Goal: Task Accomplishment & Management: Manage account settings

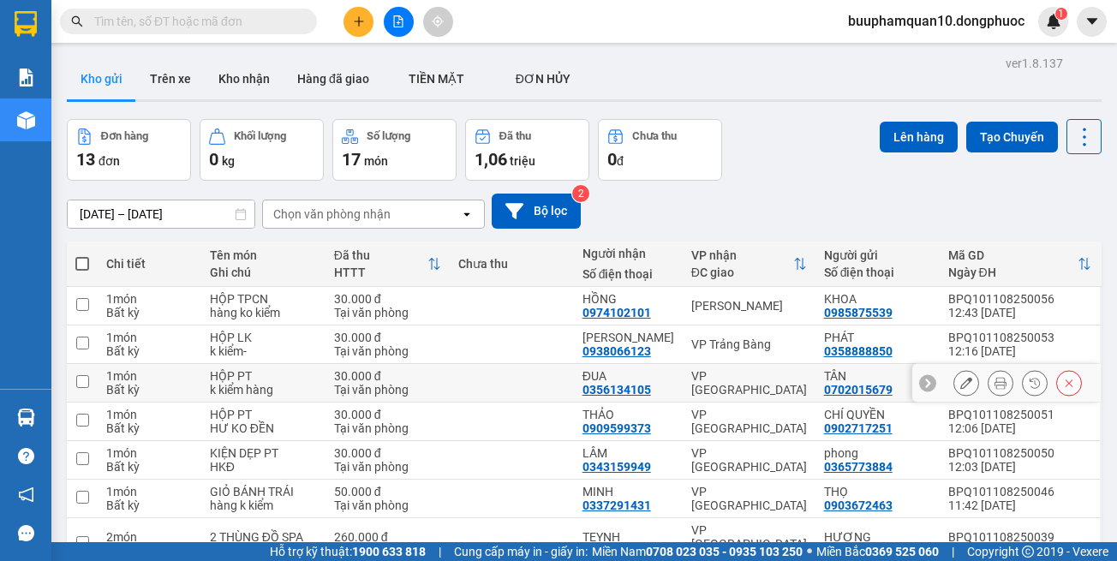
scroll to position [86, 0]
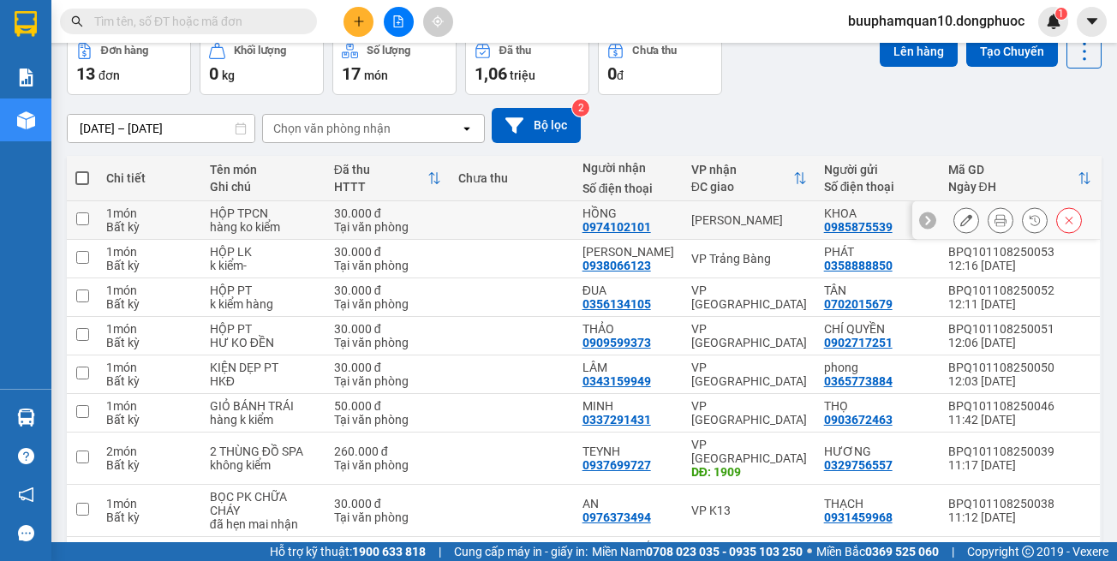
drag, startPoint x: 768, startPoint y: 226, endPoint x: 786, endPoint y: 194, distance: 37.2
click at [768, 225] on div "[PERSON_NAME]" at bounding box center [749, 220] width 116 height 14
checkbox input "true"
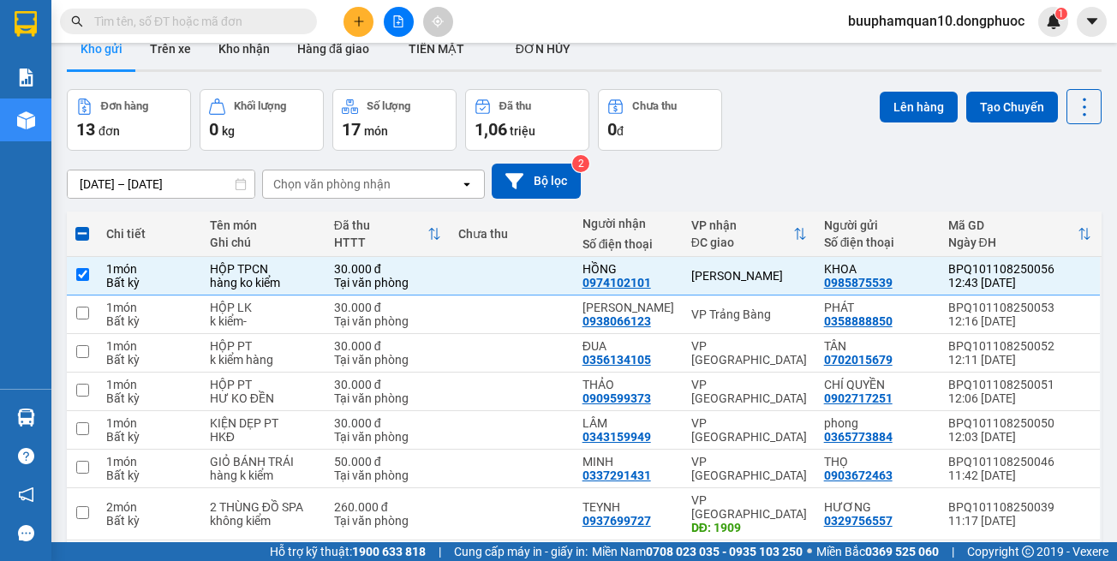
scroll to position [0, 0]
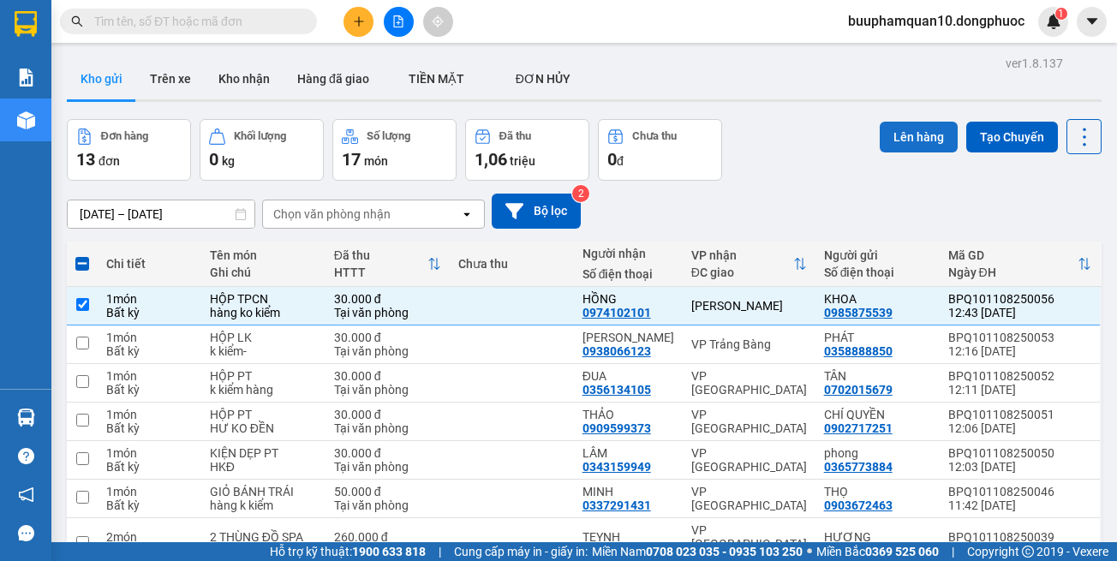
click at [923, 128] on button "Lên hàng" at bounding box center [919, 137] width 78 height 31
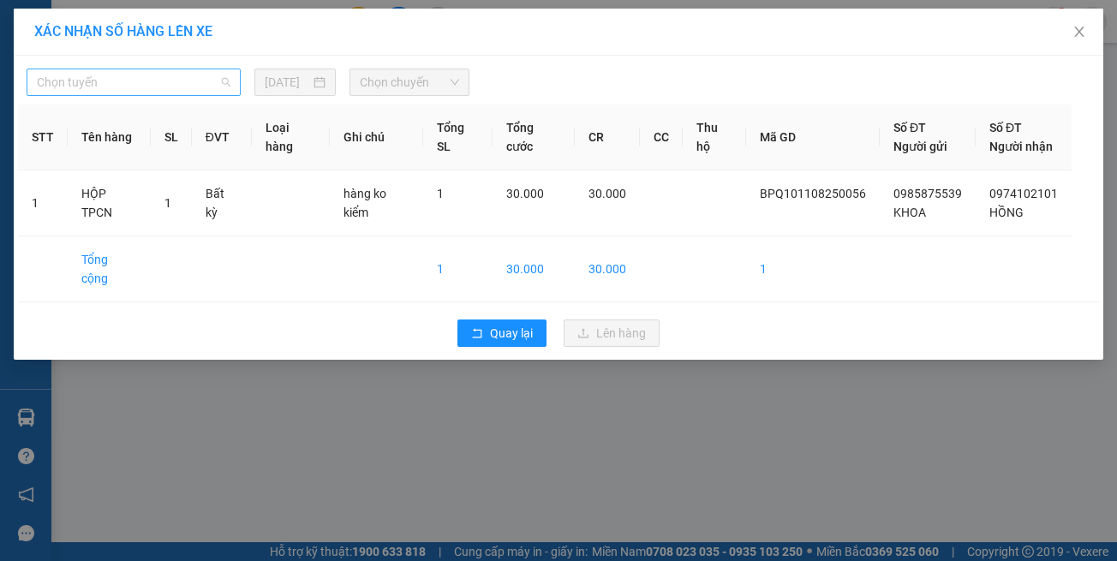
click at [127, 74] on span "Chọn tuyến" at bounding box center [134, 82] width 194 height 26
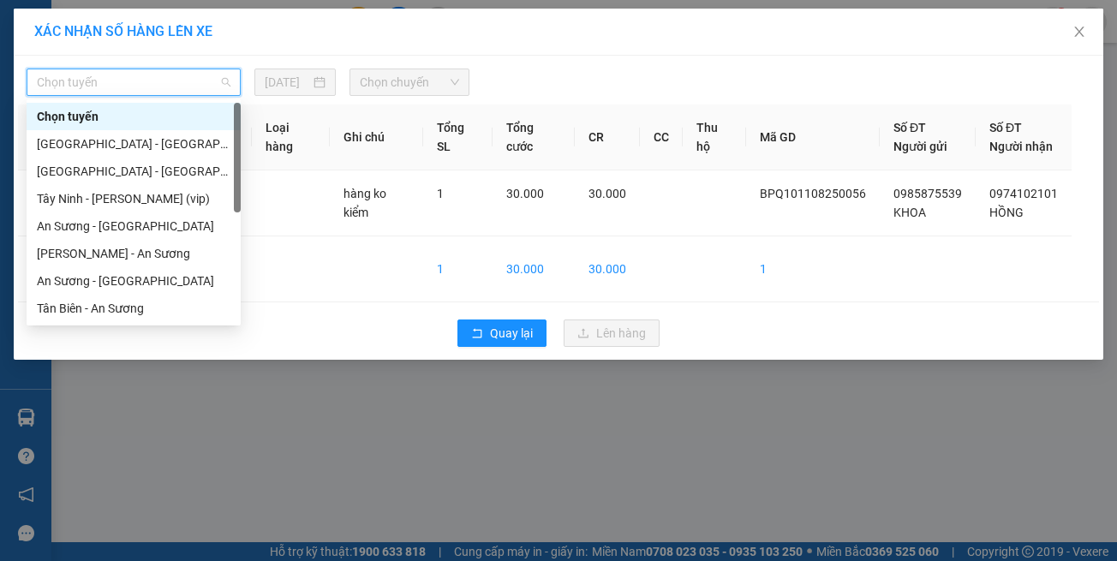
scroll to position [240, 0]
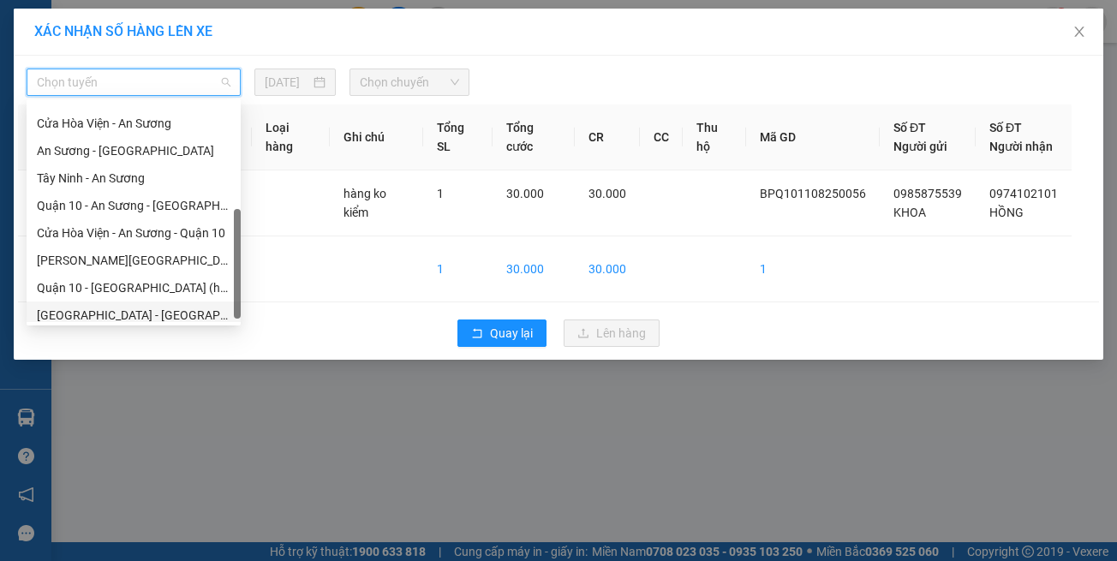
drag, startPoint x: 157, startPoint y: 309, endPoint x: 194, endPoint y: 288, distance: 43.3
click at [160, 308] on div "[GEOGRAPHIC_DATA] - [GEOGRAPHIC_DATA] (vip)" at bounding box center [134, 315] width 194 height 19
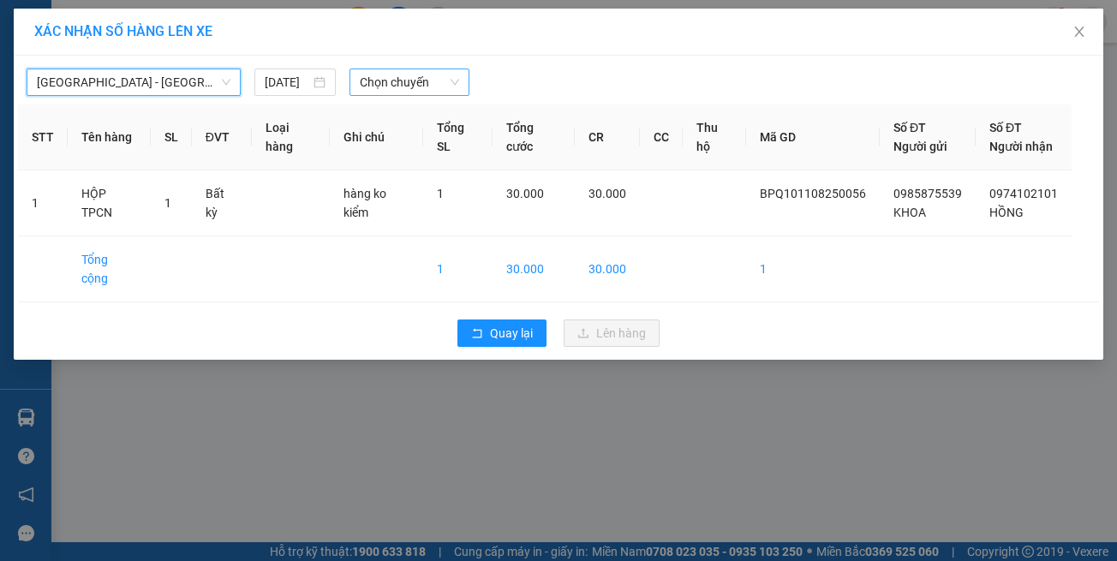
click at [406, 87] on span "Chọn chuyến" at bounding box center [409, 82] width 99 height 26
click at [1074, 36] on icon "close" at bounding box center [1079, 32] width 14 height 14
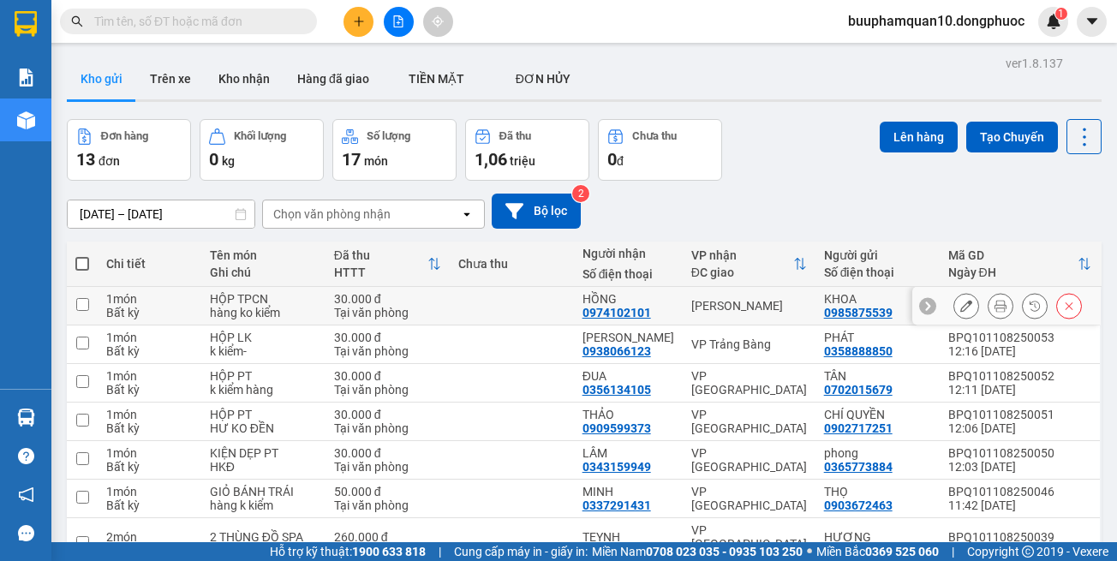
click at [735, 301] on div "[PERSON_NAME]" at bounding box center [749, 306] width 116 height 14
checkbox input "true"
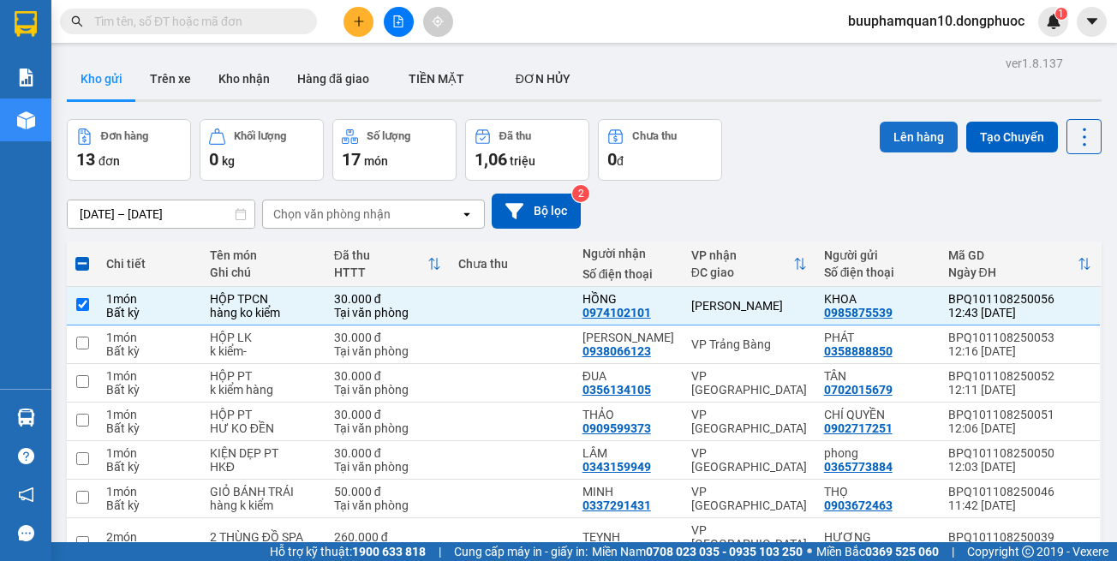
click at [889, 142] on button "Lên hàng" at bounding box center [919, 137] width 78 height 31
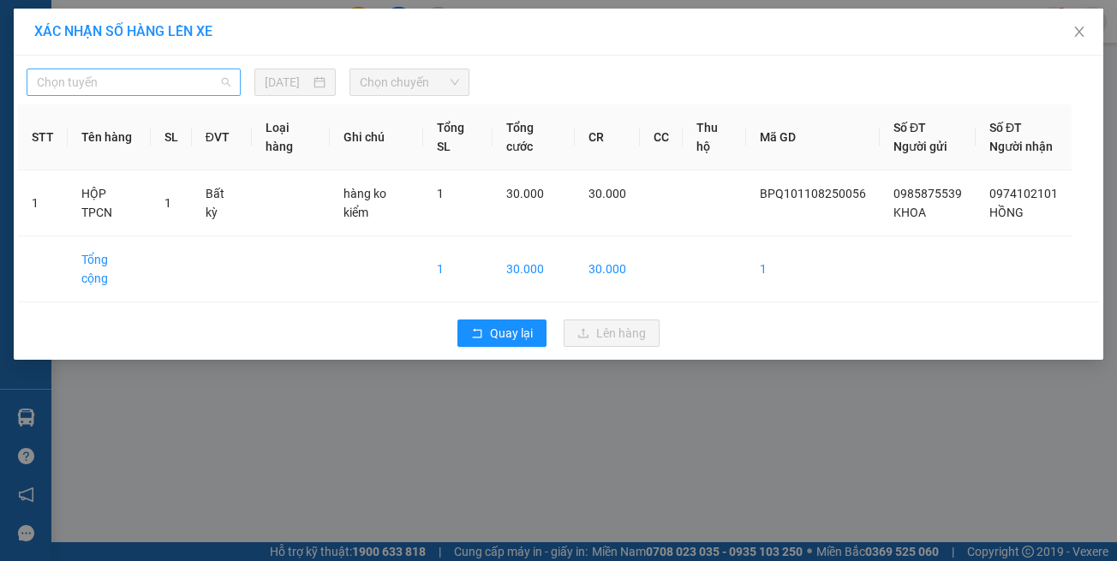
click at [103, 81] on span "Chọn tuyến" at bounding box center [134, 82] width 194 height 26
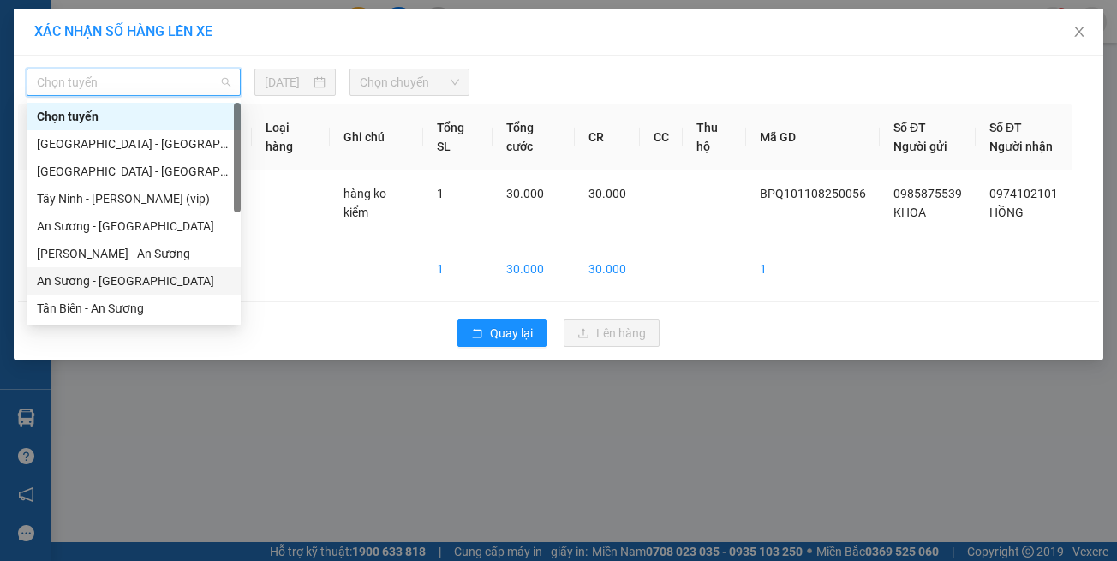
scroll to position [240, 0]
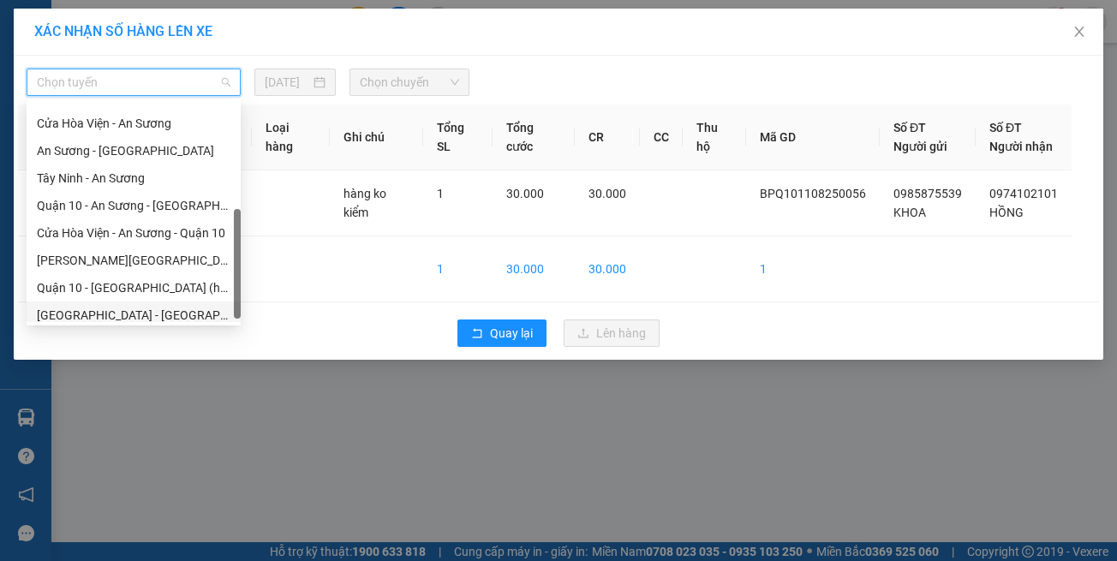
click at [165, 310] on div "[GEOGRAPHIC_DATA] - [GEOGRAPHIC_DATA] (vip)" at bounding box center [134, 315] width 194 height 19
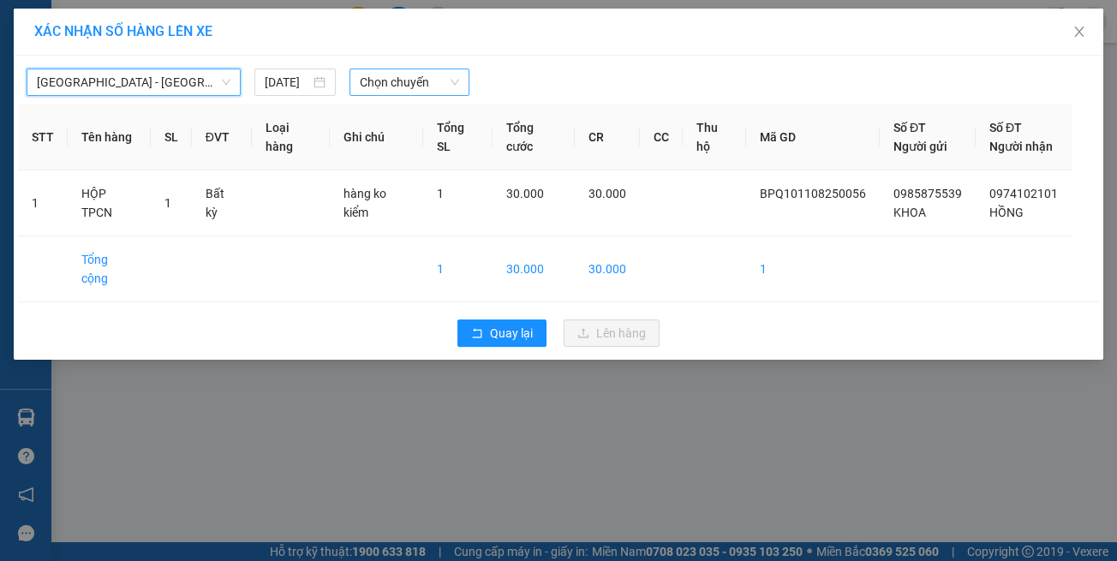
click at [386, 86] on span "Chọn chuyến" at bounding box center [409, 82] width 99 height 26
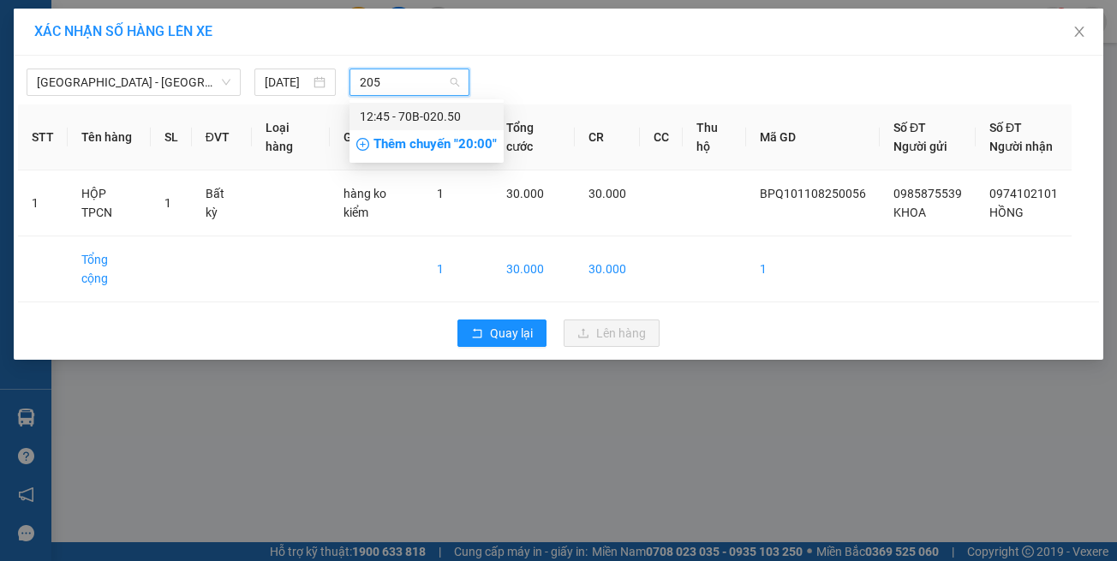
type input "2050"
click at [361, 116] on div "12:45 - 70B-020.50" at bounding box center [427, 116] width 134 height 19
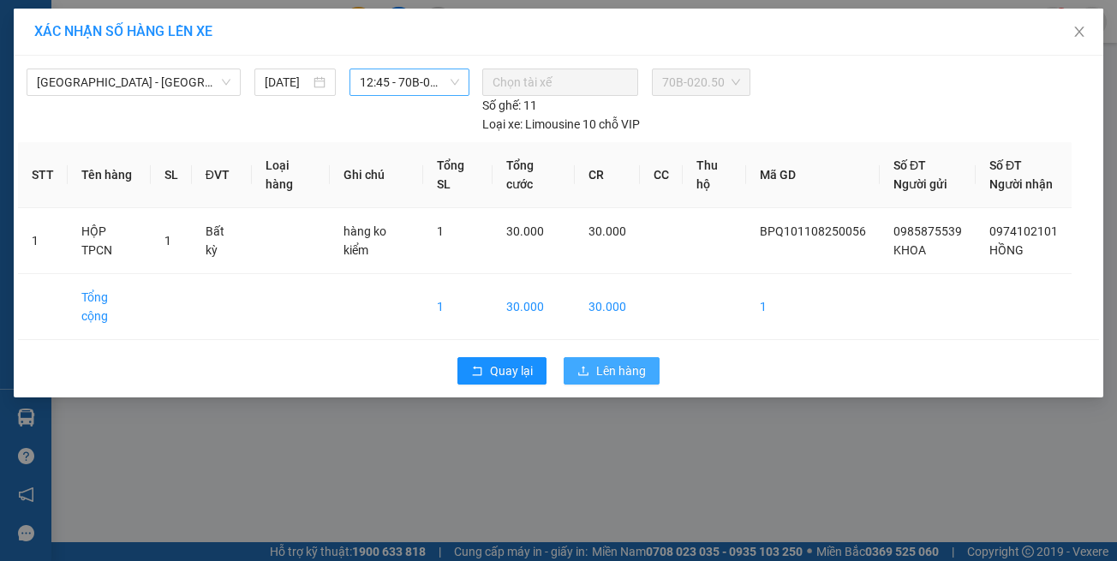
click at [603, 361] on span "Lên hàng" at bounding box center [621, 370] width 50 height 19
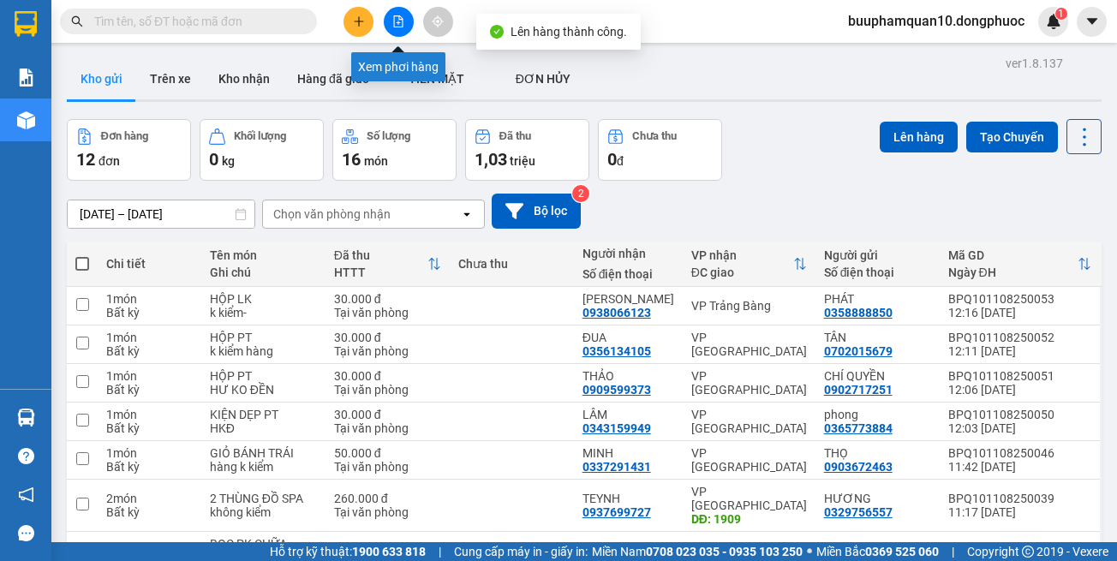
click at [406, 26] on button at bounding box center [399, 22] width 30 height 30
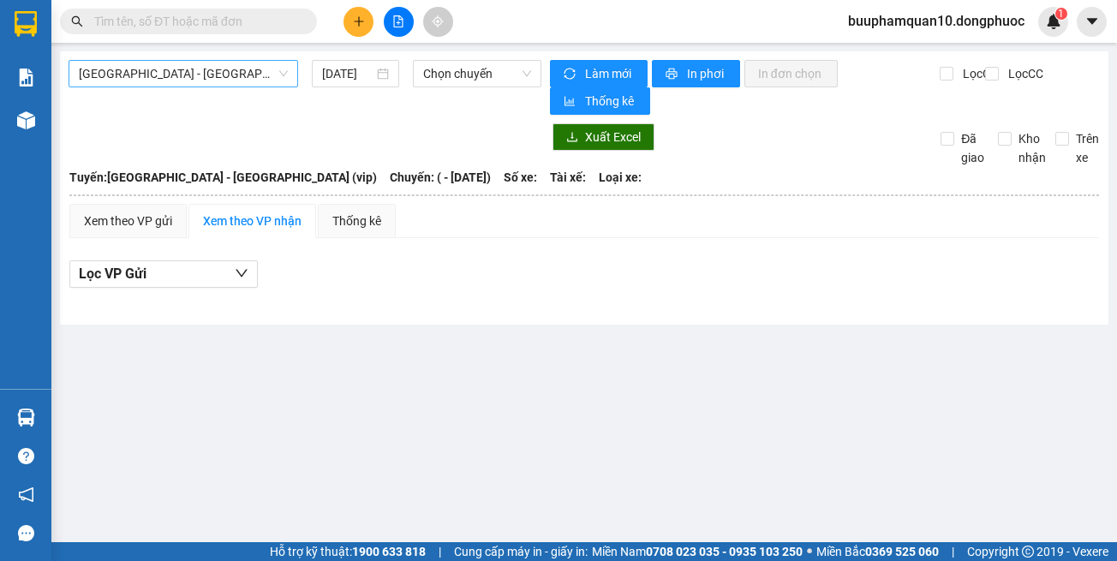
click at [150, 64] on span "[GEOGRAPHIC_DATA] - [GEOGRAPHIC_DATA] (vip)" at bounding box center [183, 74] width 209 height 26
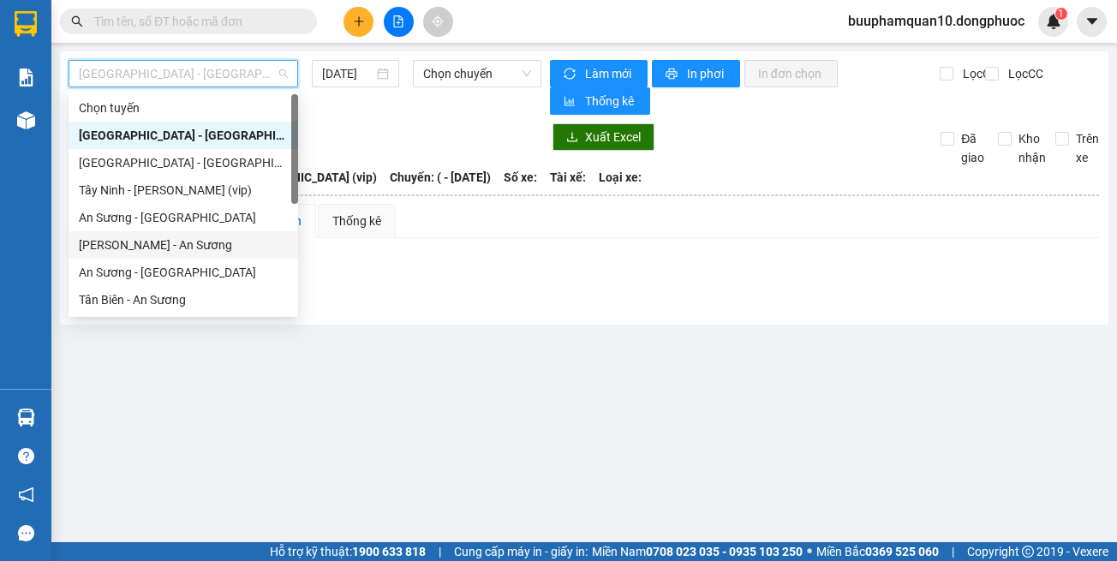
scroll to position [247, 0]
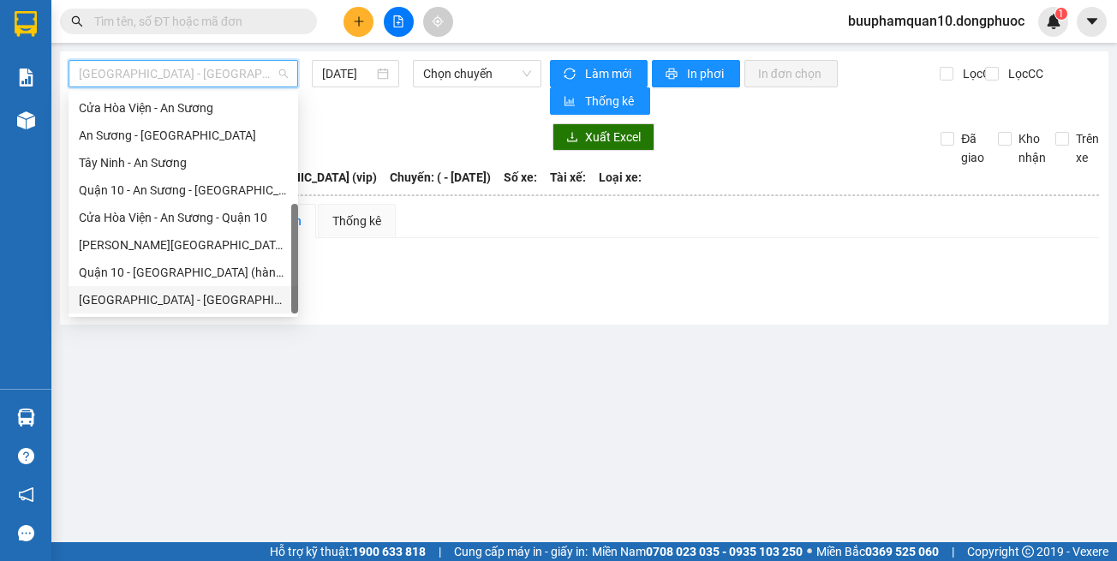
click at [193, 300] on div "[GEOGRAPHIC_DATA] - [GEOGRAPHIC_DATA] (vip)" at bounding box center [183, 299] width 209 height 19
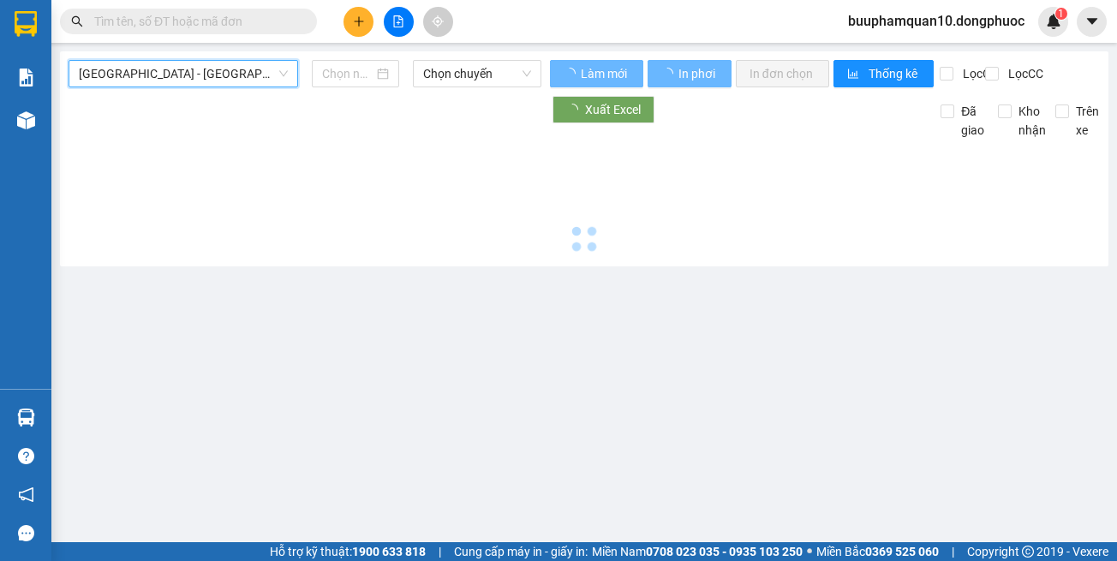
type input "[DATE]"
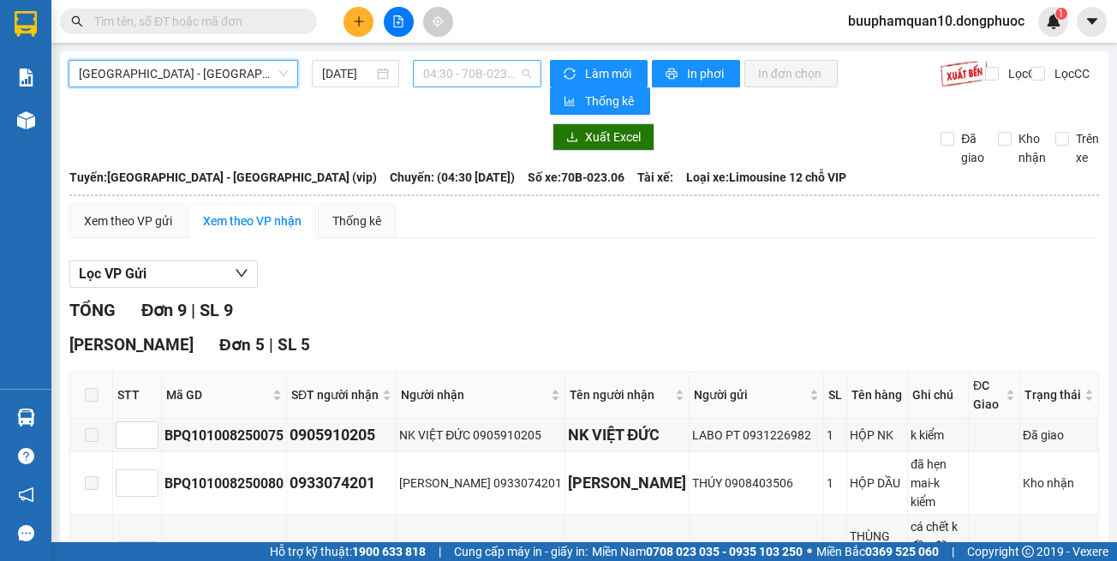
click at [433, 72] on span "04:30 - 70B-023.06" at bounding box center [477, 74] width 108 height 26
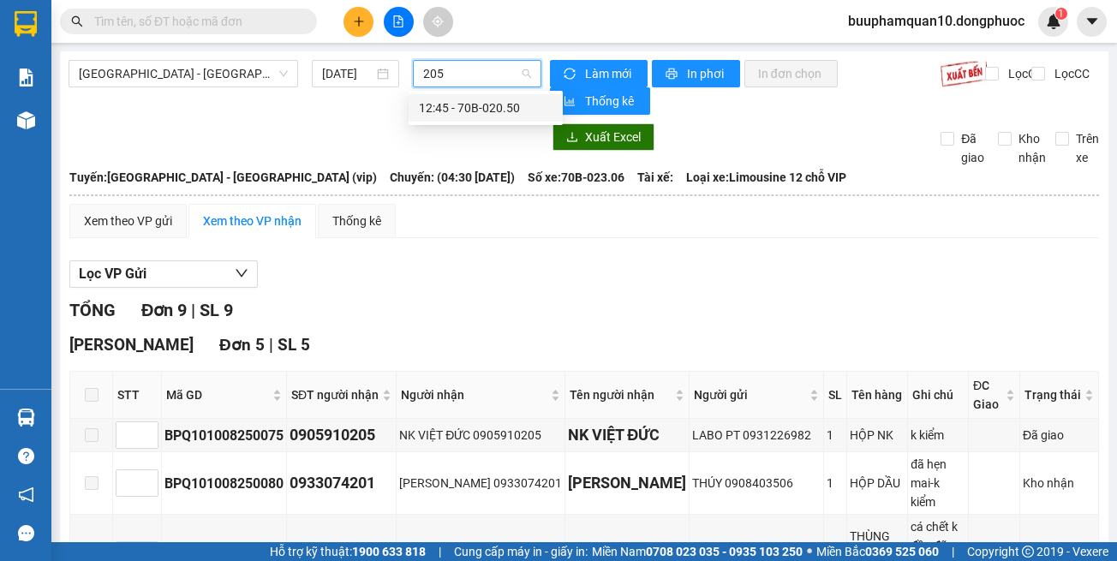
type input "2050"
click at [449, 101] on div "12:45 - 70B-020.50" at bounding box center [486, 108] width 134 height 19
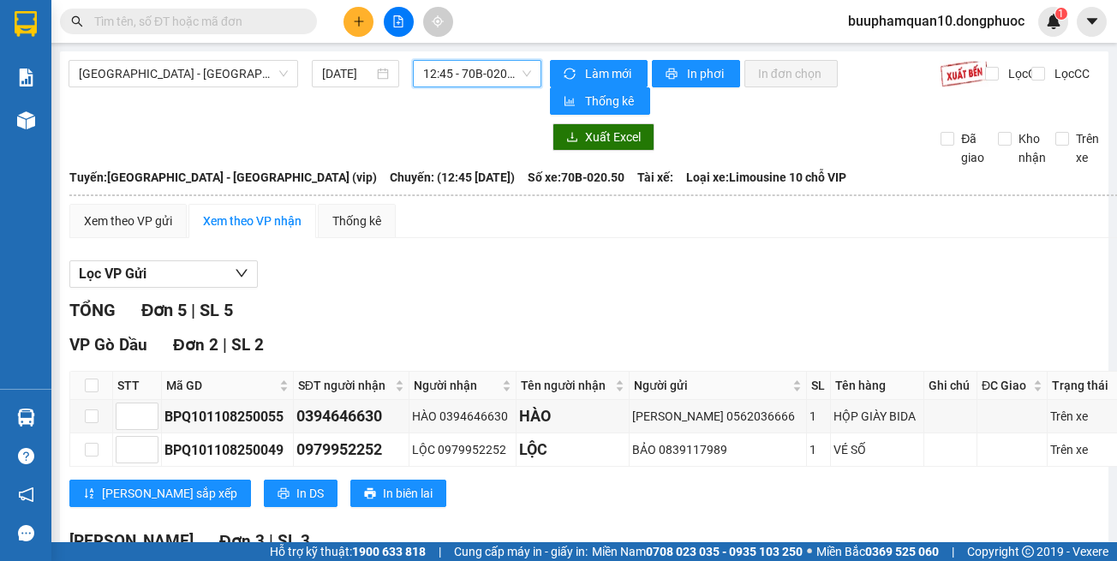
click at [491, 82] on span "12:45 - 70B-020.50" at bounding box center [477, 74] width 108 height 26
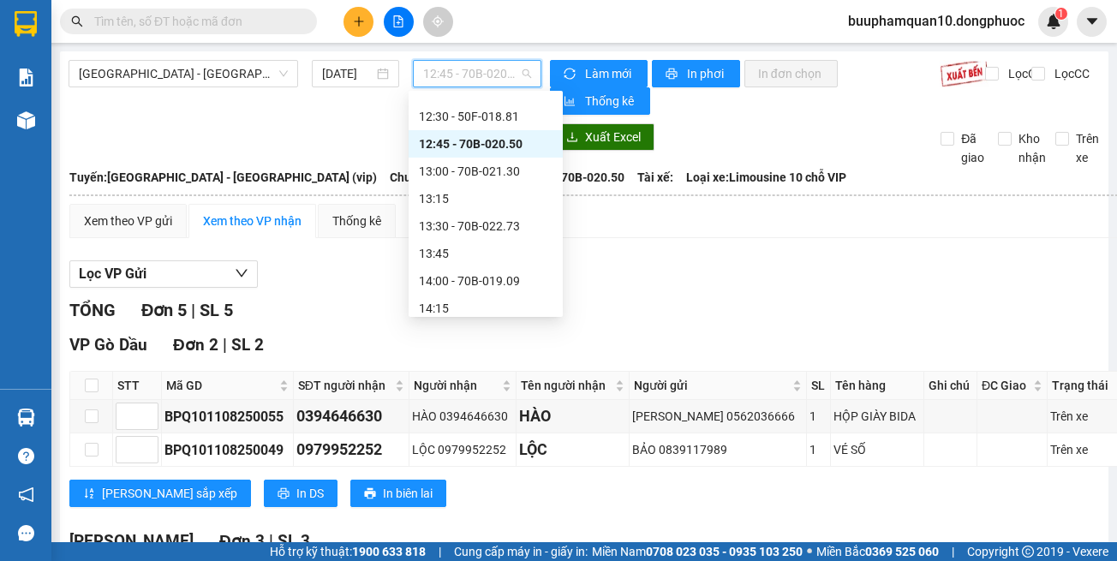
scroll to position [911, 0]
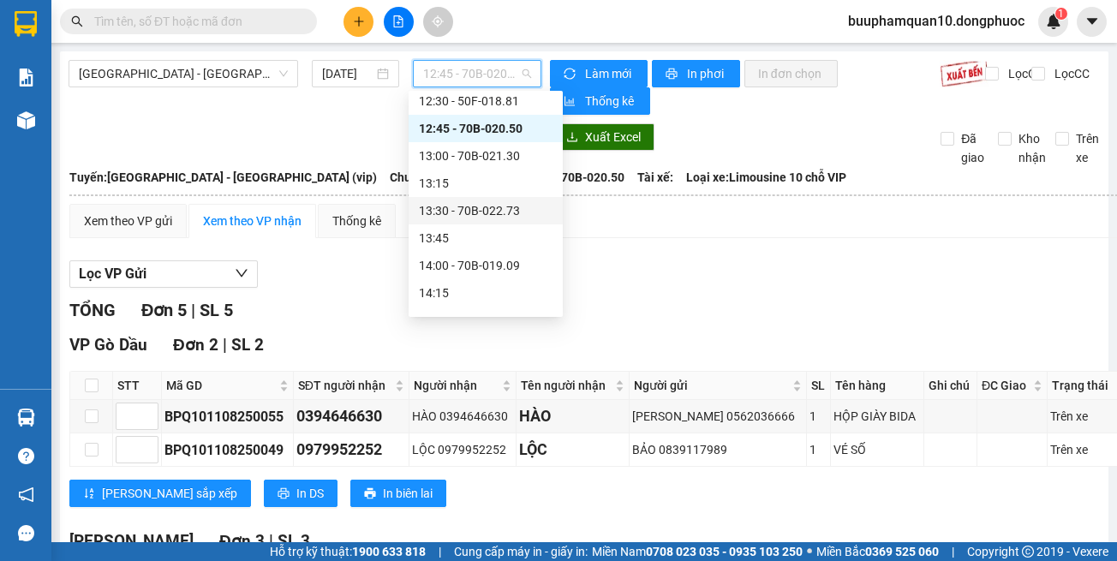
click at [702, 263] on div "Lọc VP Gửi" at bounding box center [599, 274] width 1061 height 28
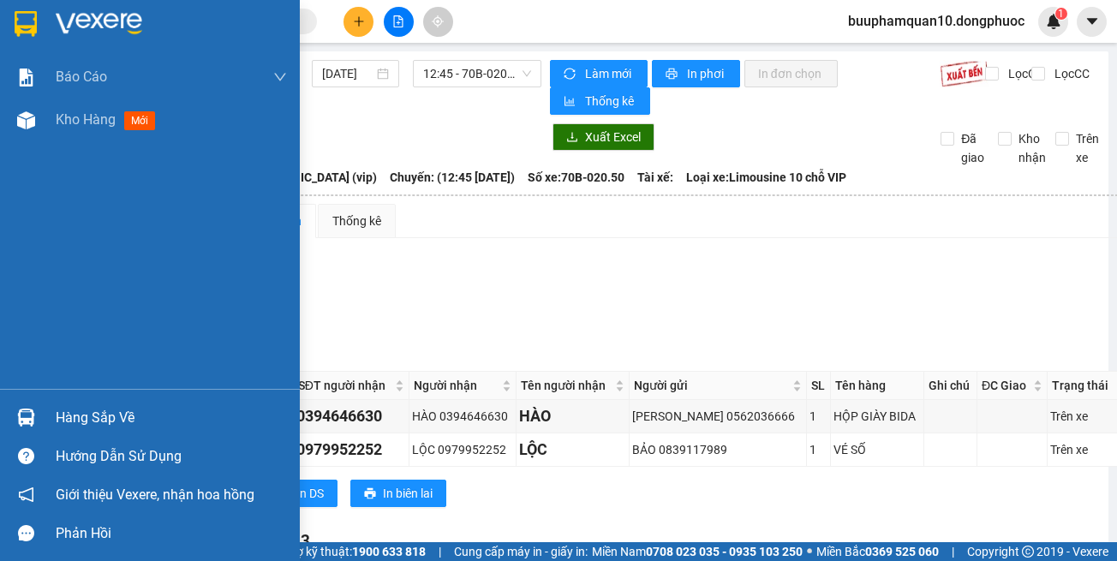
click at [31, 414] on img at bounding box center [26, 418] width 18 height 18
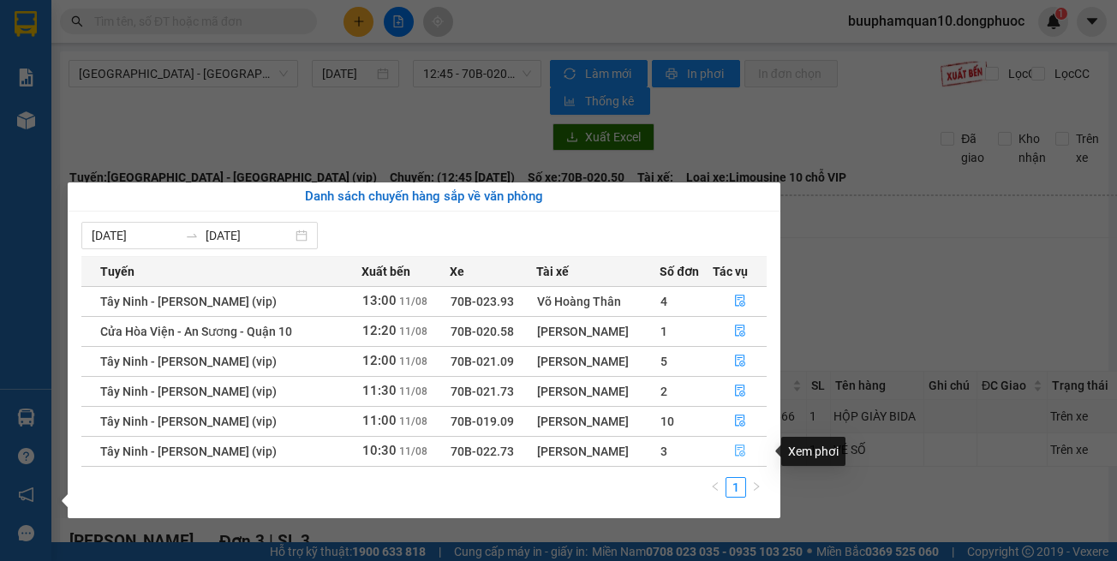
click at [743, 453] on icon "file-done" at bounding box center [740, 451] width 10 height 12
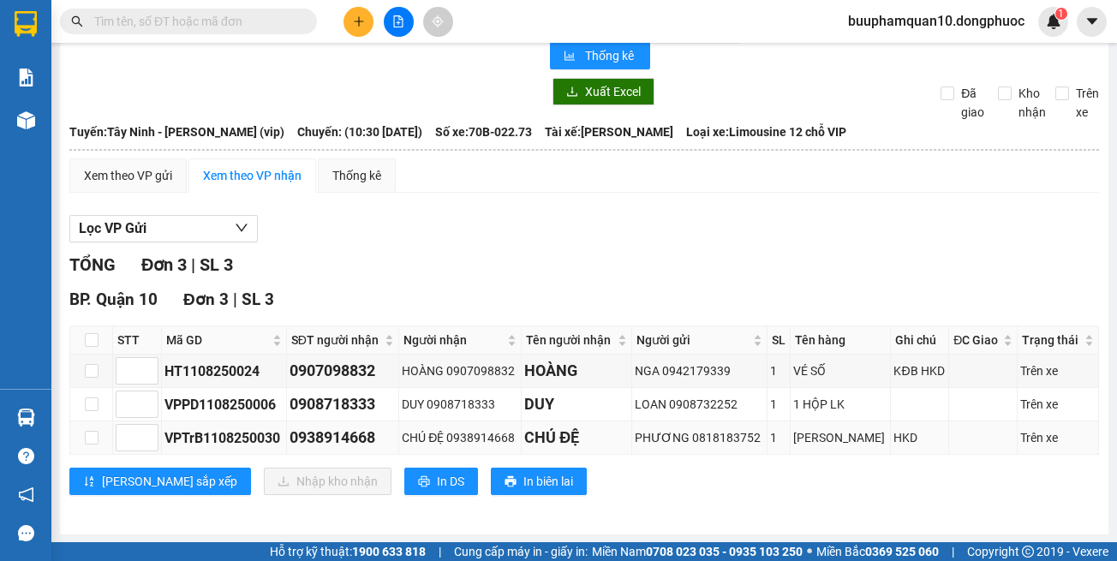
scroll to position [46, 0]
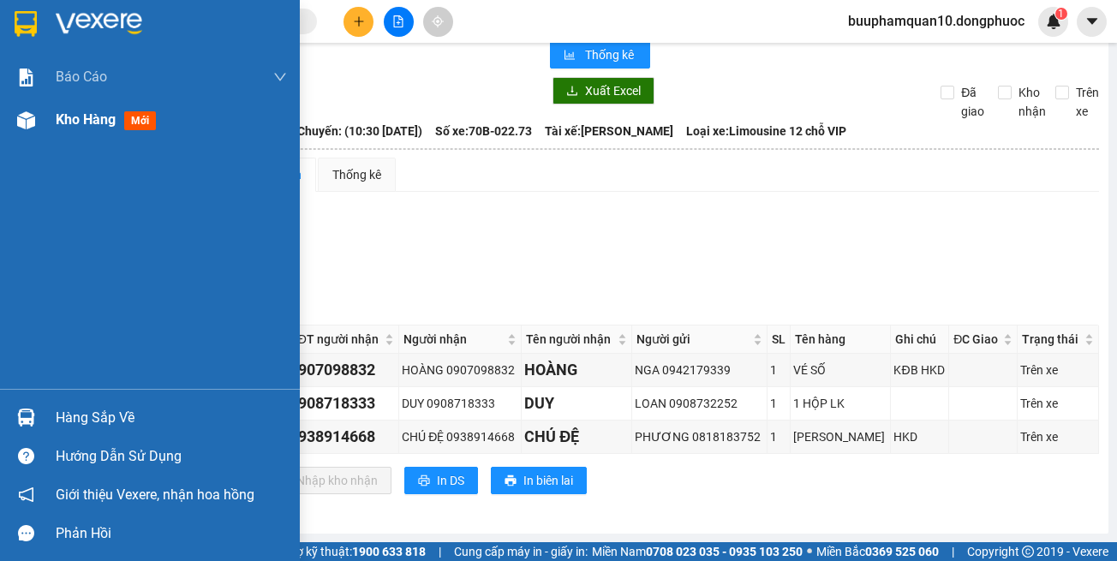
click at [24, 112] on img at bounding box center [26, 120] width 18 height 18
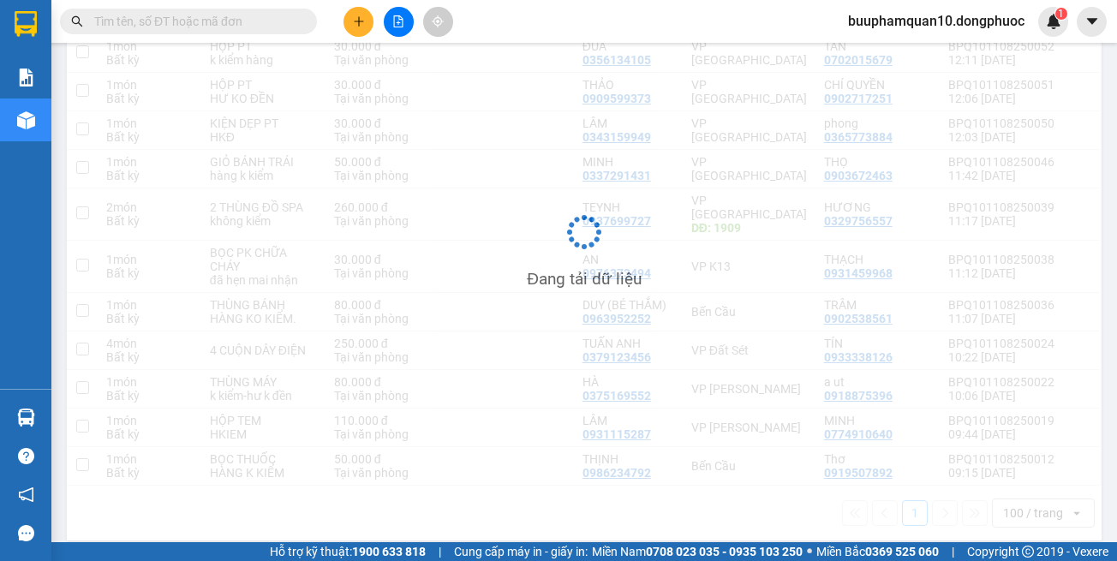
scroll to position [291, 0]
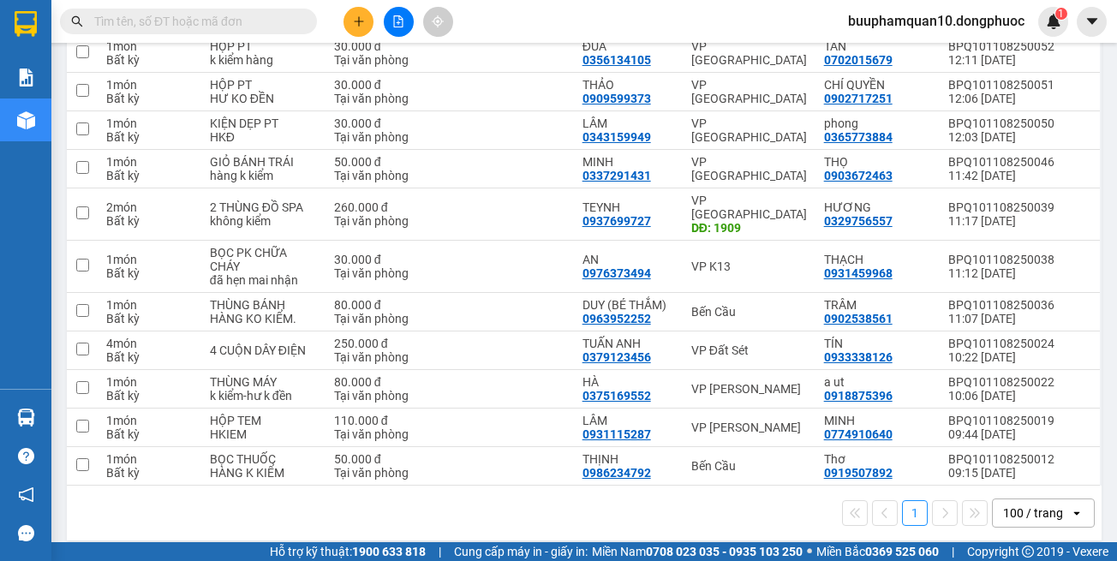
drag, startPoint x: 717, startPoint y: 500, endPoint x: 718, endPoint y: 483, distance: 17.2
click at [716, 500] on div "1 100 / trang open" at bounding box center [584, 513] width 1021 height 29
click at [718, 343] on div "VP Đất Sét" at bounding box center [749, 350] width 116 height 14
checkbox input "true"
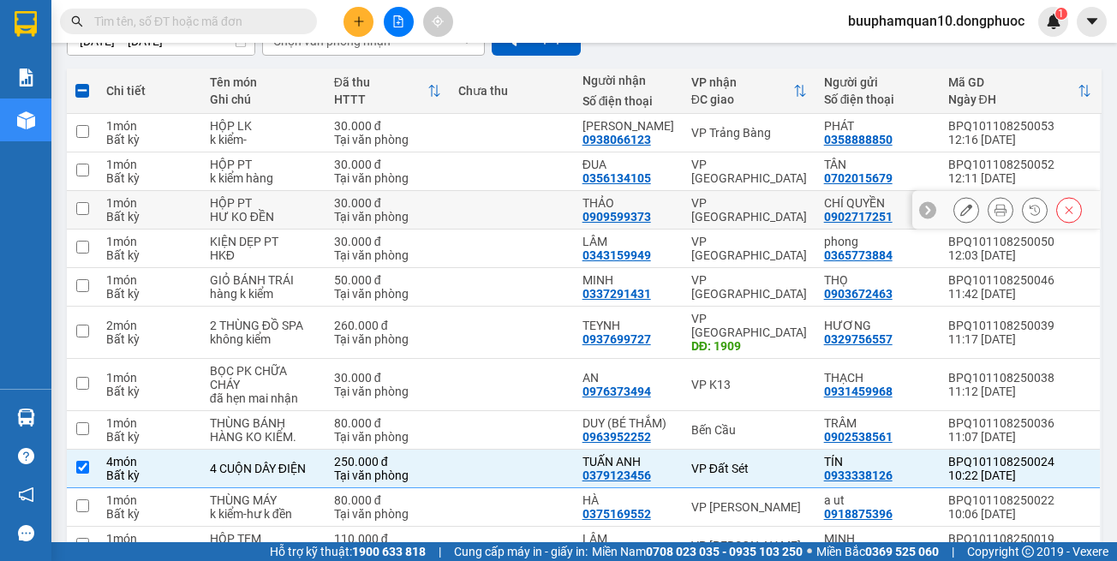
scroll to position [0, 0]
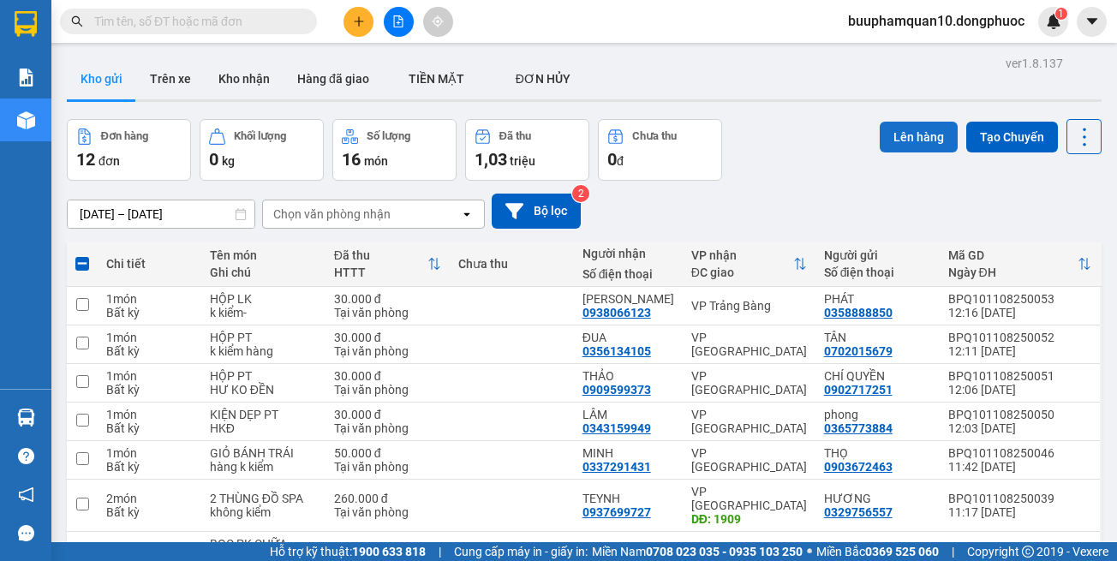
click at [906, 133] on button "Lên hàng" at bounding box center [919, 137] width 78 height 31
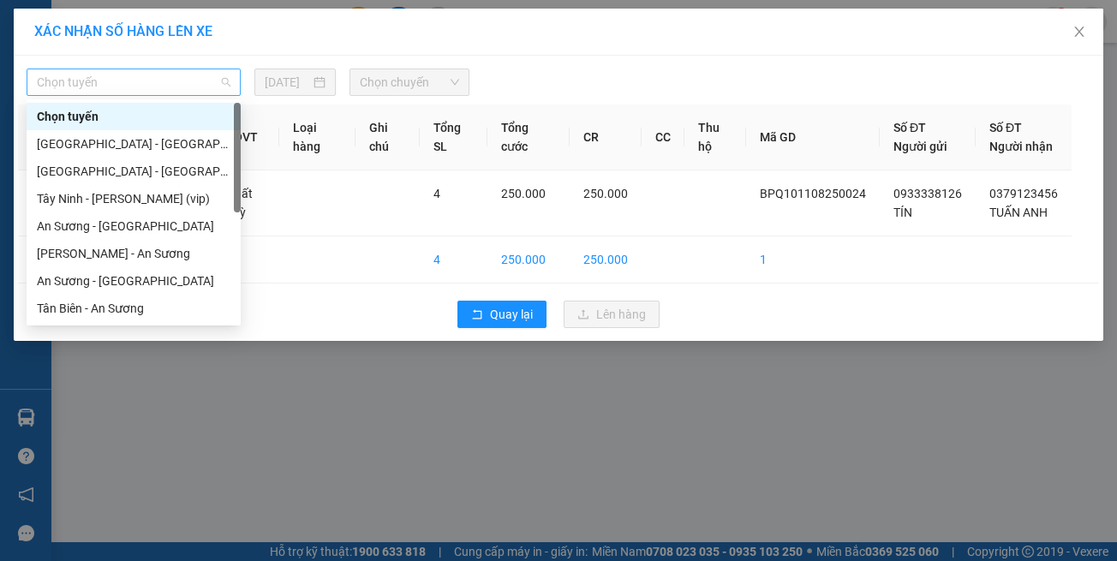
click at [95, 76] on span "Chọn tuyến" at bounding box center [134, 82] width 194 height 26
type input "chv"
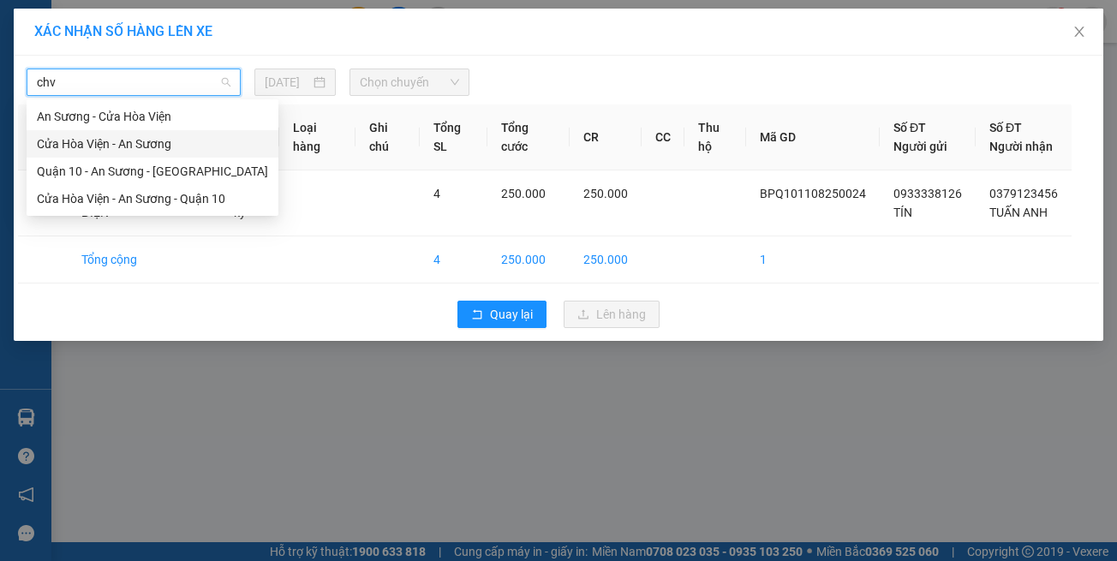
click at [135, 129] on div "An Sương - Cửa Hòa Viện" at bounding box center [153, 116] width 252 height 27
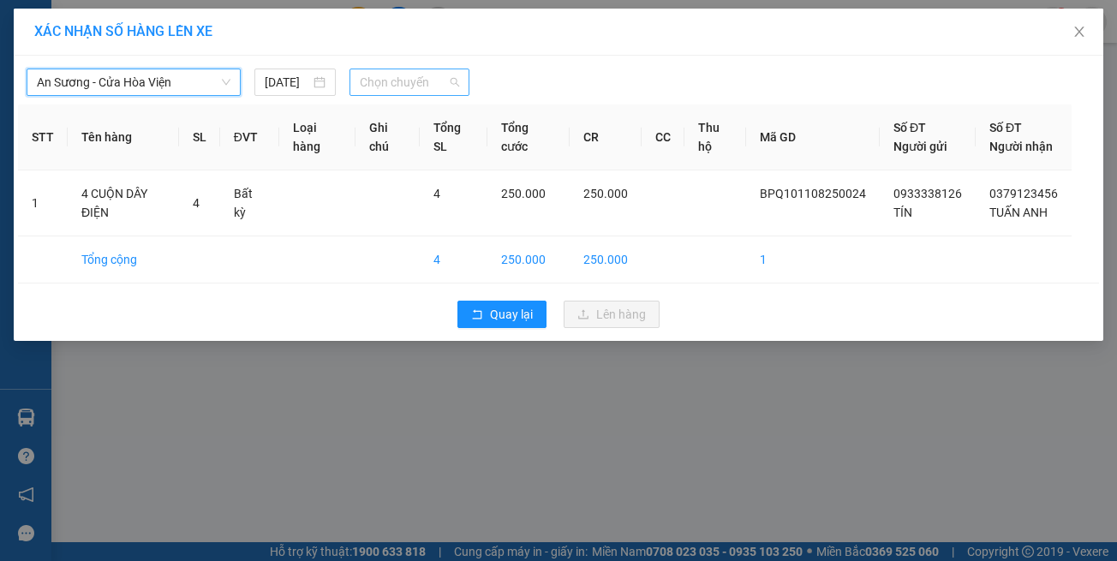
click at [445, 88] on span "Chọn chuyến" at bounding box center [409, 82] width 99 height 26
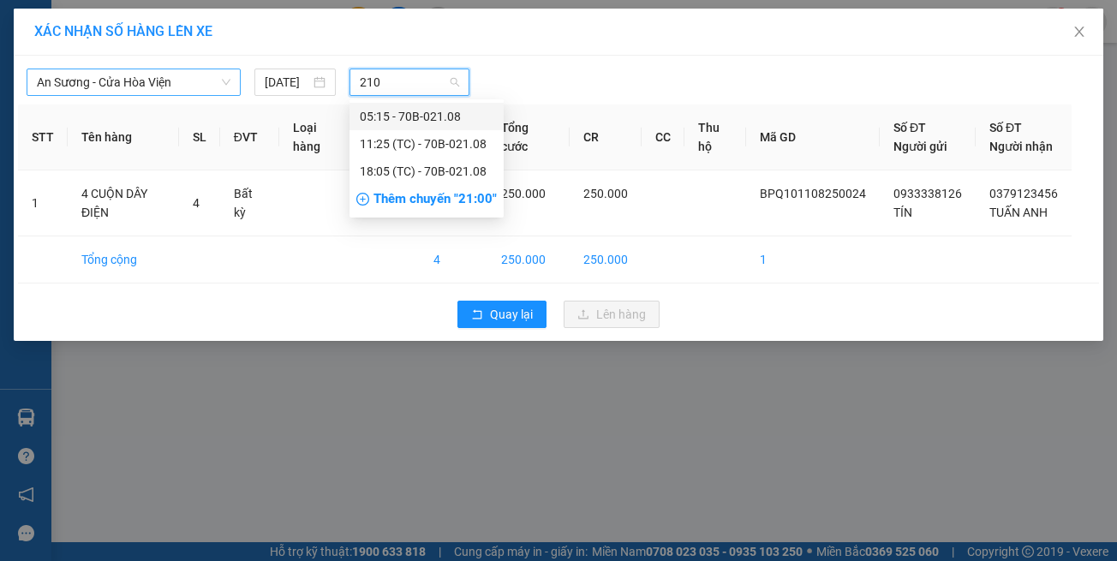
type input "2108"
click at [446, 135] on div "11:25 (TC) - 70B-021.08" at bounding box center [427, 143] width 134 height 19
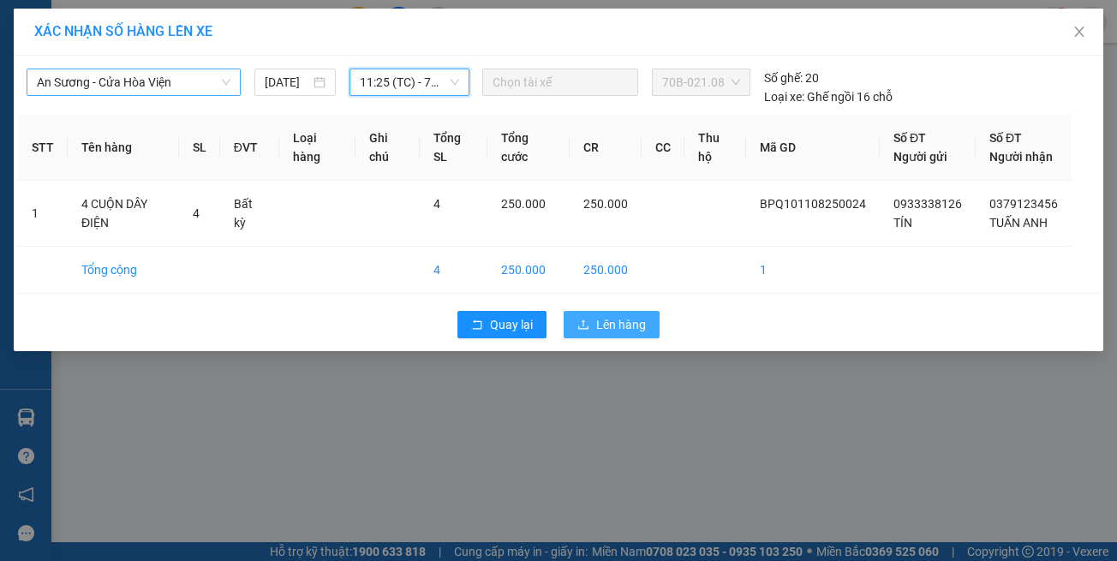
click at [602, 334] on span "Lên hàng" at bounding box center [621, 324] width 50 height 19
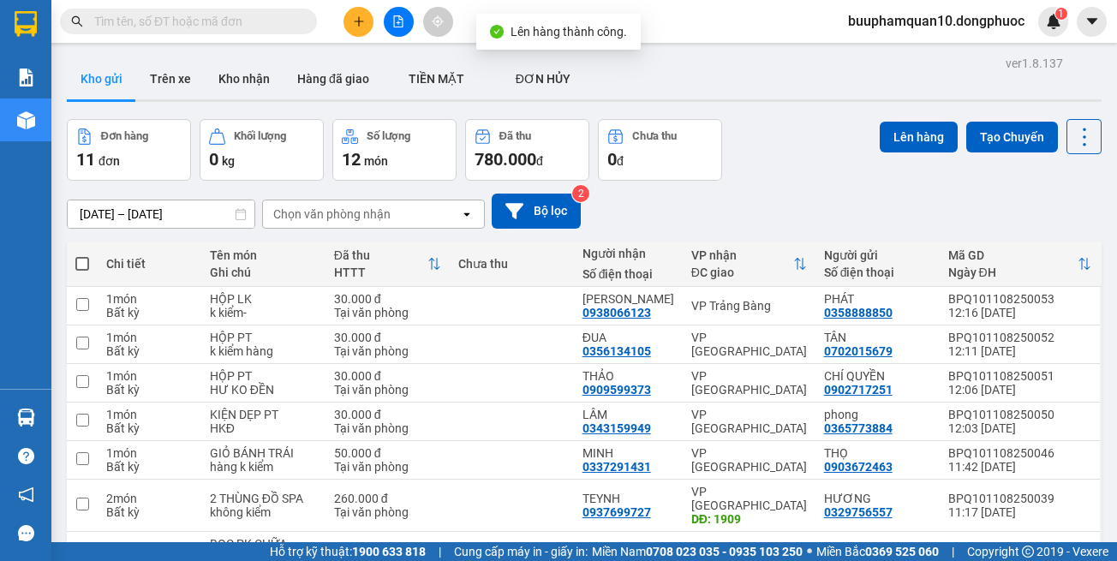
click at [296, 20] on span at bounding box center [188, 22] width 257 height 26
click at [356, 24] on icon "plus" at bounding box center [359, 21] width 12 height 12
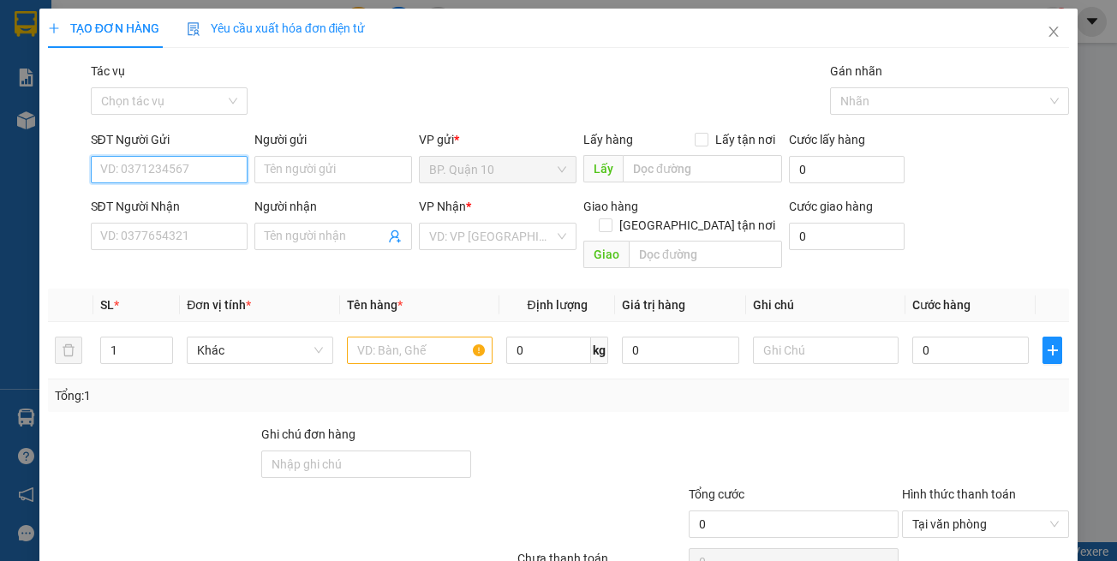
click at [171, 169] on input "SĐT Người Gửi" at bounding box center [170, 169] width 158 height 27
click at [110, 169] on input "00313" at bounding box center [170, 169] width 158 height 27
click at [194, 212] on div "0707130313 - AN" at bounding box center [166, 203] width 134 height 19
type input "0707130313"
type input "AN"
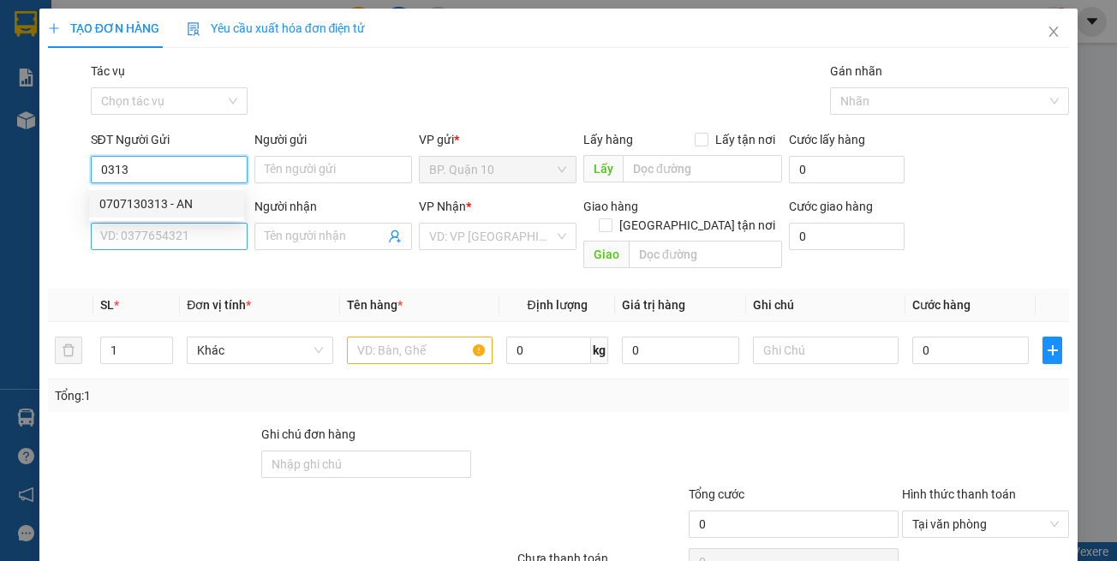
type input "0989567852"
type input "TẤN THANH"
type input "0707130313"
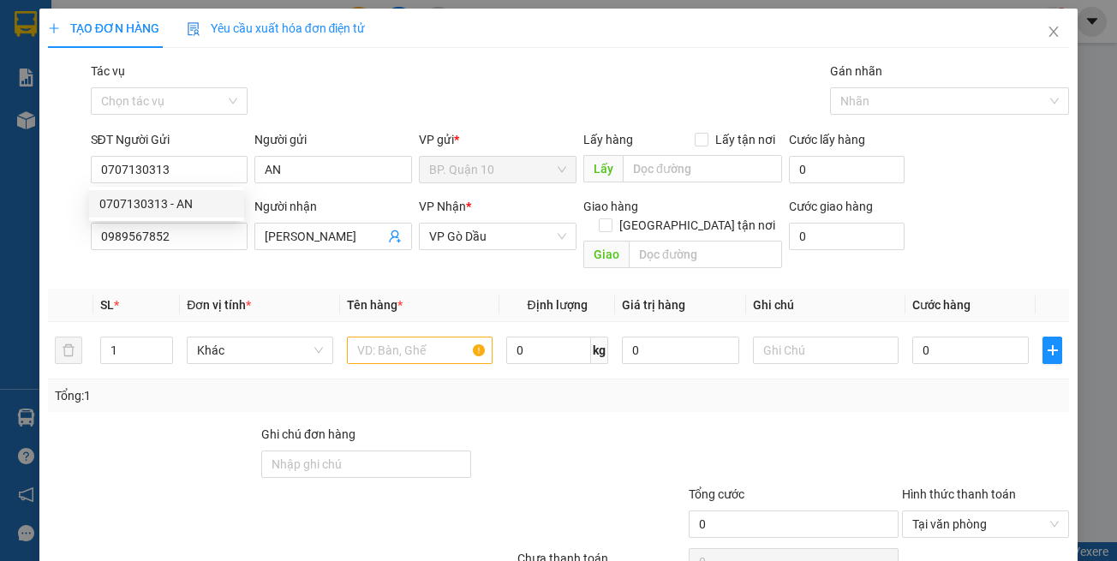
type input "30.000"
drag, startPoint x: 235, startPoint y: 262, endPoint x: 230, endPoint y: 242, distance: 20.4
click at [235, 261] on div "Transit Pickup Surcharge Ids Transit Deliver Surcharge Ids Transit Deliver Surc…" at bounding box center [559, 341] width 1022 height 558
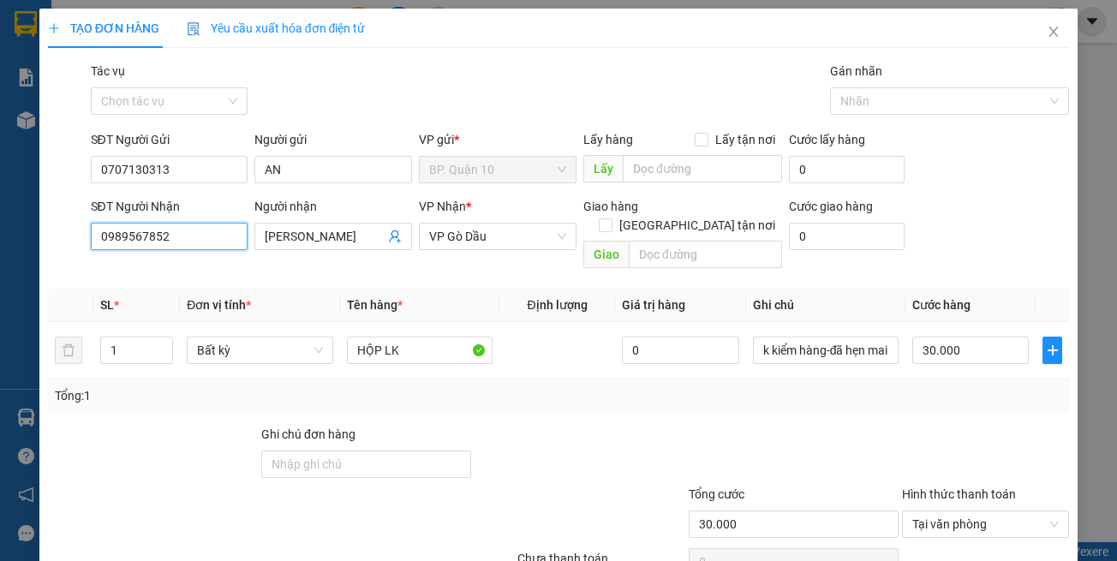
click at [230, 242] on input "0989567852" at bounding box center [170, 236] width 158 height 27
drag, startPoint x: 178, startPoint y: 274, endPoint x: 331, endPoint y: 302, distance: 155.8
click at [179, 274] on div "0818183752 - PHƯƠNG" at bounding box center [166, 270] width 134 height 19
type input "0818183752"
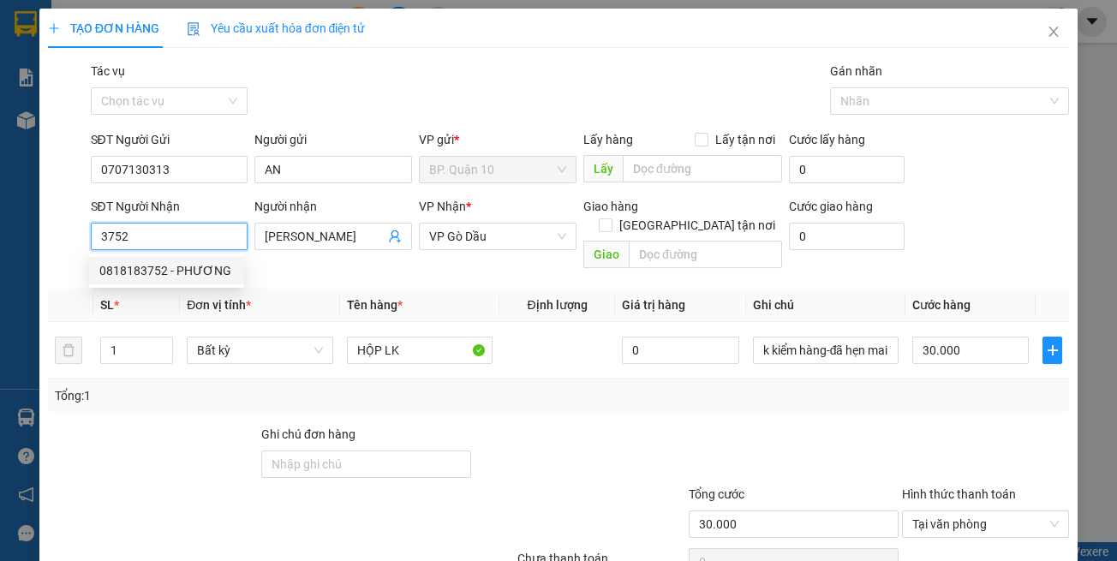
type input "PHƯƠNG"
click at [373, 298] on span "Tên hàng *" at bounding box center [375, 305] width 56 height 14
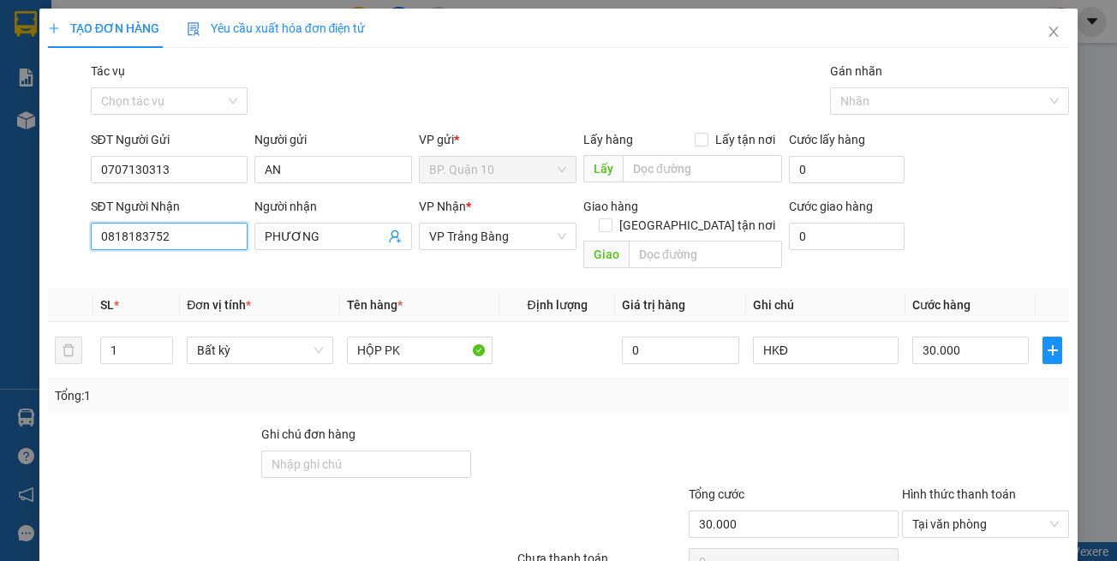
drag, startPoint x: 218, startPoint y: 228, endPoint x: 1036, endPoint y: 366, distance: 829.6
click at [9, 248] on div "TẠO ĐƠN HÀNG Yêu cầu xuất hóa đơn điện tử Transit Pickup Surcharge Ids Transit …" at bounding box center [558, 280] width 1117 height 561
type input "0981743752"
drag, startPoint x: 174, startPoint y: 271, endPoint x: 370, endPoint y: 266, distance: 196.2
click at [175, 271] on div "0981743752 - VINH" at bounding box center [166, 270] width 134 height 19
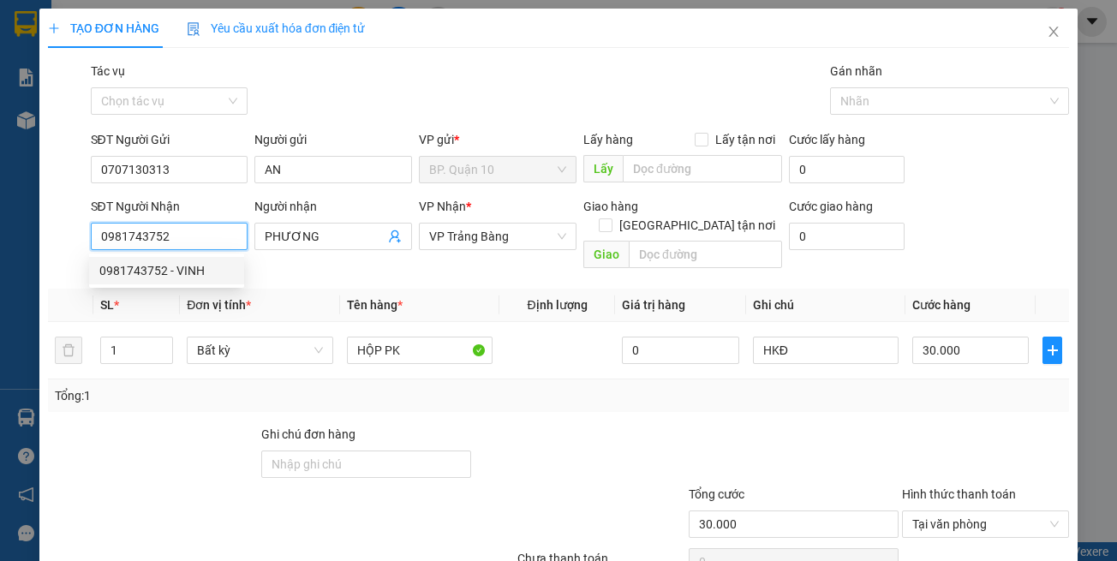
type input "VINH"
type input "40.000"
type input "0981743752"
click at [373, 266] on div "Transit Pickup Surcharge Ids Transit Deliver Surcharge Ids Transit Deliver Surc…" at bounding box center [559, 341] width 1022 height 558
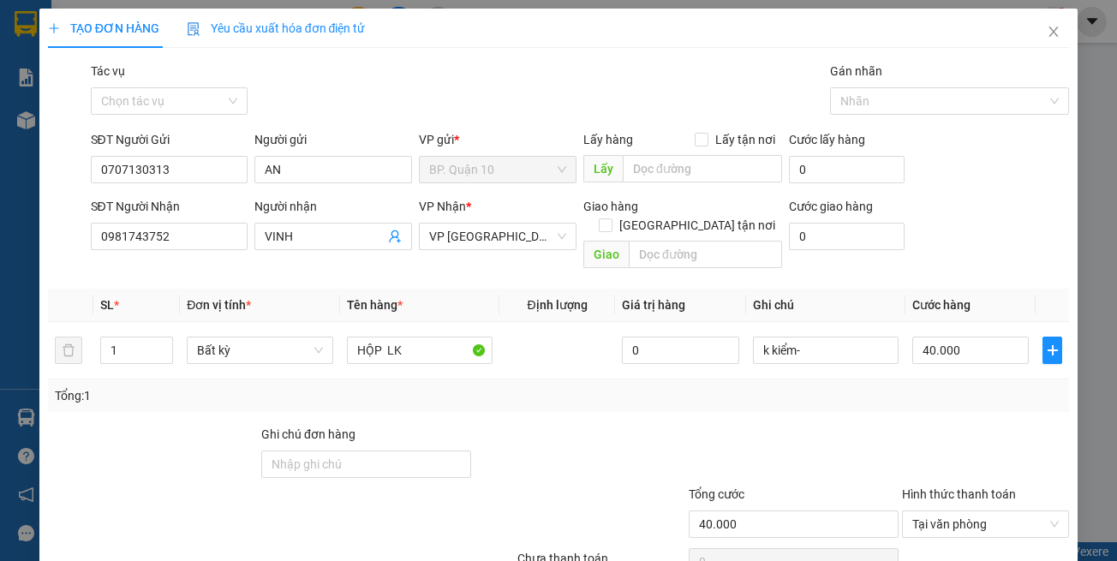
click at [446, 289] on th "Tên hàng *" at bounding box center [419, 305] width 159 height 33
click at [442, 386] on div "Tổng: 1" at bounding box center [559, 395] width 1008 height 19
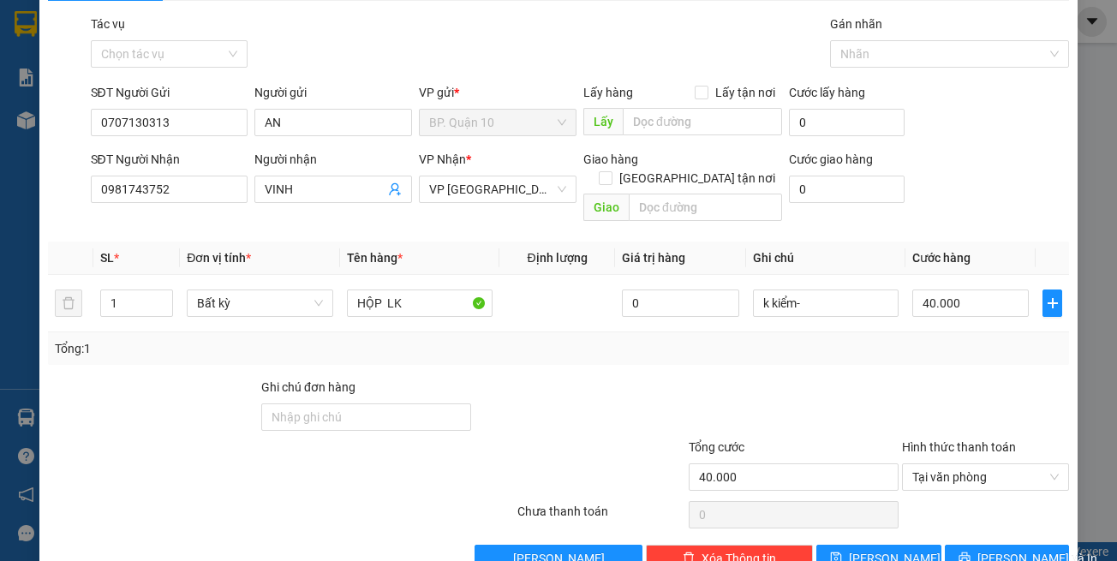
scroll to position [73, 0]
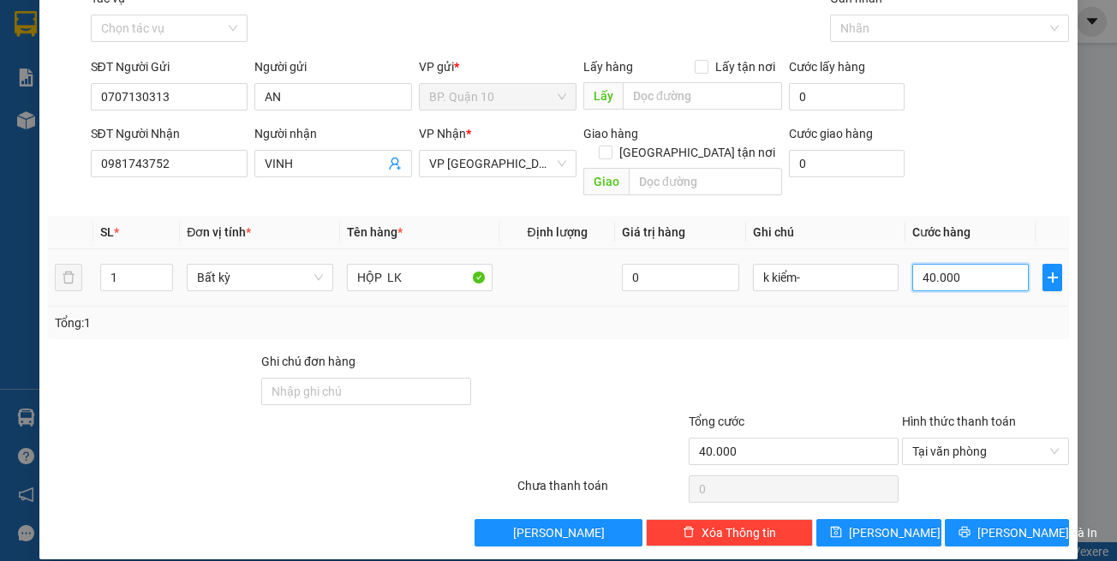
click at [964, 267] on input "40.000" at bounding box center [970, 277] width 116 height 27
type input "3"
type input "30"
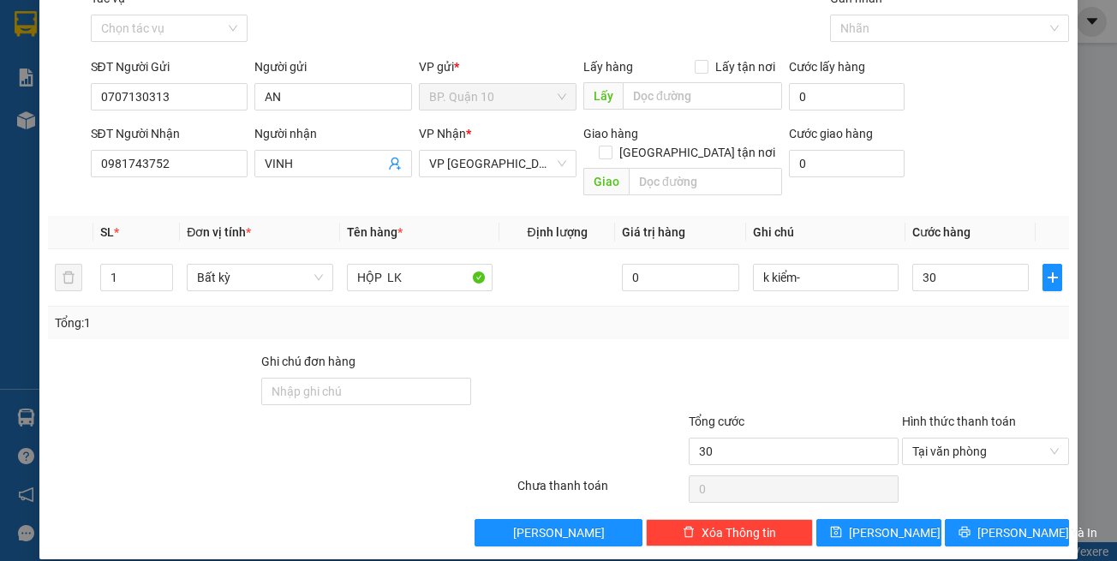
type input "30.000"
drag, startPoint x: 966, startPoint y: 343, endPoint x: 971, endPoint y: 355, distance: 13.0
click at [967, 352] on div at bounding box center [985, 382] width 170 height 60
click at [990, 523] on span "[PERSON_NAME] và In" at bounding box center [1037, 532] width 120 height 19
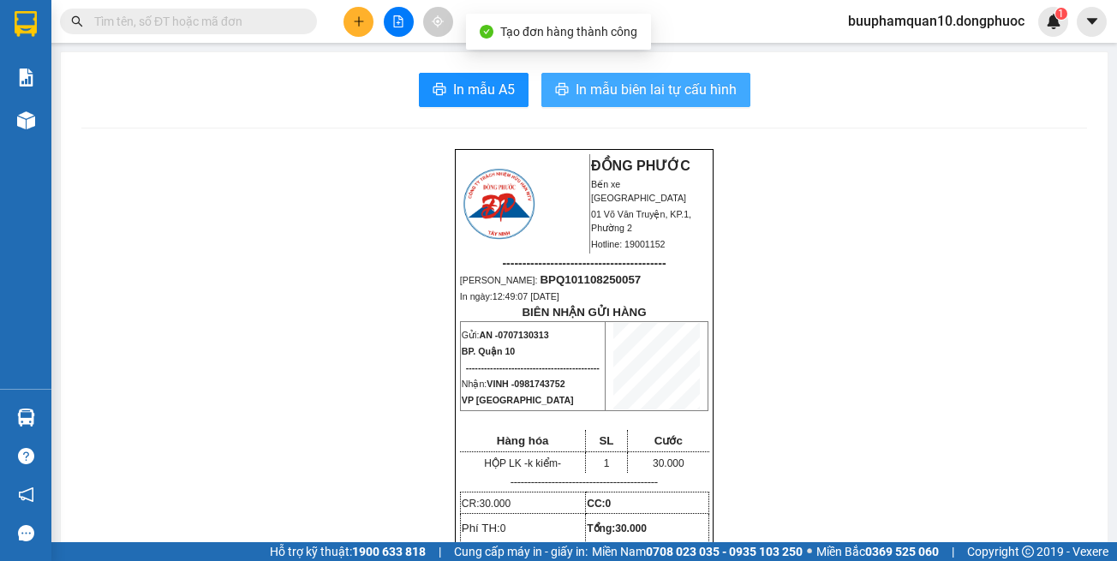
drag, startPoint x: 678, startPoint y: 82, endPoint x: 677, endPoint y: 94, distance: 12.1
click at [678, 83] on span "In mẫu biên lai tự cấu hình" at bounding box center [656, 89] width 161 height 21
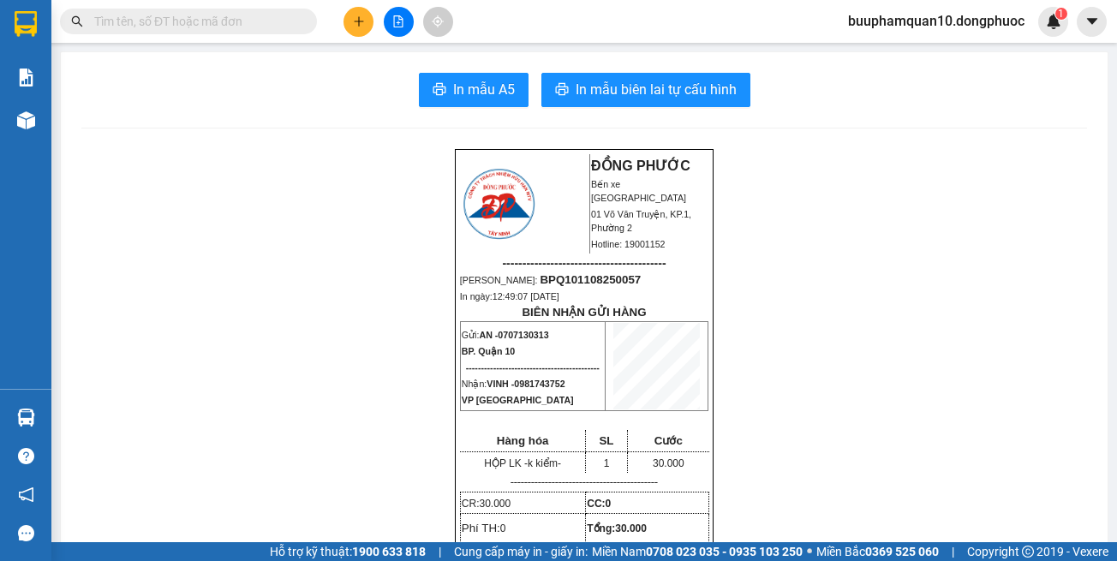
click at [362, 21] on icon "plus" at bounding box center [359, 21] width 12 height 12
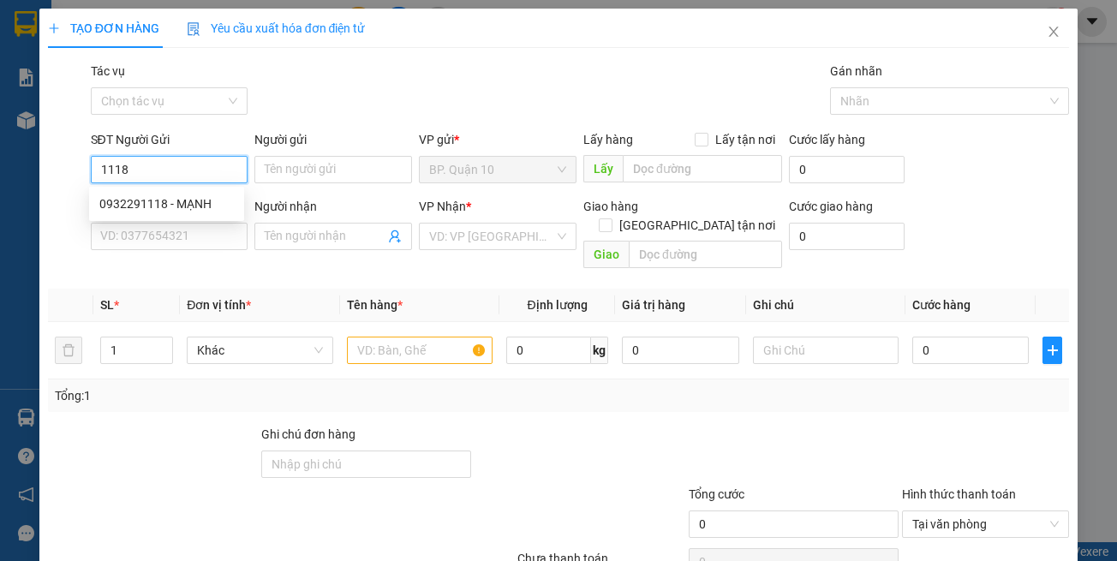
click at [181, 212] on div "0932291118 - MẠNH" at bounding box center [166, 203] width 134 height 19
type input "0932291118"
type input "MẠNH"
type input "0978103288"
type input "HẢO"
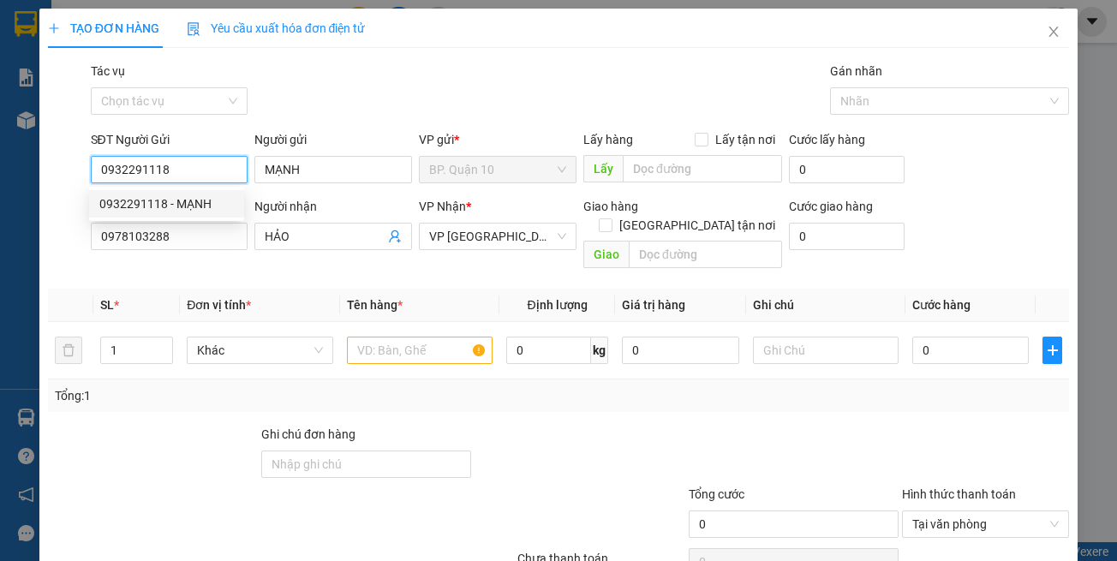
type input "0932291118"
click at [224, 260] on div "Transit Pickup Surcharge Ids Transit Deliver Surcharge Ids Transit Deliver Surc…" at bounding box center [559, 341] width 1022 height 558
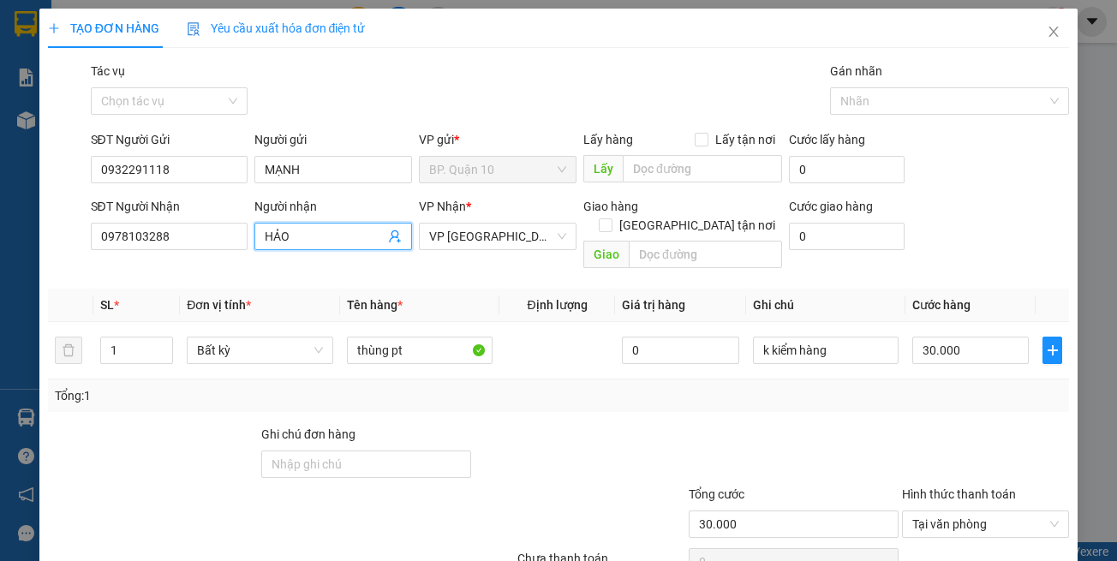
click at [389, 240] on icon "user-add" at bounding box center [395, 237] width 14 height 14
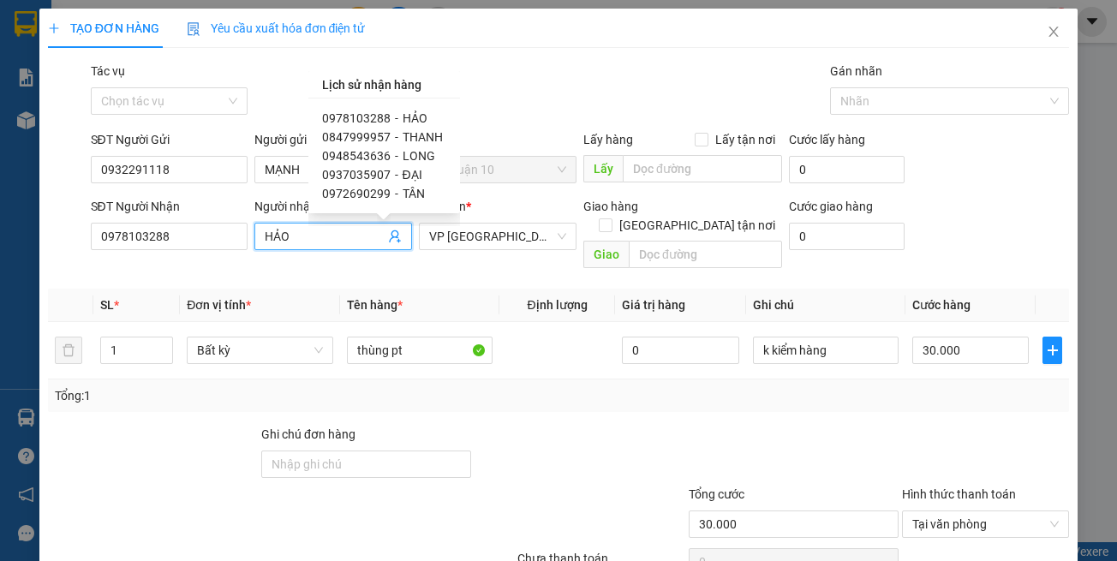
click at [477, 296] on th "Tên hàng *" at bounding box center [419, 305] width 159 height 33
drag, startPoint x: 450, startPoint y: 405, endPoint x: 452, endPoint y: 357, distance: 48.0
click at [451, 390] on div "Transit Pickup Surcharge Ids Transit Deliver Surcharge Ids Transit Deliver Surc…" at bounding box center [559, 341] width 1022 height 558
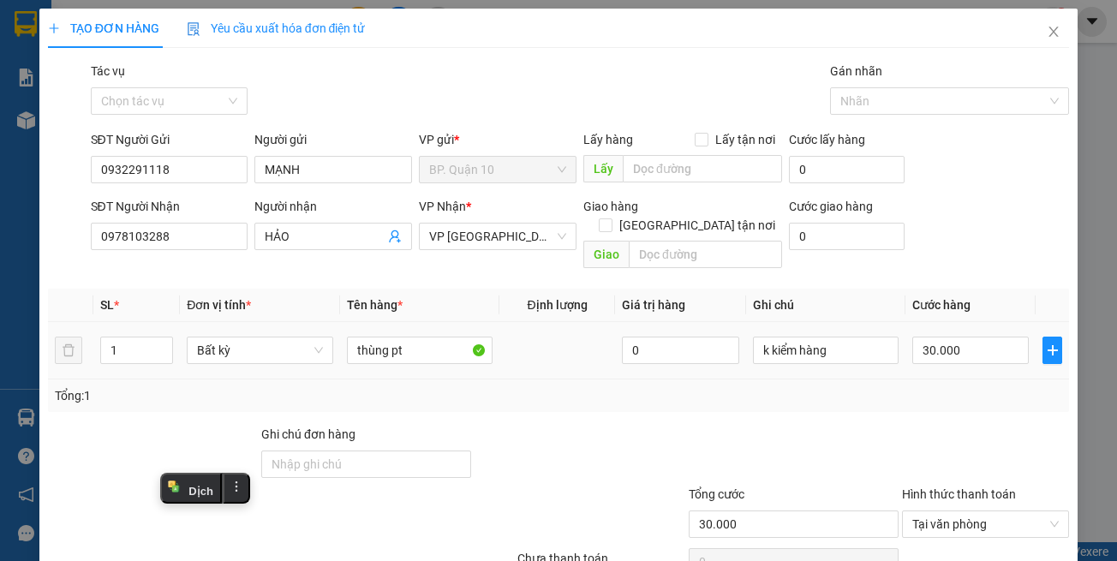
drag, startPoint x: 884, startPoint y: 355, endPoint x: 907, endPoint y: 347, distance: 24.4
click at [887, 354] on td "k kiểm hàng" at bounding box center [825, 350] width 159 height 57
click at [943, 337] on input "30.000" at bounding box center [970, 350] width 116 height 27
type input "4"
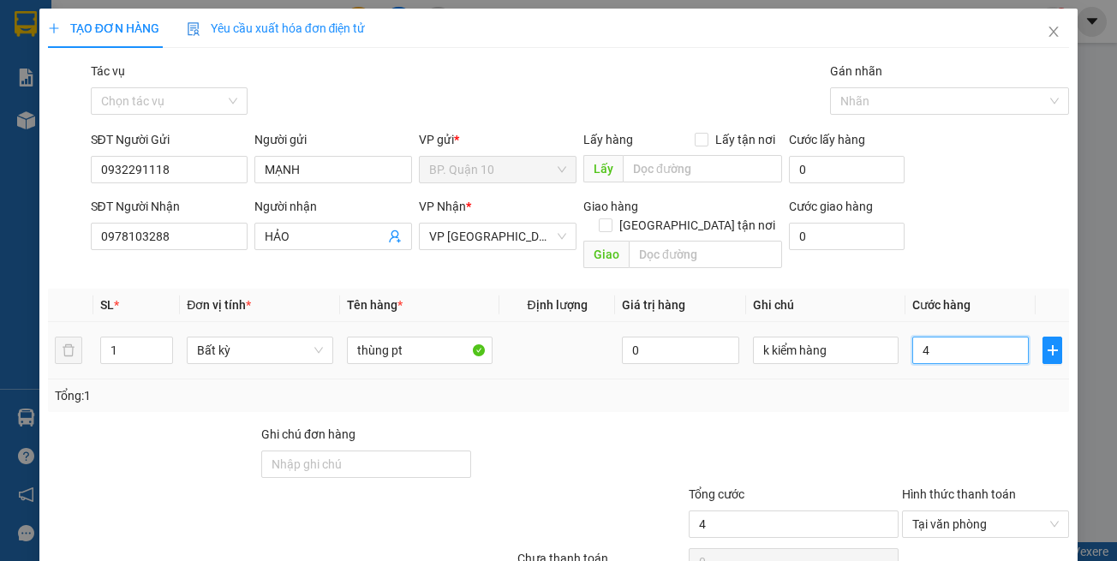
type input "40"
type input "40.000"
click at [947, 387] on div "Tổng: 1" at bounding box center [559, 395] width 1022 height 33
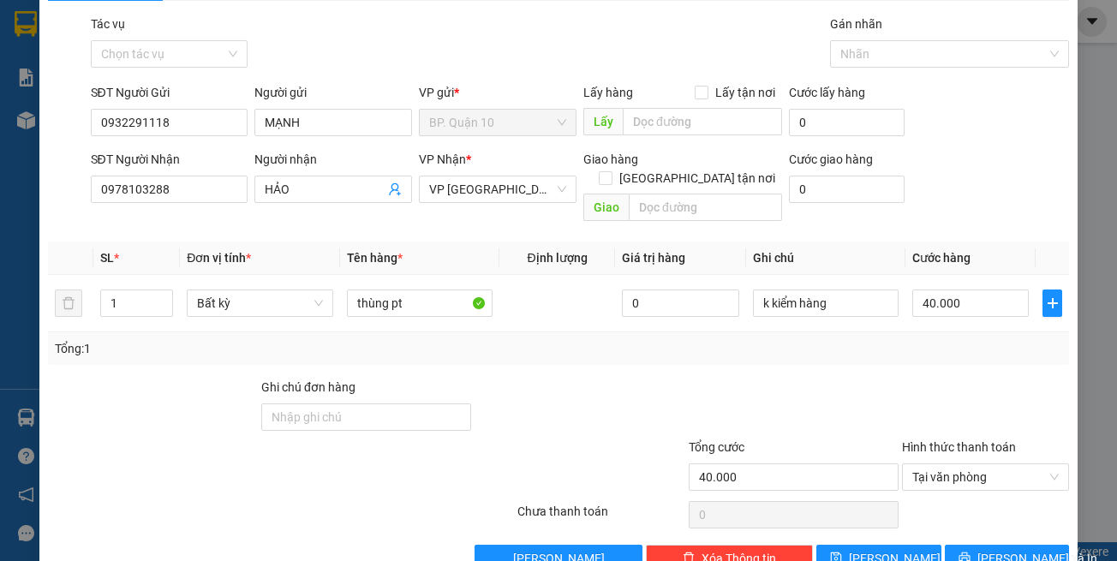
scroll to position [73, 0]
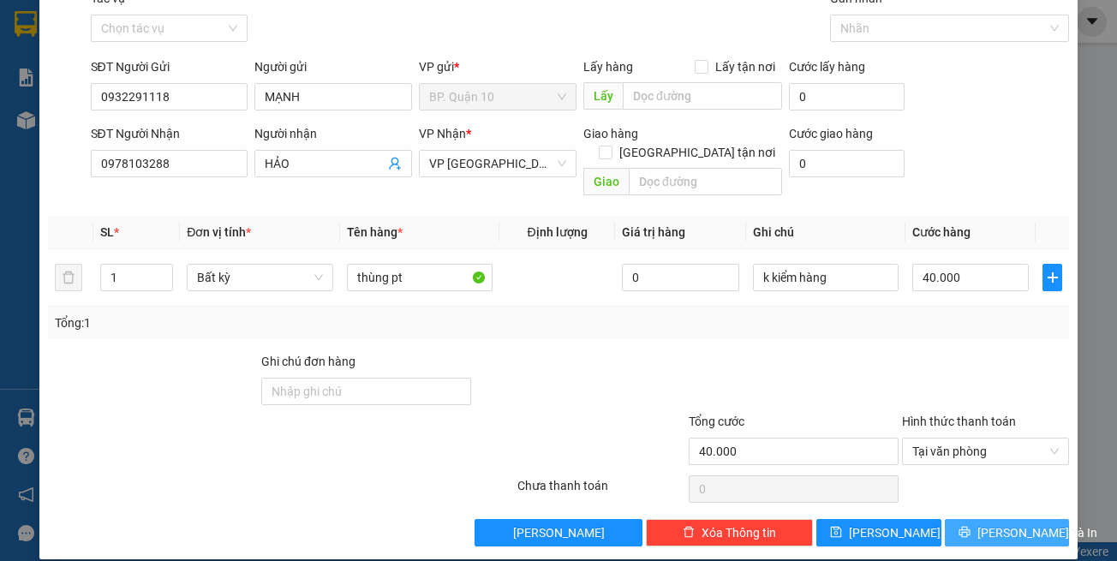
drag, startPoint x: 994, startPoint y: 515, endPoint x: 961, endPoint y: 457, distance: 66.0
click at [991, 523] on span "[PERSON_NAME] và In" at bounding box center [1037, 532] width 120 height 19
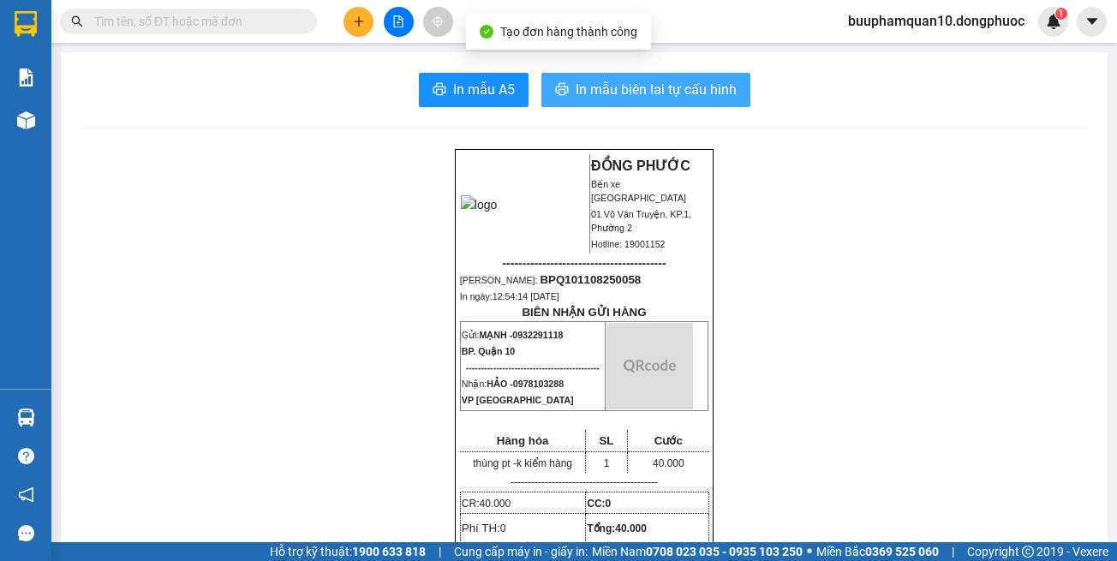
click at [696, 99] on span "In mẫu biên lai tự cấu hình" at bounding box center [656, 89] width 161 height 21
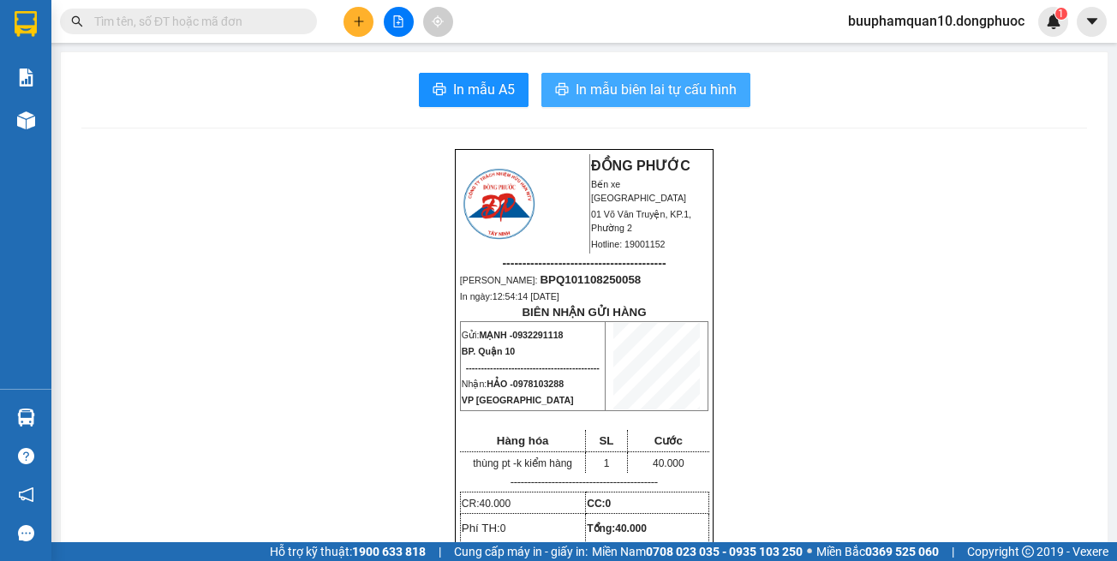
click at [675, 82] on span "In mẫu biên lai tự cấu hình" at bounding box center [656, 89] width 161 height 21
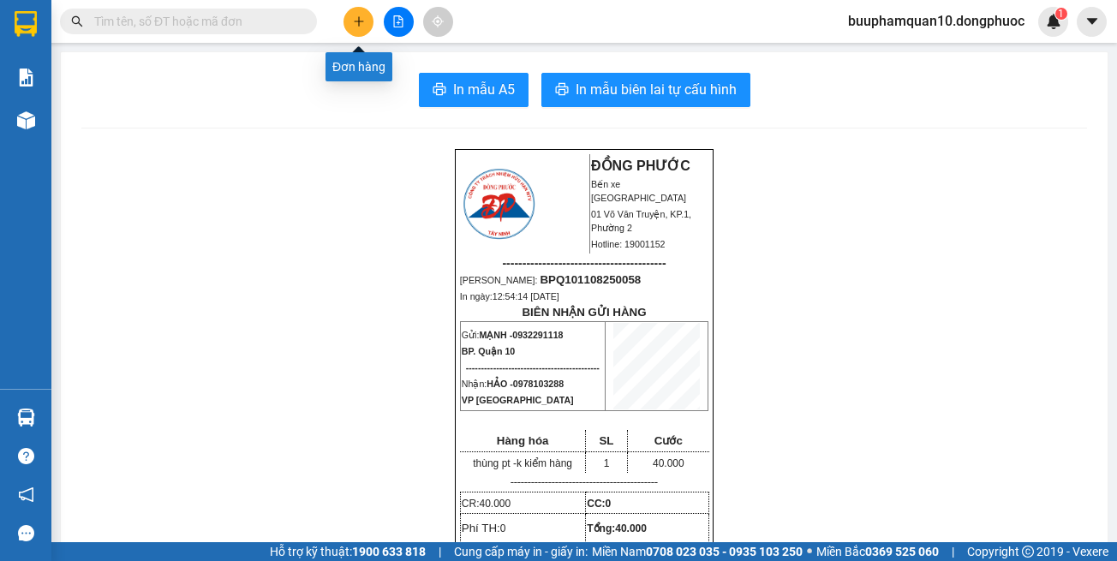
click at [348, 19] on button at bounding box center [358, 22] width 30 height 30
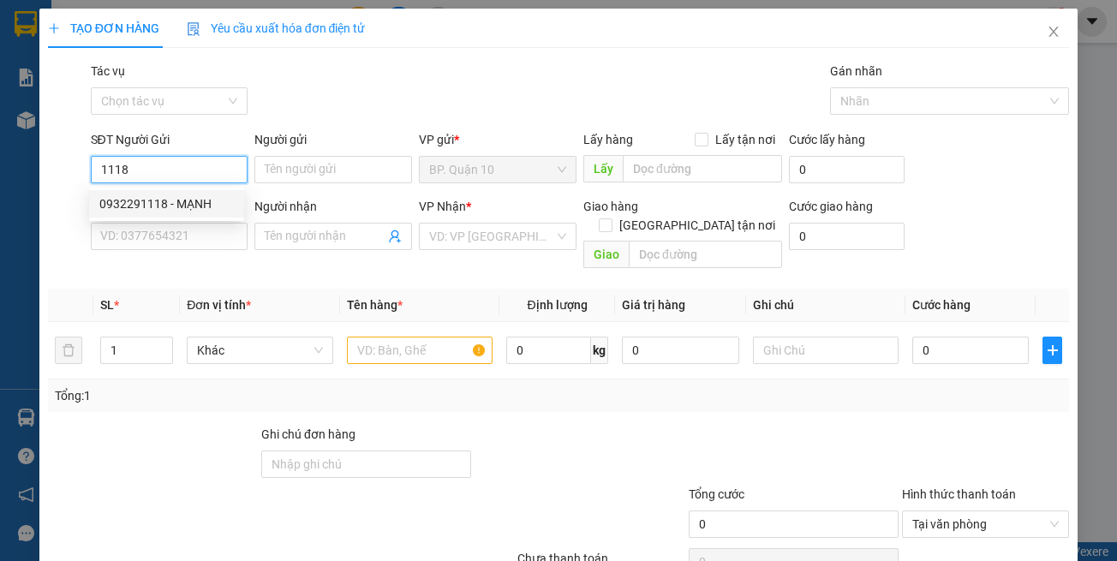
click at [182, 201] on div "0932291118 - MẠNH" at bounding box center [166, 203] width 134 height 19
type input "0932291118"
type input "MẠNH"
type input "0978103288"
type input "HẢO"
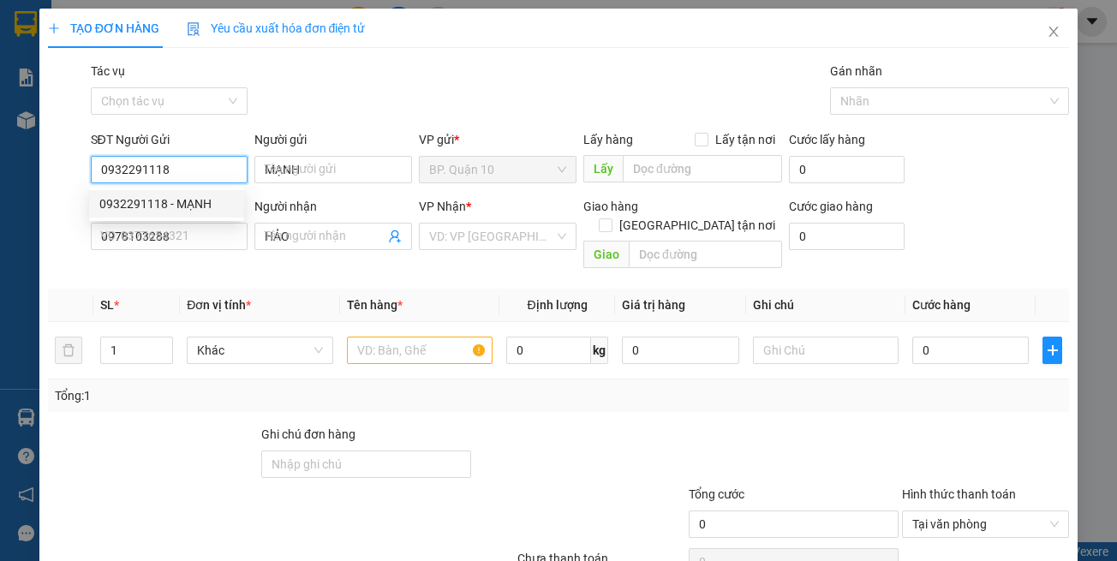
type input "40.000"
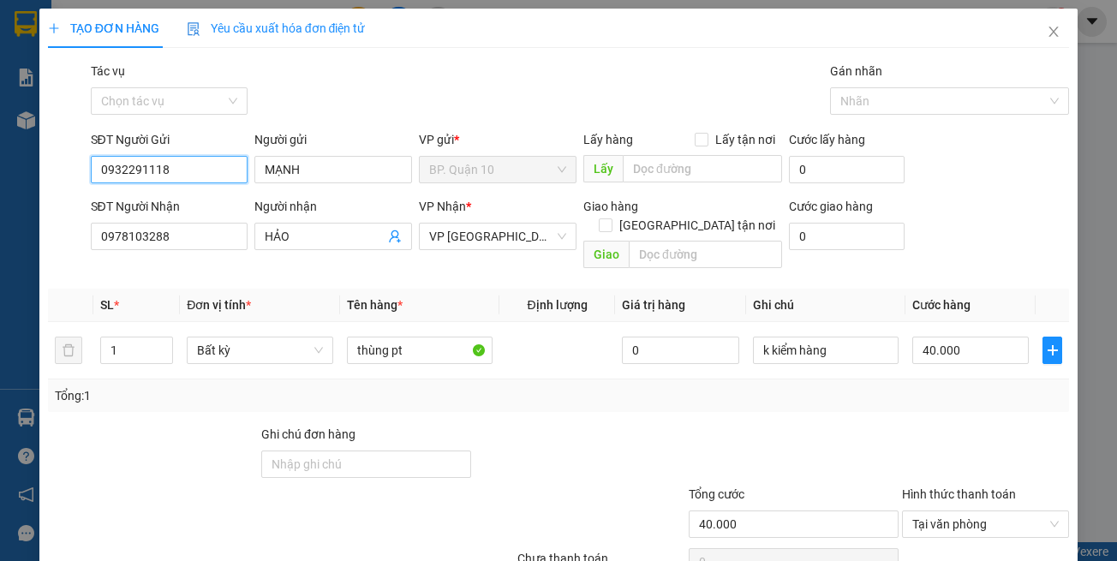
type input "0932291118"
drag, startPoint x: 284, startPoint y: 276, endPoint x: 321, endPoint y: 251, distance: 44.4
click at [285, 289] on th "Đơn vị tính *" at bounding box center [259, 305] width 159 height 33
click at [446, 380] on div "Tổng: 1" at bounding box center [559, 395] width 1022 height 33
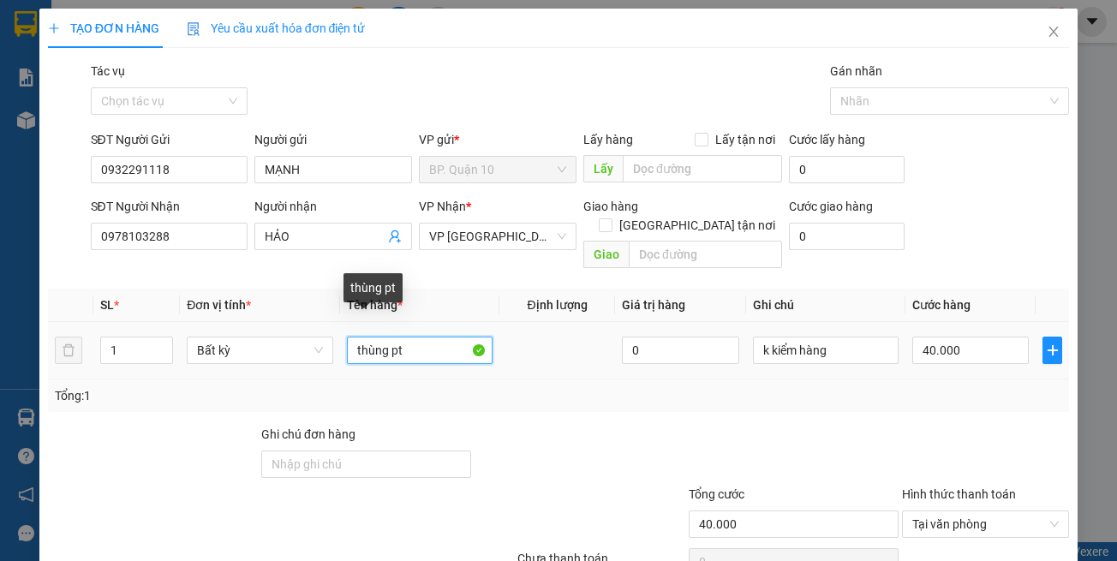
drag, startPoint x: 403, startPoint y: 327, endPoint x: 4, endPoint y: 275, distance: 401.7
click at [0, 292] on div "TẠO ĐƠN HÀNG Yêu cầu xuất hóa đơn điện tử Transit Pickup Surcharge Ids Transit …" at bounding box center [558, 280] width 1117 height 561
type input "kiện cảng"
click at [848, 379] on div "Tổng: 1" at bounding box center [559, 395] width 1022 height 33
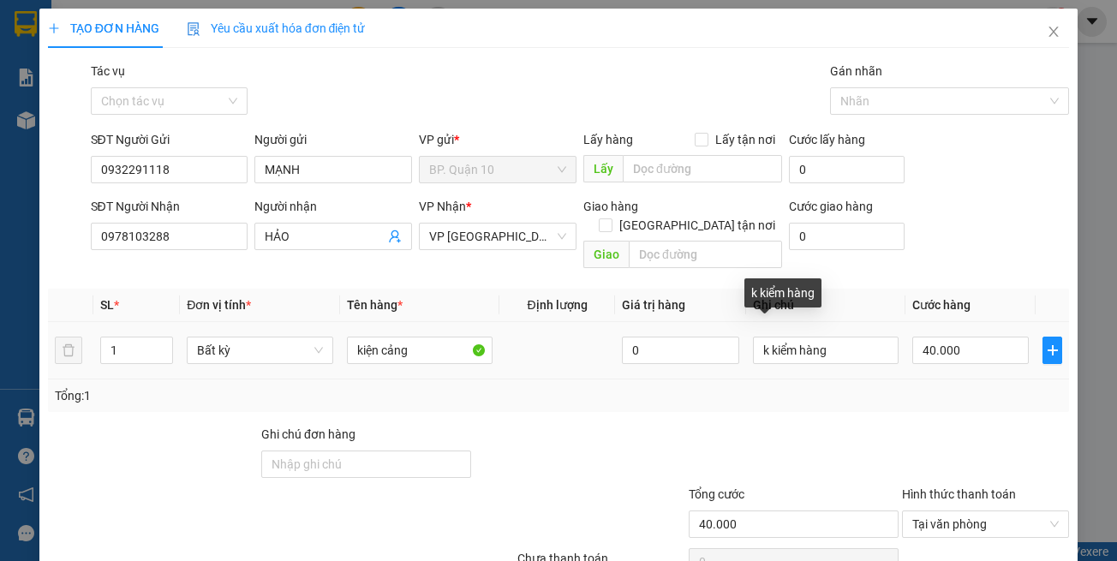
drag, startPoint x: 898, startPoint y: 370, endPoint x: 892, endPoint y: 353, distance: 18.2
click at [898, 379] on div "Tổng: 1" at bounding box center [559, 395] width 1022 height 33
click at [832, 337] on input "k kiểm hàng" at bounding box center [826, 350] width 146 height 27
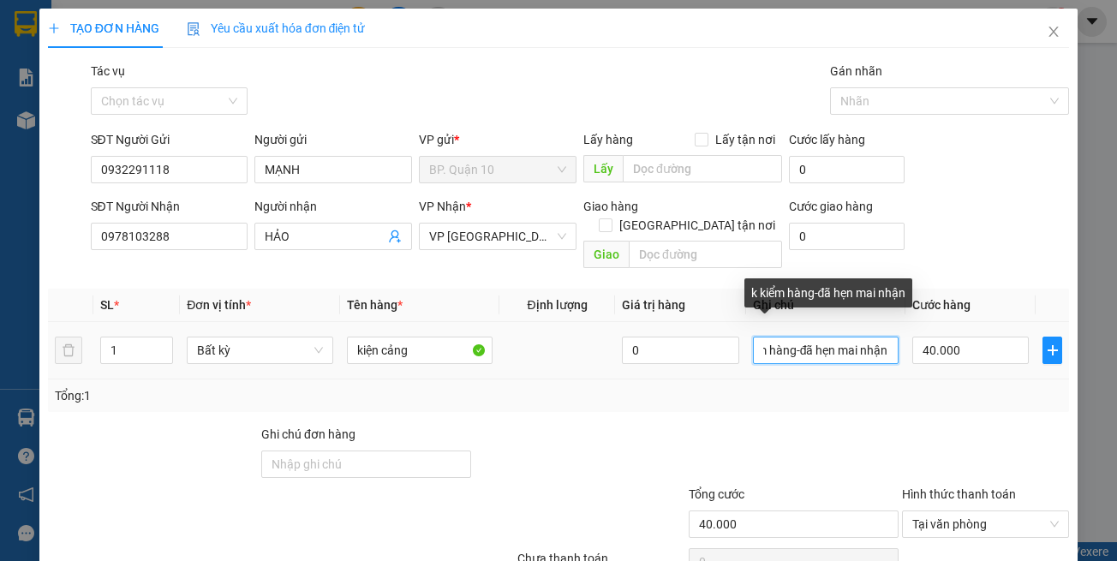
scroll to position [0, 38]
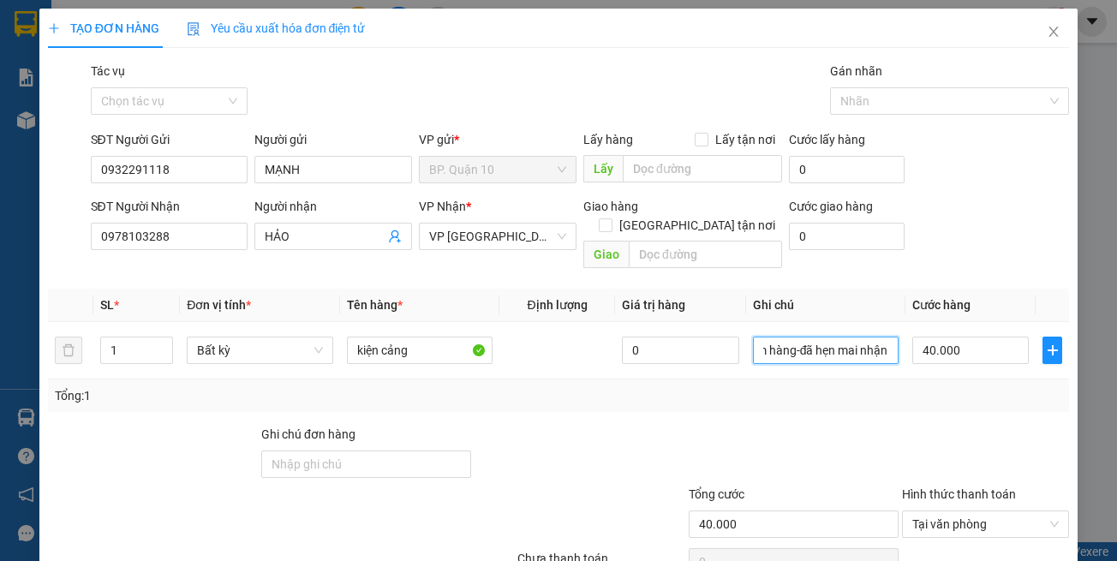
type input "k kiểm hàng-đã hẹn mai nhận"
drag, startPoint x: 886, startPoint y: 447, endPoint x: 907, endPoint y: 395, distance: 56.5
click at [890, 428] on div "Ghi chú đơn hàng" at bounding box center [558, 455] width 1025 height 60
click at [963, 337] on input "40.000" at bounding box center [970, 350] width 116 height 27
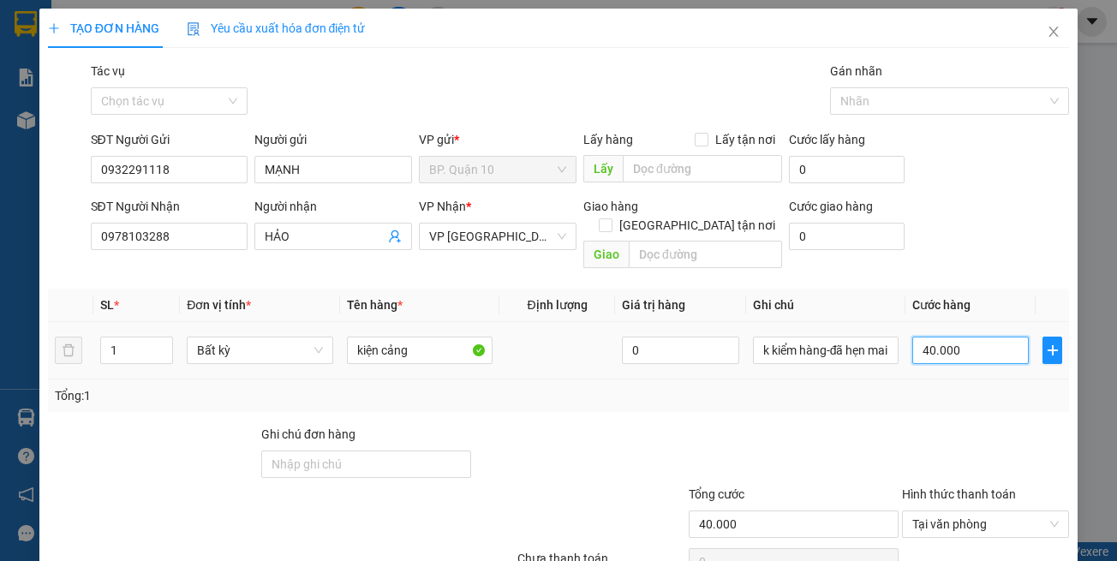
type input "8"
type input "80"
type input "80.000"
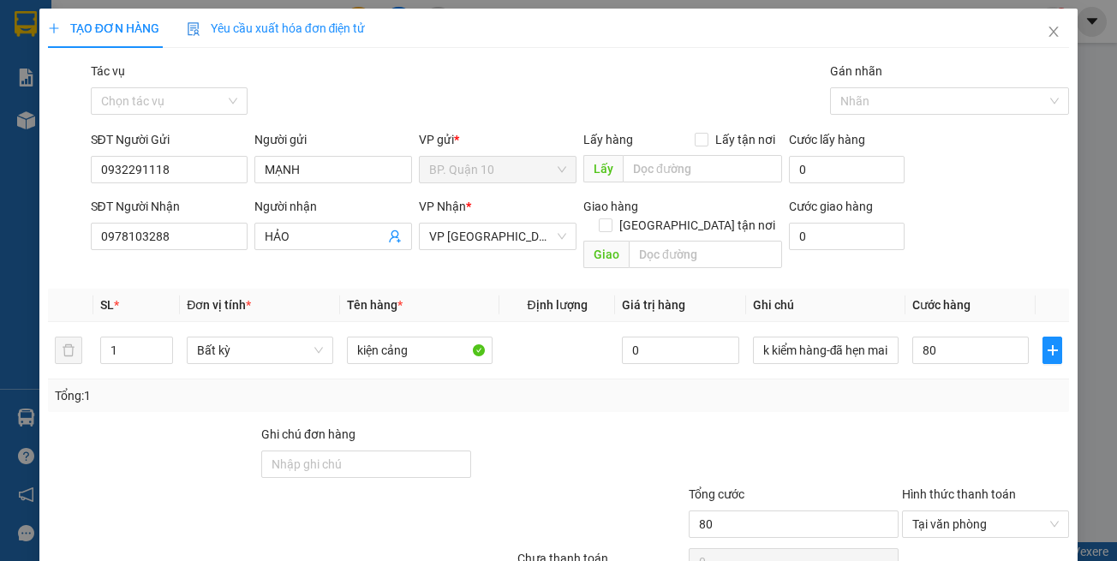
type input "80.000"
click at [929, 427] on div at bounding box center [985, 455] width 170 height 60
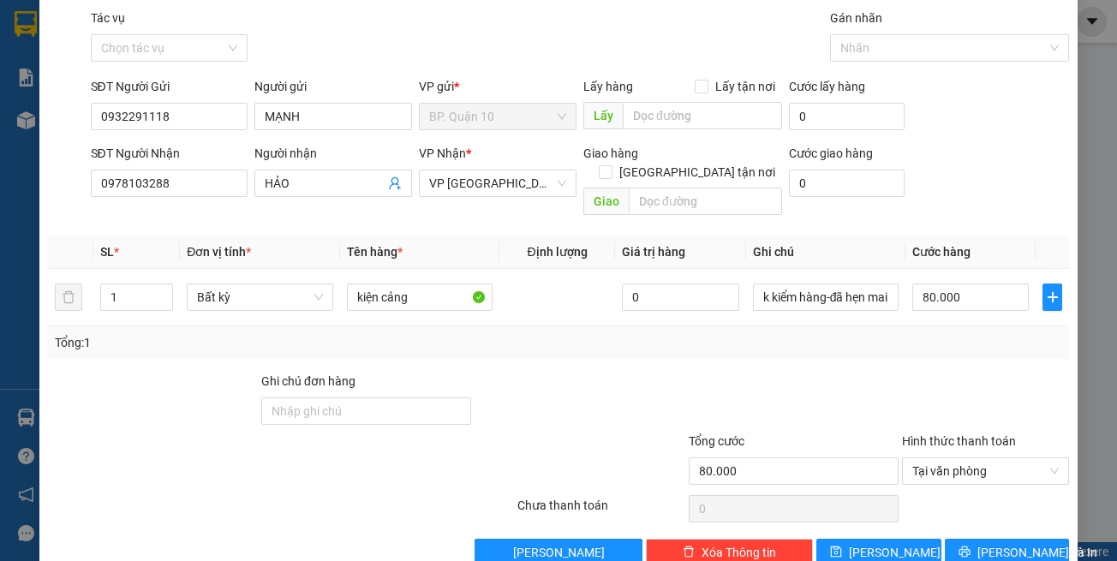
scroll to position [73, 0]
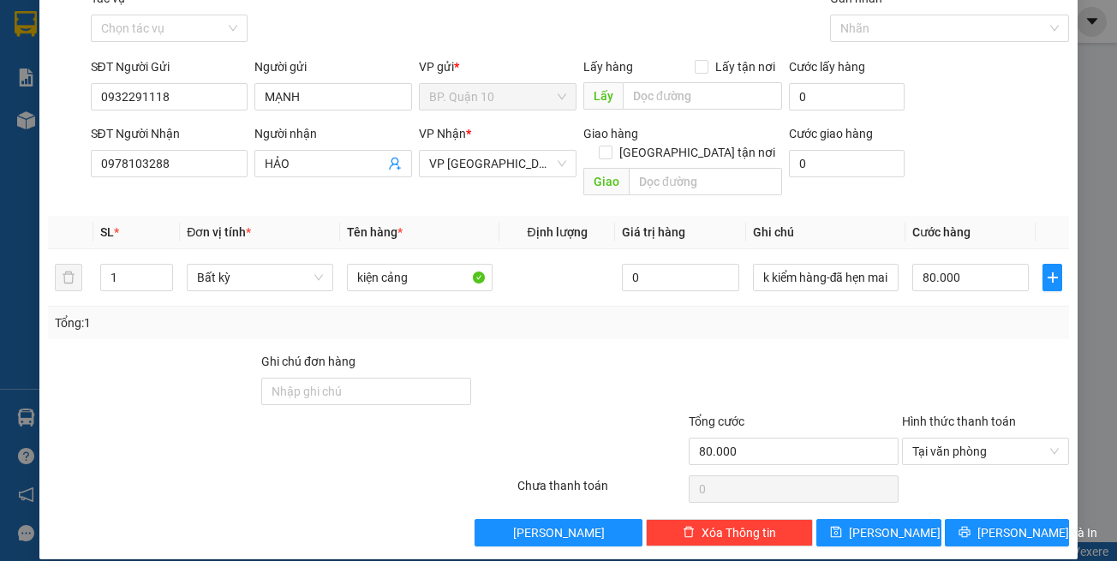
drag, startPoint x: 911, startPoint y: 330, endPoint x: 869, endPoint y: 318, distance: 44.5
click at [910, 330] on div "Transit Pickup Surcharge Ids Transit Deliver Surcharge Ids Transit Deliver Surc…" at bounding box center [559, 268] width 1022 height 558
click at [893, 314] on div "Tổng: 1" at bounding box center [559, 323] width 1008 height 19
drag, startPoint x: 879, startPoint y: 336, endPoint x: 953, endPoint y: 424, distance: 115.5
click at [887, 352] on div at bounding box center [793, 382] width 213 height 60
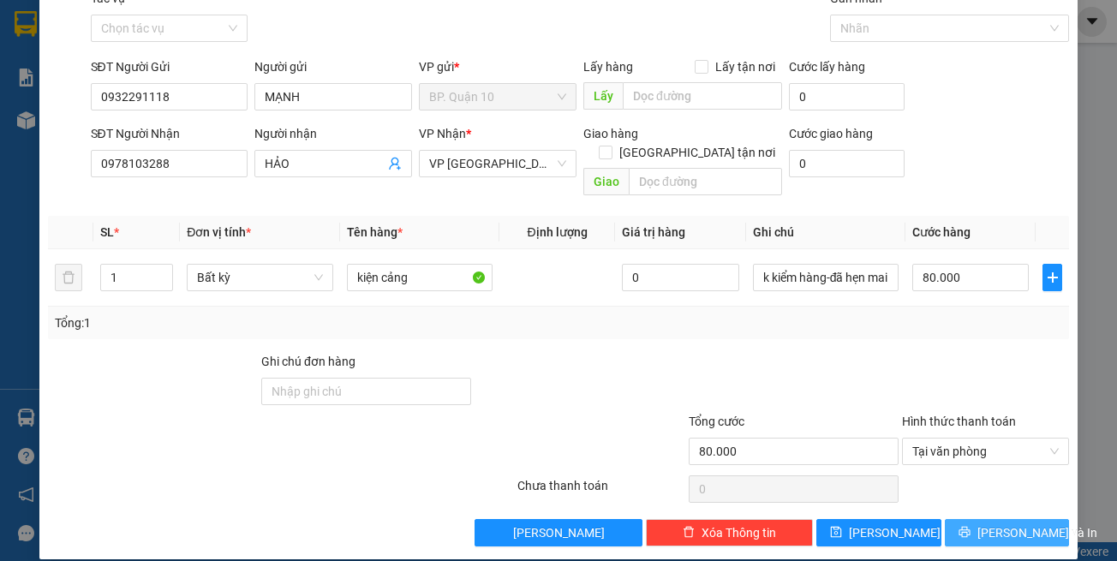
click at [979, 521] on button "[PERSON_NAME] và In" at bounding box center [1007, 532] width 125 height 27
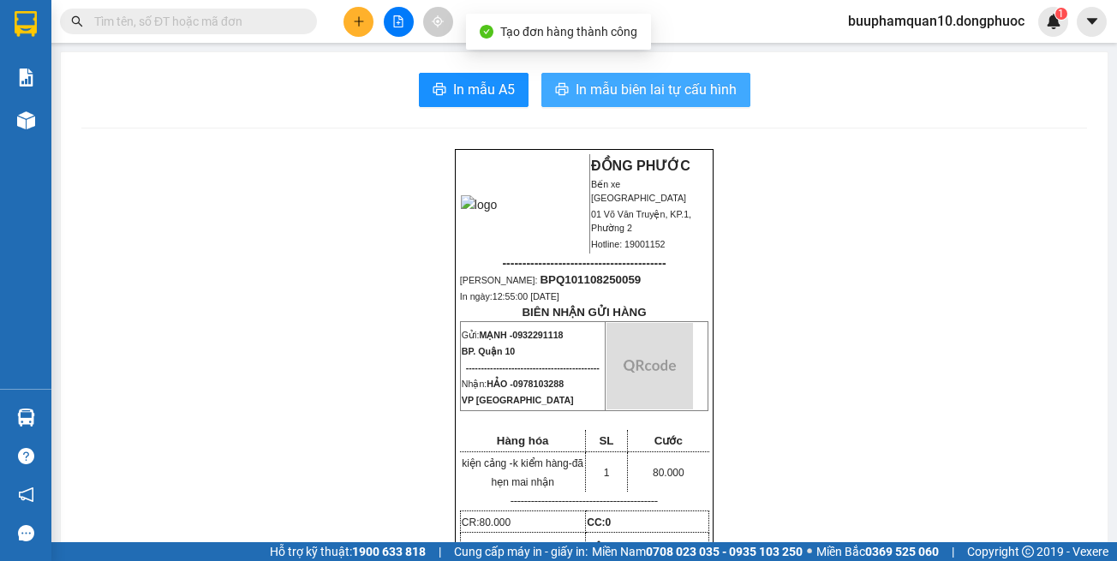
click at [576, 87] on span "In mẫu biên lai tự cấu hình" at bounding box center [656, 89] width 161 height 21
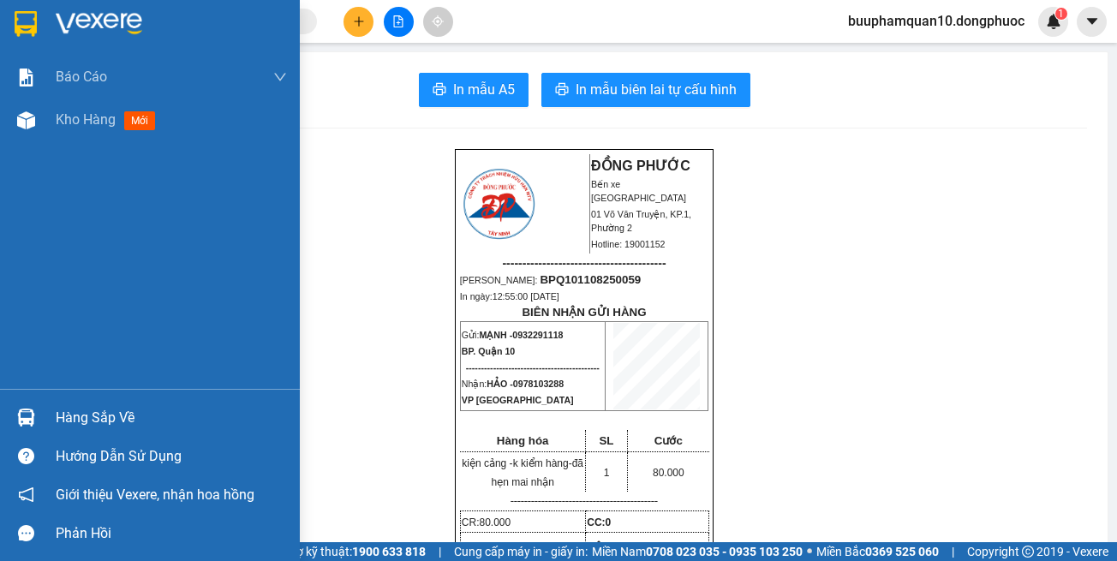
click at [57, 411] on div "Hàng sắp về" at bounding box center [171, 418] width 231 height 26
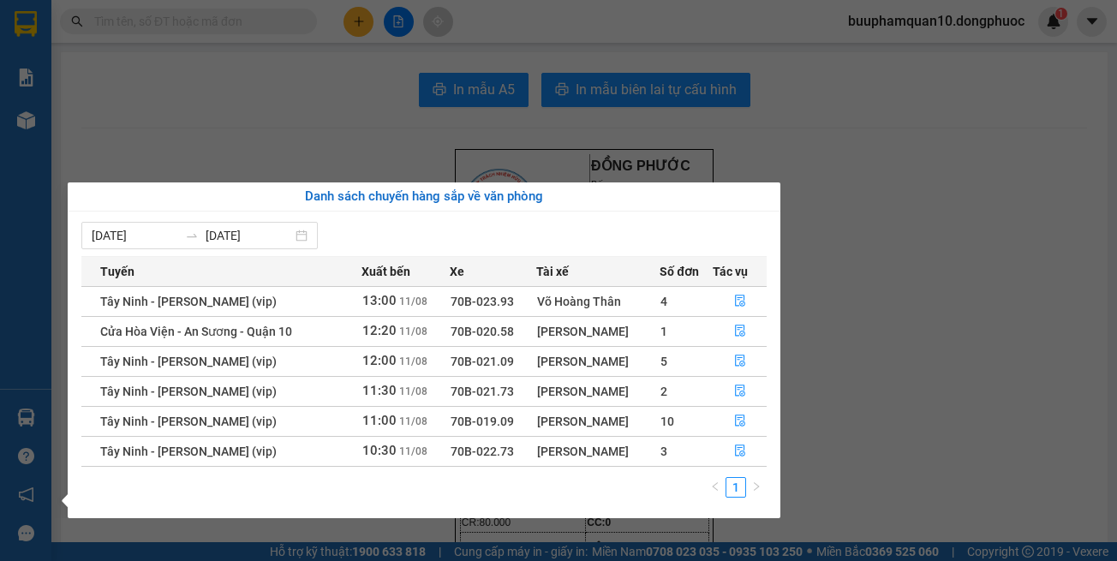
click at [867, 199] on section "Kết quả tìm kiếm ( 0 ) Bộ lọc Thuộc VP này No Data buuphamquan10.dongphuoc 1 Bá…" at bounding box center [558, 280] width 1117 height 561
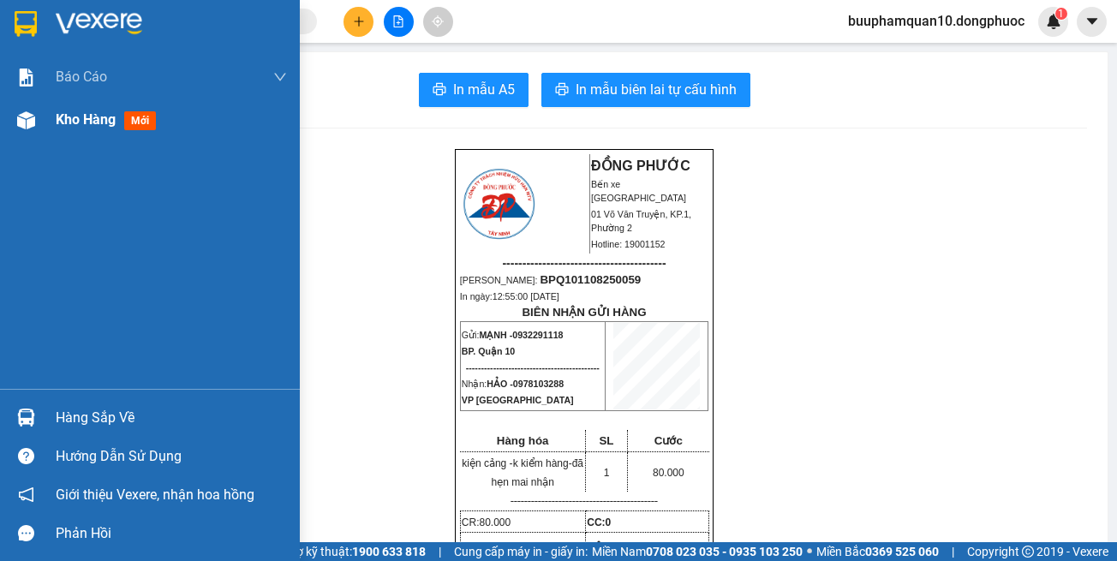
click at [39, 124] on div at bounding box center [26, 120] width 30 height 30
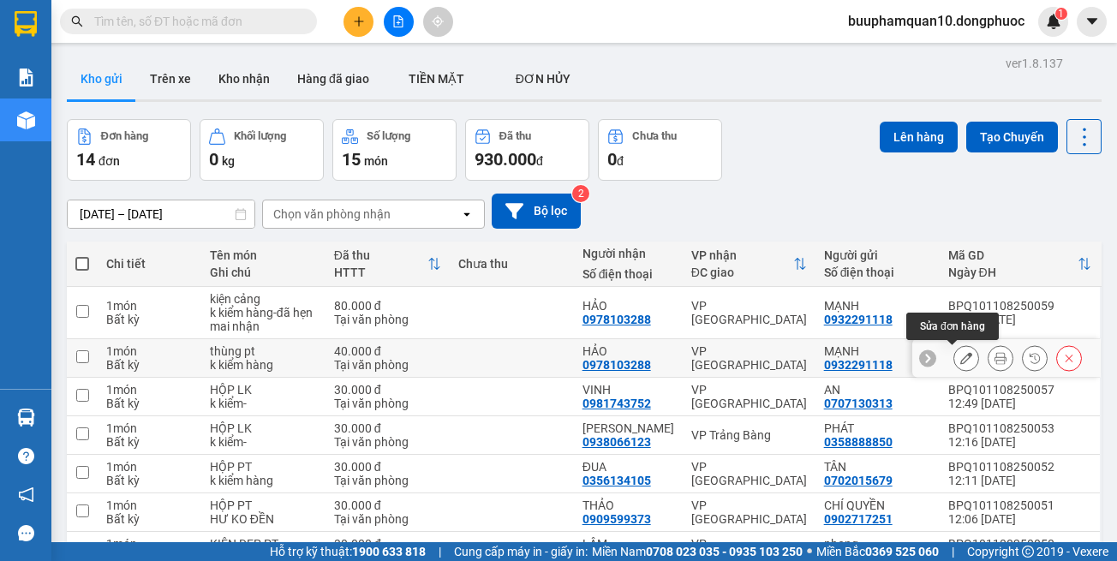
click at [960, 359] on icon at bounding box center [966, 358] width 12 height 12
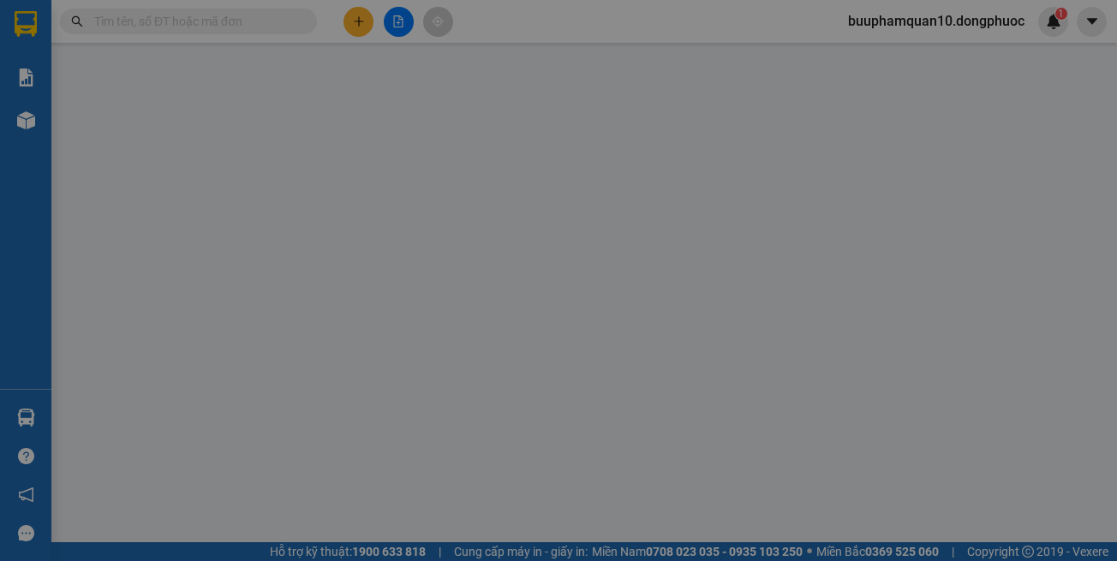
type input "0932291118"
type input "MẠNH"
type input "0978103288"
type input "HẢO"
type input "40.000"
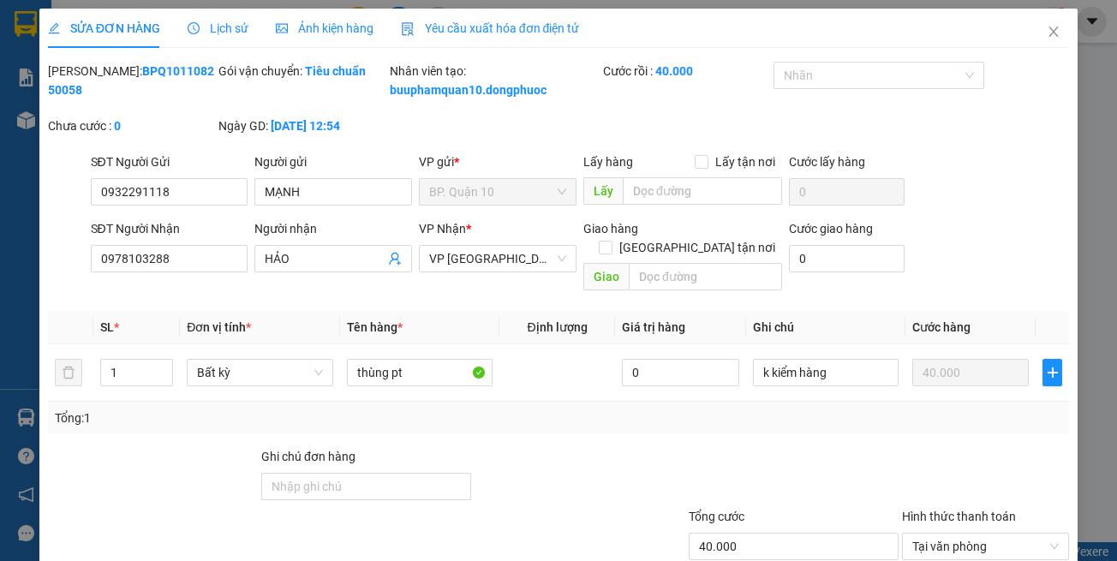
click at [674, 489] on div at bounding box center [579, 477] width 213 height 60
click at [1047, 28] on icon "close" at bounding box center [1054, 32] width 14 height 14
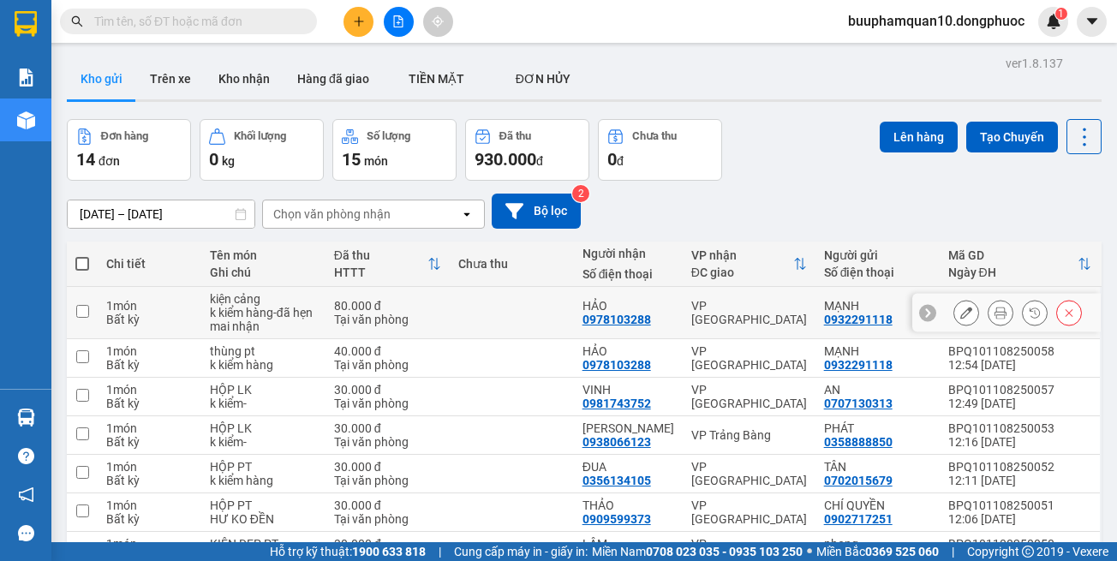
click at [960, 314] on icon at bounding box center [966, 313] width 12 height 12
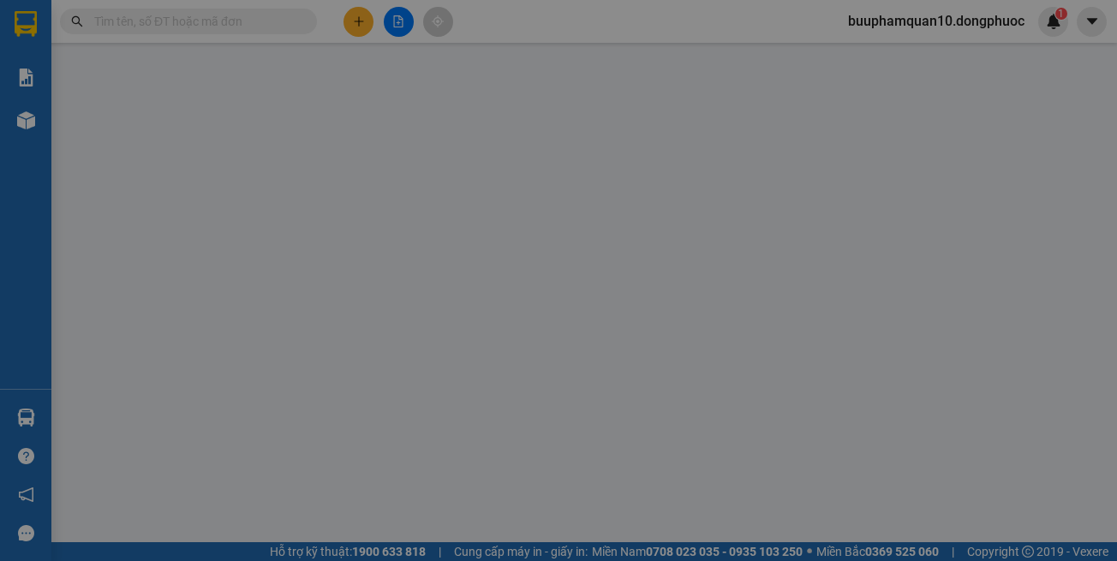
type input "0932291118"
type input "MẠNH"
type input "0978103288"
type input "HẢO"
type input "80.000"
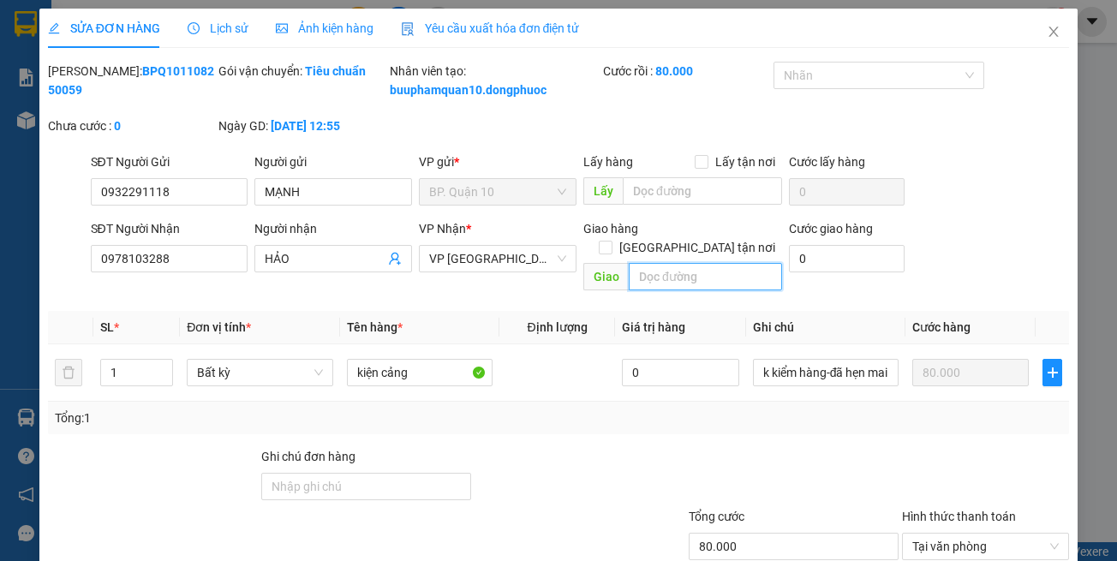
click at [694, 280] on input "text" at bounding box center [705, 276] width 153 height 27
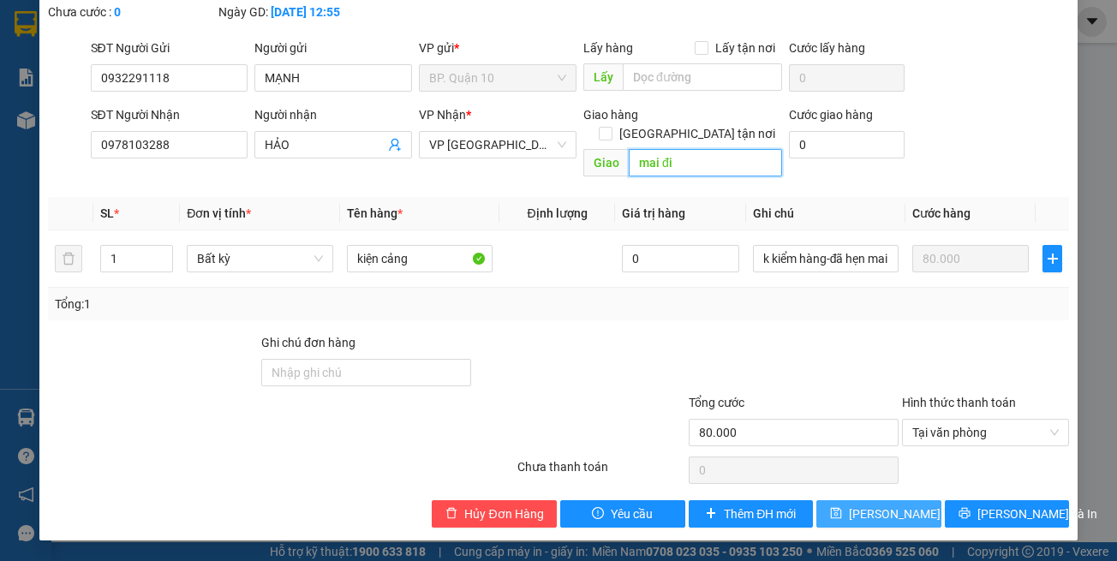
type input "mai đi"
click at [885, 519] on span "[PERSON_NAME] thay đổi" at bounding box center [917, 514] width 137 height 19
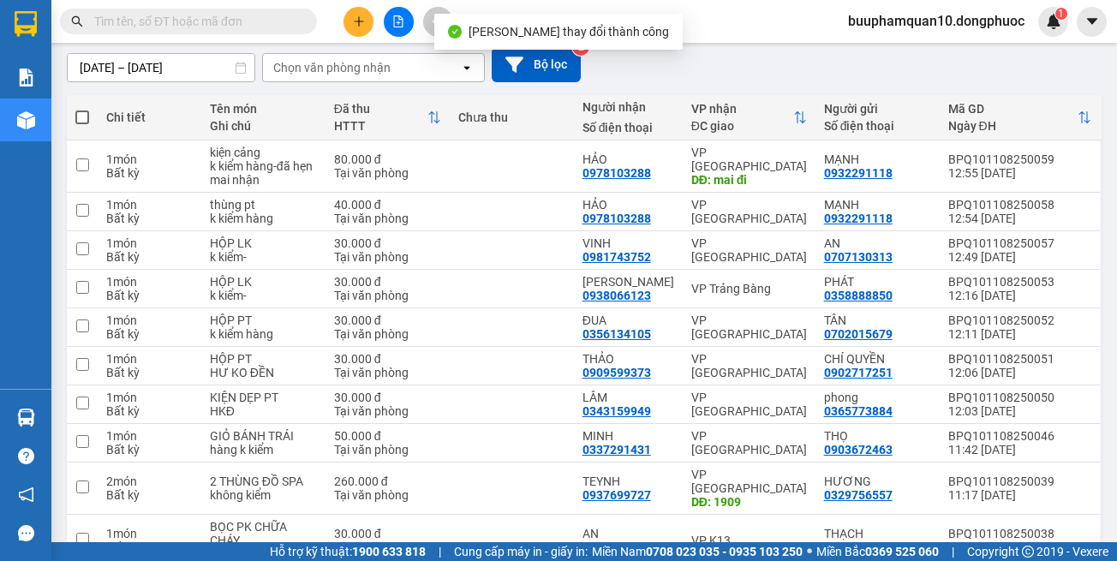
scroll to position [382, 0]
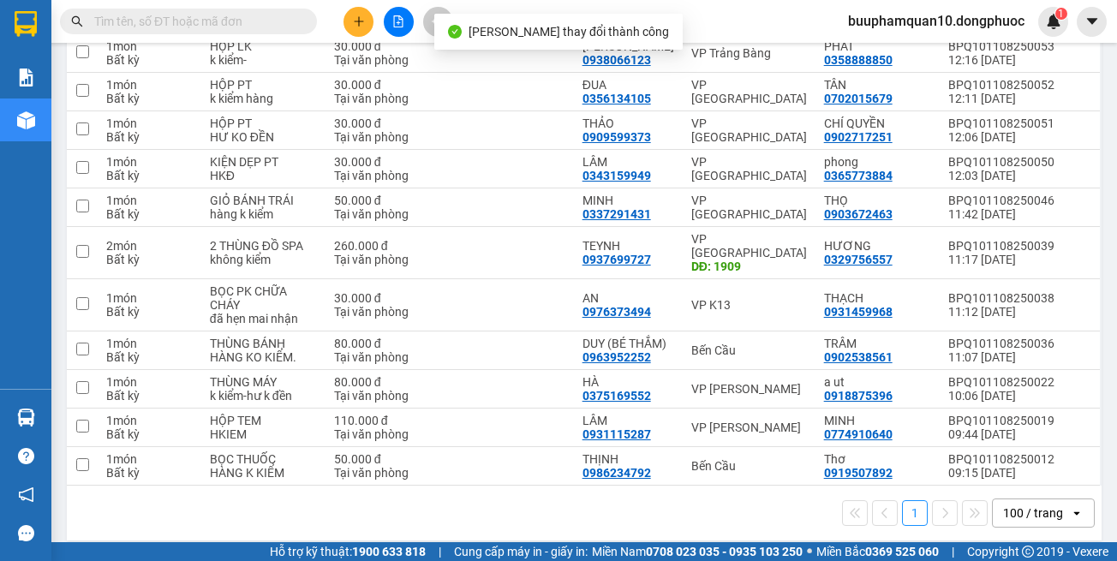
click at [787, 517] on div "1 100 / trang open" at bounding box center [584, 513] width 1035 height 55
drag, startPoint x: 778, startPoint y: 529, endPoint x: 775, endPoint y: 517, distance: 13.1
click at [777, 526] on div "ver 1.8.137 Kho gửi Trên xe Kho nhận Hàng đã giao TIỀN MẶT ĐƠN HỦY Đơn hàng 1…" at bounding box center [584, 108] width 1048 height 878
drag, startPoint x: 774, startPoint y: 475, endPoint x: 774, endPoint y: 460, distance: 14.6
click at [774, 486] on div "1 100 / trang open" at bounding box center [584, 513] width 1035 height 55
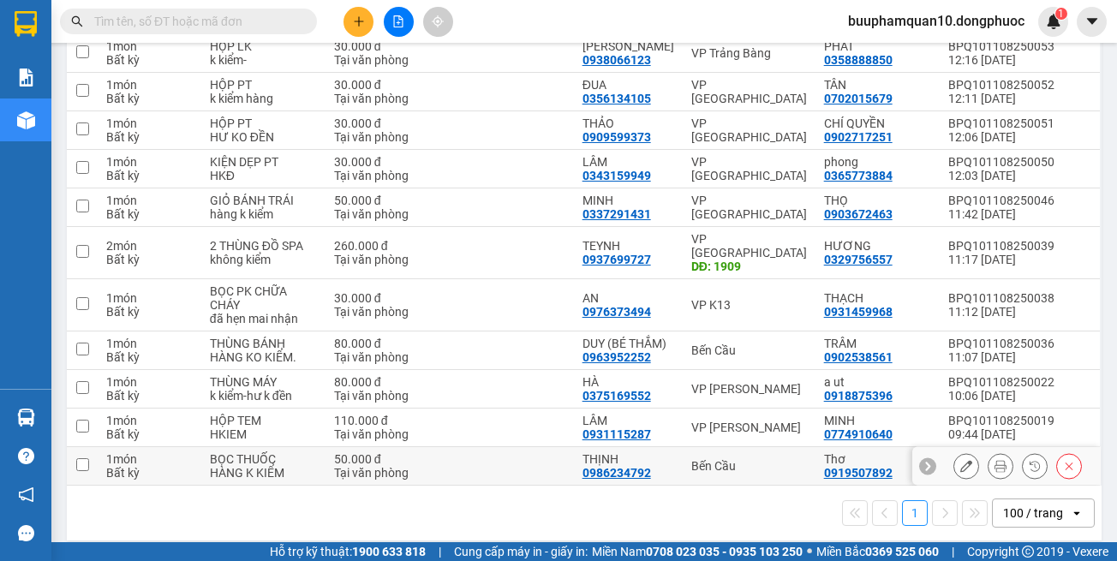
click at [774, 459] on td "Bến Cầu" at bounding box center [749, 466] width 133 height 39
checkbox input "true"
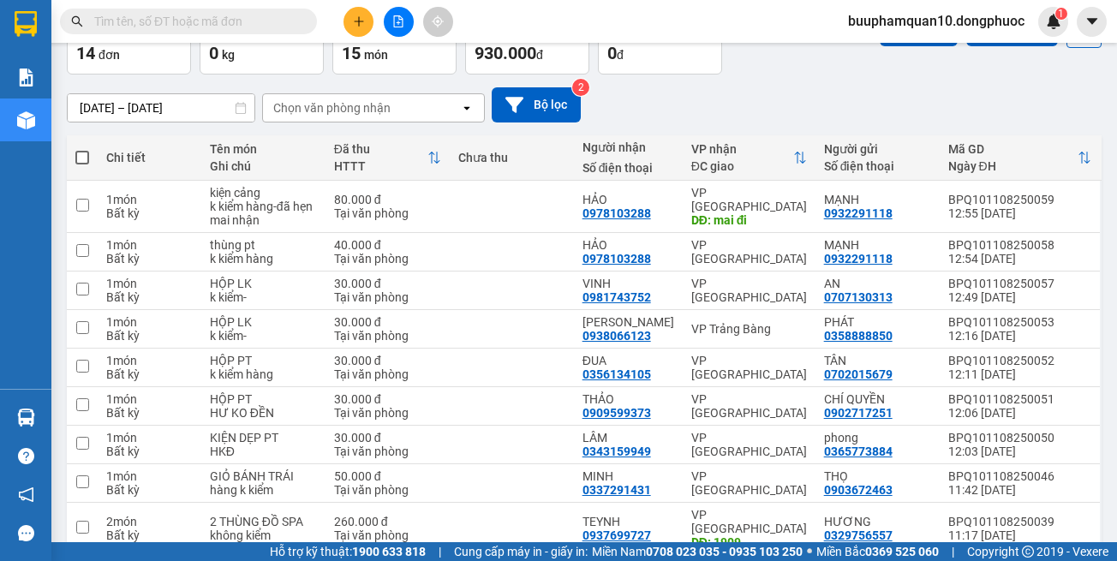
scroll to position [39, 0]
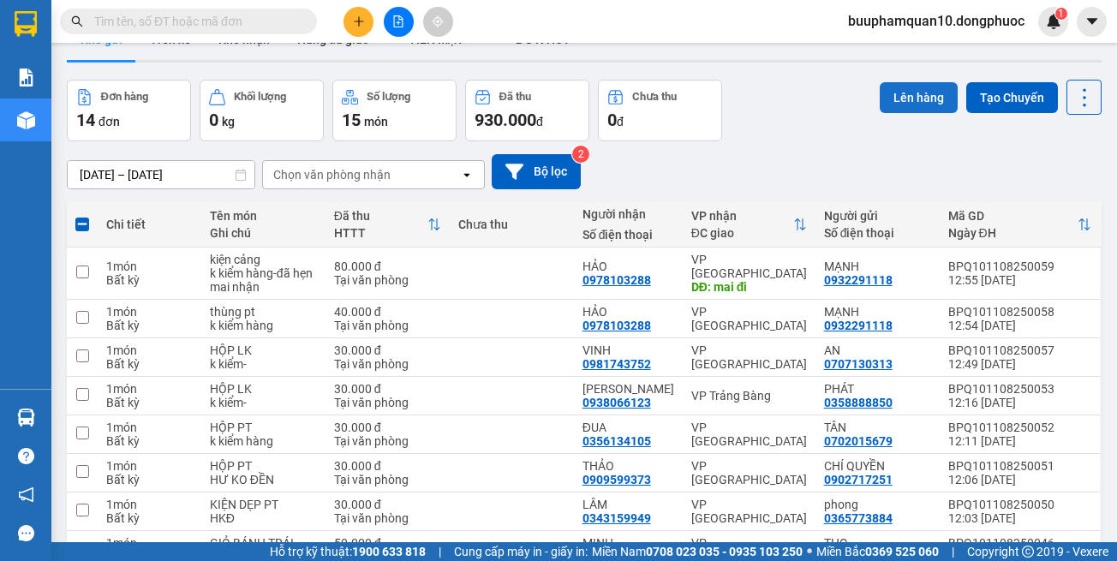
click at [887, 96] on button "Lên hàng" at bounding box center [919, 97] width 78 height 31
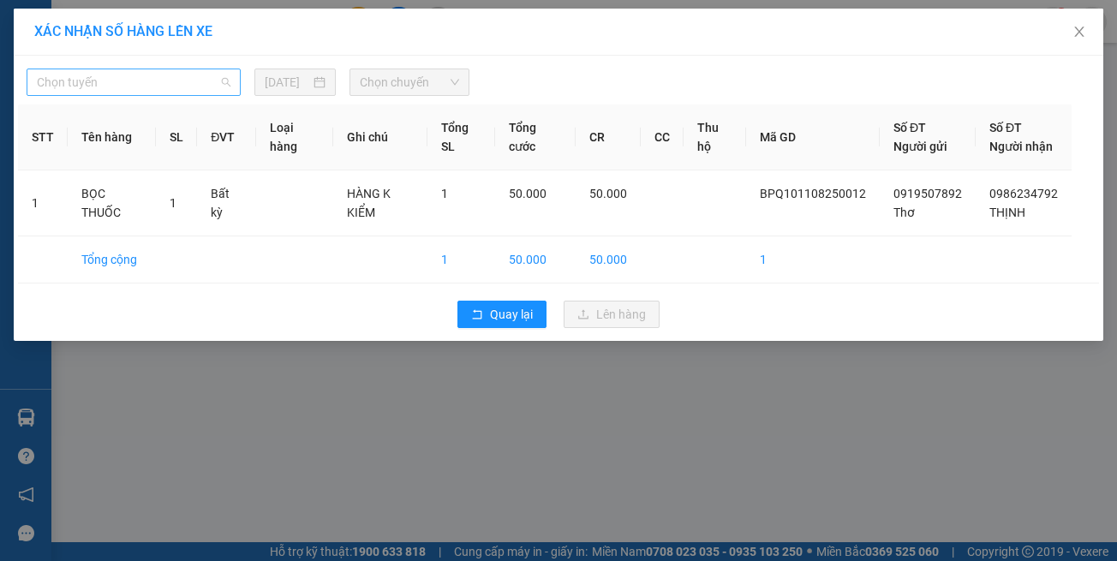
click at [193, 79] on span "Chọn tuyến" at bounding box center [134, 82] width 194 height 26
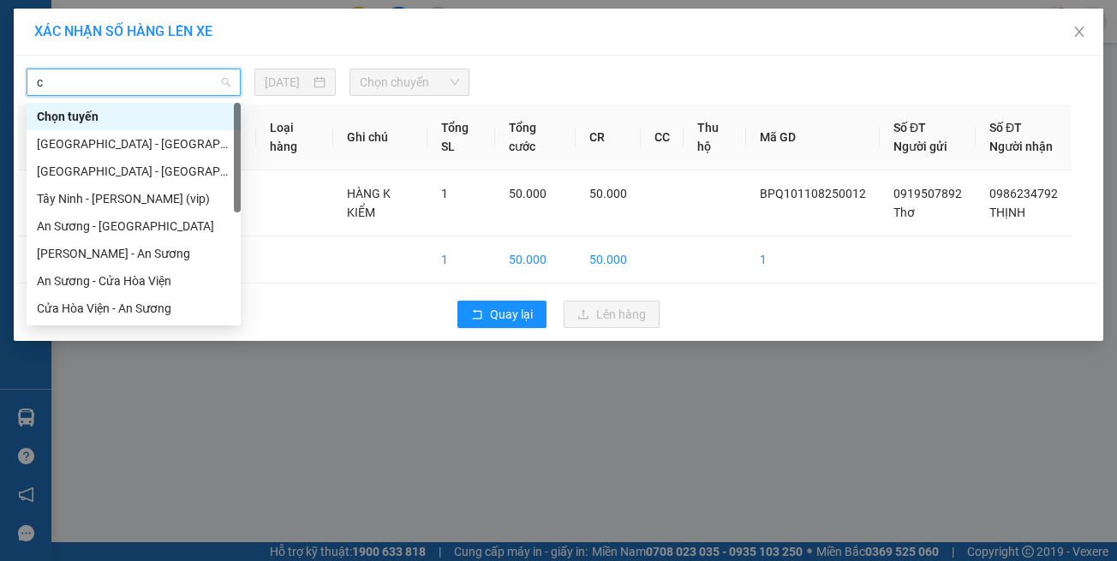
type input "ct"
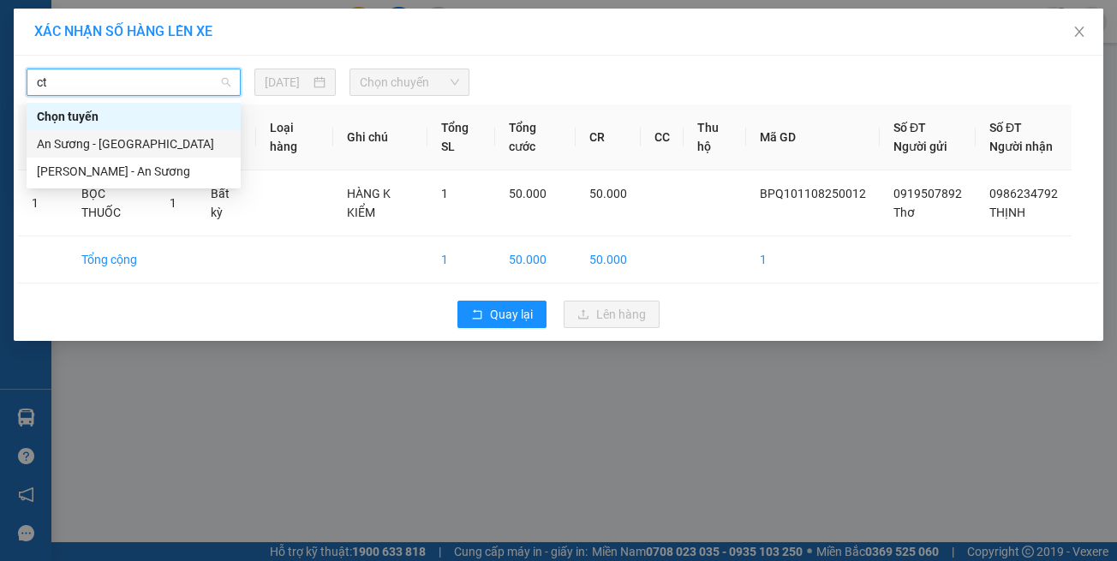
click at [165, 138] on div "An Sương - [GEOGRAPHIC_DATA]" at bounding box center [134, 143] width 194 height 19
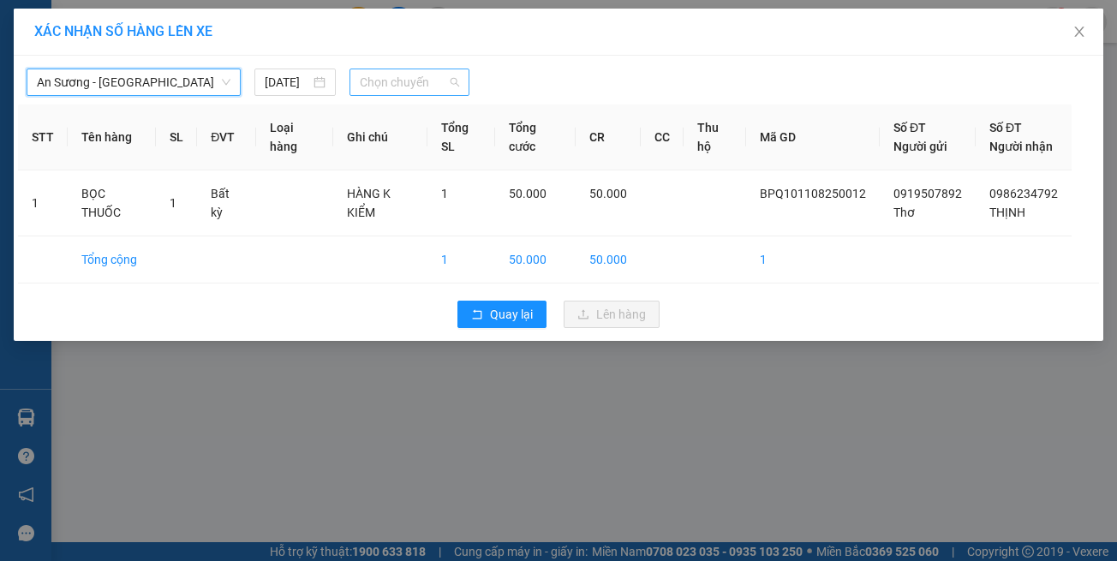
click at [380, 73] on span "Chọn chuyến" at bounding box center [409, 82] width 99 height 26
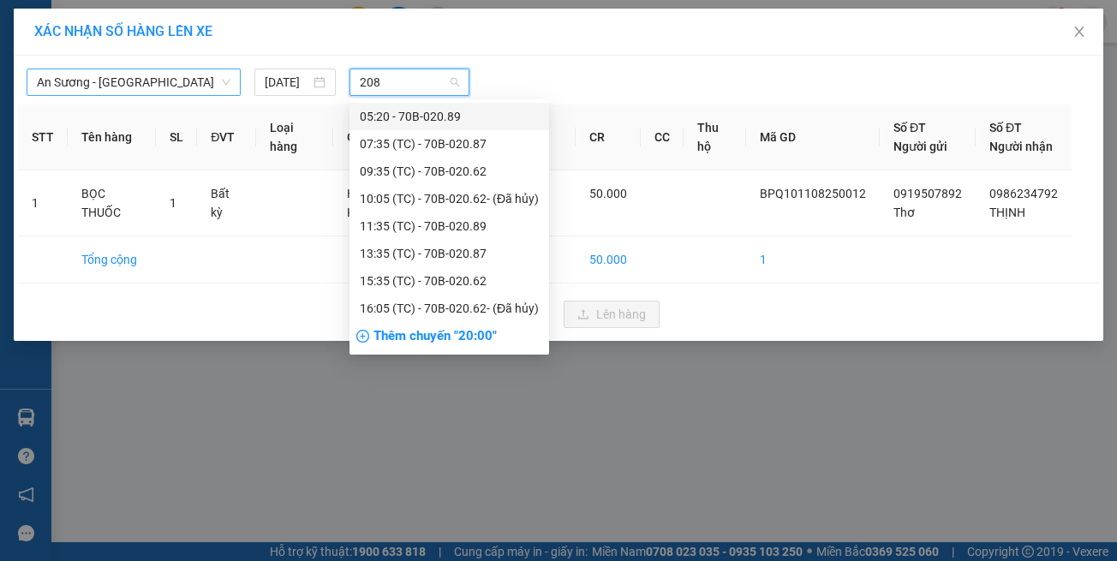
type input "2089"
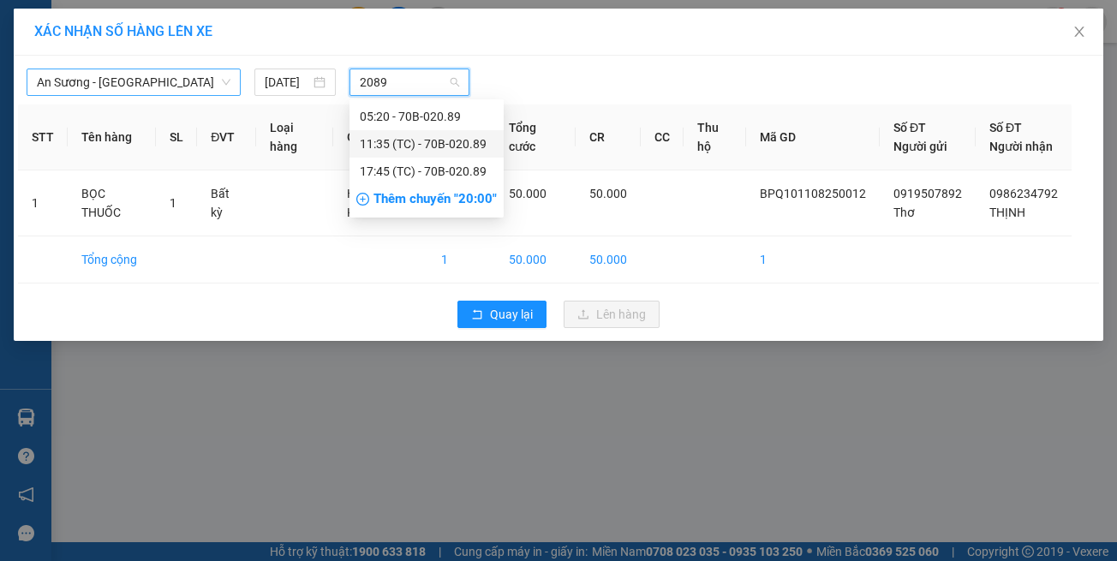
drag, startPoint x: 379, startPoint y: 143, endPoint x: 395, endPoint y: 154, distance: 19.0
click at [383, 145] on div "11:35 (TC) - 70B-020.89" at bounding box center [427, 143] width 134 height 19
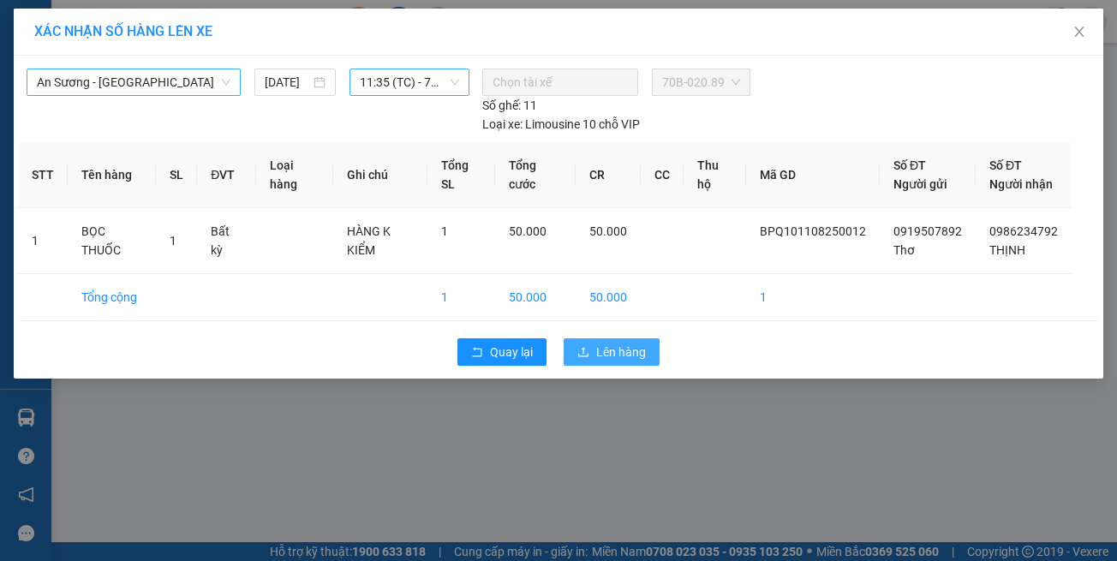
click at [606, 338] on button "Lên hàng" at bounding box center [612, 351] width 96 height 27
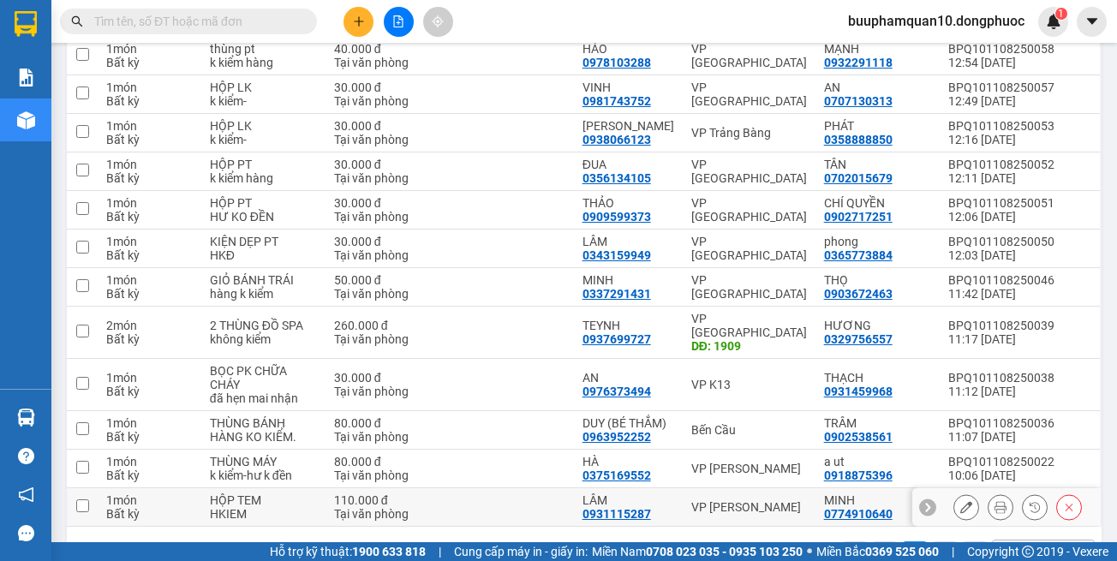
scroll to position [343, 0]
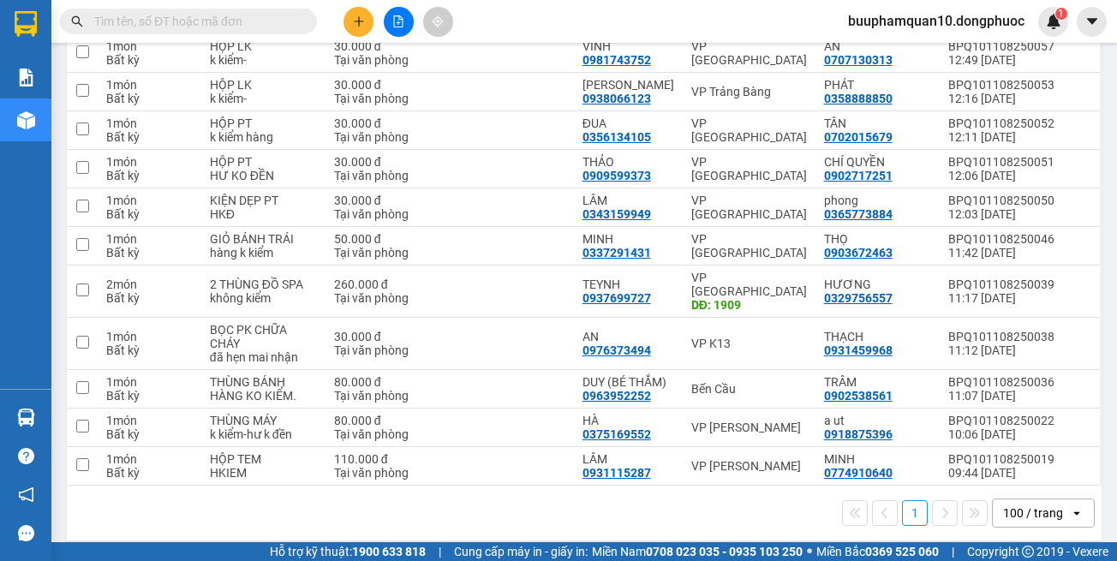
drag, startPoint x: 699, startPoint y: 509, endPoint x: 714, endPoint y: 465, distance: 46.0
click at [700, 506] on div "1 100 / trang open" at bounding box center [584, 513] width 1021 height 29
click at [718, 459] on div "VP [PERSON_NAME]" at bounding box center [749, 466] width 116 height 14
checkbox input "true"
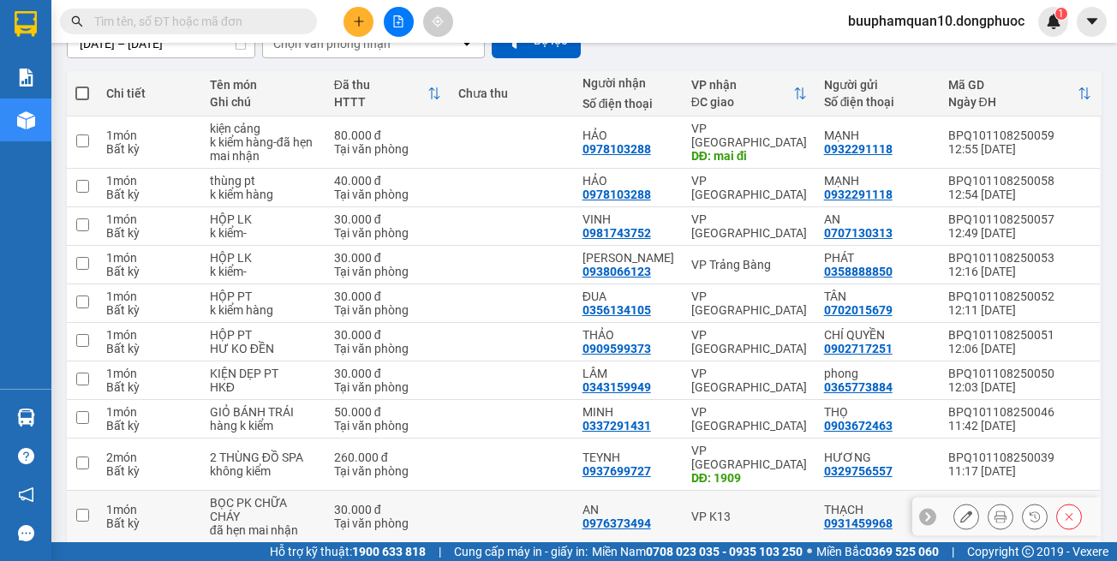
scroll to position [1, 0]
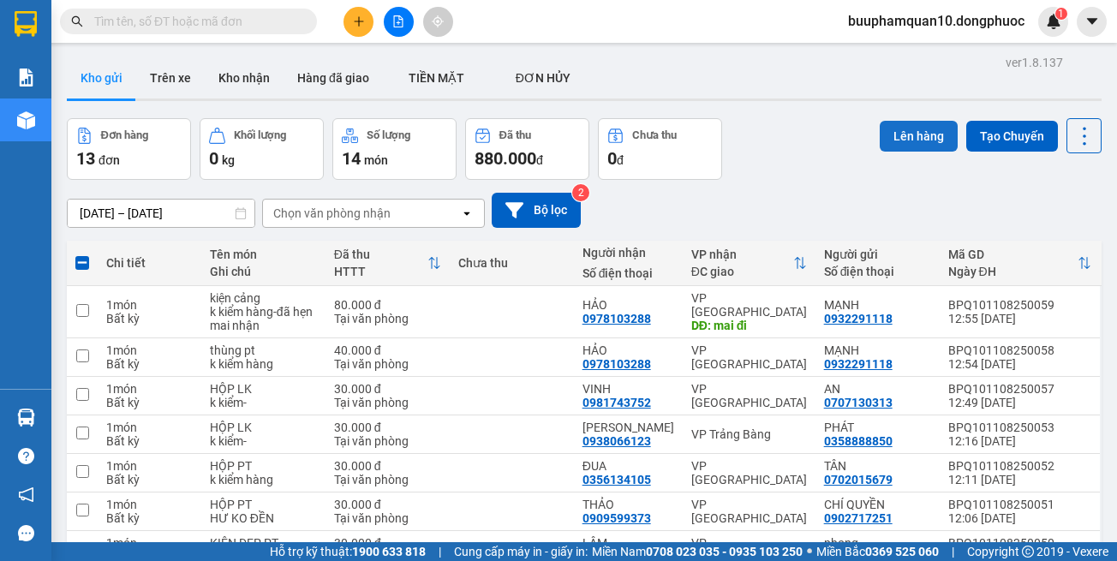
click at [888, 129] on button "Lên hàng" at bounding box center [919, 136] width 78 height 31
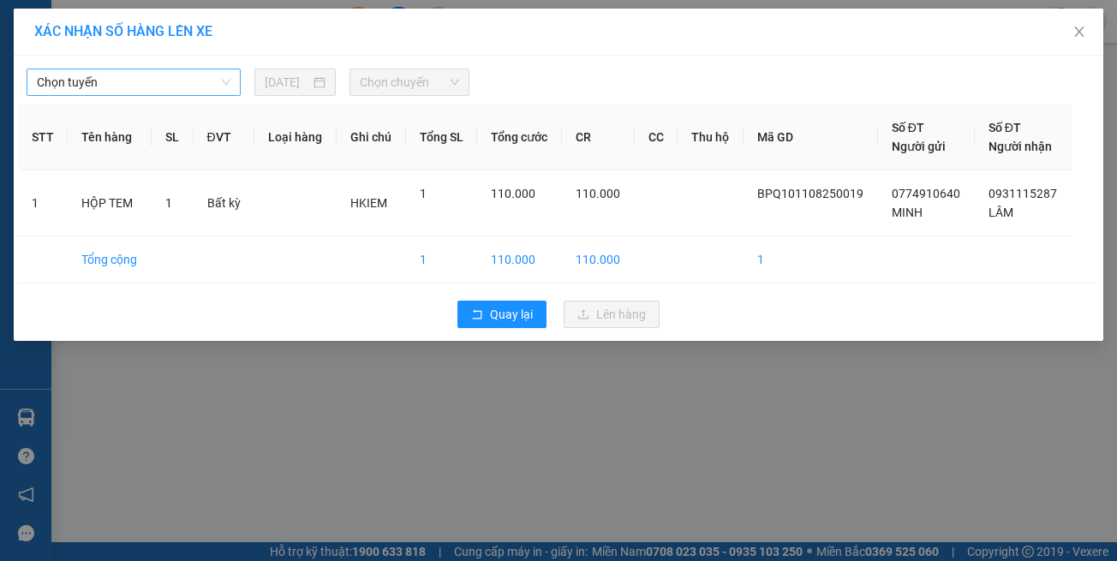
click at [146, 87] on span "Chọn tuyến" at bounding box center [134, 82] width 194 height 26
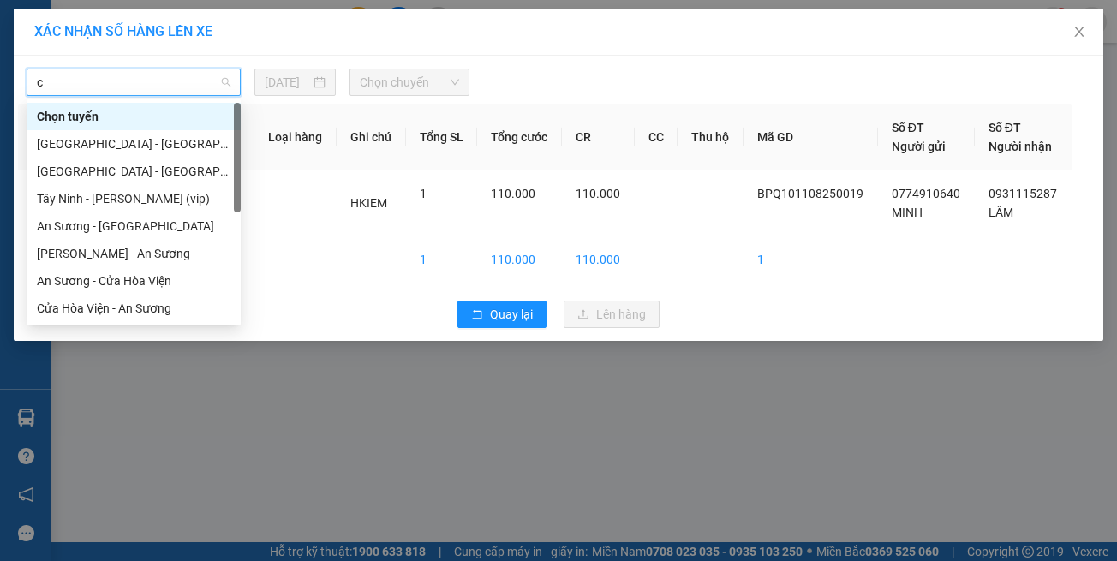
type input "ct"
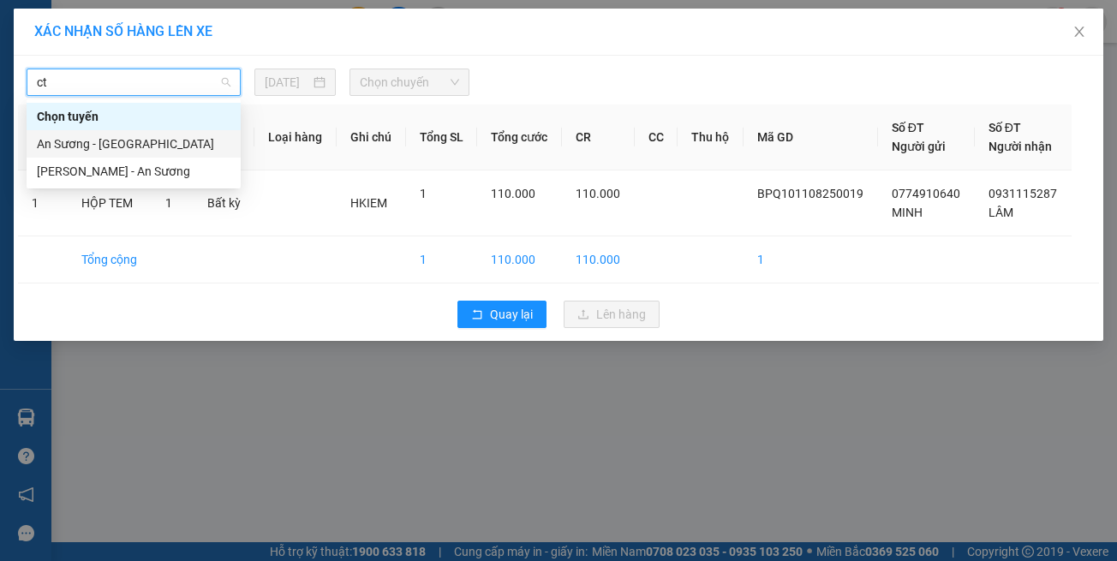
drag, startPoint x: 159, startPoint y: 147, endPoint x: 223, endPoint y: 122, distance: 68.1
click at [161, 145] on div "An Sương - [GEOGRAPHIC_DATA]" at bounding box center [134, 143] width 194 height 19
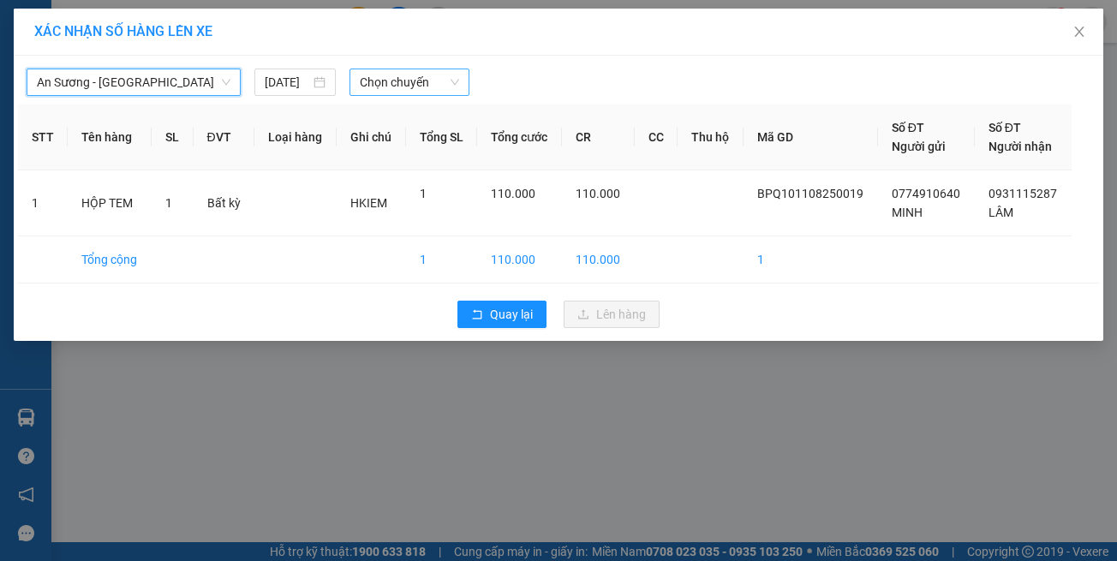
click at [403, 88] on span "Chọn chuyến" at bounding box center [409, 82] width 99 height 26
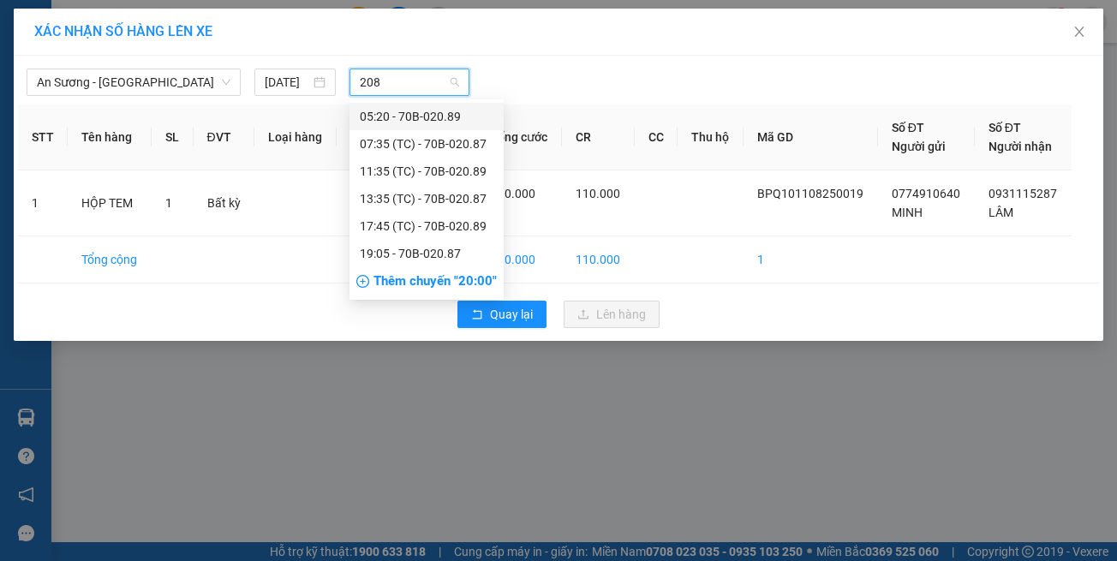
type input "2089"
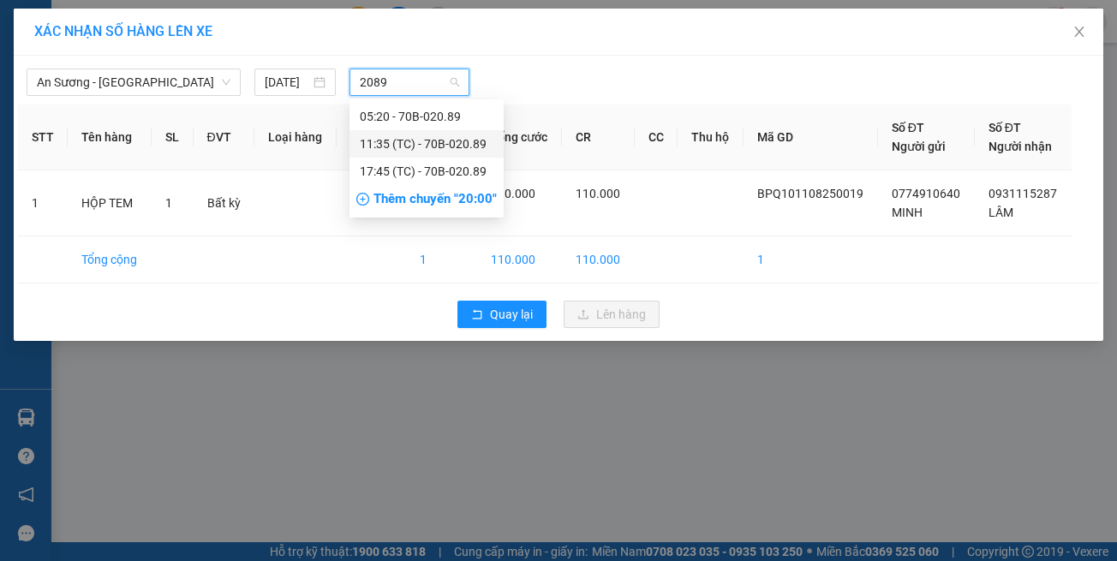
click at [415, 147] on div "11:35 (TC) - 70B-020.89" at bounding box center [427, 143] width 134 height 19
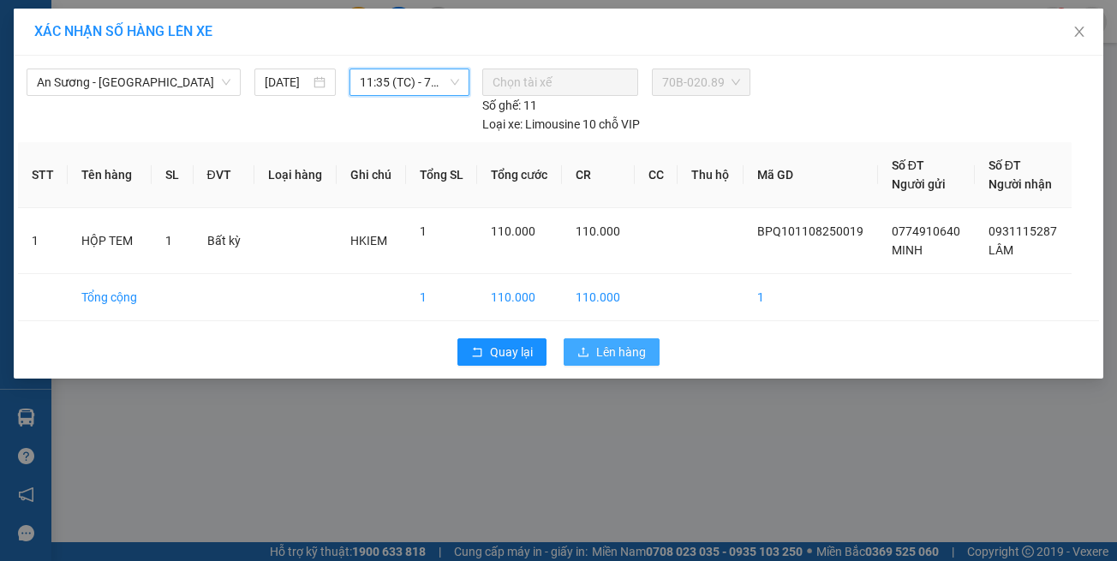
click at [600, 338] on button "Lên hàng" at bounding box center [612, 351] width 96 height 27
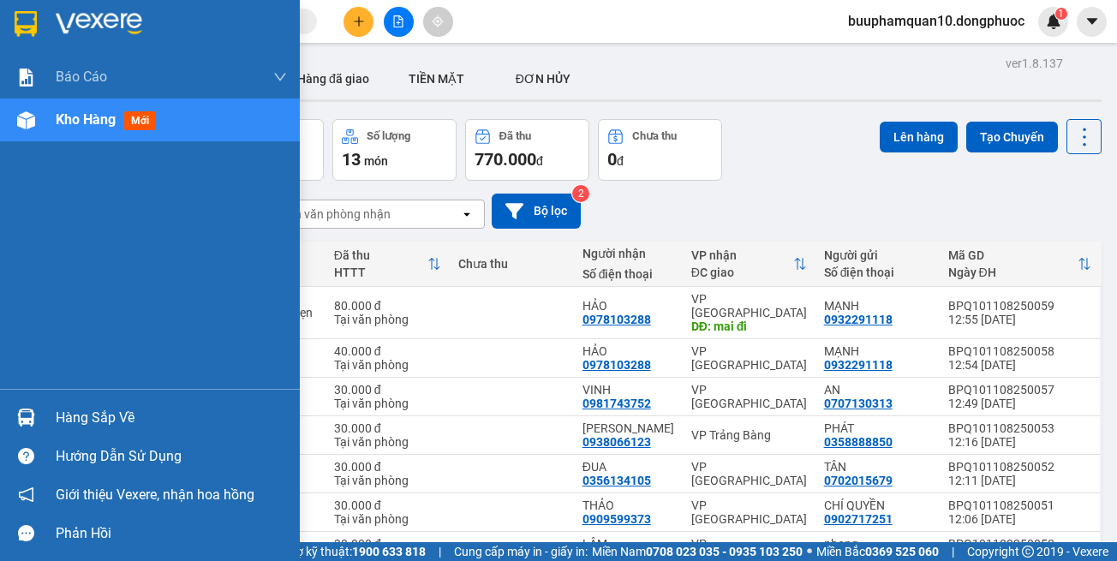
click at [45, 416] on div "Hàng sắp về" at bounding box center [150, 417] width 300 height 39
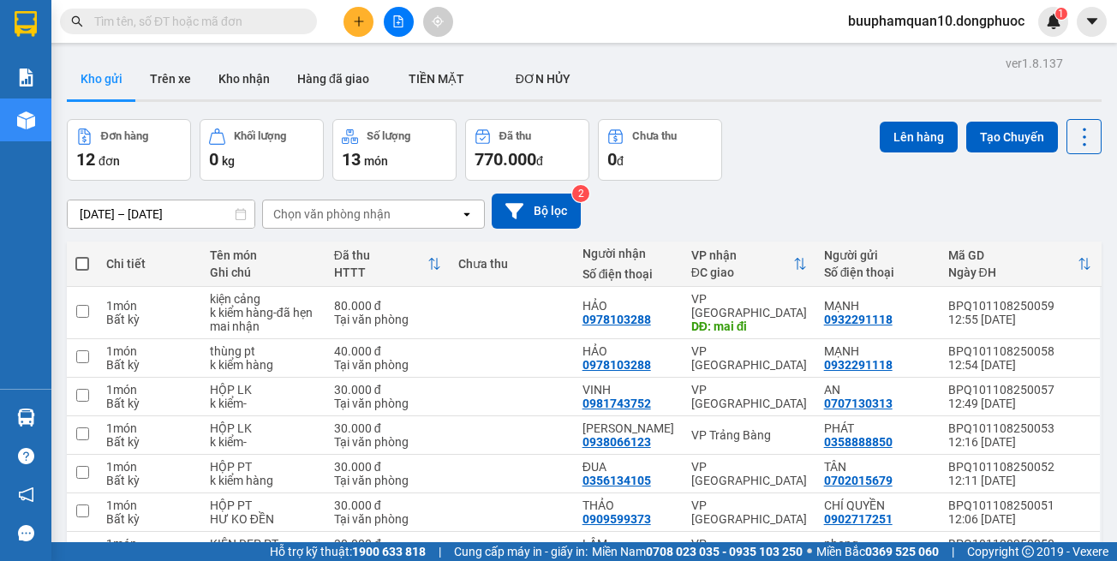
drag, startPoint x: 660, startPoint y: 82, endPoint x: 567, endPoint y: 1, distance: 123.2
click at [653, 73] on section "Kết quả tìm kiếm ( 0 ) Bộ lọc Thuộc VP này No Data buuphamquan10.dongphuoc 1 Bá…" at bounding box center [558, 280] width 1117 height 561
click at [259, 24] on input "text" at bounding box center [195, 21] width 202 height 19
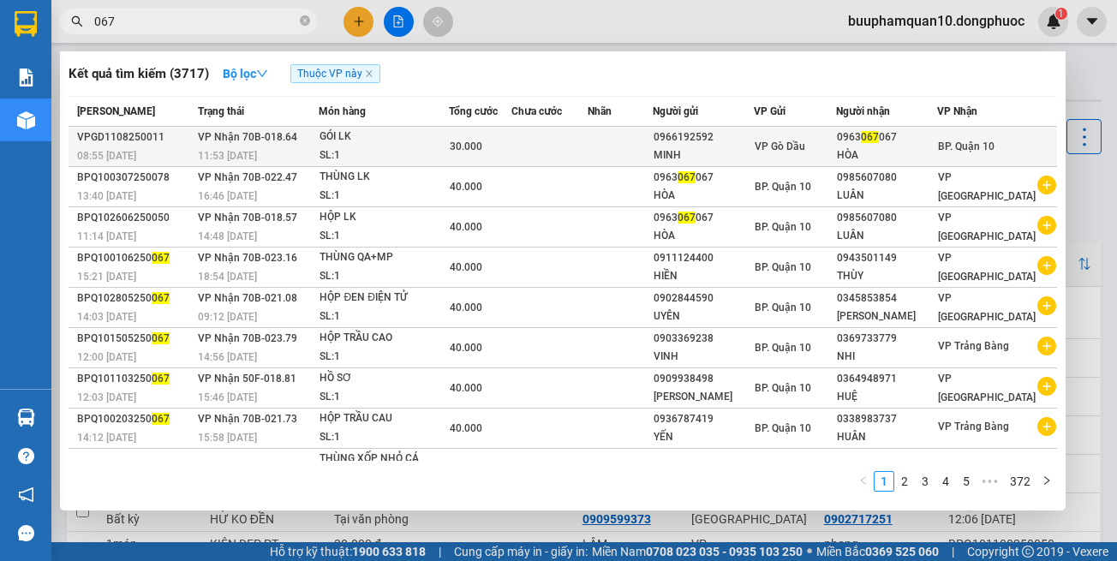
type input "067"
click at [280, 135] on span "VP Nhận 70B-018.64" at bounding box center [247, 137] width 99 height 12
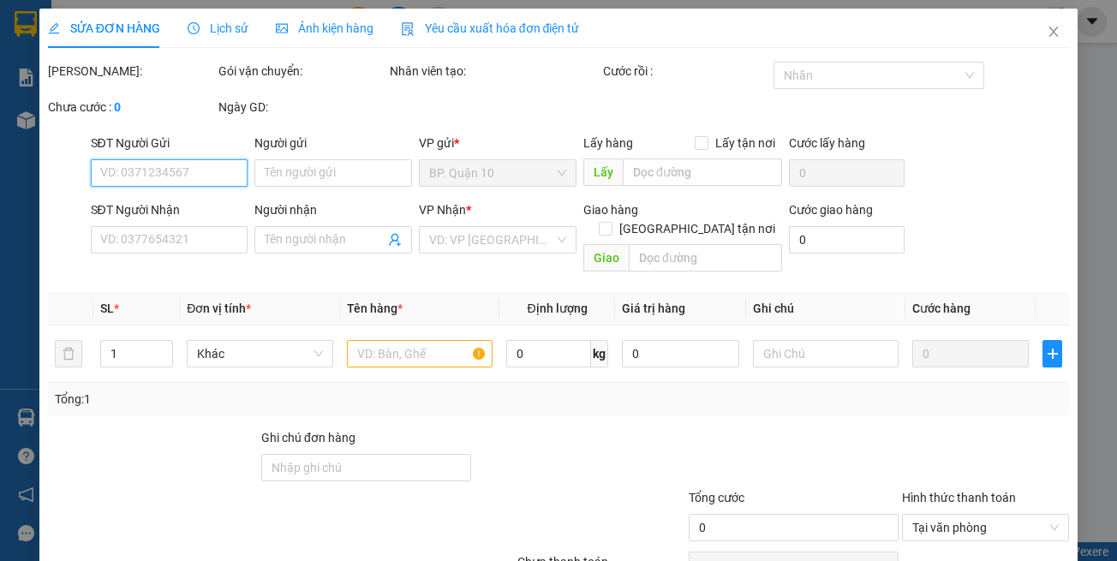
type input "0966192592"
type input "MINH"
type input "0963067067"
type input "HÒA"
type input "30.000"
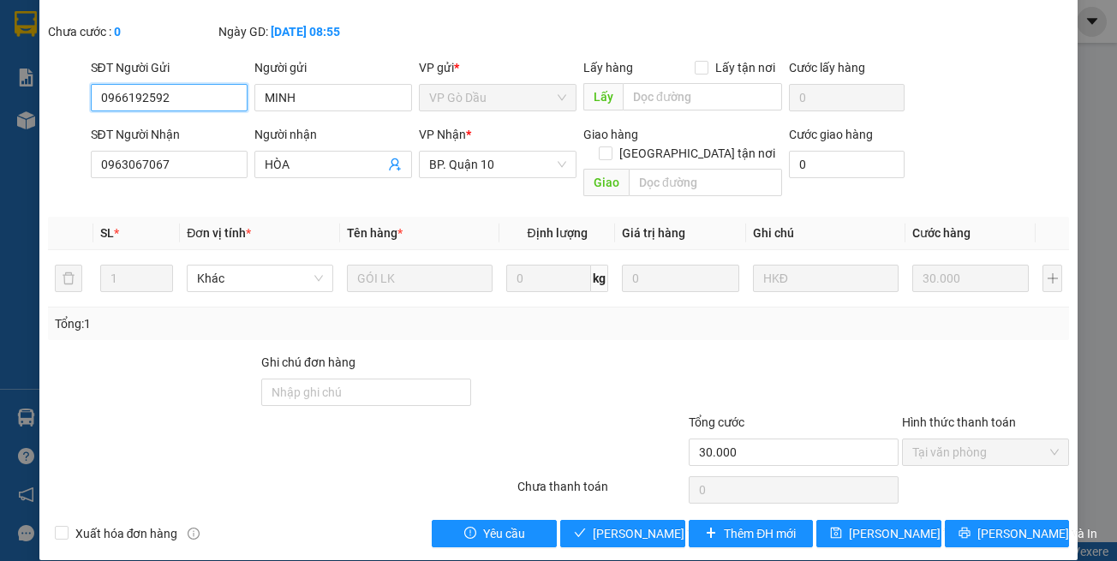
scroll to position [95, 0]
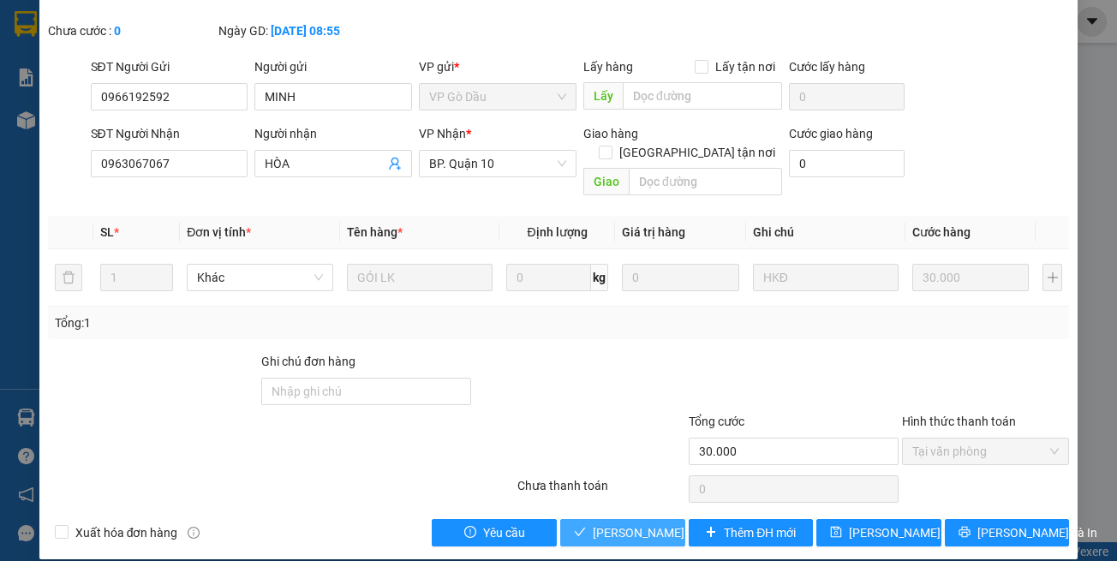
click at [614, 523] on span "[PERSON_NAME] và Giao hàng" at bounding box center [675, 532] width 164 height 19
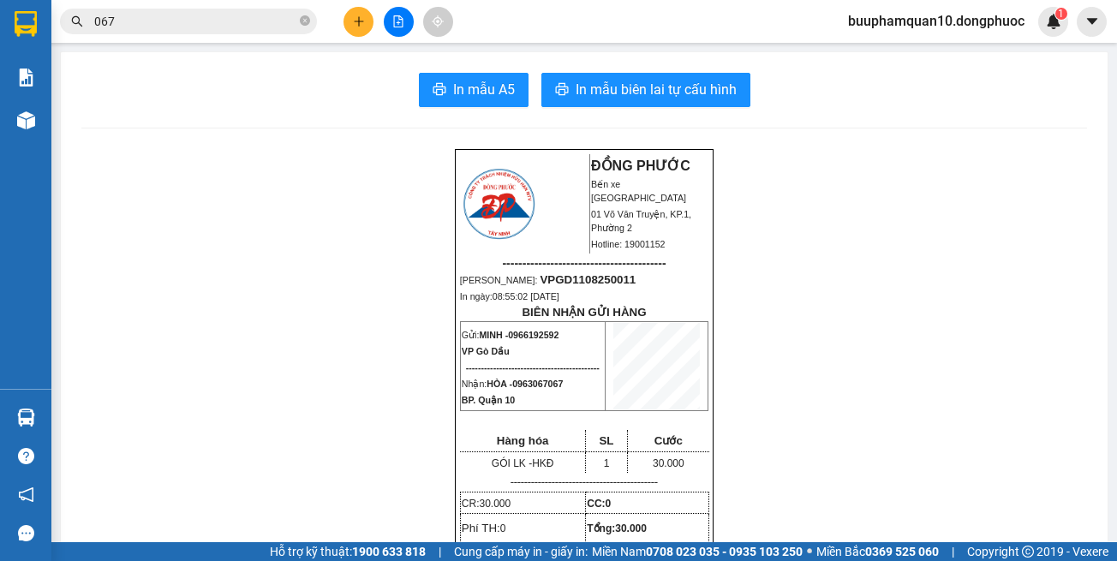
click at [264, 26] on input "067" at bounding box center [195, 21] width 202 height 19
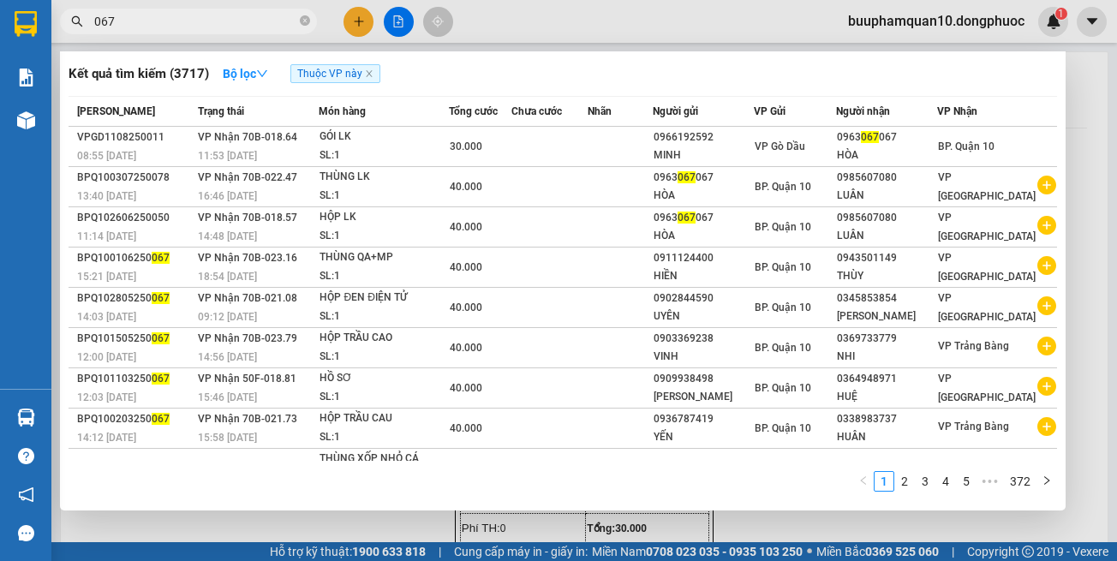
click at [264, 26] on input "067" at bounding box center [195, 21] width 202 height 19
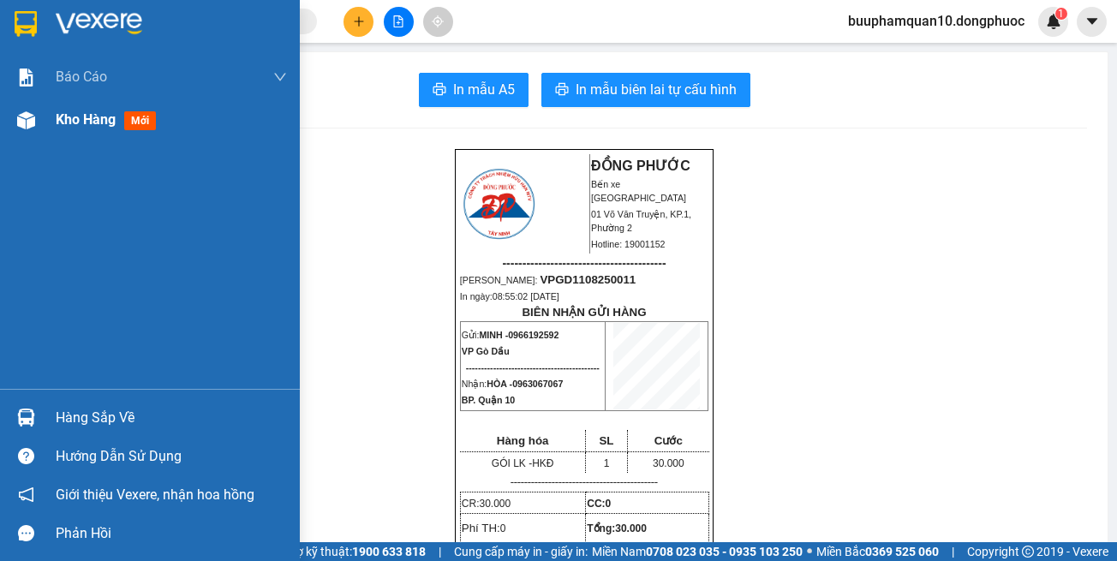
click at [23, 115] on img at bounding box center [26, 120] width 18 height 18
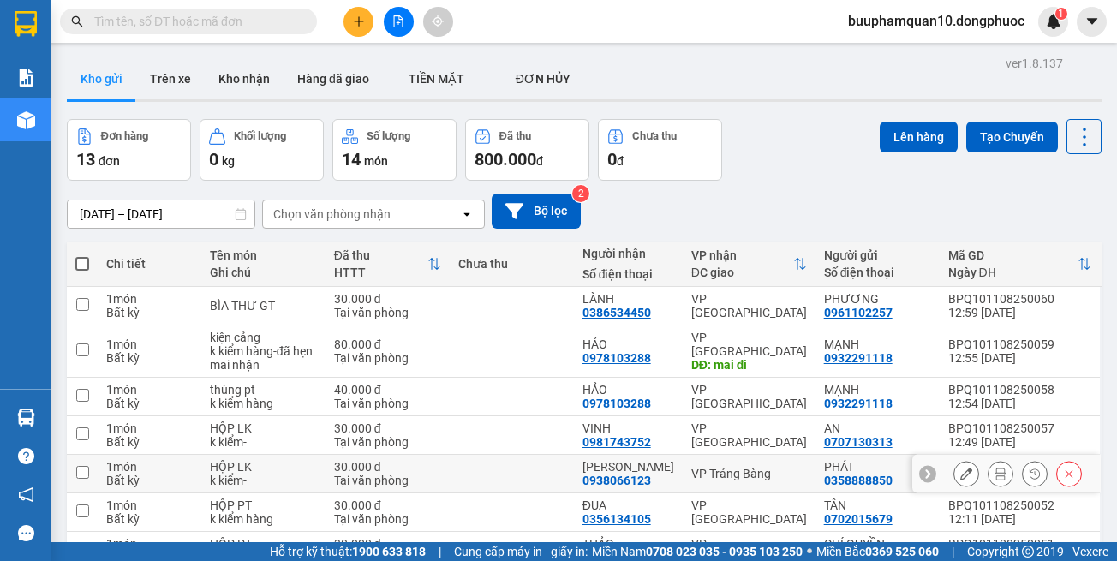
scroll to position [343, 0]
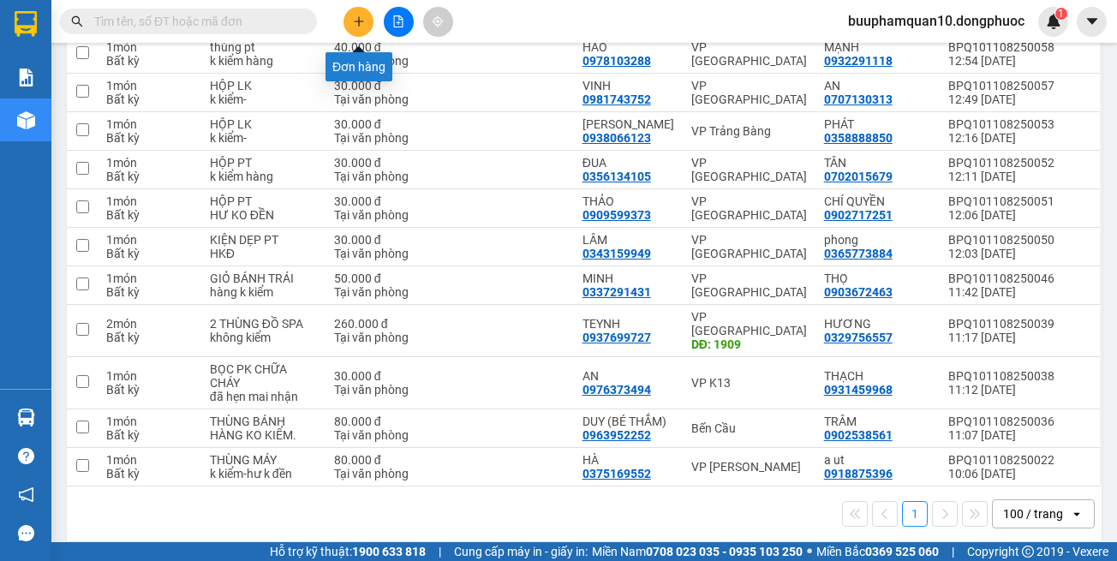
click at [403, 12] on button at bounding box center [399, 22] width 30 height 30
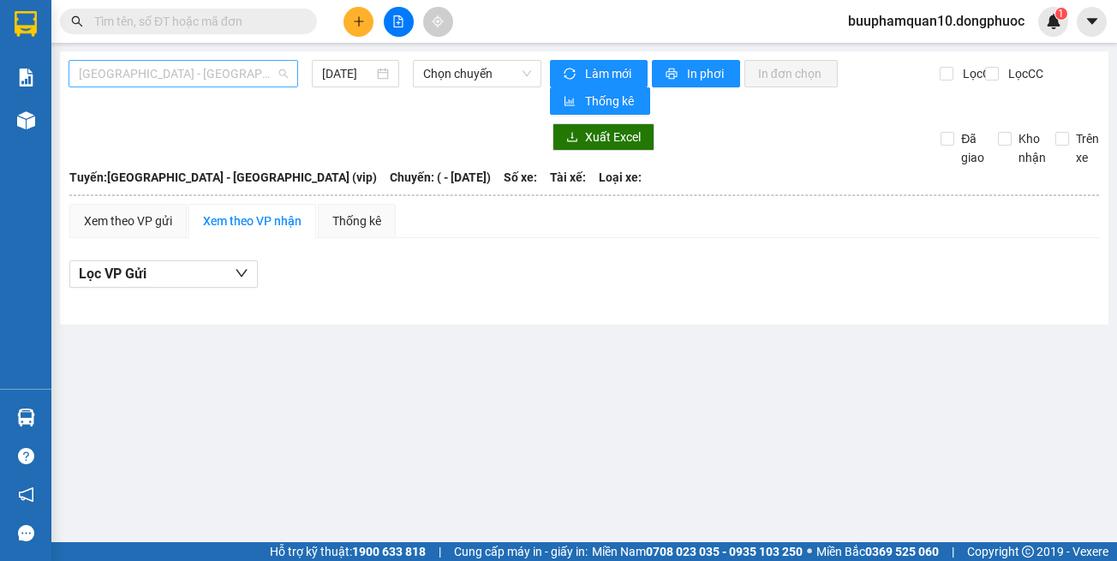
click at [178, 83] on span "[GEOGRAPHIC_DATA] - [GEOGRAPHIC_DATA] (vip)" at bounding box center [183, 74] width 209 height 26
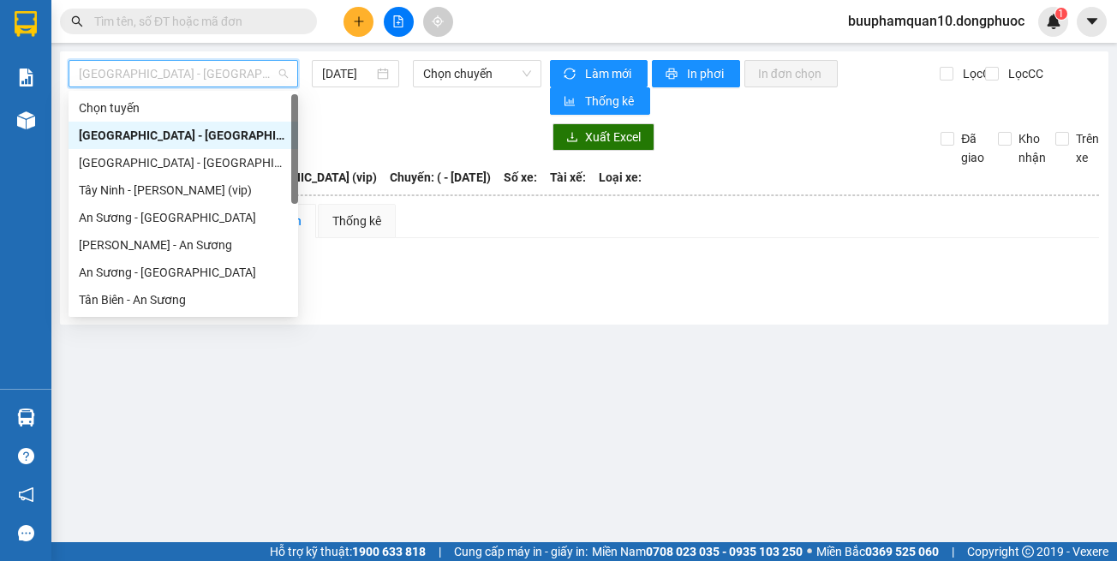
scroll to position [247, 0]
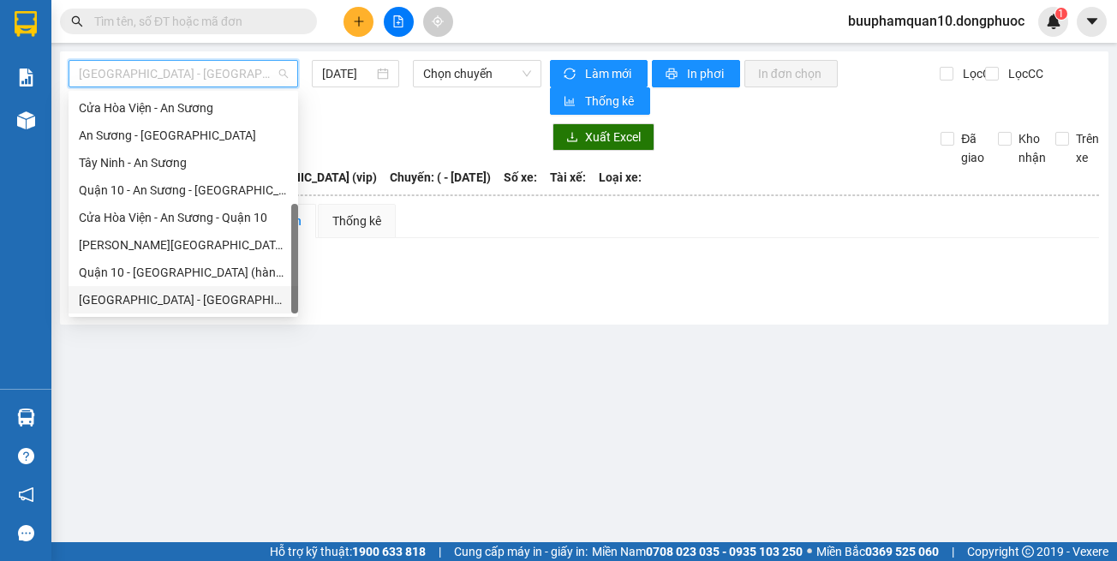
click at [172, 295] on div "[GEOGRAPHIC_DATA] - [GEOGRAPHIC_DATA] (vip)" at bounding box center [183, 299] width 209 height 19
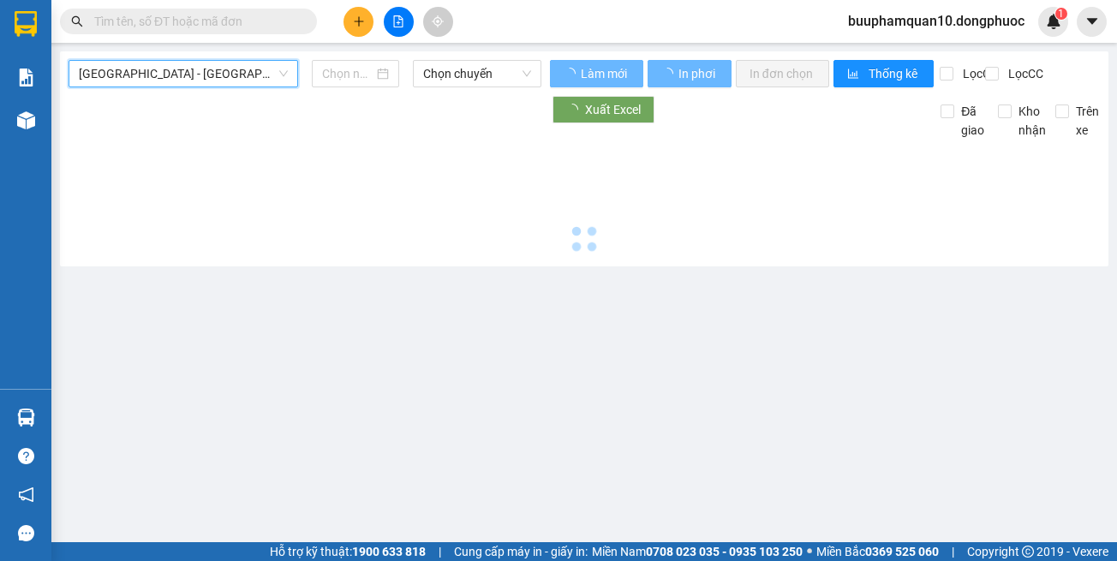
type input "[DATE]"
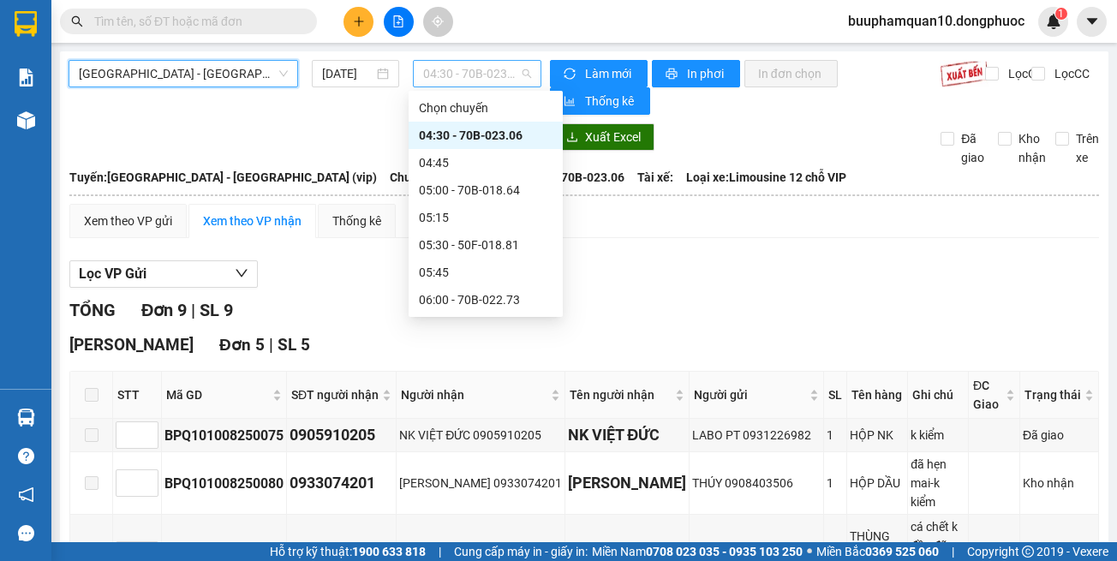
click at [475, 68] on span "04:30 - 70B-023.06" at bounding box center [477, 74] width 108 height 26
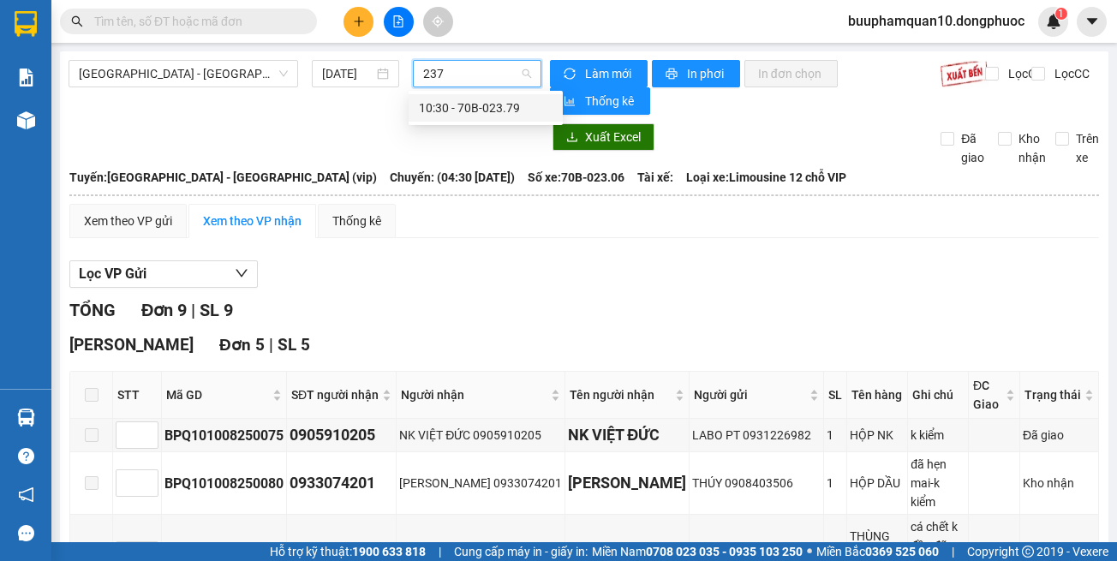
type input "2379"
click at [456, 113] on div "10:30 - 70B-023.79" at bounding box center [486, 108] width 134 height 19
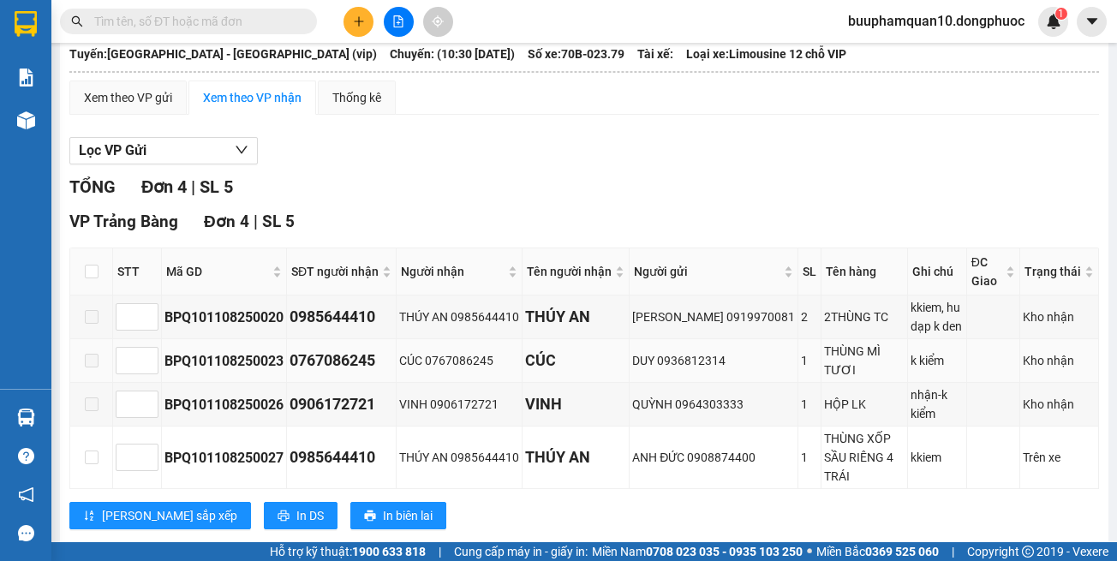
scroll to position [129, 0]
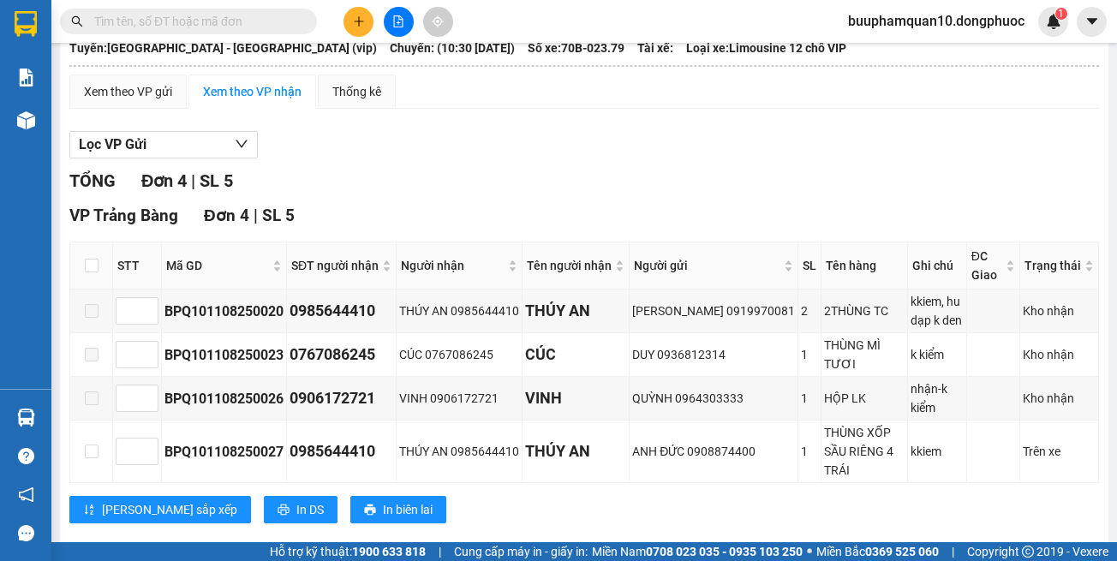
click at [559, 519] on div "Hồ Chí Minh - Tây Ninh (vip) 11/08/2025 10:30 10:30 - 70B-023.79 Làm mới In phơ…" at bounding box center [584, 242] width 1048 height 641
click at [136, 95] on div "Xem theo VP gửi" at bounding box center [128, 91] width 88 height 19
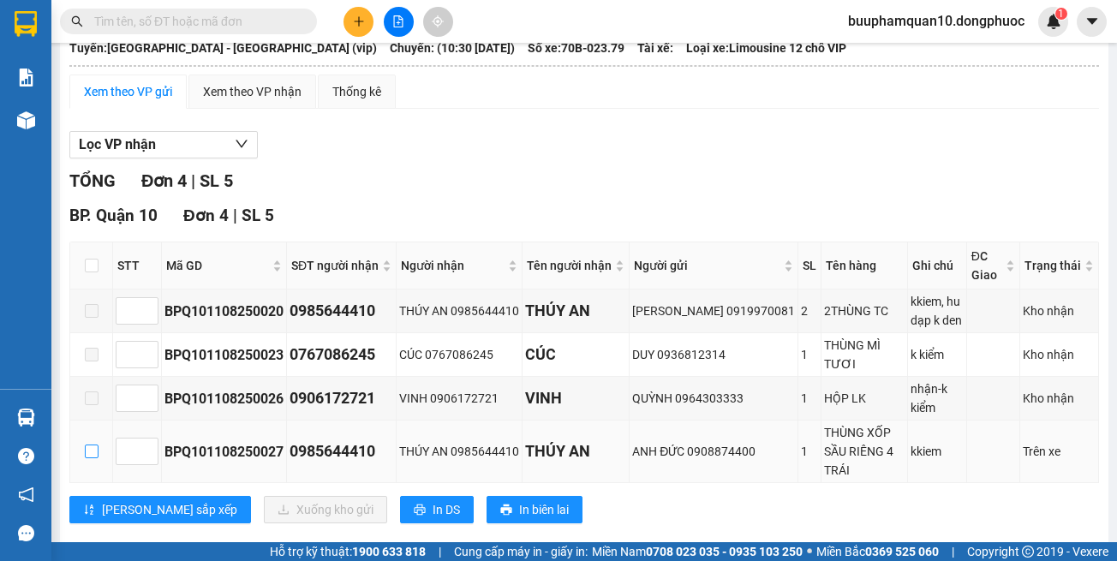
click at [85, 445] on input "checkbox" at bounding box center [92, 452] width 14 height 14
checkbox input "true"
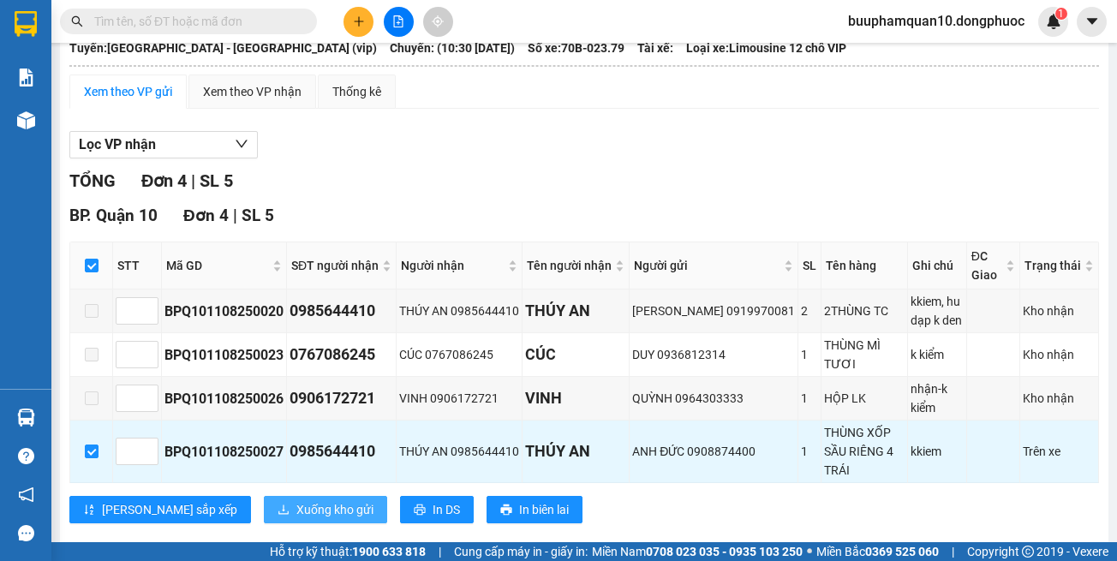
click at [296, 500] on span "Xuống kho gửi" at bounding box center [334, 509] width 77 height 19
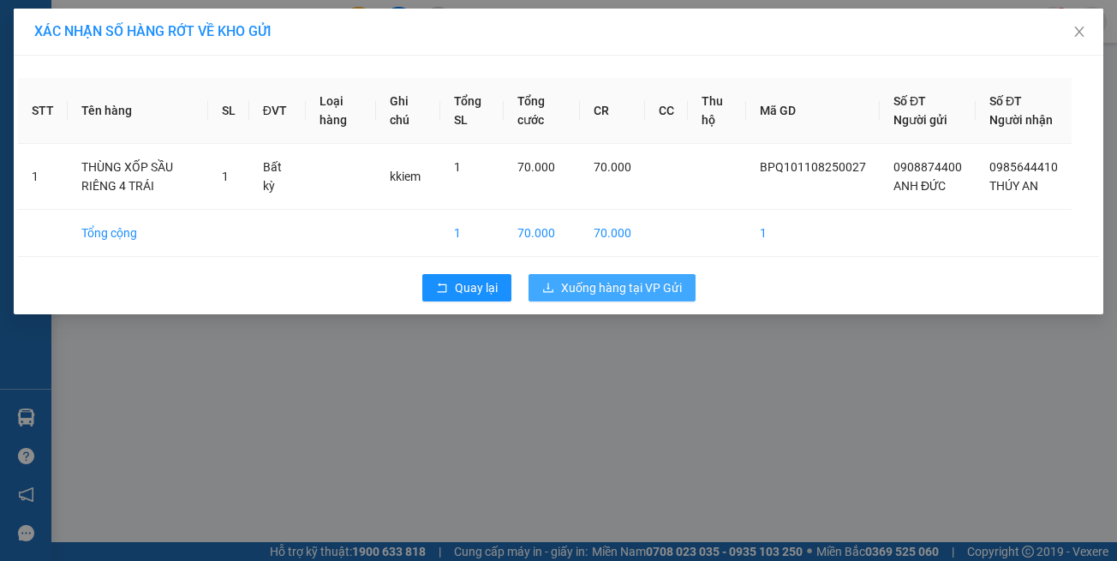
click at [584, 297] on span "Xuống hàng tại VP Gửi" at bounding box center [621, 287] width 121 height 19
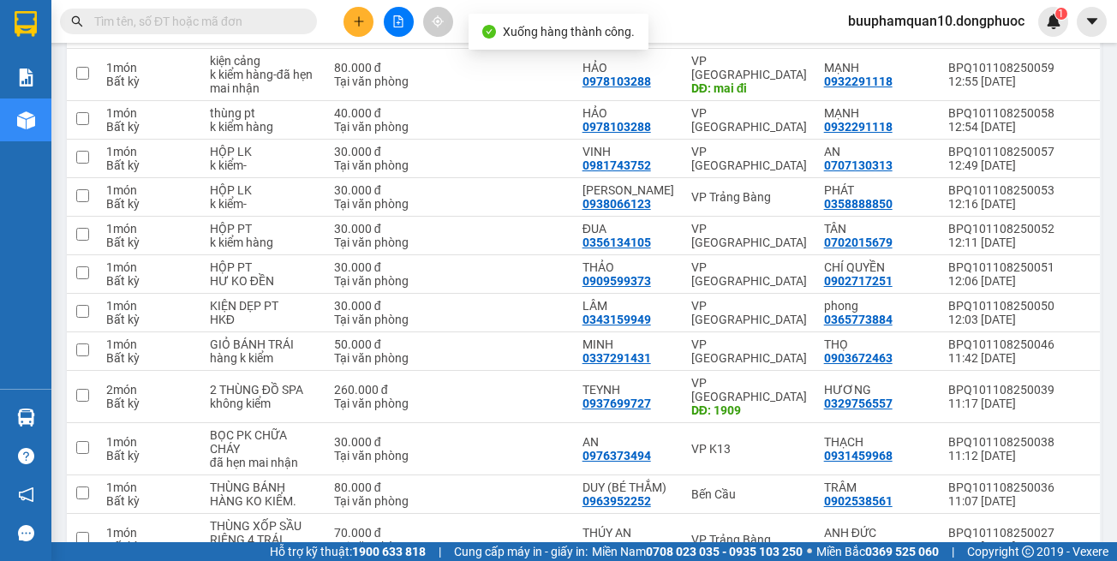
scroll to position [343, 0]
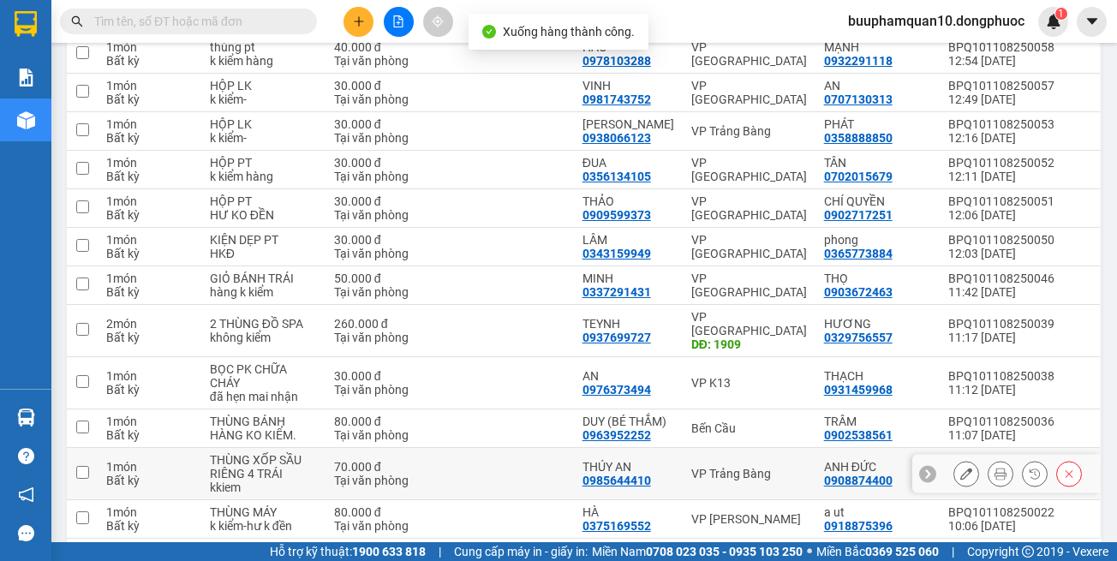
click at [763, 471] on td "VP Trảng Bàng" at bounding box center [749, 474] width 133 height 52
checkbox input "true"
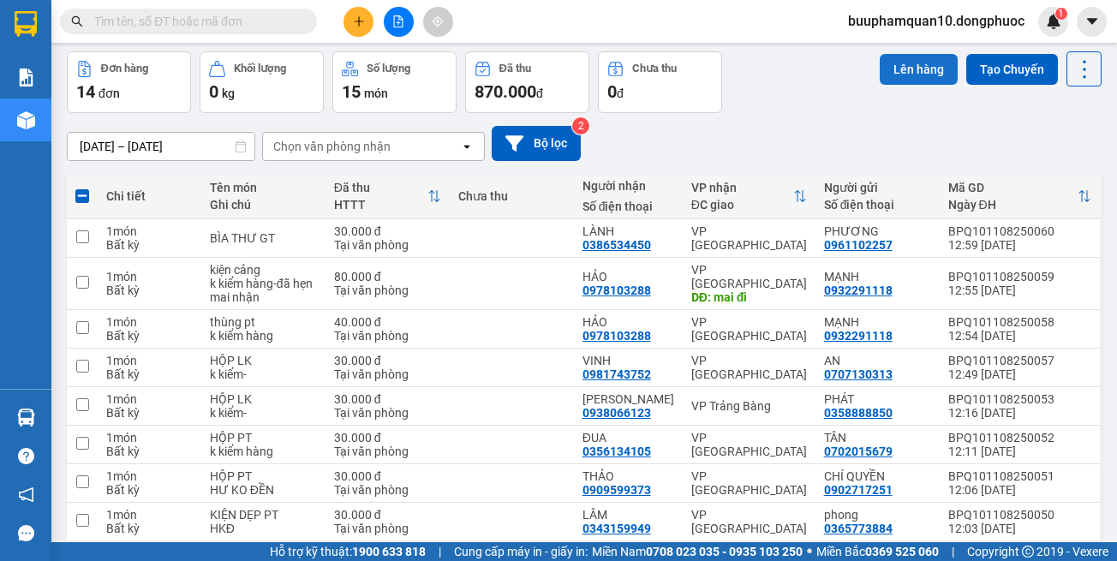
scroll to position [0, 0]
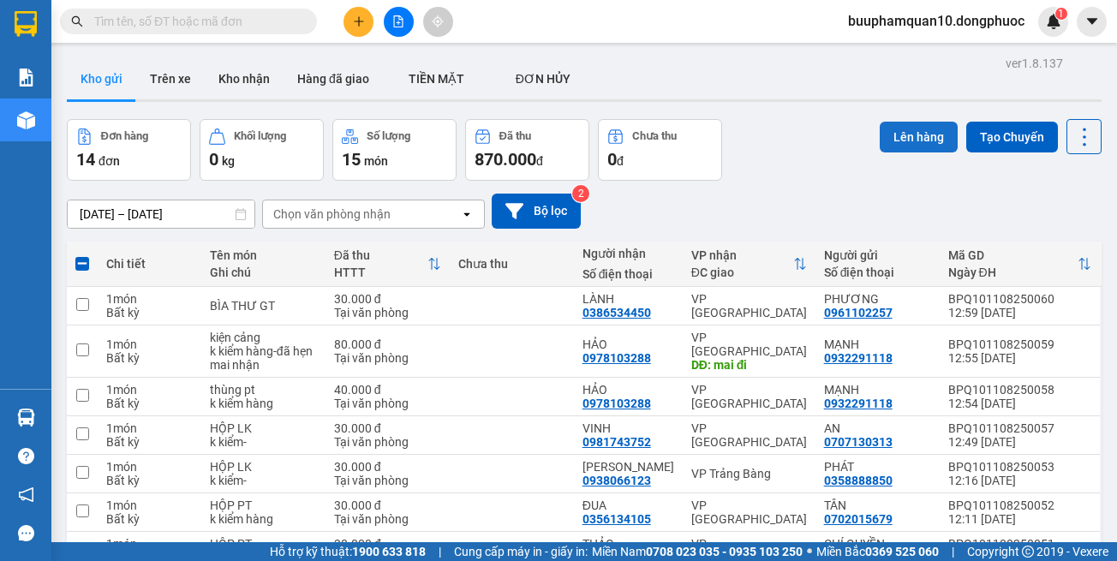
click at [915, 122] on button "Lên hàng" at bounding box center [919, 137] width 78 height 31
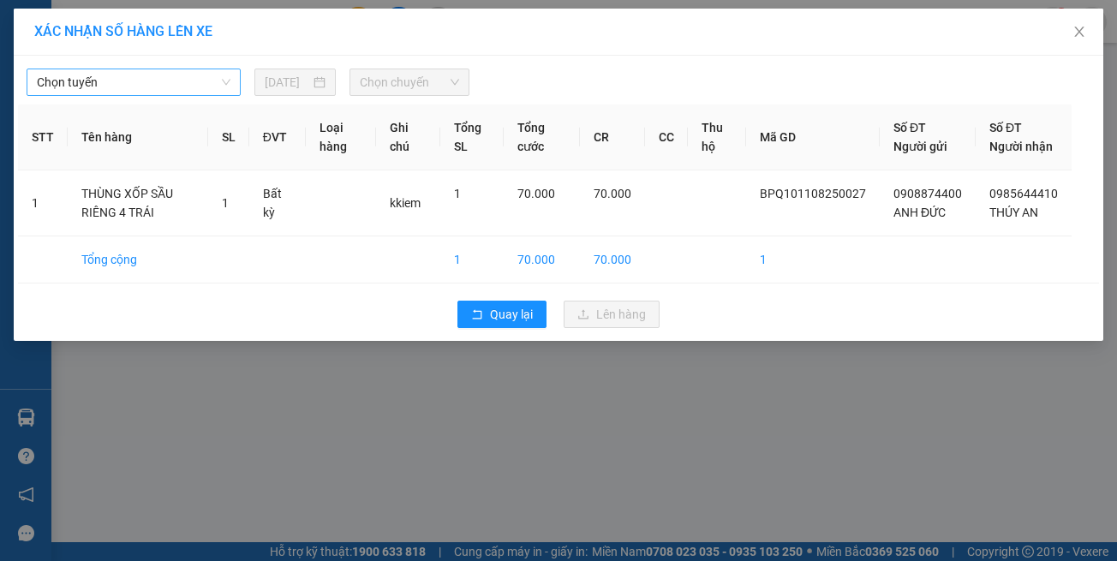
click at [134, 87] on span "Chọn tuyến" at bounding box center [134, 82] width 194 height 26
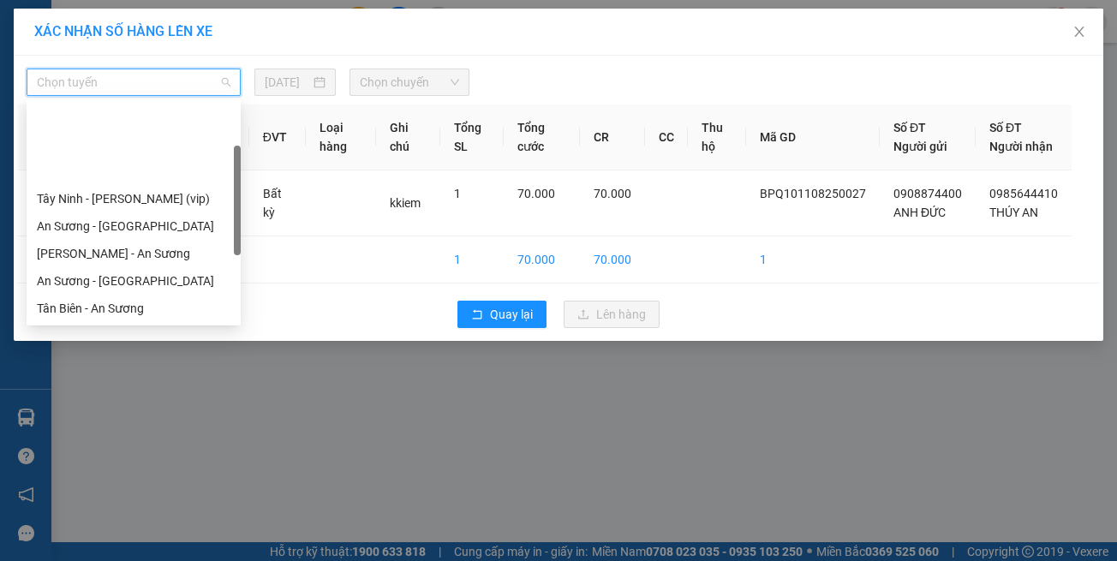
scroll to position [240, 0]
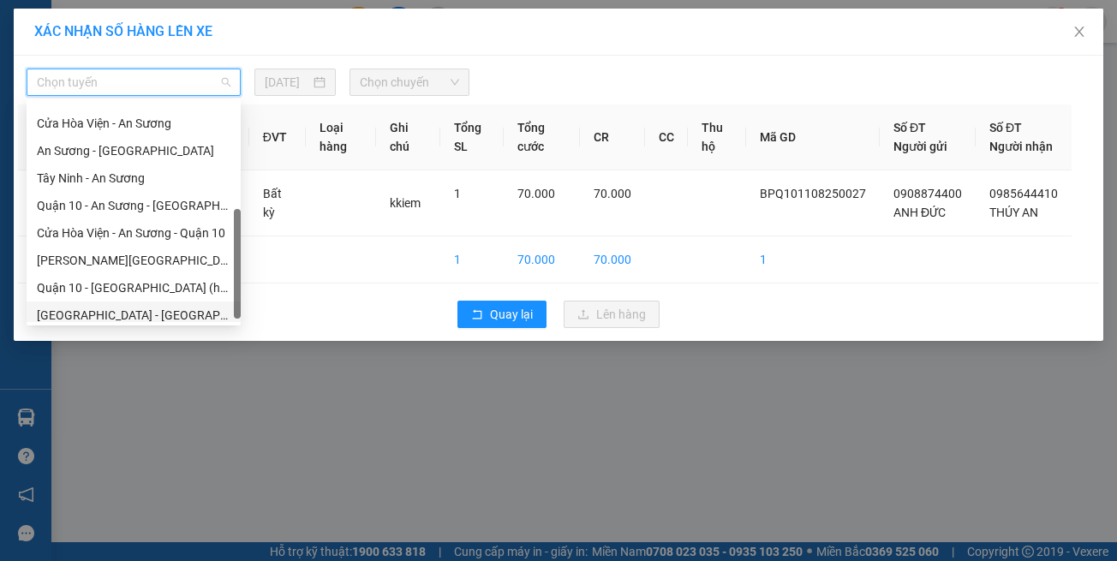
drag, startPoint x: 198, startPoint y: 314, endPoint x: 206, endPoint y: 293, distance: 22.0
click at [200, 313] on div "[GEOGRAPHIC_DATA] - [GEOGRAPHIC_DATA] (vip)" at bounding box center [134, 315] width 194 height 19
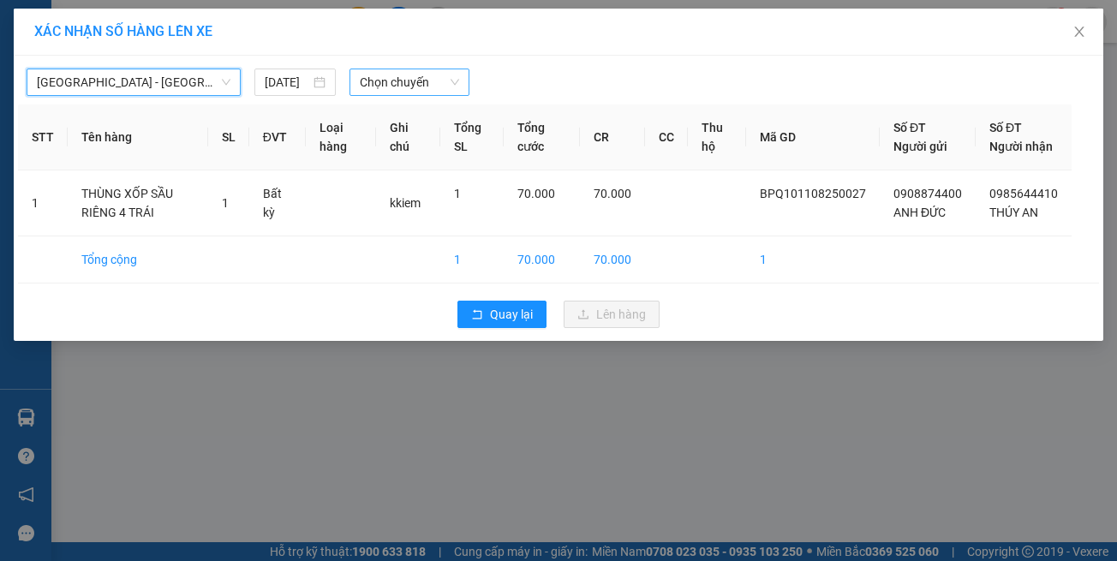
drag, startPoint x: 399, startPoint y: 81, endPoint x: 385, endPoint y: 80, distance: 14.6
click at [399, 80] on span "Chọn chuyến" at bounding box center [409, 82] width 99 height 26
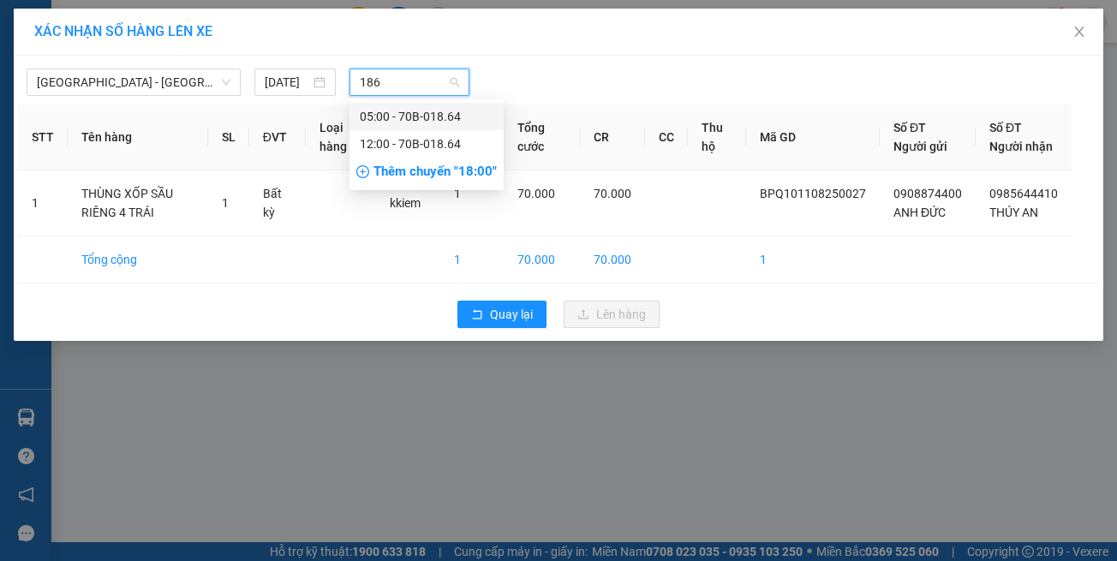
type input "1864"
click at [371, 148] on div "12:00 - 70B-018.64" at bounding box center [427, 143] width 134 height 19
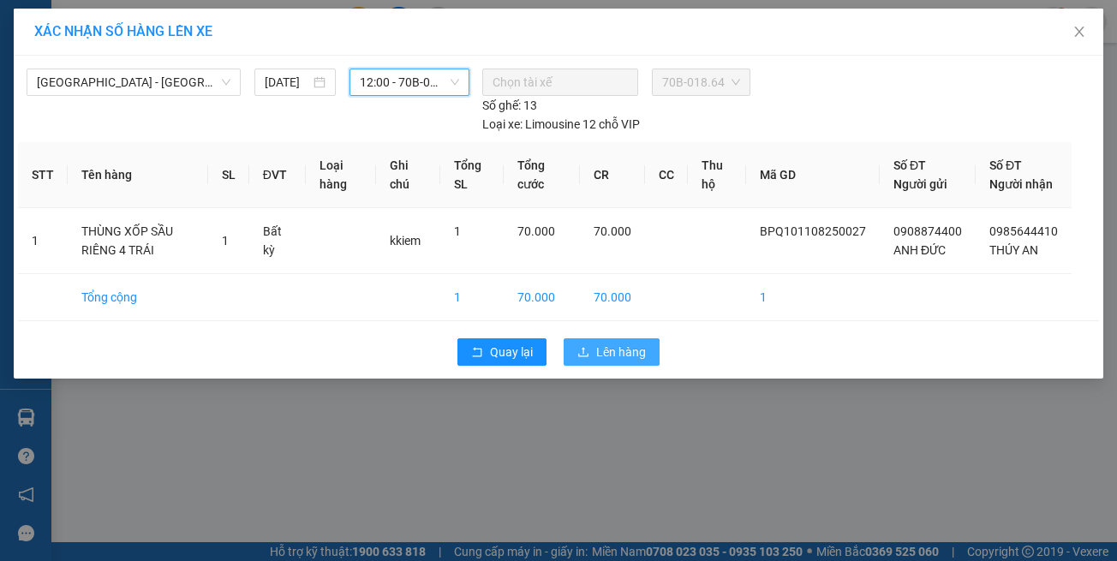
click at [619, 343] on span "Lên hàng" at bounding box center [621, 352] width 50 height 19
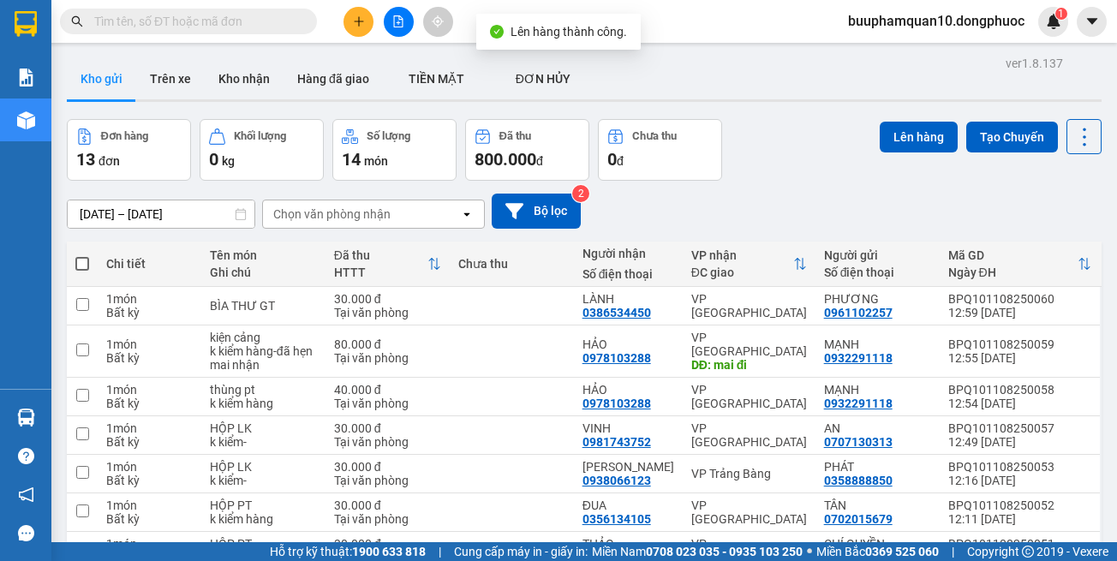
click at [403, 26] on icon "file-add" at bounding box center [398, 21] width 9 height 12
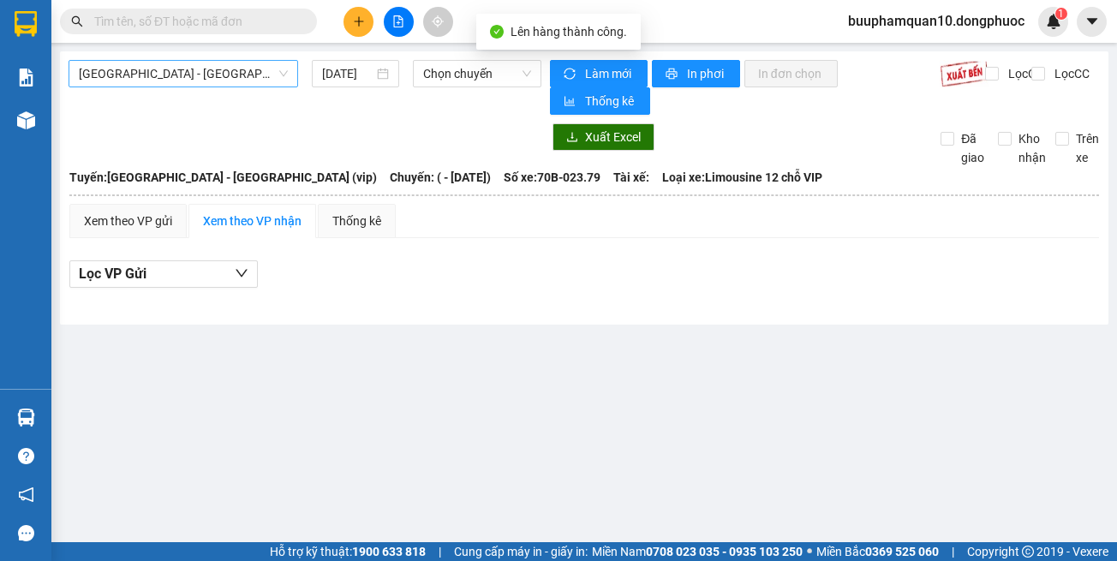
drag, startPoint x: 222, startPoint y: 75, endPoint x: 222, endPoint y: 86, distance: 11.1
click at [222, 77] on span "[GEOGRAPHIC_DATA] - [GEOGRAPHIC_DATA] (vip)" at bounding box center [183, 74] width 209 height 26
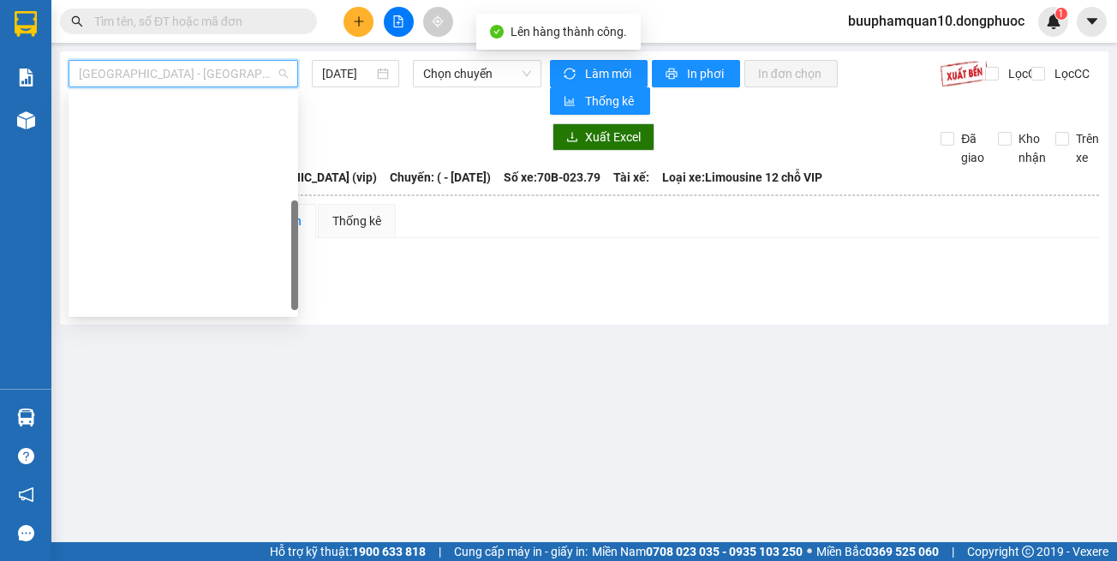
scroll to position [247, 0]
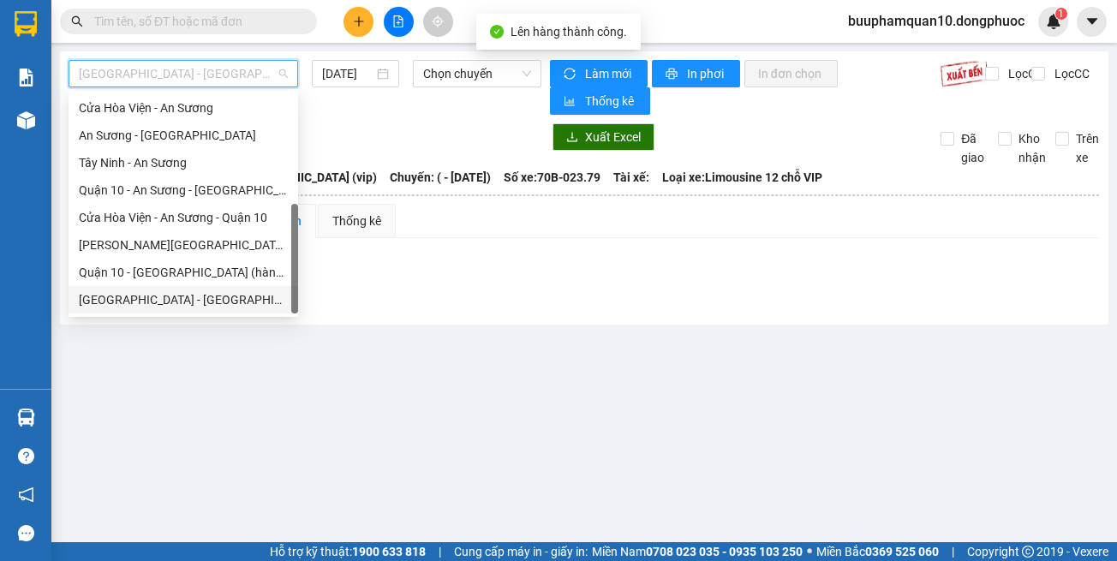
click at [210, 299] on div "[GEOGRAPHIC_DATA] - [GEOGRAPHIC_DATA] (vip)" at bounding box center [183, 299] width 209 height 19
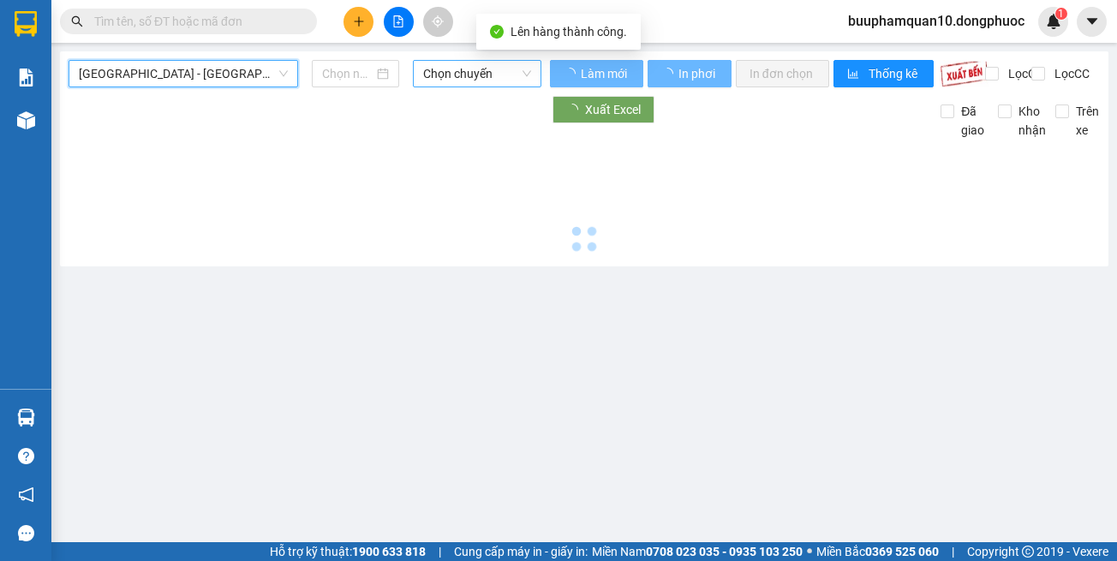
type input "[DATE]"
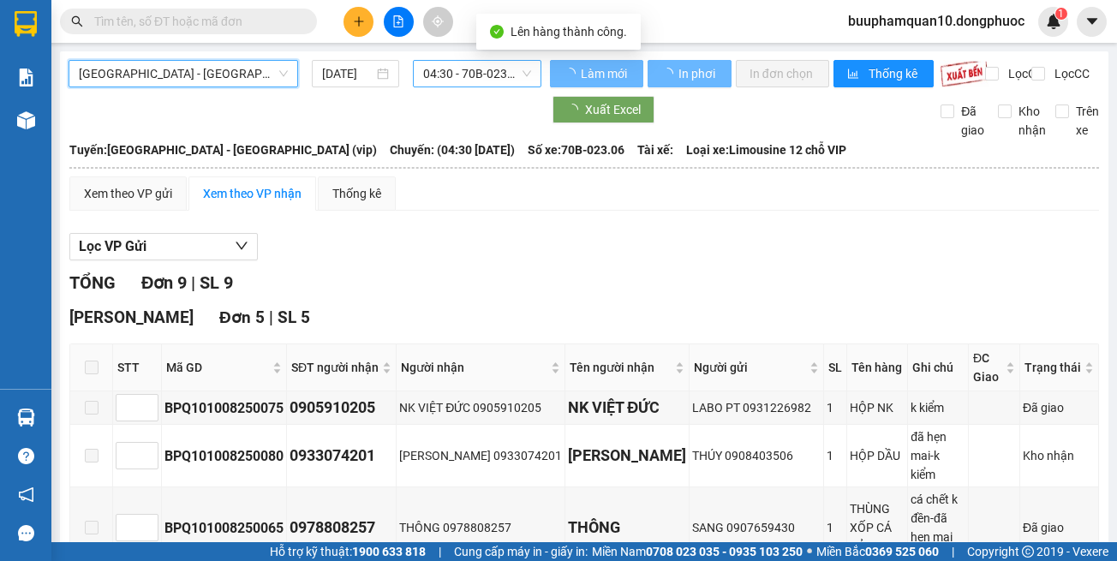
click at [466, 69] on span "04:30 - 70B-023.06" at bounding box center [477, 74] width 108 height 26
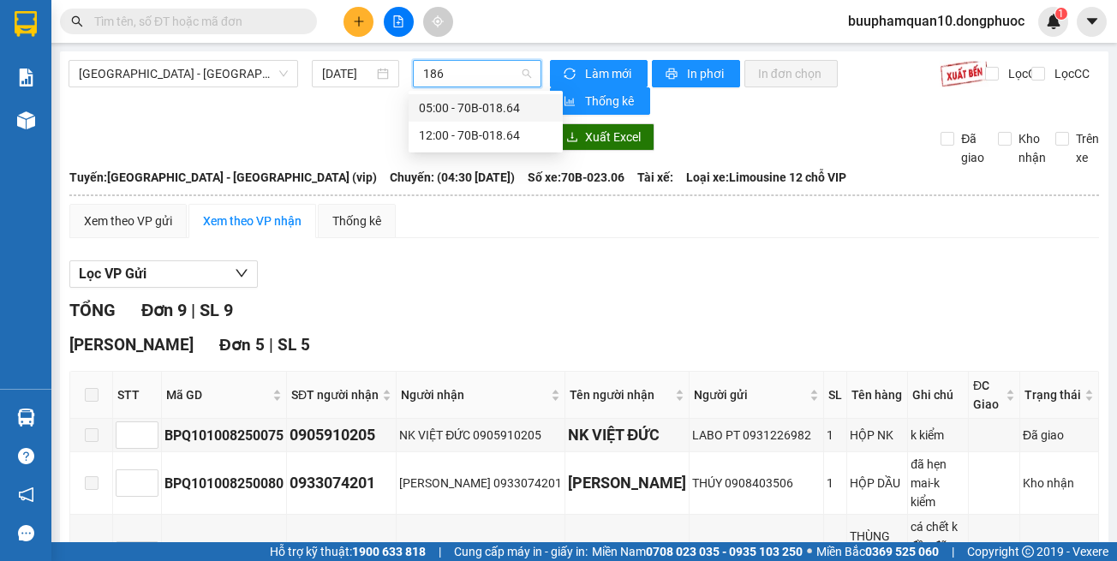
type input "1864"
click at [483, 134] on div "12:00 - 70B-018.64" at bounding box center [486, 135] width 134 height 19
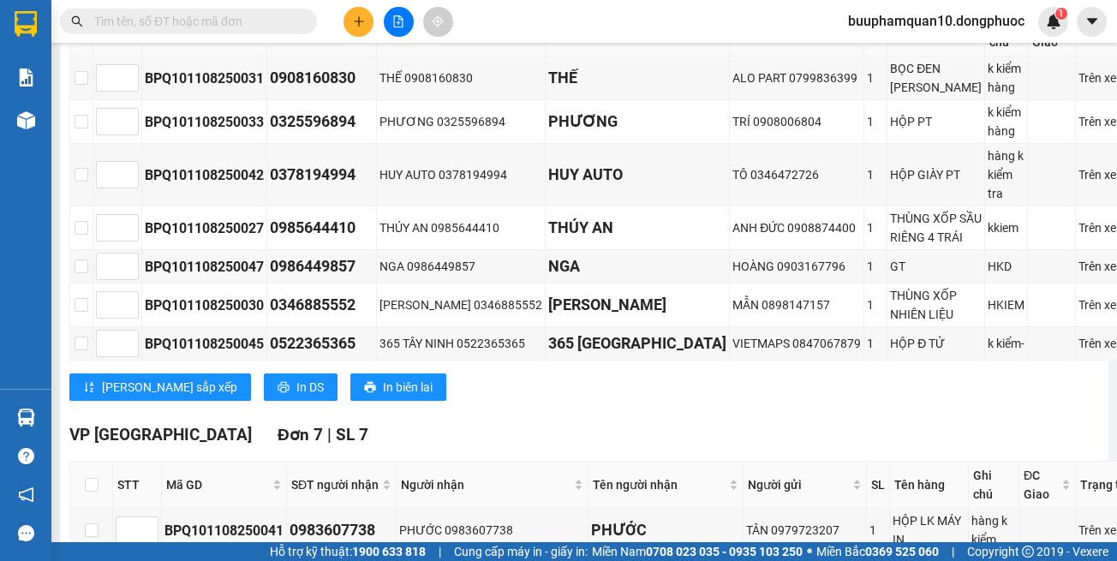
scroll to position [178, 0]
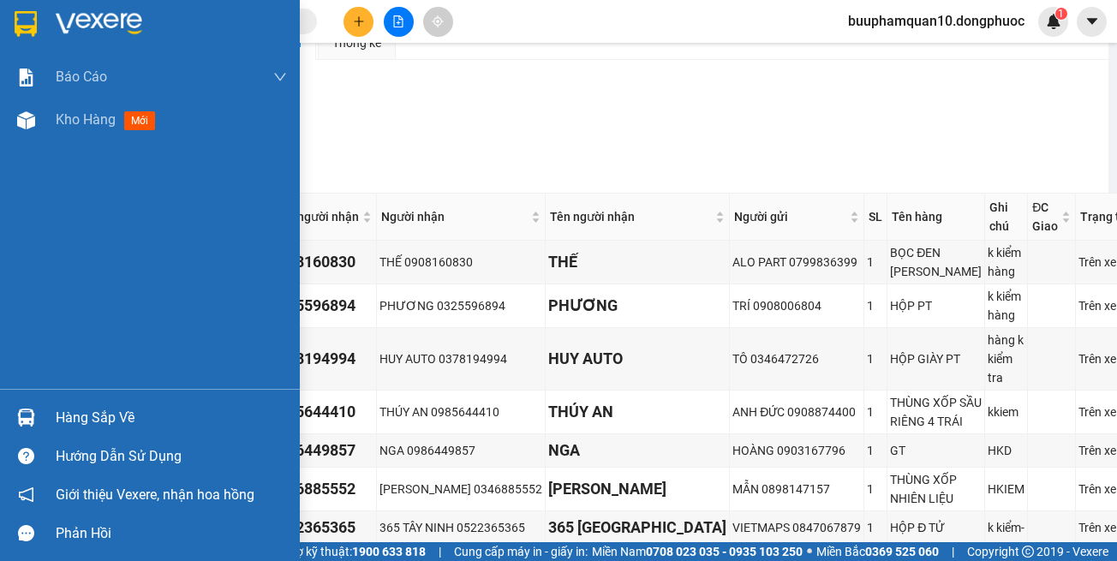
click at [65, 405] on div "Hàng sắp về" at bounding box center [171, 418] width 231 height 26
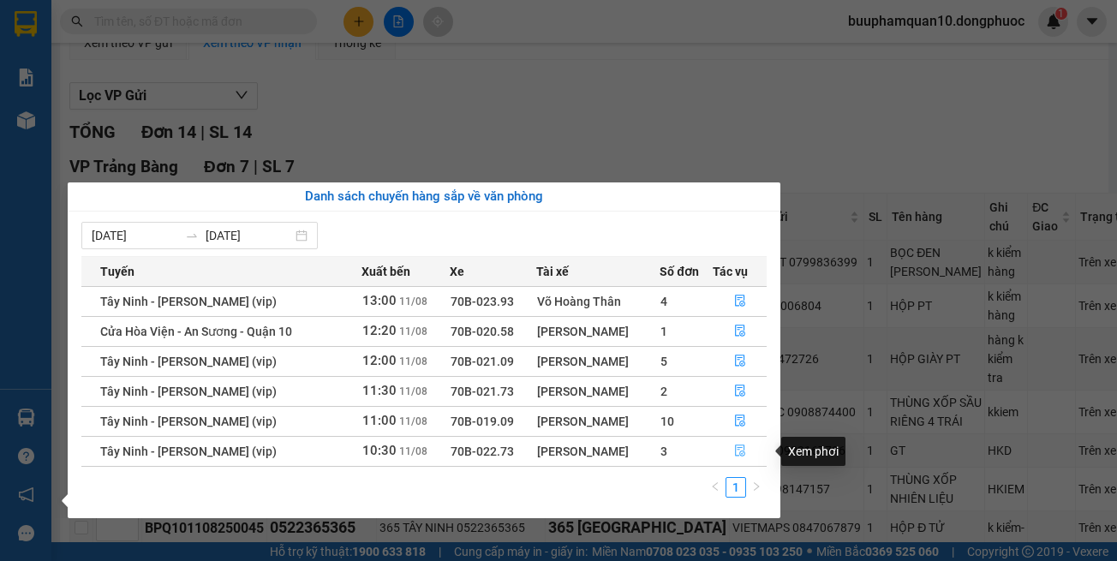
click at [741, 458] on span "file-done" at bounding box center [740, 452] width 12 height 14
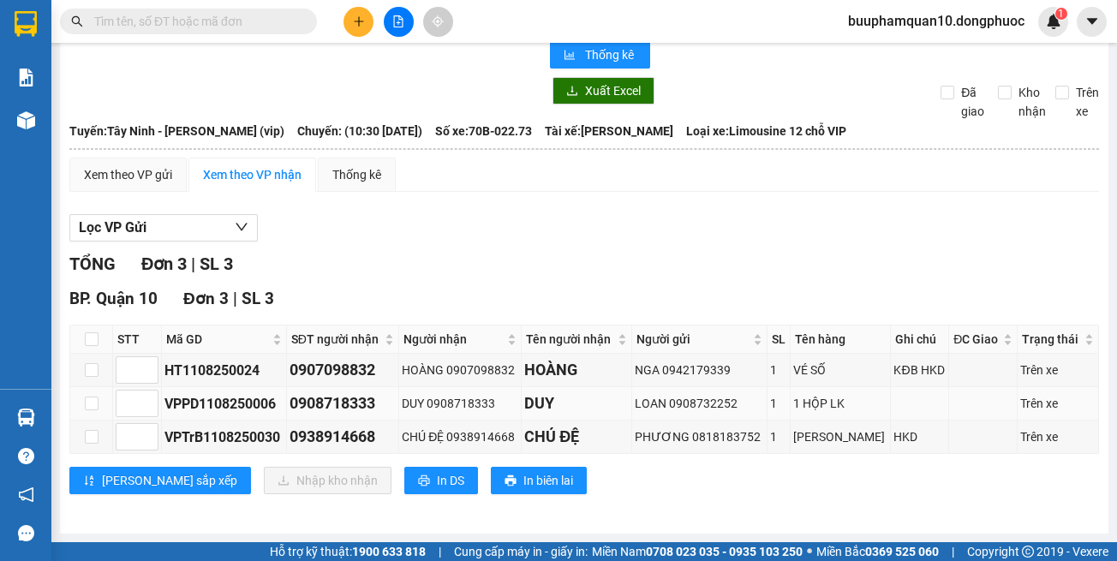
scroll to position [46, 0]
drag, startPoint x: 710, startPoint y: 481, endPoint x: 685, endPoint y: 385, distance: 99.1
click at [709, 480] on div "[PERSON_NAME] sắp xếp Nhập kho nhận In DS In biên lai" at bounding box center [584, 480] width 1030 height 27
click at [626, 254] on div "TỔNG Đơn 3 | SL 3" at bounding box center [584, 264] width 1030 height 27
click at [631, 292] on div "BP. Quận 10 Đơn 3 | SL 3" at bounding box center [584, 299] width 1030 height 26
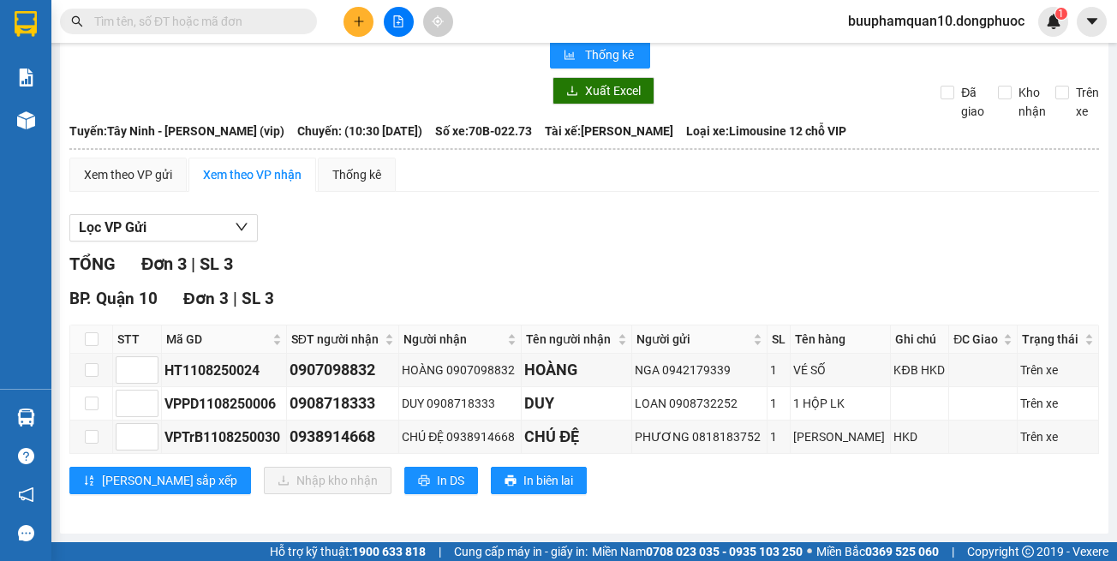
click at [684, 508] on div "TỔNG Đơn 3 | SL 3 BP. Quận 10 Đơn 3 | SL 3 STT Mã GD SĐT người nhận Người nhận …" at bounding box center [584, 383] width 1030 height 265
click at [236, 14] on input "text" at bounding box center [195, 21] width 202 height 19
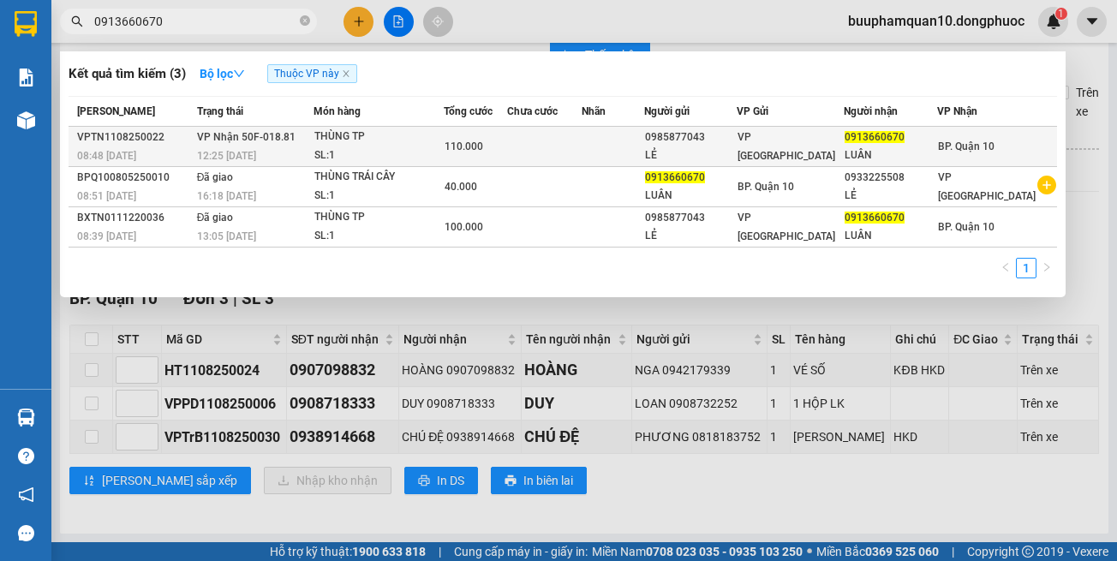
type input "0913660670"
click at [568, 149] on td at bounding box center [544, 147] width 74 height 40
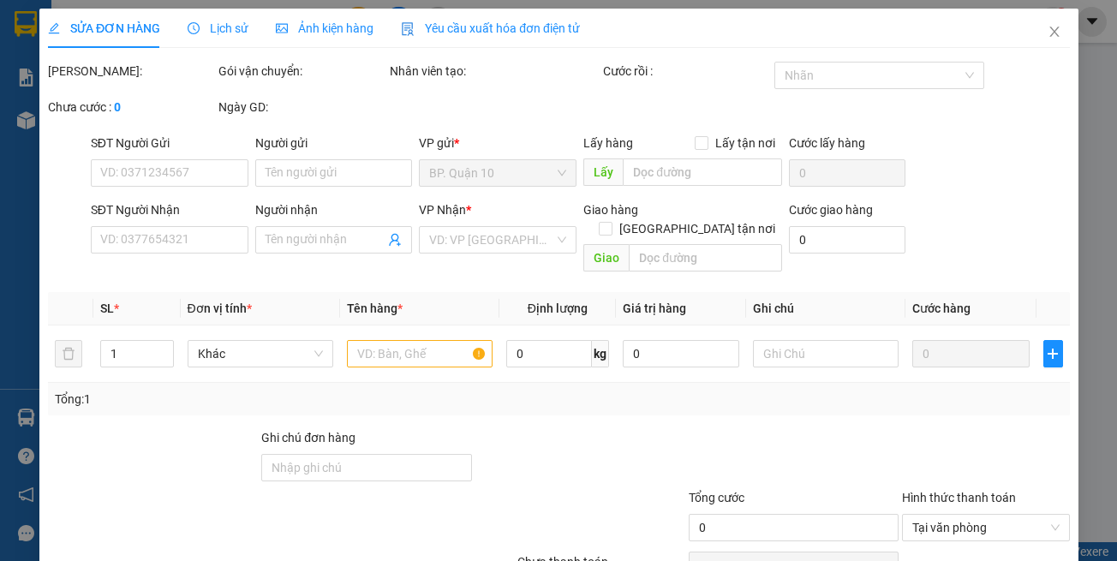
type input "0985877043"
type input "LẺ"
type input "0913660670"
type input "LUÂN"
type input "110.000"
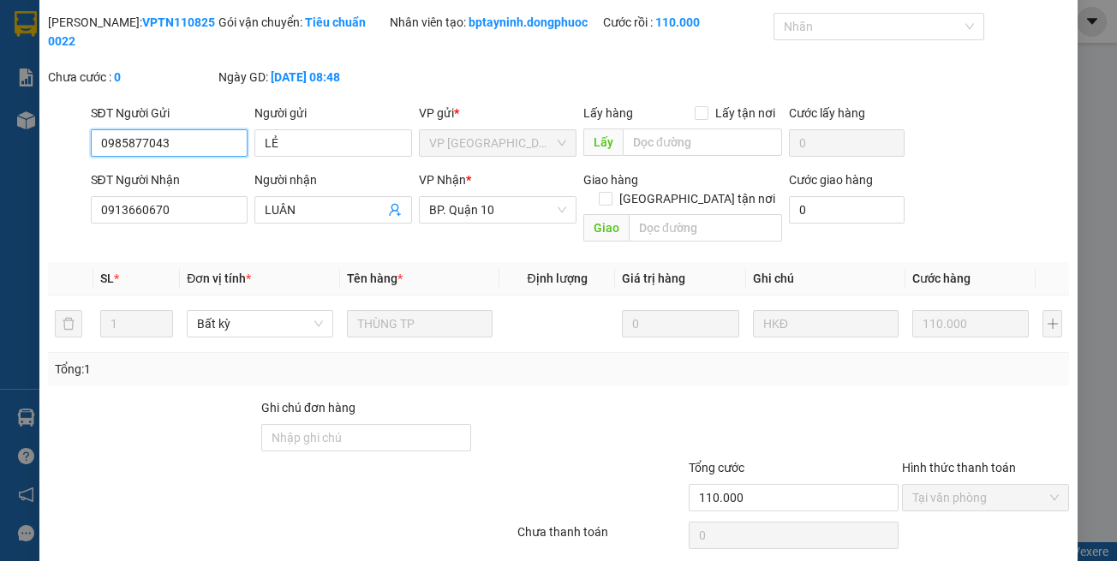
scroll to position [95, 0]
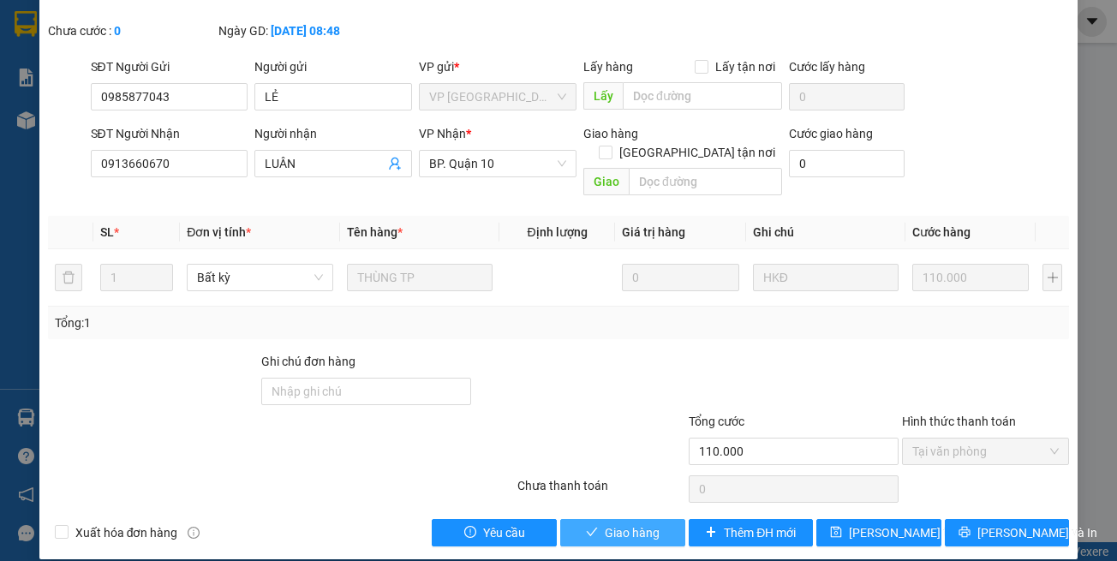
click at [621, 519] on button "Giao hàng" at bounding box center [622, 532] width 125 height 27
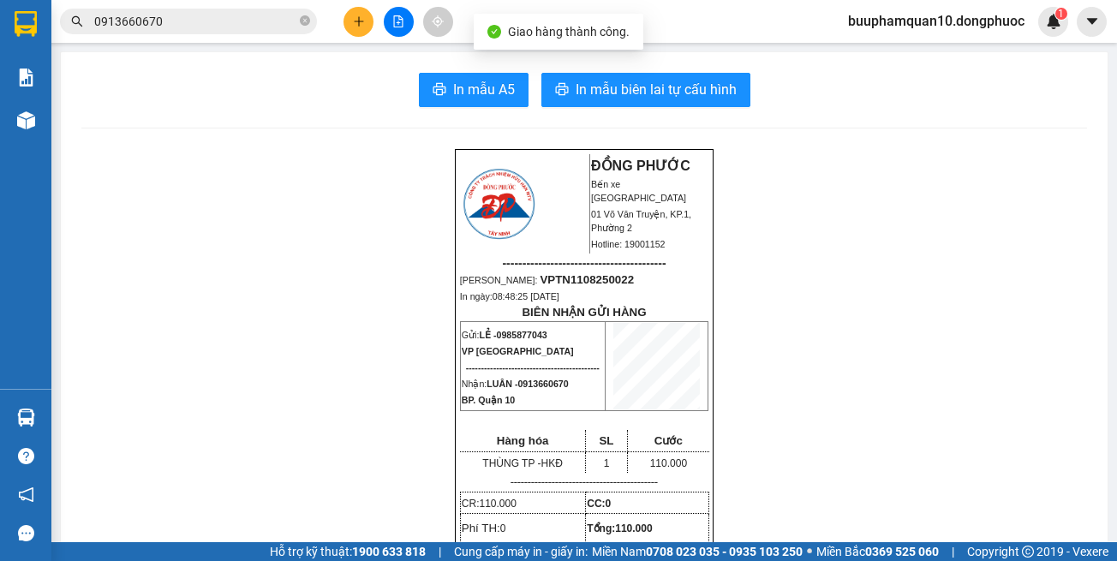
click at [383, 13] on div at bounding box center [398, 22] width 128 height 30
click at [400, 35] on button at bounding box center [399, 22] width 30 height 30
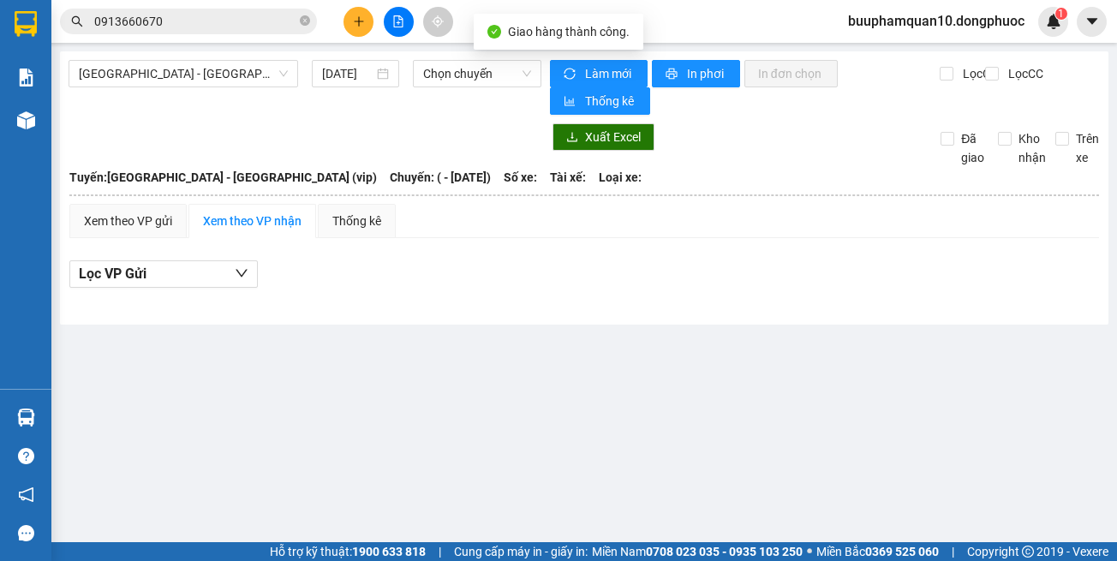
click at [400, 20] on icon "file-add" at bounding box center [398, 21] width 9 height 12
click at [240, 75] on span "[GEOGRAPHIC_DATA] - [GEOGRAPHIC_DATA] (vip)" at bounding box center [183, 74] width 209 height 26
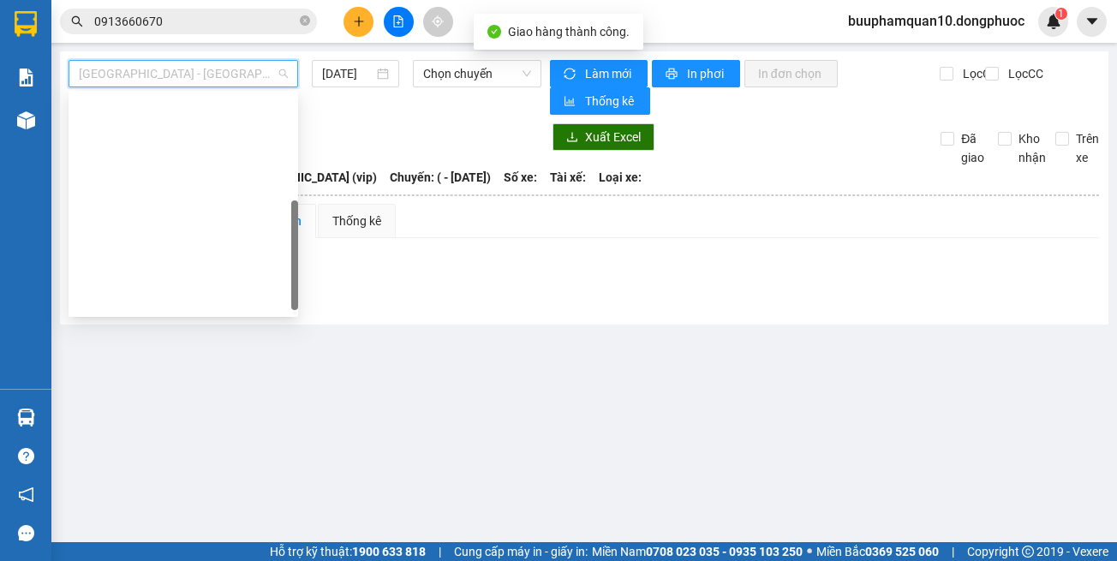
scroll to position [240, 0]
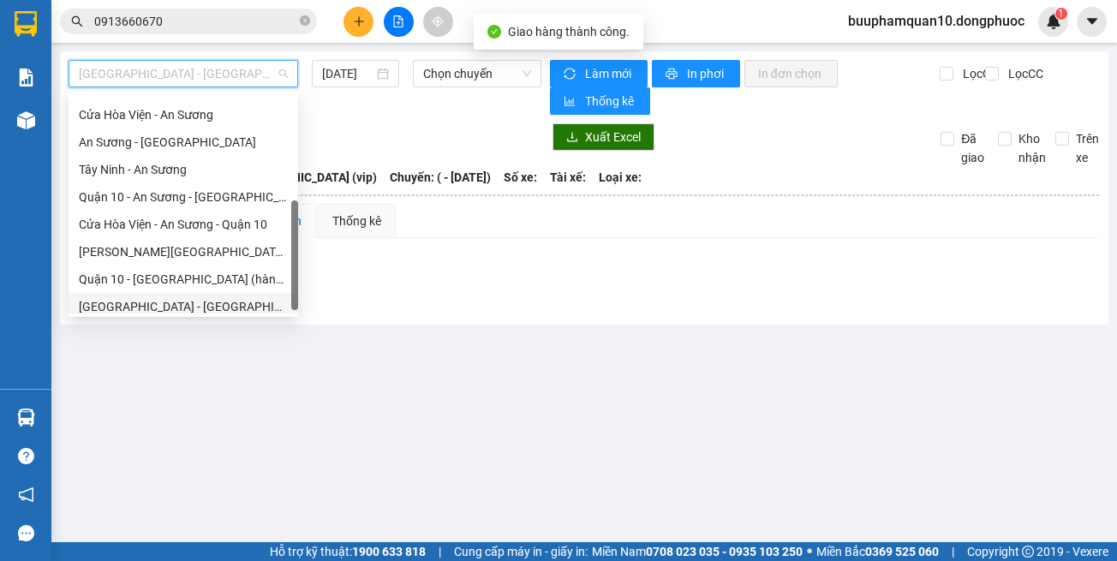
click at [246, 296] on div "[GEOGRAPHIC_DATA] - [GEOGRAPHIC_DATA] (vip)" at bounding box center [184, 306] width 230 height 27
type input "[DATE]"
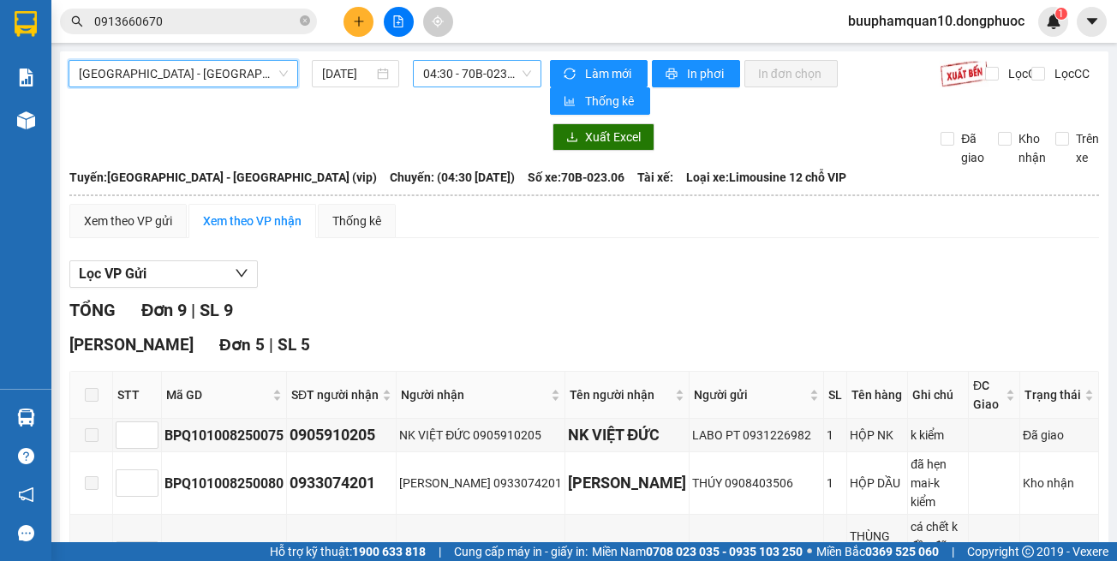
click at [469, 78] on span "04:30 - 70B-023.06" at bounding box center [477, 74] width 108 height 26
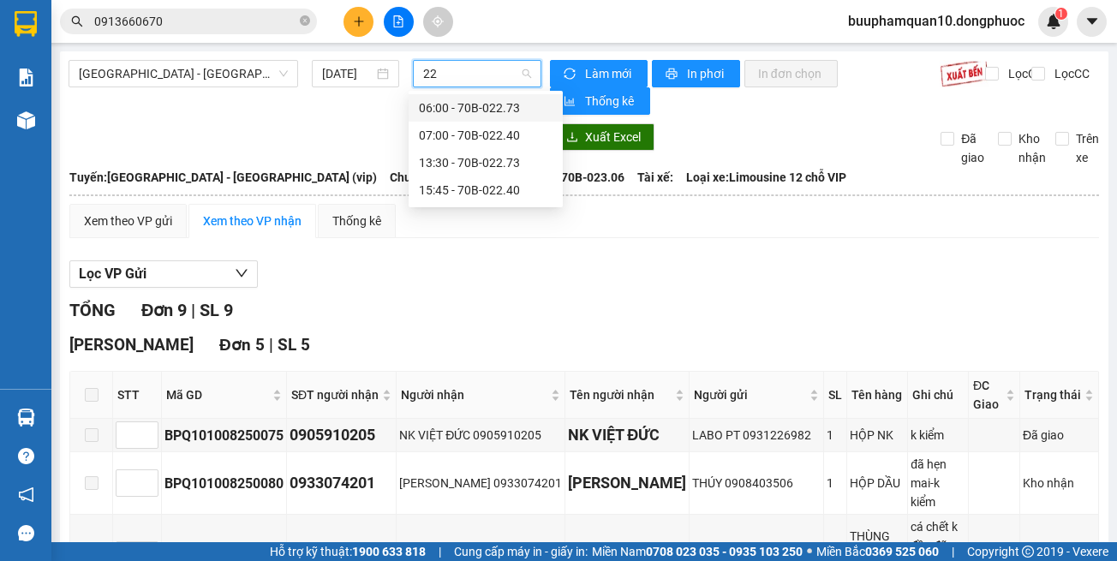
type input "227"
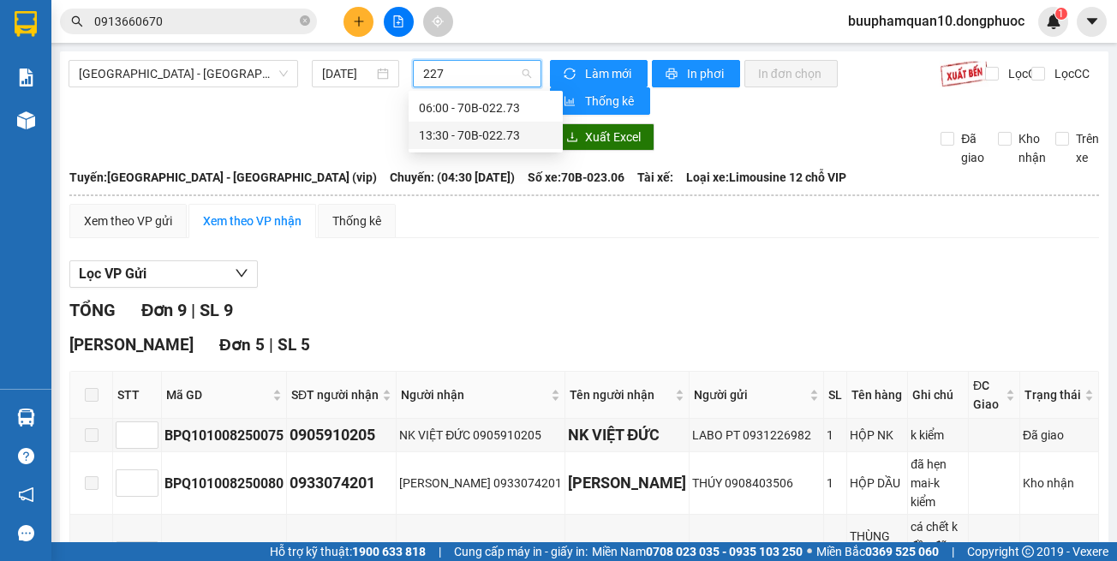
click at [484, 137] on div "13:30 - 70B-022.73" at bounding box center [486, 135] width 134 height 19
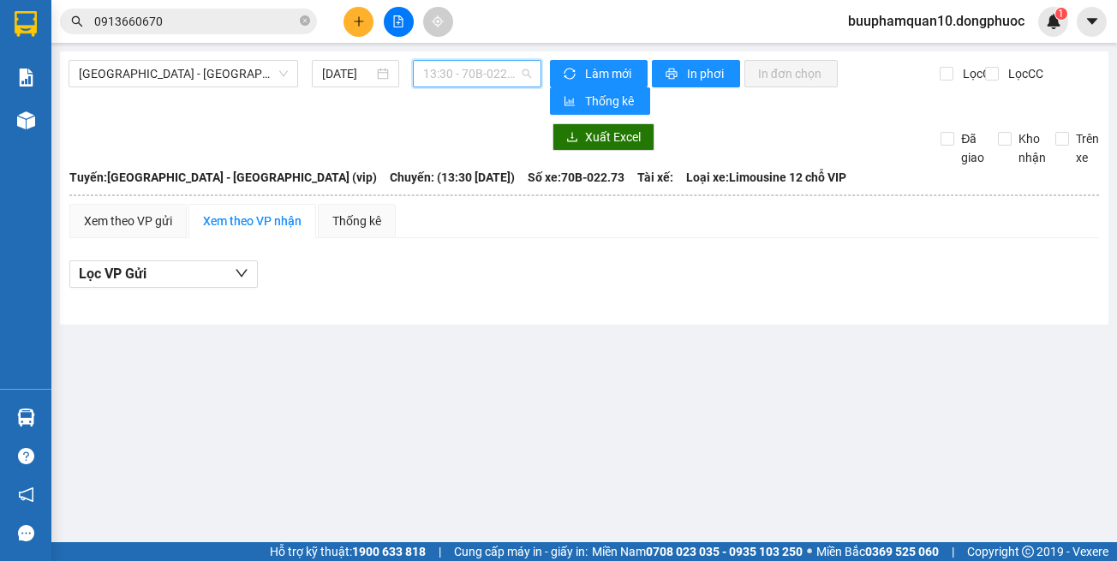
click at [441, 83] on span "13:30 - 70B-022.73" at bounding box center [477, 74] width 108 height 26
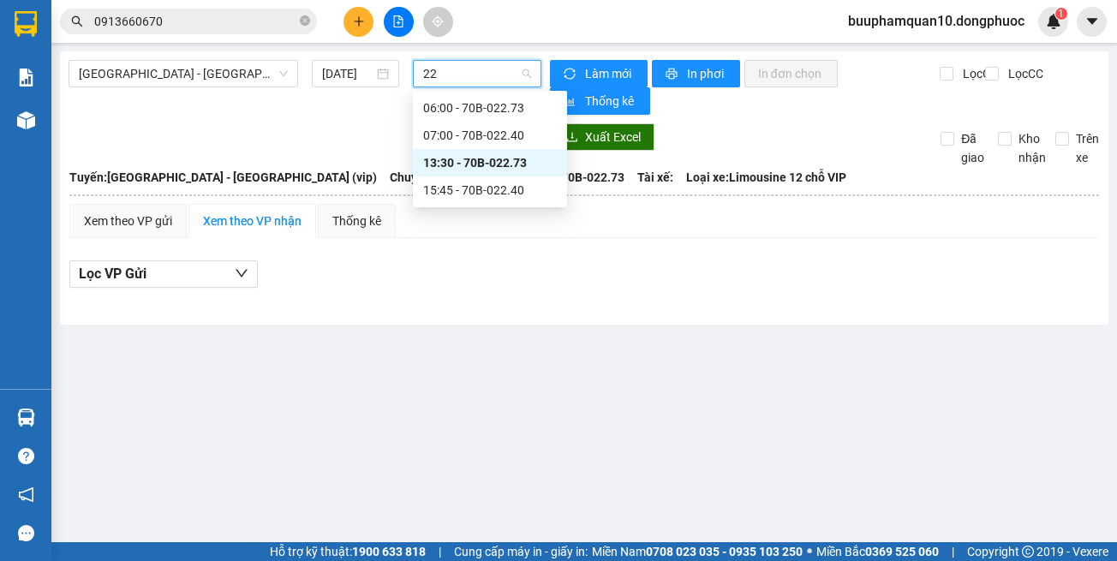
type input "227"
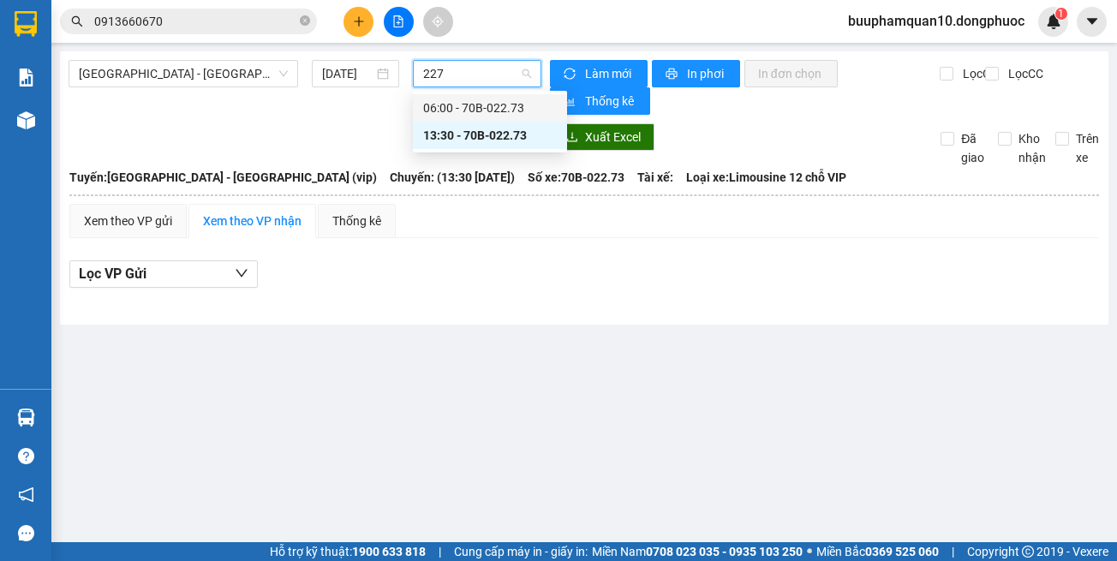
click at [452, 99] on div "06:00 - 70B-022.73" at bounding box center [490, 108] width 134 height 19
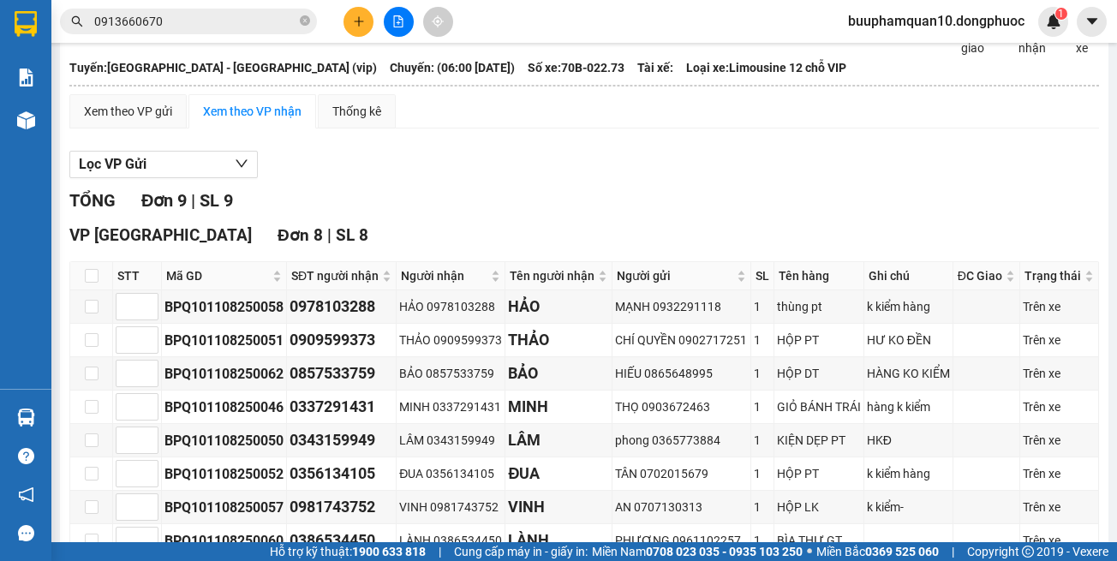
scroll to position [73, 0]
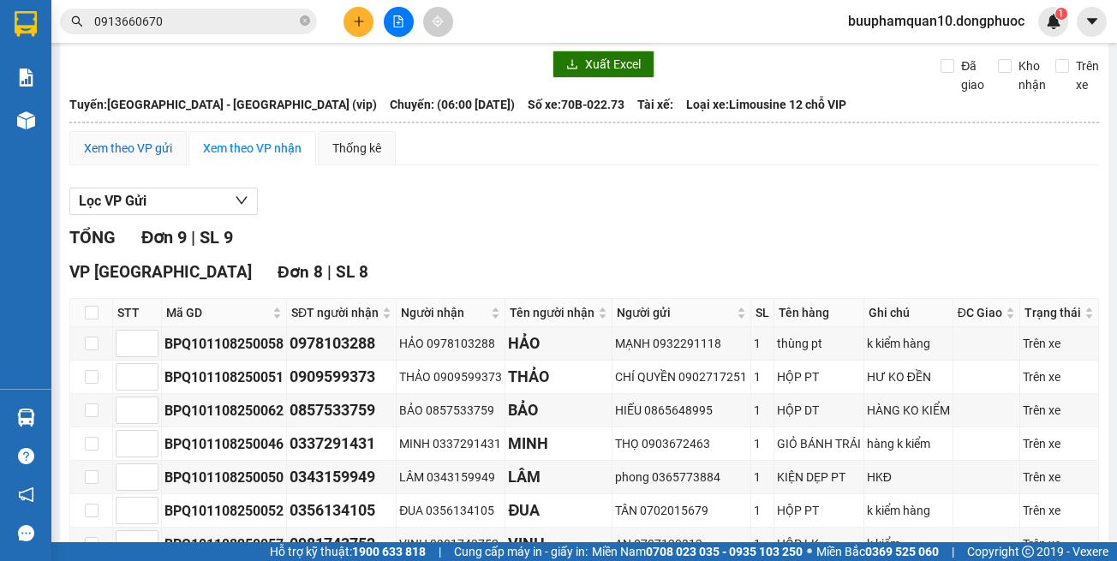
click at [153, 147] on div "Xem theo VP gửi" at bounding box center [128, 148] width 88 height 19
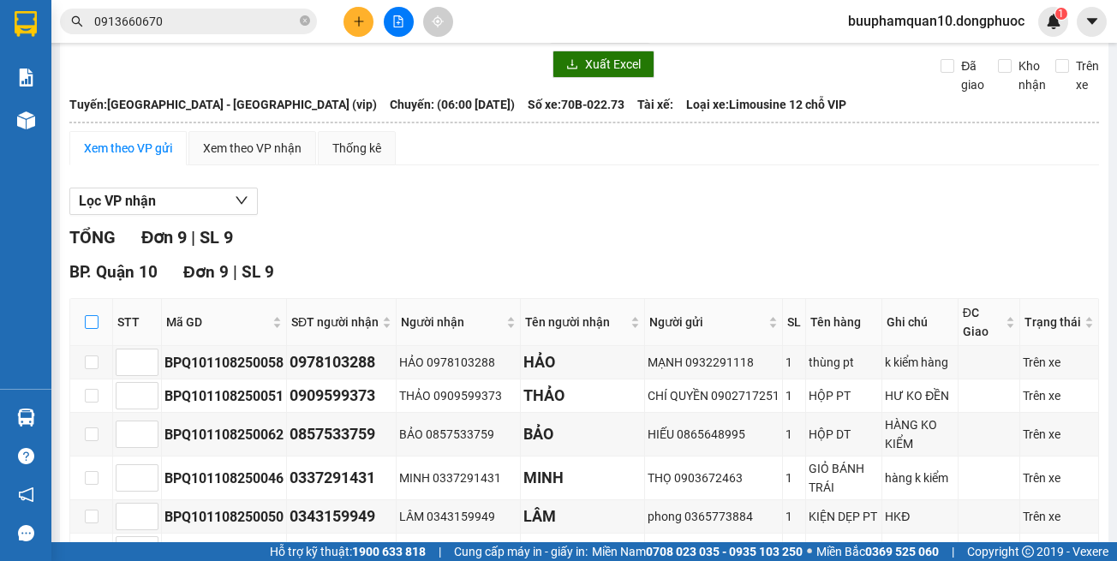
click at [92, 318] on input "checkbox" at bounding box center [92, 322] width 14 height 14
checkbox input "true"
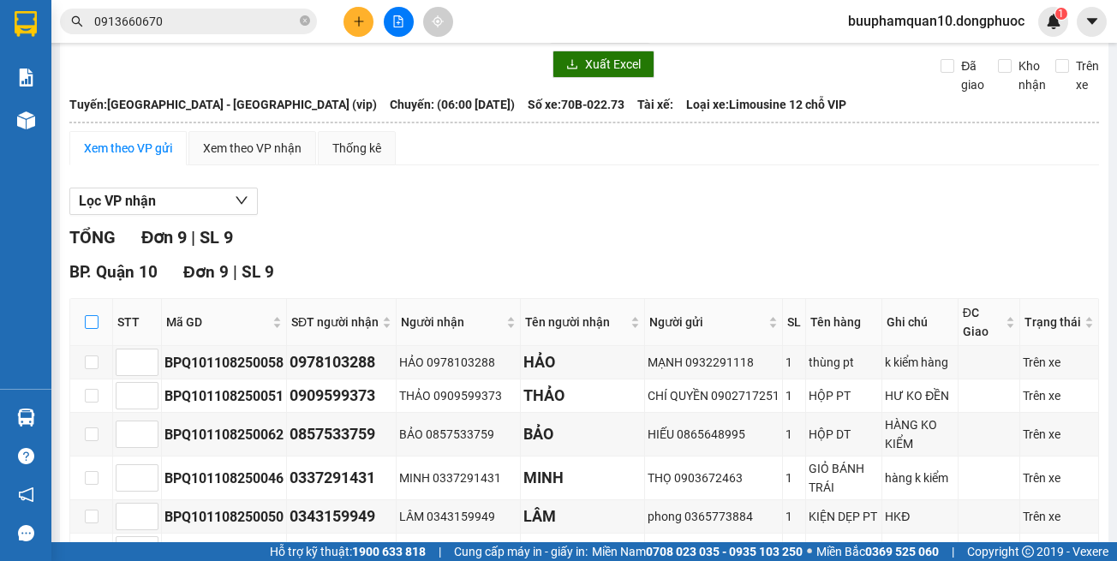
checkbox input "true"
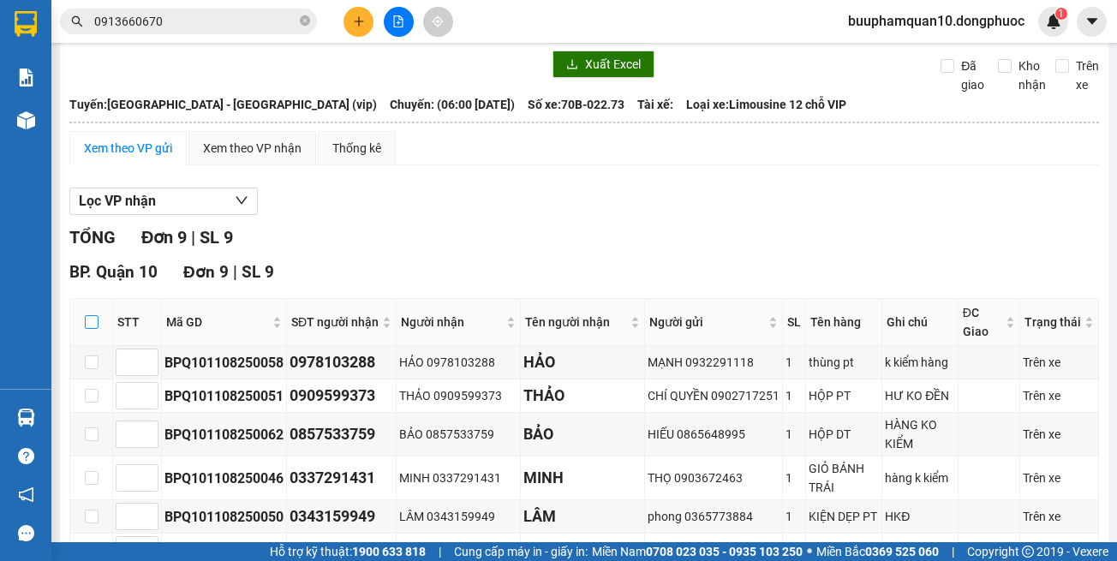
checkbox input "true"
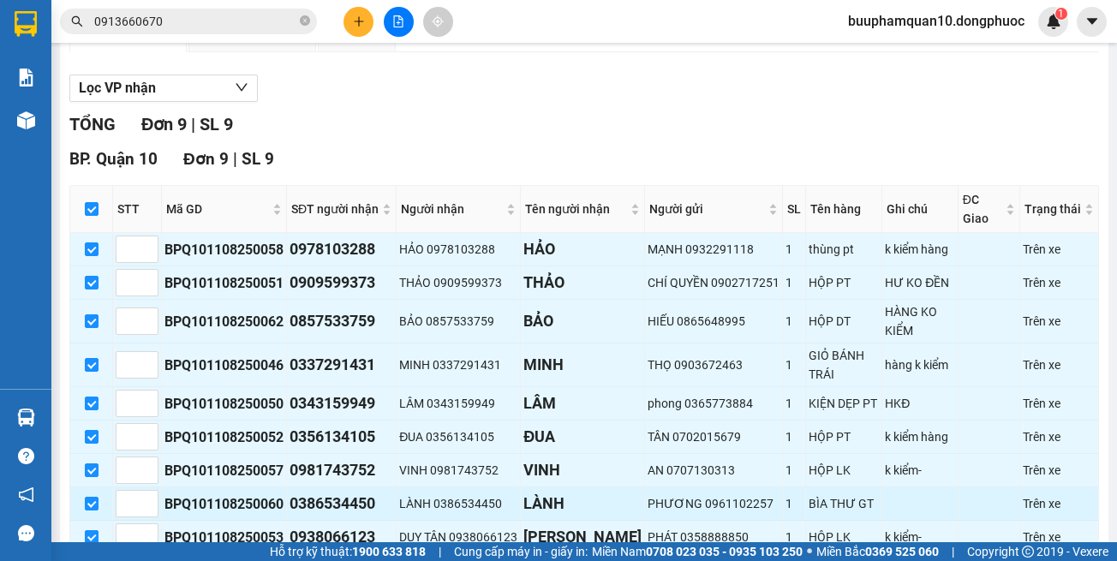
scroll to position [286, 0]
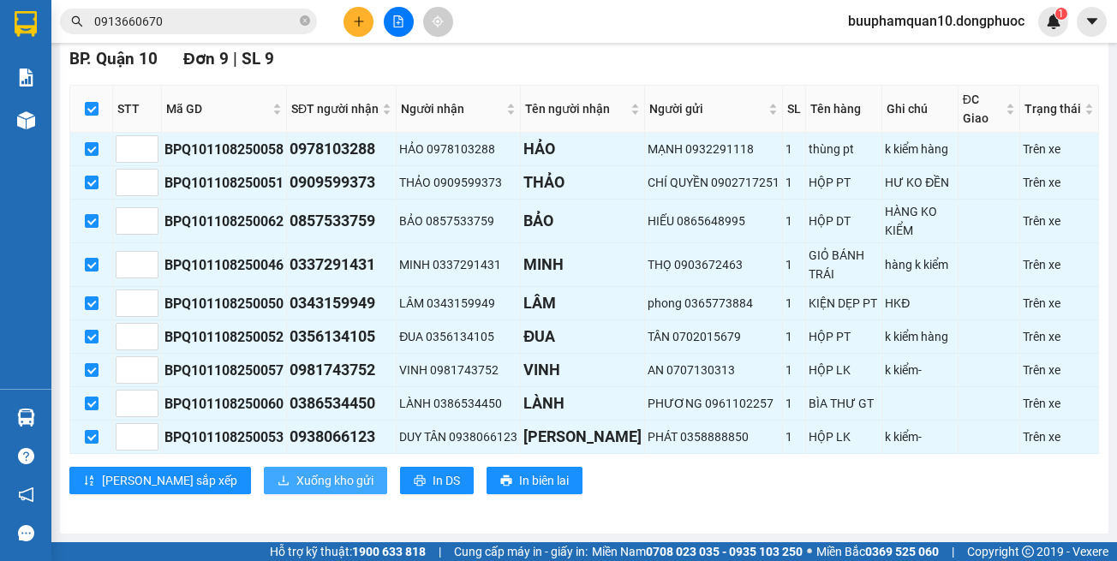
drag, startPoint x: 275, startPoint y: 500, endPoint x: 282, endPoint y: 488, distance: 13.8
click at [278, 499] on div "BP. Quận 10 Đơn 9 | SL 9 STT Mã GD SĐT người nhận Người nhận Tên người nhận Ngư…" at bounding box center [584, 276] width 1030 height 461
click at [296, 479] on span "Xuống kho gửi" at bounding box center [334, 480] width 77 height 19
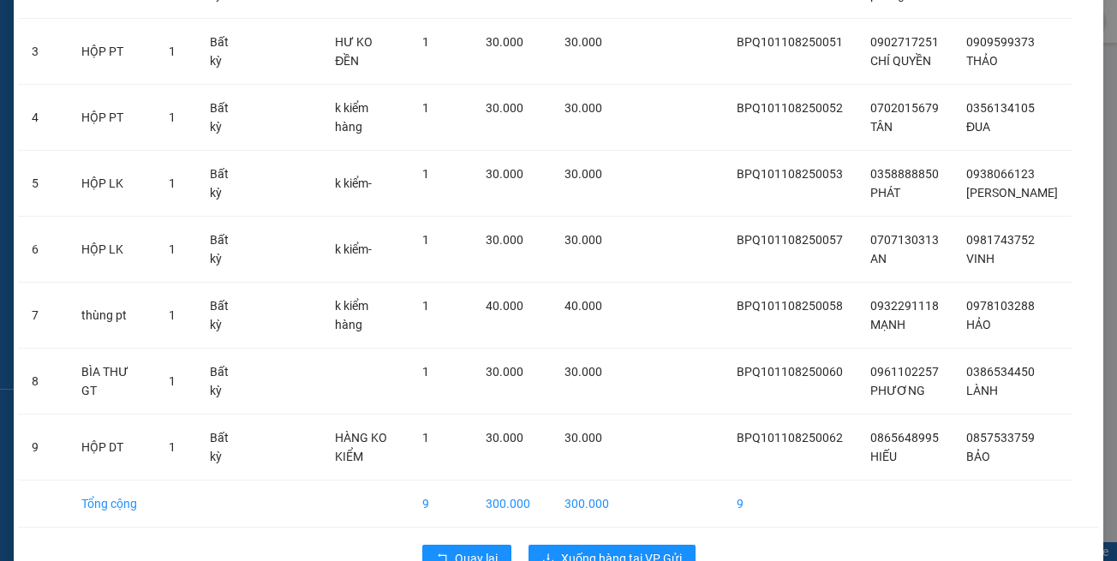
scroll to position [320, 0]
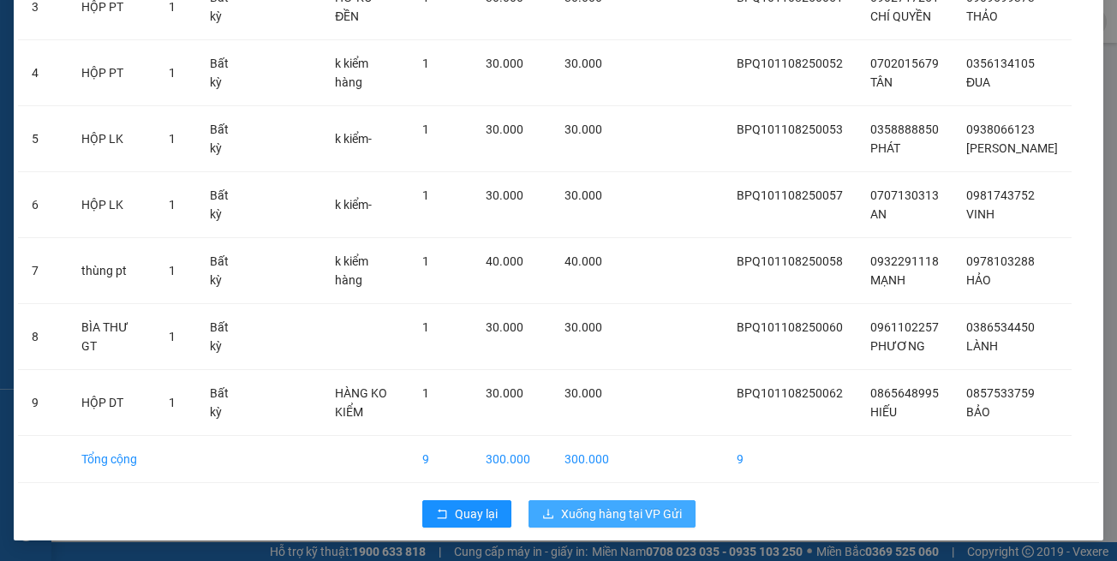
click at [648, 523] on span "Xuống hàng tại VP Gửi" at bounding box center [621, 514] width 121 height 19
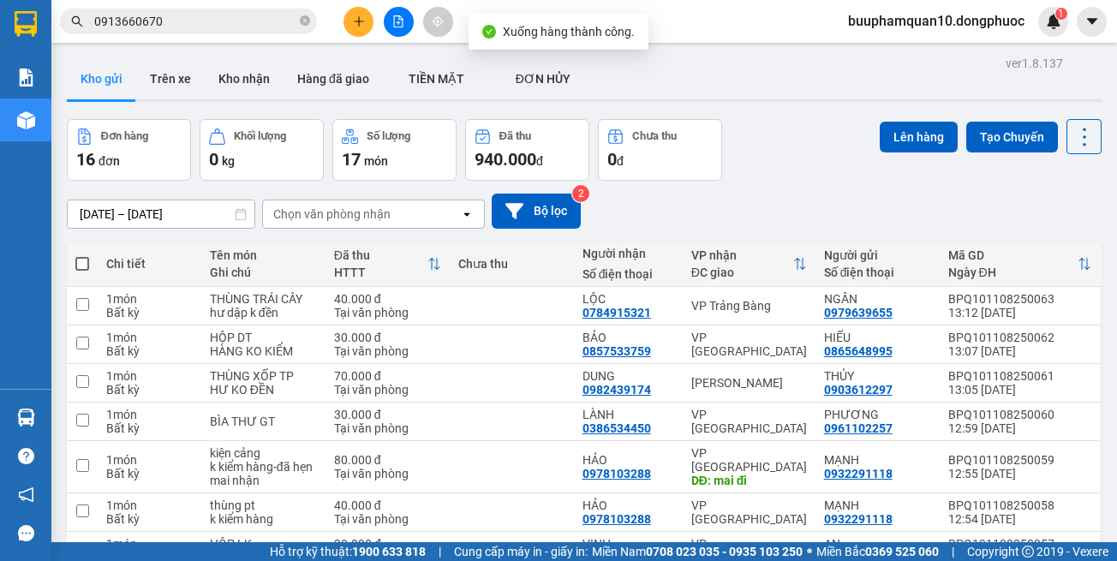
drag, startPoint x: 372, startPoint y: 211, endPoint x: 386, endPoint y: 204, distance: 16.1
click at [370, 212] on div "Chọn văn phòng nhận" at bounding box center [331, 214] width 117 height 17
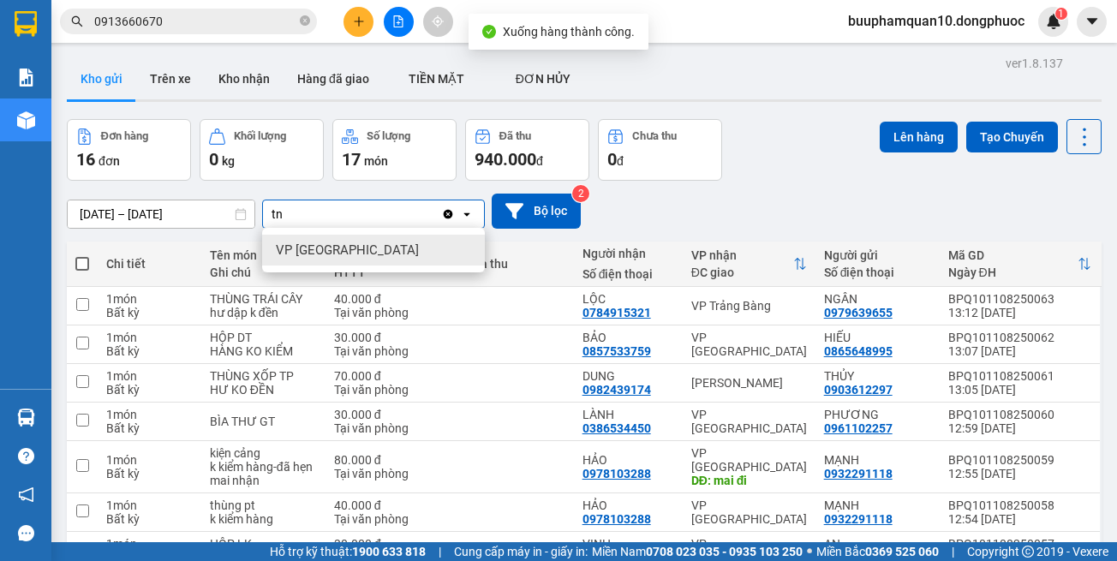
type input "tn"
click at [381, 250] on div "VP [GEOGRAPHIC_DATA]" at bounding box center [373, 250] width 223 height 31
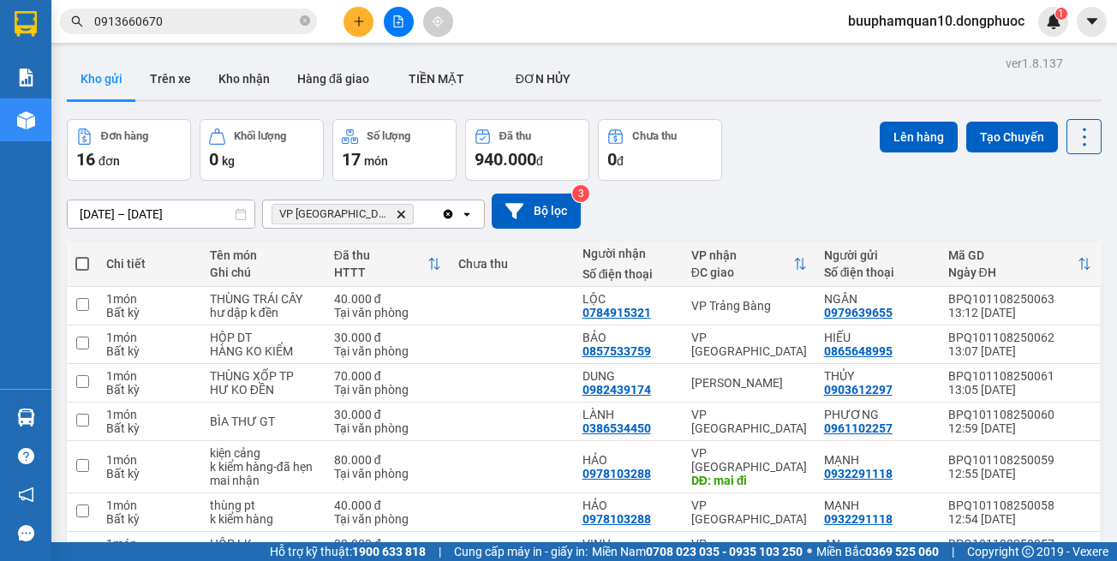
click at [409, 211] on div "VP [GEOGRAPHIC_DATA]" at bounding box center [352, 213] width 178 height 27
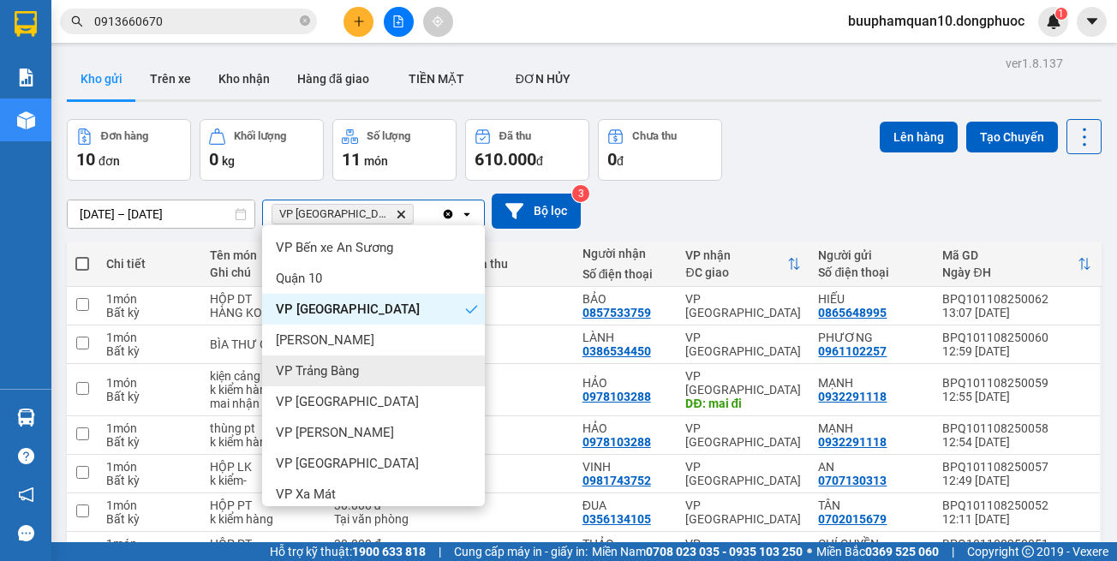
click at [378, 376] on div "VP Trảng Bàng" at bounding box center [373, 370] width 223 height 31
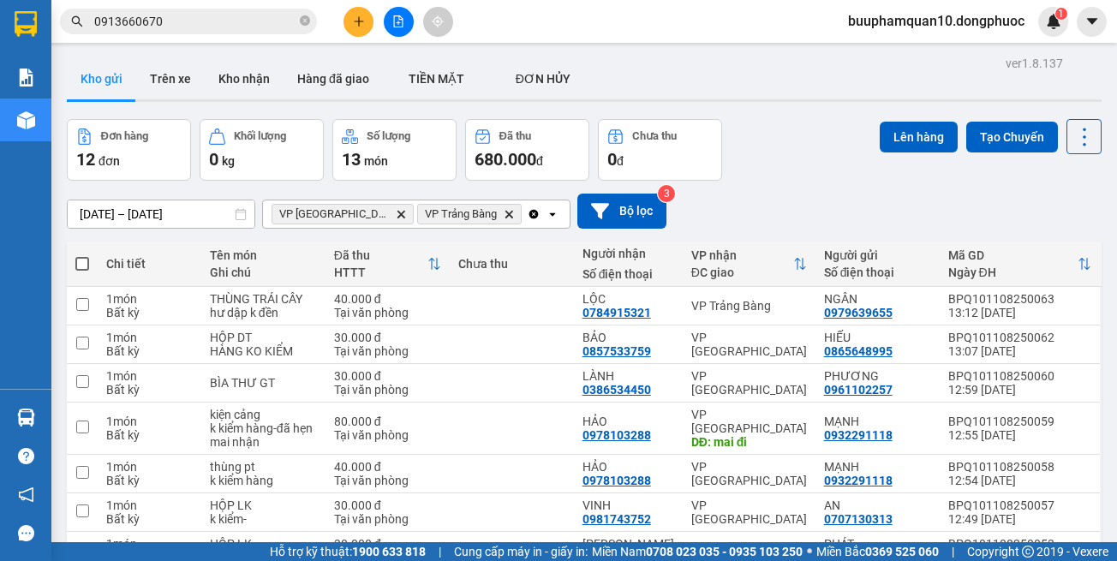
click at [89, 262] on th at bounding box center [82, 264] width 31 height 45
click at [87, 262] on span at bounding box center [82, 264] width 14 height 14
click at [82, 255] on input "checkbox" at bounding box center [82, 255] width 0 height 0
checkbox input "true"
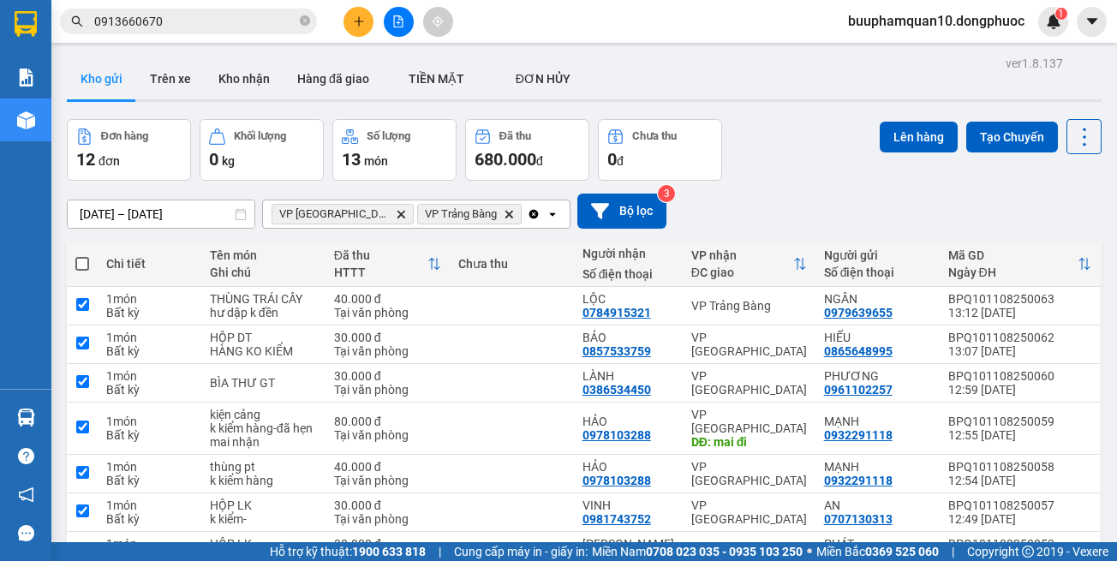
checkbox input "true"
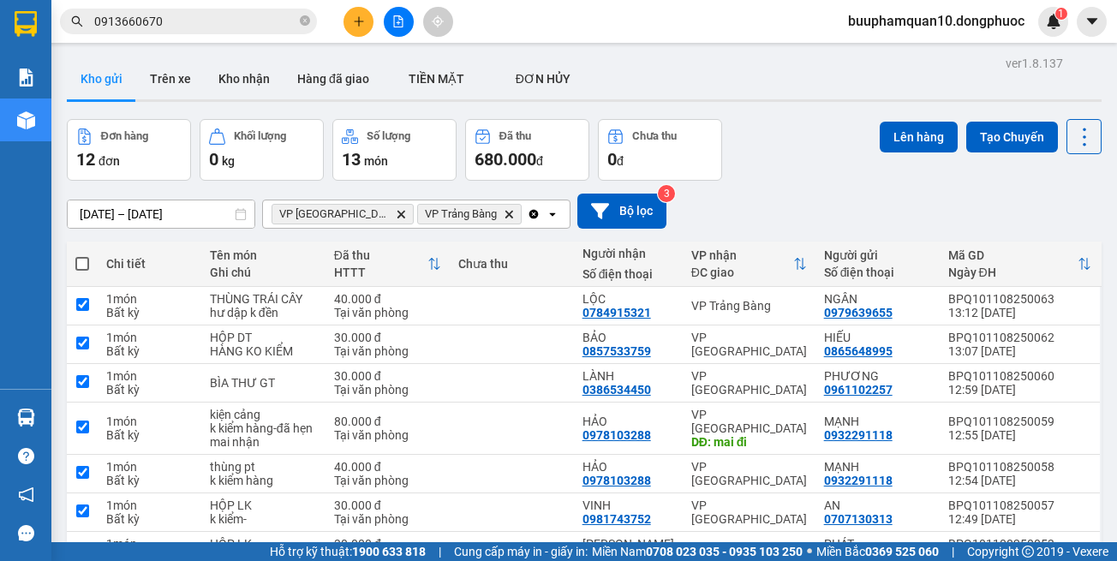
checkbox input "true"
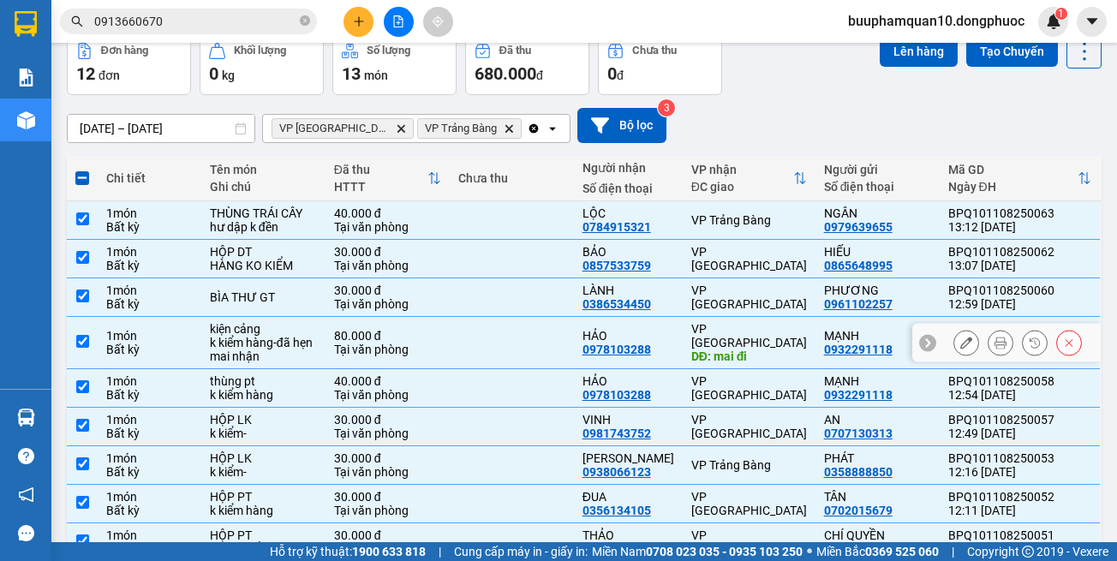
scroll to position [171, 0]
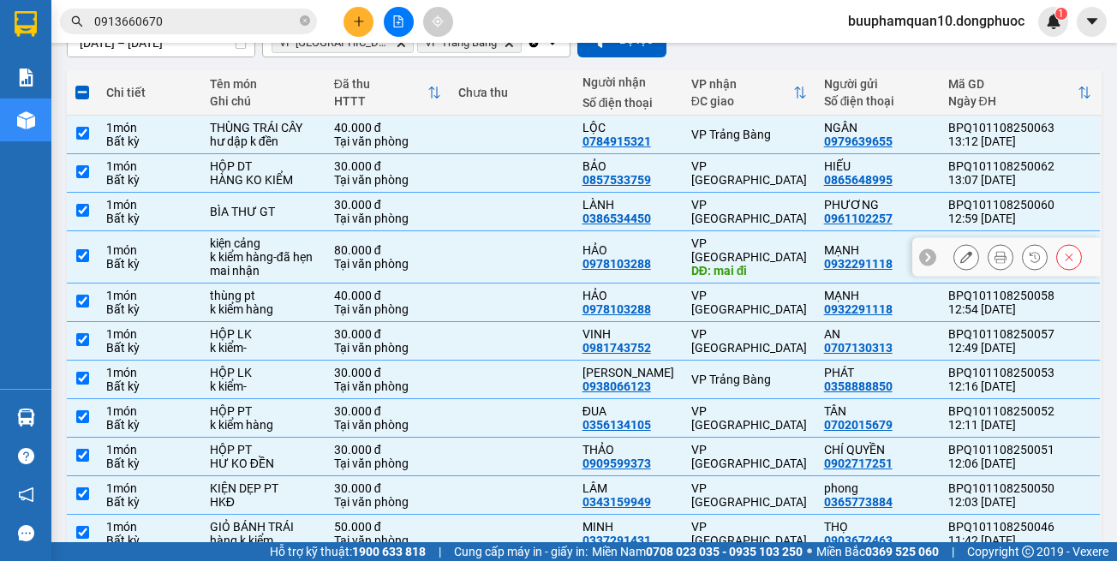
click at [751, 272] on td "VP Tây Ninh DĐ: mai đi" at bounding box center [749, 257] width 133 height 52
checkbox input "false"
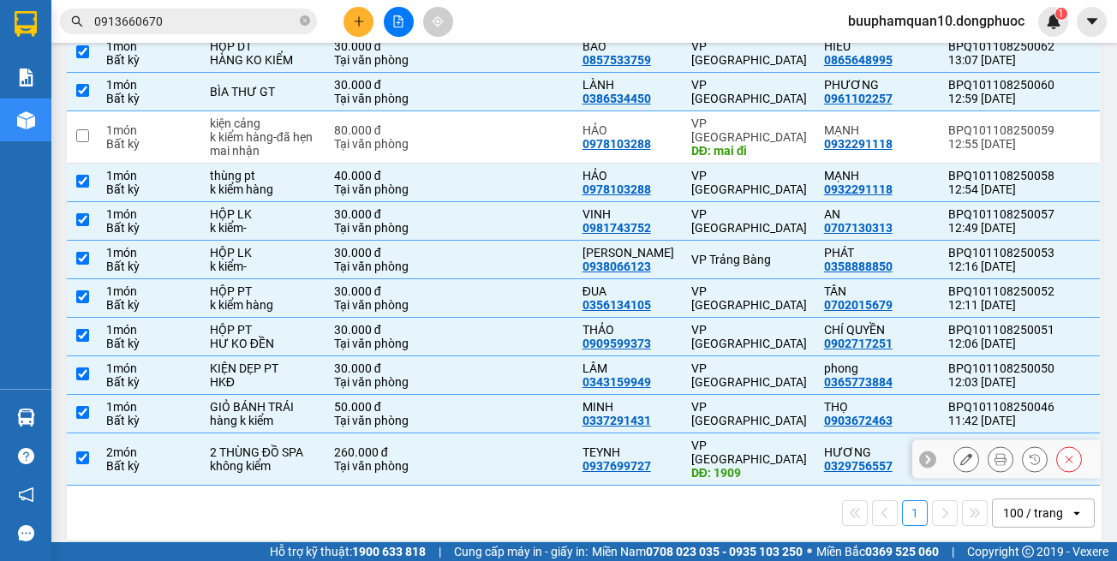
drag, startPoint x: 770, startPoint y: 455, endPoint x: 762, endPoint y: 427, distance: 28.5
click at [770, 450] on div "VP Tây Ninh DĐ: 1909" at bounding box center [749, 459] width 116 height 41
checkbox input "false"
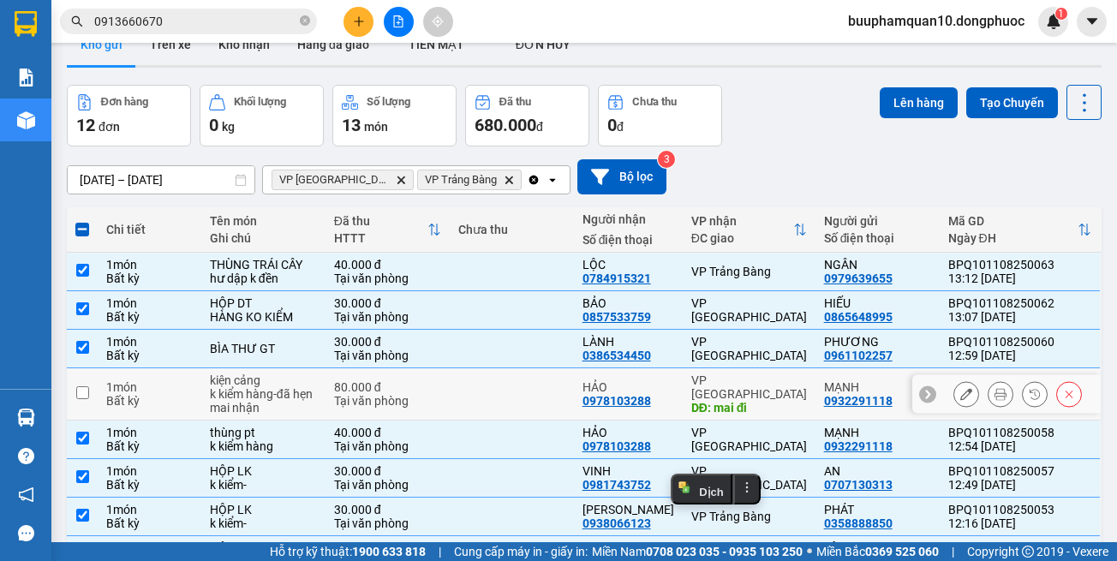
scroll to position [291, 0]
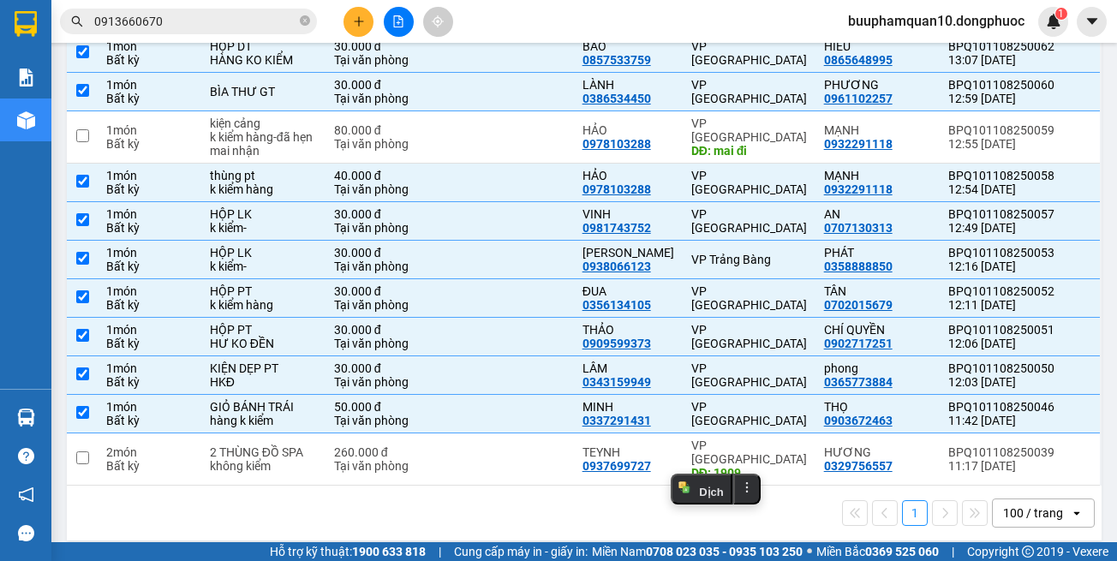
drag, startPoint x: 782, startPoint y: 517, endPoint x: 784, endPoint y: 490, distance: 26.6
click at [783, 515] on div "1 100 / trang open" at bounding box center [584, 513] width 1035 height 55
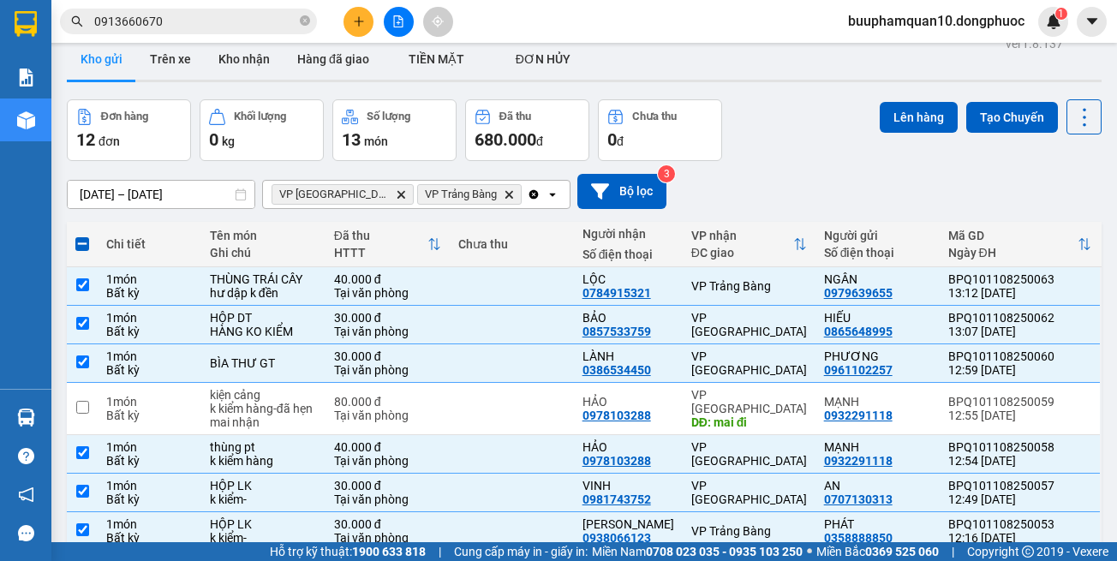
scroll to position [0, 0]
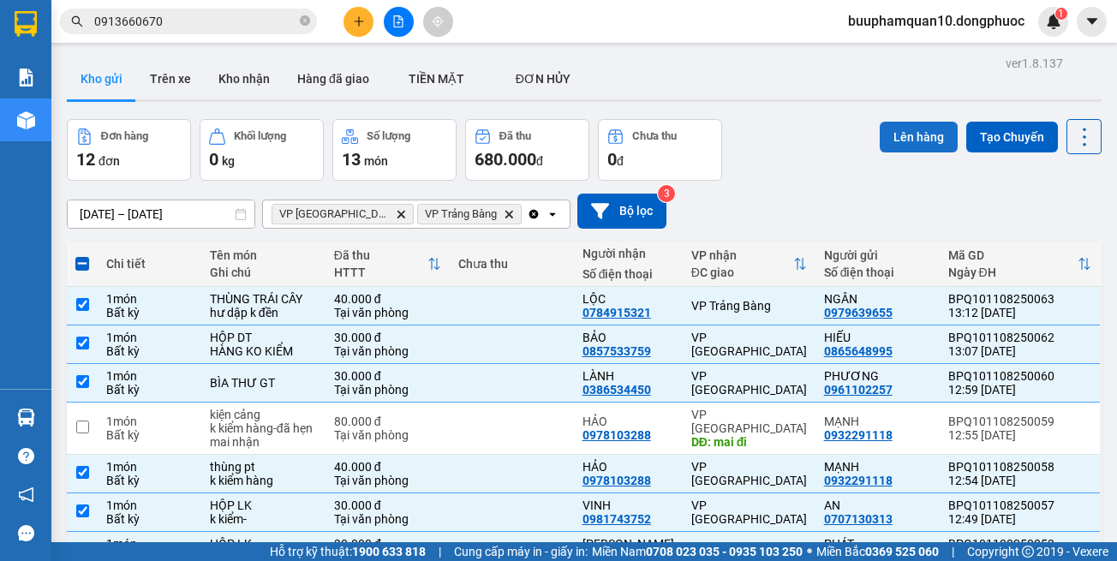
click at [880, 136] on button "Lên hàng" at bounding box center [919, 137] width 78 height 31
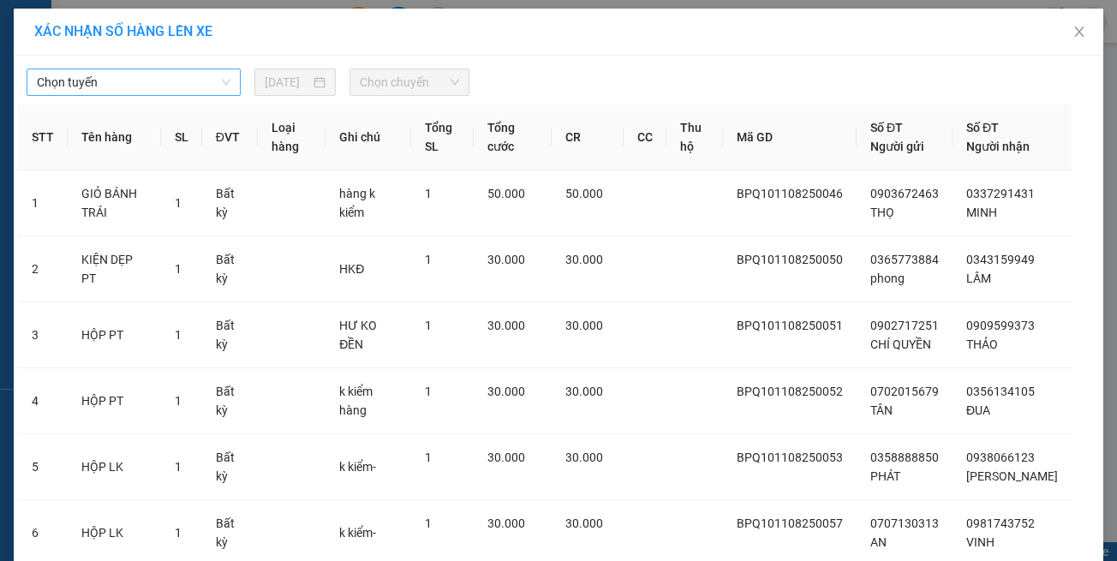
click at [154, 82] on span "Chọn tuyến" at bounding box center [134, 82] width 194 height 26
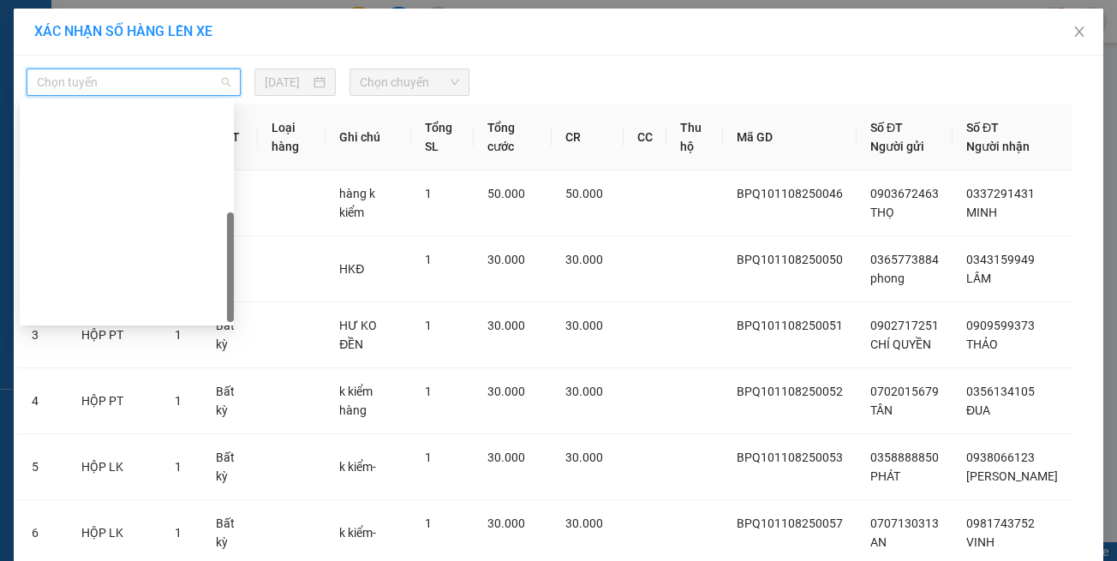
scroll to position [247, 0]
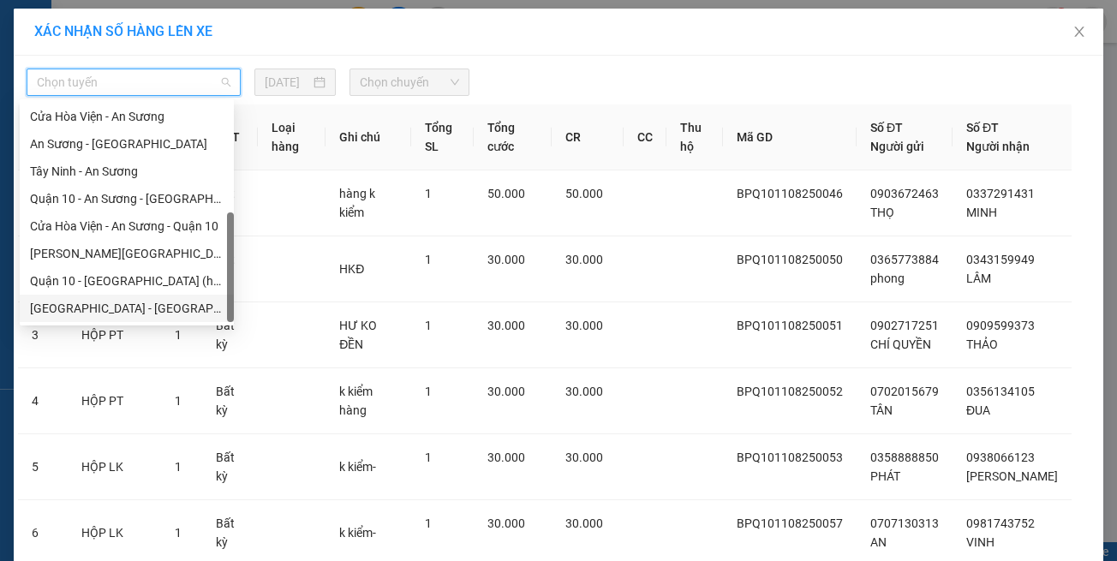
click at [161, 319] on div "[GEOGRAPHIC_DATA] - [GEOGRAPHIC_DATA] (vip)" at bounding box center [127, 308] width 214 height 27
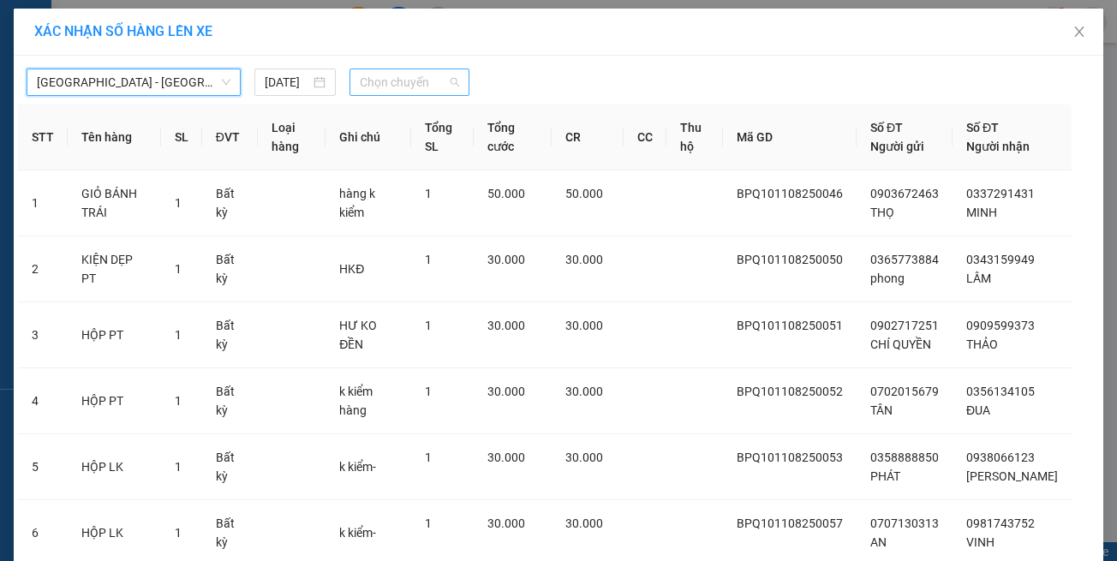
click at [401, 81] on span "Chọn chuyến" at bounding box center [409, 82] width 99 height 26
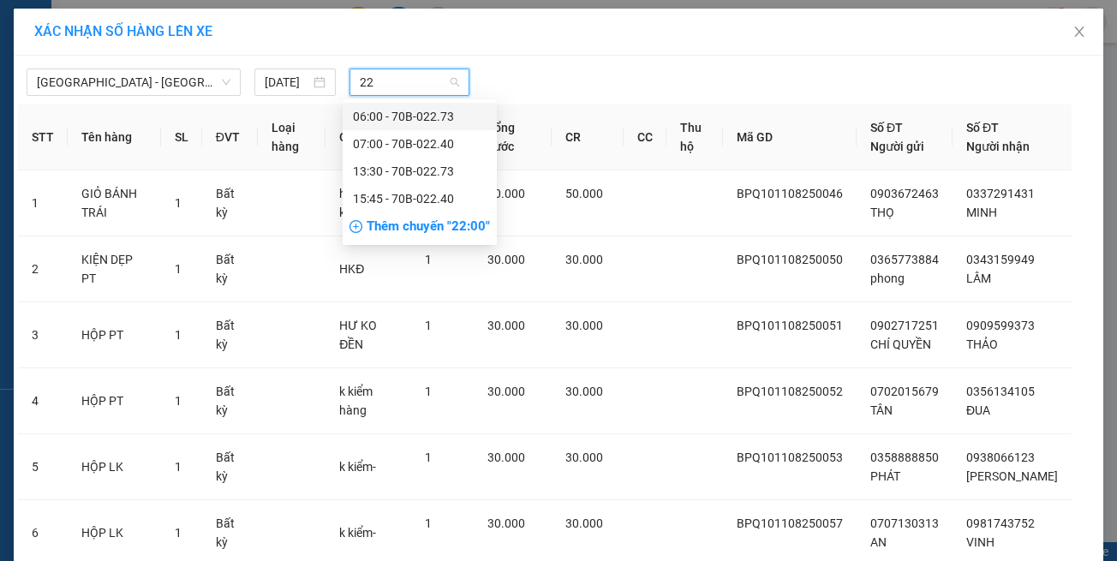
type input "227"
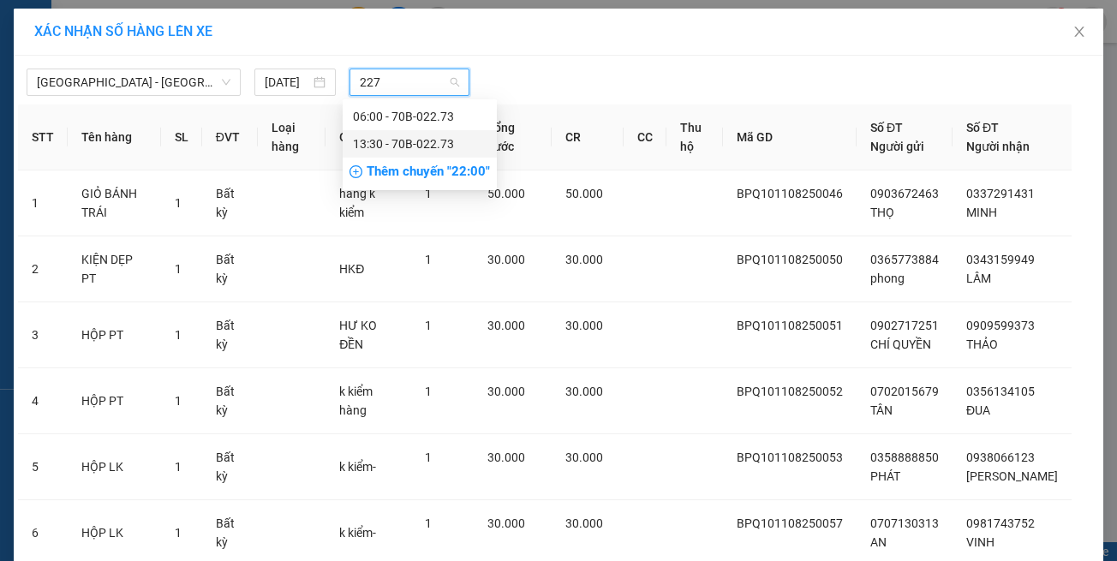
click at [398, 146] on div "13:30 - 70B-022.73" at bounding box center [420, 143] width 134 height 19
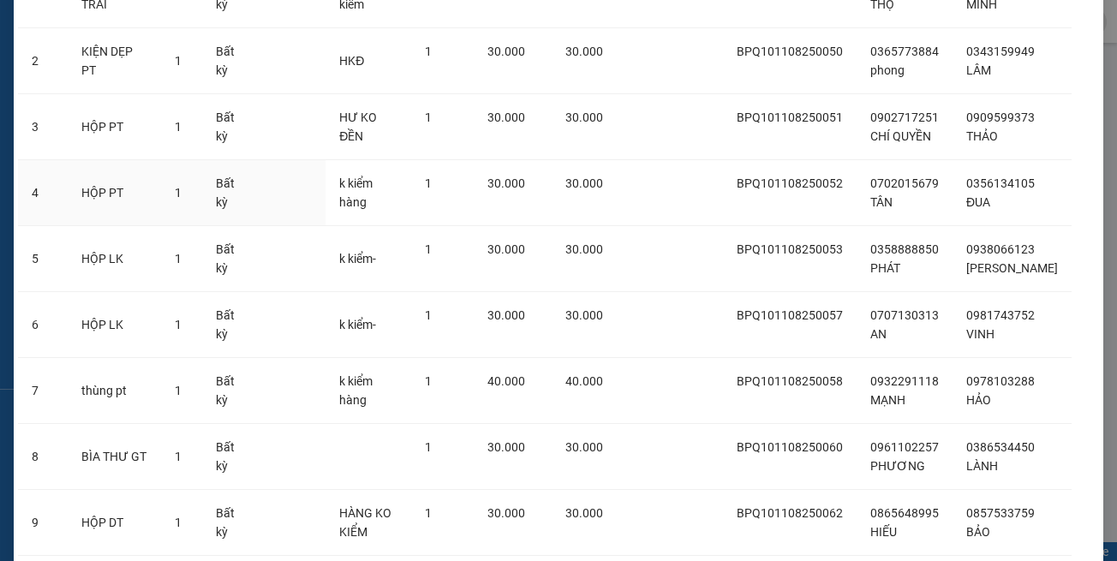
scroll to position [423, 0]
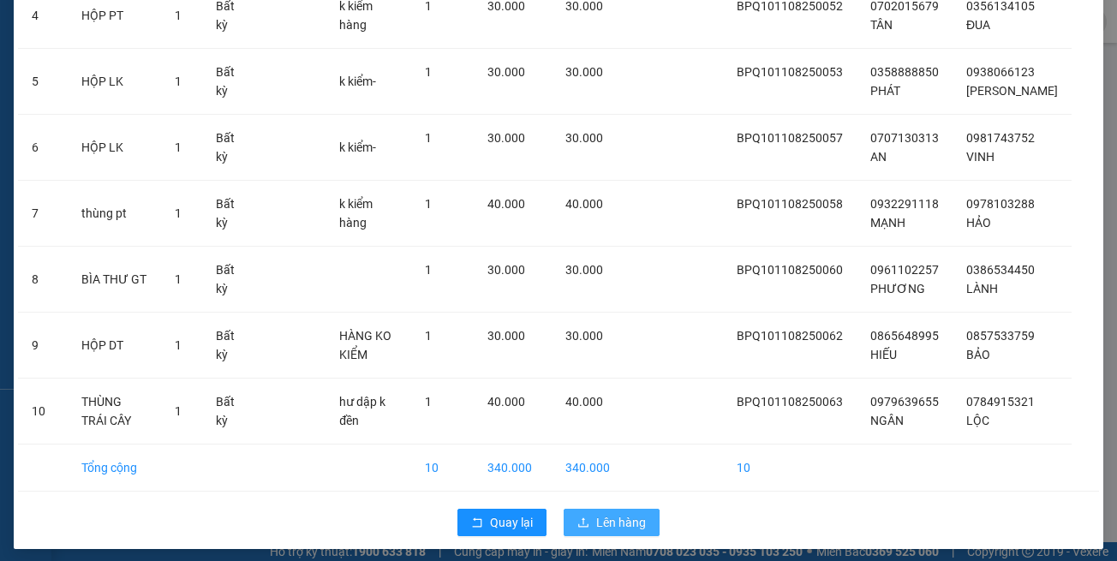
click at [629, 519] on span "Lên hàng" at bounding box center [621, 522] width 50 height 19
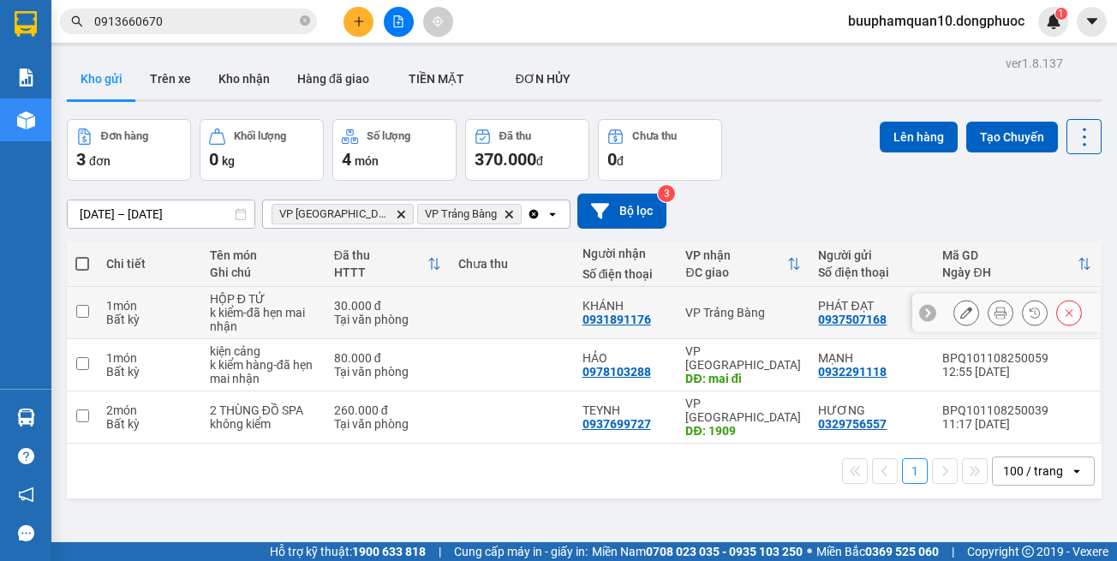
click at [711, 303] on td "VP Trảng Bàng" at bounding box center [743, 313] width 133 height 52
checkbox input "true"
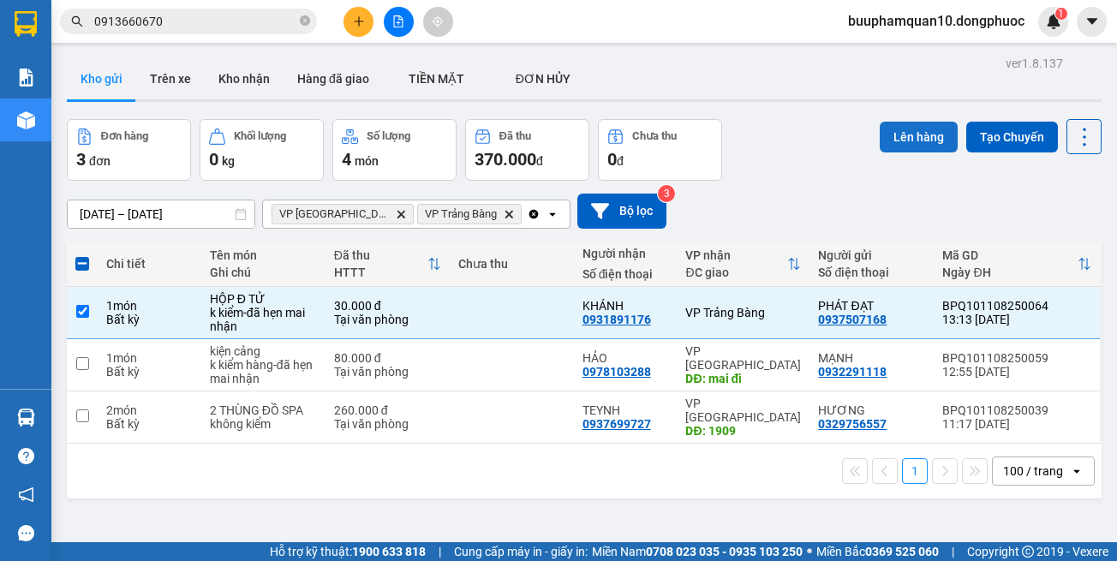
click at [898, 130] on button "Lên hàng" at bounding box center [919, 137] width 78 height 31
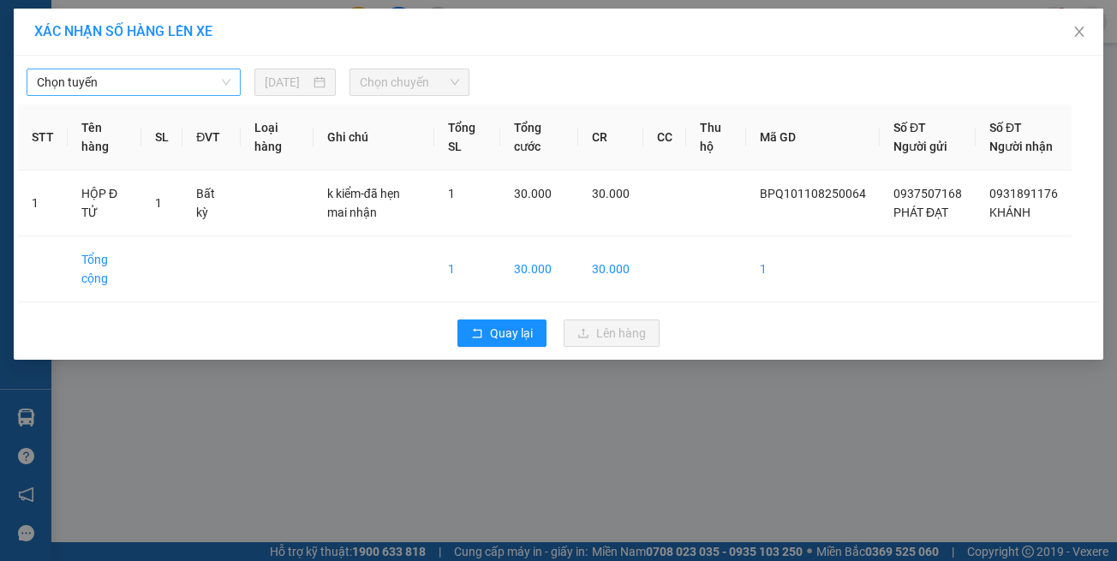
click at [185, 82] on span "Chọn tuyến" at bounding box center [134, 82] width 194 height 26
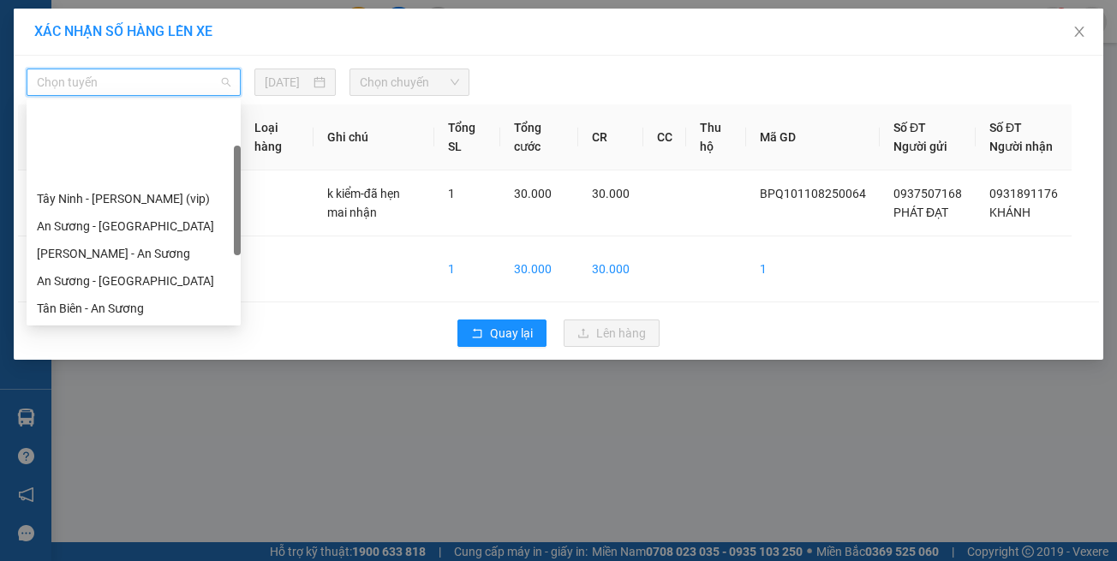
scroll to position [247, 0]
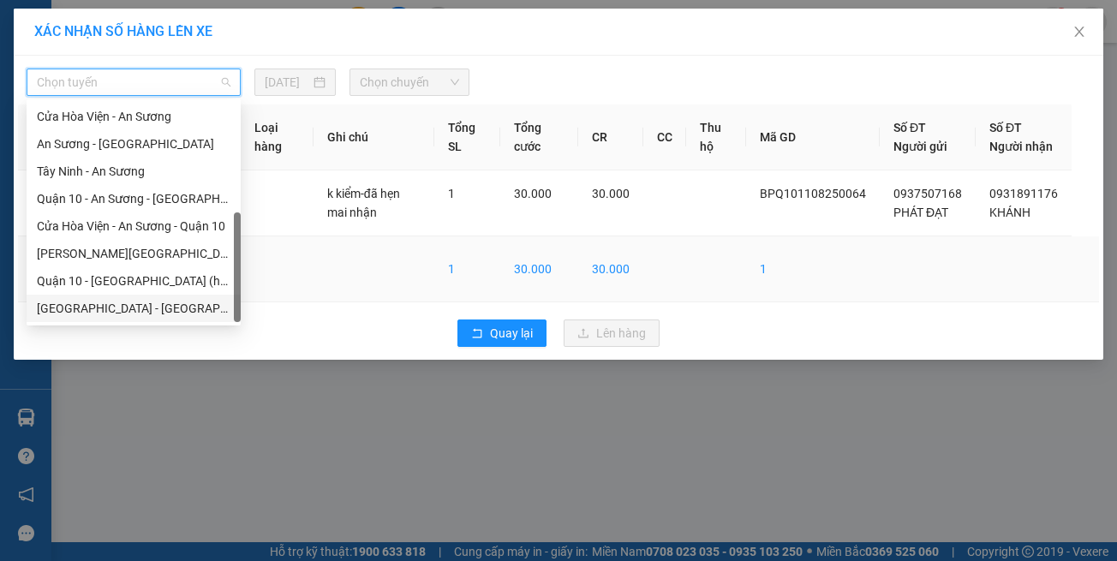
drag, startPoint x: 154, startPoint y: 313, endPoint x: 172, endPoint y: 294, distance: 26.1
click at [156, 311] on div "[GEOGRAPHIC_DATA] - [GEOGRAPHIC_DATA] (vip)" at bounding box center [134, 308] width 194 height 19
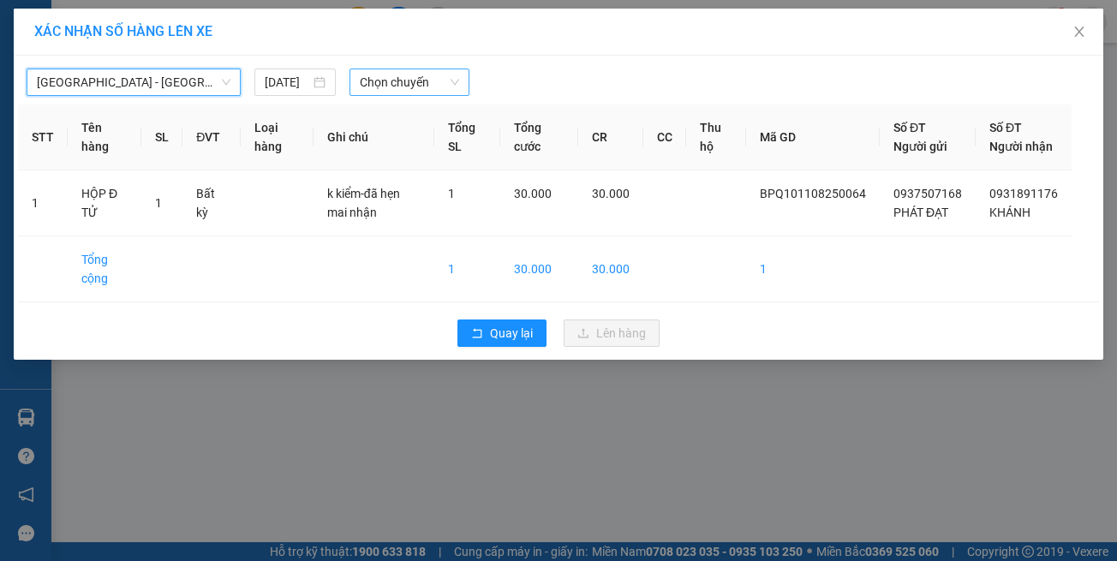
click at [421, 87] on span "Chọn chuyến" at bounding box center [409, 82] width 99 height 26
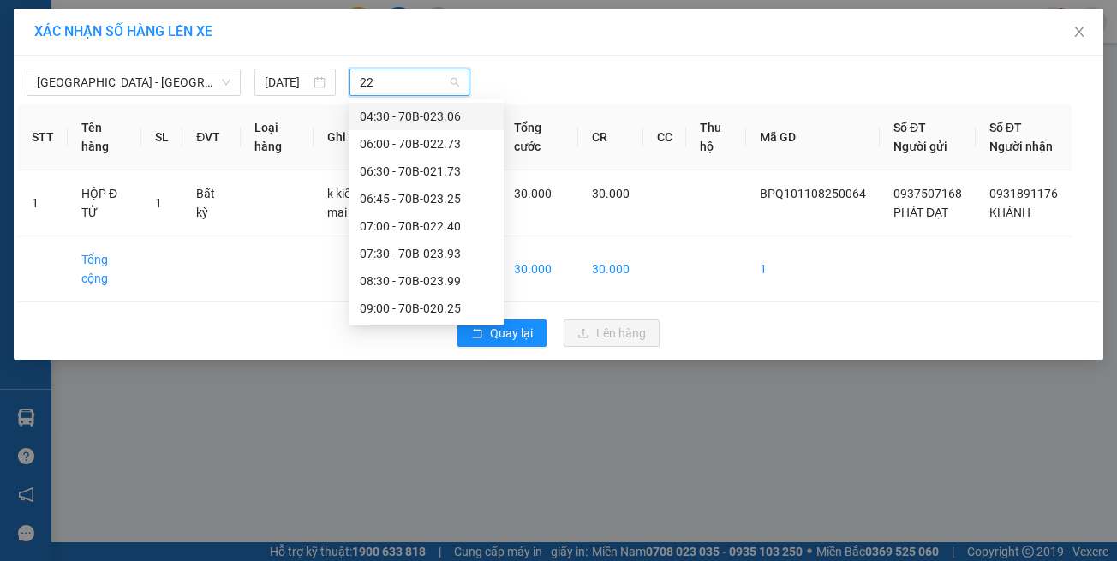
type input "227"
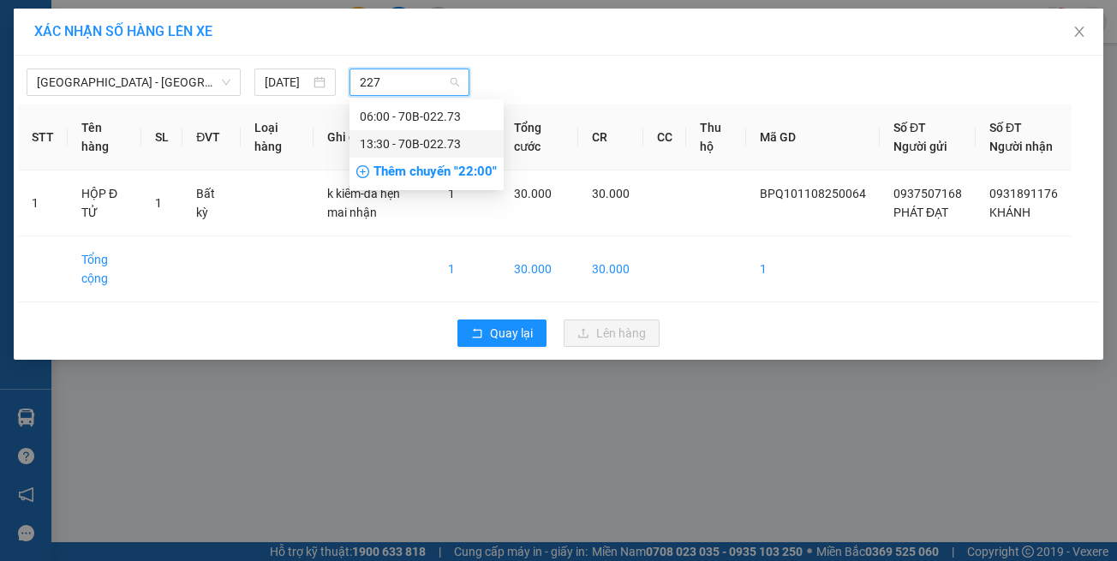
drag, startPoint x: 440, startPoint y: 136, endPoint x: 454, endPoint y: 194, distance: 59.0
click at [439, 137] on div "13:30 - 70B-022.73" at bounding box center [427, 143] width 134 height 19
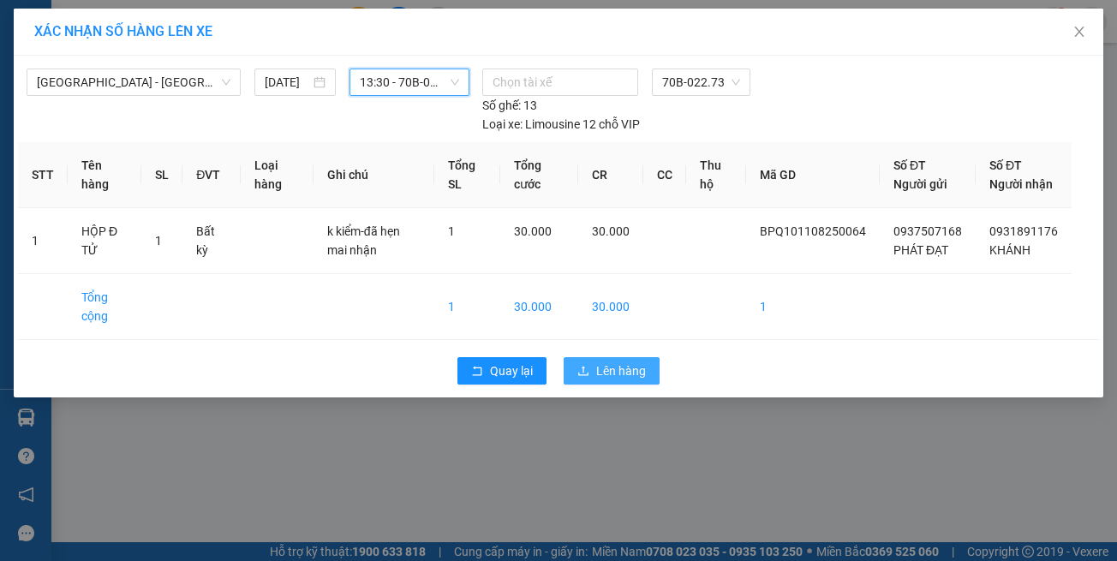
click at [597, 364] on span "Lên hàng" at bounding box center [621, 370] width 50 height 19
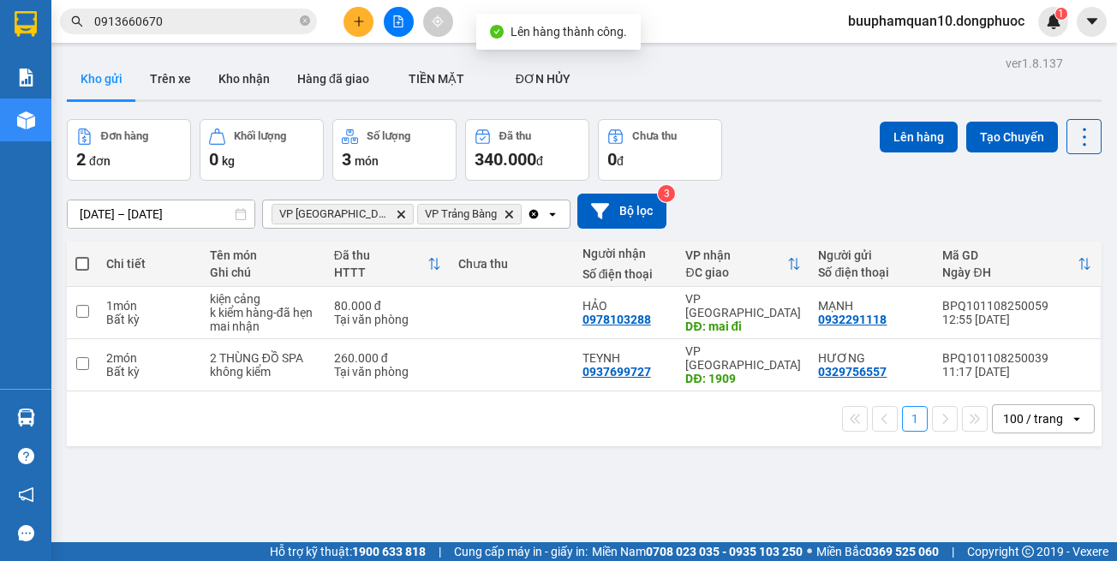
click at [397, 217] on icon "VP Tây Ninh, close by backspace" at bounding box center [401, 214] width 8 height 8
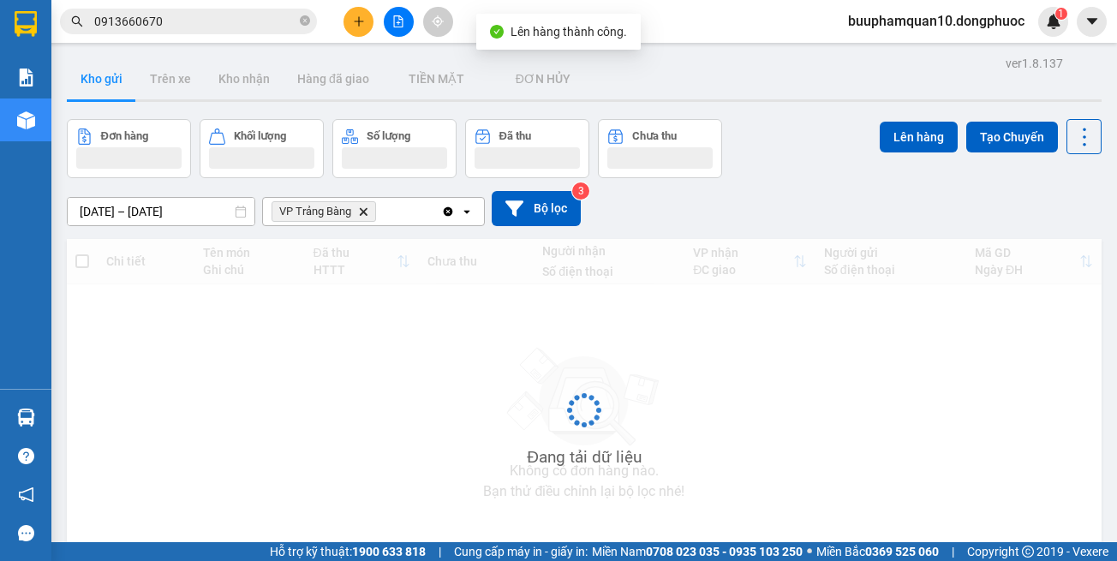
click at [365, 214] on icon "Delete" at bounding box center [363, 211] width 10 height 10
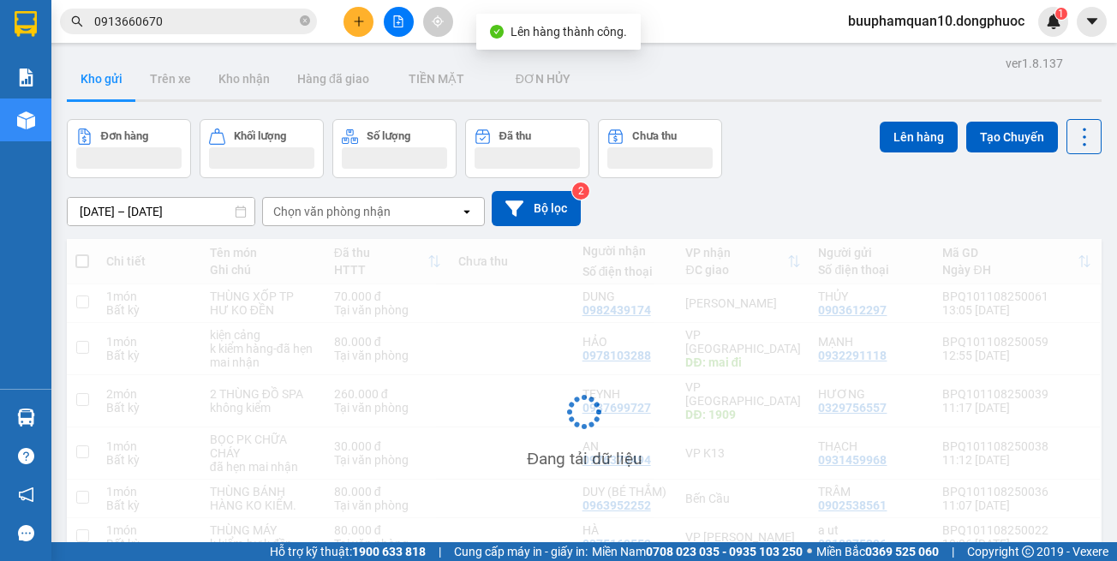
click at [393, 15] on icon "file-add" at bounding box center [398, 21] width 12 height 12
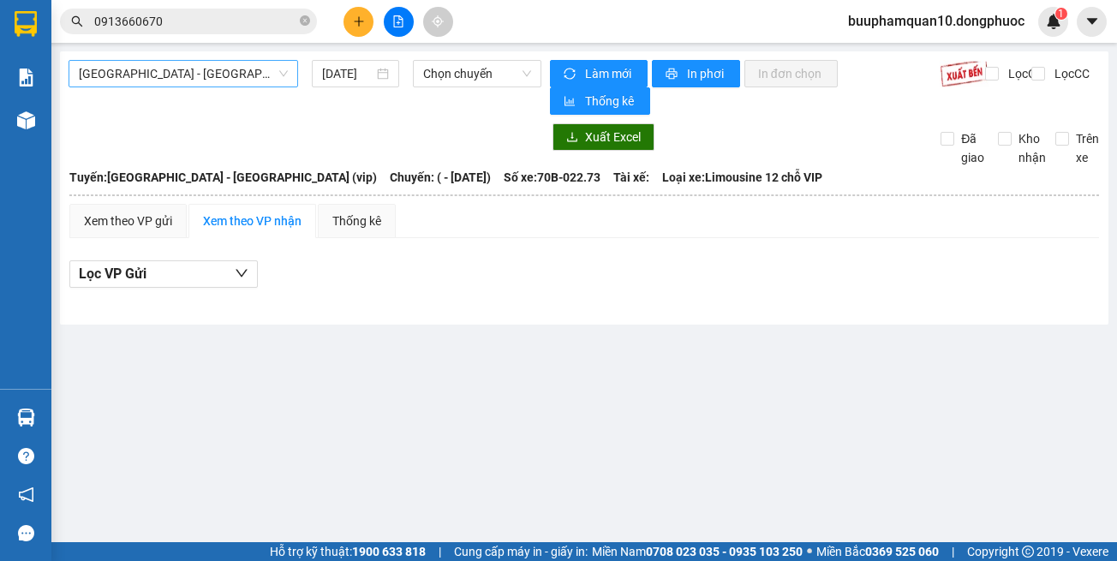
click at [204, 81] on span "[GEOGRAPHIC_DATA] - [GEOGRAPHIC_DATA] (vip)" at bounding box center [183, 74] width 209 height 26
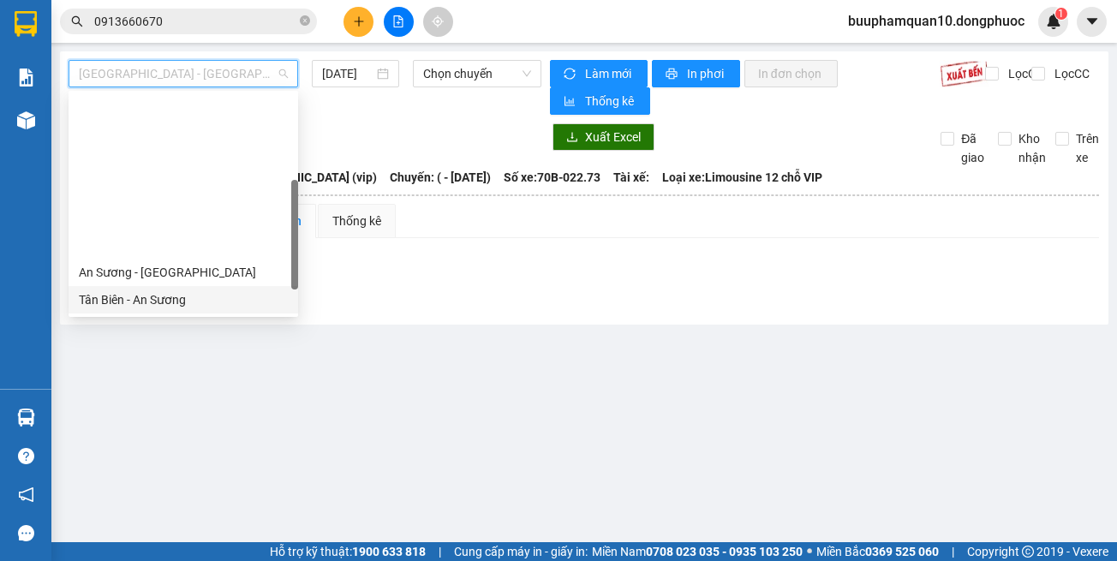
scroll to position [247, 0]
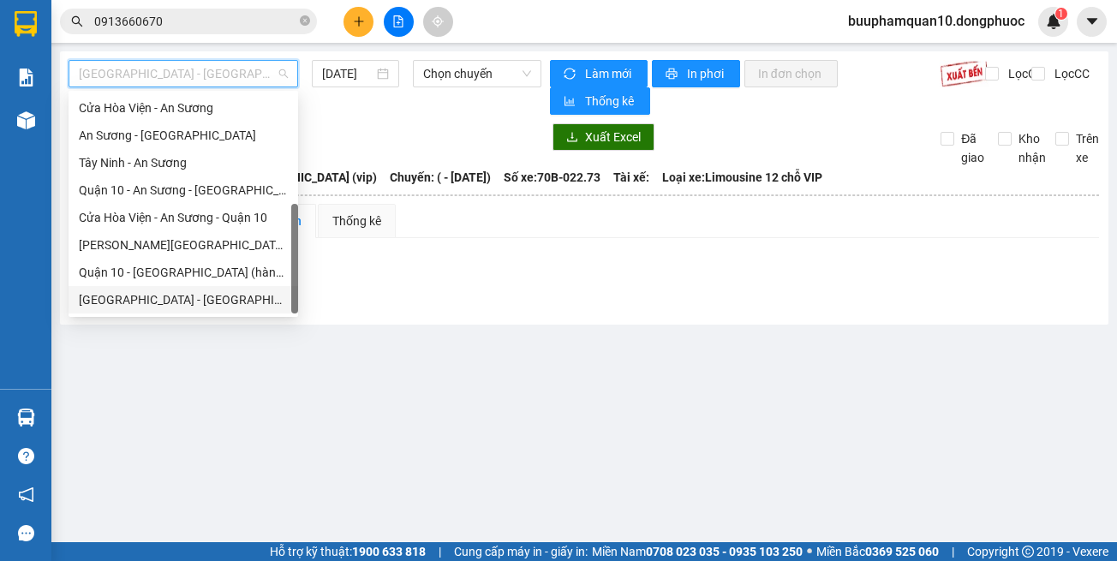
click at [206, 292] on div "[GEOGRAPHIC_DATA] - [GEOGRAPHIC_DATA] (vip)" at bounding box center [183, 299] width 209 height 19
type input "[DATE]"
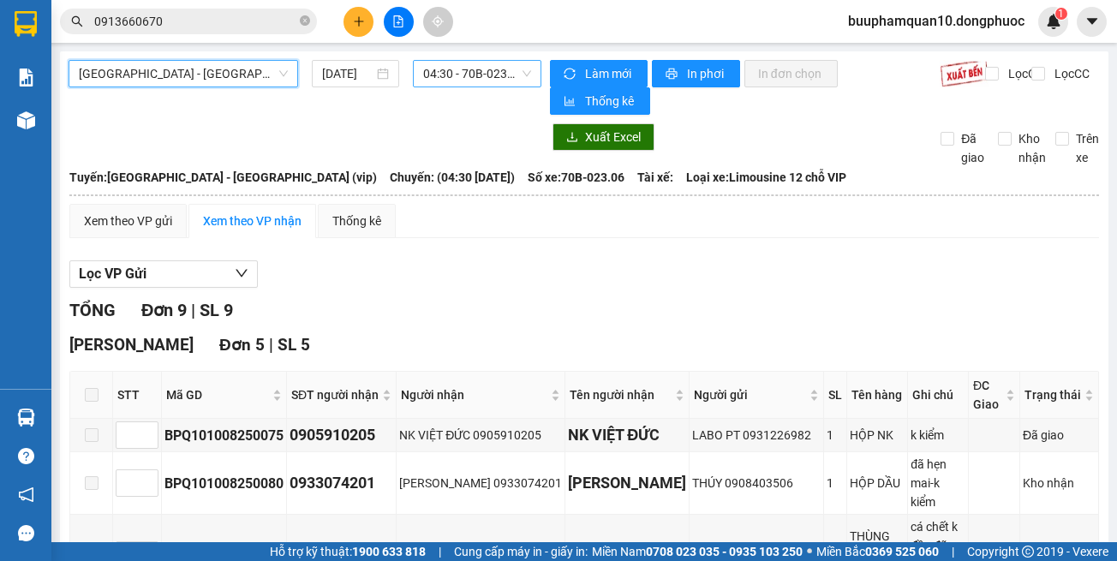
click at [467, 80] on span "04:30 - 70B-023.06" at bounding box center [477, 74] width 108 height 26
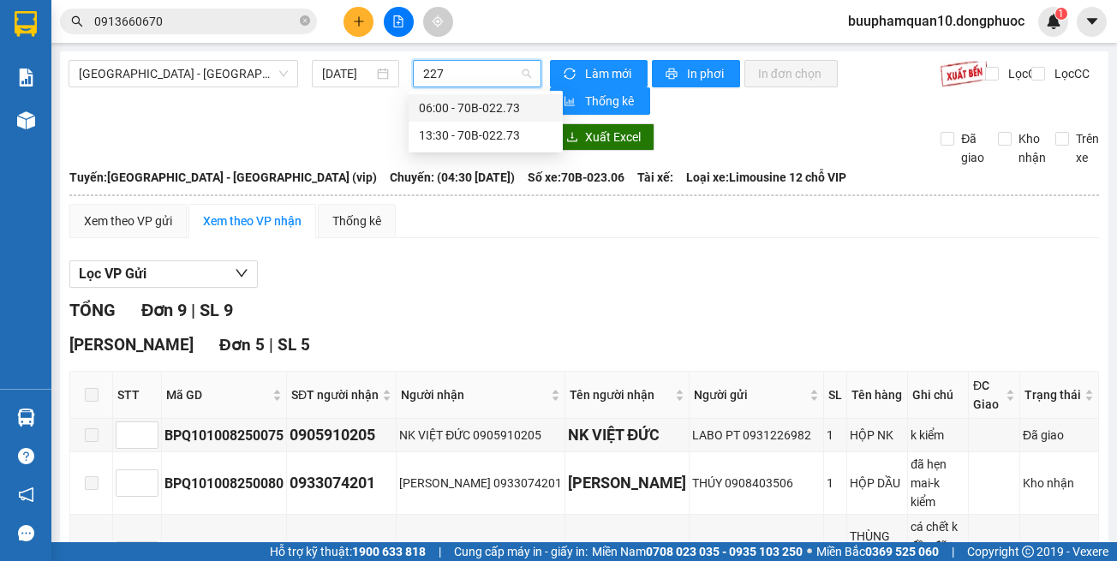
type input "2273"
click at [459, 137] on div "13:30 - 70B-022.73" at bounding box center [486, 135] width 134 height 19
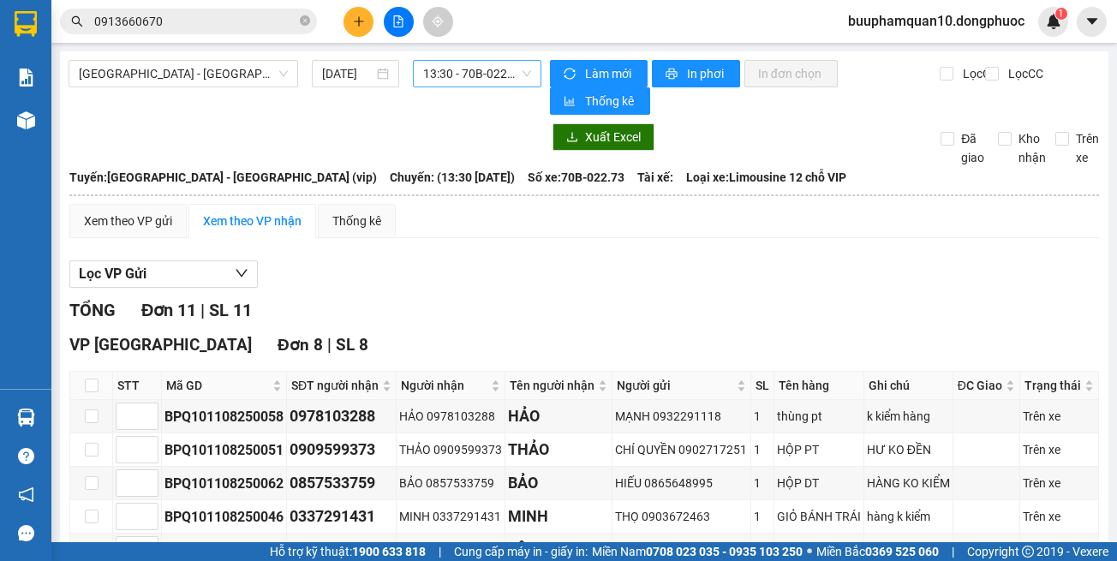
click at [421, 323] on div "TỔNG Đơn 11 | SL 11" at bounding box center [584, 310] width 1030 height 27
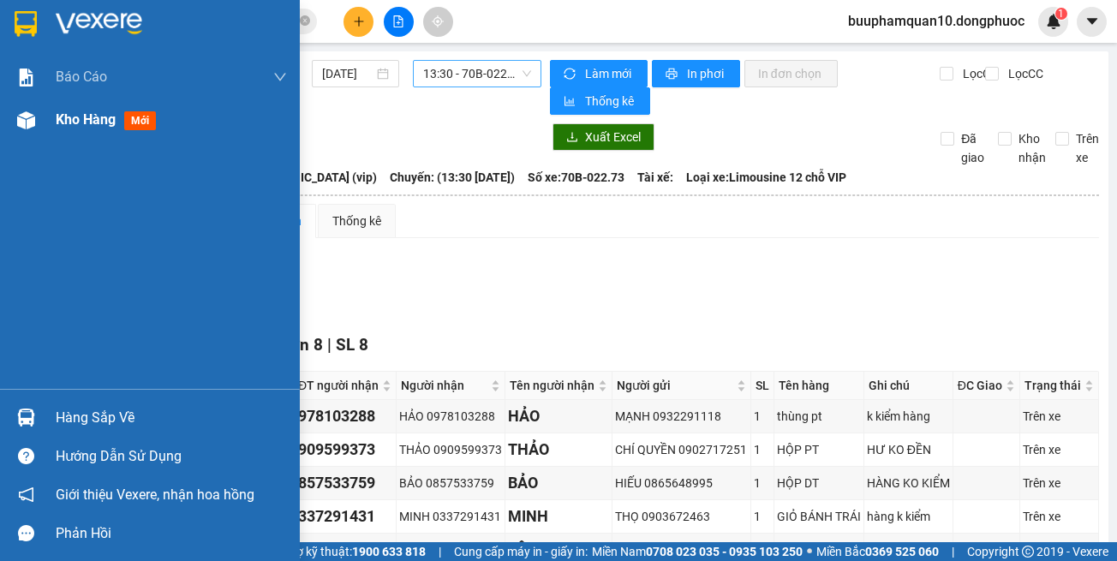
click at [31, 134] on div at bounding box center [26, 120] width 30 height 30
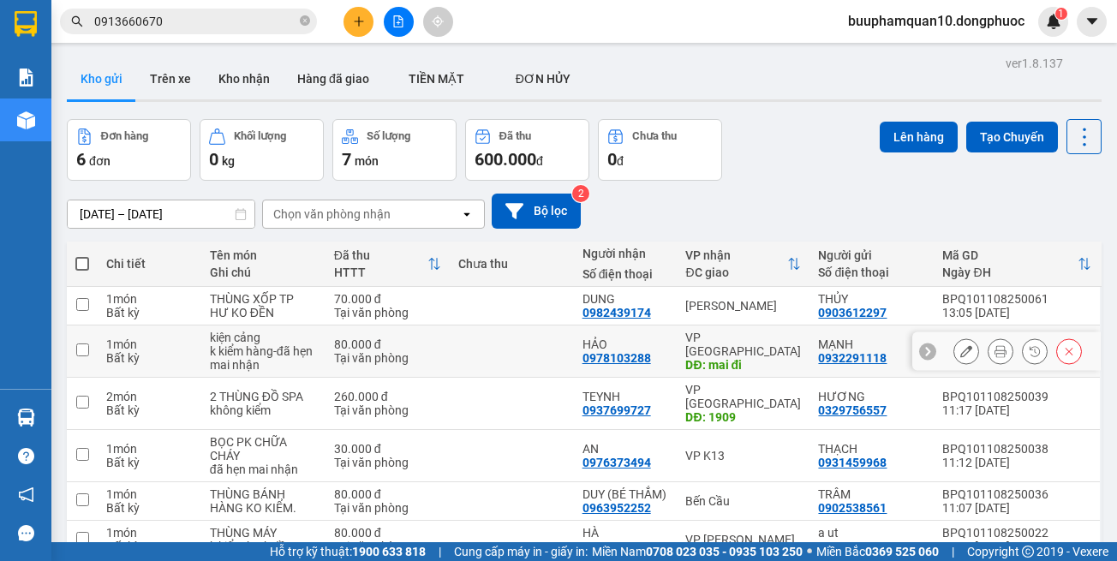
scroll to position [79, 0]
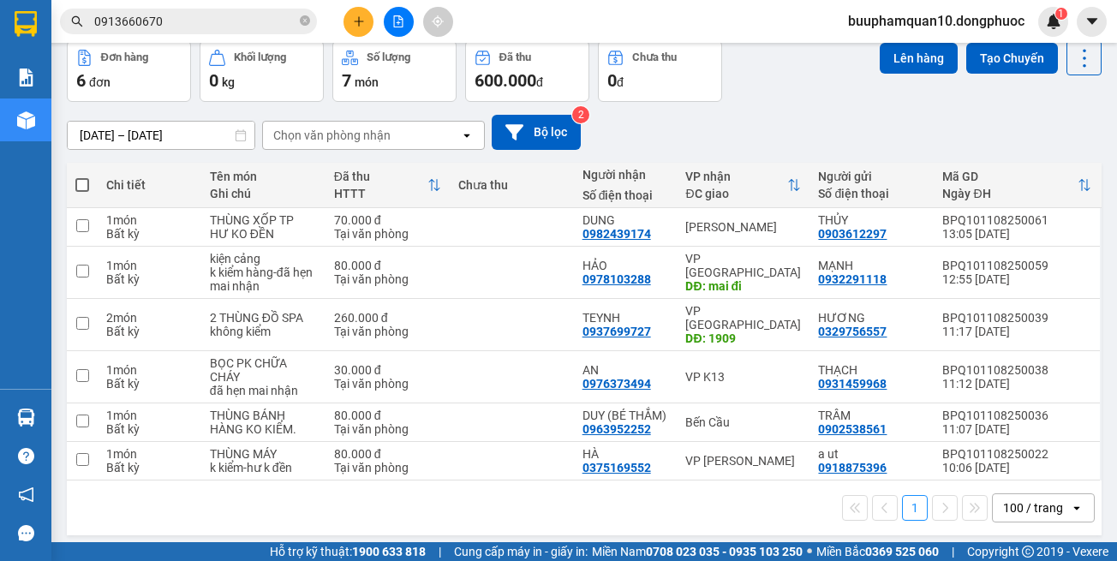
drag, startPoint x: 738, startPoint y: 523, endPoint x: 719, endPoint y: 525, distance: 19.8
click at [738, 524] on div "ver 1.8.137 Kho gửi Trên xe Kho nhận Hàng đã giao TIỀN MẶT ĐƠN HỦY Đơn hàng 6…" at bounding box center [584, 258] width 1048 height 570
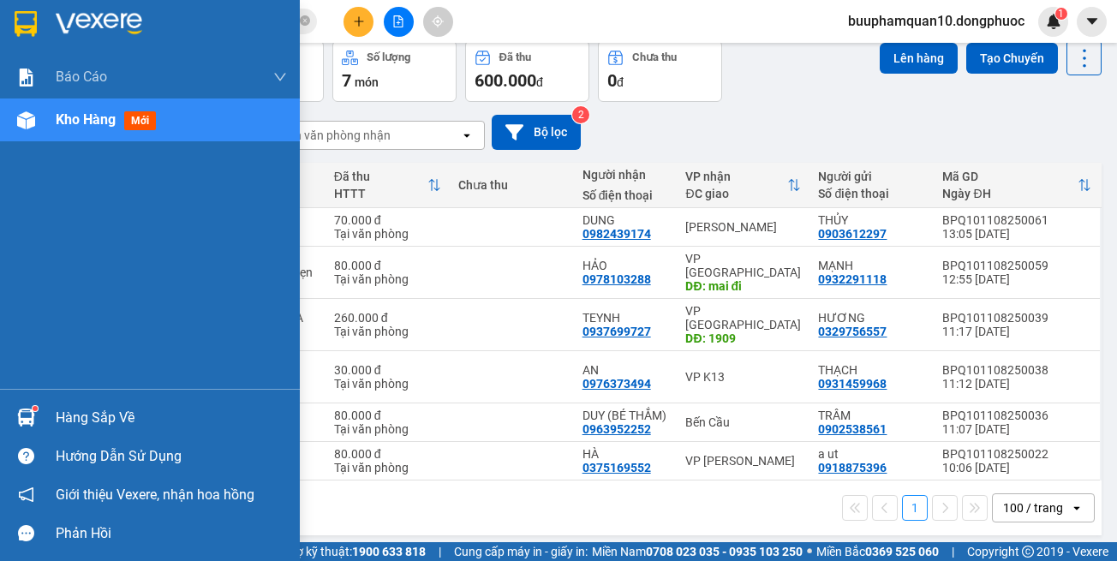
click at [48, 412] on div "Hàng sắp về" at bounding box center [150, 417] width 300 height 39
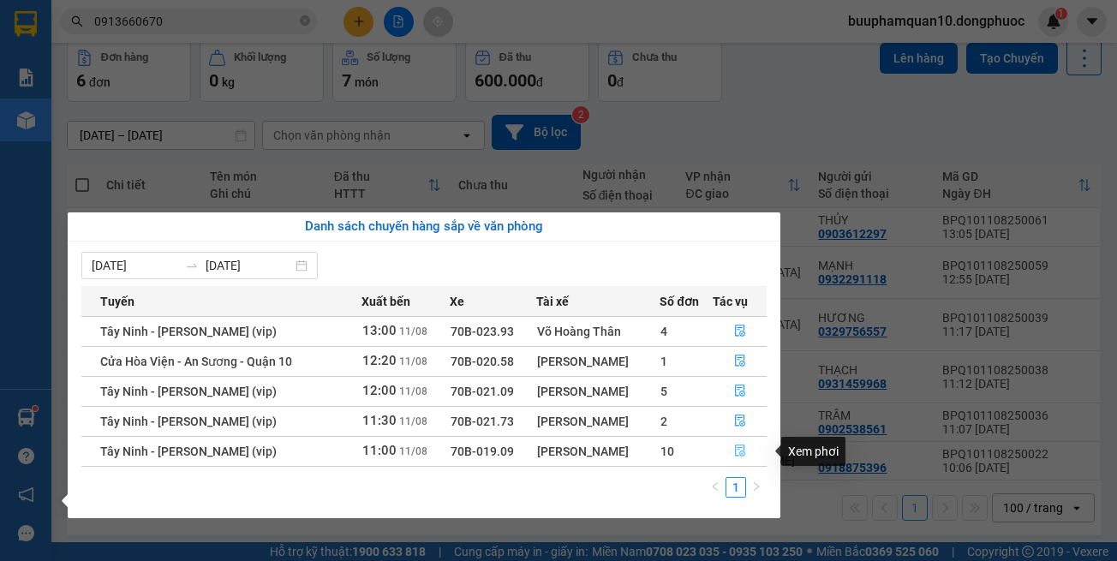
click at [742, 451] on icon "file-done" at bounding box center [740, 451] width 12 height 12
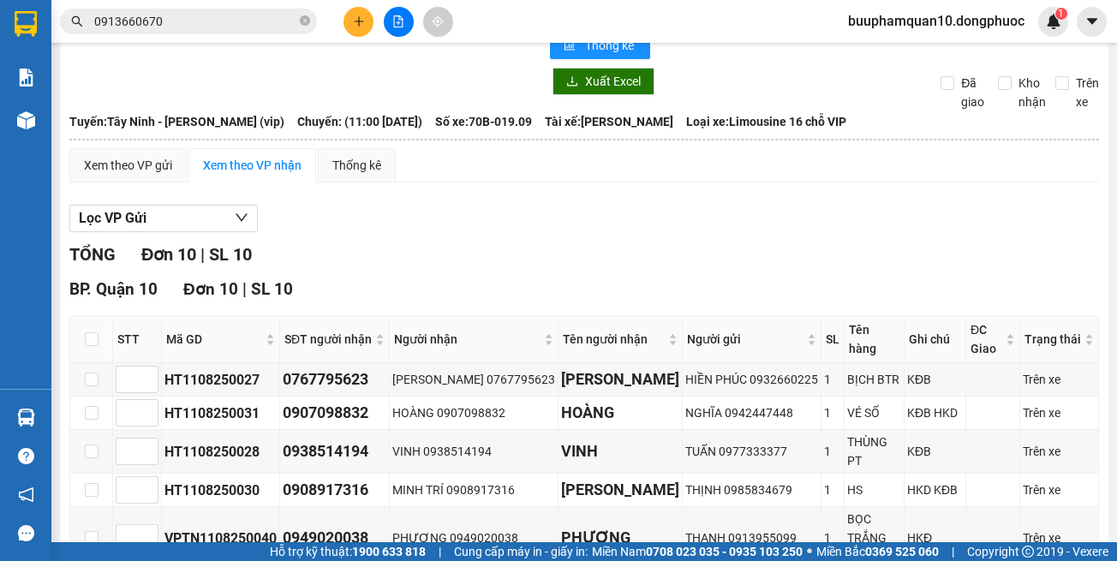
scroll to position [16, 0]
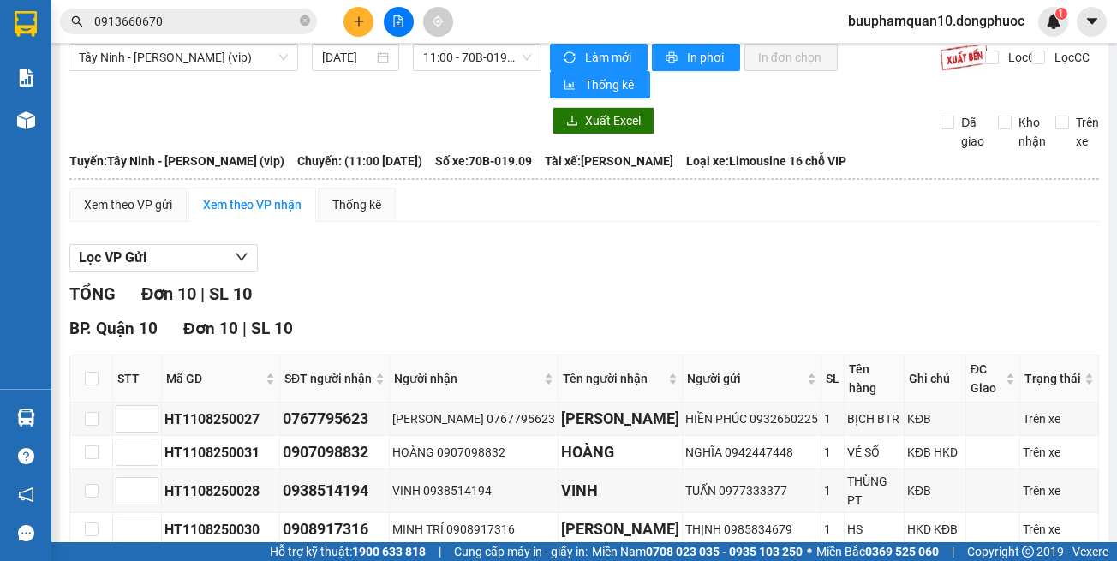
drag, startPoint x: 754, startPoint y: 293, endPoint x: 744, endPoint y: 285, distance: 12.8
click at [754, 291] on div "TỔNG Đơn 10 | SL 10" at bounding box center [584, 294] width 1030 height 27
click at [221, 65] on span "Tây Ninh - [PERSON_NAME] (vip)" at bounding box center [183, 58] width 209 height 26
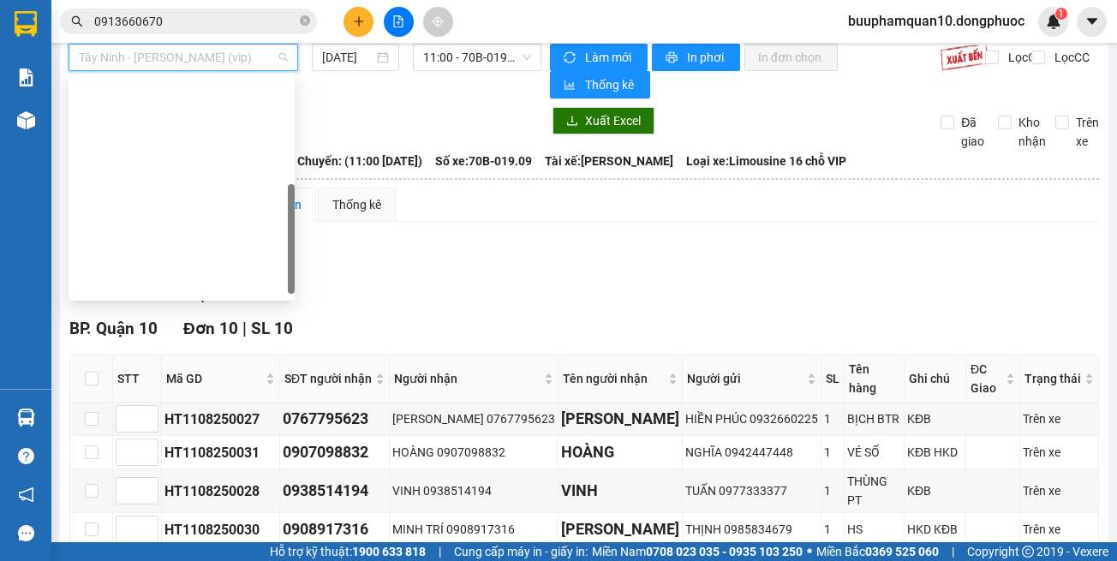
scroll to position [240, 0]
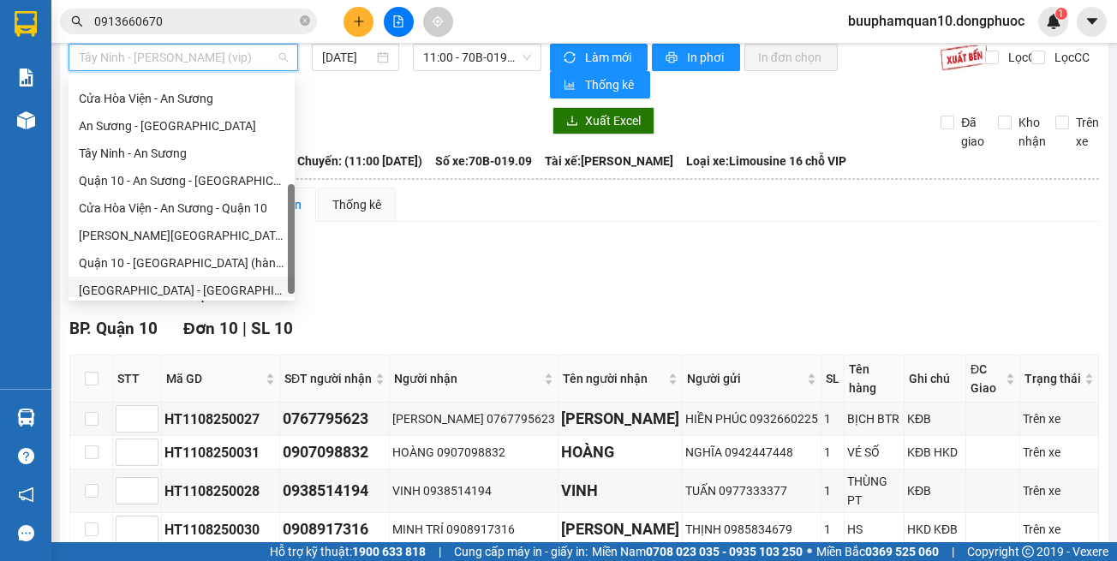
click at [230, 281] on div "[GEOGRAPHIC_DATA] - [GEOGRAPHIC_DATA] (vip)" at bounding box center [182, 290] width 206 height 19
type input "[DATE]"
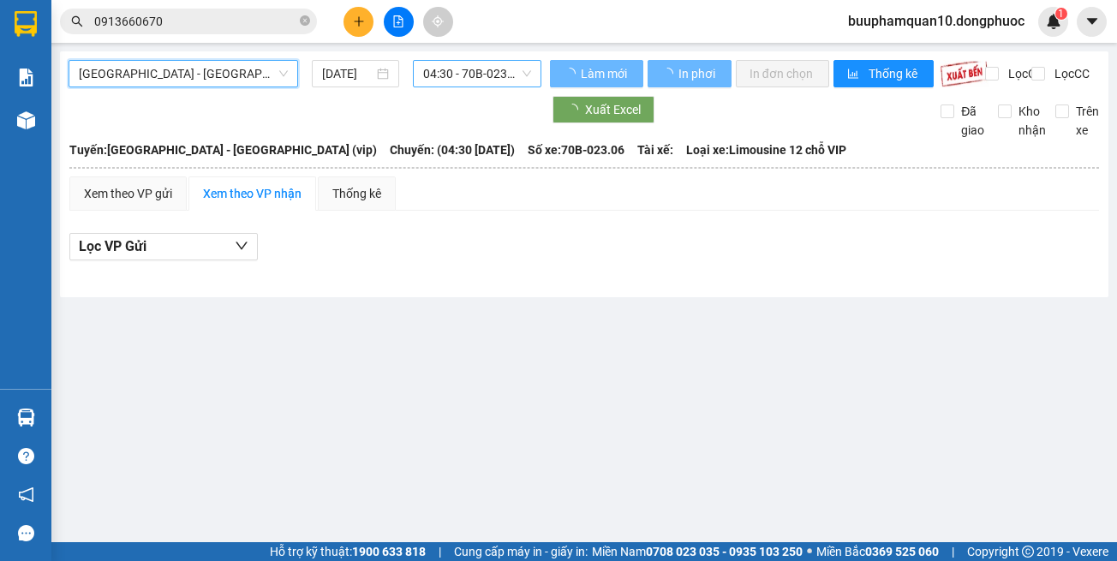
scroll to position [0, 0]
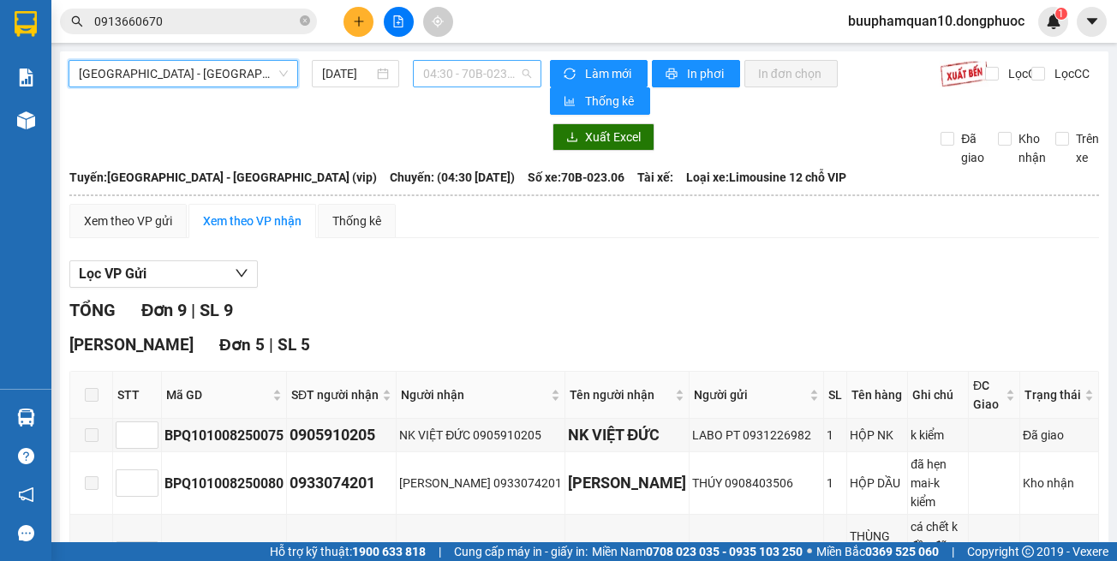
click at [475, 77] on span "04:30 - 70B-023.06" at bounding box center [477, 74] width 108 height 26
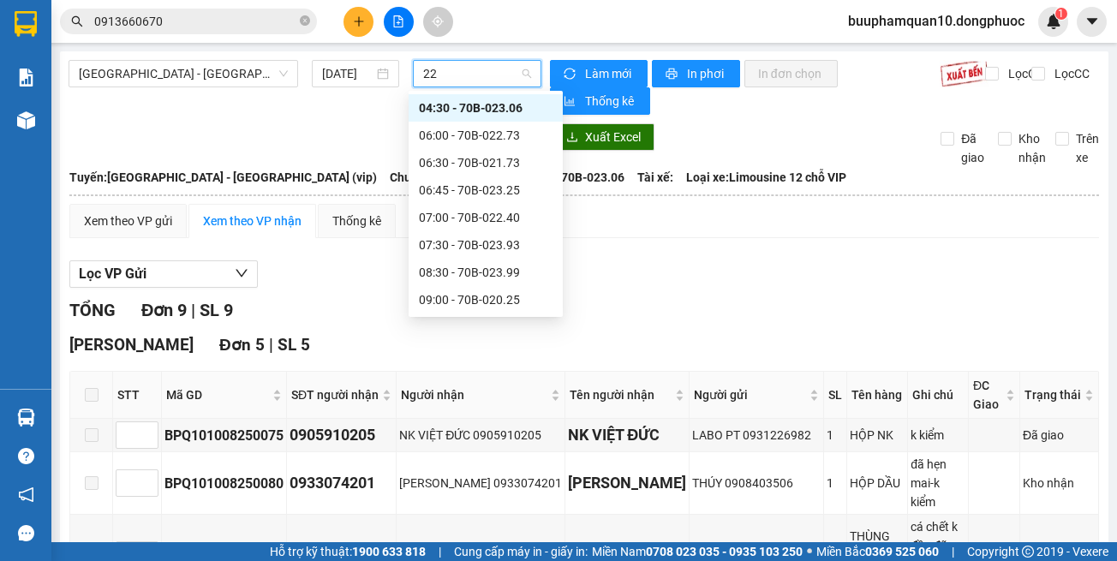
type input "227"
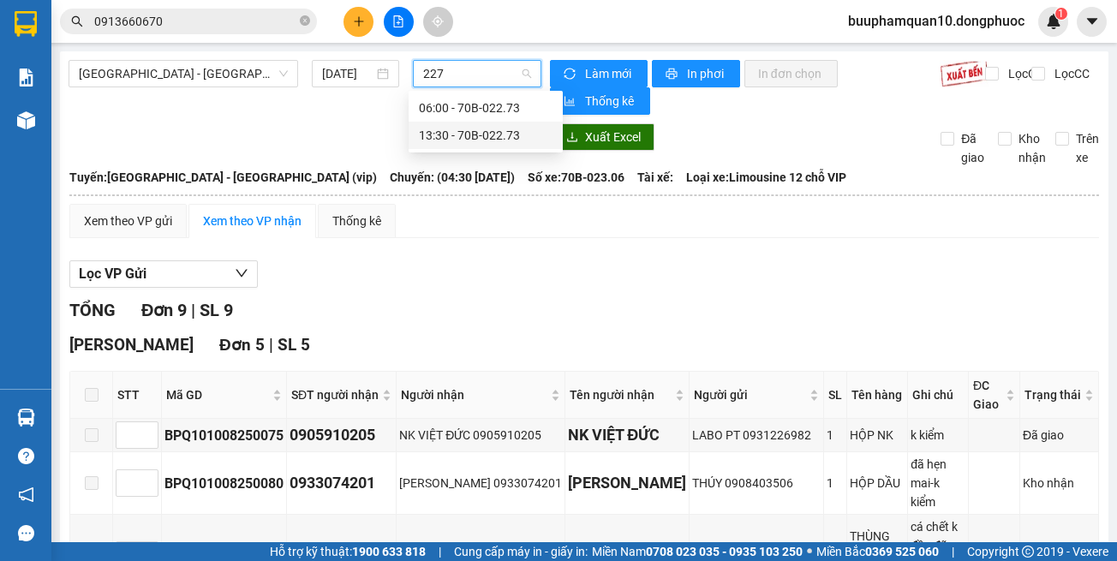
click at [464, 132] on div "13:30 - 70B-022.73" at bounding box center [486, 135] width 134 height 19
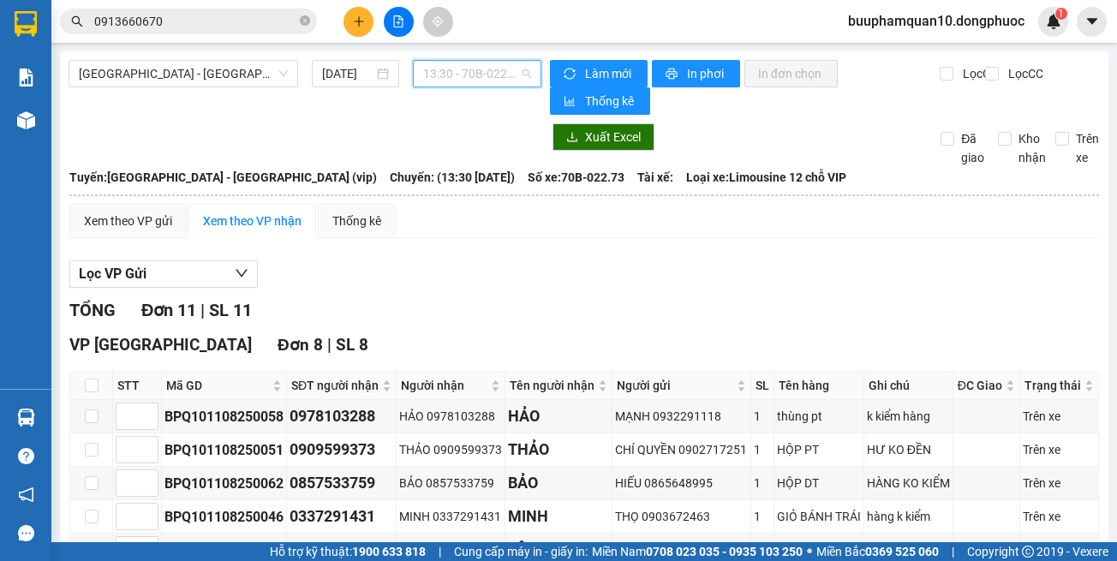
click at [450, 75] on span "13:30 - 70B-022.73" at bounding box center [477, 74] width 108 height 26
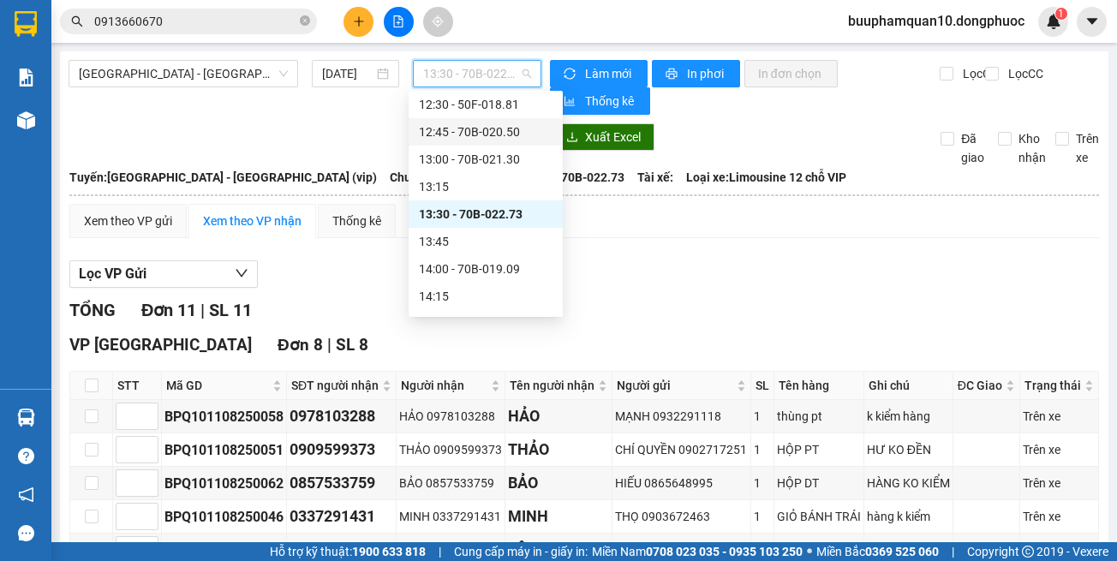
scroll to position [994, 0]
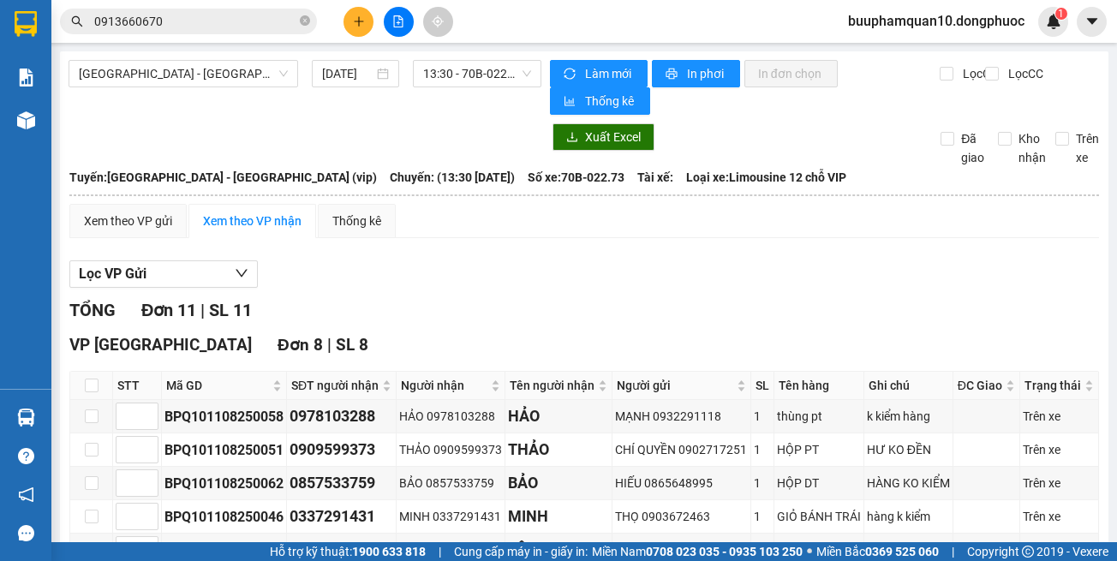
click at [636, 265] on div "Lọc VP Gửi" at bounding box center [584, 274] width 1030 height 28
click at [351, 23] on button at bounding box center [358, 22] width 30 height 30
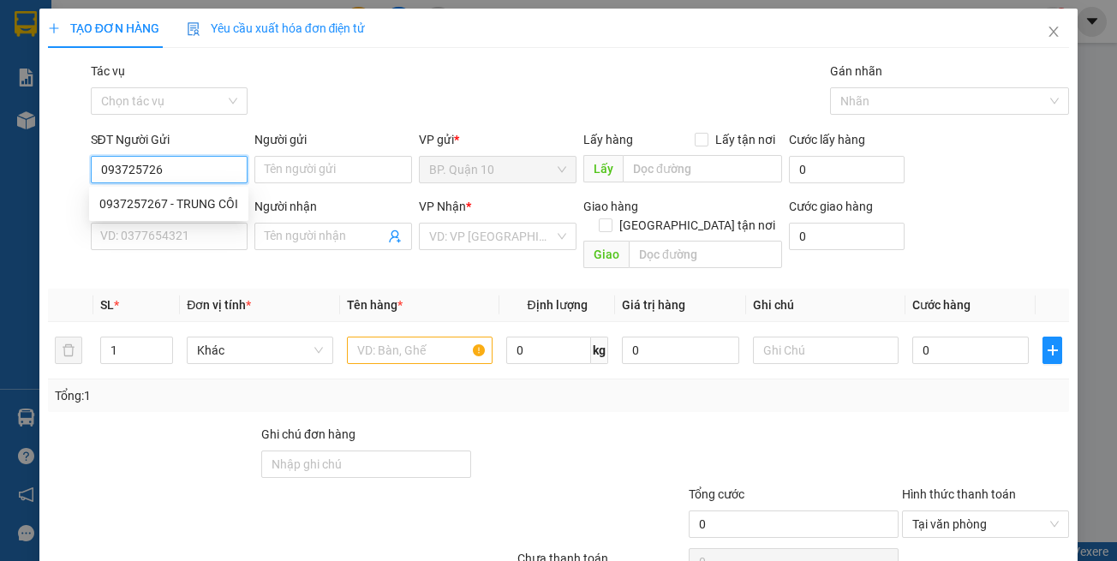
type input "0937257267"
click at [205, 204] on div "0937257267 - TRUNG CÔI" at bounding box center [168, 203] width 139 height 19
type input "TRUNG CÔI"
type input "0978676767"
type input "TÒNG"
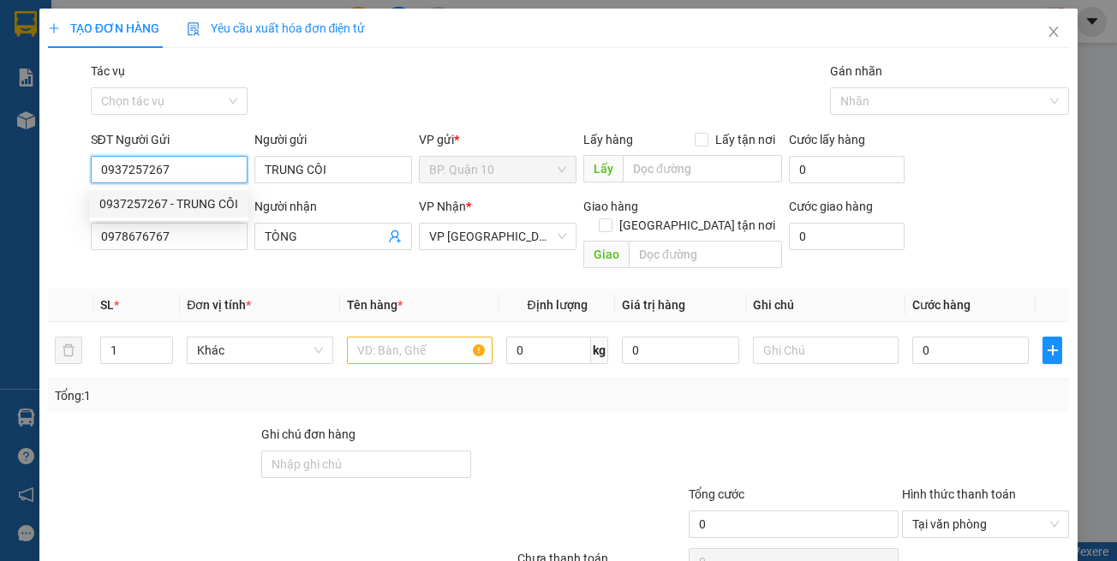
type input "30.000"
type input "0937257267"
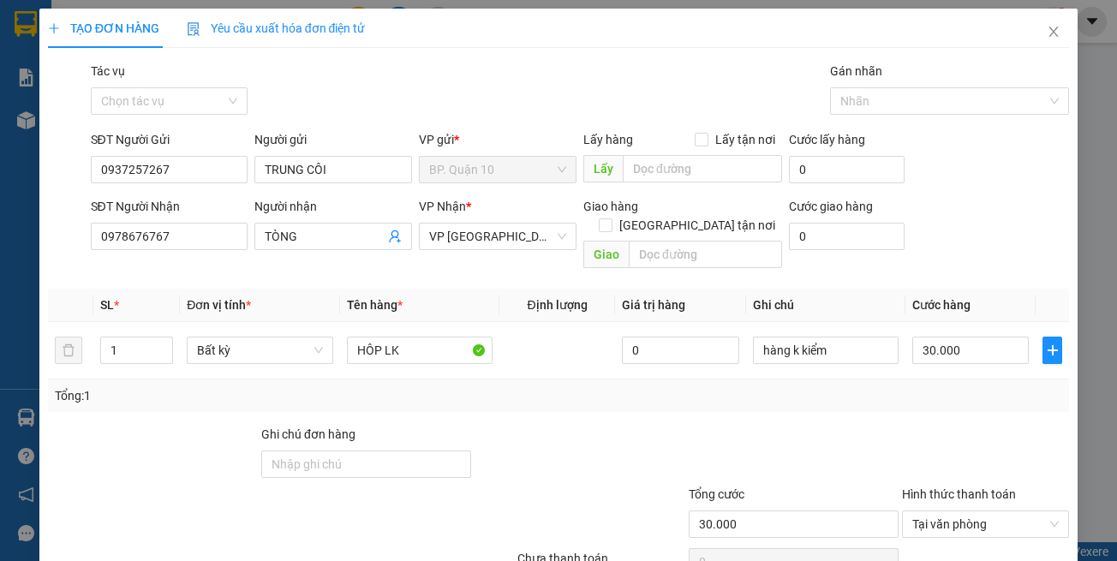
click at [244, 261] on div "Transit Pickup Surcharge Ids Transit Deliver Surcharge Ids Transit Deliver Surc…" at bounding box center [559, 341] width 1022 height 558
click at [634, 393] on div "Transit Pickup Surcharge Ids Transit Deliver Surcharge Ids Transit Deliver Surc…" at bounding box center [559, 341] width 1022 height 558
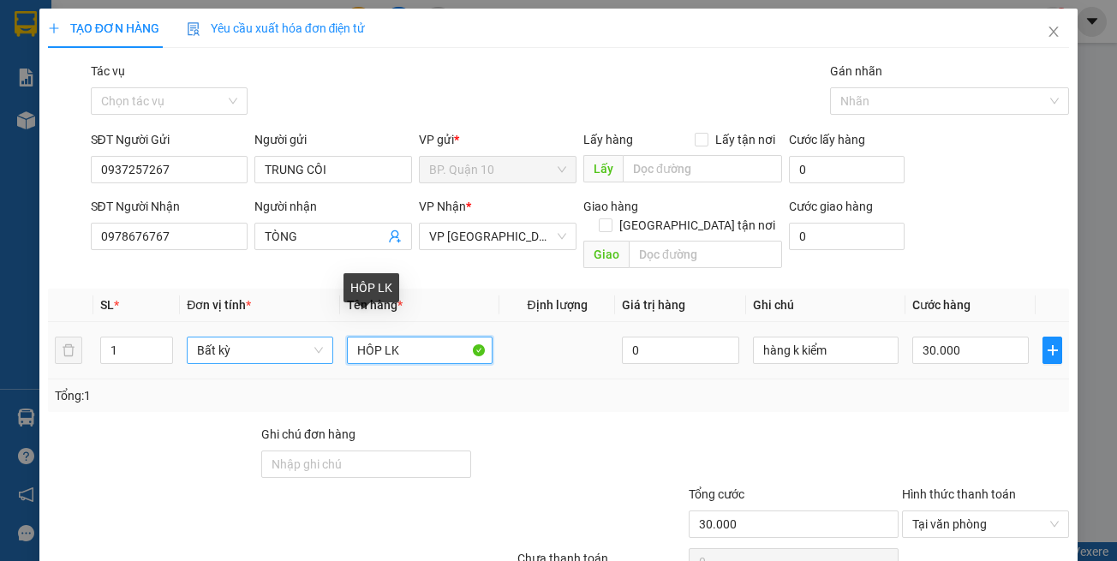
drag, startPoint x: 381, startPoint y: 329, endPoint x: 249, endPoint y: 327, distance: 131.9
click at [250, 329] on tr "1 Bất kỳ HÔP LK 0 hàng k kiểm 30.000" at bounding box center [559, 350] width 1022 height 57
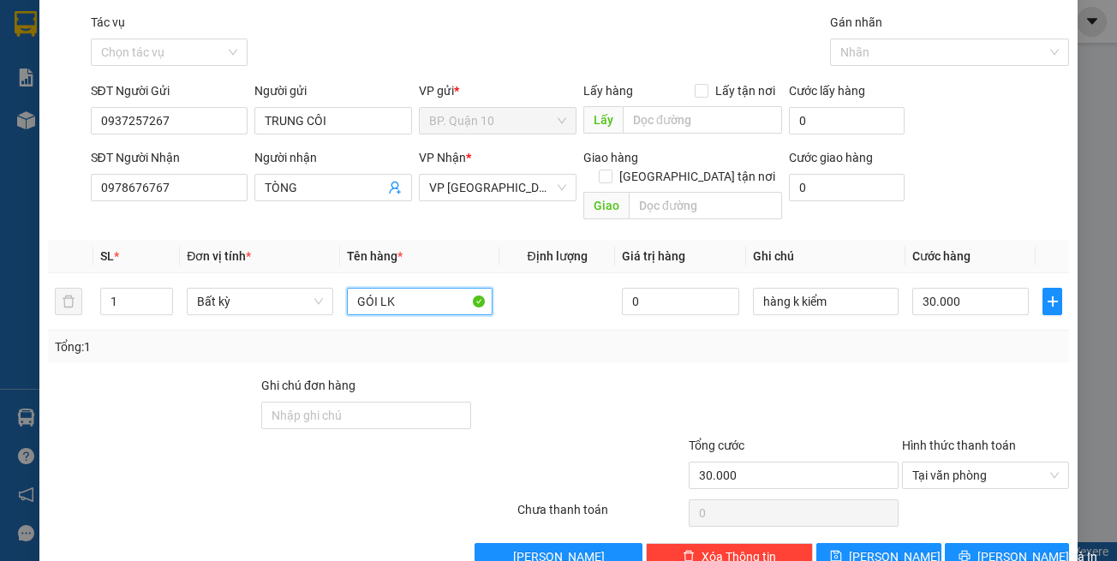
scroll to position [73, 0]
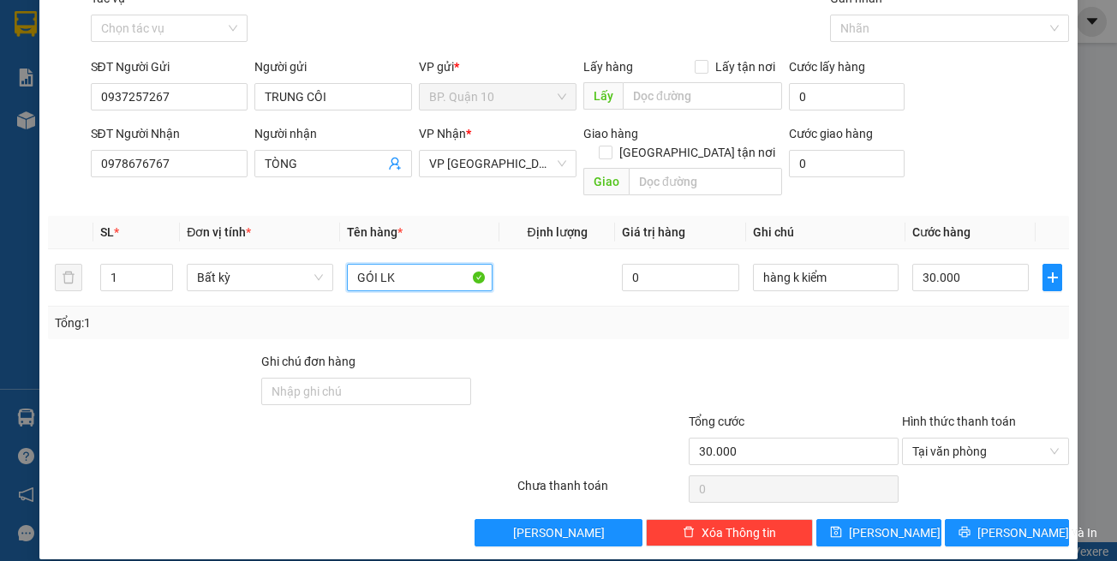
type input "GÓI LK"
click at [1008, 499] on div "Transit Pickup Surcharge Ids Transit Deliver Surcharge Ids Transit Deliver Surc…" at bounding box center [559, 268] width 1022 height 558
click at [1008, 519] on button "[PERSON_NAME] và In" at bounding box center [1007, 532] width 125 height 27
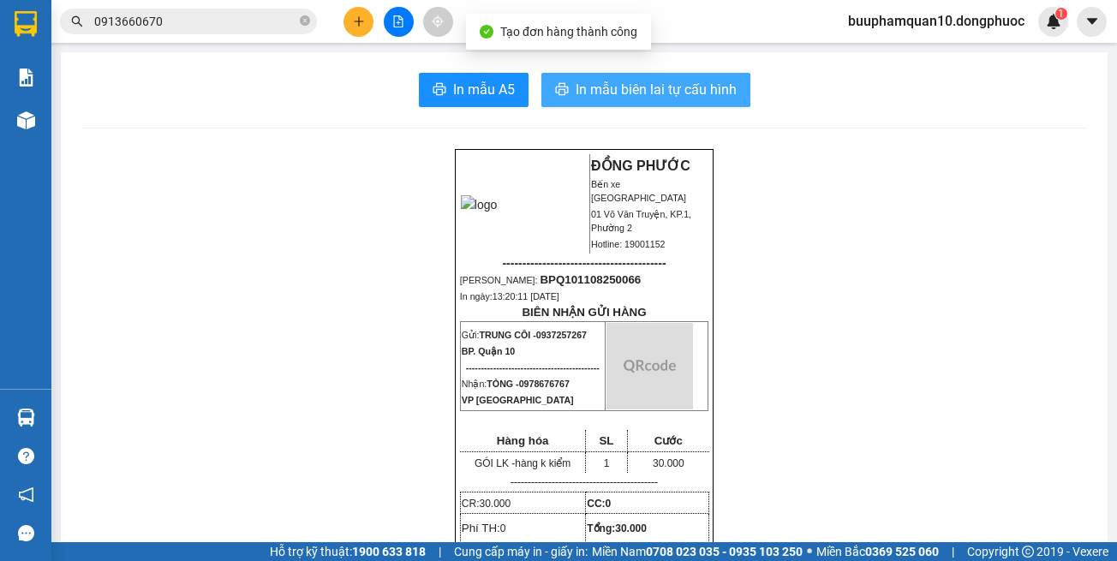
click at [628, 82] on span "In mẫu biên lai tự cấu hình" at bounding box center [656, 89] width 161 height 21
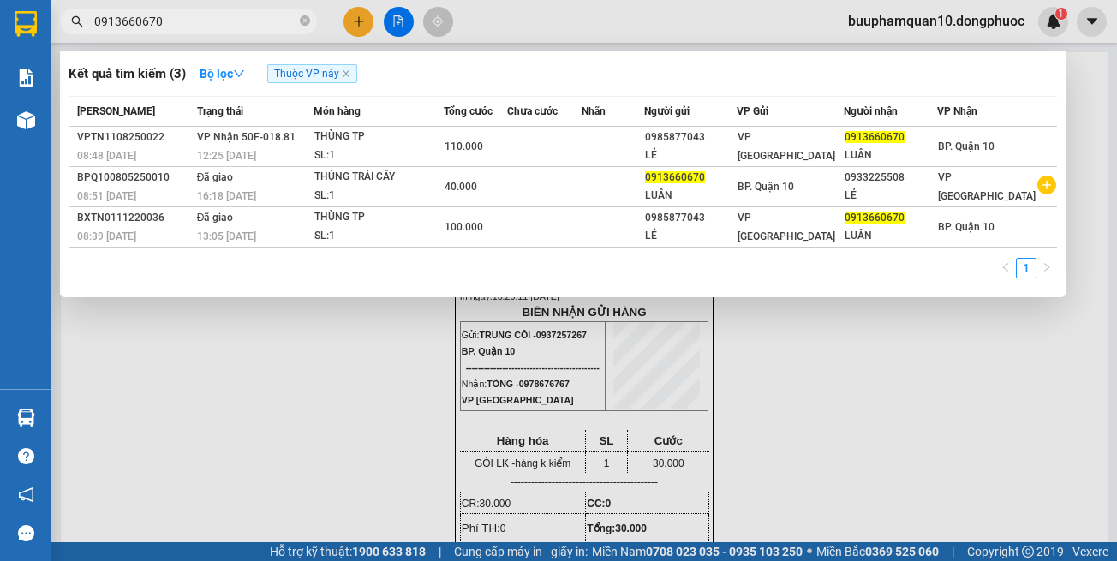
click at [260, 29] on input "0913660670" at bounding box center [195, 21] width 202 height 19
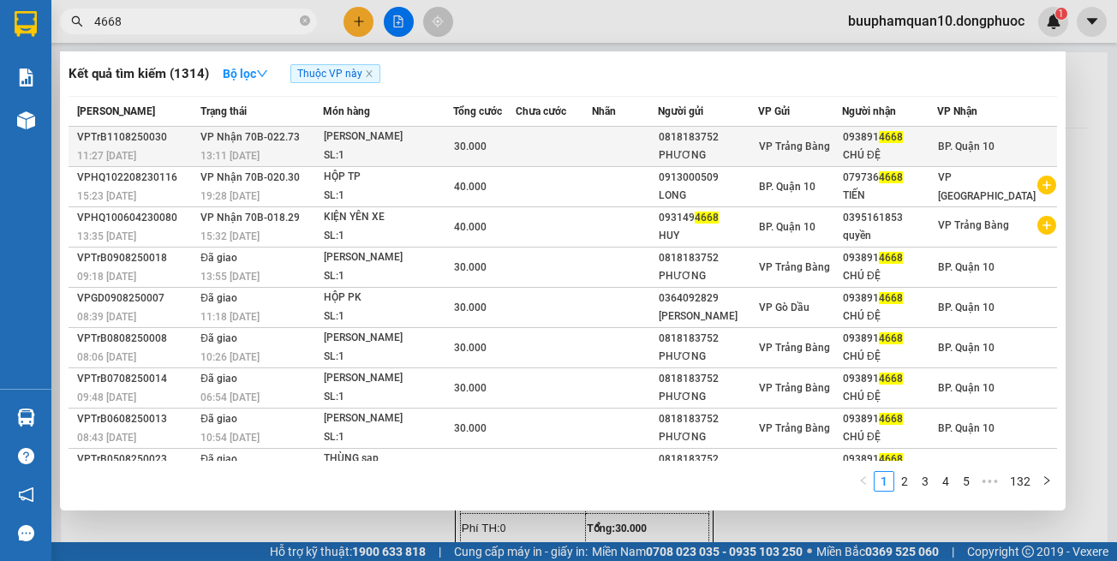
type input "4668"
click at [448, 134] on div "THÙNG SÁP" at bounding box center [388, 137] width 128 height 19
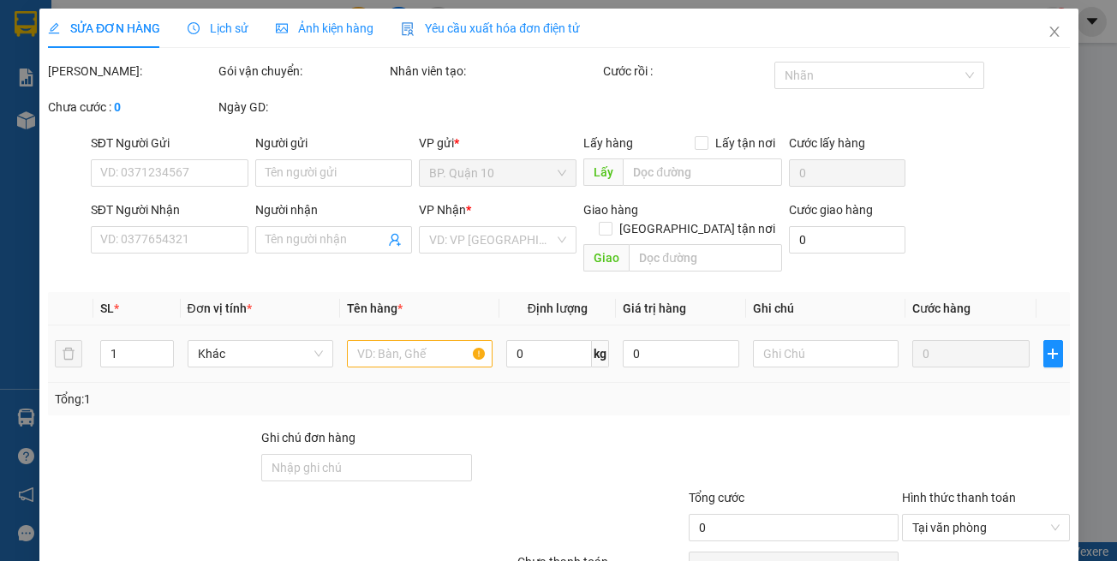
type input "0818183752"
type input "PHƯƠNG"
type input "0938914668"
type input "CHÚ ĐỆ"
type input "30.000"
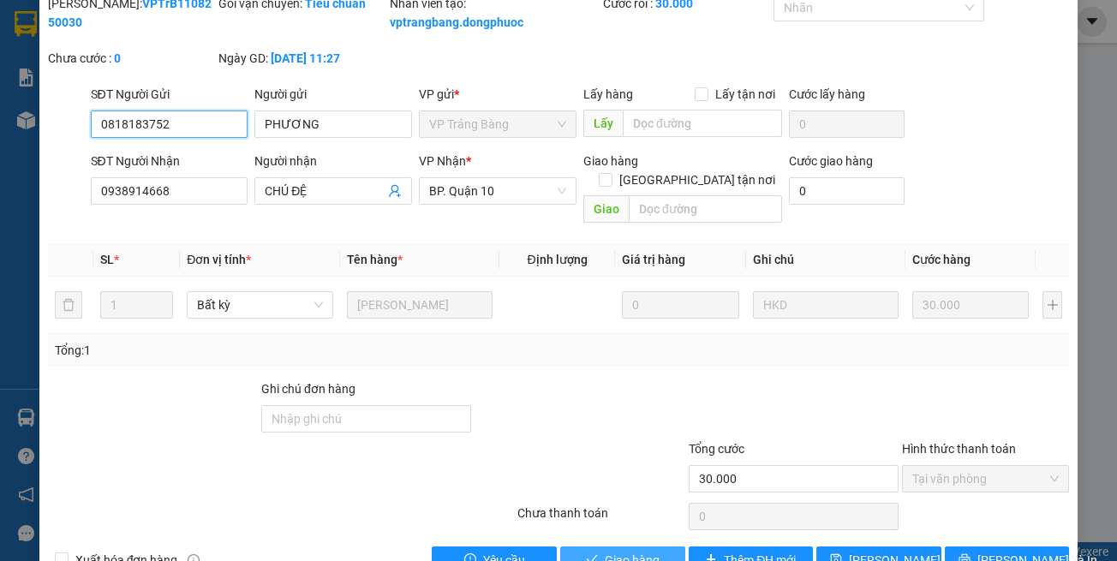
scroll to position [114, 0]
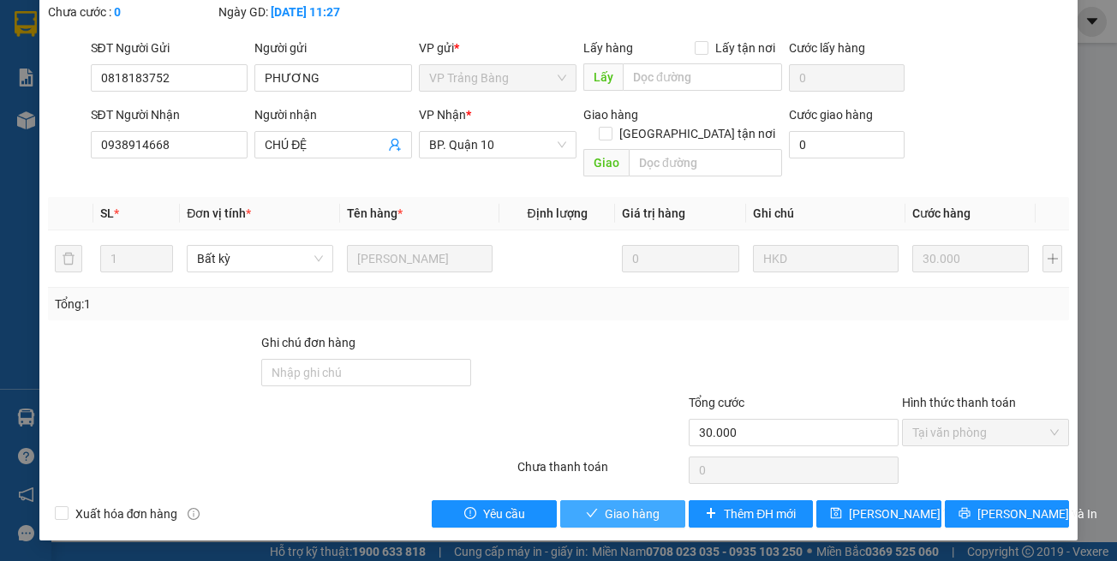
click at [630, 512] on span "Giao hàng" at bounding box center [632, 514] width 55 height 19
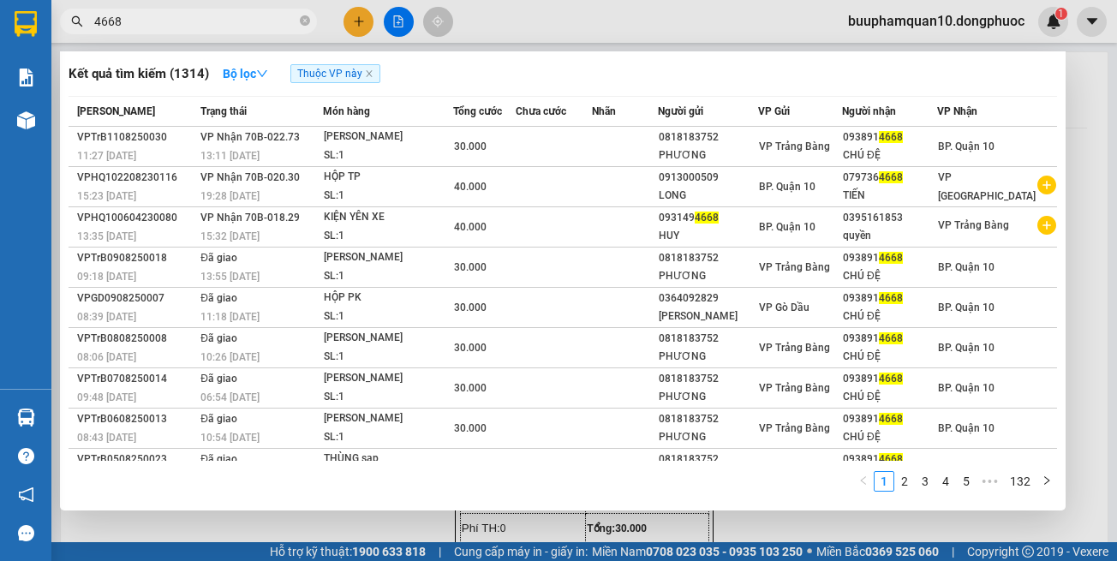
click at [218, 27] on input "4668" at bounding box center [195, 21] width 202 height 19
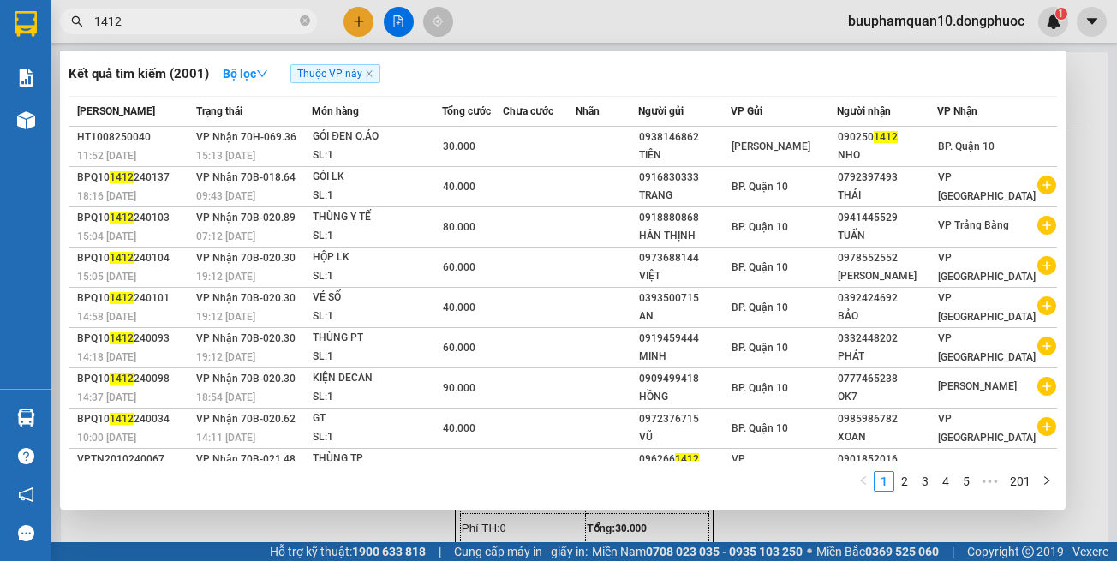
type input "1412"
click at [374, 92] on div "Kết quả tìm kiếm ( 2001 ) Bộ lọc Thuộc VP này Mã ĐH Trạng thái Món hàng Tổng cư…" at bounding box center [563, 280] width 1006 height 459
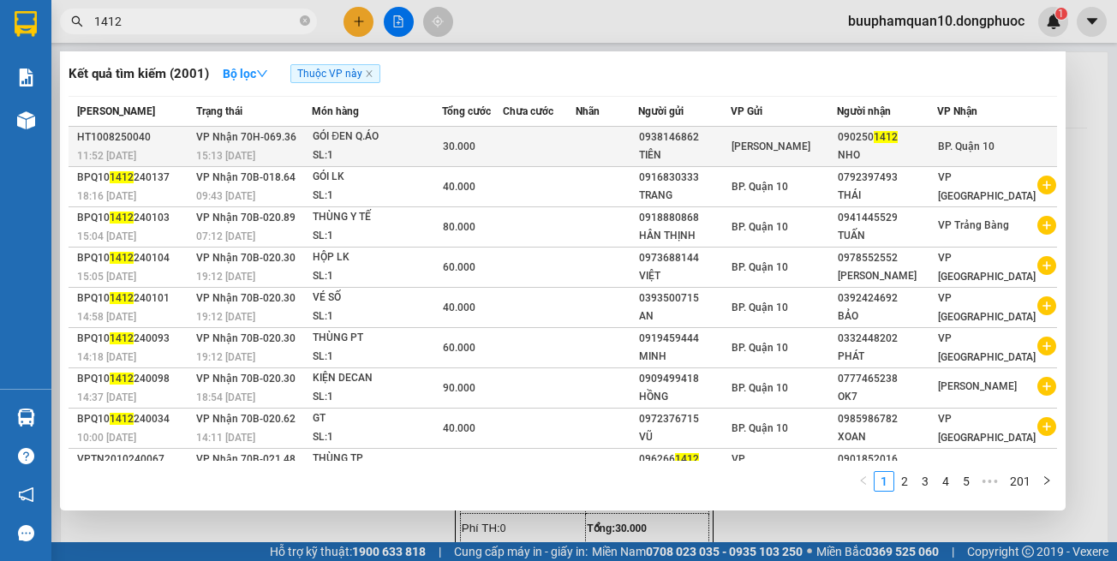
click at [408, 146] on div "GÓI ĐEN Q.ÁO" at bounding box center [377, 137] width 128 height 19
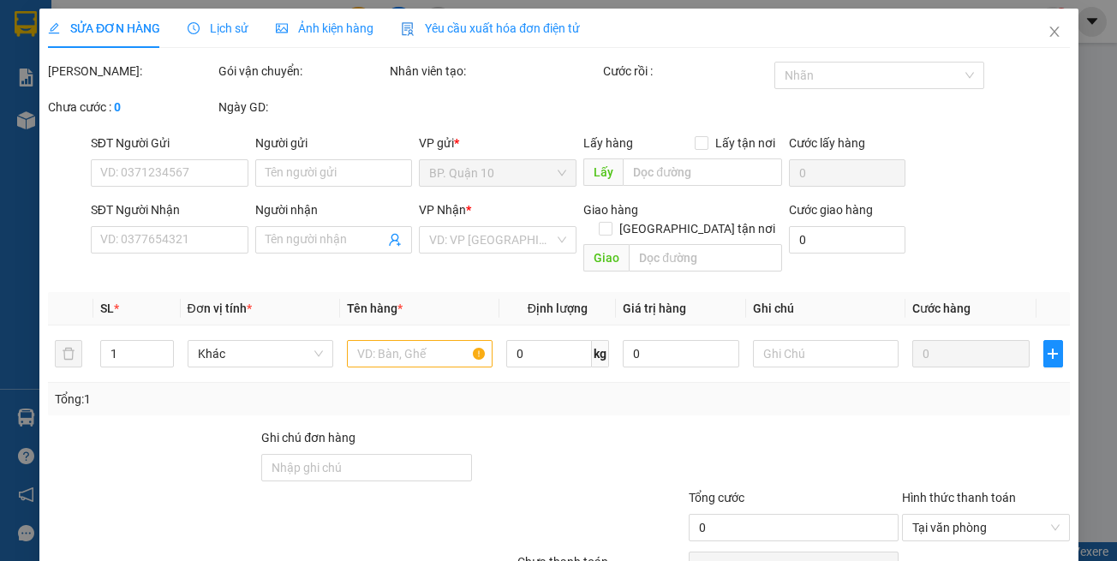
type input "0938146862"
type input "TIÊN"
type input "0902501412"
type input "NHO"
type input "30.000"
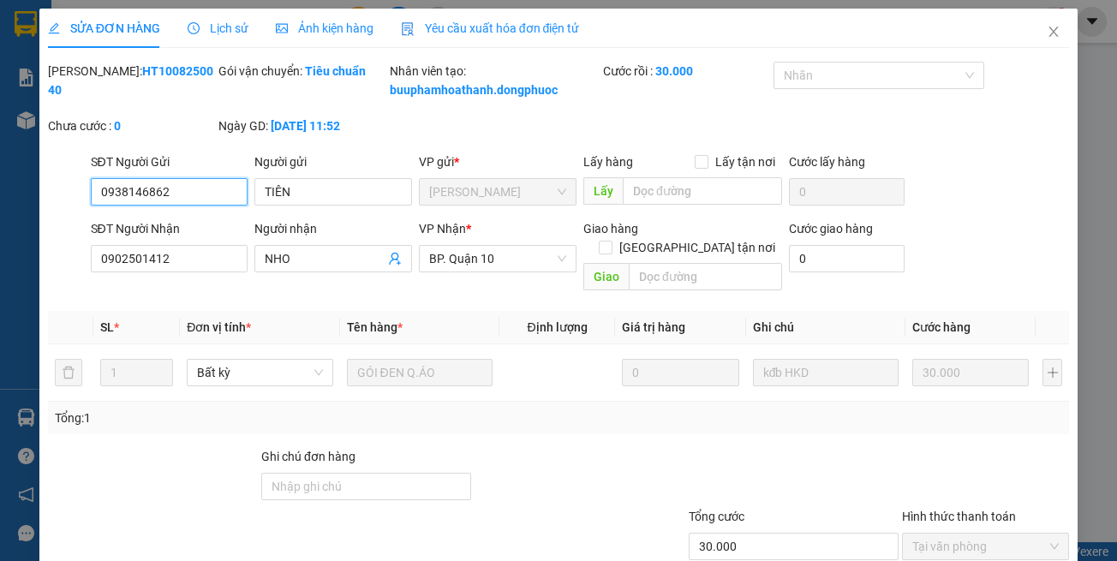
scroll to position [68, 0]
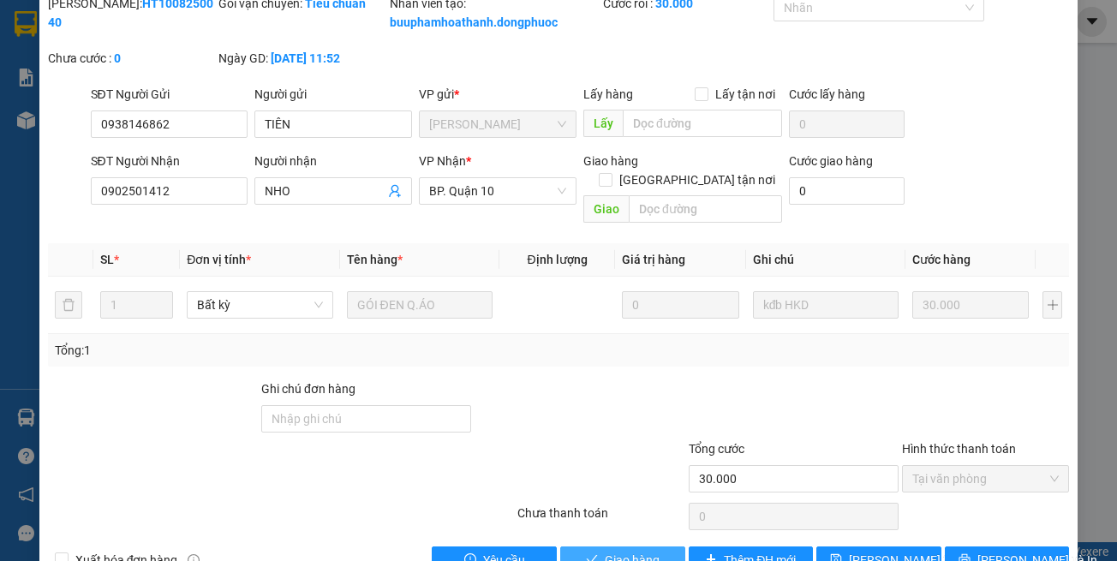
drag, startPoint x: 642, startPoint y: 558, endPoint x: 646, endPoint y: 523, distance: 35.4
click at [641, 558] on span "Giao hàng" at bounding box center [632, 560] width 55 height 19
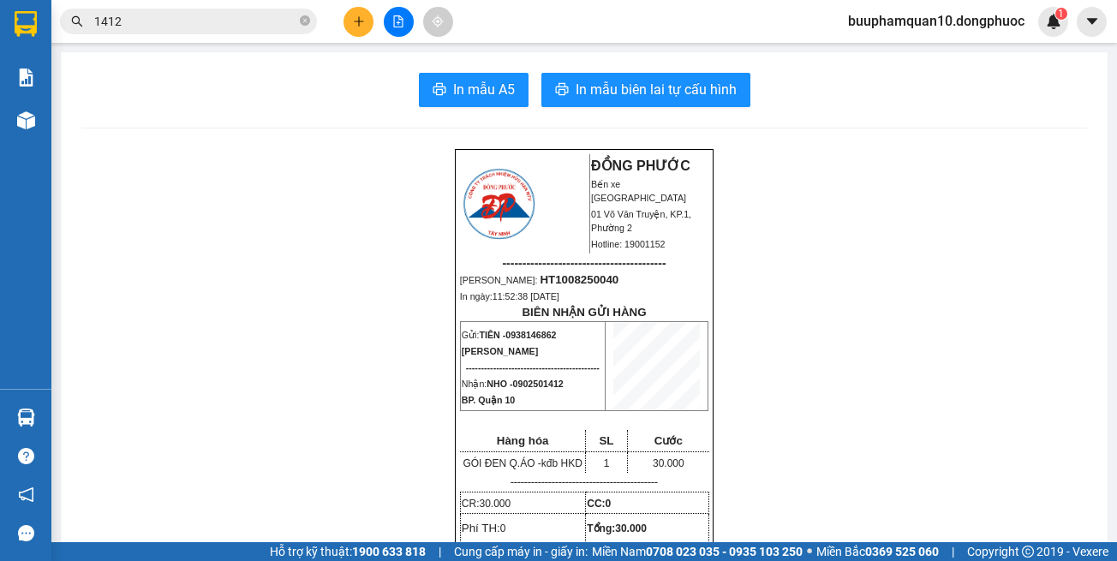
click at [360, 28] on button at bounding box center [358, 22] width 30 height 30
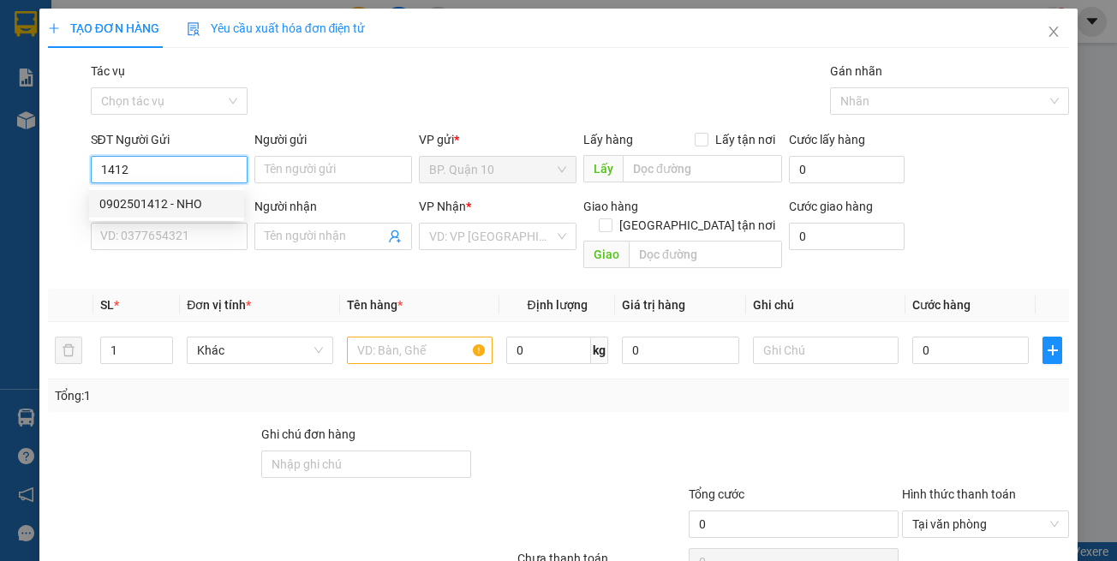
drag, startPoint x: 178, startPoint y: 198, endPoint x: 206, endPoint y: 210, distance: 29.9
click at [178, 199] on div "0902501412 - NHO" at bounding box center [166, 203] width 134 height 19
type input "0902501412"
type input "NHO"
type input "0938146862"
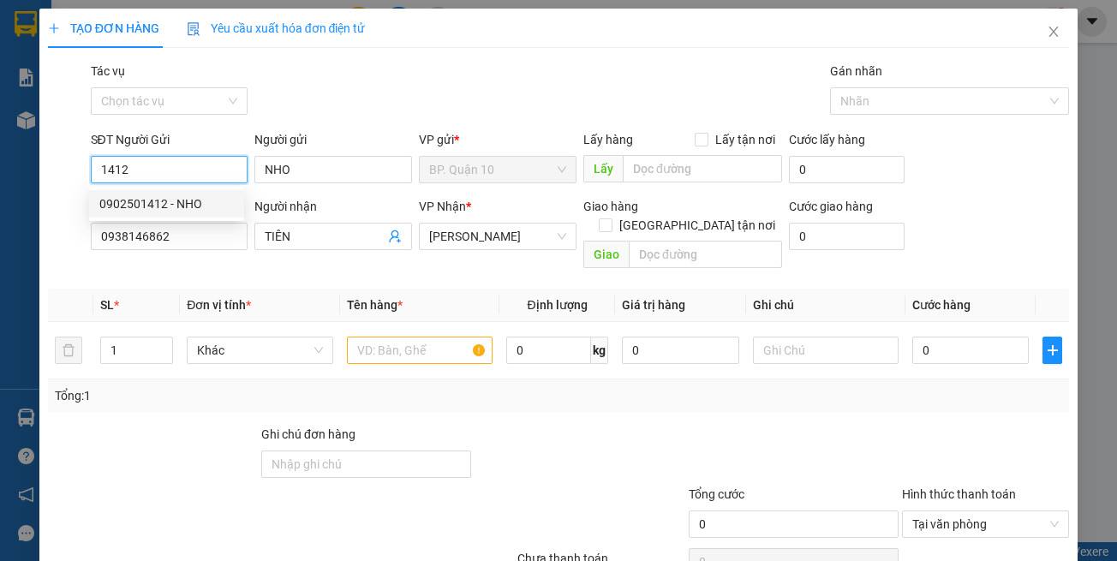
type input "TIÊN"
type input "30.000"
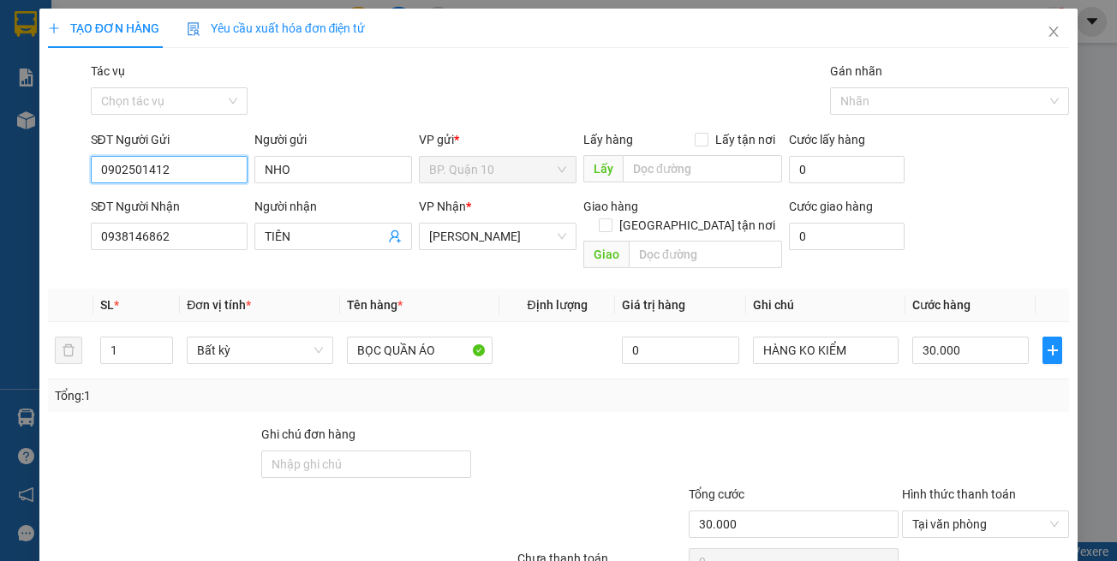
type input "0902501412"
drag, startPoint x: 840, startPoint y: 426, endPoint x: 933, endPoint y: 416, distance: 93.0
click at [853, 426] on div at bounding box center [793, 455] width 213 height 60
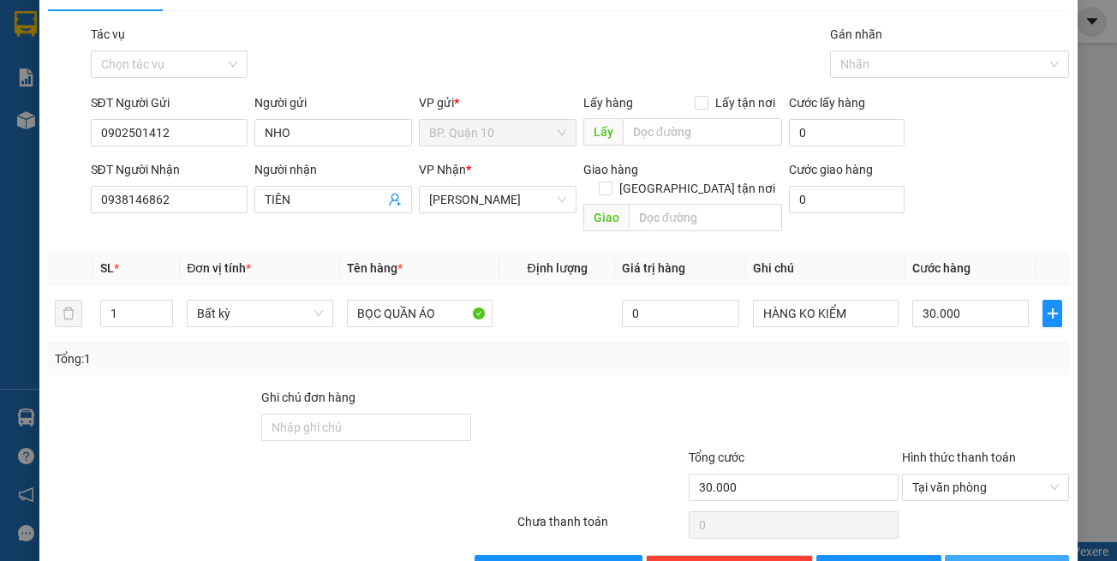
scroll to position [73, 0]
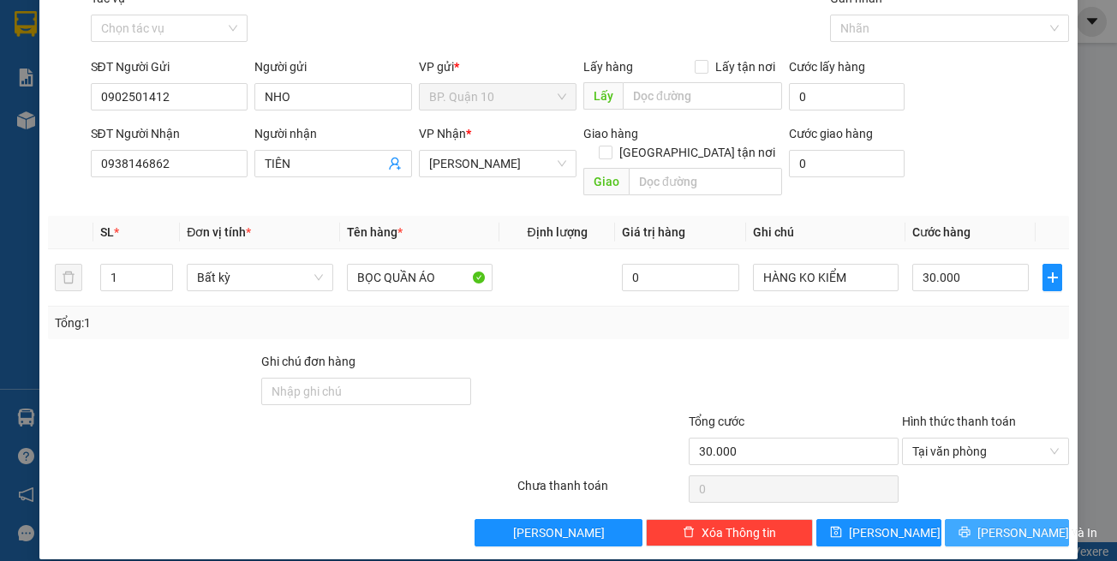
click at [990, 523] on span "[PERSON_NAME] và In" at bounding box center [1037, 532] width 120 height 19
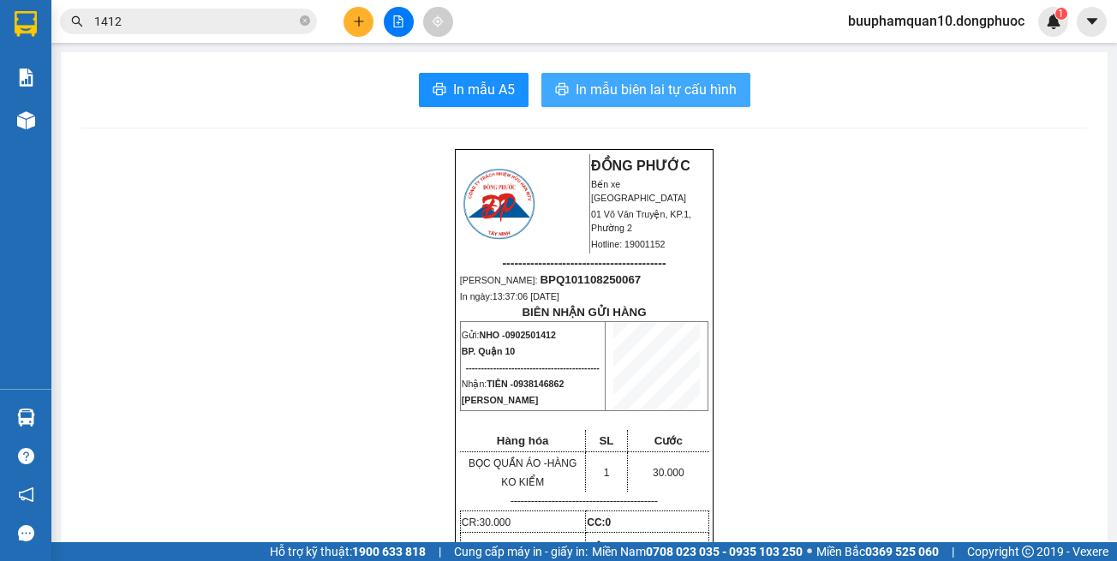
drag, startPoint x: 680, startPoint y: 99, endPoint x: 675, endPoint y: 113, distance: 14.6
click at [681, 99] on span "In mẫu biên lai tự cấu hình" at bounding box center [656, 89] width 161 height 21
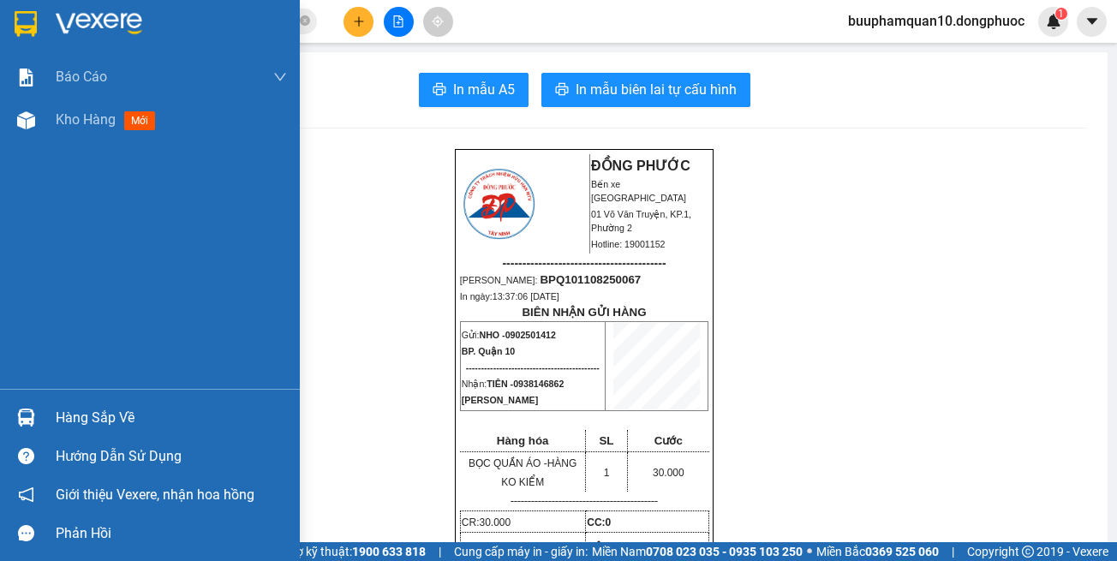
click at [26, 411] on img at bounding box center [26, 418] width 18 height 18
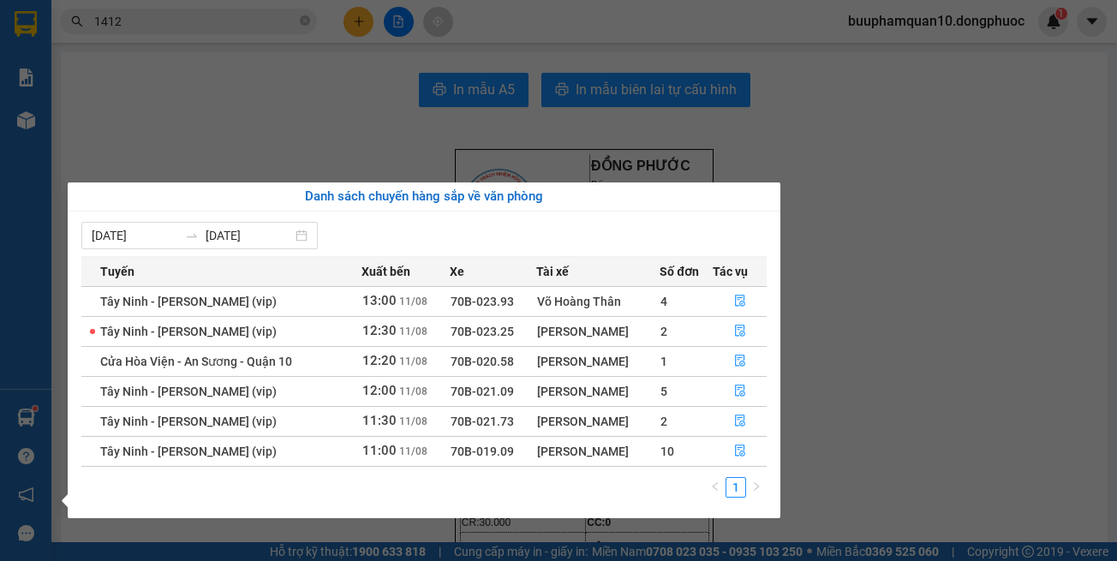
click at [862, 225] on section "Kết quả tìm kiếm ( 2001 ) Bộ lọc Thuộc VP này Mã ĐH Trạng thái Món hàng Tổng cư…" at bounding box center [558, 280] width 1117 height 561
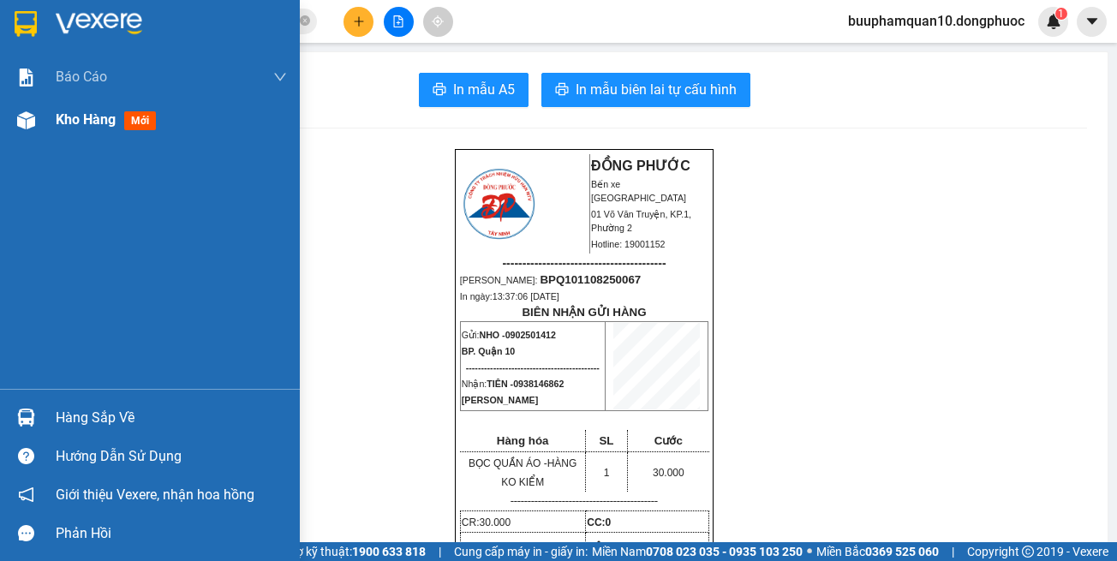
click at [23, 134] on div at bounding box center [26, 120] width 30 height 30
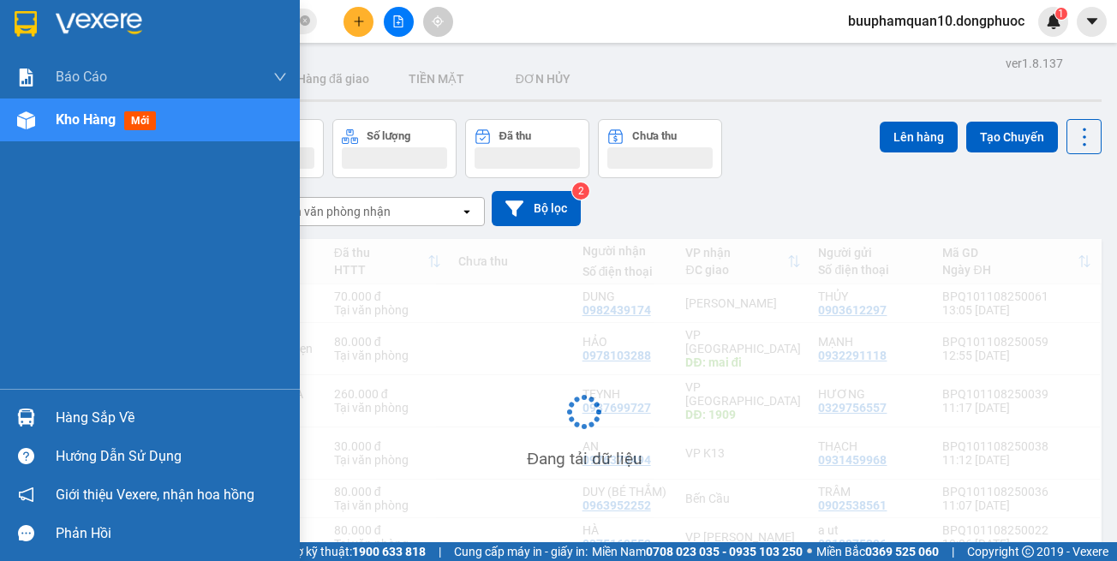
click at [23, 134] on div at bounding box center [26, 120] width 30 height 30
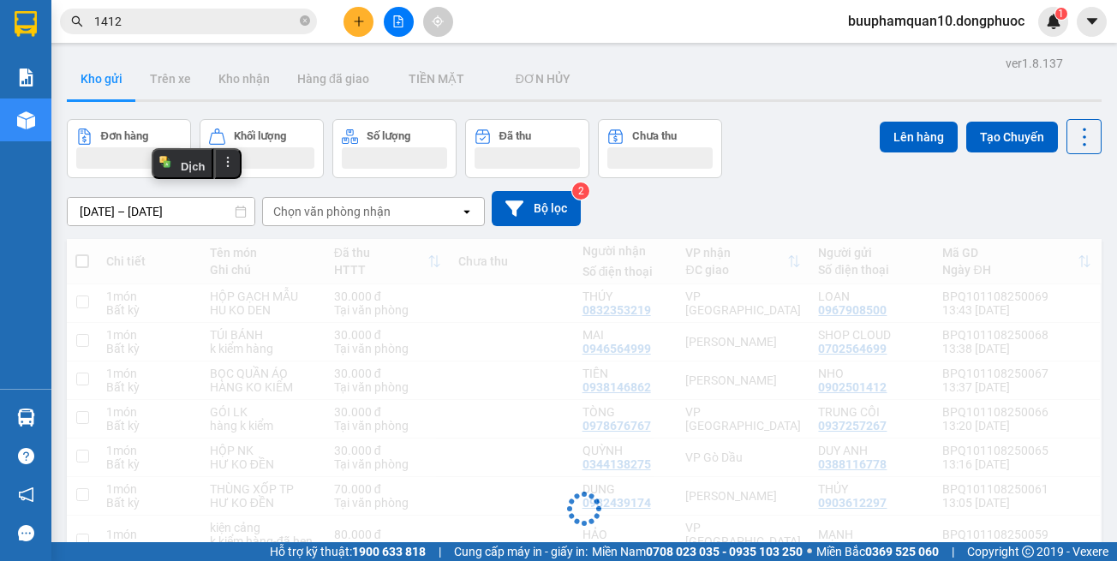
click at [391, 205] on div "Chọn văn phòng nhận" at bounding box center [361, 211] width 197 height 27
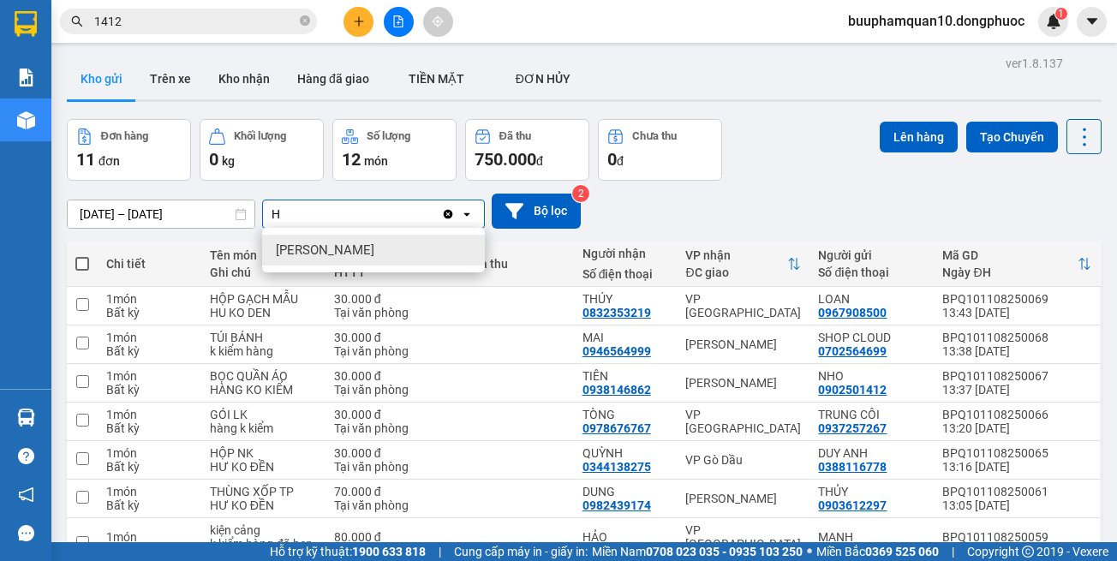
type input "HT"
click at [242, 20] on input "1412" at bounding box center [195, 21] width 202 height 19
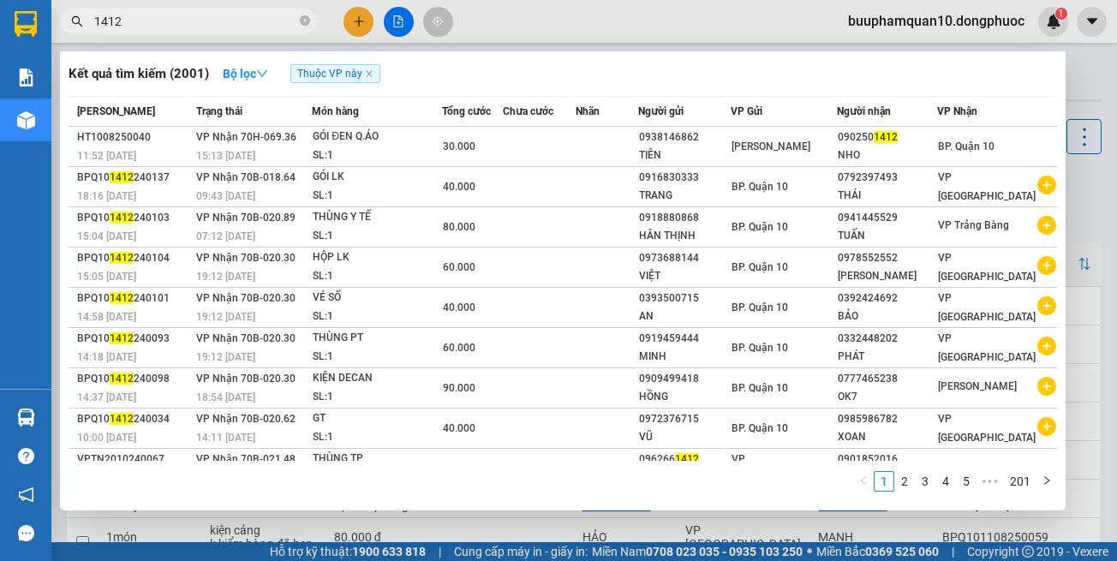
drag, startPoint x: 242, startPoint y: 20, endPoint x: 194, endPoint y: 50, distance: 56.6
click at [243, 21] on input "1412" at bounding box center [195, 21] width 202 height 19
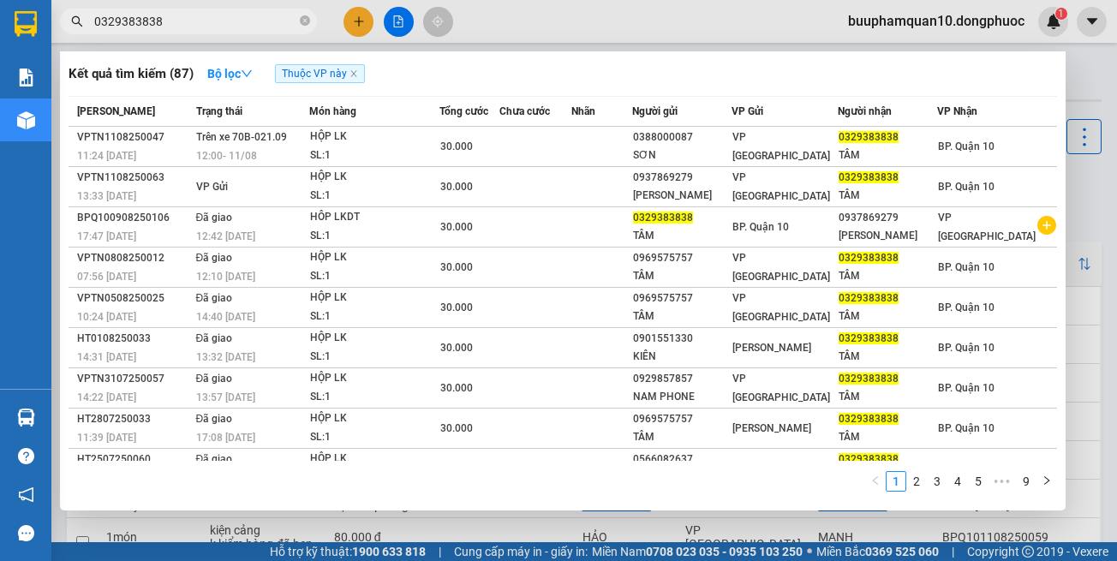
type input "0329383838"
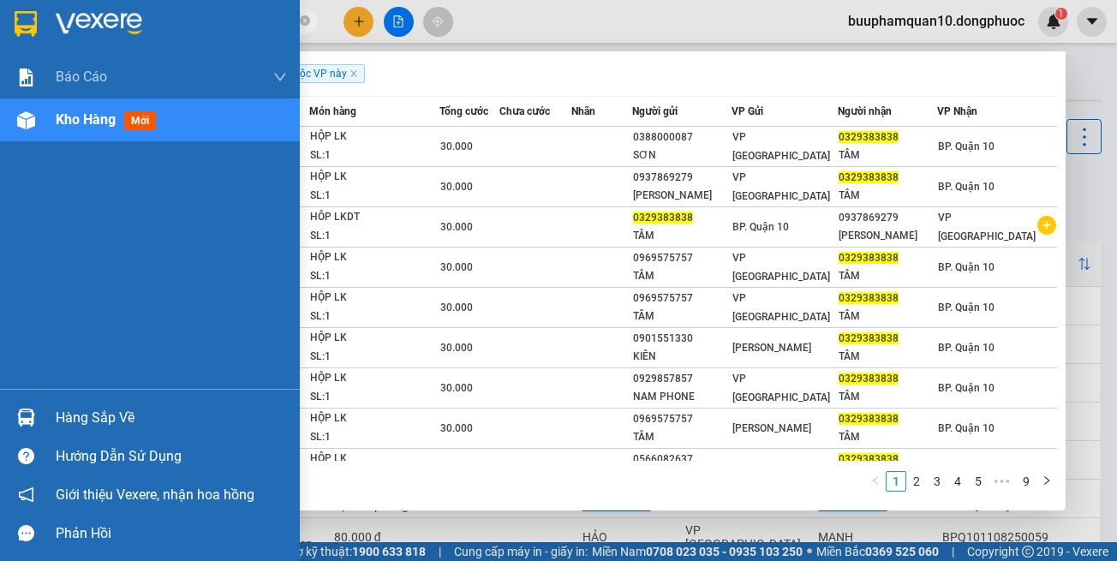
click at [55, 404] on div "Hàng sắp về" at bounding box center [150, 417] width 300 height 39
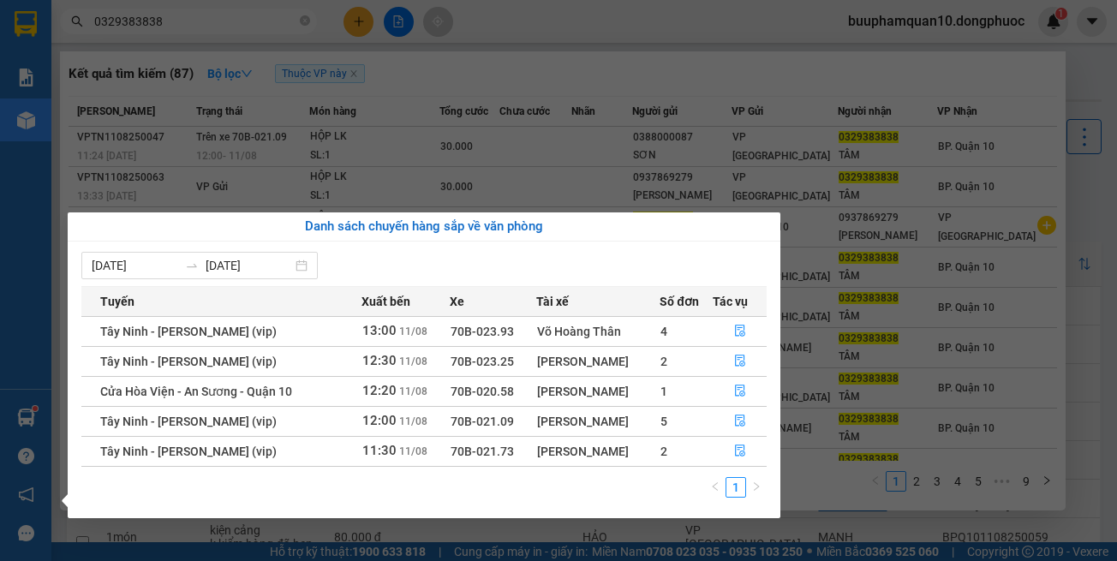
click at [450, 89] on section "Kết quả tìm kiếm ( 87 ) Bộ lọc Thuộc VP này Mã ĐH Trạng thái Món hàng Tổng cước…" at bounding box center [558, 280] width 1117 height 561
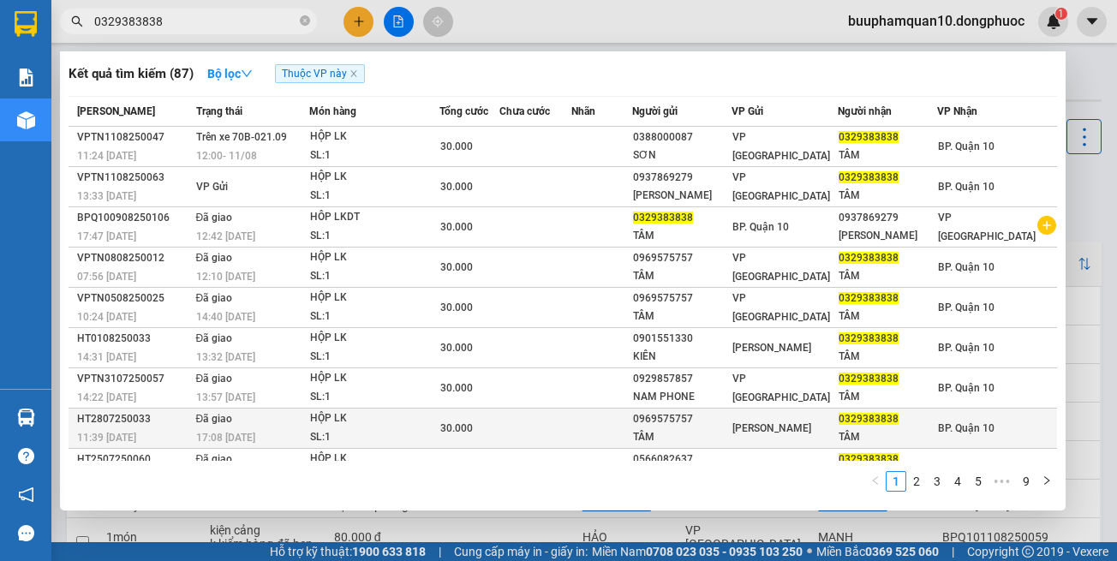
drag, startPoint x: 441, startPoint y: 508, endPoint x: 420, endPoint y: 438, distance: 73.4
click at [442, 506] on div "Kết quả tìm kiếm ( 87 ) Bộ lọc Thuộc VP này Mã ĐH Trạng thái Món hàng Tổng cước…" at bounding box center [563, 280] width 1006 height 459
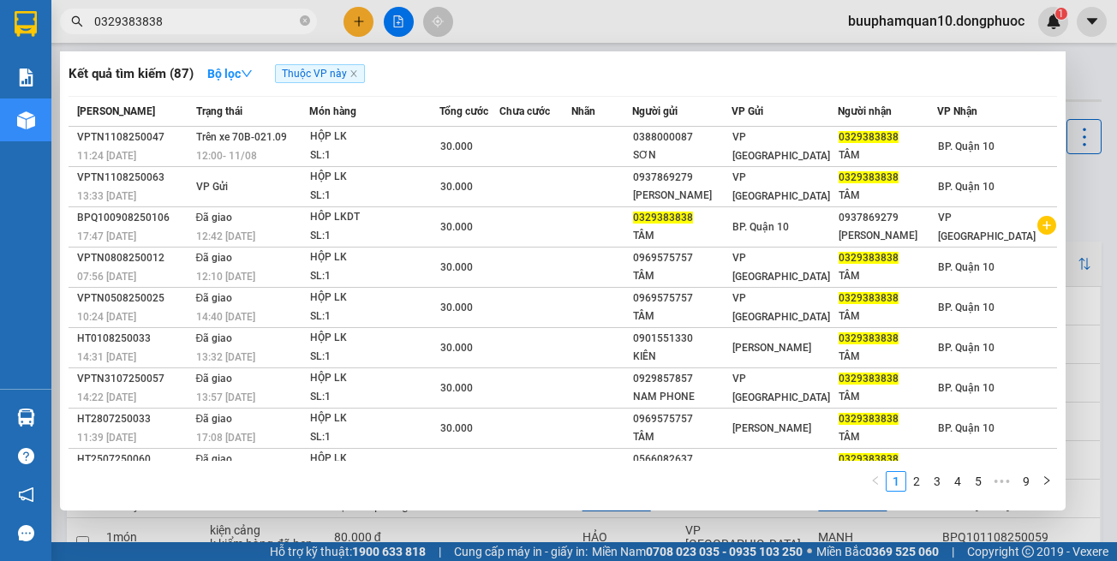
click at [513, 13] on div at bounding box center [558, 280] width 1117 height 561
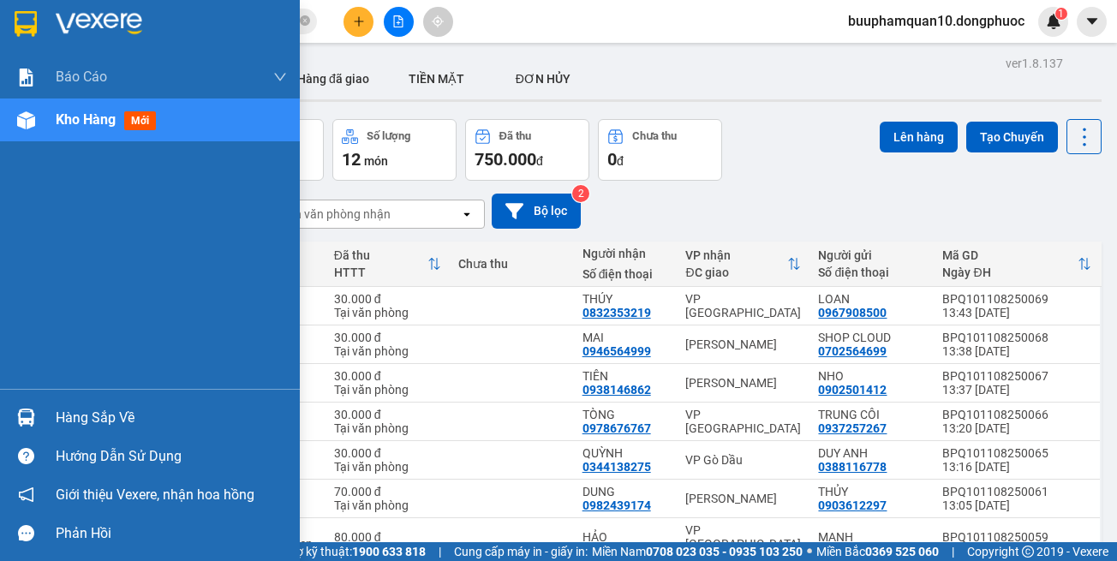
drag, startPoint x: 68, startPoint y: 419, endPoint x: 194, endPoint y: 385, distance: 131.1
click at [73, 415] on div "Hàng sắp về" at bounding box center [171, 418] width 231 height 26
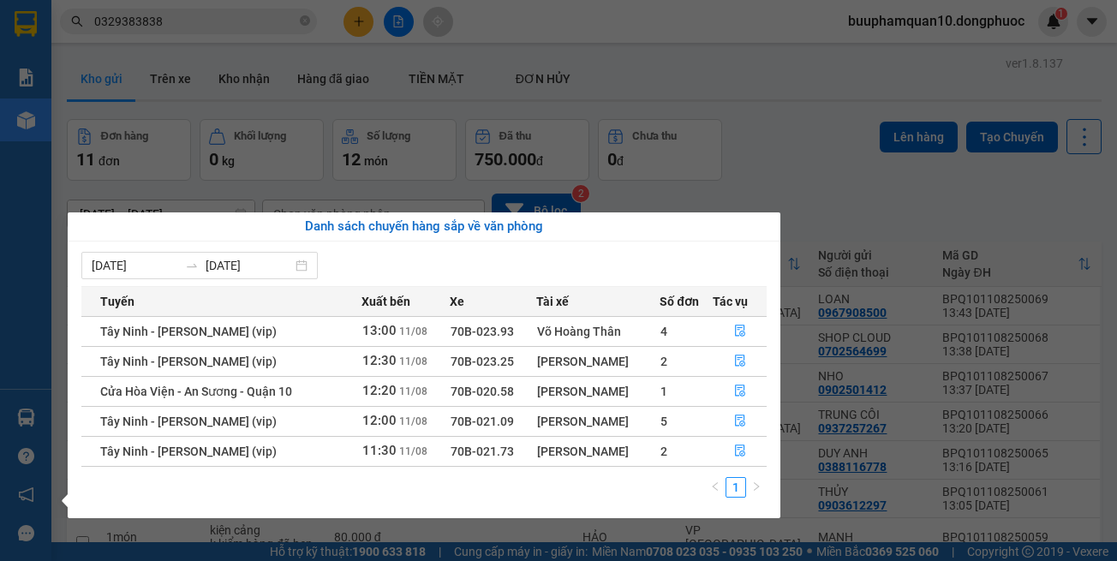
click at [850, 130] on section "Kết quả tìm kiếm ( 87 ) Bộ lọc Thuộc VP này Mã ĐH Trạng thái Món hàng Tổng cước…" at bounding box center [558, 280] width 1117 height 561
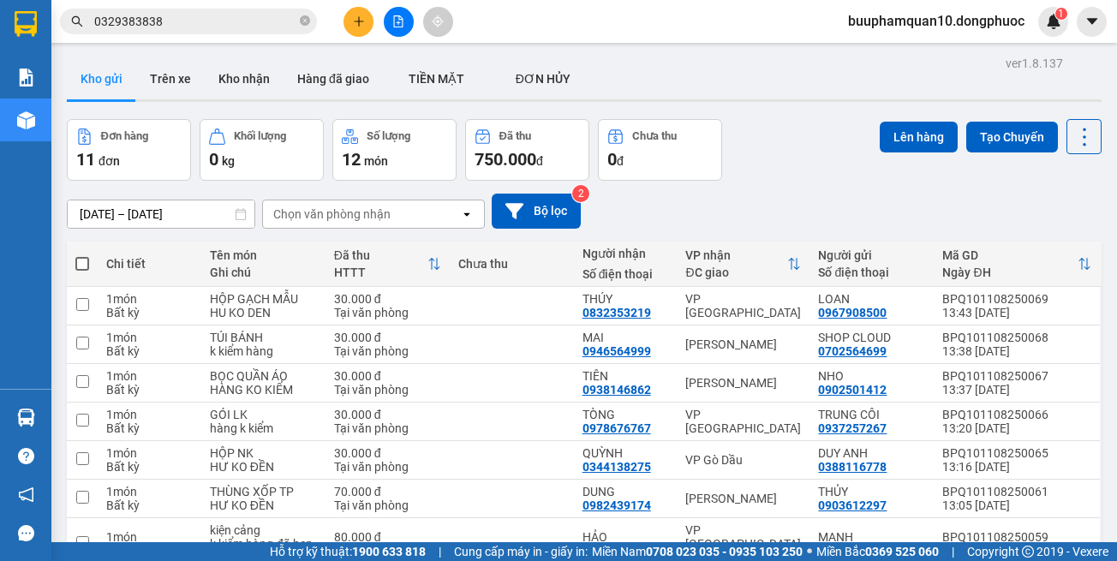
click at [402, 218] on div "Chọn văn phòng nhận" at bounding box center [361, 213] width 197 height 27
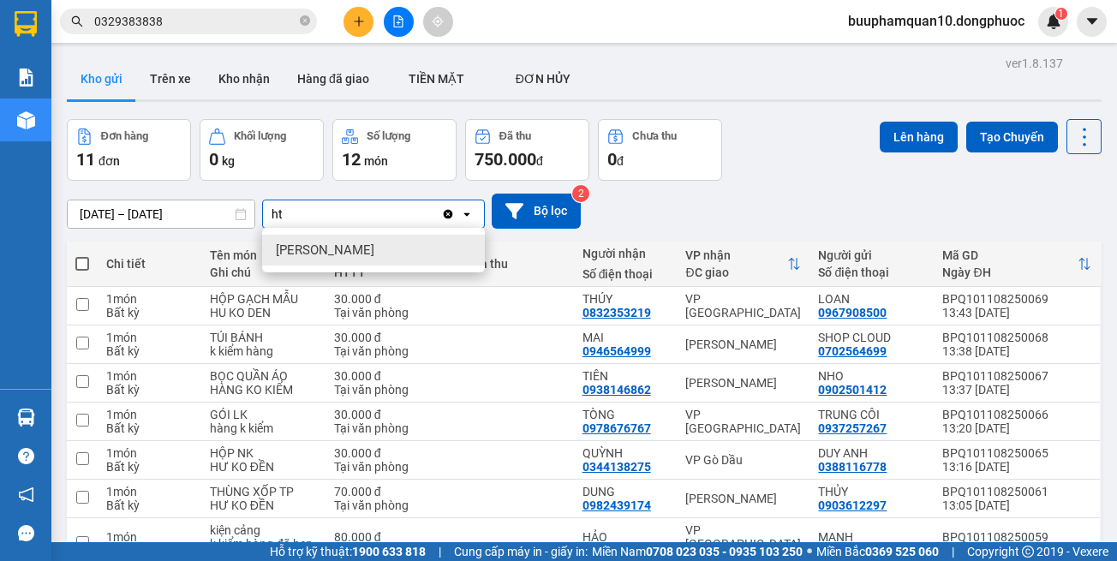
type input "ht"
click at [416, 250] on div "[PERSON_NAME]" at bounding box center [373, 250] width 223 height 31
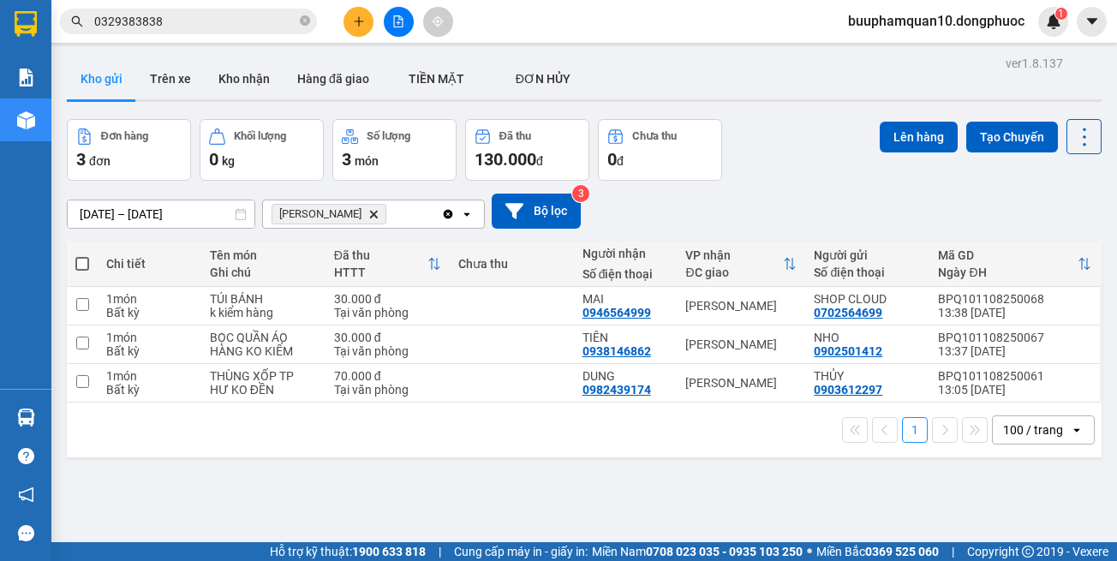
click at [408, 203] on div "Hòa Thành Delete" at bounding box center [352, 213] width 178 height 27
type input "tn"
click at [423, 236] on div "VP [GEOGRAPHIC_DATA]" at bounding box center [373, 250] width 223 height 31
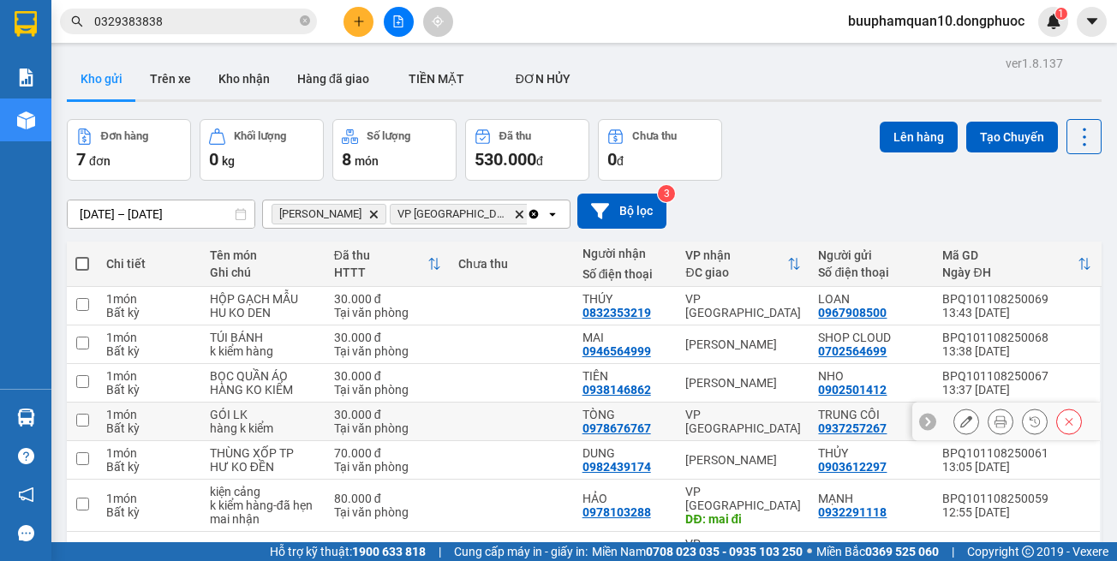
scroll to position [96, 0]
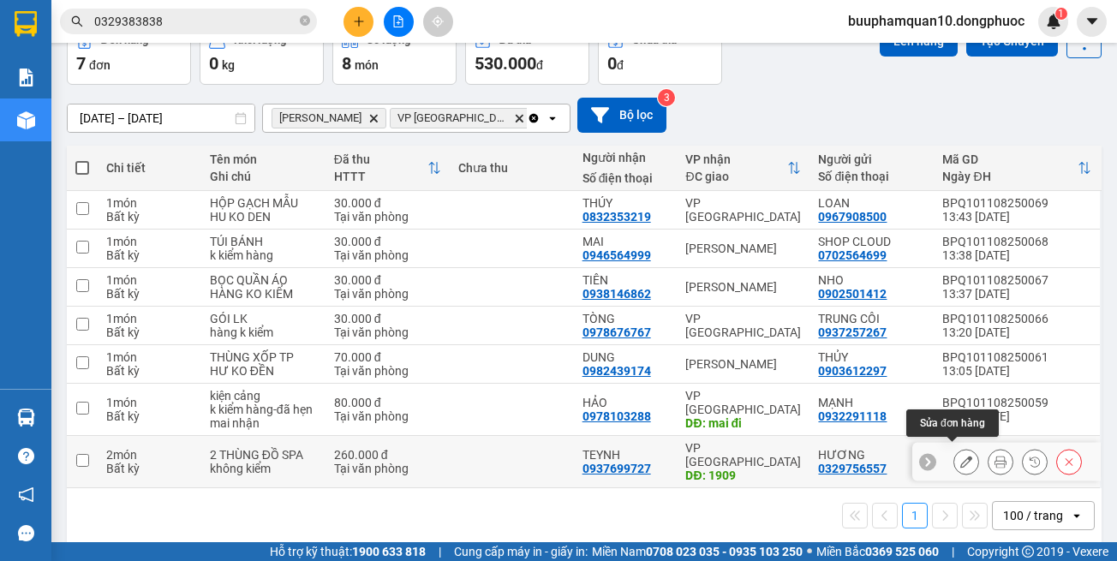
click at [960, 456] on icon at bounding box center [966, 462] width 12 height 12
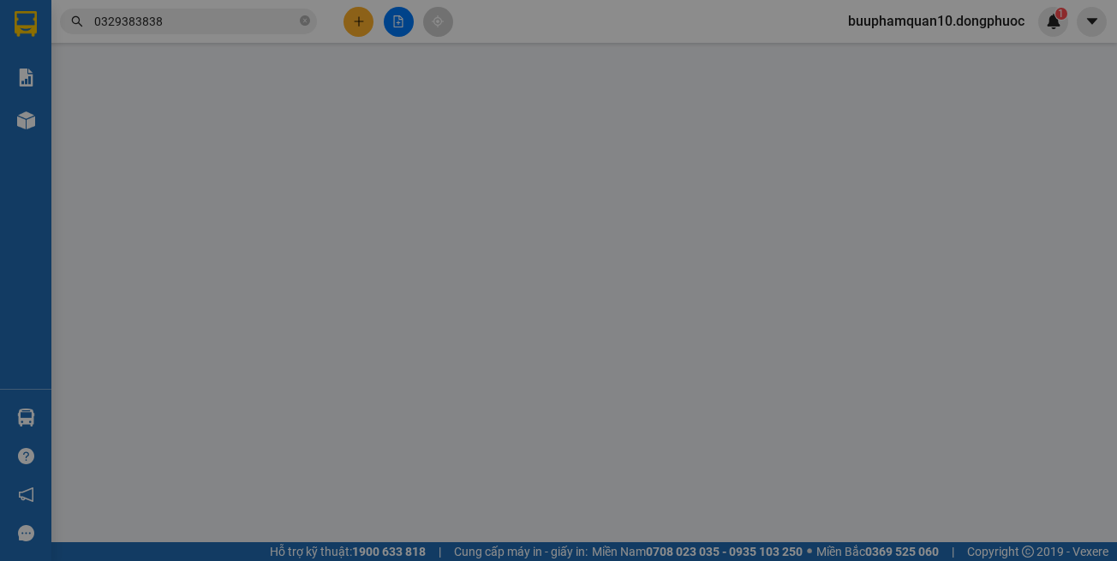
type input "0329756557"
type input "HƯƠNG"
type input "0937699727"
type input "TEYNH"
type input "1909"
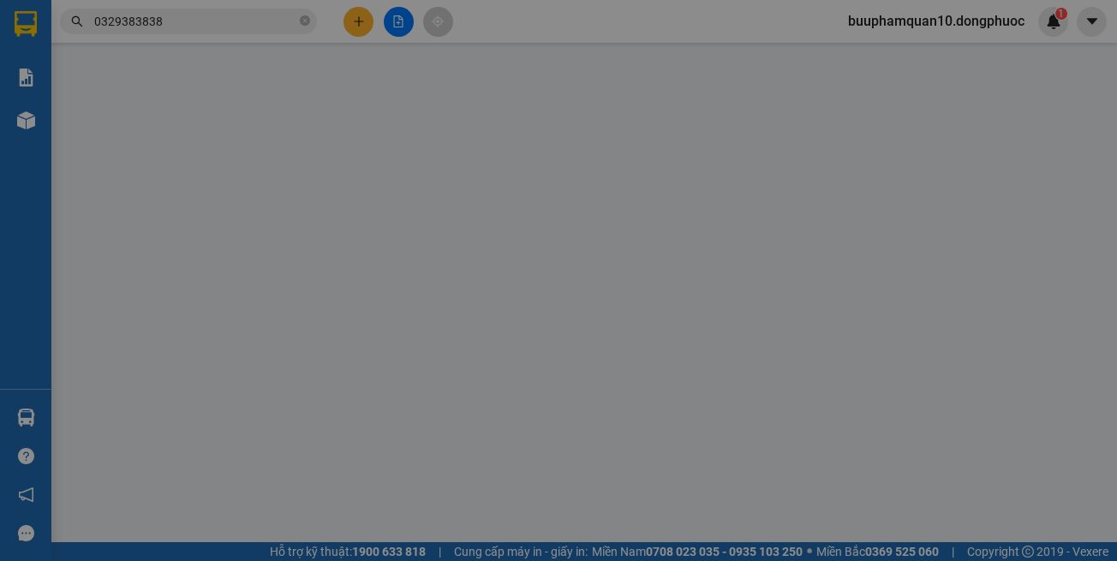
type input "260.000"
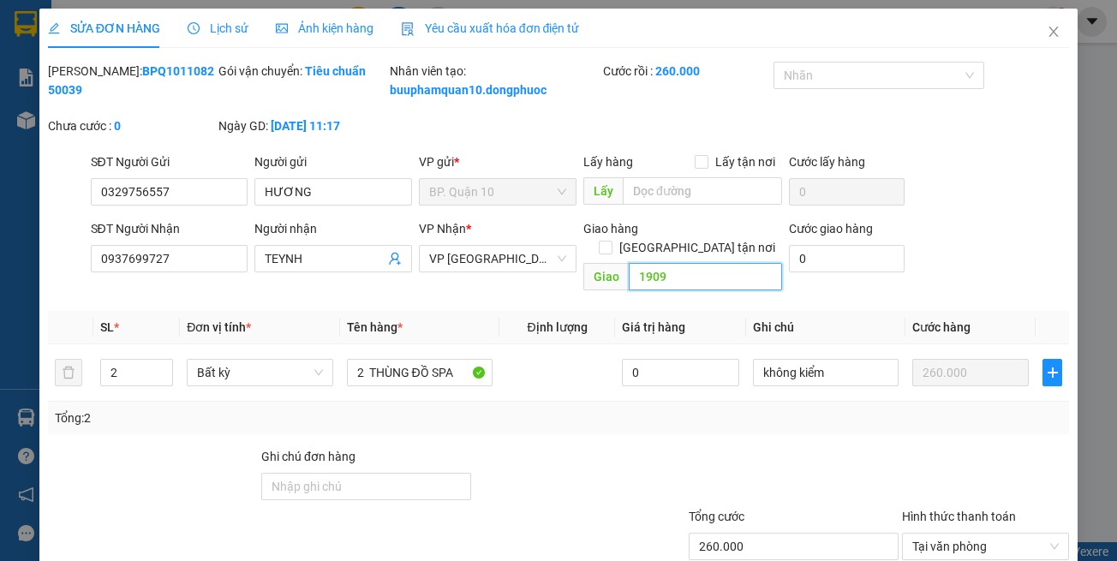
click at [715, 286] on input "1909" at bounding box center [705, 276] width 153 height 27
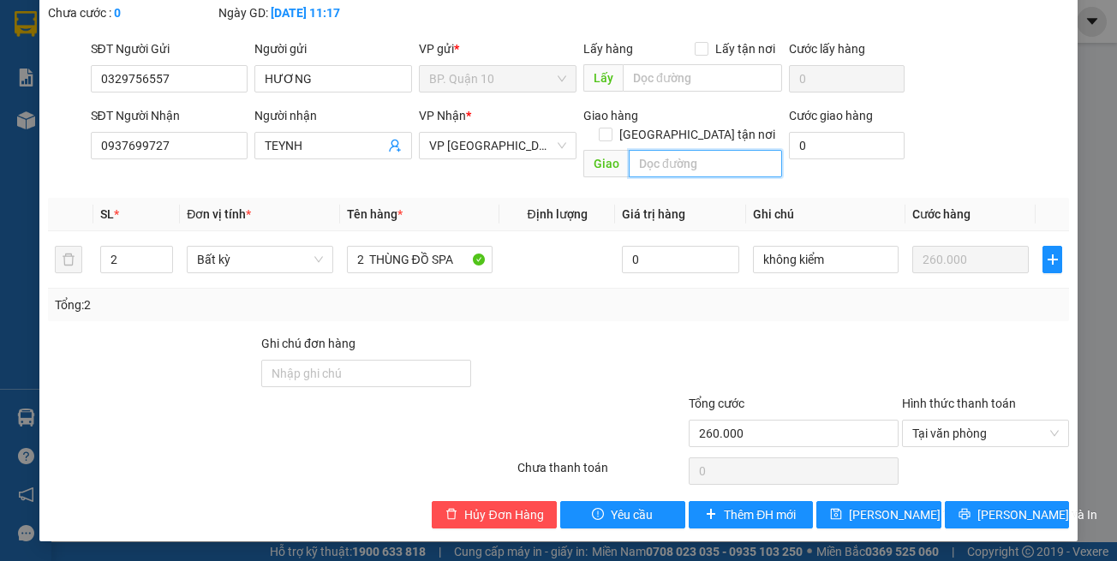
scroll to position [114, 0]
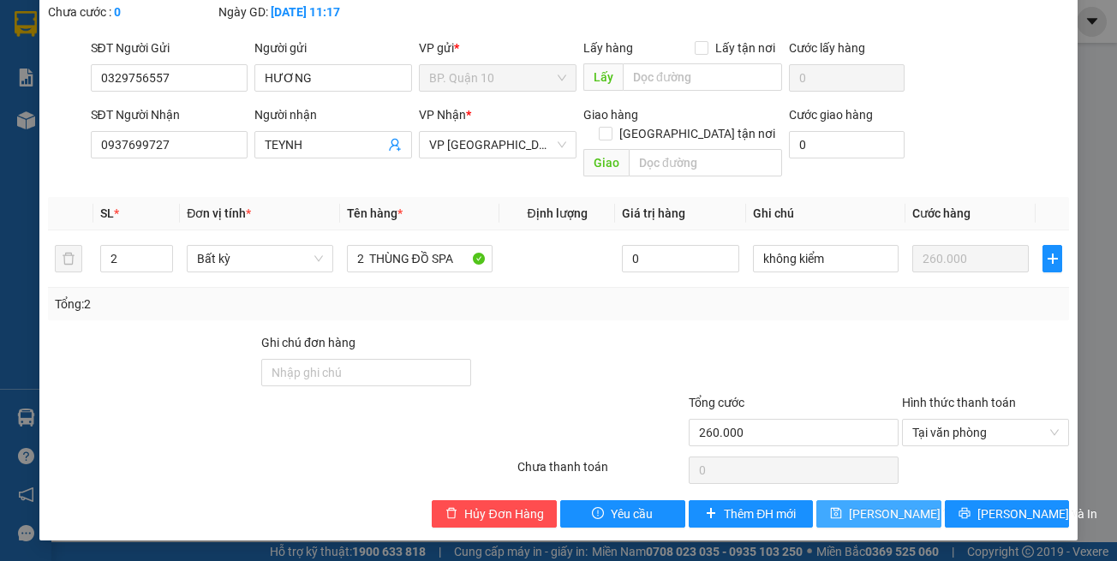
click at [852, 514] on span "[PERSON_NAME] thay đổi" at bounding box center [917, 514] width 137 height 19
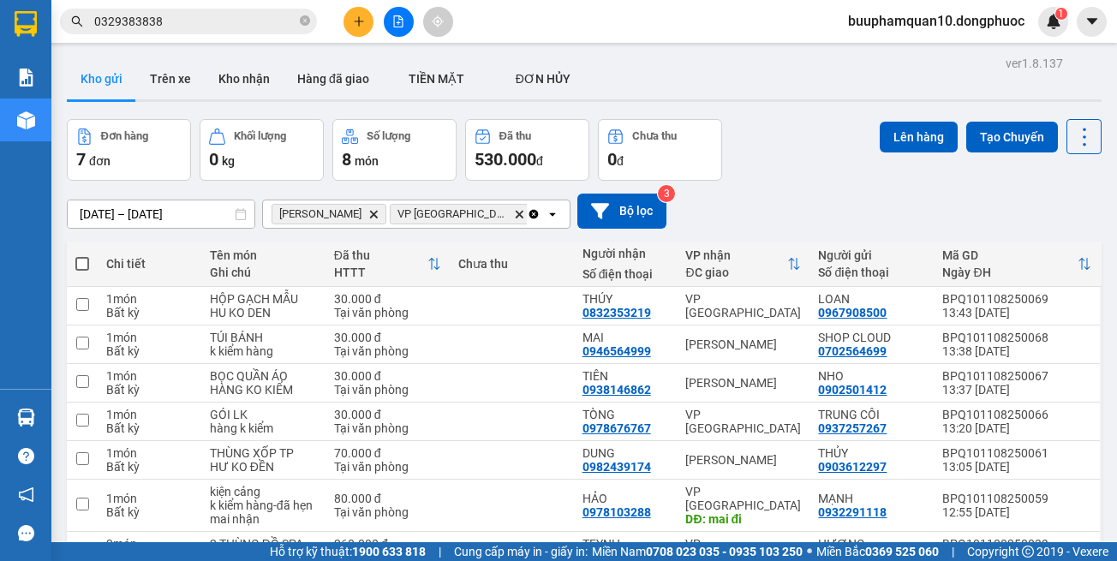
click at [79, 265] on span at bounding box center [82, 264] width 14 height 14
click at [82, 255] on input "checkbox" at bounding box center [82, 255] width 0 height 0
checkbox input "true"
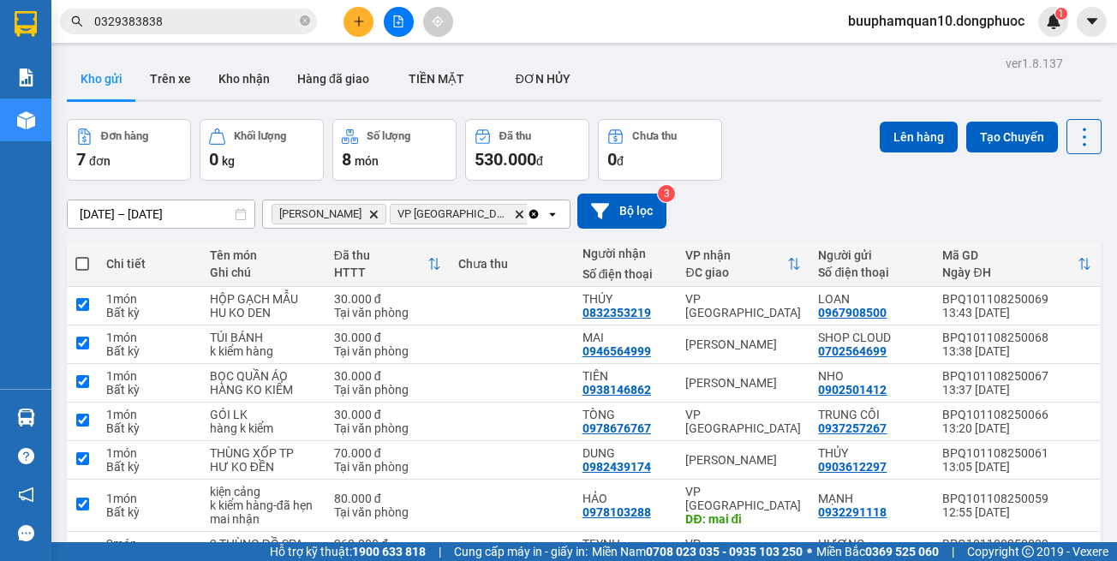
checkbox input "true"
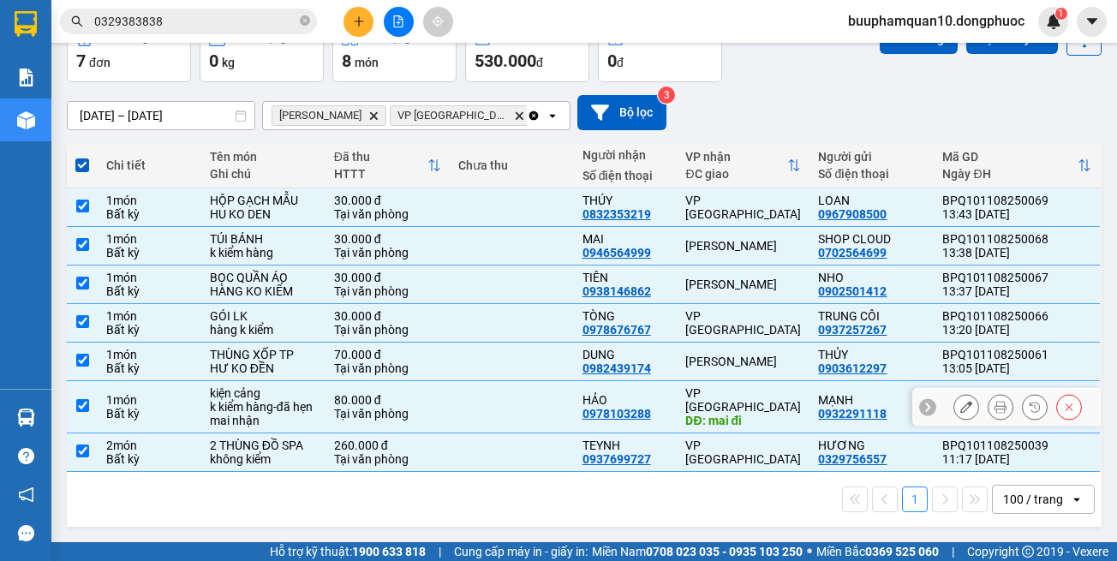
click at [779, 414] on div "DĐ: mai đi" at bounding box center [743, 421] width 116 height 14
checkbox input "false"
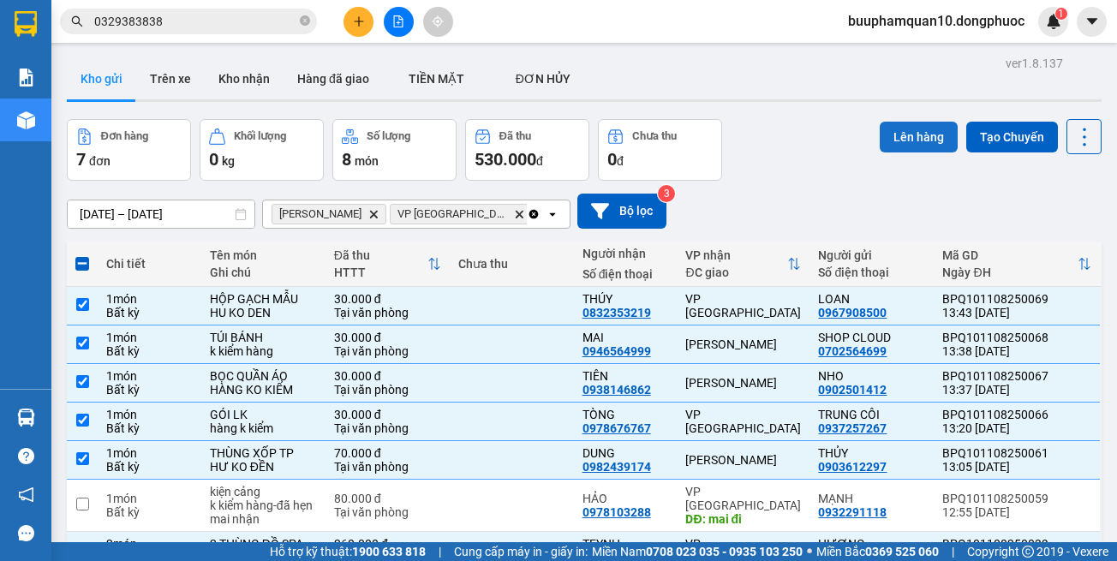
click at [900, 145] on button "Lên hàng" at bounding box center [919, 137] width 78 height 31
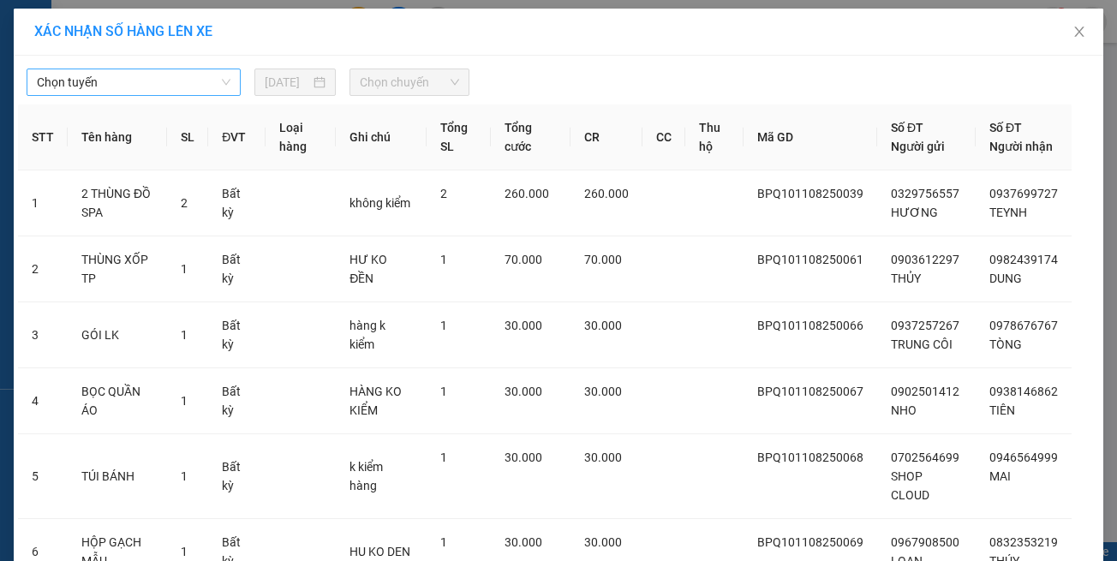
drag, startPoint x: 120, startPoint y: 81, endPoint x: 120, endPoint y: 92, distance: 11.1
click at [120, 81] on span "Chọn tuyến" at bounding box center [134, 82] width 194 height 26
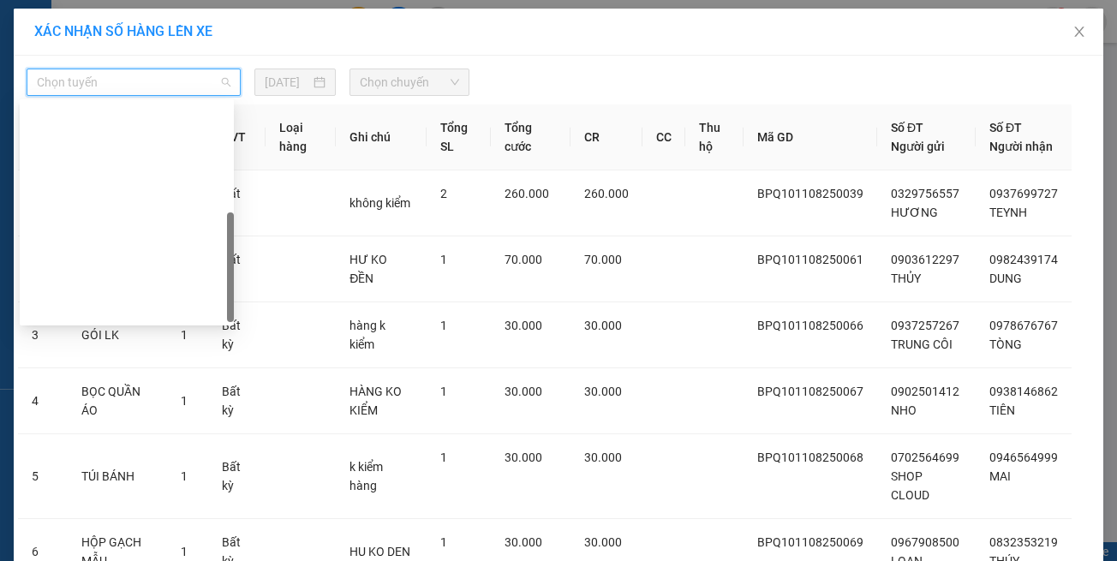
scroll to position [247, 0]
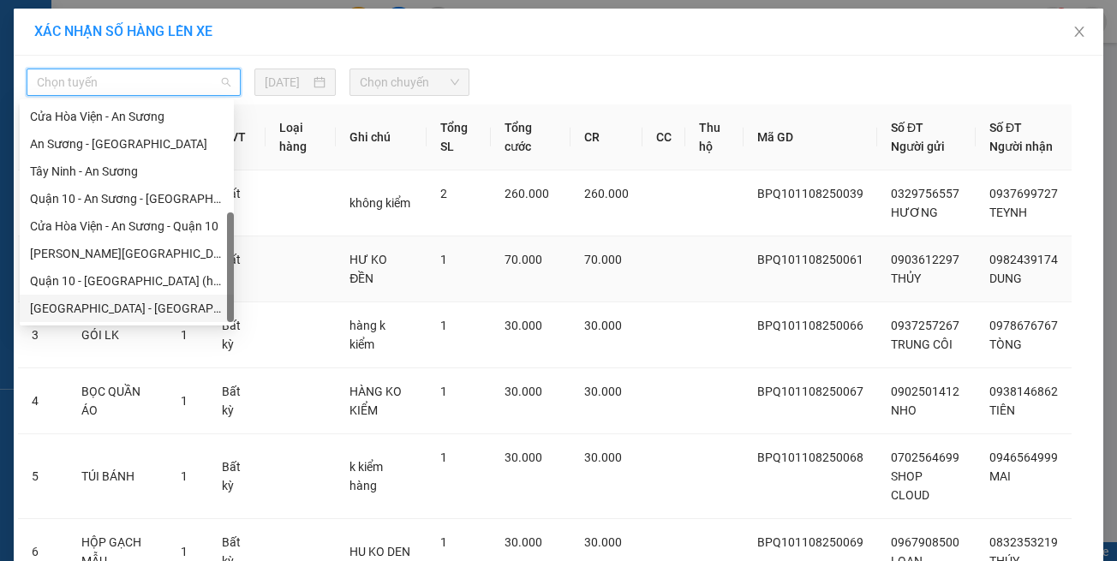
drag, startPoint x: 139, startPoint y: 313, endPoint x: 169, endPoint y: 290, distance: 37.9
click at [146, 308] on div "[GEOGRAPHIC_DATA] - [GEOGRAPHIC_DATA] (vip)" at bounding box center [127, 308] width 194 height 19
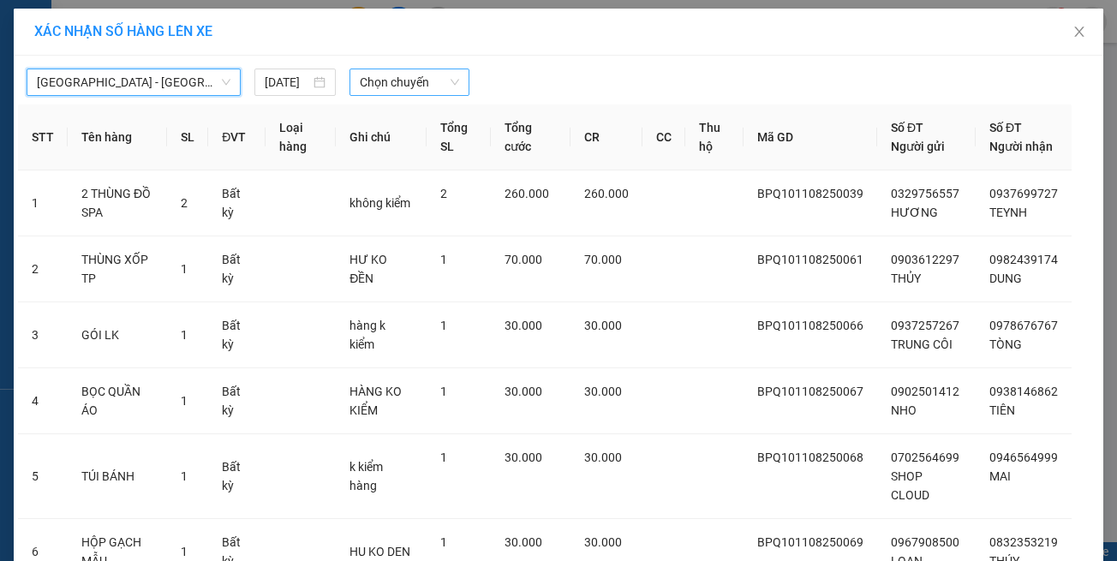
click at [439, 83] on span "Chọn chuyến" at bounding box center [409, 82] width 99 height 26
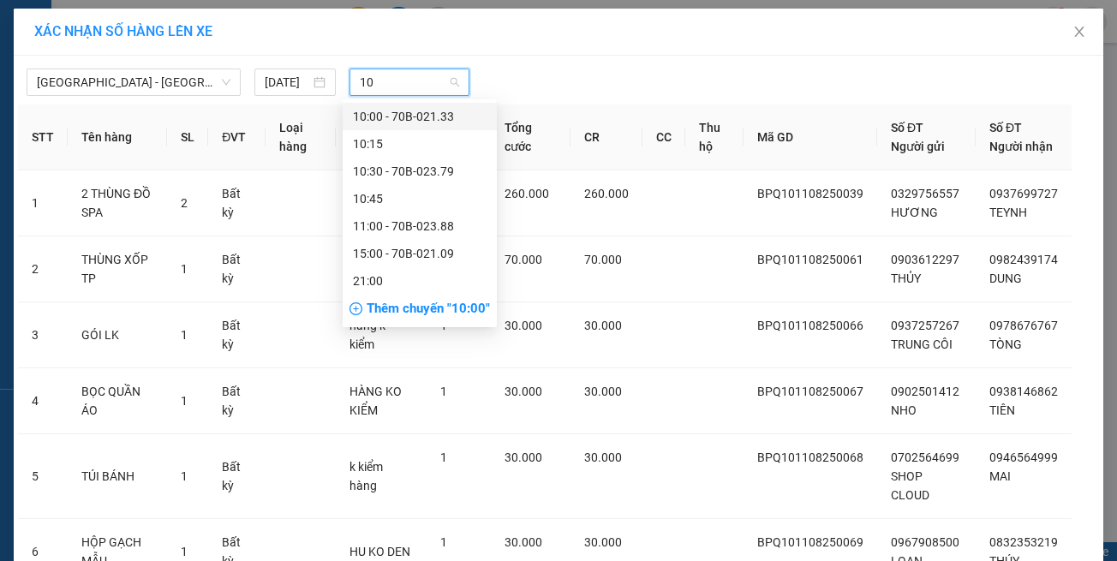
type input "109"
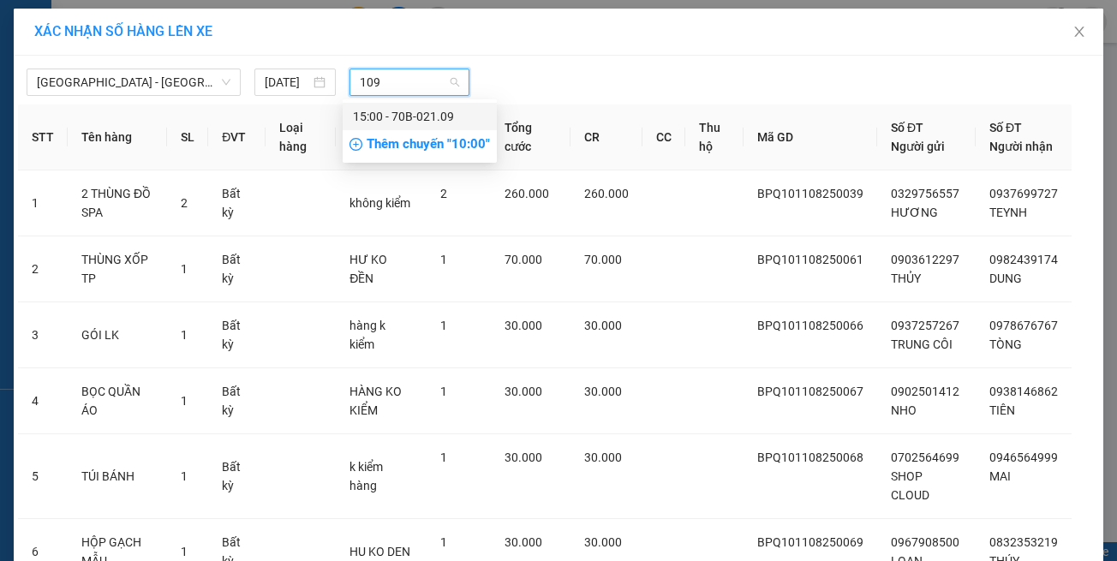
click at [441, 110] on div "15:00 - 70B-021.09" at bounding box center [420, 116] width 134 height 19
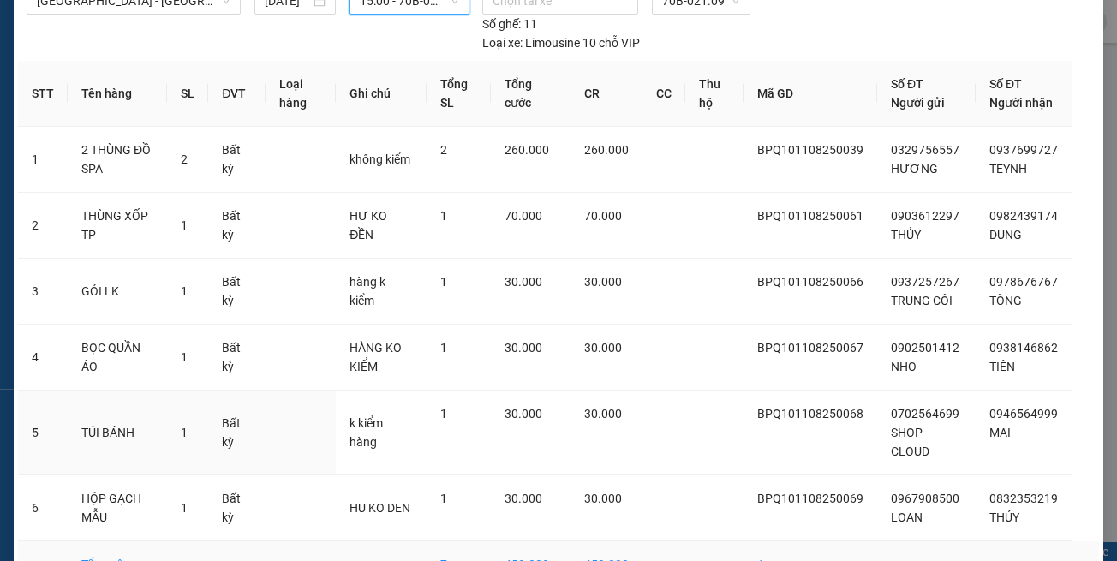
scroll to position [178, 0]
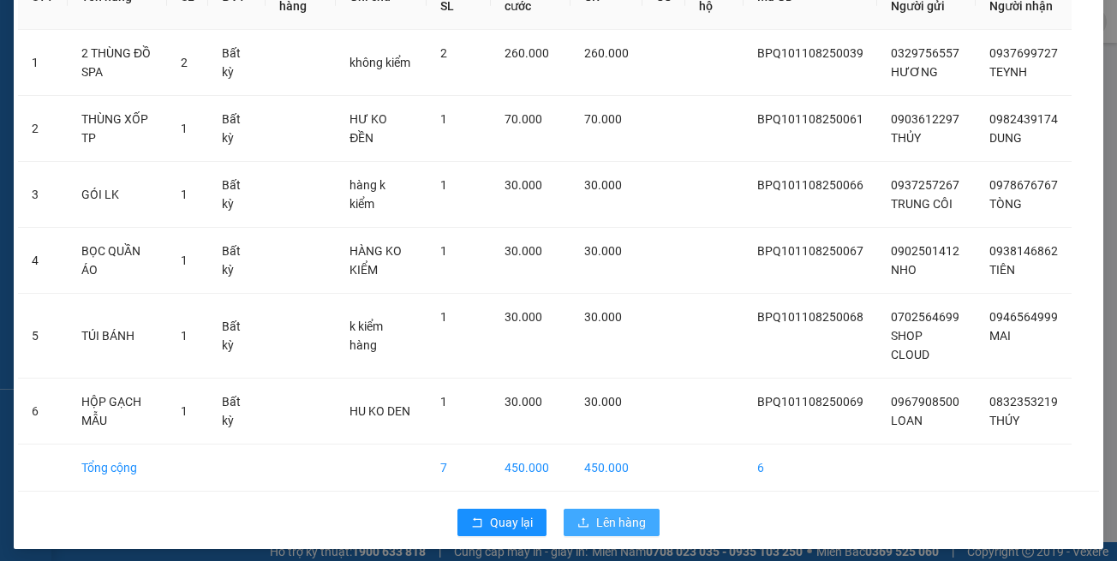
click at [617, 513] on span "Lên hàng" at bounding box center [621, 522] width 50 height 19
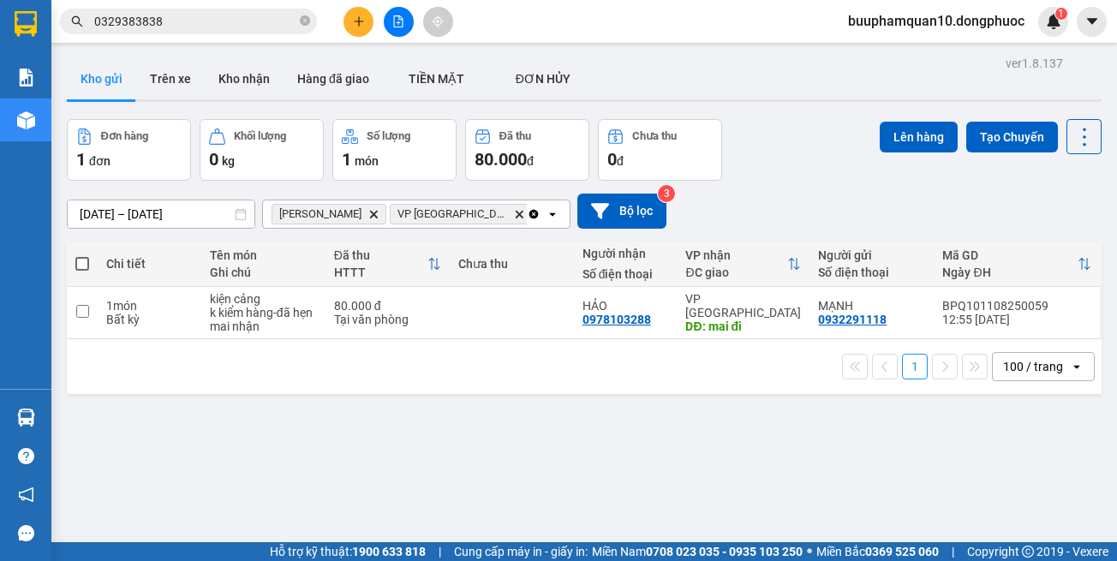
click at [368, 212] on icon "Delete" at bounding box center [373, 214] width 10 height 10
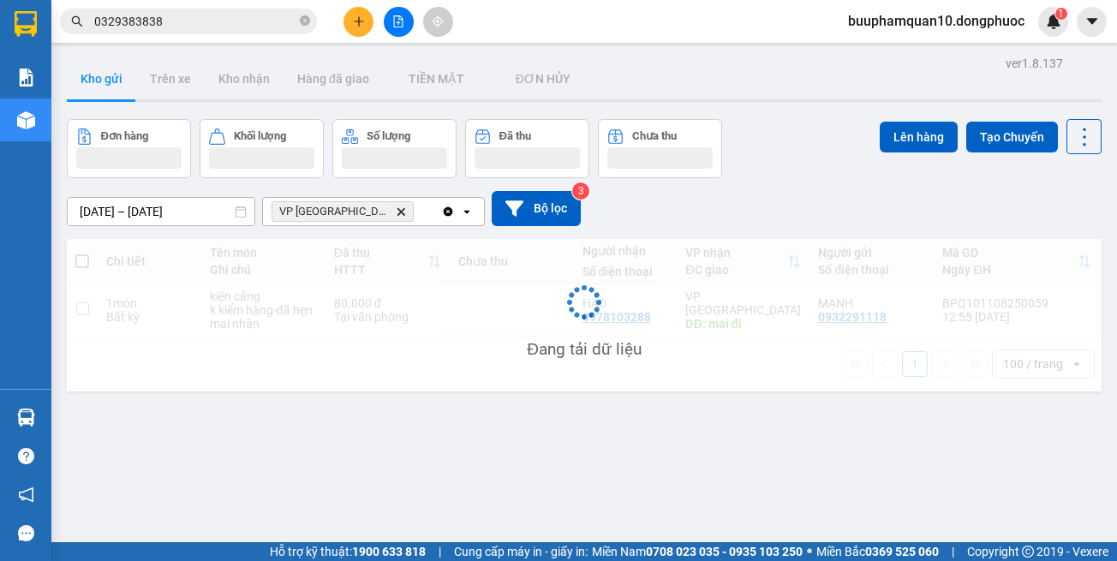
click at [397, 212] on icon "VP Tây Ninh, close by backspace" at bounding box center [401, 211] width 8 height 8
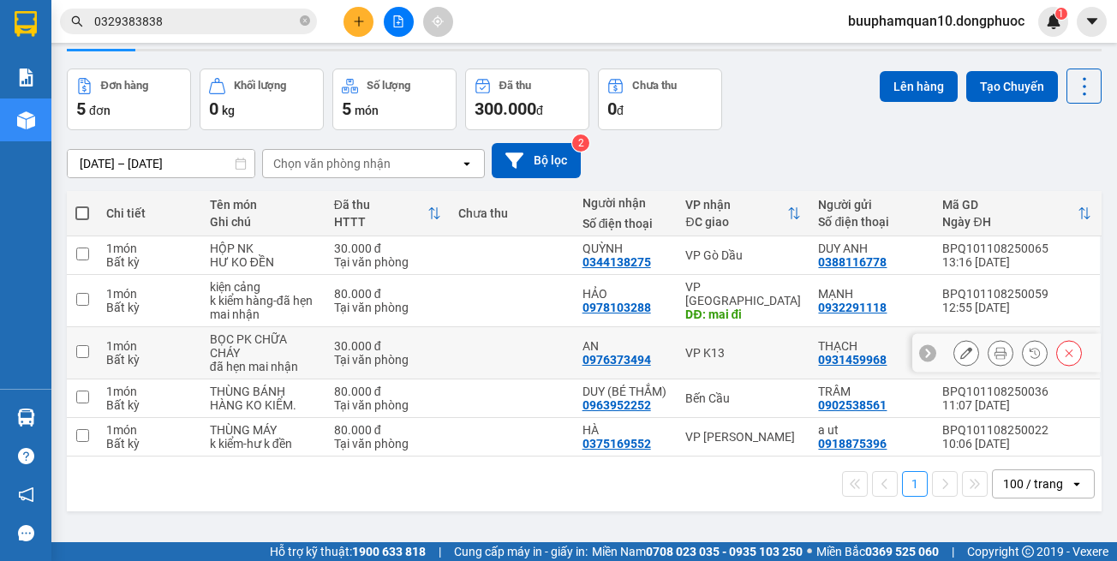
scroll to position [79, 0]
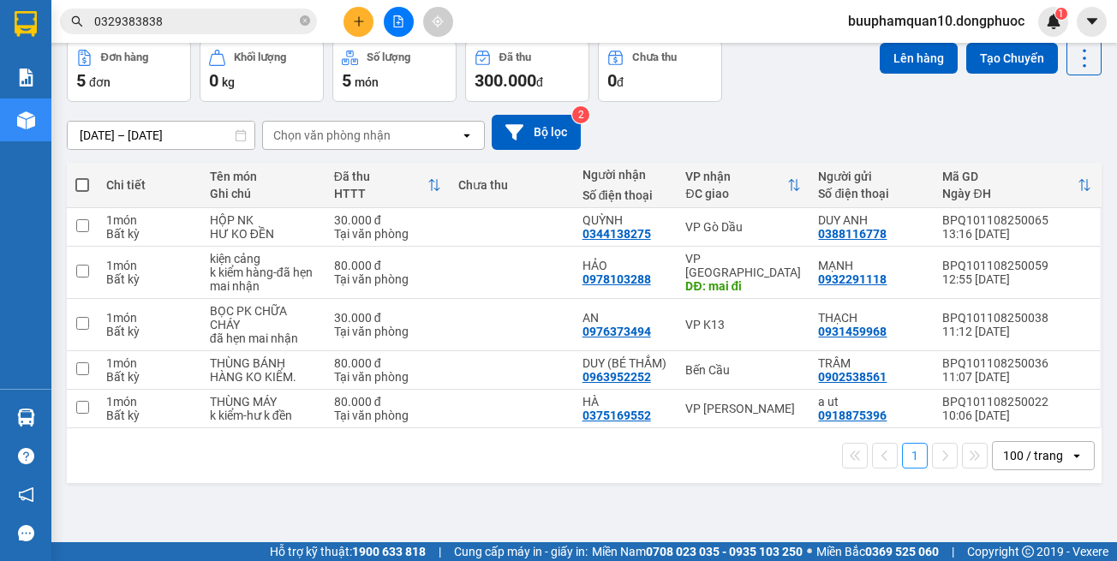
drag, startPoint x: 747, startPoint y: 493, endPoint x: 743, endPoint y: 475, distance: 18.5
click at [747, 493] on div "ver 1.8.137 Kho gửi Trên xe Kho nhận Hàng đã giao TIỀN MẶT ĐƠN HỦY Đơn hàng 5…" at bounding box center [584, 253] width 1048 height 561
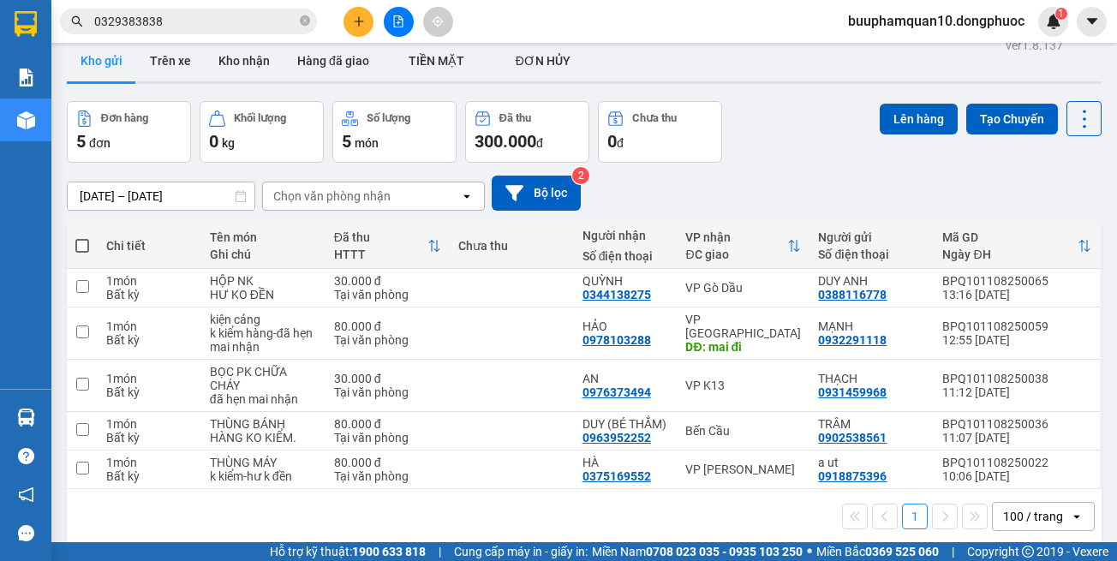
scroll to position [0, 0]
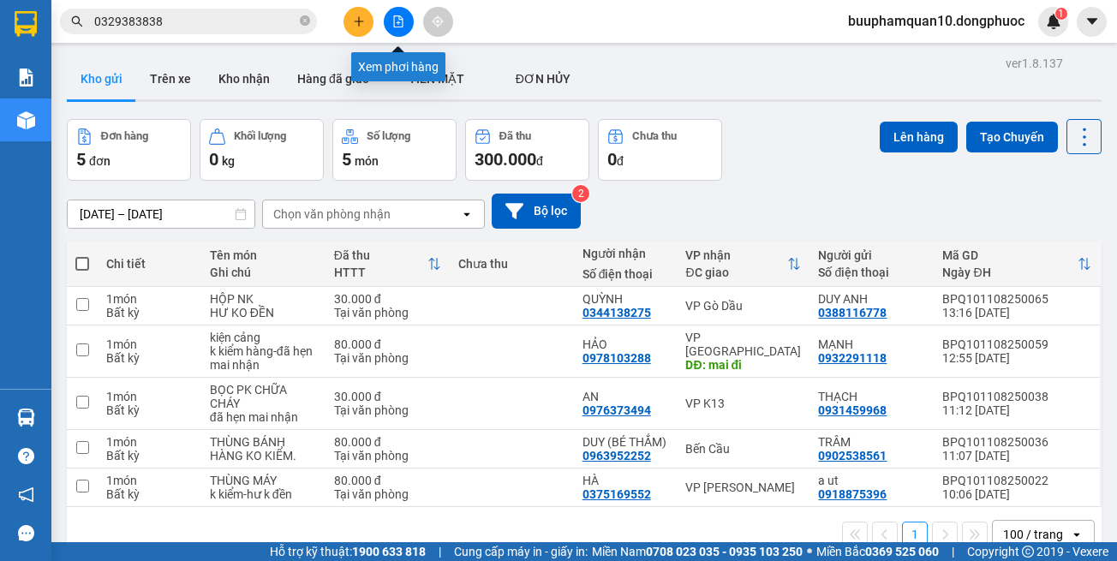
click at [405, 21] on button at bounding box center [399, 22] width 30 height 30
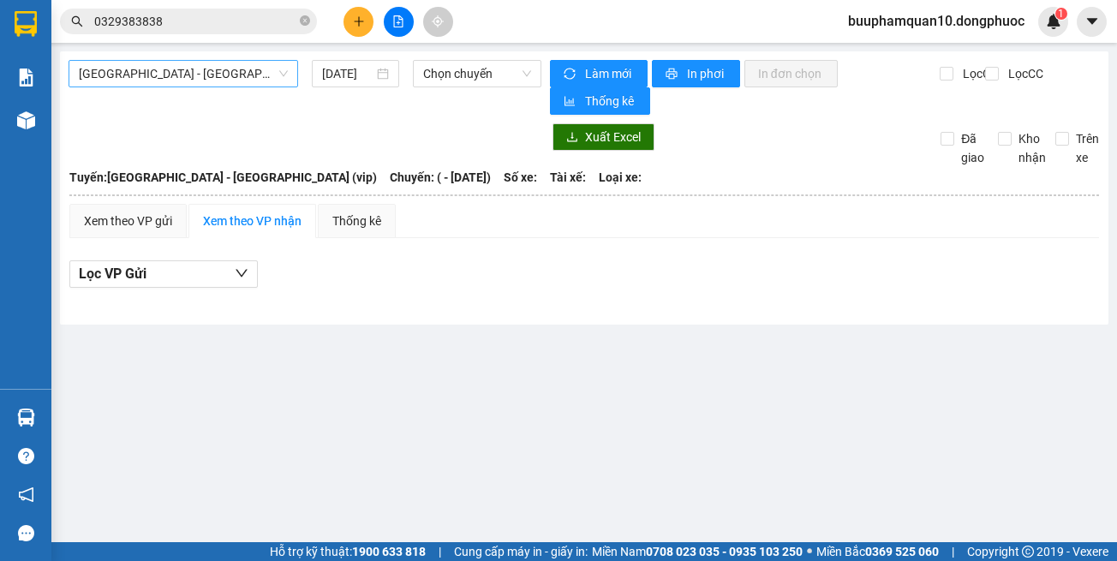
click at [222, 81] on span "[GEOGRAPHIC_DATA] - [GEOGRAPHIC_DATA] (vip)" at bounding box center [183, 74] width 209 height 26
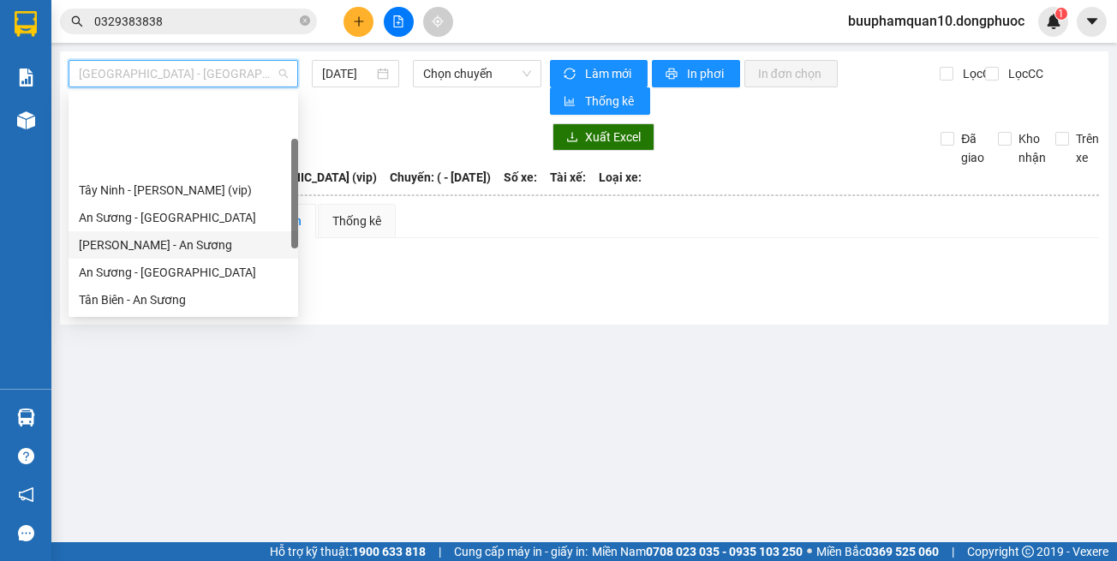
scroll to position [247, 0]
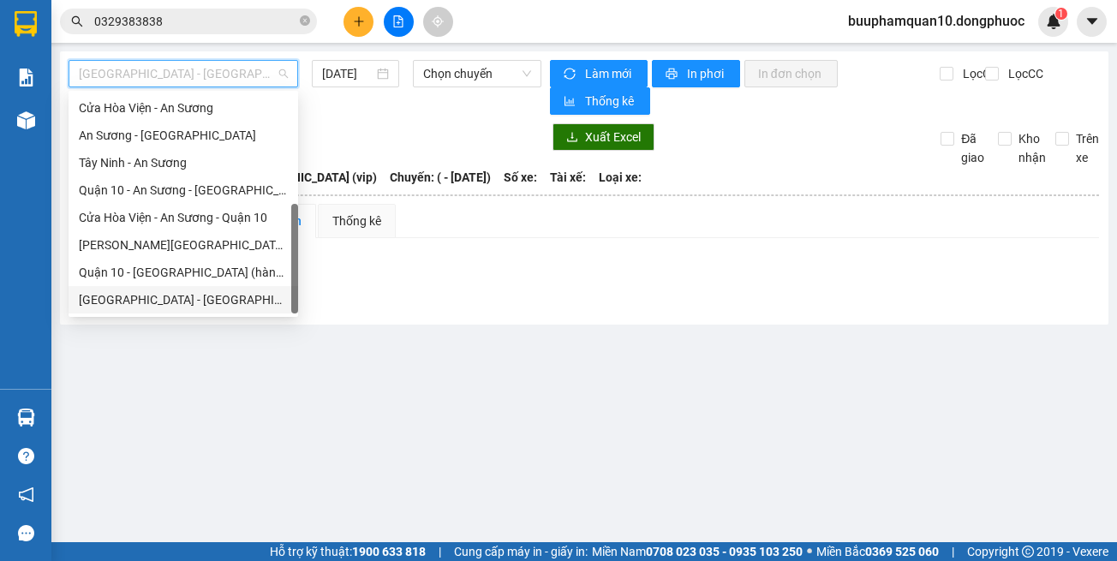
drag, startPoint x: 261, startPoint y: 299, endPoint x: 281, endPoint y: 277, distance: 29.7
click at [263, 297] on div "[GEOGRAPHIC_DATA] - [GEOGRAPHIC_DATA] (vip)" at bounding box center [183, 299] width 209 height 19
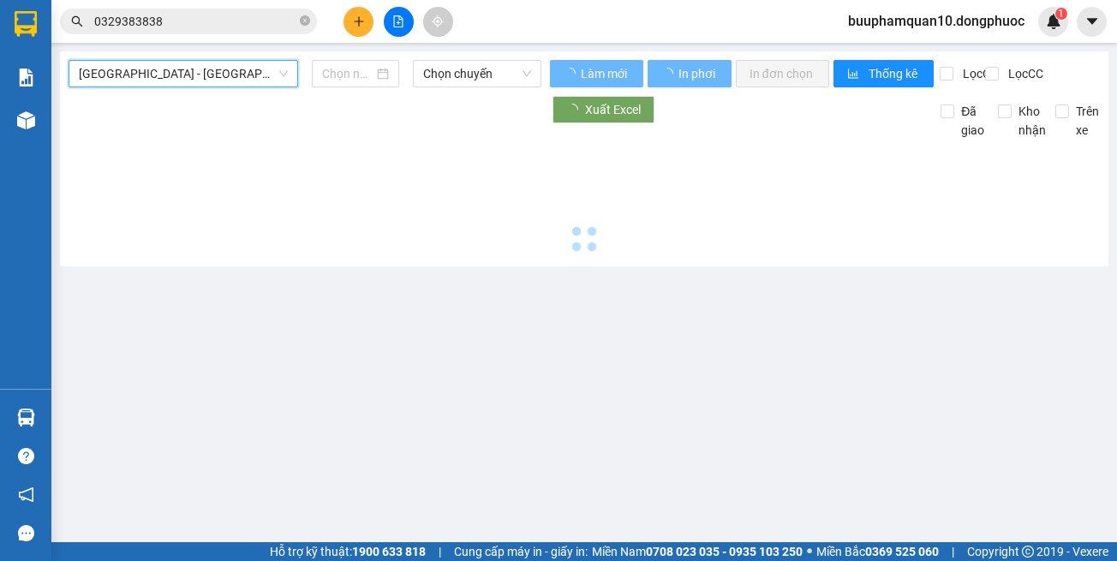
type input "[DATE]"
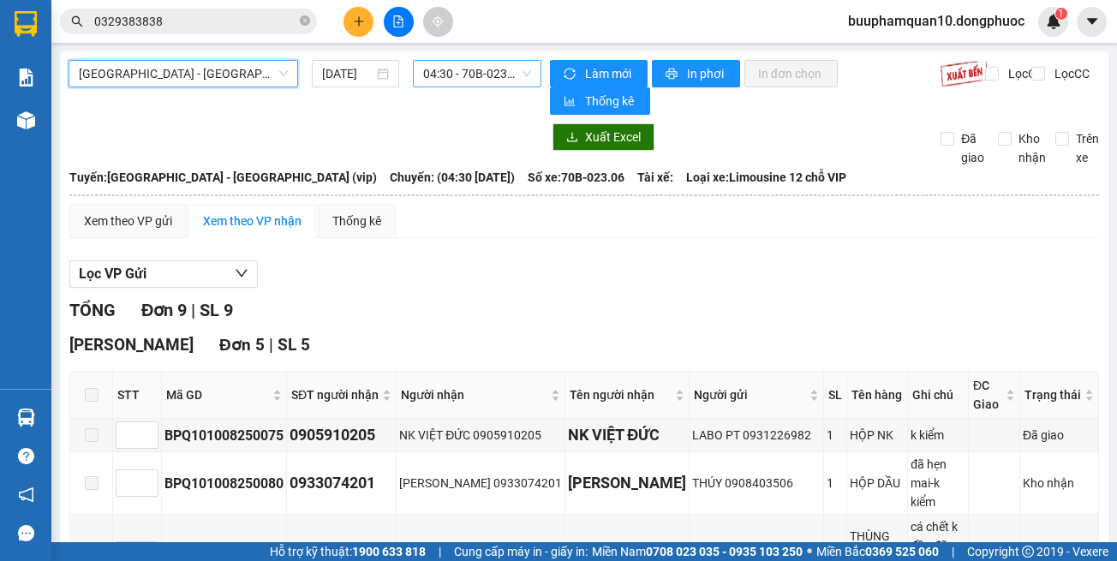
click at [488, 81] on span "04:30 - 70B-023.06" at bounding box center [477, 74] width 108 height 26
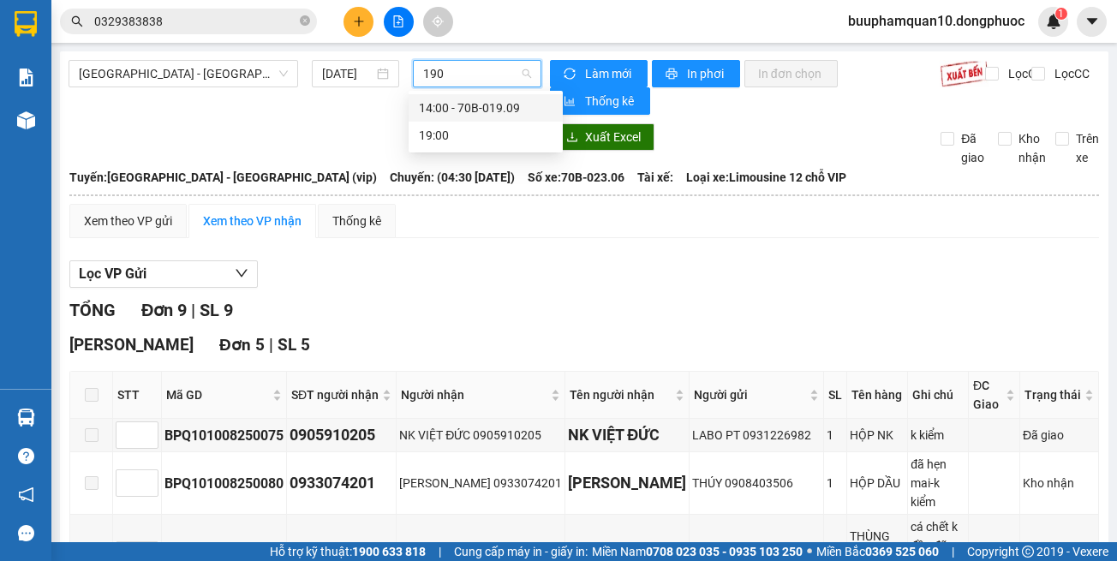
type input "1909"
click at [495, 104] on div "14:00 - 70B-019.09" at bounding box center [486, 108] width 134 height 19
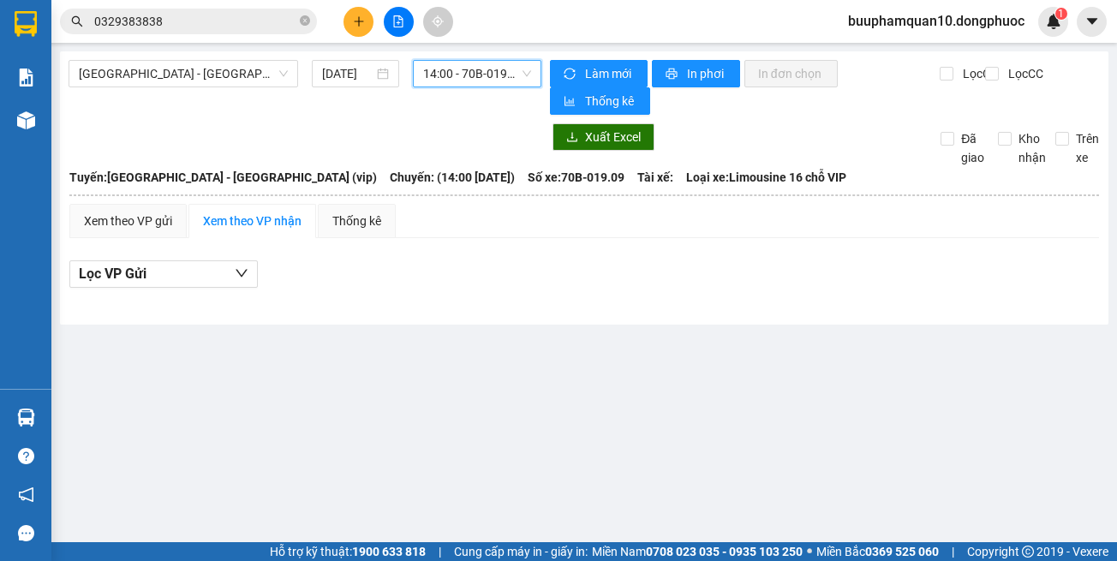
click at [469, 75] on span "14:00 - 70B-019.09" at bounding box center [477, 74] width 108 height 26
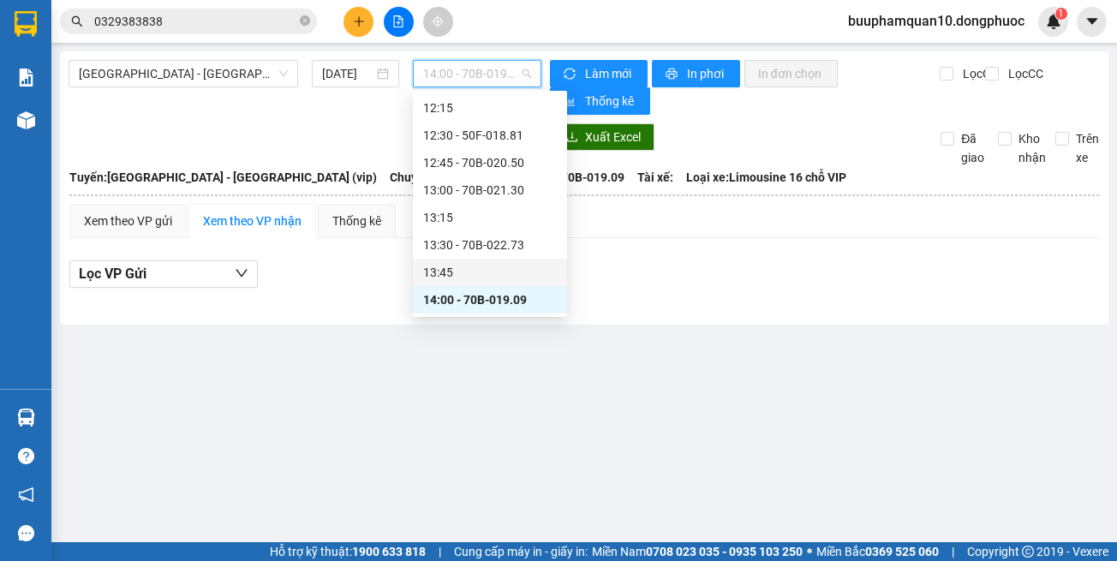
click at [506, 277] on div "13:45" at bounding box center [490, 272] width 134 height 19
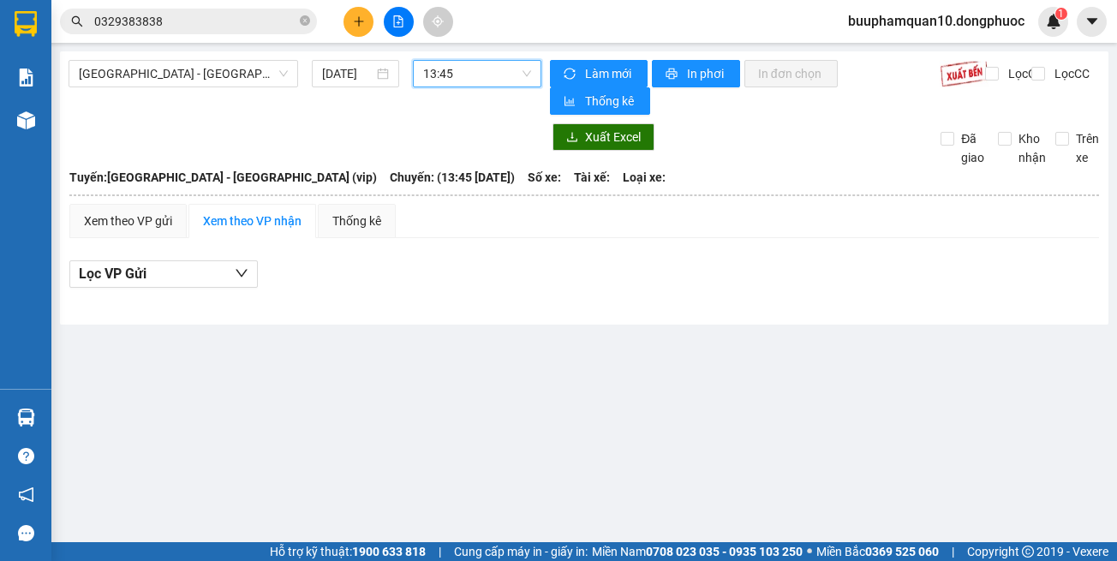
drag, startPoint x: 468, startPoint y: 61, endPoint x: 487, endPoint y: 80, distance: 26.7
click at [469, 63] on span "13:45" at bounding box center [477, 74] width 108 height 26
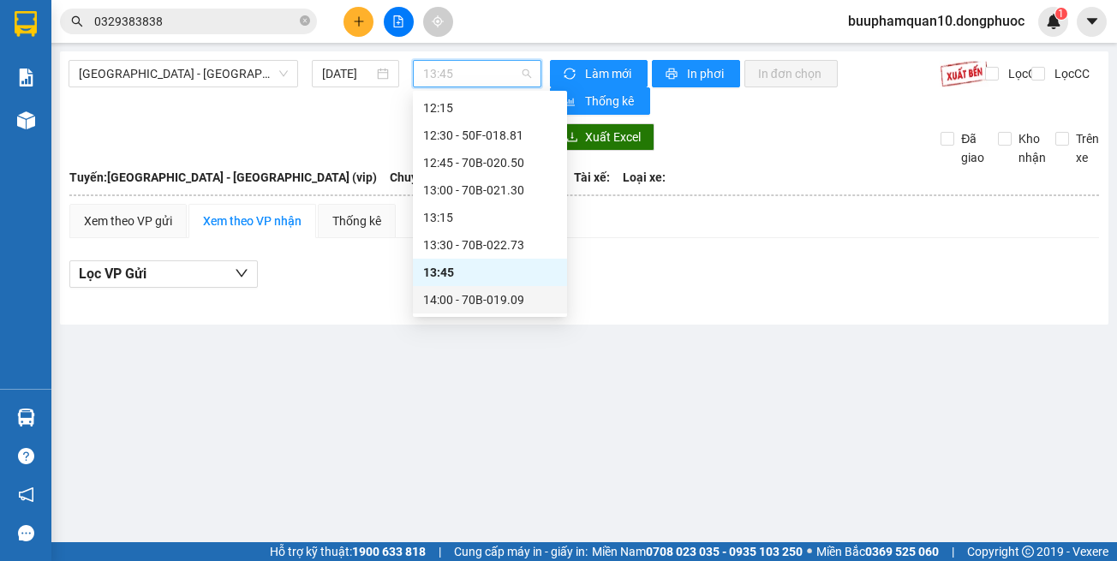
click at [496, 306] on div "14:00 - 70B-019.09" at bounding box center [490, 299] width 134 height 19
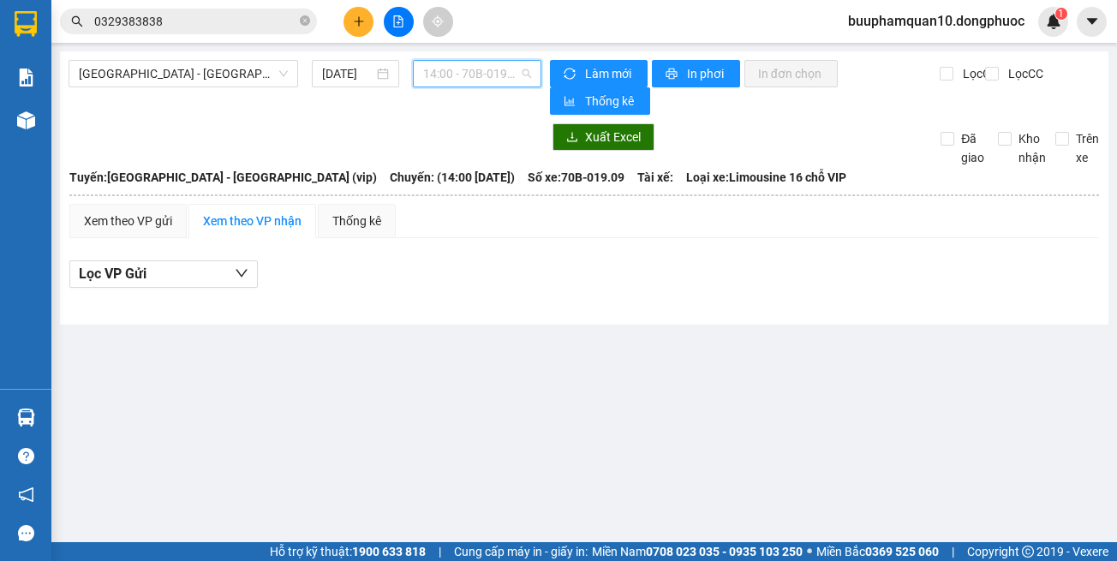
click at [481, 78] on span "14:00 - 70B-019.09" at bounding box center [477, 74] width 108 height 26
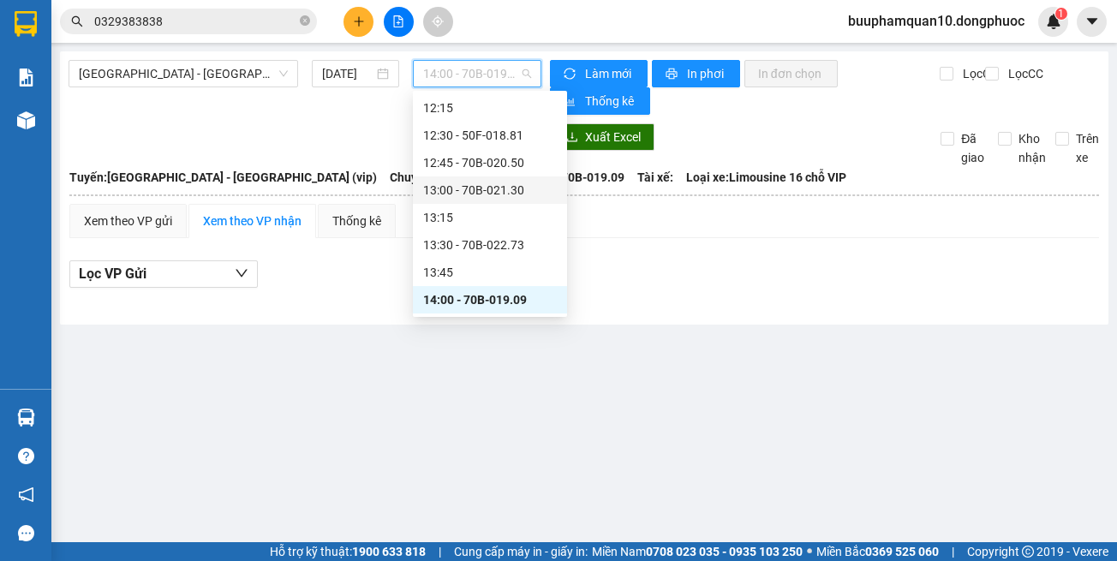
scroll to position [963, 0]
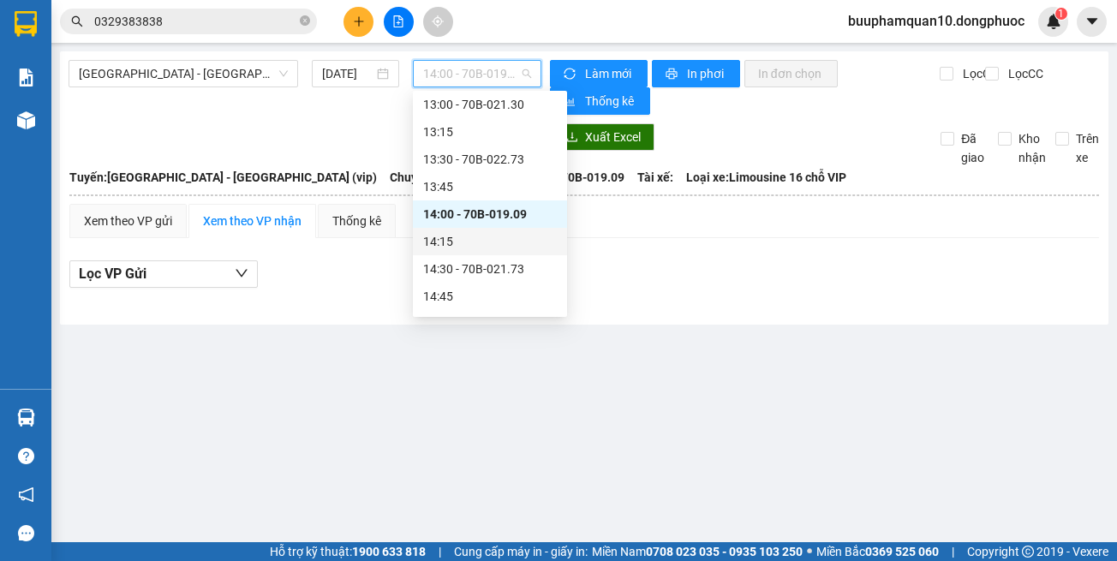
click at [505, 242] on div "14:15" at bounding box center [490, 241] width 134 height 19
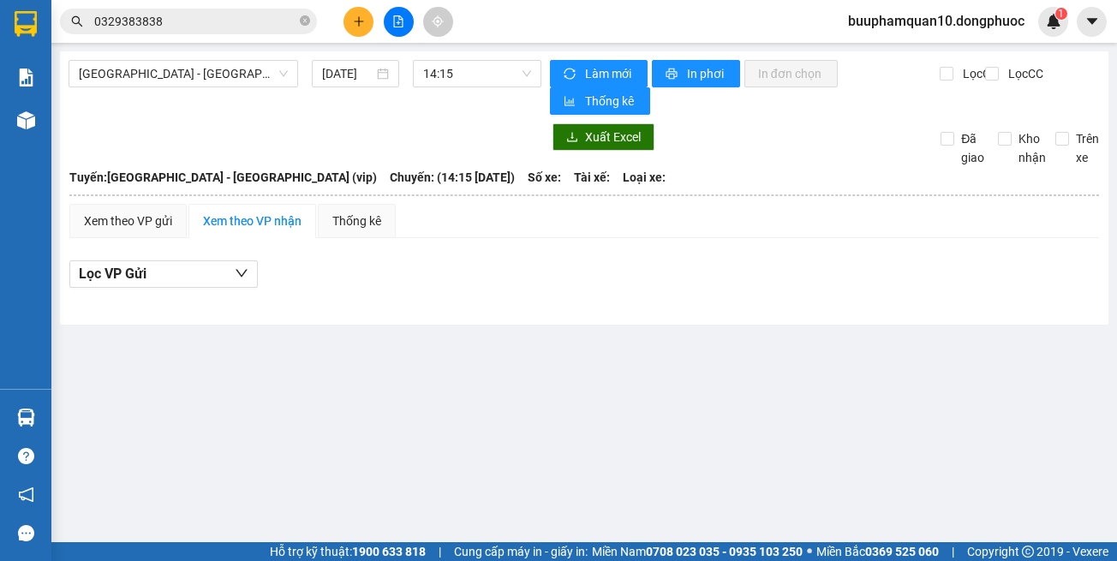
drag, startPoint x: 505, startPoint y: 361, endPoint x: 215, endPoint y: 182, distance: 340.9
click at [501, 357] on main "Hồ Chí Minh - Tây Ninh (vip) 11/08/2025 14:15 Làm mới In phơi In đơn chọn Thống…" at bounding box center [558, 271] width 1117 height 542
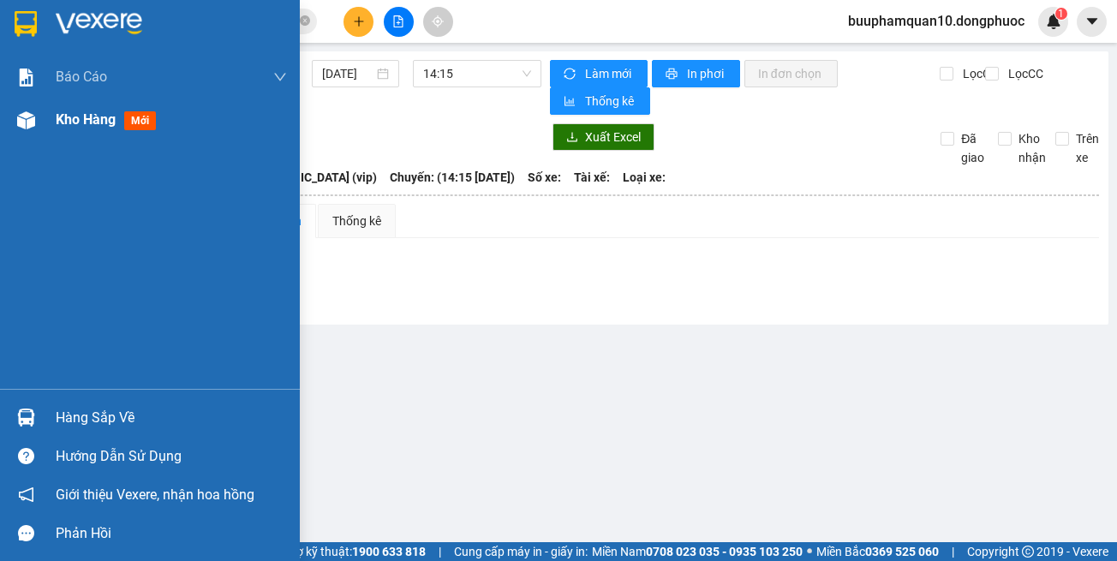
click at [38, 113] on div at bounding box center [26, 120] width 30 height 30
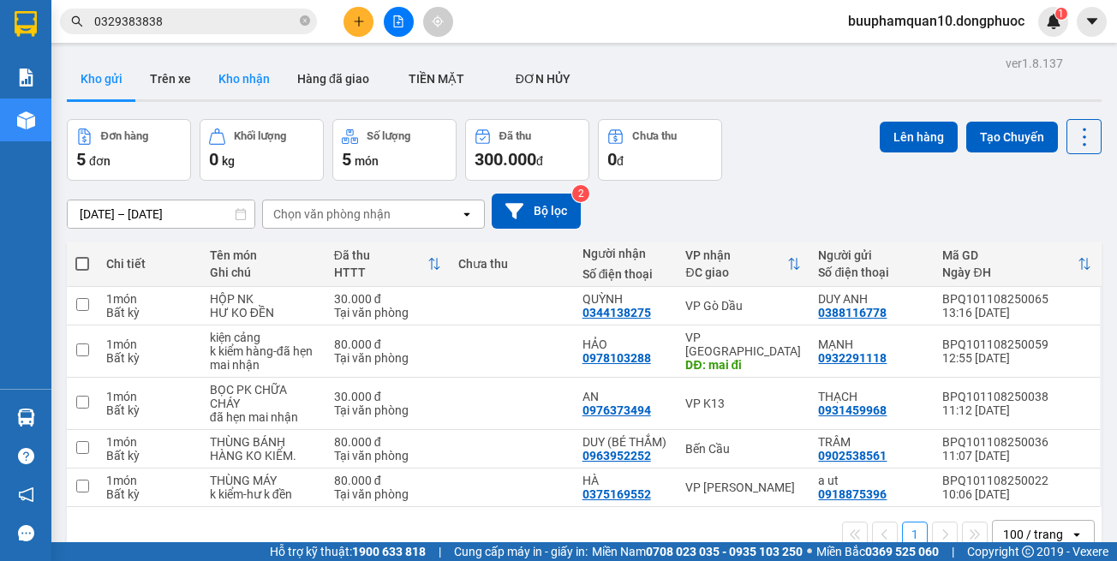
click at [252, 78] on button "Kho nhận" at bounding box center [244, 78] width 79 height 41
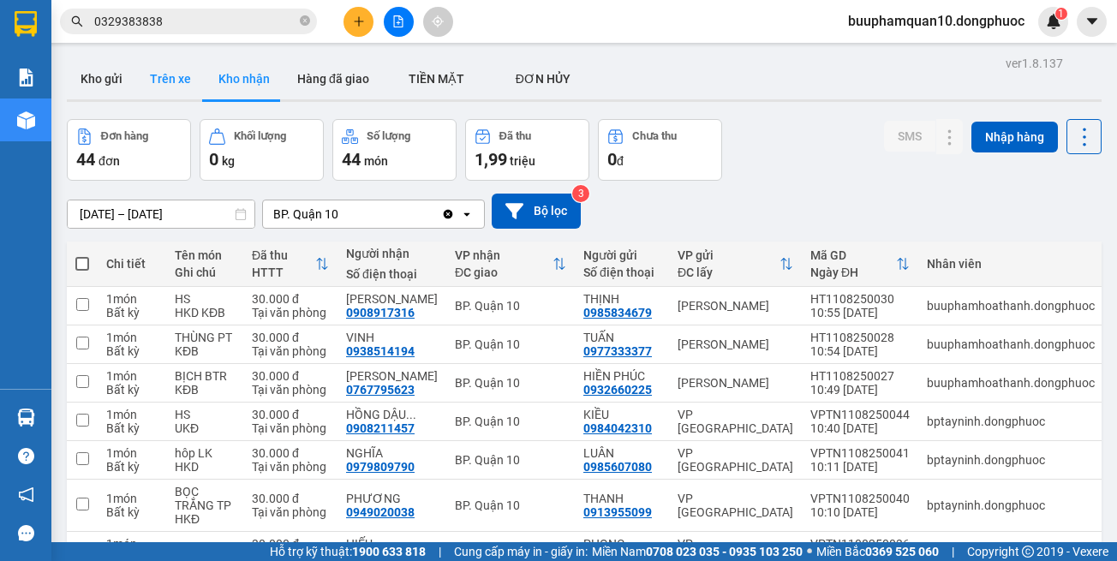
click at [152, 67] on button "Trên xe" at bounding box center [170, 78] width 69 height 41
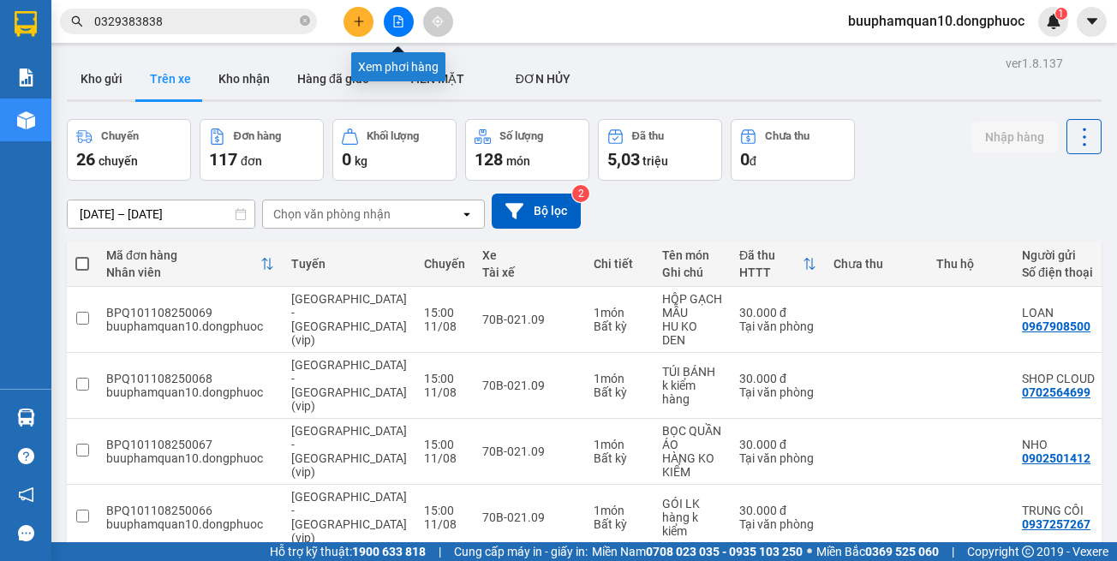
click at [400, 18] on icon "file-add" at bounding box center [398, 21] width 12 height 12
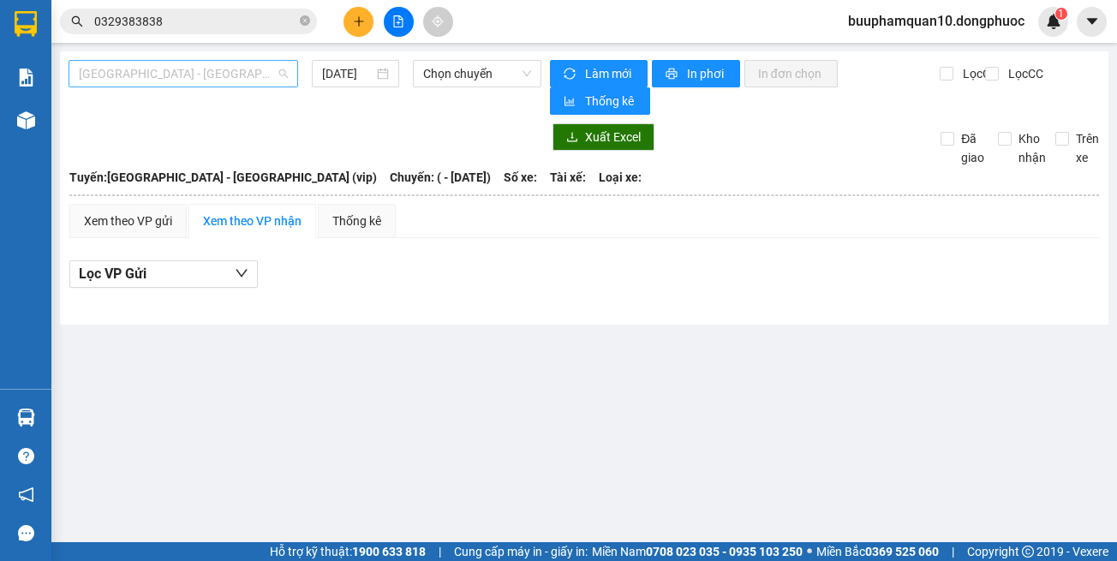
click at [140, 69] on span "[GEOGRAPHIC_DATA] - [GEOGRAPHIC_DATA] (vip)" at bounding box center [183, 74] width 209 height 26
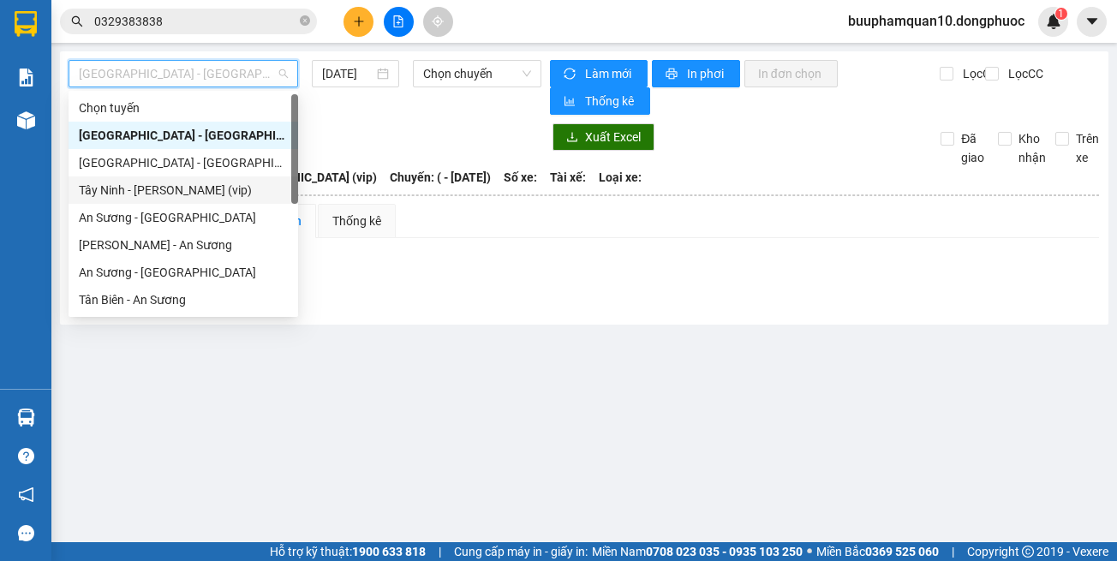
scroll to position [247, 0]
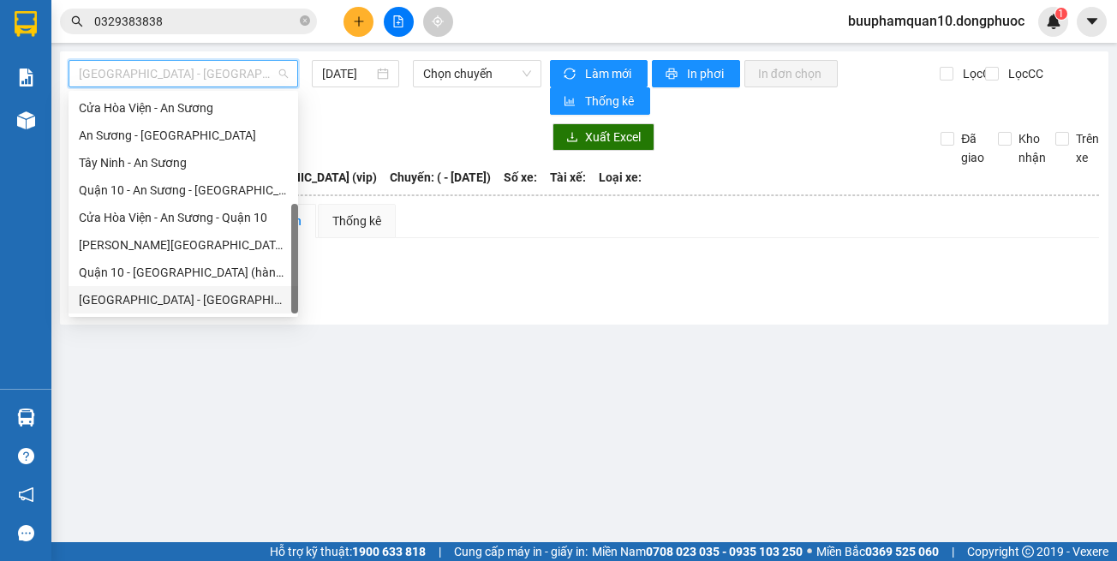
drag, startPoint x: 191, startPoint y: 305, endPoint x: 228, endPoint y: 272, distance: 49.2
click at [194, 302] on div "[GEOGRAPHIC_DATA] - [GEOGRAPHIC_DATA] (vip)" at bounding box center [183, 299] width 209 height 19
type input "[DATE]"
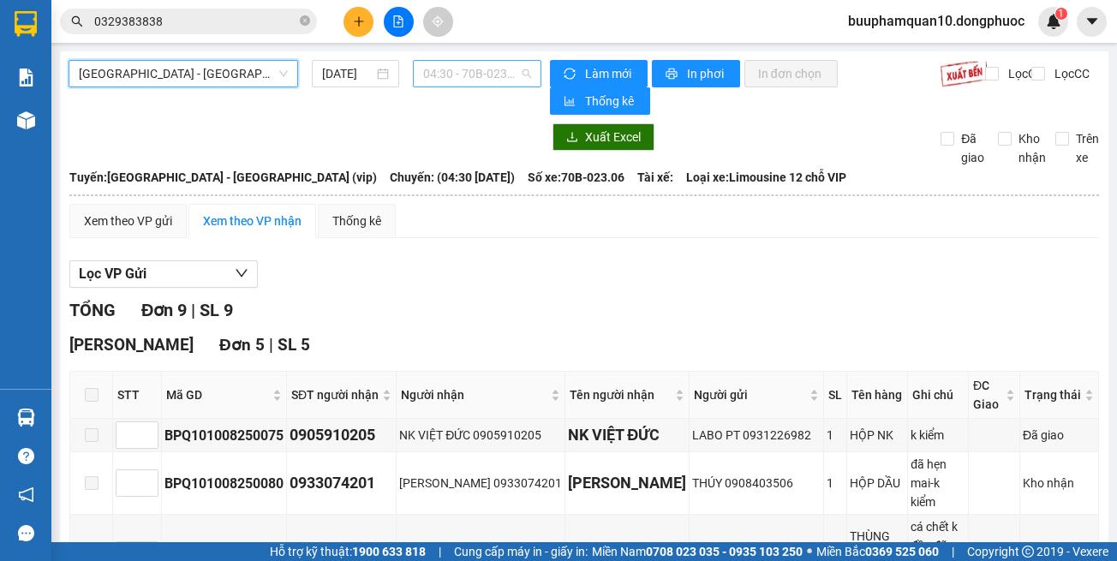
drag, startPoint x: 484, startPoint y: 71, endPoint x: 471, endPoint y: 66, distance: 13.8
click at [484, 70] on span "04:30 - 70B-023.06" at bounding box center [477, 74] width 108 height 26
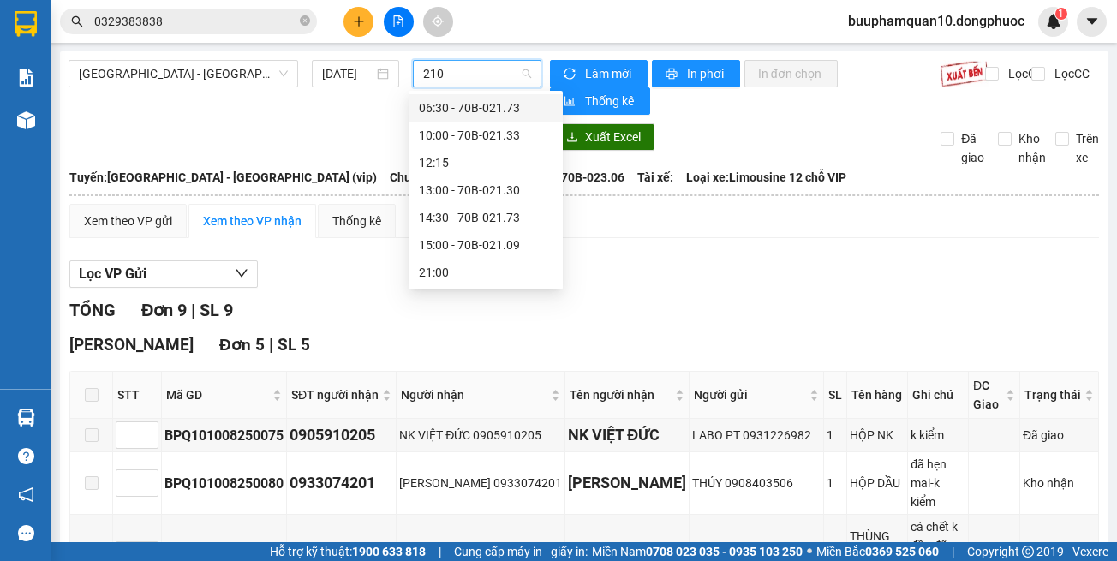
type input "2109"
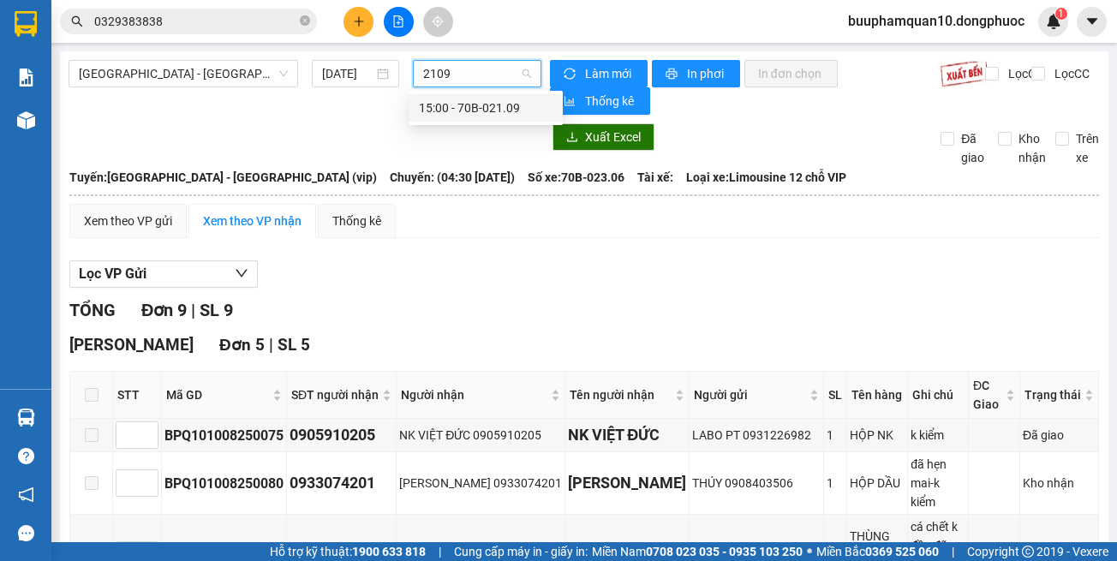
click at [471, 105] on div "15:00 - 70B-021.09" at bounding box center [486, 108] width 134 height 19
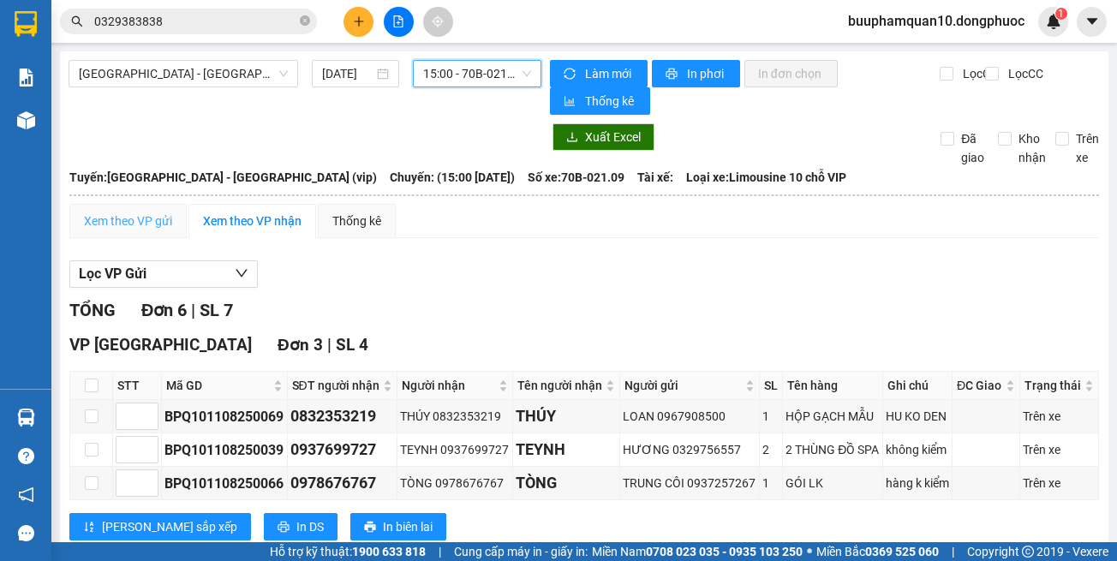
click at [145, 210] on div "Xem theo VP gửi" at bounding box center [127, 221] width 117 height 34
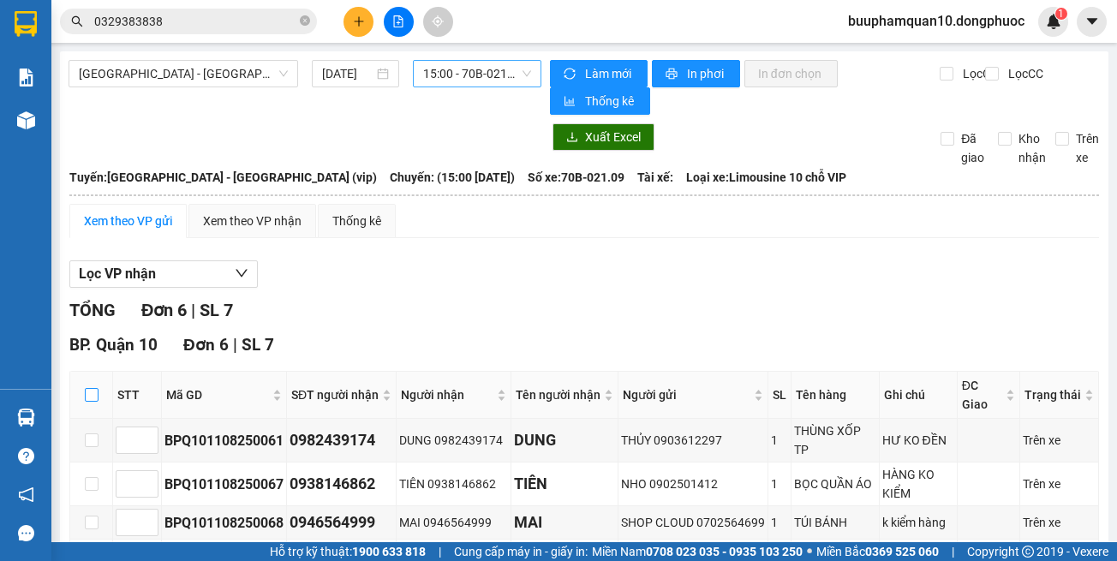
click at [95, 395] on input "checkbox" at bounding box center [92, 395] width 14 height 14
checkbox input "true"
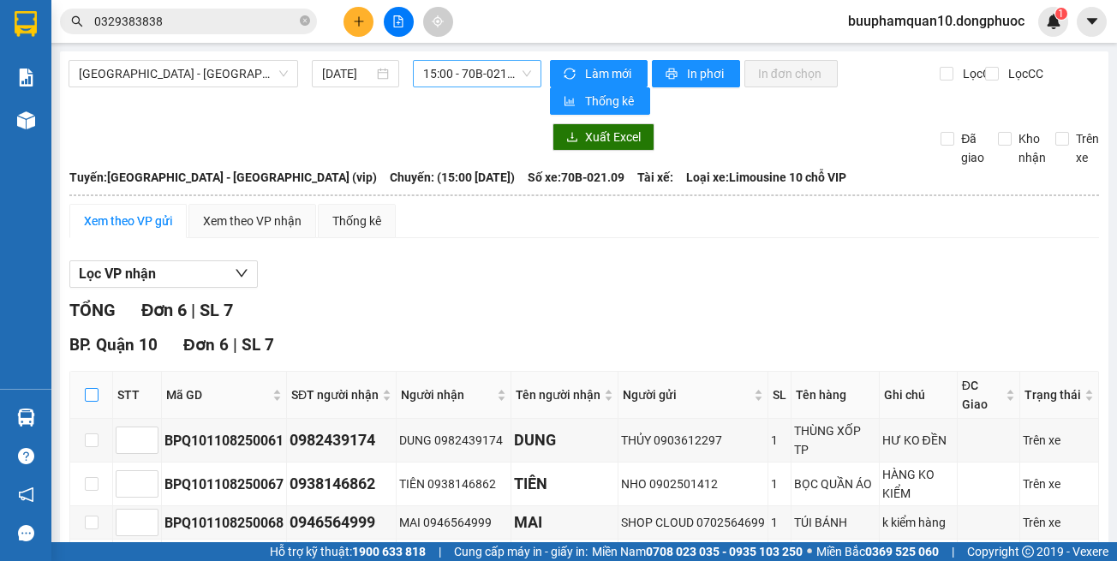
checkbox input "true"
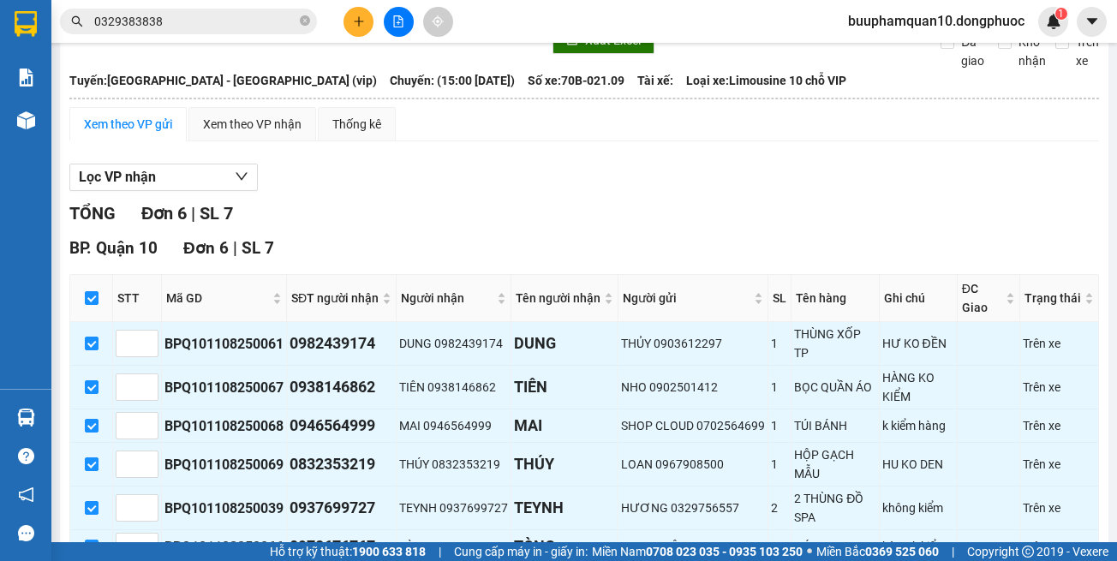
scroll to position [206, 0]
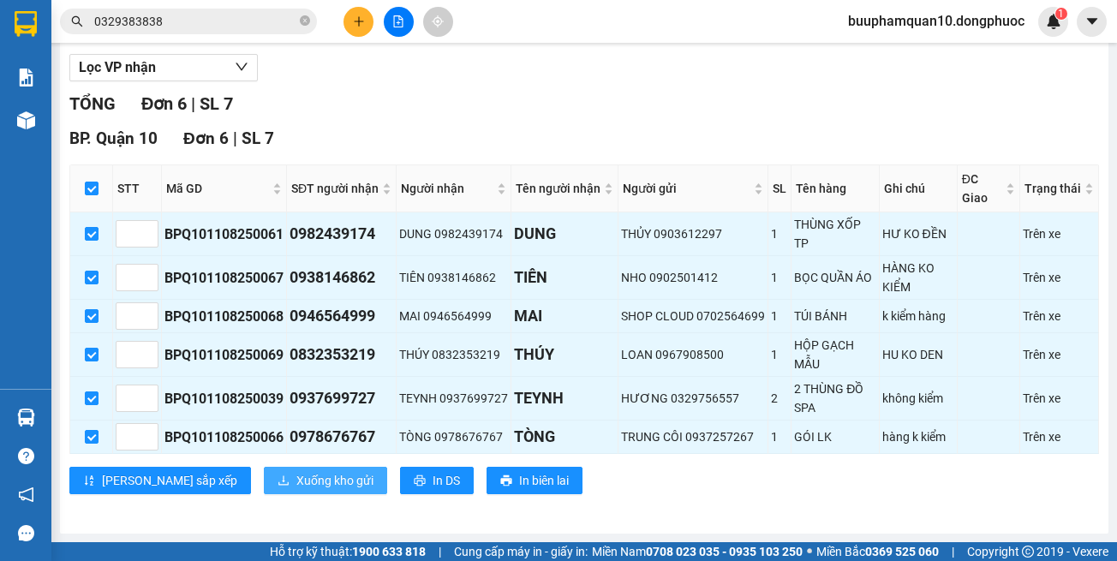
click at [296, 475] on span "Xuống kho gửi" at bounding box center [334, 480] width 77 height 19
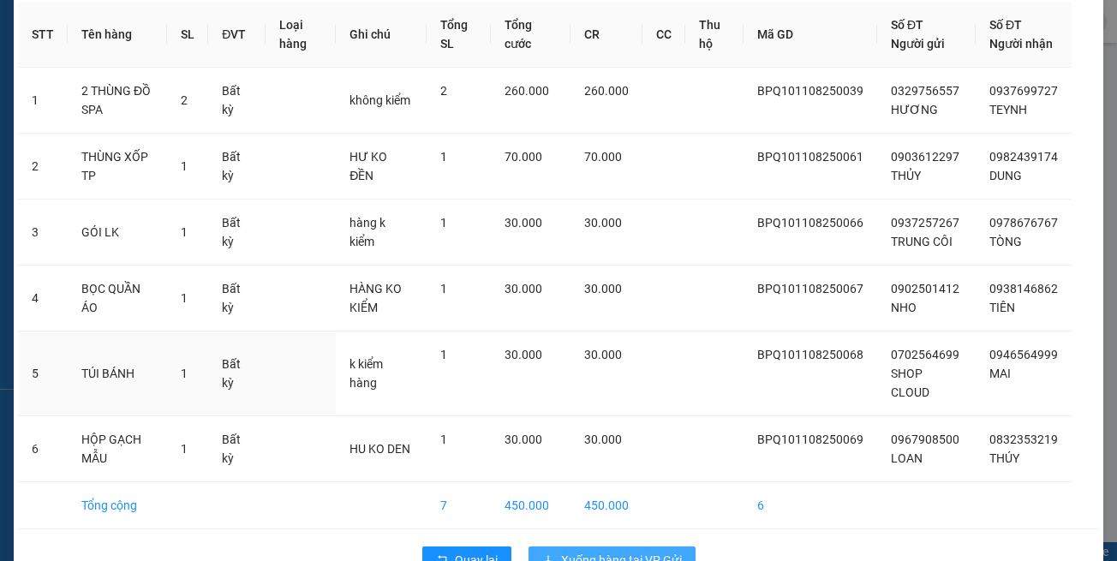
scroll to position [141, 0]
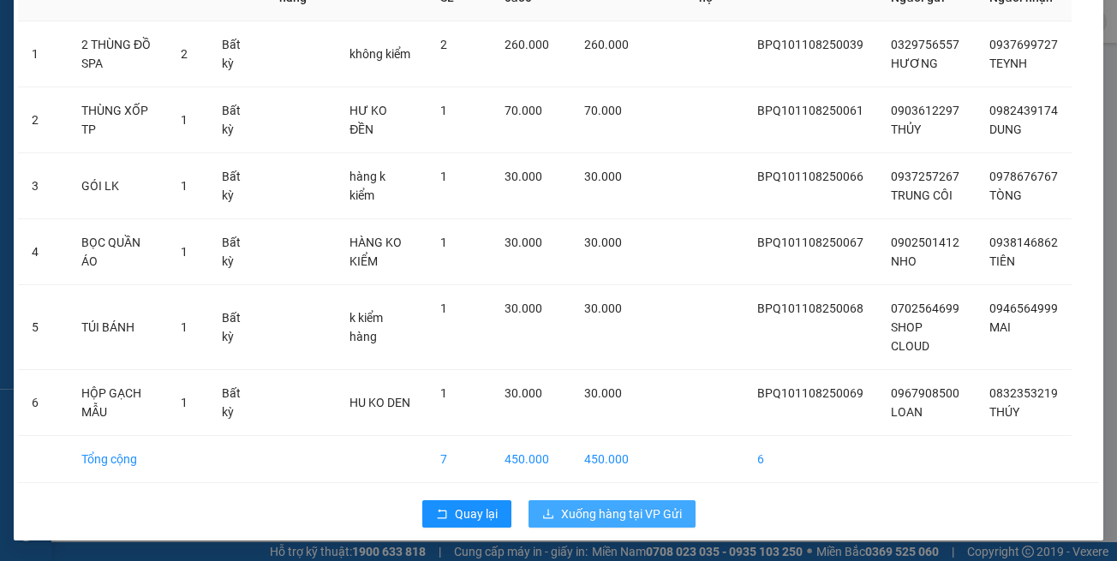
drag, startPoint x: 643, startPoint y: 514, endPoint x: 646, endPoint y: 502, distance: 12.3
click at [644, 513] on span "Xuống hàng tại VP Gửi" at bounding box center [621, 514] width 121 height 19
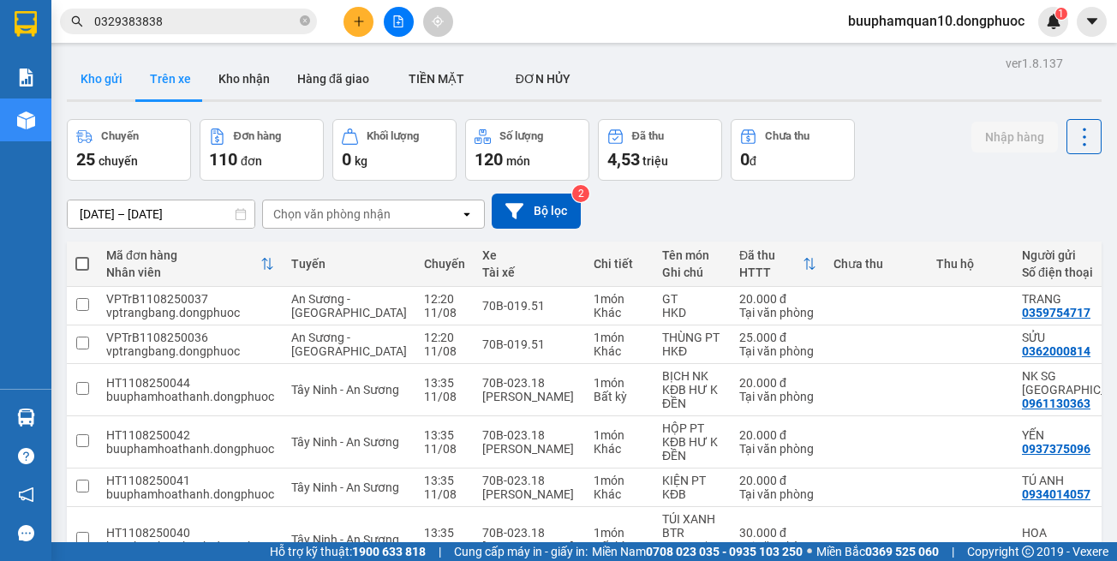
drag, startPoint x: 111, startPoint y: 79, endPoint x: 213, endPoint y: 103, distance: 104.7
click at [110, 79] on button "Kho gửi" at bounding box center [101, 78] width 69 height 41
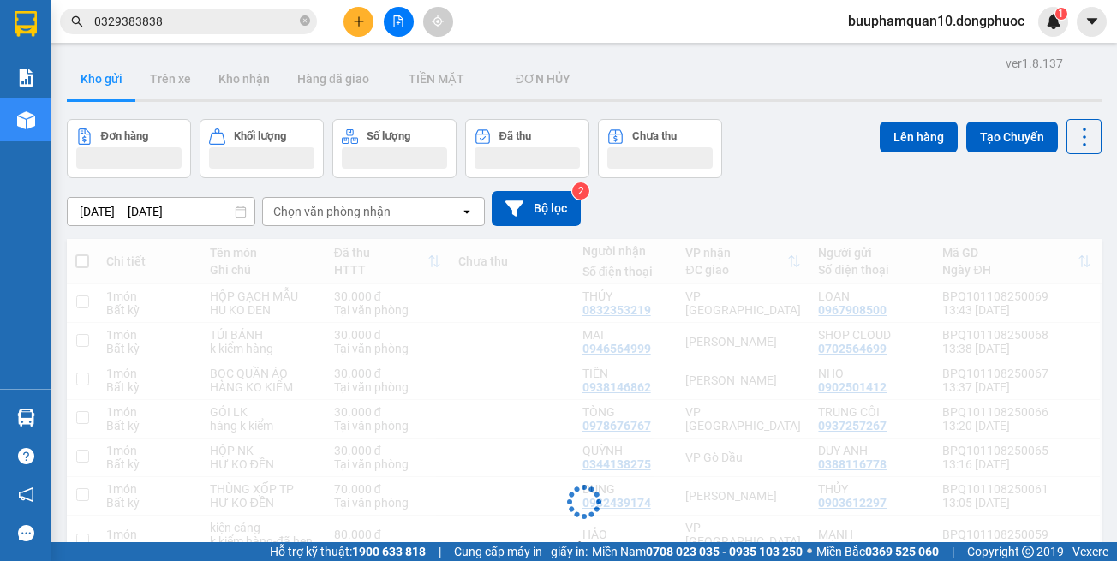
click at [369, 218] on div "Chọn văn phòng nhận" at bounding box center [331, 211] width 117 height 17
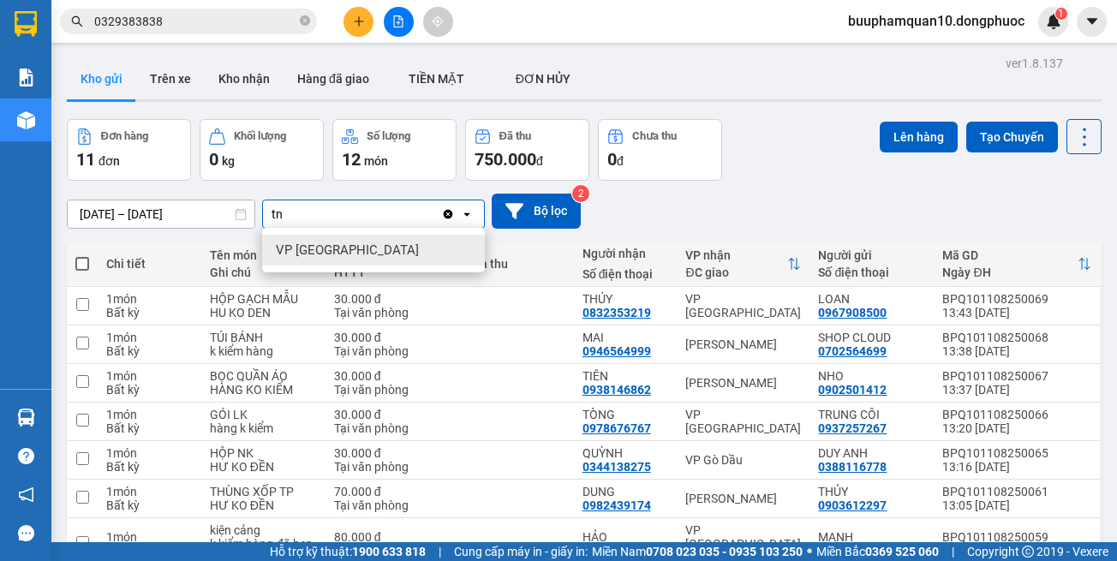
type input "tn"
click at [358, 253] on div "VP [GEOGRAPHIC_DATA]" at bounding box center [373, 250] width 223 height 31
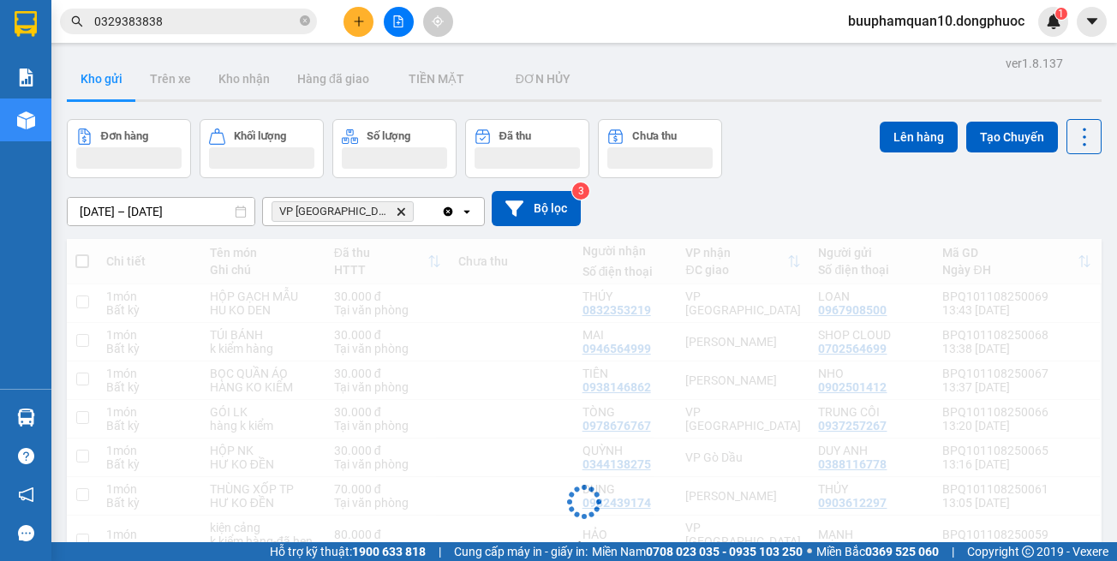
click at [405, 212] on div "VP [GEOGRAPHIC_DATA]" at bounding box center [352, 211] width 178 height 27
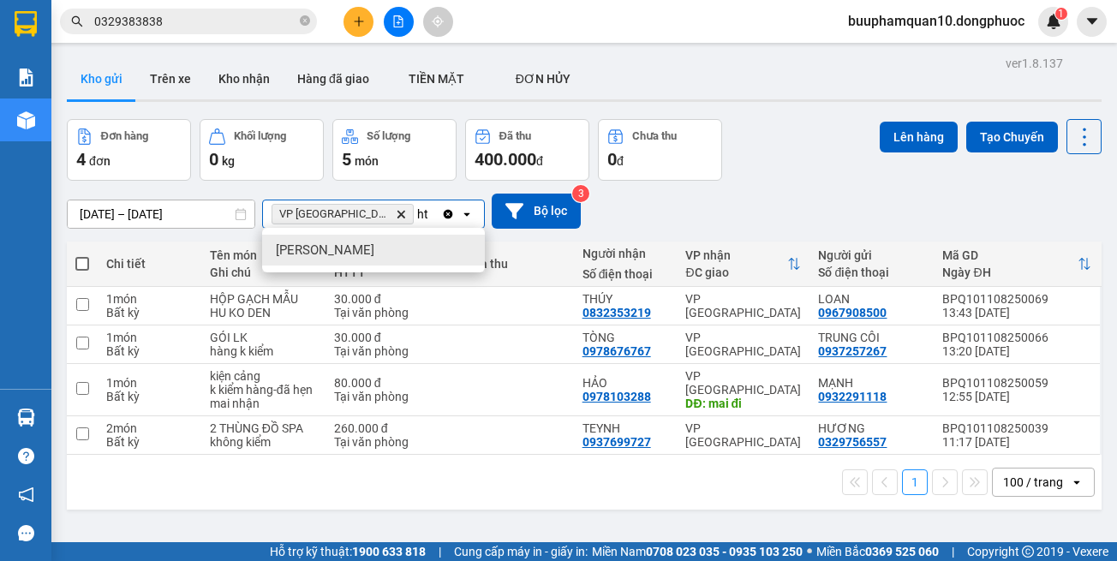
type input "ht"
click at [387, 255] on div "[PERSON_NAME]" at bounding box center [373, 250] width 223 height 31
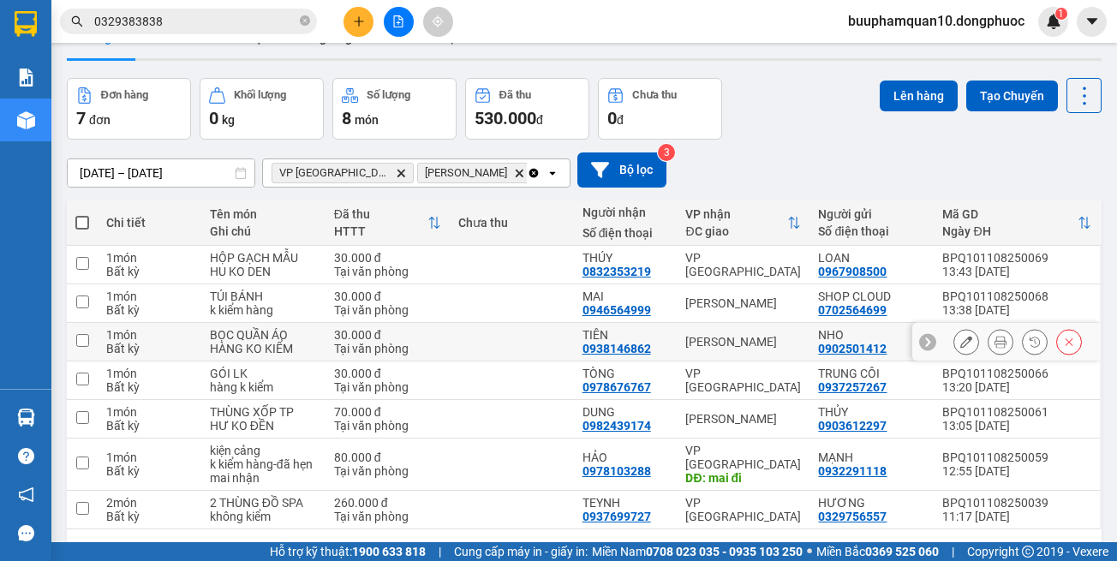
scroll to position [99, 0]
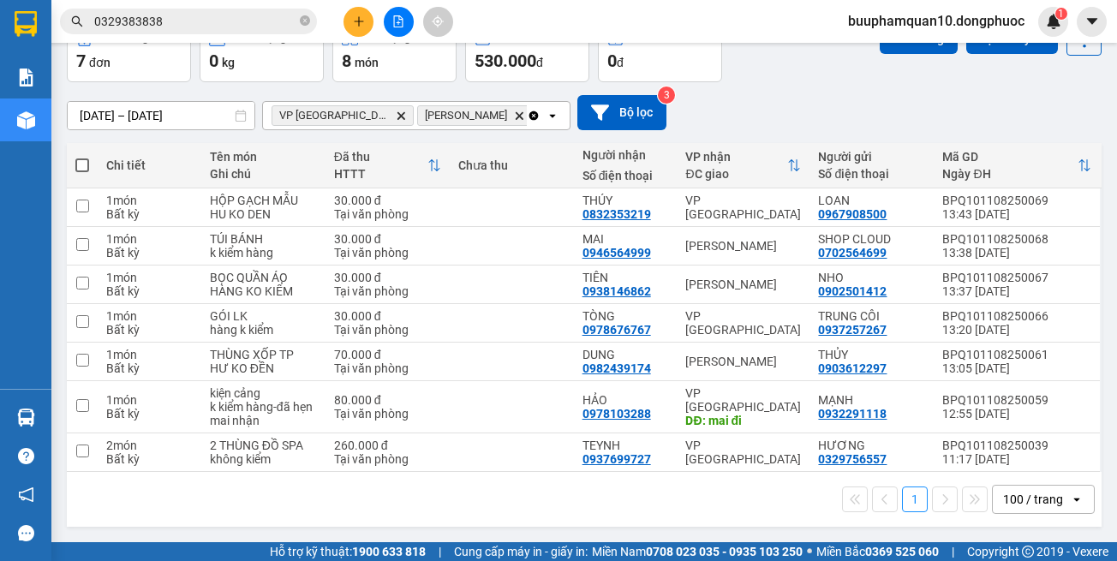
click at [80, 160] on span at bounding box center [82, 165] width 14 height 14
click at [82, 157] on input "checkbox" at bounding box center [82, 157] width 0 height 0
checkbox input "true"
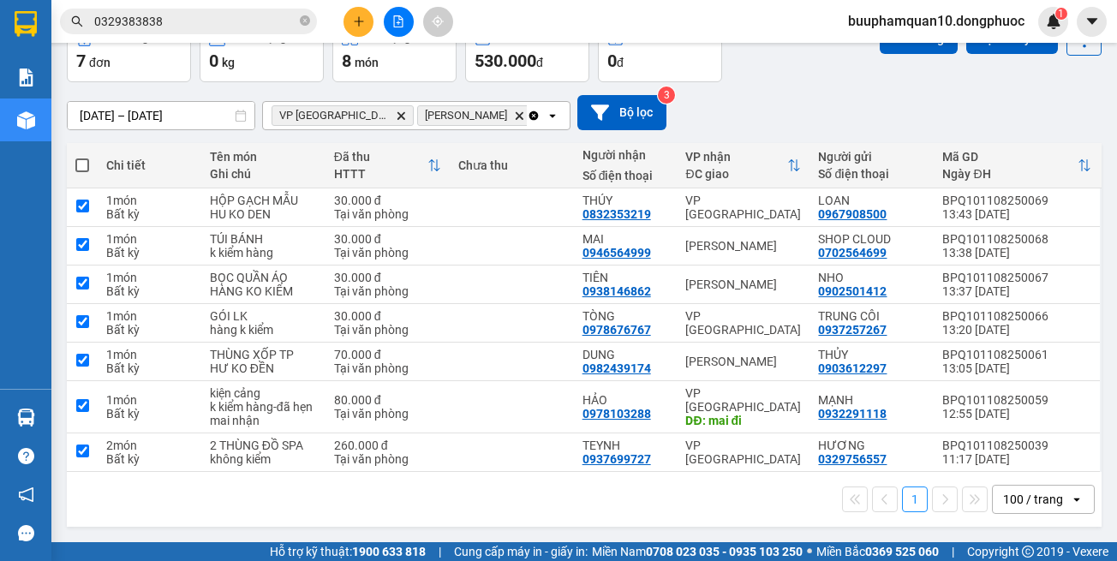
checkbox input "true"
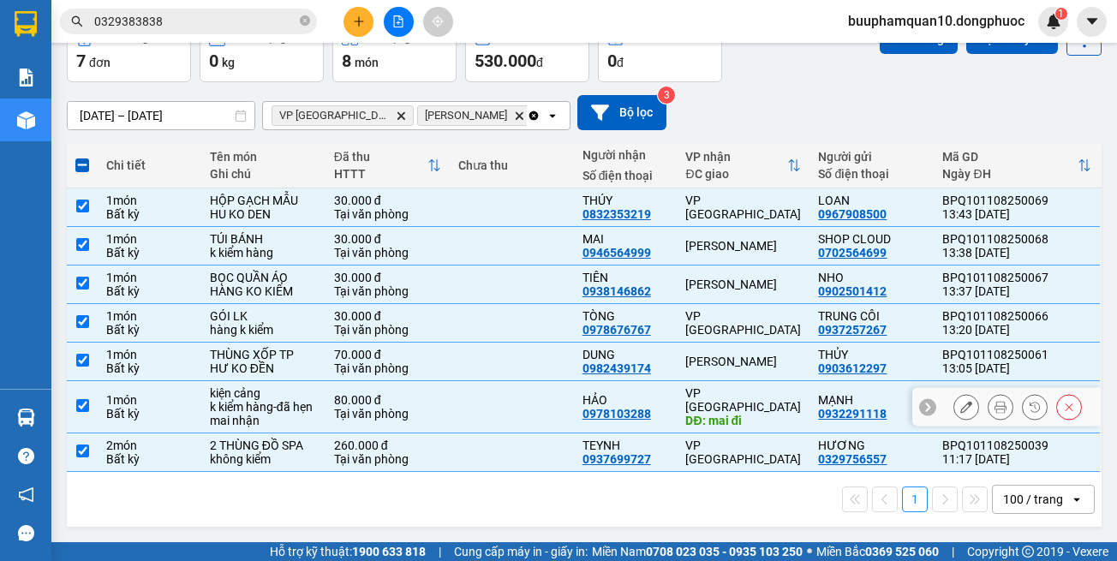
drag, startPoint x: 765, startPoint y: 403, endPoint x: 767, endPoint y: 391, distance: 13.0
click at [765, 402] on div "VP [GEOGRAPHIC_DATA]" at bounding box center [743, 399] width 116 height 27
checkbox input "false"
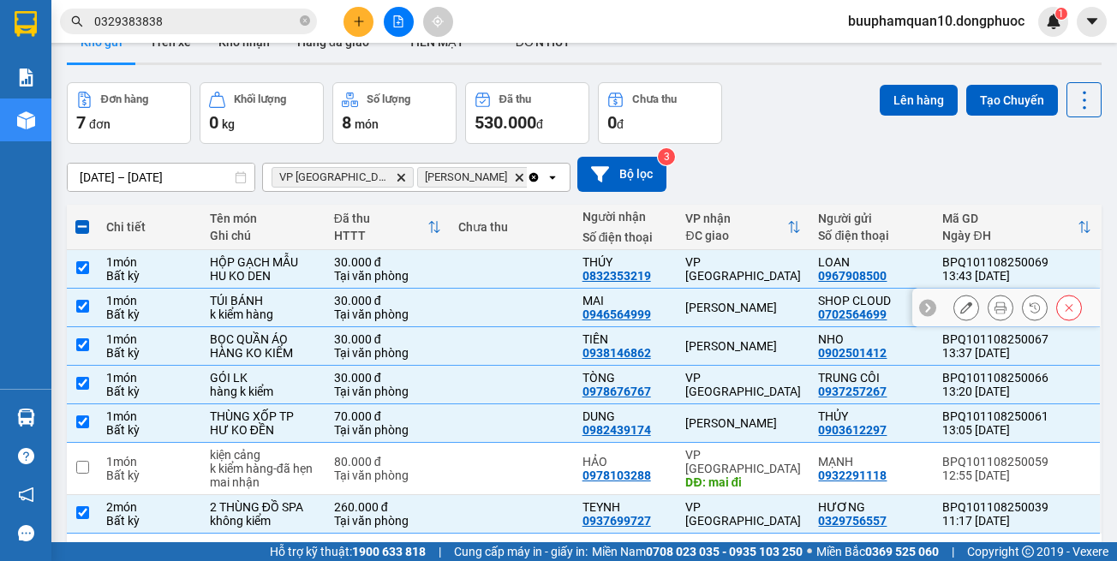
scroll to position [0, 0]
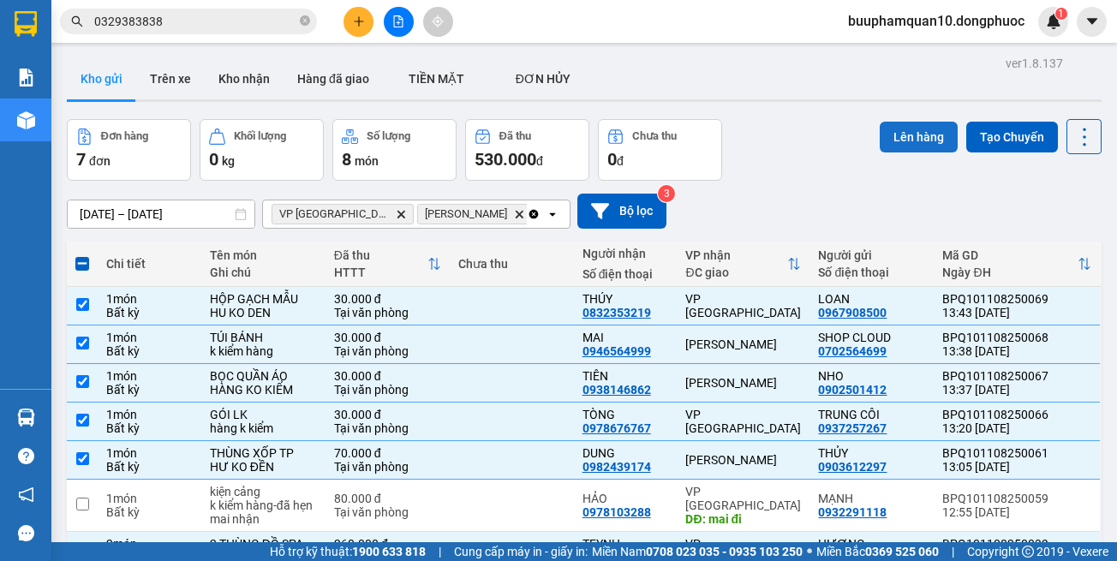
click at [914, 146] on button "Lên hàng" at bounding box center [919, 137] width 78 height 31
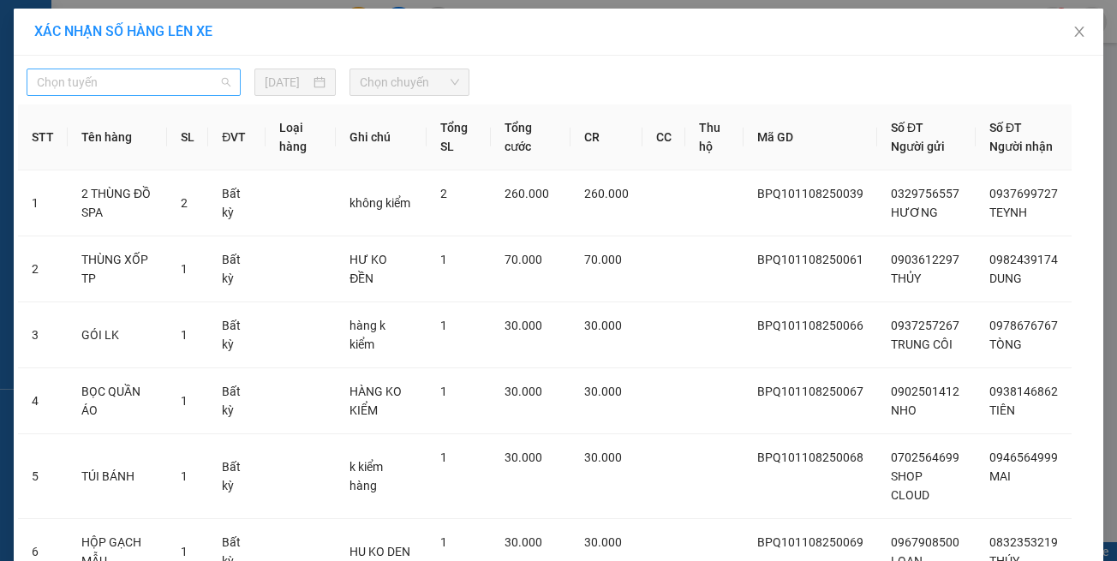
click at [121, 92] on span "Chọn tuyến" at bounding box center [134, 82] width 194 height 26
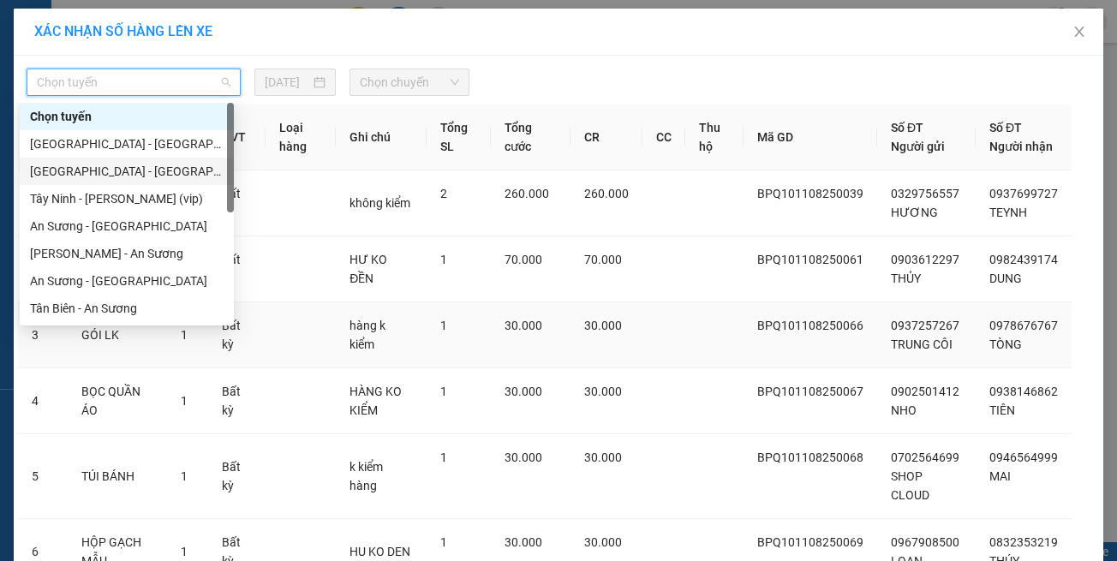
scroll to position [247, 0]
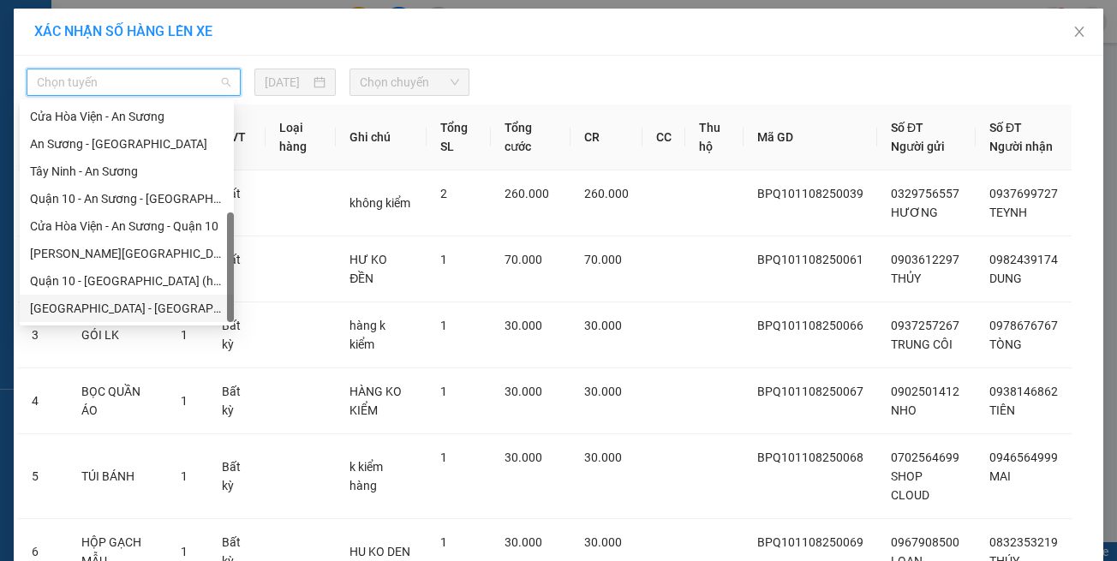
click at [165, 315] on div "[GEOGRAPHIC_DATA] - [GEOGRAPHIC_DATA] (vip)" at bounding box center [127, 308] width 194 height 19
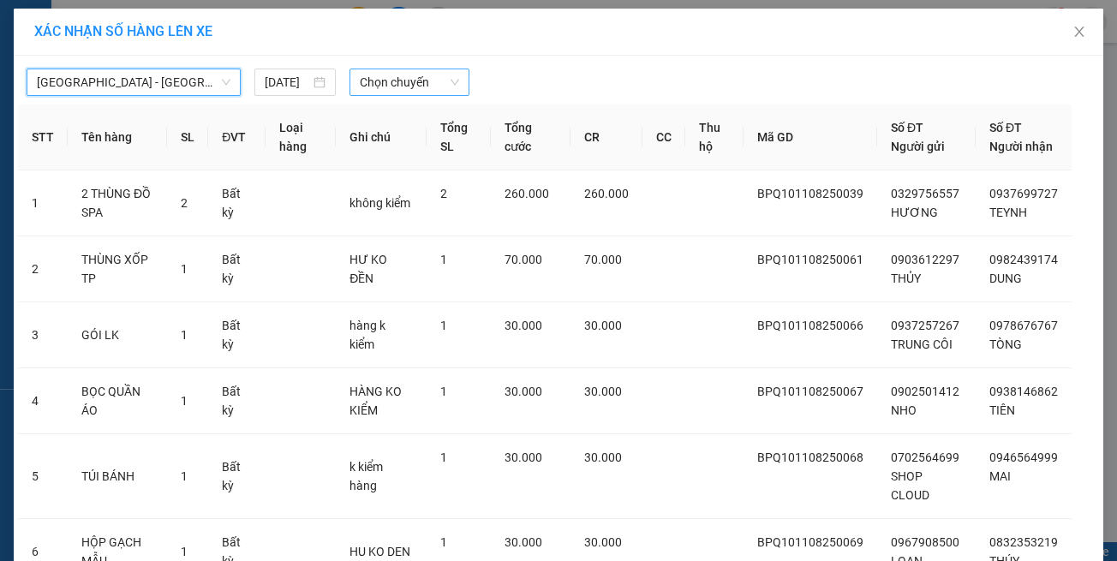
click at [417, 75] on span "Chọn chuyến" at bounding box center [409, 82] width 99 height 26
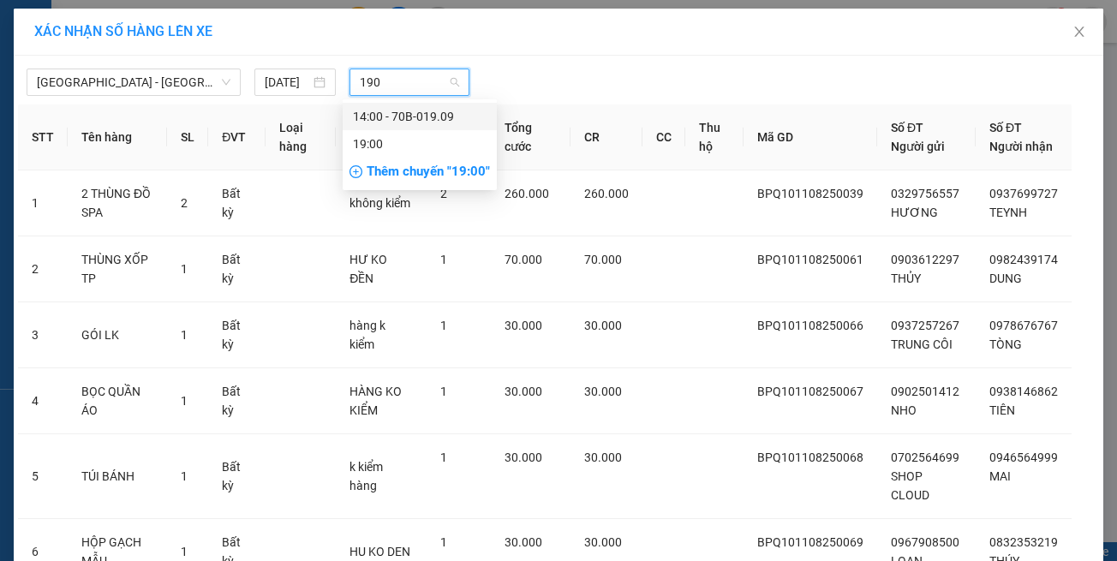
type input "1909"
click at [425, 116] on div "14:00 - 70B-019.09" at bounding box center [420, 116] width 134 height 19
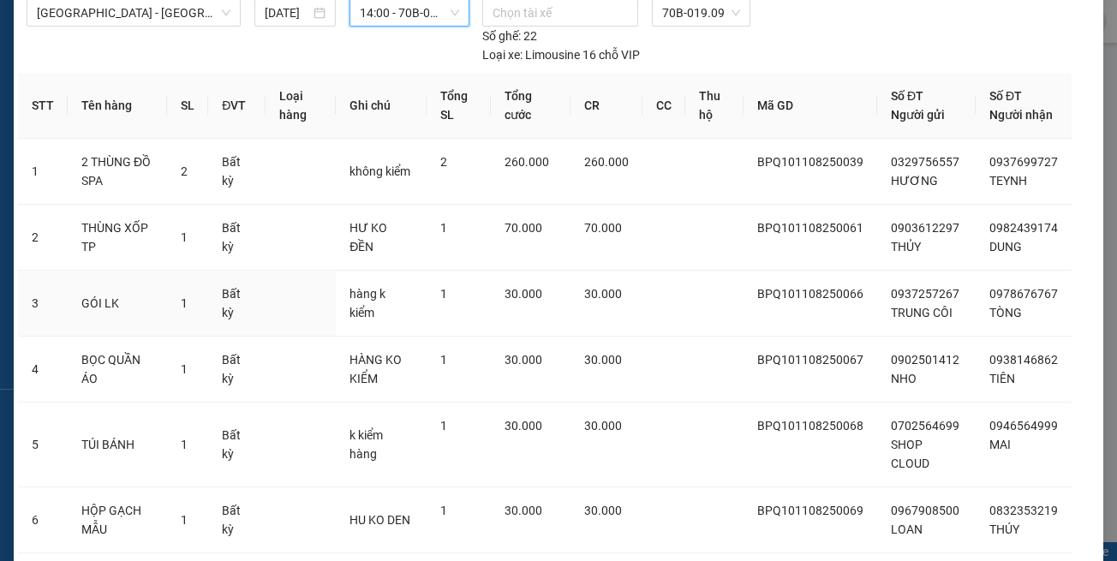
scroll to position [0, 0]
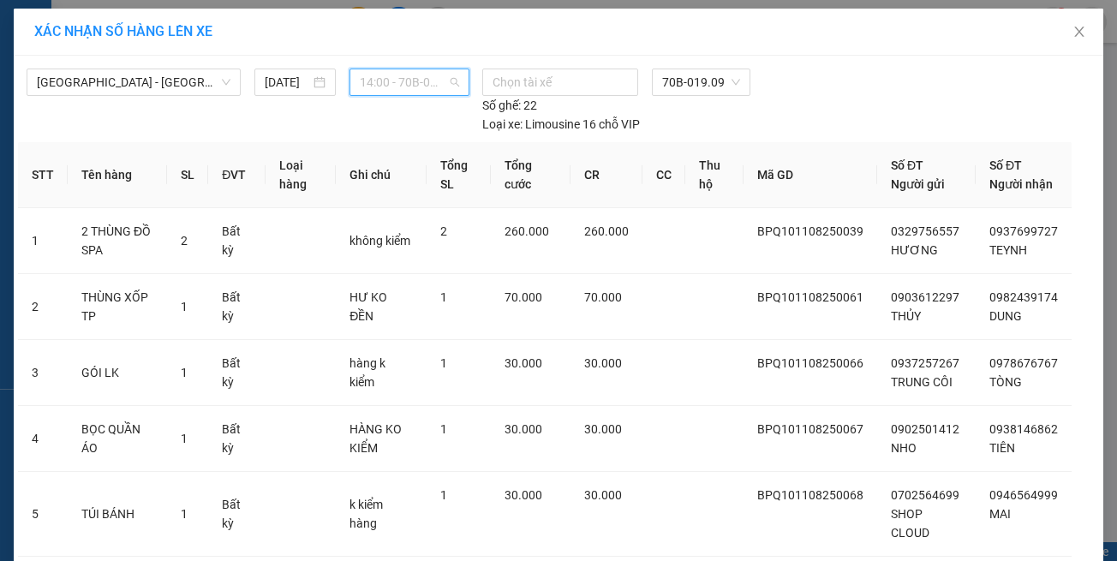
click at [431, 75] on span "14:00 - 70B-019.09" at bounding box center [409, 82] width 99 height 26
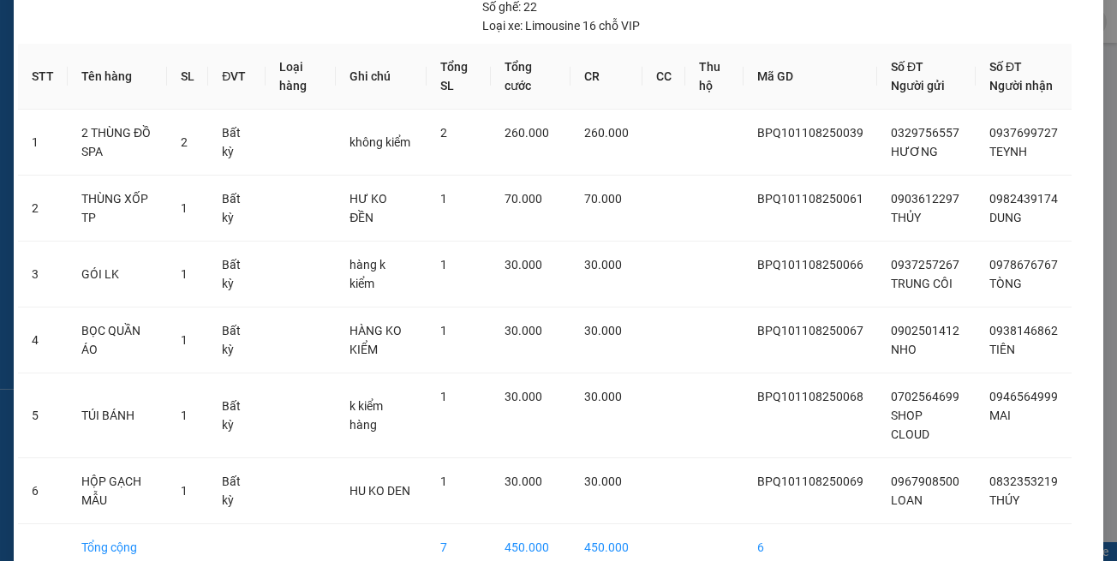
scroll to position [178, 0]
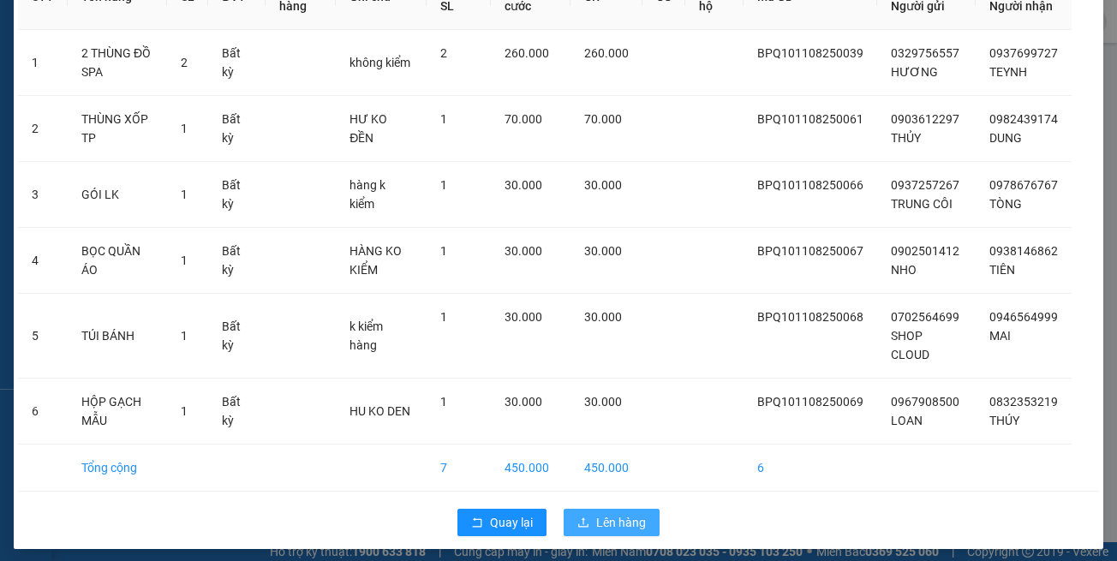
click at [604, 513] on span "Lên hàng" at bounding box center [621, 522] width 50 height 19
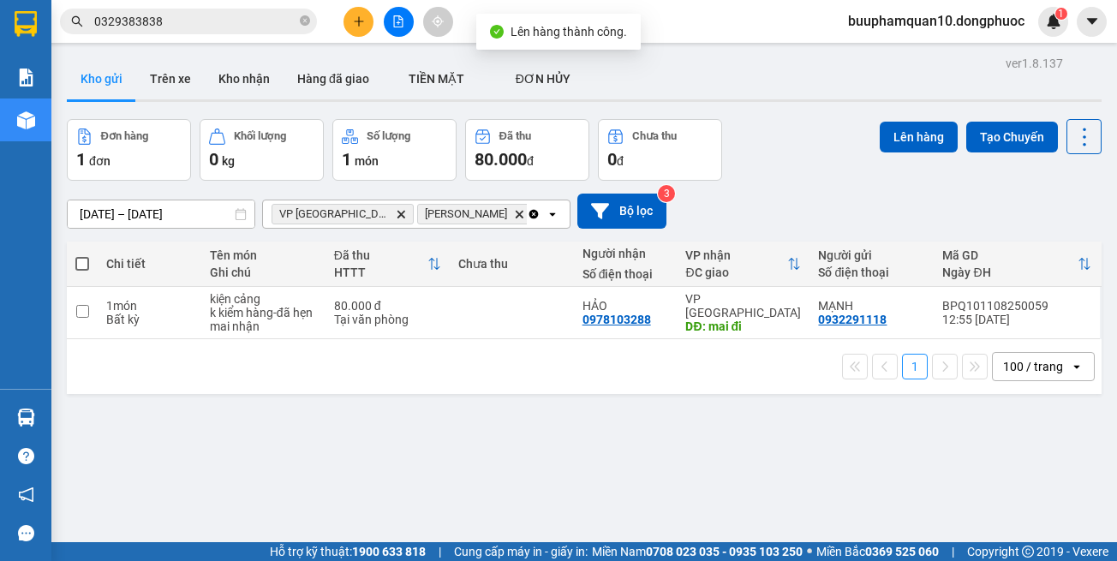
click at [397, 216] on icon "VP Tây Ninh, close by backspace" at bounding box center [401, 214] width 8 height 8
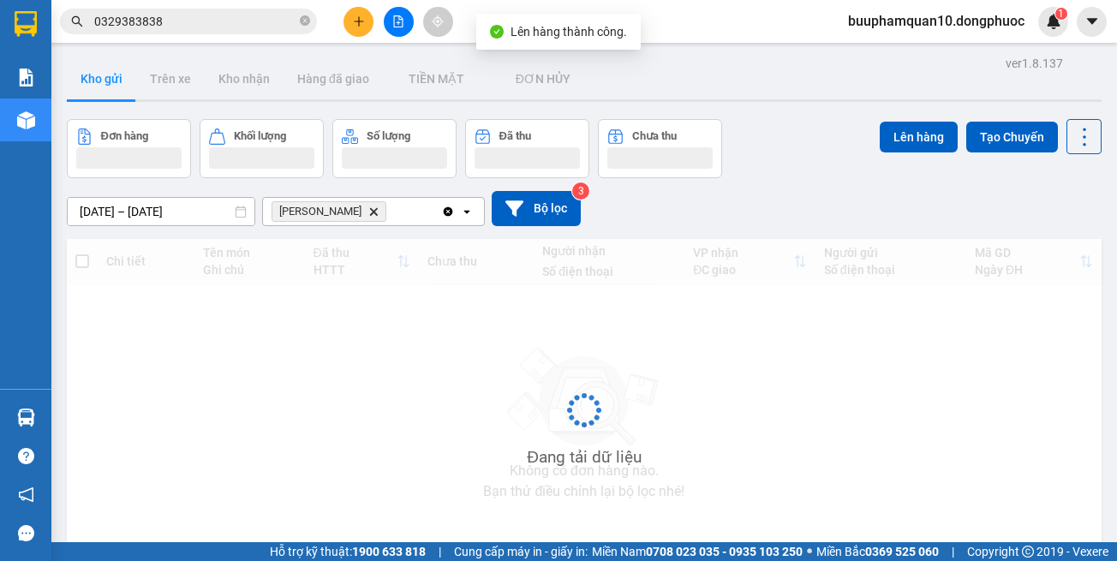
click at [352, 216] on span "Hòa Thành Delete" at bounding box center [329, 211] width 115 height 21
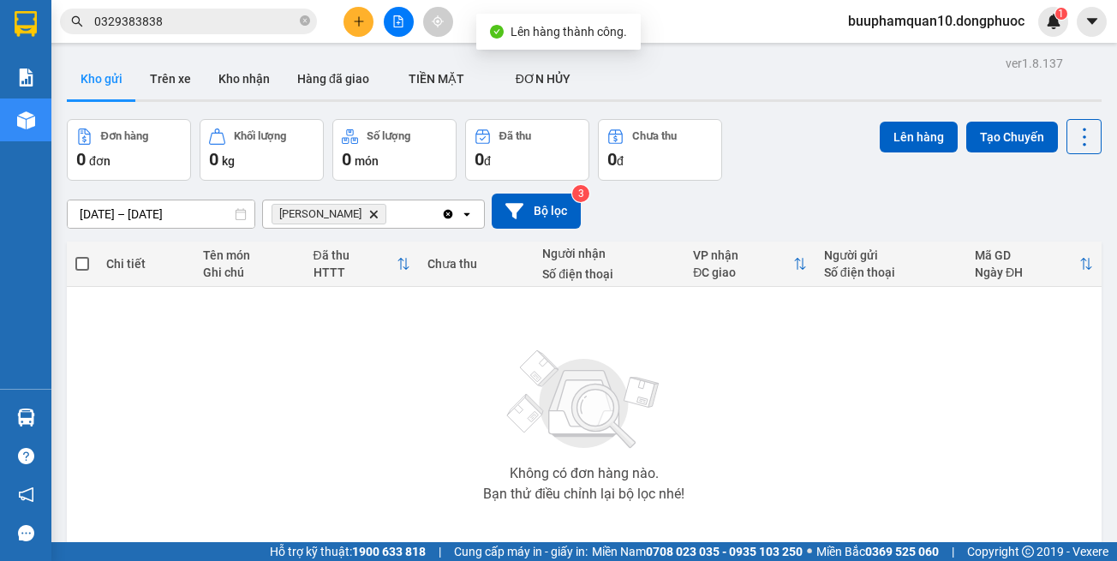
click at [368, 215] on icon "Delete" at bounding box center [373, 214] width 10 height 10
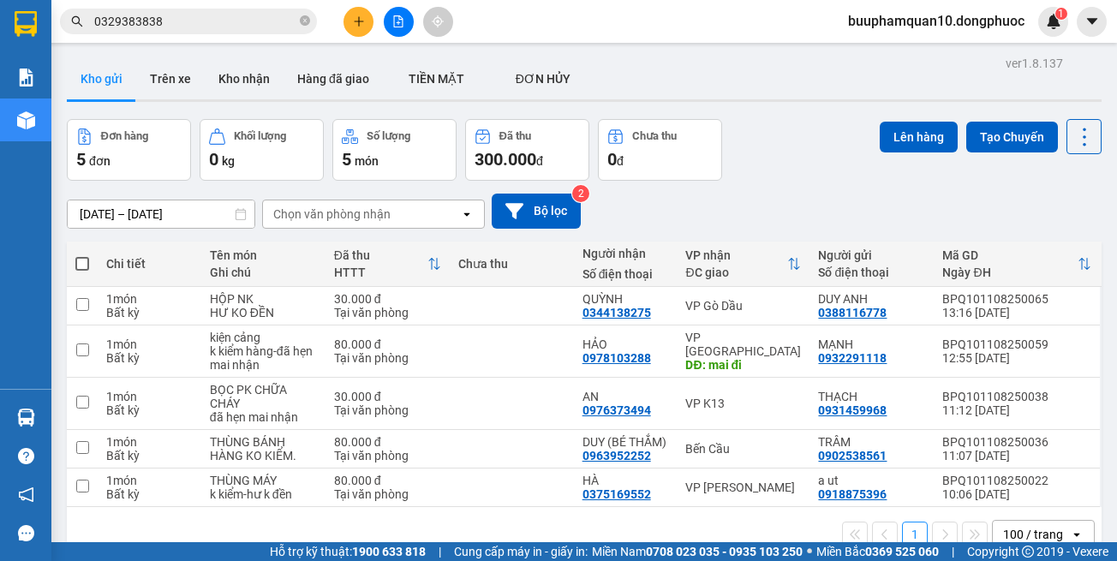
click at [366, 23] on button at bounding box center [358, 22] width 30 height 30
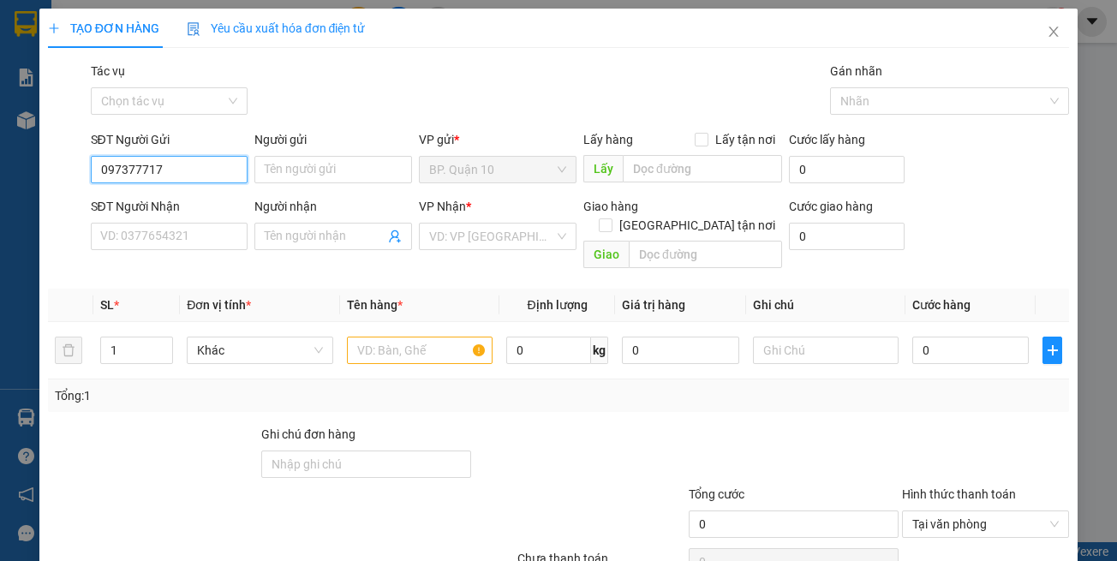
type input "0973777173"
drag, startPoint x: 167, startPoint y: 207, endPoint x: 177, endPoint y: 212, distance: 11.5
click at [168, 207] on div "0973777173 - THÀNH" at bounding box center [166, 203] width 134 height 19
type input "THÀNH"
type input "0917366699"
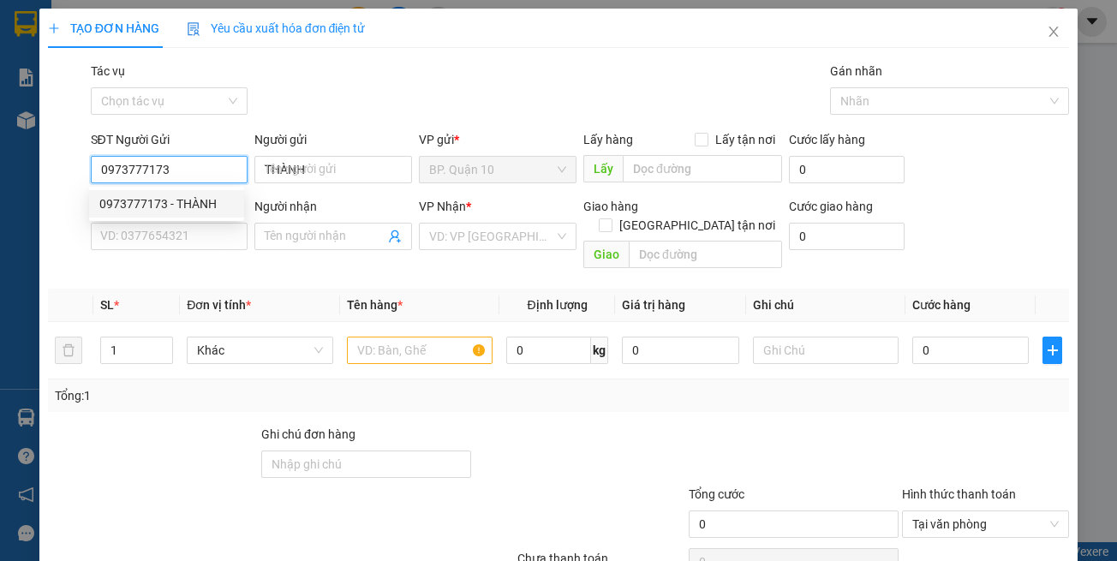
type input "PHI"
type input "0973777173"
click at [231, 289] on th "Đơn vị tính *" at bounding box center [259, 305] width 159 height 33
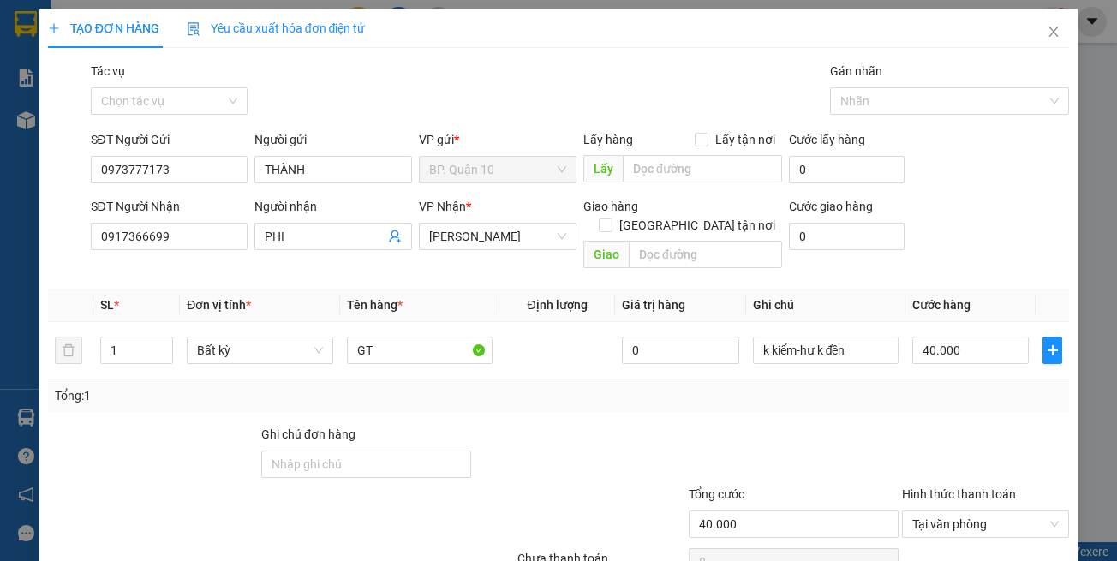
click at [361, 298] on span "Tên hàng *" at bounding box center [375, 305] width 56 height 14
drag, startPoint x: 405, startPoint y: 381, endPoint x: 826, endPoint y: 411, distance: 421.6
click at [406, 386] on div "Tổng: 1" at bounding box center [244, 395] width 378 height 19
click at [1061, 446] on div "TẠO ĐƠN HÀNG Yêu cầu xuất hóa đơn điện tử Transit Pickup Surcharge Ids Transit …" at bounding box center [558, 321] width 1039 height 624
click at [941, 337] on input "40.000" at bounding box center [970, 350] width 116 height 27
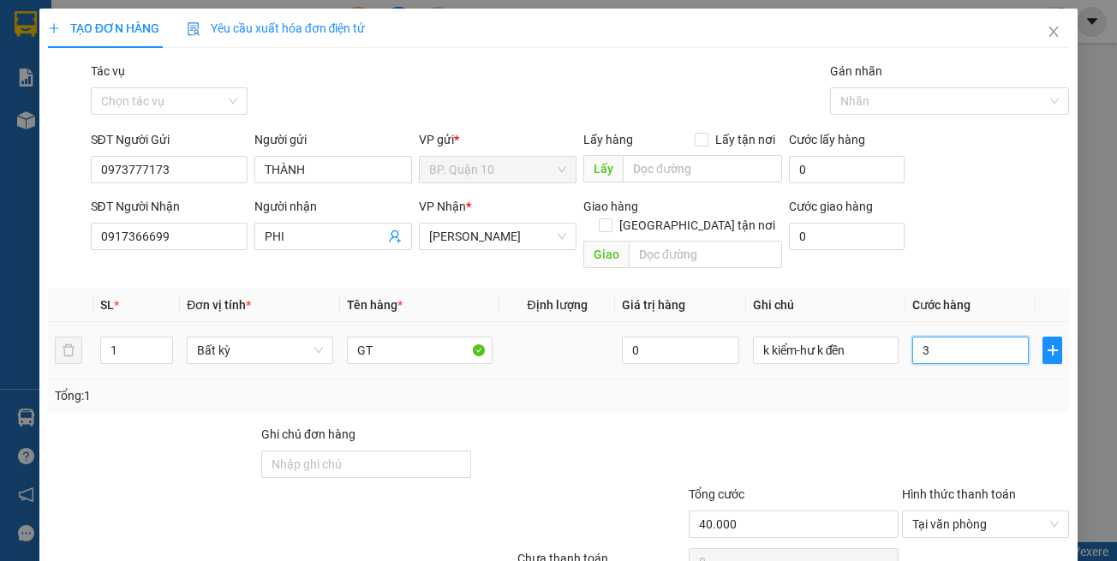
type input "3"
type input "30"
type input "30.000"
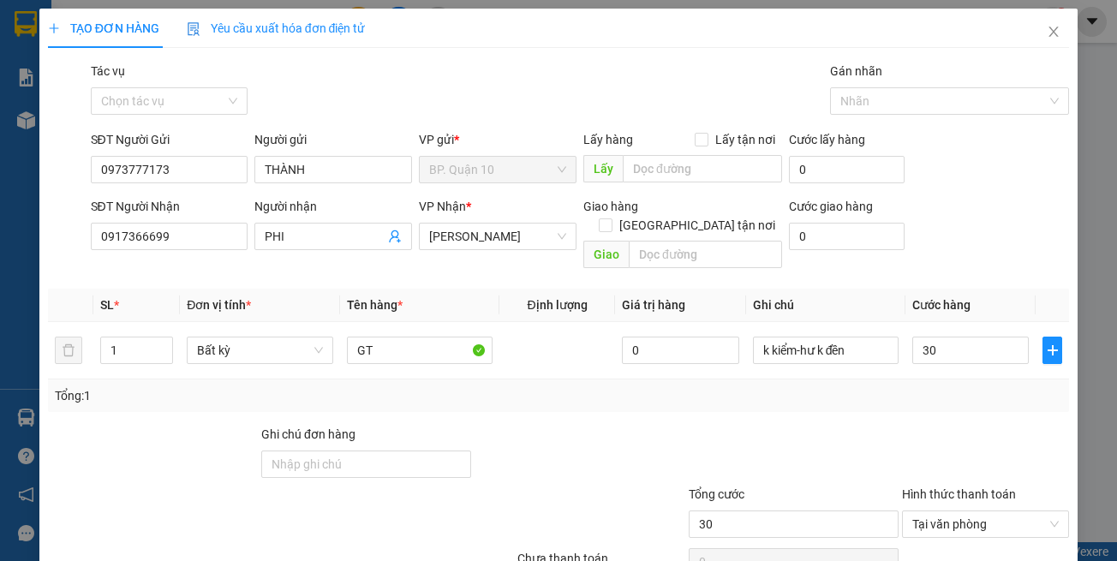
type input "30.000"
click at [896, 394] on div "Transit Pickup Surcharge Ids Transit Deliver Surcharge Ids Transit Deliver Surc…" at bounding box center [559, 341] width 1022 height 558
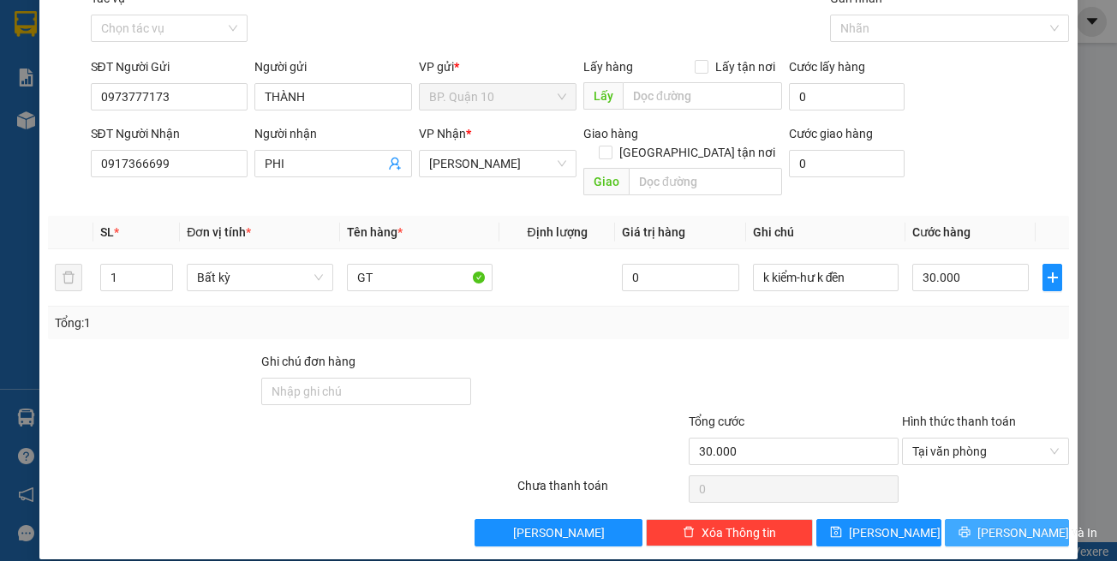
click at [969, 526] on icon "printer" at bounding box center [965, 532] width 12 height 12
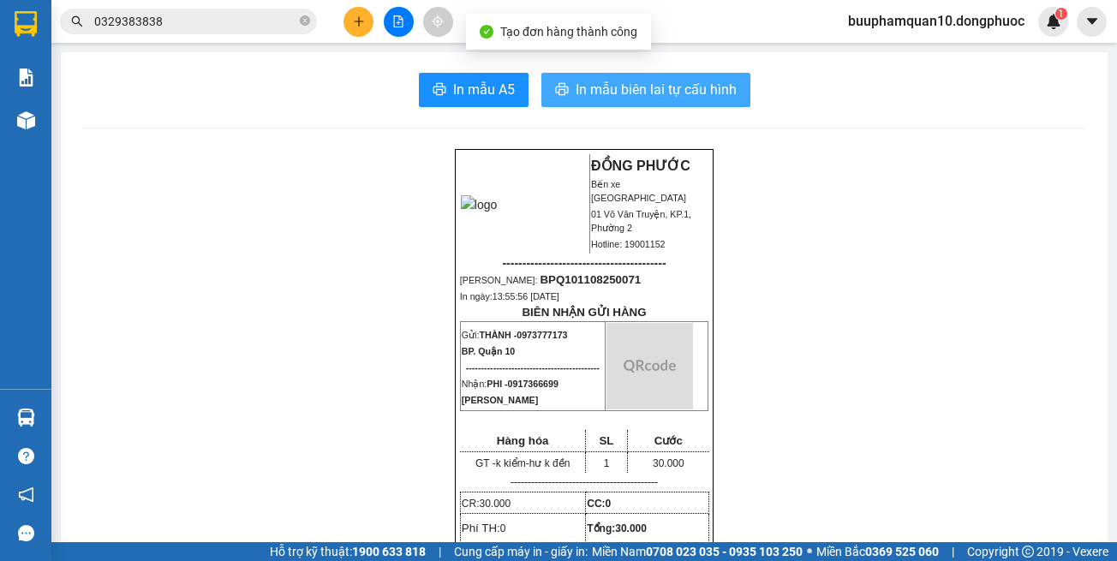
click at [605, 85] on span "In mẫu biên lai tự cấu hình" at bounding box center [656, 89] width 161 height 21
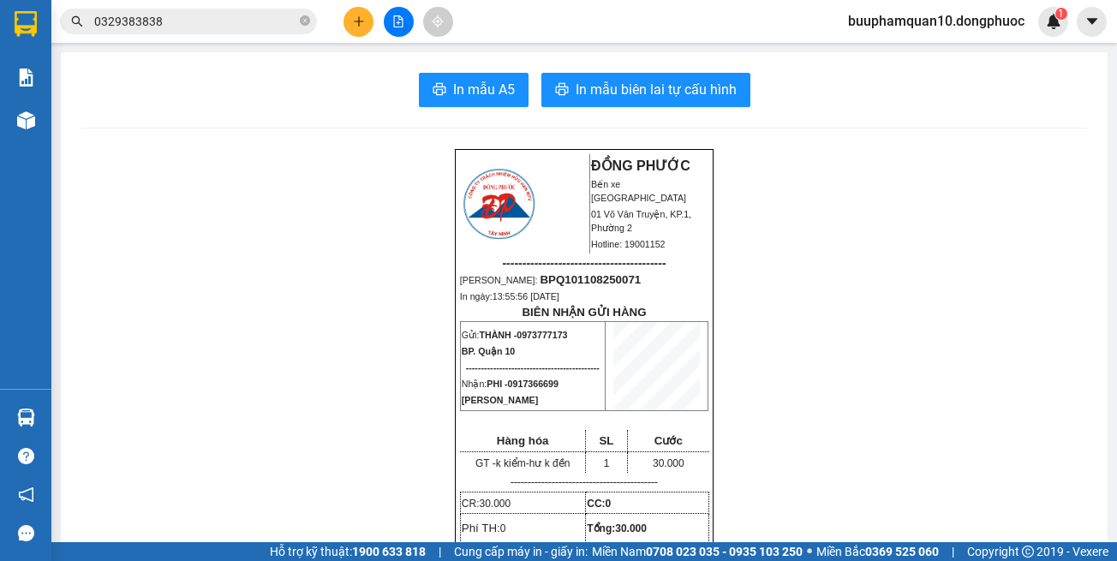
click at [220, 11] on span "0329383838" at bounding box center [188, 22] width 257 height 26
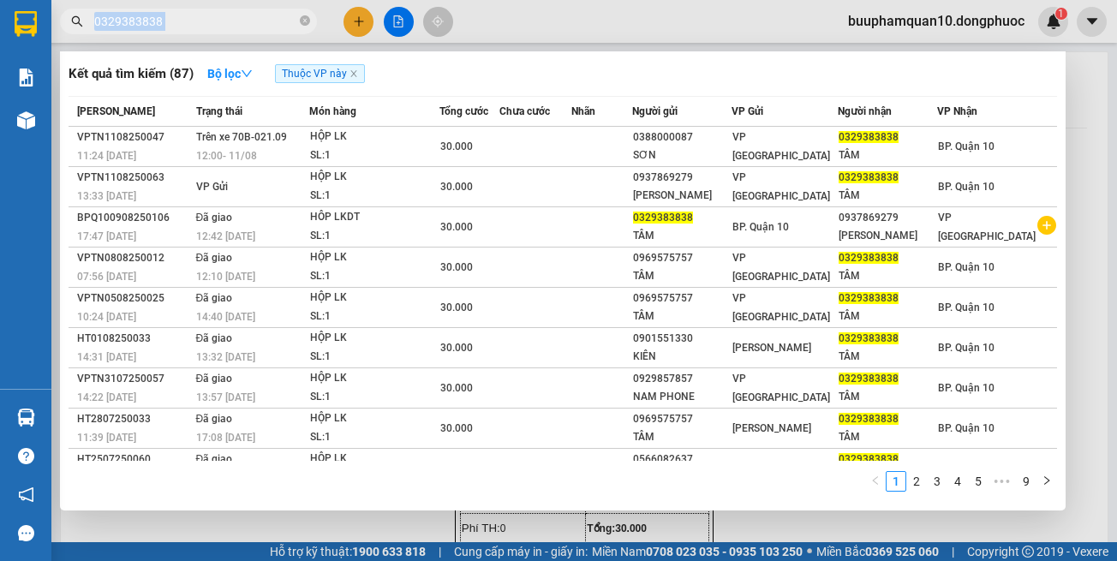
click at [220, 11] on span "0329383838" at bounding box center [188, 22] width 257 height 26
click at [207, 20] on input "0329383838" at bounding box center [195, 21] width 202 height 19
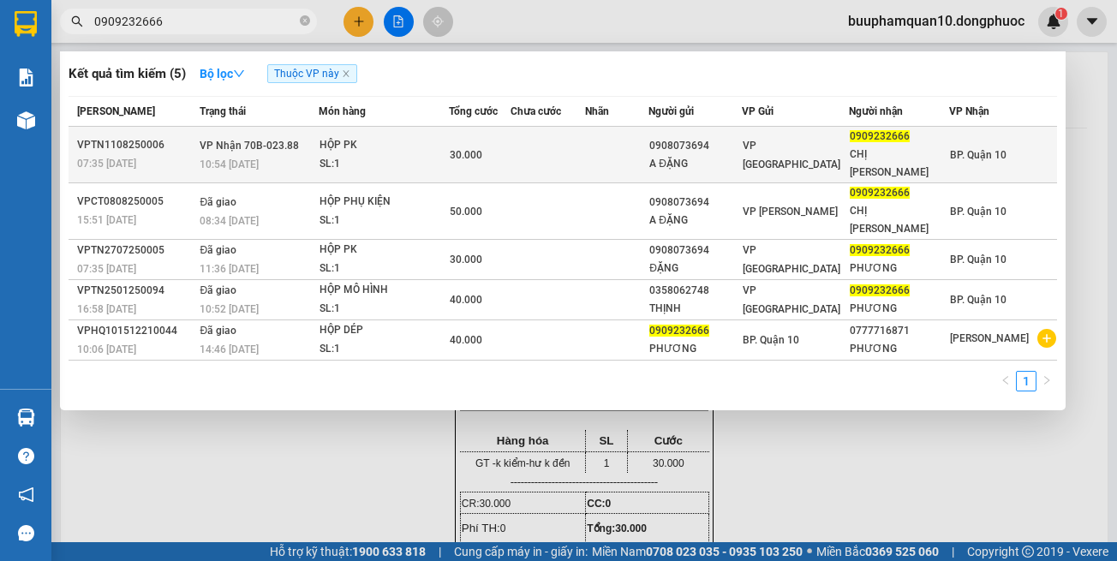
type input "0909232666"
click at [383, 144] on div "HỘP PK" at bounding box center [384, 145] width 128 height 19
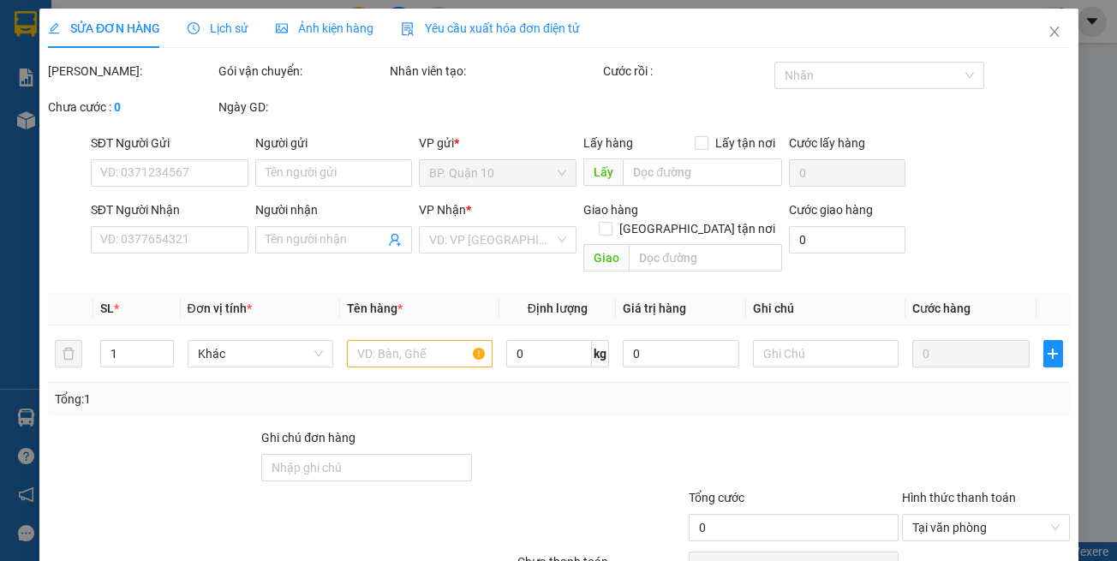
type input "0908073694"
type input "A ĐẶNG"
type input "0909232666"
type input "CHỊ PHƯƠNG"
type input "30.000"
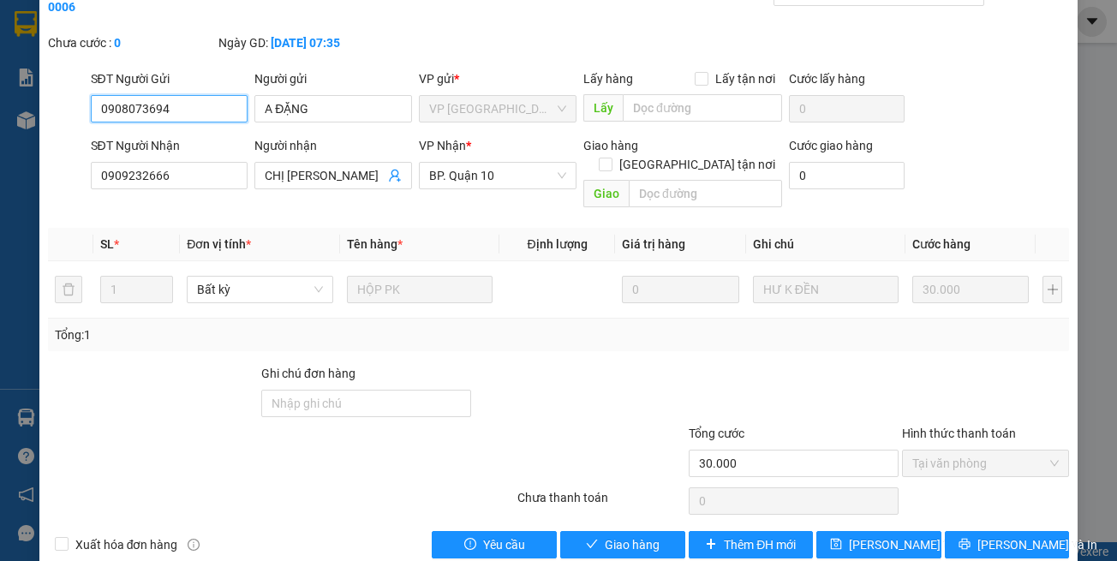
scroll to position [95, 0]
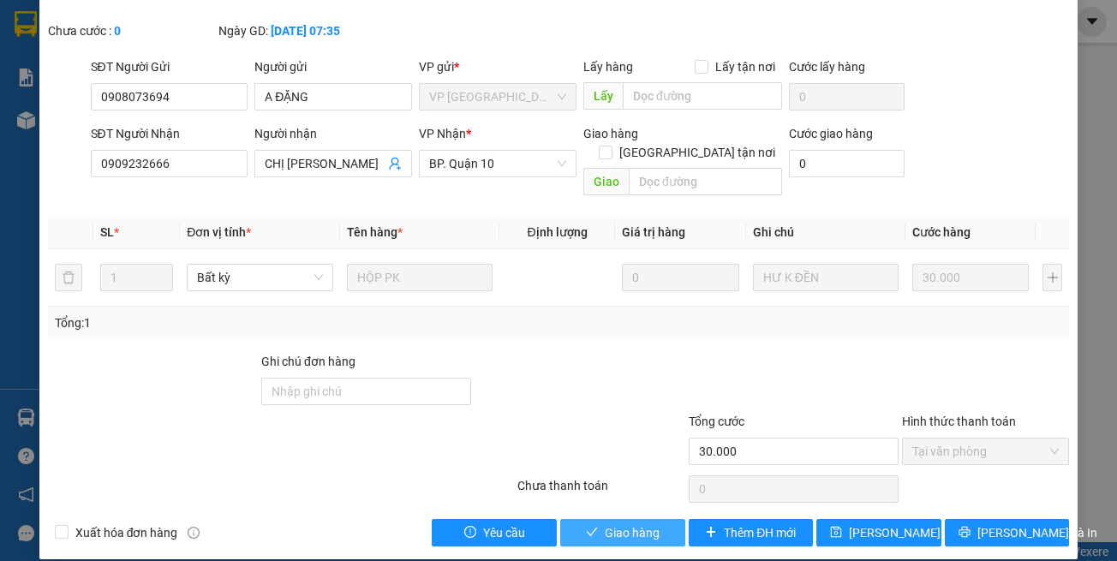
drag, startPoint x: 641, startPoint y: 522, endPoint x: 628, endPoint y: 481, distance: 43.1
click at [641, 523] on span "Giao hàng" at bounding box center [632, 532] width 55 height 19
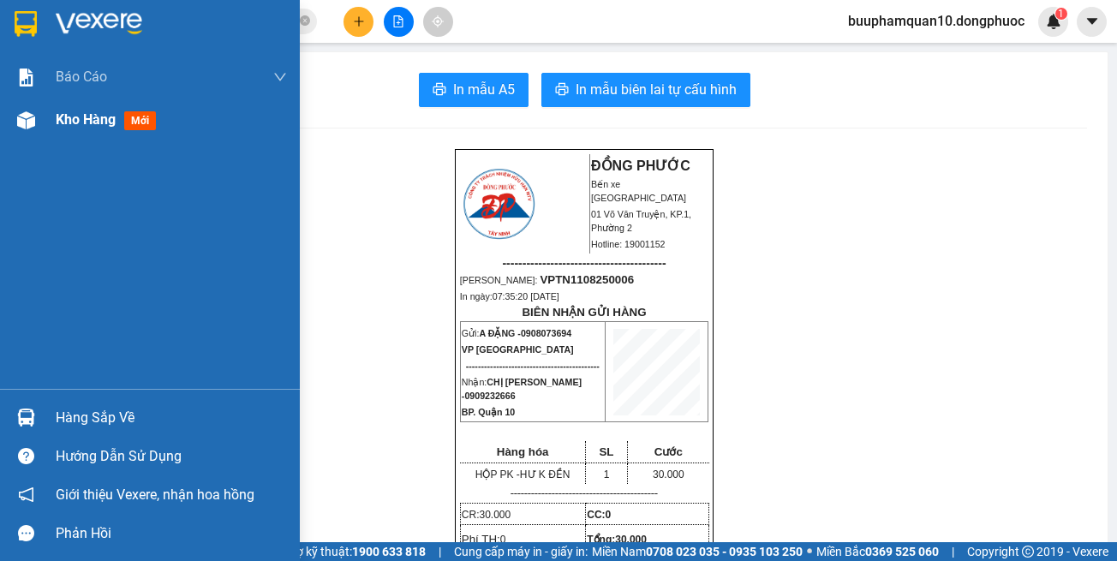
drag, startPoint x: 3, startPoint y: 115, endPoint x: 18, endPoint y: 110, distance: 16.0
click at [3, 115] on div "Kho hàng mới" at bounding box center [150, 120] width 300 height 43
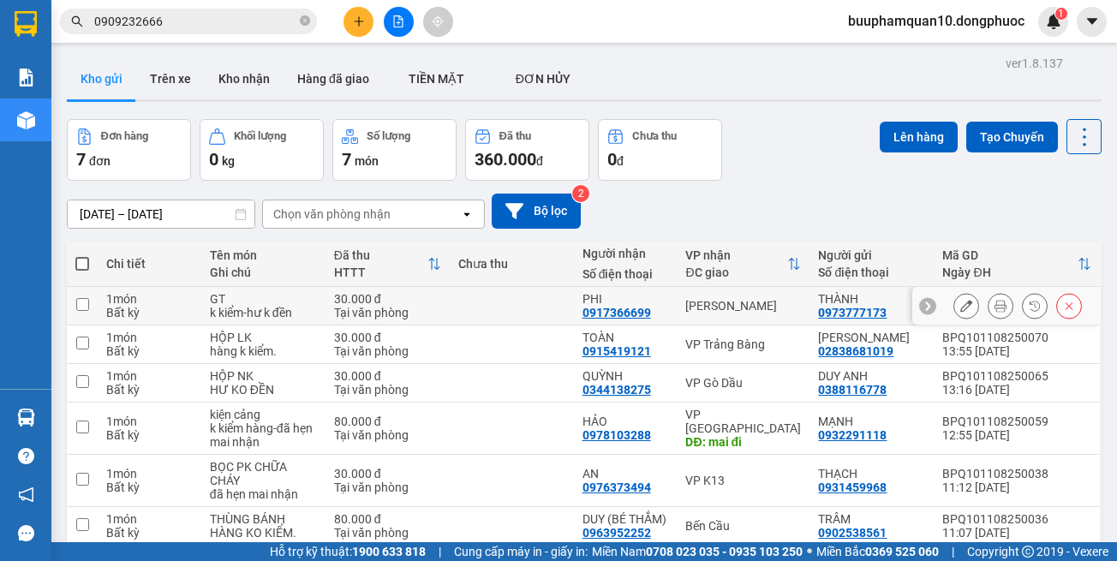
drag, startPoint x: 707, startPoint y: 304, endPoint x: 717, endPoint y: 319, distance: 17.8
click at [707, 307] on div "[PERSON_NAME]" at bounding box center [743, 306] width 116 height 14
checkbox input "true"
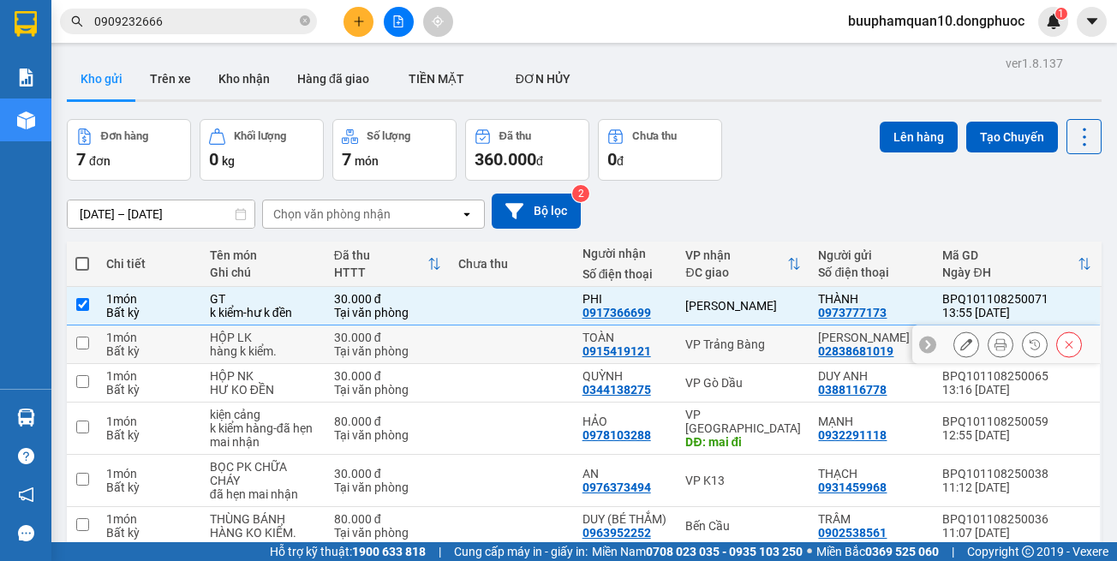
click at [726, 337] on div "VP Trảng Bàng" at bounding box center [743, 344] width 116 height 14
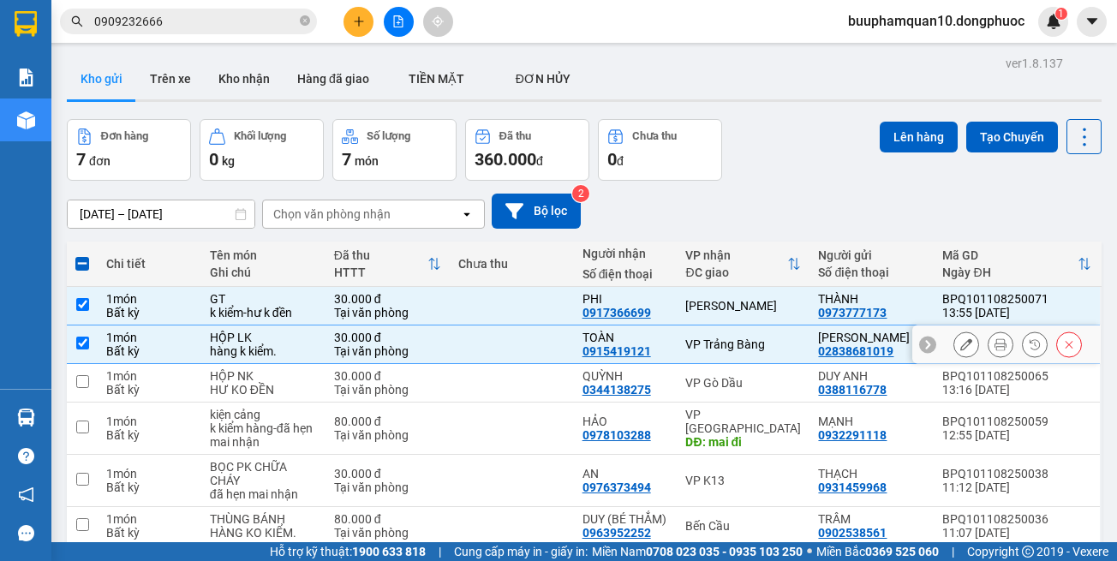
click at [720, 341] on div "VP Trảng Bàng" at bounding box center [743, 344] width 116 height 14
checkbox input "false"
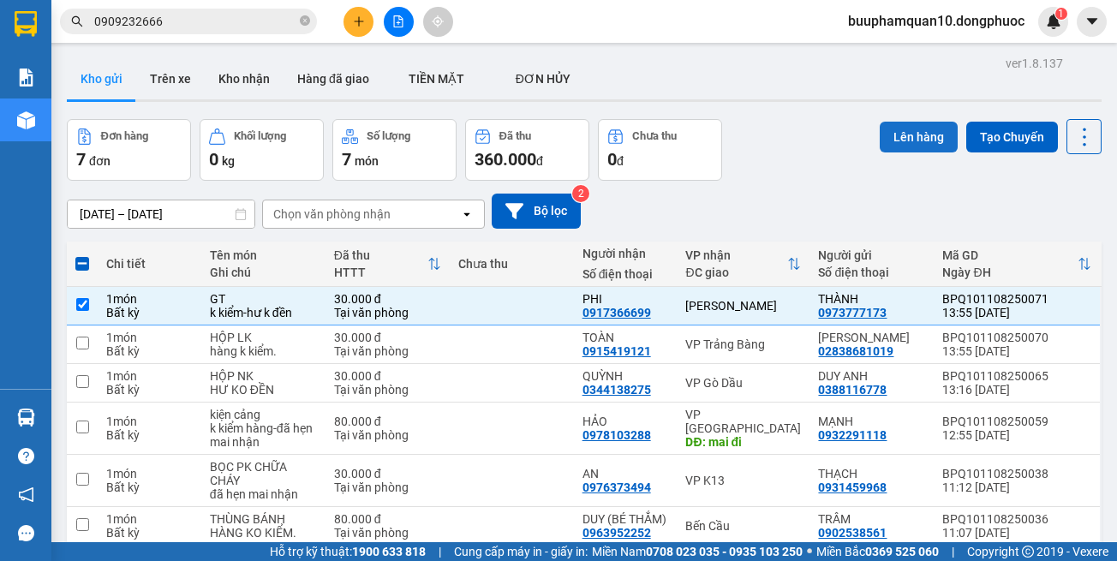
click at [914, 126] on button "Lên hàng" at bounding box center [919, 137] width 78 height 31
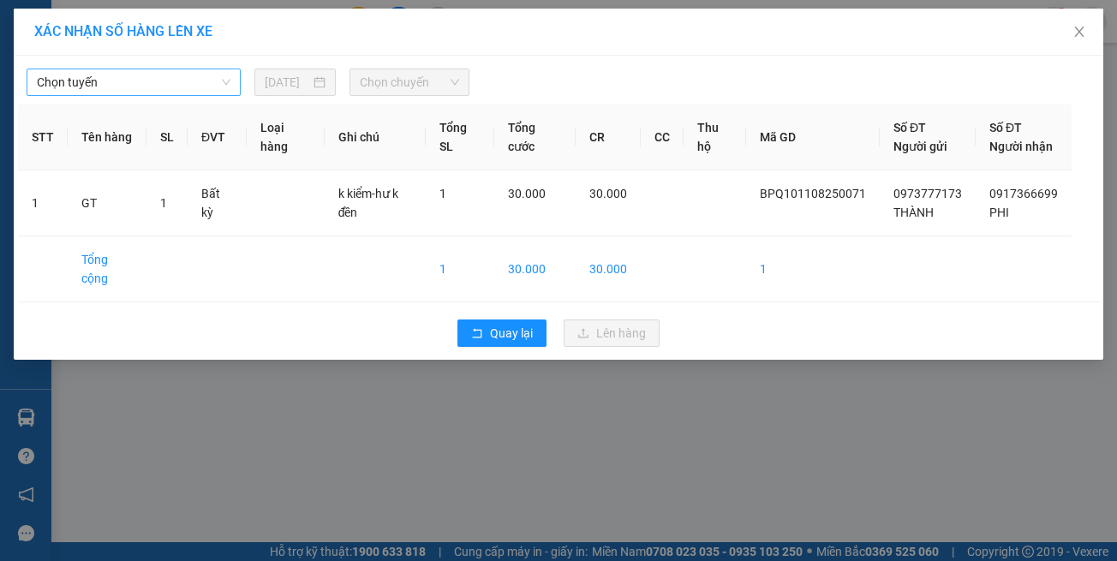
click at [61, 69] on span "Chọn tuyến" at bounding box center [134, 82] width 194 height 26
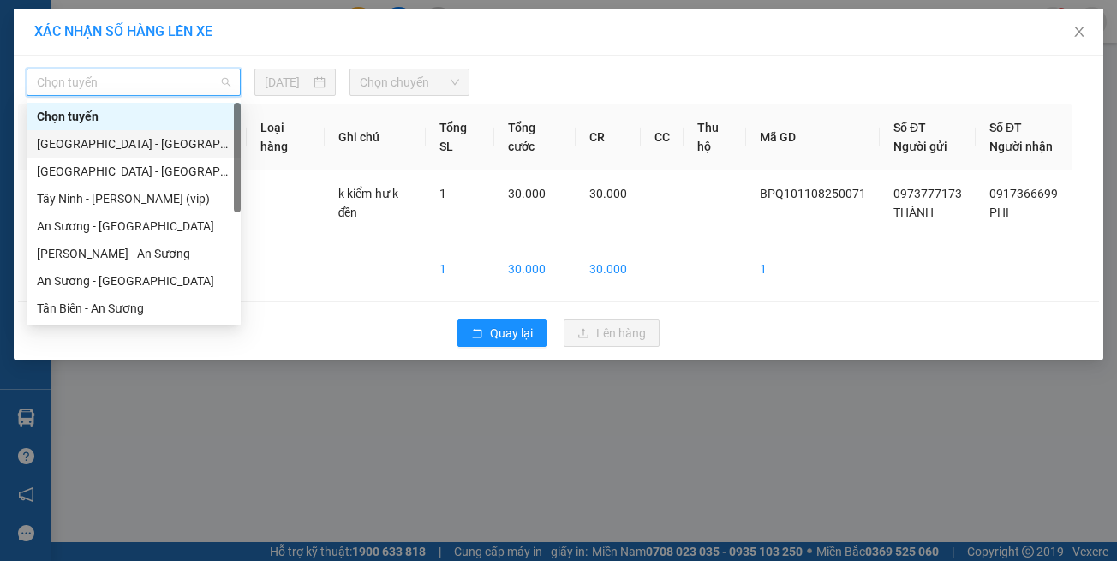
scroll to position [247, 0]
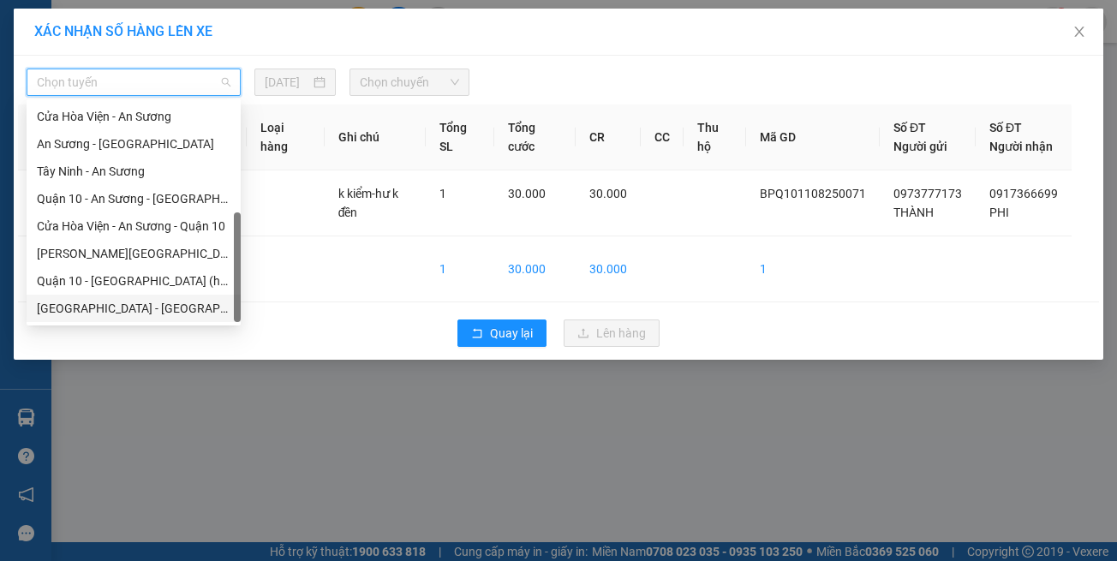
drag, startPoint x: 105, startPoint y: 299, endPoint x: 138, endPoint y: 276, distance: 40.6
click at [106, 298] on div "[GEOGRAPHIC_DATA] - [GEOGRAPHIC_DATA] (vip)" at bounding box center [134, 308] width 214 height 27
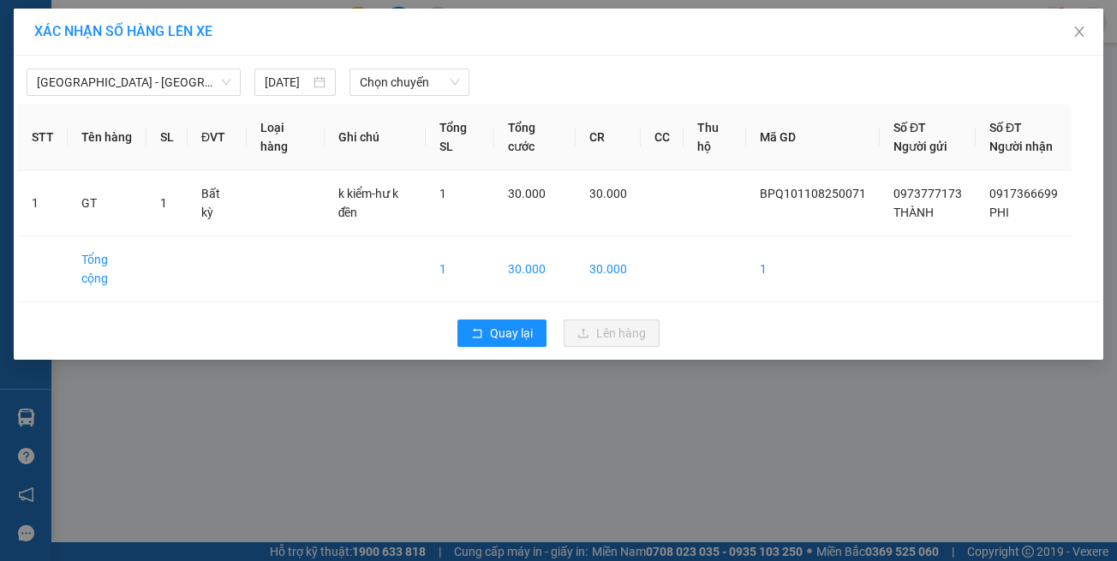
click at [433, 66] on div "Hồ Chí Minh - Tây Ninh (vip) 11/08/2025 Chọn chuyến" at bounding box center [558, 78] width 1081 height 36
click at [421, 81] on span "Chọn chuyến" at bounding box center [409, 82] width 99 height 26
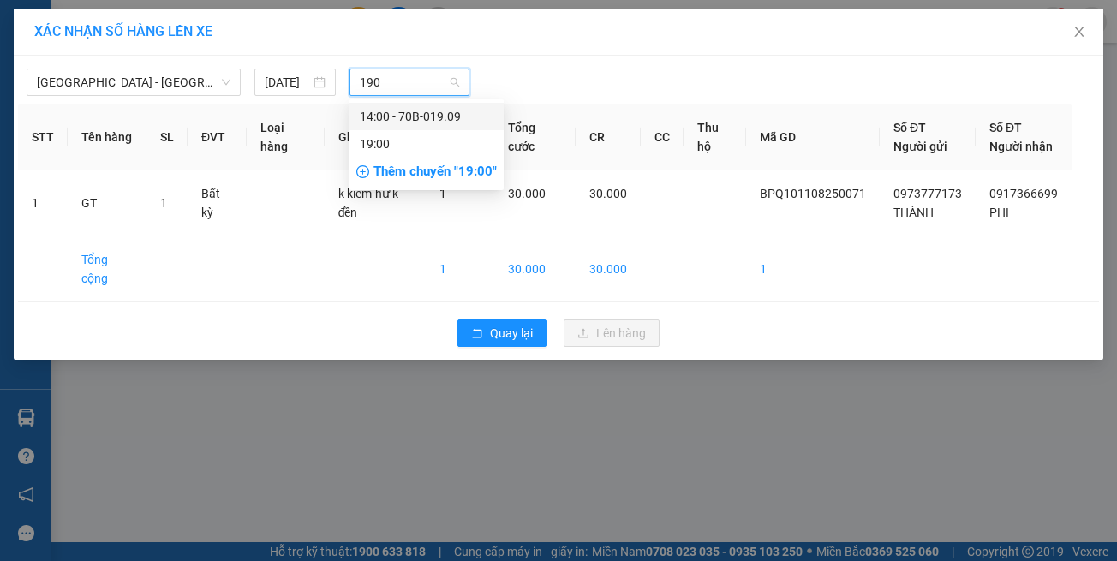
type input "1909"
click at [450, 109] on div "14:00 - 70B-019.09" at bounding box center [427, 116] width 134 height 19
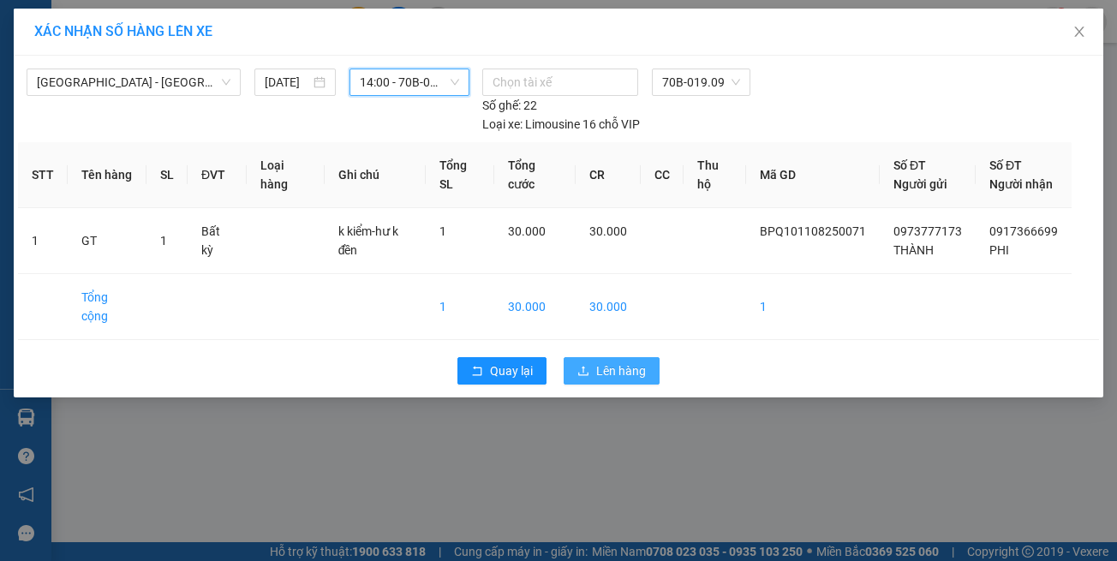
click at [616, 362] on span "Lên hàng" at bounding box center [621, 370] width 50 height 19
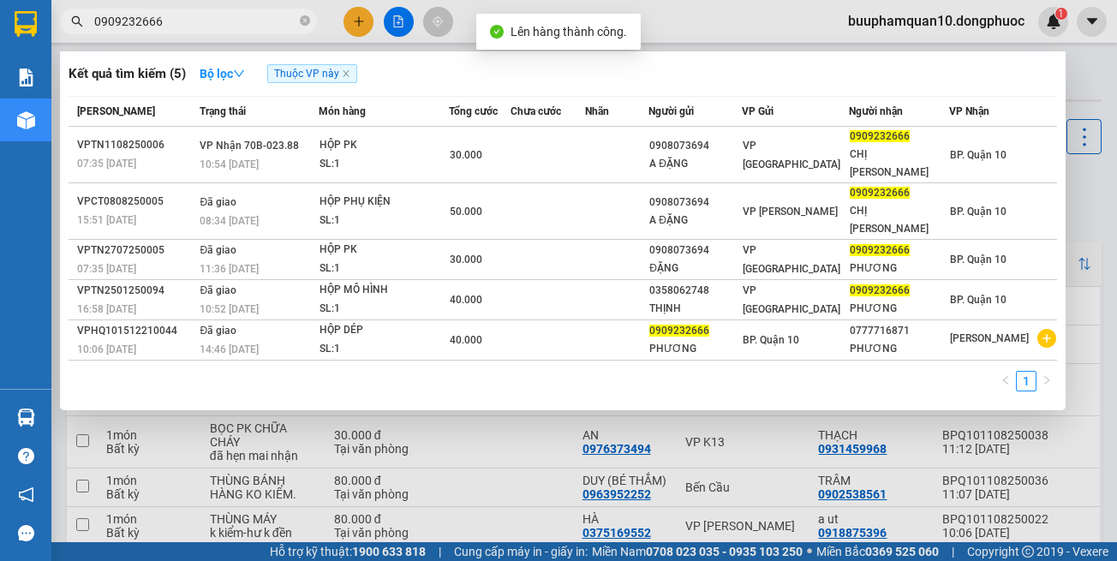
click at [189, 18] on input "0909232666" at bounding box center [195, 21] width 202 height 19
click at [187, 20] on input "0909232666" at bounding box center [195, 21] width 202 height 19
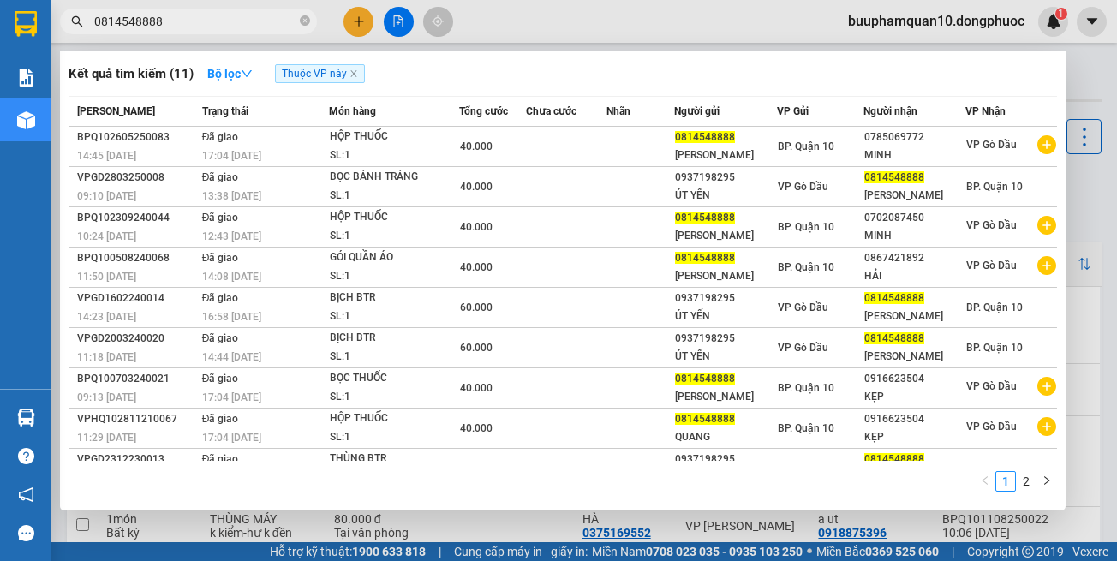
click at [250, 18] on input "0814548888" at bounding box center [195, 21] width 202 height 19
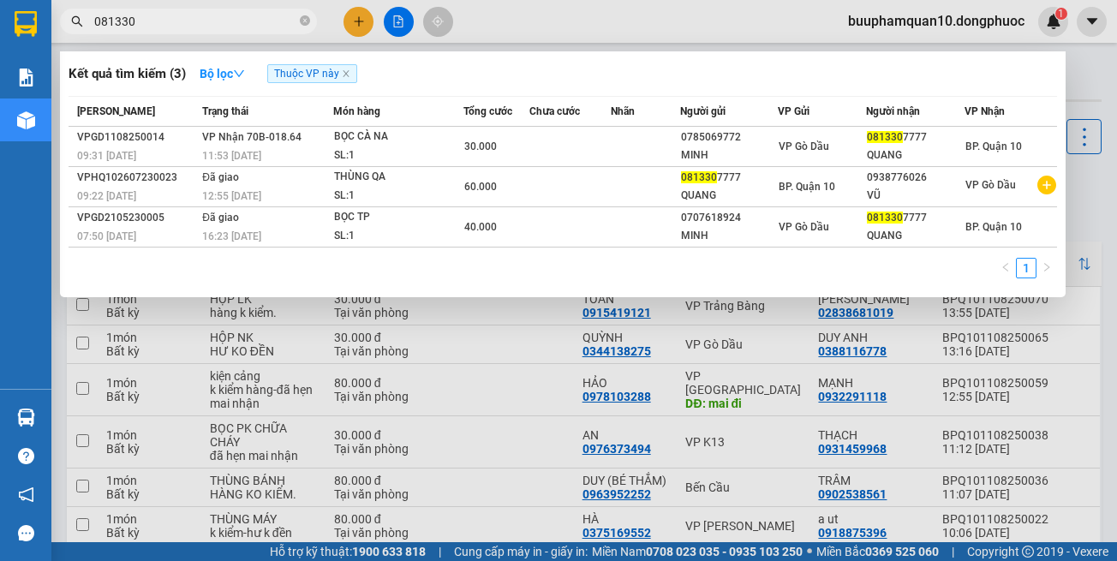
type input "081330"
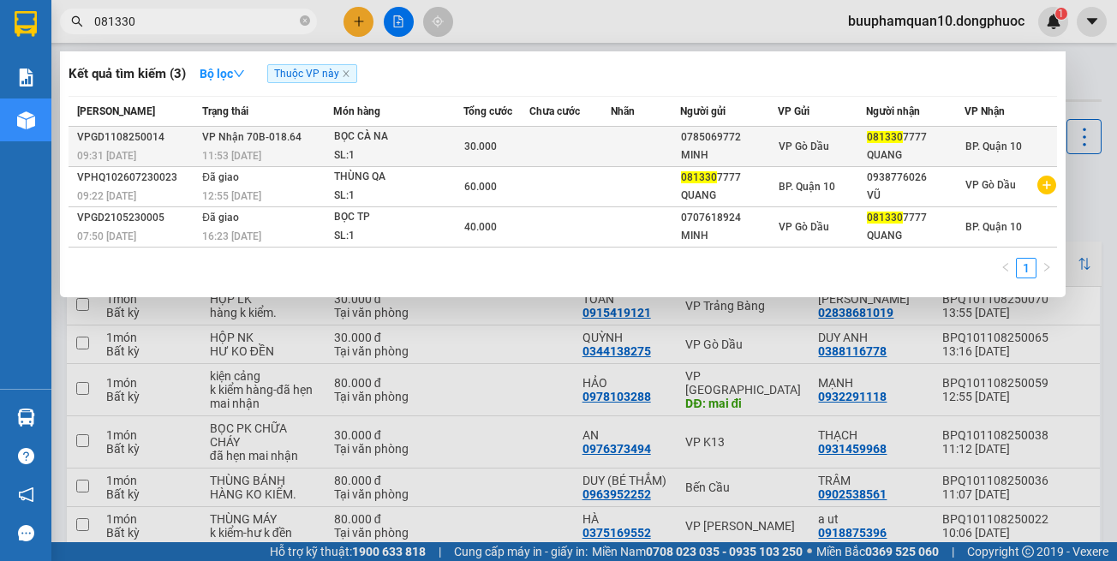
click at [490, 149] on span "30.000" at bounding box center [480, 146] width 33 height 12
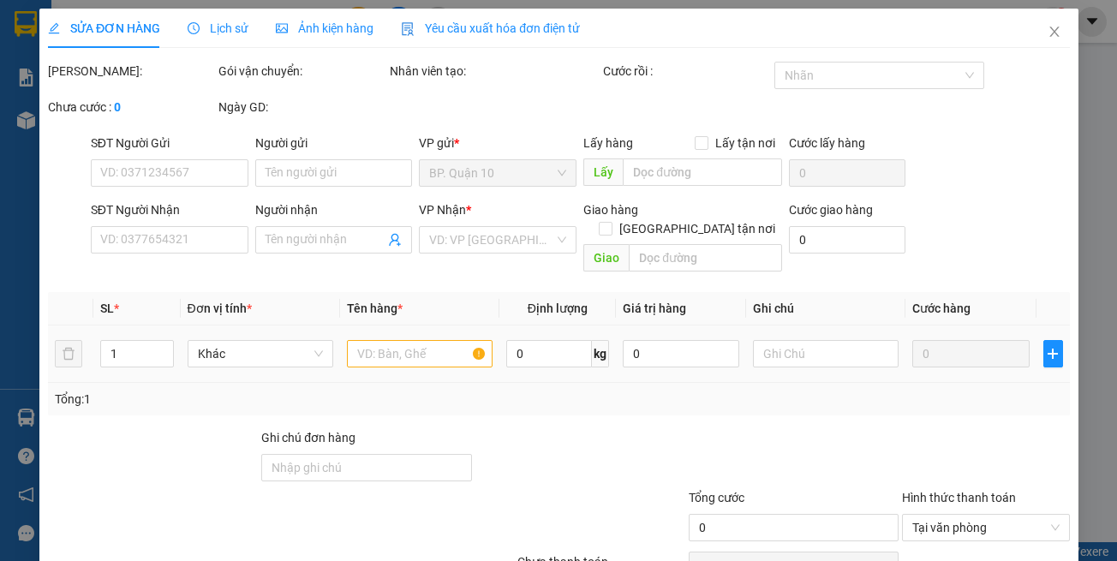
type input "0785069772"
type input "MINH"
type input "0813307777"
type input "QUANG"
type input "30.000"
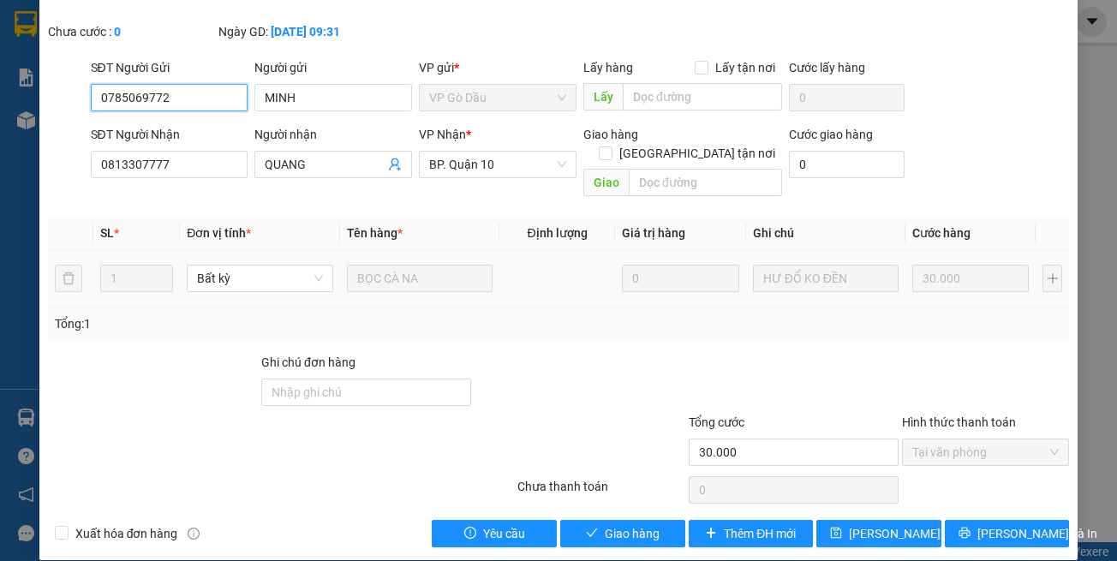
scroll to position [95, 0]
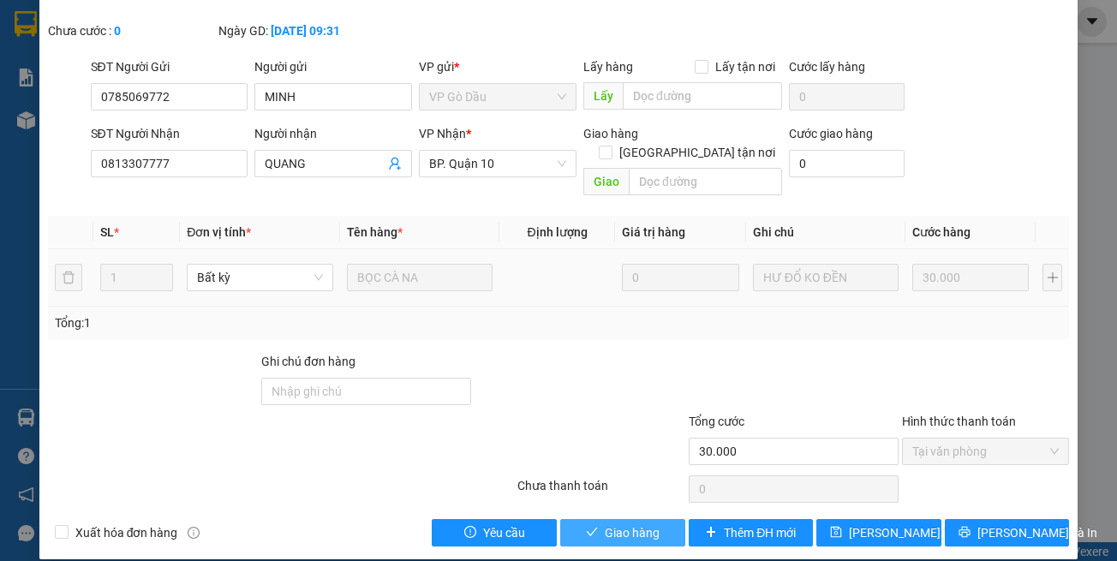
click at [648, 523] on span "Giao hàng" at bounding box center [632, 532] width 55 height 19
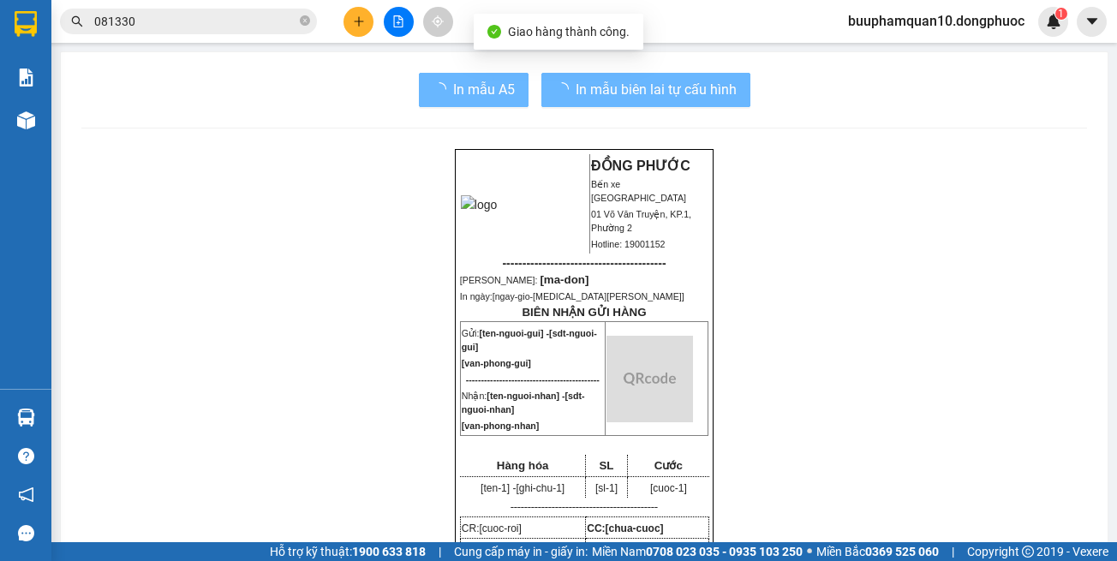
click at [648, 498] on td "[cuoc-1]" at bounding box center [668, 486] width 82 height 21
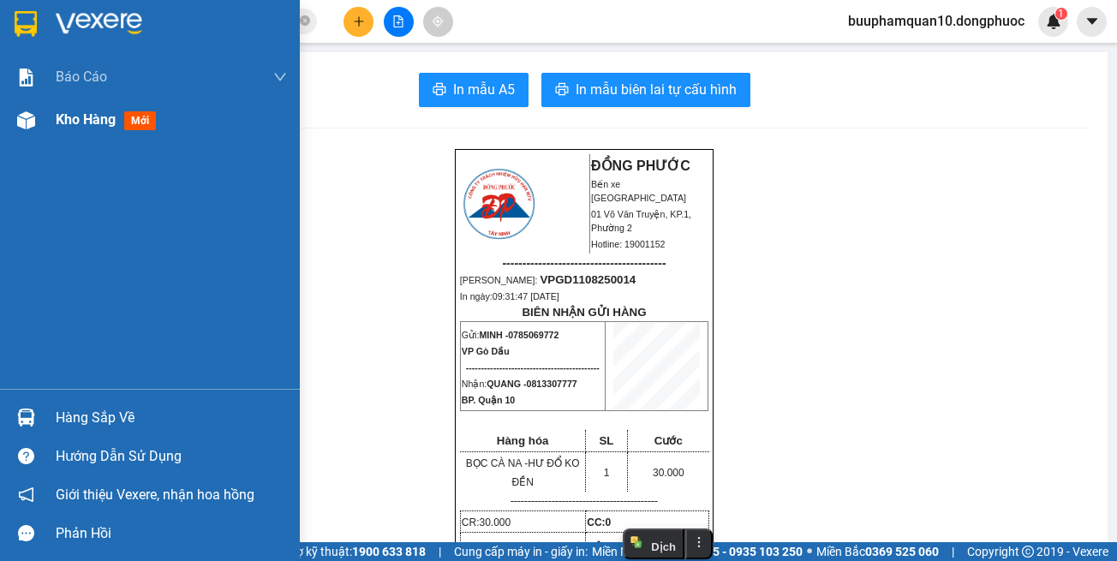
click at [99, 123] on span "Kho hàng" at bounding box center [86, 119] width 60 height 16
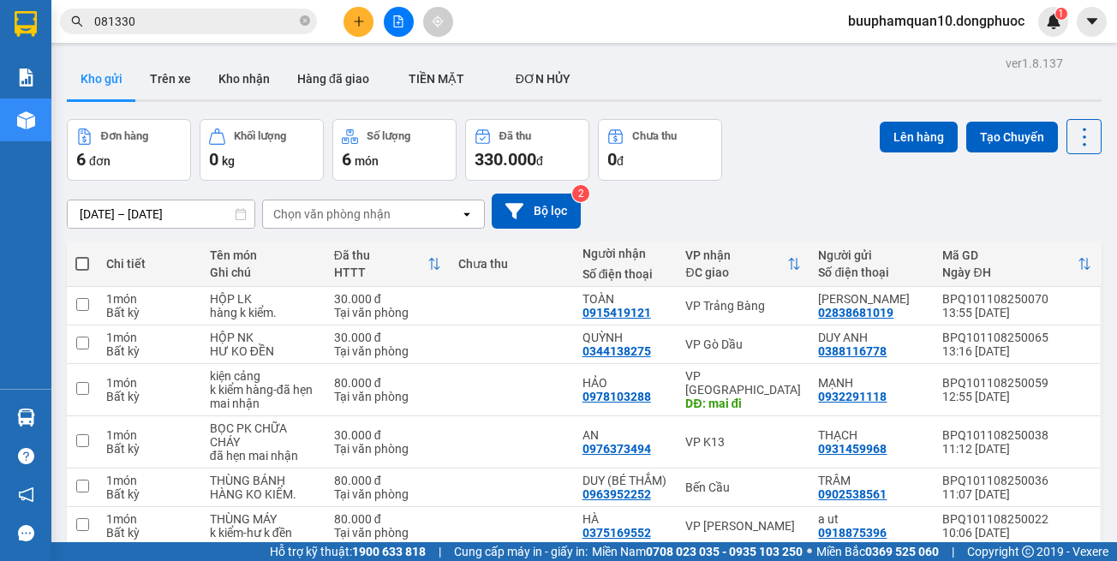
click at [397, 24] on icon "file-add" at bounding box center [398, 21] width 12 height 12
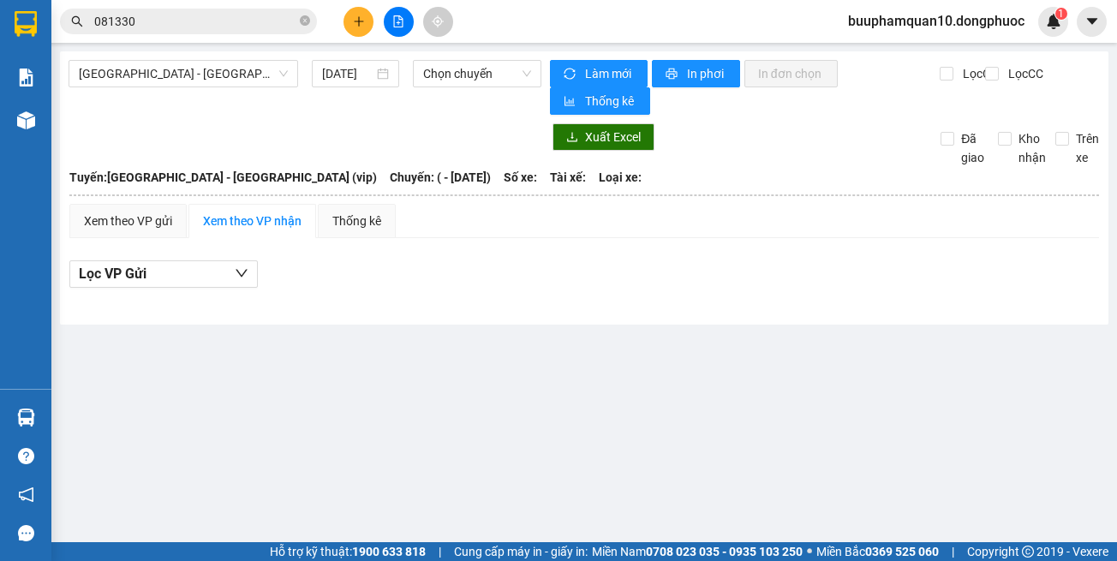
click at [177, 88] on div "Hồ Chí Minh - Tây Ninh (vip) 11/08/2025 Chọn chuyến" at bounding box center [305, 87] width 473 height 55
click at [194, 69] on span "[GEOGRAPHIC_DATA] - [GEOGRAPHIC_DATA] (vip)" at bounding box center [183, 74] width 209 height 26
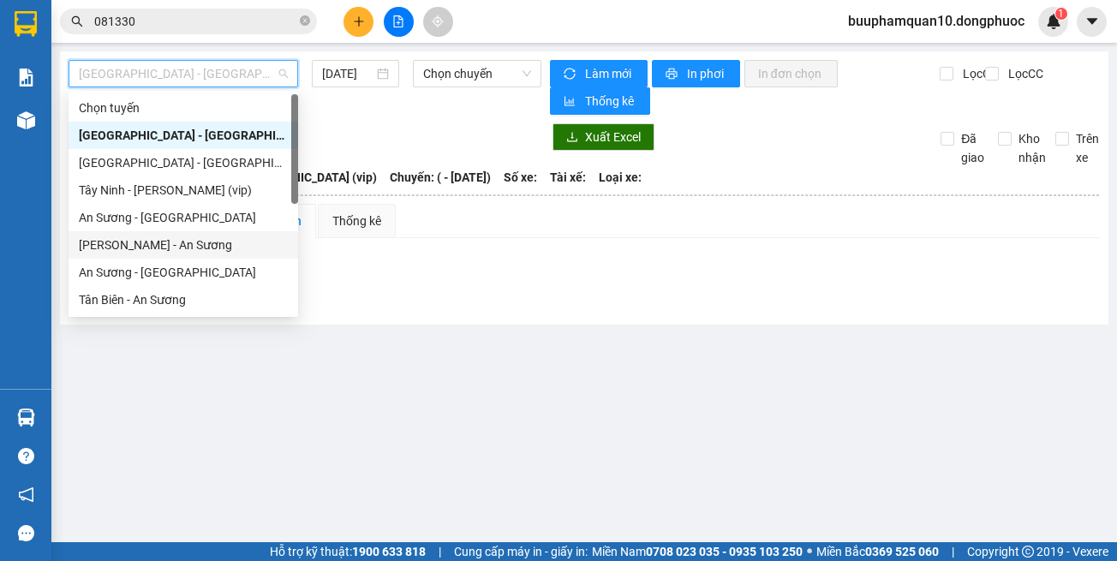
scroll to position [240, 0]
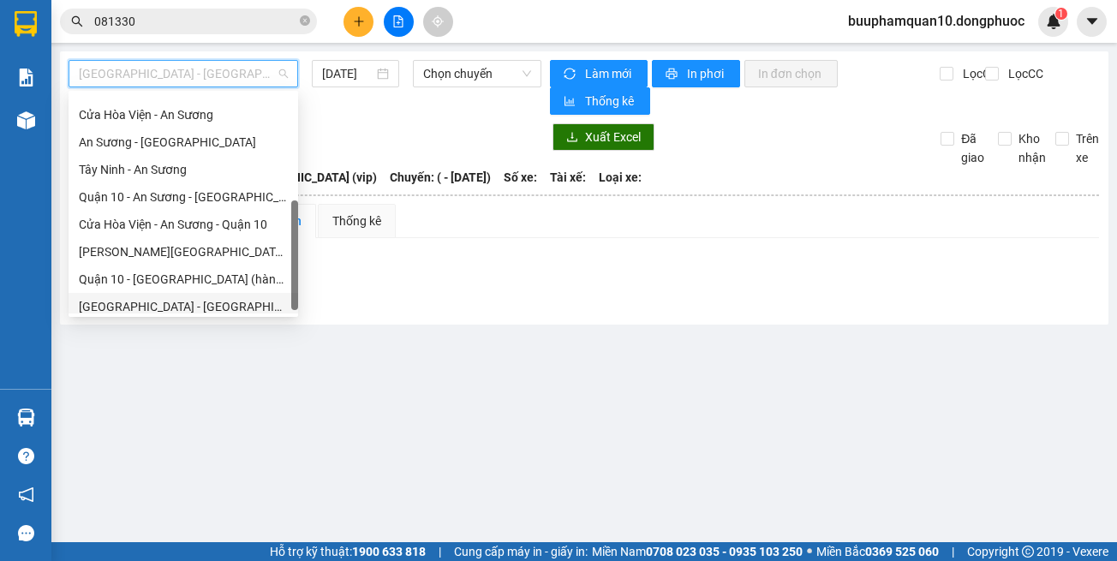
drag, startPoint x: 211, startPoint y: 308, endPoint x: 245, endPoint y: 277, distance: 46.7
click at [212, 308] on div "[GEOGRAPHIC_DATA] - [GEOGRAPHIC_DATA] (vip)" at bounding box center [183, 306] width 209 height 19
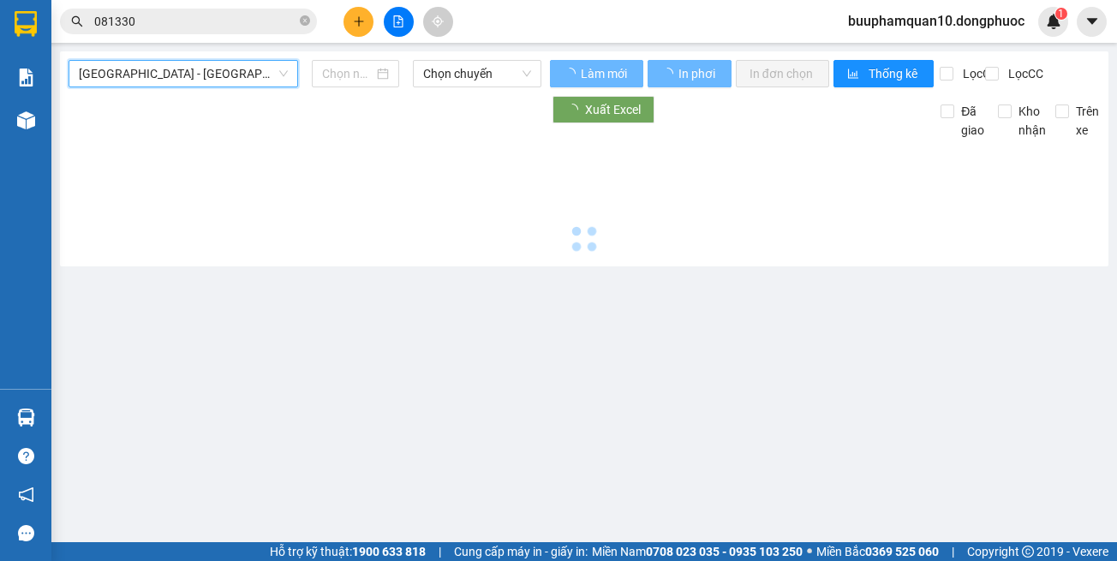
type input "[DATE]"
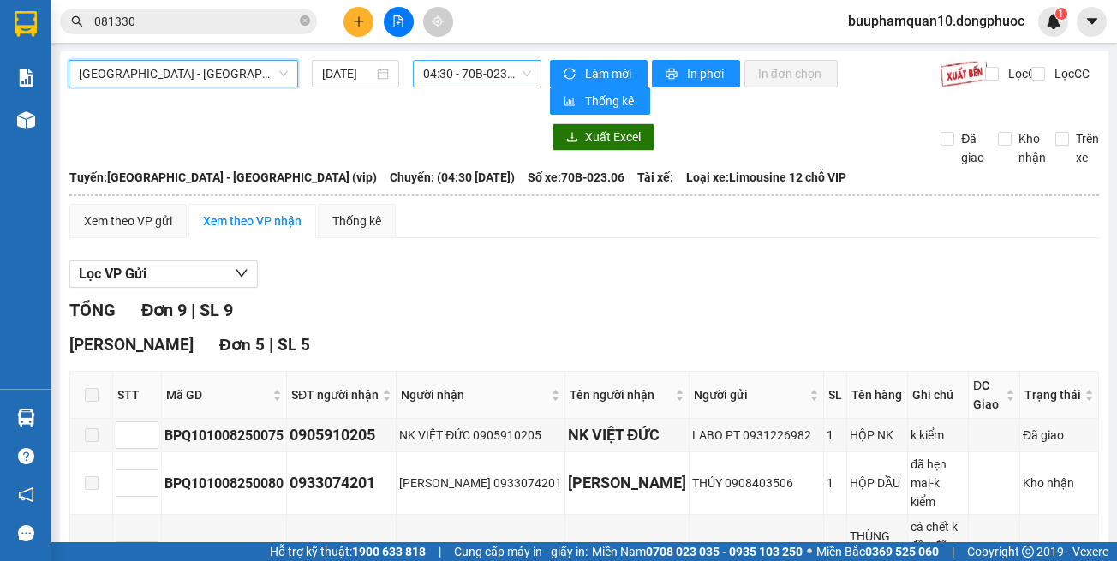
click at [478, 64] on span "04:30 - 70B-023.06" at bounding box center [477, 74] width 108 height 26
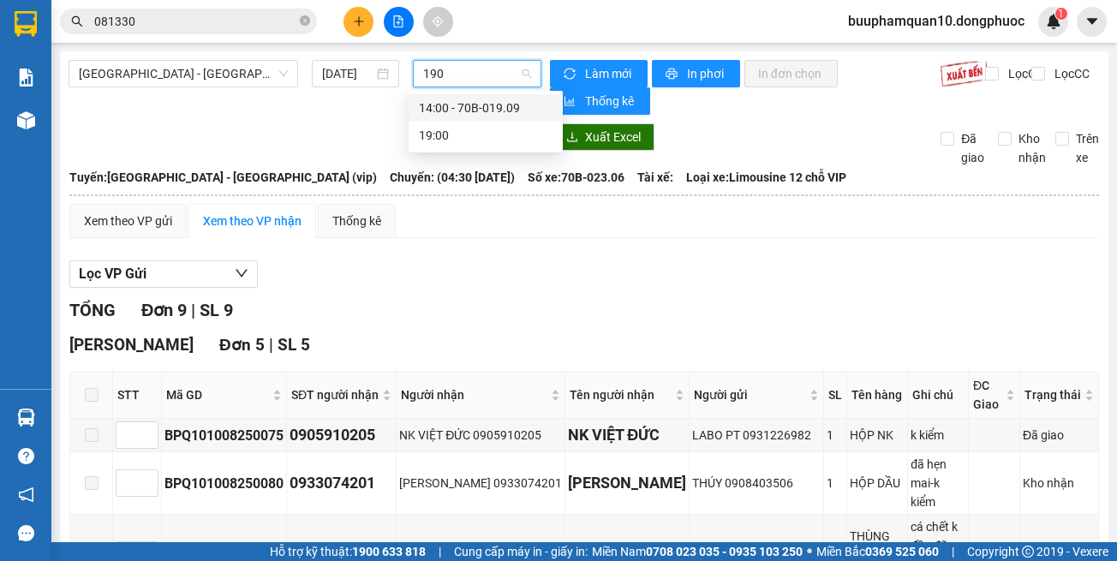
type input "1909"
drag, startPoint x: 487, startPoint y: 110, endPoint x: 485, endPoint y: 130, distance: 19.9
click at [485, 130] on body "Kết quả tìm kiếm ( 3 ) Bộ lọc Thuộc VP này Mã ĐH Trạng thái Món hàng Tổng cước …" at bounding box center [558, 280] width 1117 height 561
click at [494, 96] on div "14:00 - 70B-019.09" at bounding box center [486, 107] width 154 height 27
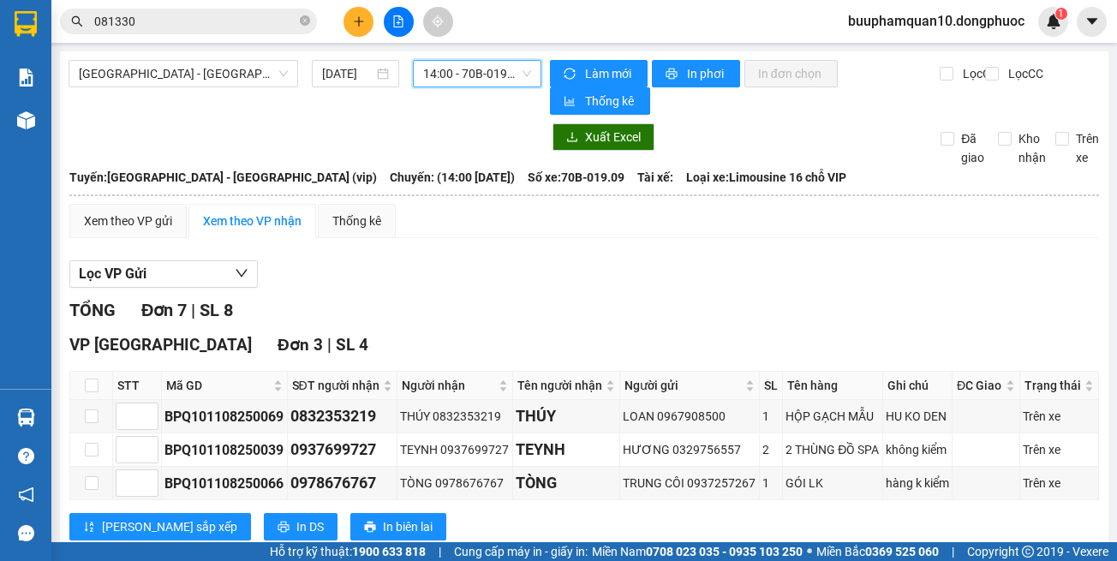
drag, startPoint x: 429, startPoint y: 77, endPoint x: 435, endPoint y: 84, distance: 9.1
click at [430, 78] on span "14:00 - 70B-019.09" at bounding box center [477, 74] width 108 height 26
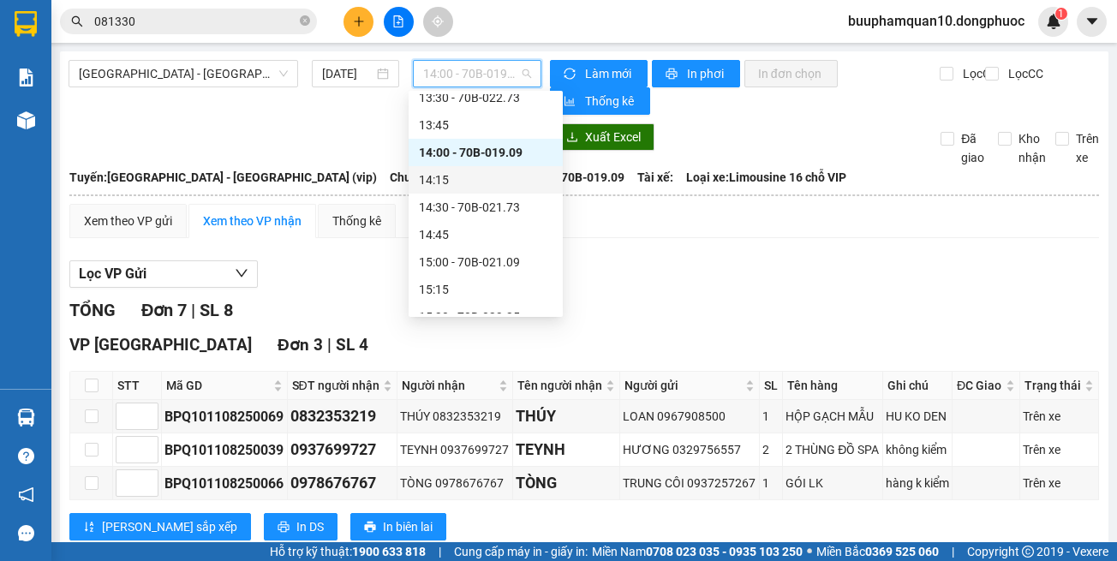
scroll to position [1048, 0]
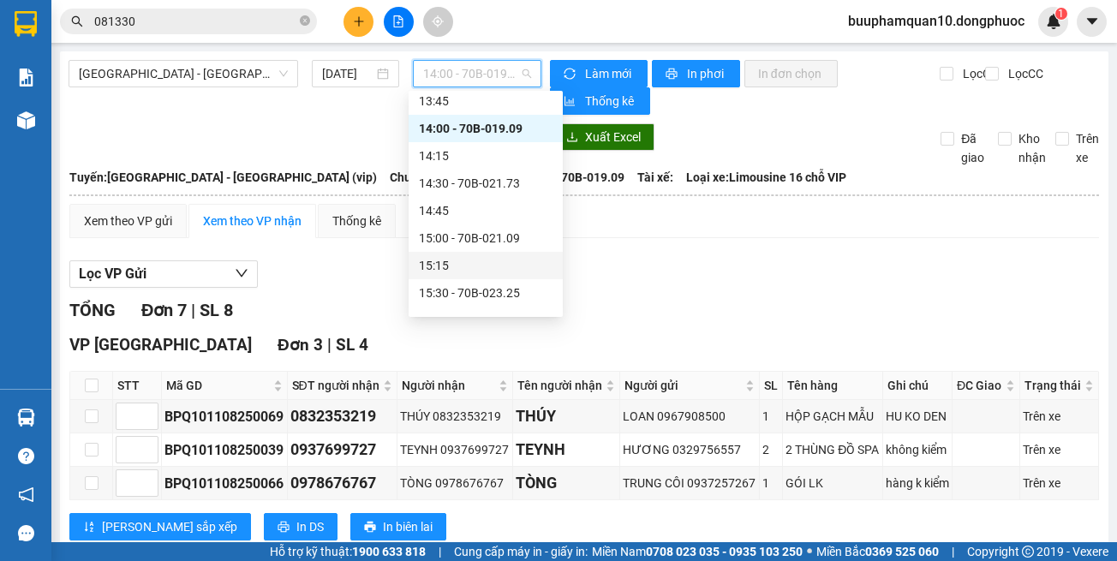
drag, startPoint x: 667, startPoint y: 261, endPoint x: 633, endPoint y: 212, distance: 60.4
click at [666, 260] on div "Lọc VP Gửi TỔNG Đơn 7 | SL 8 VP Tây Ninh Đơn 3 | SL 4 STT Mã GD SĐT người nhận…" at bounding box center [584, 563] width 1030 height 623
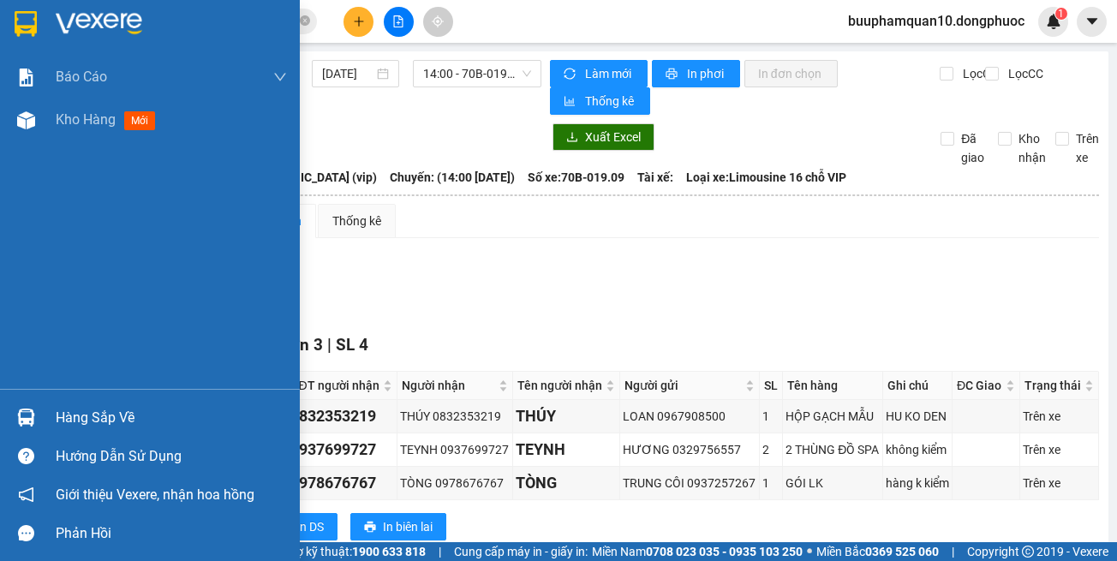
drag, startPoint x: 34, startPoint y: 417, endPoint x: 58, endPoint y: 408, distance: 25.8
click at [33, 418] on img at bounding box center [26, 418] width 18 height 18
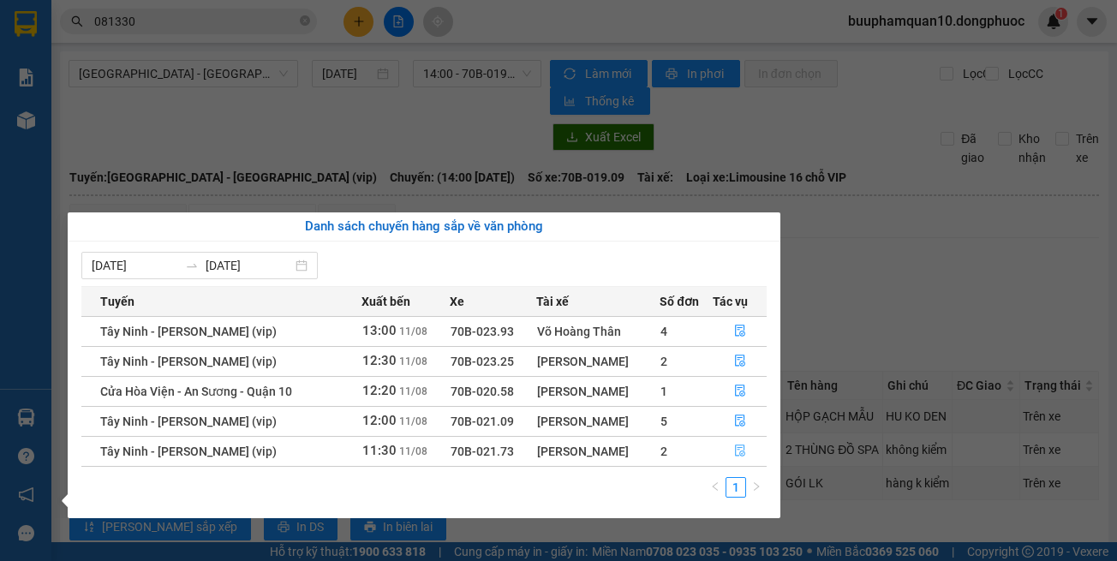
click at [738, 445] on icon "file-done" at bounding box center [740, 451] width 12 height 12
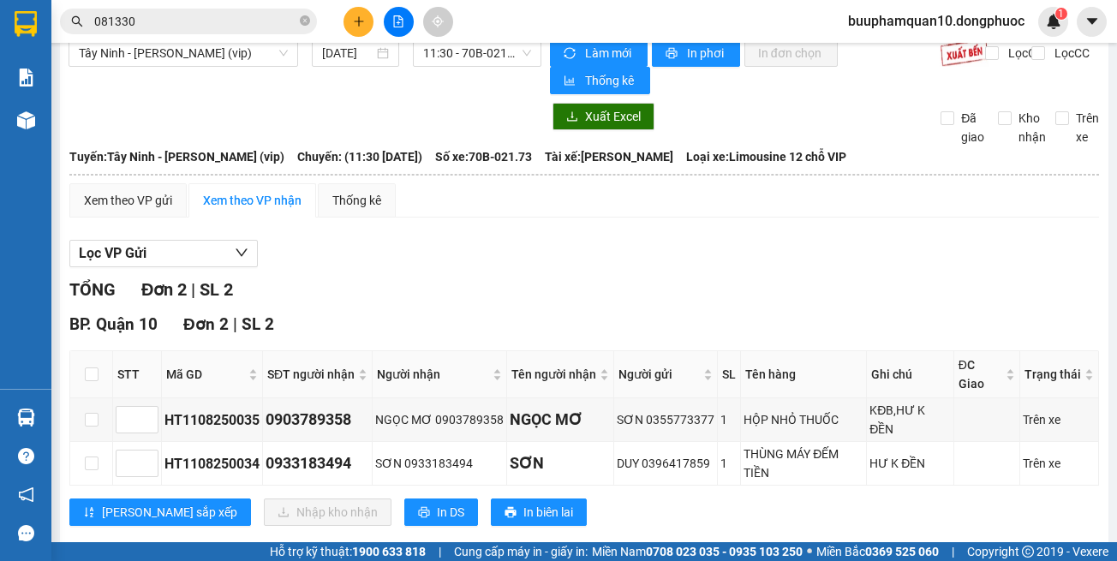
scroll to position [52, 0]
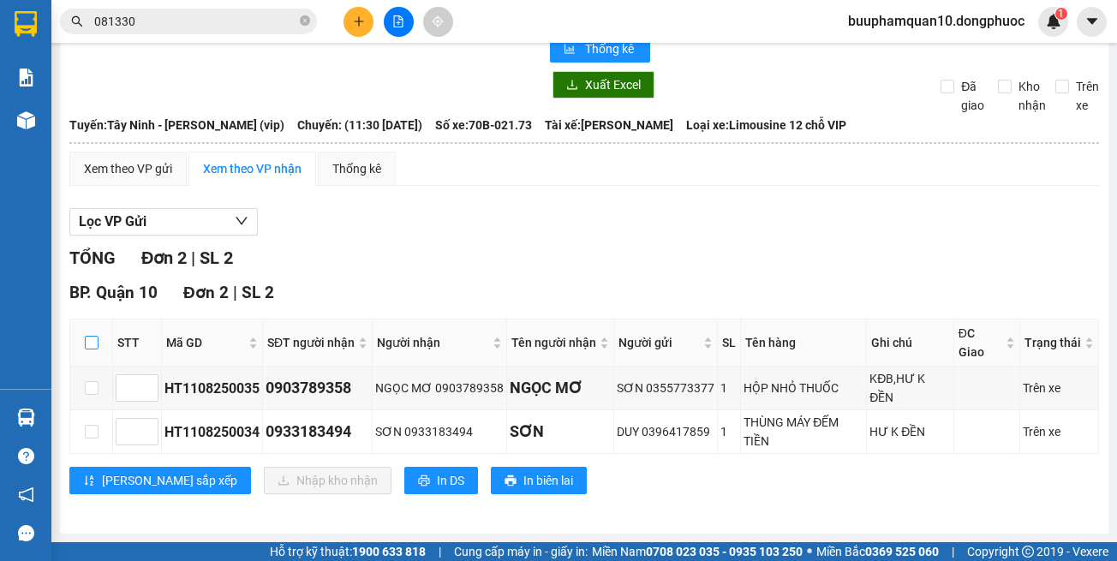
click at [97, 337] on input "checkbox" at bounding box center [92, 343] width 14 height 14
checkbox input "true"
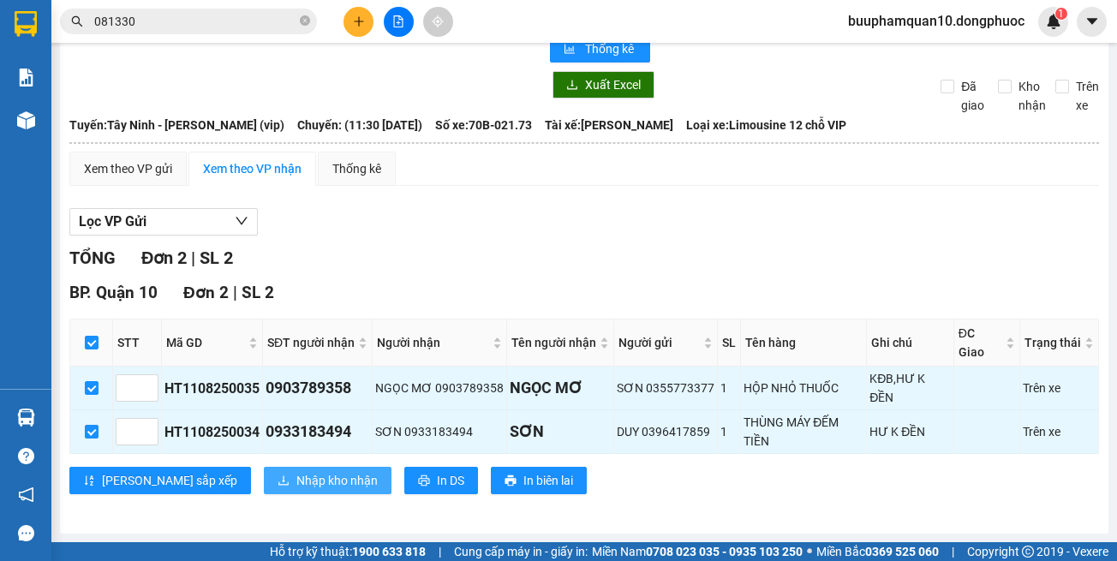
click at [296, 487] on span "Nhập kho nhận" at bounding box center [336, 480] width 81 height 19
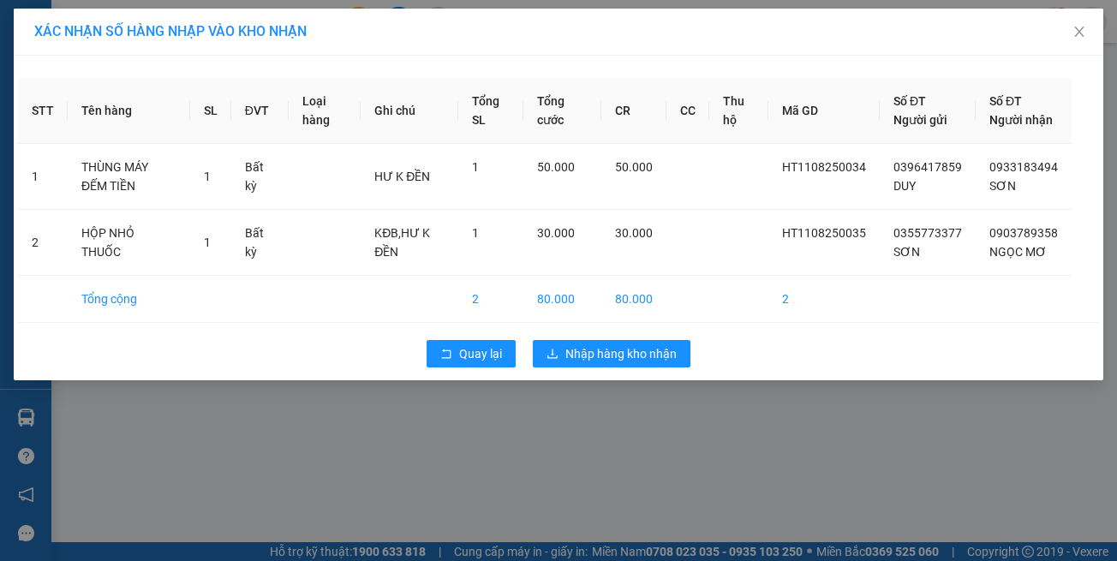
click at [717, 460] on div "XÁC NHẬN SỐ HÀNG NHẬP VÀO KHO NHẬN STT Tên hàng SL ĐVT Loại hàng Ghi chú Tổng S…" at bounding box center [558, 280] width 1117 height 561
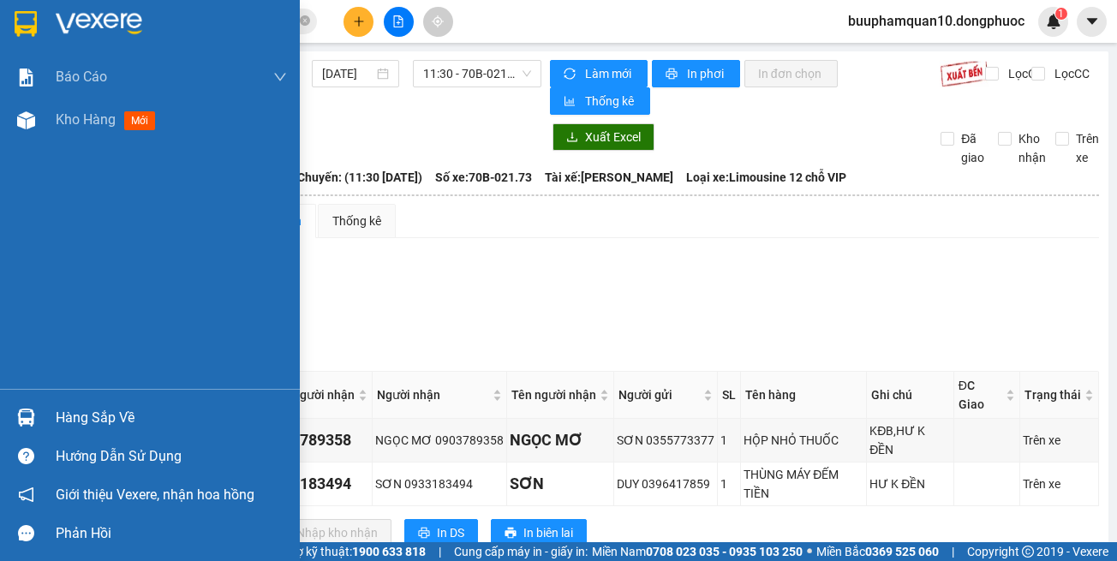
drag, startPoint x: 22, startPoint y: 410, endPoint x: 32, endPoint y: 401, distance: 13.3
click at [22, 409] on img at bounding box center [26, 418] width 18 height 18
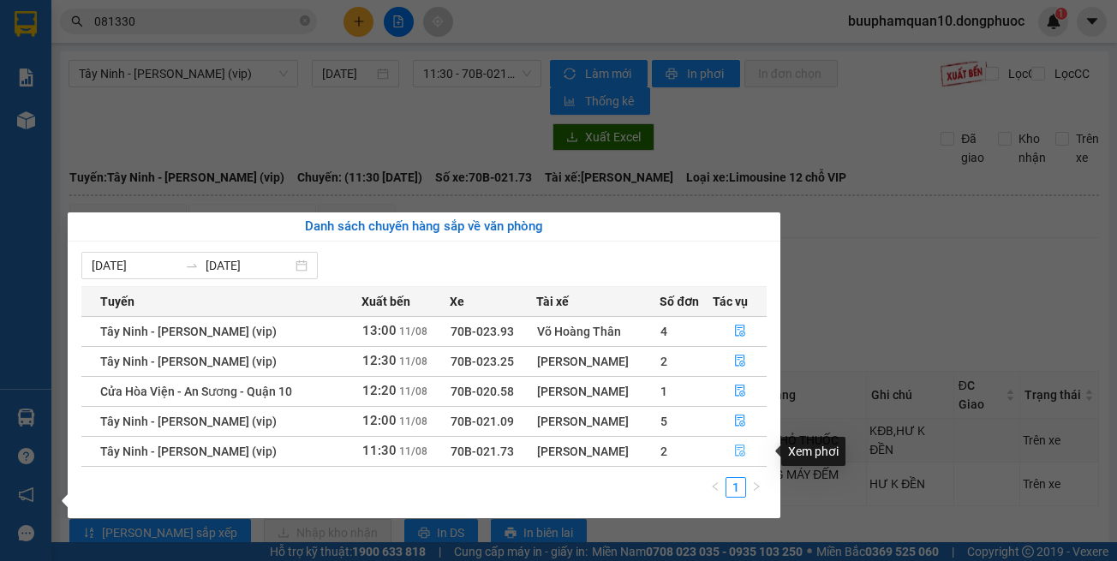
click at [740, 456] on icon "file-done" at bounding box center [740, 451] width 10 height 12
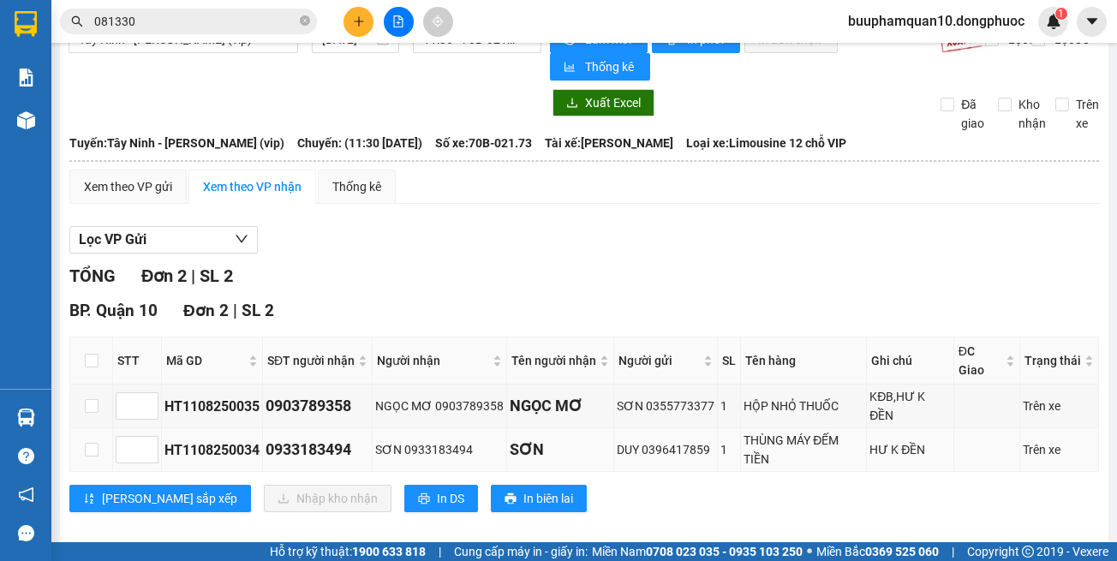
scroll to position [52, 0]
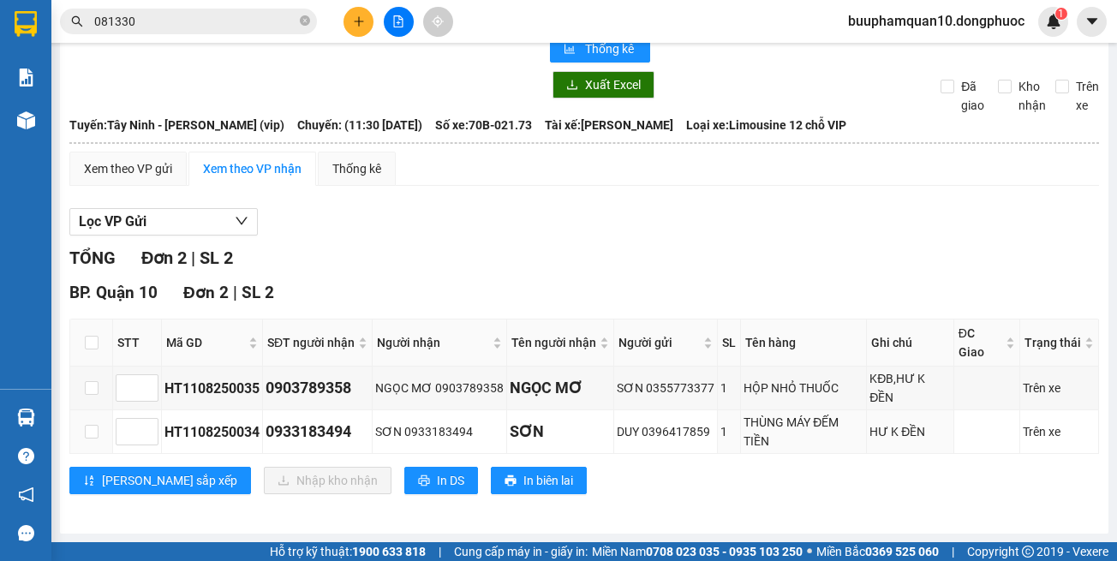
click at [763, 505] on div "TỔNG Đơn 2 | SL 2 BP. Quận 10 Đơn 2 | SL 2 STT Mã GD SĐT người nhận Người nhận …" at bounding box center [584, 380] width 1030 height 271
click at [401, 27] on icon "file-add" at bounding box center [398, 21] width 9 height 12
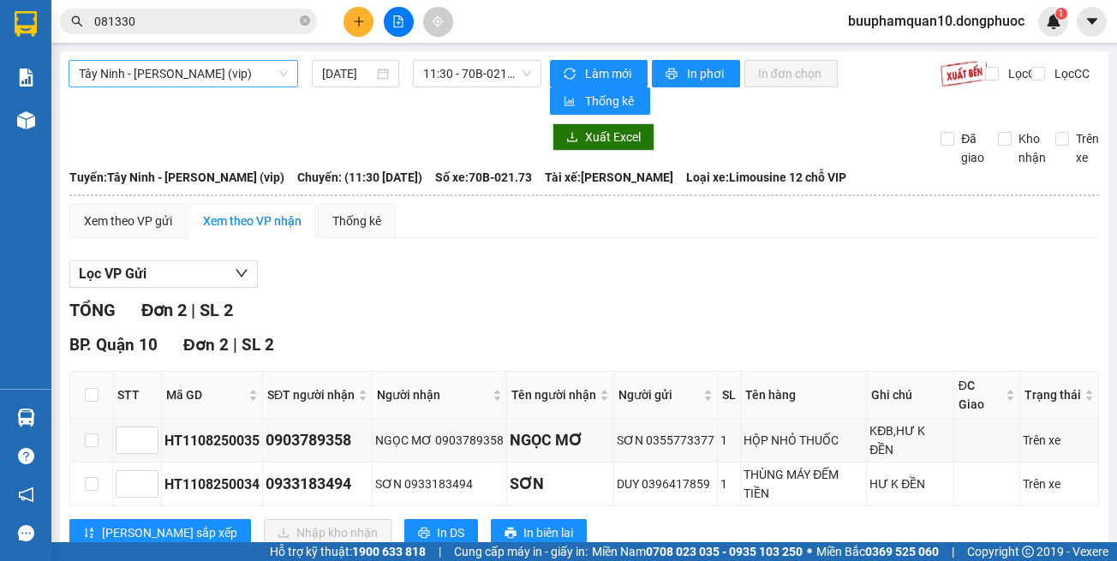
click at [216, 74] on span "Tây Ninh - [PERSON_NAME] (vip)" at bounding box center [183, 74] width 209 height 26
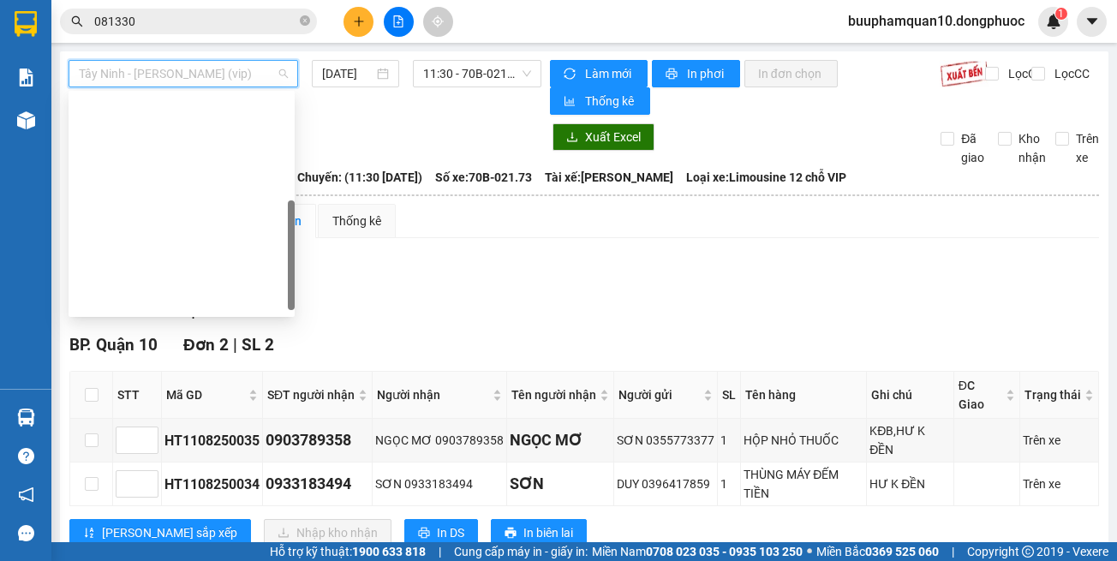
scroll to position [240, 0]
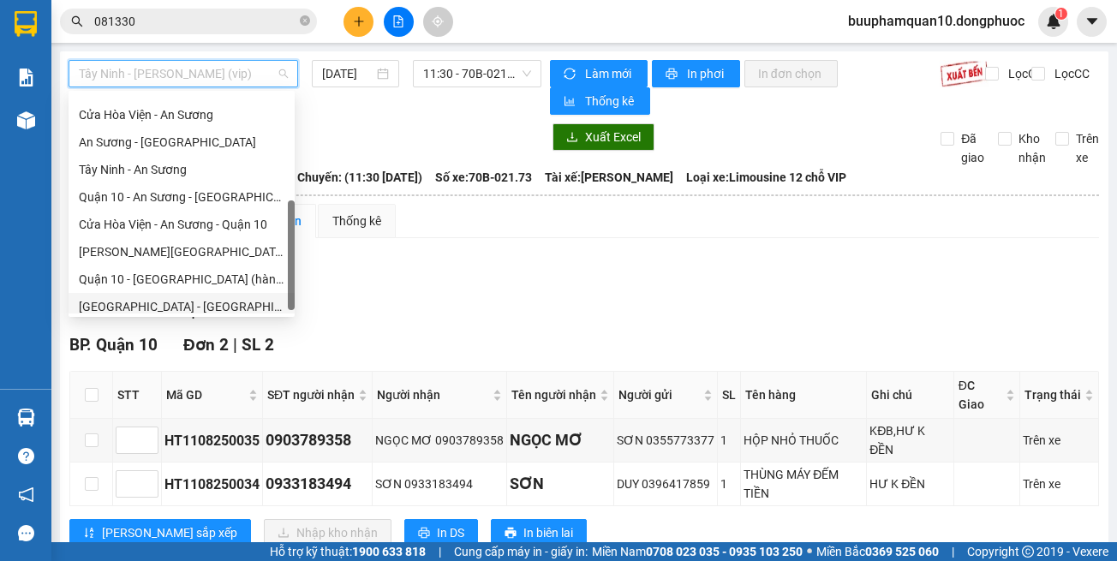
click at [239, 302] on div "[GEOGRAPHIC_DATA] - [GEOGRAPHIC_DATA] (vip)" at bounding box center [182, 306] width 206 height 19
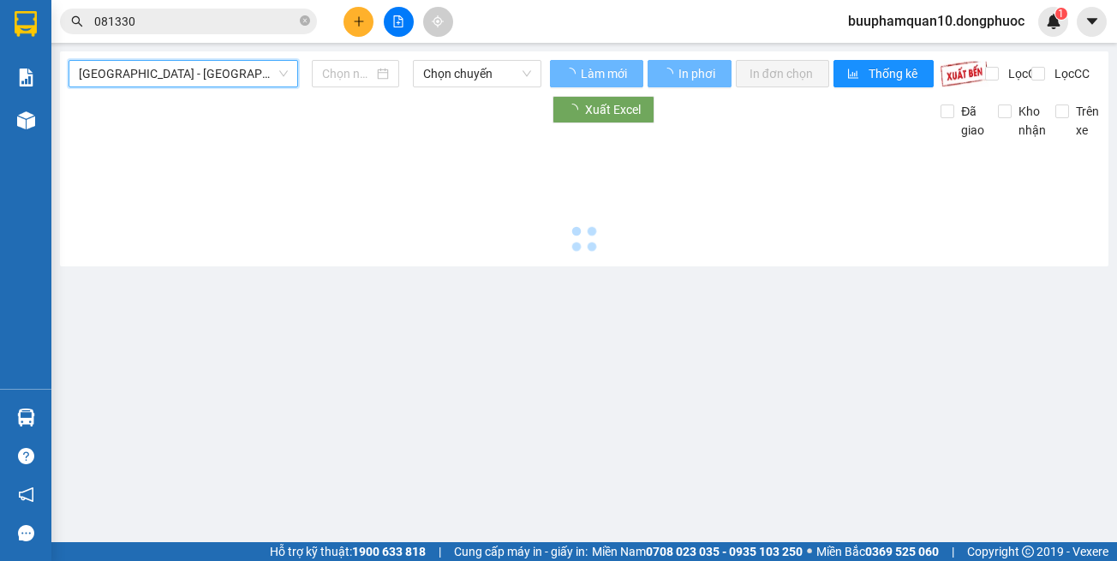
type input "[DATE]"
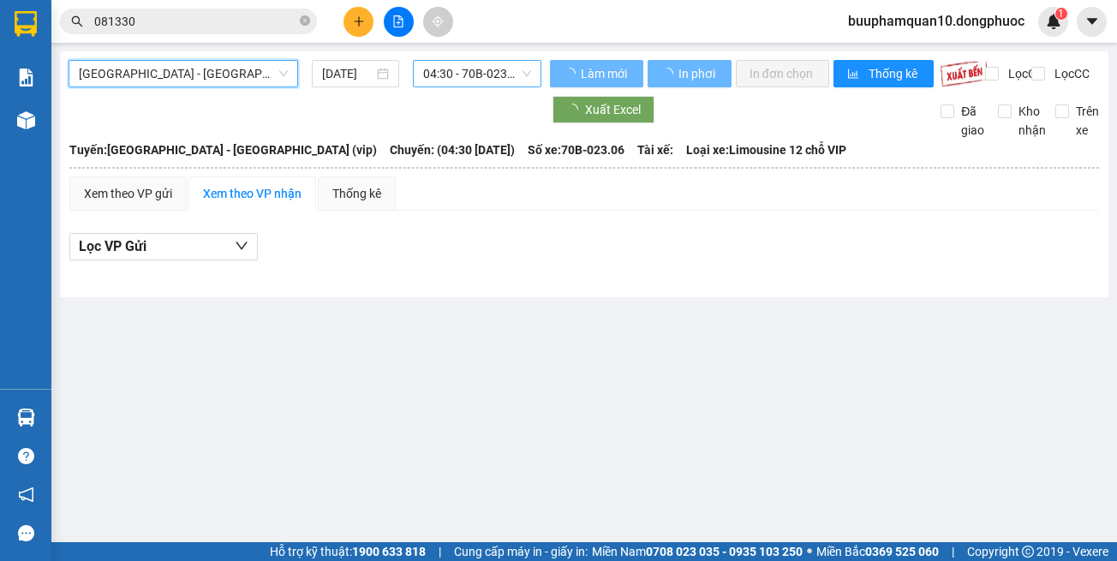
click at [465, 72] on span "04:30 - 70B-023.06" at bounding box center [477, 74] width 108 height 26
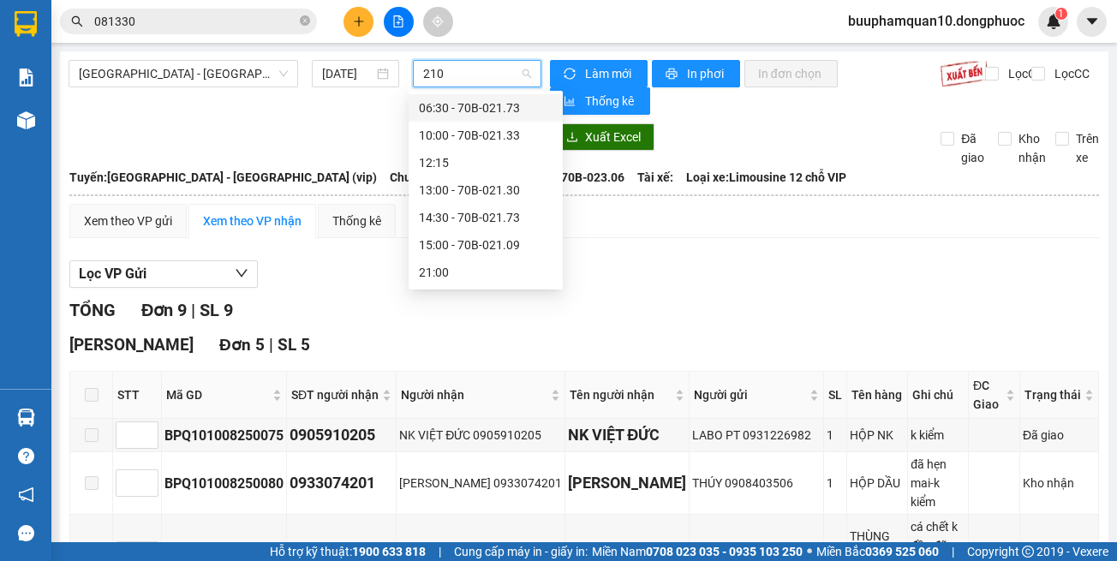
type input "2109"
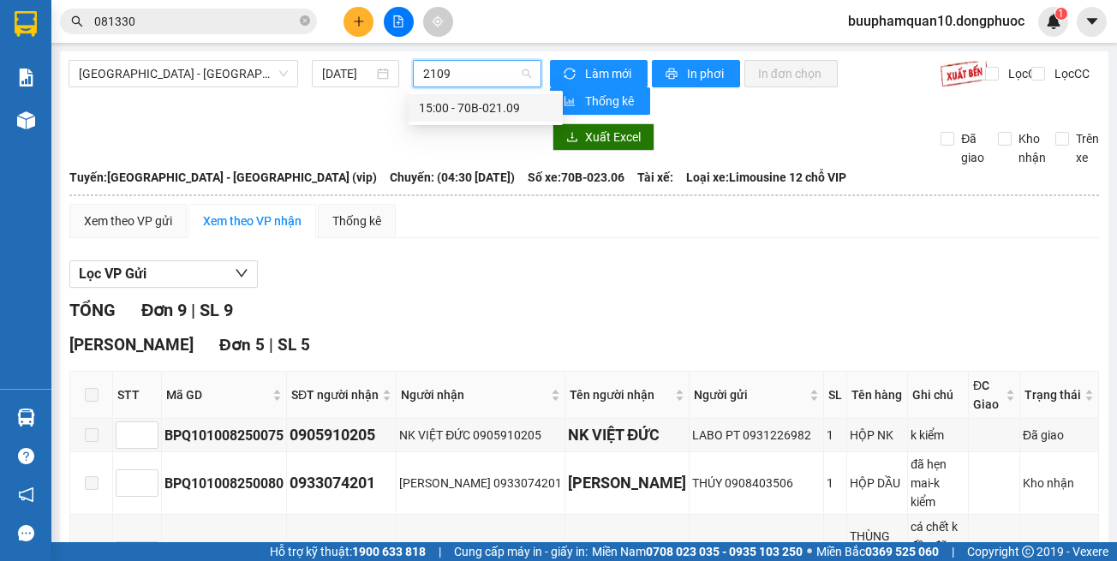
click at [475, 100] on div "15:00 - 70B-021.09" at bounding box center [486, 108] width 134 height 19
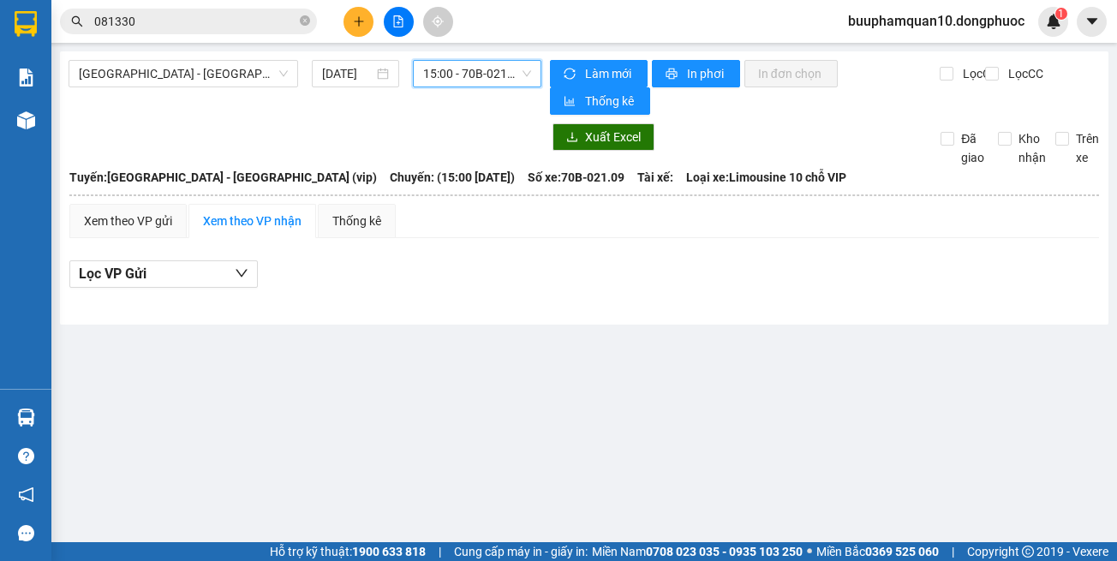
click at [488, 71] on span "15:00 - 70B-021.09" at bounding box center [477, 74] width 108 height 26
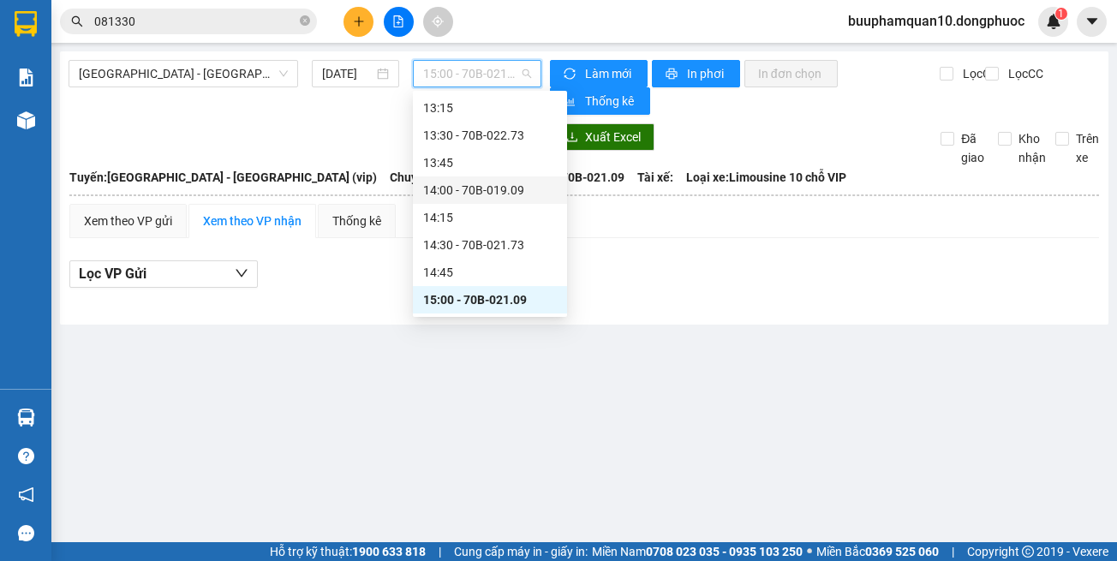
click at [500, 186] on div "14:00 - 70B-019.09" at bounding box center [490, 190] width 134 height 19
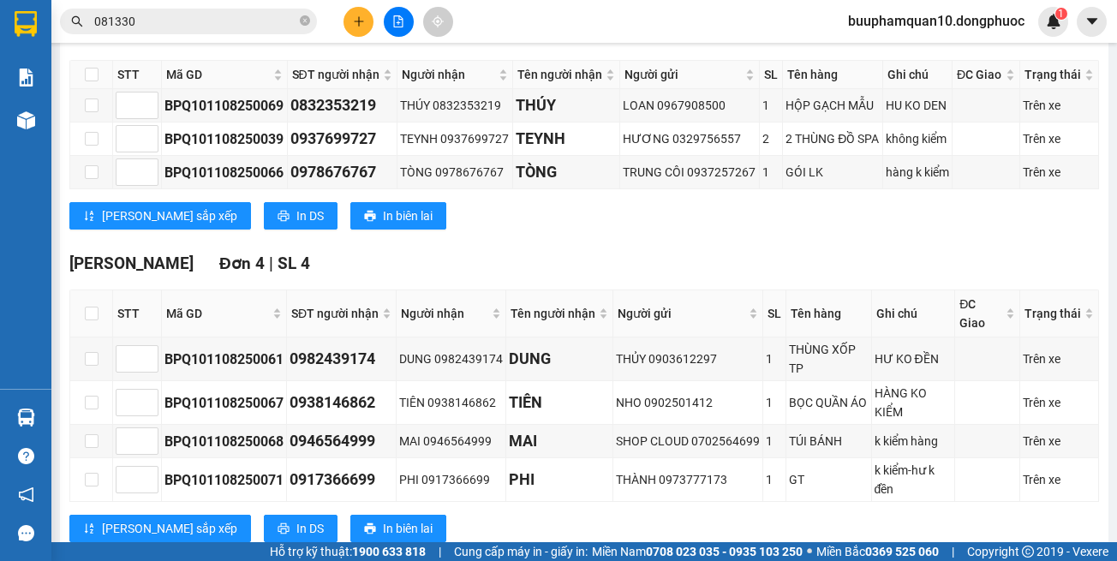
scroll to position [141, 0]
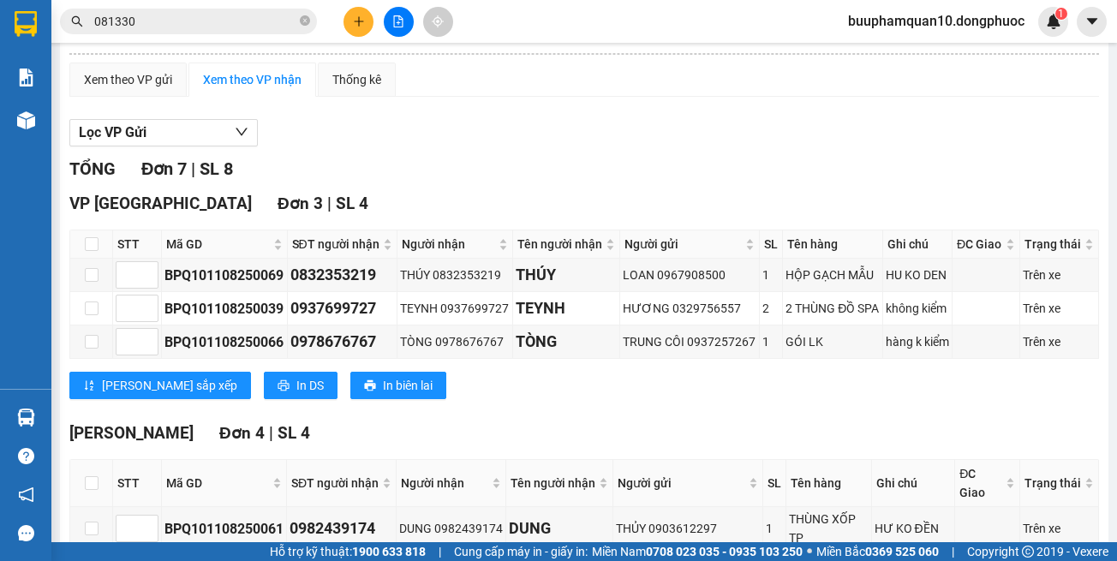
click at [396, 14] on button at bounding box center [399, 22] width 30 height 30
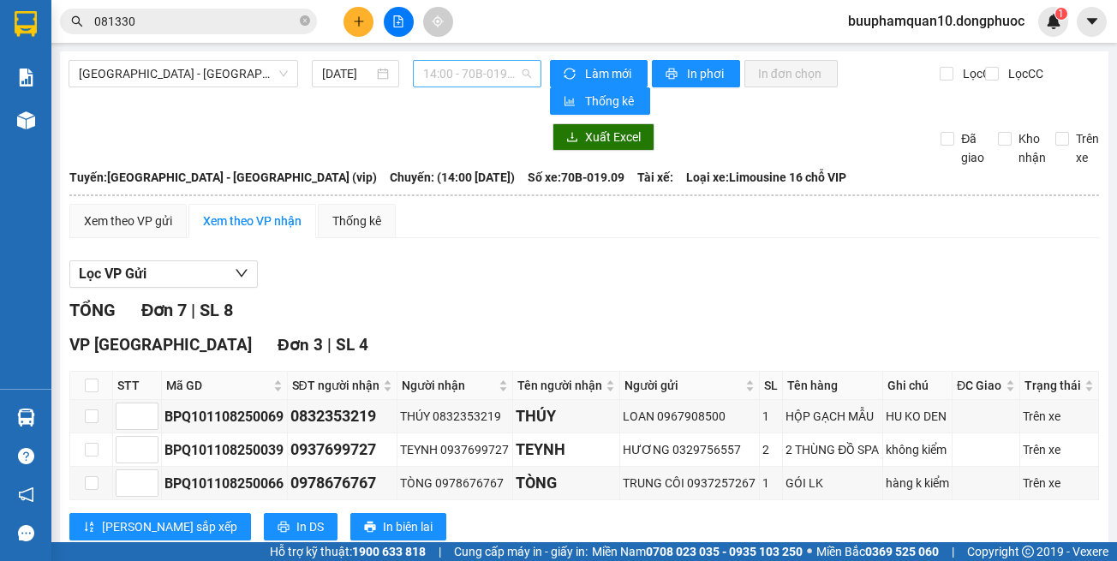
click at [427, 62] on span "14:00 - 70B-019.09" at bounding box center [477, 74] width 108 height 26
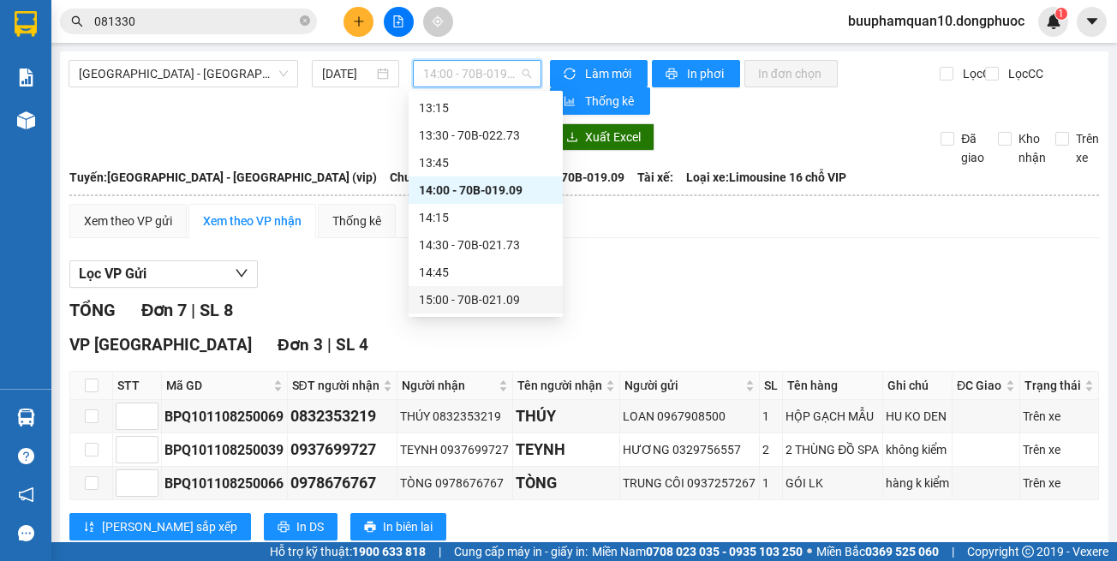
click at [487, 295] on div "15:00 - 70B-021.09" at bounding box center [486, 299] width 134 height 19
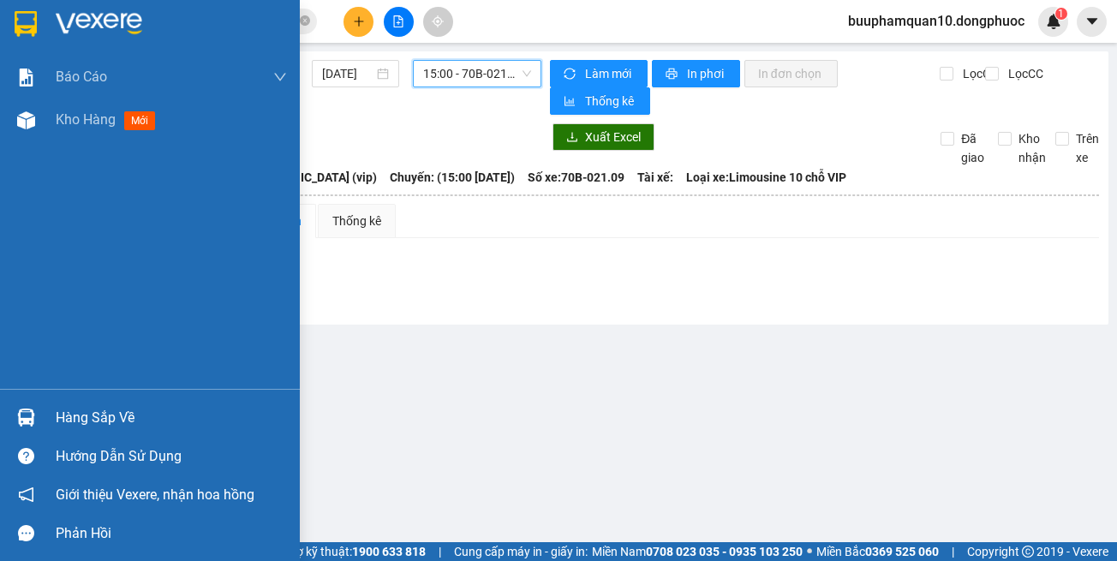
drag, startPoint x: 87, startPoint y: 420, endPoint x: 107, endPoint y: 403, distance: 26.8
click at [91, 417] on div "Hàng sắp về" at bounding box center [171, 418] width 231 height 26
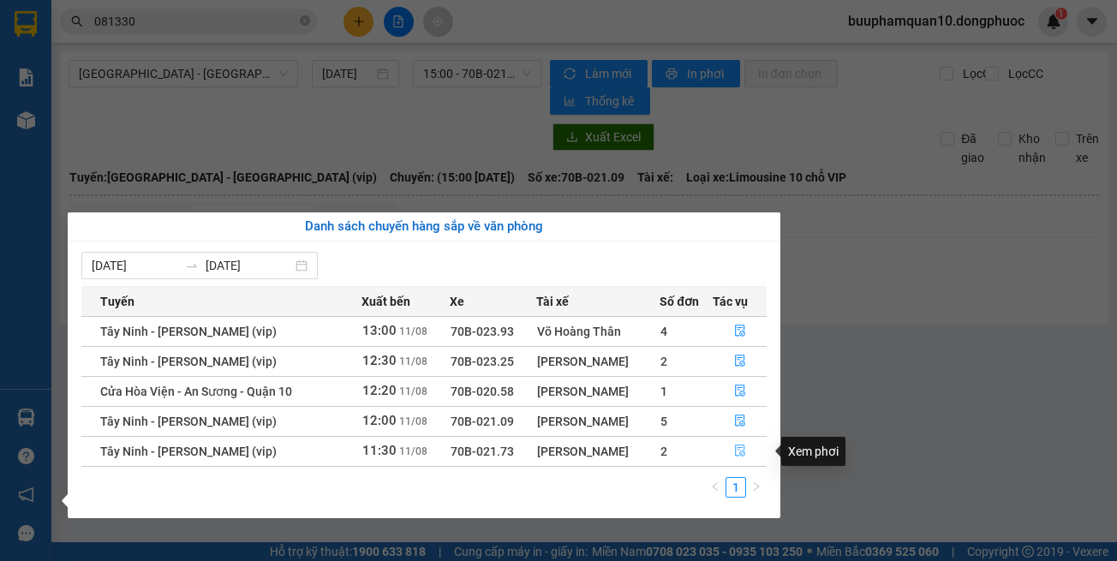
click at [732, 449] on button "button" at bounding box center [740, 451] width 53 height 27
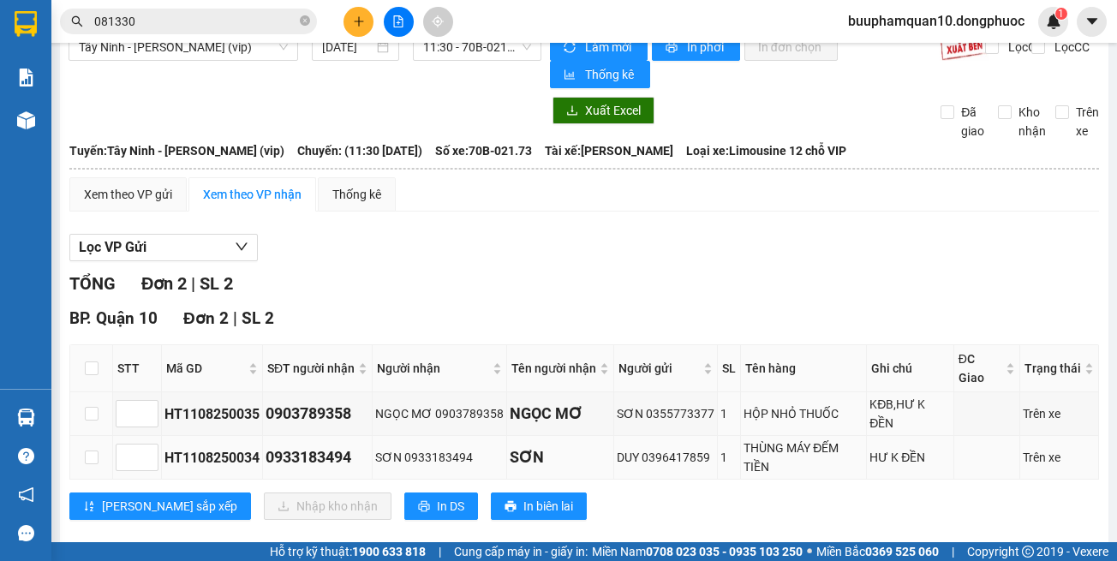
scroll to position [52, 0]
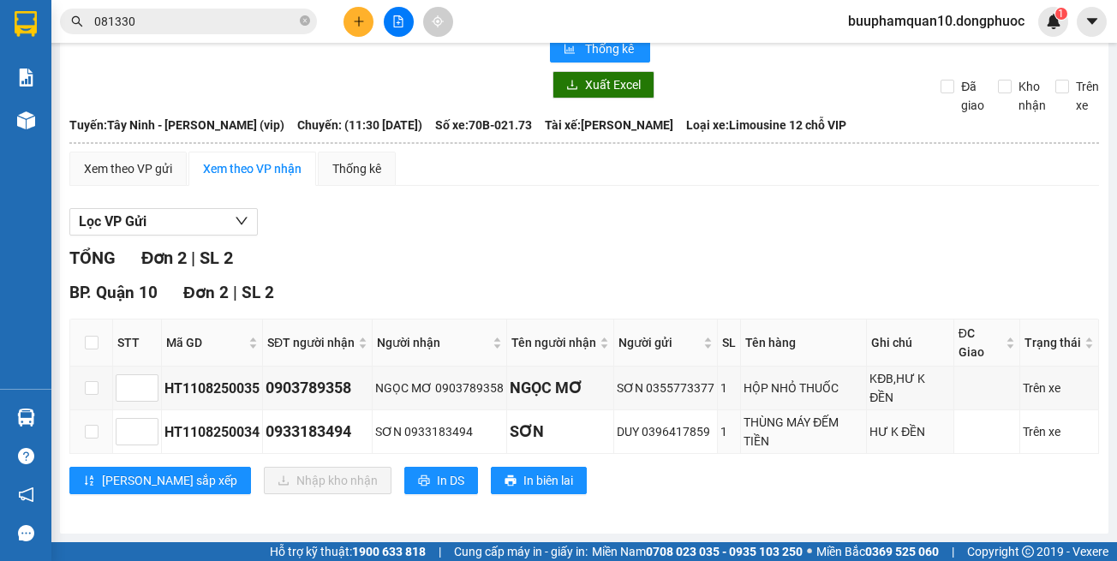
drag, startPoint x: 829, startPoint y: 487, endPoint x: 828, endPoint y: 478, distance: 9.5
click at [830, 487] on div "[PERSON_NAME] sắp xếp Nhập kho nhận In DS In biên lai" at bounding box center [584, 480] width 1030 height 27
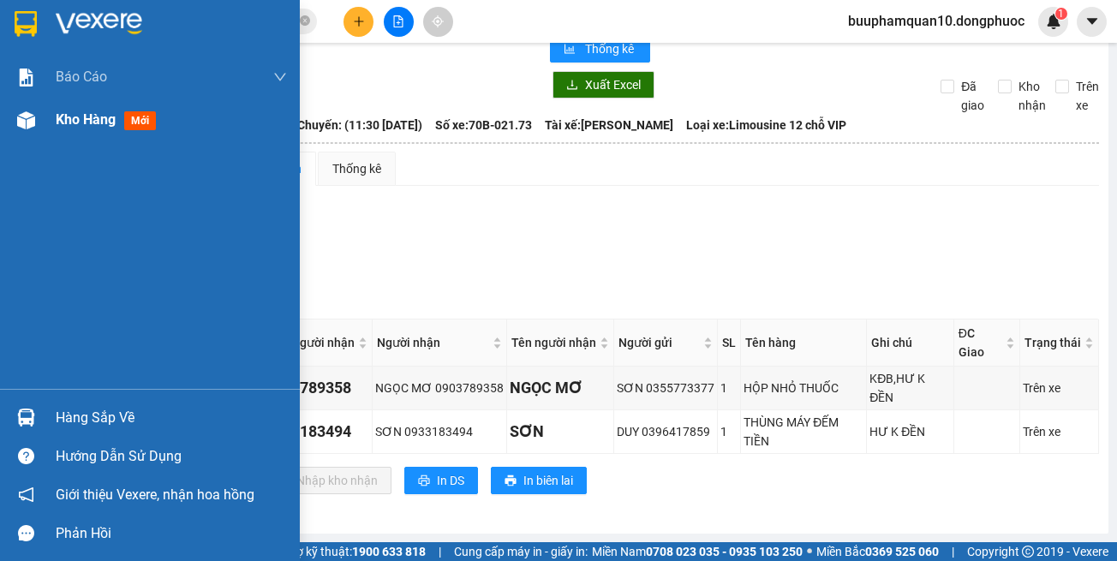
click at [22, 120] on img at bounding box center [26, 120] width 18 height 18
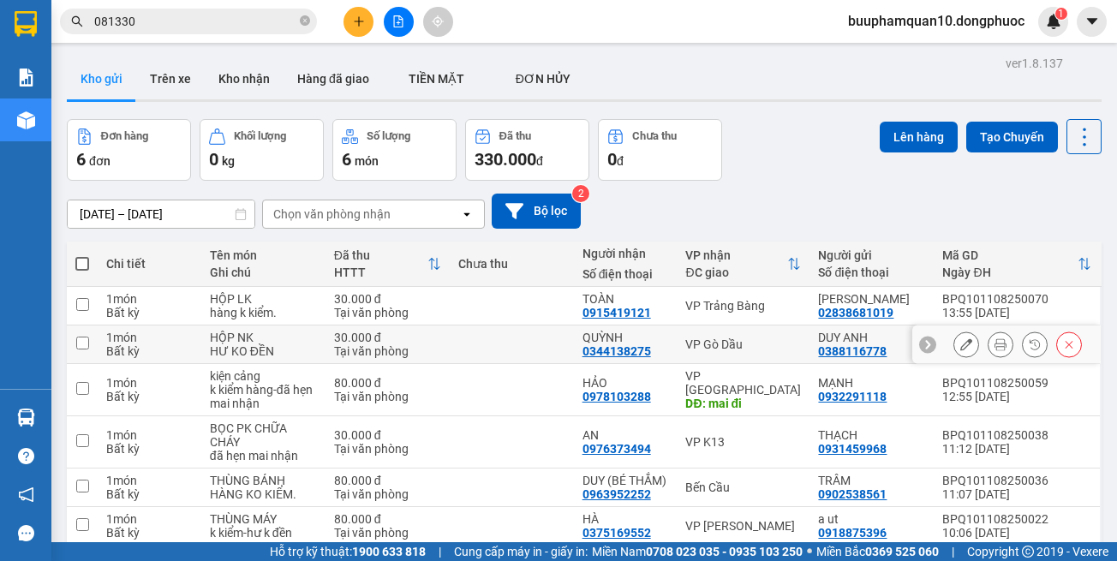
click at [769, 335] on td "VP Gò Dầu" at bounding box center [743, 344] width 133 height 39
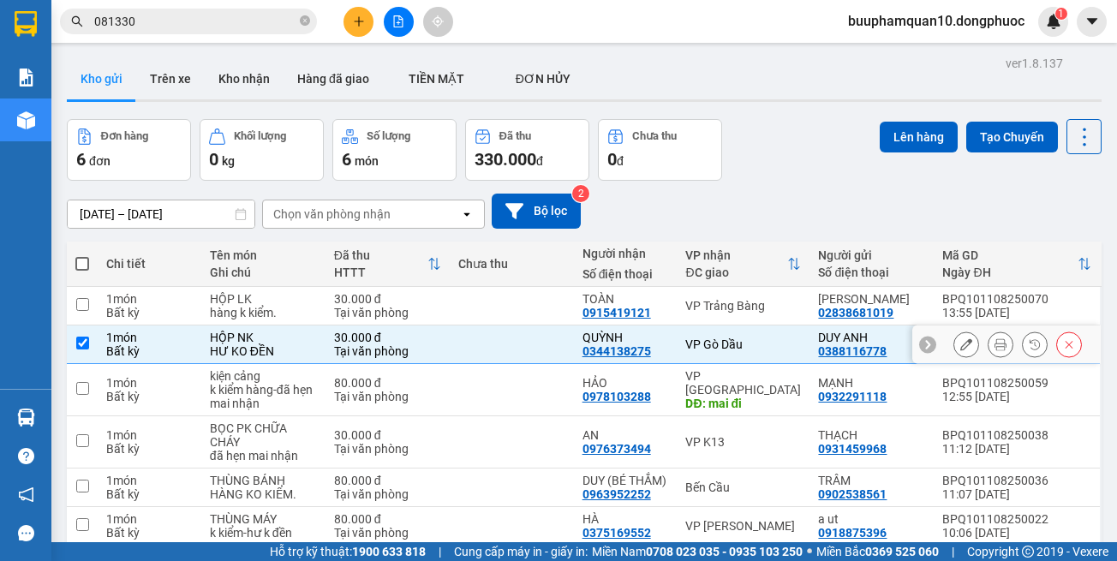
checkbox input "true"
click at [882, 152] on div "Lên hàng Tạo Chuyến" at bounding box center [991, 136] width 222 height 35
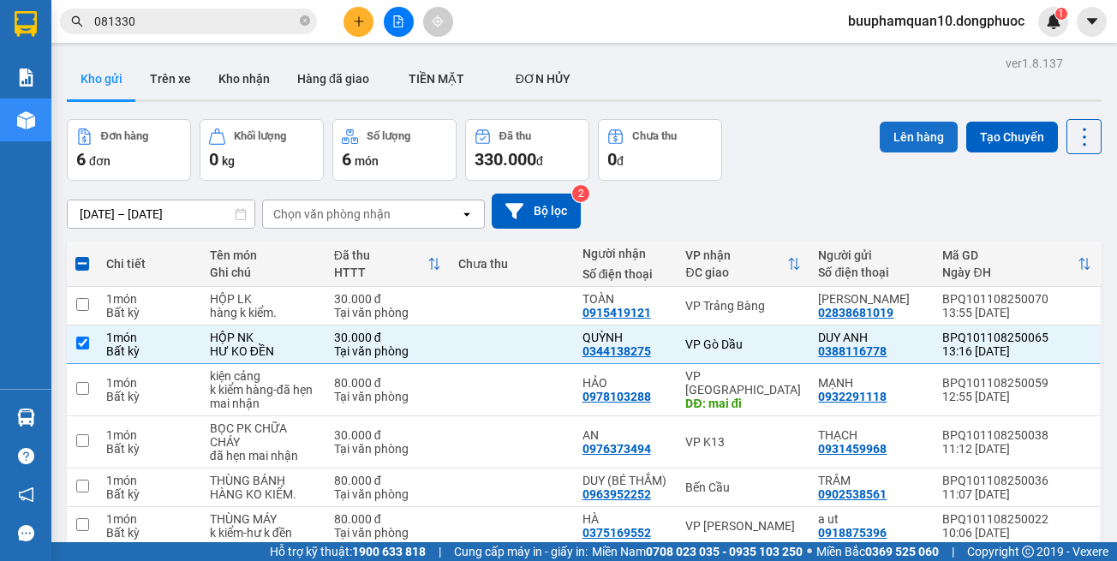
click at [886, 135] on button "Lên hàng" at bounding box center [919, 137] width 78 height 31
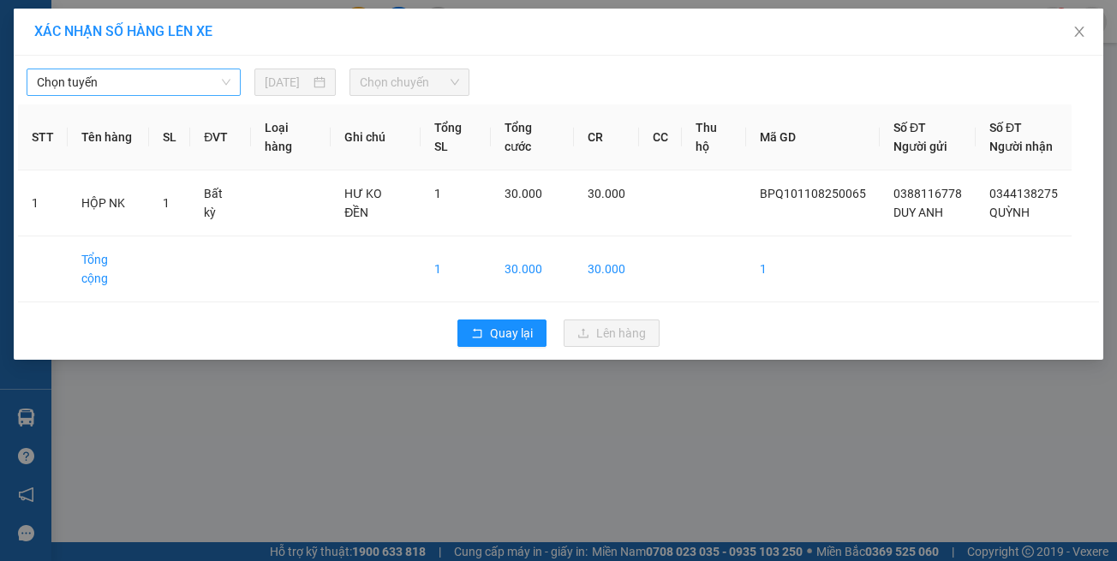
click at [173, 81] on span "Chọn tuyến" at bounding box center [134, 82] width 194 height 26
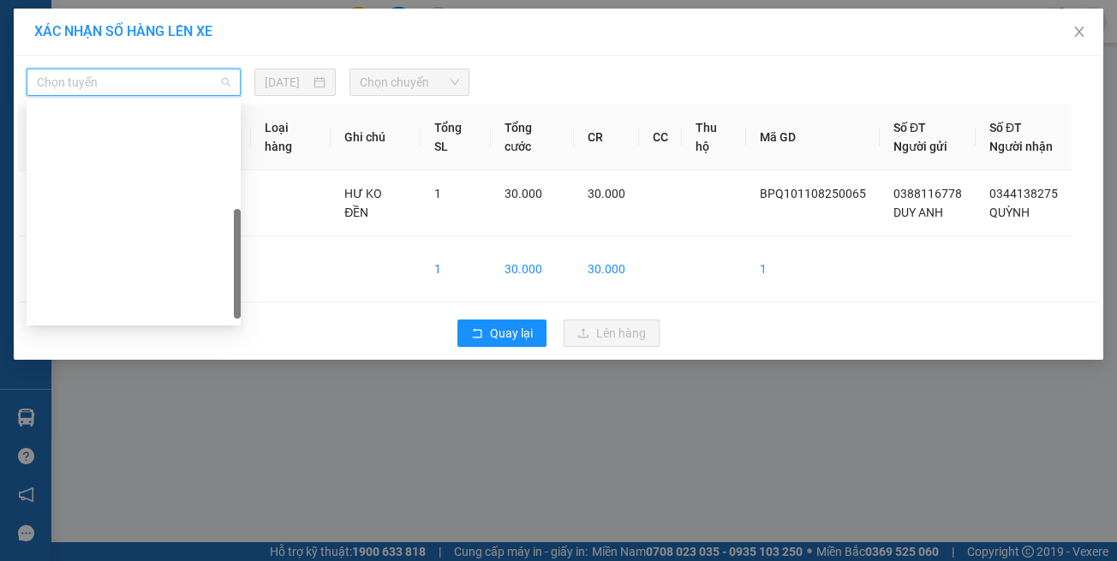
scroll to position [240, 0]
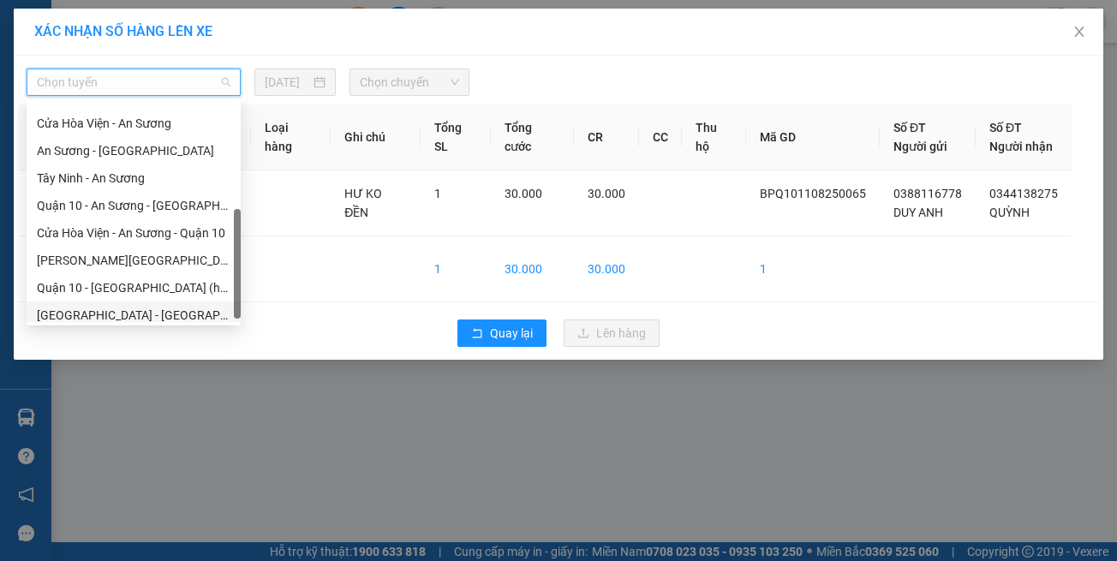
click at [185, 316] on div "[GEOGRAPHIC_DATA] - [GEOGRAPHIC_DATA] (vip)" at bounding box center [134, 315] width 194 height 19
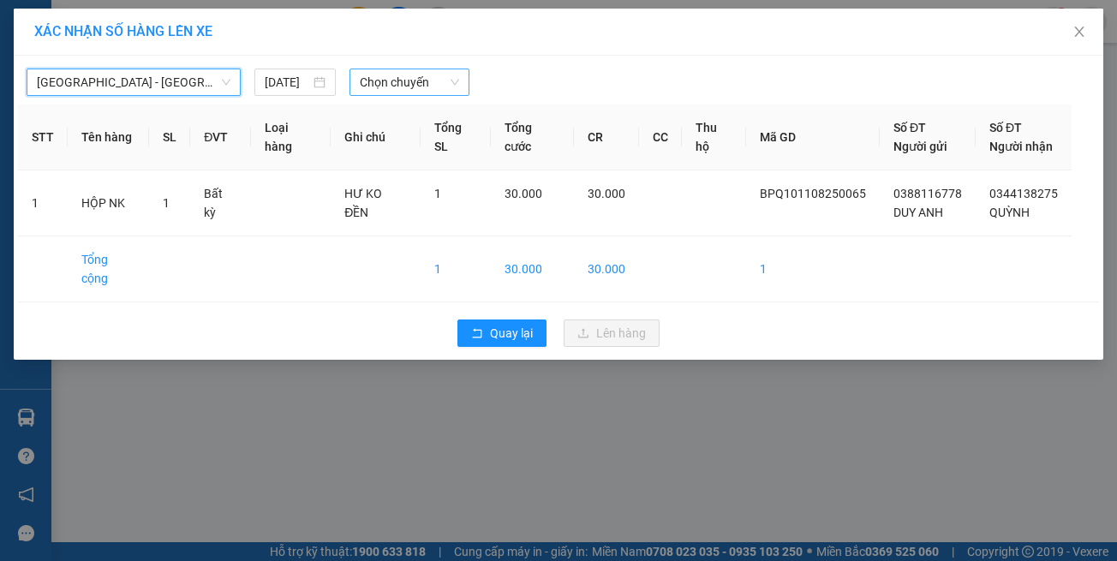
click at [442, 90] on span "Chọn chuyến" at bounding box center [409, 82] width 99 height 26
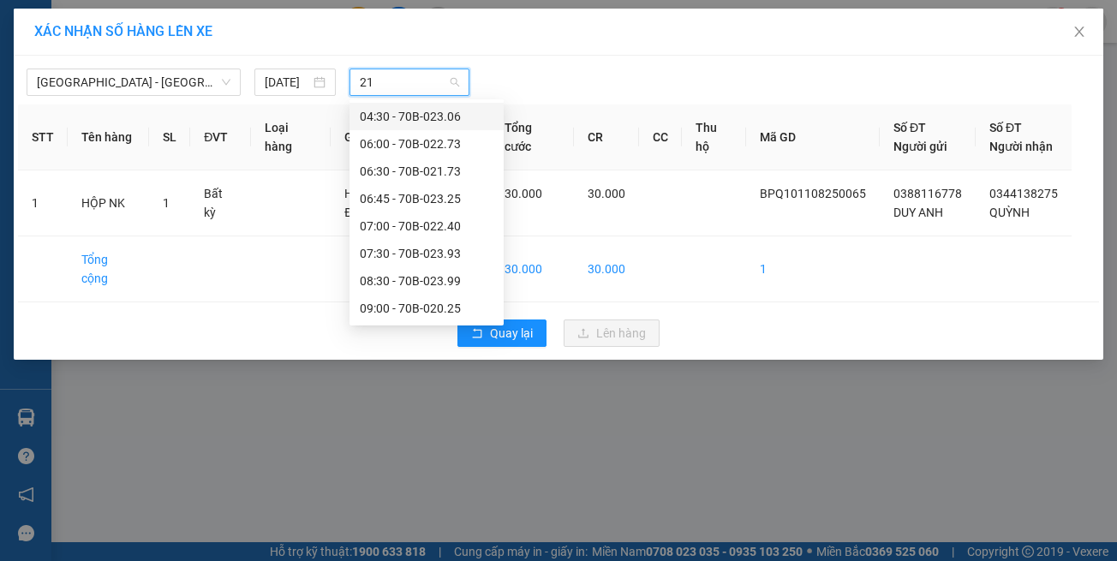
type input "217"
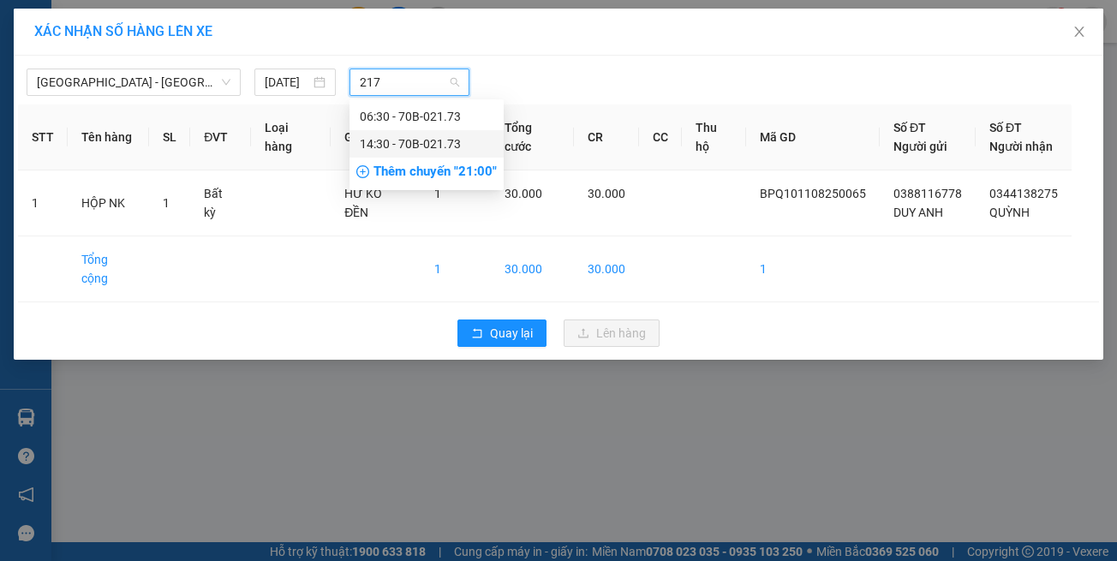
click at [422, 138] on div "14:30 - 70B-021.73" at bounding box center [427, 143] width 134 height 19
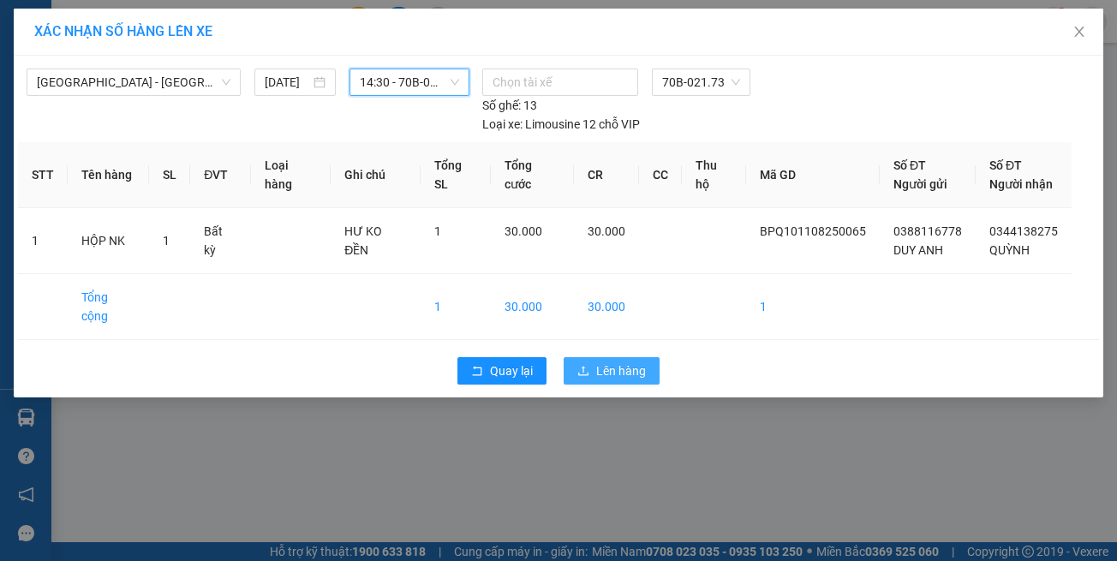
click at [616, 361] on span "Lên hàng" at bounding box center [621, 370] width 50 height 19
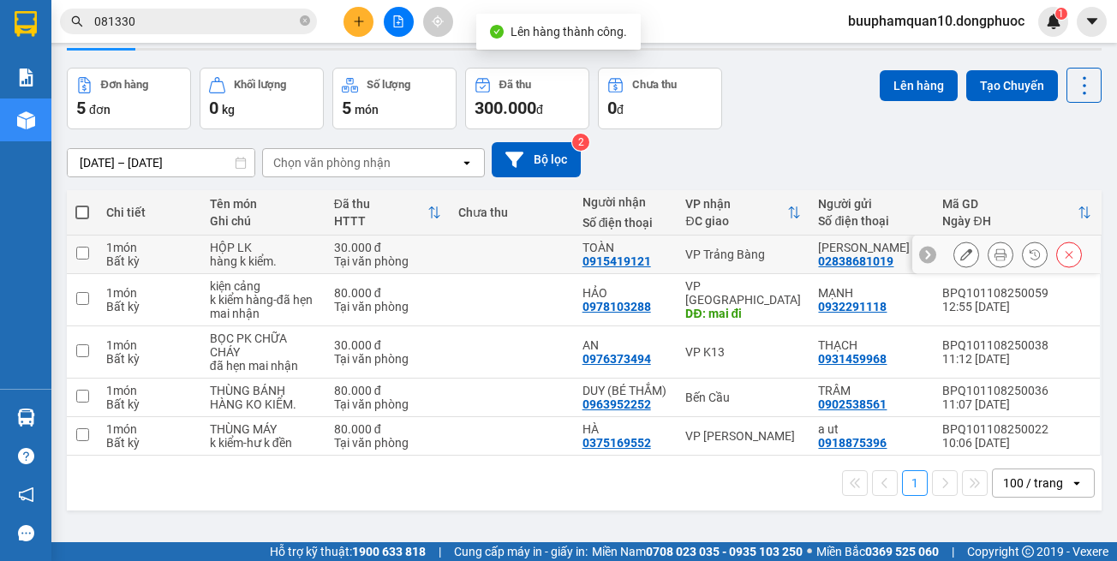
scroll to position [79, 0]
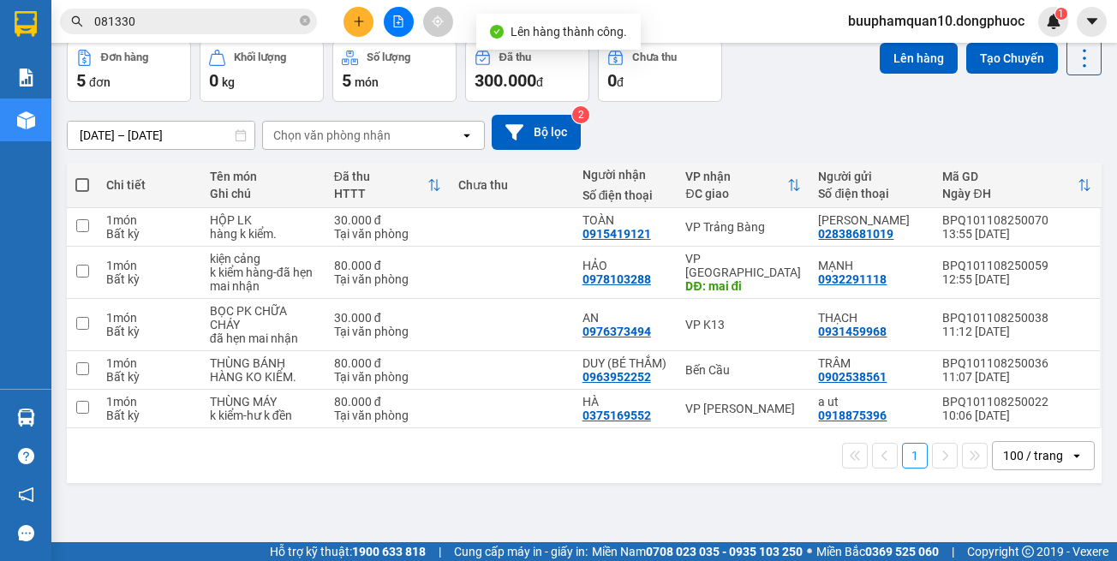
click at [767, 473] on div "1 100 / trang open" at bounding box center [584, 455] width 1035 height 55
click at [303, 21] on icon "close-circle" at bounding box center [305, 20] width 10 height 10
click at [279, 31] on span at bounding box center [188, 22] width 257 height 26
drag, startPoint x: 266, startPoint y: 26, endPoint x: 261, endPoint y: 9, distance: 16.8
click at [266, 25] on input "text" at bounding box center [195, 21] width 202 height 19
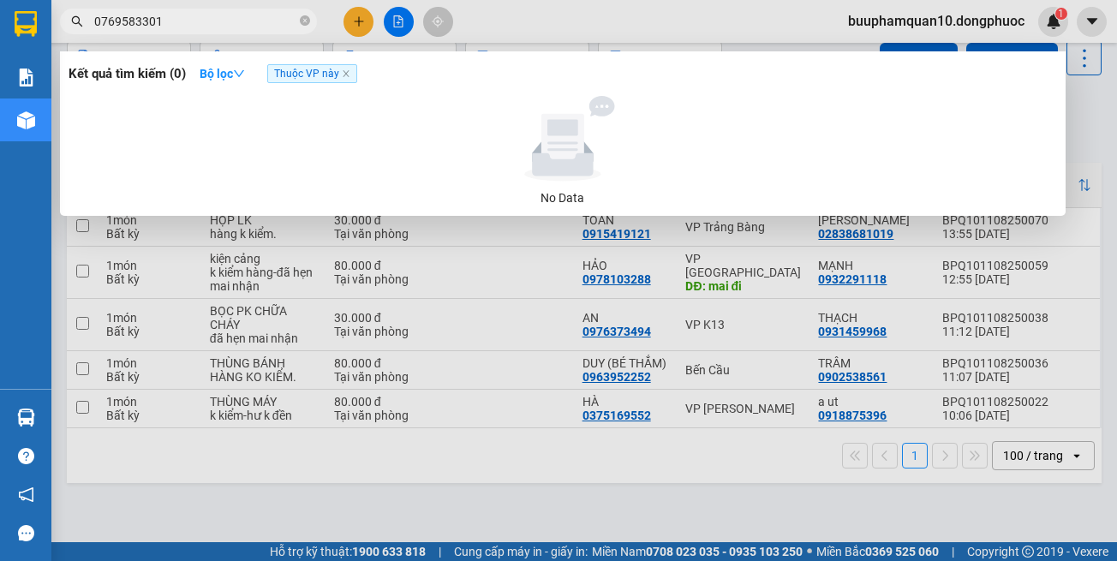
click at [262, 21] on input "0769583301" at bounding box center [195, 21] width 202 height 19
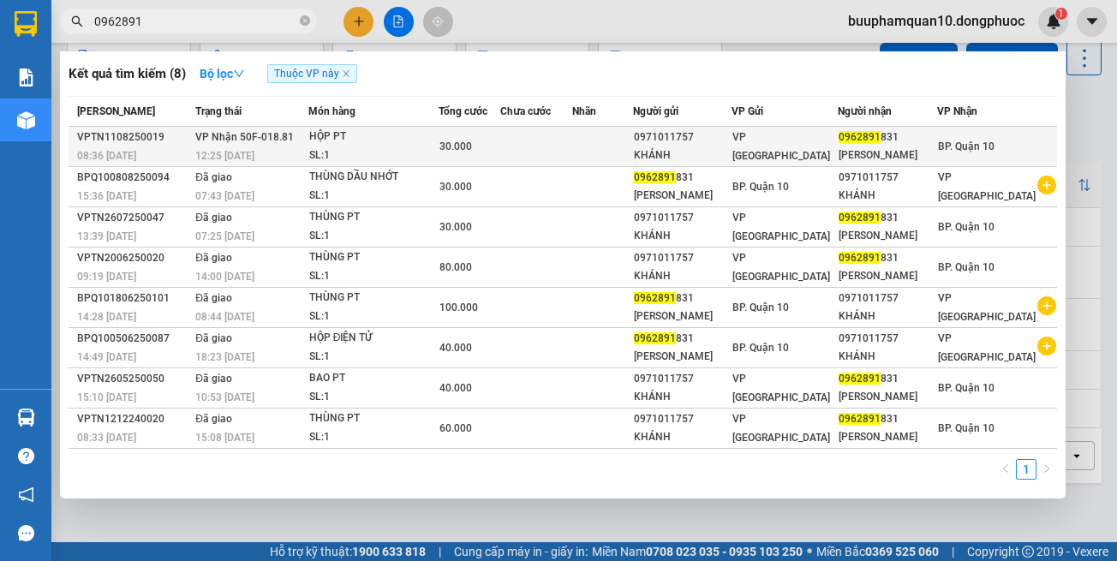
type input "0962891"
click at [379, 138] on div "HỘP PT" at bounding box center [373, 137] width 128 height 19
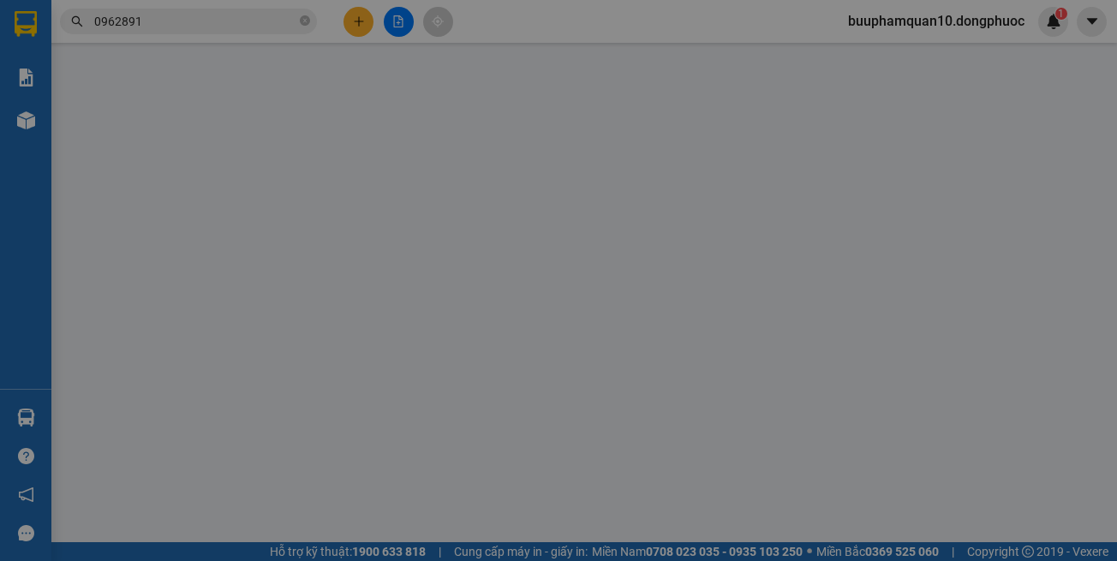
type input "0971011757"
type input "KHÁNH"
type input "0962891831"
type input "HOÀNG ANH"
type input "30.000"
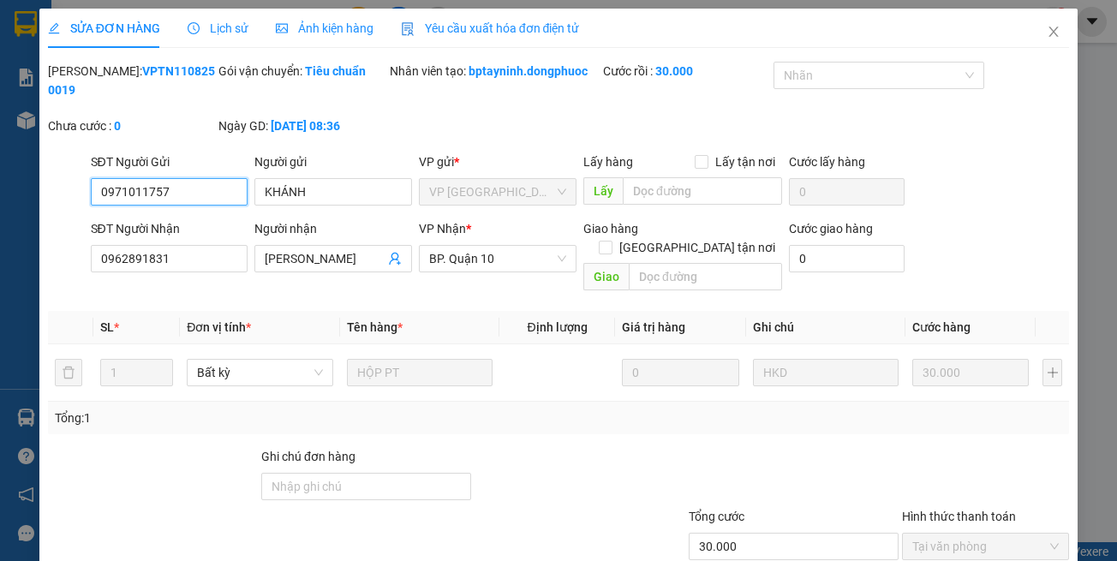
scroll to position [95, 0]
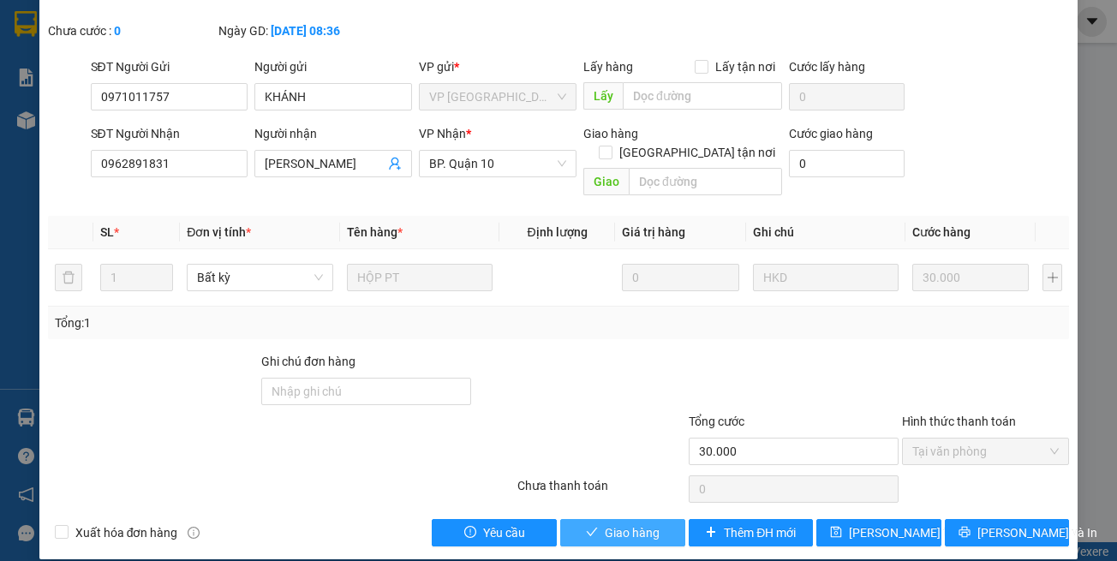
drag, startPoint x: 624, startPoint y: 522, endPoint x: 636, endPoint y: 481, distance: 42.8
click at [626, 523] on span "Giao hàng" at bounding box center [632, 532] width 55 height 19
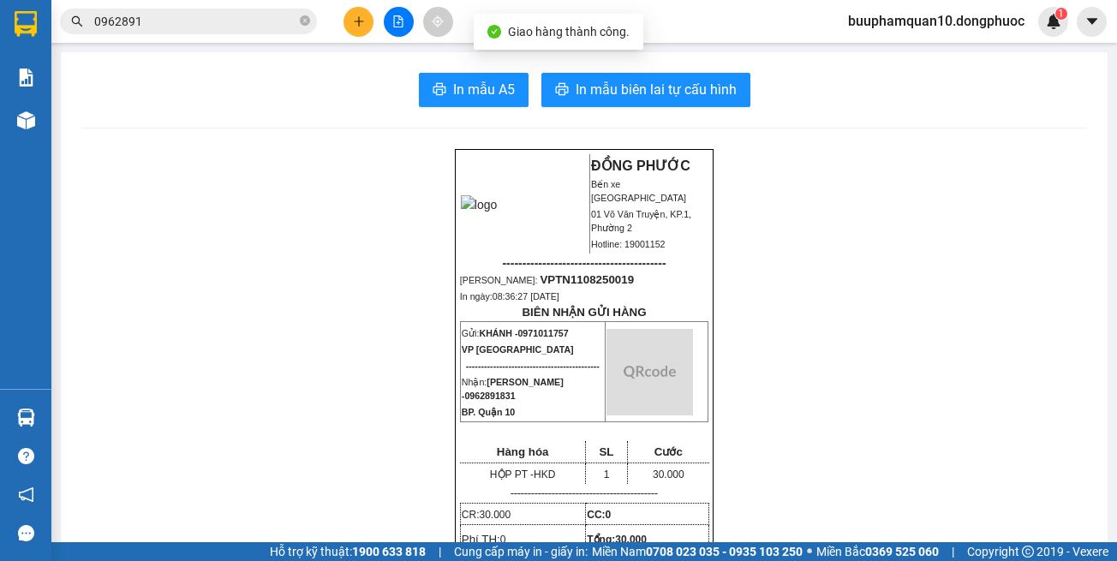
click at [654, 457] on span "Cước" at bounding box center [668, 451] width 28 height 13
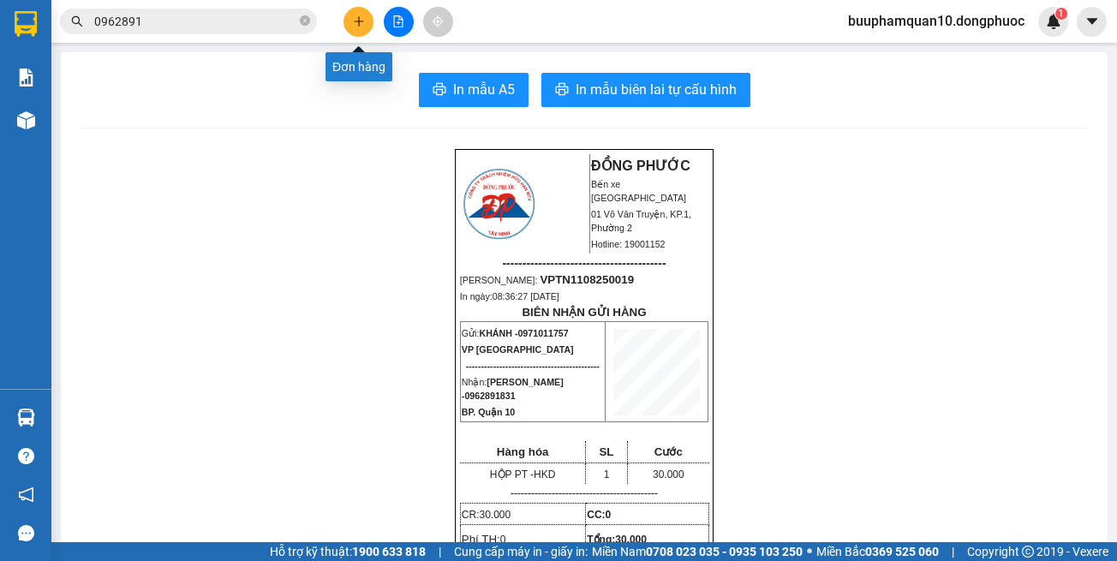
click at [368, 23] on button at bounding box center [358, 22] width 30 height 30
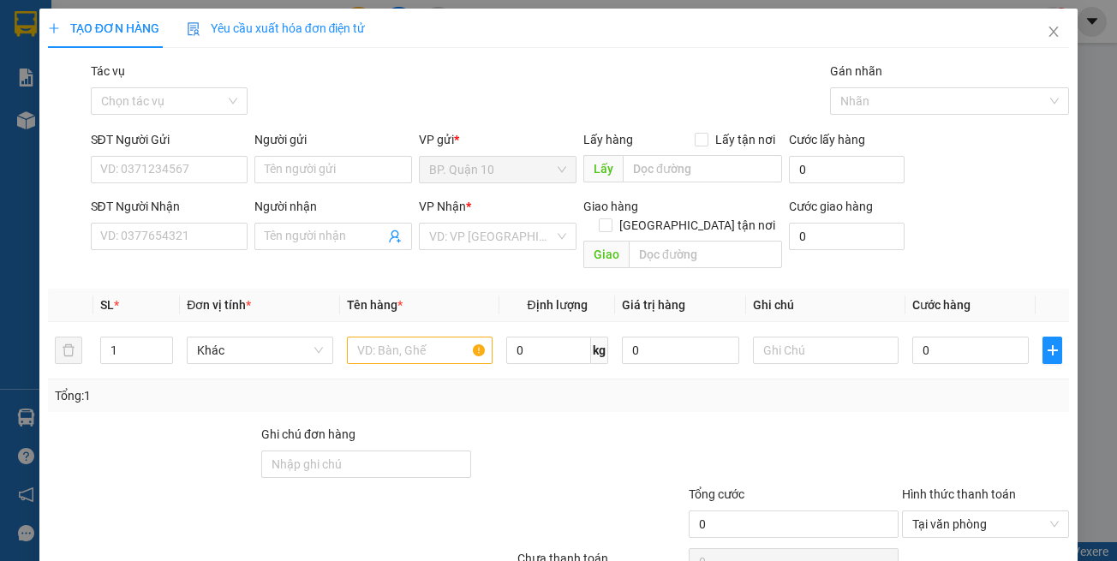
click at [206, 185] on div "SĐT Người Gửi VD: 0371234567" at bounding box center [170, 160] width 158 height 60
click at [208, 176] on input "SĐT Người Gửi" at bounding box center [170, 169] width 158 height 27
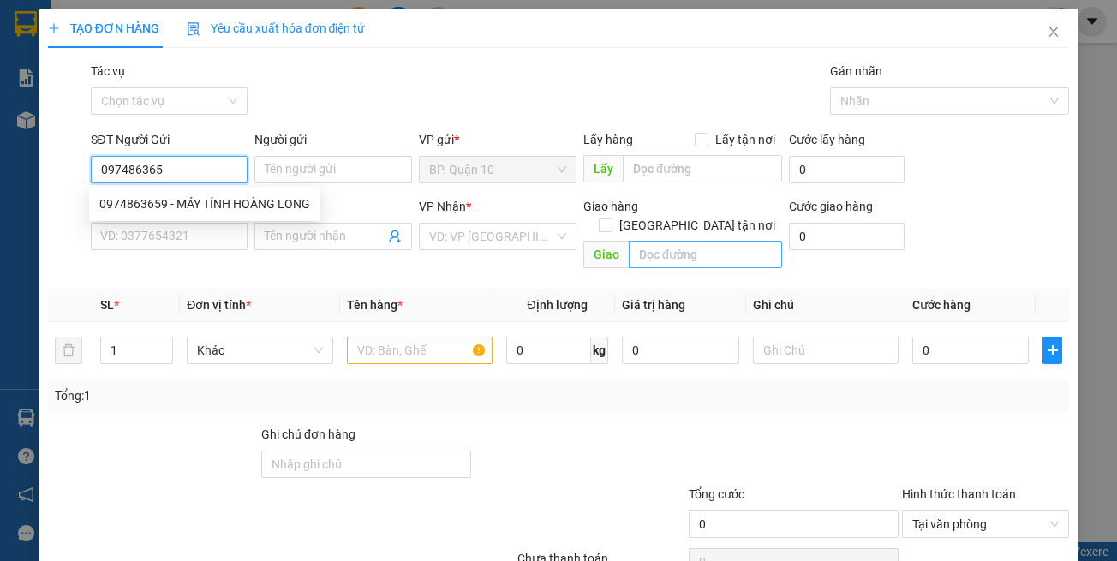
type input "0974863659"
click at [260, 200] on div "0974863659 - MÁY TÍNH HOÀNG LONG" at bounding box center [204, 203] width 211 height 19
type input "MÁY TÍNH HOÀNG LONG"
type input "0909089097"
type input "CẢNH"
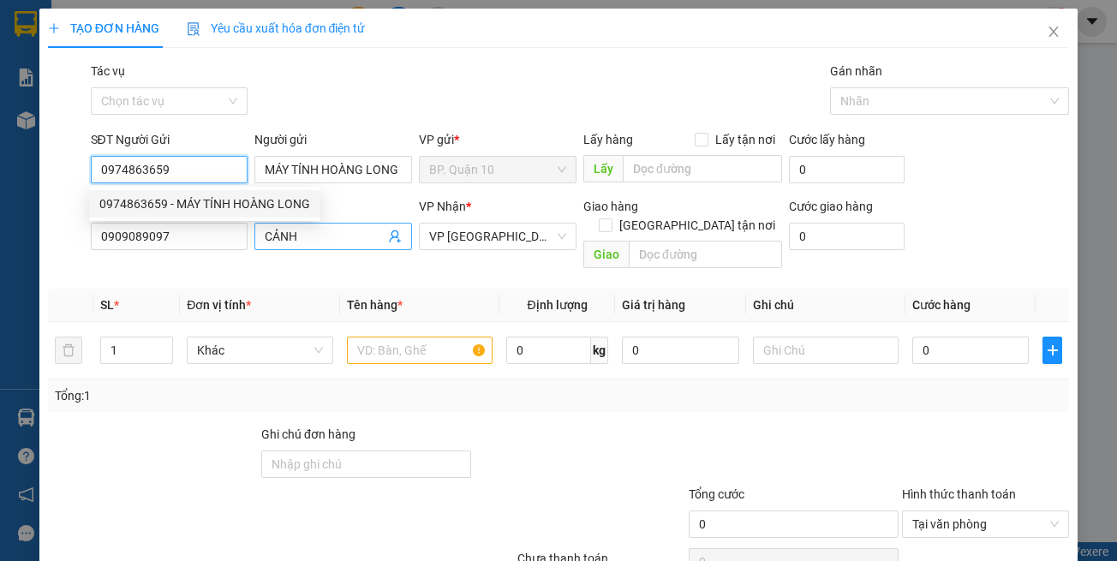
type input "0974863659"
type input "90.000"
click at [259, 238] on span "CẢNH" at bounding box center [333, 236] width 158 height 27
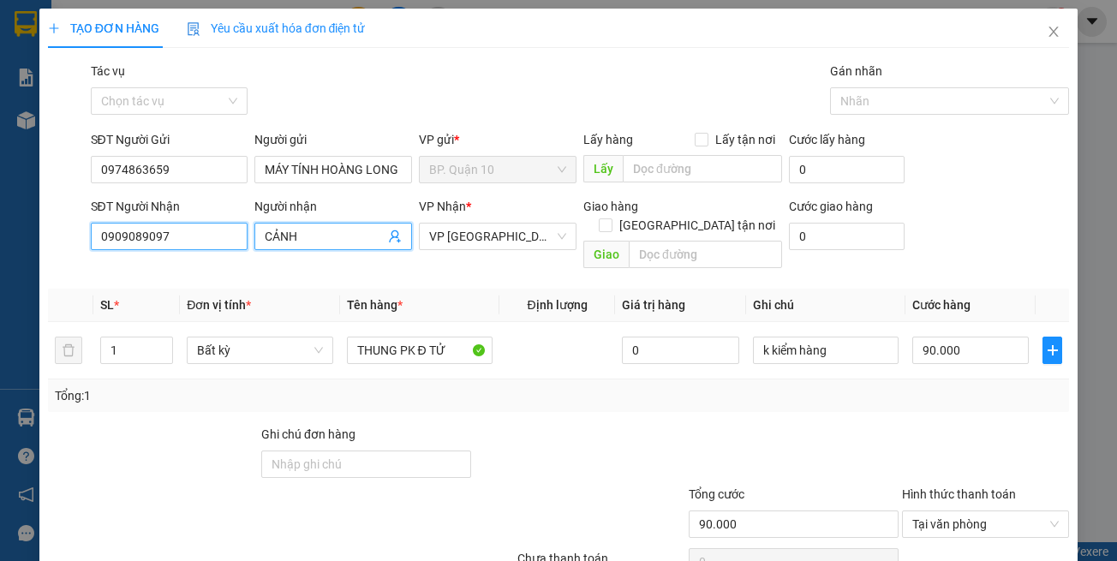
click at [219, 238] on input "0909089097" at bounding box center [170, 236] width 158 height 27
type input "0989721945"
drag, startPoint x: 308, startPoint y: 237, endPoint x: 53, endPoint y: 202, distance: 257.7
click at [61, 202] on div "SĐT Người Nhận 0989721945 Người nhận CẢNH CẢNH VP Nhận * VP Tây Ninh Giao hàng …" at bounding box center [558, 236] width 1025 height 79
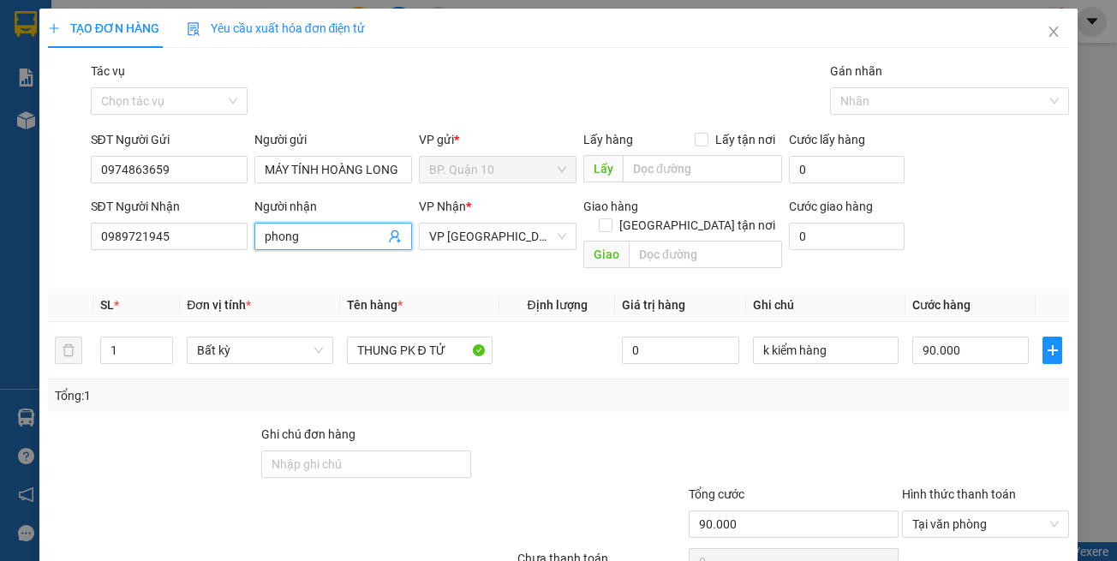
type input "phong"
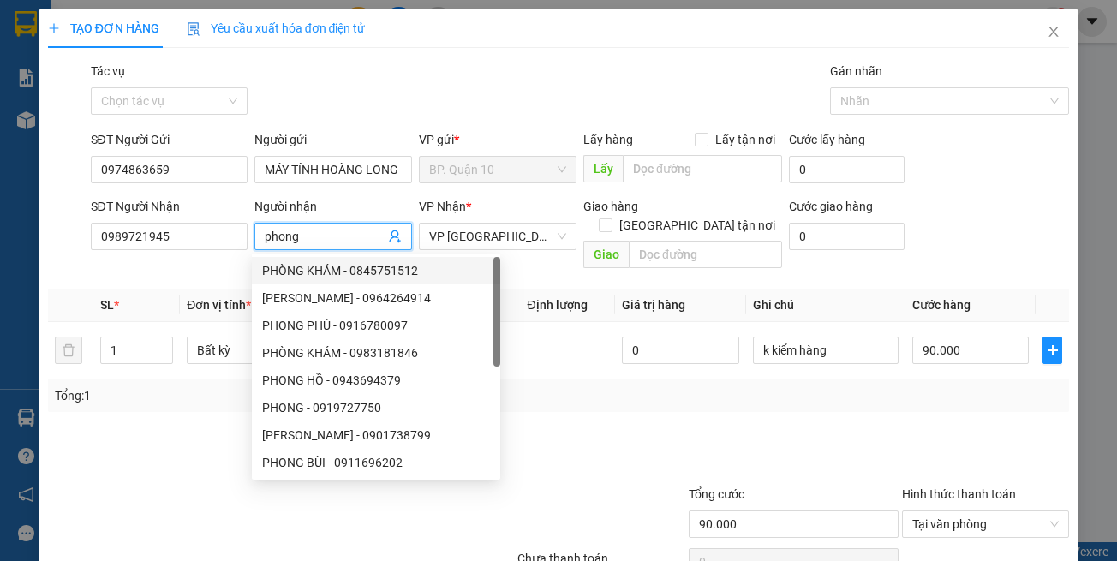
drag, startPoint x: 319, startPoint y: 242, endPoint x: 0, endPoint y: 178, distance: 324.9
click at [0, 180] on div "TẠO ĐƠN HÀNG Yêu cầu xuất hóa đơn điện tử Transit Pickup Surcharge Ids Transit …" at bounding box center [558, 280] width 1117 height 561
type input "PHONG"
drag, startPoint x: 660, startPoint y: 433, endPoint x: 587, endPoint y: 334, distance: 123.0
click at [658, 425] on div at bounding box center [579, 455] width 213 height 60
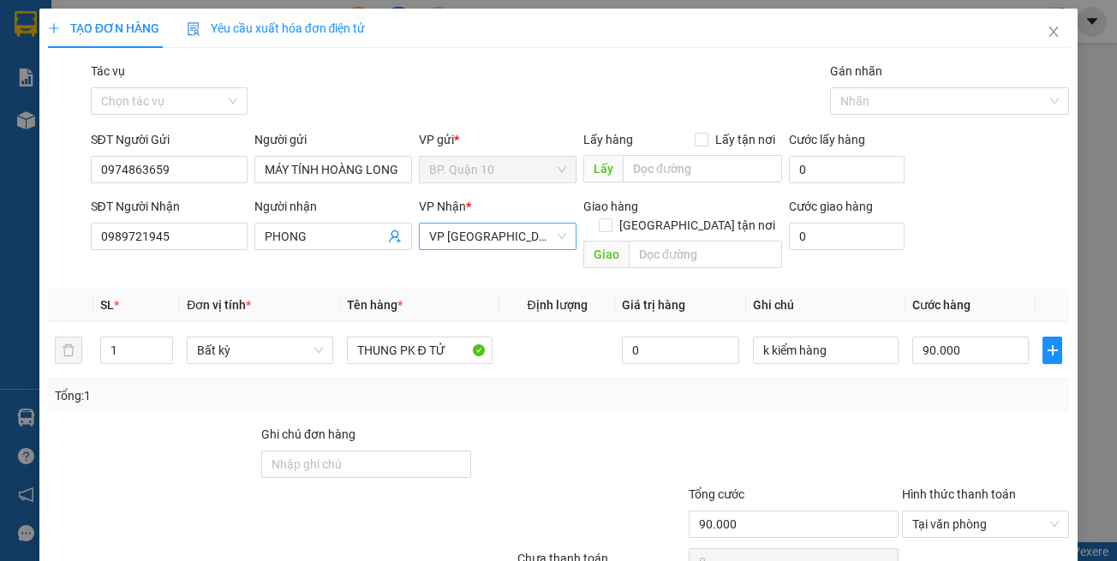
click at [475, 237] on span "VP [GEOGRAPHIC_DATA]" at bounding box center [497, 237] width 137 height 26
type input "HT"
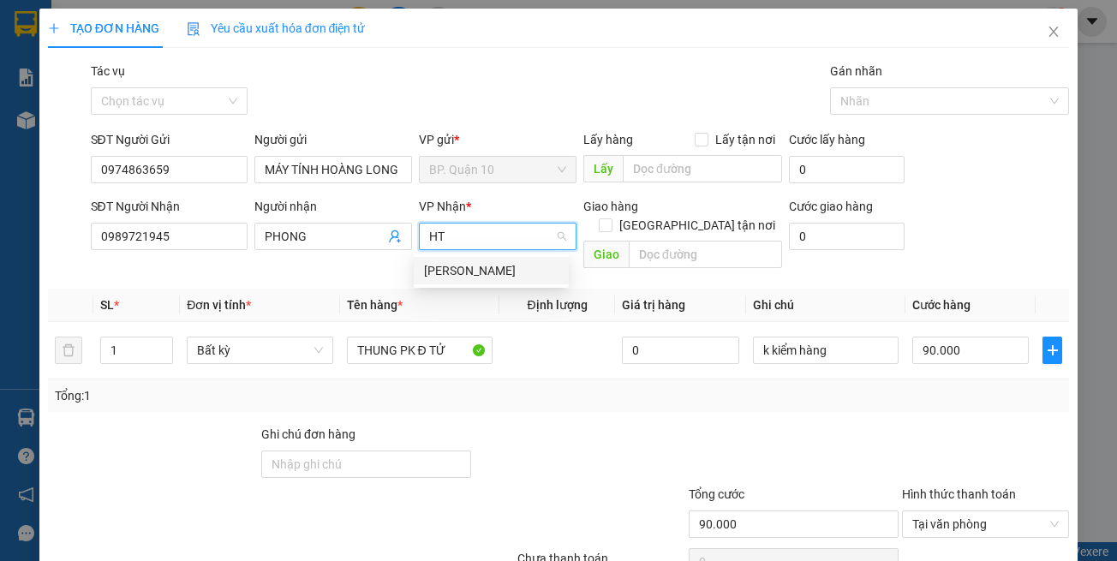
click at [458, 270] on div "[PERSON_NAME]" at bounding box center [491, 270] width 134 height 19
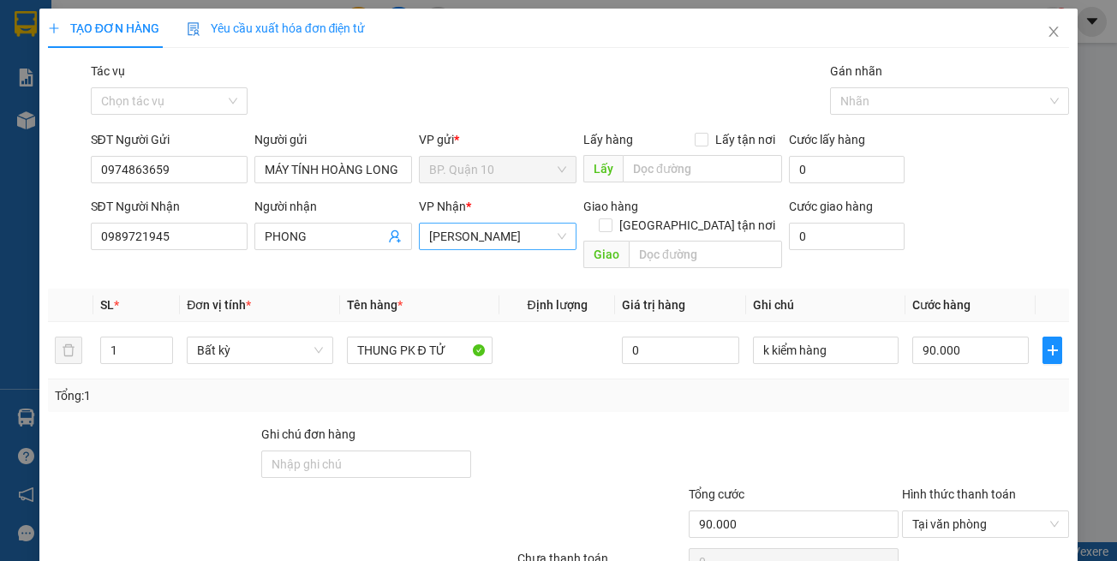
drag, startPoint x: 477, startPoint y: 415, endPoint x: 775, endPoint y: 351, distance: 304.8
click at [478, 425] on div at bounding box center [579, 455] width 213 height 60
click at [973, 350] on td "90.000" at bounding box center [970, 350] width 130 height 57
click at [953, 337] on input "90.000" at bounding box center [970, 350] width 116 height 27
type input "7"
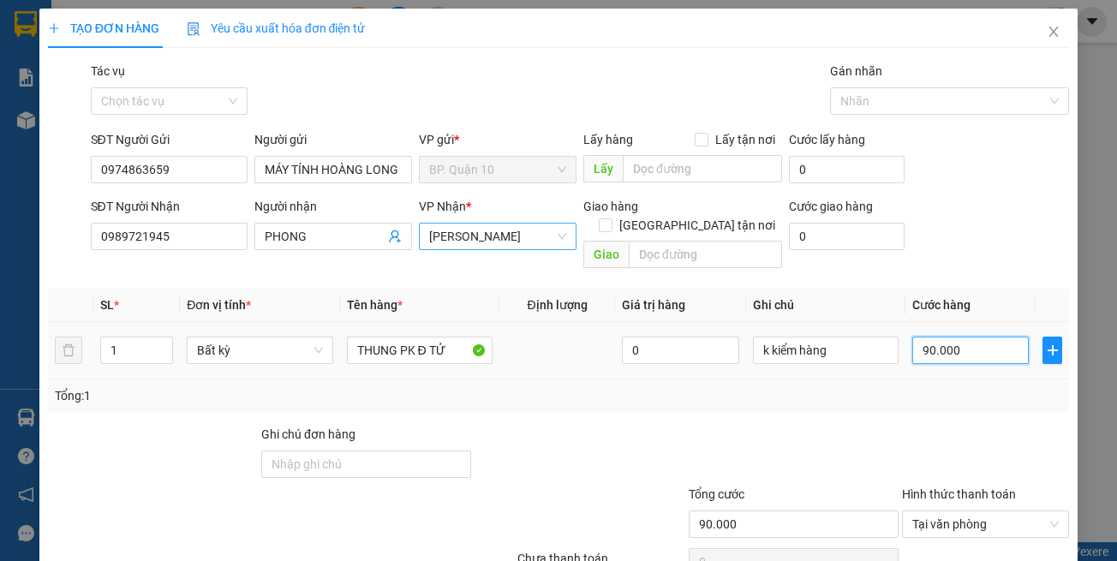
type input "7"
type input "70"
click at [863, 425] on div at bounding box center [793, 455] width 213 height 60
type input "70.000"
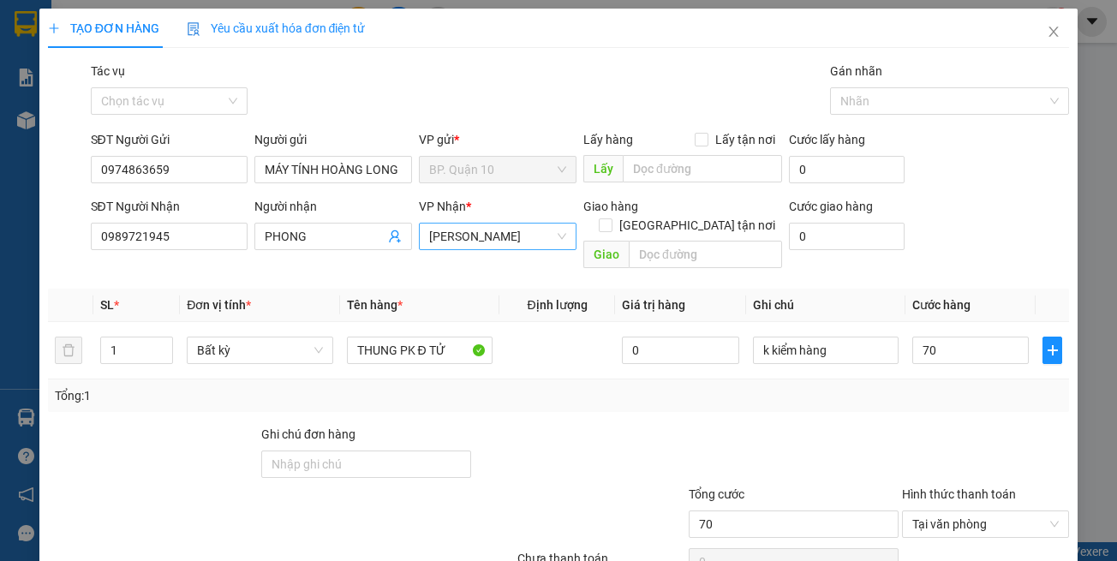
type input "70.000"
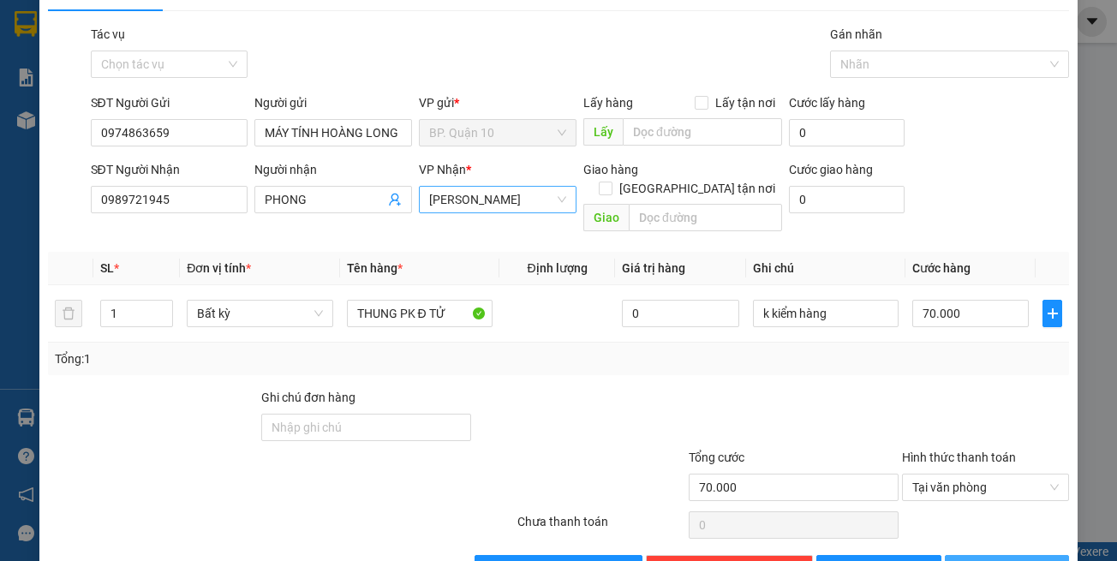
scroll to position [73, 0]
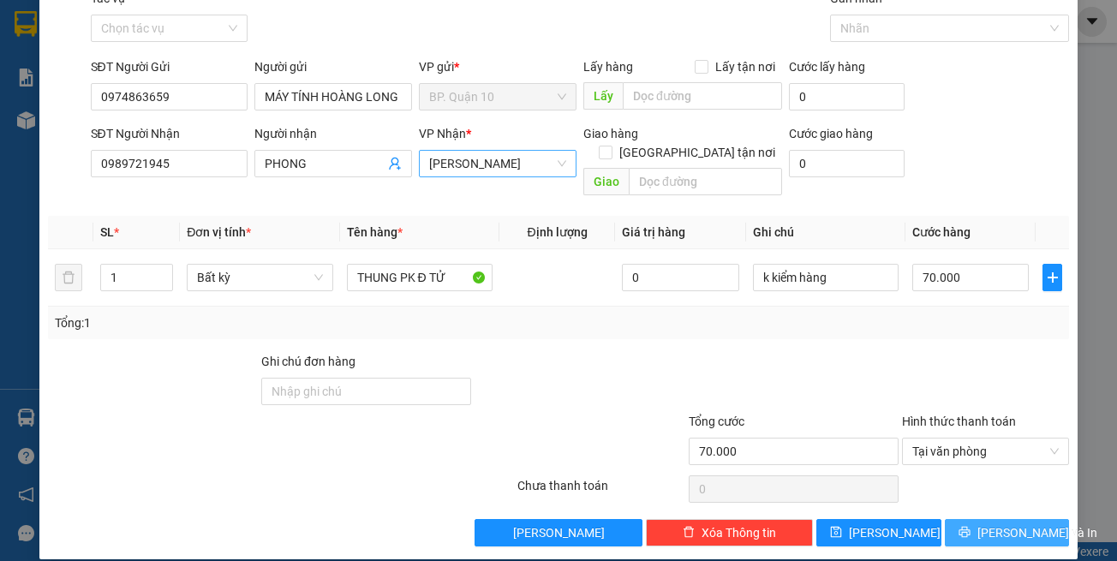
click at [1005, 529] on div "TẠO ĐƠN HÀNG Yêu cầu xuất hóa đơn điện tử Transit Pickup Surcharge Ids Transit …" at bounding box center [558, 248] width 1039 height 624
drag, startPoint x: 956, startPoint y: 522, endPoint x: 930, endPoint y: 500, distance: 33.5
click at [955, 519] on button "[PERSON_NAME] và In" at bounding box center [1007, 532] width 125 height 27
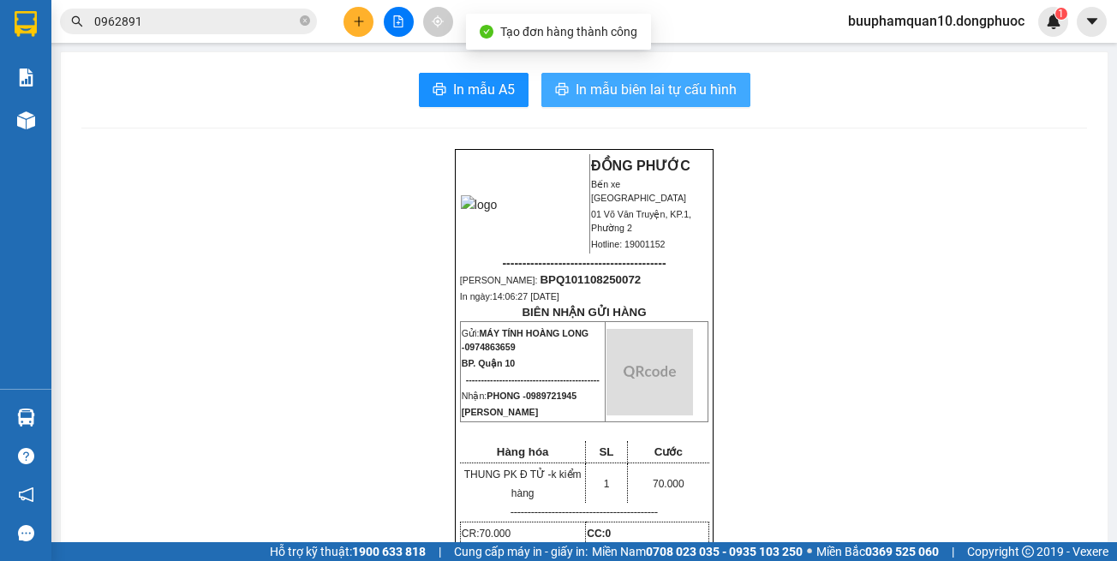
click at [622, 99] on span "In mẫu biên lai tự cấu hình" at bounding box center [656, 89] width 161 height 21
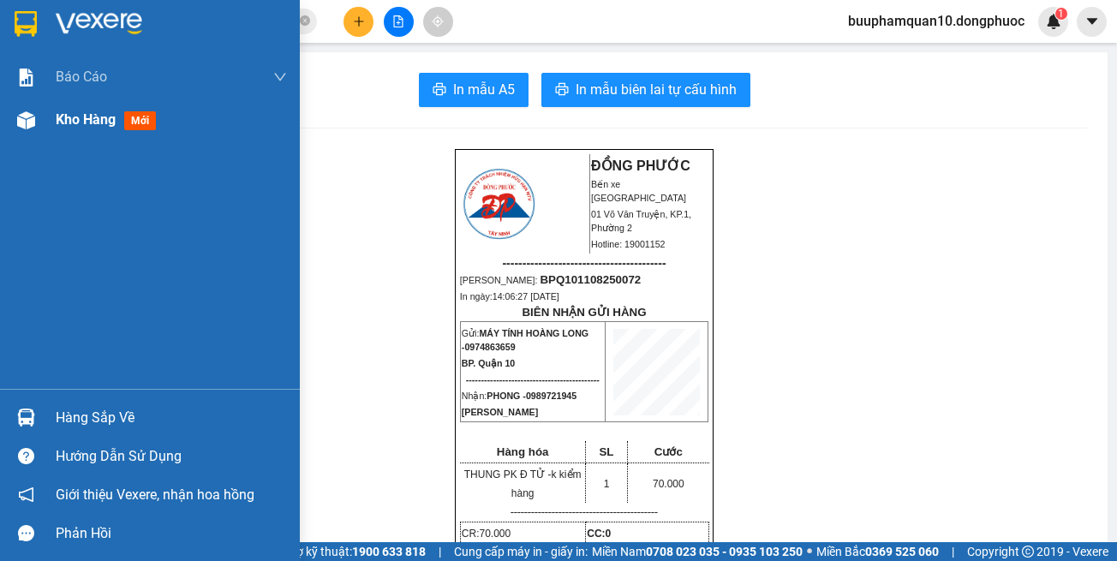
click at [27, 130] on div at bounding box center [26, 120] width 30 height 30
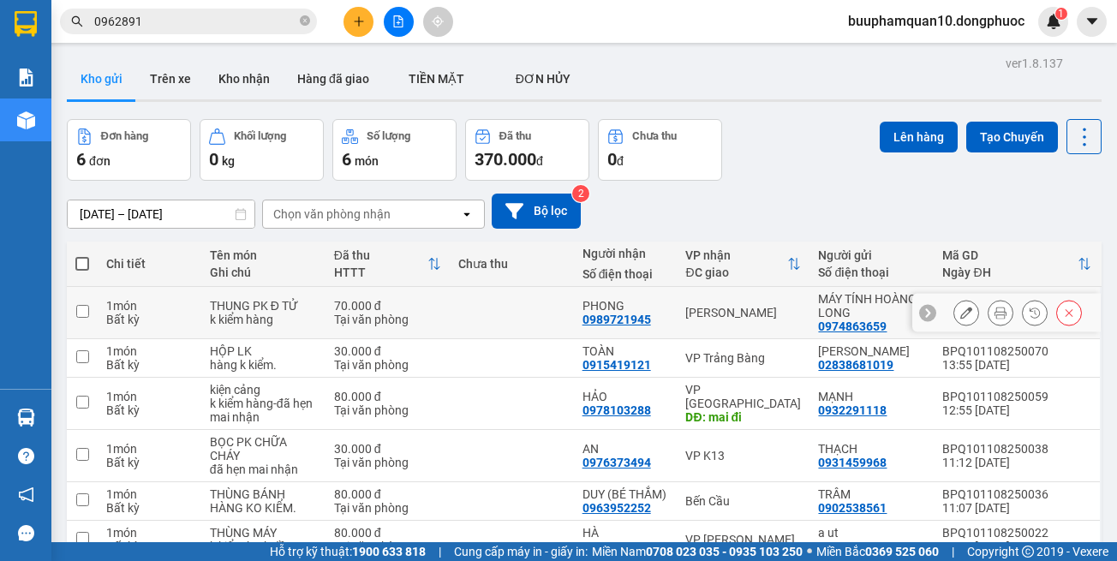
drag, startPoint x: 736, startPoint y: 325, endPoint x: 796, endPoint y: 247, distance: 98.3
click at [736, 324] on td "[PERSON_NAME]" at bounding box center [743, 313] width 133 height 52
checkbox input "true"
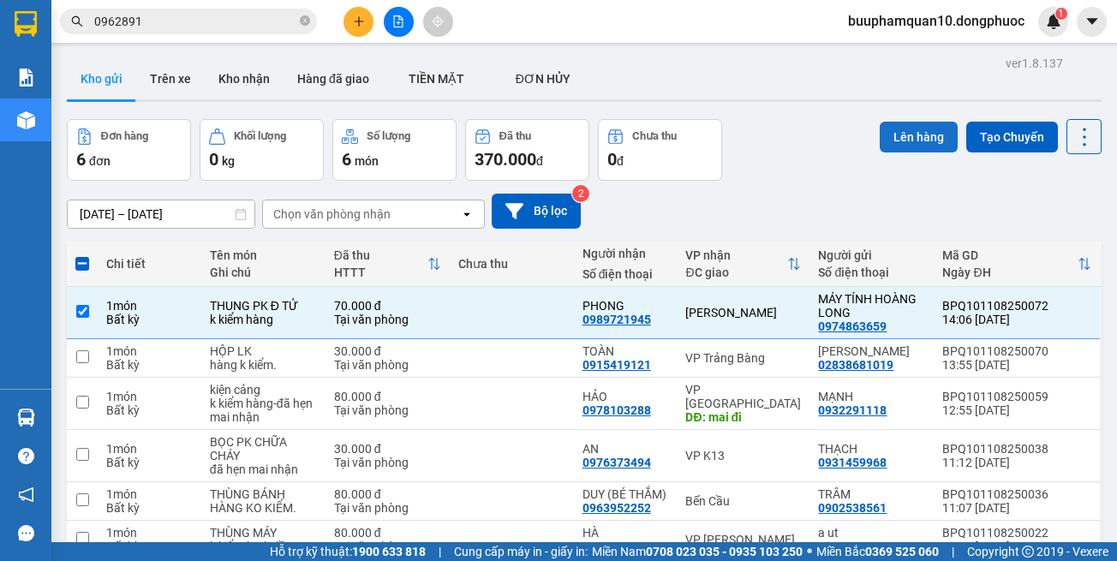
click at [890, 124] on button "Lên hàng" at bounding box center [919, 137] width 78 height 31
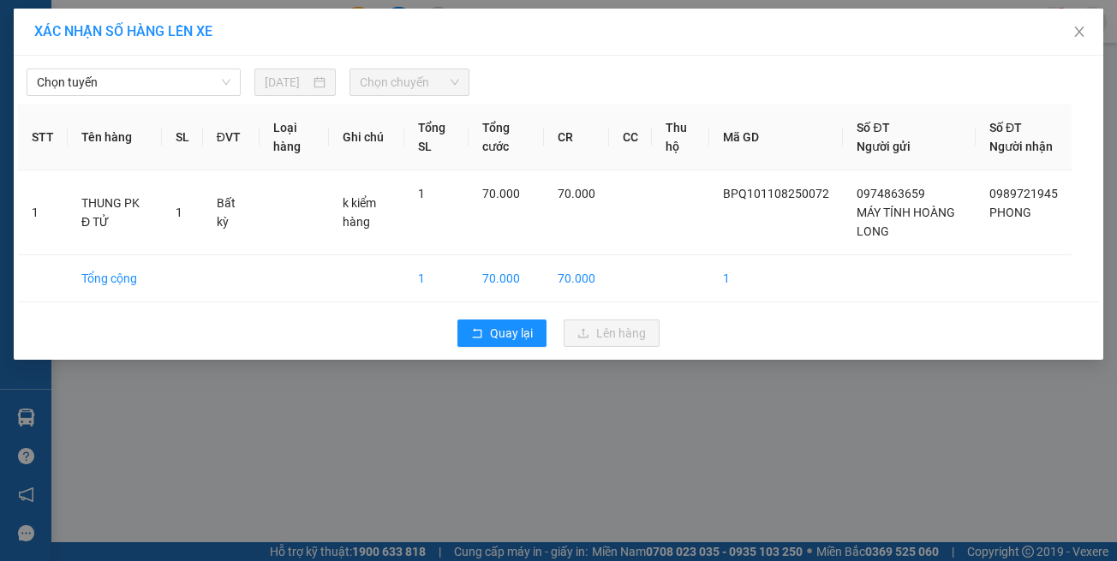
drag, startPoint x: 188, startPoint y: 60, endPoint x: 182, endPoint y: 69, distance: 10.5
click at [188, 62] on div "Chọn tuyến 11/08/2025 Chọn chuyến" at bounding box center [558, 78] width 1081 height 36
click at [182, 69] on span "Chọn tuyến" at bounding box center [134, 82] width 194 height 26
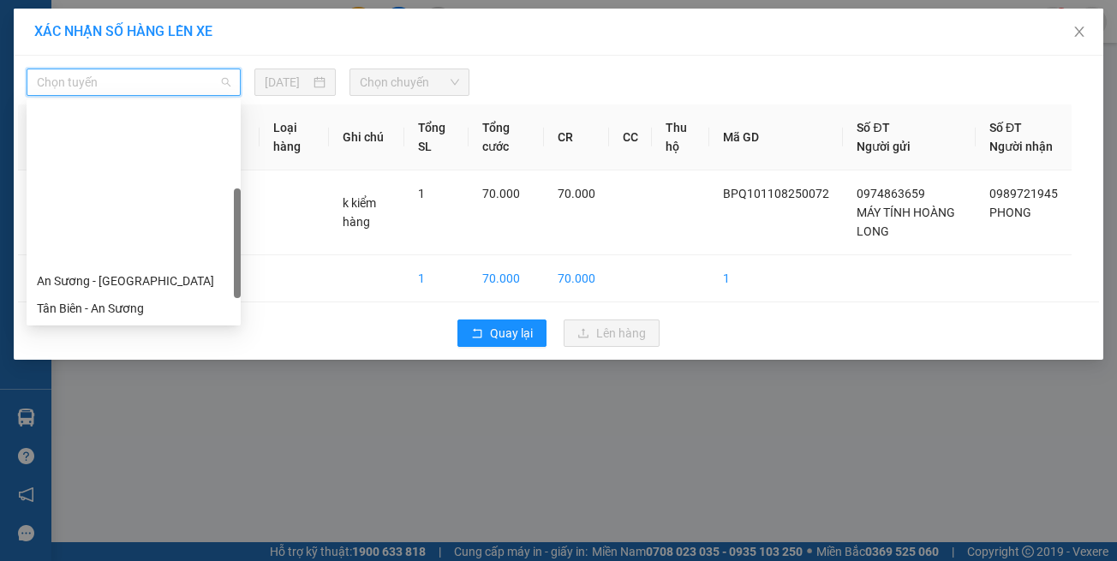
scroll to position [247, 0]
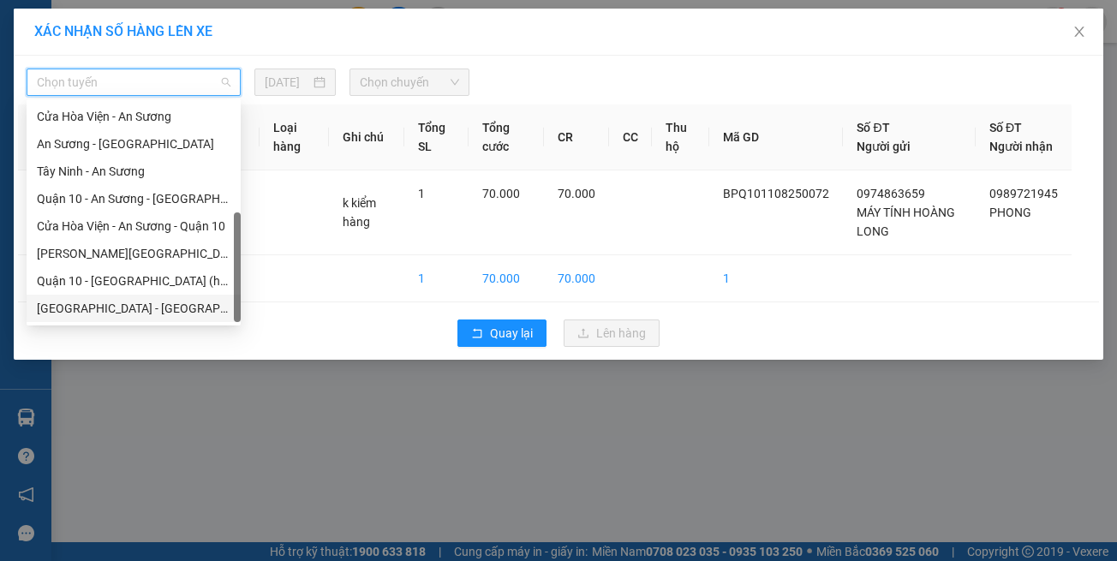
click at [180, 307] on div "[GEOGRAPHIC_DATA] - [GEOGRAPHIC_DATA] (vip)" at bounding box center [134, 308] width 194 height 19
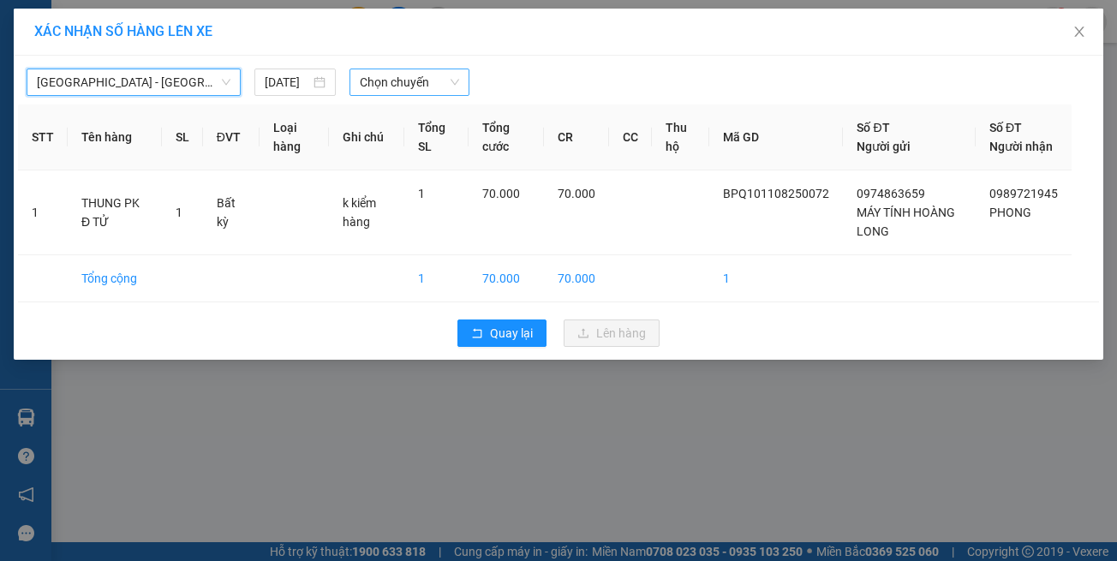
click at [434, 84] on span "Chọn chuyến" at bounding box center [409, 82] width 99 height 26
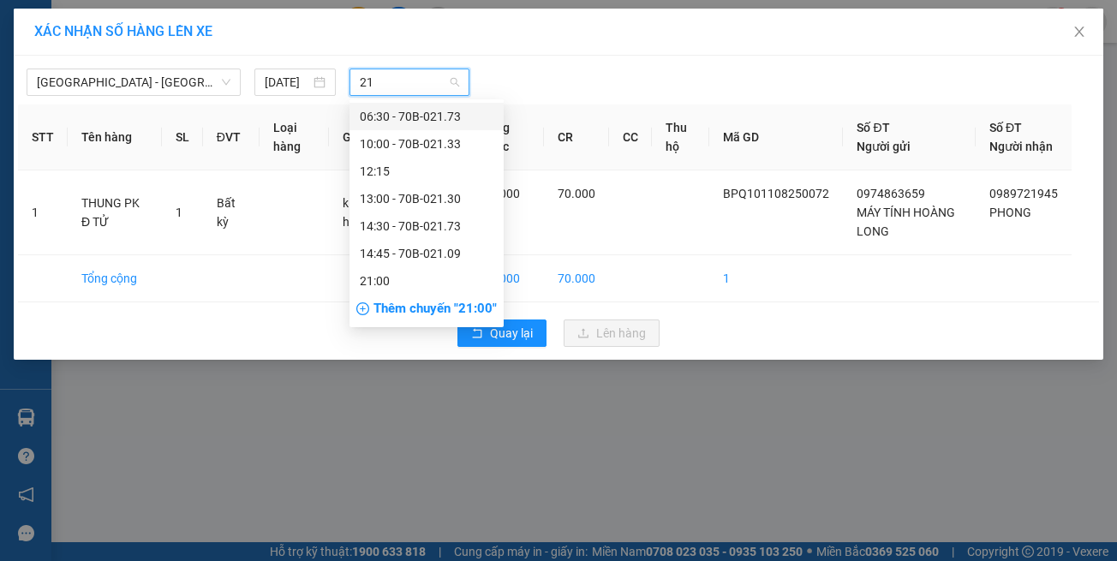
type input "217"
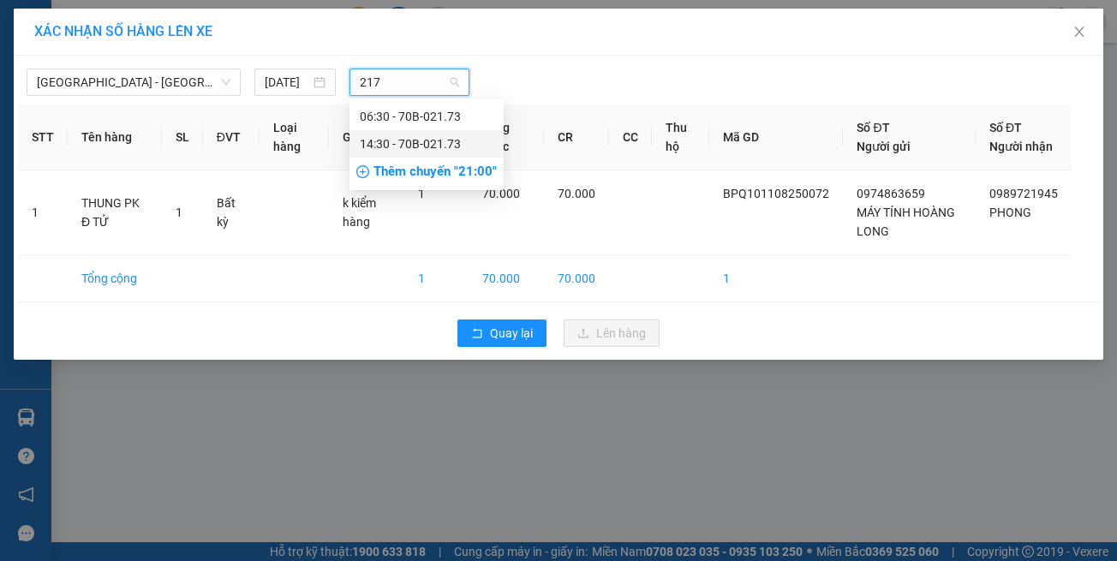
click at [420, 148] on div "14:30 - 70B-021.73" at bounding box center [427, 143] width 134 height 19
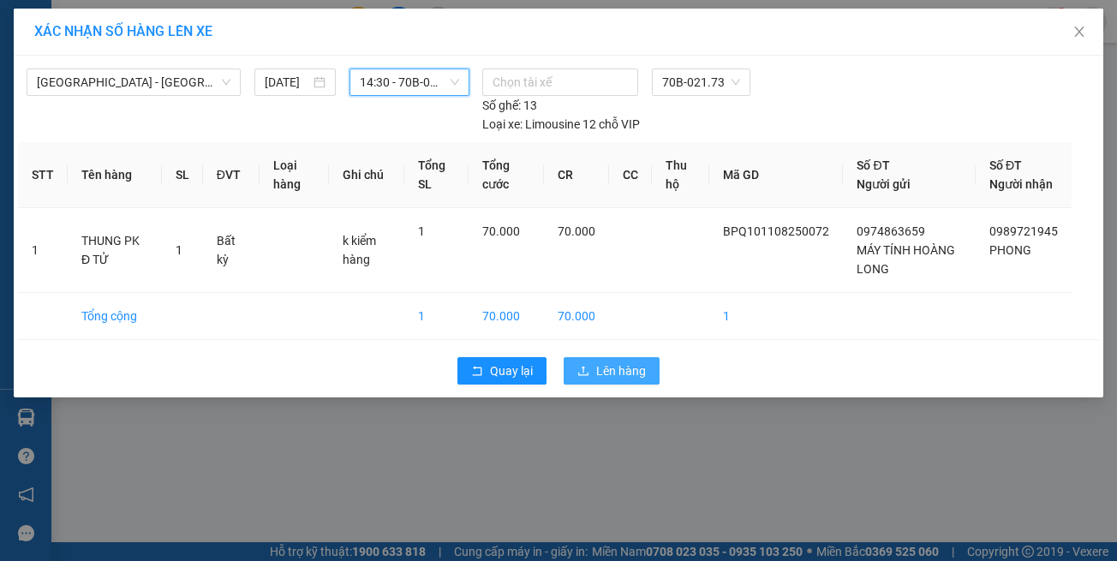
click at [581, 365] on icon "upload" at bounding box center [583, 371] width 12 height 12
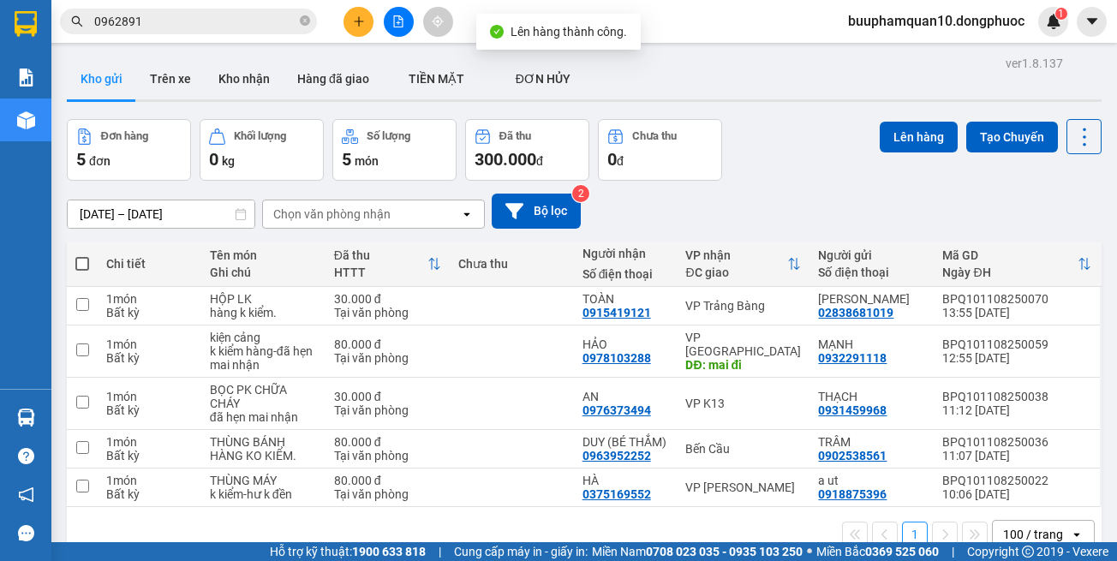
click at [388, 25] on button at bounding box center [399, 22] width 30 height 30
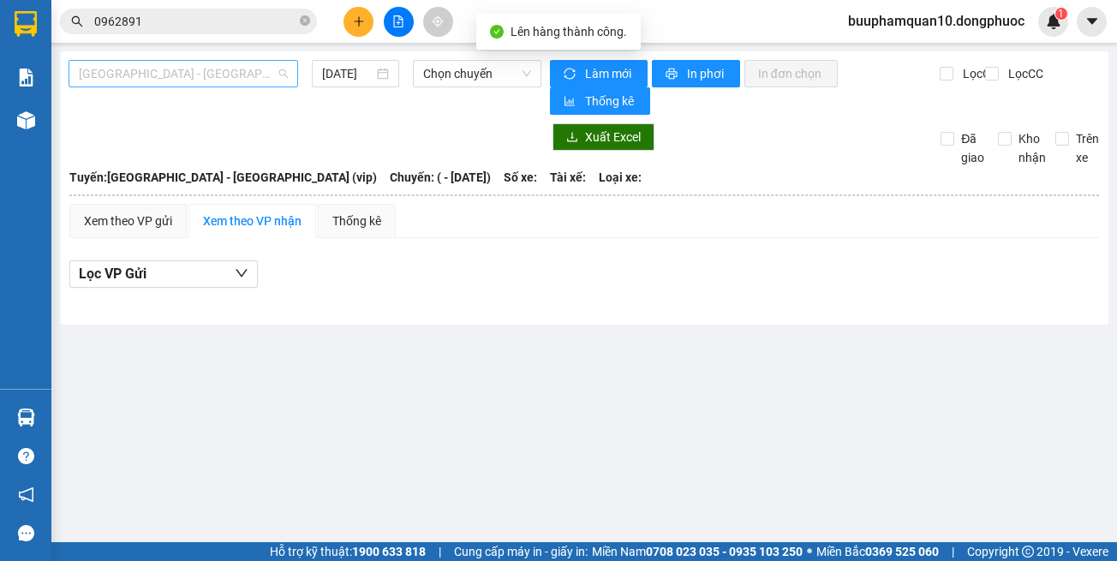
click at [211, 73] on span "[GEOGRAPHIC_DATA] - [GEOGRAPHIC_DATA] (vip)" at bounding box center [183, 74] width 209 height 26
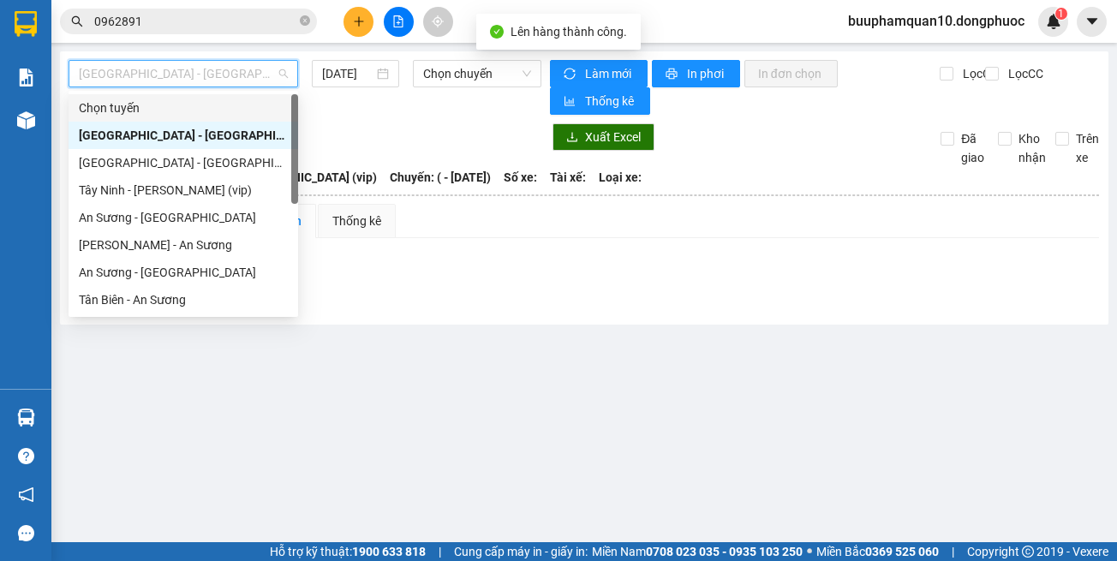
scroll to position [240, 0]
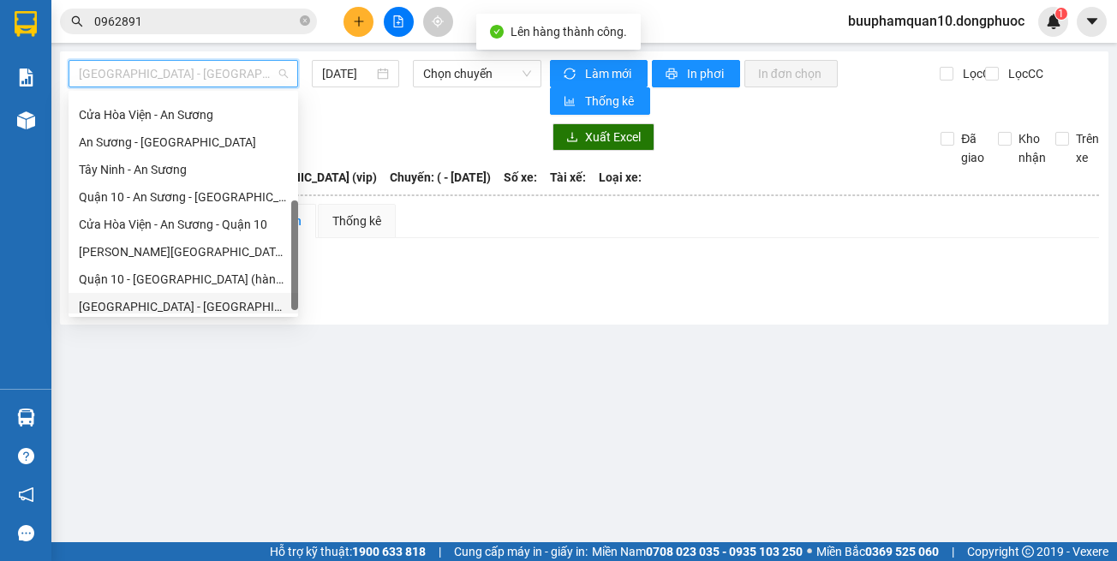
click at [223, 305] on div "[GEOGRAPHIC_DATA] - [GEOGRAPHIC_DATA] (vip)" at bounding box center [183, 306] width 209 height 19
type input "[DATE]"
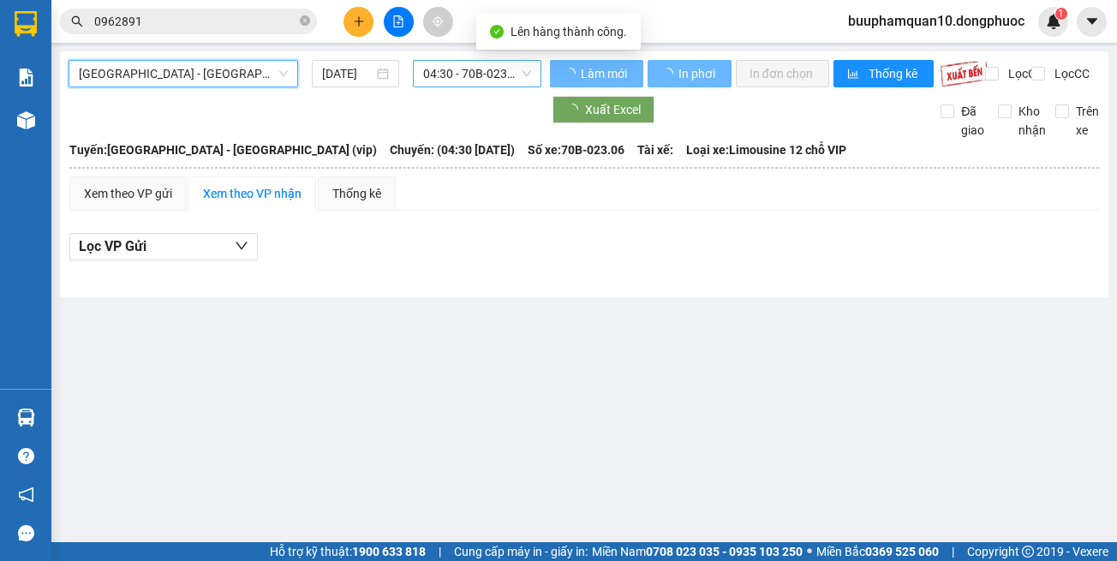
click at [451, 69] on span "04:30 - 70B-023.06" at bounding box center [477, 74] width 108 height 26
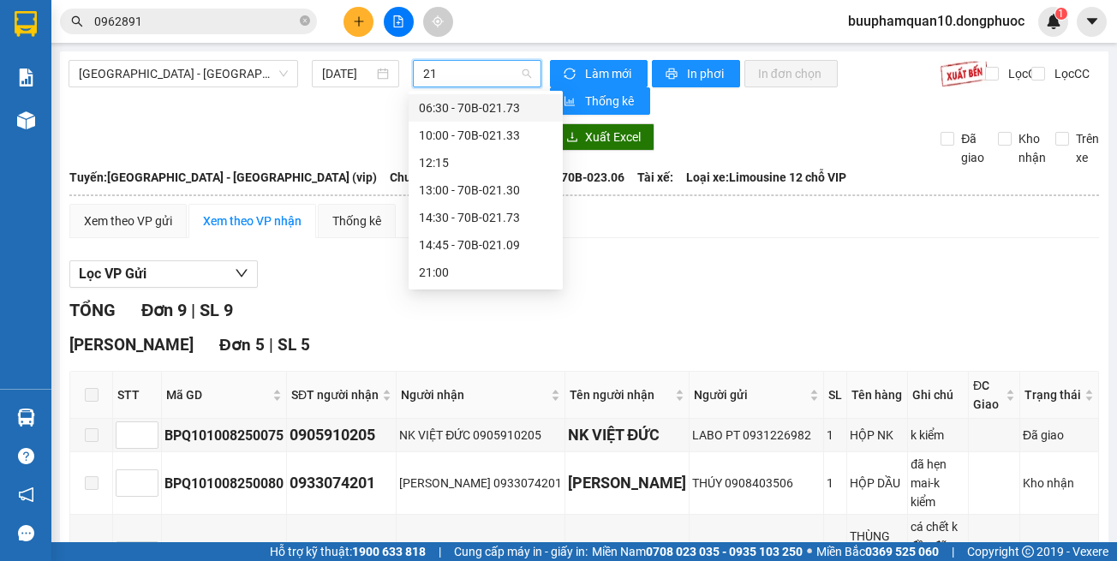
type input "217"
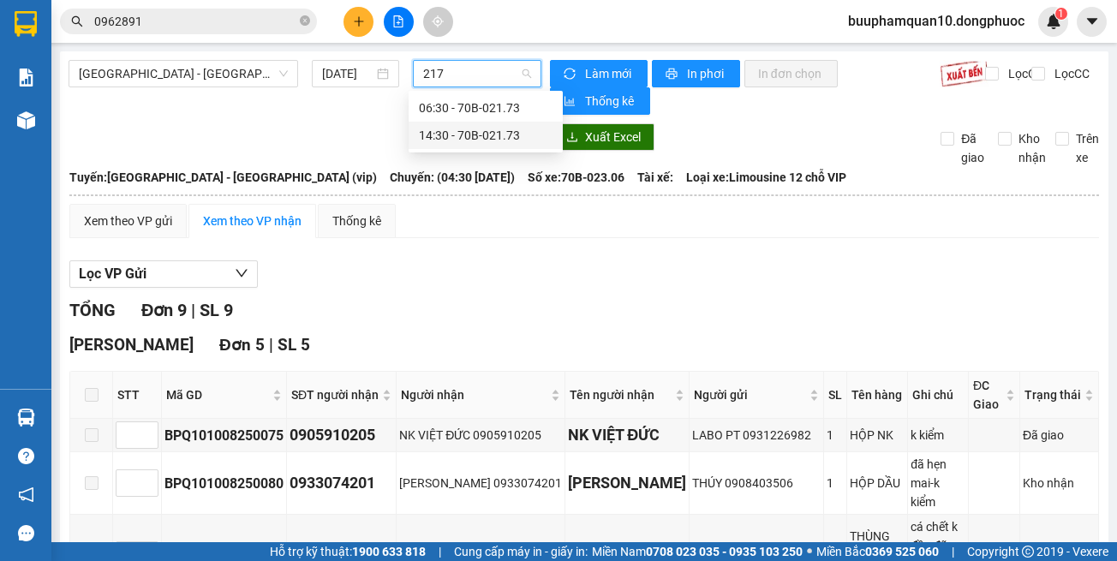
click at [452, 128] on div "14:30 - 70B-021.73" at bounding box center [486, 135] width 134 height 19
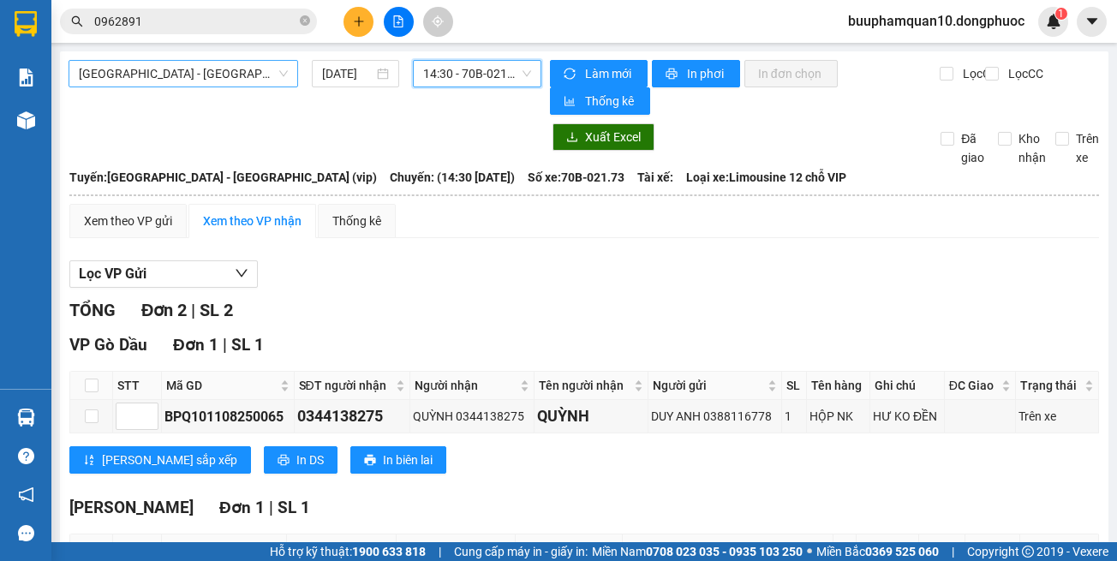
click at [222, 81] on span "[GEOGRAPHIC_DATA] - [GEOGRAPHIC_DATA] (vip)" at bounding box center [183, 74] width 209 height 26
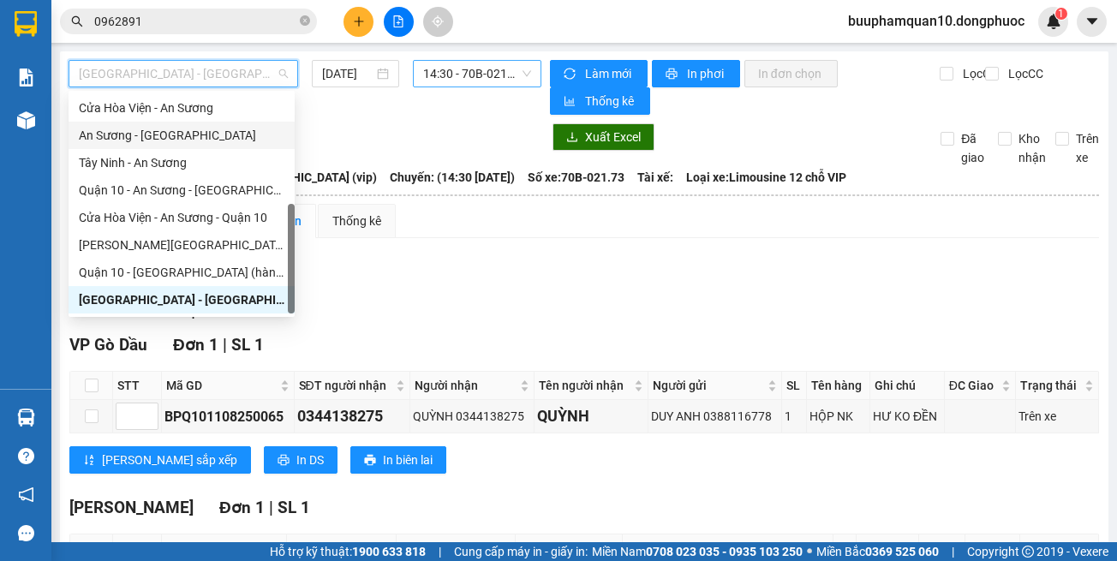
click at [182, 139] on div "An Sương - [GEOGRAPHIC_DATA]" at bounding box center [182, 135] width 206 height 19
type input "[DATE]"
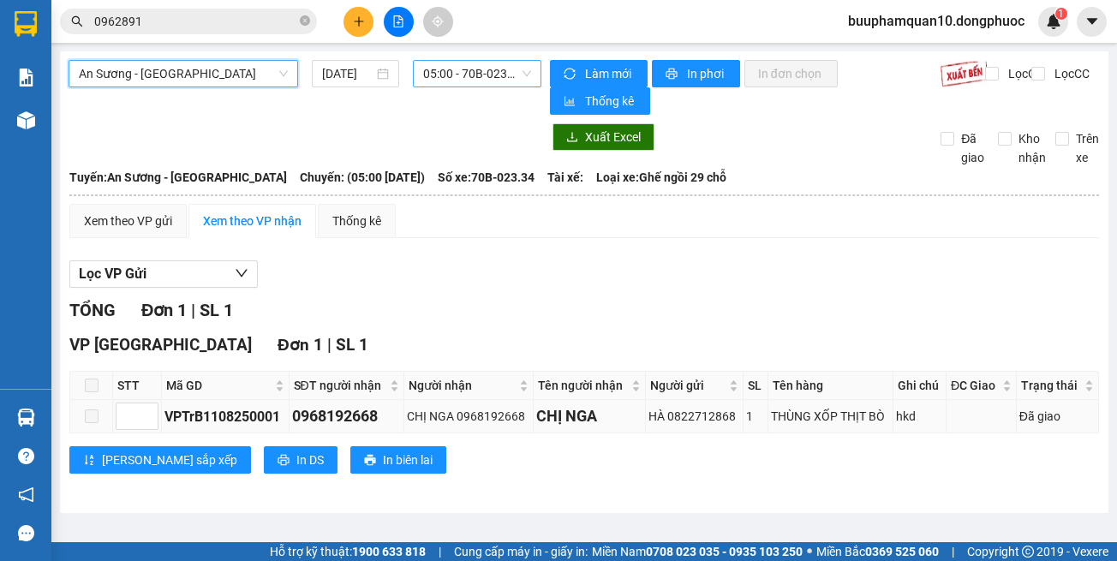
click at [225, 424] on div "VPTrB1108250001" at bounding box center [225, 416] width 122 height 21
click at [231, 418] on div "VPTrB1108250001" at bounding box center [225, 416] width 122 height 21
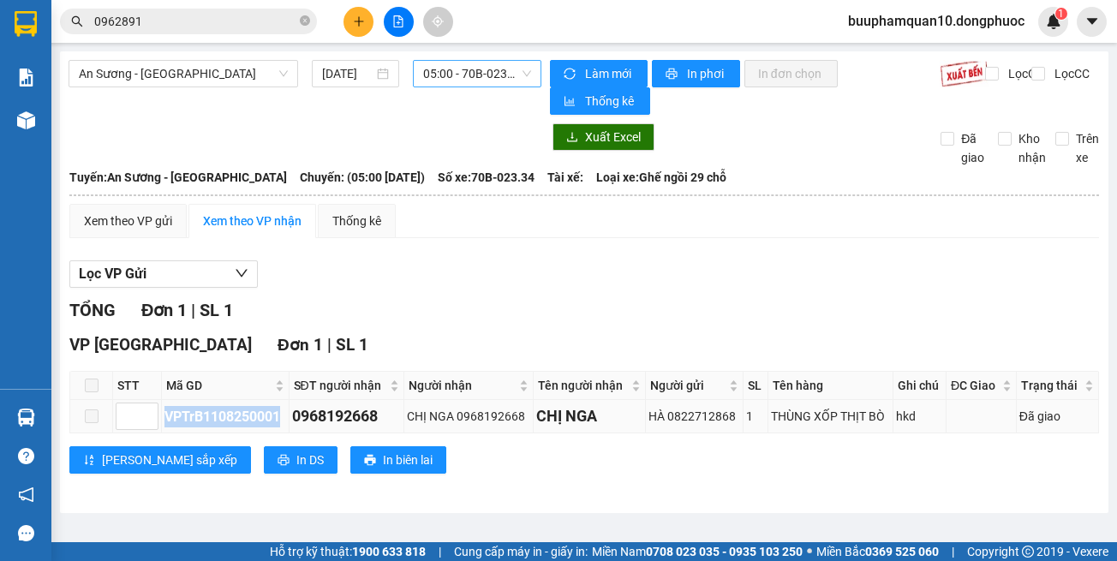
click at [231, 418] on div "VPTrB1108250001" at bounding box center [225, 416] width 122 height 21
copy div "VPTrB1108250001"
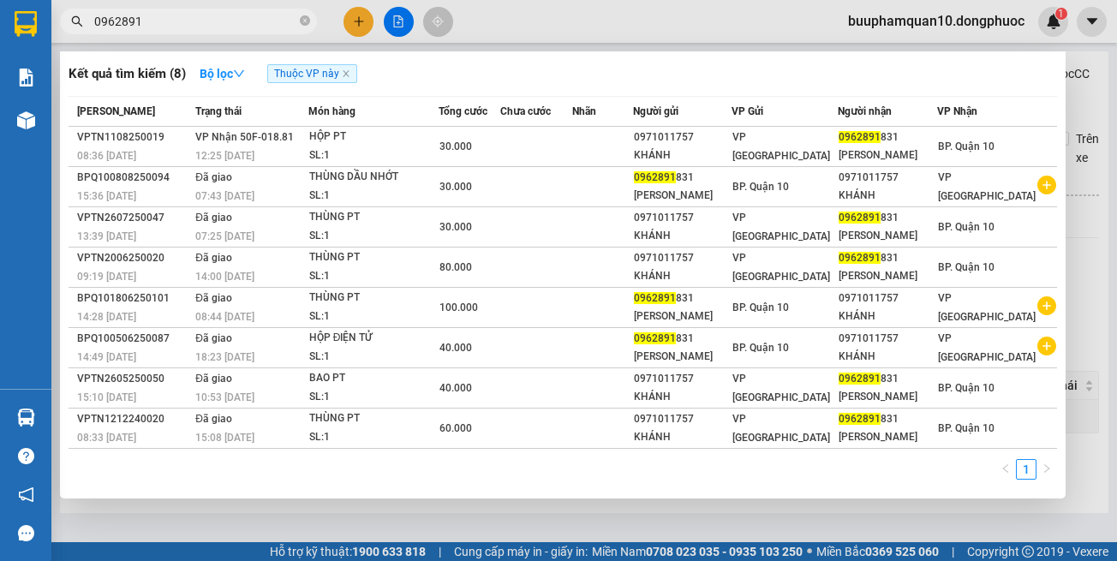
click at [243, 22] on input "0962891" at bounding box center [195, 21] width 202 height 19
paste input "VPTrB110825000"
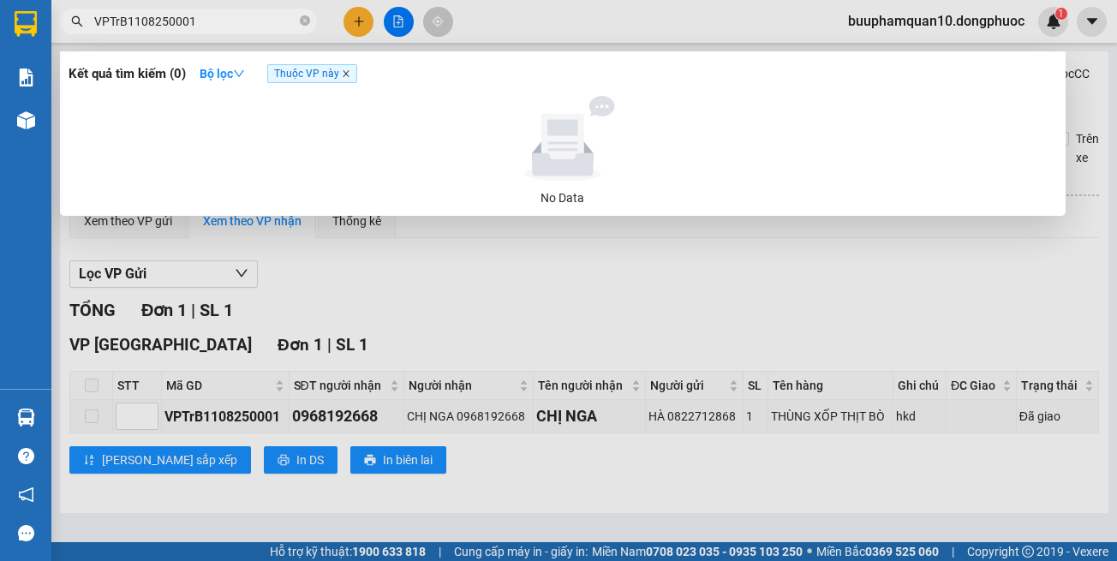
type input "VPTrB1108250001"
click at [350, 72] on icon "close" at bounding box center [346, 73] width 9 height 9
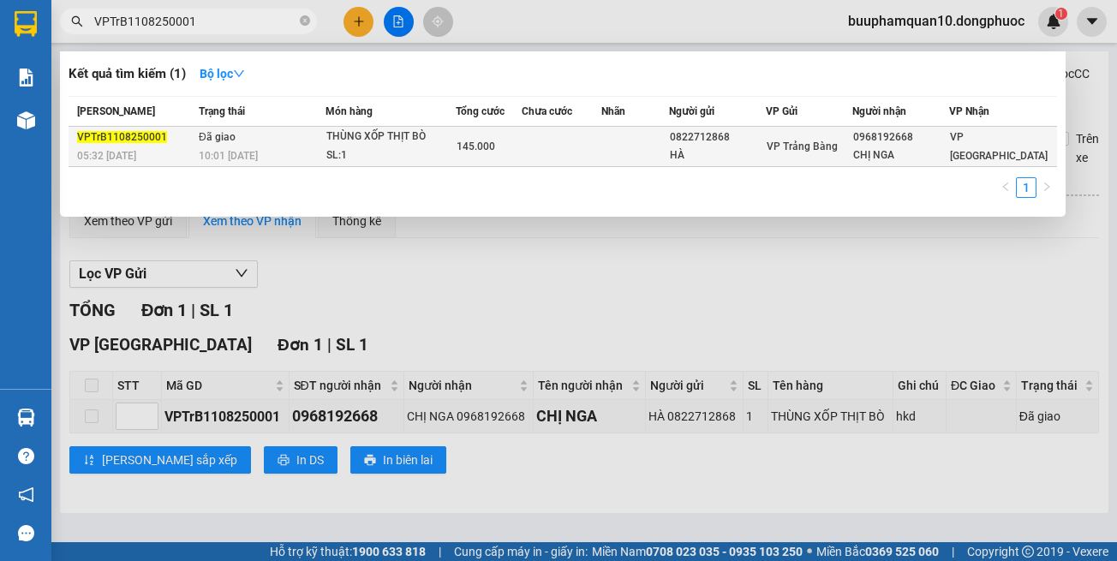
click at [357, 136] on div "THÙNG XỐP THỊT BÒ" at bounding box center [390, 137] width 128 height 19
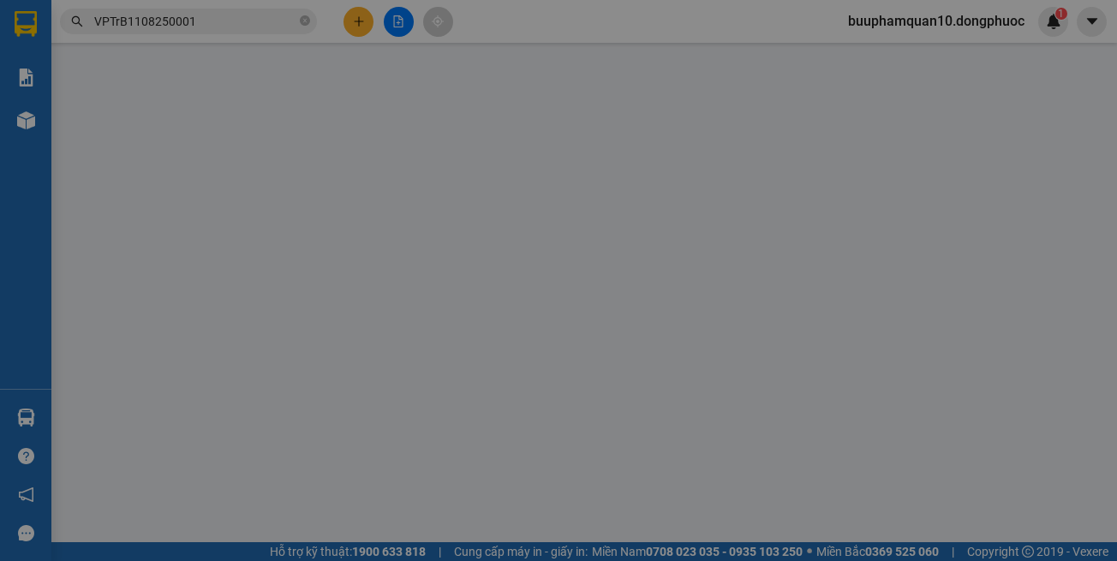
type input "0822712868"
type input "HÀ"
type input "0968192668"
type input "CHỊ NGA"
type input "145.000"
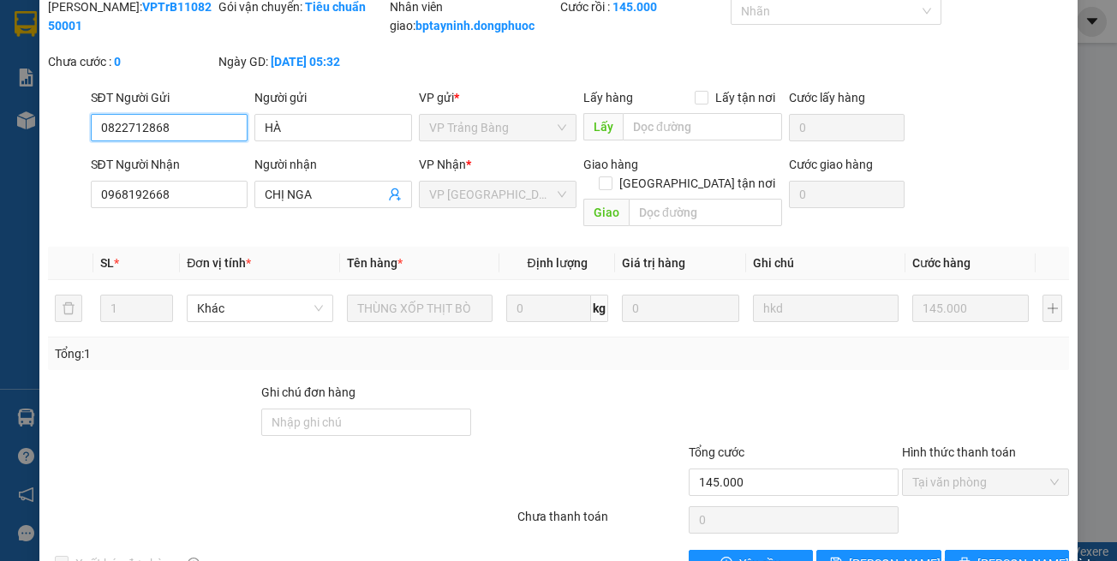
scroll to position [114, 0]
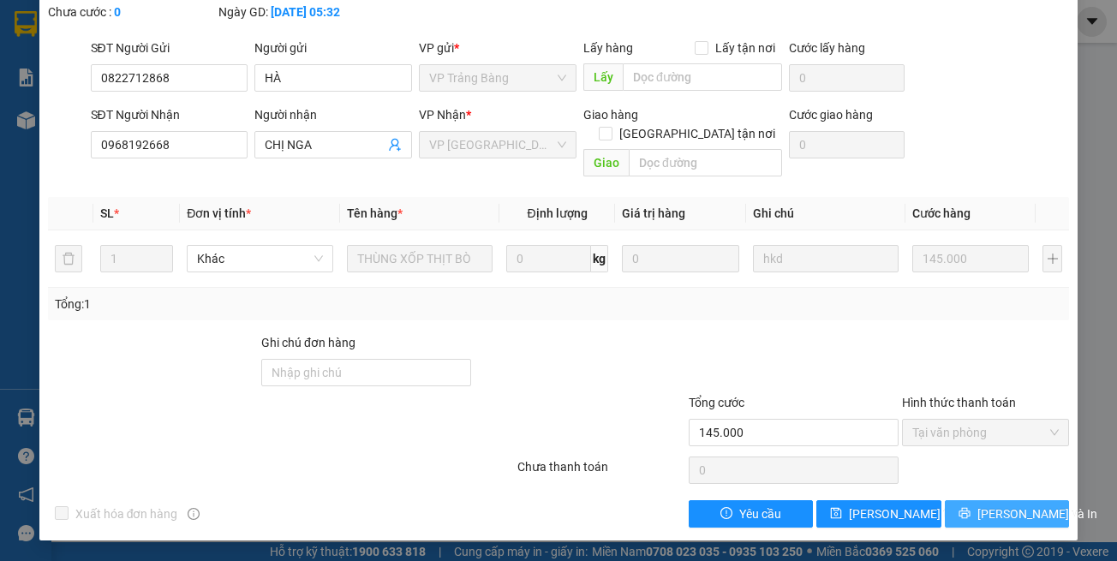
click at [1034, 521] on button "[PERSON_NAME] và In" at bounding box center [1007, 513] width 125 height 27
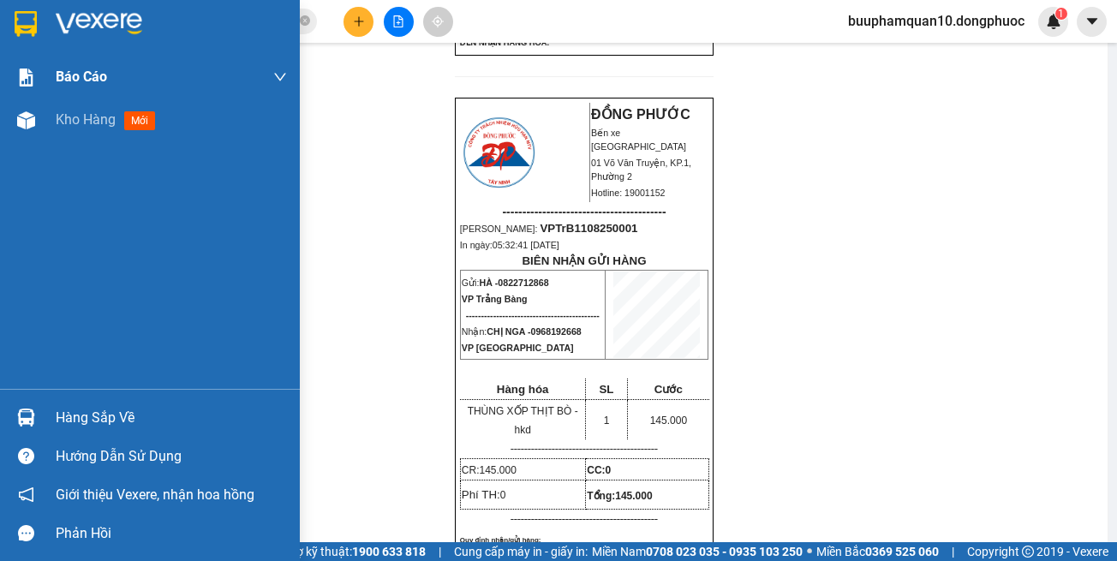
scroll to position [685, 0]
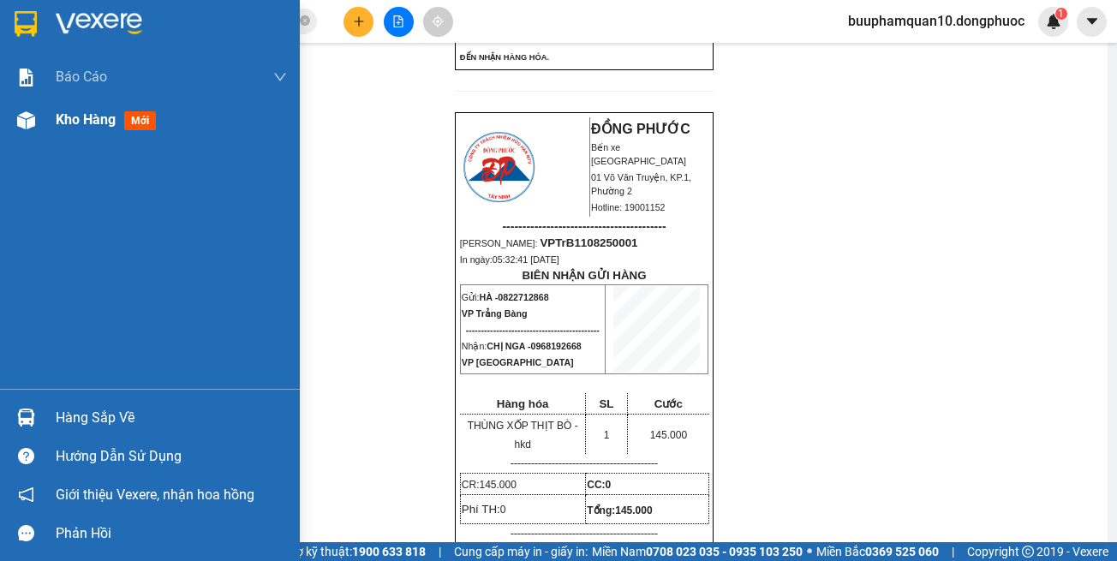
click at [80, 122] on span "Kho hàng" at bounding box center [86, 119] width 60 height 16
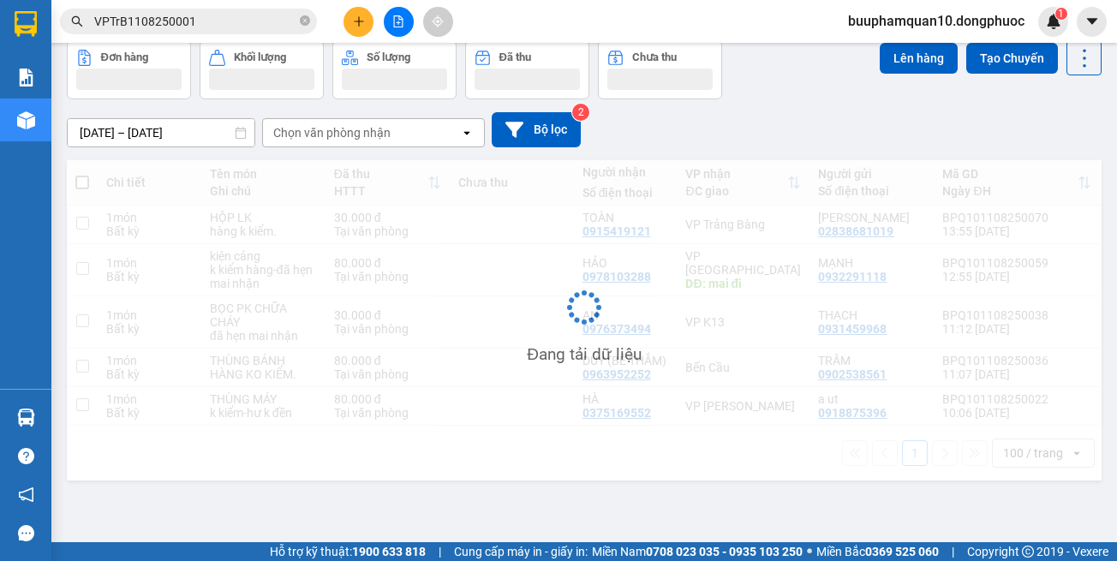
scroll to position [79, 0]
click at [418, 11] on div at bounding box center [398, 22] width 128 height 30
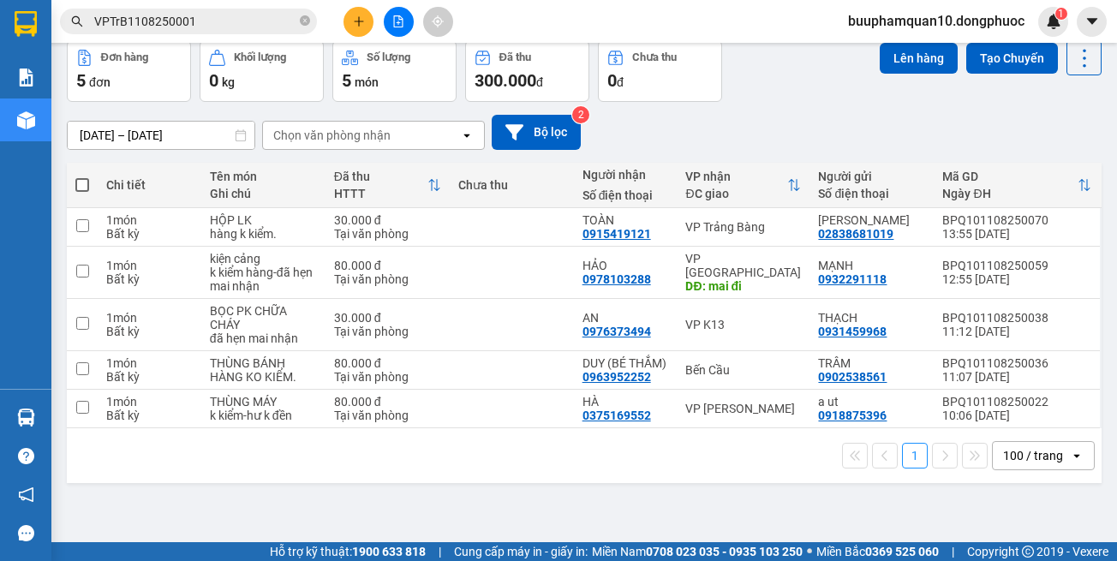
click at [391, 20] on button at bounding box center [399, 22] width 30 height 30
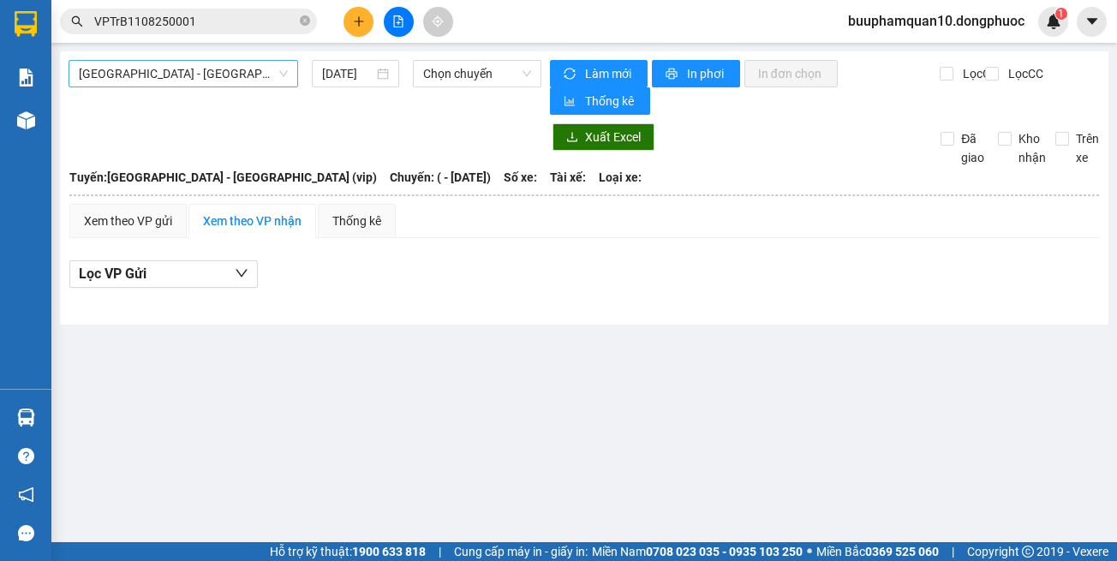
click at [179, 75] on span "[GEOGRAPHIC_DATA] - [GEOGRAPHIC_DATA] (vip)" at bounding box center [183, 74] width 209 height 26
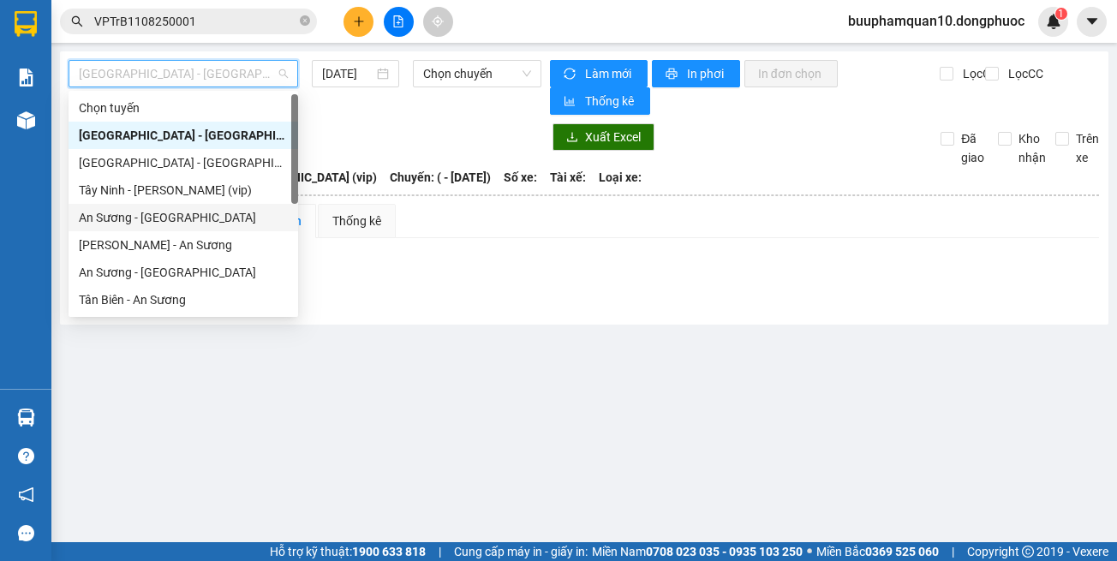
click at [189, 207] on div "An Sương - [GEOGRAPHIC_DATA]" at bounding box center [184, 217] width 230 height 27
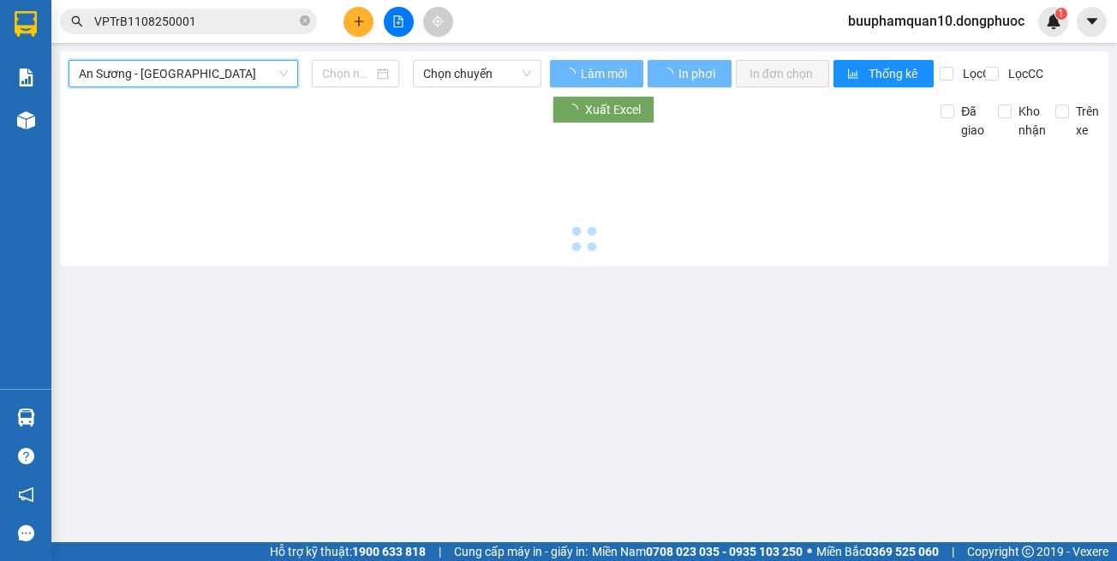
type input "[DATE]"
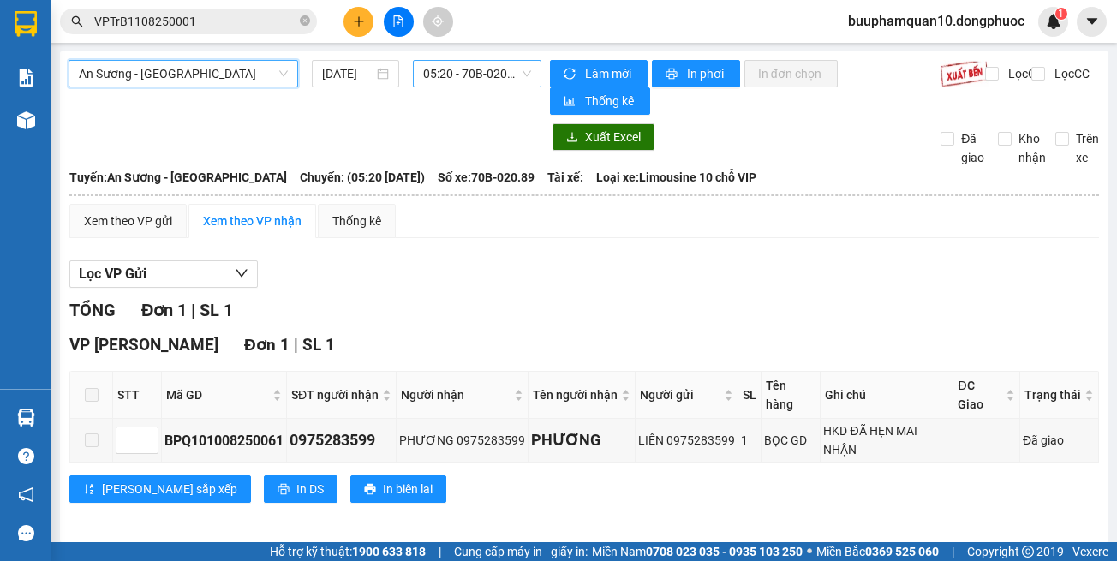
click at [458, 71] on span "05:20 - 70B-020.89" at bounding box center [477, 74] width 108 height 26
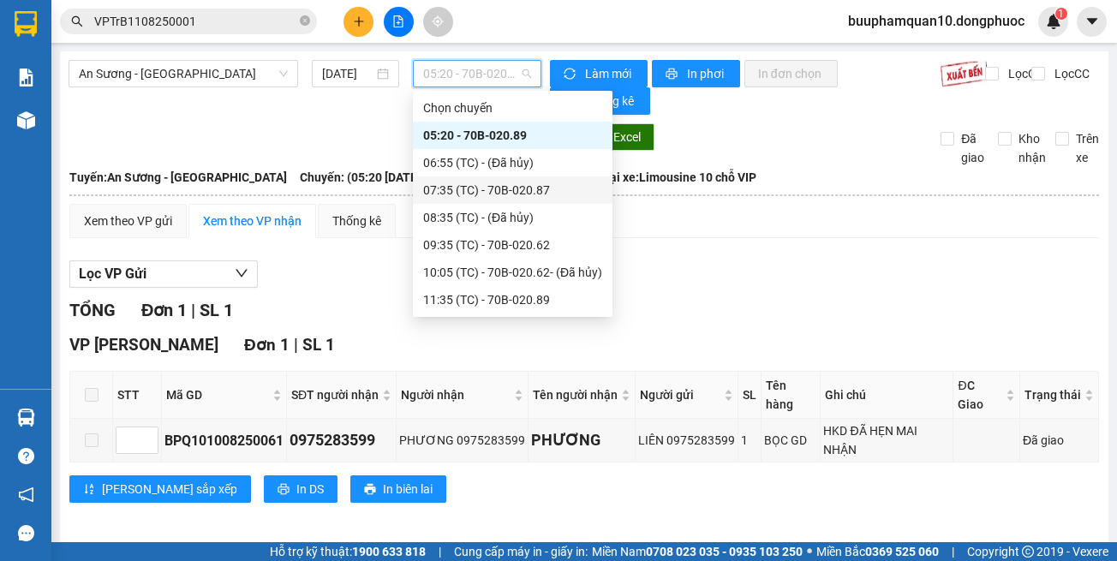
click at [494, 197] on div "07:35 (TC) - 70B-020.87" at bounding box center [512, 190] width 179 height 19
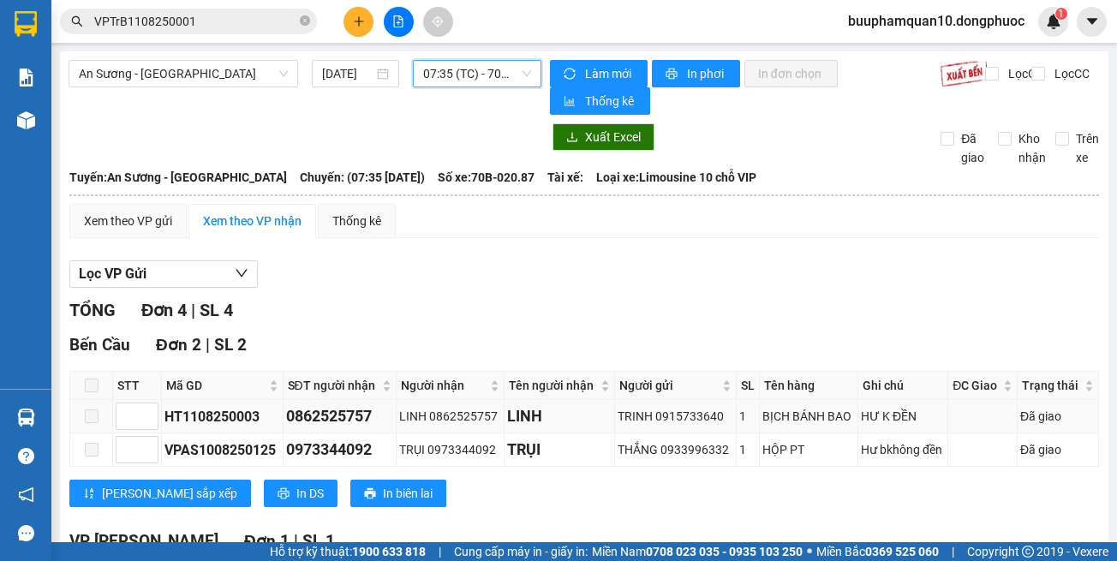
scroll to position [171, 0]
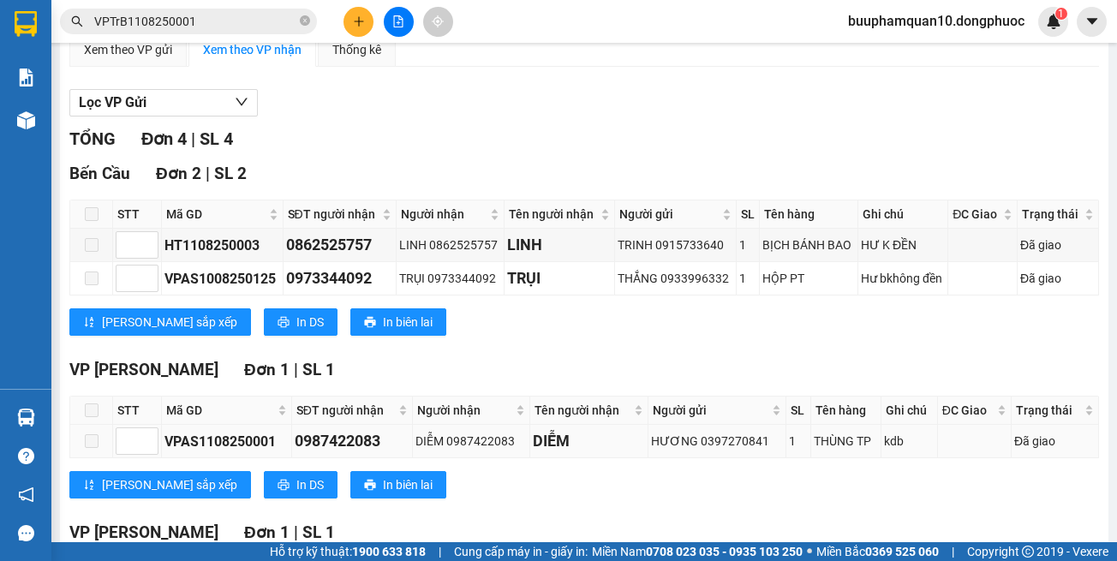
click at [236, 440] on div "VPAS1108250001" at bounding box center [226, 441] width 124 height 21
copy div "VPAS1108250001"
click at [212, 22] on input "VPTrB1108250001" at bounding box center [195, 21] width 202 height 19
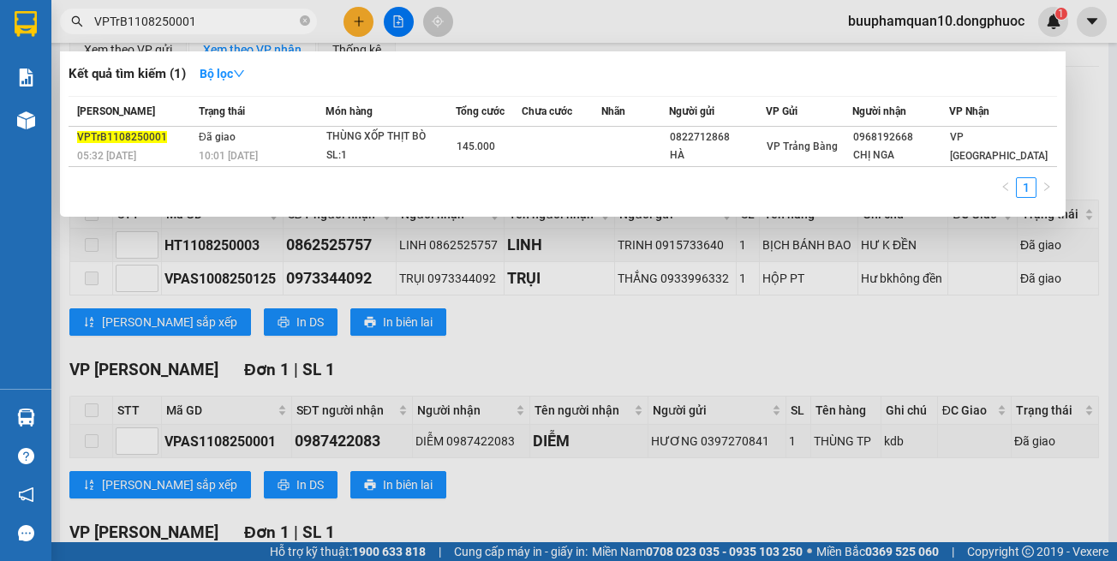
click at [212, 22] on input "VPTrB1108250001" at bounding box center [195, 21] width 202 height 19
paste input "AS"
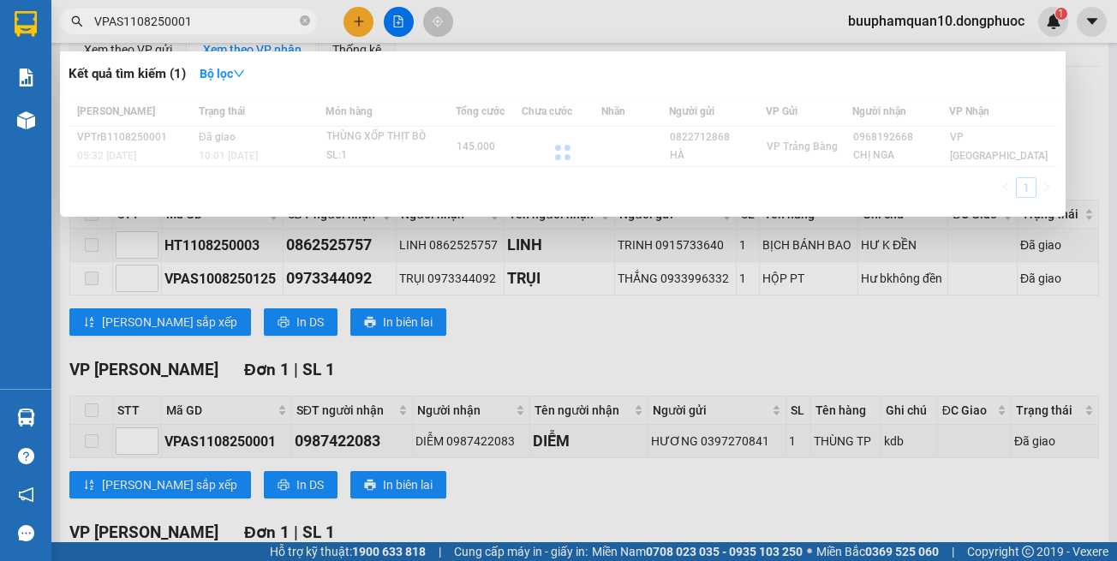
type input "VPAS1108250001"
click at [301, 145] on div at bounding box center [563, 152] width 988 height 112
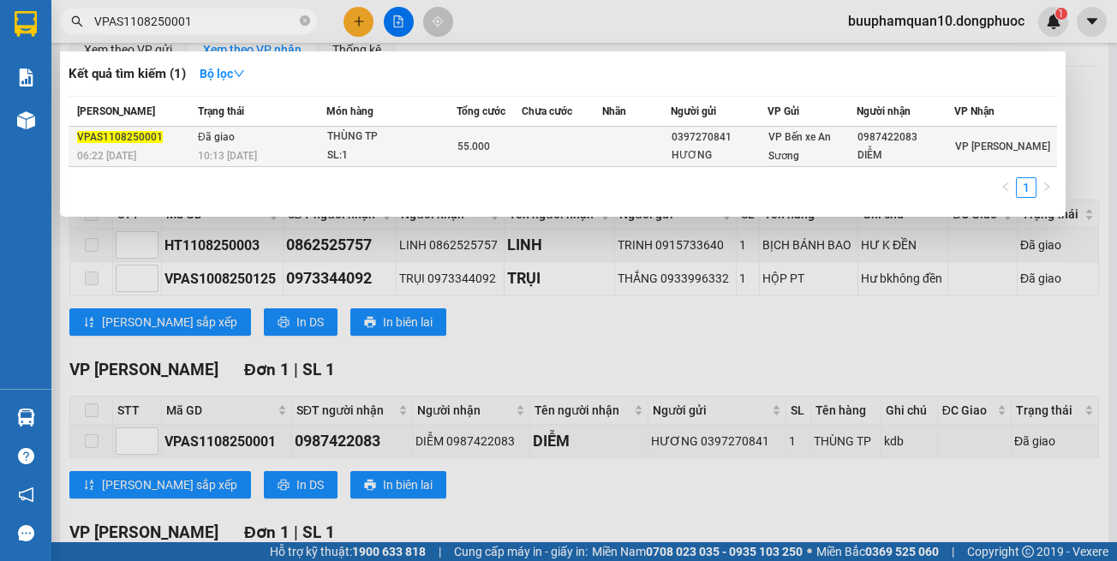
click at [335, 138] on div "THÙNG TP" at bounding box center [391, 137] width 128 height 19
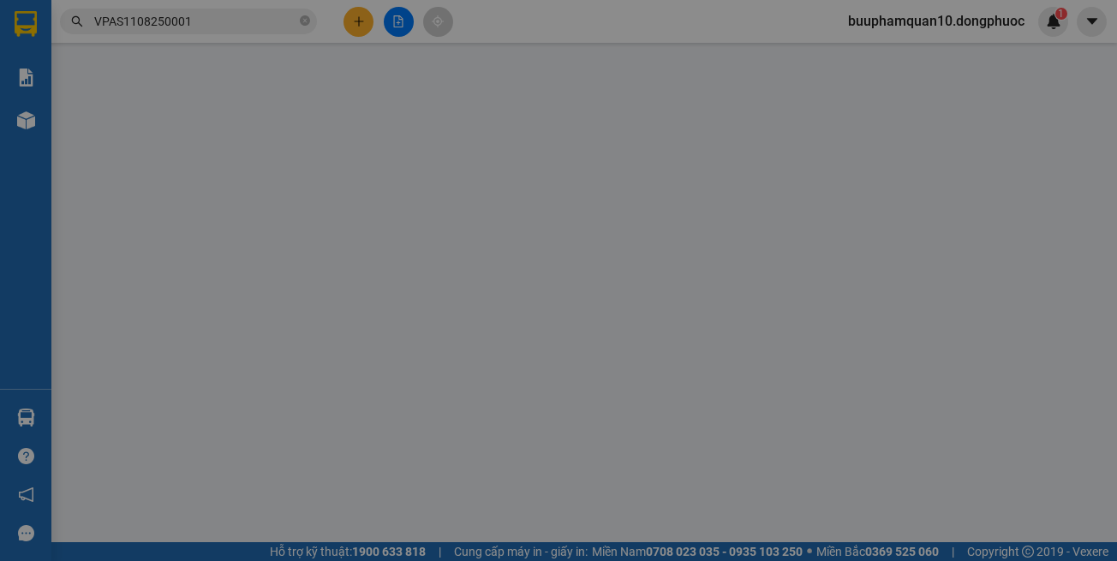
type input "0397270841"
type input "HƯƠNG"
type input "0987422083"
type input "DIỄM"
type input "55.000"
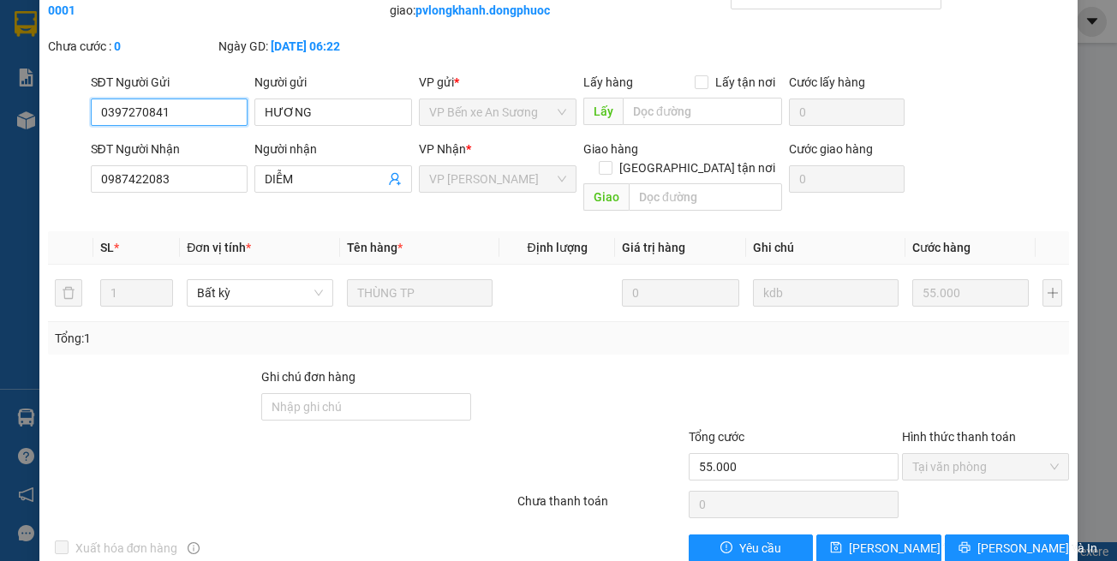
scroll to position [133, 0]
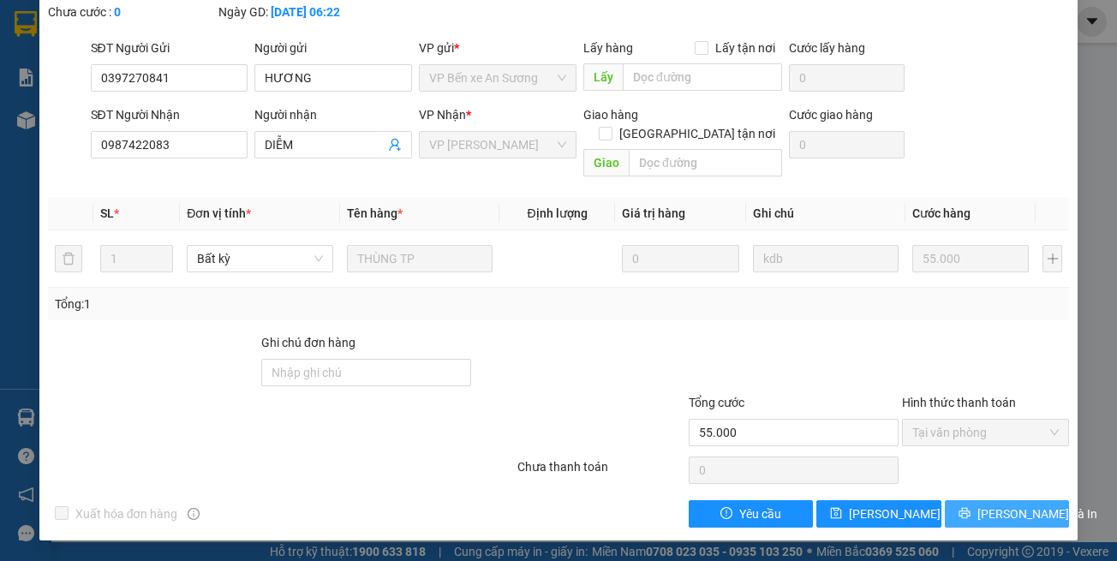
click at [956, 524] on button "[PERSON_NAME] và In" at bounding box center [1007, 513] width 125 height 27
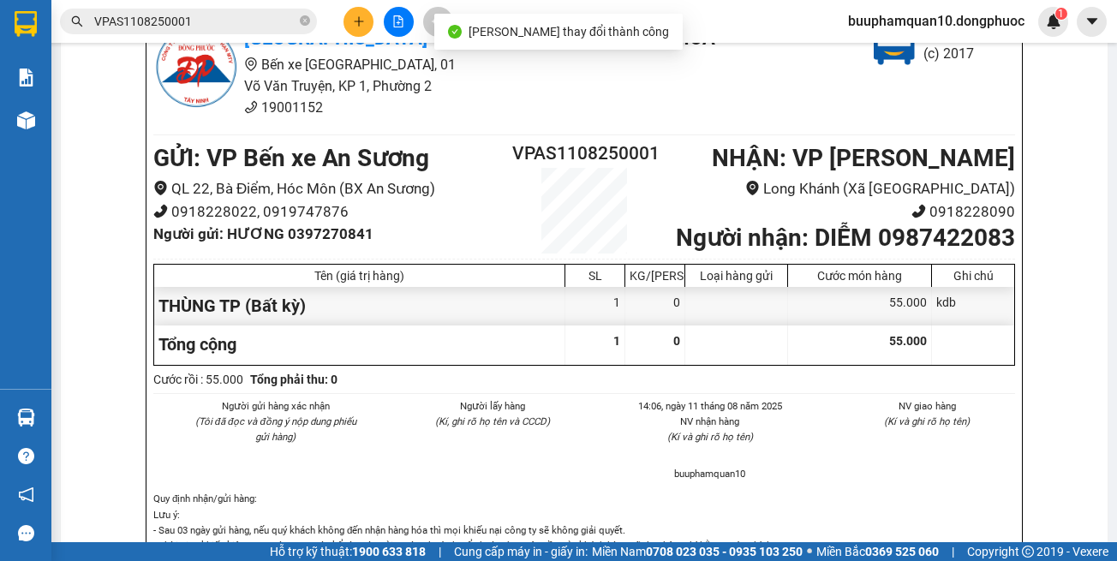
scroll to position [1456, 0]
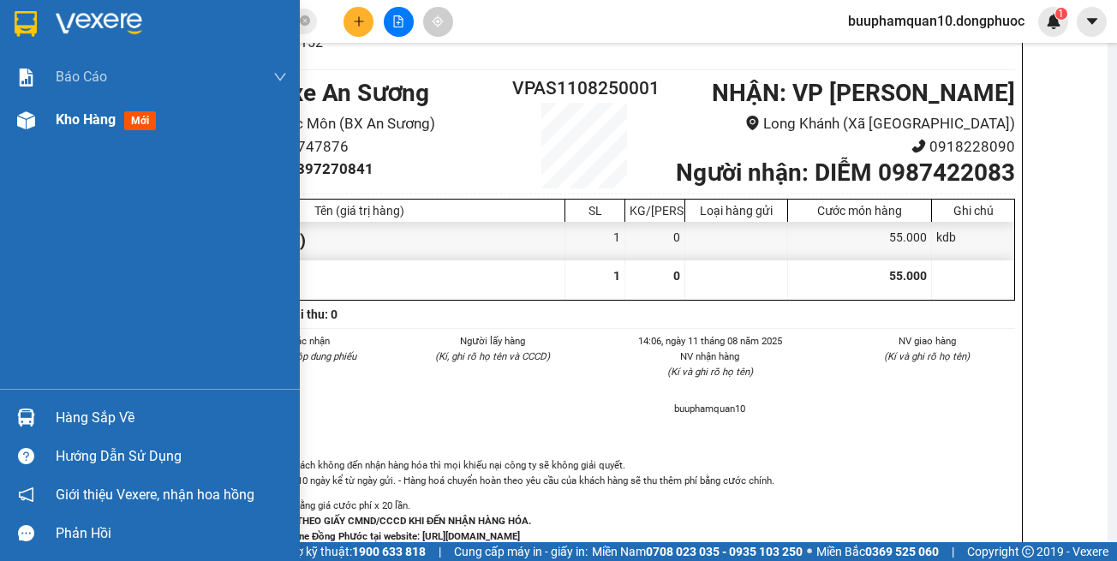
click at [36, 119] on div at bounding box center [26, 120] width 30 height 30
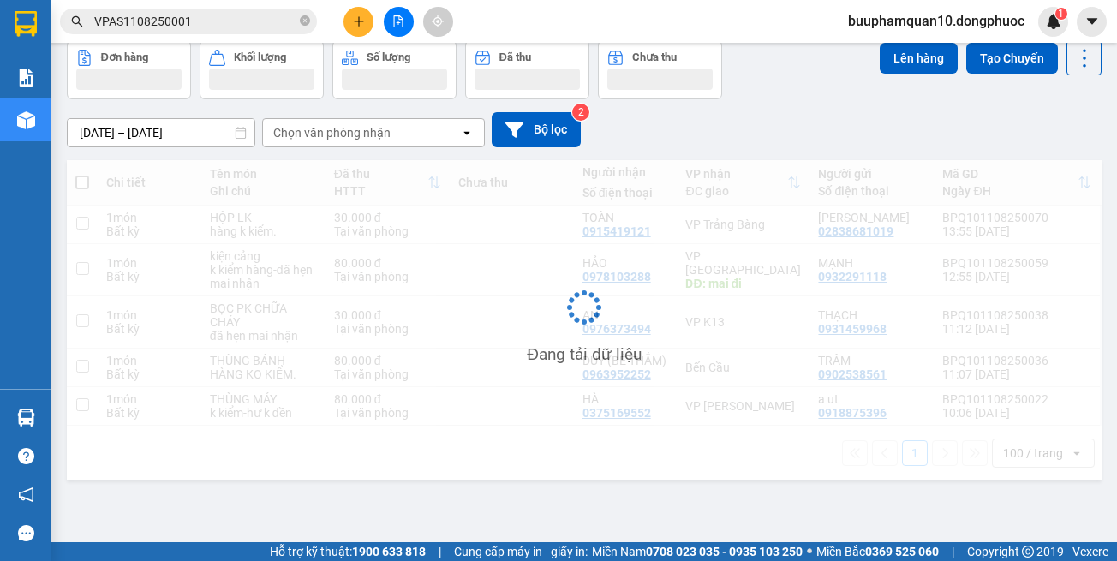
scroll to position [79, 0]
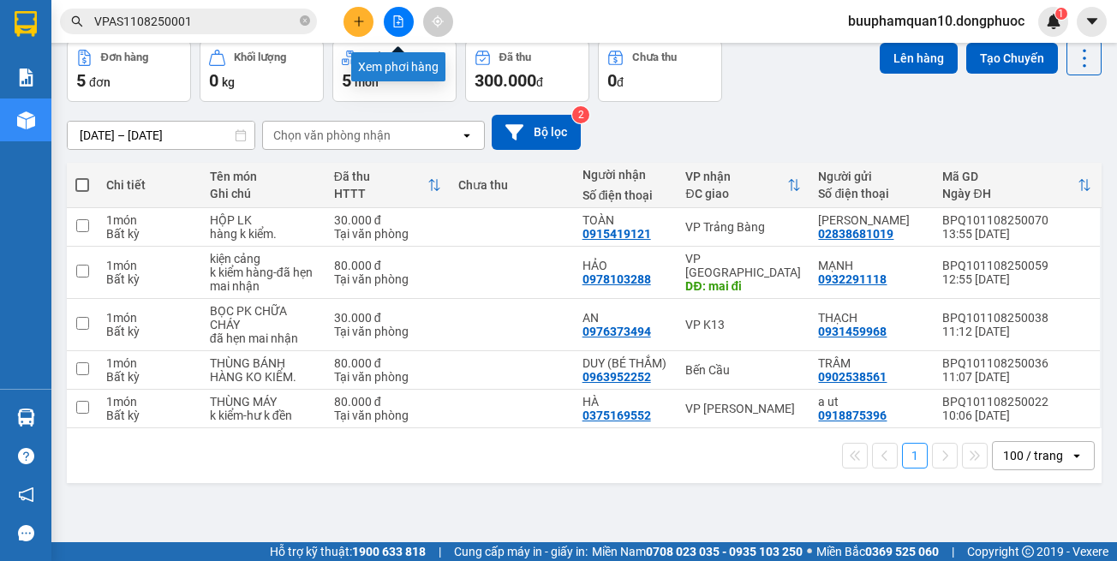
click at [401, 13] on button at bounding box center [399, 22] width 30 height 30
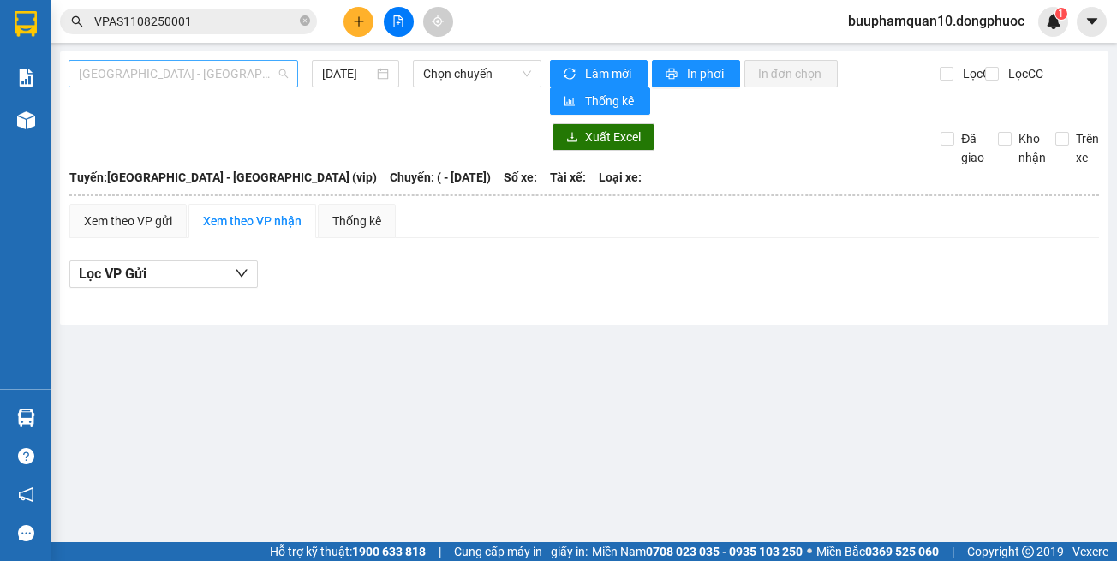
click at [180, 74] on span "[GEOGRAPHIC_DATA] - [GEOGRAPHIC_DATA] (vip)" at bounding box center [183, 74] width 209 height 26
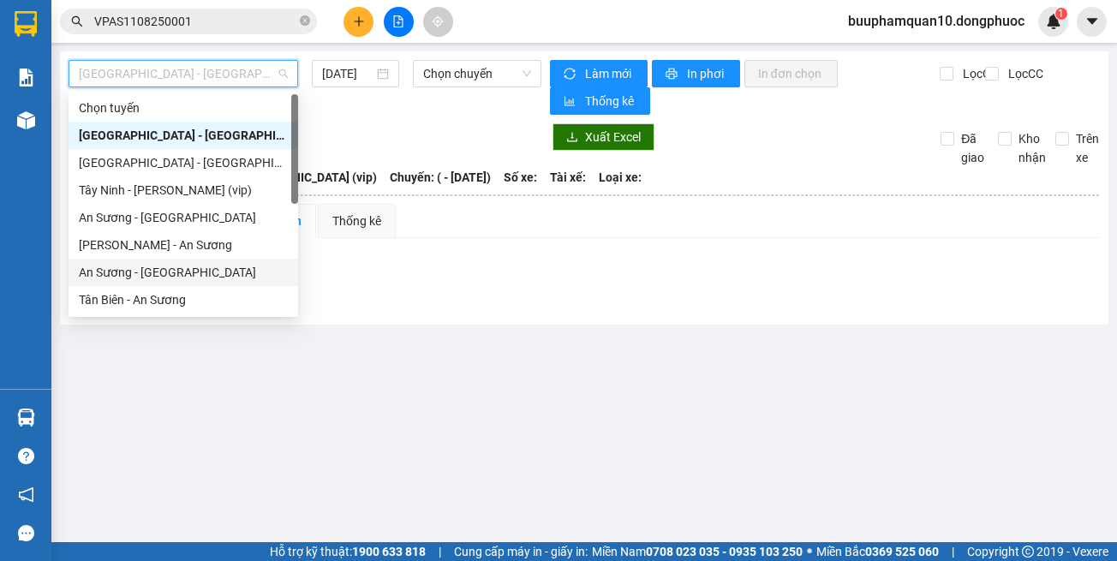
scroll to position [240, 0]
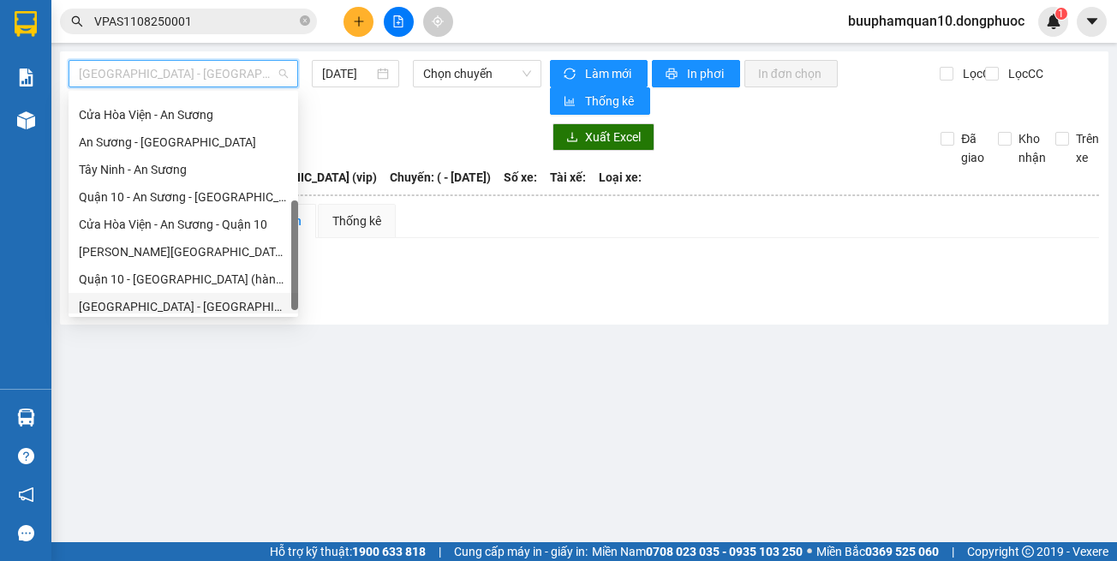
click at [235, 302] on div "[GEOGRAPHIC_DATA] - [GEOGRAPHIC_DATA] (vip)" at bounding box center [183, 306] width 209 height 19
type input "[DATE]"
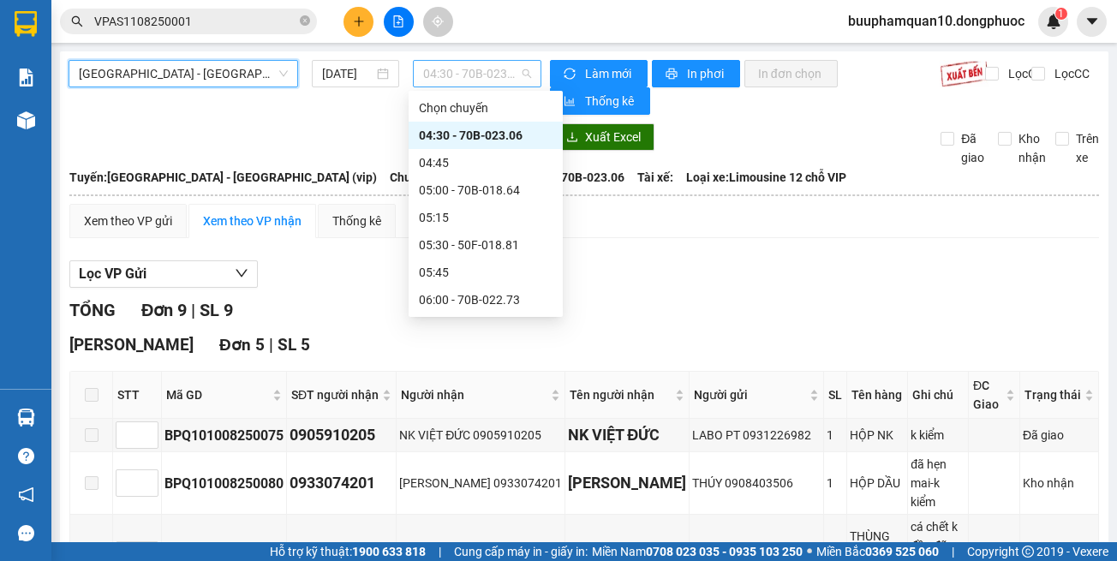
click at [490, 65] on span "04:30 - 70B-023.06" at bounding box center [477, 74] width 108 height 26
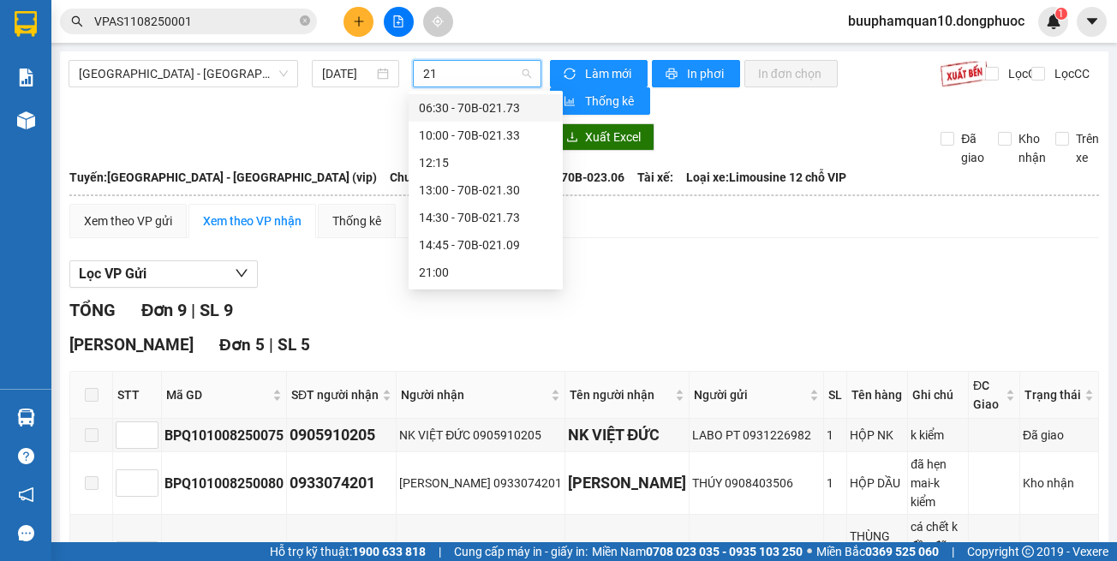
type input "217"
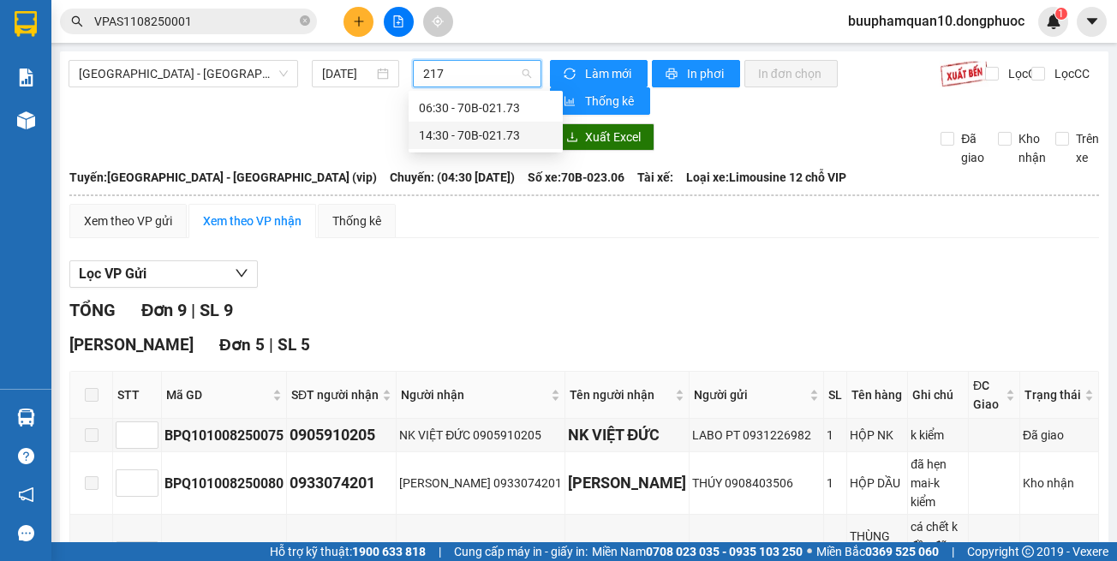
click at [482, 140] on div "14:30 - 70B-021.73" at bounding box center [486, 135] width 134 height 19
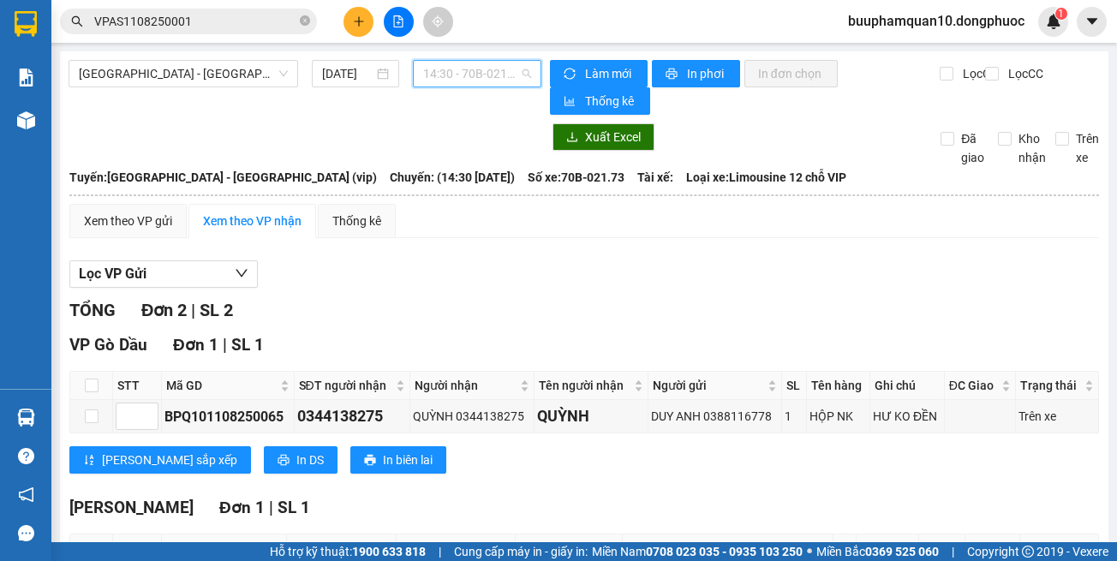
click at [499, 79] on span "14:30 - 70B-021.73" at bounding box center [477, 74] width 108 height 26
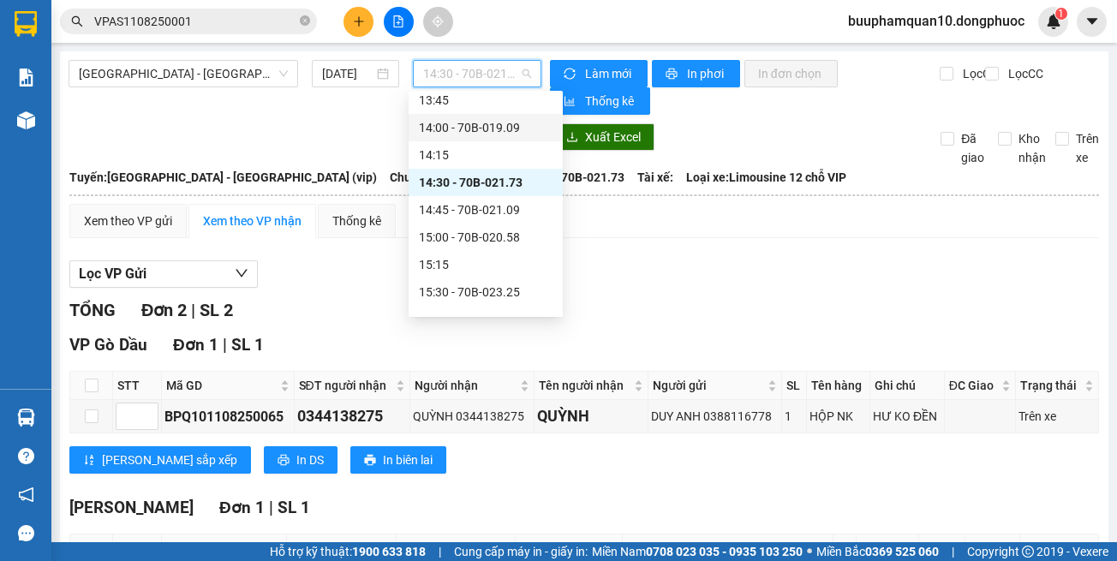
scroll to position [1103, 0]
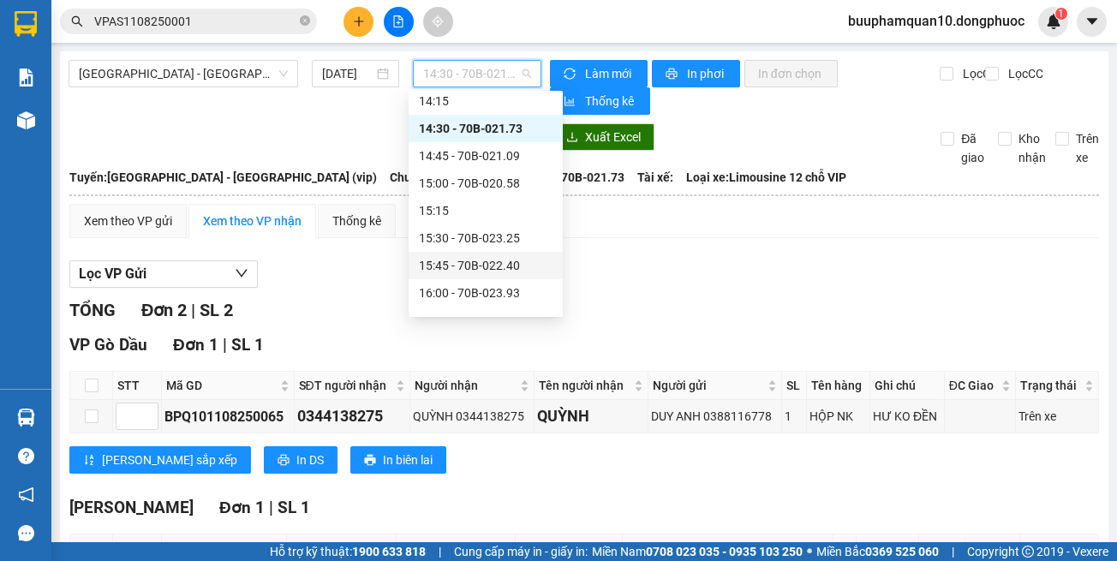
click at [617, 290] on div "Lọc VP Gửi TỔNG Đơn 2 | SL 2 VP Gò Dầu Đơn 1 | SL 1 STT Mã GD SĐT người nhận N…" at bounding box center [584, 469] width 1030 height 435
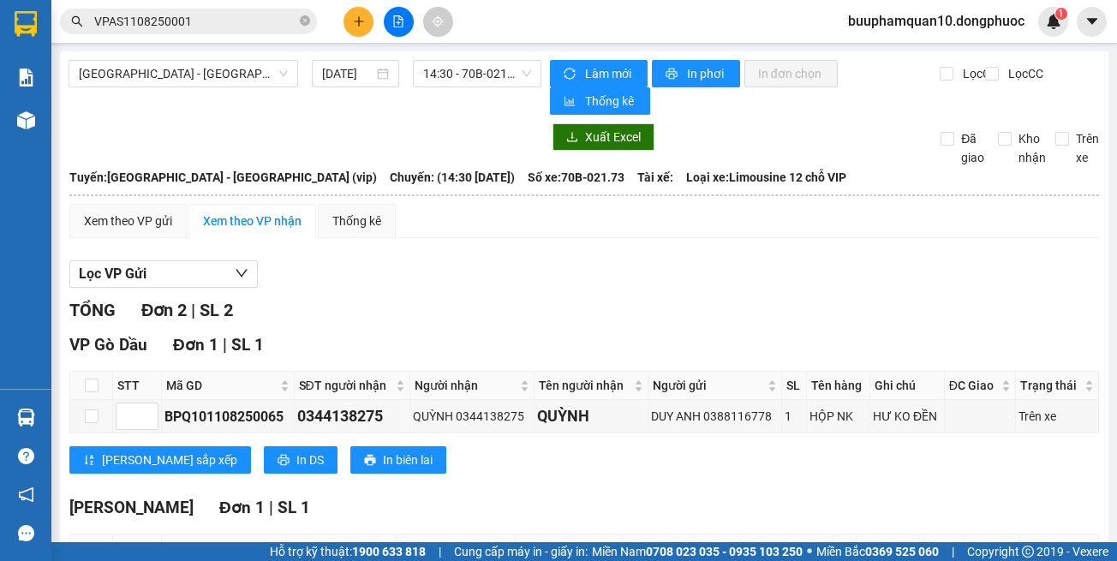
click at [361, 27] on button at bounding box center [358, 22] width 30 height 30
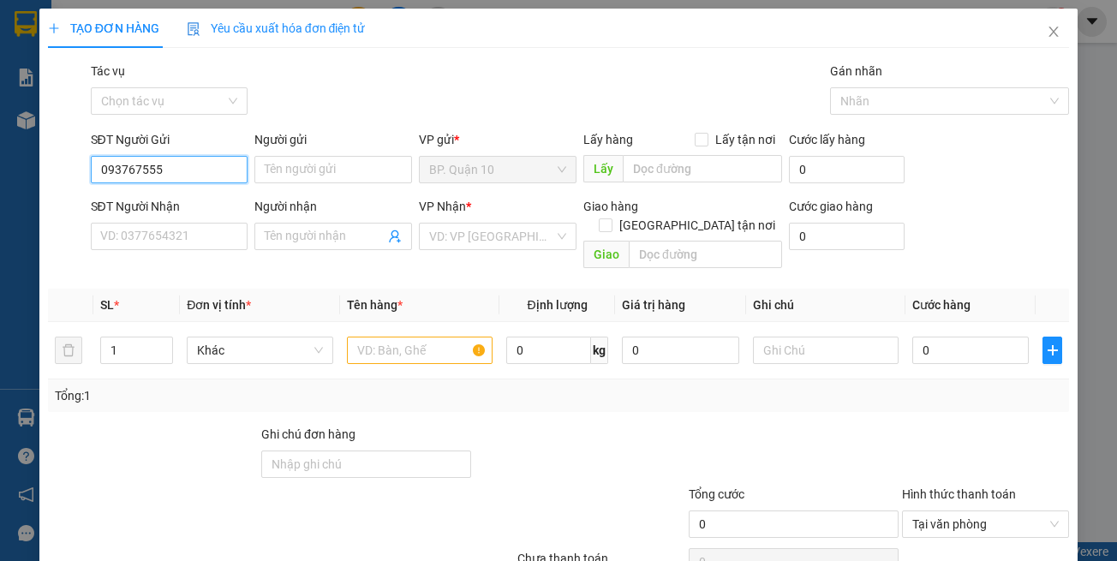
type input "0937675555"
click at [173, 199] on div "0937675555 - thanh" at bounding box center [183, 203] width 169 height 19
type input "thanh"
type input "0933872782"
type input "THẢO"
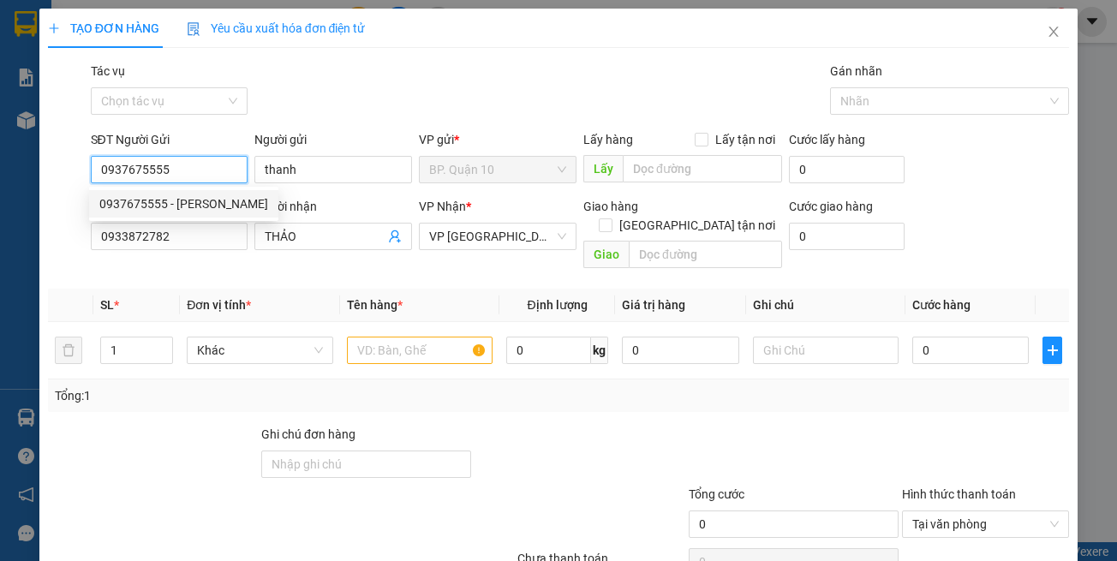
type input "0937675555"
type input "60.000"
drag, startPoint x: 193, startPoint y: 255, endPoint x: 200, endPoint y: 236, distance: 21.2
click at [194, 254] on div "SĐT Người Nhận 0933872782" at bounding box center [170, 227] width 158 height 60
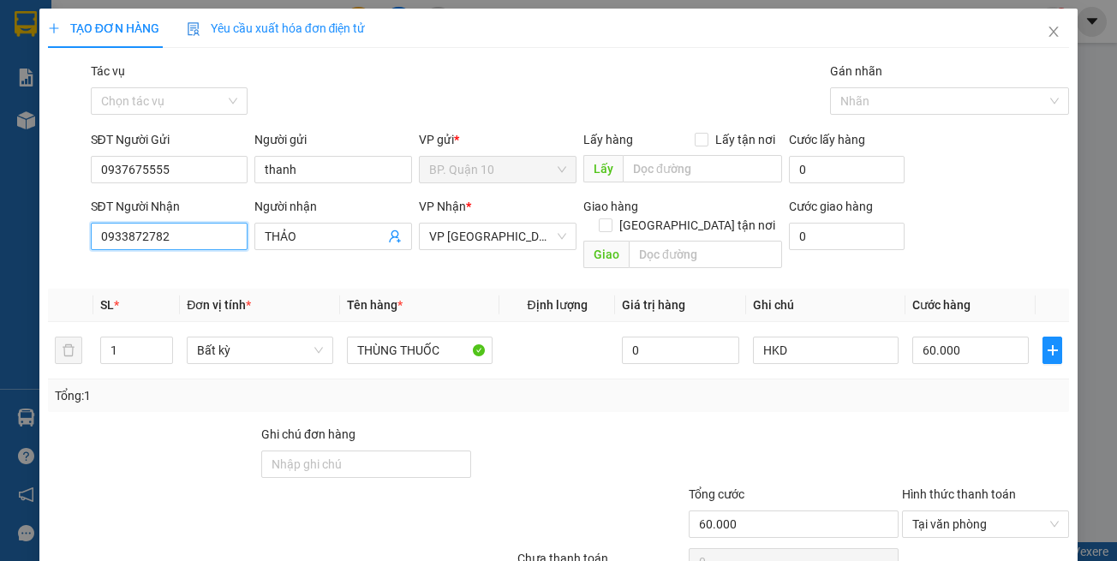
click at [200, 236] on input "0933872782" at bounding box center [170, 236] width 158 height 27
type input "0908666000"
drag, startPoint x: 321, startPoint y: 242, endPoint x: 85, endPoint y: 233, distance: 236.6
click at [93, 233] on div "SĐT Người Nhận 0908666000 Người nhận THẢO THẢO VP Nhận * VP Tây Ninh Giao hàng …" at bounding box center [580, 236] width 986 height 79
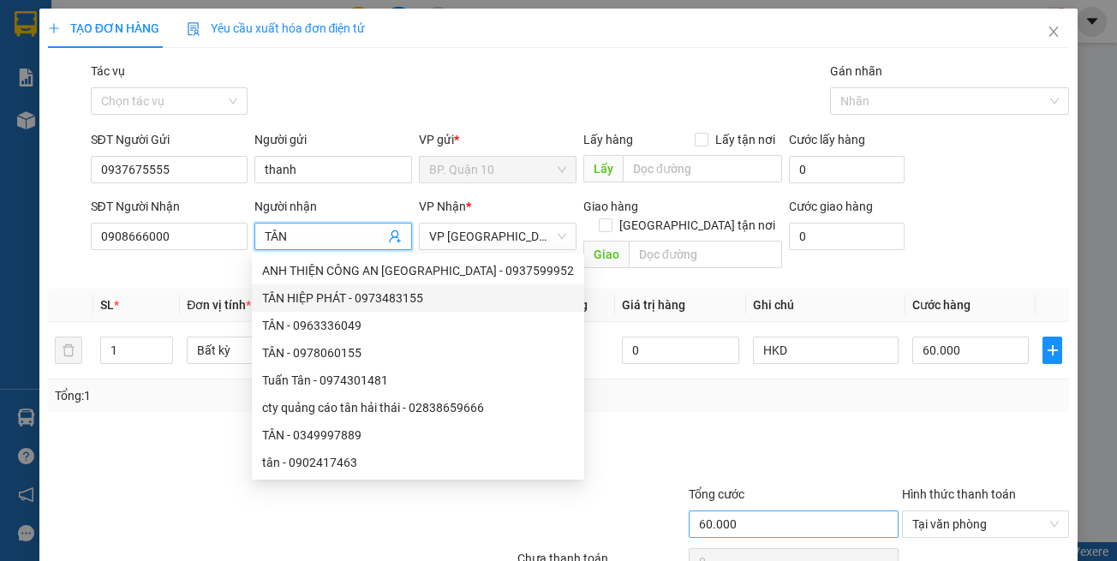
type input "TÂN"
drag, startPoint x: 684, startPoint y: 493, endPoint x: 627, endPoint y: 446, distance: 73.0
click at [689, 511] on input "60.000" at bounding box center [794, 524] width 210 height 27
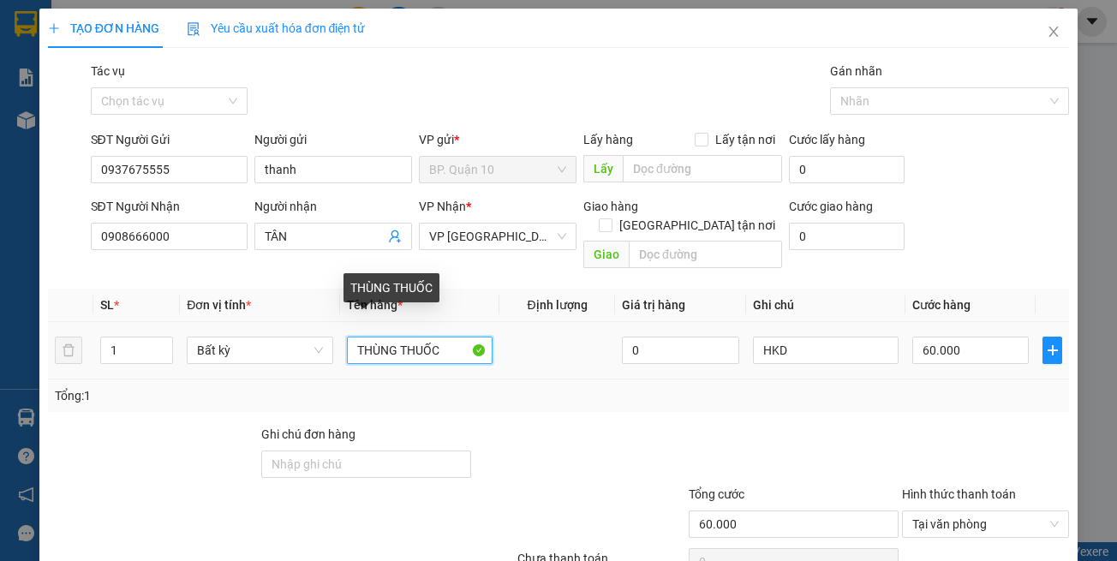
drag, startPoint x: 358, startPoint y: 324, endPoint x: 143, endPoint y: 316, distance: 215.1
click at [165, 322] on tr "1 Bất kỳ THÙNG THUỐC 0 HKD 60.000" at bounding box center [559, 350] width 1022 height 57
type input "BỌC THUỐC"
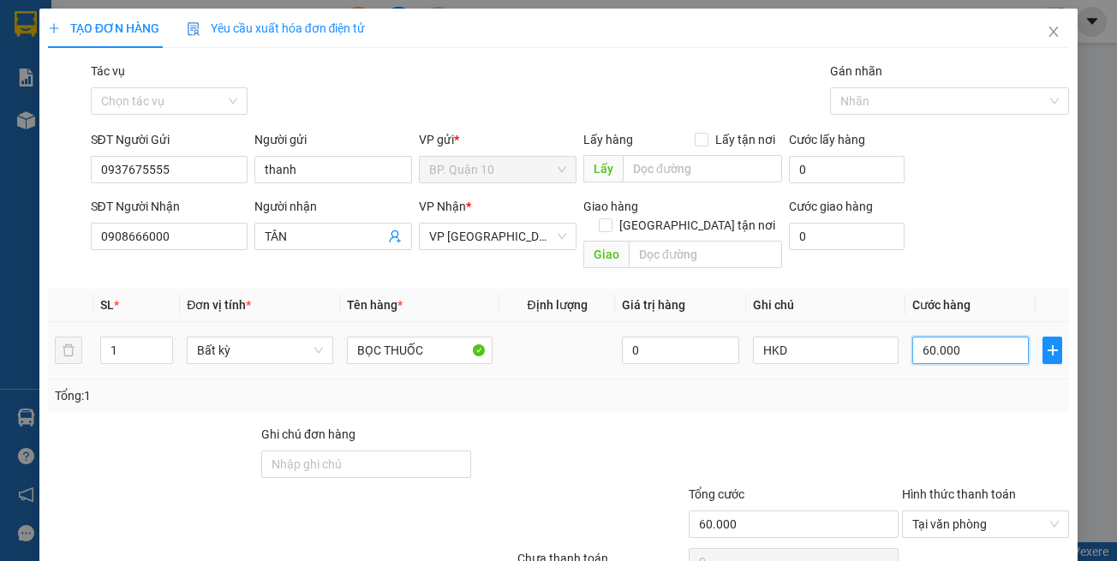
type input "3"
type input "30"
type input "30.000"
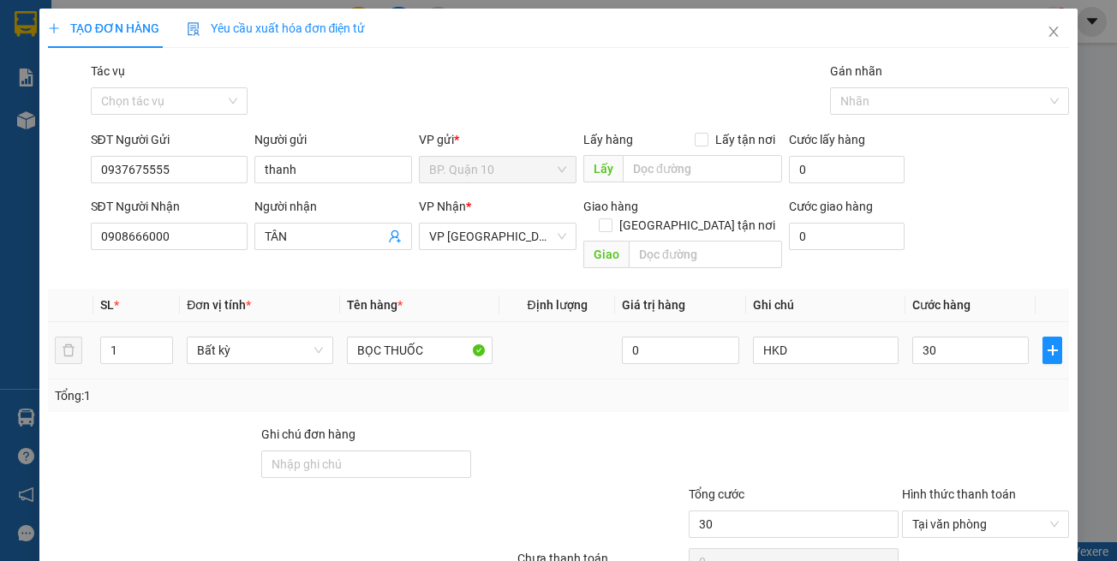
type input "30.000"
click at [929, 386] on div "Tổng: 1" at bounding box center [559, 395] width 1008 height 19
drag, startPoint x: 782, startPoint y: 323, endPoint x: 610, endPoint y: 297, distance: 174.1
click at [611, 297] on table "SL * Đơn vị tính * Tên hàng * Định lượng Giá trị hàng Ghi chú Cước hàng 1 Bất k…" at bounding box center [559, 334] width 1022 height 91
paste input "VPAS1108250001"
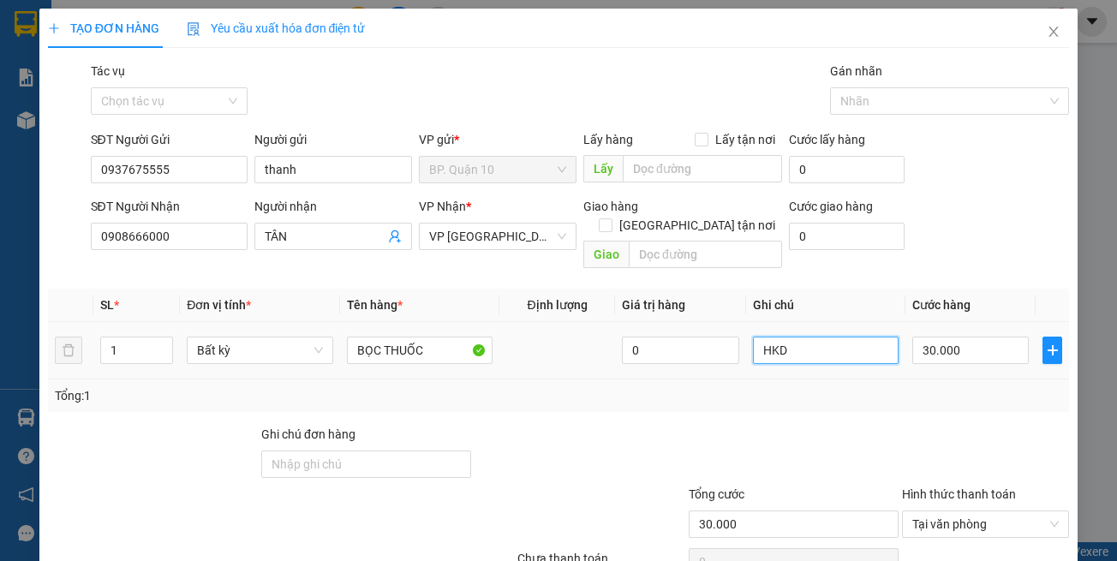
type input "VPAS1108250001"
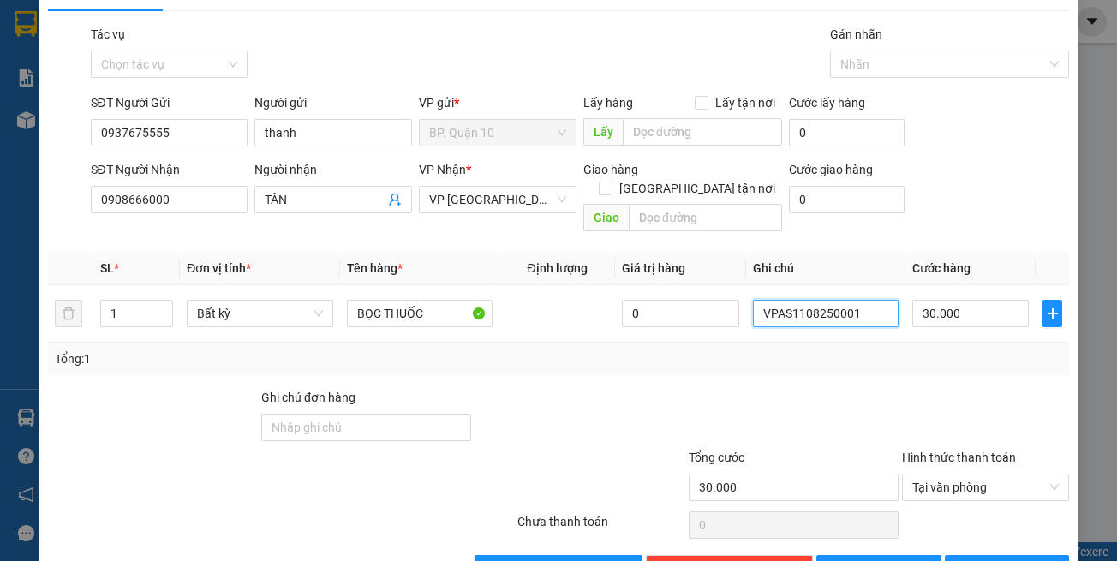
scroll to position [73, 0]
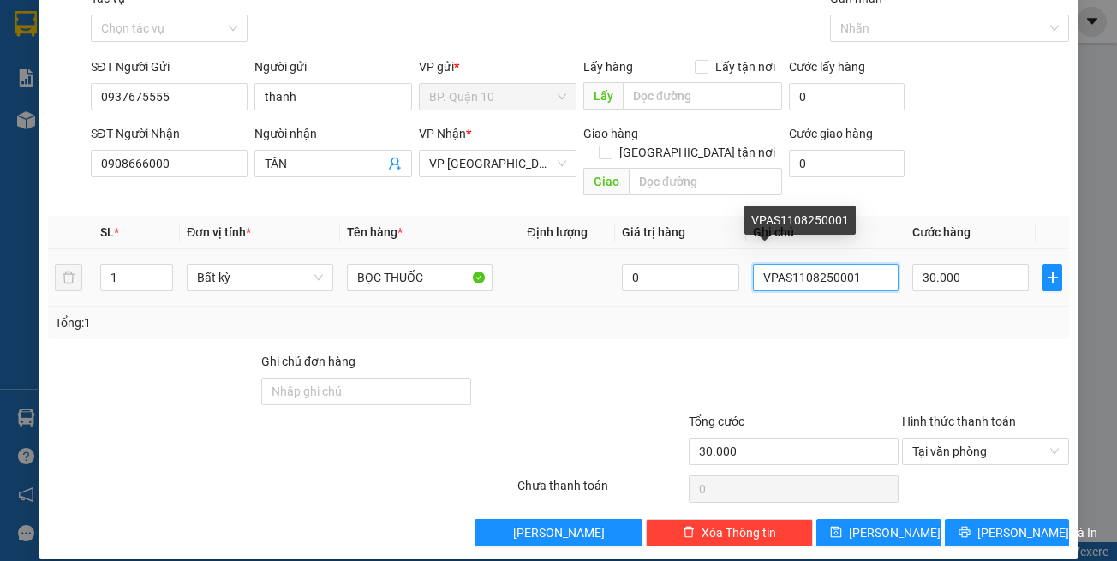
drag, startPoint x: 738, startPoint y: 266, endPoint x: 606, endPoint y: 275, distance: 133.0
click at [616, 275] on tr "1 Bất kỳ BỌC THUỐC 0 VPAS1108250001 30.000" at bounding box center [559, 277] width 1022 height 57
type input "k kiểm"
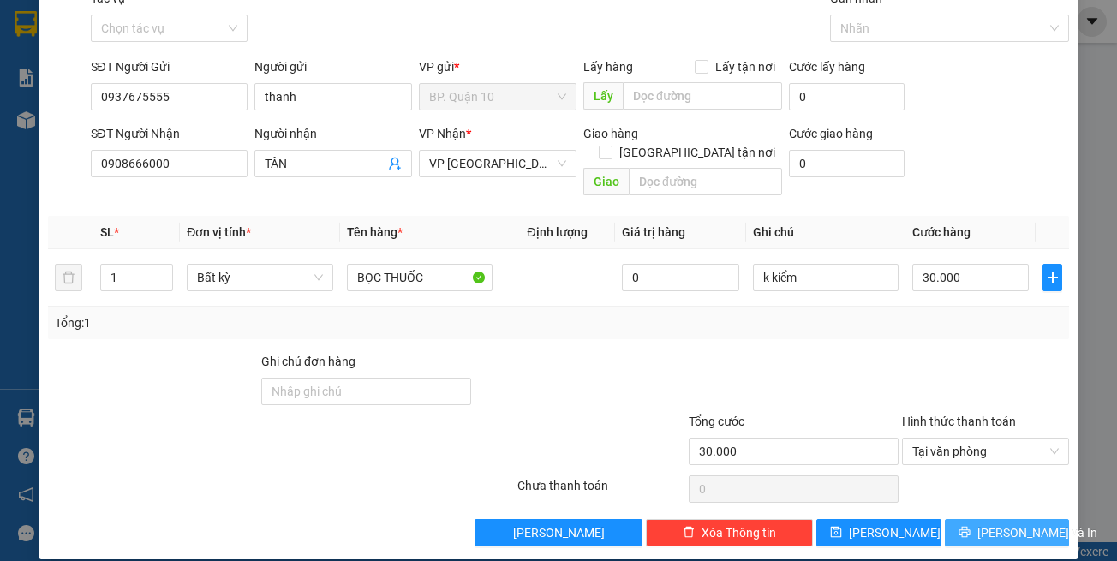
drag, startPoint x: 1003, startPoint y: 534, endPoint x: 1003, endPoint y: 522, distance: 12.0
click at [1003, 532] on div "TẠO ĐƠN HÀNG Yêu cầu xuất hóa đơn điện tử Transit Pickup Surcharge Ids Transit …" at bounding box center [558, 248] width 1039 height 624
click at [1004, 523] on span "[PERSON_NAME] và In" at bounding box center [1037, 532] width 120 height 19
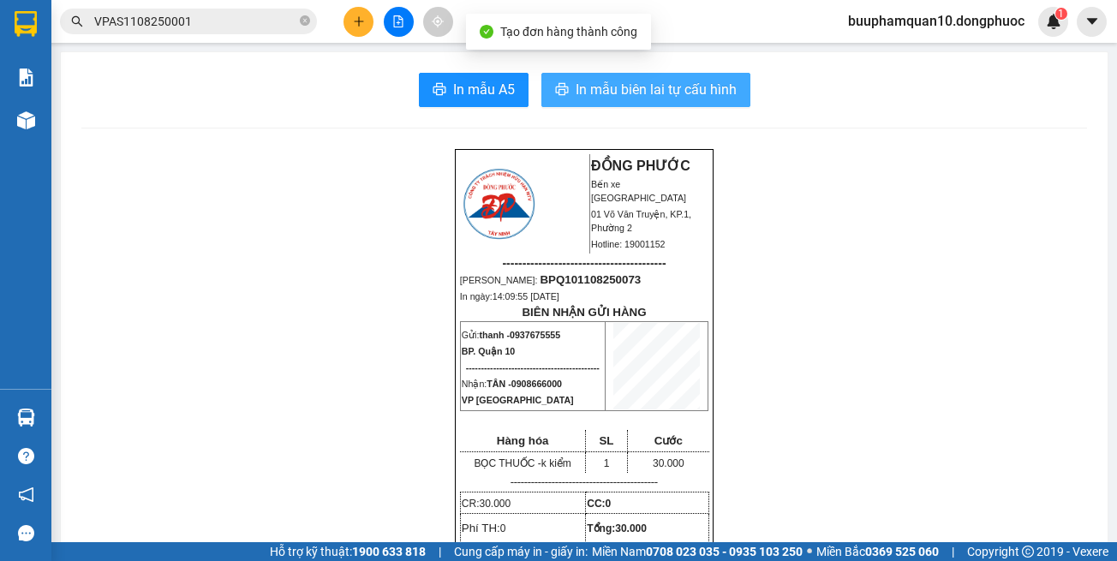
drag, startPoint x: 683, startPoint y: 93, endPoint x: 676, endPoint y: 110, distance: 17.7
click at [683, 94] on span "In mẫu biên lai tự cấu hình" at bounding box center [656, 89] width 161 height 21
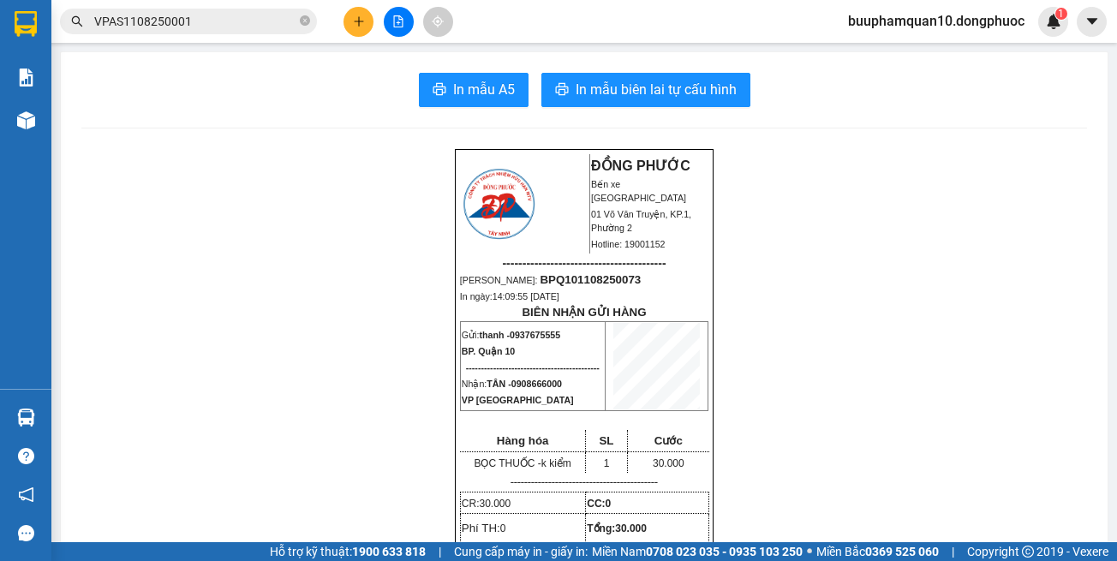
drag, startPoint x: 871, startPoint y: 437, endPoint x: 864, endPoint y: 423, distance: 15.3
click at [248, 23] on input "VPAS1108250001" at bounding box center [195, 21] width 202 height 19
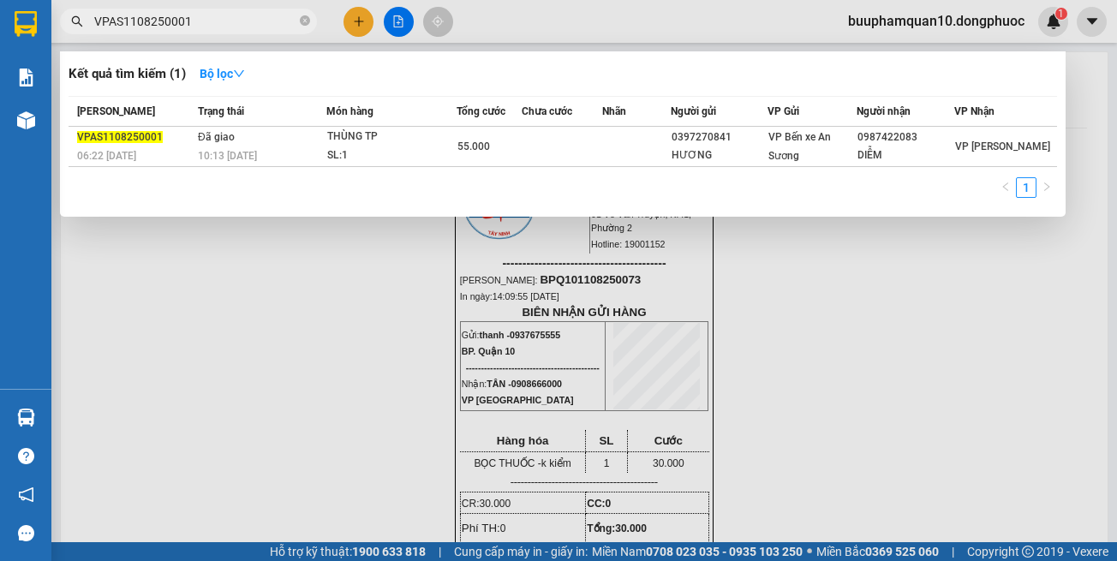
click at [248, 23] on input "VPAS1108250001" at bounding box center [195, 21] width 202 height 19
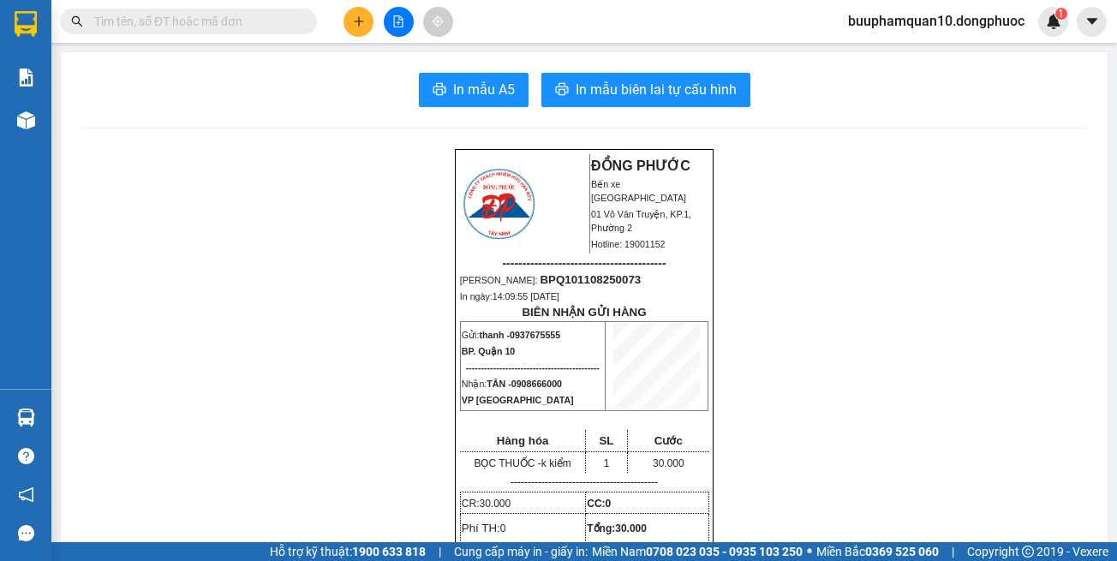
click at [253, 23] on input "text" at bounding box center [195, 21] width 202 height 19
drag, startPoint x: 233, startPoint y: 28, endPoint x: 271, endPoint y: 22, distance: 38.2
click at [238, 27] on input "text" at bounding box center [195, 21] width 202 height 19
click at [402, 17] on icon "file-add" at bounding box center [398, 21] width 12 height 12
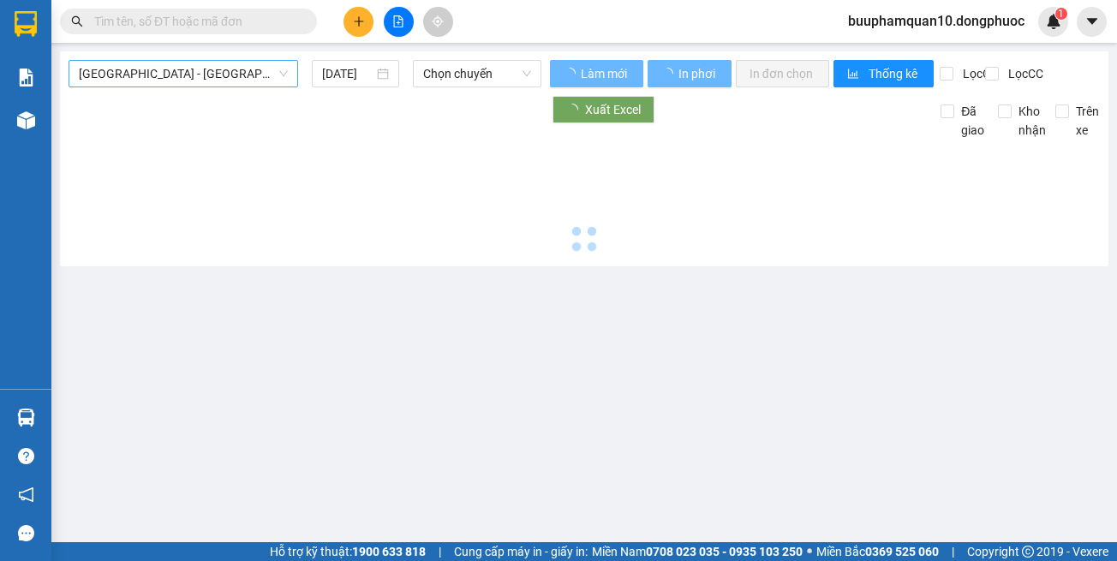
click at [233, 63] on span "[GEOGRAPHIC_DATA] - [GEOGRAPHIC_DATA] (vip)" at bounding box center [183, 74] width 209 height 26
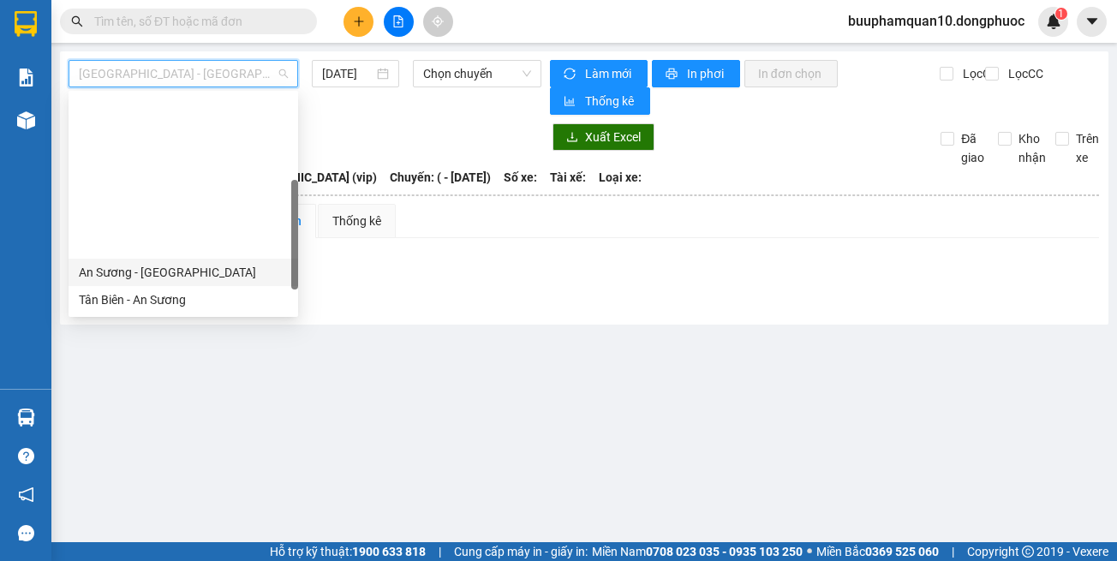
scroll to position [247, 0]
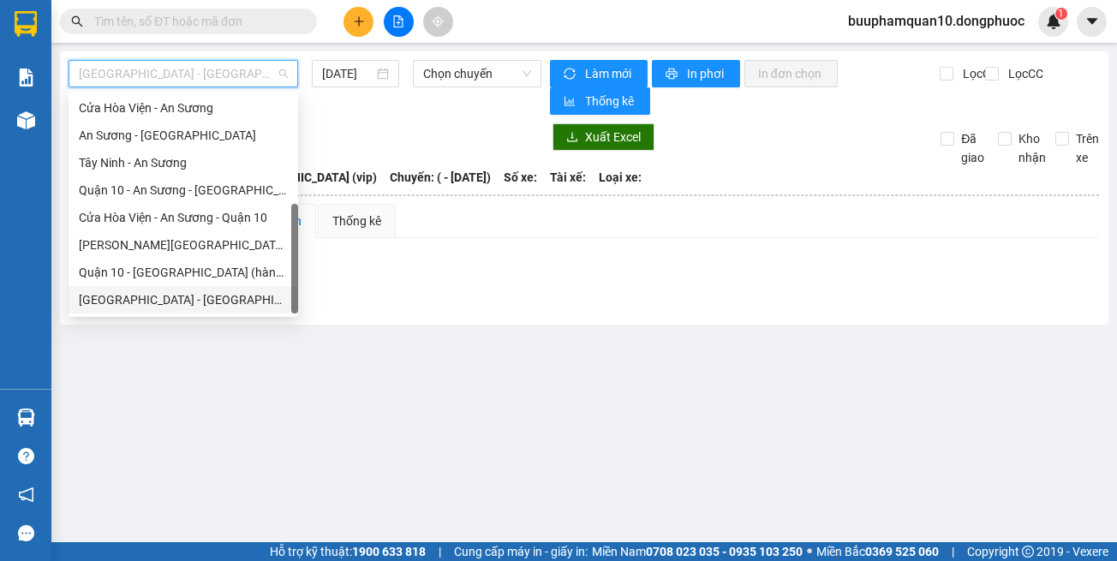
click at [236, 297] on div "[GEOGRAPHIC_DATA] - [GEOGRAPHIC_DATA] (vip)" at bounding box center [183, 299] width 209 height 19
type input "[DATE]"
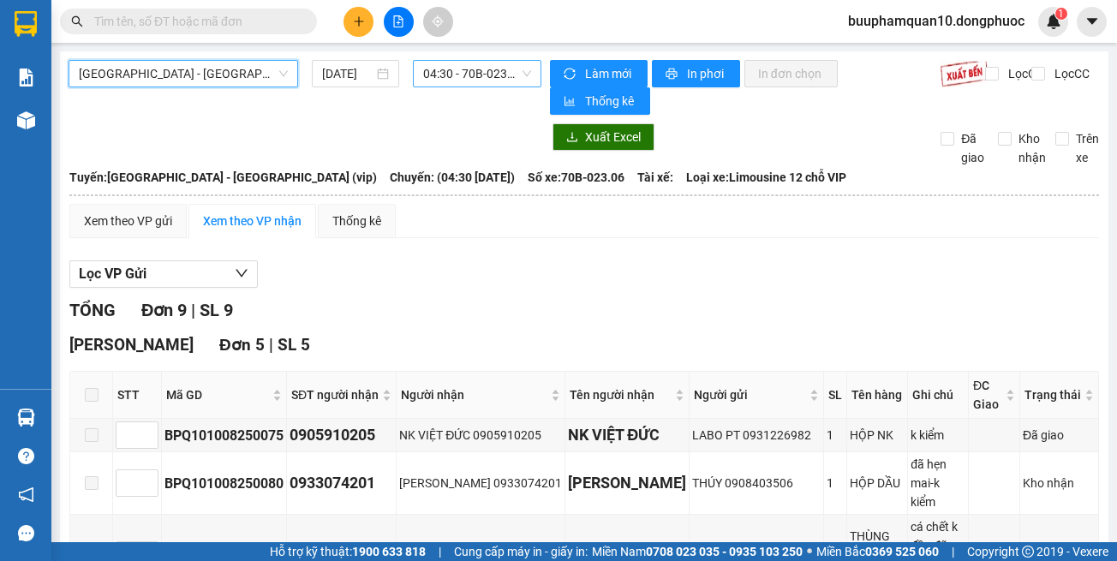
click at [465, 66] on span "04:30 - 70B-023.06" at bounding box center [477, 74] width 108 height 26
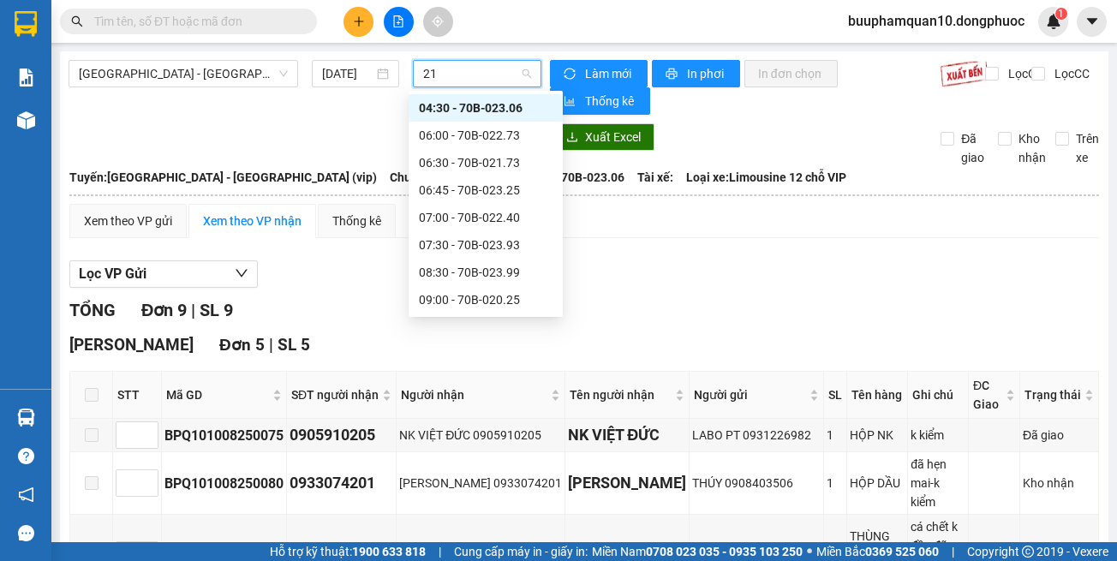
type input "217"
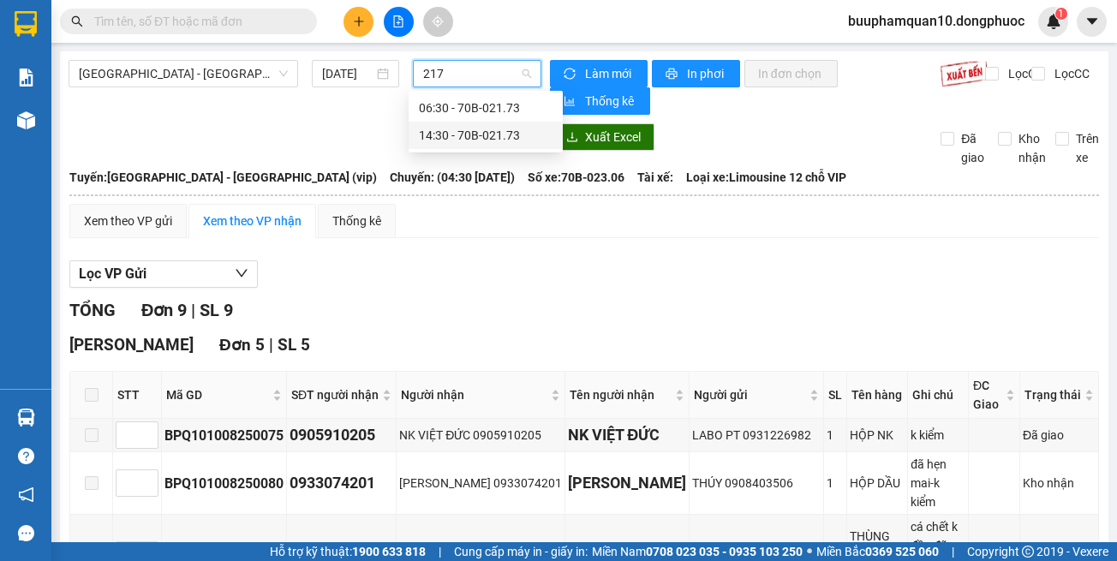
click at [455, 132] on div "14:30 - 70B-021.73" at bounding box center [486, 135] width 134 height 19
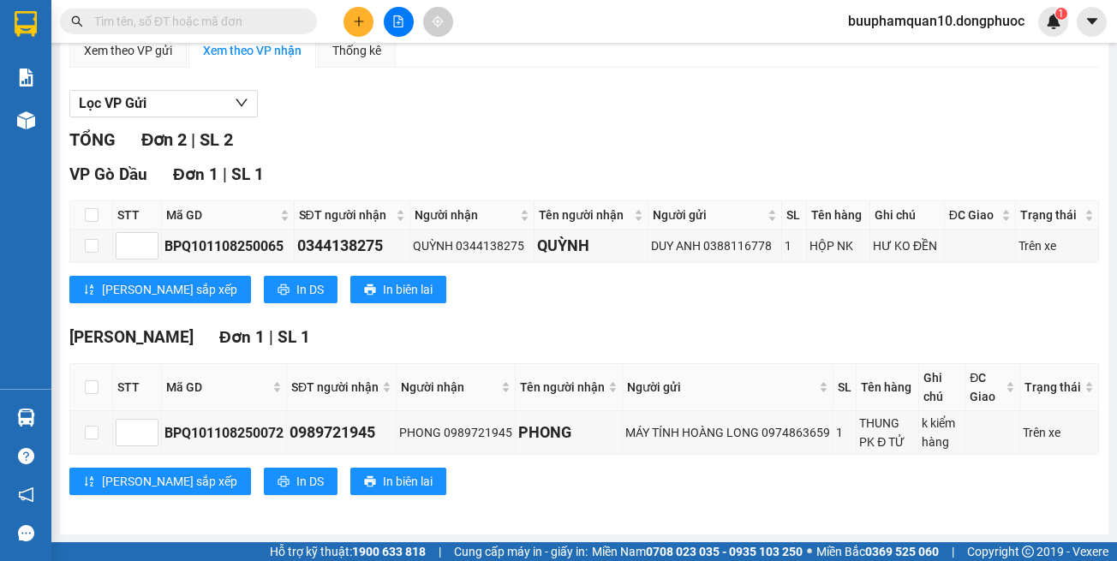
scroll to position [171, 0]
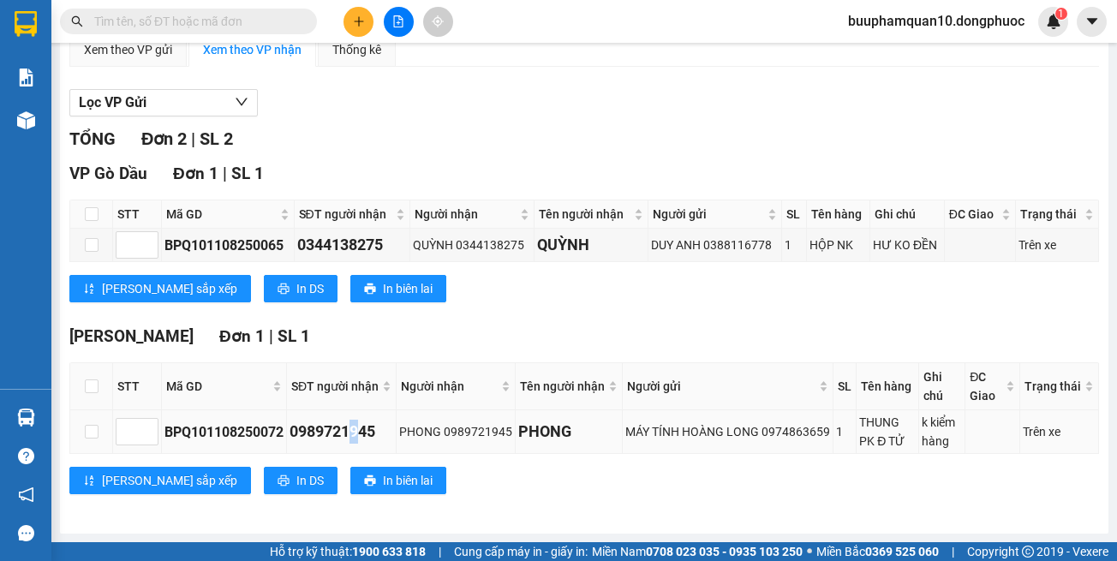
click at [359, 430] on div "0989721945" at bounding box center [342, 432] width 104 height 24
click at [367, 436] on div "0989721945" at bounding box center [342, 432] width 104 height 24
click at [206, 18] on input "text" at bounding box center [195, 21] width 202 height 19
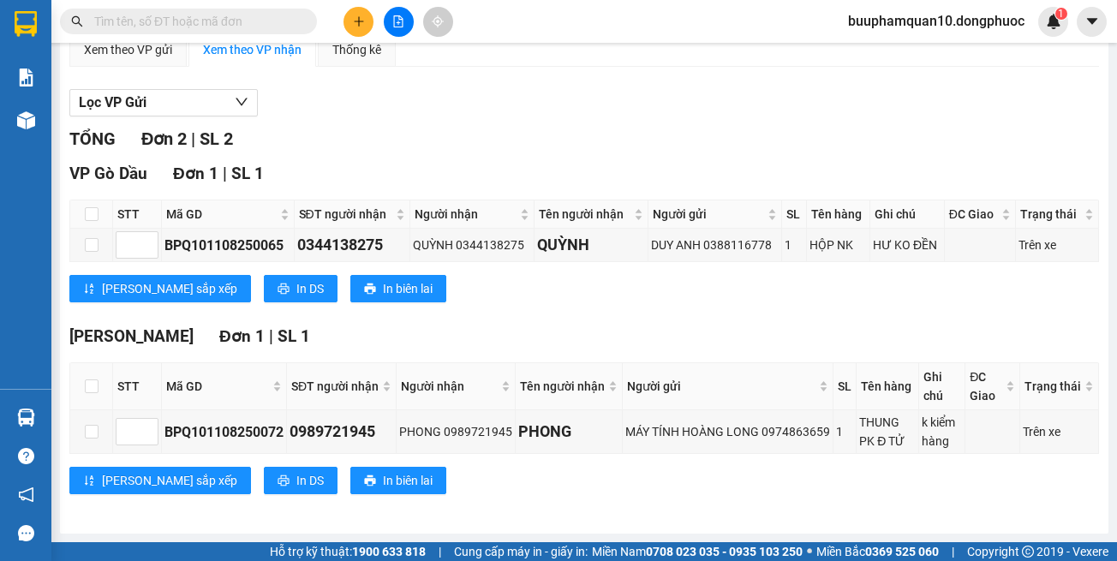
paste input "0989721945"
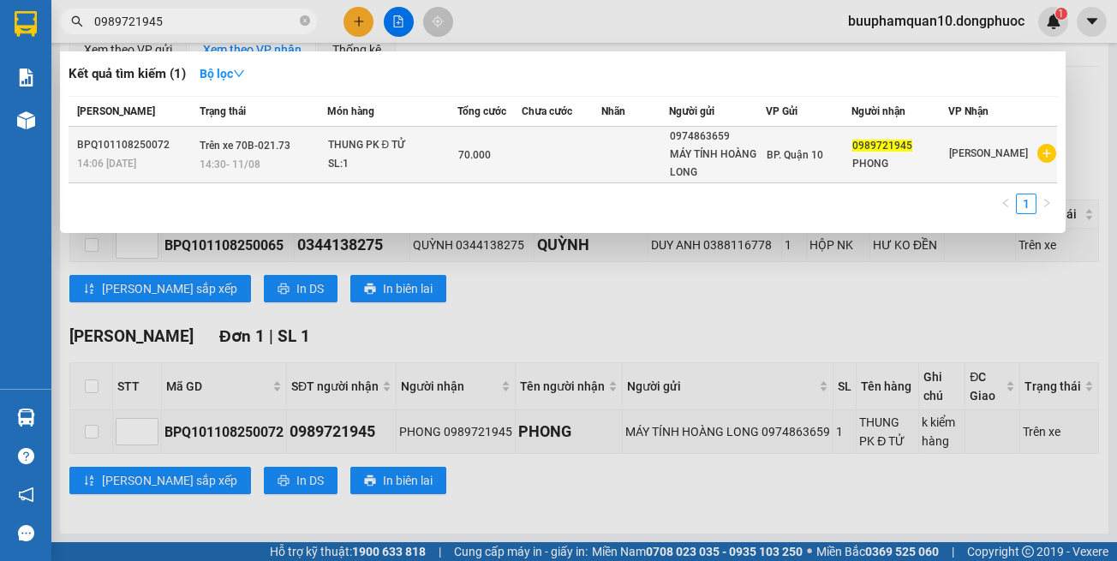
type input "0989721945"
click at [266, 140] on span "Trên xe 70B-021.73" at bounding box center [245, 146] width 91 height 12
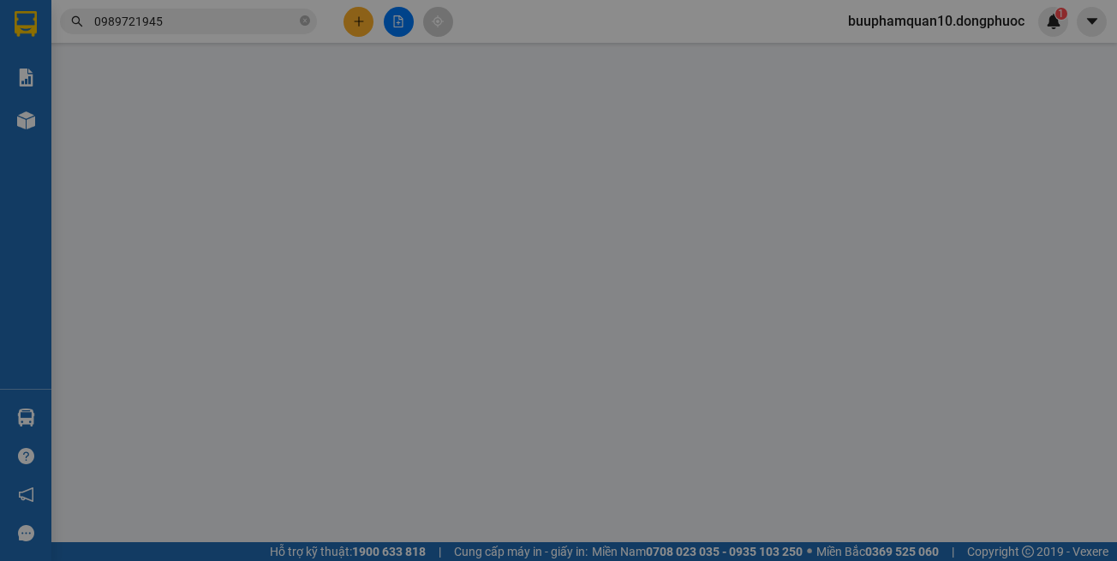
type input "0974863659"
type input "MÁY TÍNH HOÀNG LONG"
type input "0989721945"
type input "PHONG"
type input "70.000"
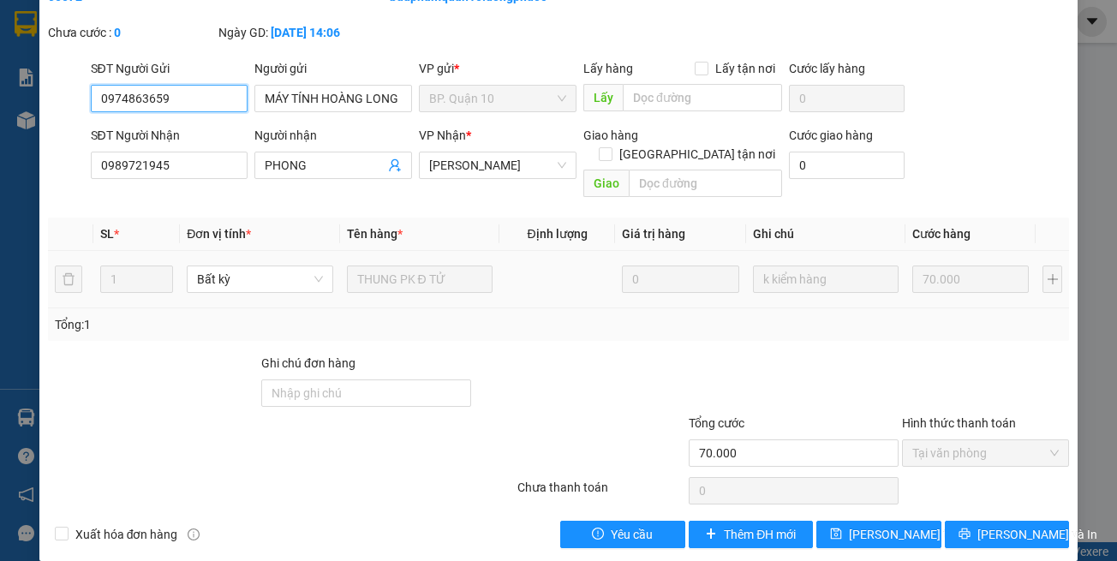
scroll to position [137, 0]
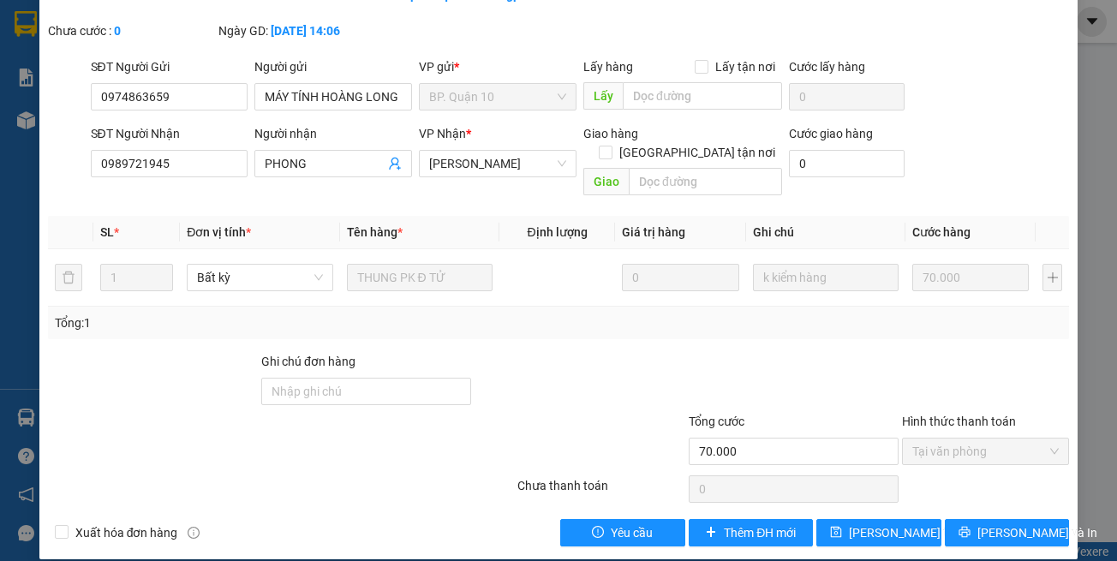
click at [196, 194] on div "Total Paid Fee 70.000 Total UnPaid Fee 0 Cash Collection Total Fee Trạng thái: …" at bounding box center [559, 236] width 1022 height 622
drag, startPoint x: 195, startPoint y: 169, endPoint x: 0, endPoint y: 169, distance: 195.3
click at [0, 168] on div "SỬA ĐƠN HÀNG Lịch sử Ảnh kiện hàng Yêu cầu xuất hóa đơn điện tử Total Paid Fee …" at bounding box center [558, 280] width 1117 height 561
type input "0522584397"
click at [454, 216] on th "Tên hàng *" at bounding box center [419, 232] width 159 height 33
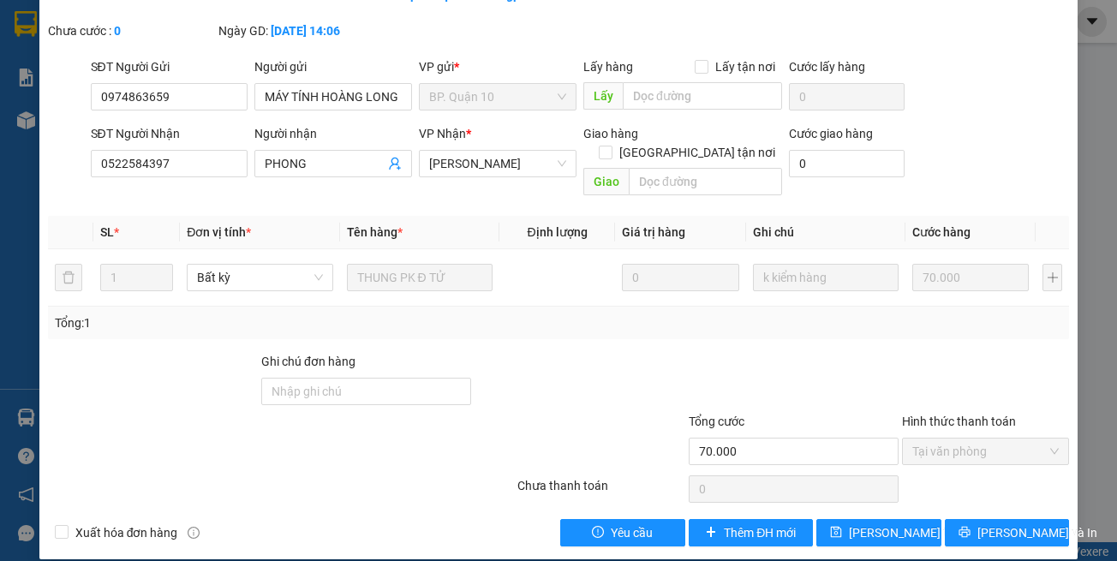
drag, startPoint x: 457, startPoint y: 331, endPoint x: 459, endPoint y: 313, distance: 18.2
click at [458, 327] on div "Total Paid Fee 70.000 Total UnPaid Fee 0 Cash Collection Total Fee Trạng thái: …" at bounding box center [559, 236] width 1022 height 622
click at [997, 523] on span "[PERSON_NAME] và In" at bounding box center [1037, 532] width 120 height 19
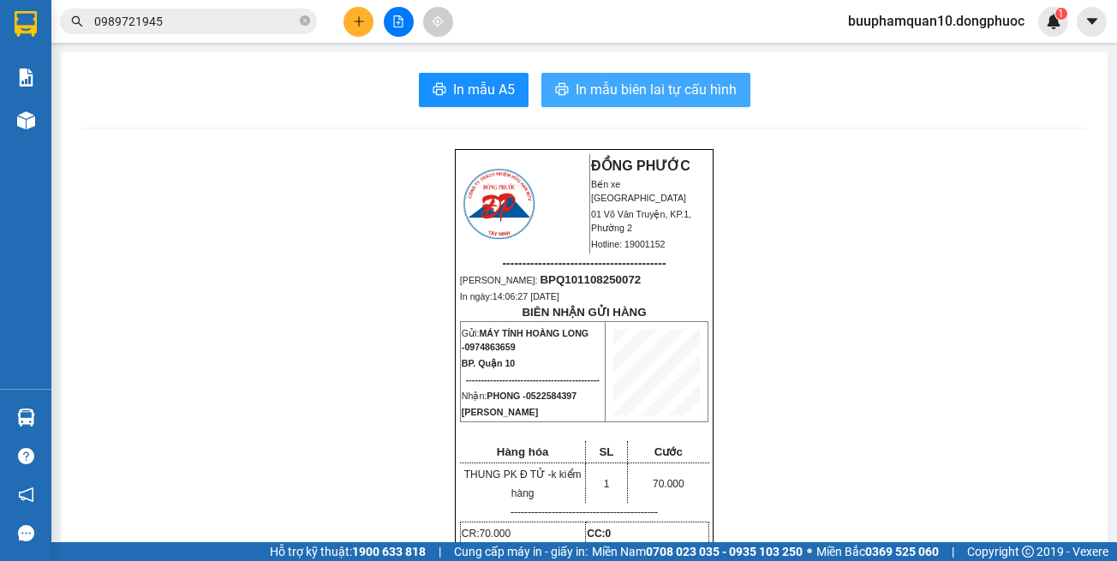
click at [667, 91] on span "In mẫu biên lai tự cấu hình" at bounding box center [656, 89] width 161 height 21
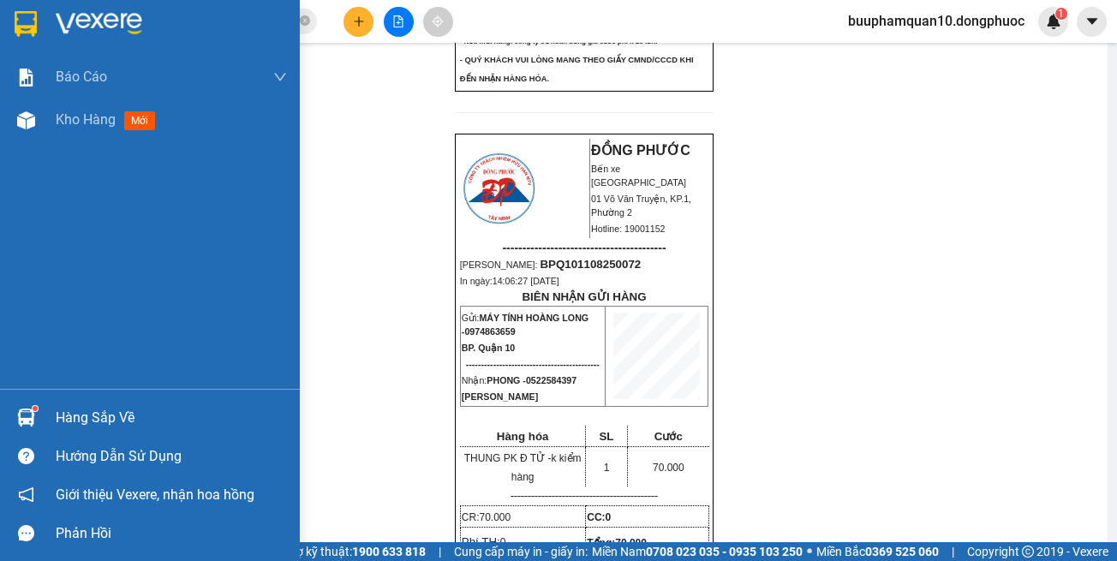
scroll to position [771, 0]
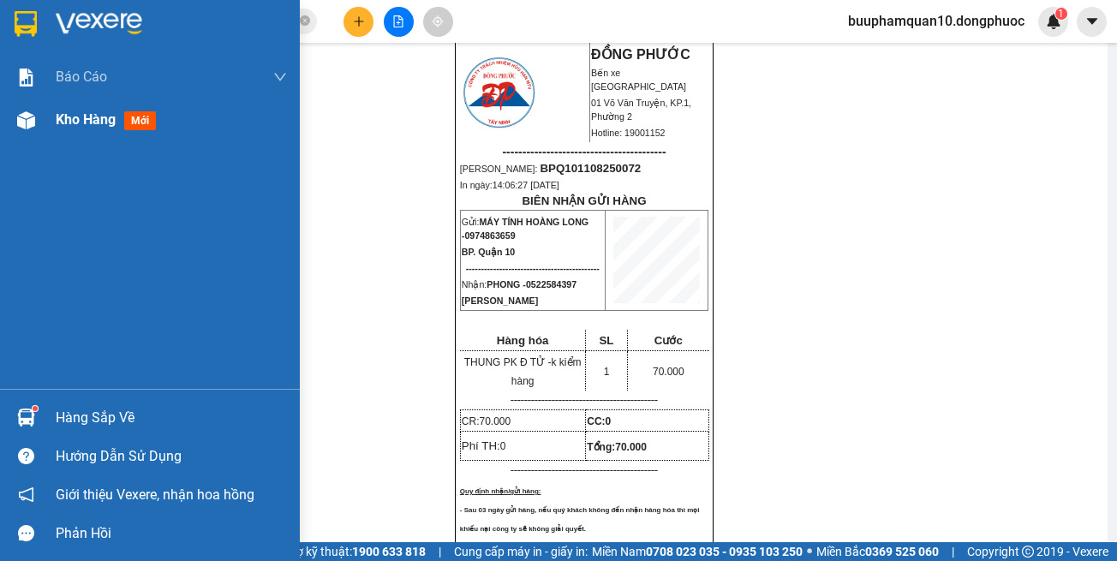
click at [84, 122] on span "Kho hàng" at bounding box center [86, 119] width 60 height 16
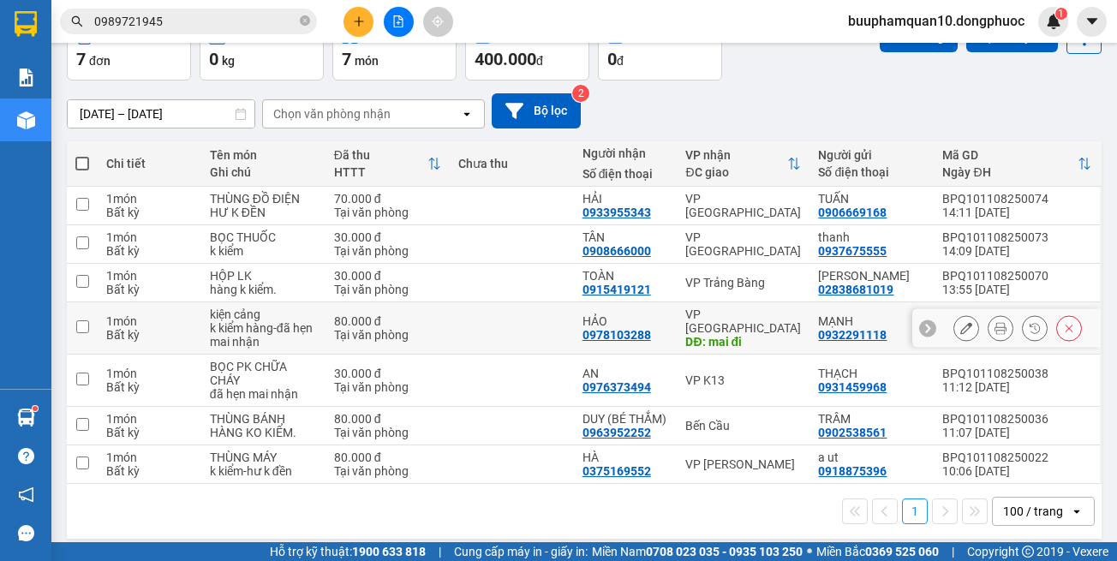
scroll to position [112, 0]
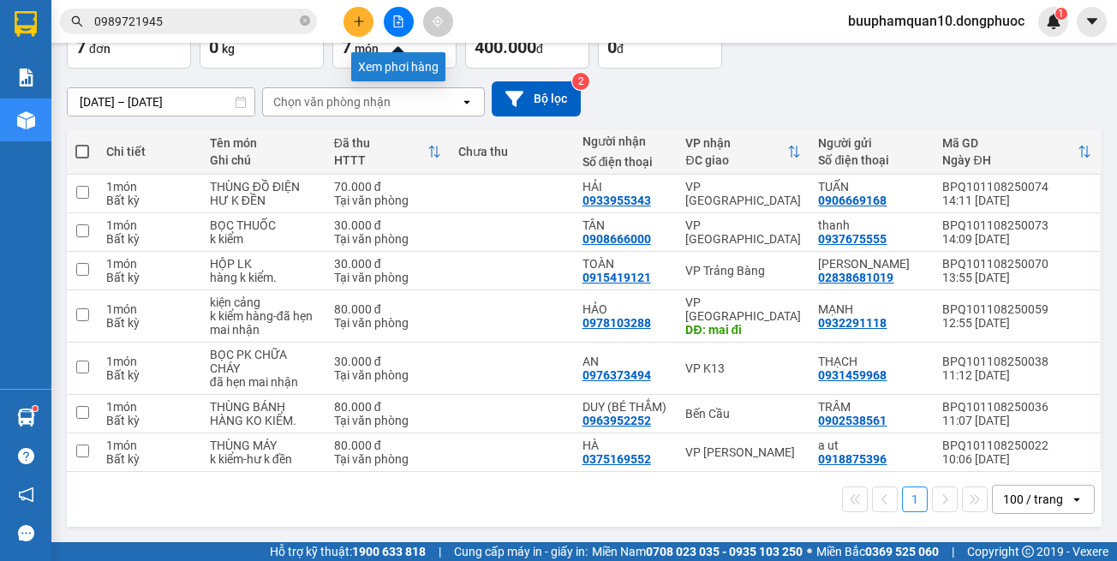
click at [397, 12] on button at bounding box center [399, 22] width 30 height 30
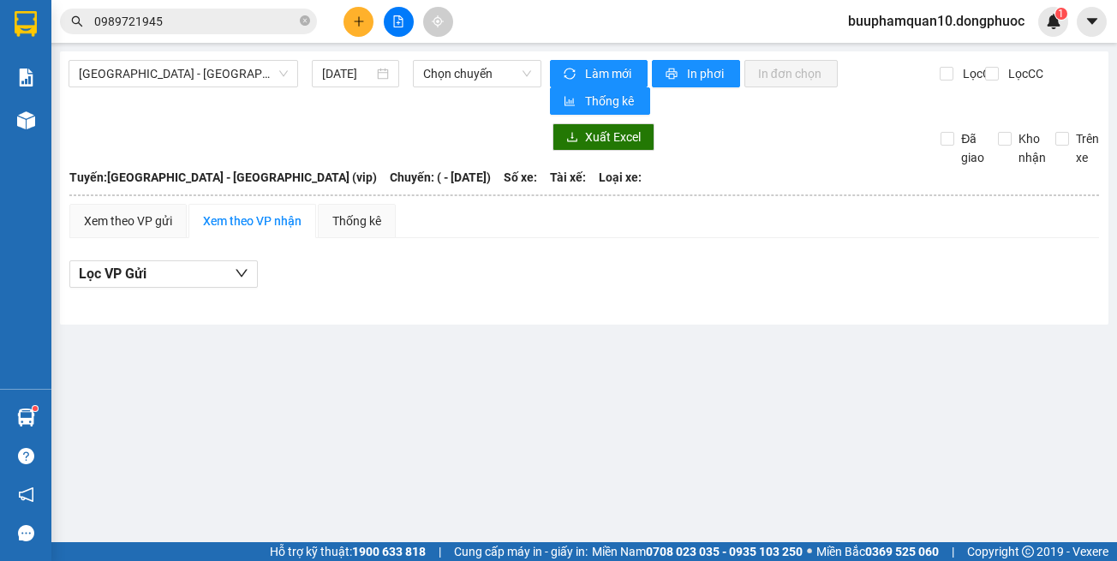
click at [177, 51] on main "Hồ Chí Minh - Tây Ninh (vip) 11/08/2025 Chọn chuyến Làm mới In phơi In đơn chọn…" at bounding box center [558, 271] width 1117 height 542
click at [181, 65] on span "[GEOGRAPHIC_DATA] - [GEOGRAPHIC_DATA] (vip)" at bounding box center [183, 74] width 209 height 26
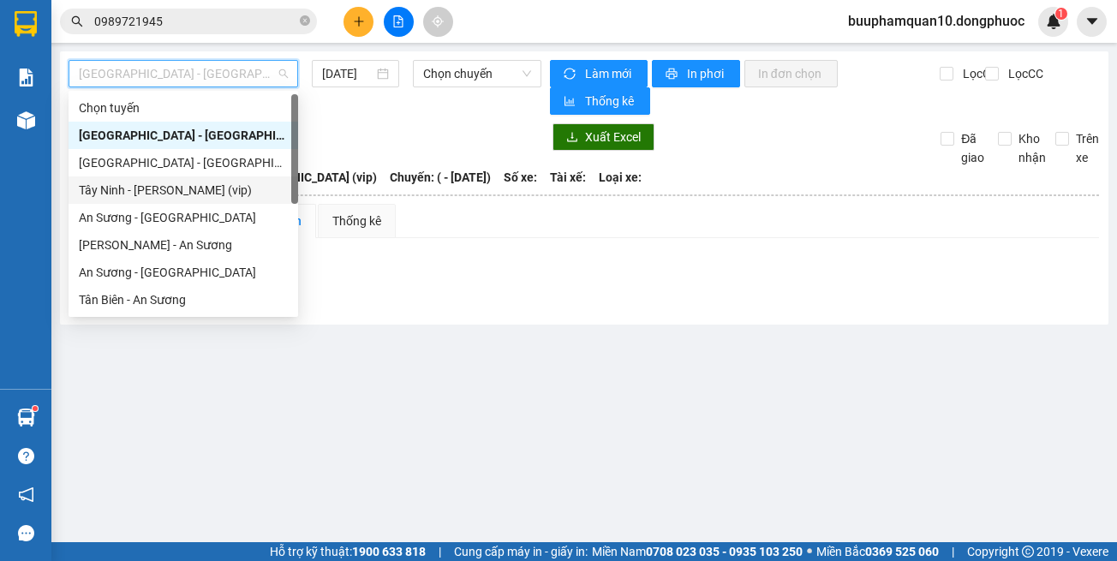
scroll to position [247, 0]
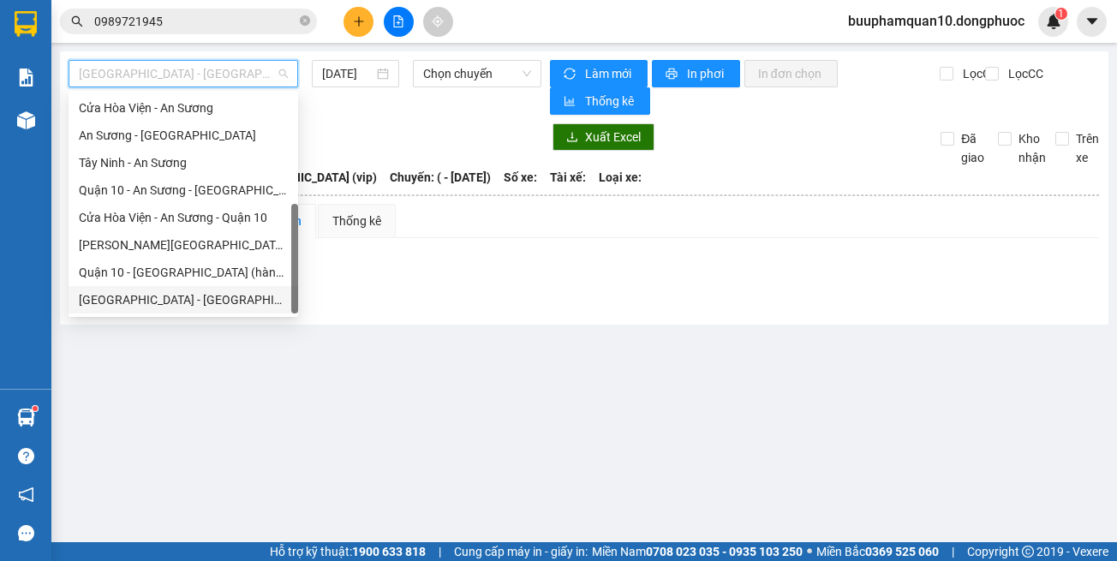
click at [200, 301] on div "[GEOGRAPHIC_DATA] - [GEOGRAPHIC_DATA] (vip)" at bounding box center [183, 299] width 209 height 19
type input "[DATE]"
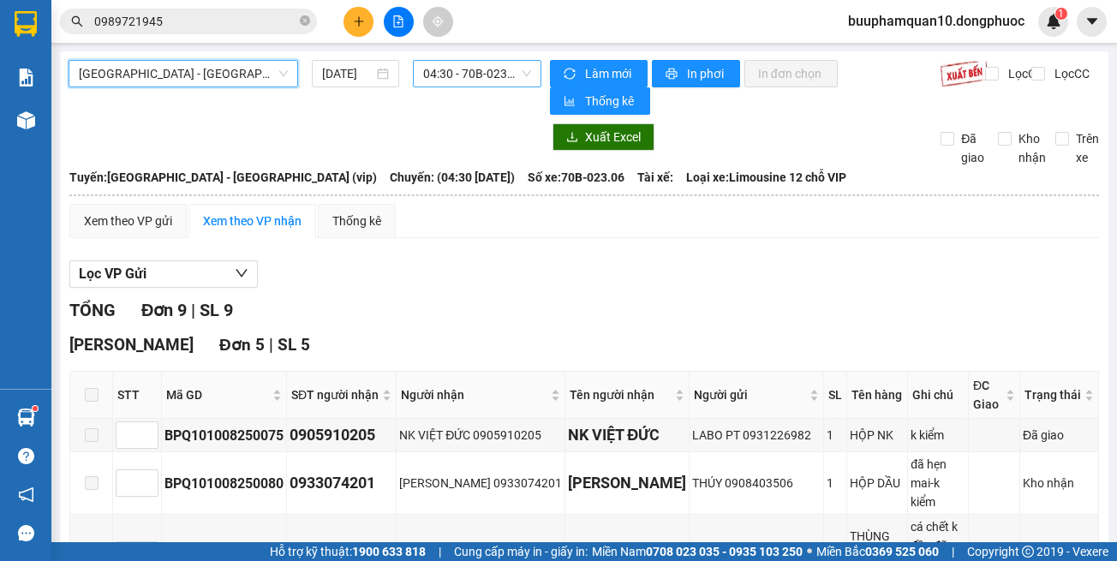
click at [499, 80] on span "04:30 - 70B-023.06" at bounding box center [477, 74] width 108 height 26
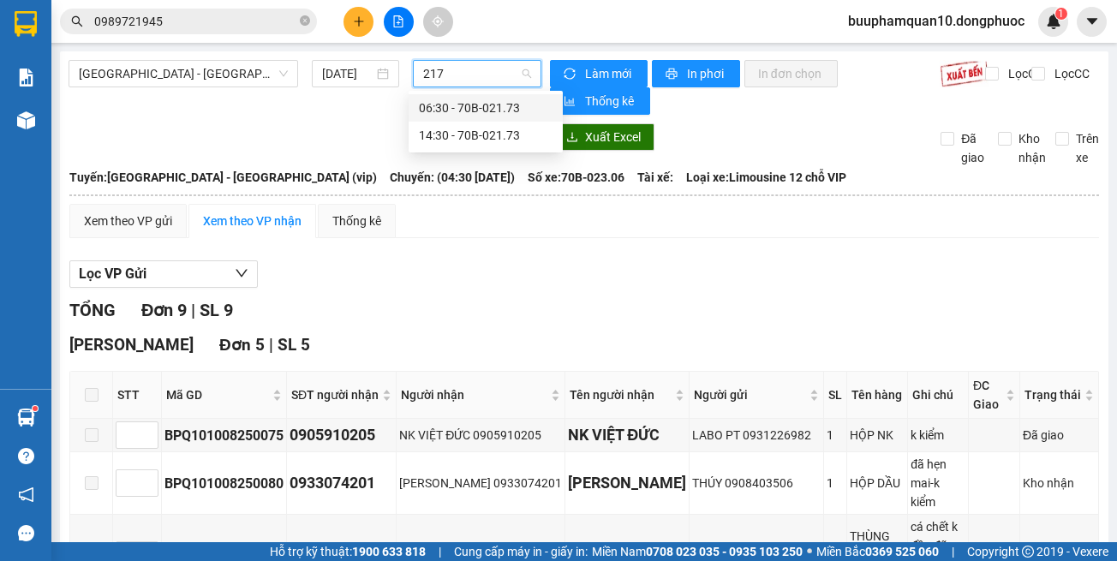
type input "2173"
click at [469, 128] on div "14:30 - 70B-021.73" at bounding box center [486, 135] width 134 height 19
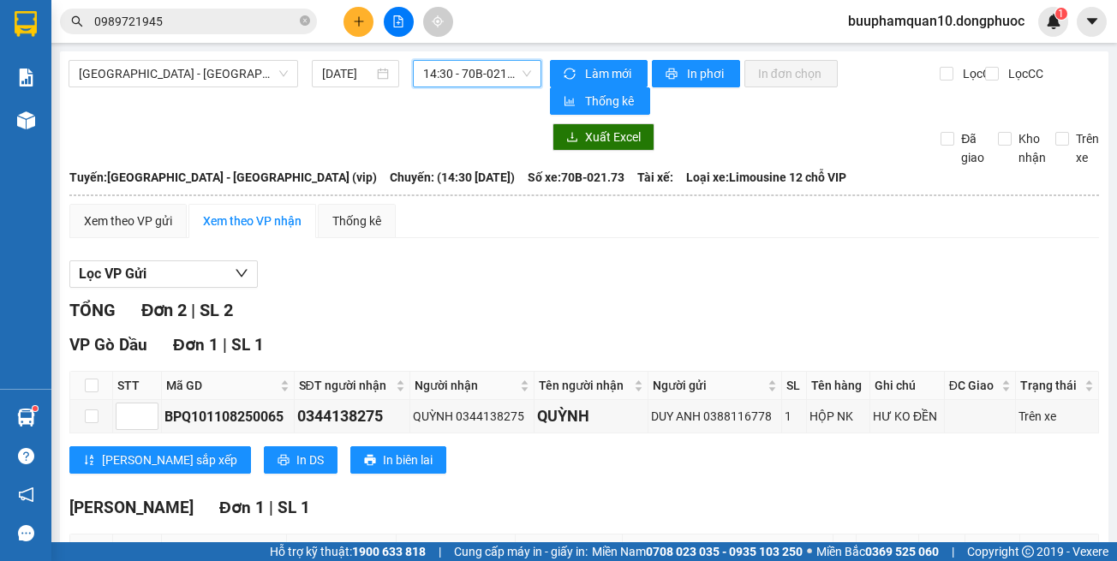
click at [497, 73] on span "14:30 - 70B-021.73" at bounding box center [477, 74] width 108 height 26
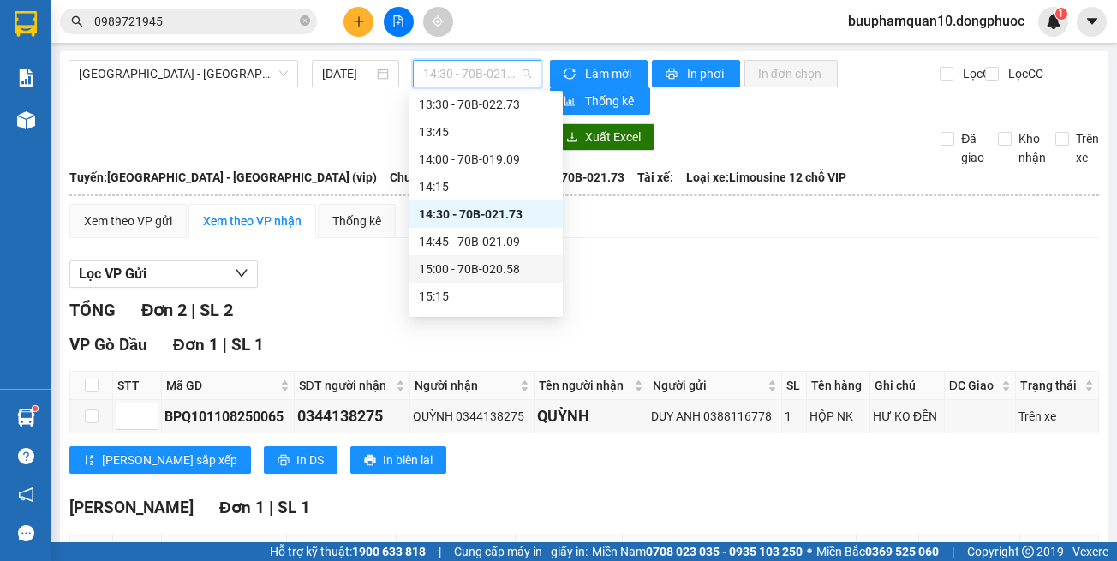
scroll to position [1103, 0]
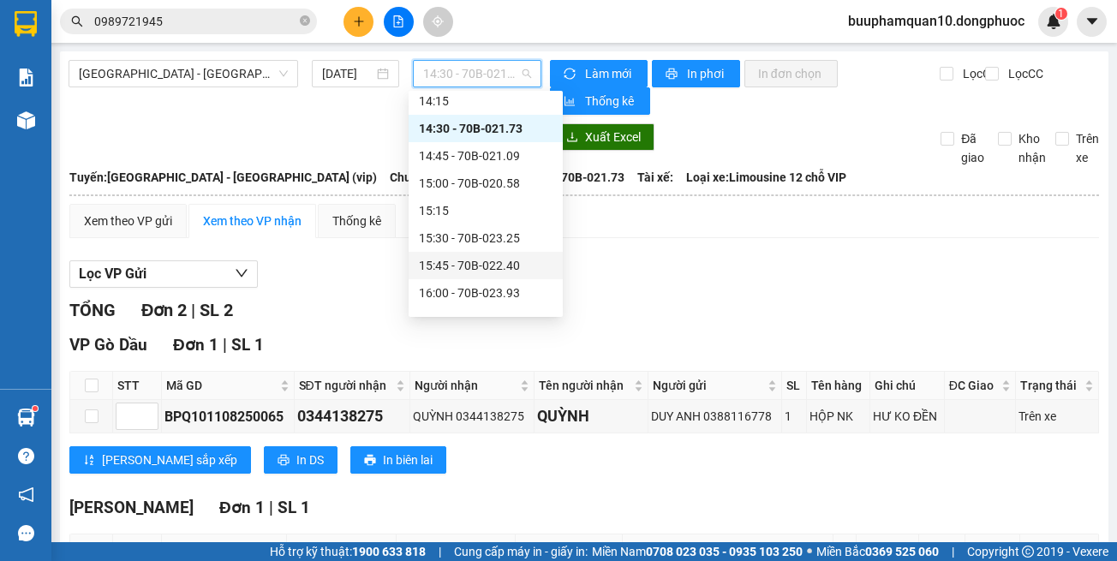
click at [210, 11] on span "0989721945" at bounding box center [188, 22] width 257 height 26
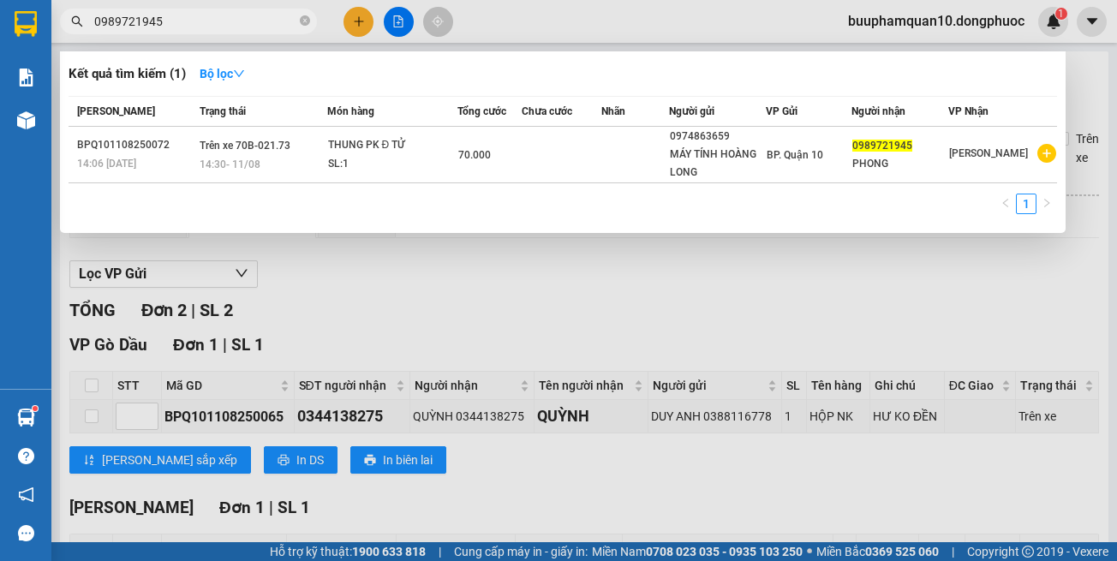
click at [399, 27] on div at bounding box center [558, 280] width 1117 height 561
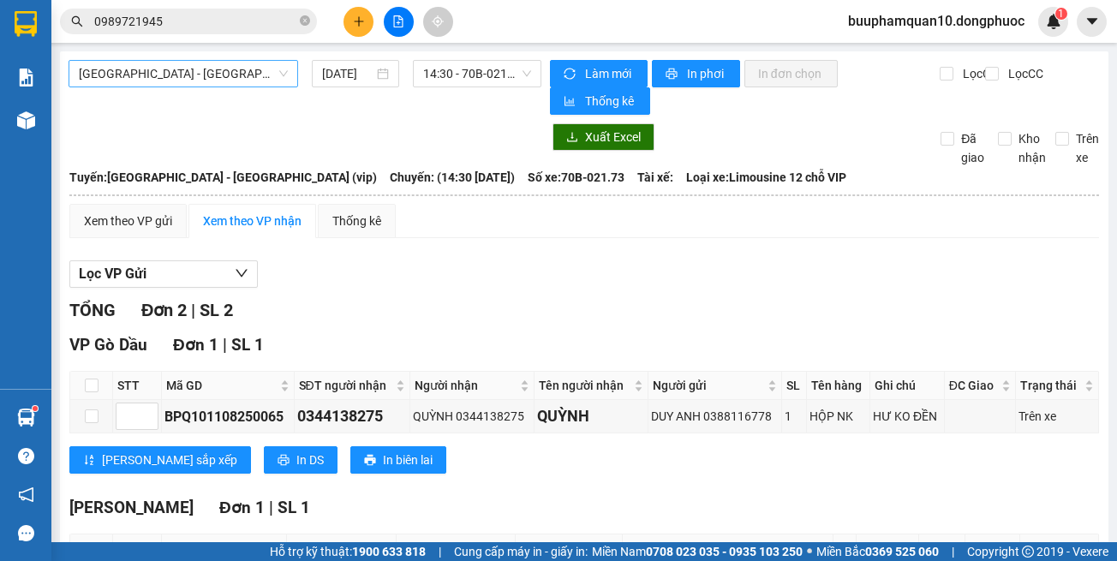
click at [250, 76] on span "[GEOGRAPHIC_DATA] - [GEOGRAPHIC_DATA] (vip)" at bounding box center [183, 74] width 209 height 26
click at [426, 121] on div "Hồ Chí Minh - Tây Ninh (vip) 11/08/2025 14:30 - 70B-021.73 Làm mới In phơi In đ…" at bounding box center [584, 378] width 1048 height 654
click at [197, 76] on span "[GEOGRAPHIC_DATA] - [GEOGRAPHIC_DATA] (vip)" at bounding box center [183, 74] width 209 height 26
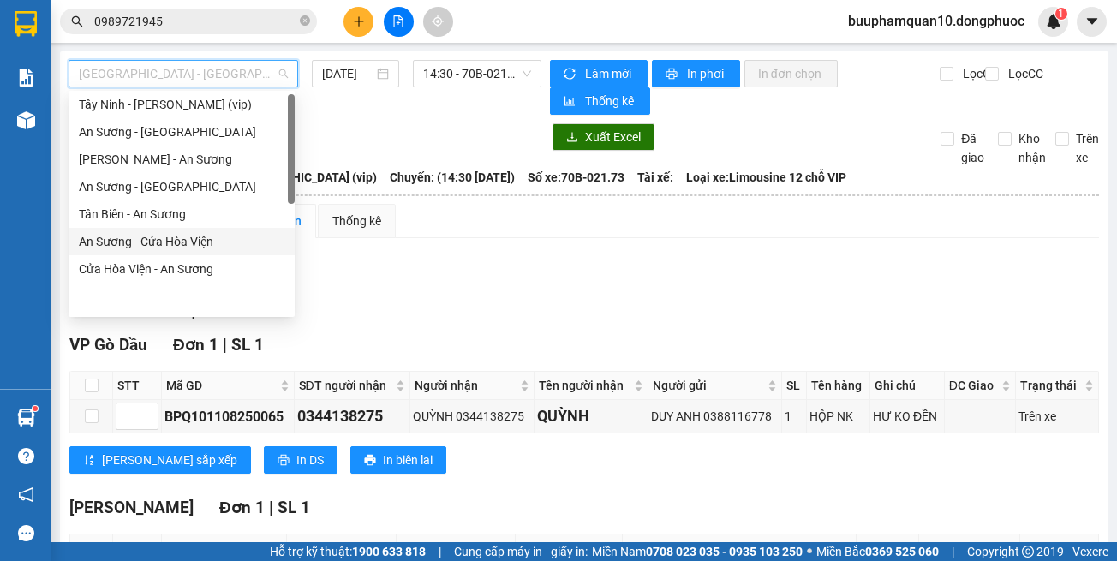
scroll to position [0, 0]
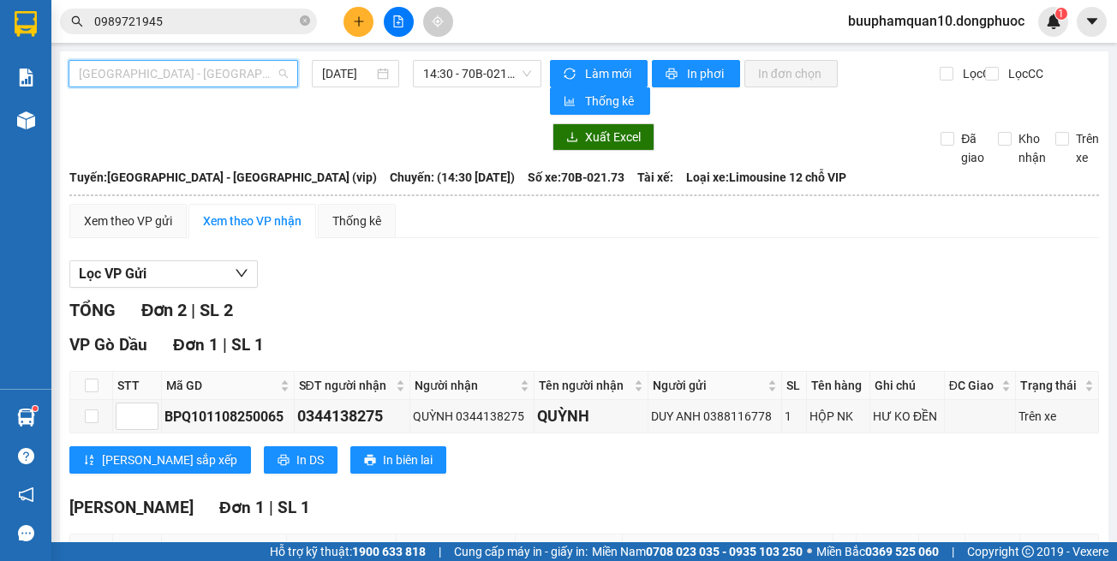
click at [208, 79] on span "[GEOGRAPHIC_DATA] - [GEOGRAPHIC_DATA] (vip)" at bounding box center [183, 74] width 209 height 26
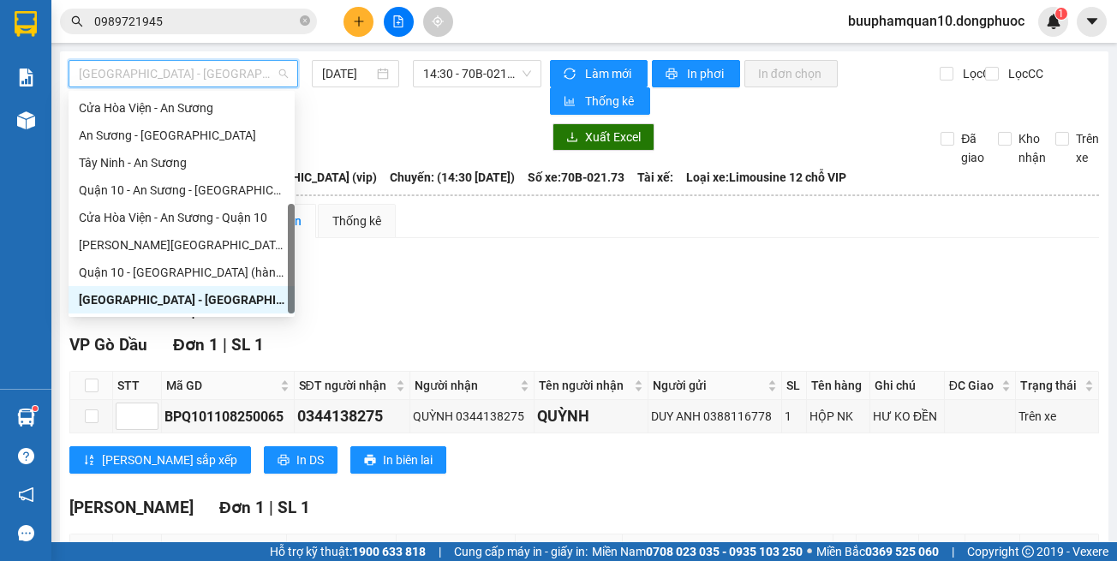
drag, startPoint x: 199, startPoint y: 306, endPoint x: 236, endPoint y: 246, distance: 70.8
click at [200, 305] on div "[GEOGRAPHIC_DATA] - [GEOGRAPHIC_DATA] (vip)" at bounding box center [182, 299] width 206 height 19
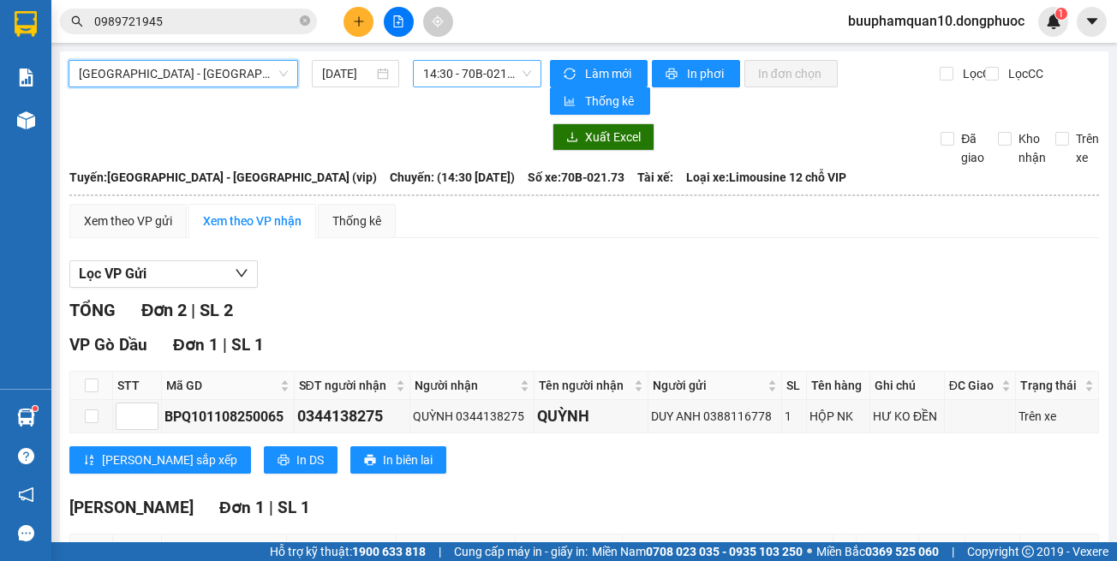
click at [444, 81] on span "14:30 - 70B-021.73" at bounding box center [477, 74] width 108 height 26
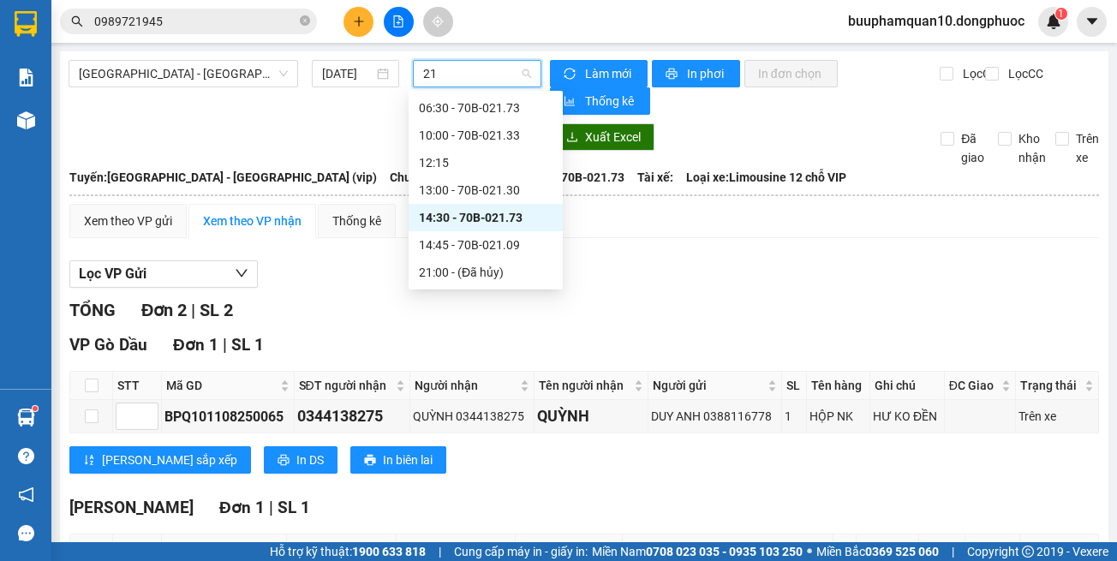
scroll to position [0, 0]
type input "217"
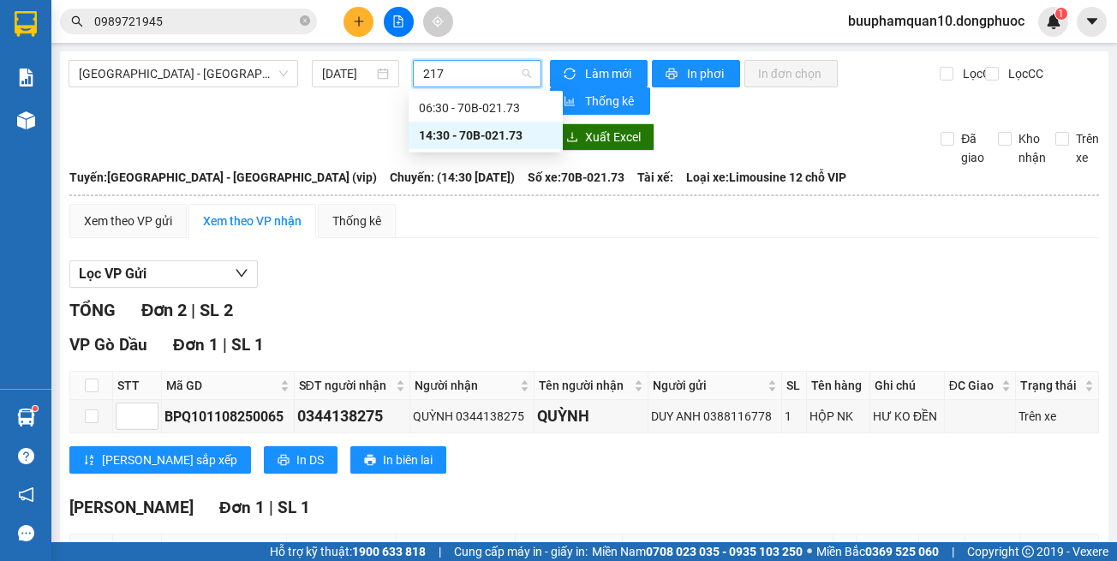
click at [453, 123] on div "14:30 - 70B-021.73" at bounding box center [486, 135] width 154 height 27
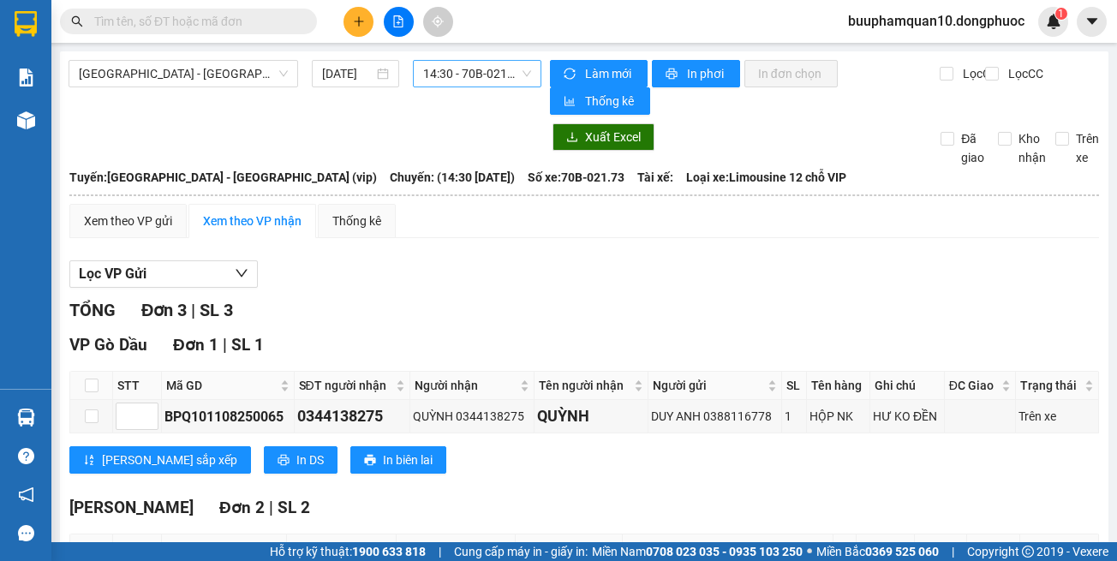
click at [454, 78] on span "14:30 - 70B-021.73" at bounding box center [477, 74] width 108 height 26
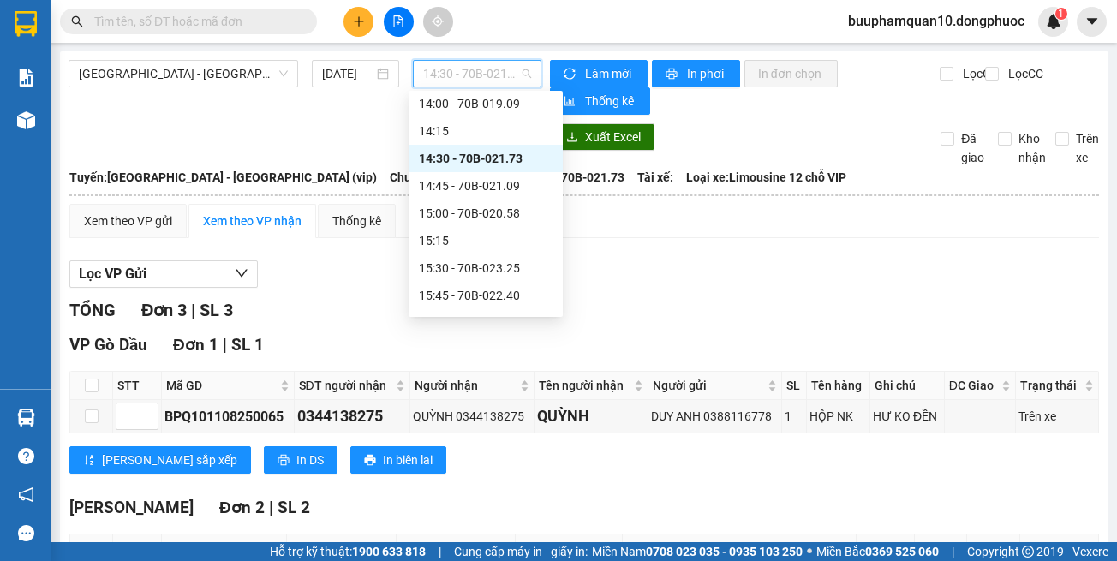
scroll to position [1103, 0]
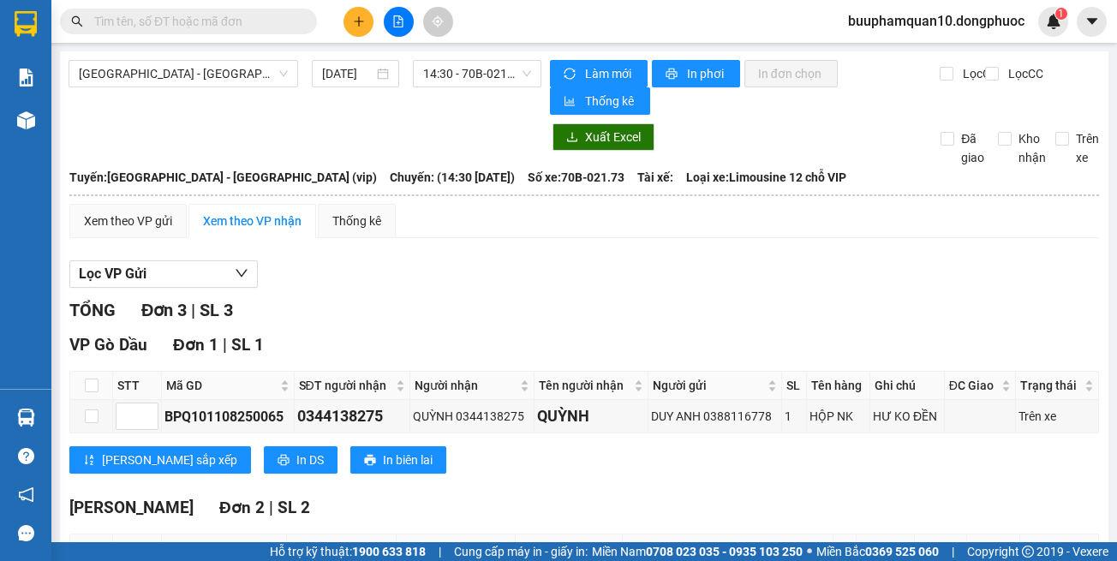
click at [643, 266] on div "Lọc VP Gửi" at bounding box center [584, 274] width 1030 height 28
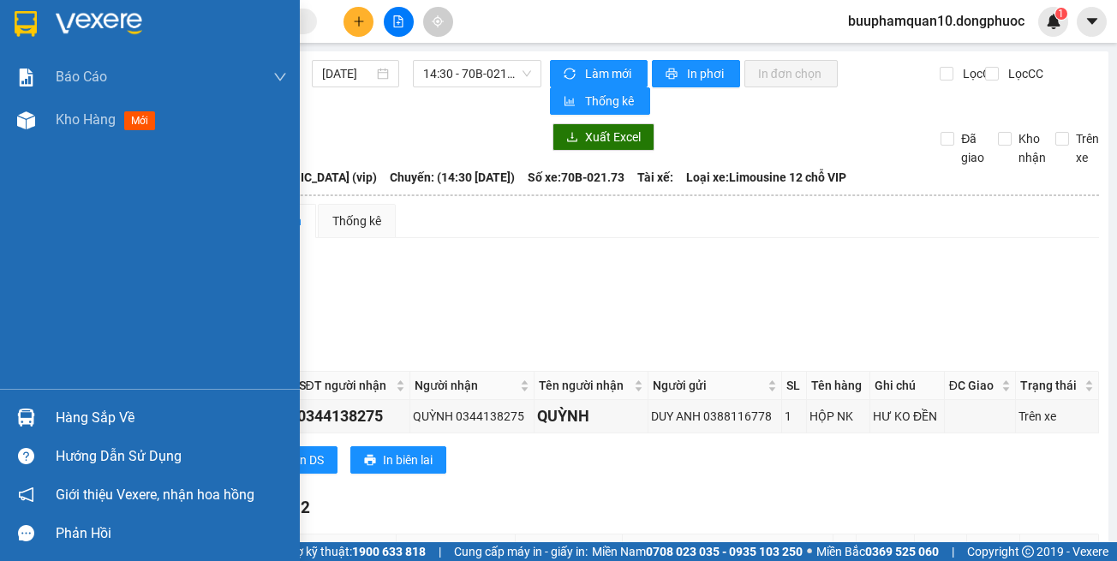
click at [122, 415] on div "Hàng sắp về" at bounding box center [171, 418] width 231 height 26
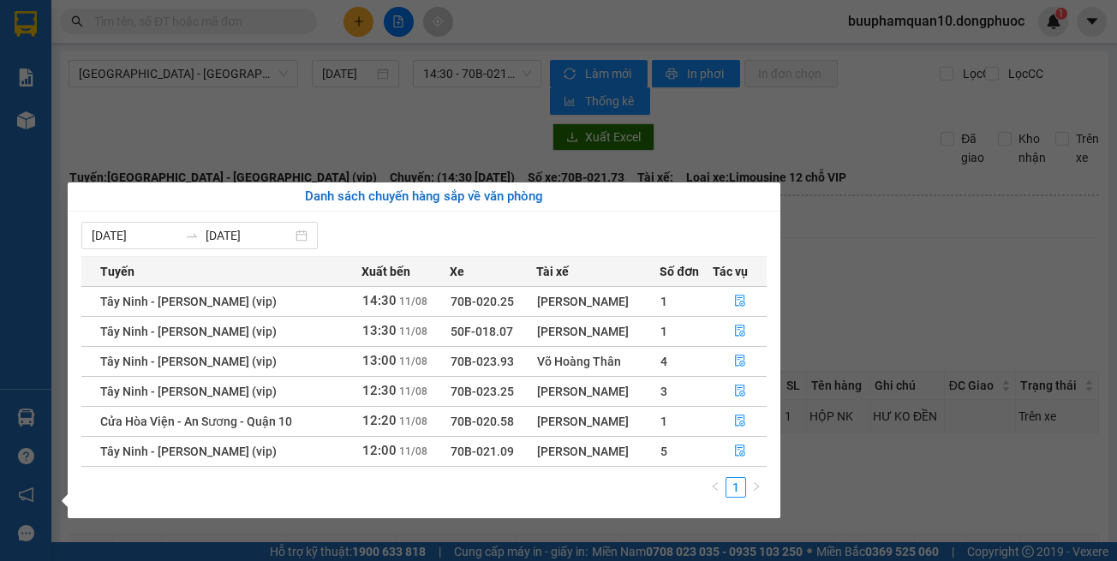
drag, startPoint x: 892, startPoint y: 273, endPoint x: 796, endPoint y: 179, distance: 134.5
click at [892, 267] on section "Kết quả tìm kiếm ( 0 ) Bộ lọc No Data buuphamquan10.dongphuoc 1 Báo cáo Mẫu 1: …" at bounding box center [558, 280] width 1117 height 561
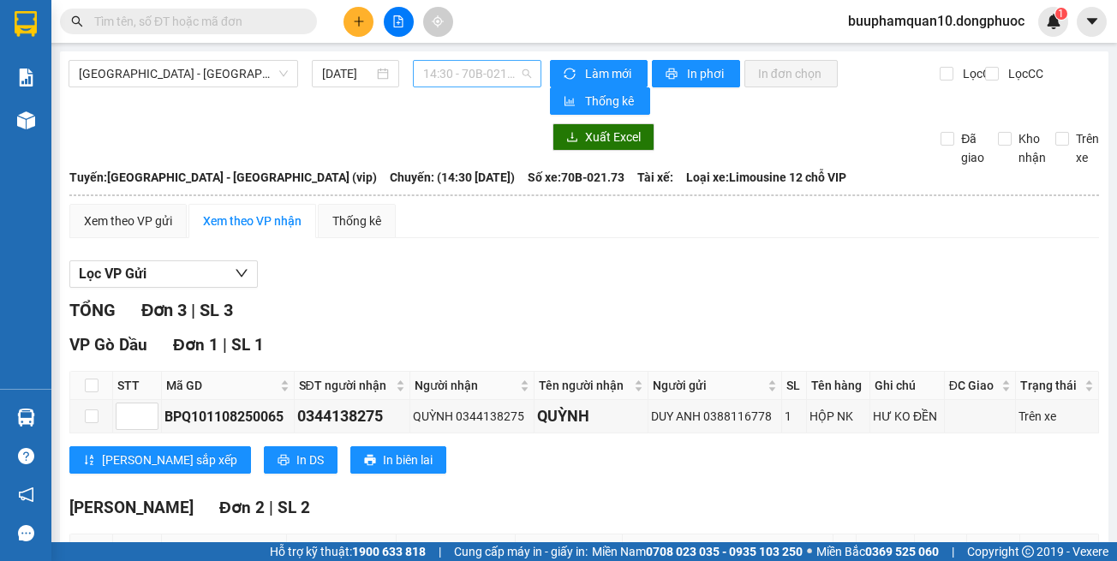
click at [456, 73] on span "14:30 - 70B-021.73" at bounding box center [477, 74] width 108 height 26
drag, startPoint x: 651, startPoint y: 237, endPoint x: 520, endPoint y: 15, distance: 258.4
click at [650, 237] on div "Xem theo VP gửi Xem theo VP nhận Thống kê" at bounding box center [584, 221] width 1030 height 34
click at [278, 20] on input "text" at bounding box center [195, 21] width 202 height 19
click at [361, 20] on icon "plus" at bounding box center [359, 21] width 12 height 12
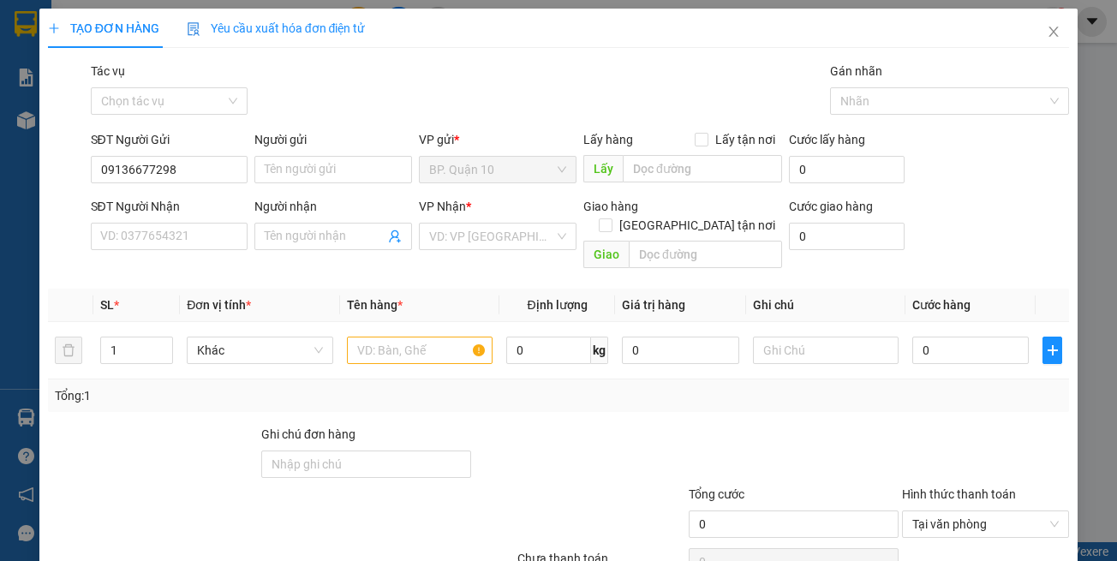
click at [159, 185] on div "SĐT Người Gửi 09136677298" at bounding box center [170, 160] width 158 height 60
click at [162, 169] on input "09136677298" at bounding box center [170, 169] width 158 height 27
click at [150, 167] on input "09136677298" at bounding box center [170, 169] width 158 height 27
type input "0913667298"
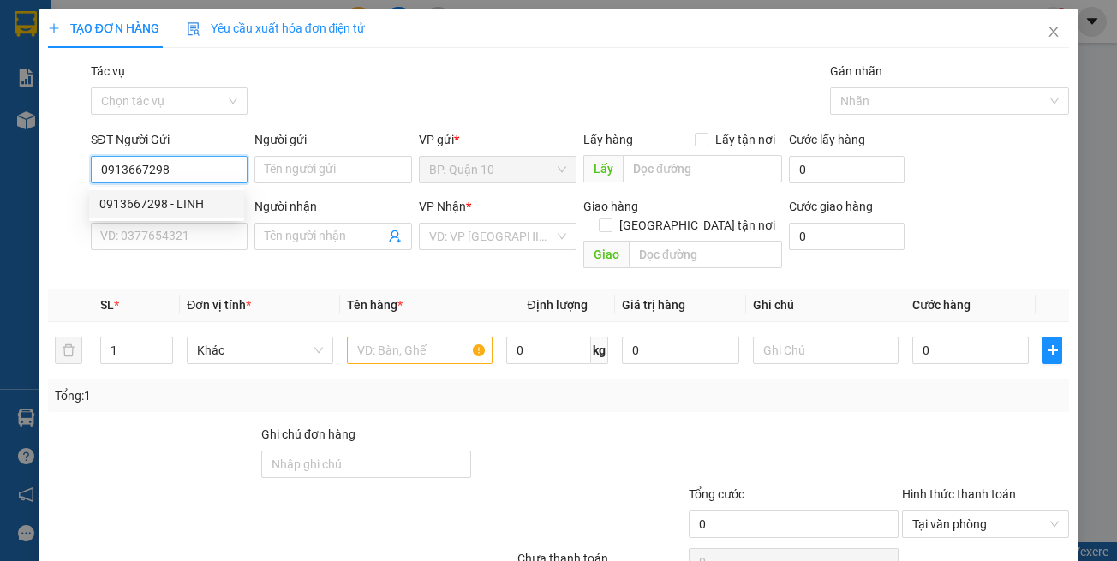
click at [203, 200] on div "0913667298 - LINH" at bounding box center [166, 203] width 134 height 19
type input "LINH"
type input "0368151938"
type input "THÚY NGA"
type input "0913667298"
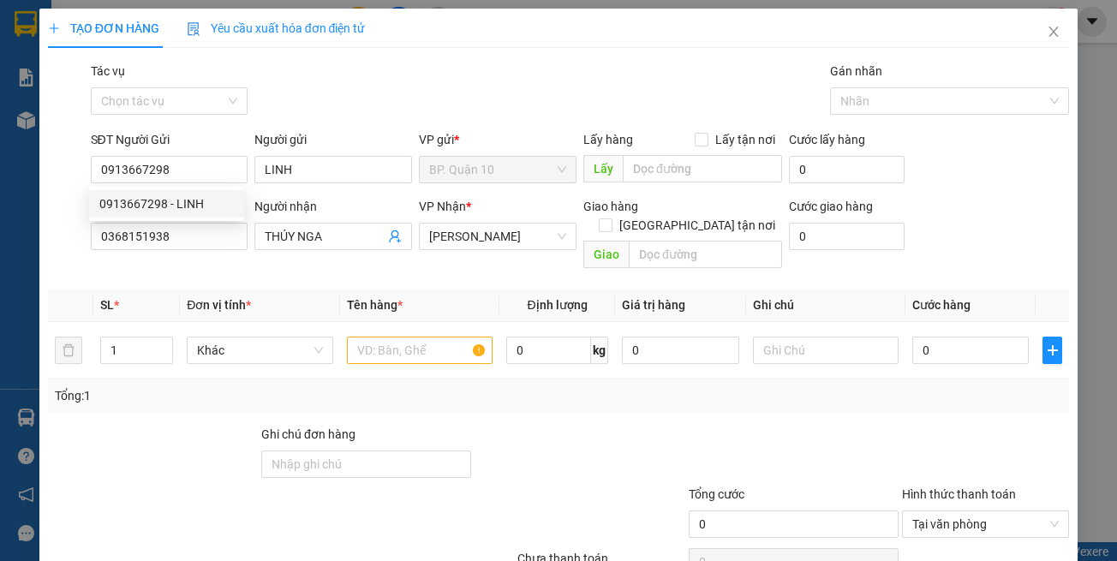
type input "40.000"
click at [236, 248] on div "SĐT Người Nhận 0368151938" at bounding box center [170, 227] width 158 height 60
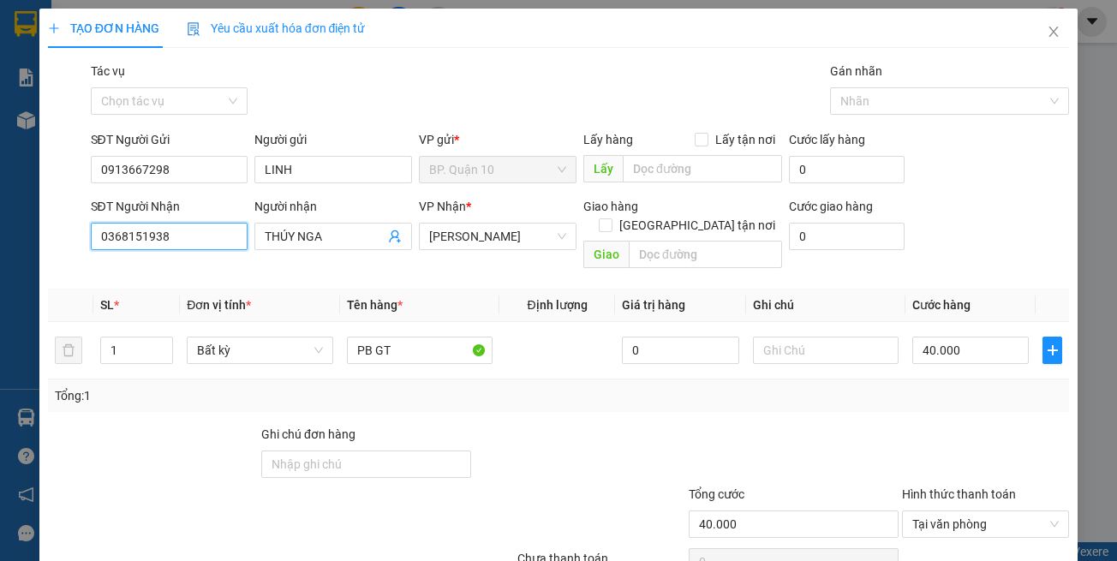
click at [229, 236] on input "0368151938" at bounding box center [170, 236] width 158 height 27
type input "0866904792"
drag, startPoint x: 188, startPoint y: 270, endPoint x: 428, endPoint y: 265, distance: 240.8
click at [196, 270] on div "0866904792 - HỒNG" at bounding box center [166, 270] width 134 height 19
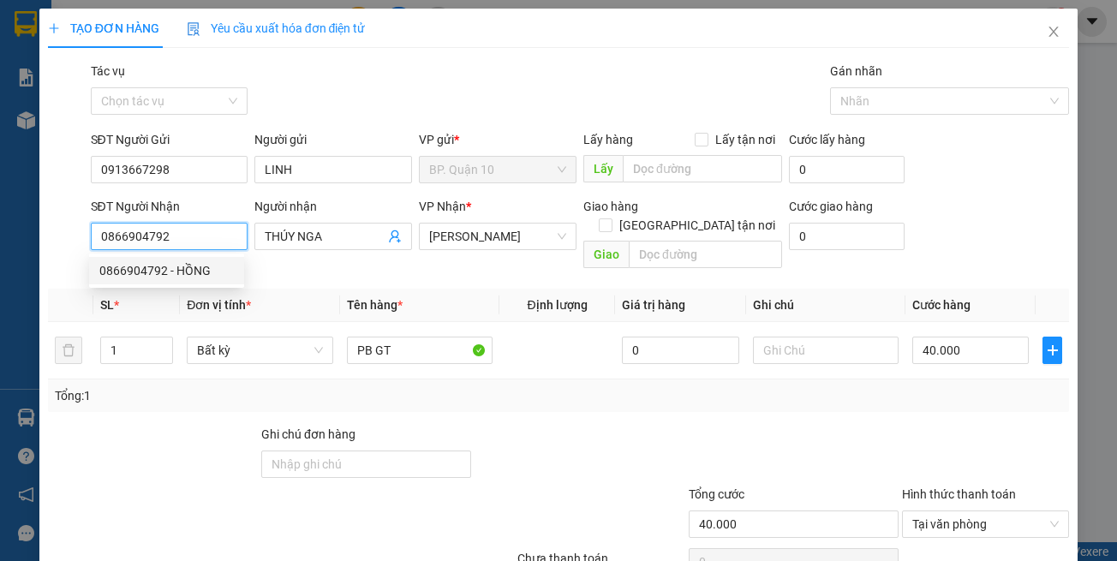
type input "HỒNG"
type input "0866904792"
click at [428, 265] on div "Transit Pickup Surcharge Ids Transit Deliver Surcharge Ids Transit Deliver Surc…" at bounding box center [559, 341] width 1022 height 558
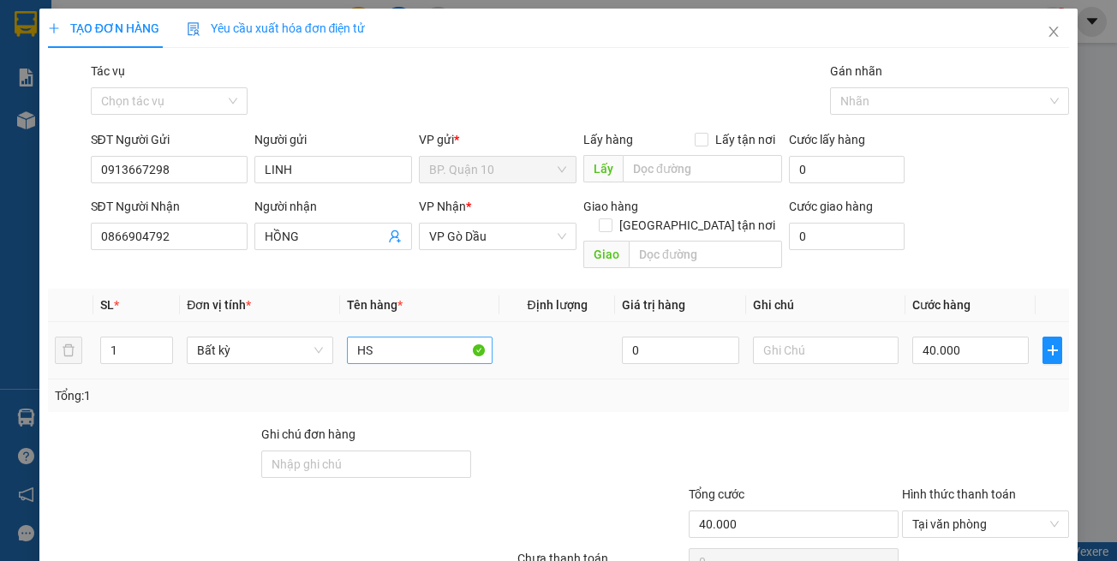
drag, startPoint x: 456, startPoint y: 366, endPoint x: 394, endPoint y: 330, distance: 71.4
click at [454, 379] on div "Tổng: 1" at bounding box center [559, 395] width 1022 height 33
click at [395, 337] on input "HS" at bounding box center [420, 350] width 146 height 27
type input "HS GT"
click at [983, 337] on input "40.000" at bounding box center [970, 350] width 116 height 27
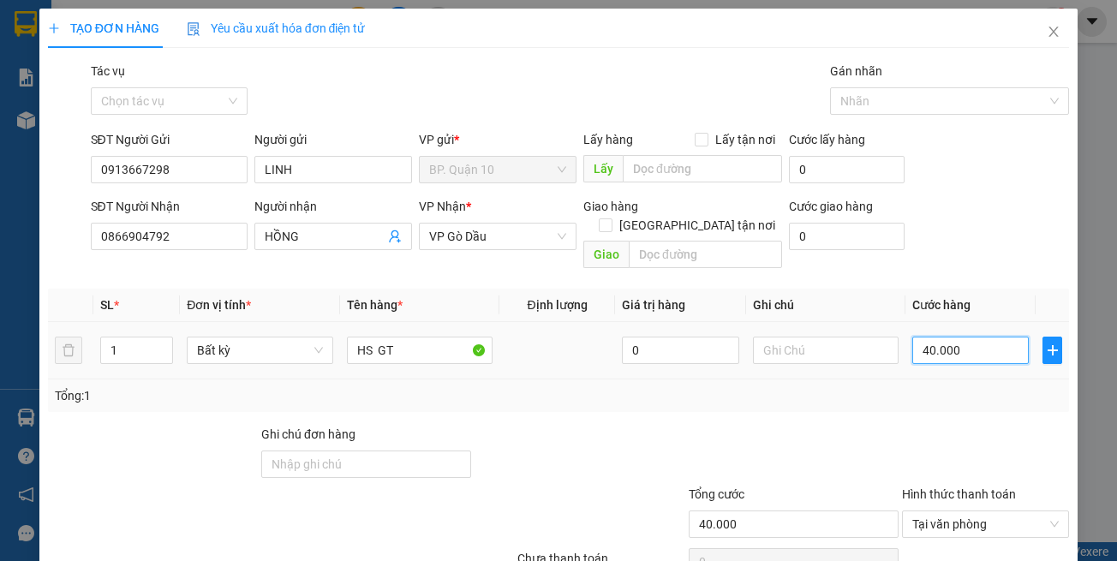
type input "3"
type input "30"
type input "30.000"
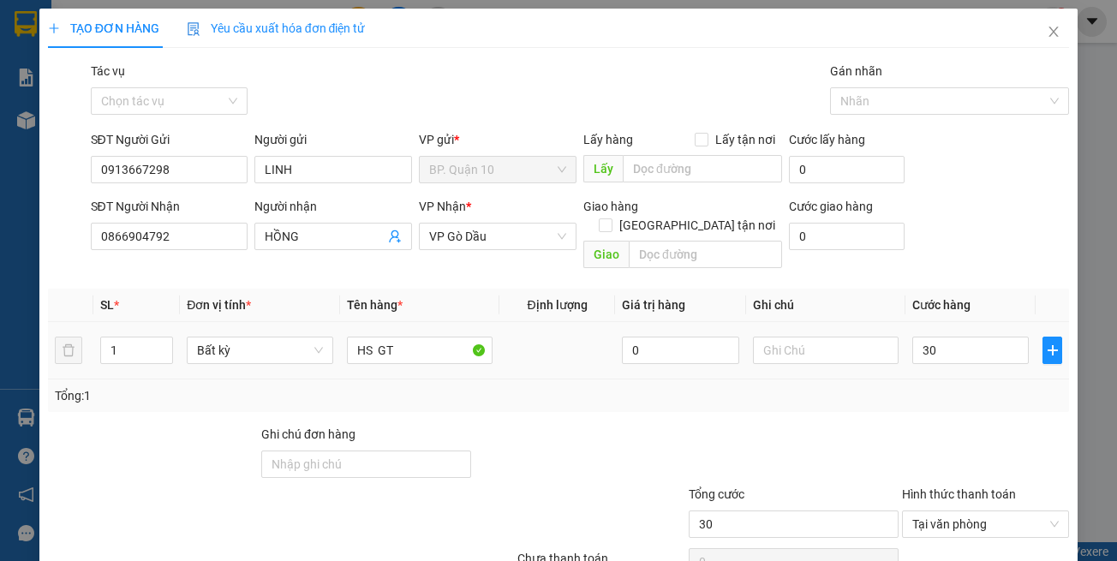
type input "30.000"
click at [970, 425] on div at bounding box center [985, 455] width 170 height 60
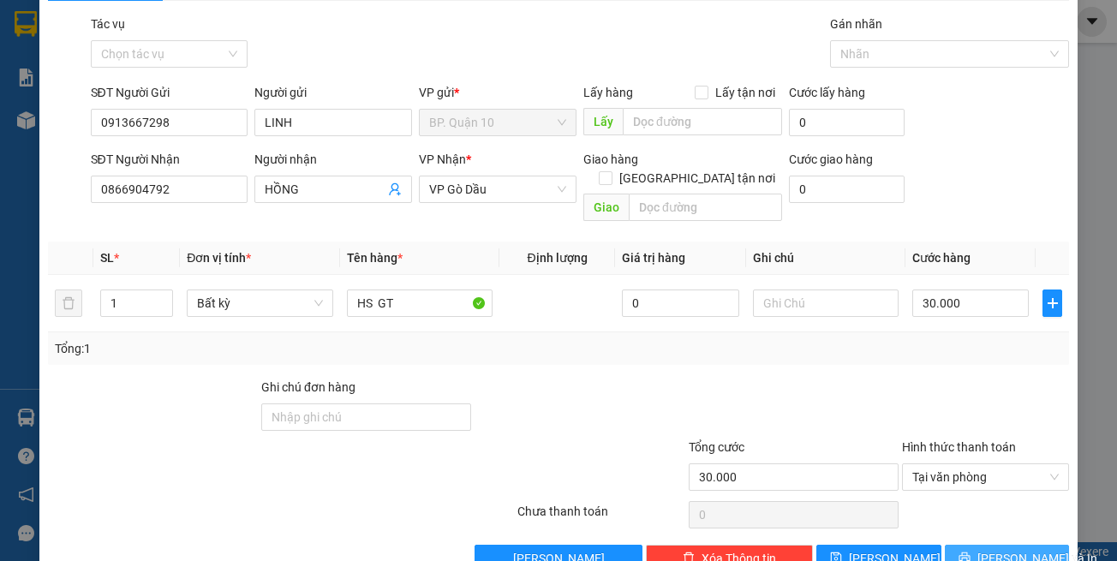
scroll to position [73, 0]
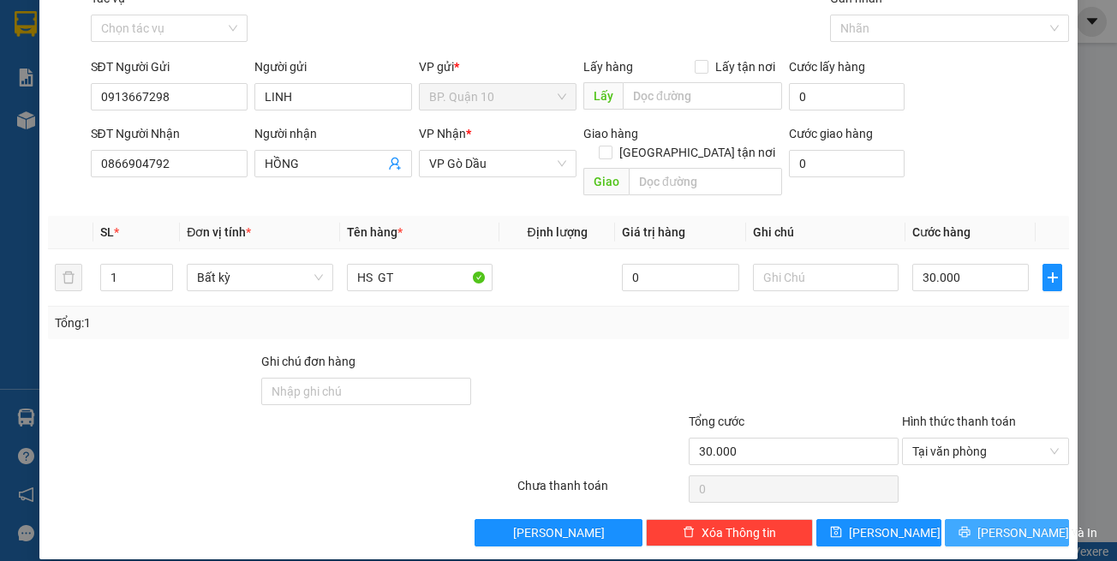
click at [994, 523] on span "[PERSON_NAME] và In" at bounding box center [1037, 532] width 120 height 19
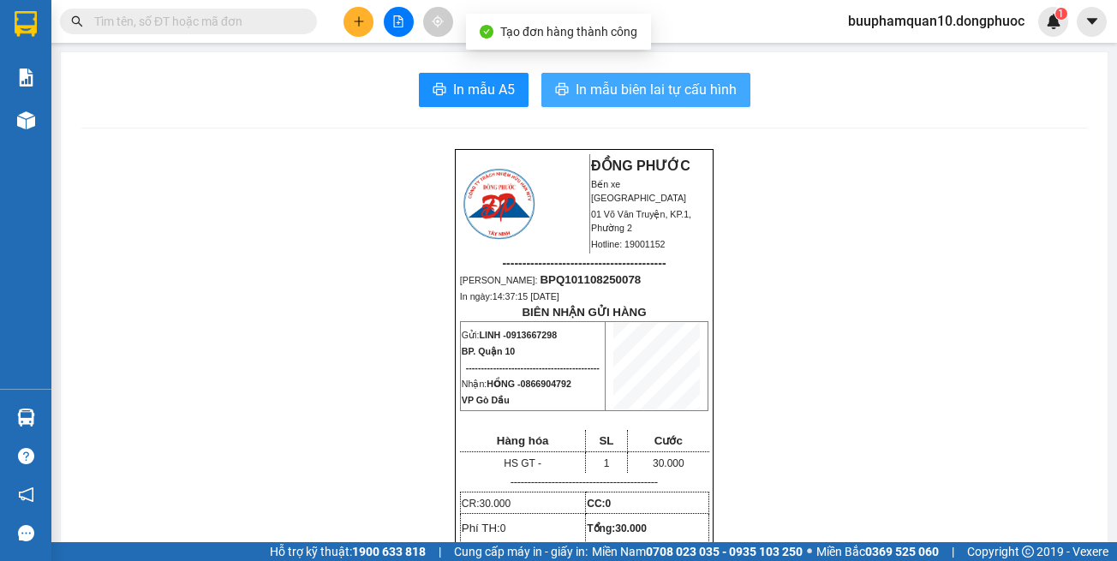
click at [656, 105] on button "In mẫu biên lai tự cấu hình" at bounding box center [645, 90] width 209 height 34
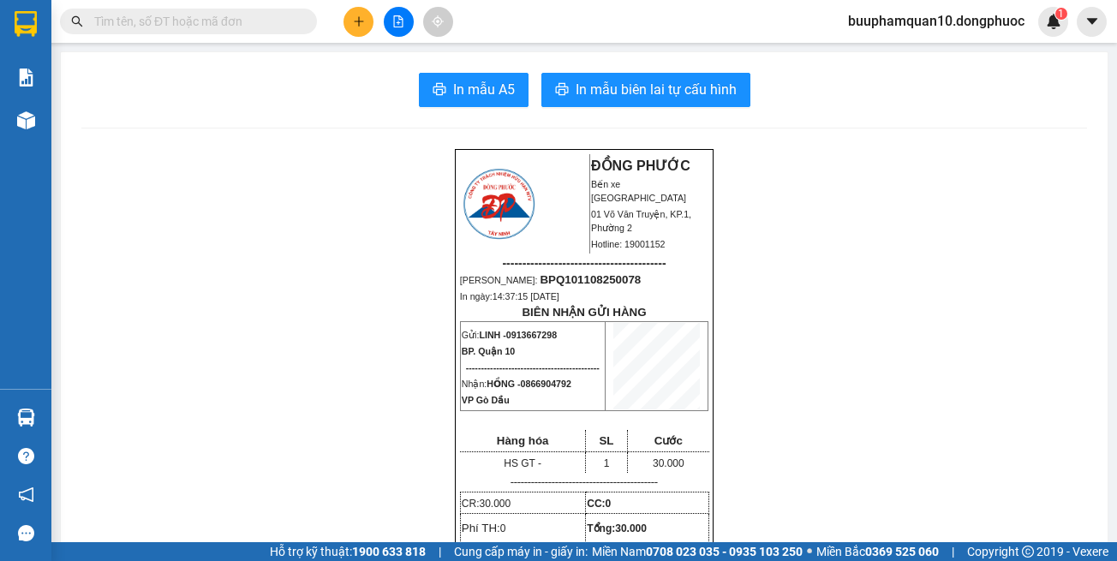
scroll to position [891, 0]
click at [350, 19] on button at bounding box center [358, 22] width 30 height 30
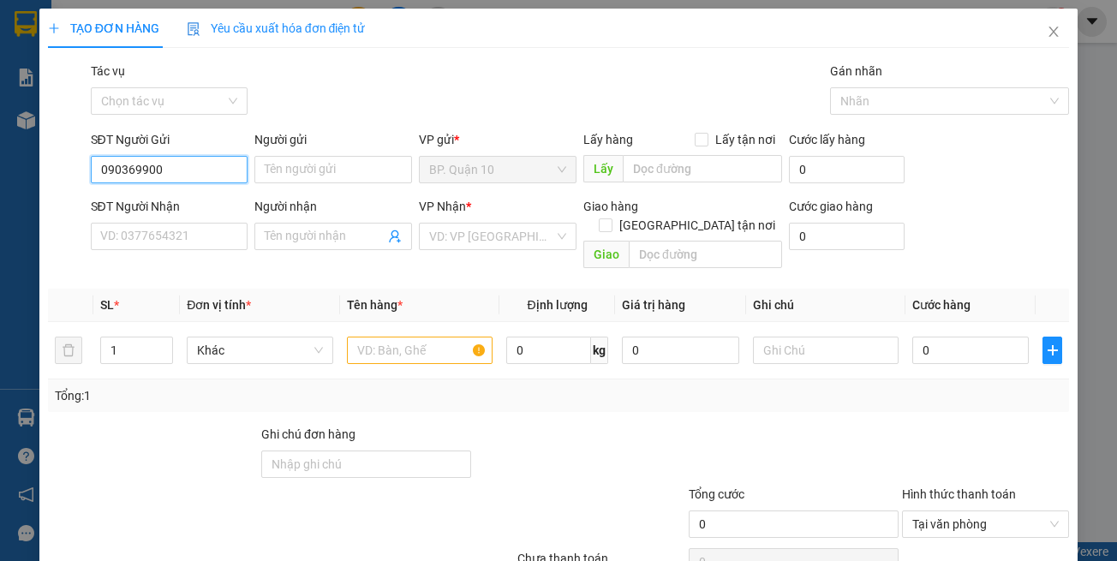
type input "0903699007"
click at [192, 212] on div "0903699007 - TÍN" at bounding box center [166, 203] width 134 height 19
type input "TÍN"
type input "0933410087"
type input "GIANG"
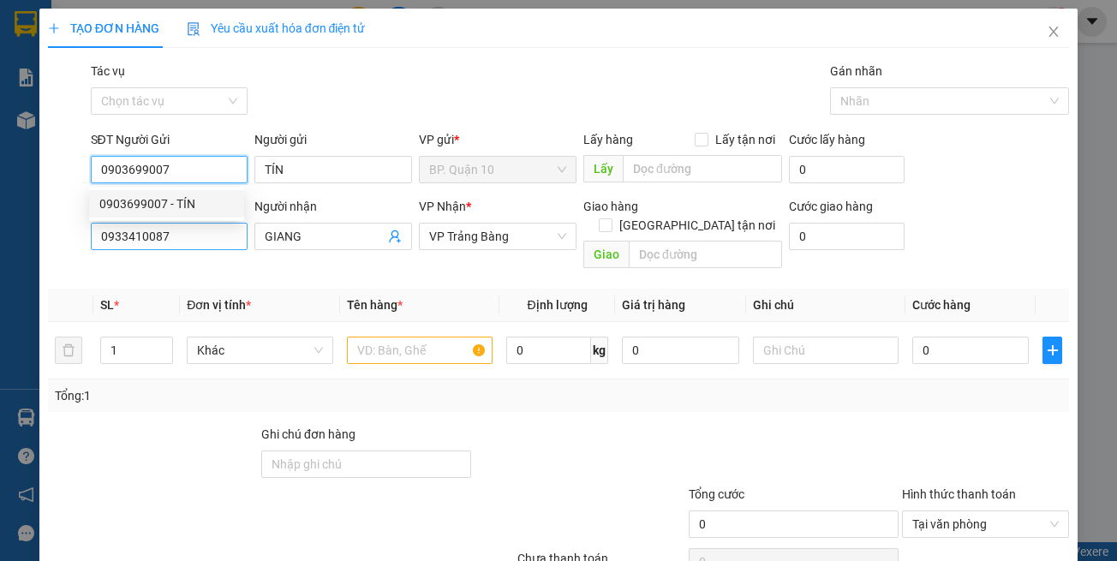
type input "0903699007"
type input "40.000"
click at [201, 246] on input "0933410087" at bounding box center [170, 236] width 158 height 27
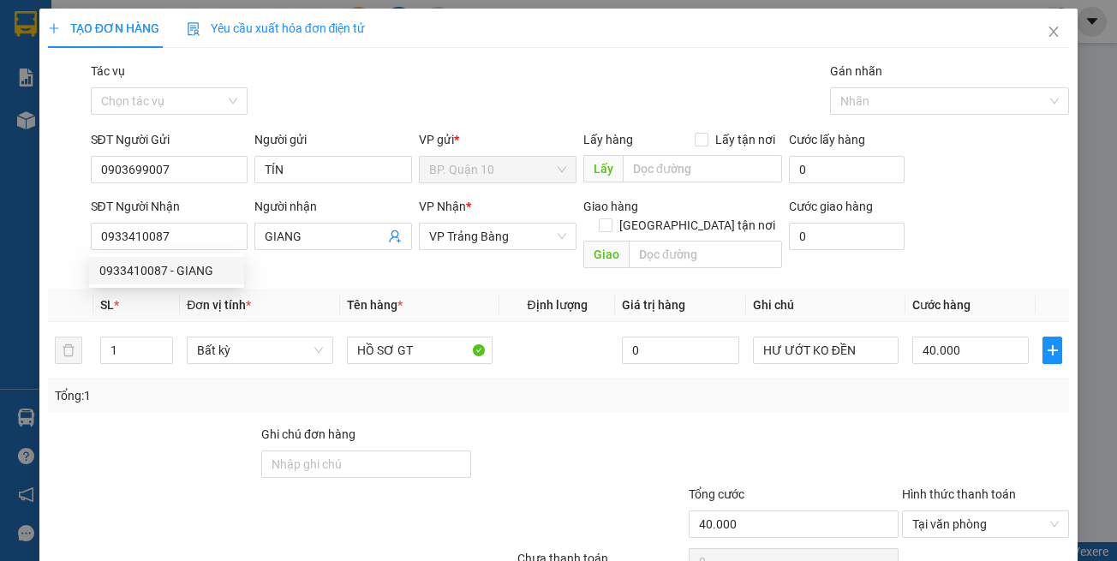
click at [617, 425] on div at bounding box center [579, 455] width 213 height 60
drag, startPoint x: 918, startPoint y: 468, endPoint x: 942, endPoint y: 437, distance: 39.1
click at [923, 459] on form "Ghi chú đơn hàng Tổng cước 40.000 Hình thức thanh toán Tại văn phòng" at bounding box center [559, 485] width 1022 height 120
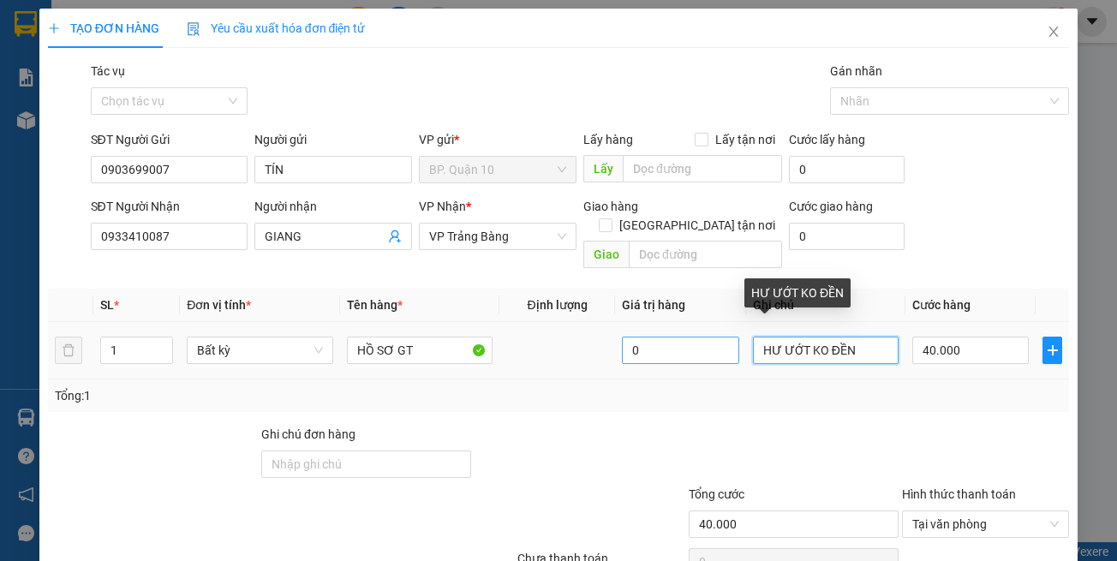
drag, startPoint x: 841, startPoint y: 325, endPoint x: 669, endPoint y: 323, distance: 172.2
click at [669, 323] on tr "1 Bất kỳ HỒ SƠ GT 0 HƯ ƯỚT KO ĐỀN 40.000" at bounding box center [559, 350] width 1022 height 57
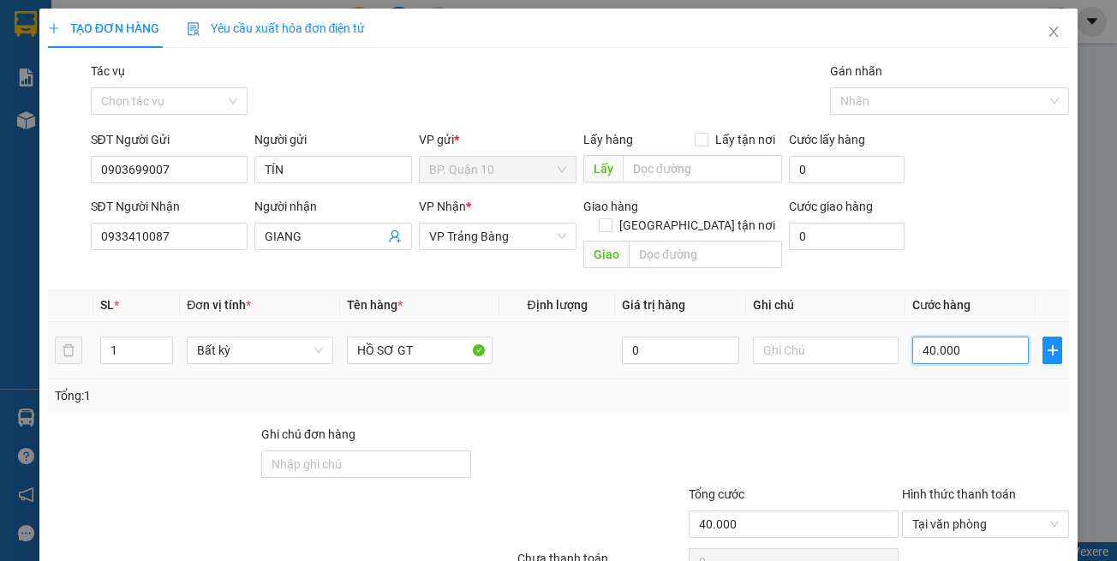
click at [968, 341] on input "40.000" at bounding box center [970, 350] width 116 height 27
type input "3"
type input "30"
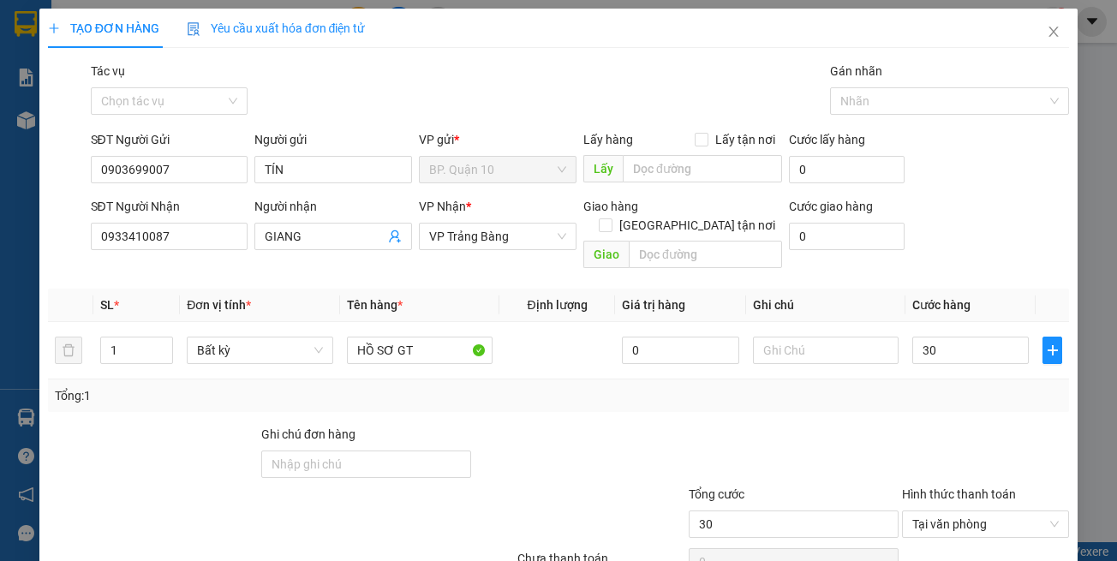
type input "30.000"
drag, startPoint x: 943, startPoint y: 385, endPoint x: 982, endPoint y: 426, distance: 56.9
click at [943, 386] on div "Tổng: 1" at bounding box center [559, 395] width 1008 height 19
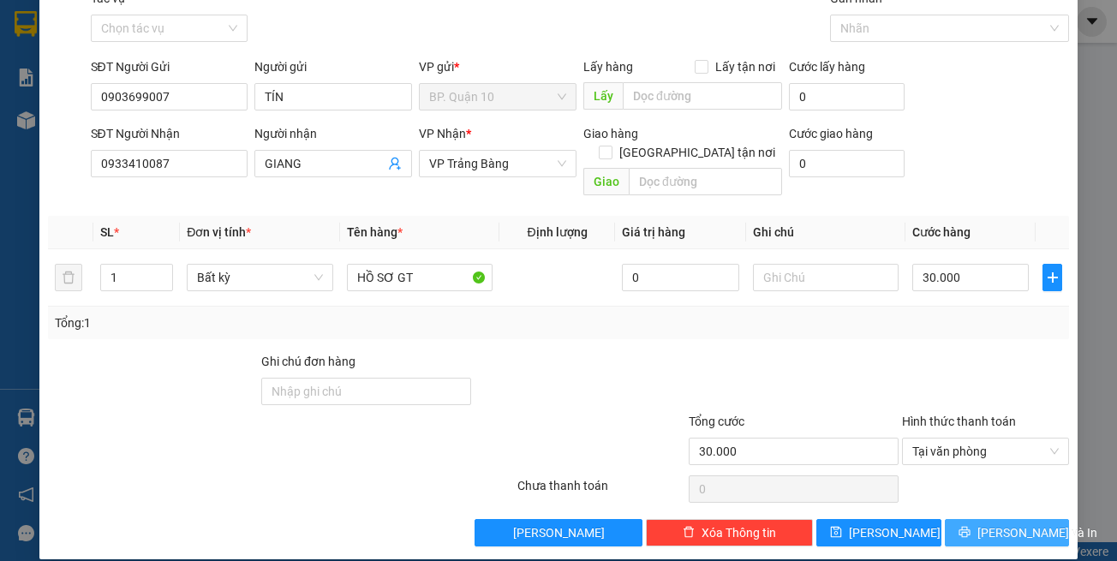
click at [1018, 523] on span "[PERSON_NAME] và In" at bounding box center [1037, 532] width 120 height 19
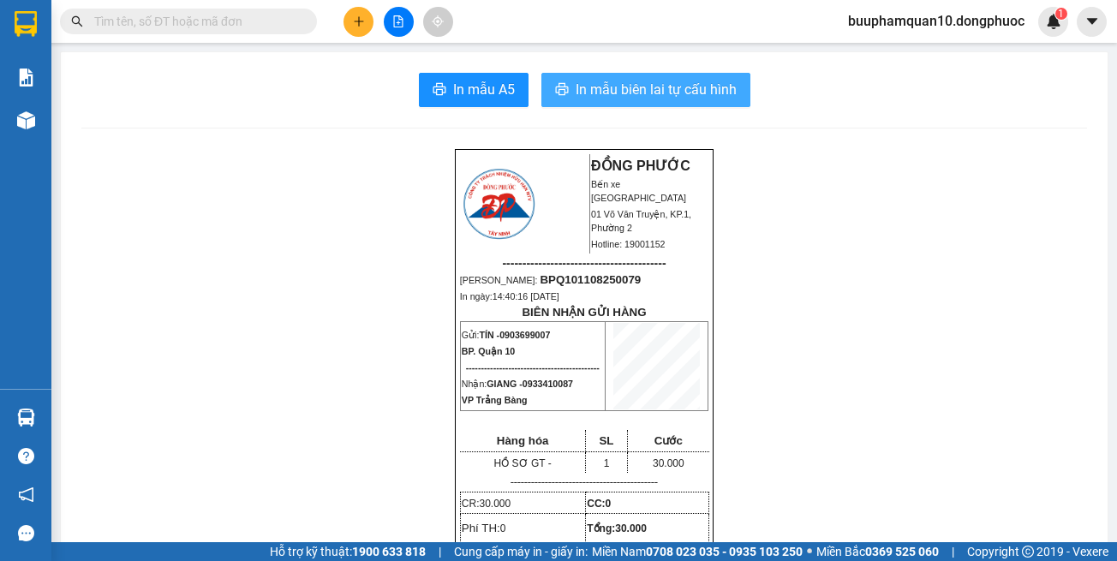
click at [702, 89] on span "In mẫu biên lai tự cấu hình" at bounding box center [656, 89] width 161 height 21
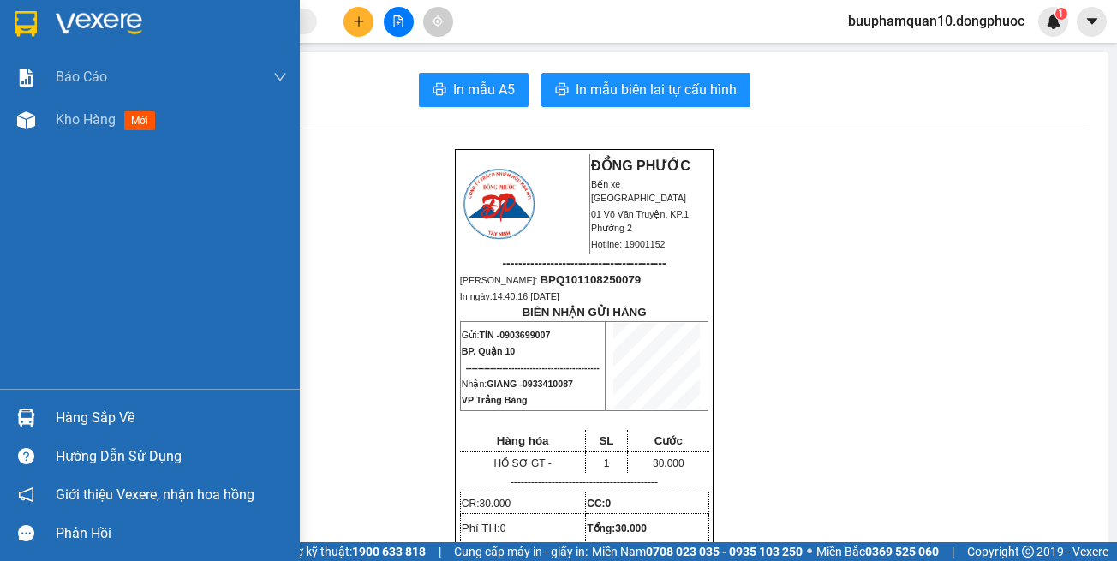
drag, startPoint x: 51, startPoint y: 422, endPoint x: 72, endPoint y: 402, distance: 29.7
click at [52, 419] on div "Hàng sắp về" at bounding box center [150, 417] width 300 height 39
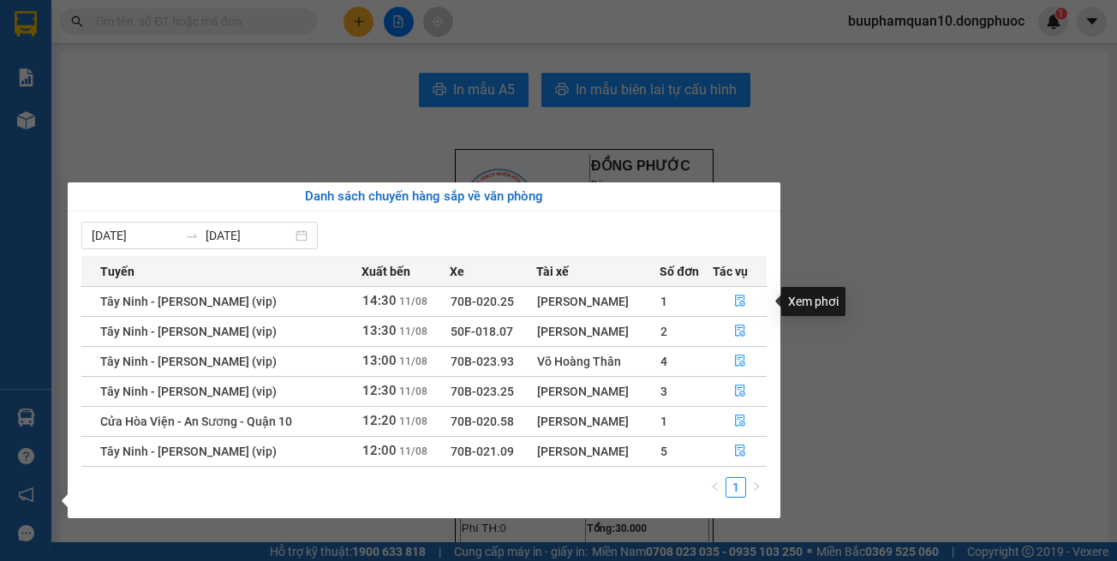
click at [835, 314] on div "Xem phơi" at bounding box center [813, 301] width 64 height 29
click at [392, 68] on section "Kết quả tìm kiếm ( 0 ) Bộ lọc No Data buuphamquan10.dongphuoc 1 Báo cáo Mẫu 1: …" at bounding box center [558, 280] width 1117 height 561
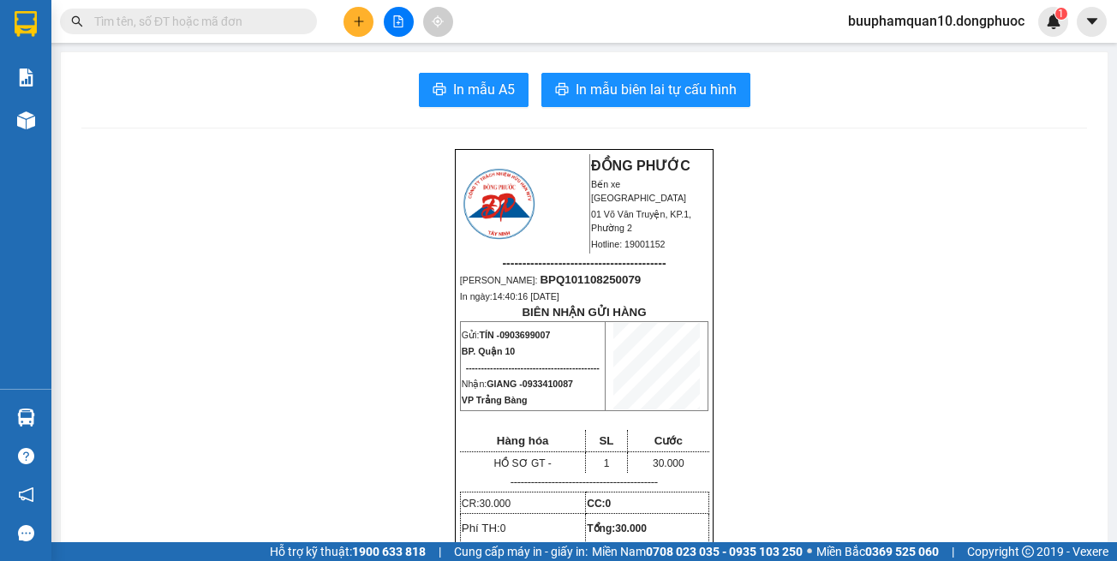
click at [402, 17] on icon "file-add" at bounding box center [398, 21] width 12 height 12
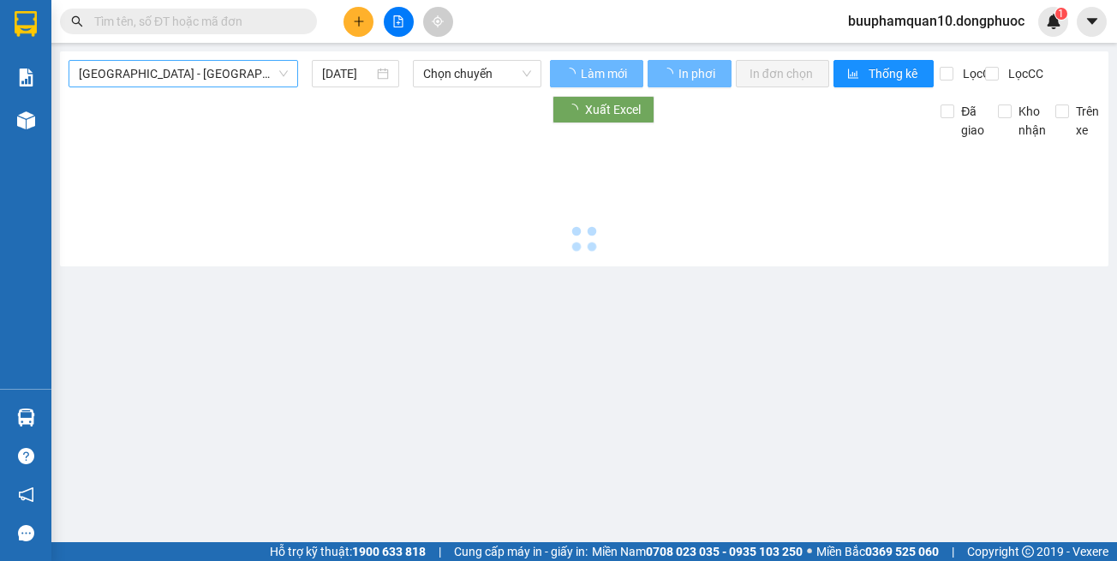
click at [186, 75] on span "[GEOGRAPHIC_DATA] - [GEOGRAPHIC_DATA] (vip)" at bounding box center [183, 74] width 209 height 26
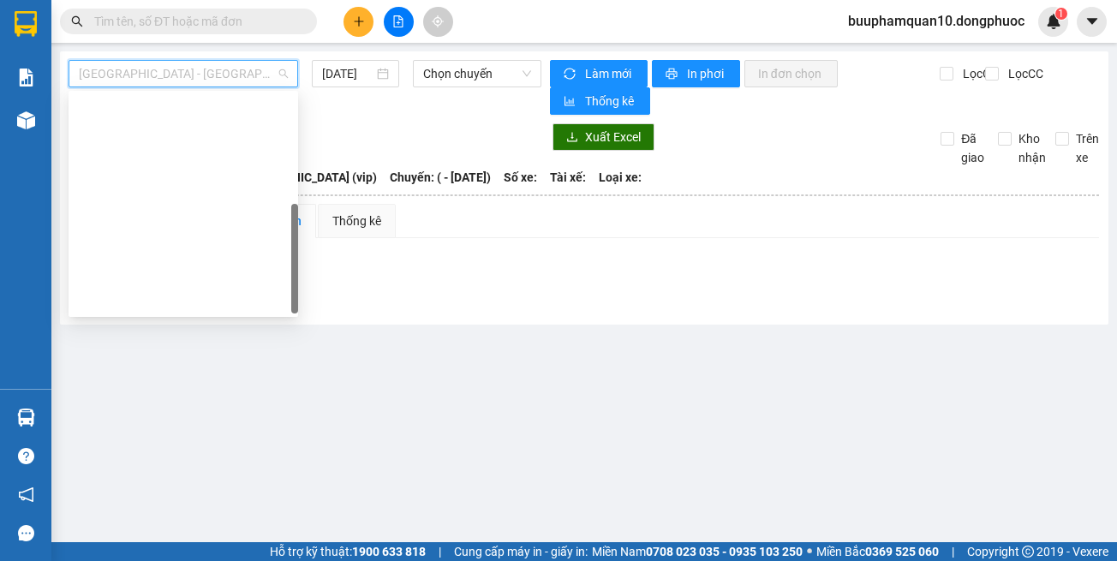
click at [237, 537] on div "[GEOGRAPHIC_DATA] - [GEOGRAPHIC_DATA] (vip)" at bounding box center [183, 546] width 209 height 19
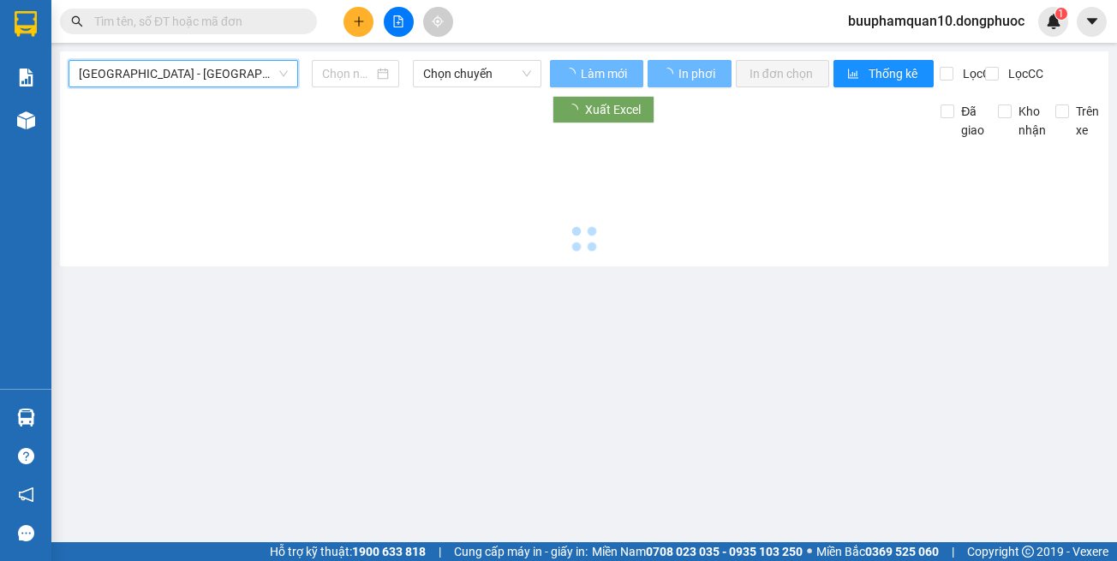
type input "[DATE]"
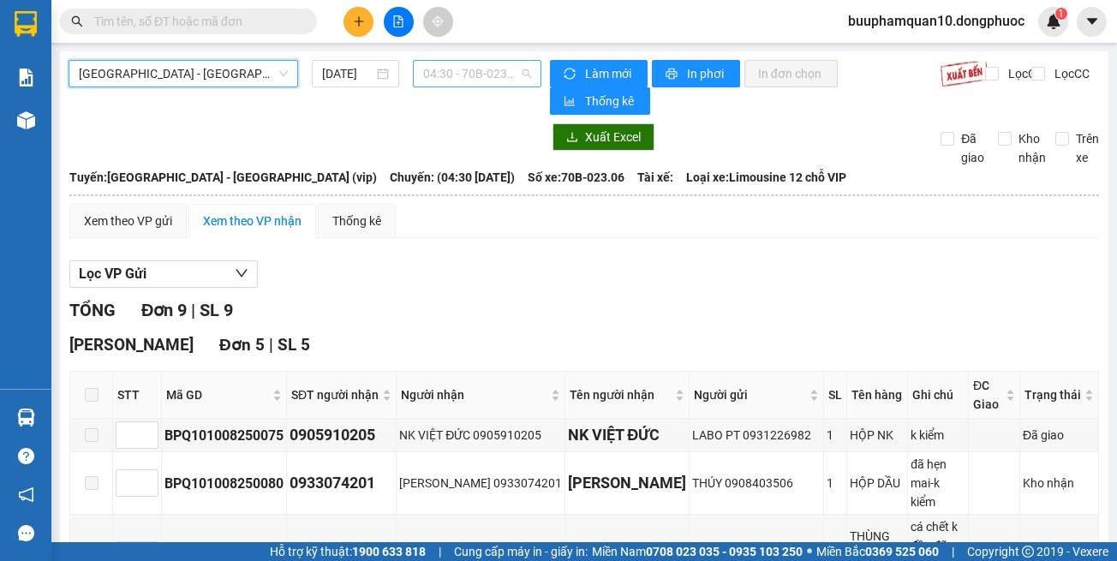
click at [481, 78] on span "04:30 - 70B-023.06" at bounding box center [477, 74] width 108 height 26
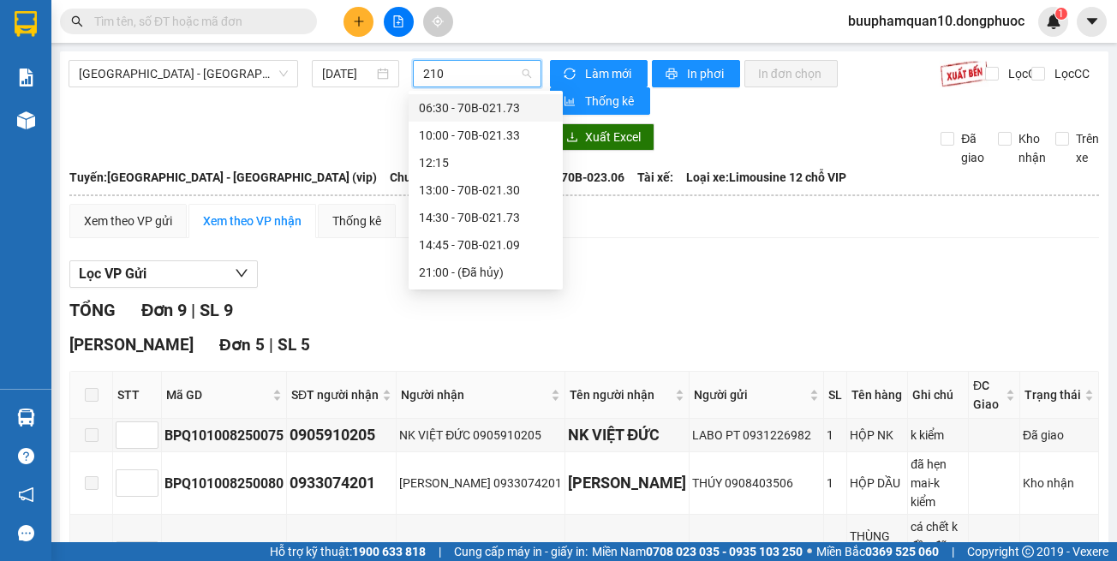
type input "2109"
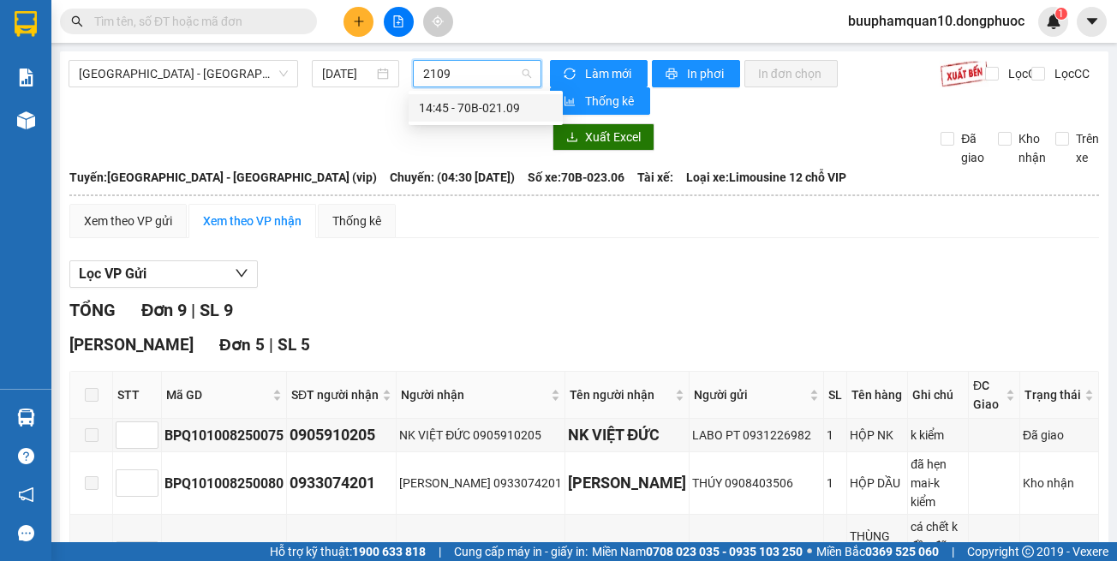
click at [495, 108] on div "14:45 - 70B-021.09" at bounding box center [486, 108] width 134 height 19
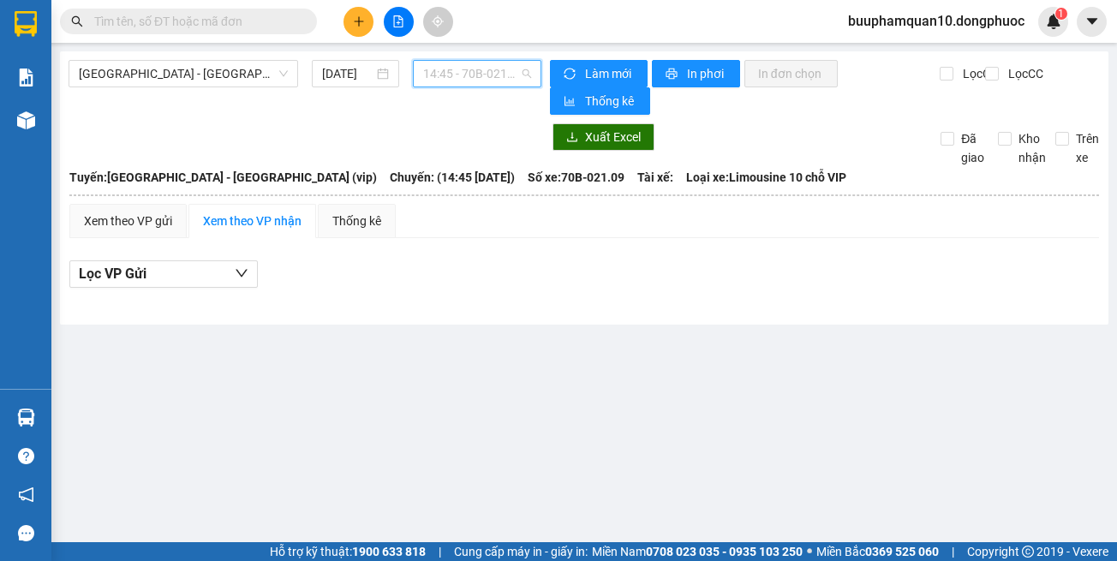
click at [493, 81] on span "14:45 - 70B-021.09" at bounding box center [477, 74] width 108 height 26
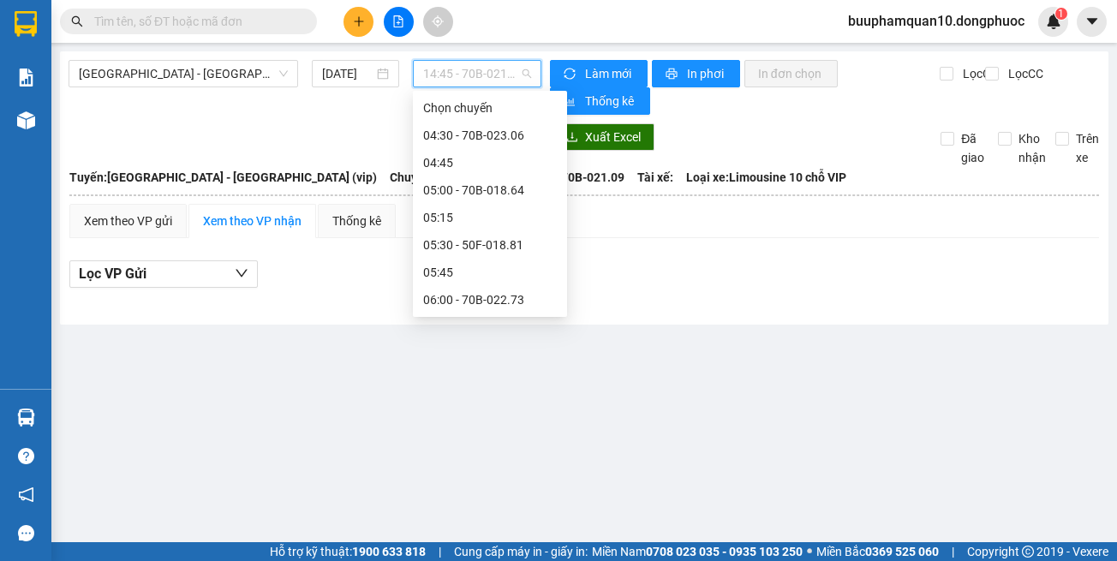
drag, startPoint x: 646, startPoint y: 387, endPoint x: 488, endPoint y: 27, distance: 392.8
click at [646, 379] on main "[GEOGRAPHIC_DATA] - [GEOGRAPHIC_DATA] (vip) [DATE] 14:45 - 70B-021.09 Làm mới I…" at bounding box center [558, 271] width 1117 height 542
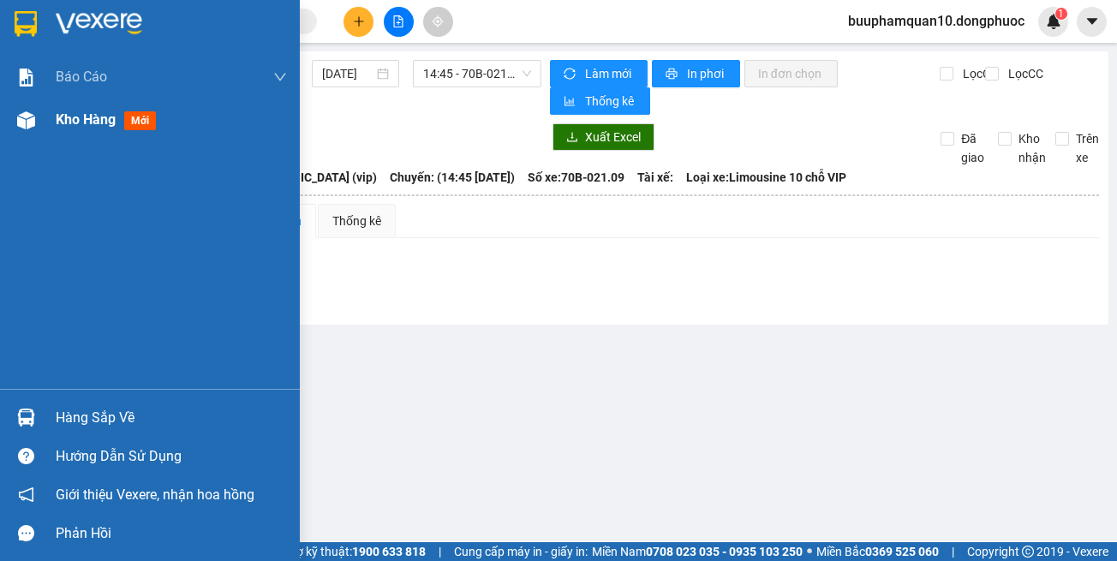
click at [58, 123] on span "Kho hàng" at bounding box center [86, 119] width 60 height 16
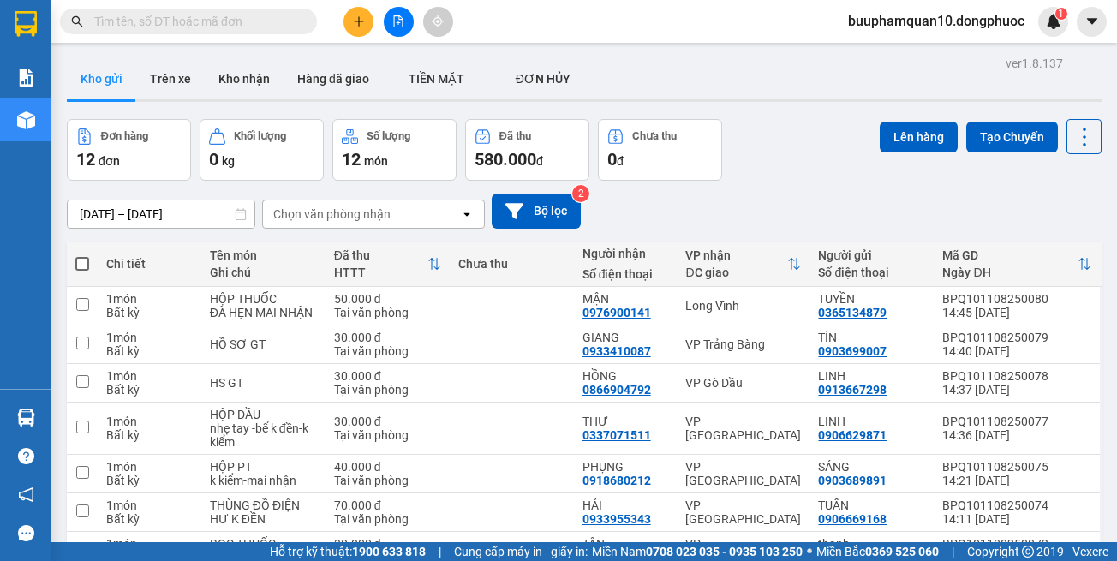
drag, startPoint x: 684, startPoint y: 440, endPoint x: 686, endPoint y: 429, distance: 11.4
click at [883, 124] on button "Lên hàng" at bounding box center [919, 137] width 78 height 31
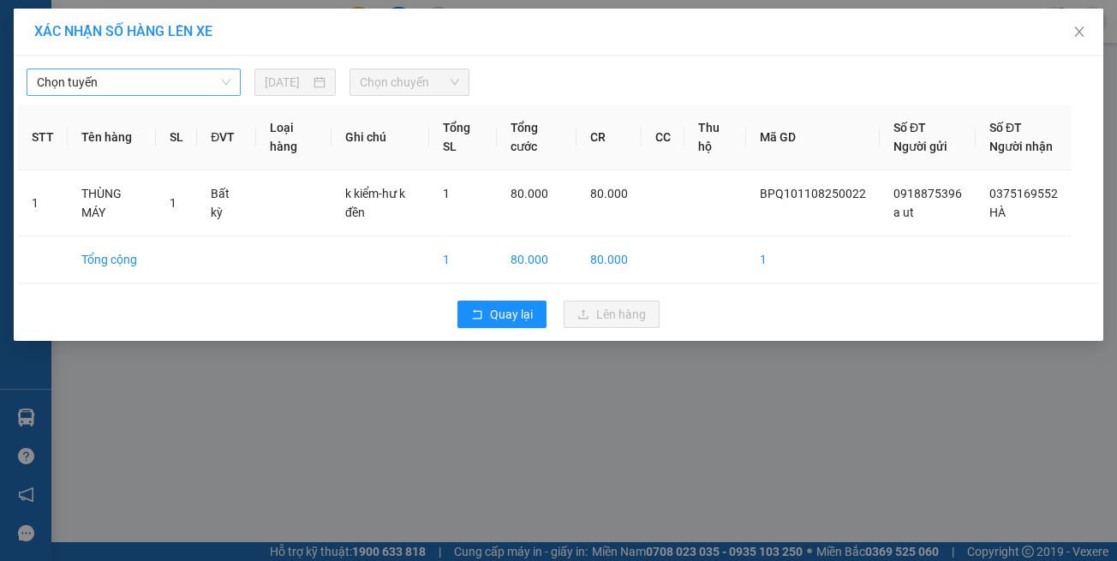
click at [178, 89] on span "Chọn tuyến" at bounding box center [134, 82] width 194 height 26
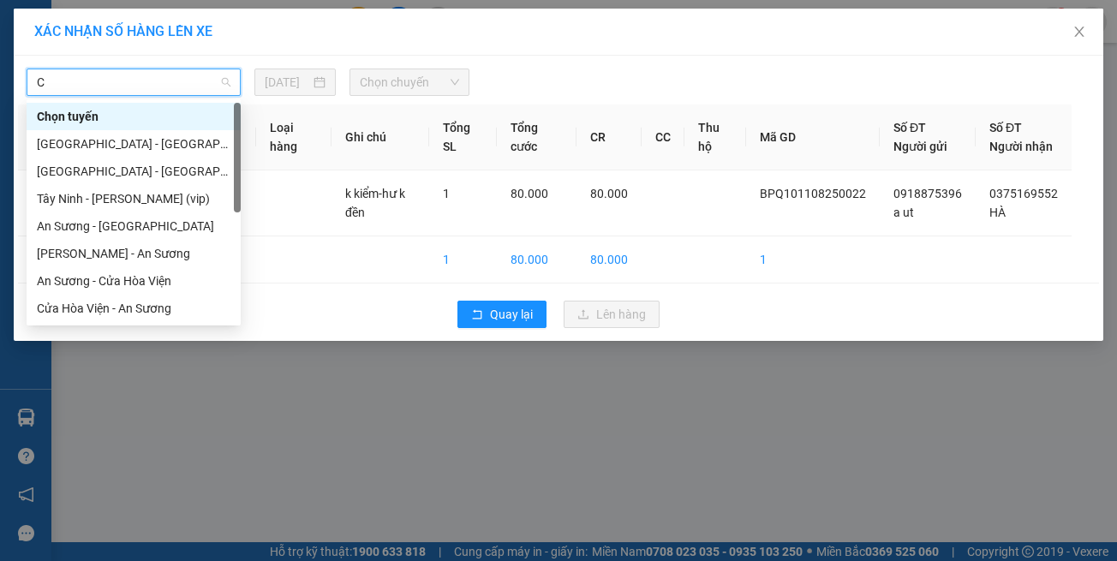
type input "CT"
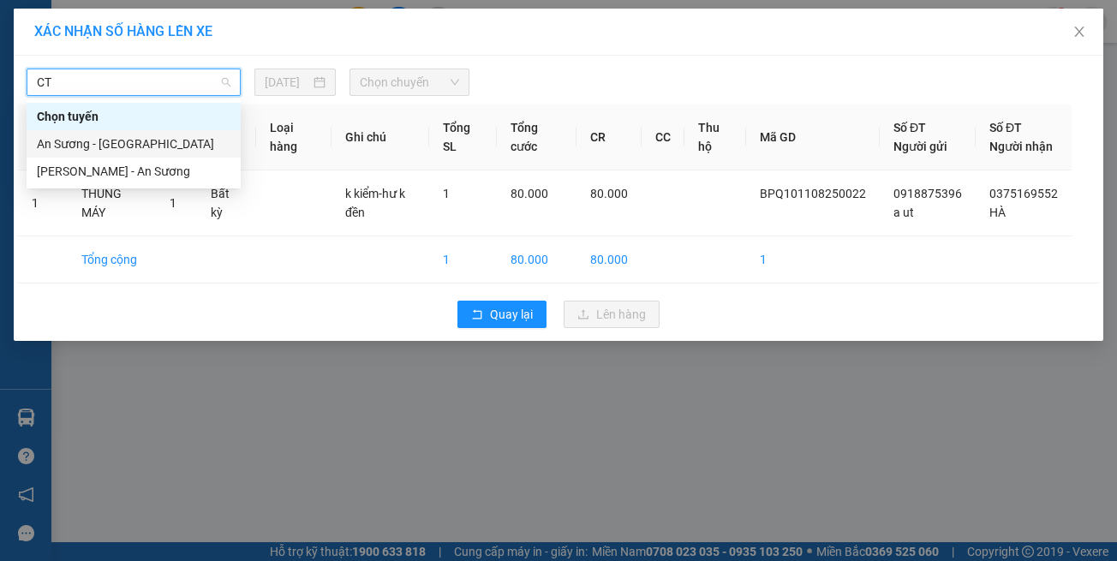
click at [136, 143] on div "An Sương - [GEOGRAPHIC_DATA]" at bounding box center [134, 143] width 194 height 19
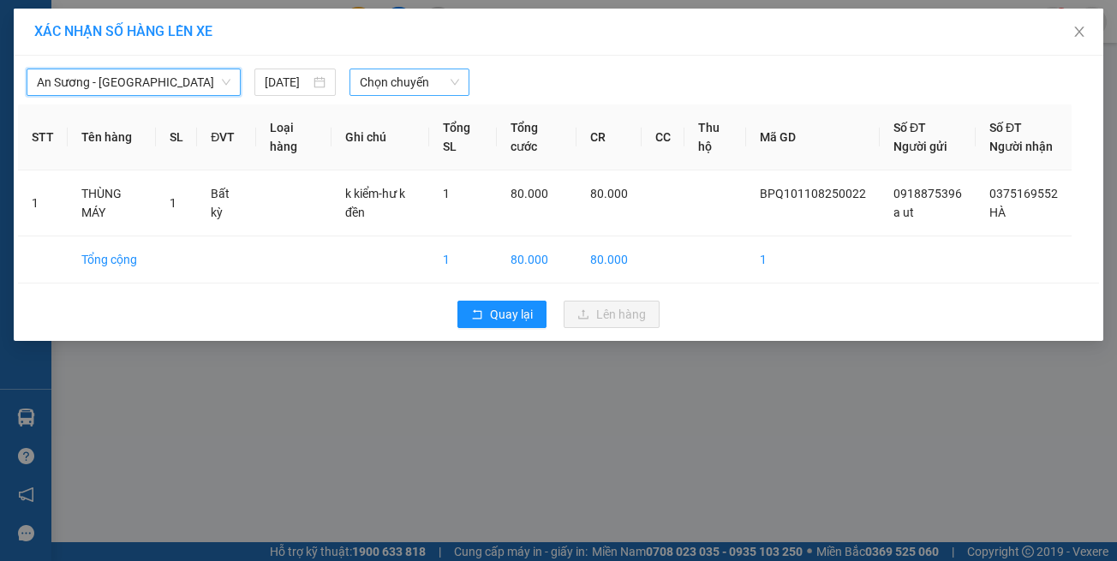
click at [390, 80] on span "Chọn chuyến" at bounding box center [409, 82] width 99 height 26
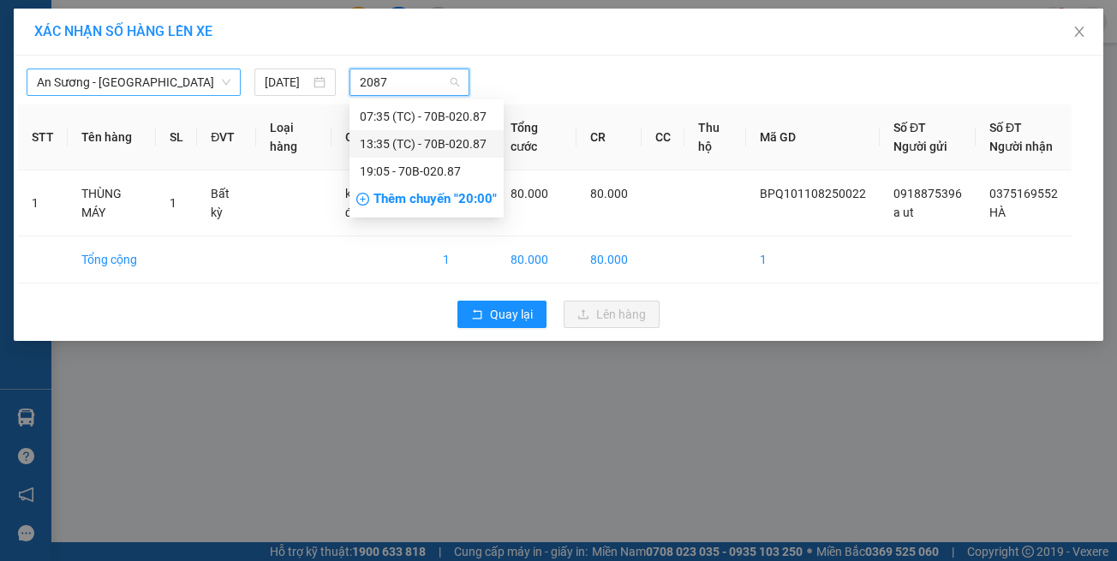
drag, startPoint x: 386, startPoint y: 143, endPoint x: 482, endPoint y: 187, distance: 105.4
click at [388, 143] on div "13:35 (TC) - 70B-020.87" at bounding box center [427, 143] width 134 height 19
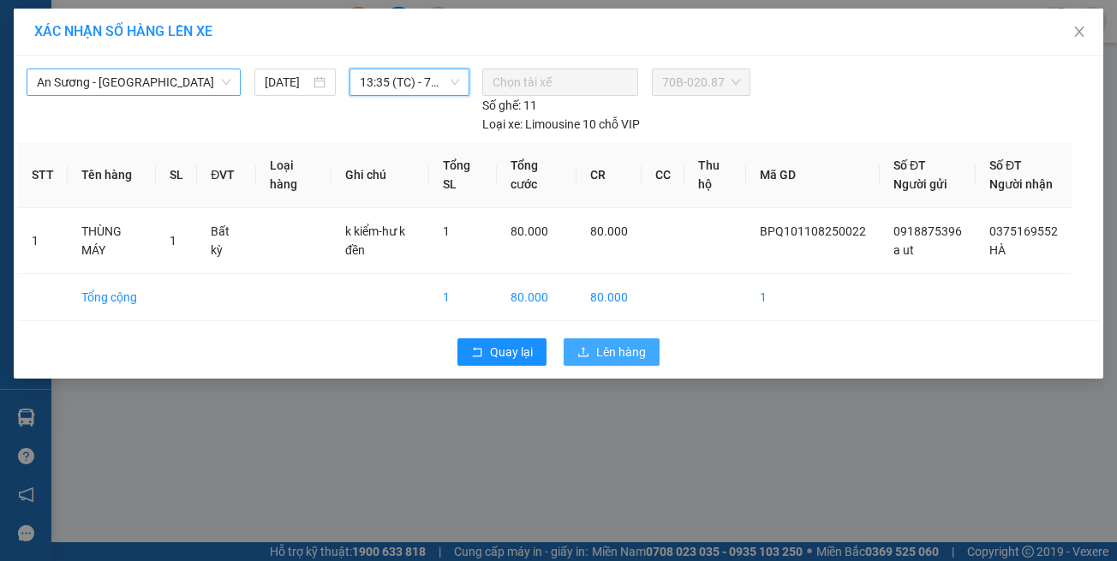
click at [601, 343] on span "Lên hàng" at bounding box center [621, 352] width 50 height 19
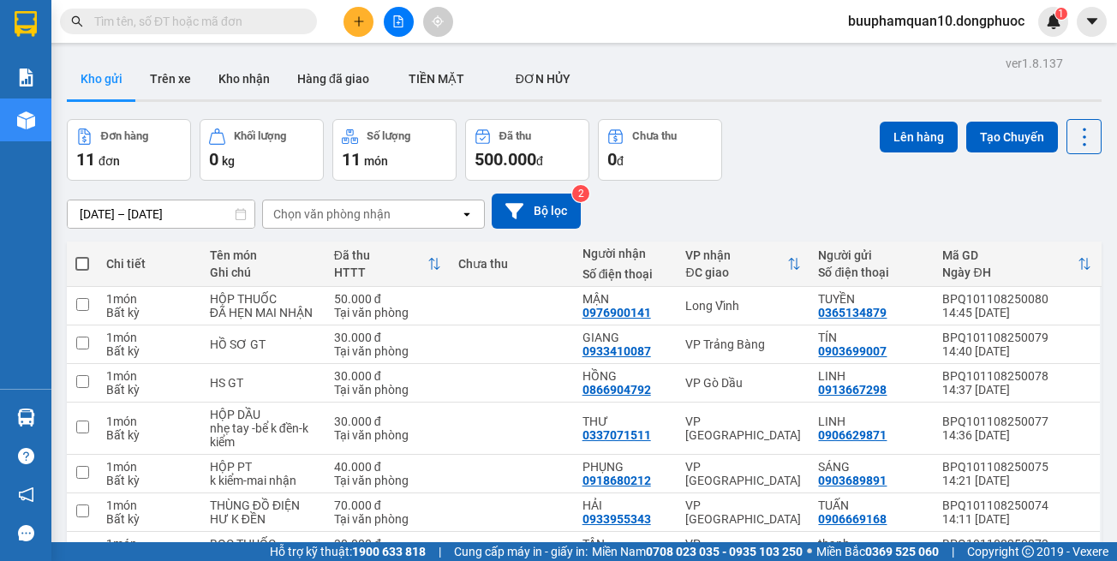
click at [880, 136] on button "Lên hàng" at bounding box center [919, 137] width 78 height 31
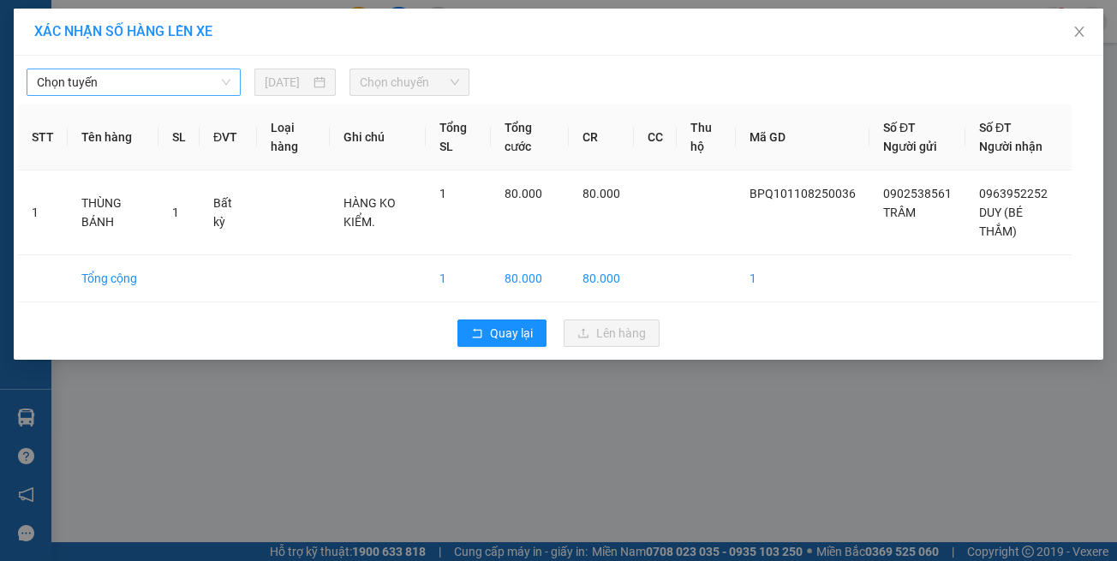
click at [51, 78] on span "Chọn tuyến" at bounding box center [134, 82] width 194 height 26
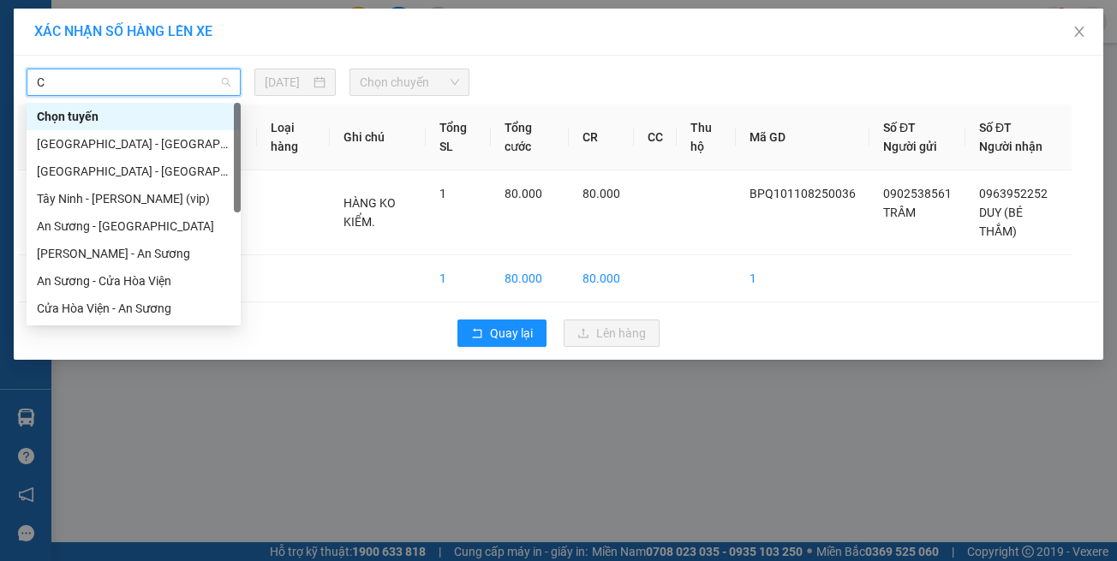
type input "CT"
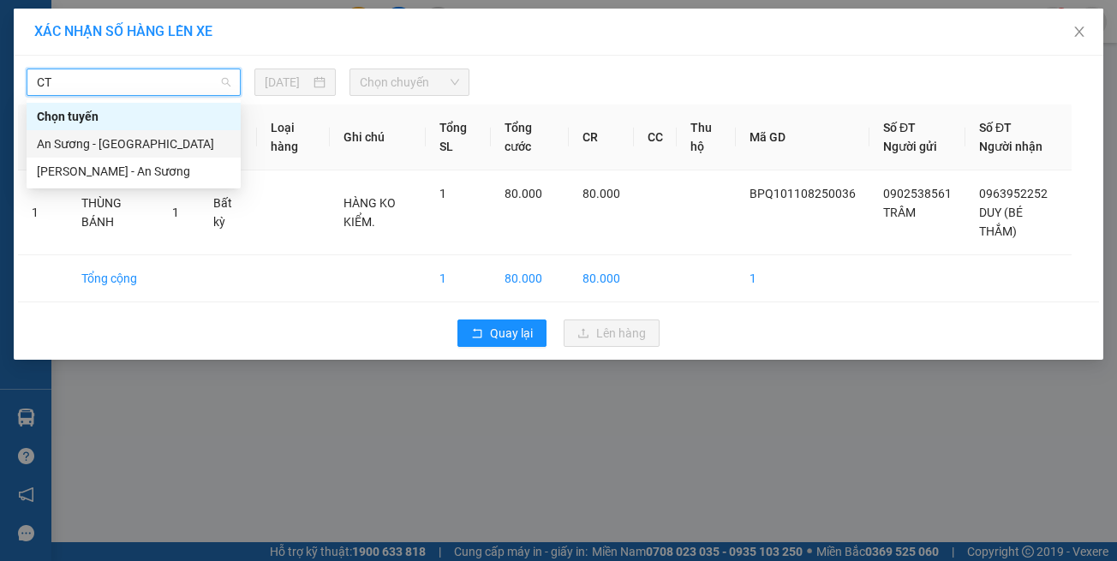
drag, startPoint x: 97, startPoint y: 148, endPoint x: 297, endPoint y: 103, distance: 205.5
click at [99, 149] on div "An Sương - [GEOGRAPHIC_DATA]" at bounding box center [134, 143] width 194 height 19
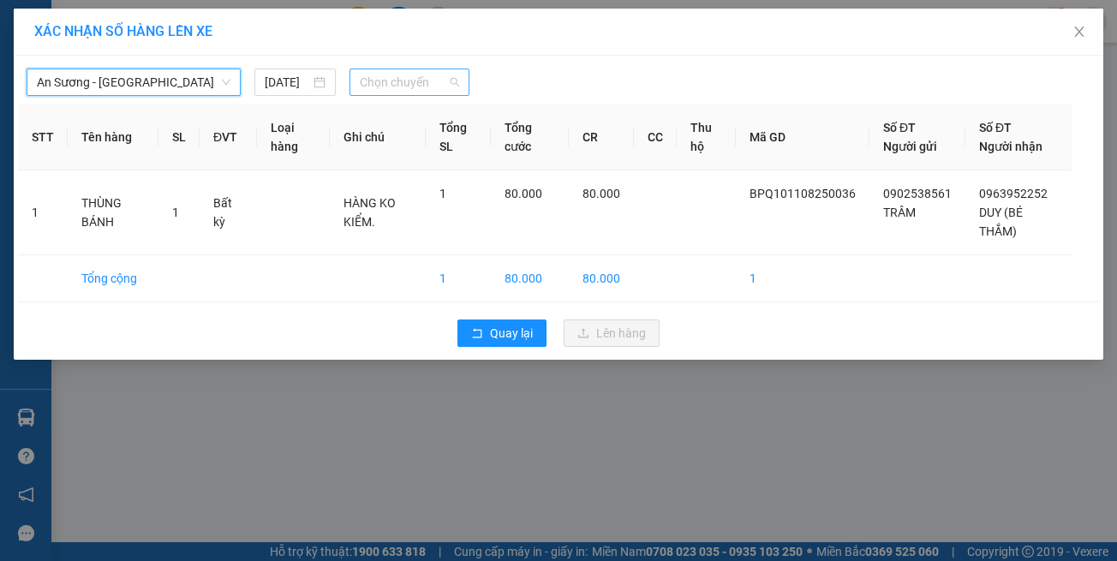
click at [414, 80] on span "Chọn chuyến" at bounding box center [409, 82] width 99 height 26
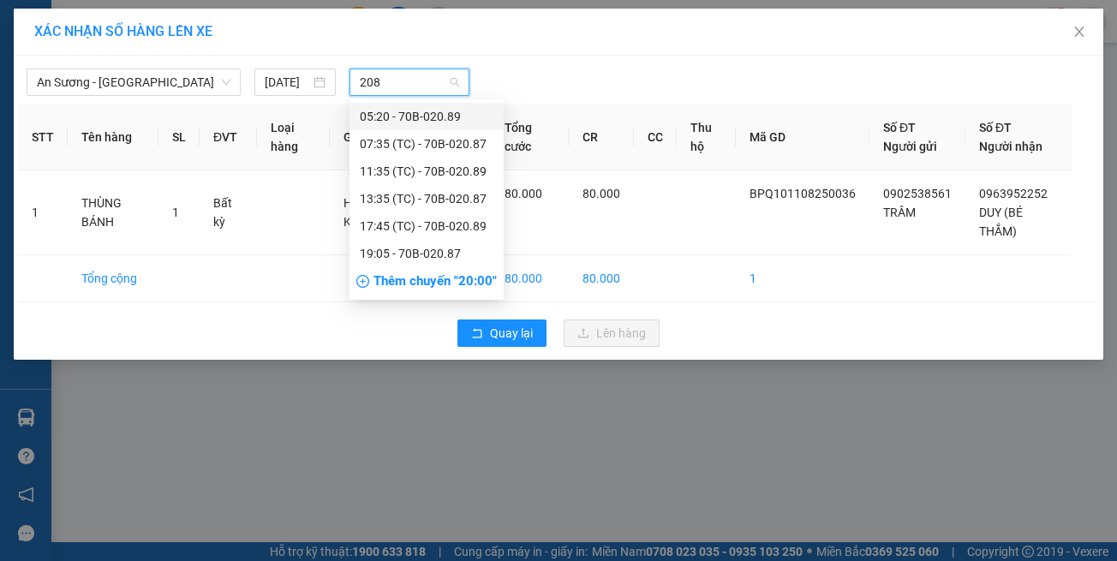
type input "2087"
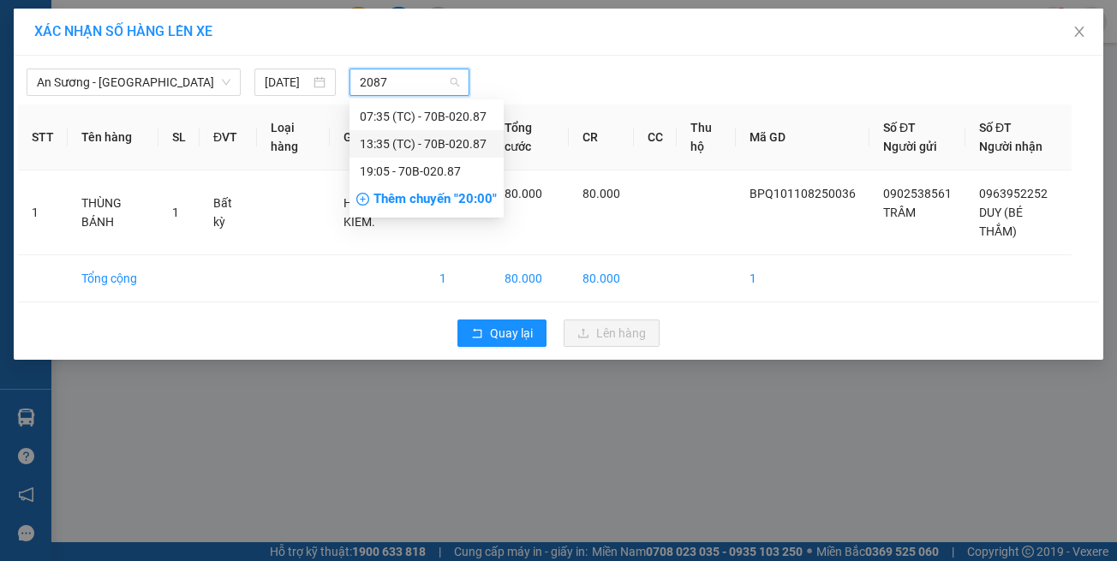
click at [413, 140] on div "13:35 (TC) - 70B-020.87" at bounding box center [427, 143] width 134 height 19
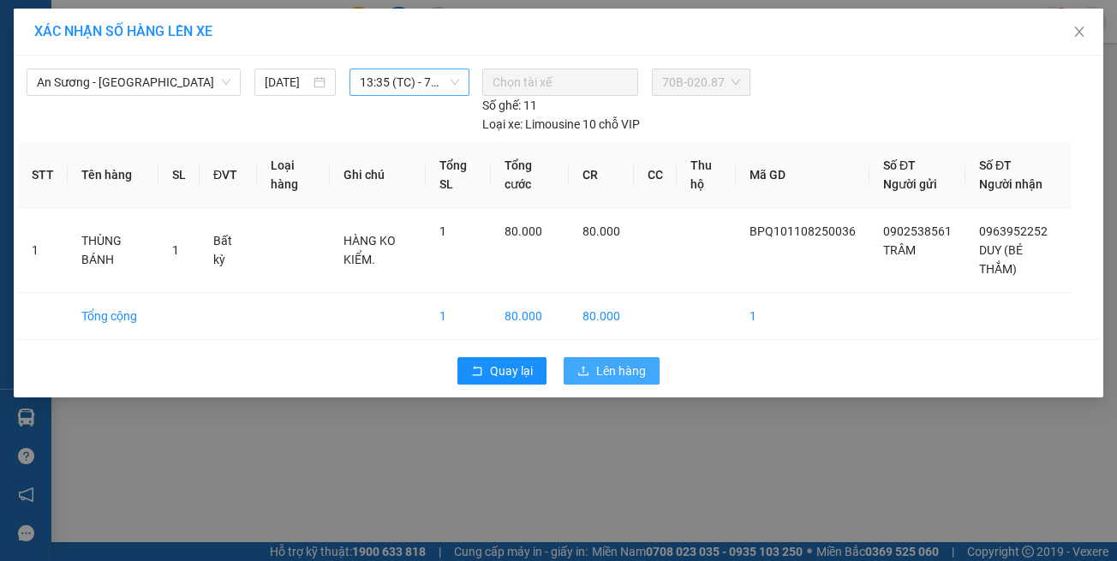
click at [652, 357] on button "Lên hàng" at bounding box center [612, 370] width 96 height 27
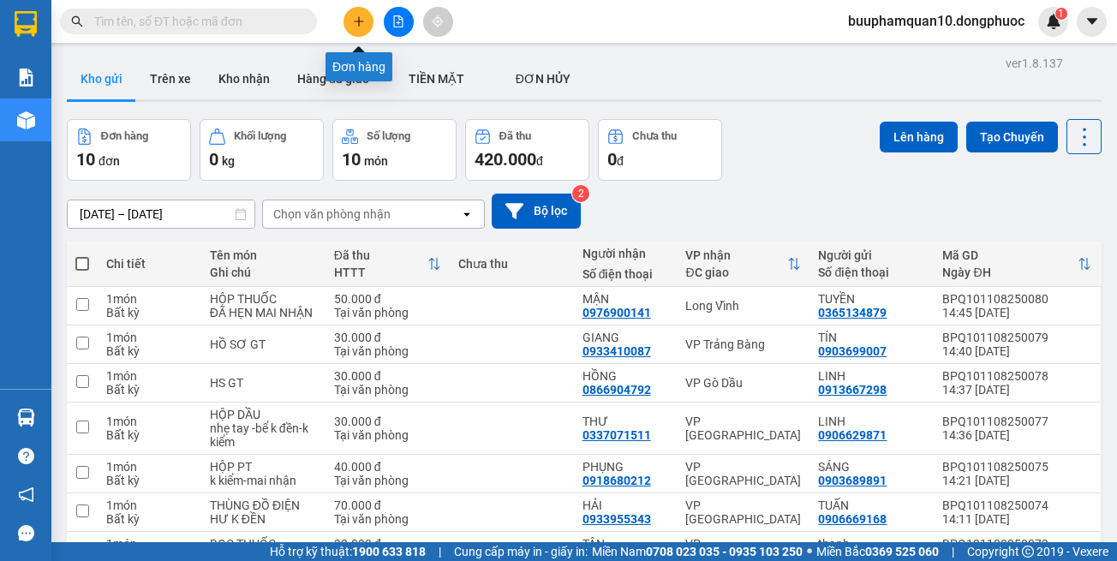
click at [359, 14] on button at bounding box center [358, 22] width 30 height 30
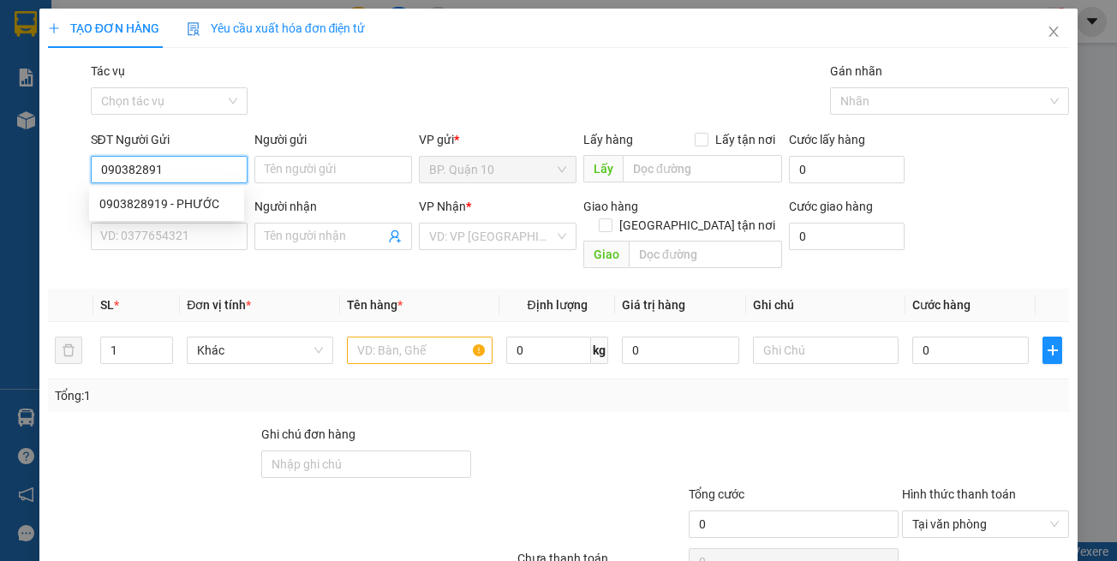
type input "0903828919"
click at [206, 197] on div "0903828919 - PHƯỚC" at bounding box center [166, 203] width 134 height 19
type input "PHƯỚC"
type input "0792317907"
type input "ANH 2"
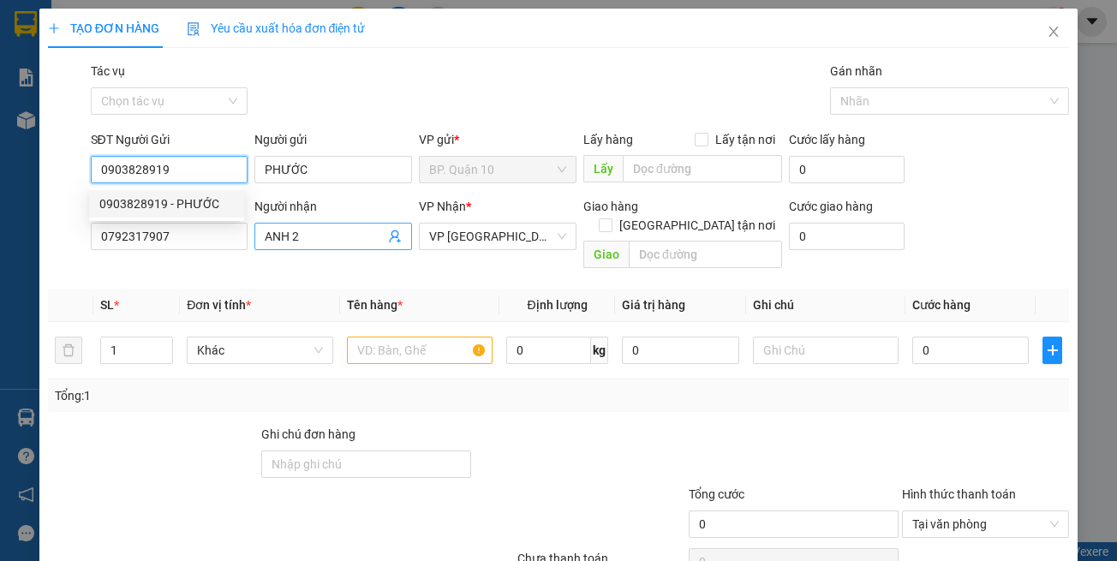
type input "0903828919"
type input "30.000"
drag, startPoint x: 296, startPoint y: 248, endPoint x: 389, endPoint y: 247, distance: 93.4
click at [296, 248] on span "ANH 2" at bounding box center [333, 236] width 158 height 27
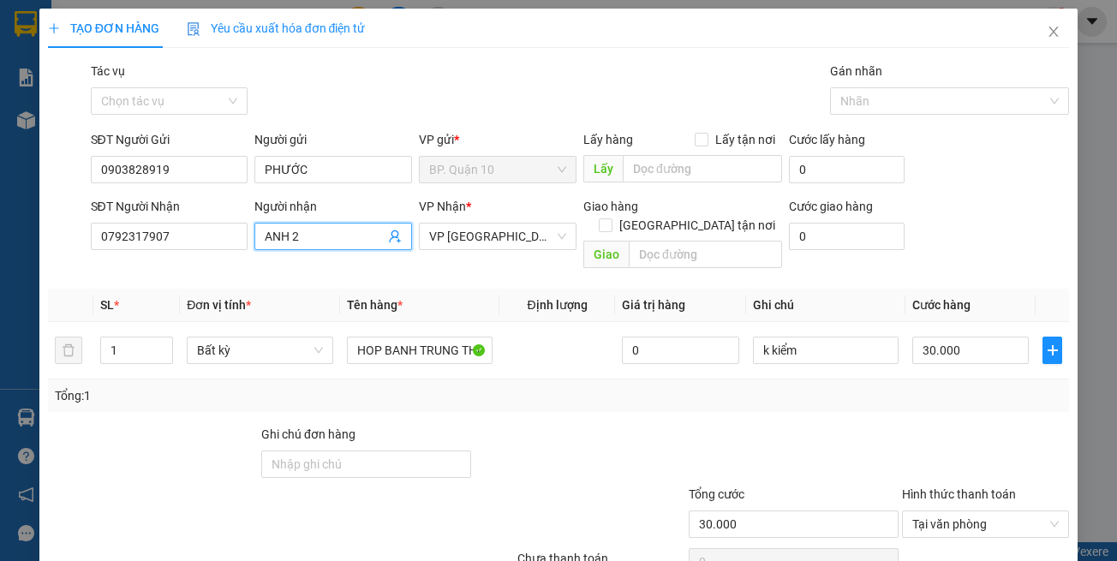
click at [393, 238] on icon "user-add" at bounding box center [394, 236] width 11 height 13
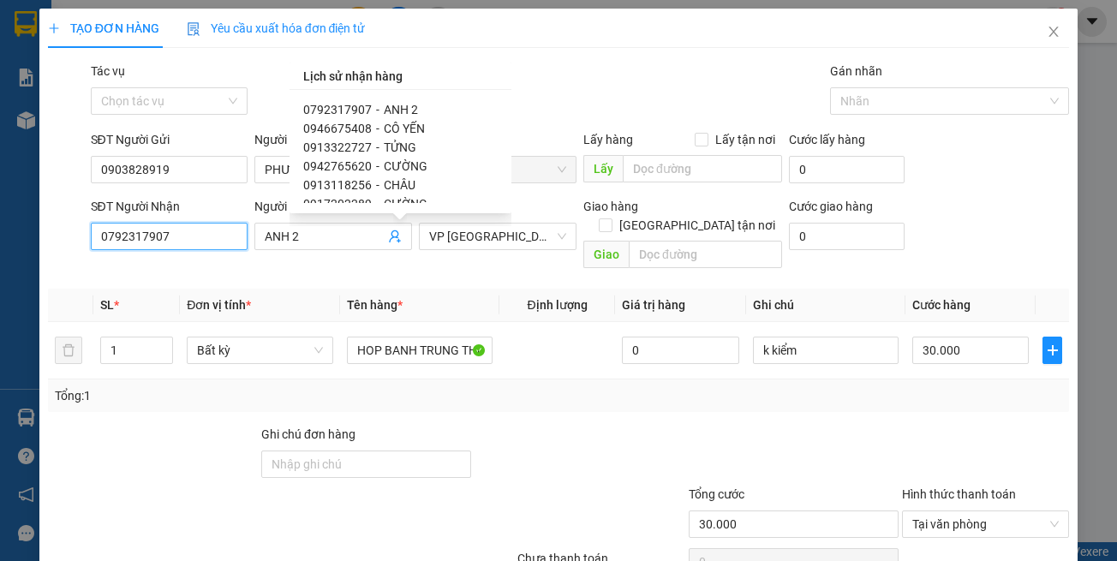
click at [207, 232] on input "0792317907" at bounding box center [170, 236] width 158 height 27
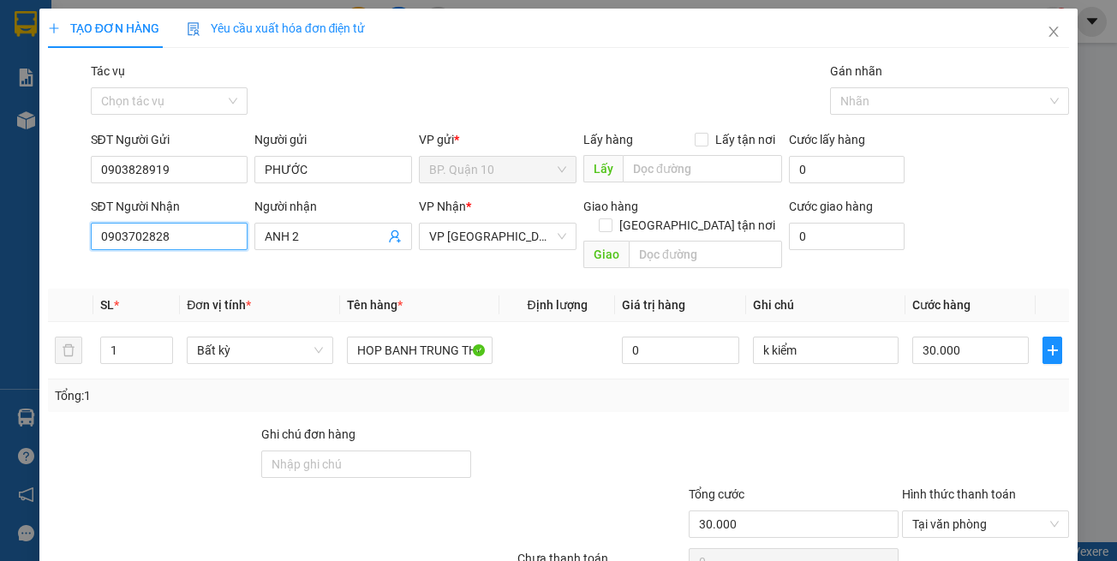
click at [193, 236] on input "0903702828" at bounding box center [170, 236] width 158 height 27
type input "0903702828"
click at [169, 289] on th "SL *" at bounding box center [136, 305] width 87 height 33
click at [138, 235] on input "0903702828" at bounding box center [170, 236] width 158 height 27
click at [389, 231] on icon "user-add" at bounding box center [394, 236] width 11 height 13
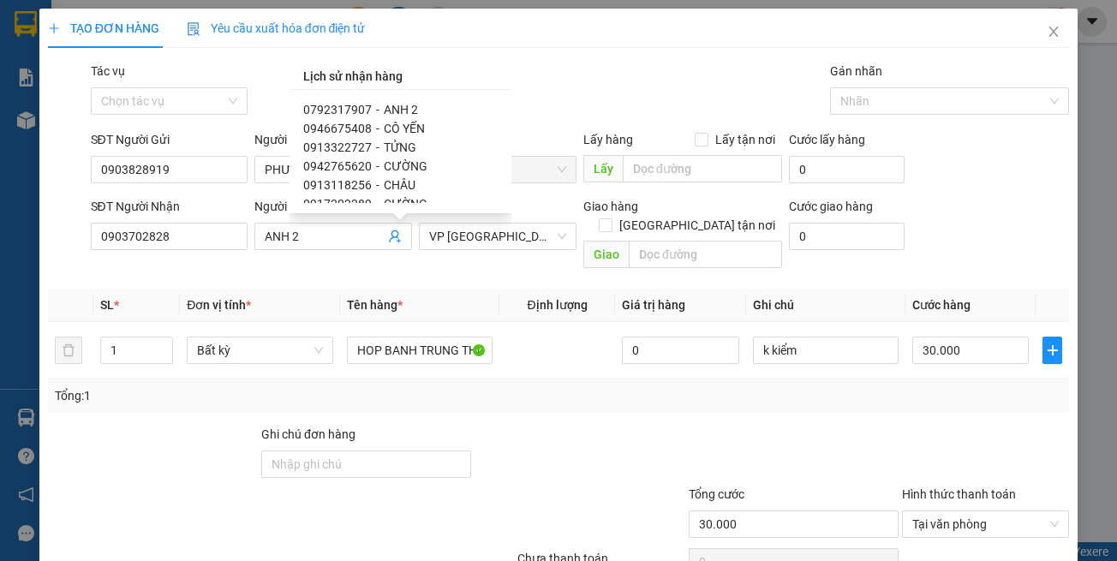
click at [147, 266] on div "Transit Pickup Surcharge Ids Transit Deliver Surcharge Ids Transit Deliver Surc…" at bounding box center [559, 341] width 1022 height 558
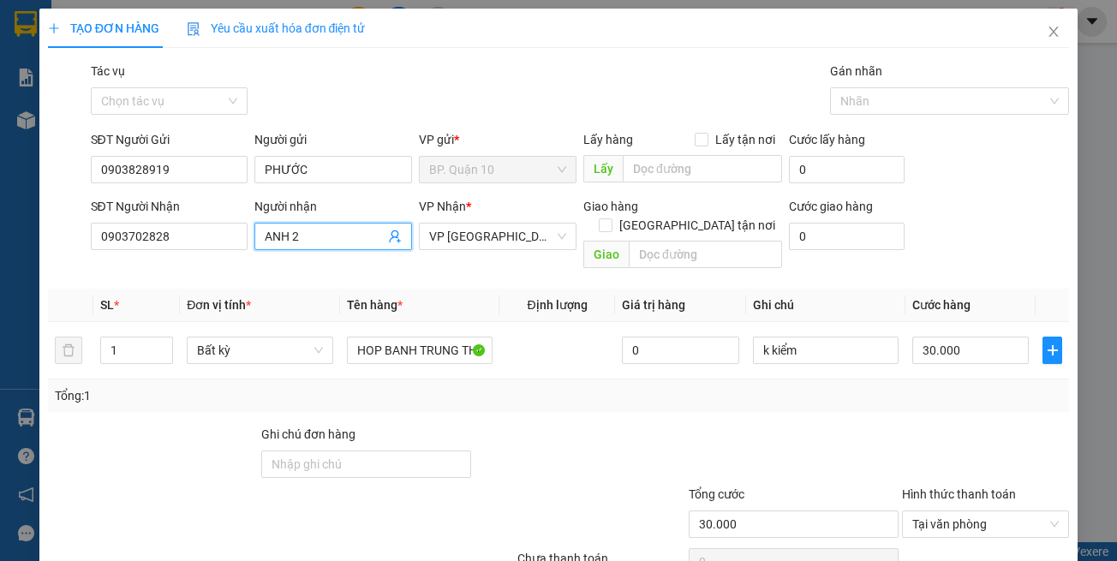
drag, startPoint x: 325, startPoint y: 235, endPoint x: 0, endPoint y: 218, distance: 325.1
click at [0, 237] on div "TẠO ĐƠN HÀNG Yêu cầu xuất hóa đơn điện tử Transit Pickup Surcharge Ids Transit …" at bounding box center [558, 280] width 1117 height 561
type input "D"
type input "VINH"
drag, startPoint x: 465, startPoint y: 276, endPoint x: 475, endPoint y: 246, distance: 31.7
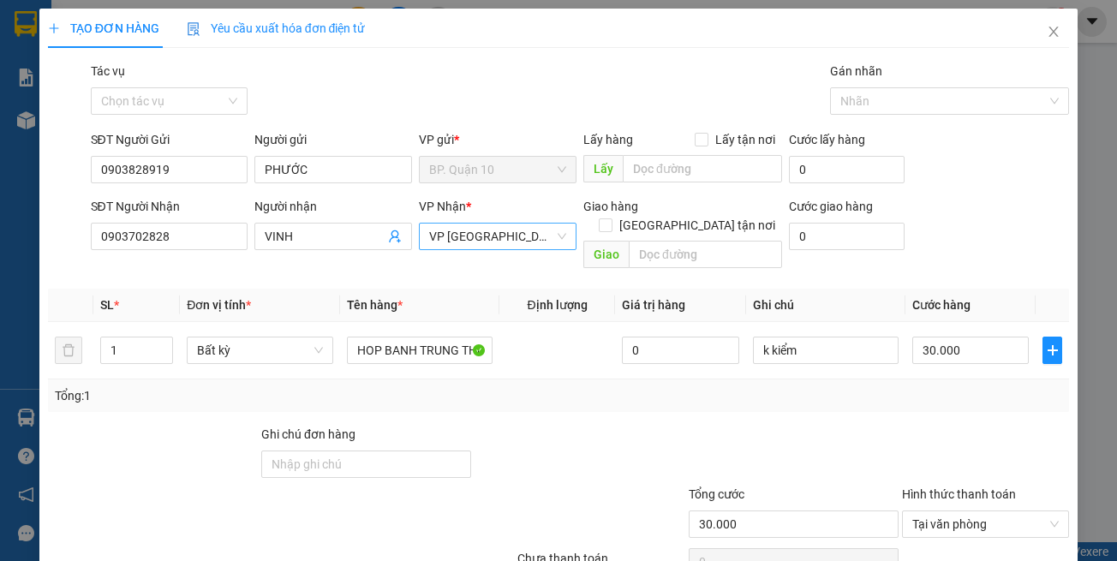
click at [467, 289] on th "Tên hàng *" at bounding box center [419, 305] width 159 height 33
click at [475, 246] on span "VP [GEOGRAPHIC_DATA]" at bounding box center [497, 237] width 137 height 26
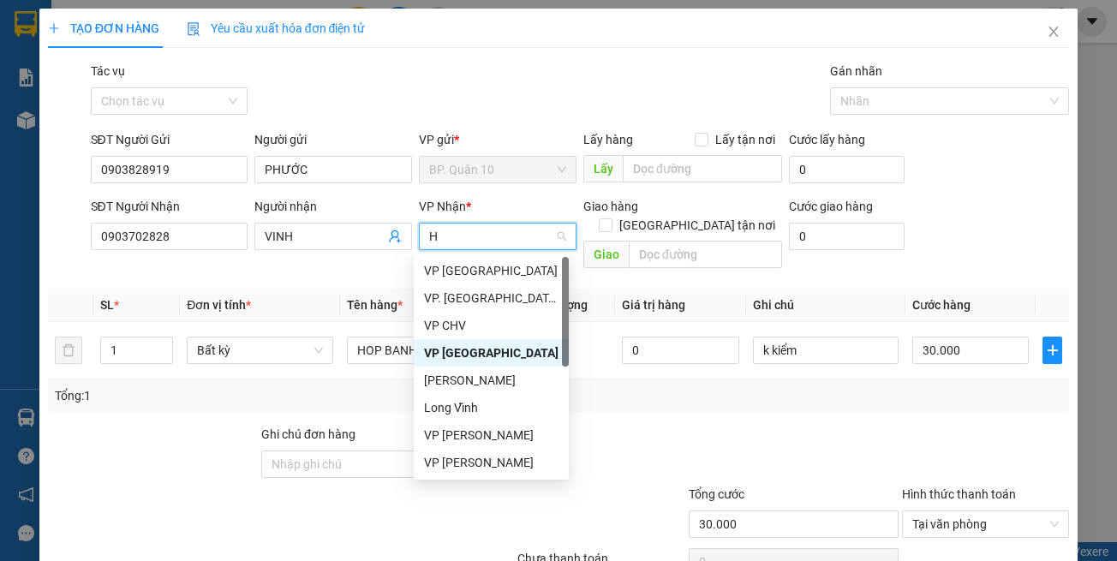
type input "HT"
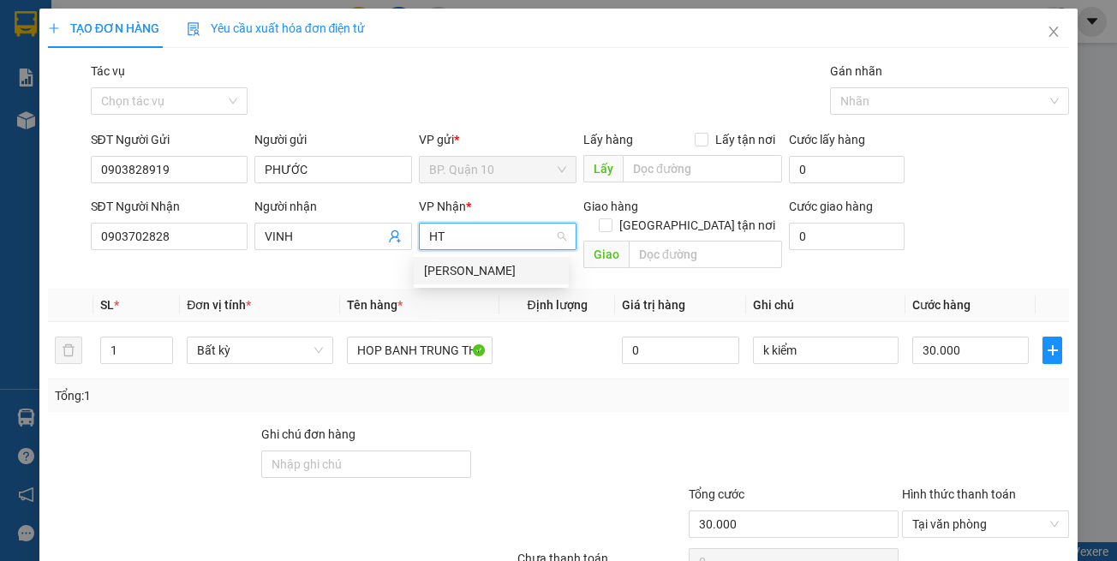
drag, startPoint x: 458, startPoint y: 275, endPoint x: 451, endPoint y: 366, distance: 91.1
click at [458, 276] on div "[PERSON_NAME]" at bounding box center [491, 270] width 134 height 19
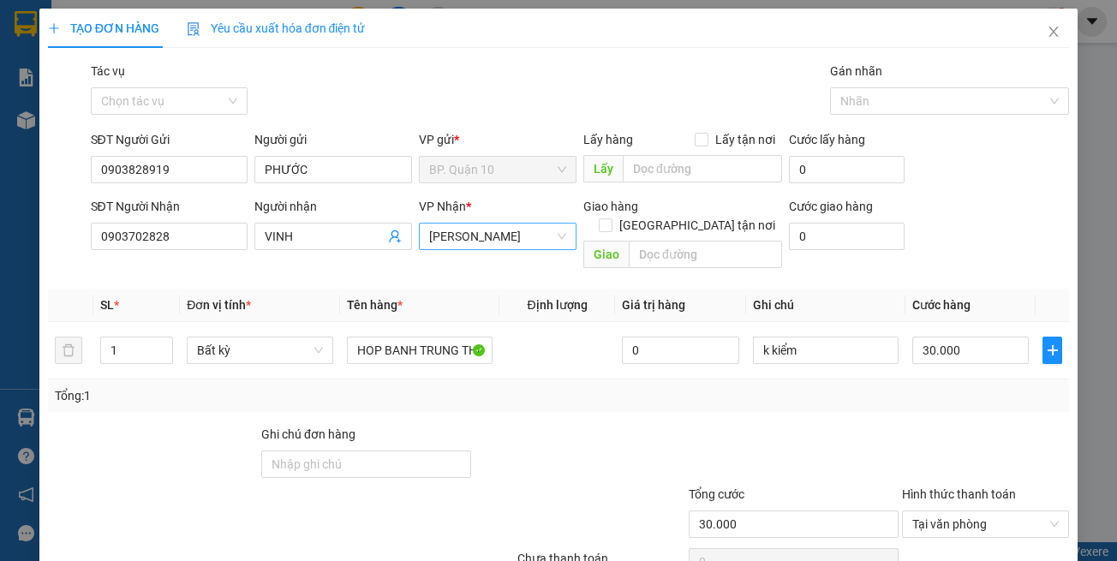
click at [451, 379] on div "Tổng: 1" at bounding box center [559, 395] width 1022 height 33
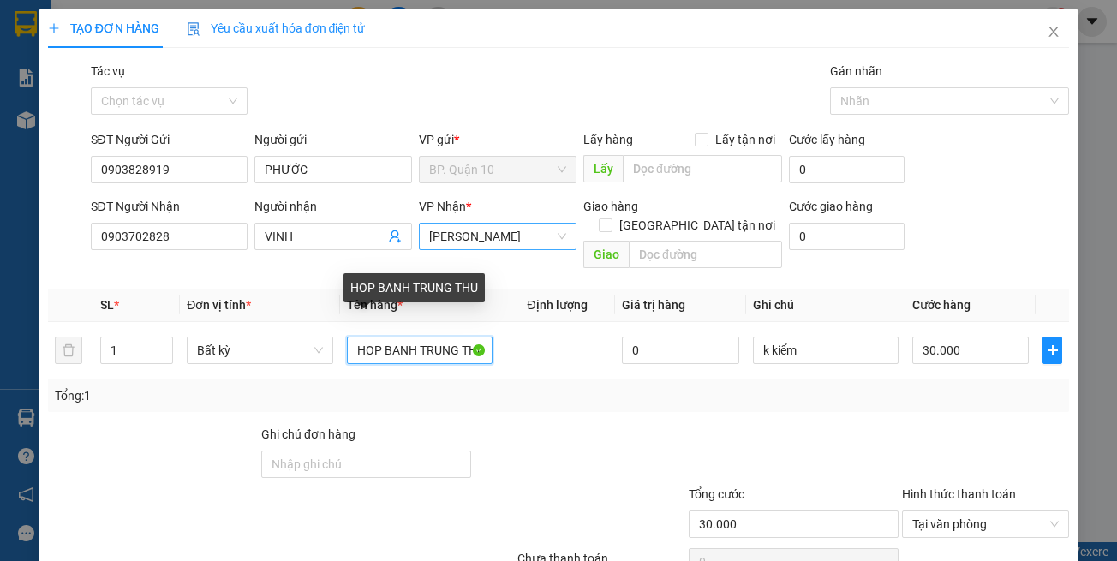
drag, startPoint x: 352, startPoint y: 331, endPoint x: 681, endPoint y: 399, distance: 336.0
click at [698, 392] on div "SL * Đơn vị tính * Tên hàng * Định lượng Giá trị hàng Ghi chú Cước hàng 1 Bất k…" at bounding box center [559, 350] width 1022 height 123
type input "TÚI GIẤY TỜ"
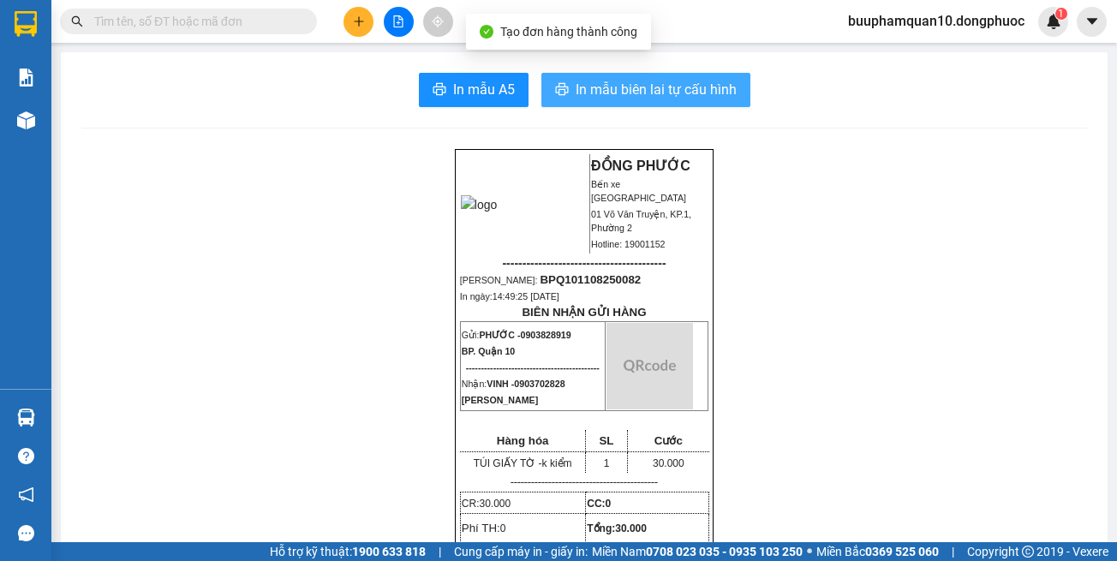
drag, startPoint x: 661, startPoint y: 99, endPoint x: 672, endPoint y: 111, distance: 15.8
click at [661, 99] on span "In mẫu biên lai tự cấu hình" at bounding box center [656, 89] width 161 height 21
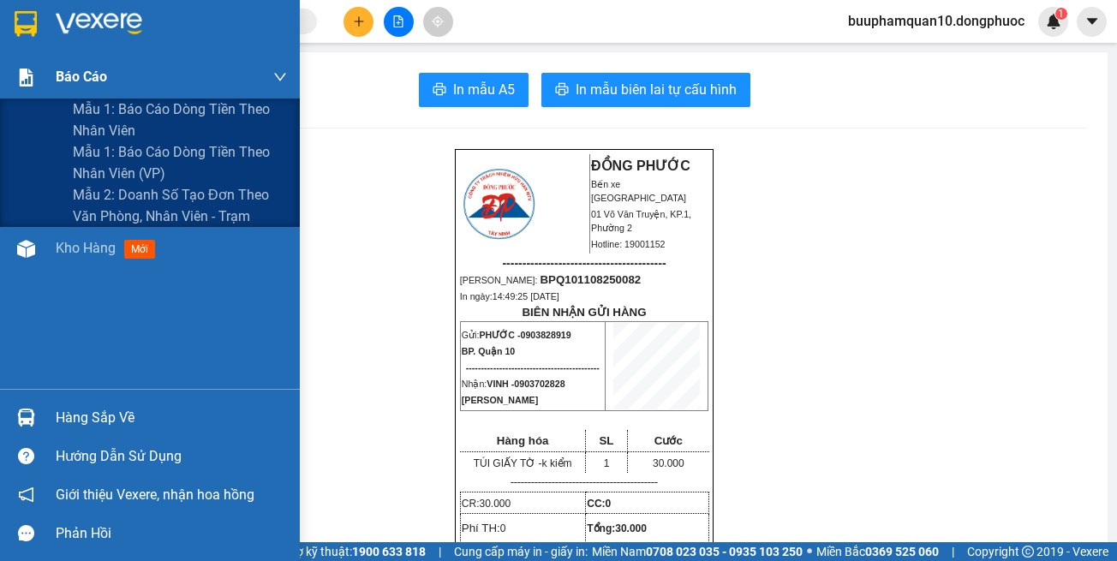
drag, startPoint x: 85, startPoint y: 86, endPoint x: 122, endPoint y: 141, distance: 66.8
click at [85, 87] on span "Báo cáo" at bounding box center [81, 76] width 51 height 21
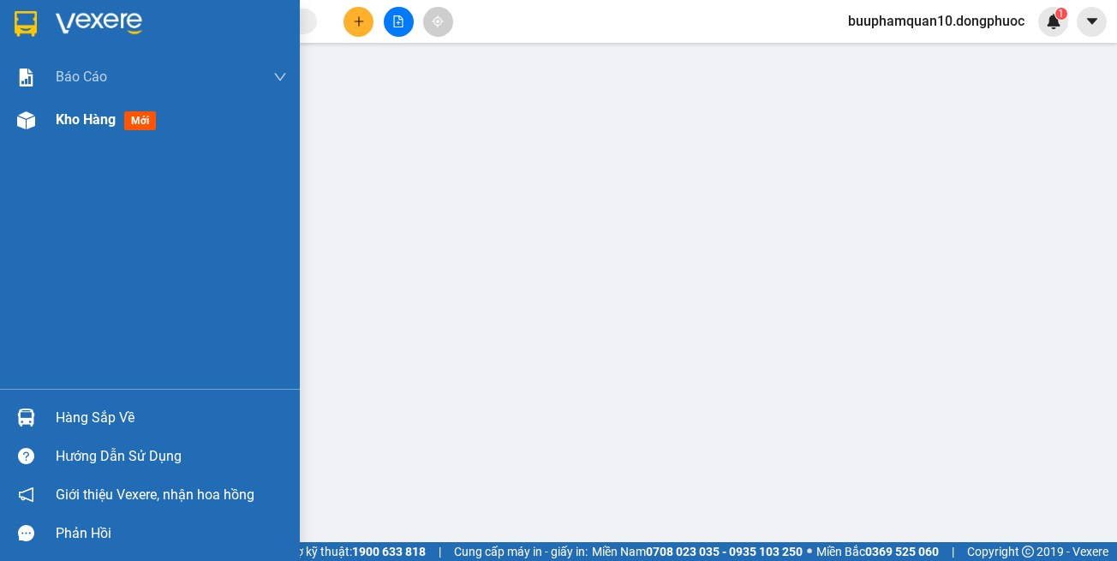
click at [116, 128] on div "Kho hàng mới" at bounding box center [109, 119] width 107 height 21
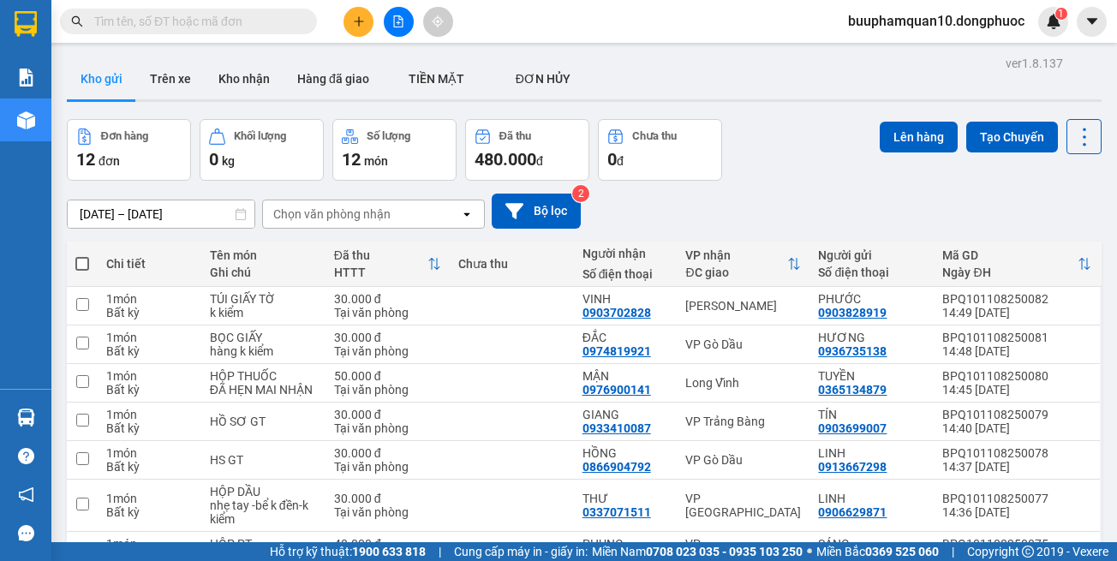
drag, startPoint x: 732, startPoint y: 500, endPoint x: 739, endPoint y: 455, distance: 46.0
click at [903, 152] on div "Lên hàng Tạo Chuyến" at bounding box center [991, 136] width 222 height 35
click at [867, 134] on div "Đơn hàng 12 đơn Khối lượng 0 kg Số lượng 12 món Đã thu 480.000 đ Chưa thu 0 đ L…" at bounding box center [584, 150] width 1035 height 62
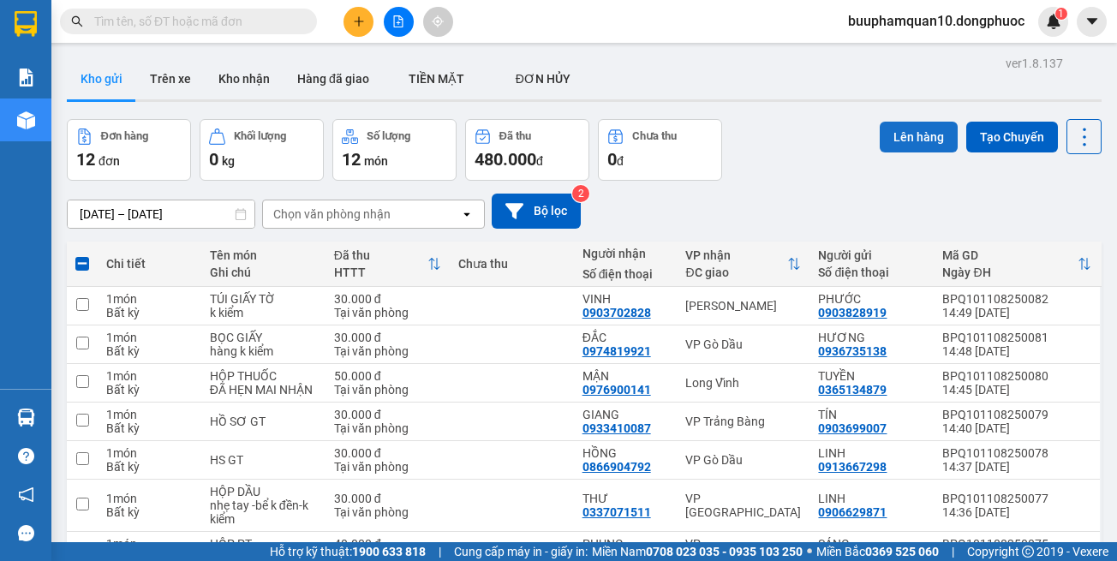
click at [890, 134] on button "Lên hàng" at bounding box center [919, 137] width 78 height 31
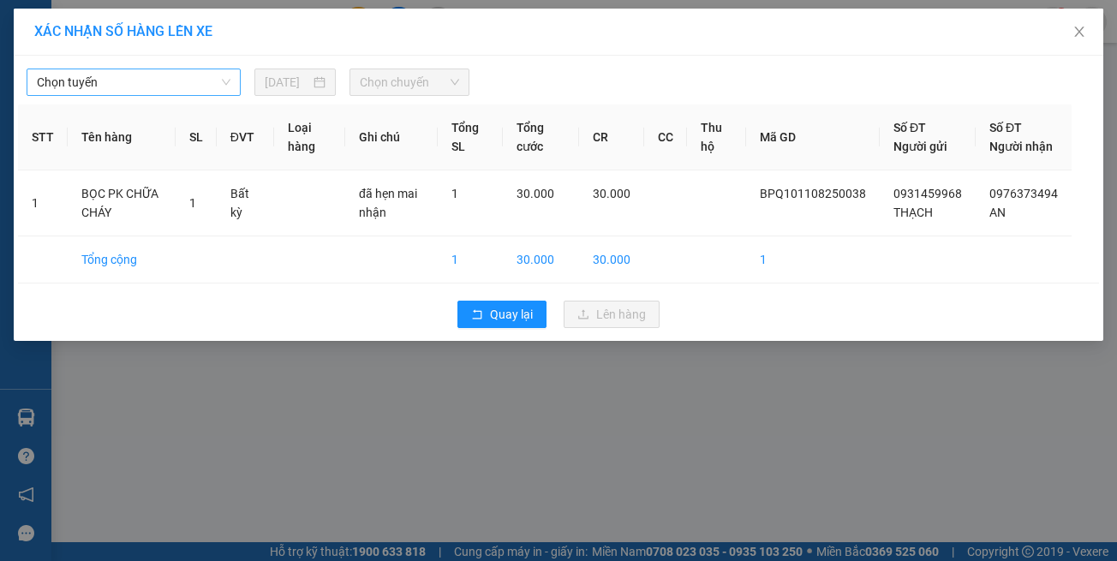
click at [140, 80] on span "Chọn tuyến" at bounding box center [134, 82] width 194 height 26
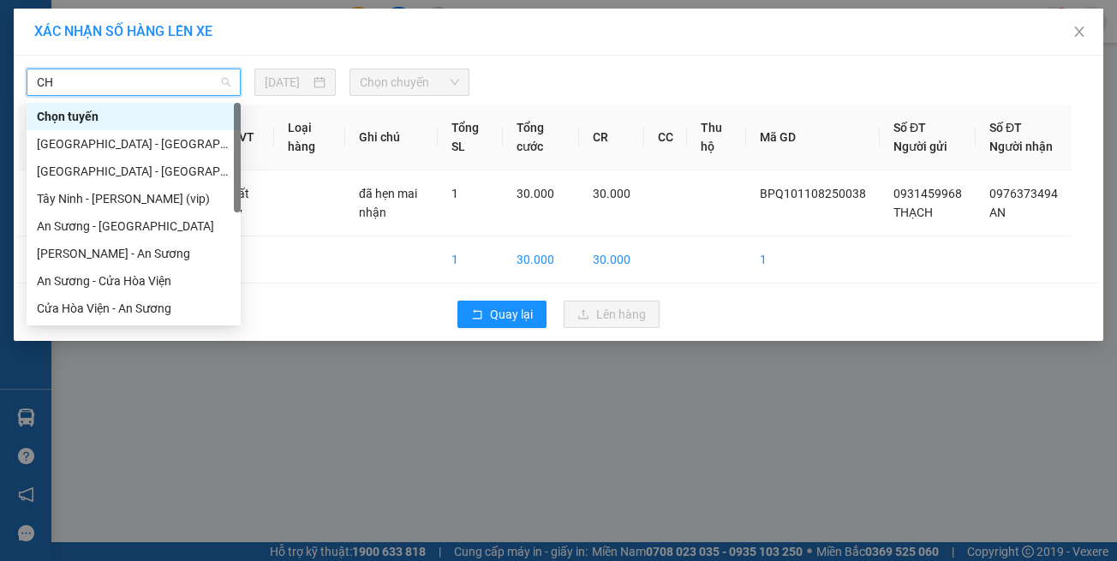
type input "CHV"
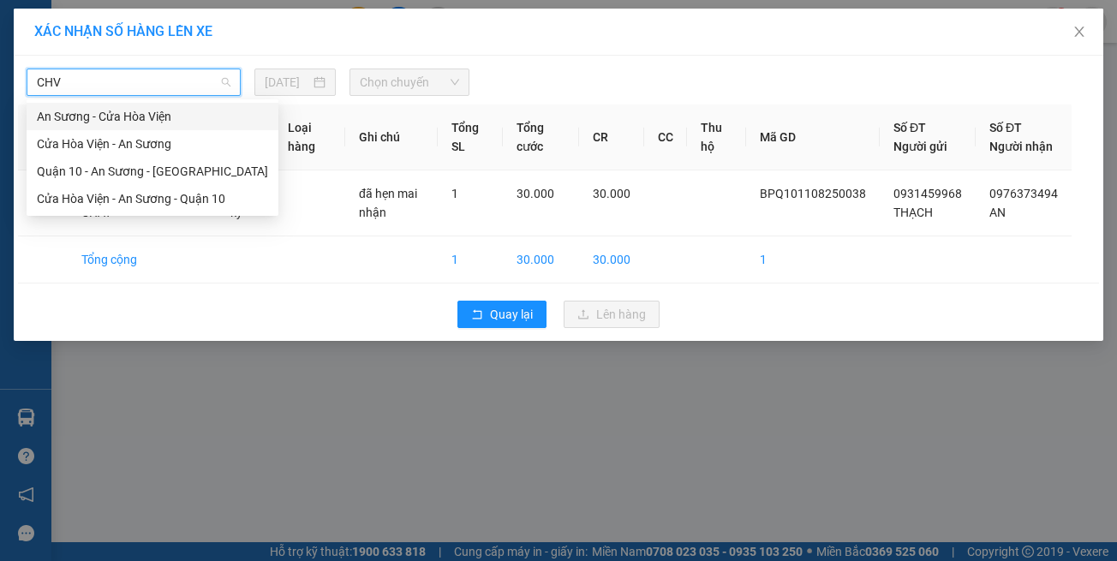
drag, startPoint x: 85, startPoint y: 122, endPoint x: 197, endPoint y: 98, distance: 114.7
click at [87, 122] on div "An Sương - Cửa Hòa Viện" at bounding box center [152, 116] width 231 height 19
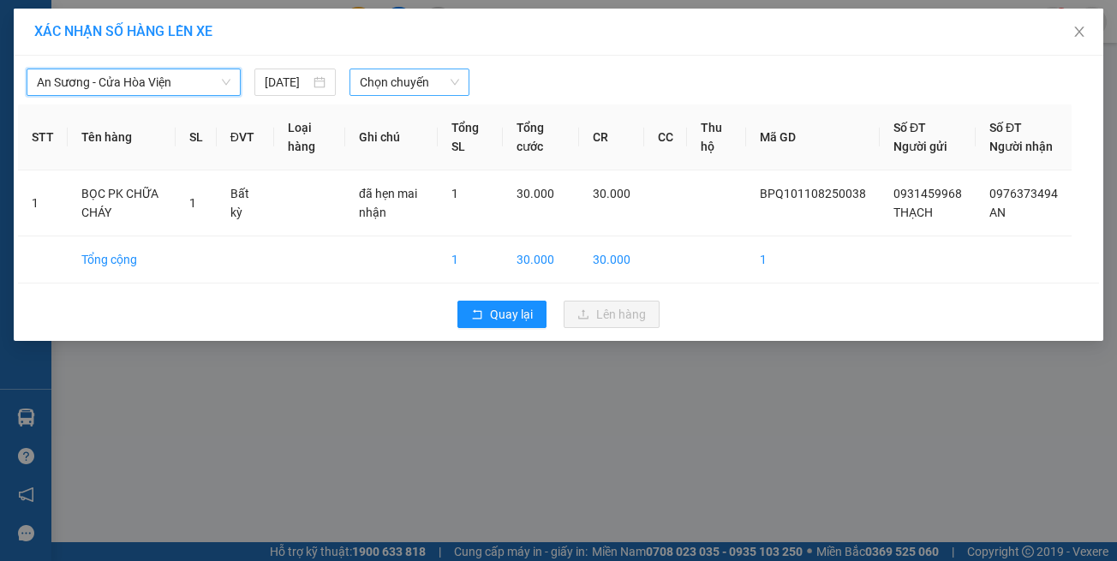
click at [378, 86] on span "Chọn chuyến" at bounding box center [409, 82] width 99 height 26
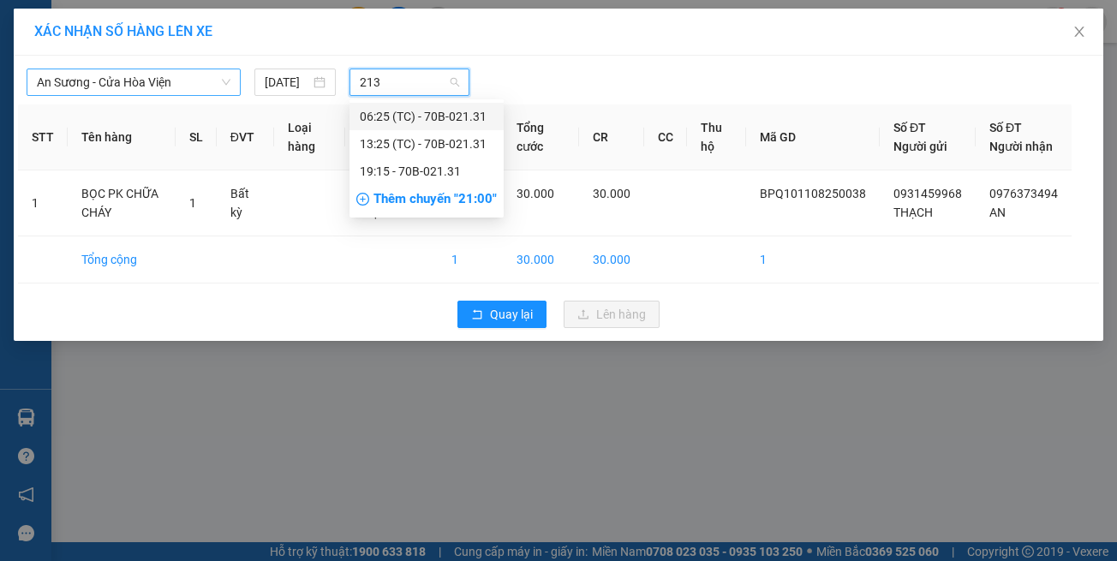
type input "2131"
click at [447, 144] on div "13:25 (TC) - 70B-021.31" at bounding box center [427, 143] width 134 height 19
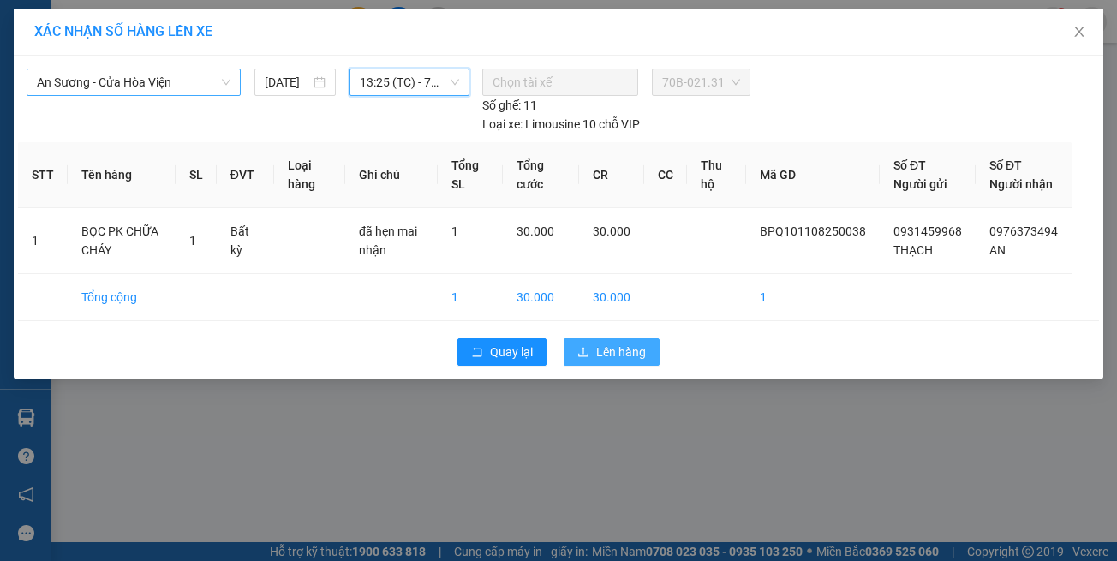
click at [609, 344] on span "Lên hàng" at bounding box center [621, 352] width 50 height 19
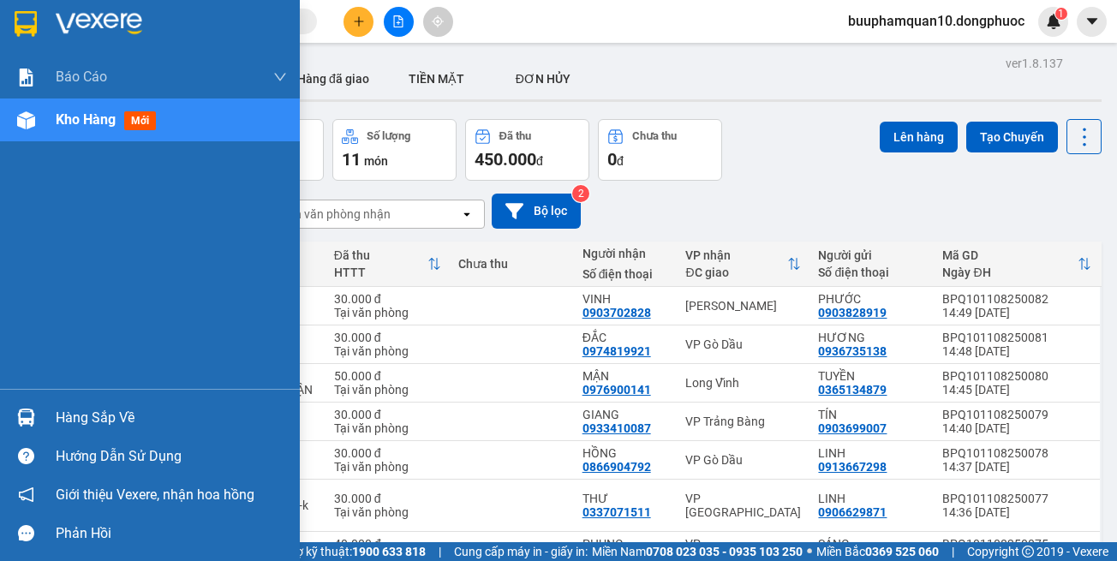
click at [35, 423] on div at bounding box center [26, 418] width 30 height 30
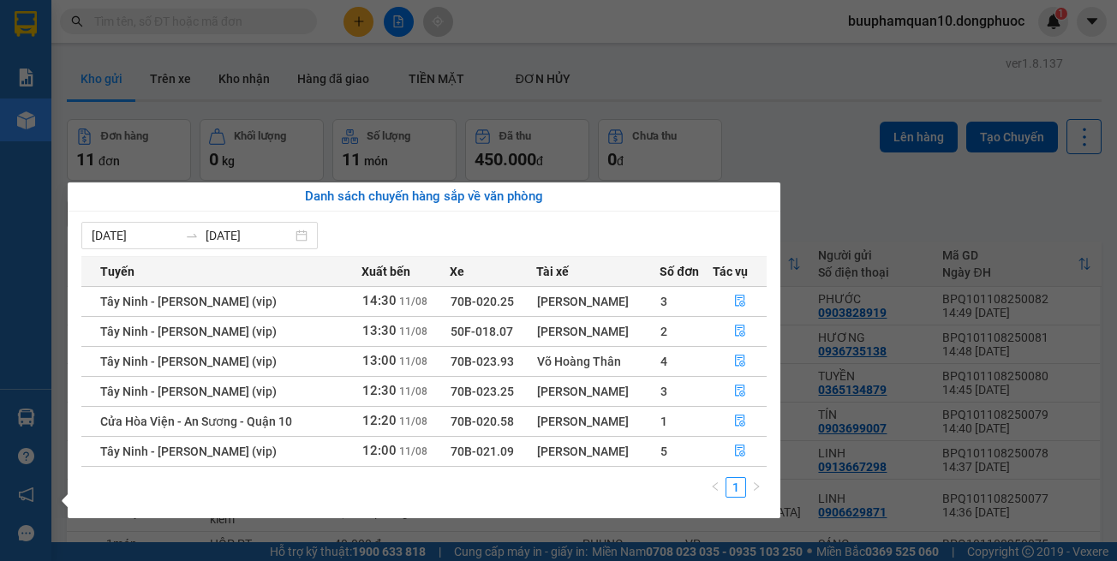
click at [832, 498] on section "Kết quả tìm kiếm ( 0 ) Bộ lọc No Data buuphamquan10.dongphuoc 1 Báo cáo Mẫu 1: …" at bounding box center [558, 280] width 1117 height 561
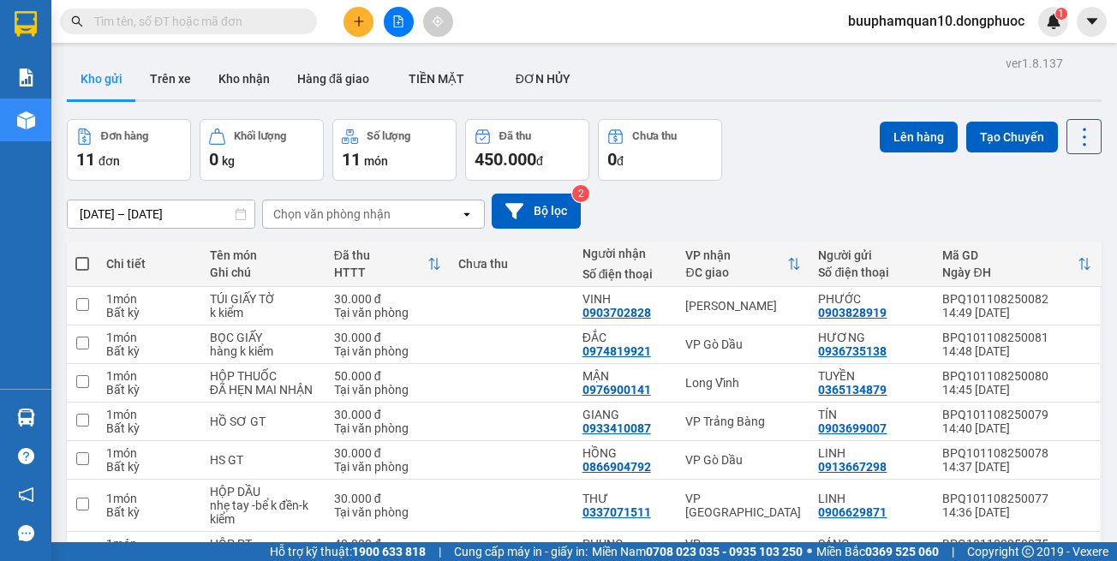
click at [381, 217] on div "Chọn văn phòng nhận" at bounding box center [331, 214] width 117 height 17
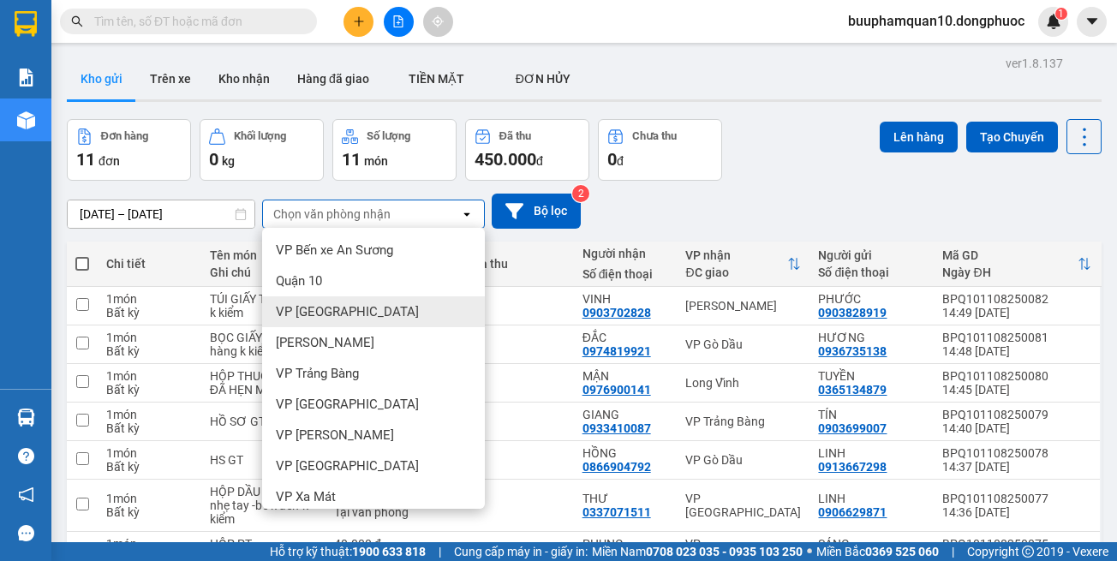
click at [345, 317] on div "VP [GEOGRAPHIC_DATA]" at bounding box center [373, 311] width 223 height 31
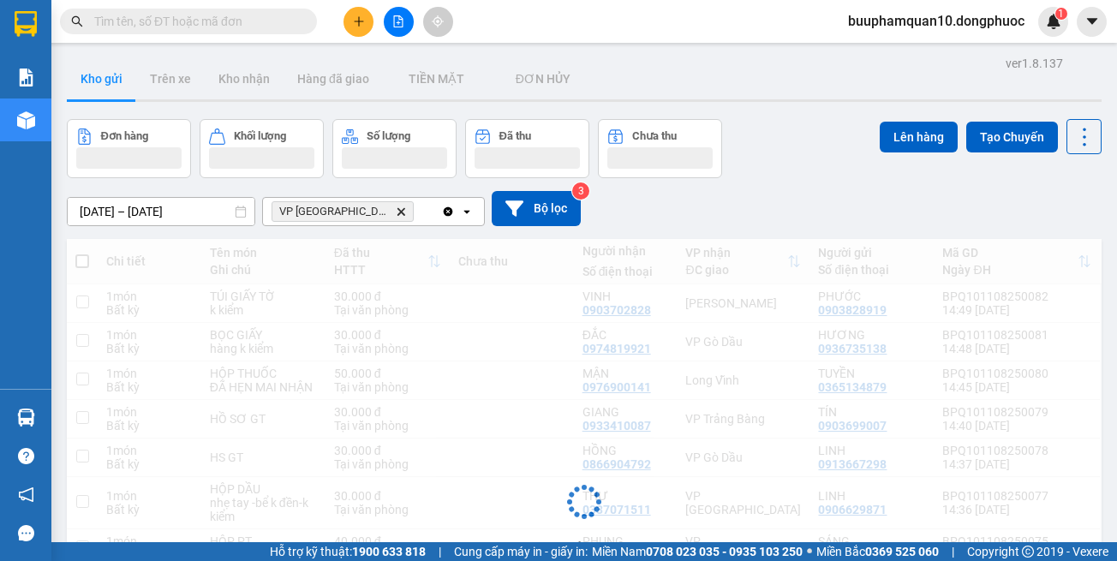
click at [394, 209] on div "VP [GEOGRAPHIC_DATA]" at bounding box center [352, 211] width 178 height 27
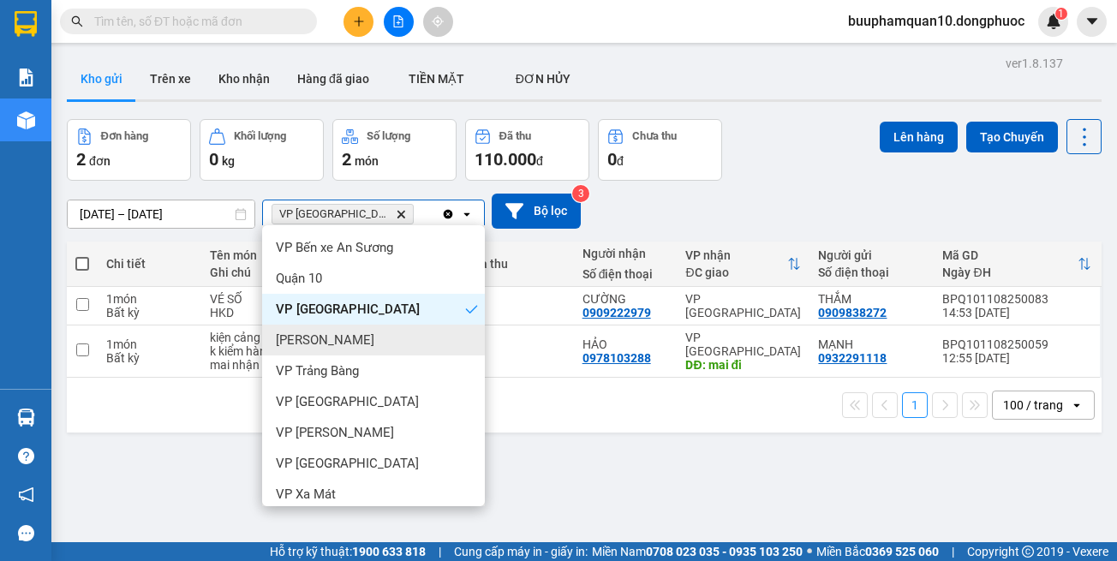
click at [374, 347] on div "[PERSON_NAME]" at bounding box center [373, 340] width 223 height 31
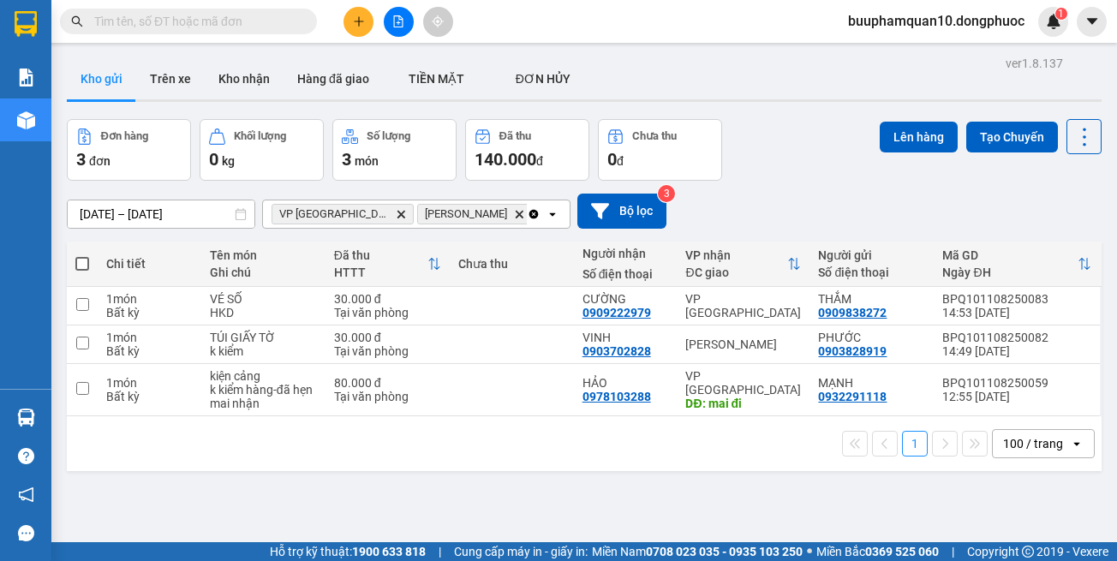
click at [397, 214] on icon "VP Tây Ninh, close by backspace" at bounding box center [401, 214] width 8 height 8
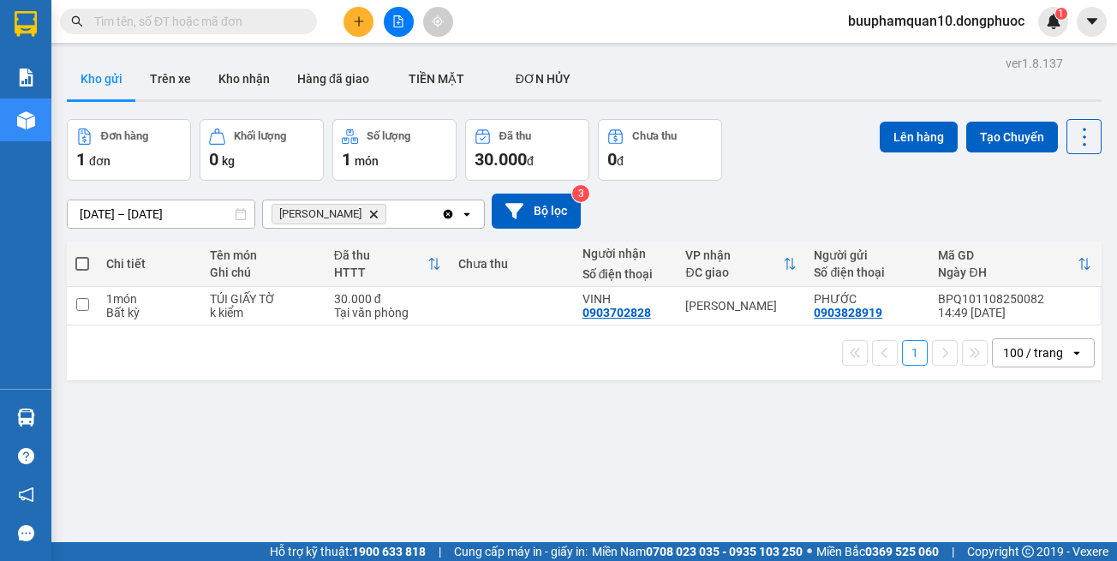
click at [338, 212] on span "Hòa Thành Delete" at bounding box center [329, 214] width 115 height 21
click at [368, 212] on icon "Delete" at bounding box center [373, 214] width 10 height 10
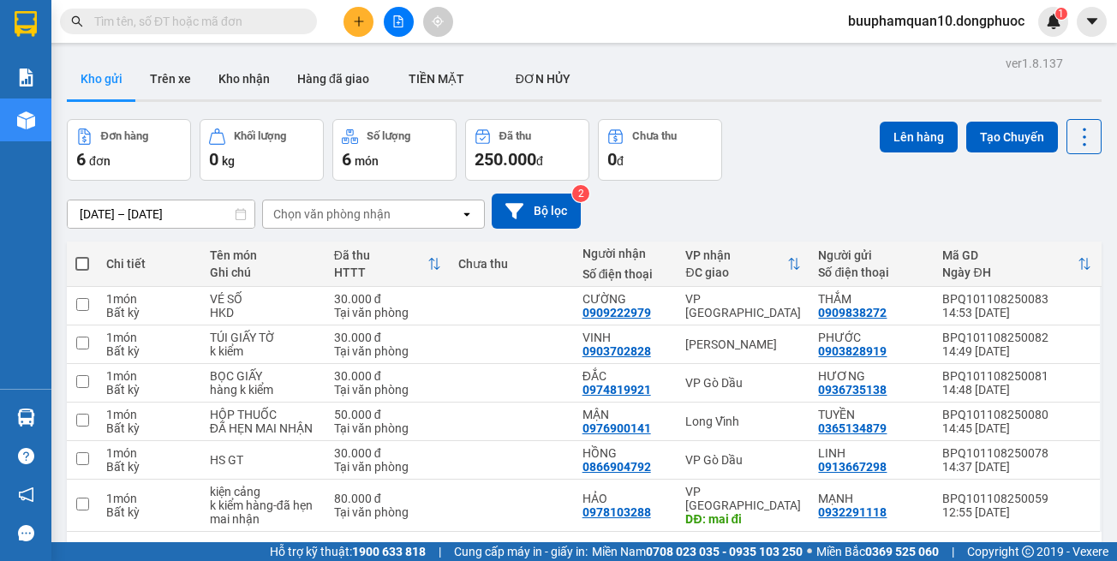
click at [355, 212] on div "Chọn văn phòng nhận" at bounding box center [331, 214] width 117 height 17
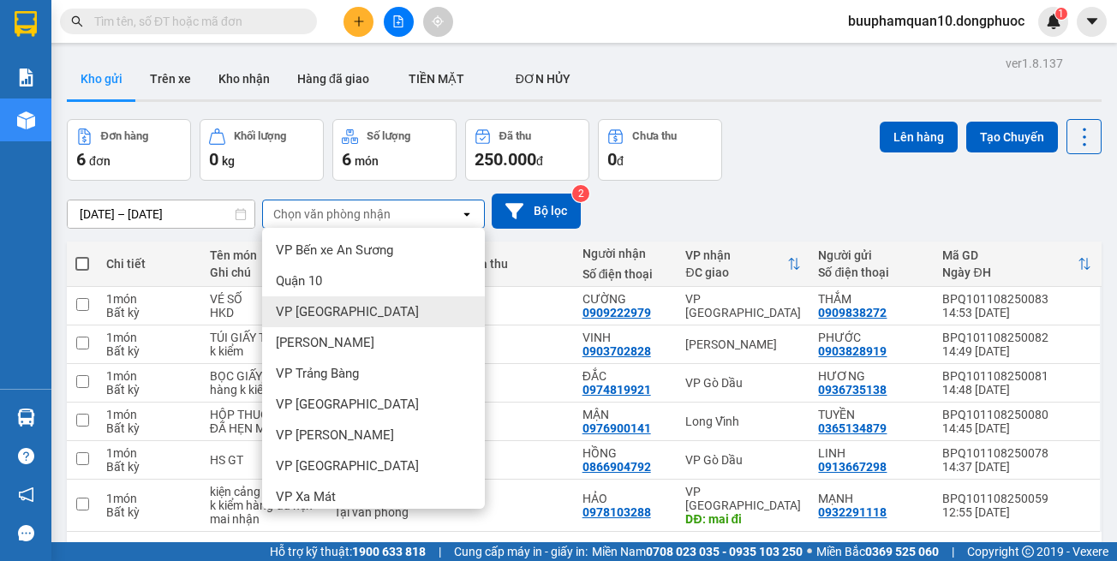
drag, startPoint x: 363, startPoint y: 308, endPoint x: 382, endPoint y: 242, distance: 68.6
click at [366, 303] on div "VP [GEOGRAPHIC_DATA]" at bounding box center [373, 311] width 223 height 31
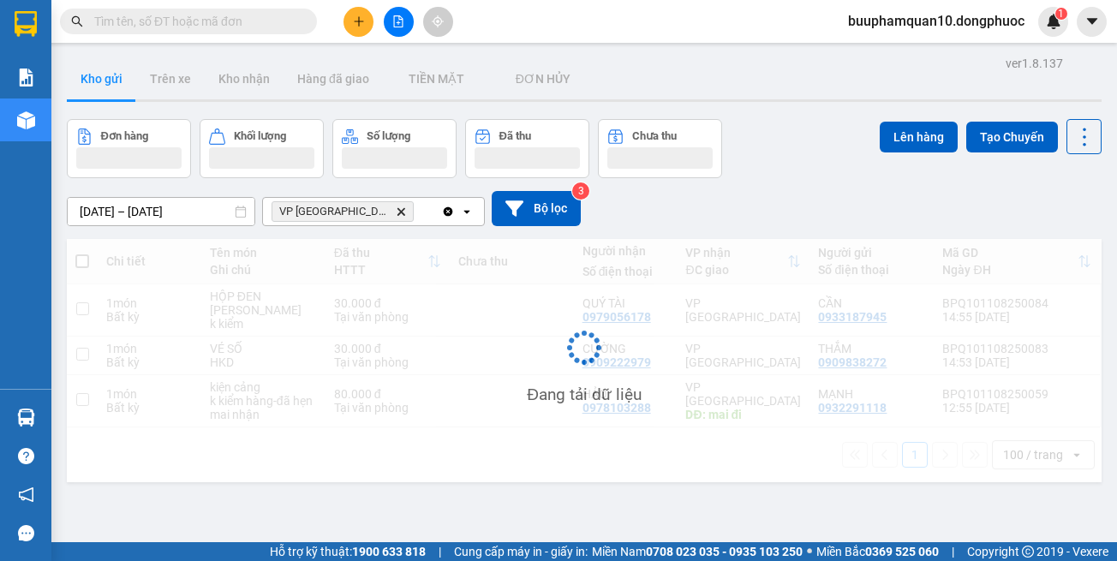
click at [391, 216] on div "VP [GEOGRAPHIC_DATA]" at bounding box center [352, 211] width 178 height 27
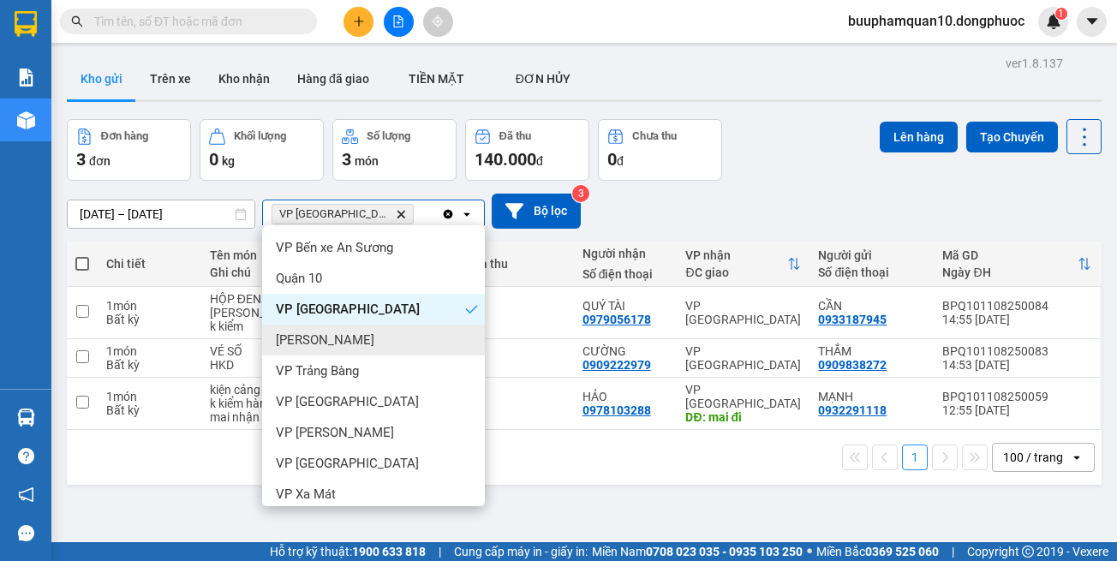
click at [385, 379] on div "VP Trảng Bàng" at bounding box center [373, 370] width 223 height 31
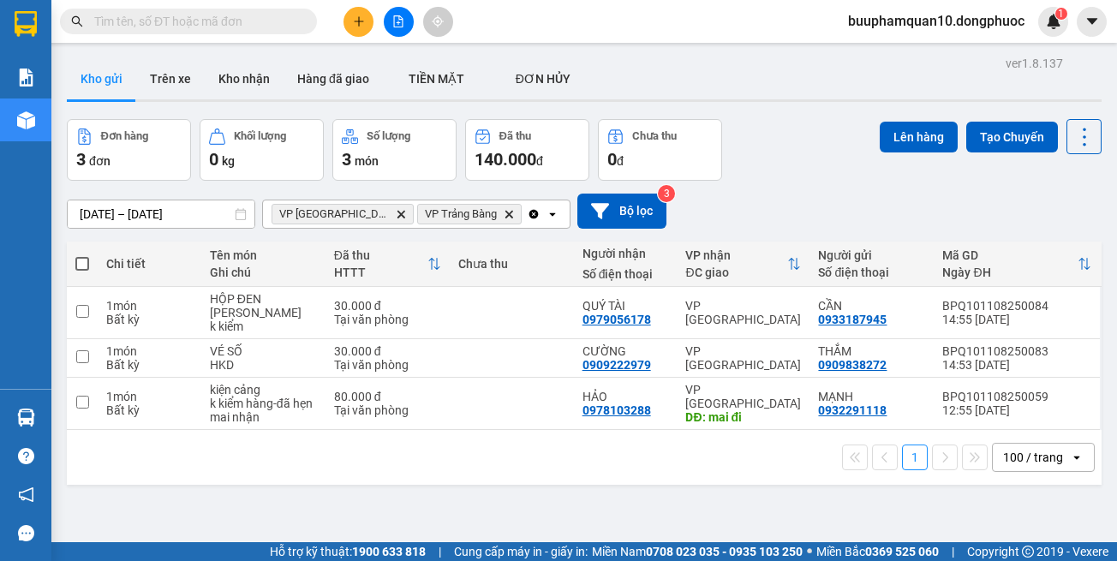
click at [88, 263] on span at bounding box center [82, 264] width 14 height 14
click at [82, 255] on input "checkbox" at bounding box center [82, 255] width 0 height 0
checkbox input "true"
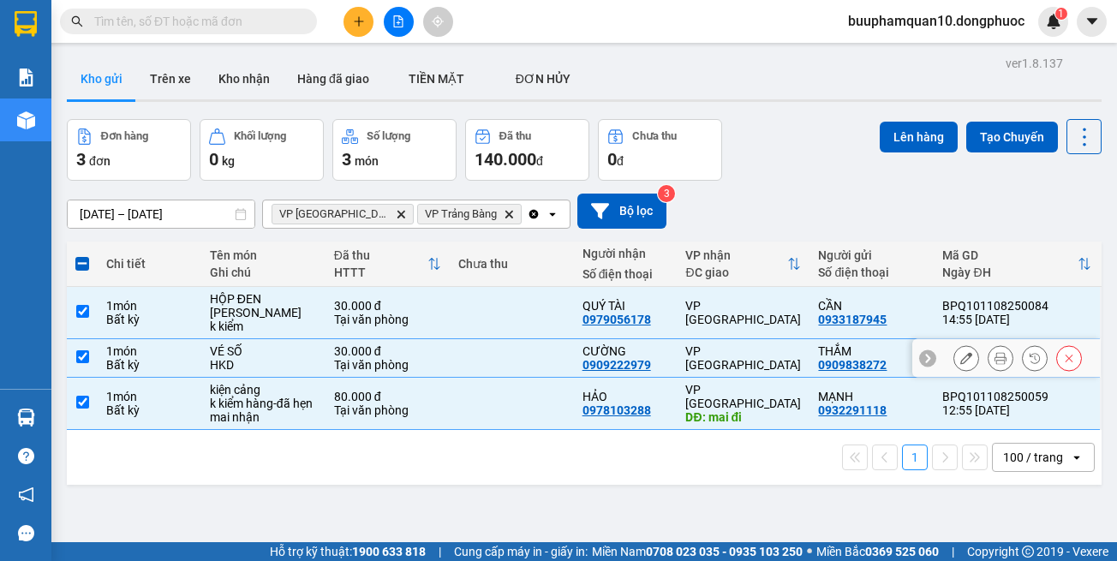
drag, startPoint x: 766, startPoint y: 343, endPoint x: 764, endPoint y: 314, distance: 29.2
click at [767, 344] on div "VP [GEOGRAPHIC_DATA]" at bounding box center [743, 357] width 116 height 27
checkbox input "false"
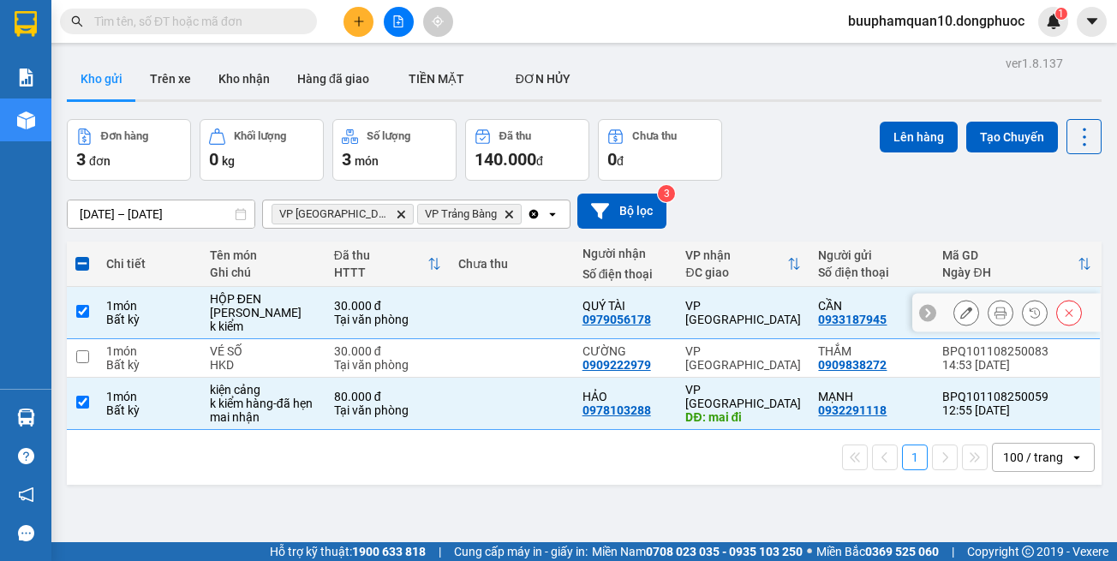
click at [764, 314] on td "VP [GEOGRAPHIC_DATA]" at bounding box center [743, 313] width 133 height 52
checkbox input "false"
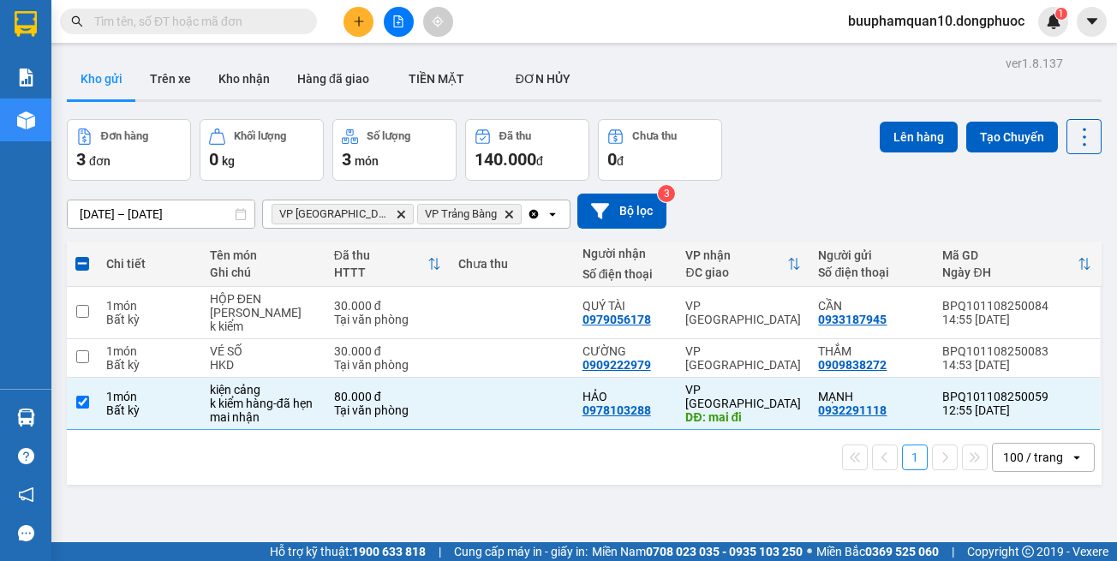
click at [833, 494] on div "ver 1.8.137 Kho gửi Trên xe Kho nhận Hàng đã giao TIỀN MẶT ĐƠN HỦY Đơn hàng 3…" at bounding box center [584, 331] width 1048 height 561
click at [757, 483] on div "ver 1.8.137 Kho gửi Trên xe Kho nhận Hàng đã giao TIỀN MẶT ĐƠN HỦY Đơn hàng 3…" at bounding box center [584, 331] width 1048 height 561
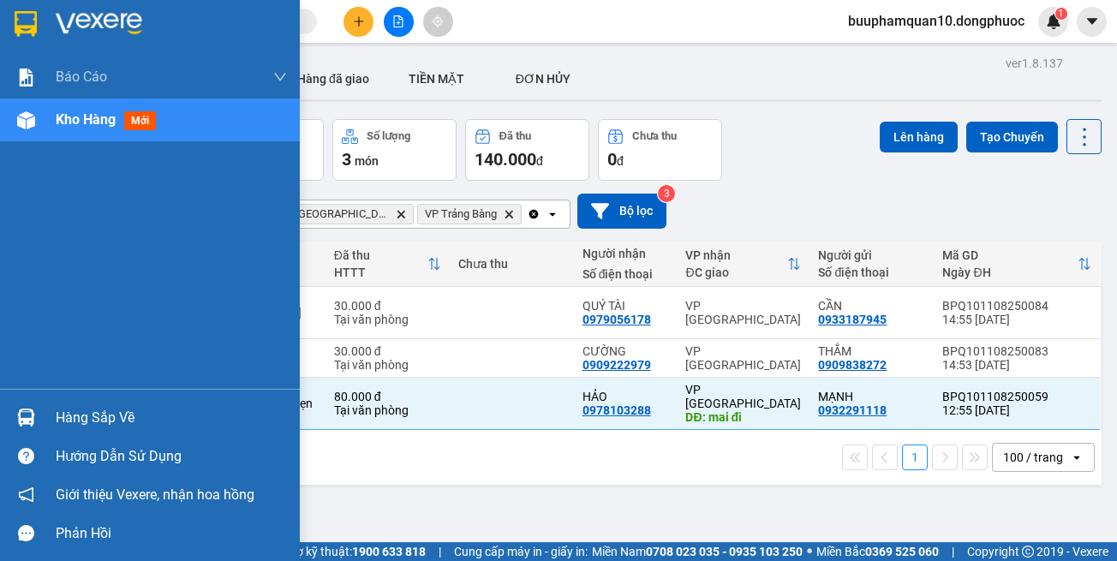
drag, startPoint x: 32, startPoint y: 414, endPoint x: 269, endPoint y: 417, distance: 237.3
click at [33, 413] on img at bounding box center [26, 418] width 18 height 18
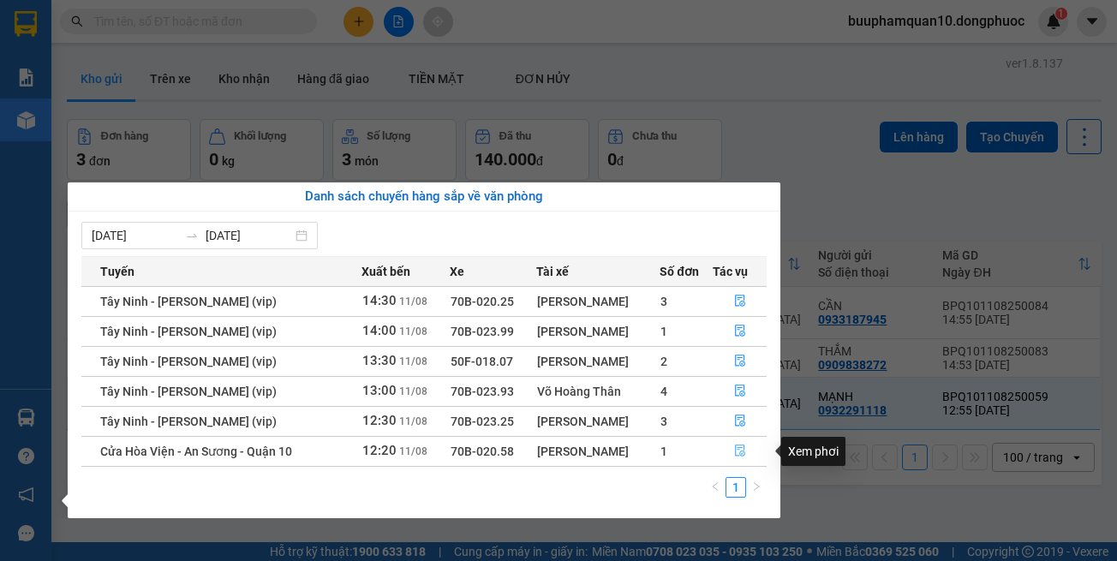
drag, startPoint x: 745, startPoint y: 450, endPoint x: 838, endPoint y: 509, distance: 109.8
click at [746, 450] on icon "file-done" at bounding box center [740, 451] width 12 height 12
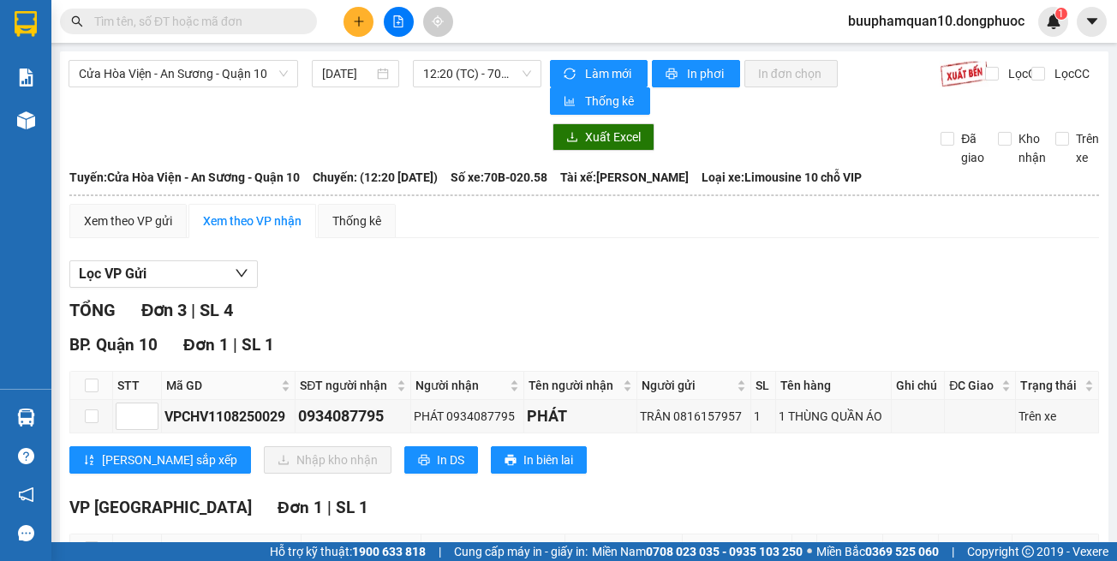
click at [93, 409] on input "checkbox" at bounding box center [92, 416] width 14 height 14
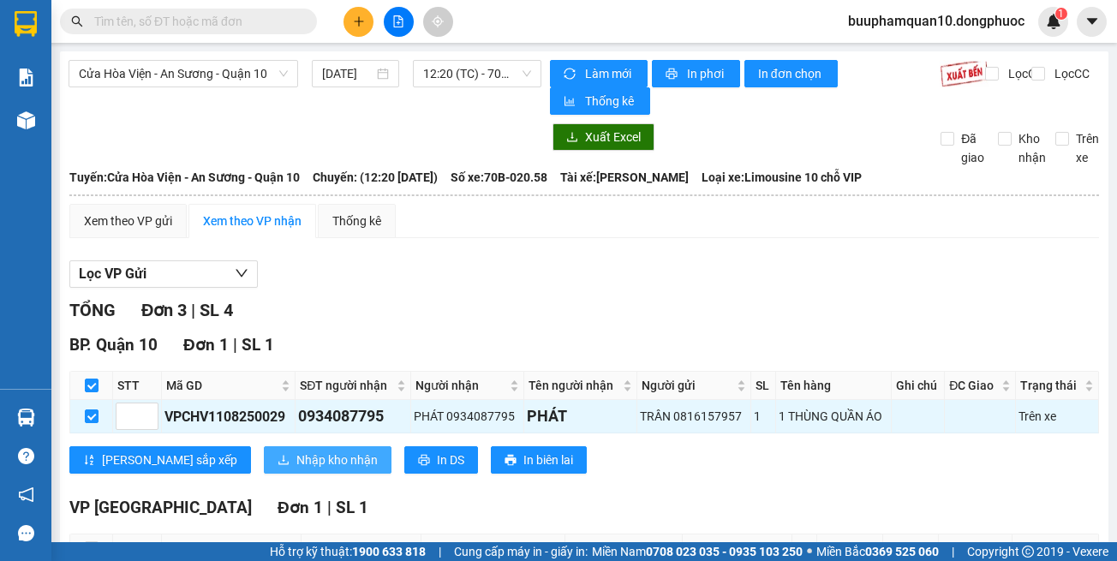
click at [264, 446] on button "Nhập kho nhận" at bounding box center [328, 459] width 128 height 27
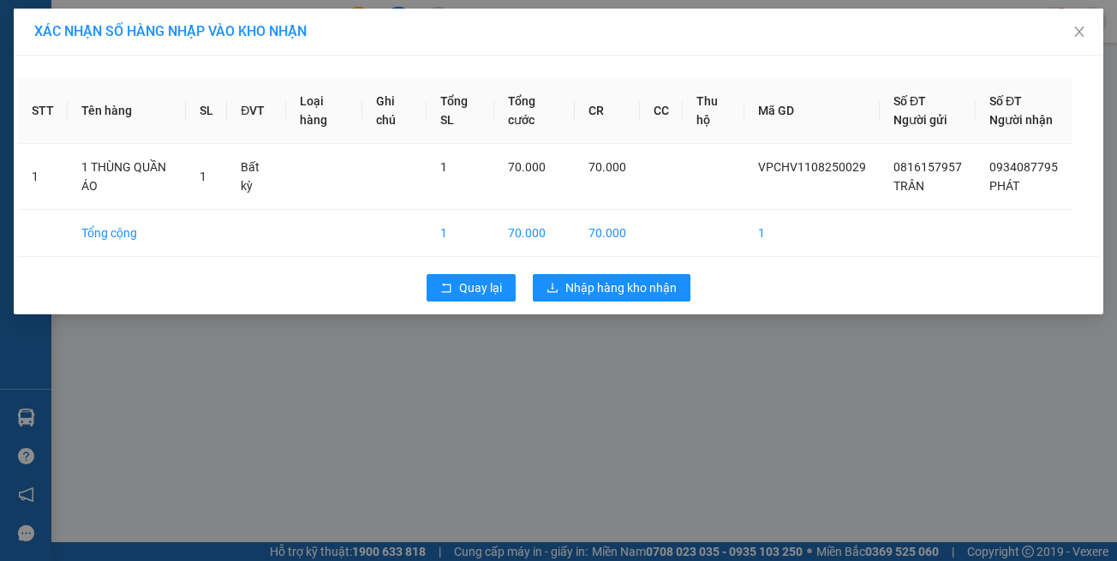
click at [743, 414] on div "XÁC NHẬN SỐ HÀNG NHẬP VÀO KHO NHẬN STT Tên hàng SL ĐVT Loại hàng Ghi chú Tổng S…" at bounding box center [558, 280] width 1117 height 561
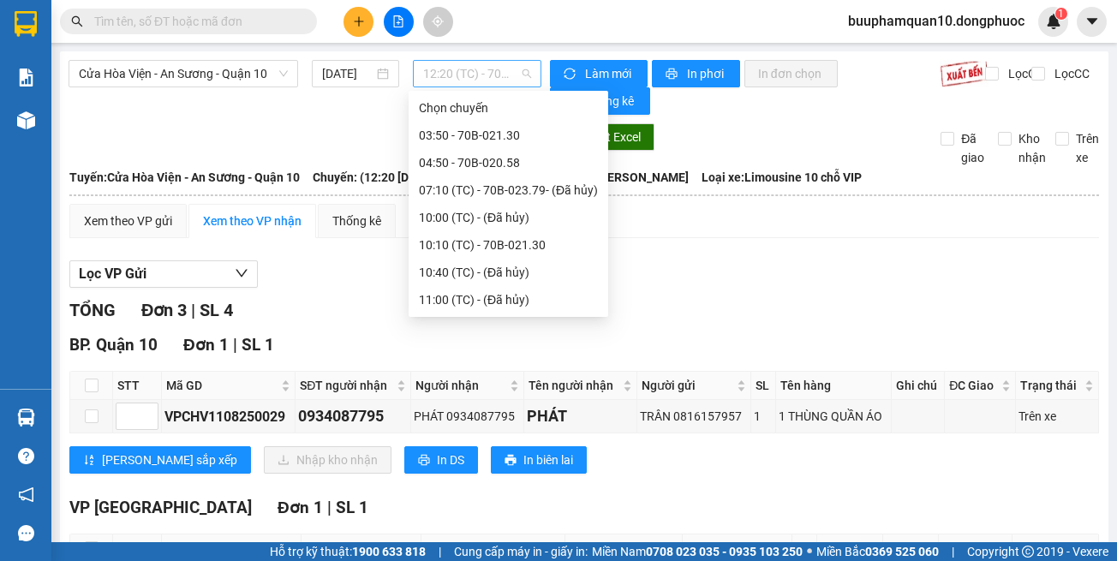
click at [447, 85] on span "12:20 (TC) - 70B-020.58" at bounding box center [477, 74] width 108 height 26
click at [823, 329] on div "TỔNG Đơn 3 | SL 4 BP. Quận 10 Đơn 1 | SL 1 STT Mã GD SĐT người nhận Người nhận …" at bounding box center [584, 558] width 1030 height 523
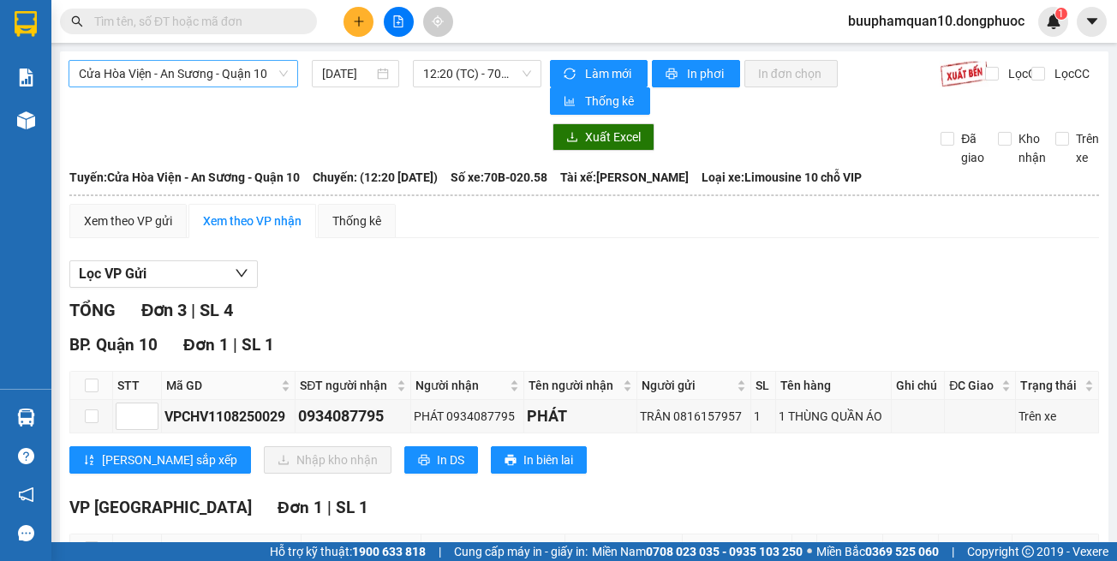
click at [117, 71] on span "Cửa Hòa Viện - An Sương - Quận 10" at bounding box center [183, 74] width 209 height 26
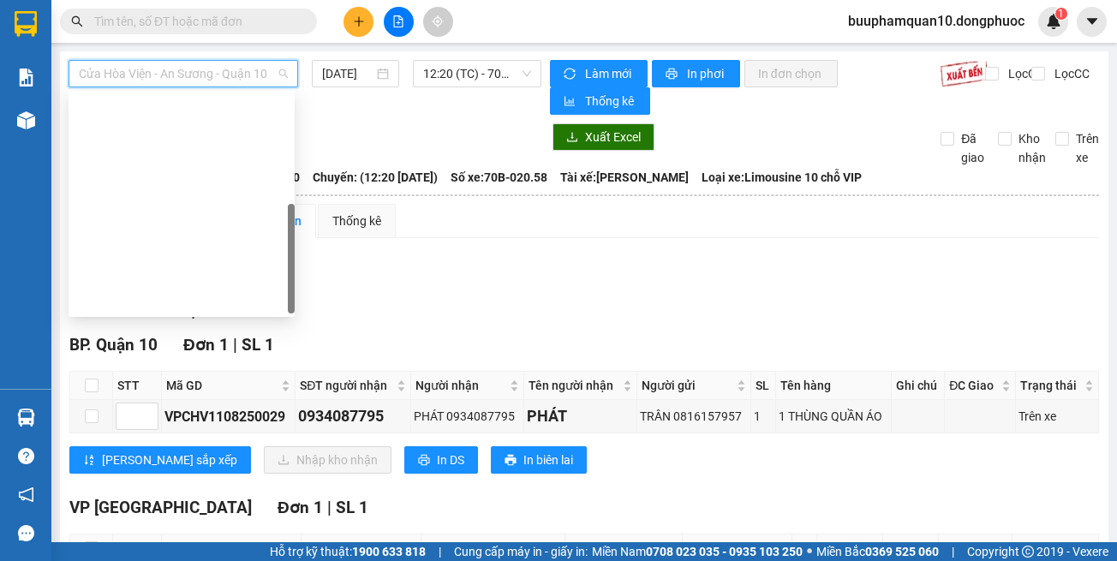
click at [203, 537] on div "[GEOGRAPHIC_DATA] - [GEOGRAPHIC_DATA] (vip)" at bounding box center [182, 546] width 206 height 19
type input "[DATE]"
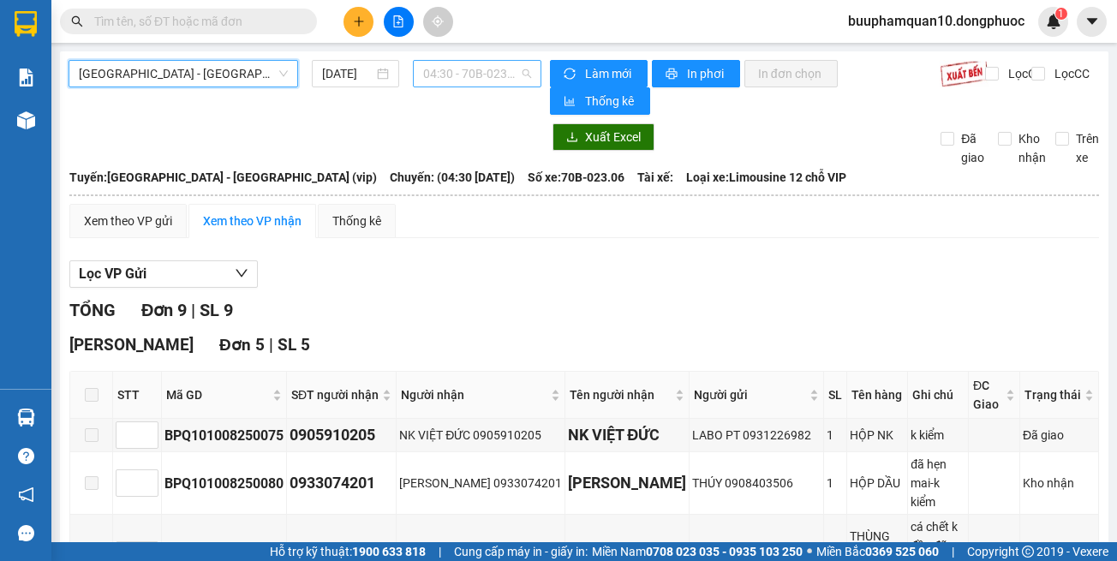
click at [485, 74] on span "04:30 - 70B-023.06" at bounding box center [477, 74] width 108 height 26
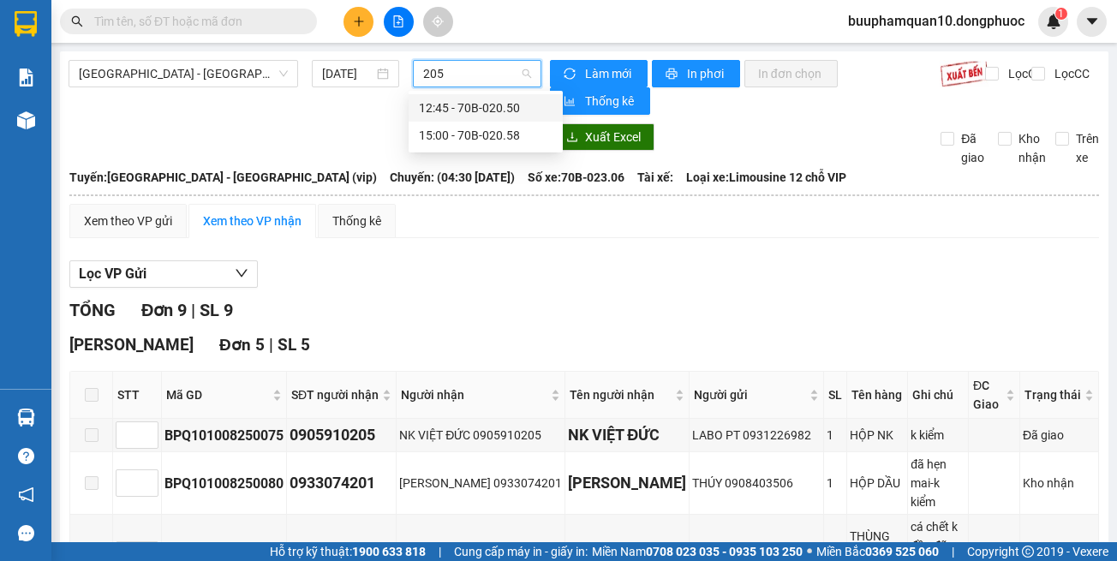
type input "2058"
click at [484, 105] on div "15:00 - 70B-020.58" at bounding box center [486, 108] width 134 height 19
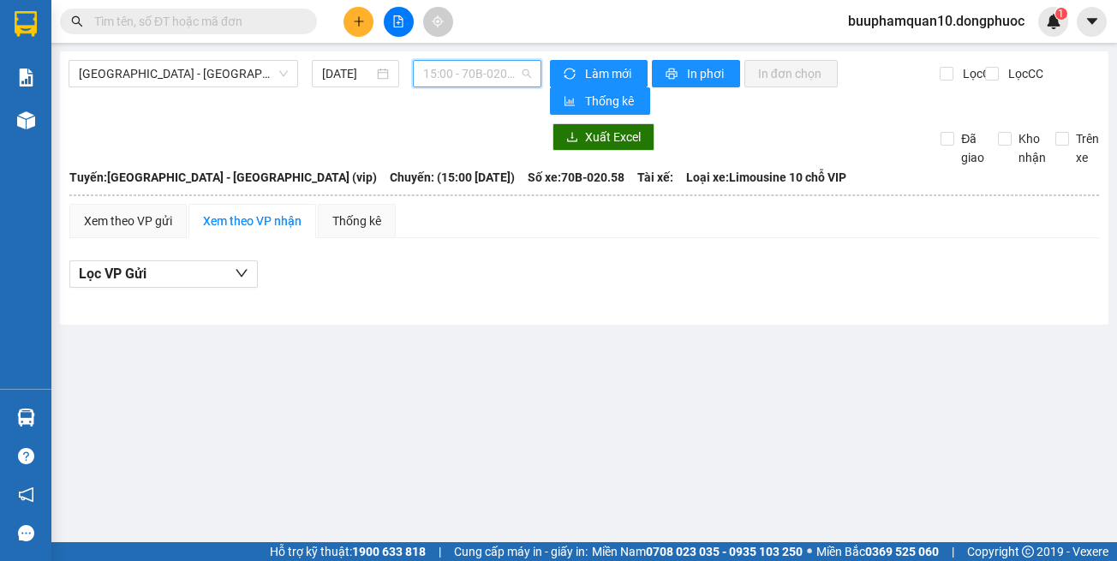
click at [501, 76] on span "15:00 - 70B-020.58" at bounding box center [477, 74] width 108 height 26
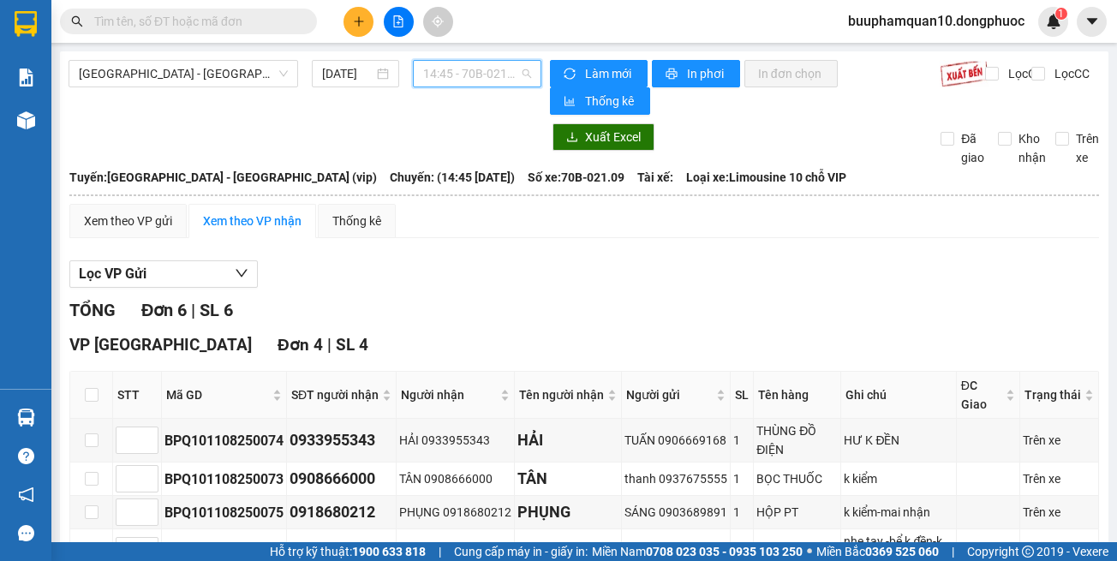
click at [446, 79] on span "14:45 - 70B-021.09" at bounding box center [477, 74] width 108 height 26
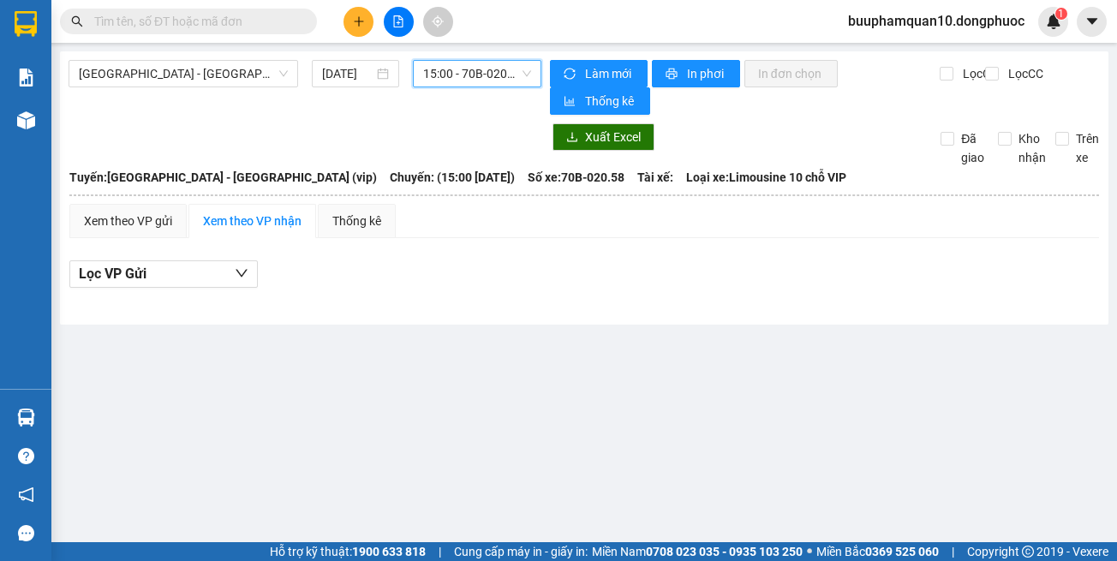
click at [567, 275] on div "Lọc VP Gửi" at bounding box center [584, 274] width 1030 height 28
click at [464, 67] on span "15:00 - 70B-020.58" at bounding box center [477, 74] width 108 height 26
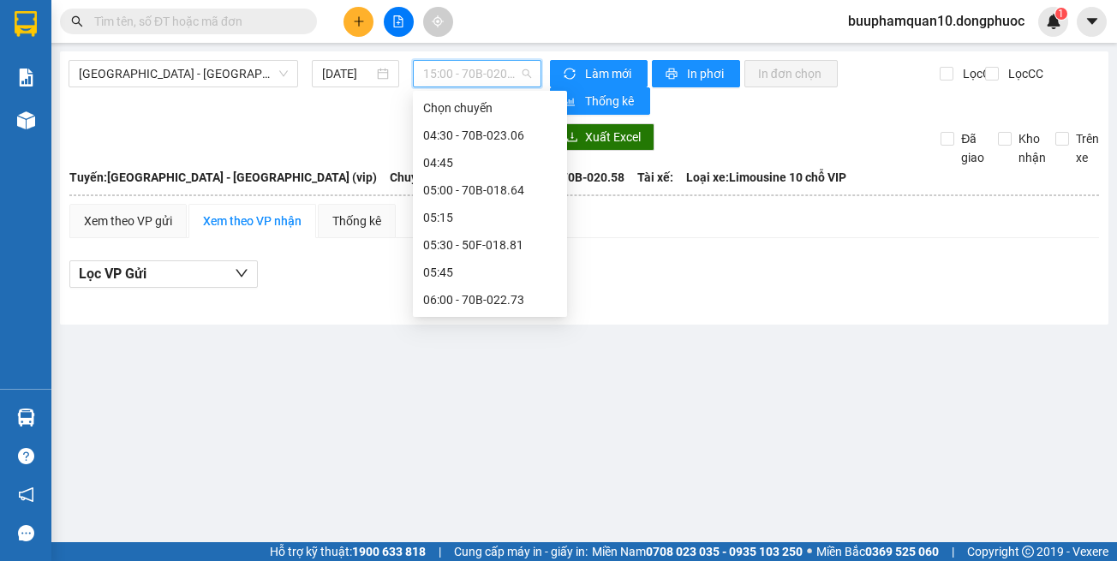
drag, startPoint x: 720, startPoint y: 341, endPoint x: 714, endPoint y: 306, distance: 35.8
click at [720, 330] on main "[GEOGRAPHIC_DATA] - [GEOGRAPHIC_DATA] (vip) [DATE] 15:00 - 70B-020.58 Làm mới I…" at bounding box center [558, 271] width 1117 height 542
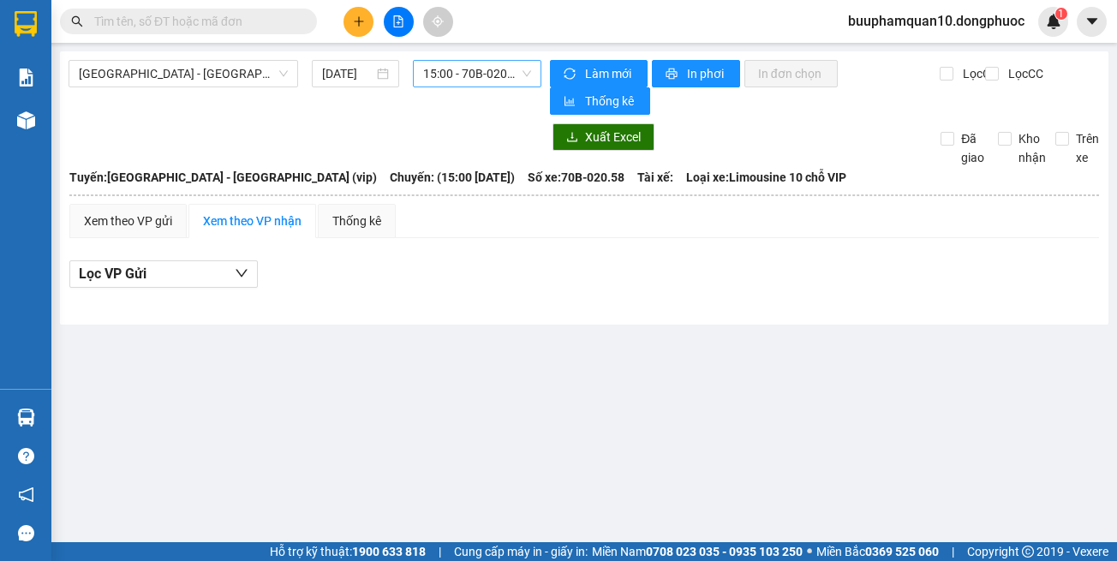
click at [467, 75] on span "15:00 - 70B-020.58" at bounding box center [477, 74] width 108 height 26
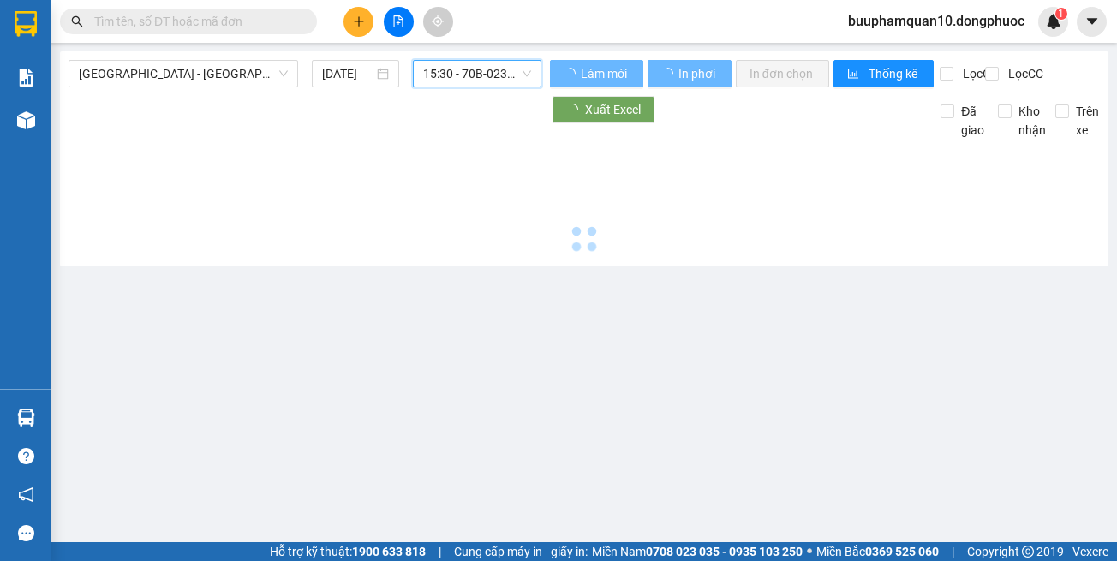
click at [478, 66] on span "15:30 - 70B-023.25" at bounding box center [477, 74] width 108 height 26
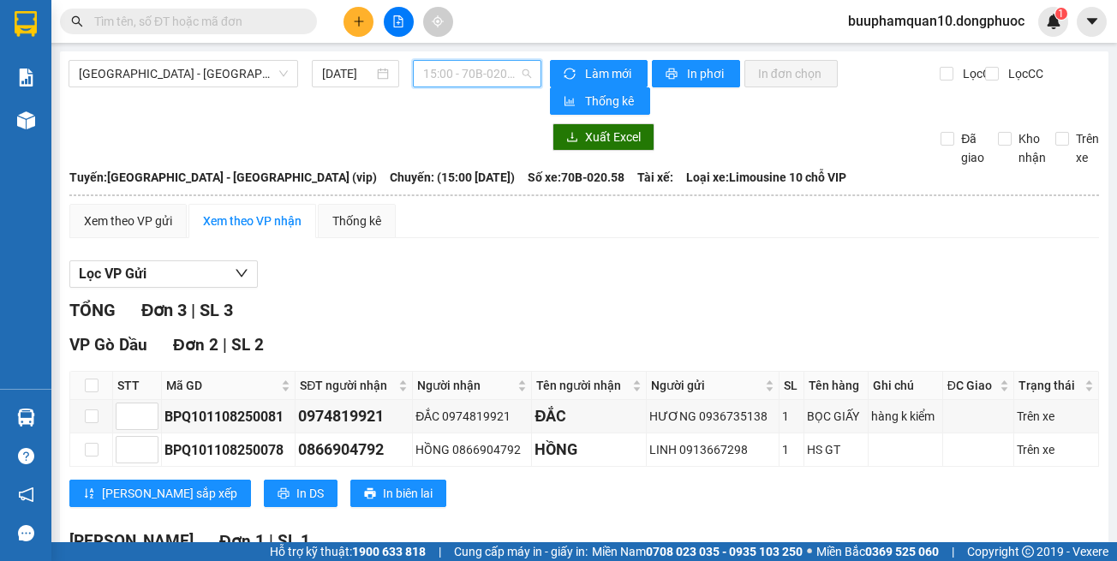
click at [479, 75] on span "15:00 - 70B-020.58" at bounding box center [477, 74] width 108 height 26
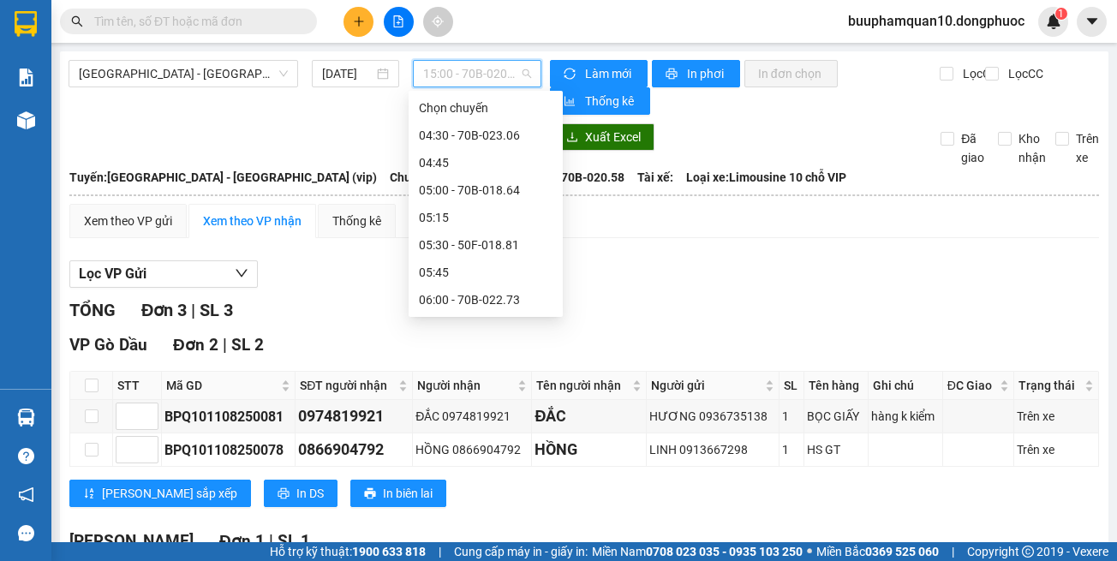
click at [677, 248] on div "Xem theo VP gửi Xem theo VP nhận Thống kê Lọc VP Gửi TỔNG Đơn 3 | SL 3 VP Gò D…" at bounding box center [584, 447] width 1030 height 487
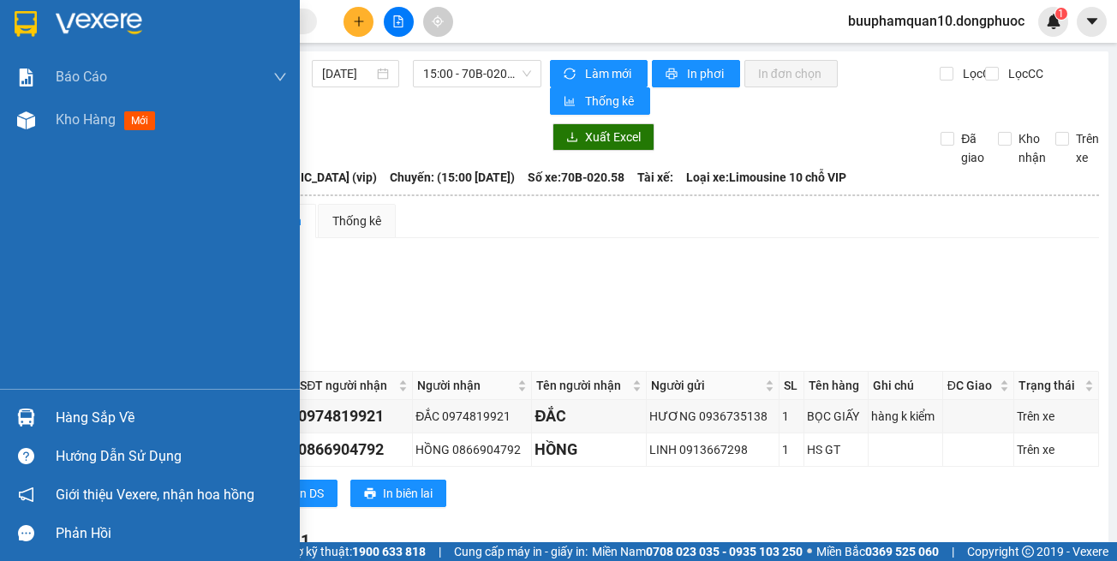
click at [63, 412] on div "Hàng sắp về" at bounding box center [171, 418] width 231 height 26
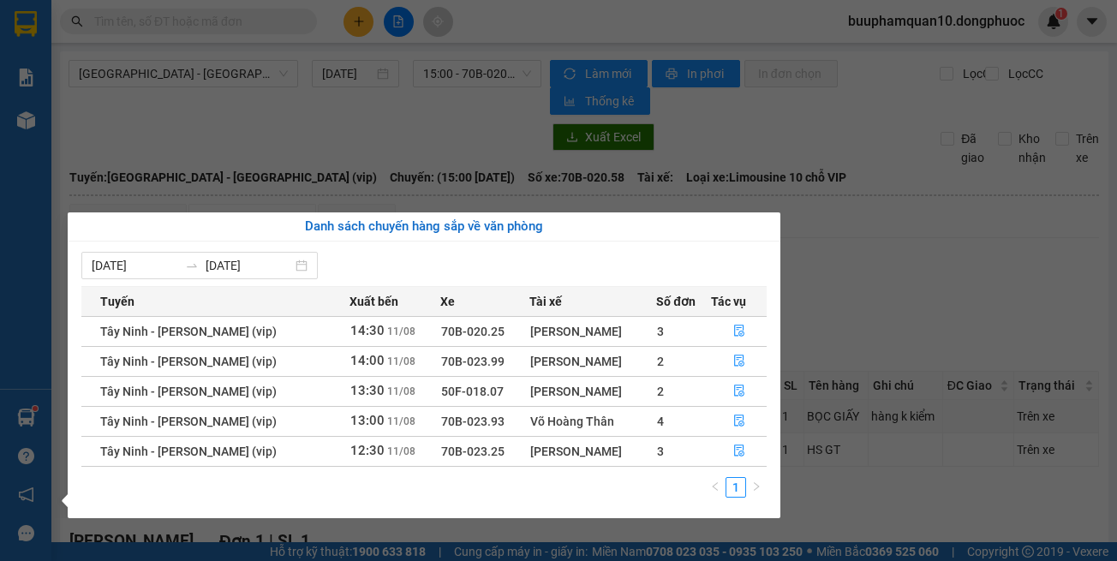
click at [860, 463] on section "Kết quả tìm kiếm ( 0 ) Bộ lọc No Data buuphamquan10.dongphuoc 1 Báo cáo Mẫu 1: …" at bounding box center [558, 280] width 1117 height 561
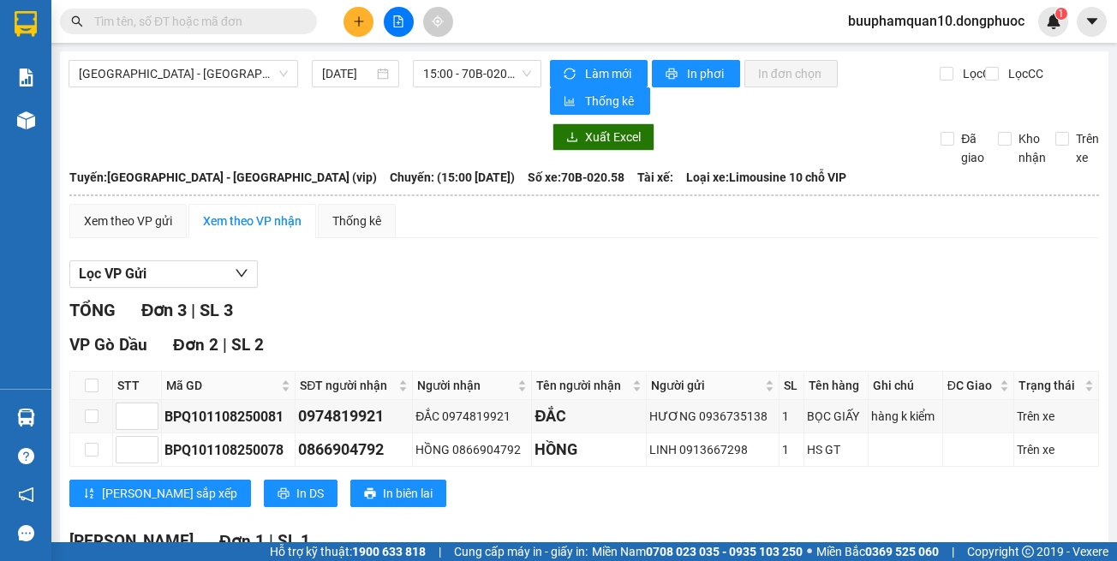
click at [285, 18] on input "text" at bounding box center [195, 21] width 202 height 19
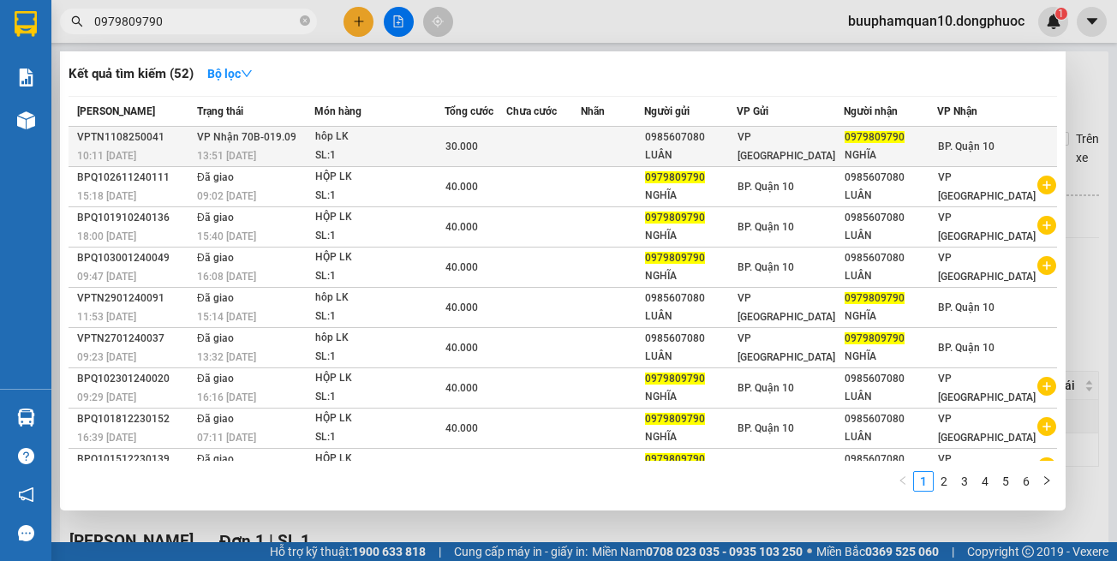
type input "0979809790"
click at [737, 143] on div "0985607080" at bounding box center [691, 137] width 92 height 18
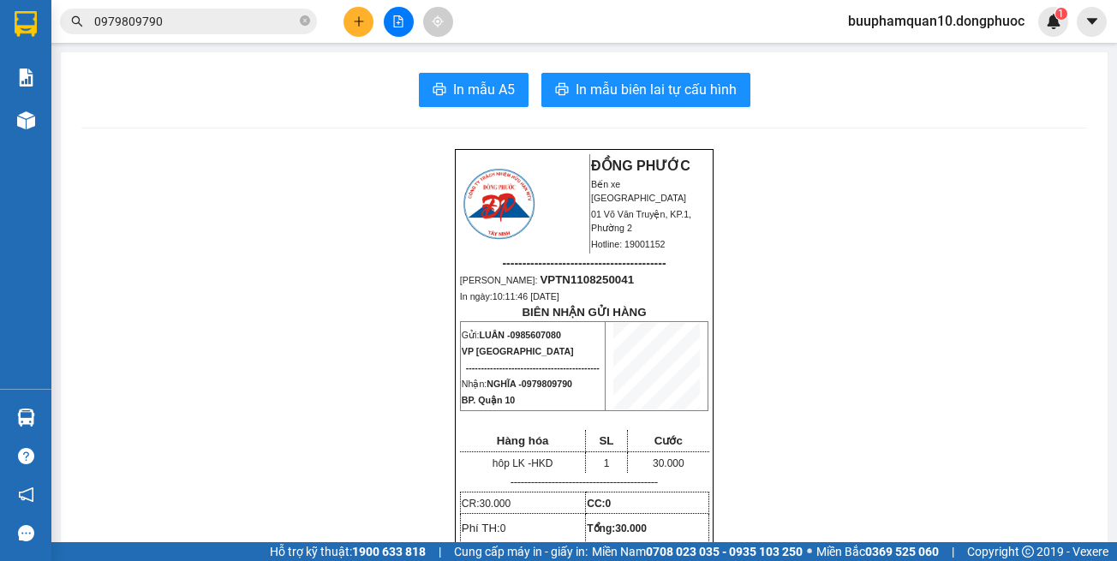
click at [354, 22] on icon "plus" at bounding box center [359, 21] width 12 height 12
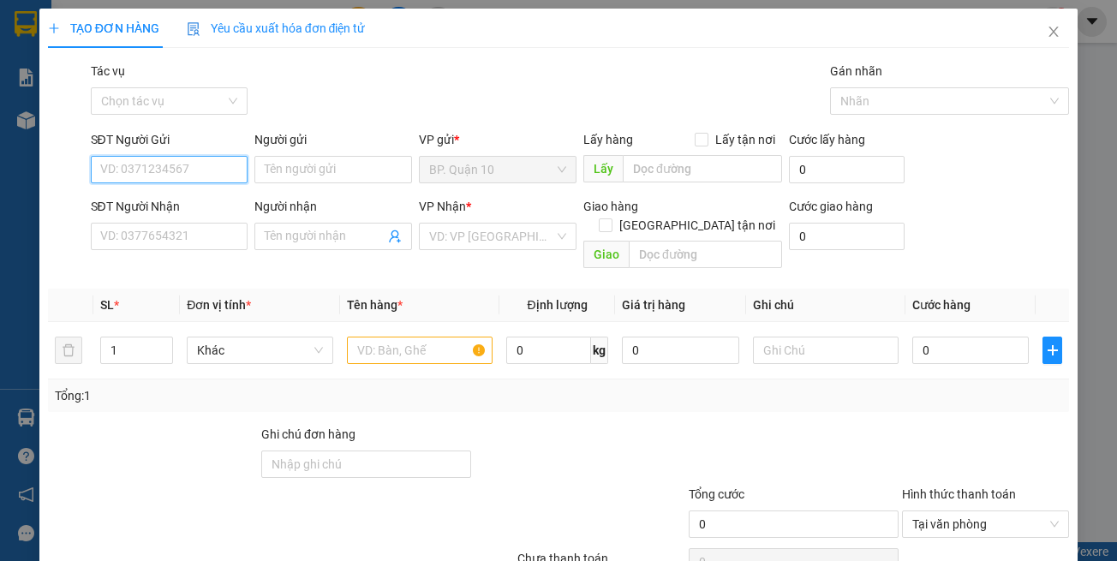
click at [212, 172] on input "SĐT Người Gửi" at bounding box center [170, 169] width 158 height 27
type input "0977602244"
click at [303, 175] on input "Người gửi" at bounding box center [333, 169] width 158 height 27
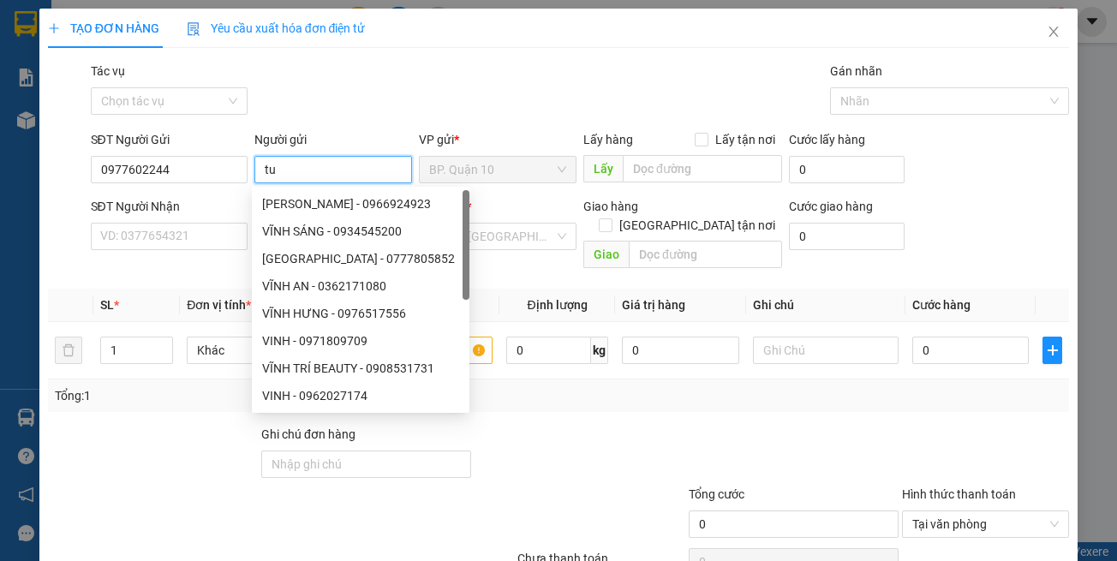
type input "t"
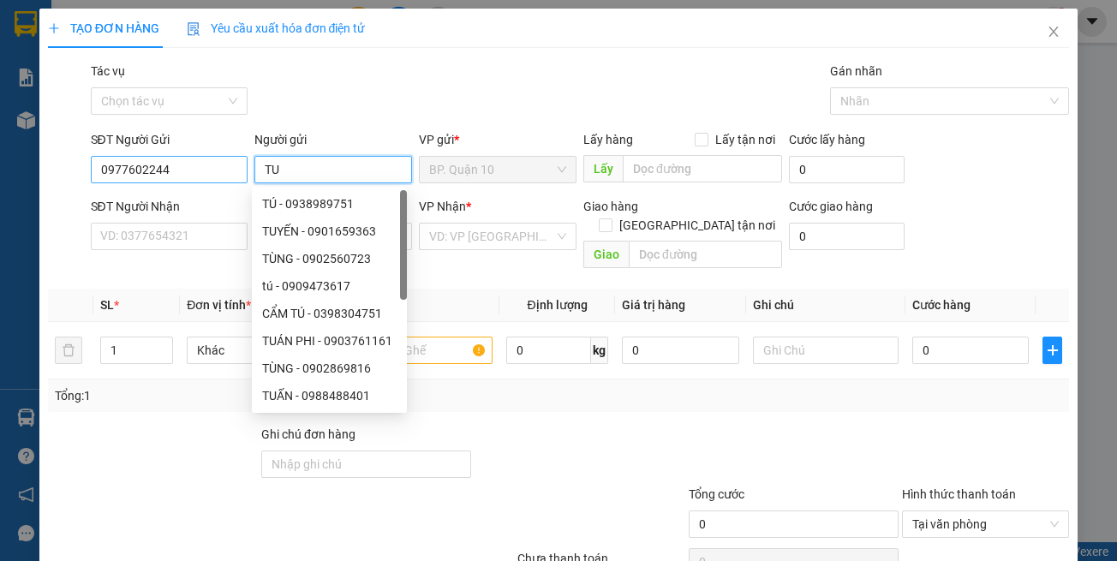
type input "TU"
drag, startPoint x: 106, startPoint y: 177, endPoint x: 72, endPoint y: 182, distance: 34.6
click at [85, 181] on div "SĐT Người Gửi 0977602244 Người gửi TU VP gửi * BP. Quận 10 Lấy hàng Lấy tận nơi…" at bounding box center [558, 160] width 1025 height 60
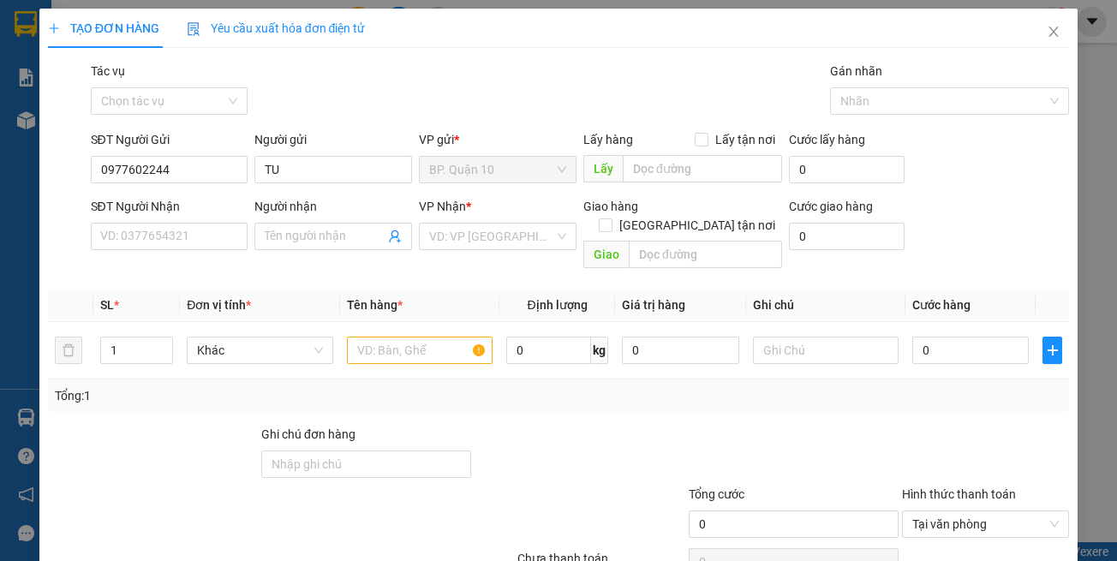
drag, startPoint x: 747, startPoint y: 512, endPoint x: 744, endPoint y: 496, distance: 16.5
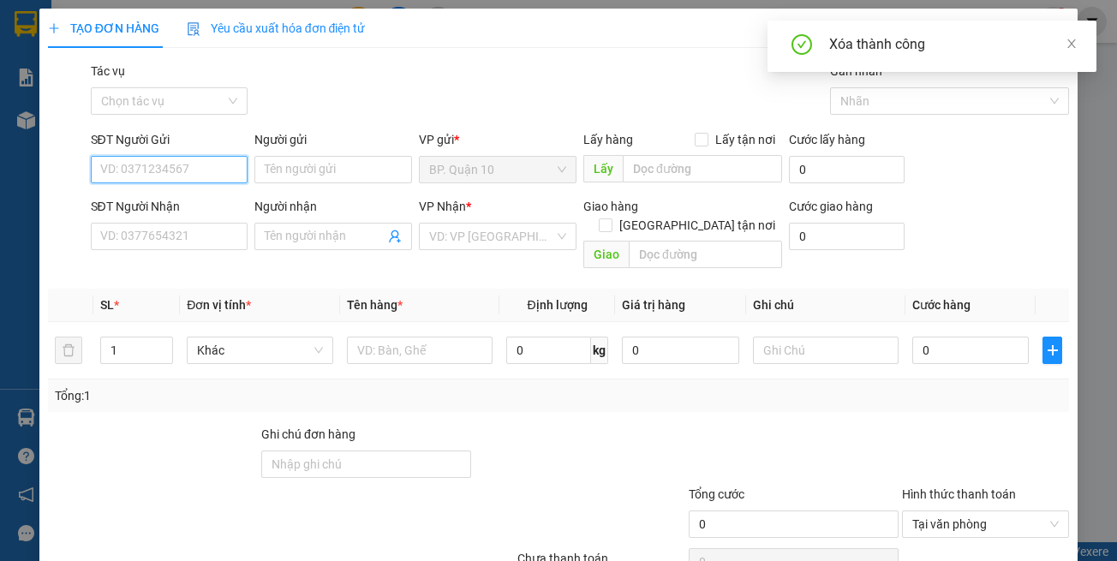
drag, startPoint x: 166, startPoint y: 103, endPoint x: 171, endPoint y: 116, distance: 13.8
click at [168, 156] on input "SĐT Người Gửi" at bounding box center [170, 169] width 158 height 27
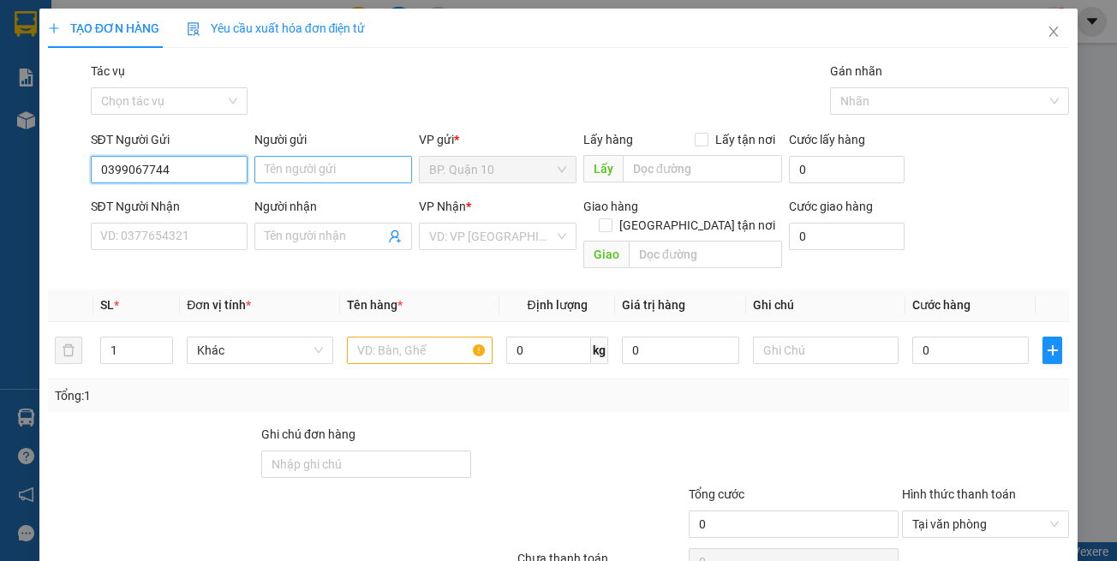
type input "0399067744"
click at [309, 174] on input "Người gửi" at bounding box center [333, 169] width 158 height 27
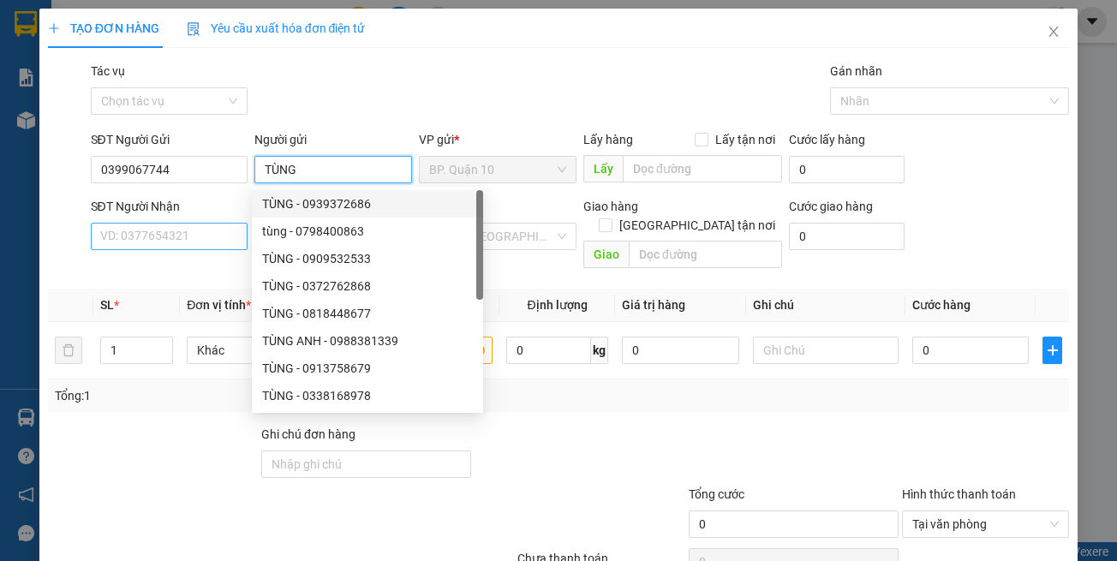
type input "TÙNG"
drag, startPoint x: 182, startPoint y: 240, endPoint x: 188, endPoint y: 209, distance: 31.6
click at [184, 236] on input "SĐT Người Nhận" at bounding box center [170, 236] width 158 height 27
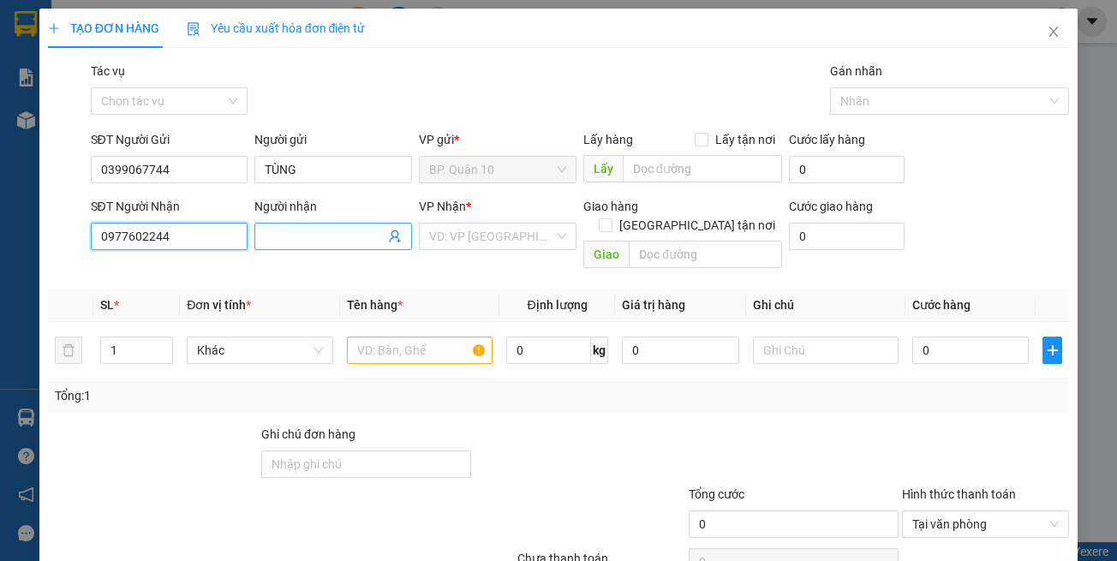
type input "0977602244"
click at [290, 228] on input "Người nhận" at bounding box center [325, 236] width 120 height 19
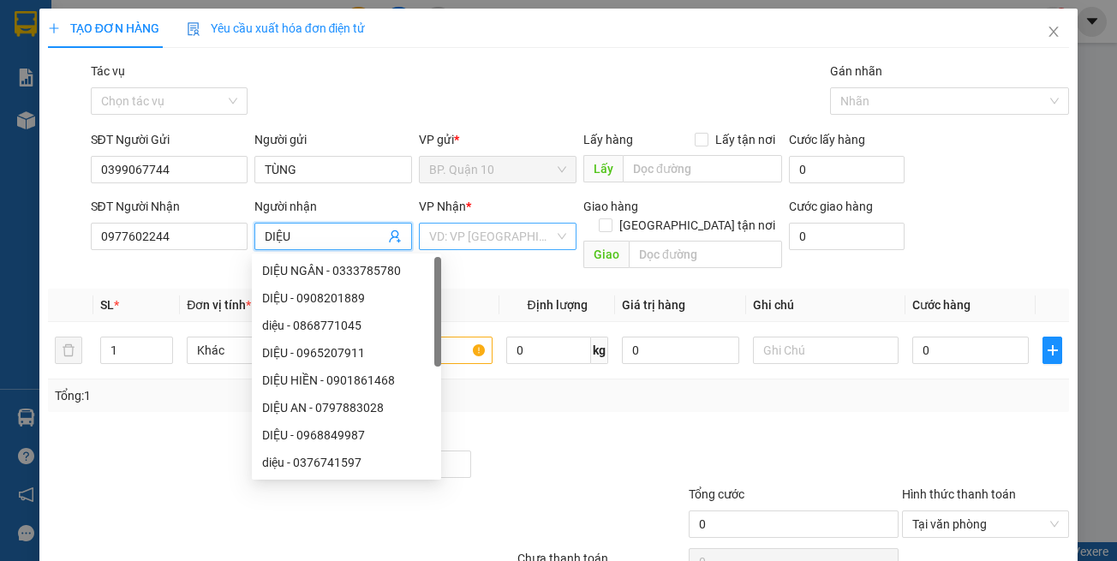
type input "DIỆU"
click at [497, 240] on input "search" at bounding box center [491, 237] width 125 height 26
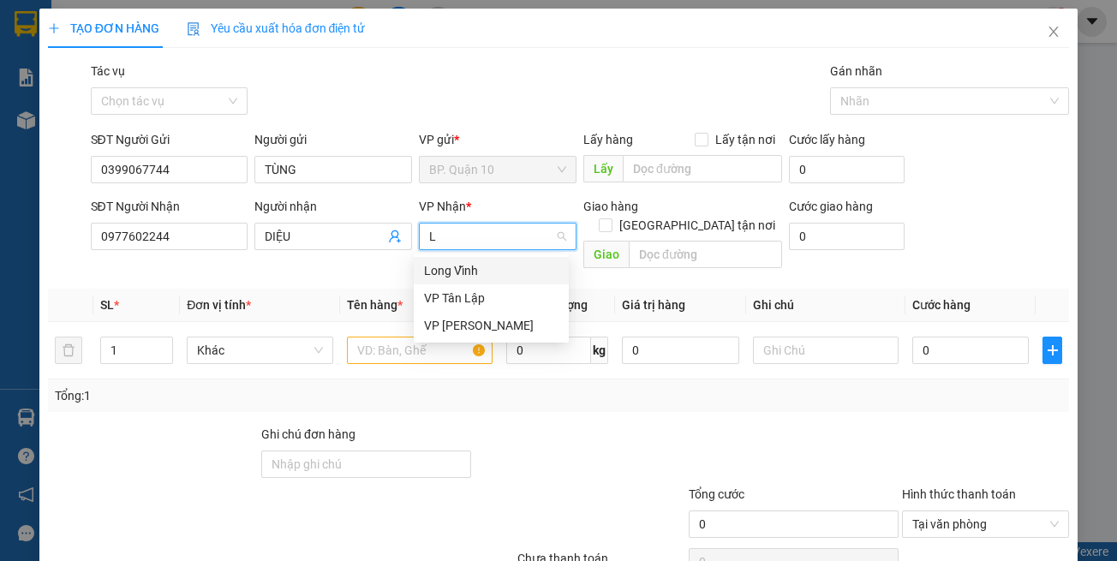
type input "LV"
click at [477, 280] on div "Long Vĩnh" at bounding box center [491, 270] width 155 height 27
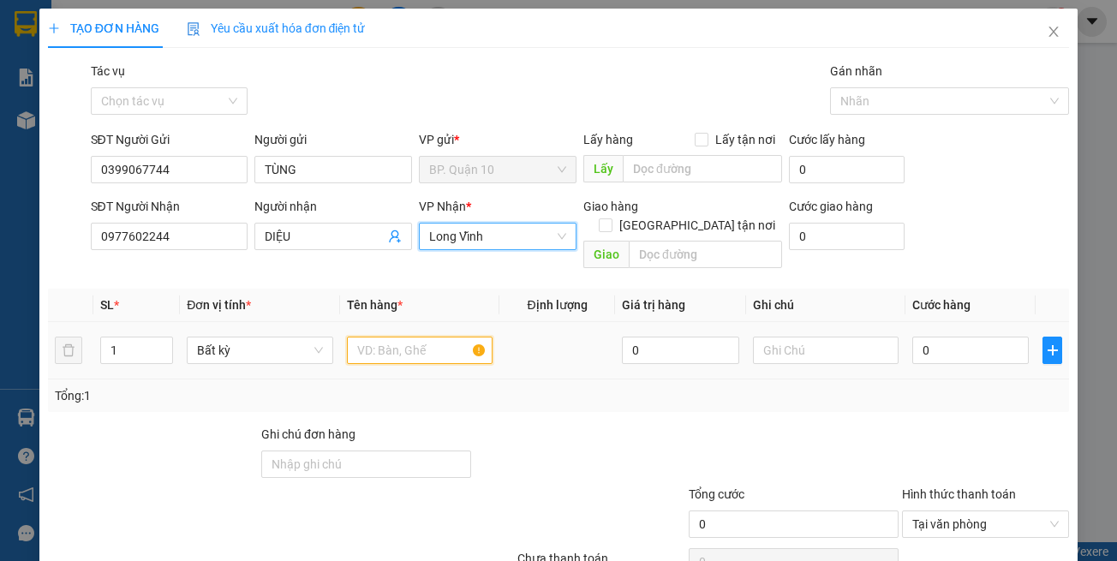
click at [448, 337] on input "text" at bounding box center [420, 350] width 146 height 27
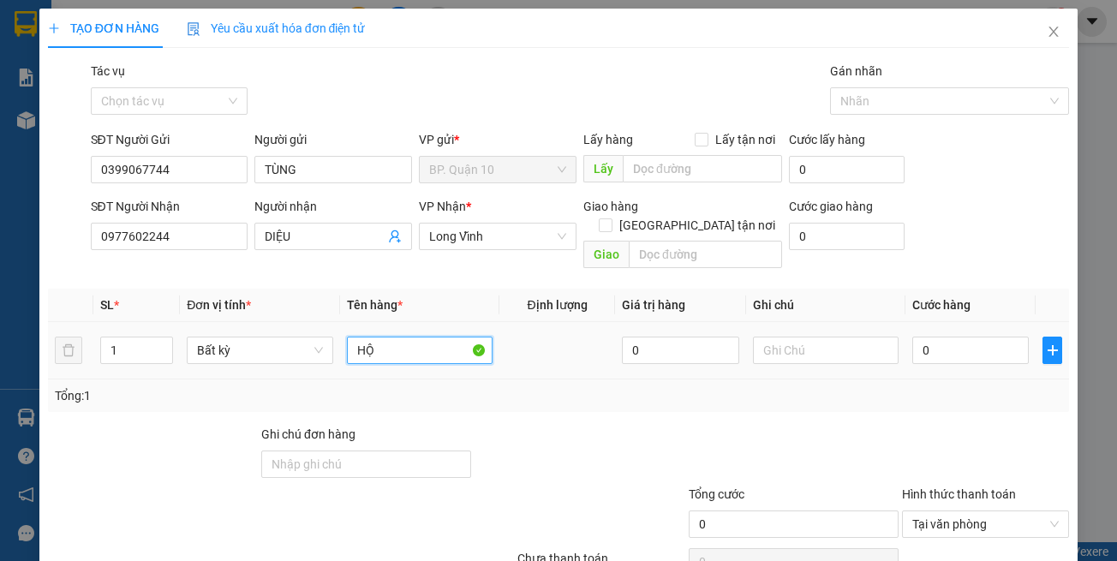
type input "H"
type input "HOOPJTEM"
drag, startPoint x: 267, startPoint y: 333, endPoint x: 1, endPoint y: 265, distance: 275.1
click at [0, 313] on div "TẠO ĐƠN HÀNG Yêu cầu xuất hóa đơn điện tử Transit Pickup Surcharge Ids Transit …" at bounding box center [558, 280] width 1117 height 561
type input "HỘP TEM"
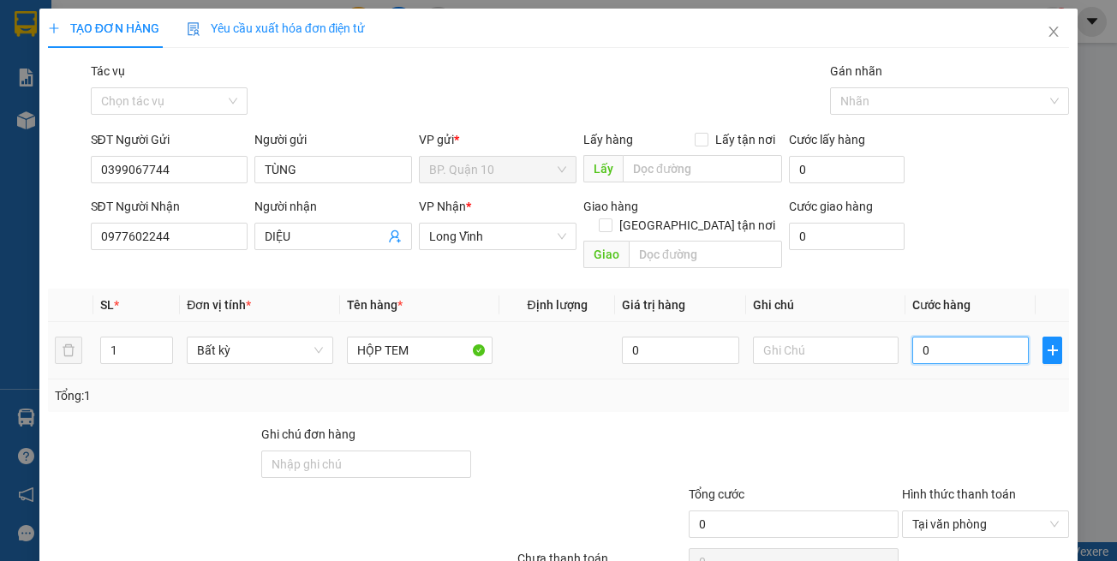
click at [965, 337] on input "0" at bounding box center [970, 350] width 116 height 27
type input "5"
type input "50"
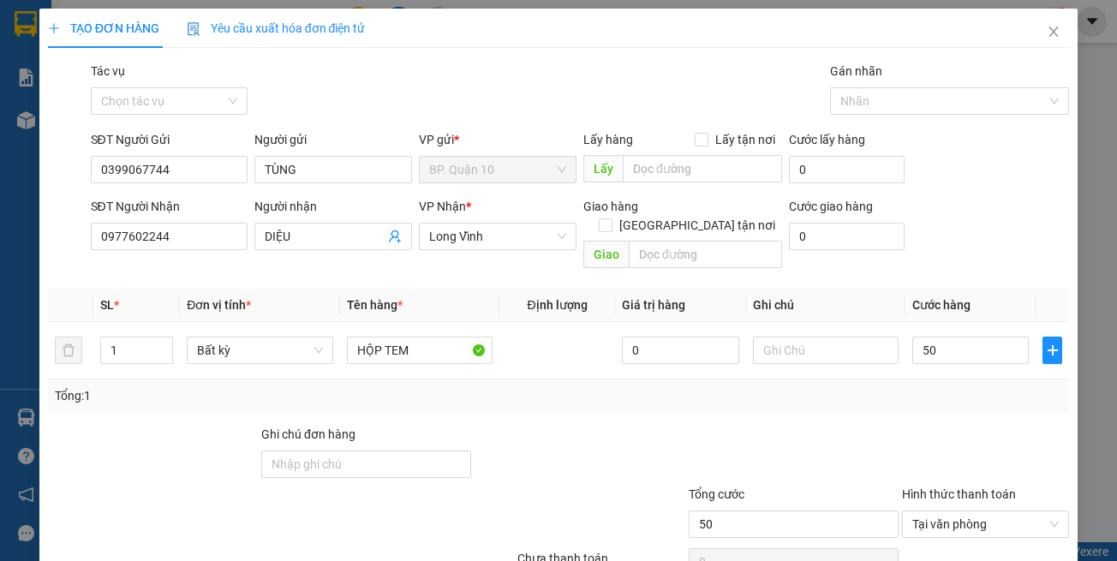
type input "50.000"
click at [929, 397] on div "Transit Pickup Surcharge Ids Transit Deliver Surcharge Ids Transit Deliver Surc…" at bounding box center [559, 341] width 1022 height 558
click at [795, 340] on input "text" at bounding box center [826, 350] width 146 height 27
type input "k kiểm-đã"
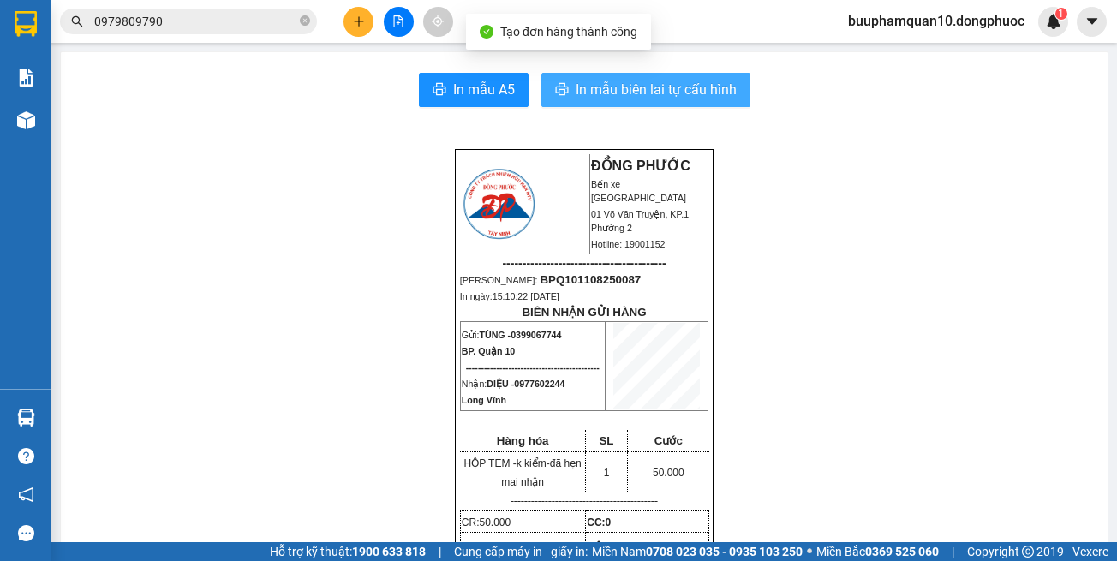
click at [648, 77] on button "In mẫu biên lai tự cấu hình" at bounding box center [645, 90] width 209 height 34
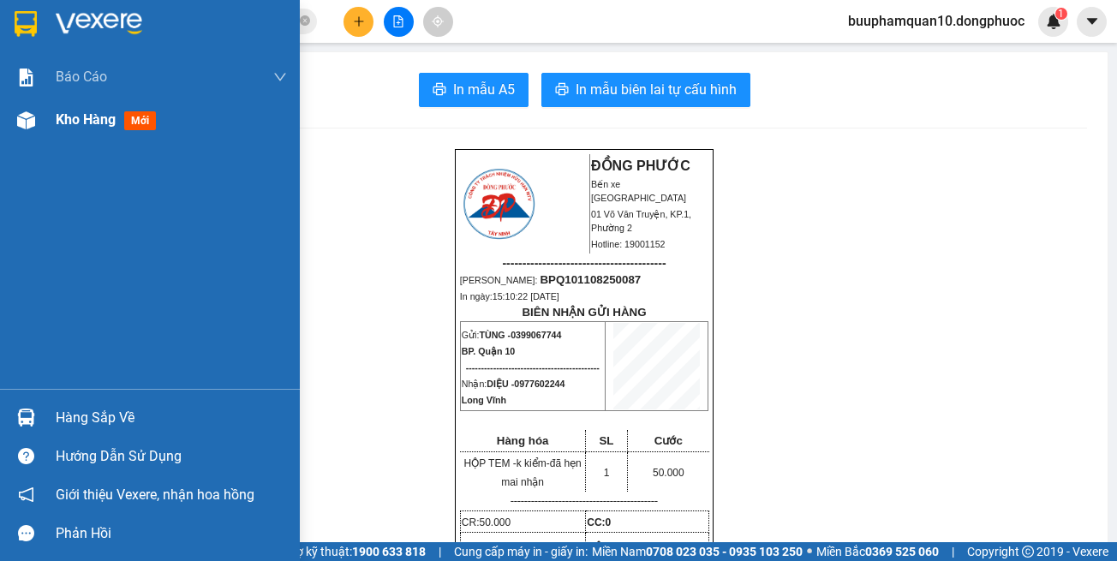
click at [123, 132] on div "Kho hàng mới" at bounding box center [171, 120] width 231 height 43
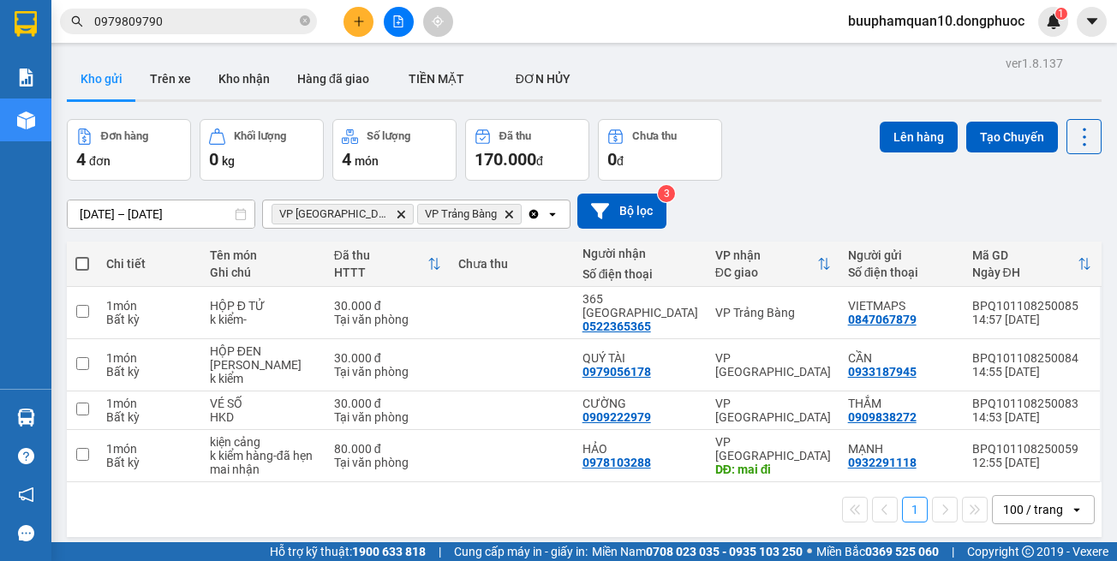
click at [396, 214] on icon "Delete" at bounding box center [401, 214] width 10 height 10
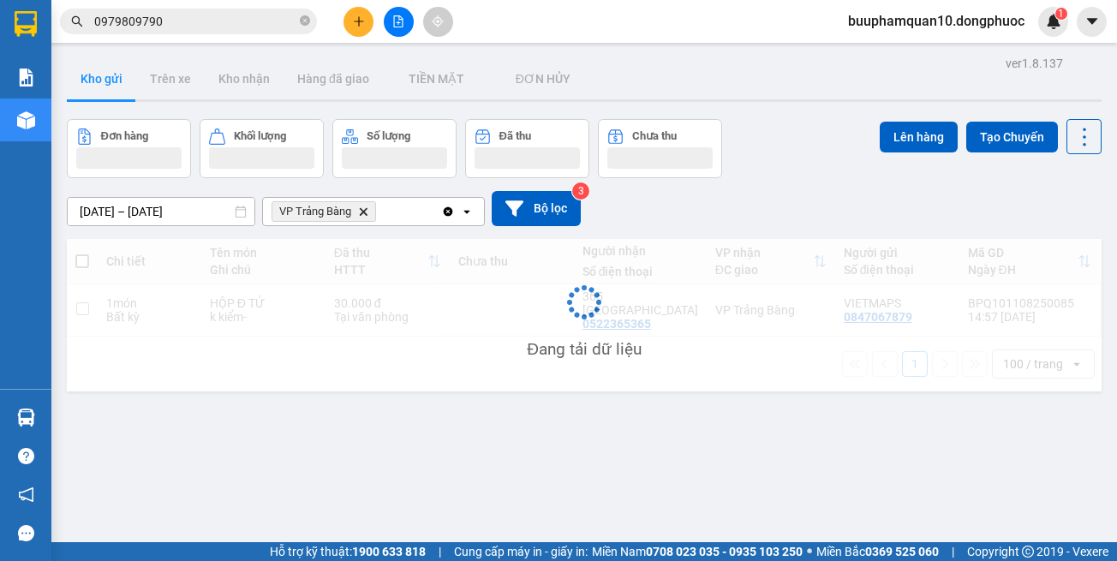
click at [363, 209] on icon "Delete" at bounding box center [363, 211] width 10 height 10
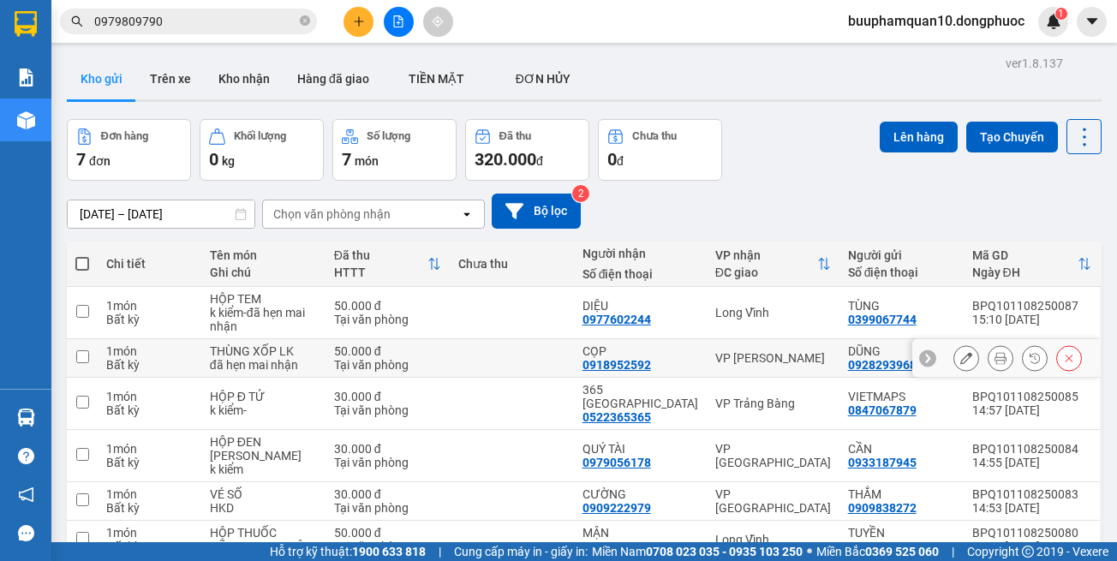
click at [960, 358] on icon at bounding box center [966, 358] width 12 height 12
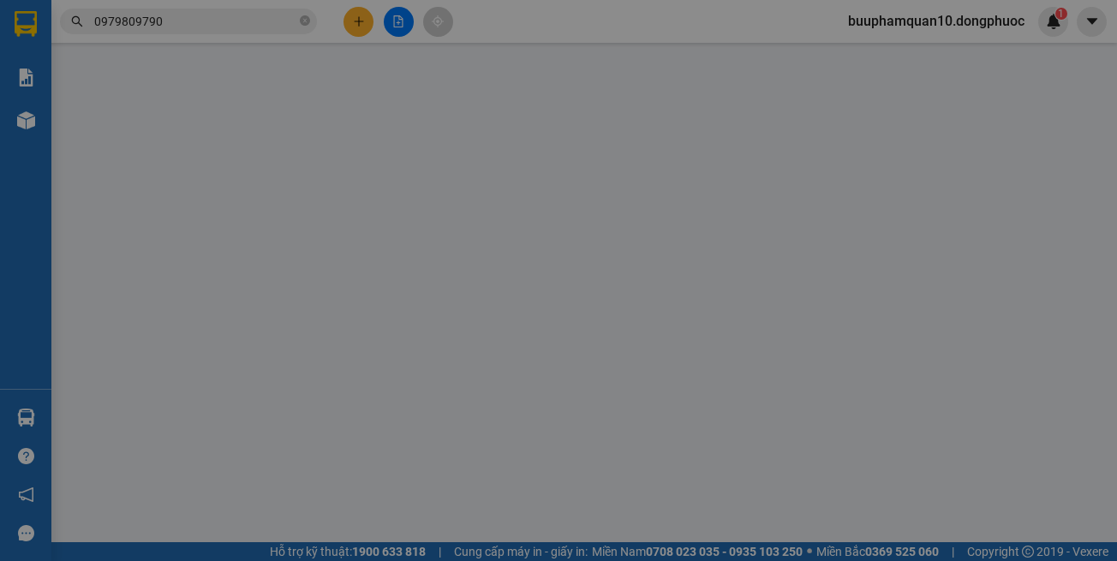
type input "0928293968"
type input "DŨNG"
type input "0918952592"
type input "CỌP"
type input "50.000"
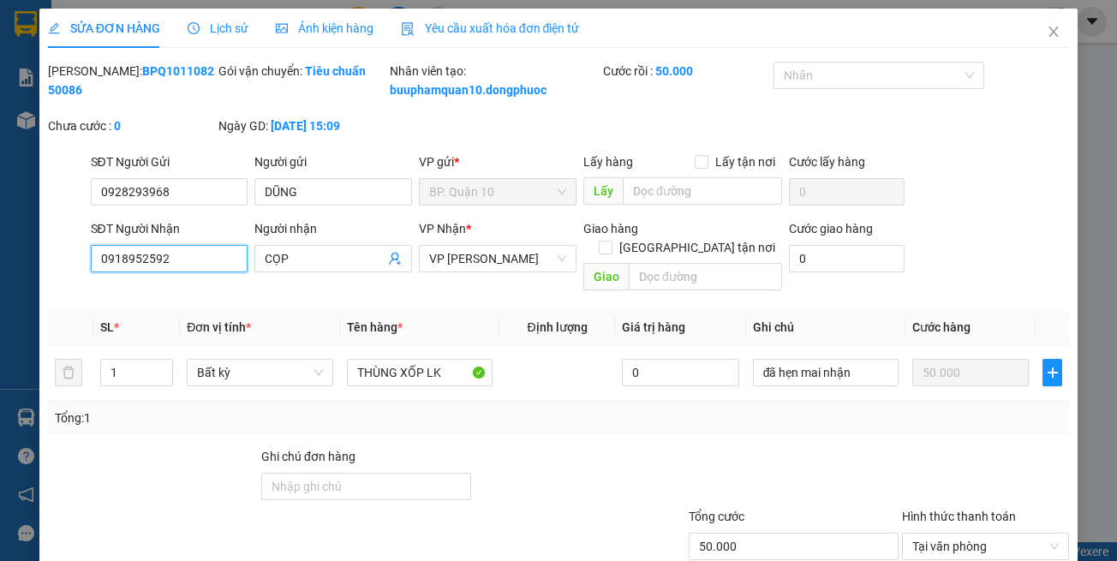
drag, startPoint x: 185, startPoint y: 280, endPoint x: 0, endPoint y: 272, distance: 185.2
click at [0, 272] on div "SỬA ĐƠN HÀNG Lịch sử Ảnh kiện hàng Yêu cầu xuất hóa đơn điện tử Total Paid Fee …" at bounding box center [558, 280] width 1117 height 561
type input "0964447592"
click at [542, 439] on div "Total Paid Fee 50.000 Total UnPaid Fee 0 Cash Collection Total Fee Mã ĐH: BPQ10…" at bounding box center [559, 352] width 1022 height 580
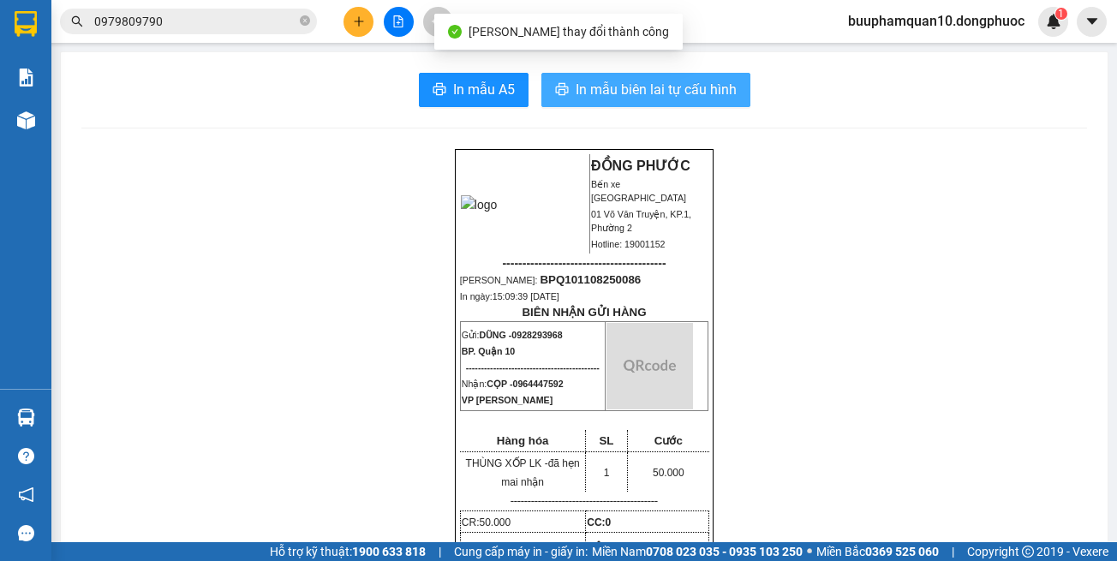
click at [682, 80] on span "In mẫu biên lai tự cấu hình" at bounding box center [656, 89] width 161 height 21
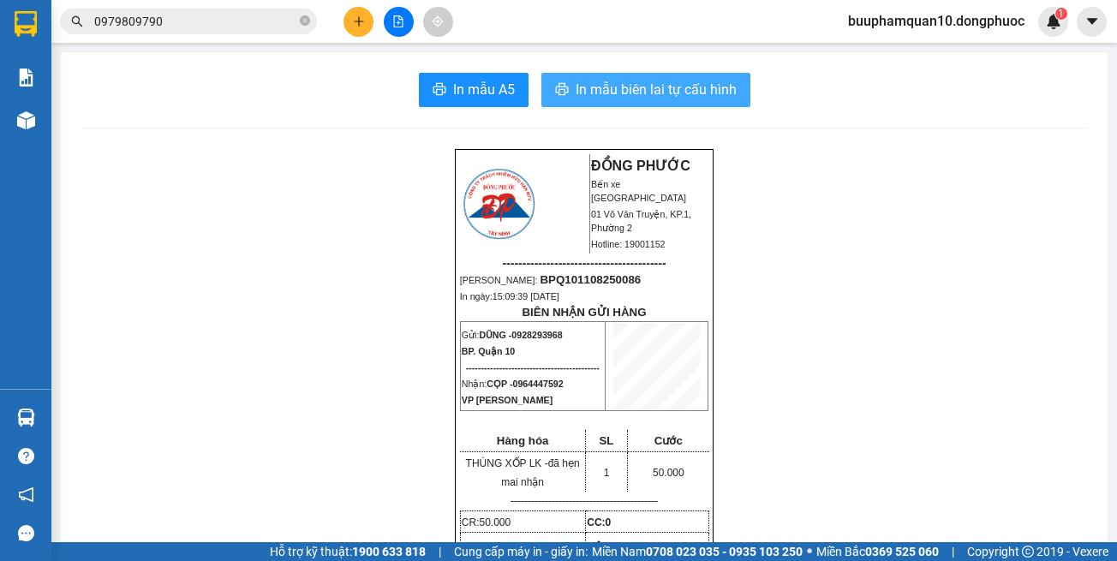
click at [687, 96] on span "In mẫu biên lai tự cấu hình" at bounding box center [656, 89] width 161 height 21
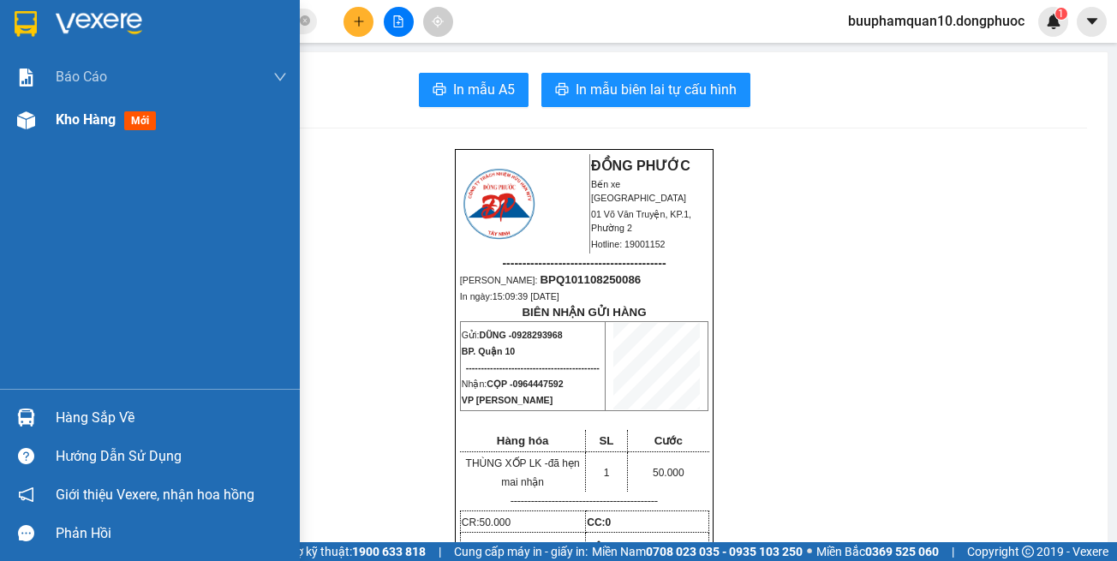
click at [75, 129] on div "Kho hàng mới" at bounding box center [109, 119] width 107 height 21
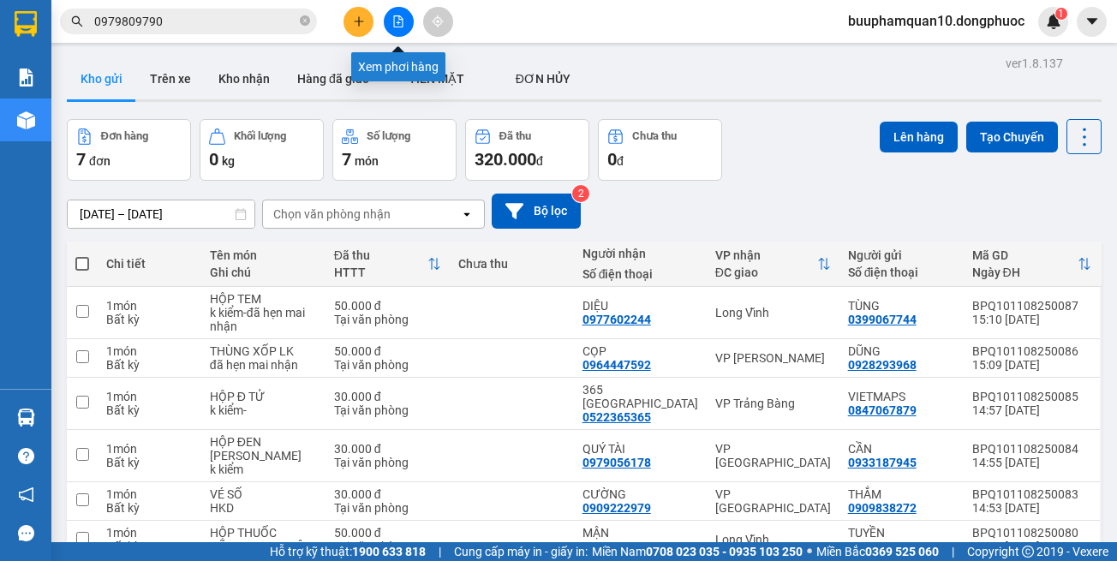
click at [391, 21] on button at bounding box center [399, 22] width 30 height 30
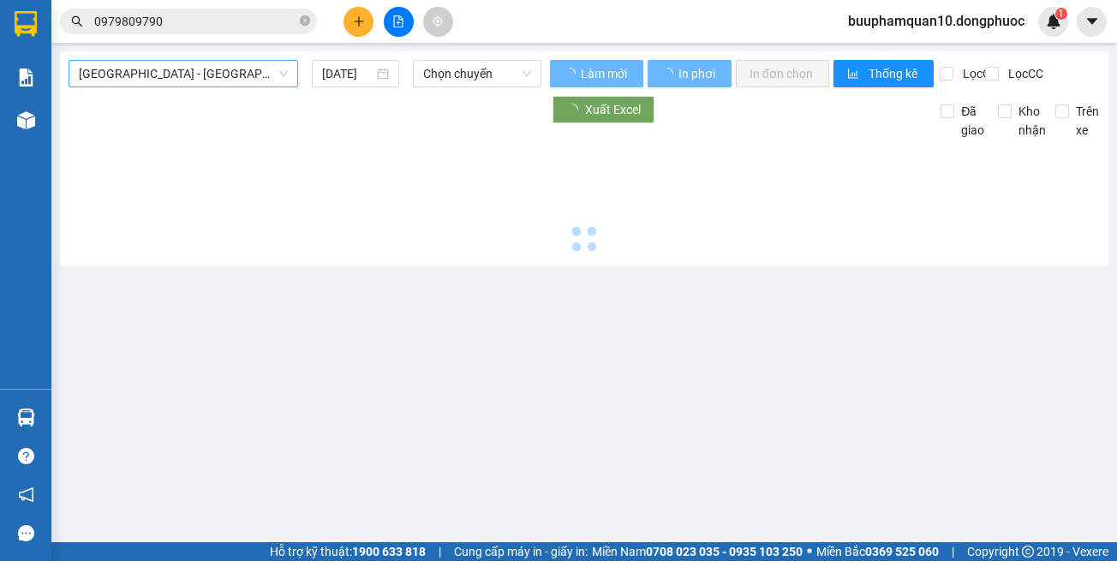
click at [188, 74] on span "[GEOGRAPHIC_DATA] - [GEOGRAPHIC_DATA] (vip)" at bounding box center [183, 74] width 209 height 26
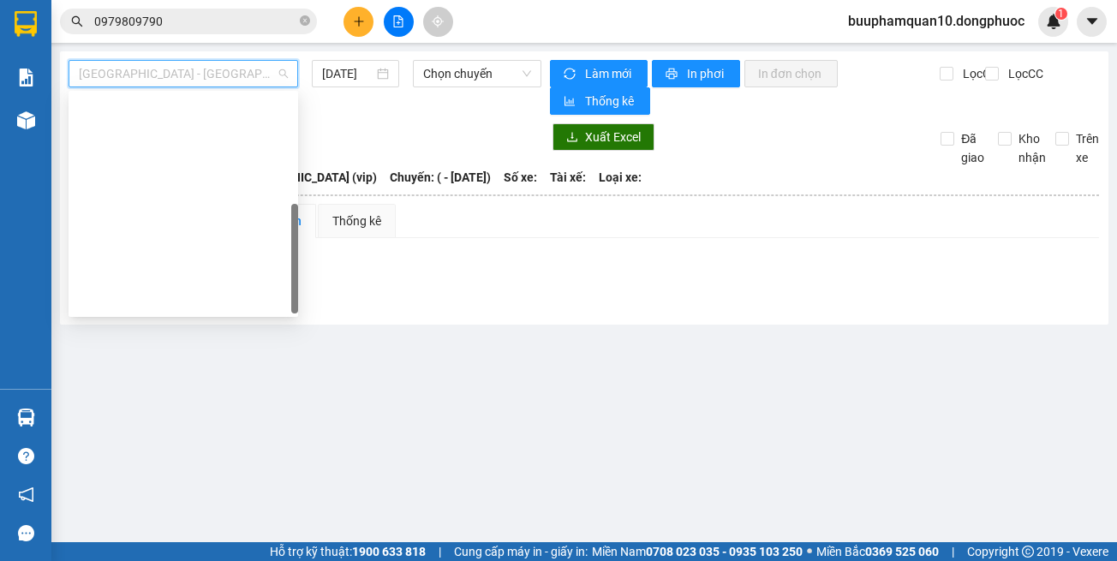
drag, startPoint x: 188, startPoint y: 302, endPoint x: 223, endPoint y: 272, distance: 45.5
click at [189, 537] on div "[GEOGRAPHIC_DATA] - [GEOGRAPHIC_DATA] (vip)" at bounding box center [183, 546] width 209 height 19
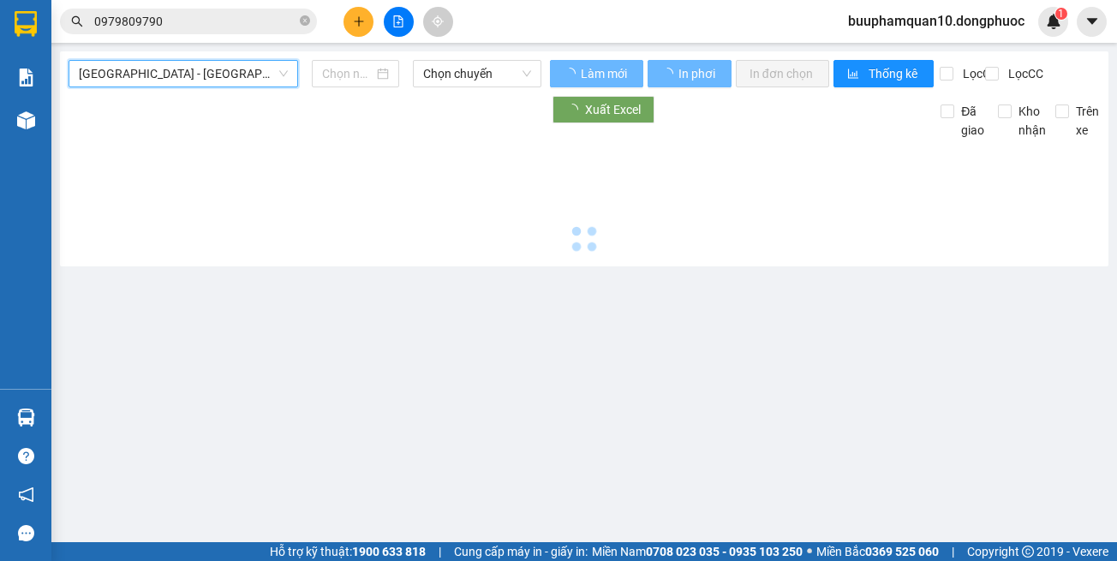
type input "[DATE]"
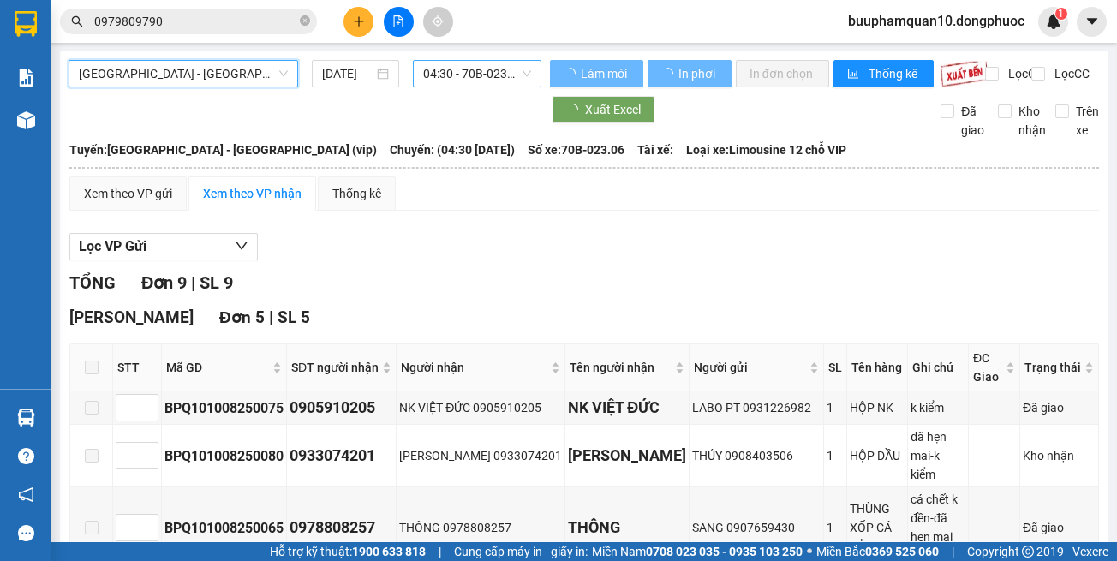
click at [511, 66] on span "04:30 - 70B-023.06" at bounding box center [477, 74] width 108 height 26
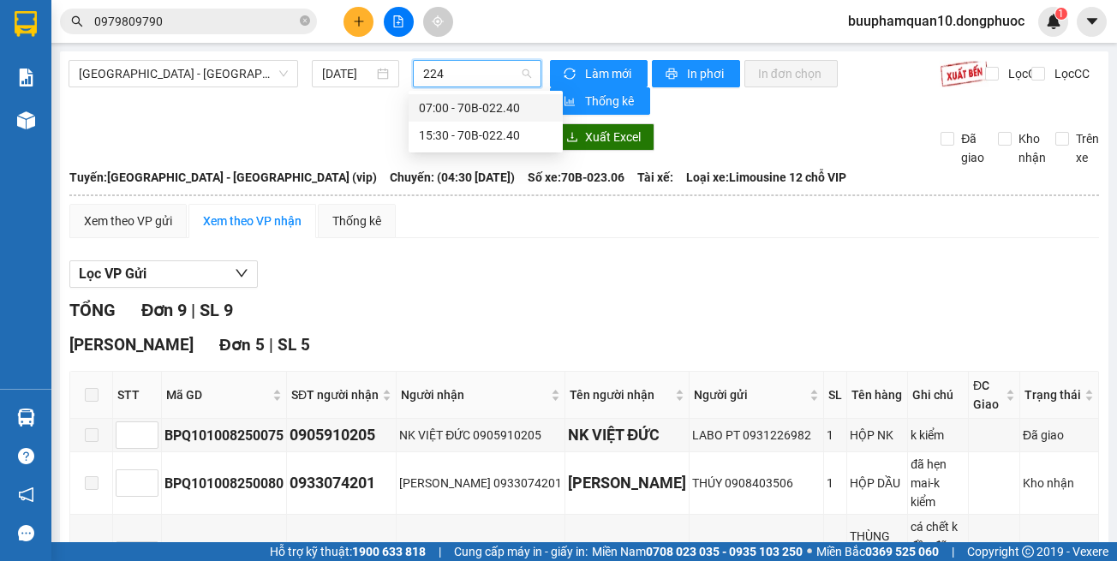
type input "2240"
click at [482, 121] on div "07:00 - 70B-022.40" at bounding box center [486, 107] width 154 height 27
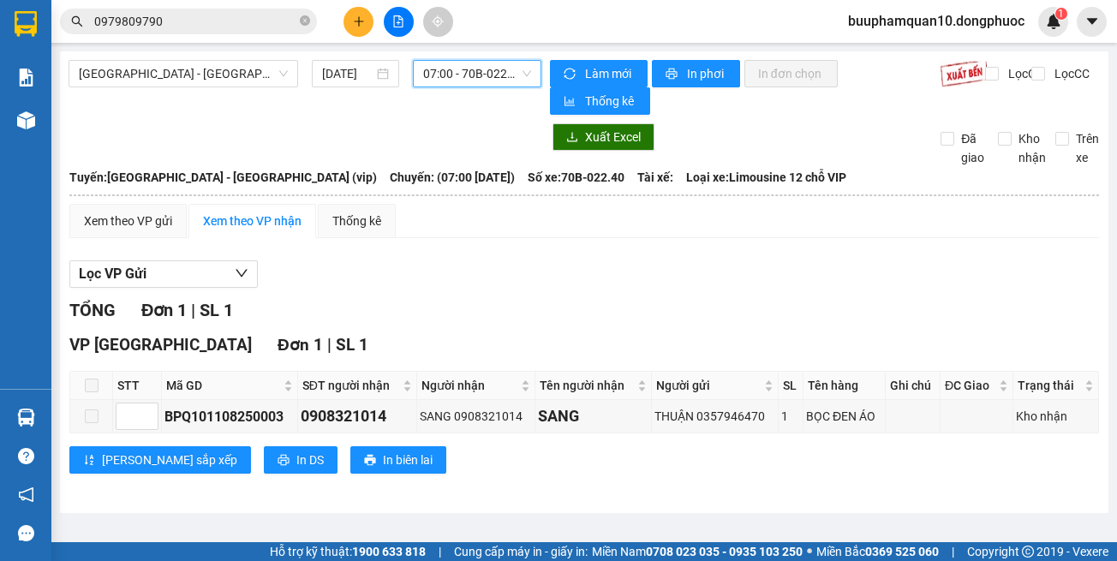
click at [465, 72] on span "07:00 - 70B-022.40" at bounding box center [477, 74] width 108 height 26
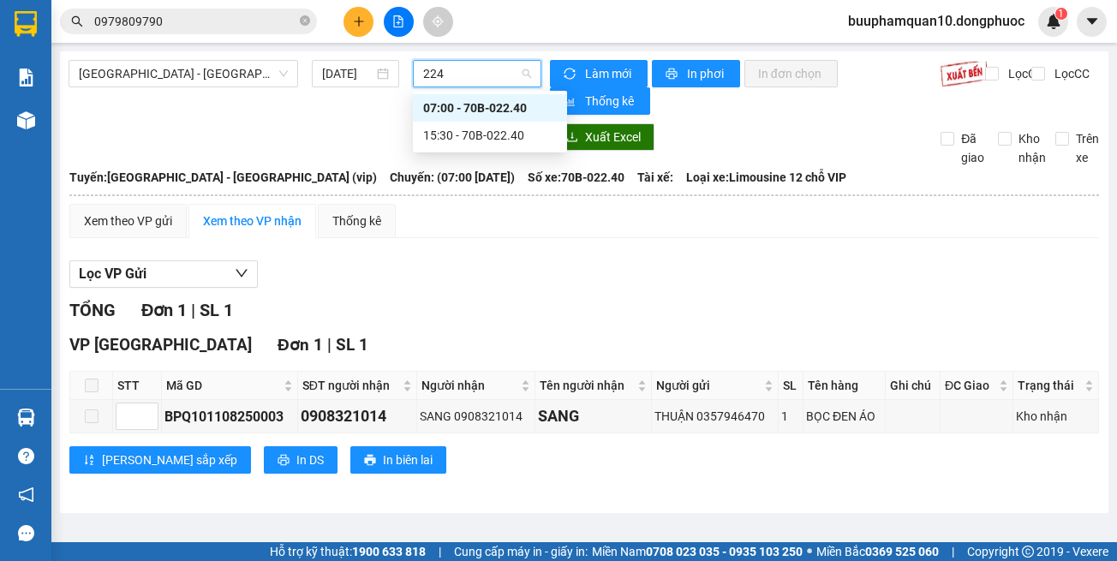
type input "2240"
click at [495, 132] on div "15:30 - 70B-022.40" at bounding box center [490, 135] width 134 height 19
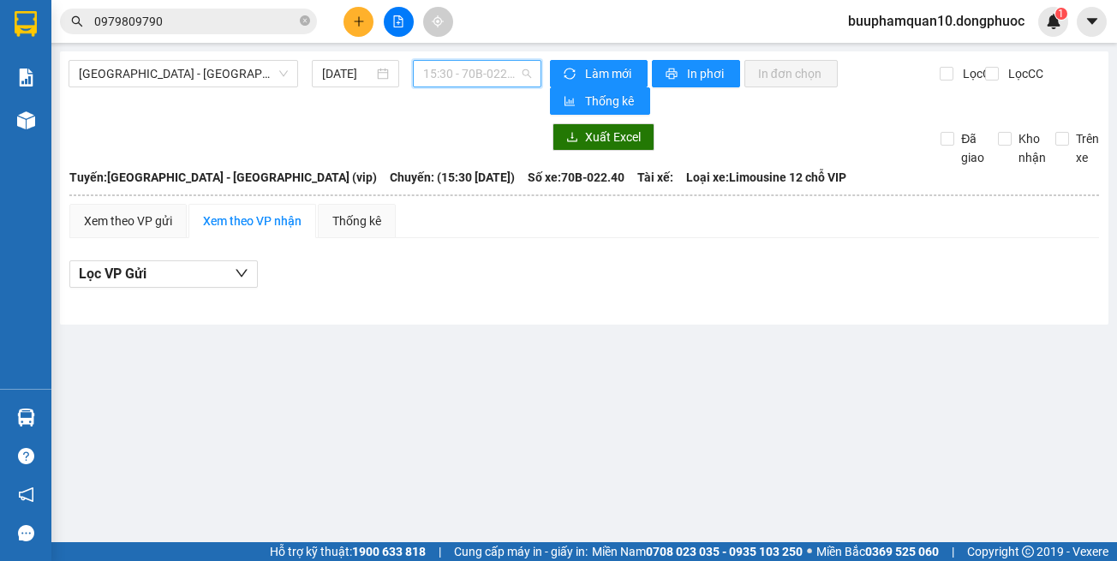
click at [471, 76] on span "15:30 - 70B-022.40" at bounding box center [477, 74] width 108 height 26
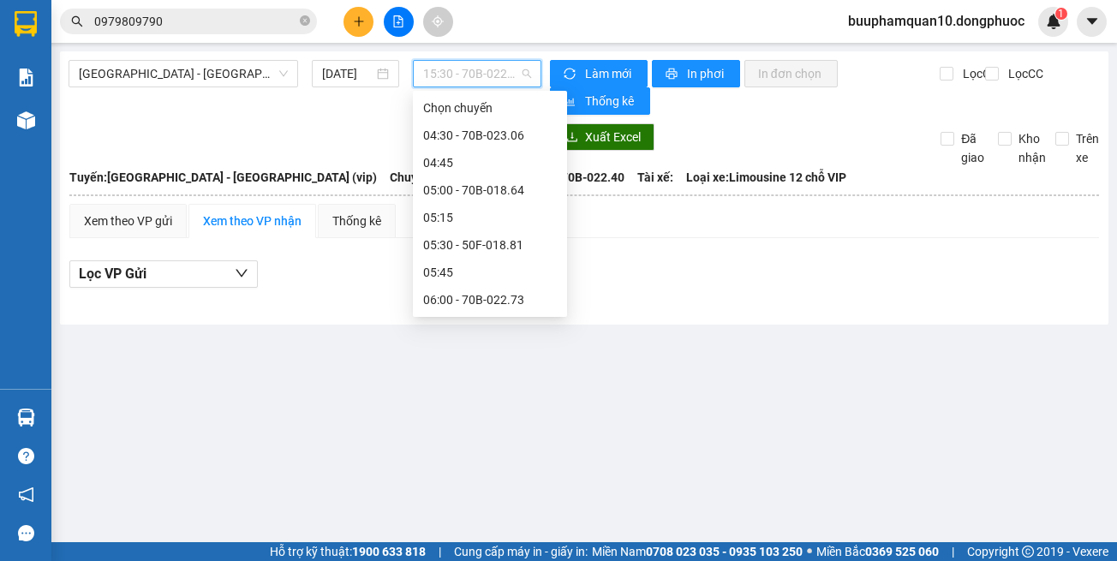
click at [709, 361] on main "[GEOGRAPHIC_DATA] - [GEOGRAPHIC_DATA] (vip) [DATE] 15:30 - 70B-022.40 Làm mới I…" at bounding box center [558, 271] width 1117 height 542
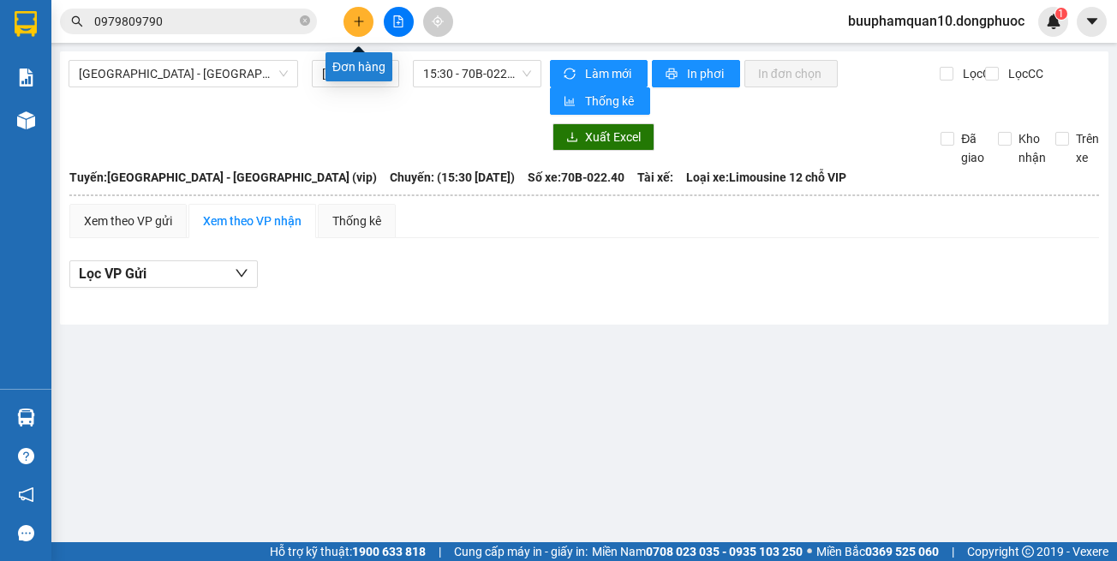
click at [356, 7] on button at bounding box center [358, 22] width 30 height 30
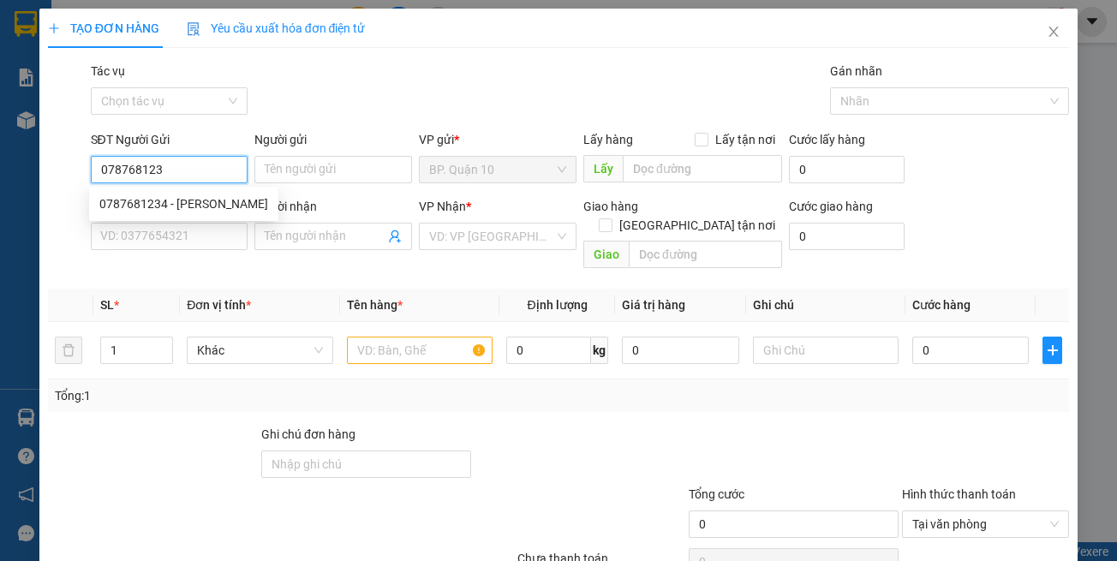
type input "0787681234"
drag, startPoint x: 170, startPoint y: 202, endPoint x: 255, endPoint y: 254, distance: 100.3
click at [173, 202] on div "0787681234 - [PERSON_NAME]" at bounding box center [183, 203] width 169 height 19
type input "THỊNH PHẠM"
type input "0377335286"
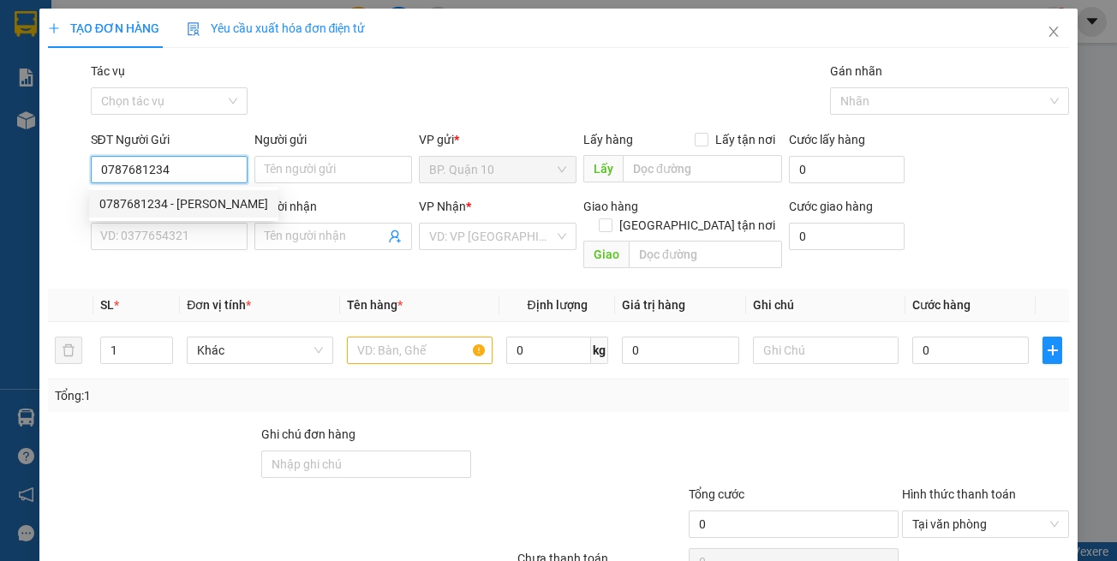
type input "[PERSON_NAME]"
type input "0787681234"
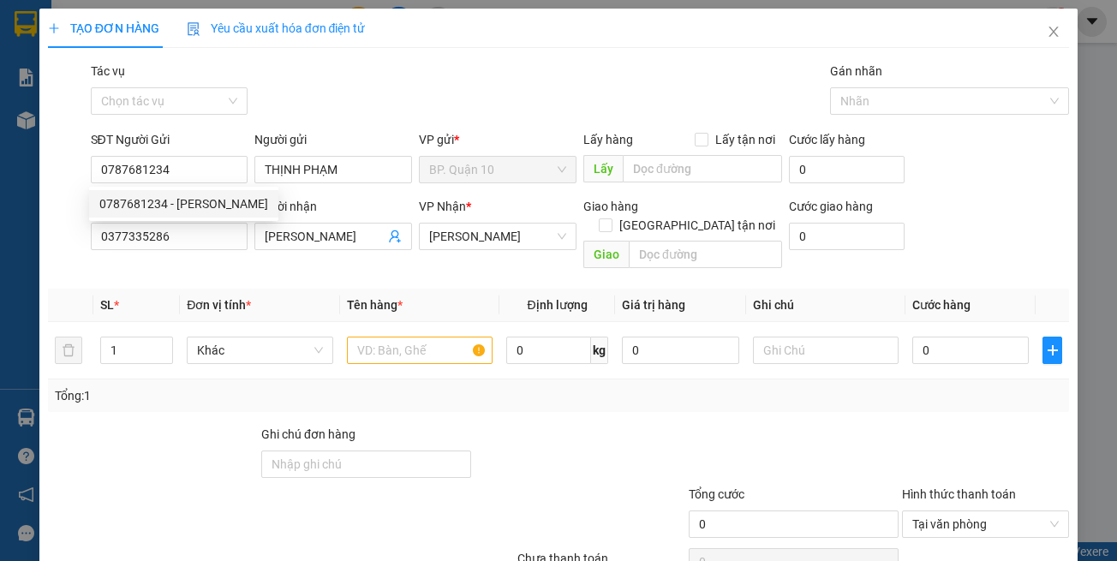
type input "30.000"
click at [263, 267] on div "Transit Pickup Surcharge Ids Transit Deliver Surcharge Ids Transit Deliver Surc…" at bounding box center [559, 341] width 1022 height 558
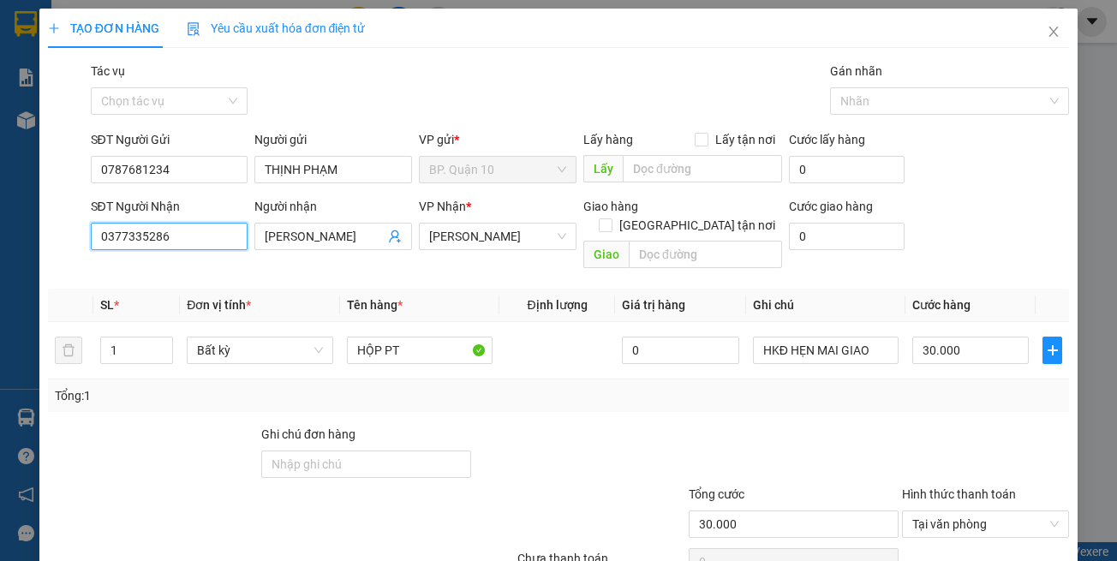
click at [242, 241] on input "0377335286" at bounding box center [170, 236] width 158 height 27
click at [242, 240] on input "0377335286" at bounding box center [170, 236] width 158 height 27
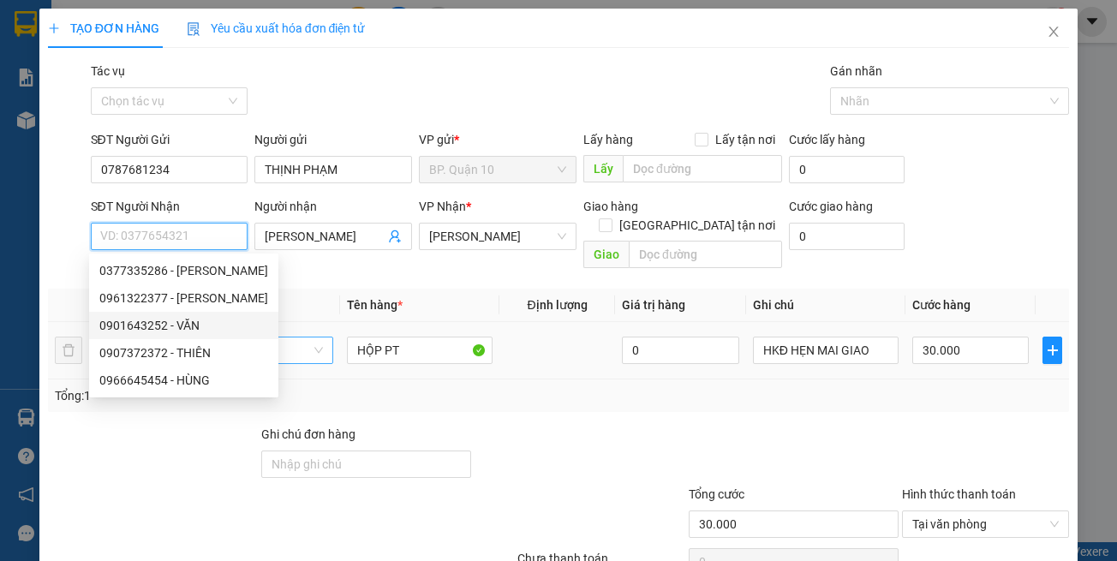
click at [190, 326] on div "0901643252 - VĂN" at bounding box center [183, 325] width 169 height 19
type input "0901643252"
type input "VĂN"
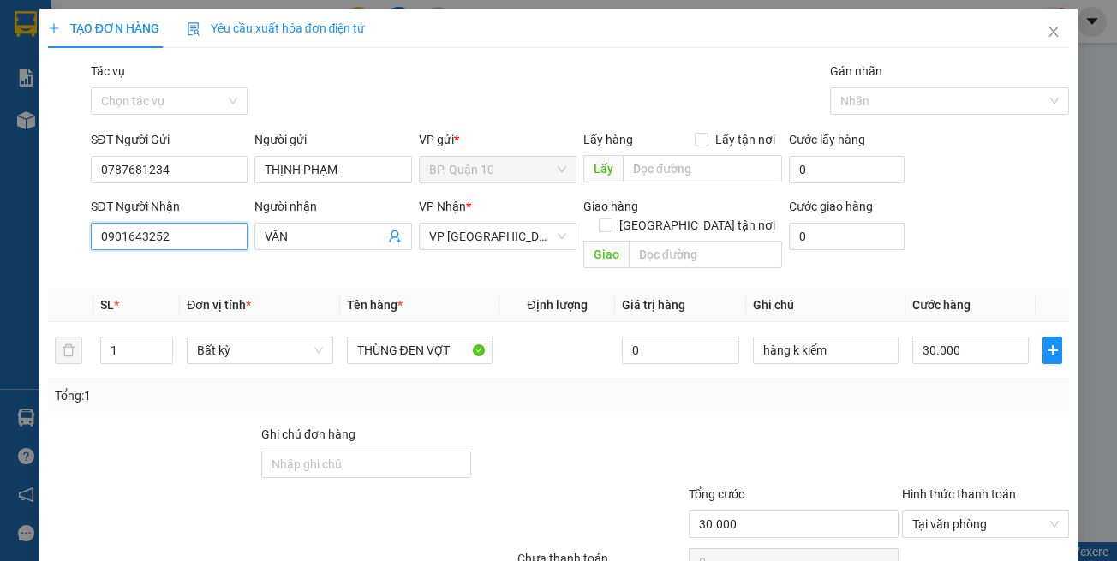
type input "0901643252"
click at [517, 445] on div at bounding box center [579, 455] width 213 height 60
drag, startPoint x: 464, startPoint y: 255, endPoint x: 505, endPoint y: 316, distance: 72.9
click at [469, 258] on div "Transit Pickup Surcharge Ids Transit Deliver Surcharge Ids Transit Deliver Surc…" at bounding box center [559, 341] width 1022 height 558
click at [504, 391] on div "Transit Pickup Surcharge Ids Transit Deliver Surcharge Ids Transit Deliver Surc…" at bounding box center [559, 341] width 1022 height 558
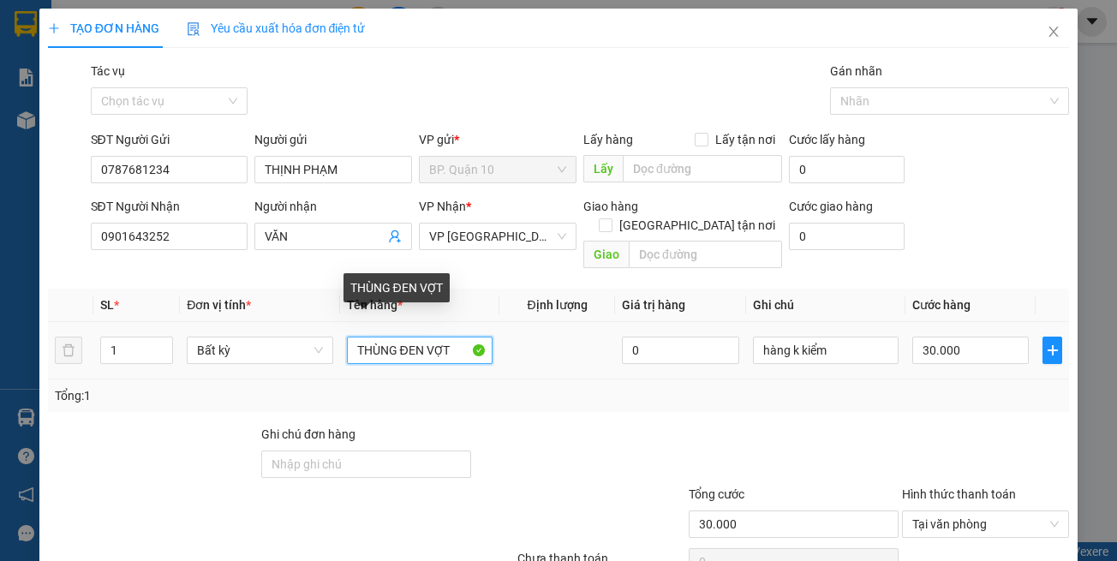
drag, startPoint x: 423, startPoint y: 339, endPoint x: 0, endPoint y: 319, distance: 423.6
click at [35, 322] on div "TẠO ĐƠN HÀNG Yêu cầu xuất hóa đơn điện tử Transit Pickup Surcharge Ids Transit …" at bounding box center [558, 280] width 1117 height 561
type input "HỘP VỢT"
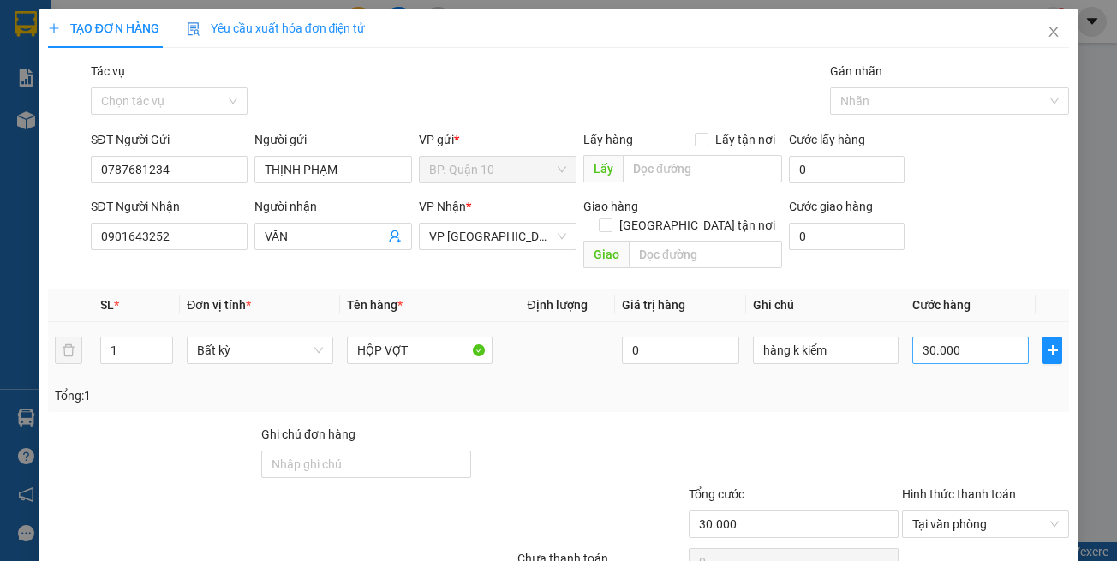
drag, startPoint x: 923, startPoint y: 364, endPoint x: 941, endPoint y: 338, distance: 31.4
click at [923, 379] on div "Tổng: 1" at bounding box center [559, 395] width 1022 height 33
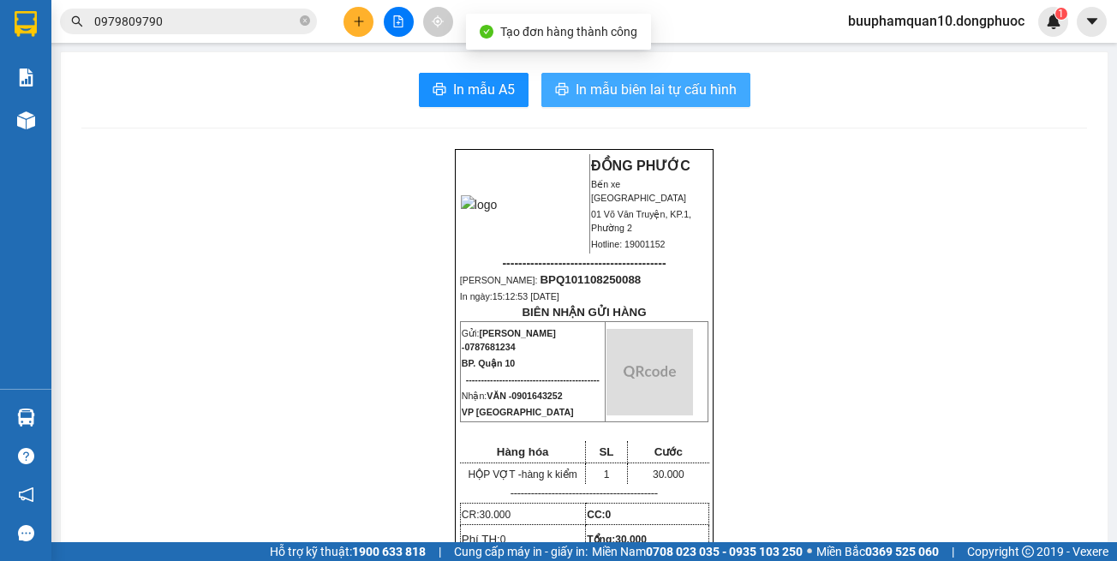
click at [697, 74] on button "In mẫu biên lai tự cấu hình" at bounding box center [645, 90] width 209 height 34
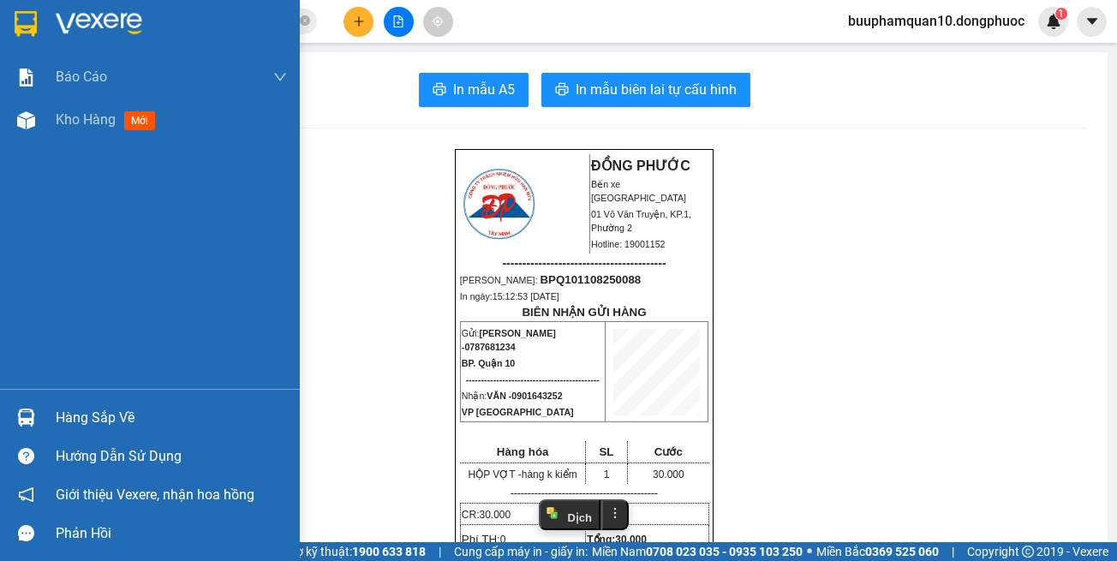
click at [81, 421] on div "Hàng sắp về" at bounding box center [171, 418] width 231 height 26
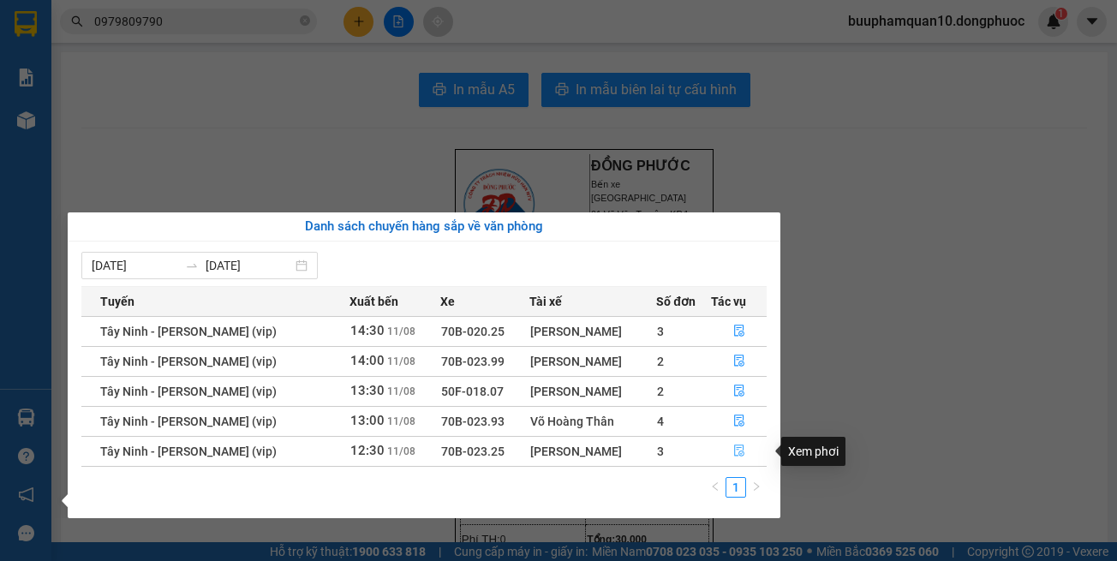
click at [736, 459] on button "button" at bounding box center [739, 451] width 55 height 27
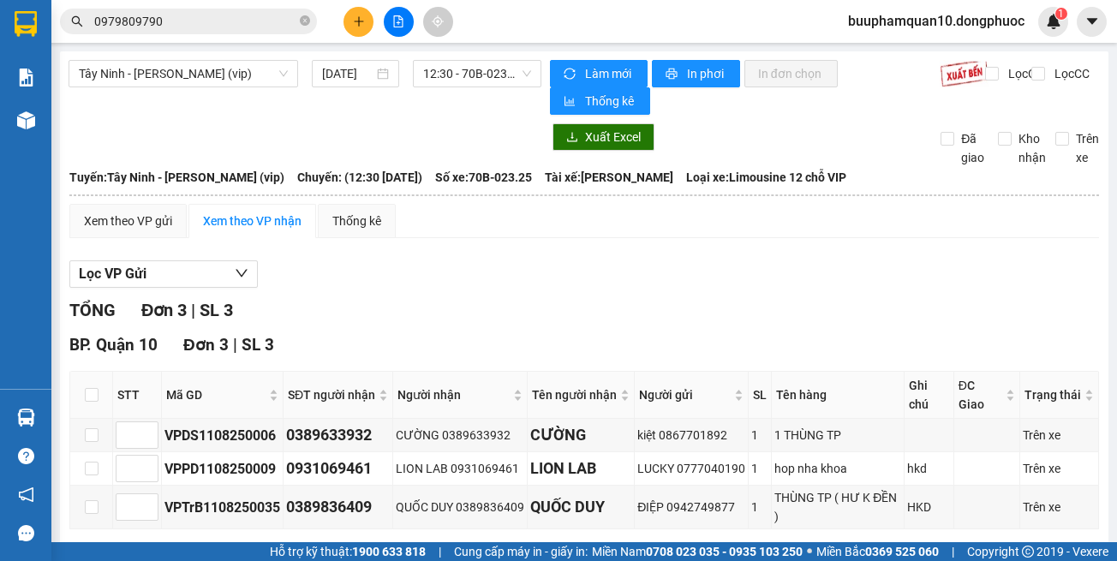
click at [686, 301] on div "TỔNG Đơn 3 | SL 3" at bounding box center [584, 310] width 1030 height 27
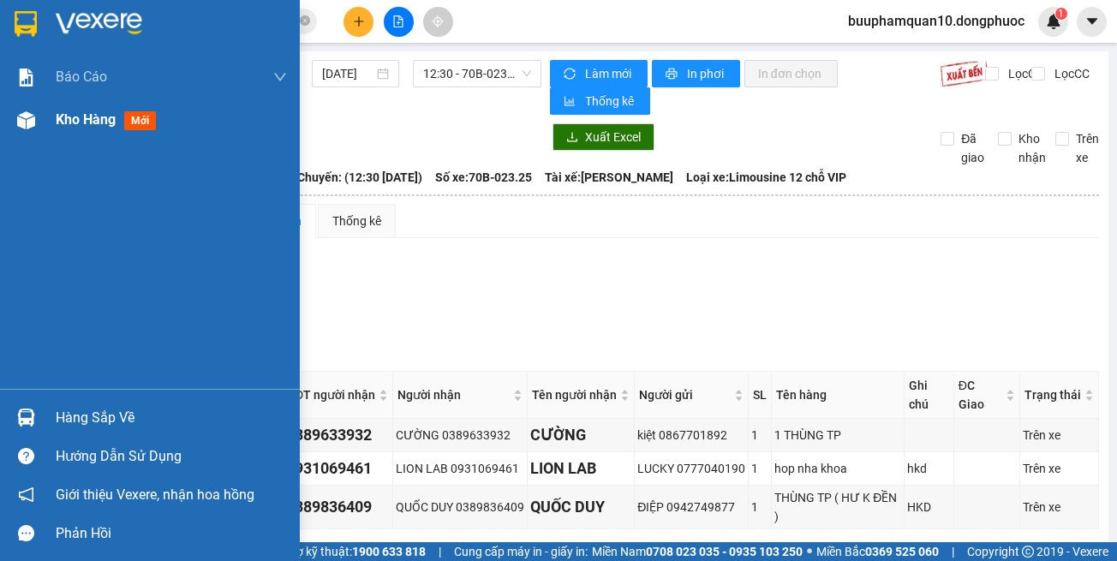
click at [29, 120] on img at bounding box center [26, 120] width 18 height 18
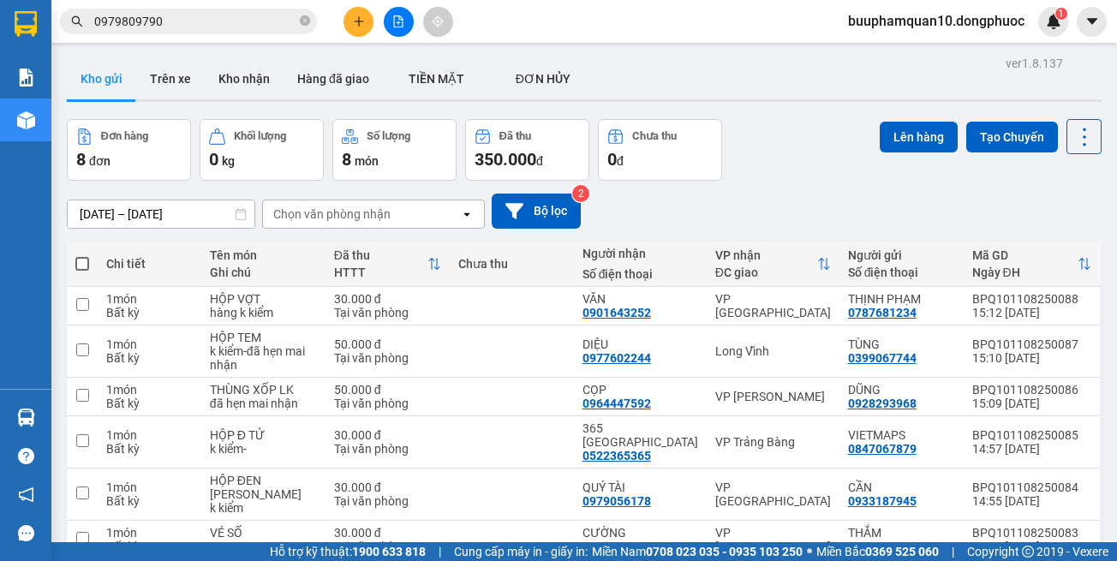
drag, startPoint x: 254, startPoint y: 62, endPoint x: 285, endPoint y: 41, distance: 37.1
click at [262, 57] on div "ver 1.8.137 Kho gửi Trên xe Kho nhận Hàng đã giao TIỀN MẶT ĐƠN HỦY Đơn hàng 8…" at bounding box center [584, 381] width 1048 height 660
click at [302, 21] on icon "close-circle" at bounding box center [305, 20] width 10 height 10
click at [755, 532] on div "ver 1.8.137 Kho gửi Trên xe Kho nhận Hàng đã giao TIỀN MẶT ĐƠN HỦY Đơn hàng 8…" at bounding box center [584, 381] width 1048 height 660
click at [349, 16] on button at bounding box center [358, 22] width 30 height 30
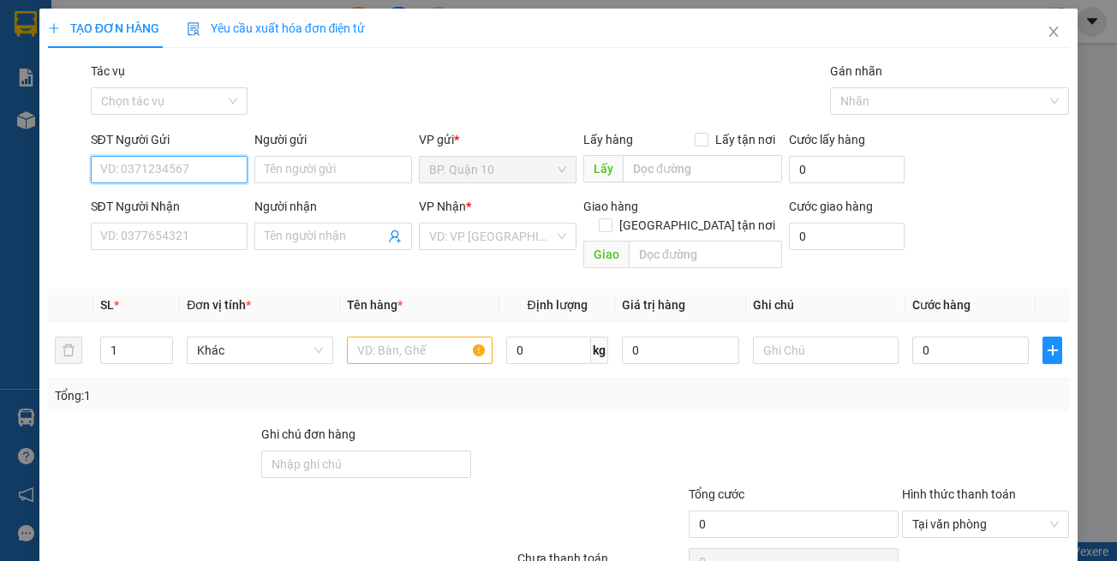
click at [200, 170] on input "SĐT Người Gửi" at bounding box center [170, 169] width 158 height 27
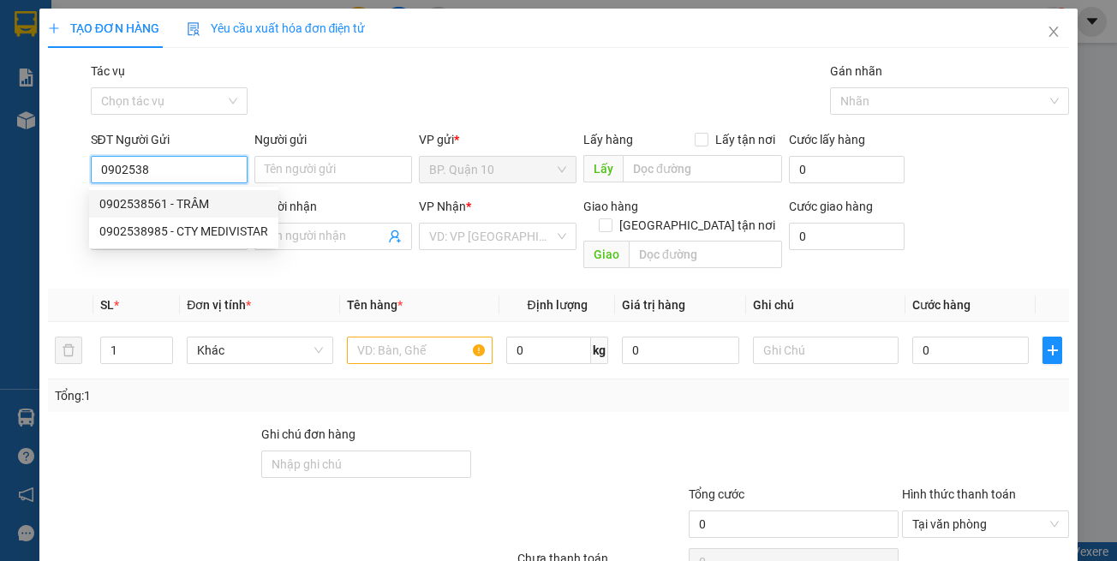
click at [161, 202] on div "0902538561 - TRÂM" at bounding box center [183, 203] width 169 height 19
type input "0902538561"
type input "TRÂM"
type input "0963952252"
type input "DUY (BÉ THẮM)"
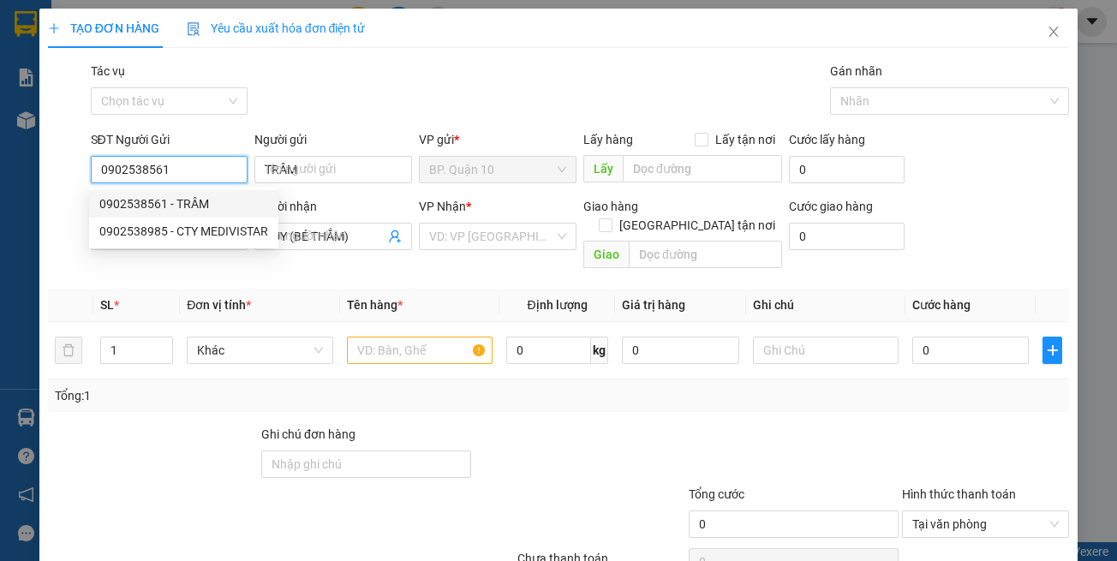
type input "0902538561"
type input "80.000"
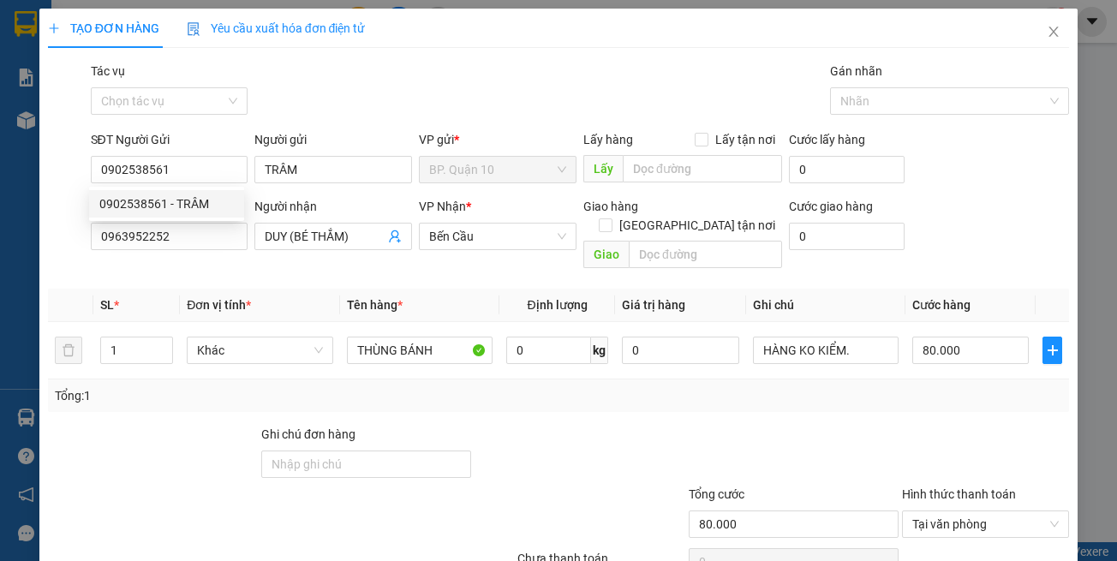
click at [266, 256] on div "Người nhận DUY (BÉ THẮM)" at bounding box center [333, 227] width 158 height 60
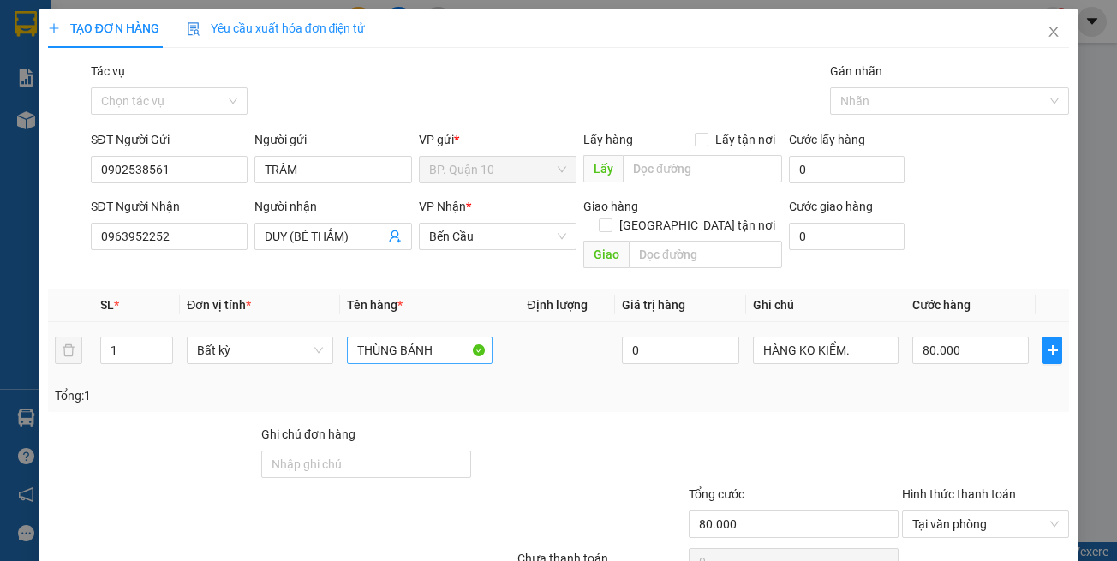
drag, startPoint x: 466, startPoint y: 355, endPoint x: 451, endPoint y: 334, distance: 25.2
click at [465, 354] on td "THÙNG BÁNH" at bounding box center [419, 350] width 159 height 57
drag, startPoint x: 433, startPoint y: 322, endPoint x: 164, endPoint y: 311, distance: 269.2
click at [193, 322] on tr "1 Bất kỳ THÙNG BÁNH 0 HÀNG KO KIỂM. 80.000" at bounding box center [559, 350] width 1022 height 57
type input "HỘP LY"
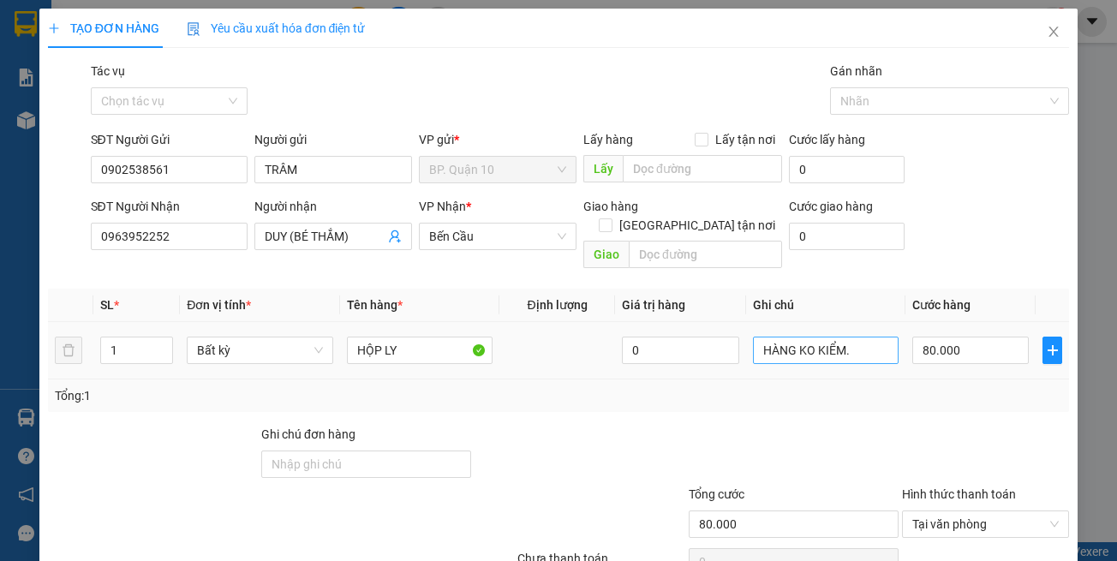
drag, startPoint x: 755, startPoint y: 412, endPoint x: 830, endPoint y: 334, distance: 108.4
click at [764, 397] on div "Transit Pickup Surcharge Ids Transit Deliver Surcharge Ids Transit Deliver Surc…" at bounding box center [559, 341] width 1022 height 558
drag, startPoint x: 851, startPoint y: 330, endPoint x: 469, endPoint y: 327, distance: 382.9
click at [488, 330] on tr "1 Bất kỳ HỘP LY 0 HÀNG KO KIỂM. 80.000" at bounding box center [559, 350] width 1022 height 57
paste input "0977602244"
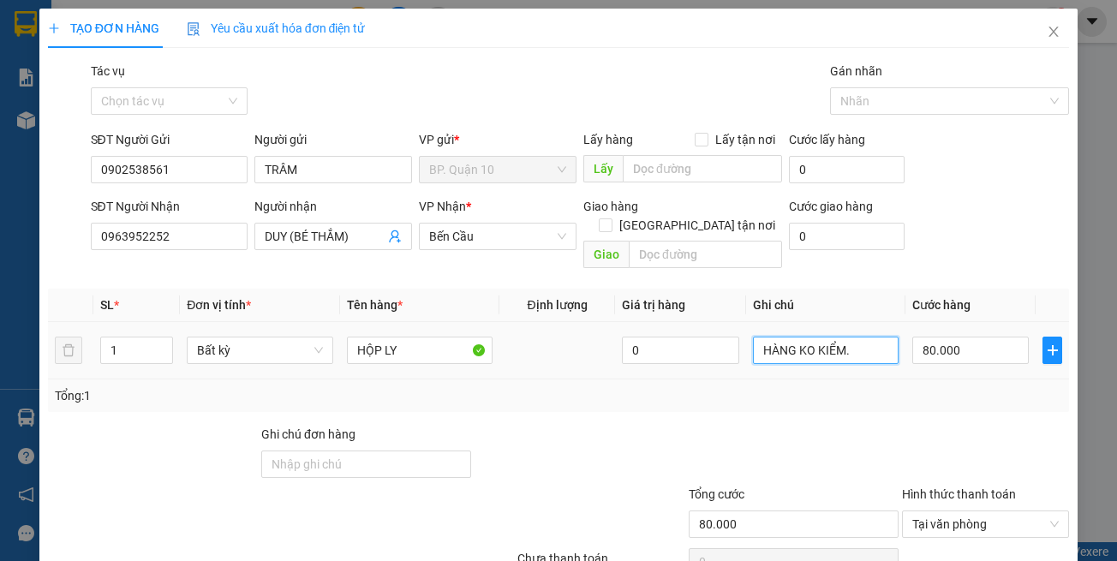
type input "0977602244"
drag, startPoint x: 823, startPoint y: 333, endPoint x: 504, endPoint y: 330, distance: 319.5
click at [504, 330] on tr "1 Bất kỳ HỘP LY 0 0977602244 80.000" at bounding box center [559, 350] width 1022 height 57
type input "k kiểm-đã hẹn mai nhận"
click at [958, 343] on input "80.000" at bounding box center [970, 350] width 116 height 27
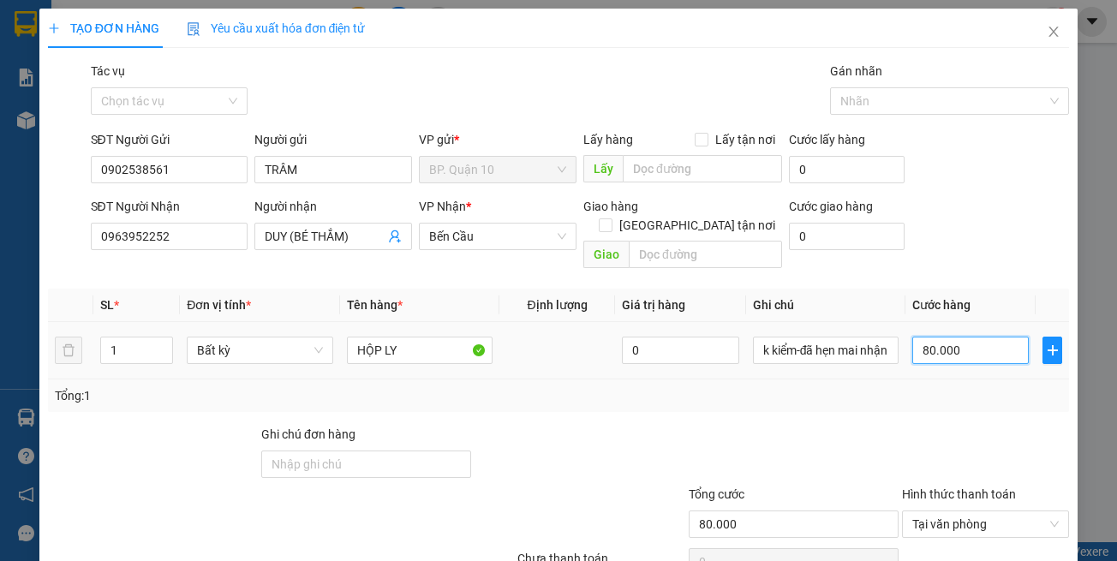
type input "5"
type input "50"
type input "50.000"
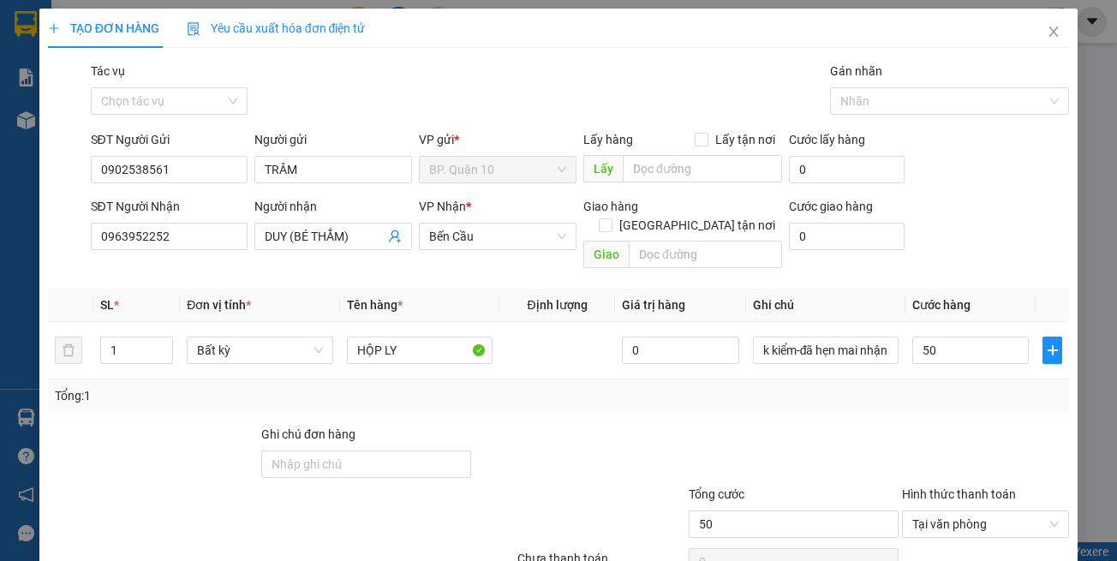
type input "50.000"
drag, startPoint x: 943, startPoint y: 373, endPoint x: 949, endPoint y: 417, distance: 44.9
click at [943, 386] on div "Tổng: 1" at bounding box center [559, 395] width 1008 height 19
drag, startPoint x: 962, startPoint y: 513, endPoint x: 952, endPoint y: 469, distance: 44.9
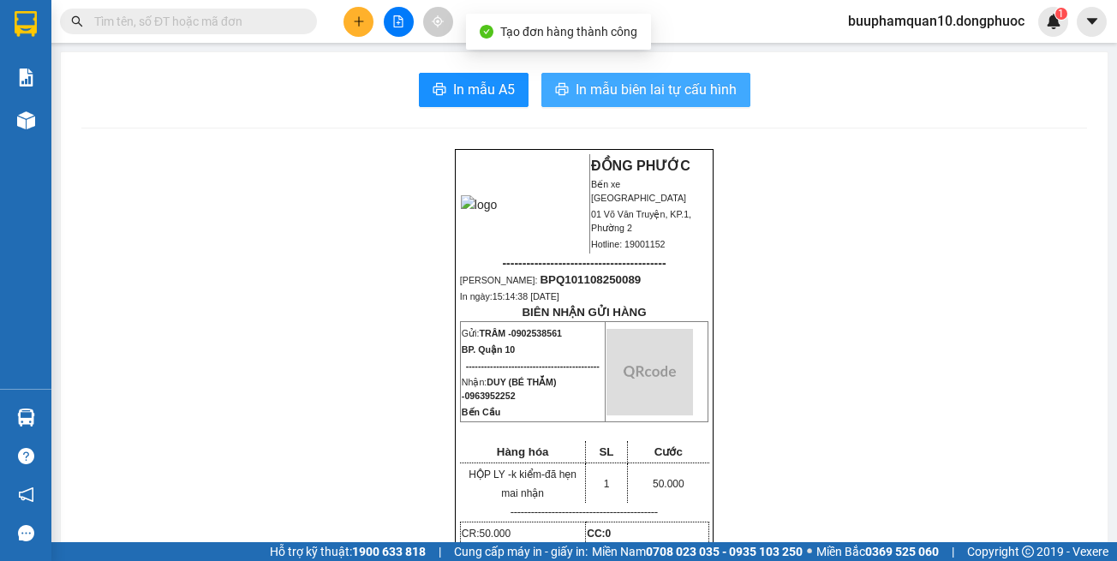
click at [696, 89] on span "In mẫu biên lai tự cấu hình" at bounding box center [656, 89] width 161 height 21
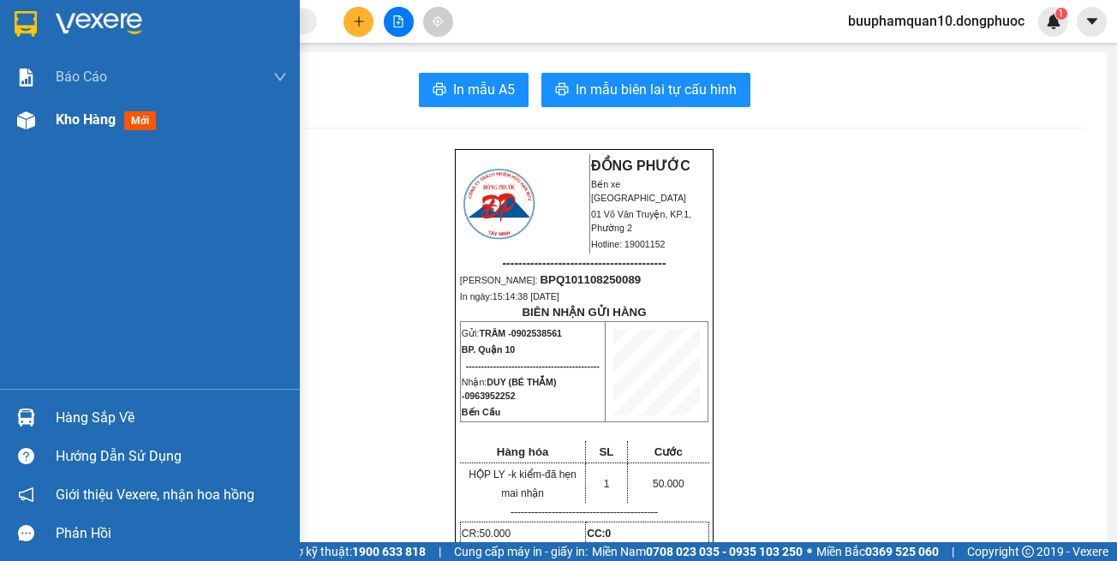
click at [4, 121] on div "Kho hàng mới" at bounding box center [150, 120] width 300 height 43
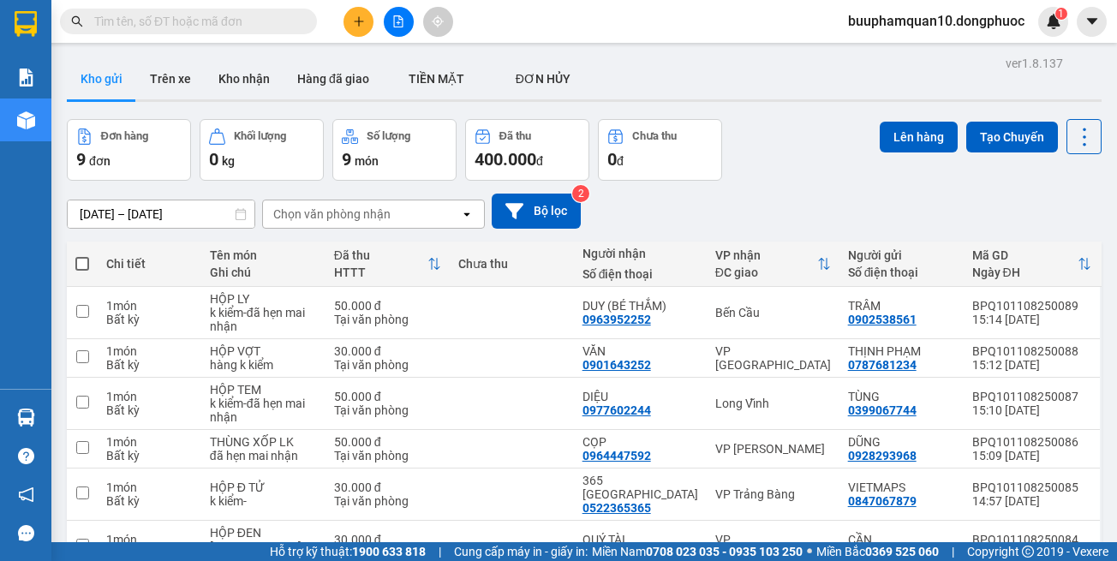
click at [361, 206] on div "Chọn văn phòng nhận" at bounding box center [331, 214] width 117 height 17
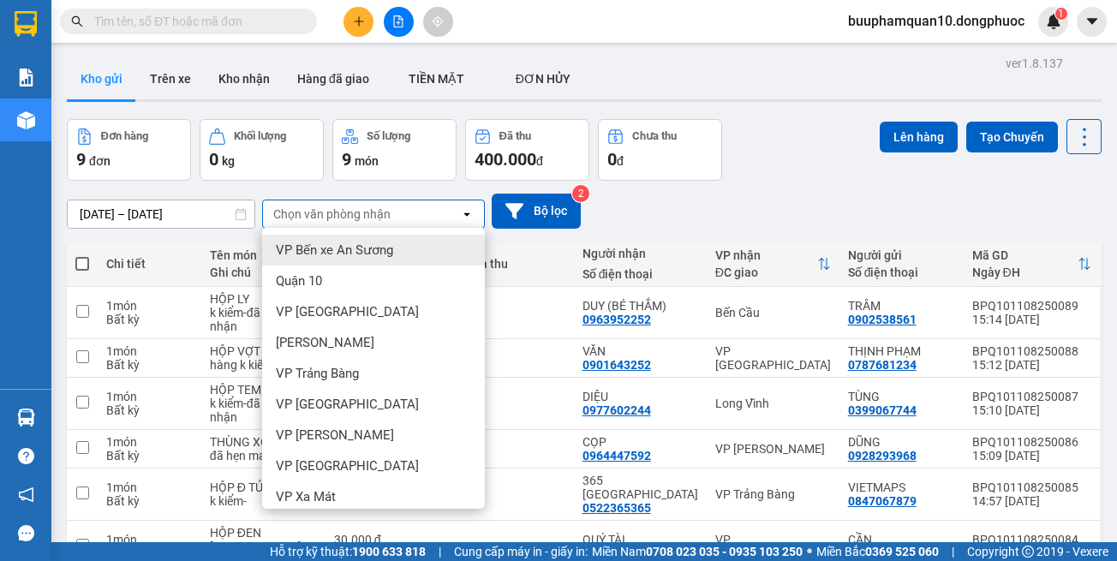
click at [765, 181] on div "[DATE] – [DATE] Press the down arrow key to interact with the calendar and sele…" at bounding box center [584, 211] width 1035 height 61
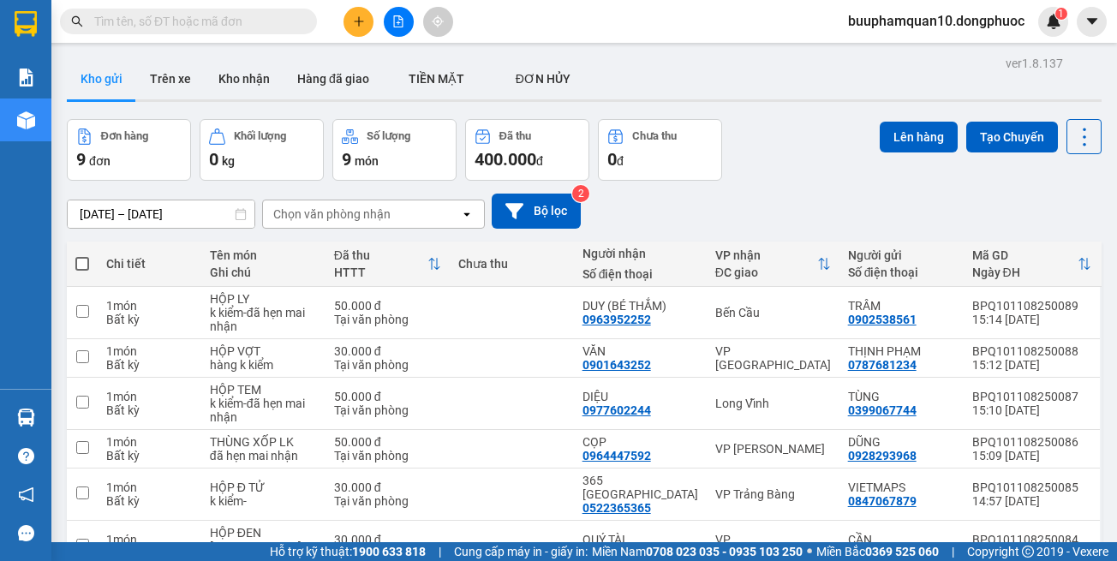
click at [359, 206] on div "Chọn văn phòng nhận" at bounding box center [331, 214] width 117 height 17
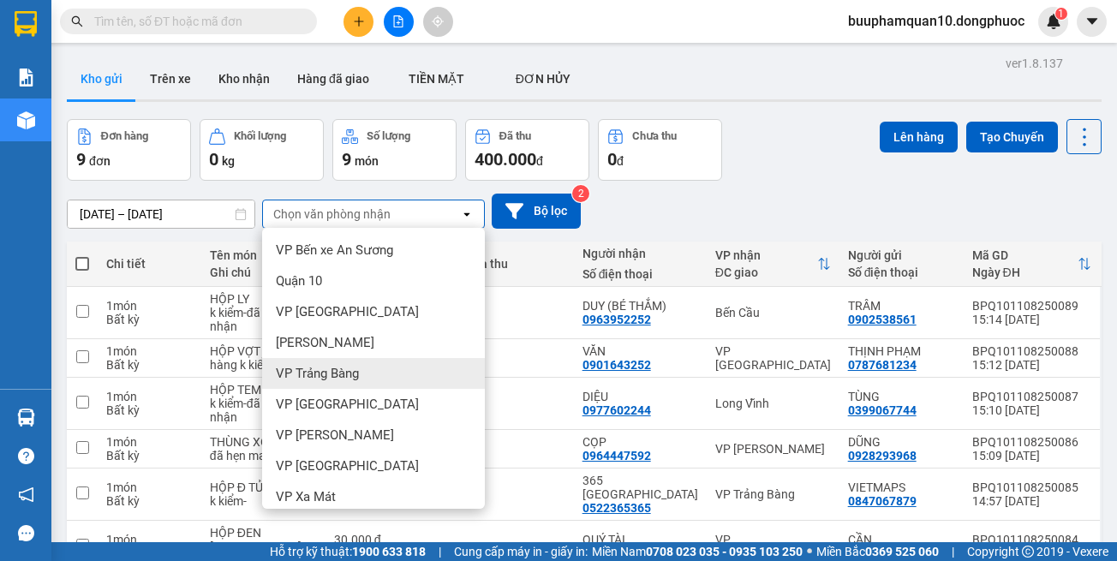
click at [359, 365] on span "VP Trảng Bàng" at bounding box center [317, 373] width 83 height 17
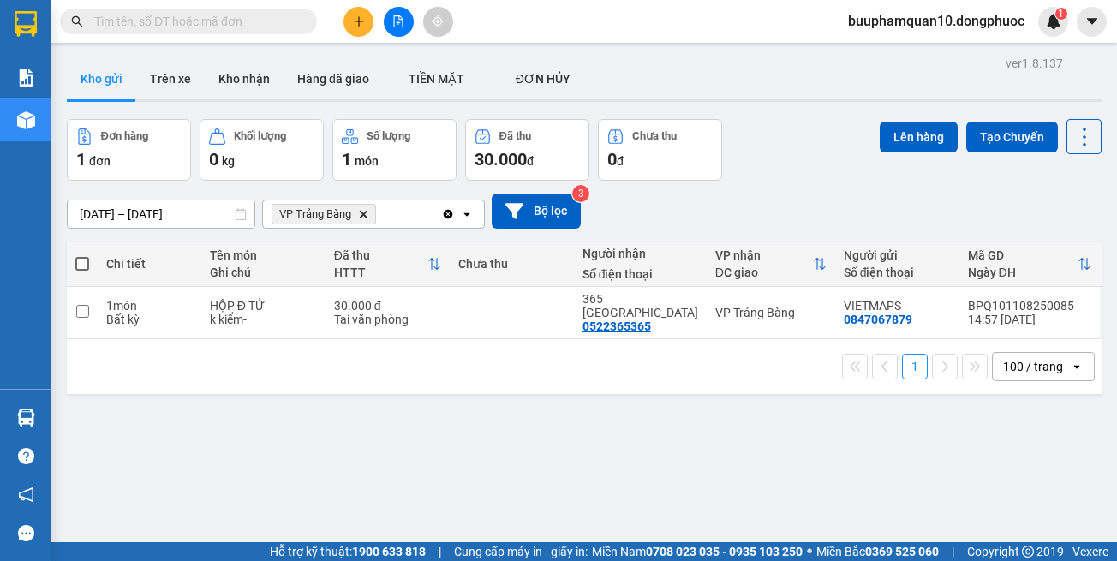
click at [398, 200] on div "VP Trảng Bàng Delete" at bounding box center [352, 213] width 178 height 27
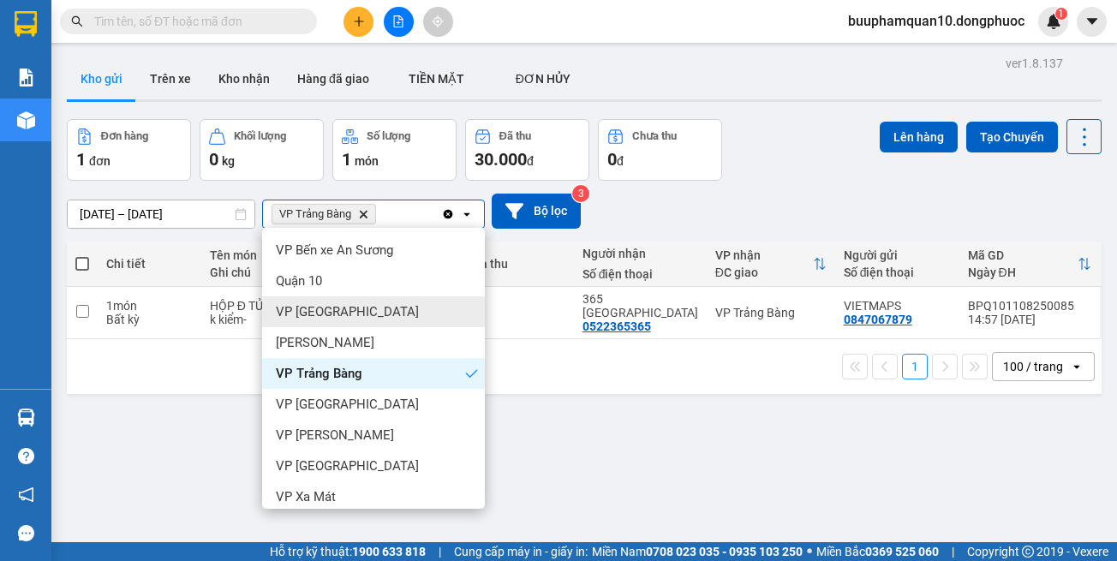
click at [393, 296] on div "VP [GEOGRAPHIC_DATA]" at bounding box center [373, 311] width 223 height 31
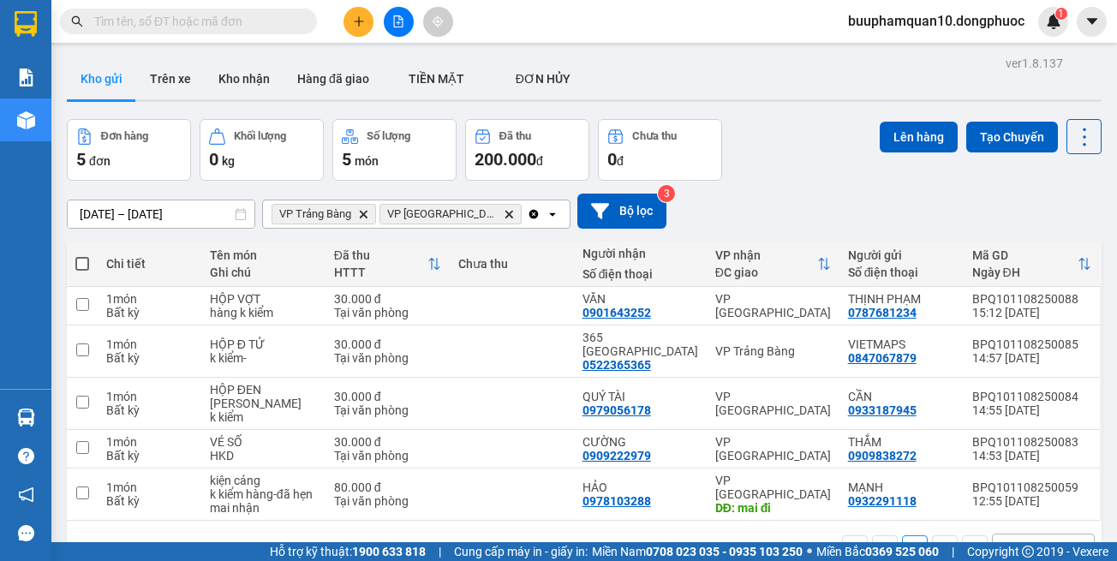
click at [754, 472] on div "ver 1.8.137 Kho gửi Trên xe Kho nhận Hàng đã giao TIỀN MẶT ĐƠN HỦY Đơn hàng 5…" at bounding box center [584, 331] width 1048 height 561
drag, startPoint x: 673, startPoint y: 502, endPoint x: 676, endPoint y: 492, distance: 10.6
click at [675, 498] on div "ver 1.8.137 Kho gửi Trên xe Kho nhận Hàng đã giao TIỀN MẶT ĐƠN HỦY Đơn hàng 5…" at bounding box center [584, 331] width 1048 height 561
drag, startPoint x: 684, startPoint y: 445, endPoint x: 662, endPoint y: 395, distance: 54.1
click at [684, 534] on div "1 100 / trang open" at bounding box center [584, 548] width 1021 height 29
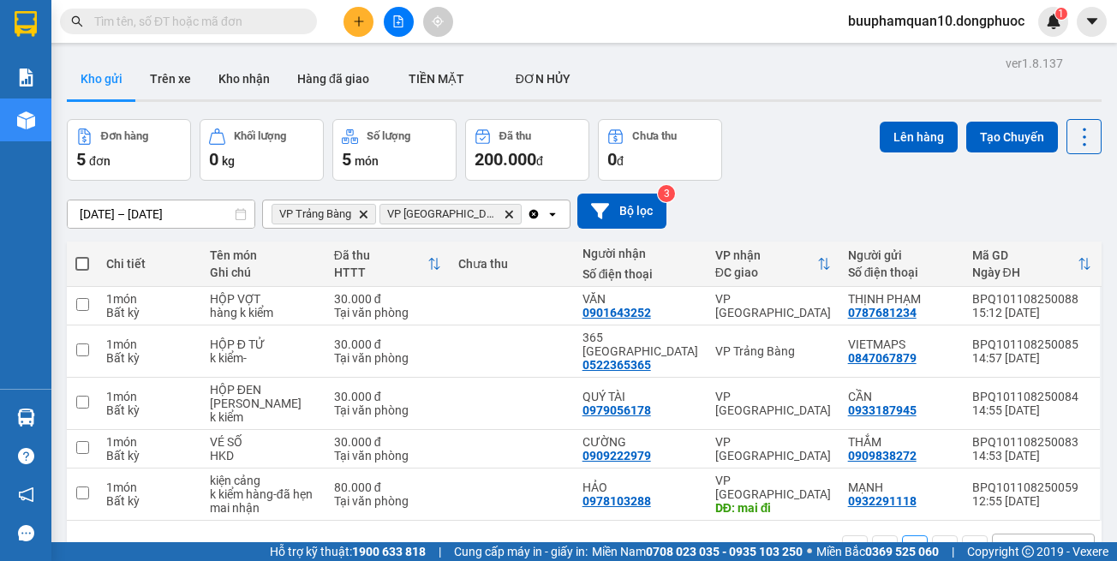
click at [364, 209] on icon "Delete" at bounding box center [363, 214] width 10 height 10
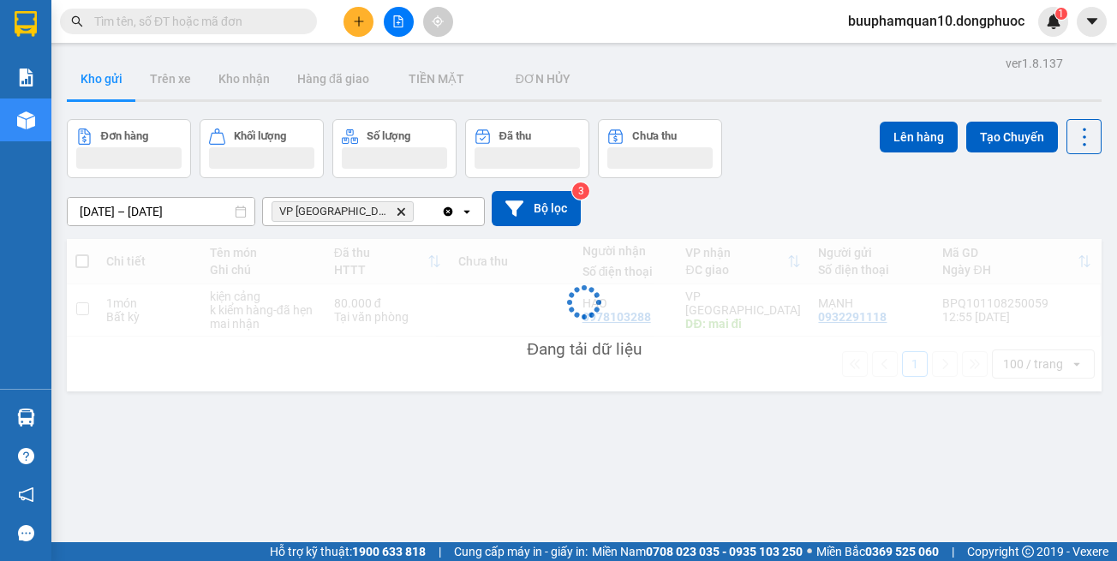
click at [397, 207] on icon "VP Tây Ninh, close by backspace" at bounding box center [401, 211] width 8 height 8
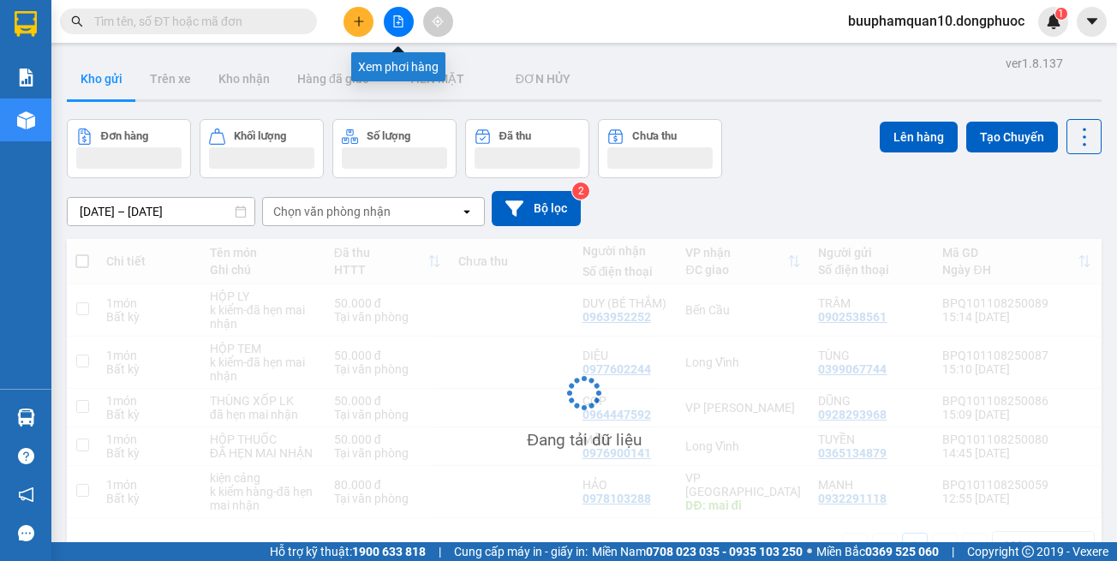
click at [402, 24] on icon "file-add" at bounding box center [398, 21] width 12 height 12
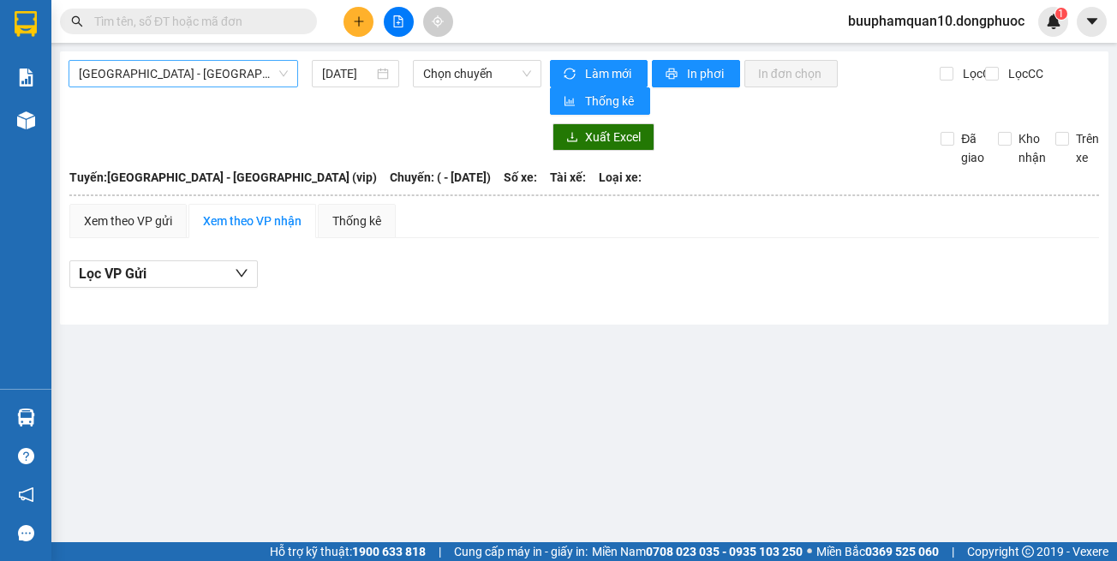
click at [187, 72] on span "[GEOGRAPHIC_DATA] - [GEOGRAPHIC_DATA] (vip)" at bounding box center [183, 74] width 209 height 26
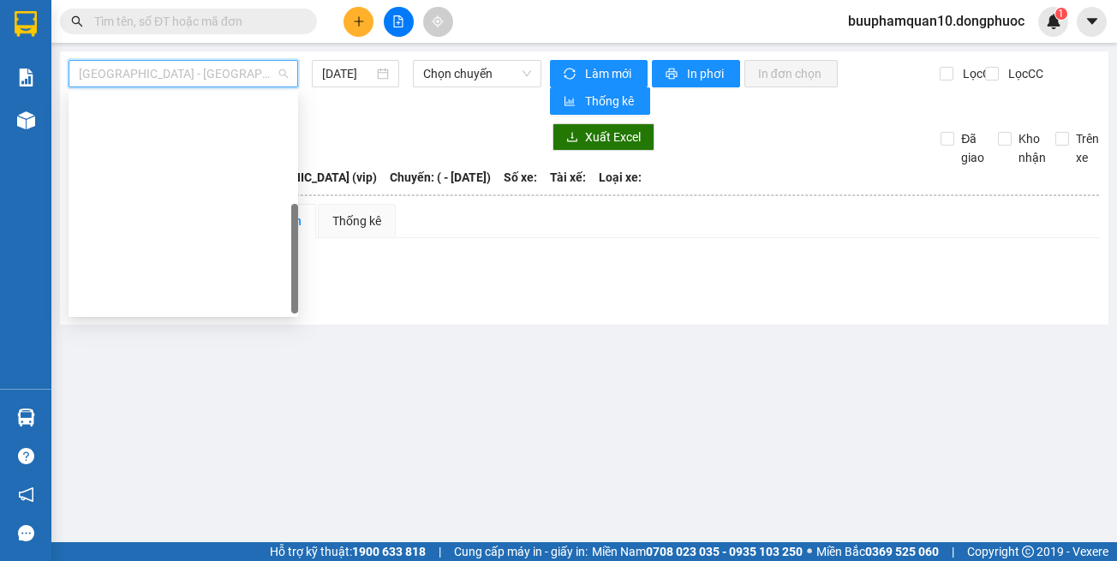
drag, startPoint x: 200, startPoint y: 258, endPoint x: 199, endPoint y: 294, distance: 36.0
click at [199, 537] on div "[GEOGRAPHIC_DATA] - [GEOGRAPHIC_DATA] (vip)" at bounding box center [183, 546] width 209 height 19
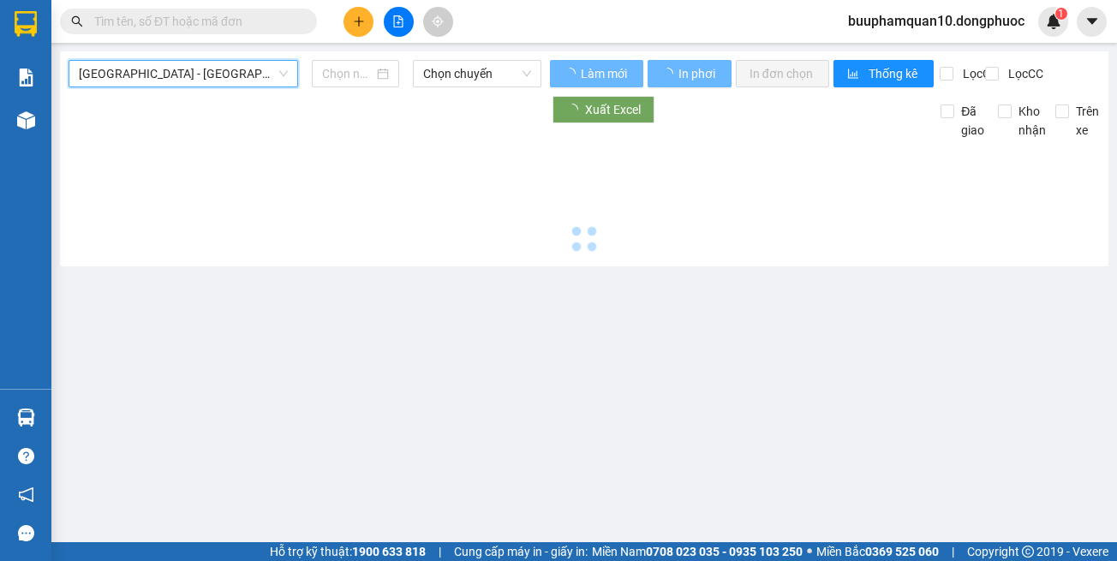
type input "[DATE]"
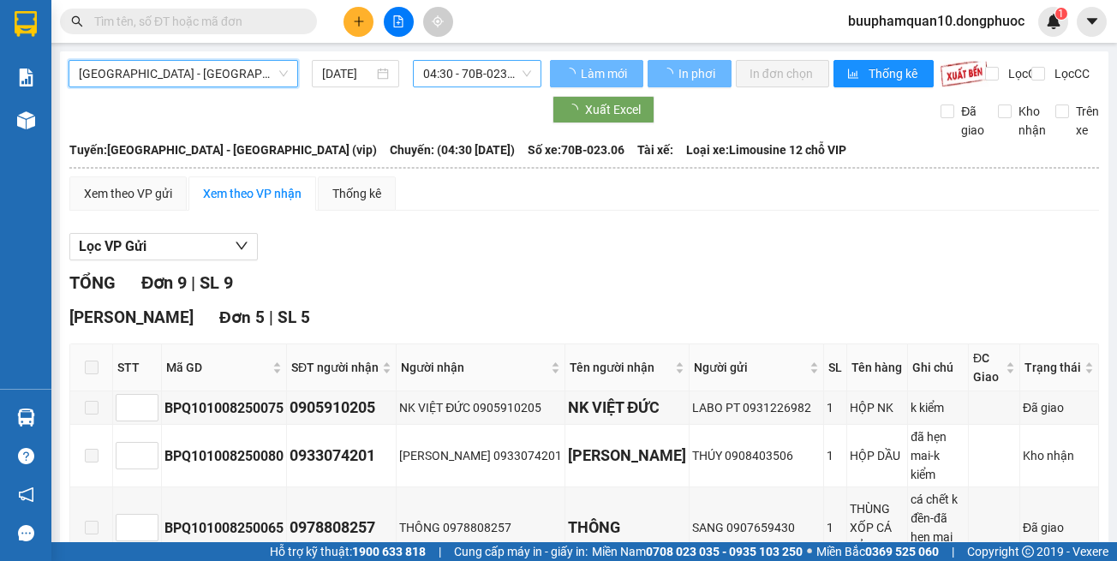
click at [442, 71] on span "04:30 - 70B-023.06" at bounding box center [477, 74] width 108 height 26
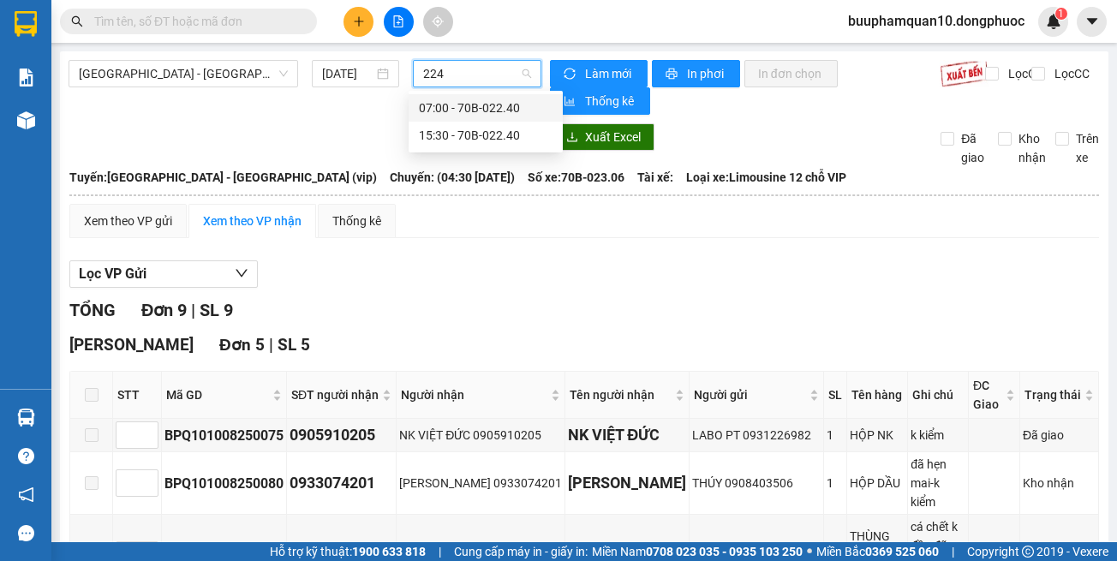
type input "2240"
click at [466, 129] on div "15:30 - 70B-022.40" at bounding box center [486, 135] width 134 height 19
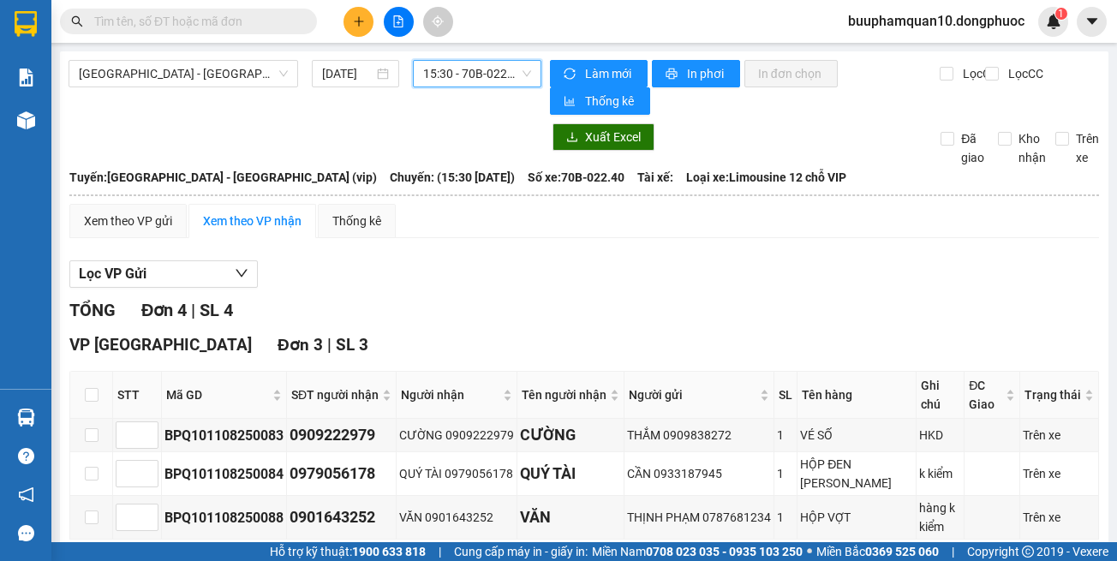
click at [478, 77] on span "15:30 - 70B-022.40" at bounding box center [477, 74] width 108 height 26
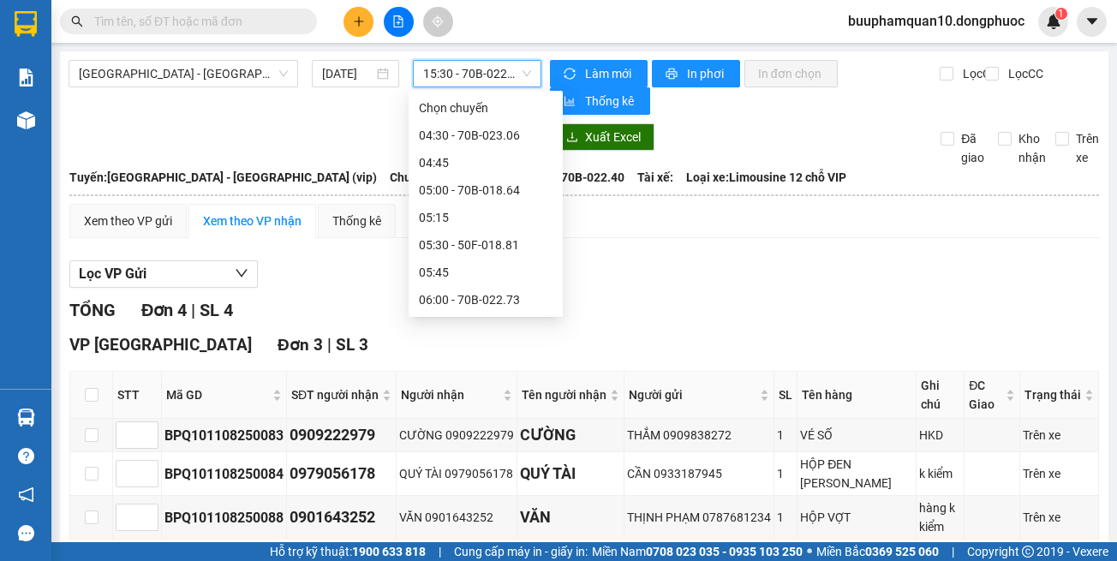
drag, startPoint x: 700, startPoint y: 270, endPoint x: 672, endPoint y: 239, distance: 41.3
click at [696, 266] on div "Lọc VP Gửi" at bounding box center [584, 274] width 1030 height 28
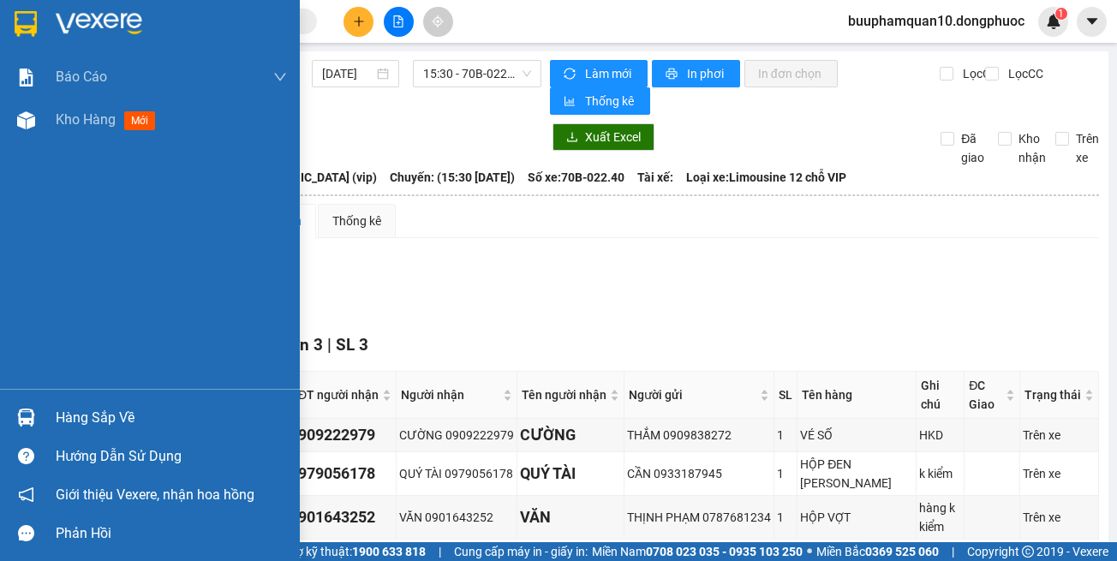
click at [42, 426] on div "Hàng sắp về" at bounding box center [150, 417] width 300 height 39
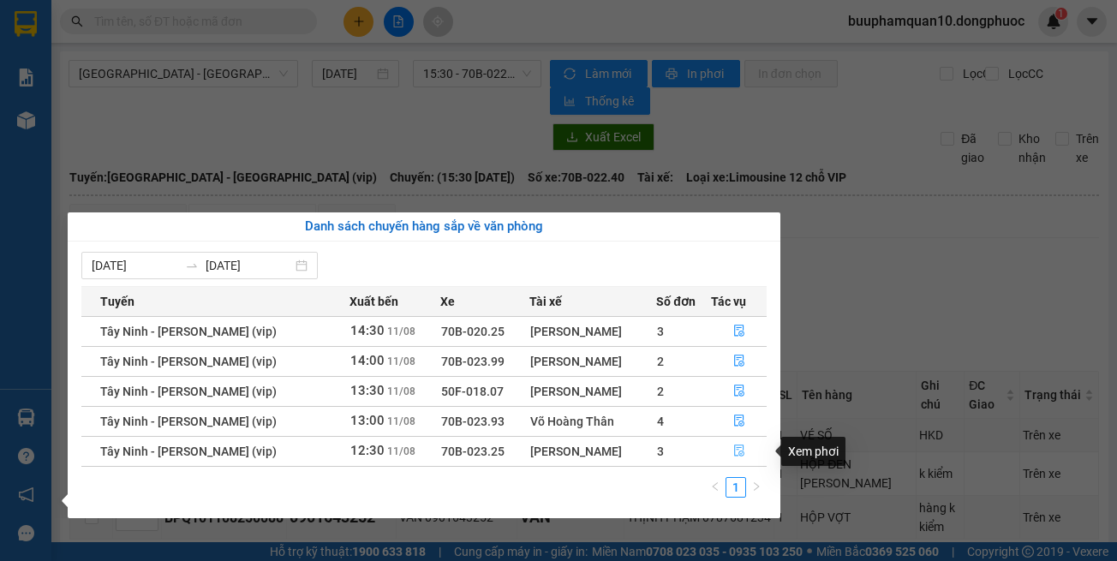
click at [748, 454] on button "button" at bounding box center [739, 451] width 55 height 27
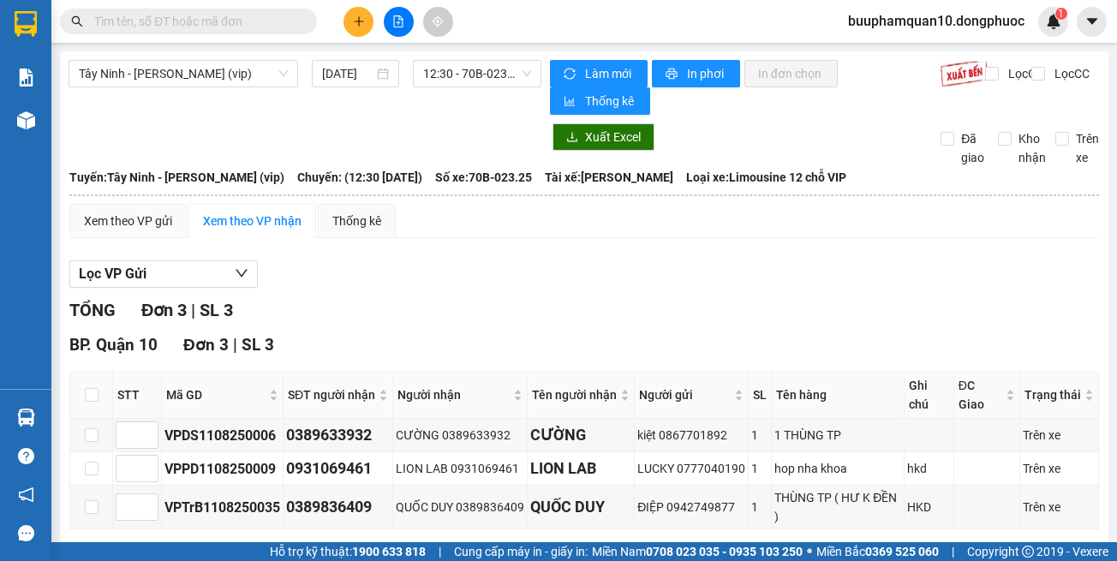
click at [606, 542] on div "[PERSON_NAME] sắp xếp Nhập kho nhận In DS In biên lai" at bounding box center [584, 555] width 1030 height 27
click at [662, 297] on div "TỔNG Đơn 3 | SL 3" at bounding box center [584, 310] width 1030 height 27
click at [704, 486] on td "ĐIỆP 0942749877" at bounding box center [692, 508] width 114 height 44
click at [469, 77] on span "12:30 - 70B-023.25" at bounding box center [477, 74] width 108 height 26
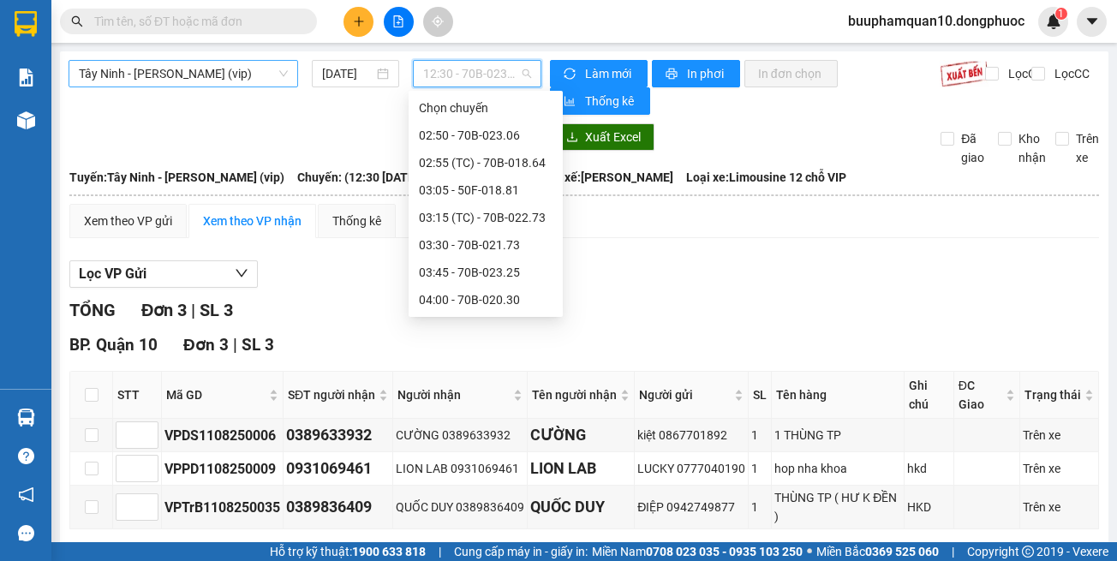
click at [161, 74] on span "Tây Ninh - [PERSON_NAME] (vip)" at bounding box center [183, 74] width 209 height 26
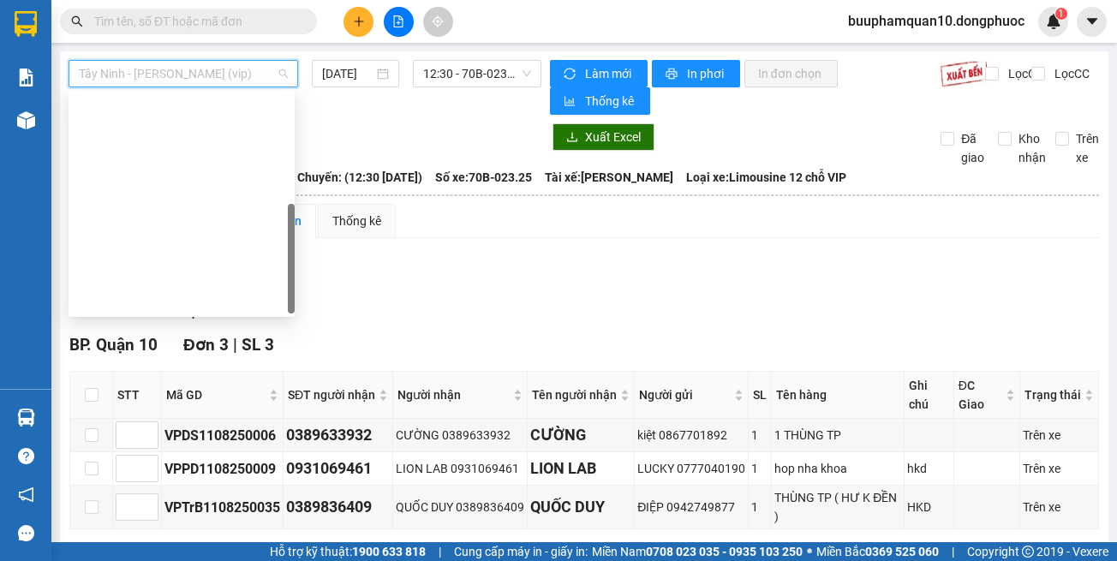
drag, startPoint x: 166, startPoint y: 313, endPoint x: 197, endPoint y: 274, distance: 49.4
click at [167, 533] on div "[GEOGRAPHIC_DATA] - [GEOGRAPHIC_DATA] (vip)" at bounding box center [182, 546] width 226 height 27
type input "[DATE]"
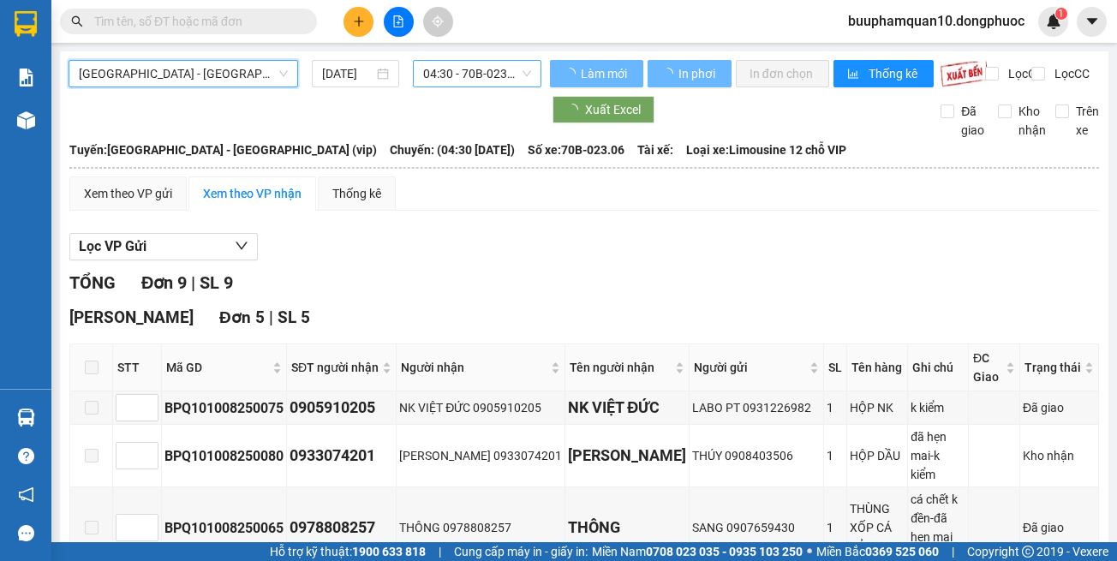
click at [433, 84] on span "04:30 - 70B-023.06" at bounding box center [477, 74] width 108 height 26
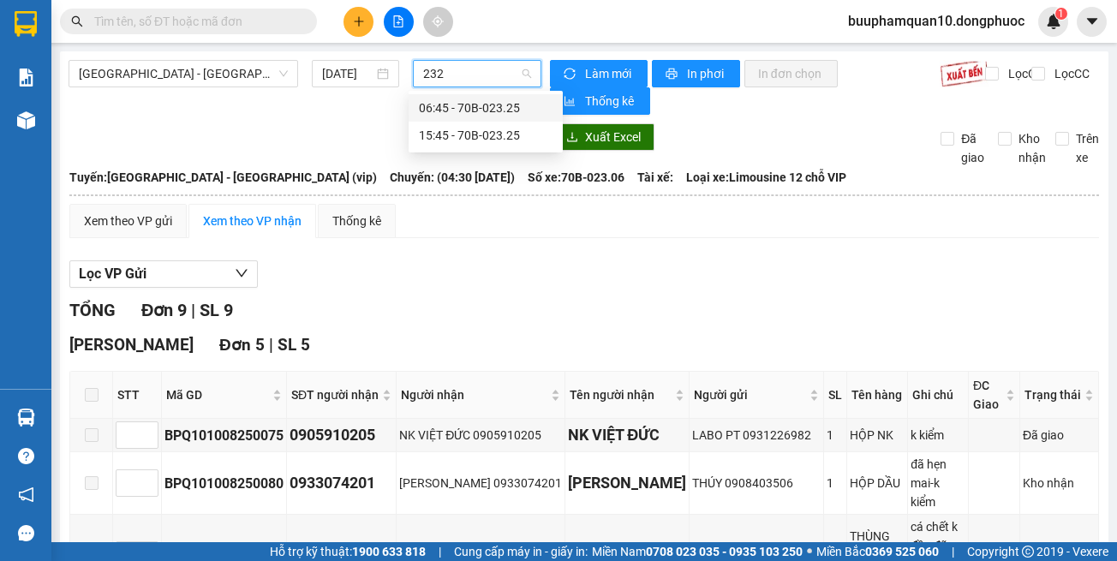
type input "2325"
click at [514, 135] on div "15:45 - 70B-023.25" at bounding box center [486, 135] width 134 height 19
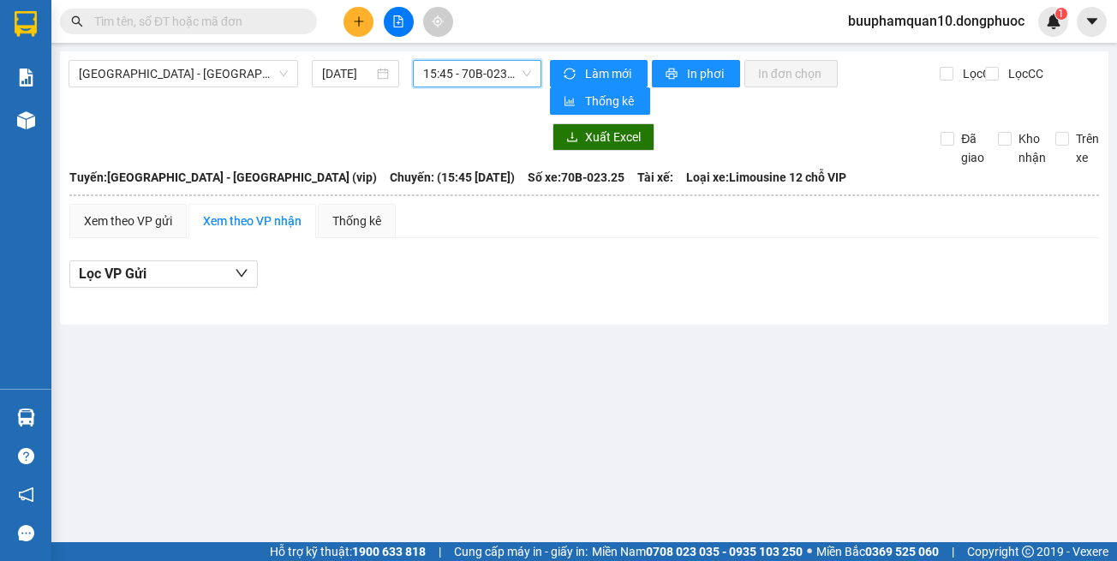
click at [464, 72] on span "15:45 - 70B-023.25" at bounding box center [477, 74] width 108 height 26
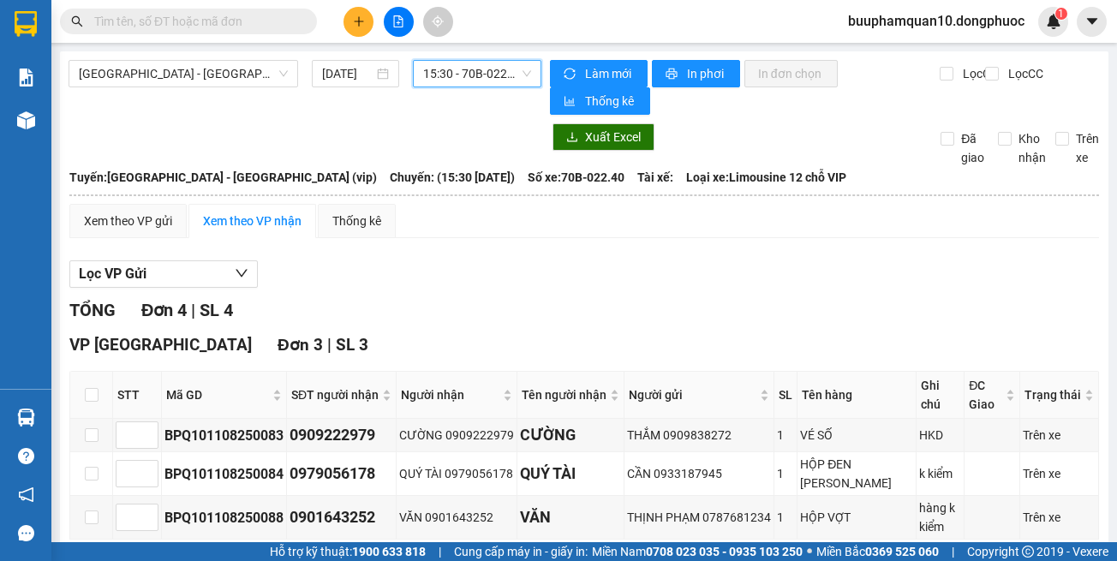
drag, startPoint x: 655, startPoint y: 477, endPoint x: 648, endPoint y: 470, distance: 9.7
click at [362, 29] on button at bounding box center [358, 22] width 30 height 30
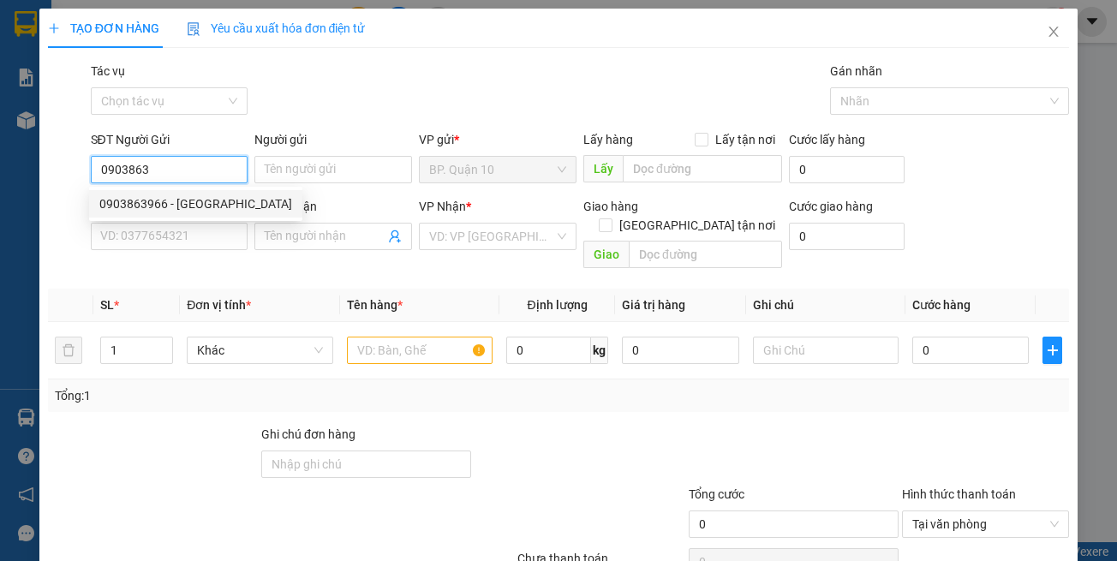
click at [182, 211] on div "0903863966 - [GEOGRAPHIC_DATA]" at bounding box center [195, 203] width 193 height 19
type input "0903863966"
type input "NGA"
type input "0966192592"
type input "MINH"
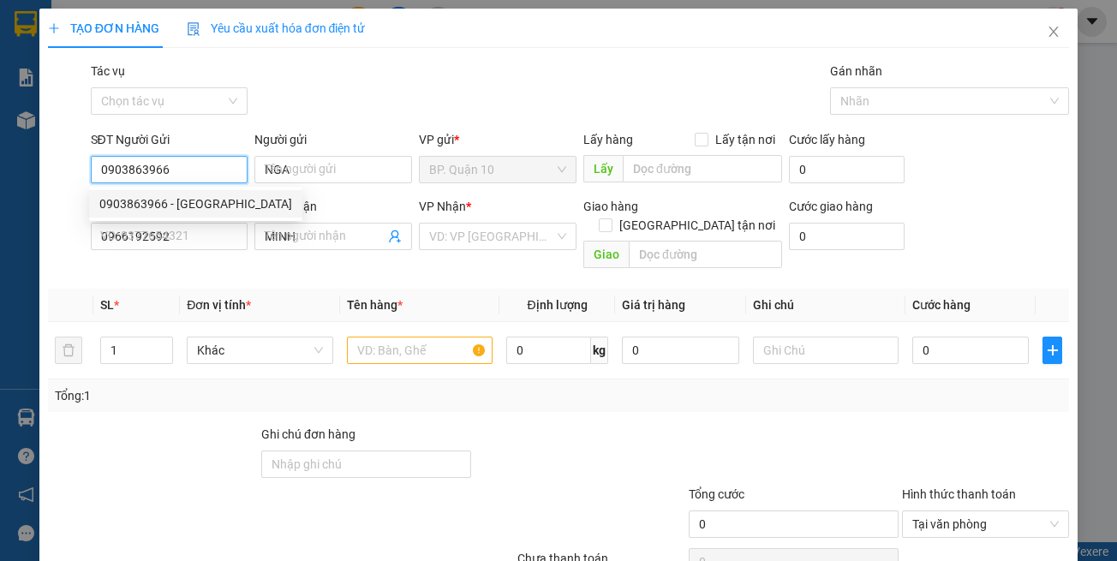
type input "40.000"
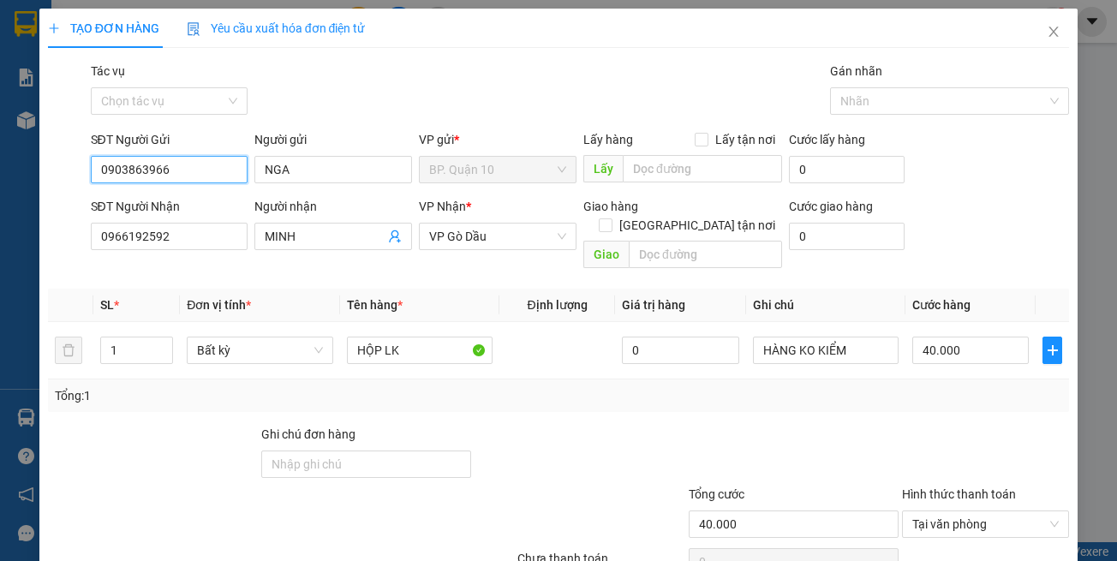
type input "0903863966"
click at [165, 250] on div "SĐT Người Nhận 0966192592" at bounding box center [170, 227] width 158 height 60
click at [461, 379] on div "Tổng: 1" at bounding box center [559, 395] width 1022 height 33
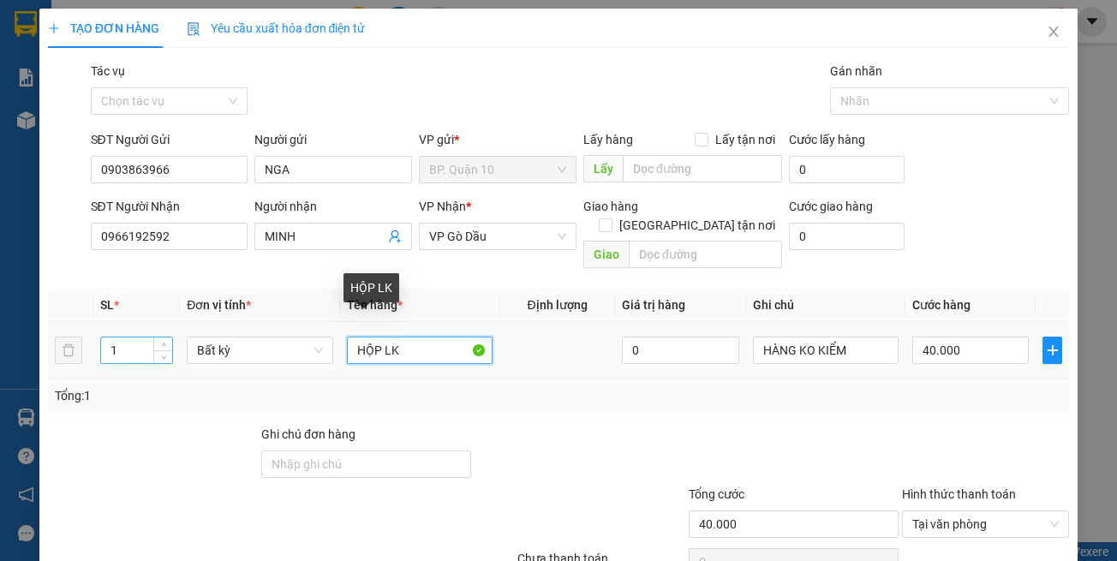
drag, startPoint x: 376, startPoint y: 329, endPoint x: 140, endPoint y: 326, distance: 236.4
click at [161, 331] on tr "1 Bất kỳ HỘP LK 0 HÀNG KO KIỂM 40.000" at bounding box center [559, 350] width 1022 height 57
type input "GÓI LK"
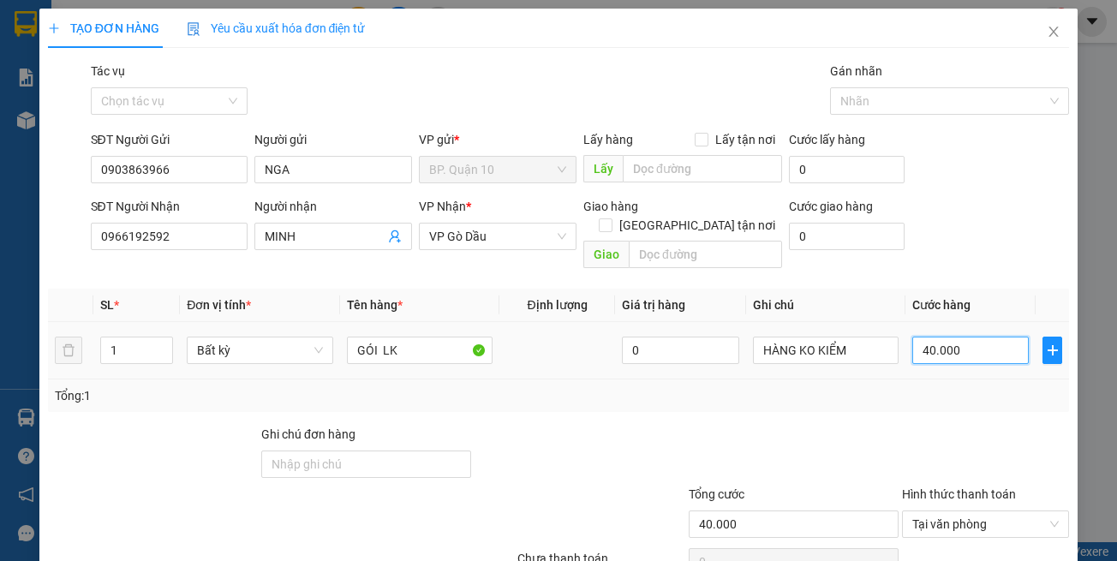
click at [953, 337] on input "40.000" at bounding box center [970, 350] width 116 height 27
type input "3"
type input "30"
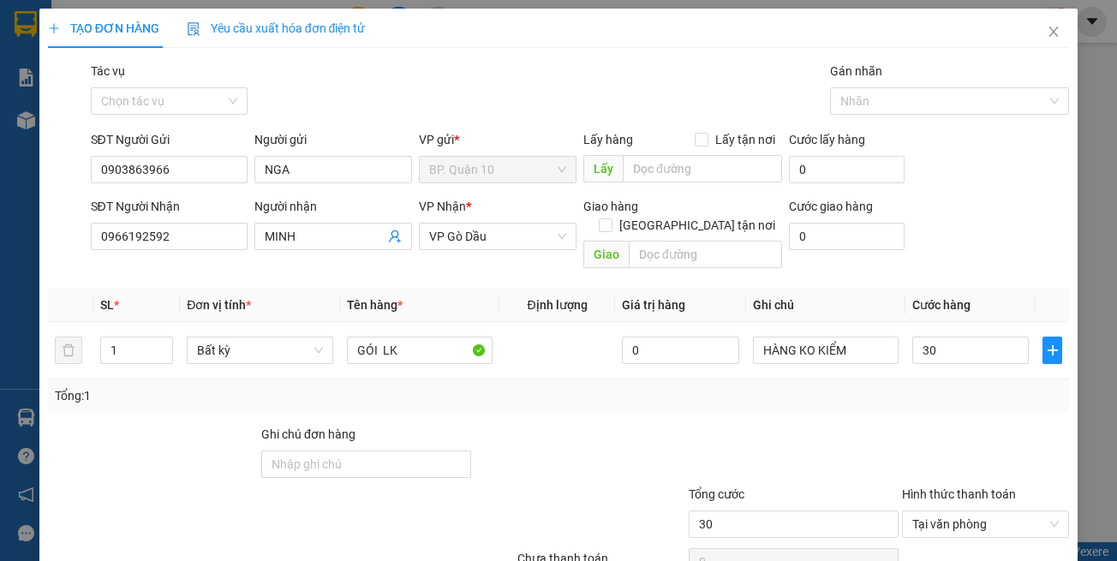
type input "30.000"
drag, startPoint x: 893, startPoint y: 377, endPoint x: 882, endPoint y: 325, distance: 53.3
click at [893, 386] on div "Tổng: 1" at bounding box center [559, 395] width 1008 height 19
drag, startPoint x: 879, startPoint y: 320, endPoint x: 258, endPoint y: 386, distance: 624.6
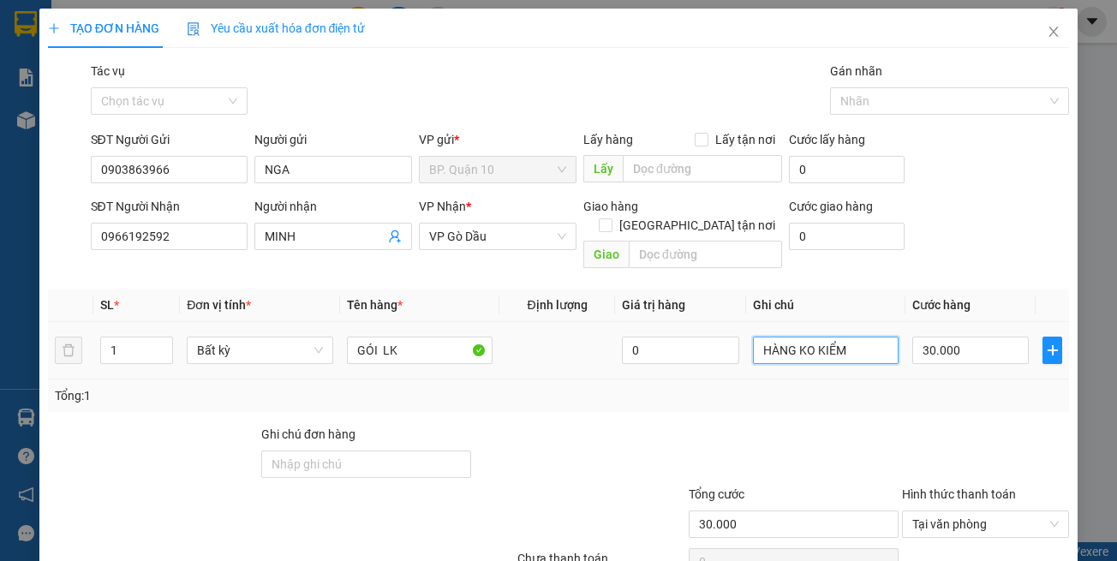
click at [356, 374] on div "SL * Đơn vị tính * Tên hàng * Định lượng Giá trị hàng Ghi chú Cước hàng 1 Bất k…" at bounding box center [559, 350] width 1022 height 123
paste input "HÀNG KO KIỂM"
type input "HÀNG KO KIỂMHÀNG KO KIỂM"
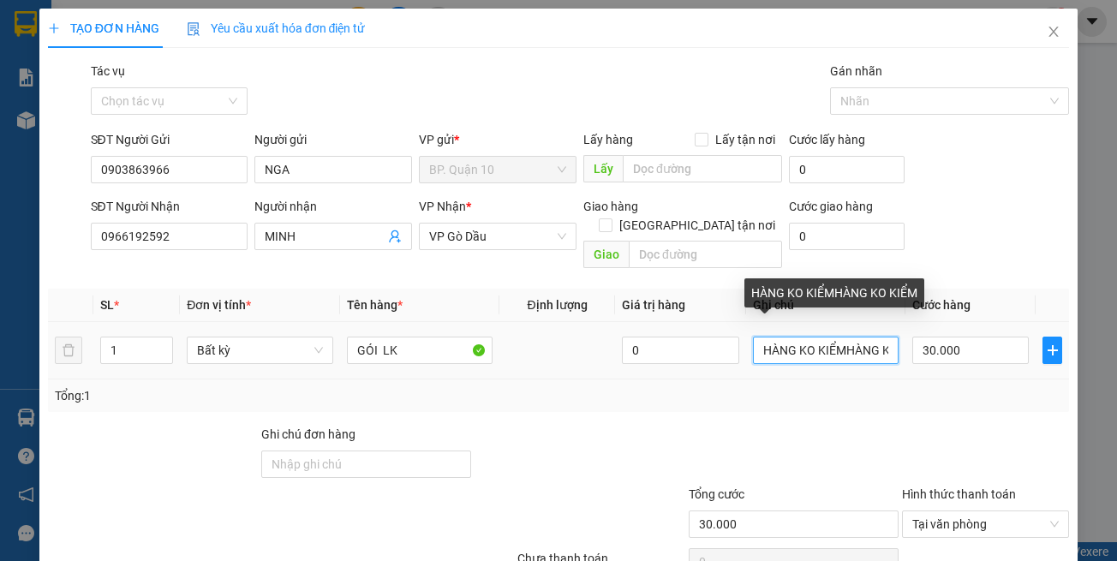
drag, startPoint x: 882, startPoint y: 335, endPoint x: 501, endPoint y: 326, distance: 381.3
click at [503, 326] on tr "1 Bất kỳ GÓI LK 0 HÀNG KO KIỂMHÀNG KO KIỂM 30.000" at bounding box center [559, 350] width 1022 height 57
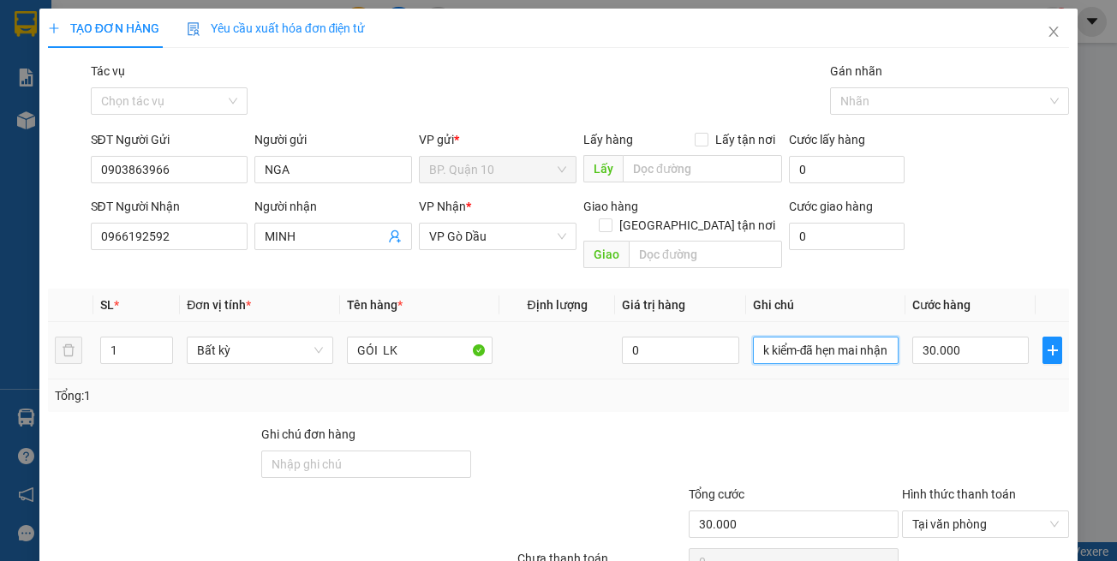
type input "k kiểm-đã hẹn mai nhận"
drag, startPoint x: 883, startPoint y: 329, endPoint x: 323, endPoint y: 333, distance: 560.2
click at [323, 333] on tr "1 Bất kỳ GÓI LK 0 k kiểm-đã hẹn mai nhận 30.000" at bounding box center [559, 350] width 1022 height 57
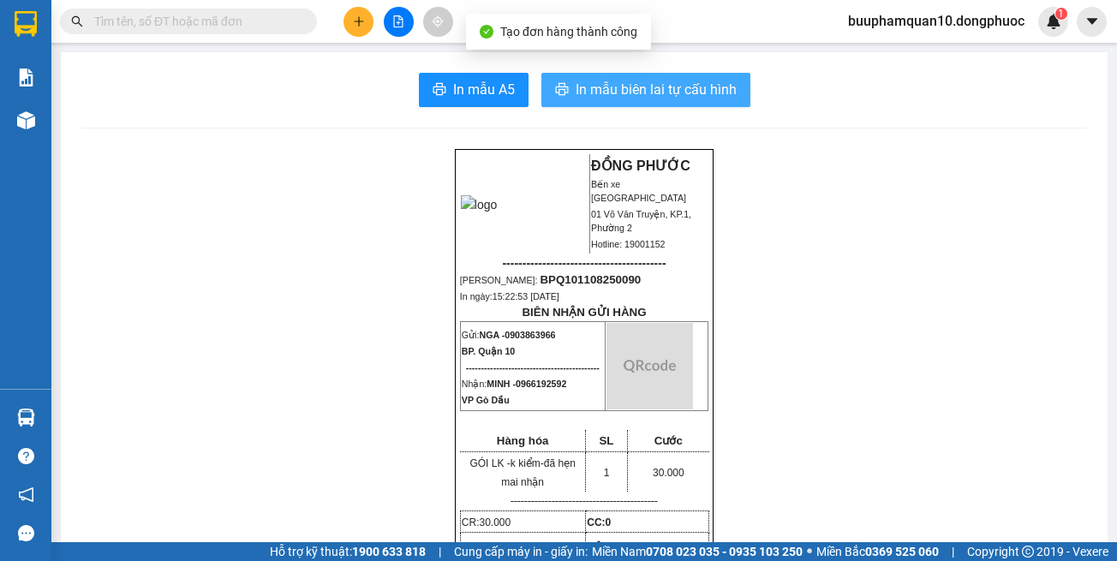
click at [598, 82] on span "In mẫu biên lai tự cấu hình" at bounding box center [656, 89] width 161 height 21
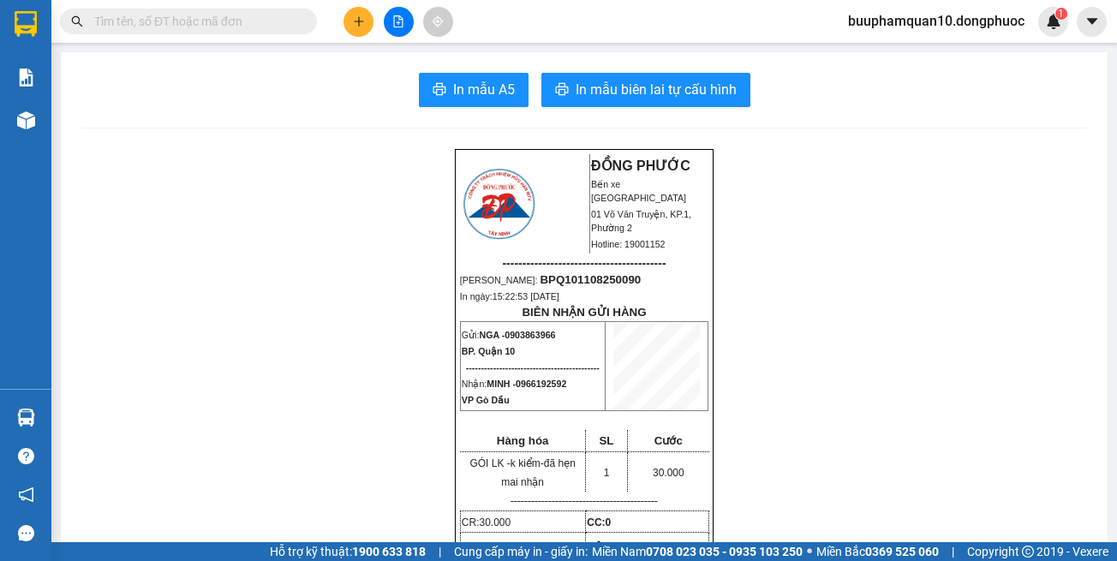
drag, startPoint x: 961, startPoint y: 511, endPoint x: 930, endPoint y: 349, distance: 164.8
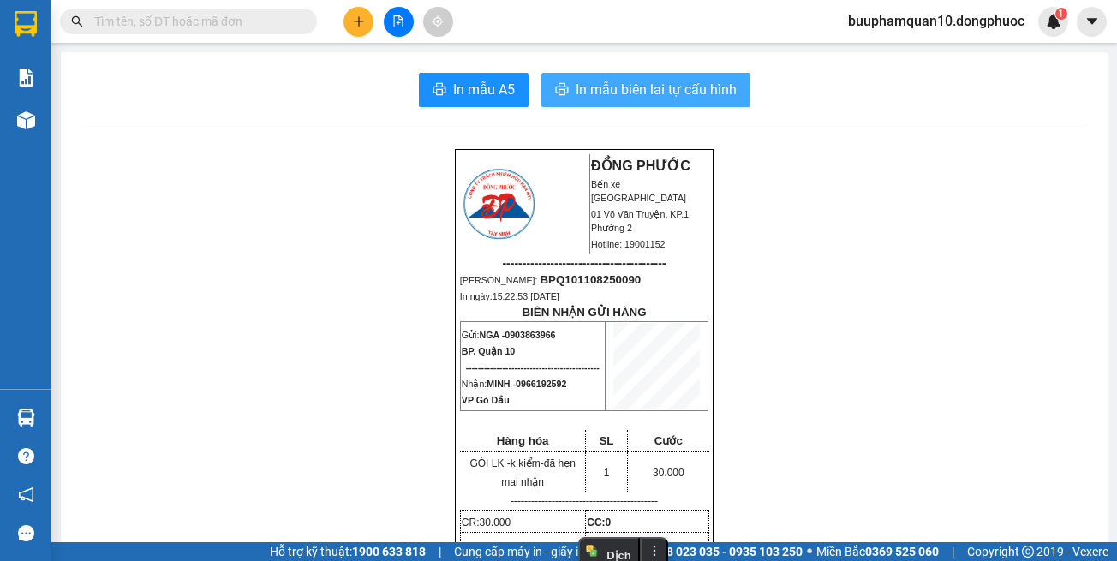
click at [690, 98] on span "In mẫu biên lai tự cấu hình" at bounding box center [656, 89] width 161 height 21
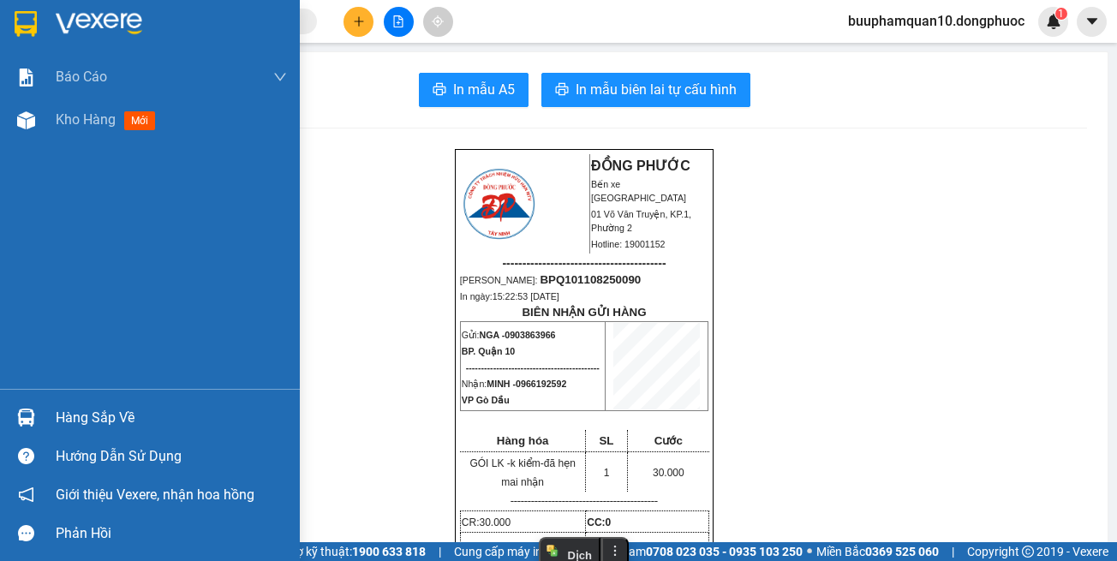
drag, startPoint x: 112, startPoint y: 422, endPoint x: 163, endPoint y: 407, distance: 52.8
click at [113, 421] on div "Hàng sắp về" at bounding box center [171, 418] width 231 height 26
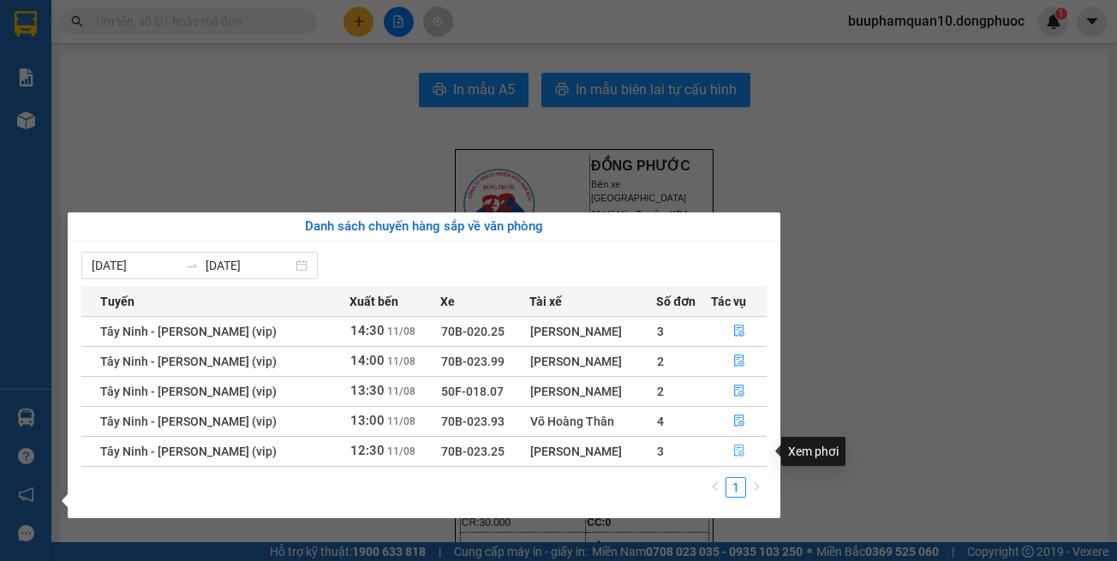
click at [738, 455] on icon "file-done" at bounding box center [739, 451] width 10 height 12
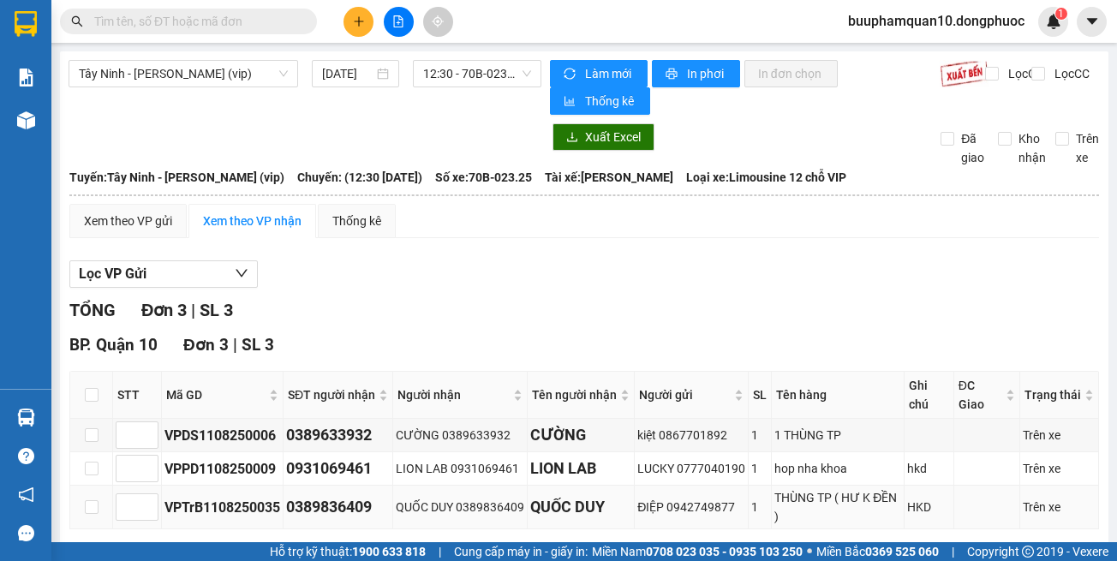
drag, startPoint x: 958, startPoint y: 498, endPoint x: 882, endPoint y: 448, distance: 90.3
click at [955, 495] on div "BP. [GEOGRAPHIC_DATA] | SL 3 STT Mã GD SĐT người nhận Người nhận Tên người nhận…" at bounding box center [584, 457] width 1030 height 250
click at [170, 21] on input "text" at bounding box center [195, 21] width 202 height 19
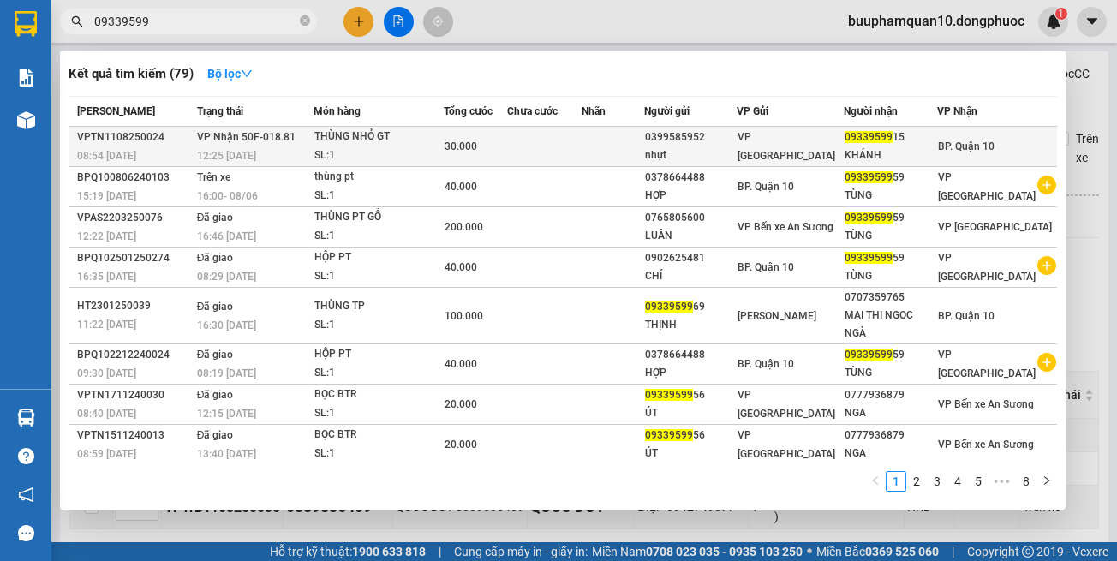
type input "09339599"
click at [618, 140] on td at bounding box center [613, 147] width 63 height 40
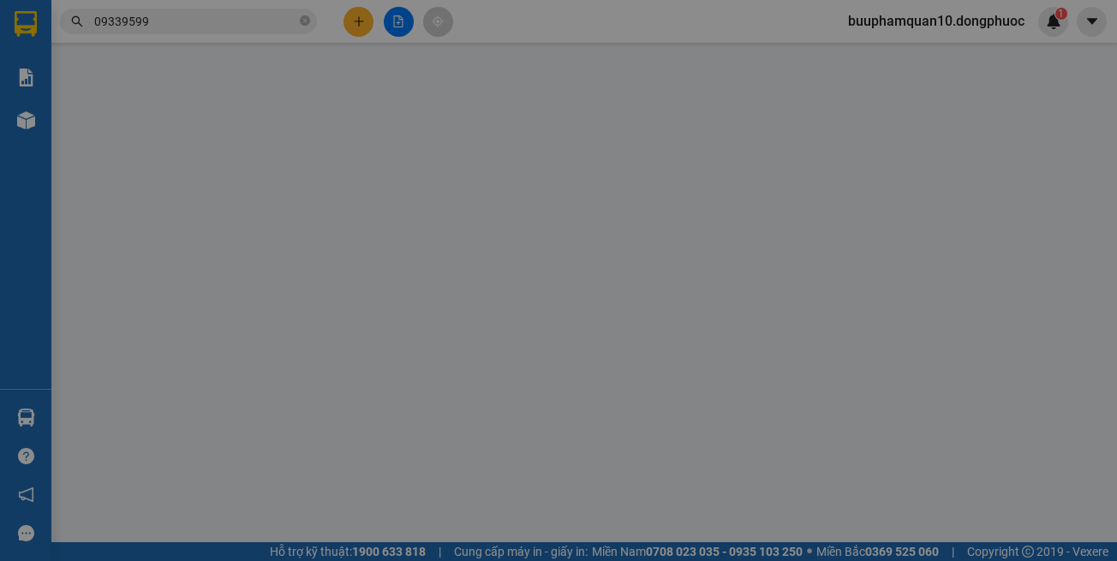
type input "0399585952"
type input "nhựt"
type input "0933959915"
type input "KHÁNH"
type input "30.000"
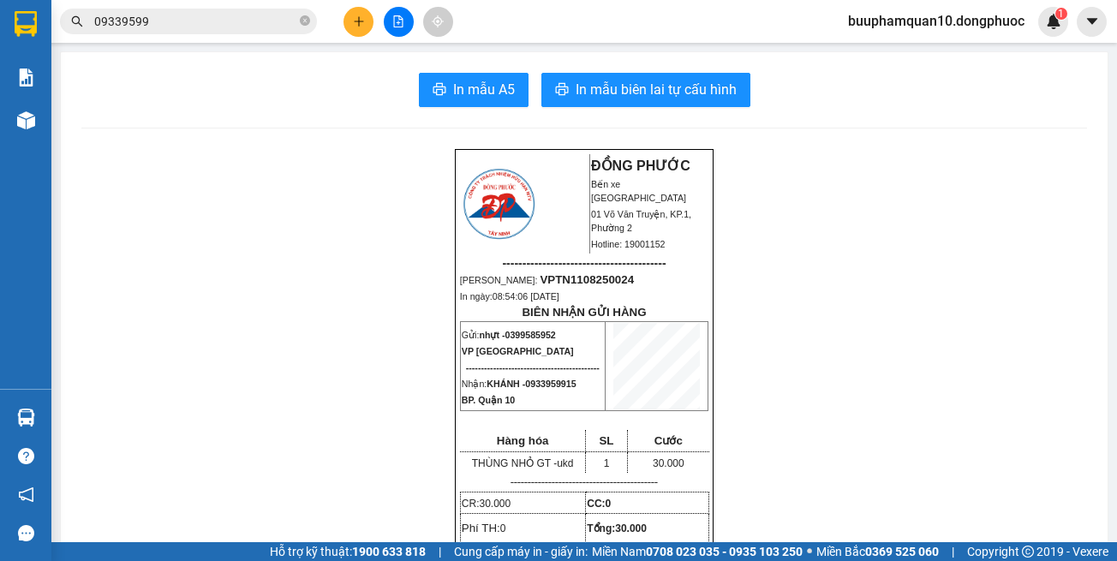
click at [194, 27] on input "09339599" at bounding box center [195, 21] width 202 height 19
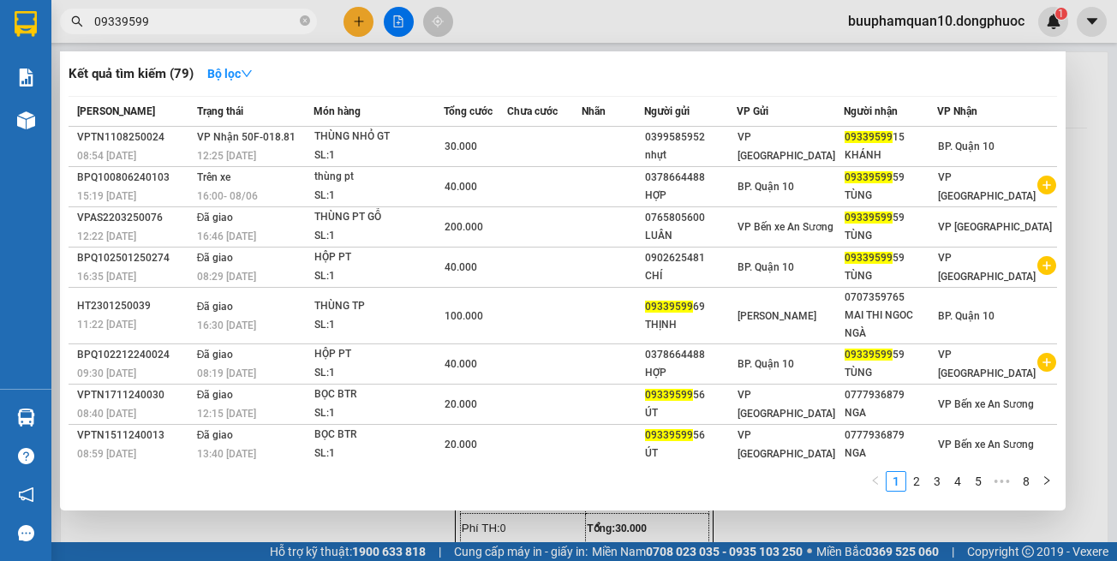
click at [194, 27] on input "09339599" at bounding box center [195, 21] width 202 height 19
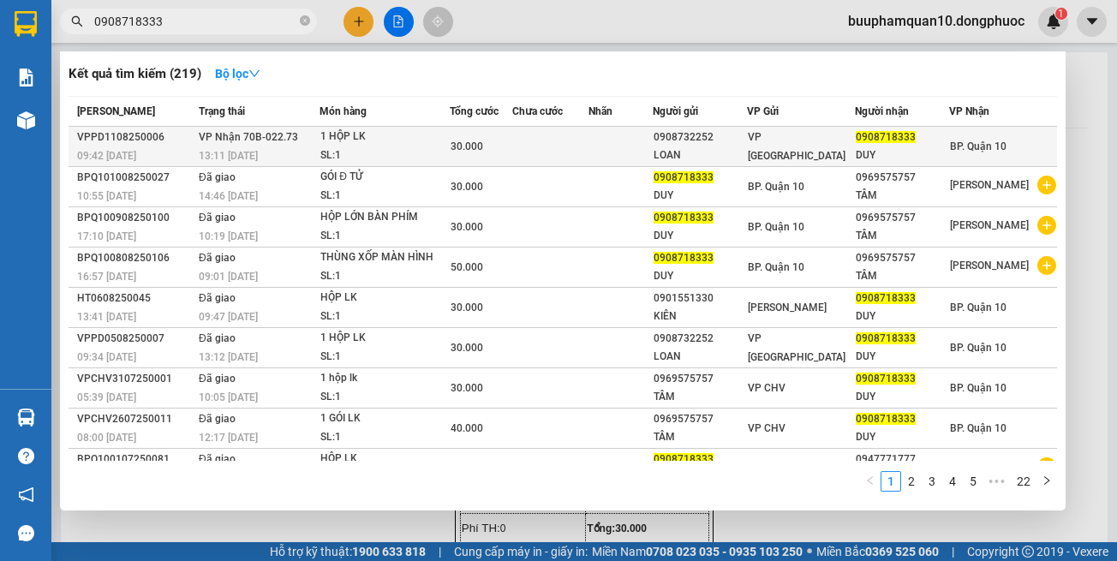
type input "0908718333"
click at [424, 154] on div "SL: 1" at bounding box center [384, 155] width 128 height 19
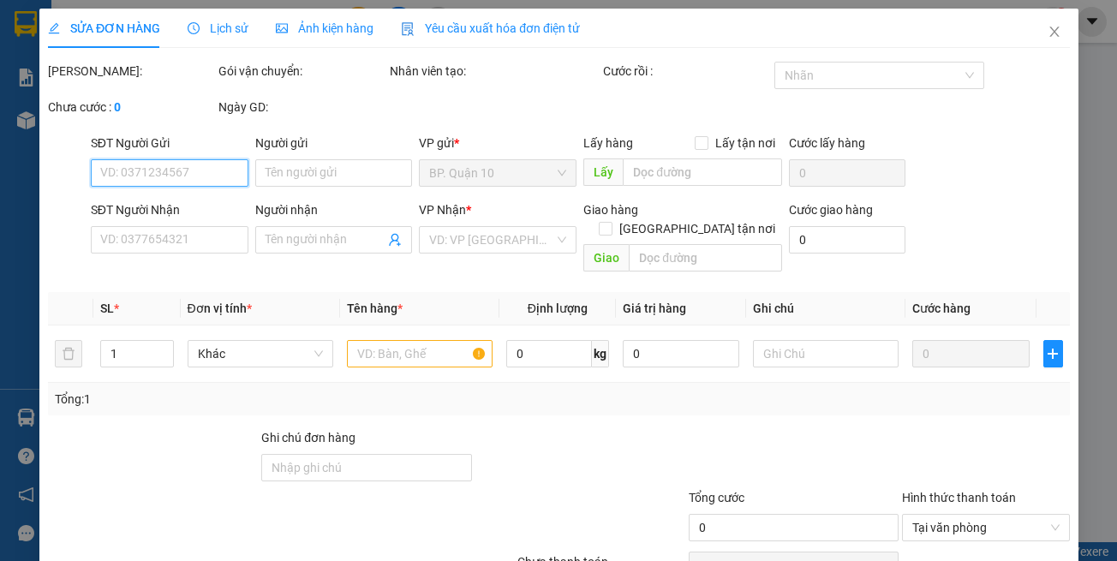
type input "0908732252"
type input "LOAN"
type input "0908718333"
type input "DUY"
type input "30.000"
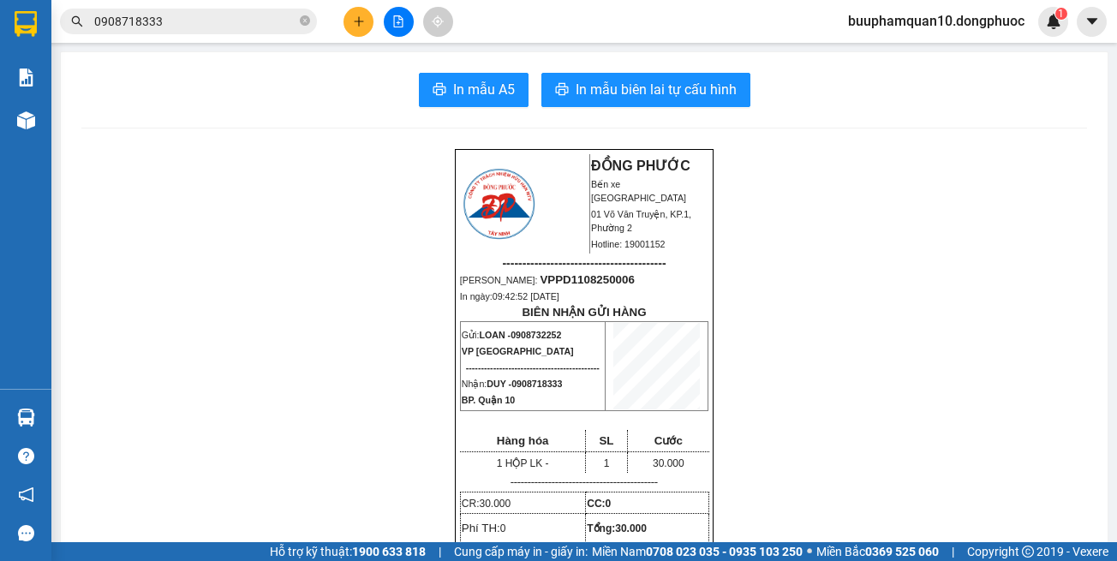
click at [343, 20] on div at bounding box center [398, 22] width 128 height 30
click at [363, 14] on button at bounding box center [358, 22] width 30 height 30
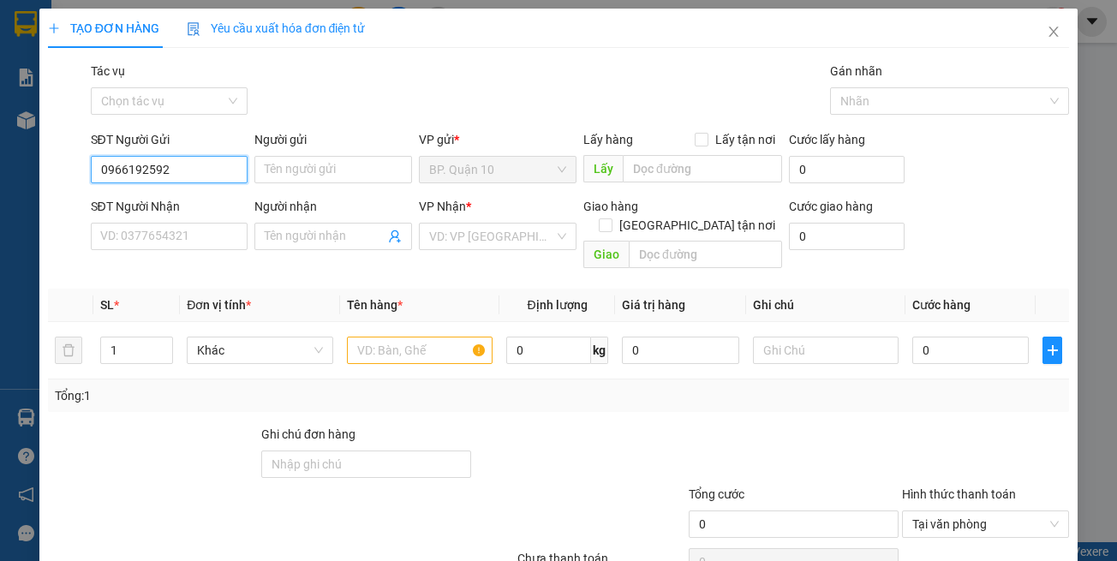
type input "0966192592"
click at [137, 218] on div "SĐT Người Nhận" at bounding box center [170, 210] width 158 height 26
drag, startPoint x: 139, startPoint y: 229, endPoint x: 132, endPoint y: 236, distance: 9.7
click at [139, 230] on input "SĐT Người Nhận" at bounding box center [170, 236] width 158 height 27
type input "0966192592"
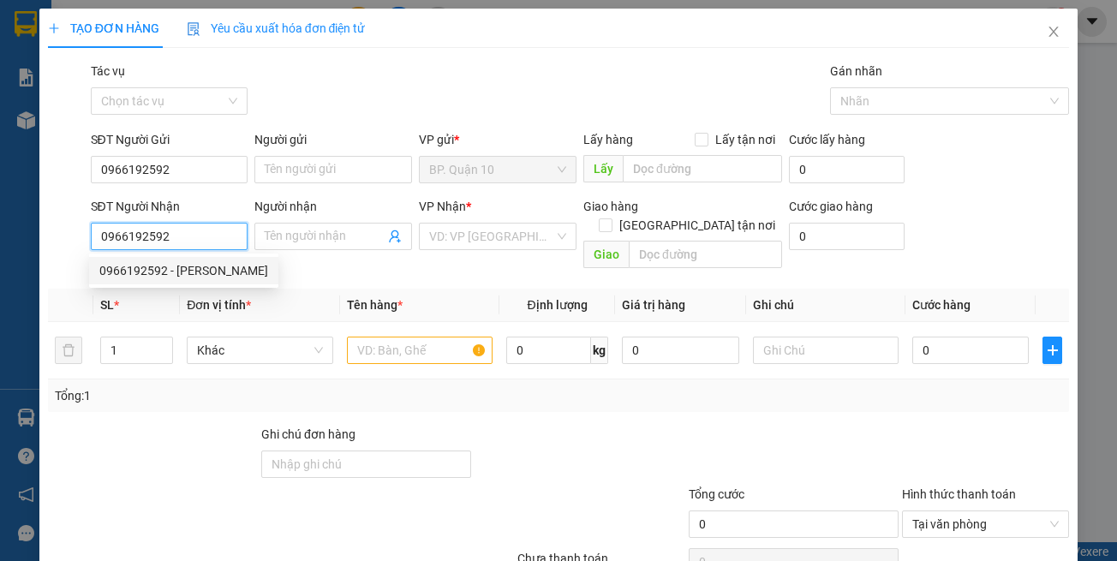
click at [174, 266] on div "0966192592 - [PERSON_NAME]" at bounding box center [183, 270] width 169 height 19
type input "MINH"
type input "0966192592"
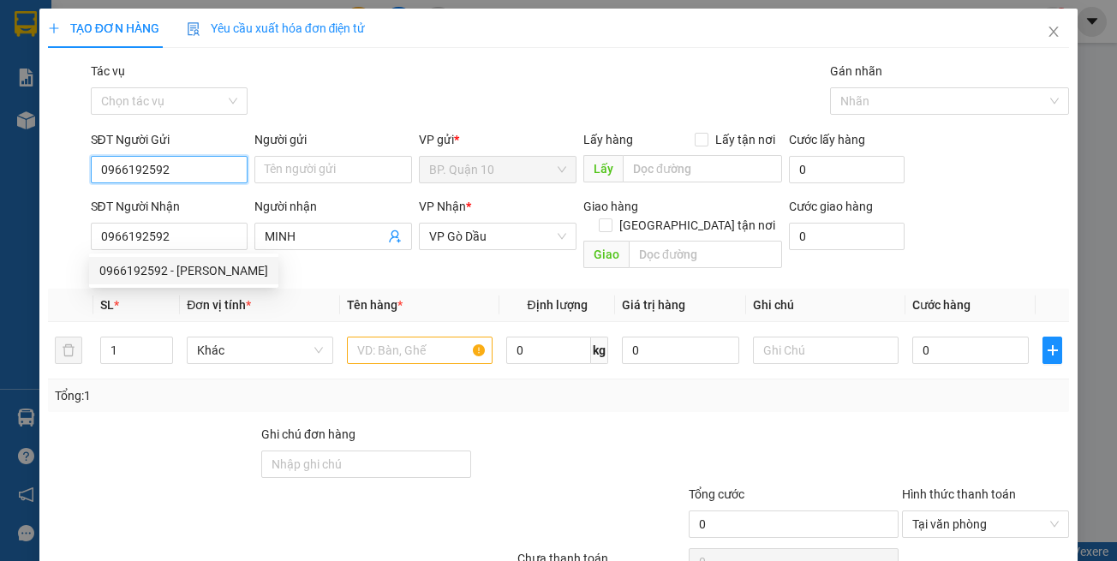
click at [0, 168] on div "TẠO ĐƠN HÀNG Yêu cầu xuất hóa đơn điện tử Transit Pickup Surcharge Ids Transit …" at bounding box center [558, 280] width 1117 height 561
type input "30.000"
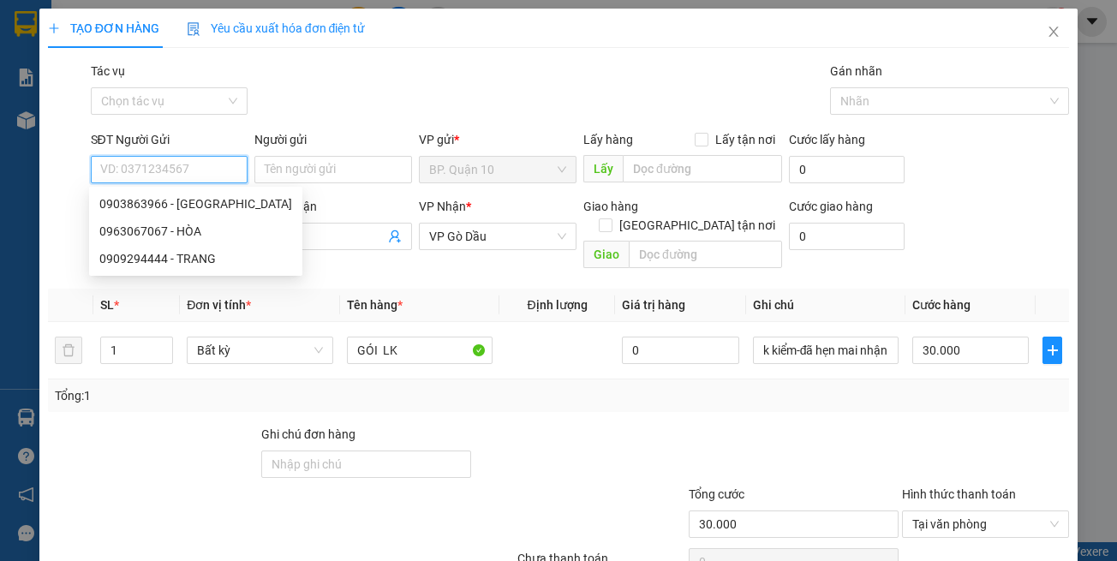
click at [163, 169] on input "SĐT Người Gửi" at bounding box center [170, 169] width 158 height 27
click at [183, 200] on div "0903863966 - [GEOGRAPHIC_DATA]" at bounding box center [195, 203] width 193 height 19
type input "0903863966"
type input "NGA"
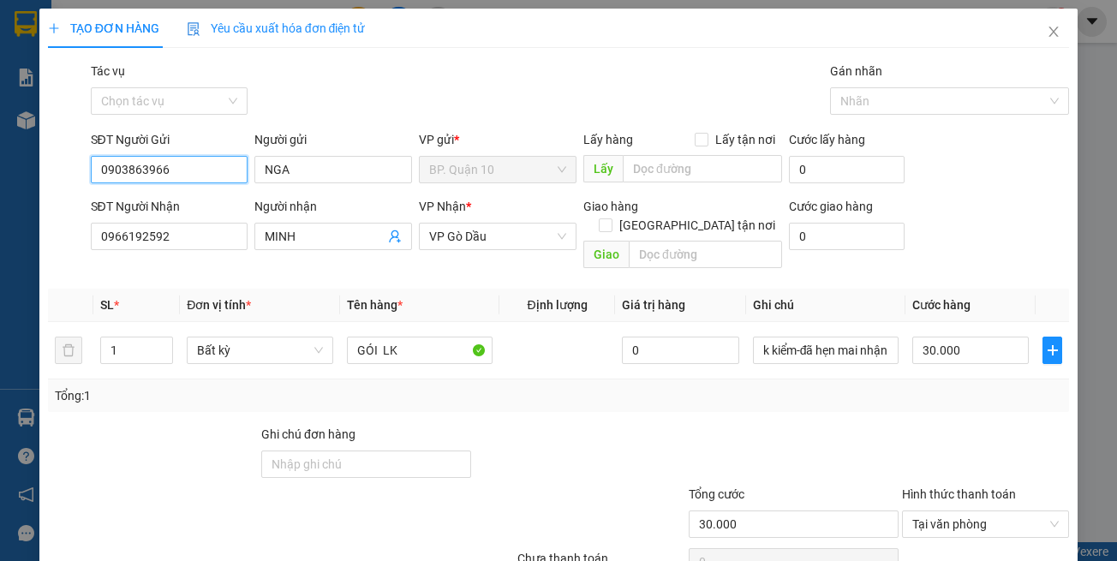
click at [0, 170] on div "TẠO ĐƠN HÀNG Yêu cầu xuất hóa đơn điện tử Transit Pickup Surcharge Ids Transit …" at bounding box center [558, 280] width 1117 height 561
click at [202, 198] on div "0911794794 - BẢO" at bounding box center [166, 203] width 134 height 19
type input "0911794794"
type input "BẢO"
type input "50.000"
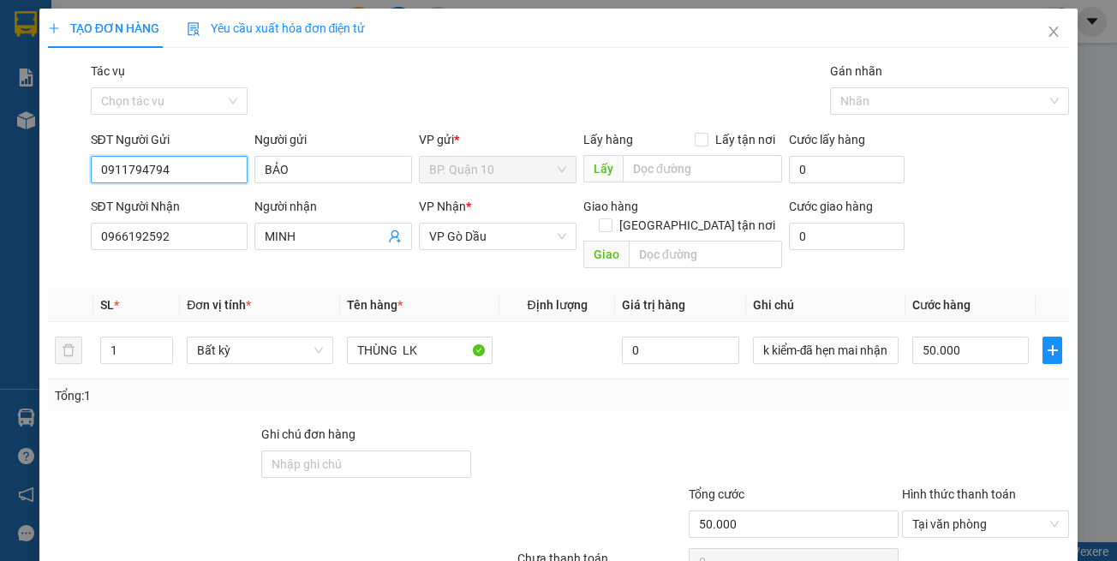
type input "0911794794"
drag, startPoint x: 665, startPoint y: 464, endPoint x: 667, endPoint y: 445, distance: 19.9
click at [666, 464] on div at bounding box center [579, 455] width 213 height 60
drag, startPoint x: 484, startPoint y: 385, endPoint x: 409, endPoint y: 344, distance: 85.5
click at [481, 386] on div "Tổng: 1" at bounding box center [559, 395] width 1008 height 19
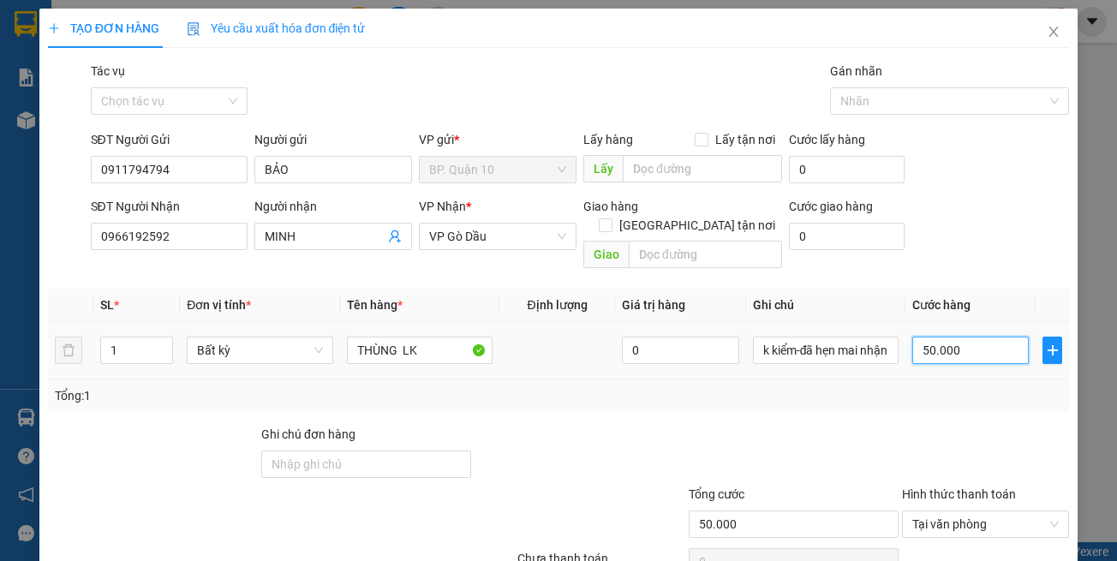
click at [965, 337] on input "50.000" at bounding box center [970, 350] width 116 height 27
type input "3"
type input "30"
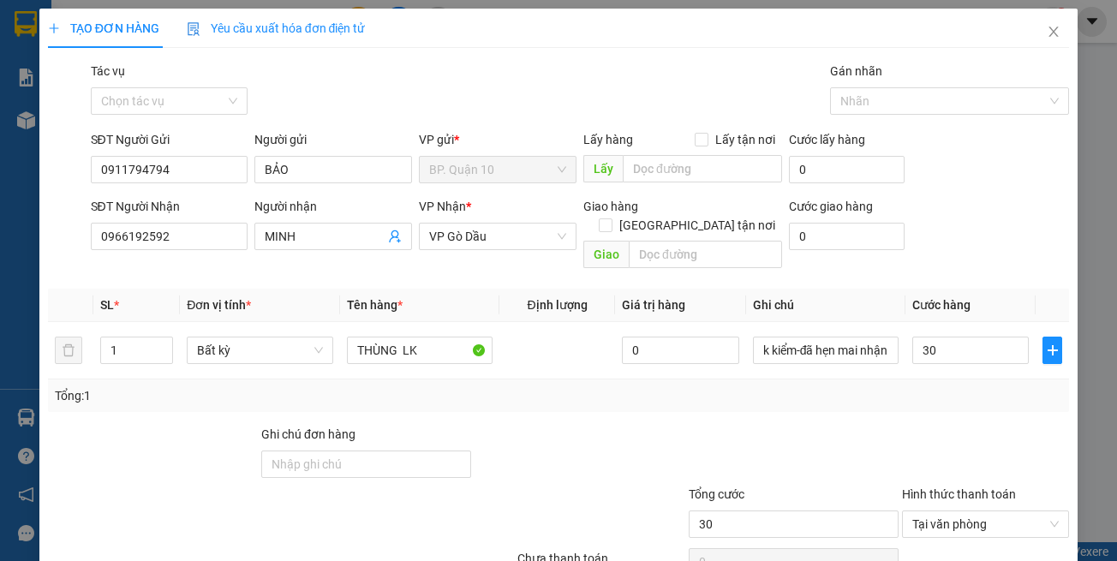
type input "30.000"
click at [953, 388] on div "Tổng: 1" at bounding box center [559, 395] width 1022 height 33
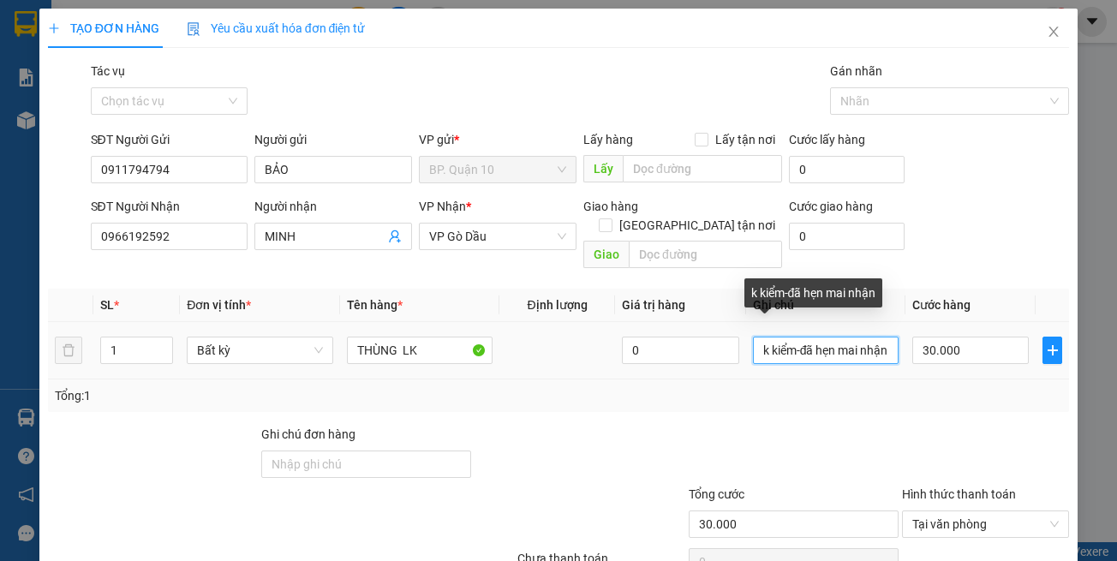
drag, startPoint x: 790, startPoint y: 338, endPoint x: 938, endPoint y: 367, distance: 151.0
click at [938, 367] on div "SL * Đơn vị tính * Tên hàng * Định lượng Giá trị hàng Ghi chú Cước hàng 1 Bất k…" at bounding box center [559, 350] width 1022 height 123
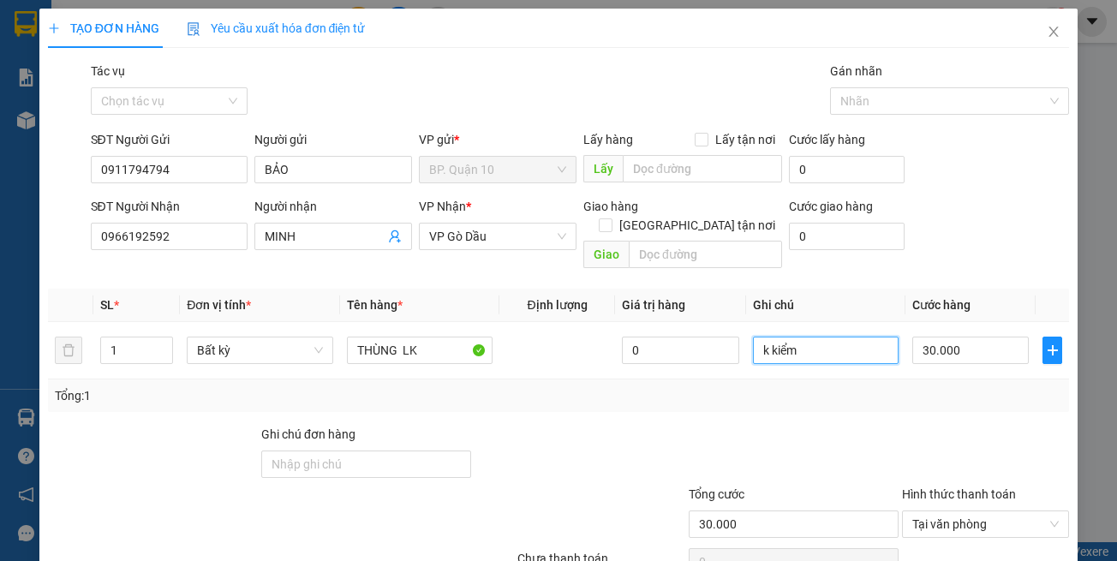
type input "k kiểm"
click at [901, 425] on div at bounding box center [985, 455] width 170 height 60
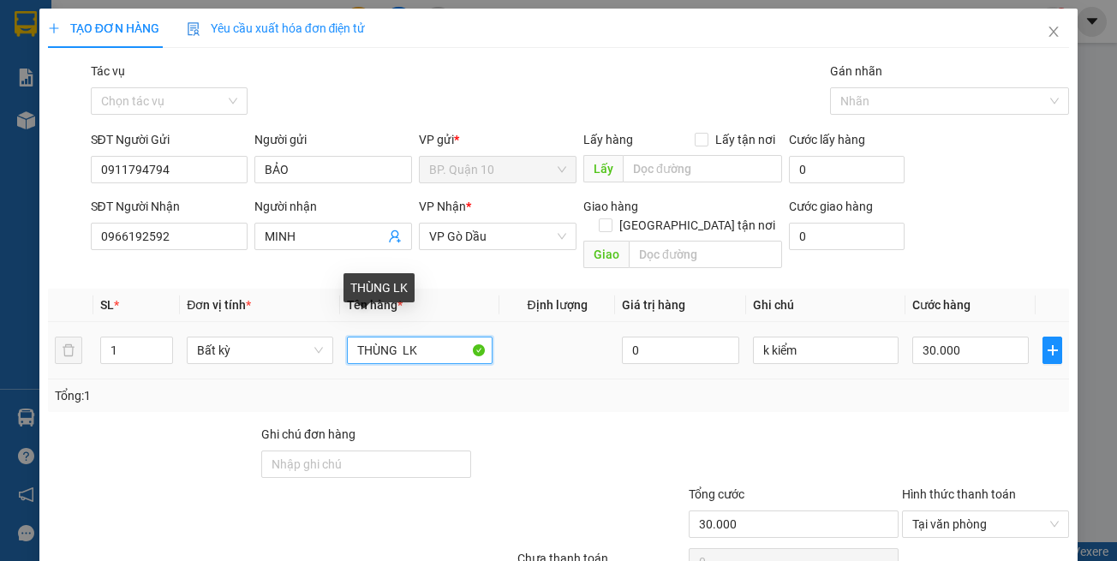
drag, startPoint x: 447, startPoint y: 255, endPoint x: 0, endPoint y: 200, distance: 450.5
click at [0, 226] on div "TẠO ĐƠN HÀNG Yêu cầu xuất hóa đơn điện tử Transit Pickup Surcharge Ids Transit …" at bounding box center [558, 280] width 1117 height 561
type input "h"
type input "HỘP LỚN LK"
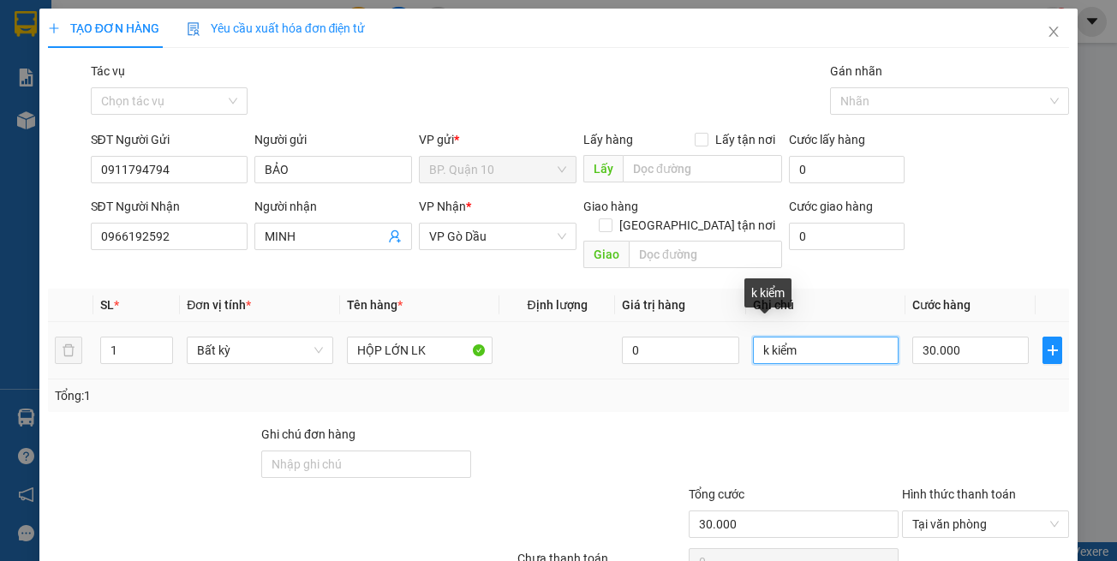
click at [802, 337] on input "k kiểm" at bounding box center [826, 350] width 146 height 27
type input "k kiểm-đã hẹn mai nhận"
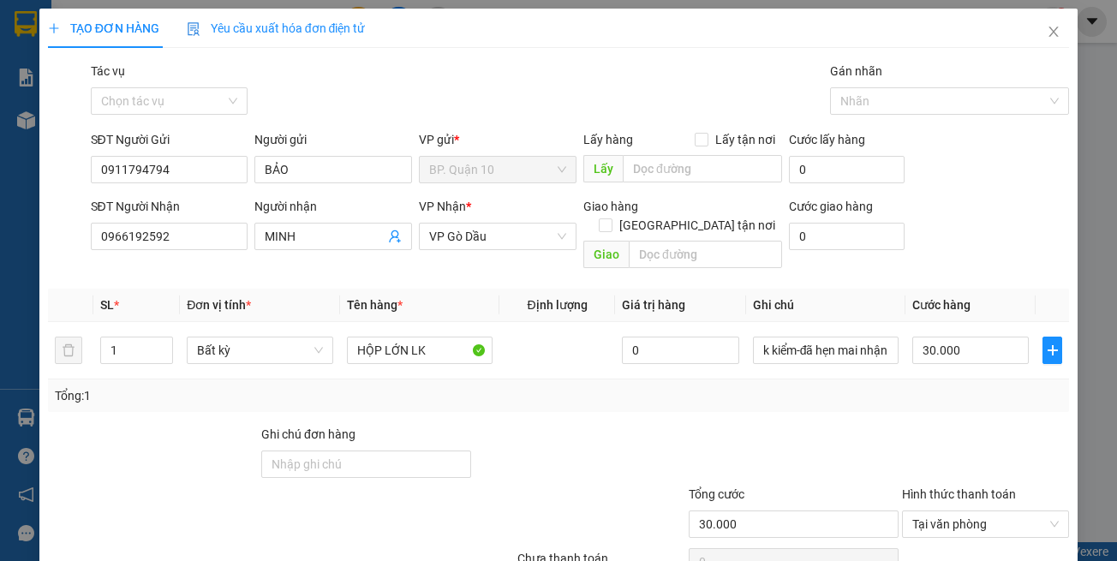
click at [1030, 498] on div "Transit Pickup Surcharge Ids Transit Deliver Surcharge Ids Transit Deliver Surc…" at bounding box center [559, 341] width 1022 height 558
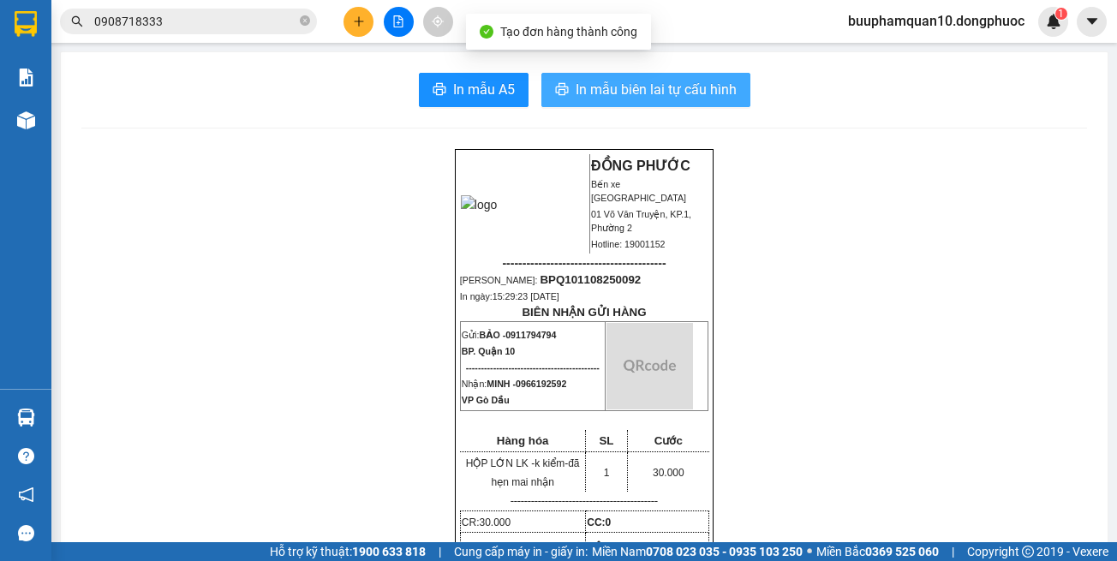
drag, startPoint x: 691, startPoint y: 60, endPoint x: 688, endPoint y: 85, distance: 25.1
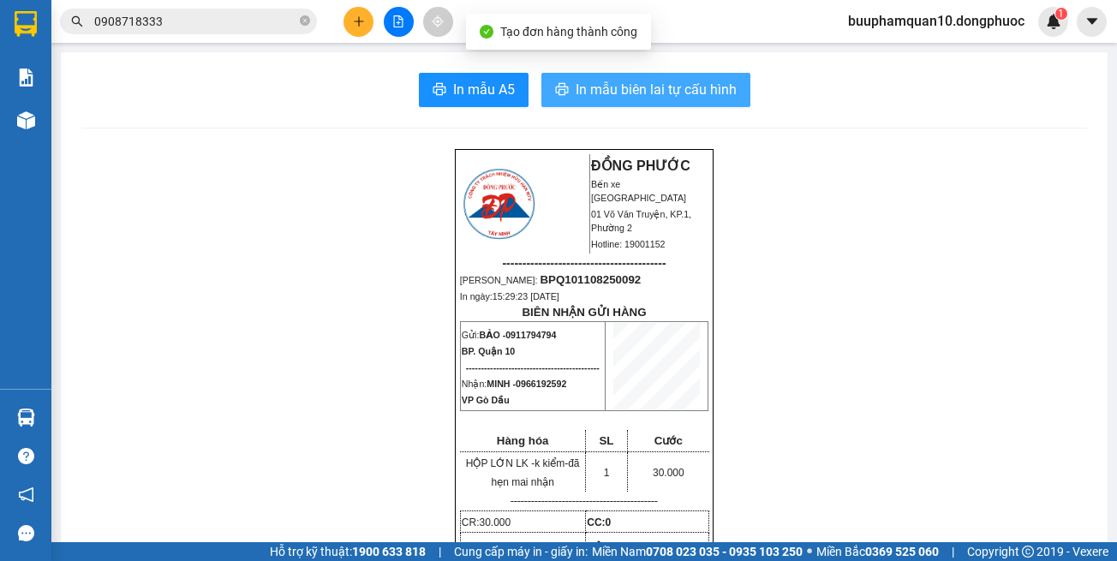
click at [688, 85] on span "In mẫu biên lai tự cấu hình" at bounding box center [656, 89] width 161 height 21
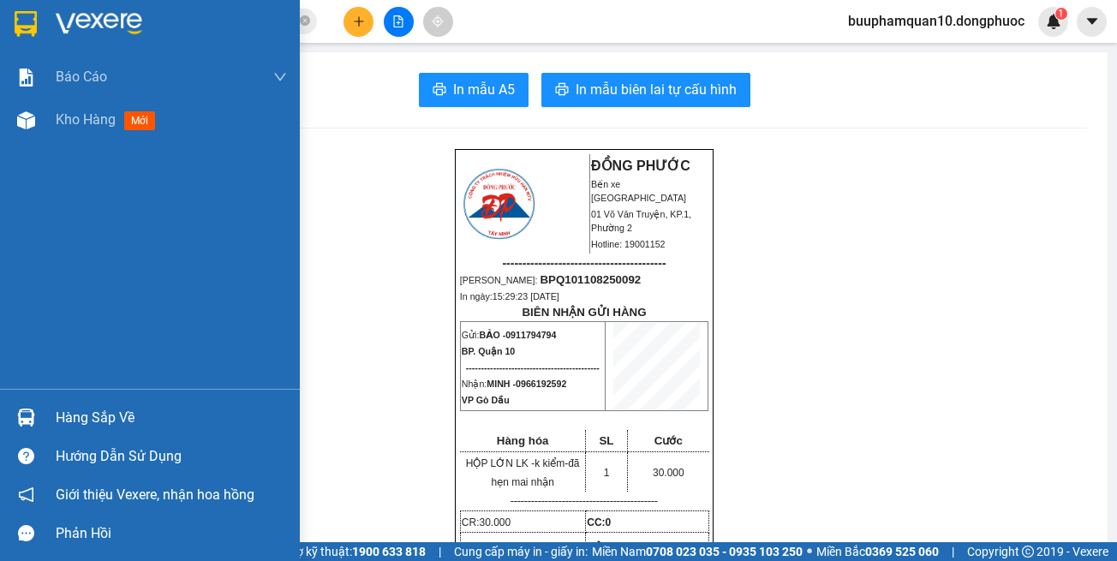
drag, startPoint x: 28, startPoint y: 410, endPoint x: 62, endPoint y: 404, distance: 33.9
click at [29, 410] on img at bounding box center [26, 418] width 18 height 18
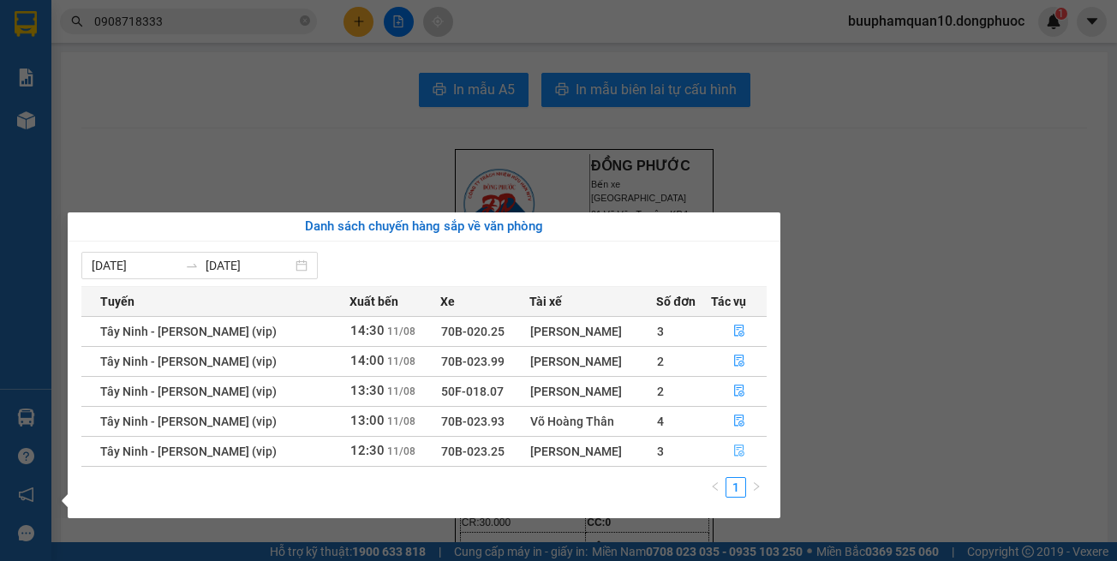
click at [732, 457] on button "button" at bounding box center [739, 451] width 55 height 27
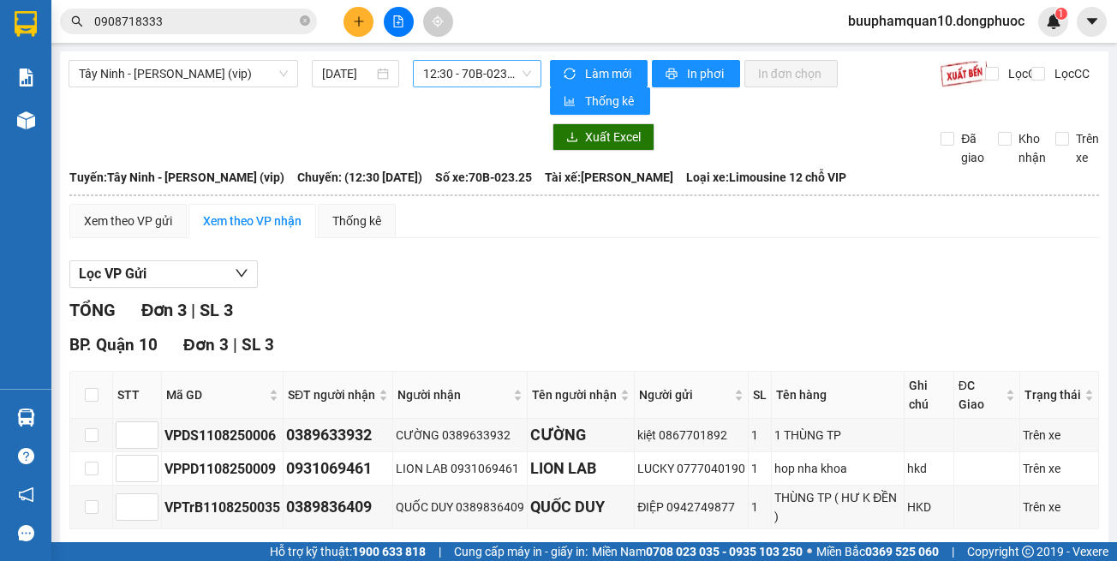
click at [477, 81] on span "12:30 - 70B-023.25" at bounding box center [477, 74] width 108 height 26
click at [272, 81] on span "Tây Ninh - [PERSON_NAME] (vip)" at bounding box center [183, 74] width 209 height 26
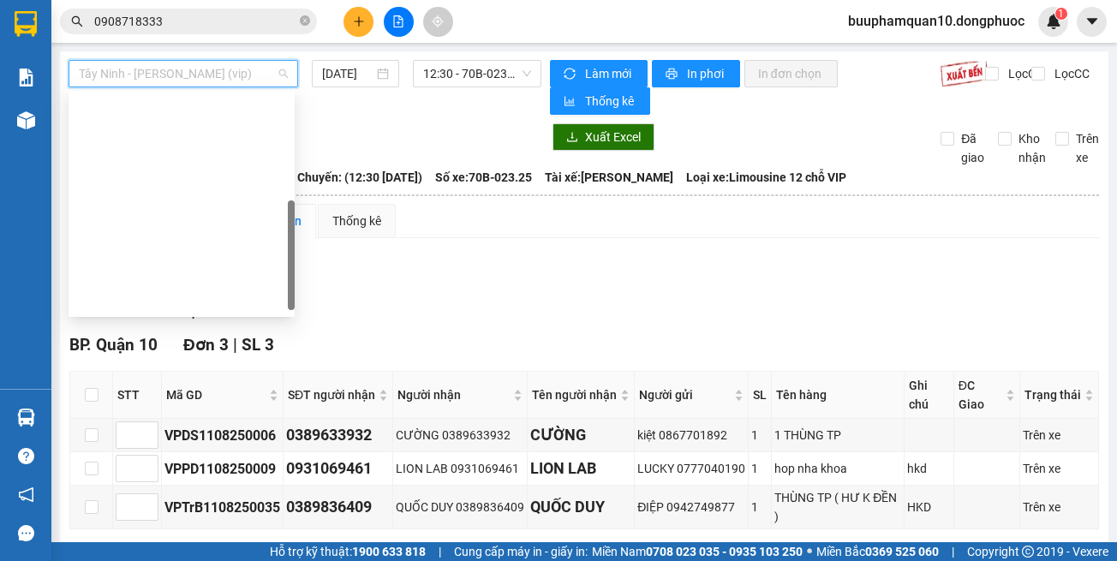
click at [242, 537] on div "[GEOGRAPHIC_DATA] - [GEOGRAPHIC_DATA] (vip)" at bounding box center [182, 546] width 206 height 19
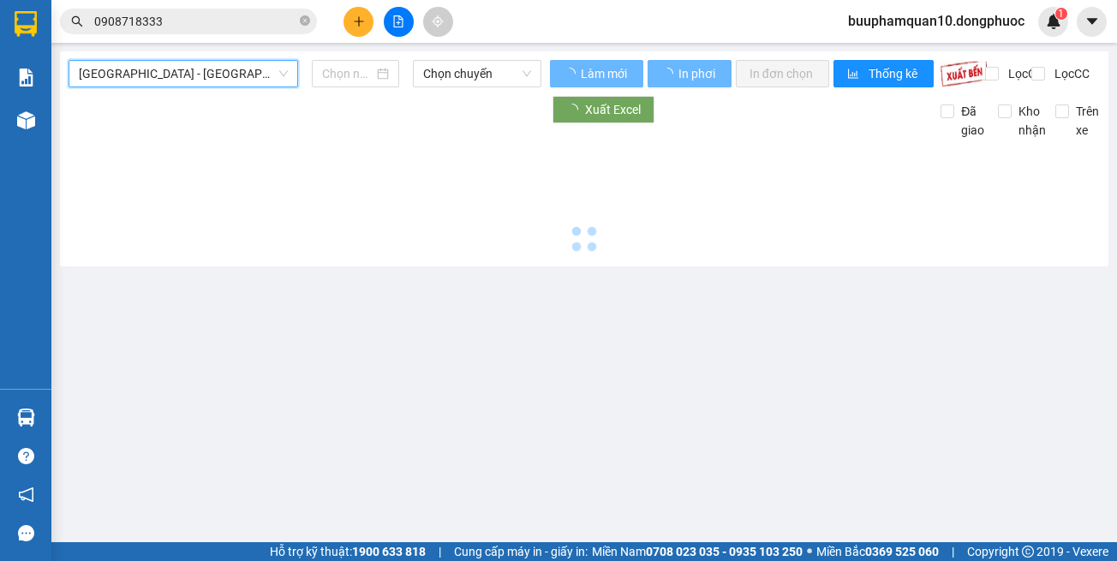
type input "[DATE]"
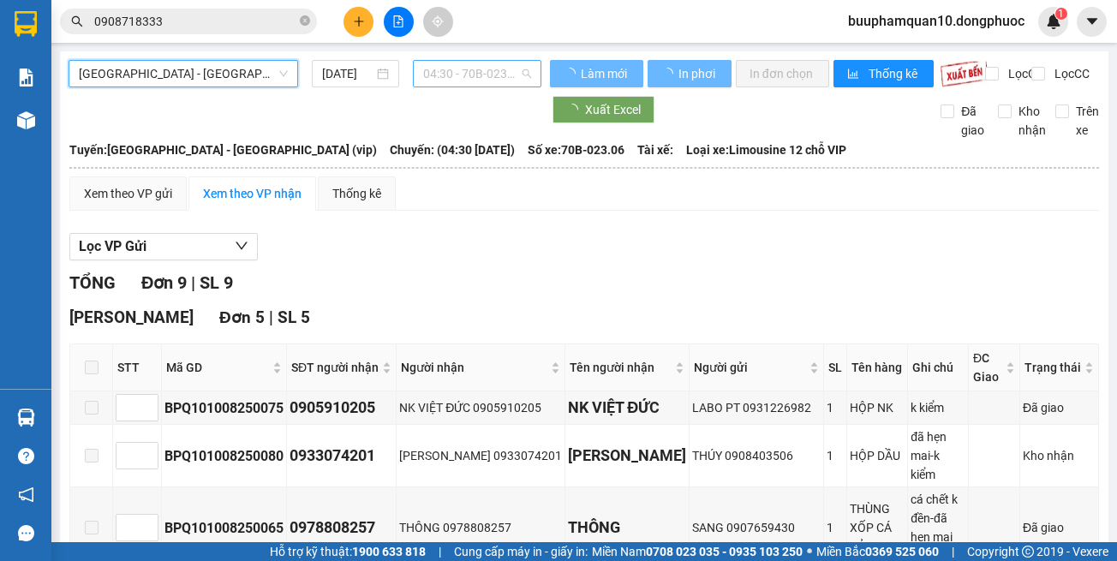
click at [475, 70] on span "04:30 - 70B-023.06" at bounding box center [477, 74] width 108 height 26
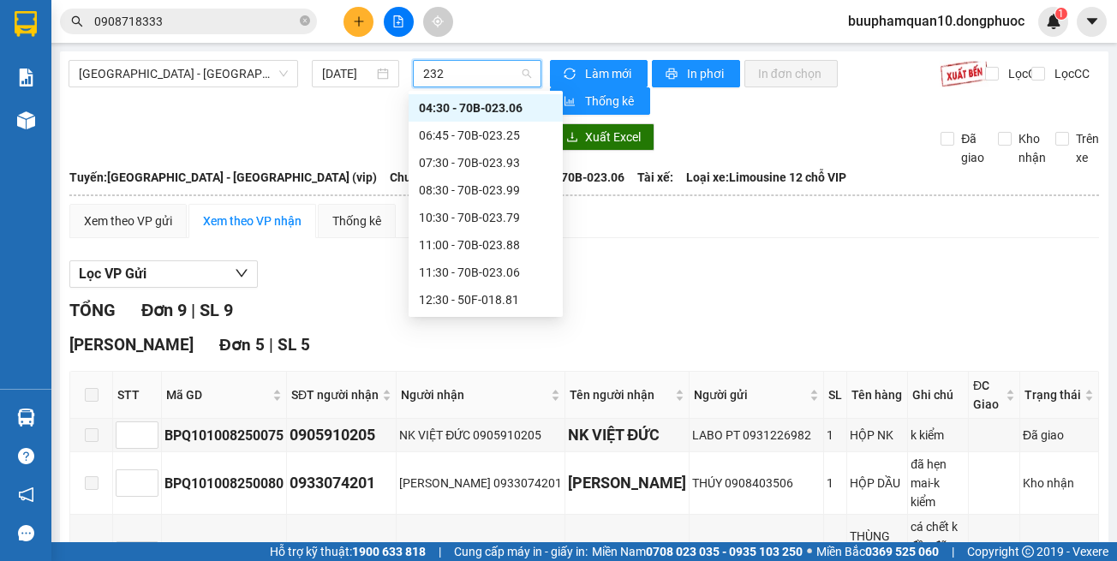
type input "2325"
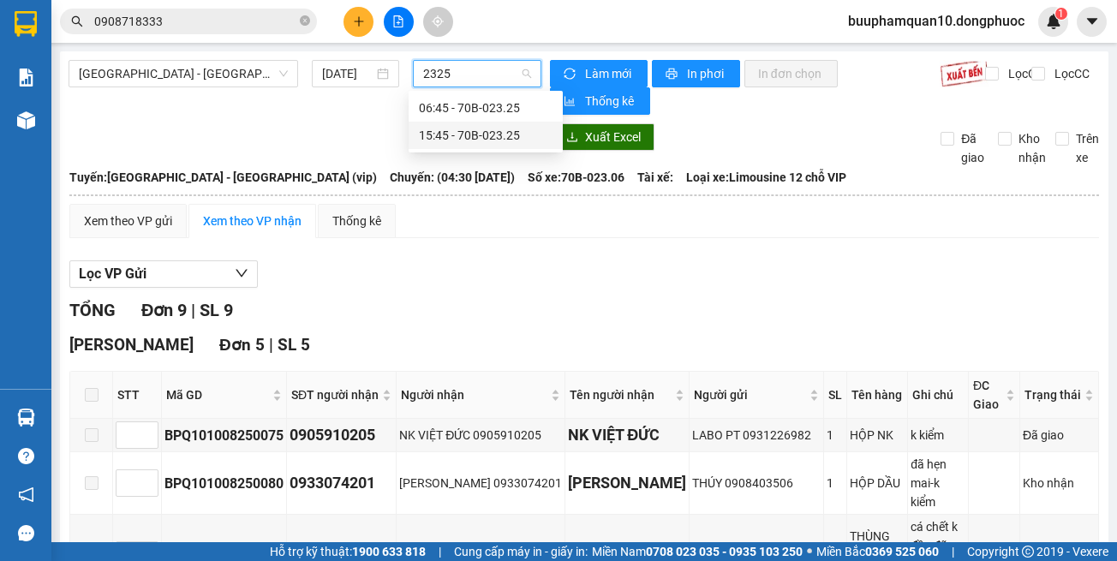
click at [478, 131] on div "15:45 - 70B-023.25" at bounding box center [486, 135] width 134 height 19
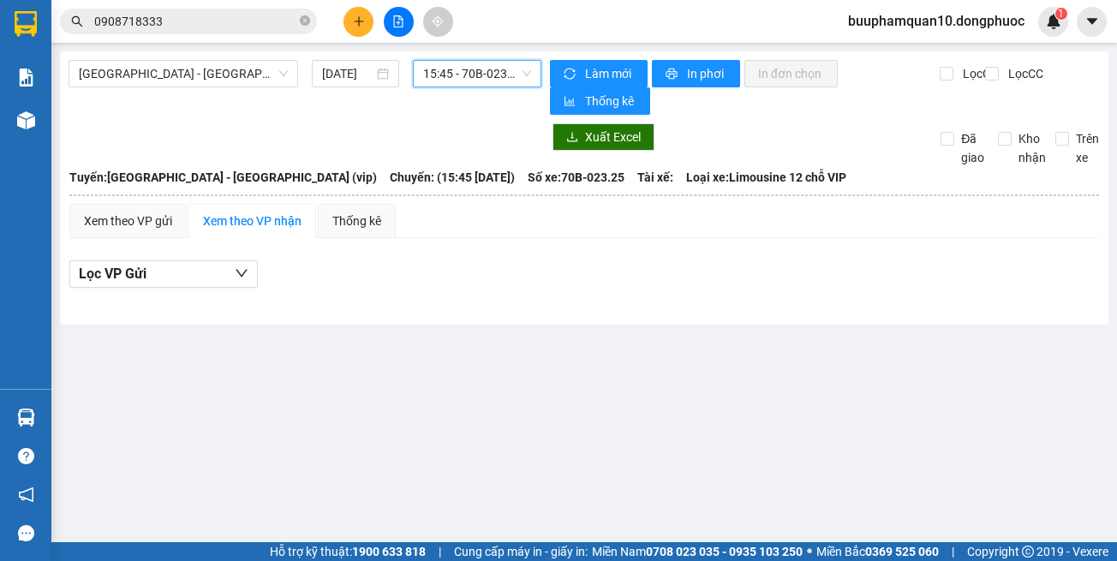
click at [468, 63] on span "15:45 - 70B-023.25" at bounding box center [477, 74] width 108 height 26
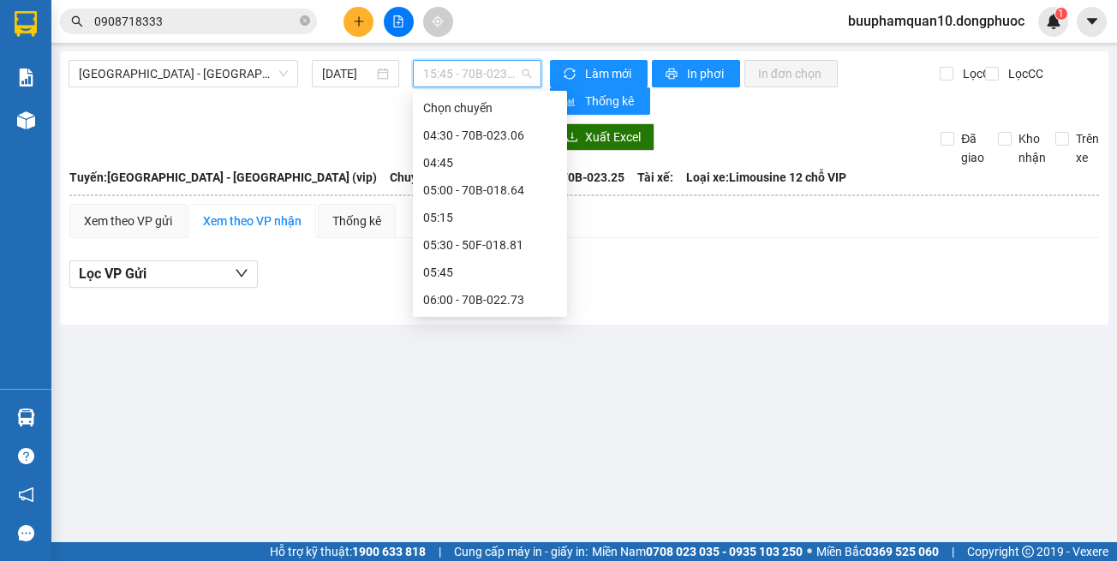
drag, startPoint x: 652, startPoint y: 434, endPoint x: 560, endPoint y: 141, distance: 307.0
click at [652, 417] on main "[GEOGRAPHIC_DATA] - [GEOGRAPHIC_DATA] (vip) [DATE] 15:45 - 70B-023.25 Làm mới I…" at bounding box center [558, 271] width 1117 height 542
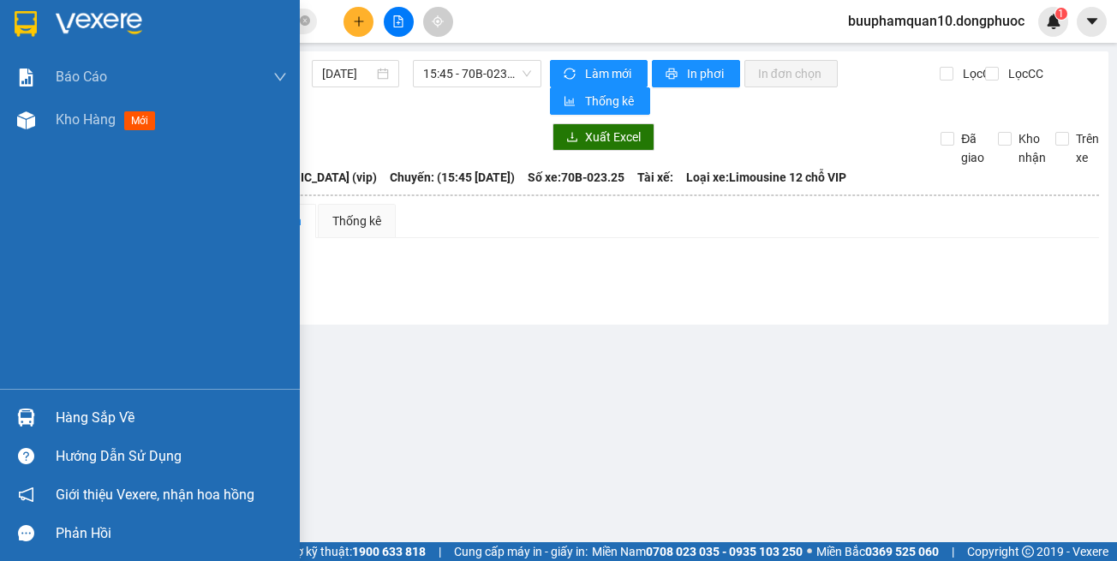
drag, startPoint x: 57, startPoint y: 419, endPoint x: 65, endPoint y: 411, distance: 10.9
click at [58, 418] on div "Hàng sắp về" at bounding box center [171, 418] width 231 height 26
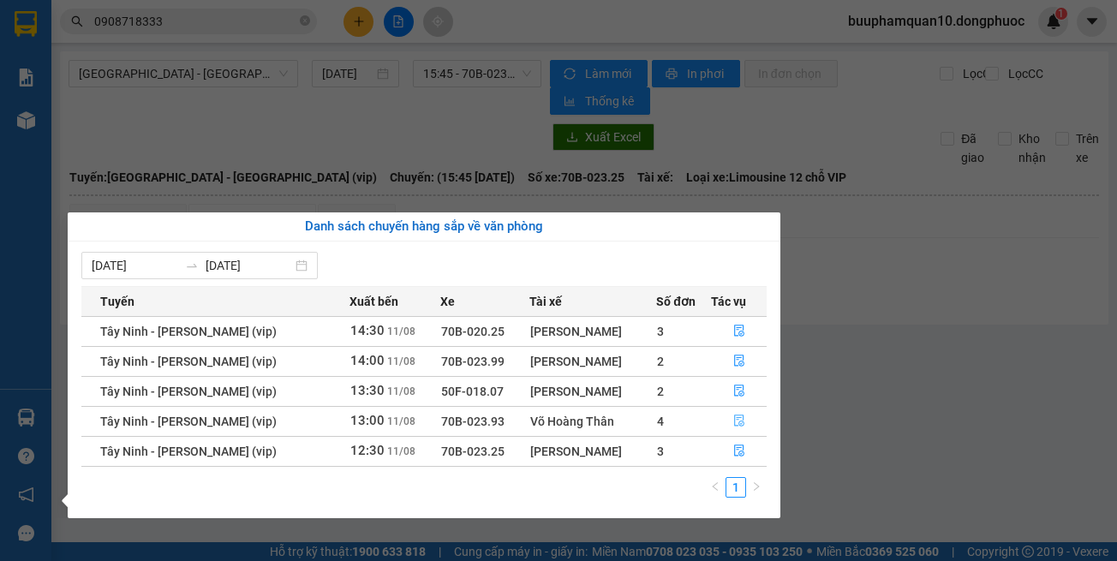
click at [738, 413] on button "button" at bounding box center [739, 421] width 55 height 27
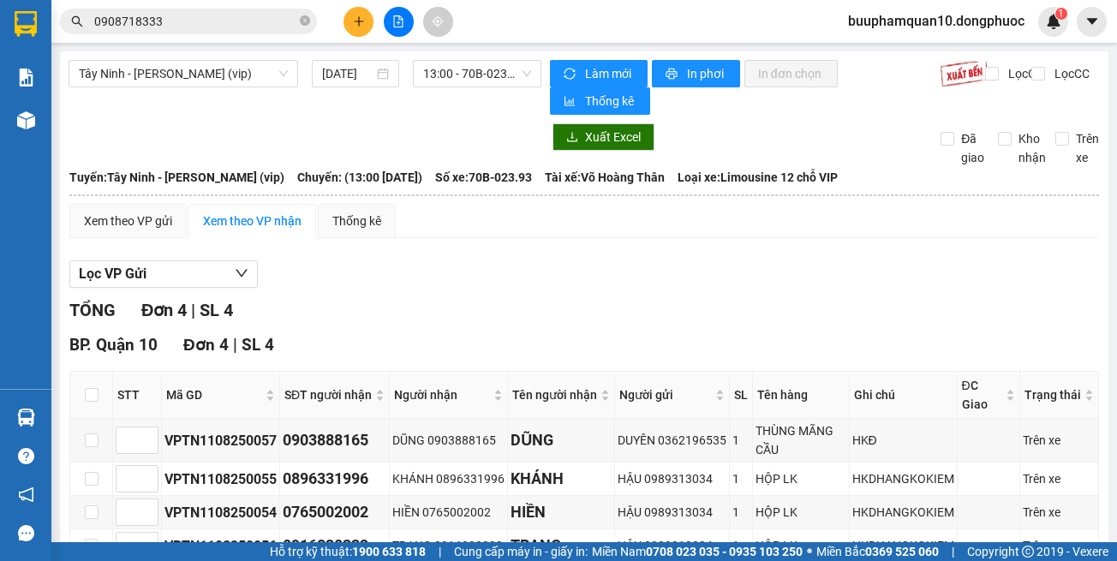
click at [773, 529] on main "Tây Ninh - [PERSON_NAME] (vip) [DATE] 13:00 - 70B-023.93 Làm mới In phơi In đơn…" at bounding box center [558, 271] width 1117 height 542
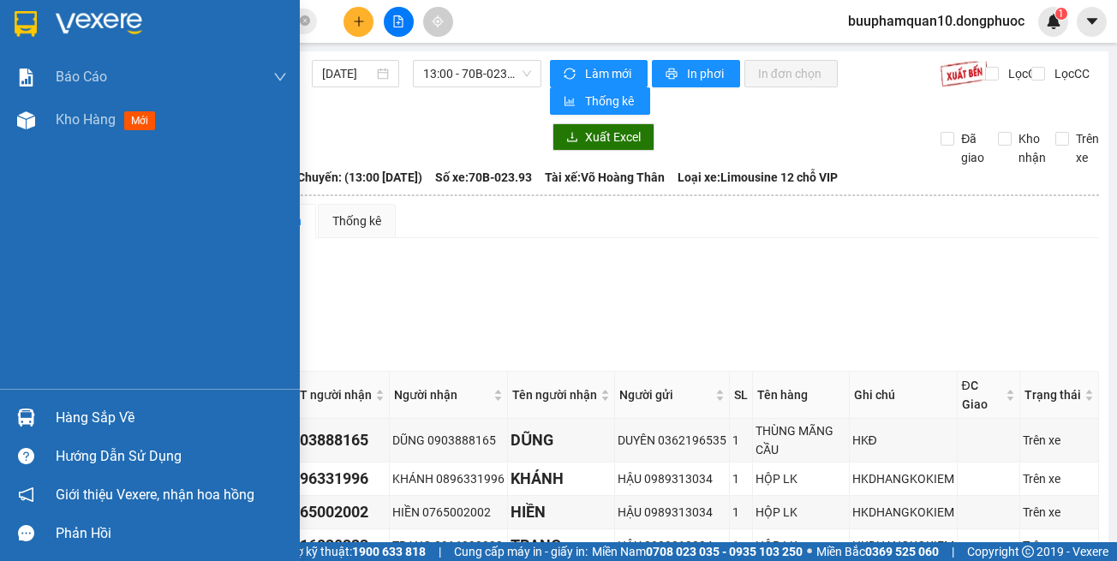
drag, startPoint x: 8, startPoint y: 417, endPoint x: 223, endPoint y: 373, distance: 219.6
click at [14, 414] on div "Hàng sắp về" at bounding box center [150, 417] width 300 height 39
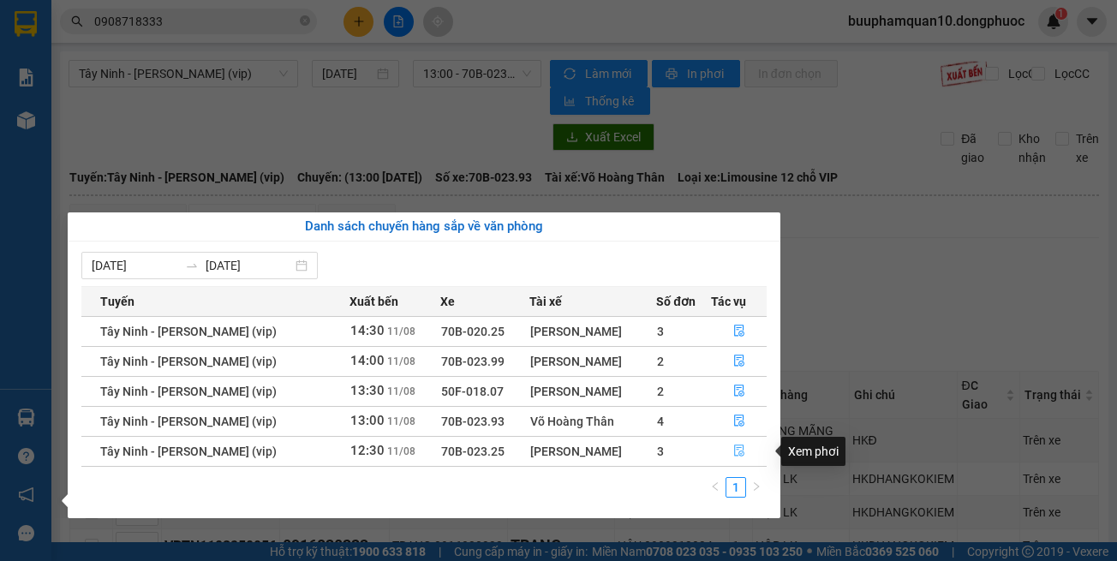
click at [723, 450] on button "button" at bounding box center [739, 451] width 55 height 27
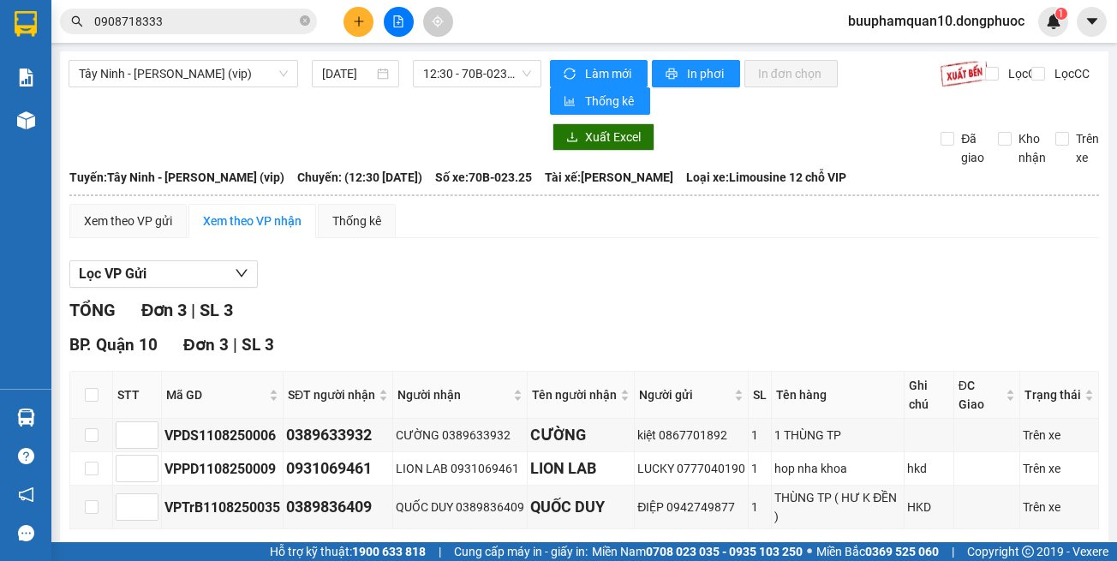
drag, startPoint x: 763, startPoint y: 536, endPoint x: 772, endPoint y: 523, distance: 15.4
click at [770, 526] on main "Tây Ninh - [PERSON_NAME] (vip) [DATE] 12:30 - 70B-023.25 Làm mới In phơi In đơn…" at bounding box center [558, 271] width 1117 height 542
click at [353, 21] on icon "plus" at bounding box center [359, 21] width 12 height 12
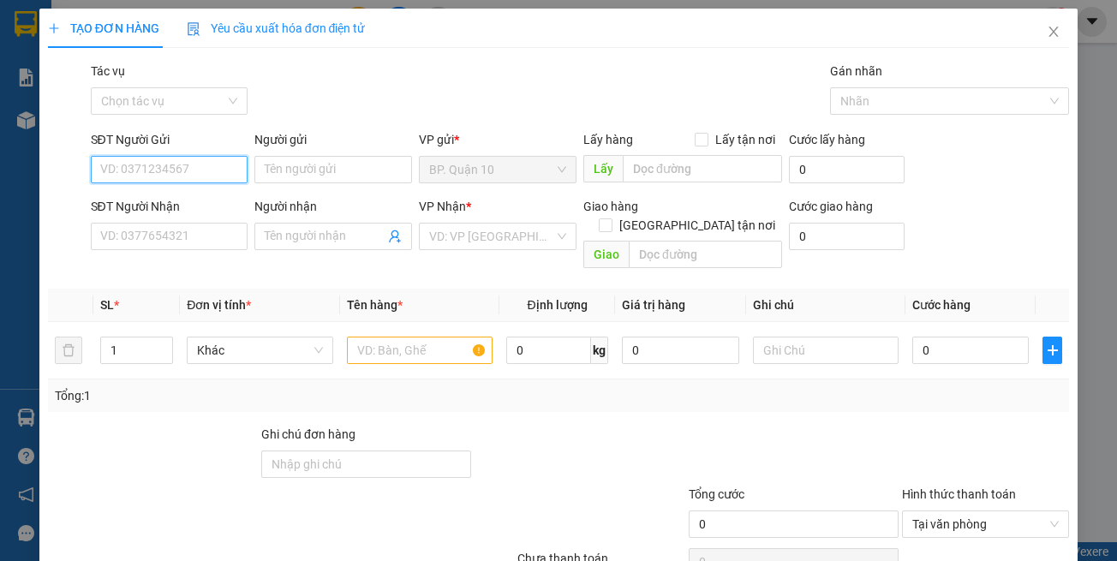
click at [142, 179] on input "SĐT Người Gửi" at bounding box center [170, 169] width 158 height 27
type input "0902569783"
click at [194, 204] on div "0902569783 - HUY" at bounding box center [166, 203] width 134 height 19
type input "HUY"
type input "0913621478"
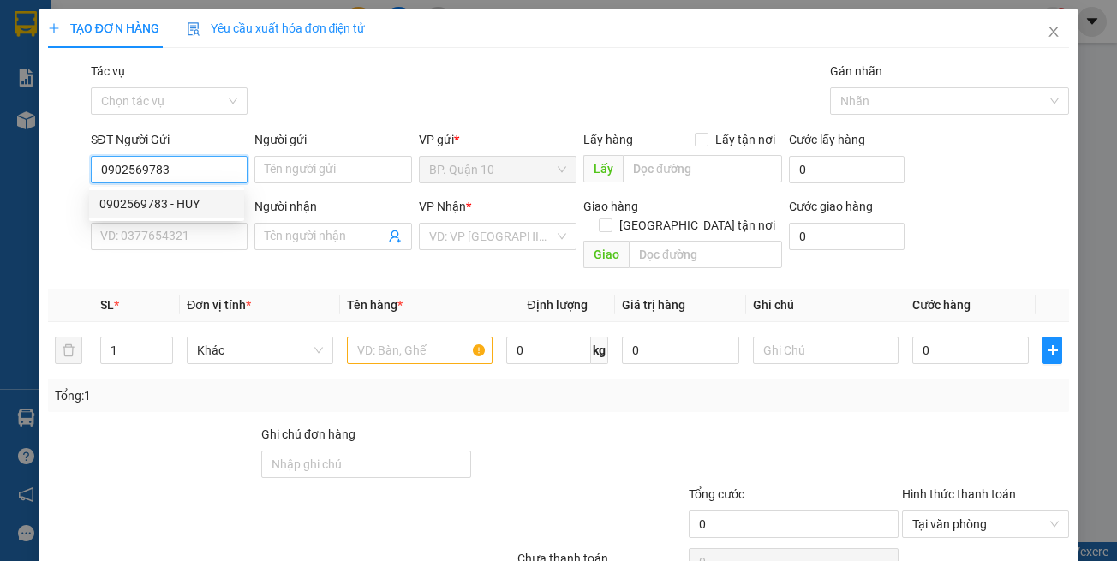
type input "TRUNG"
type input "70.000"
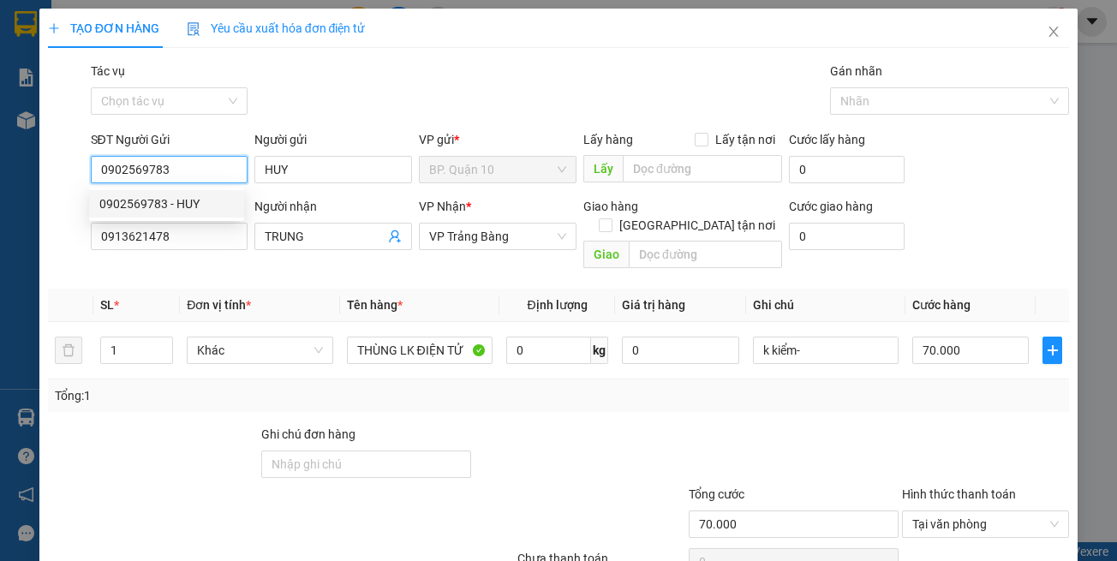
type input "0902569783"
click at [211, 289] on th "Đơn vị tính *" at bounding box center [259, 305] width 159 height 33
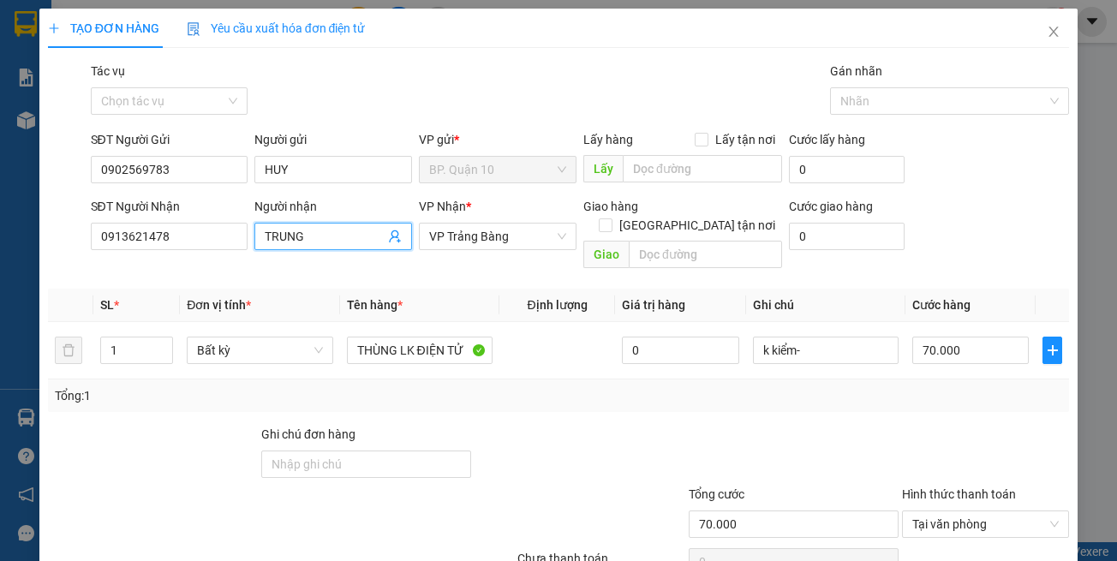
click at [391, 234] on icon "user-add" at bounding box center [395, 237] width 14 height 14
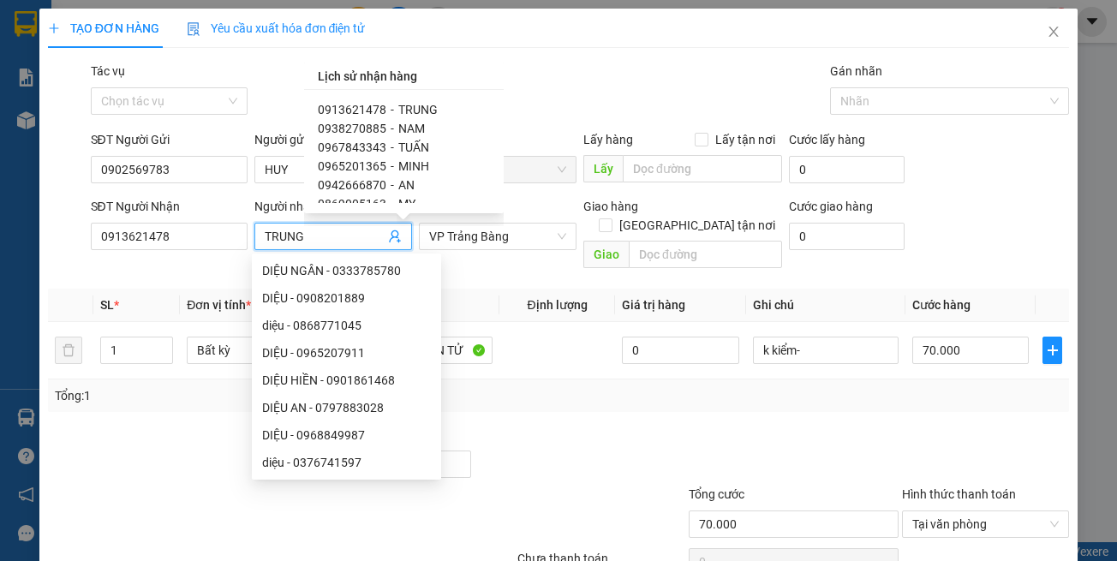
click at [412, 111] on span "TRUNG" at bounding box center [417, 110] width 39 height 14
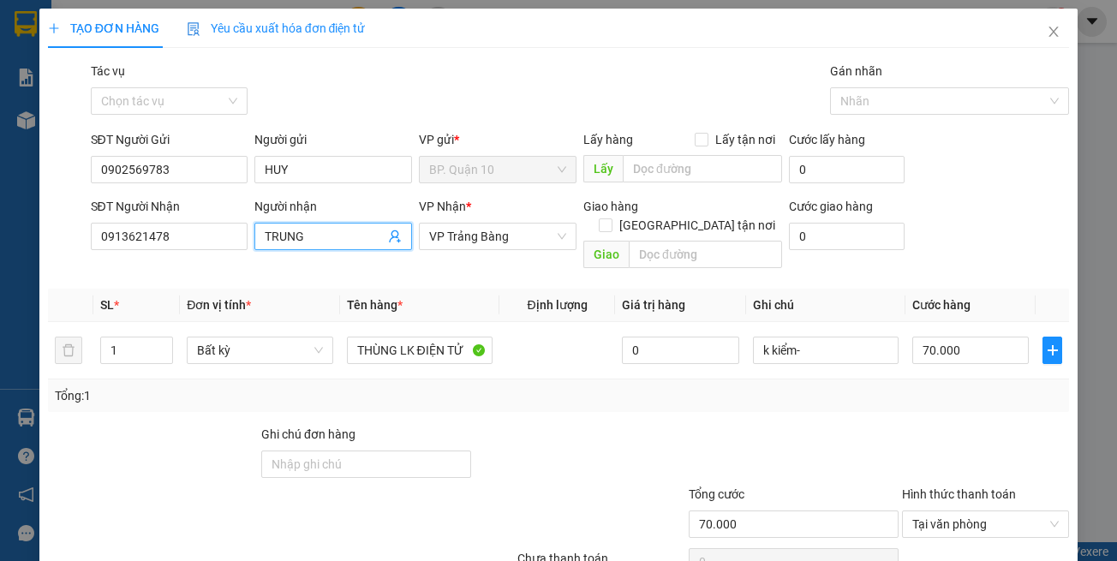
click at [445, 289] on th "Tên hàng *" at bounding box center [419, 305] width 159 height 33
click at [530, 444] on div at bounding box center [579, 455] width 213 height 60
click at [446, 425] on div "Ghi chú đơn hàng" at bounding box center [366, 438] width 210 height 26
click at [626, 395] on div "Transit Pickup Surcharge Ids Transit Deliver Surcharge Ids Transit Deliver Surc…" at bounding box center [559, 341] width 1022 height 558
drag, startPoint x: 585, startPoint y: 424, endPoint x: 580, endPoint y: 403, distance: 22.0
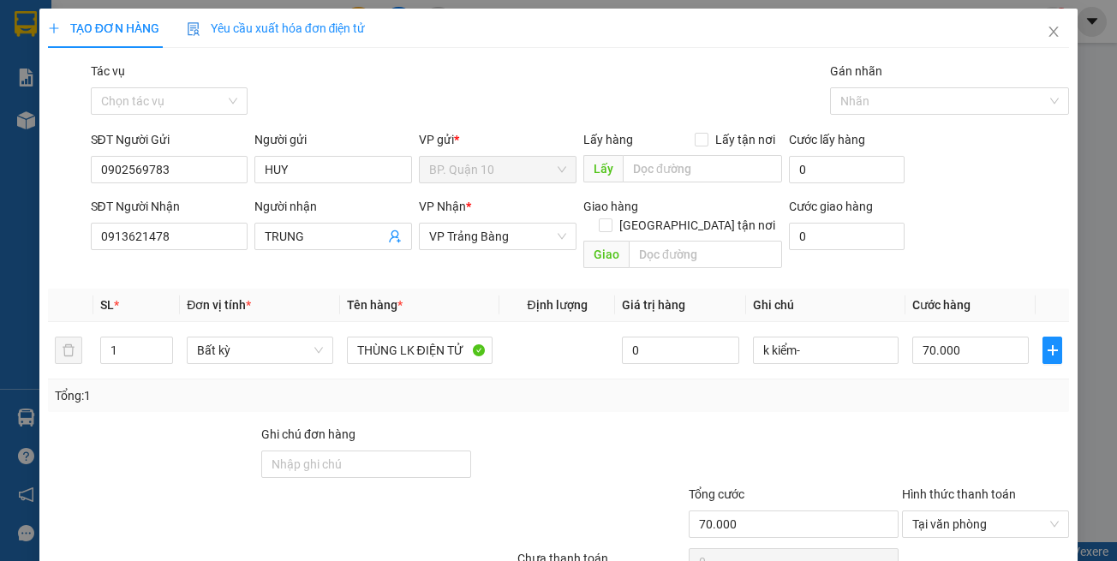
click at [585, 425] on div at bounding box center [579, 455] width 213 height 60
click at [746, 425] on div at bounding box center [793, 455] width 213 height 60
click at [950, 340] on input "70.000" at bounding box center [970, 350] width 116 height 27
click at [965, 425] on div at bounding box center [985, 455] width 170 height 60
drag, startPoint x: 815, startPoint y: 368, endPoint x: 823, endPoint y: 338, distance: 31.2
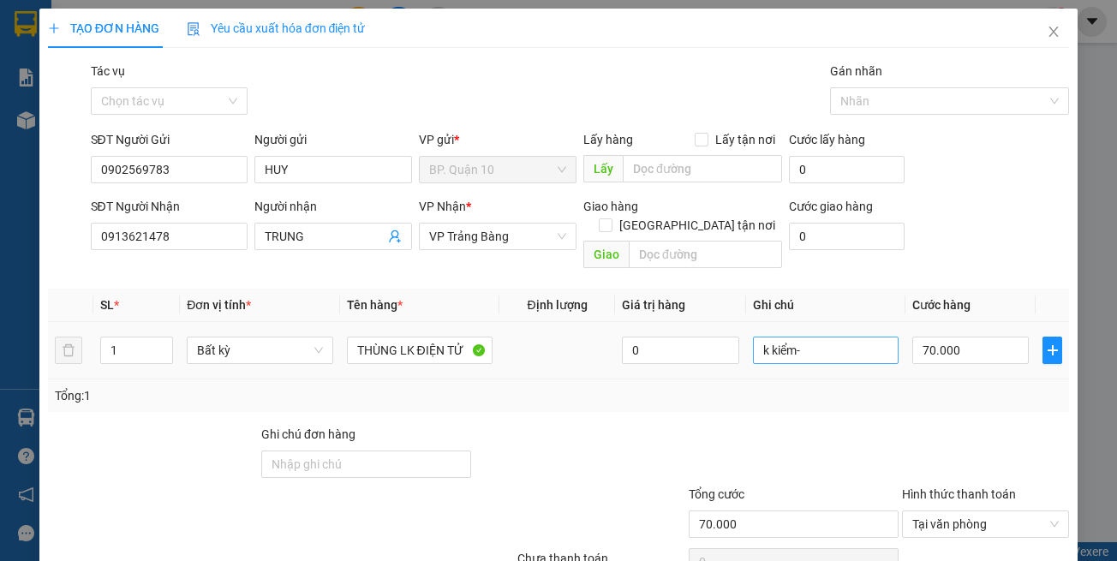
click at [818, 379] on div "Tổng: 1" at bounding box center [559, 395] width 1022 height 33
drag, startPoint x: 824, startPoint y: 335, endPoint x: 478, endPoint y: 317, distance: 346.5
click at [479, 322] on tr "1 Bất kỳ THÙNG LK ĐIỆN TỬ 0 k kiểm- 70.000" at bounding box center [559, 350] width 1022 height 57
drag, startPoint x: 955, startPoint y: 517, endPoint x: 929, endPoint y: 478, distance: 47.0
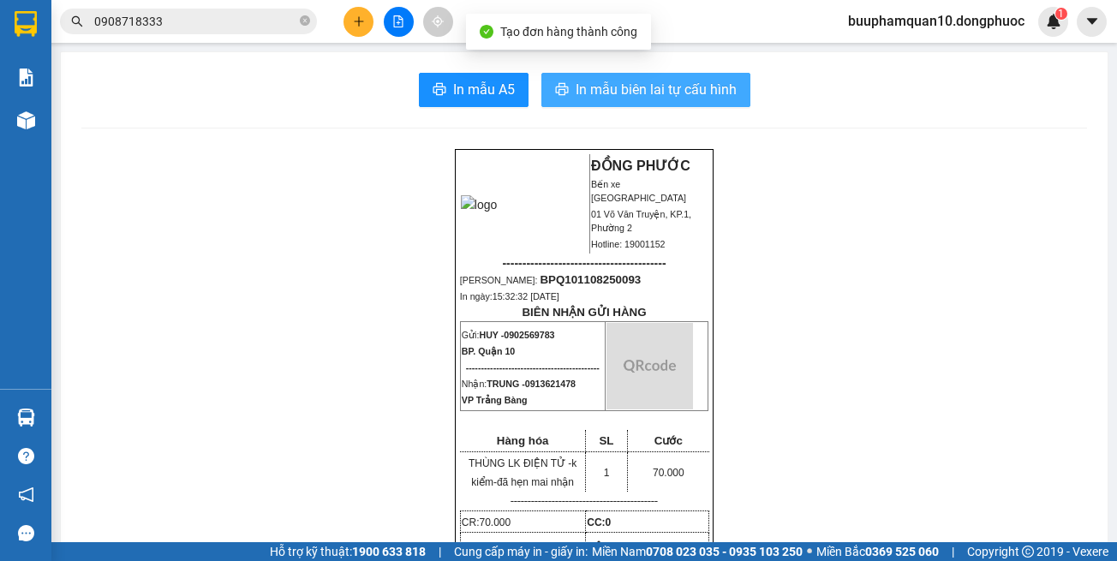
click at [692, 93] on span "In mẫu biên lai tự cấu hình" at bounding box center [656, 89] width 161 height 21
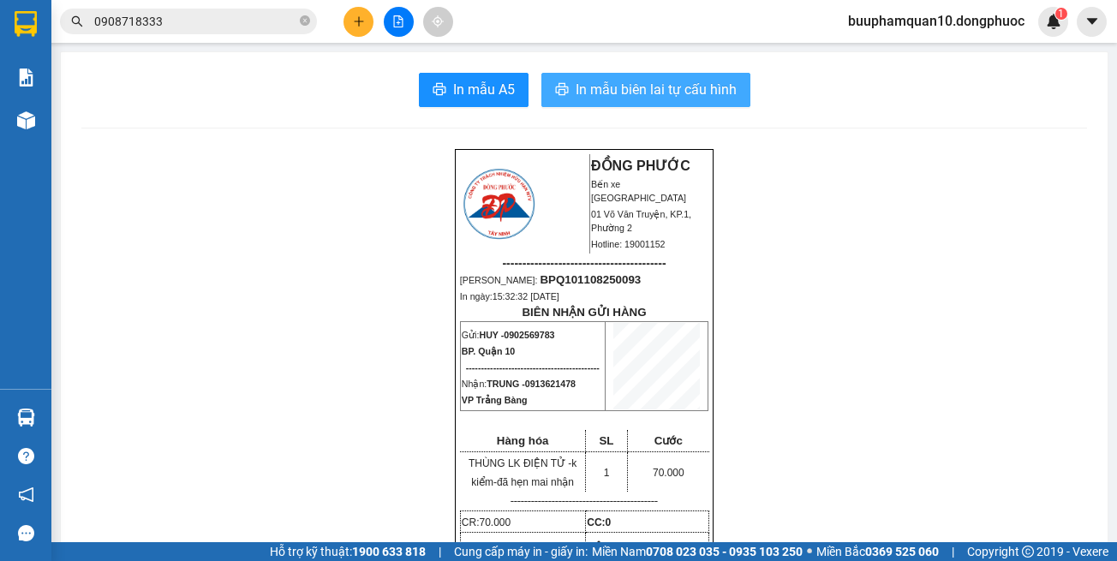
click at [690, 86] on span "In mẫu biên lai tự cấu hình" at bounding box center [656, 89] width 161 height 21
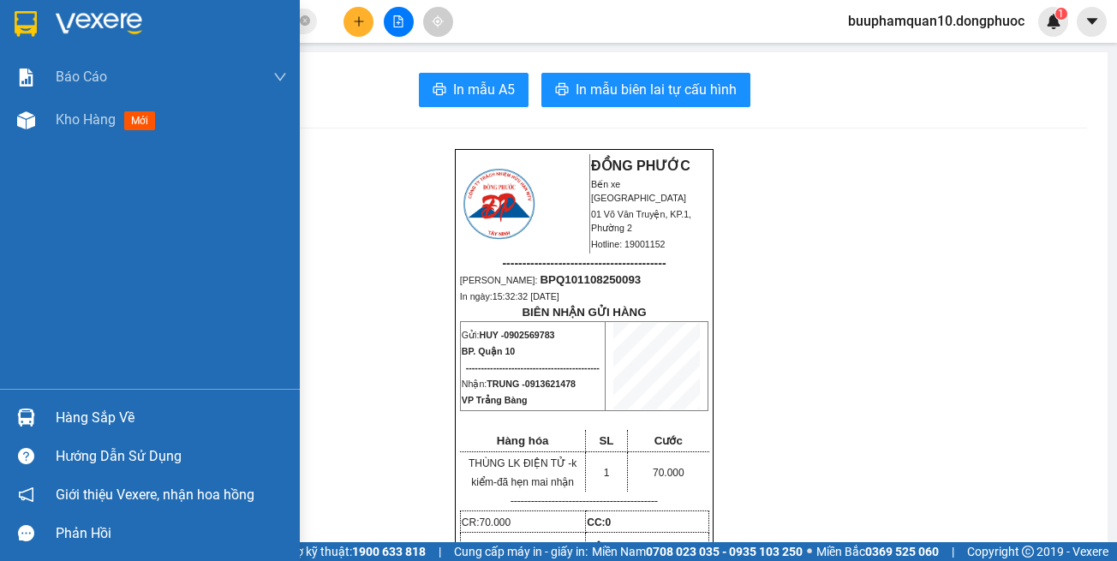
click at [123, 423] on div "Hàng sắp về" at bounding box center [171, 418] width 231 height 26
